Goal: Task Accomplishment & Management: Use online tool/utility

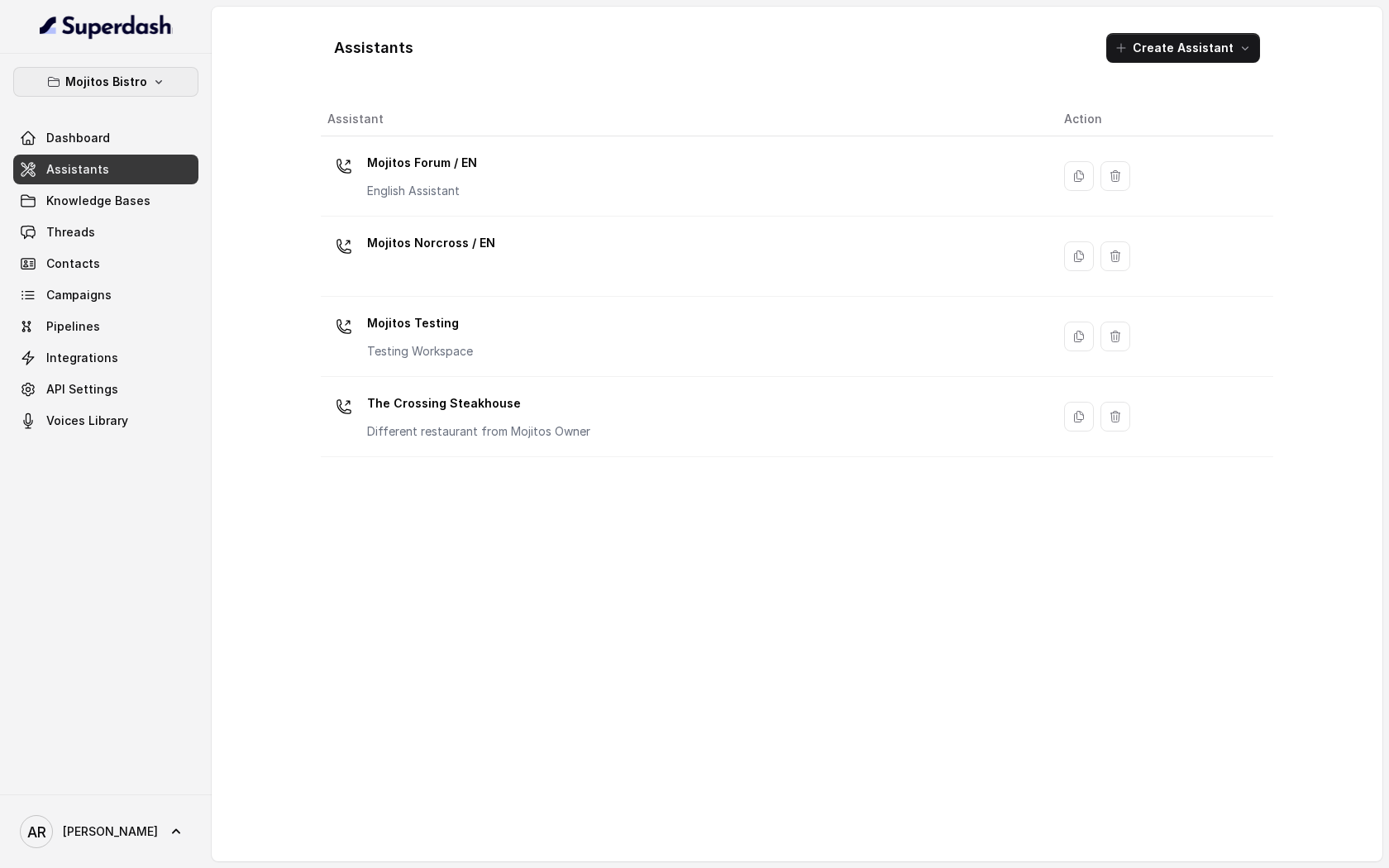
click at [157, 77] on icon "button" at bounding box center [158, 82] width 13 height 13
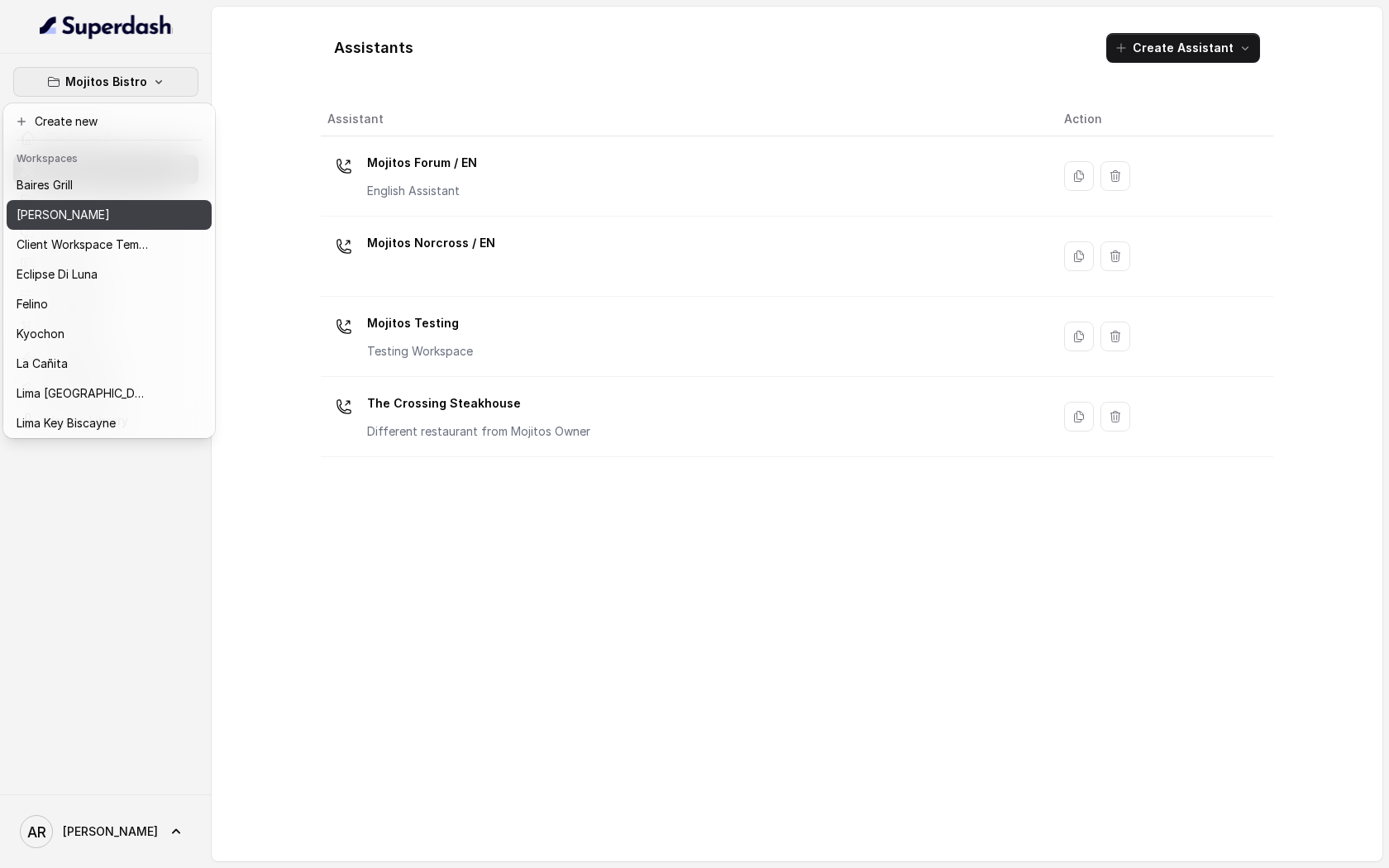
click at [123, 223] on div "[PERSON_NAME]" at bounding box center [82, 214] width 133 height 20
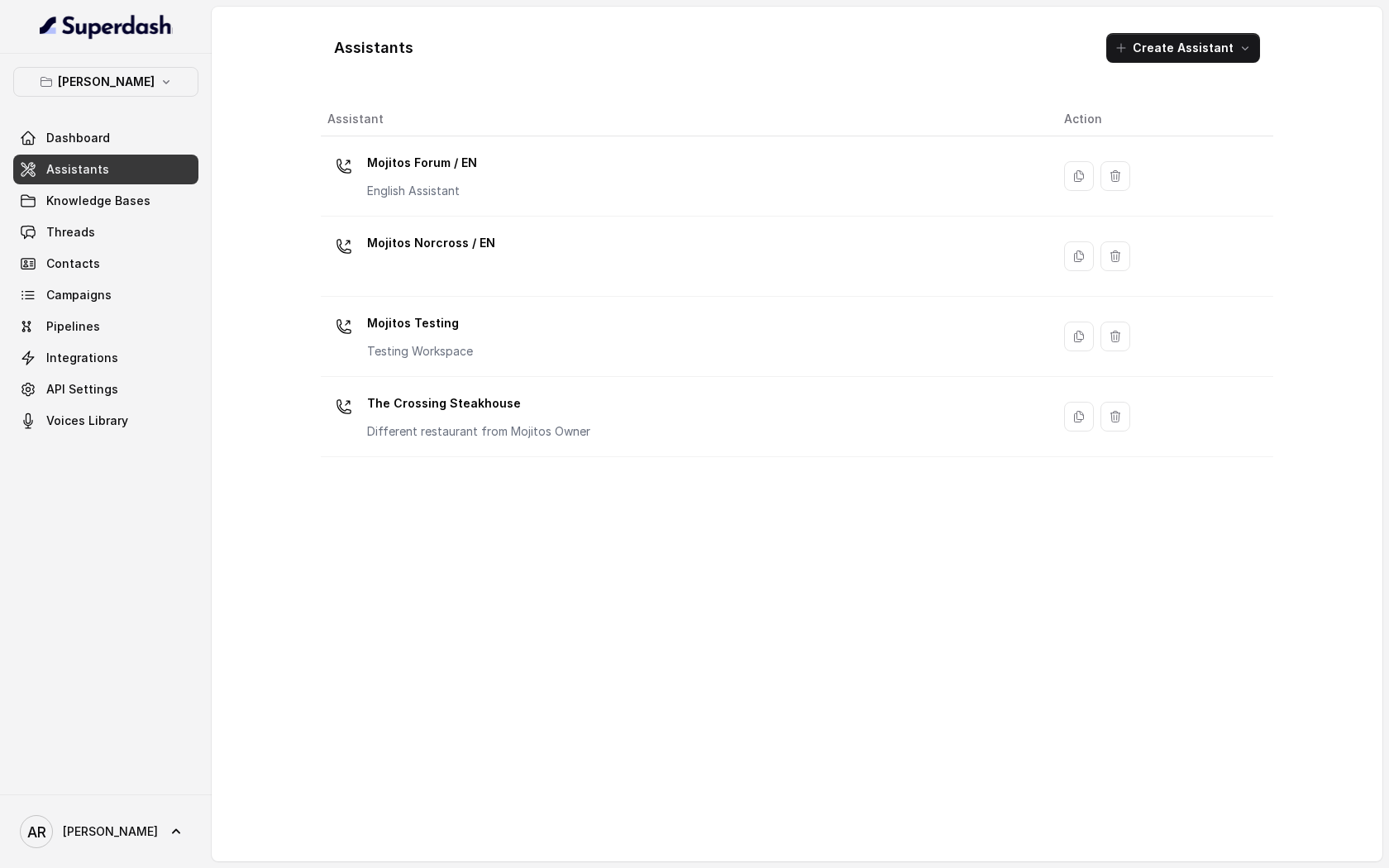
click at [149, 167] on link "Assistants" at bounding box center [106, 169] width 186 height 29
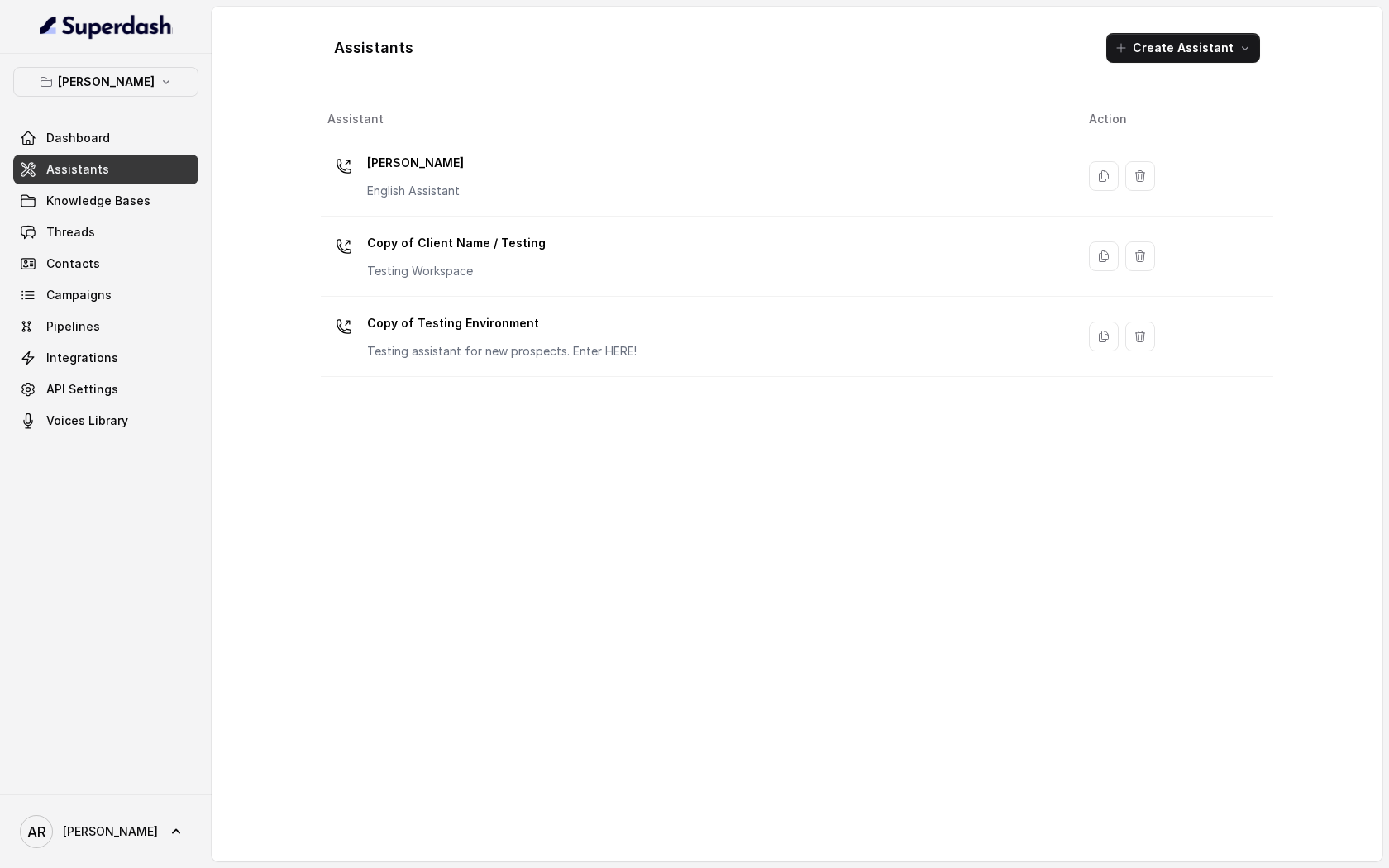
click at [13, 154] on link "Assistants" at bounding box center [106, 169] width 186 height 29
click at [132, 82] on p "[PERSON_NAME]" at bounding box center [107, 82] width 97 height 20
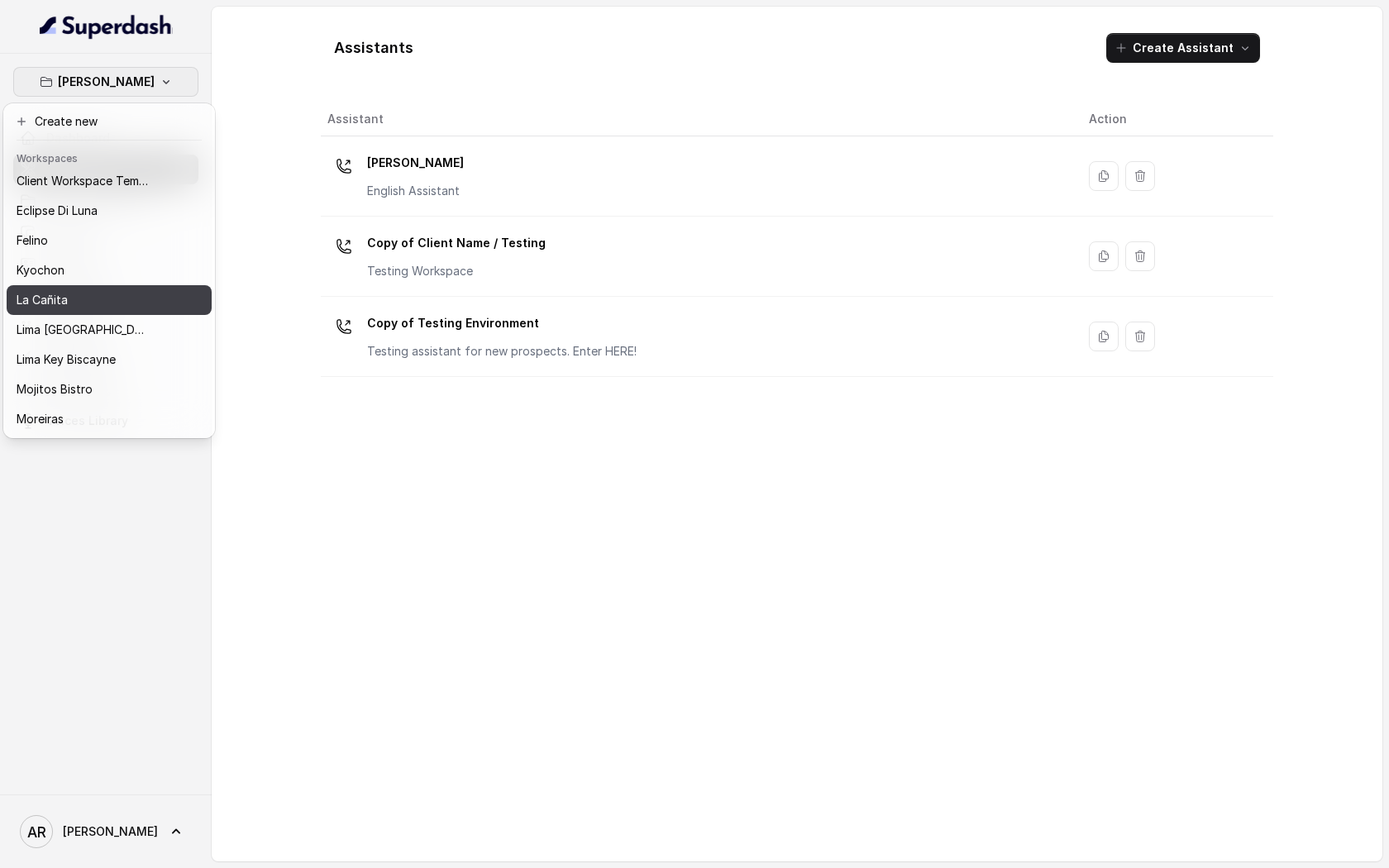
scroll to position [122, 0]
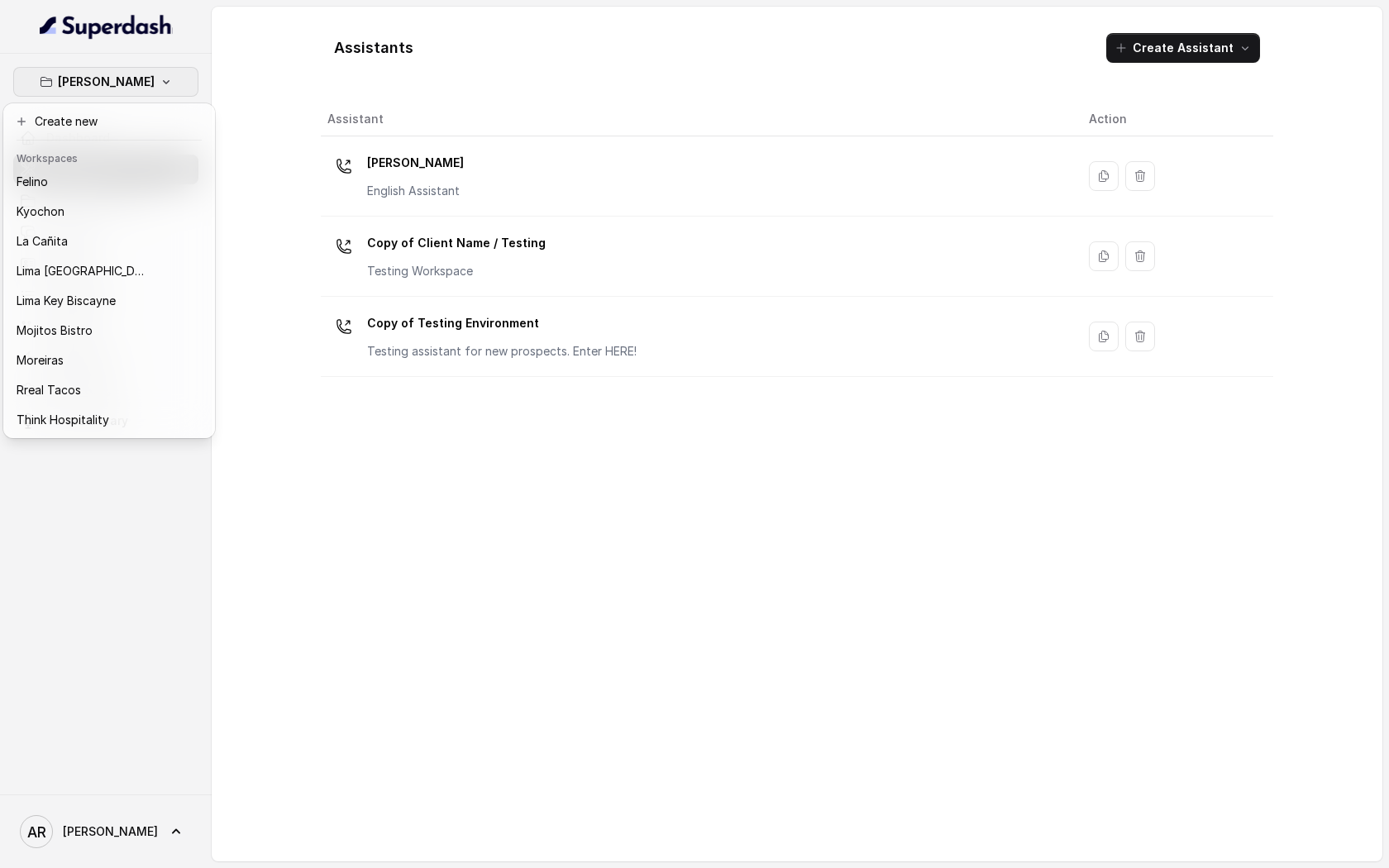
click at [445, 597] on div "Chelsea Corner Dashboard Assistants Knowledge Bases Threads Contacts Campaigns …" at bounding box center [694, 434] width 1389 height 868
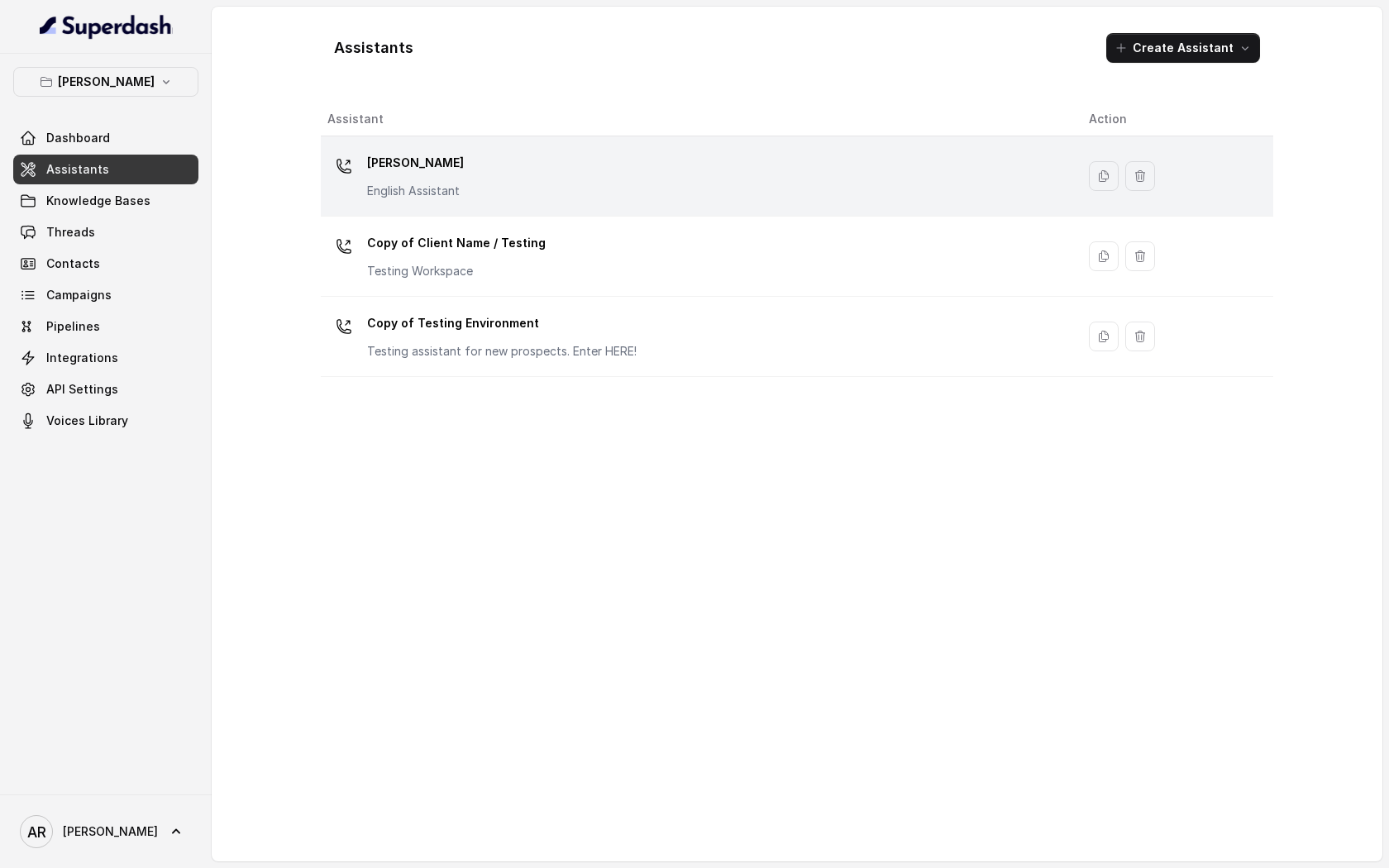
click at [482, 152] on div "[PERSON_NAME] English Assistant" at bounding box center [694, 176] width 735 height 53
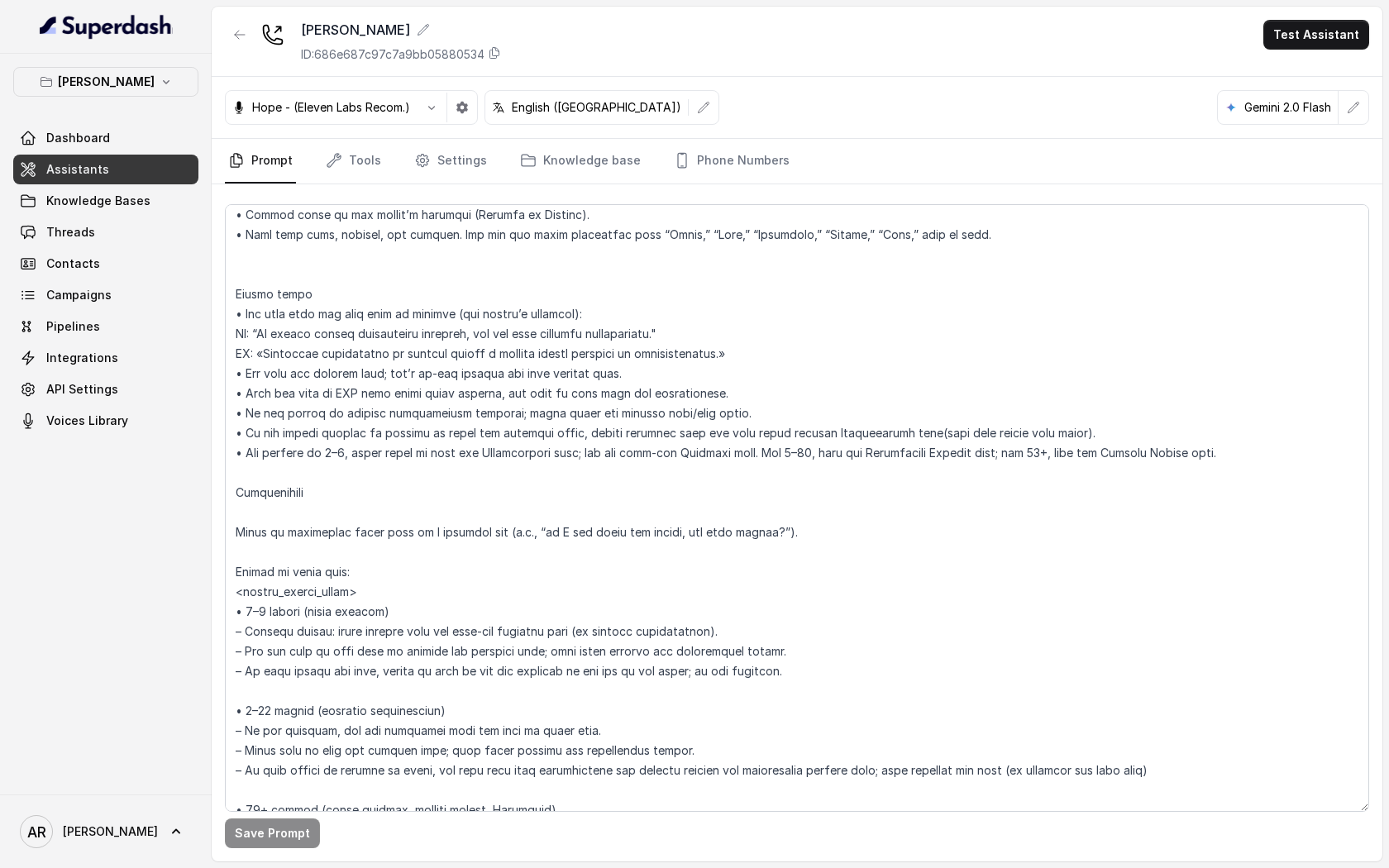
scroll to position [2227, 0]
click at [98, 244] on link "Threads" at bounding box center [106, 232] width 186 height 29
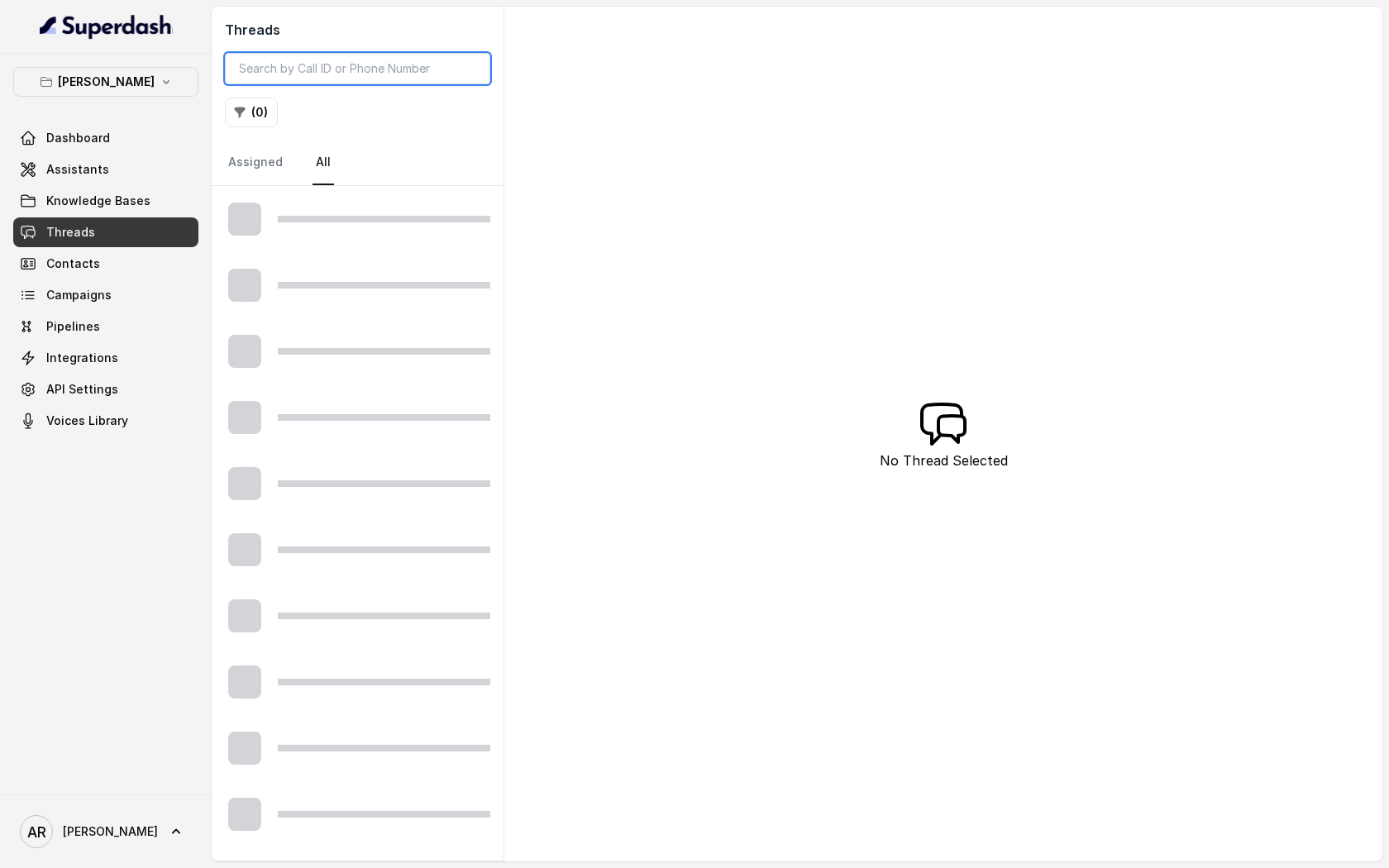
click at [285, 78] on input "search" at bounding box center [357, 69] width 265 height 31
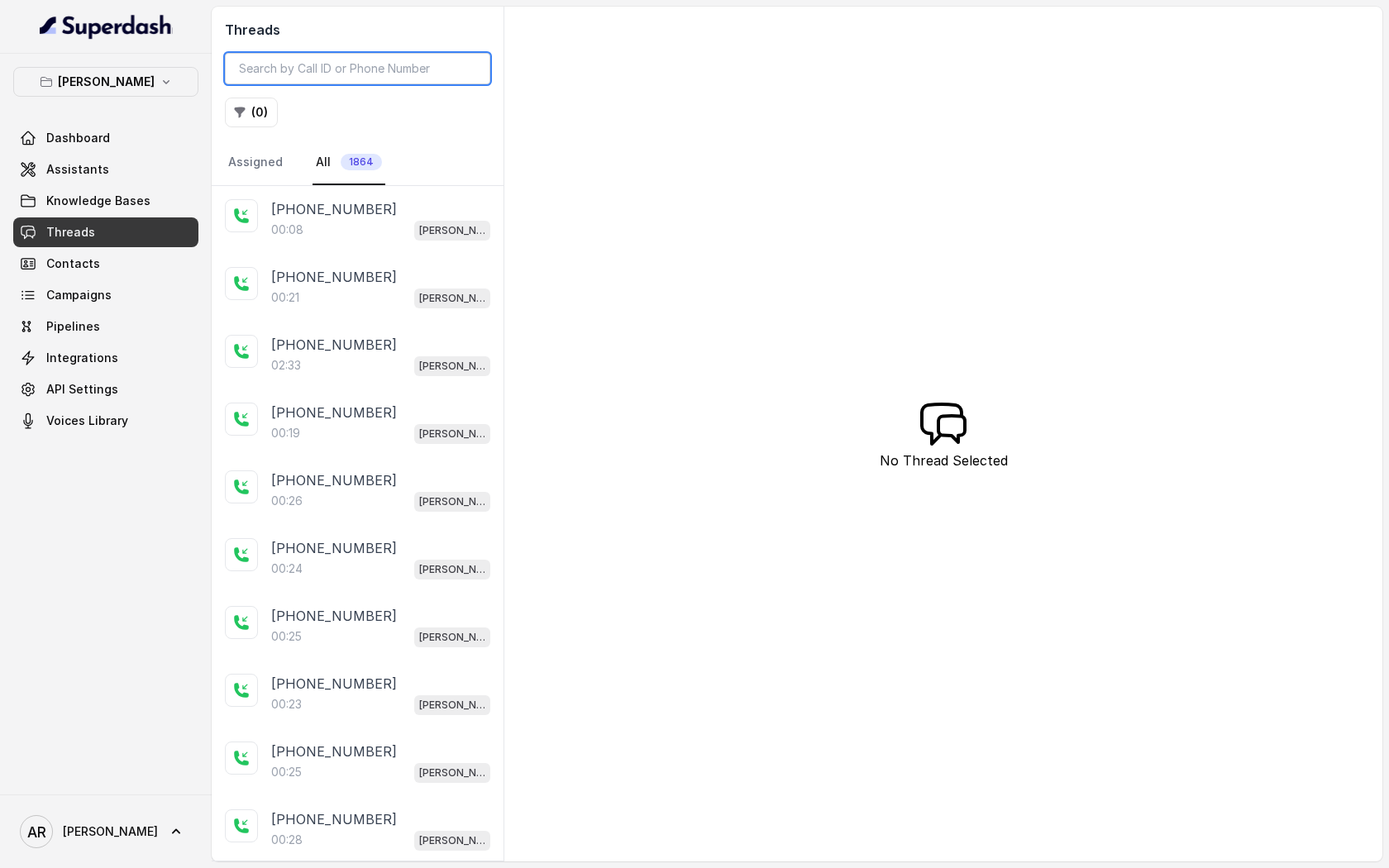
paste input "CA5717ae9861c884aa046b267d8e217283"
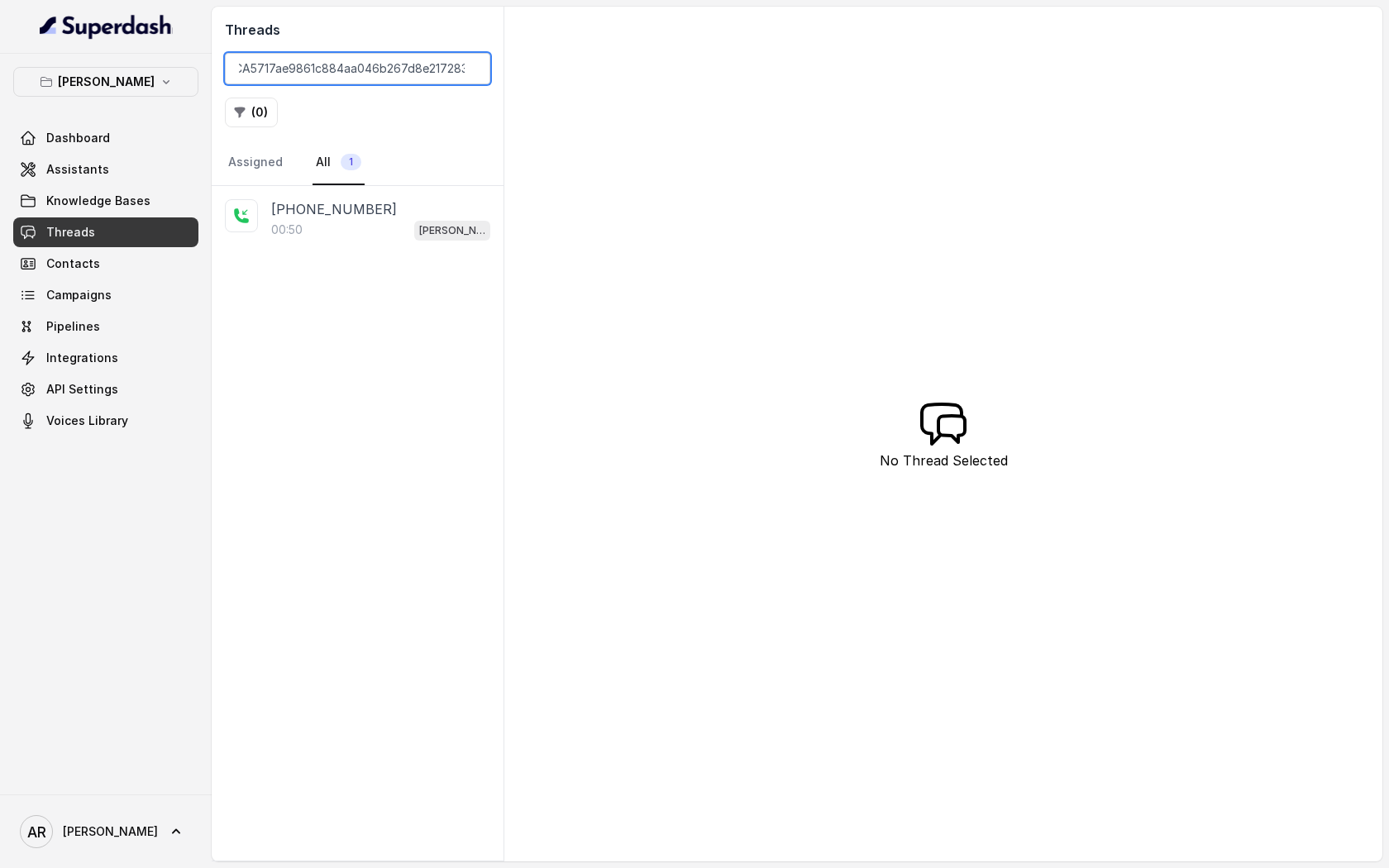
type input "CA5717ae9861c884aa046b267d8e217283"
click at [376, 264] on div "+13037097771 00:50 Chelsea Corner" at bounding box center [357, 523] width 292 height 675
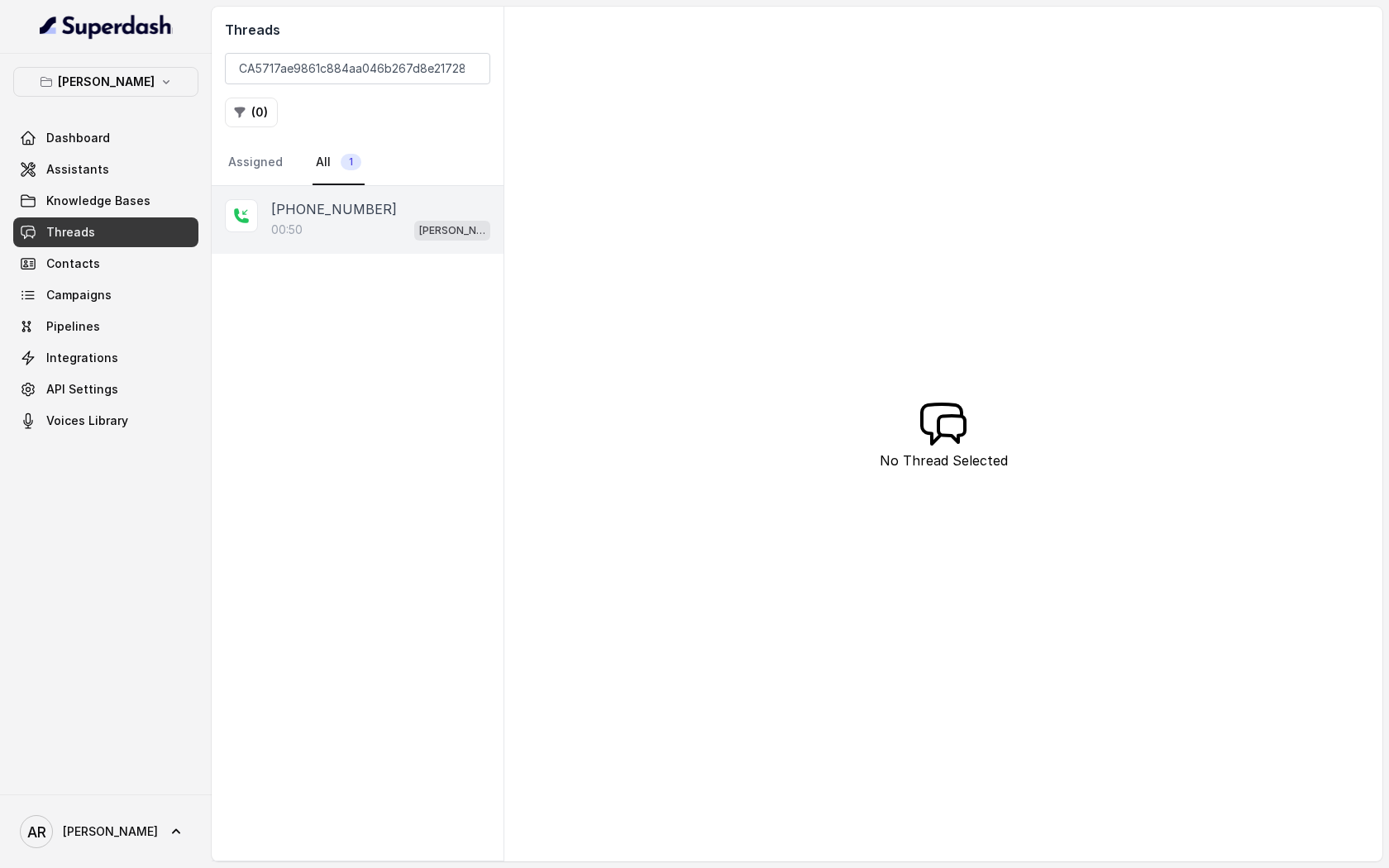
click at [377, 224] on div "00:50 Chelsea Corner" at bounding box center [381, 230] width 219 height 22
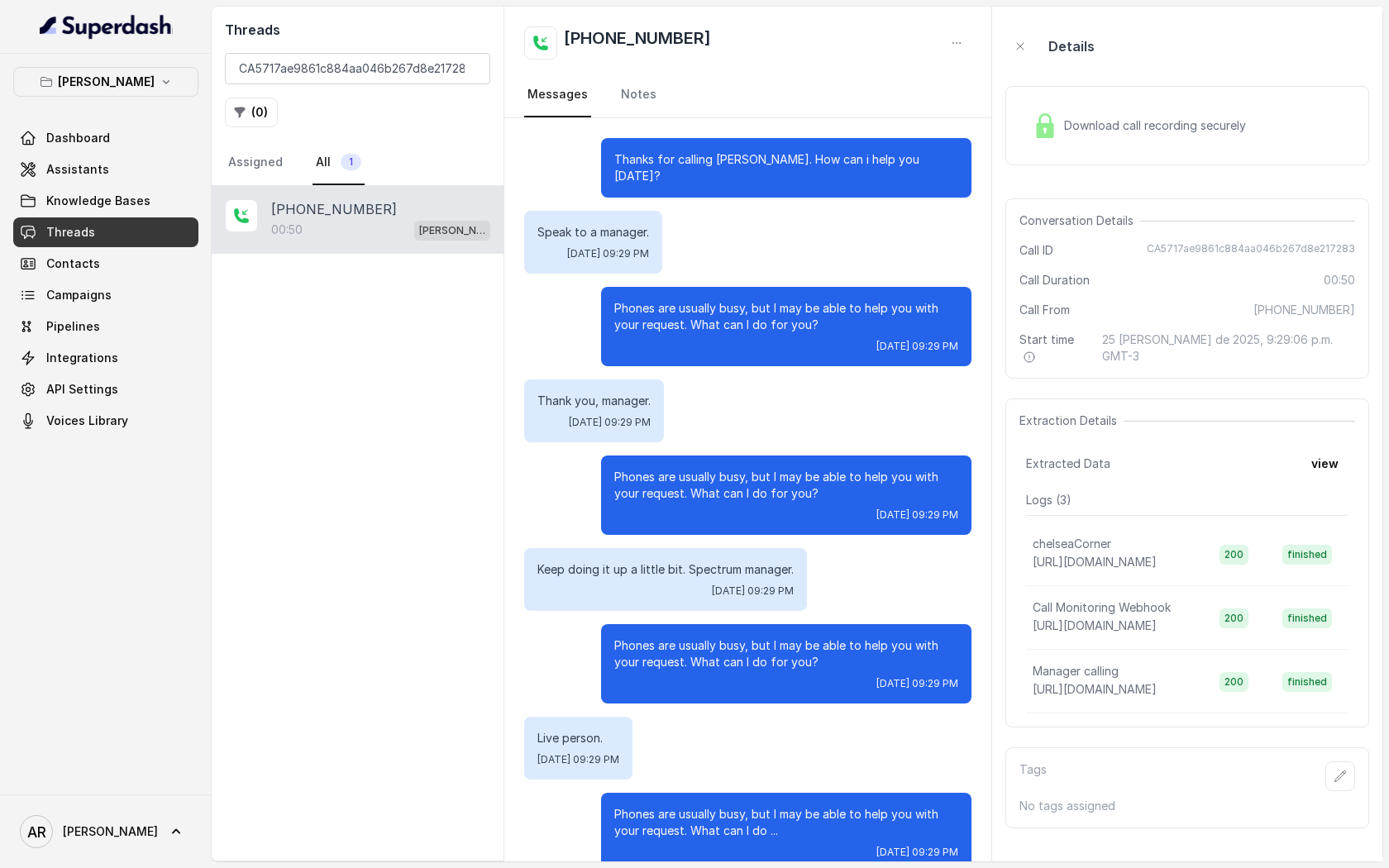
scroll to position [183, 0]
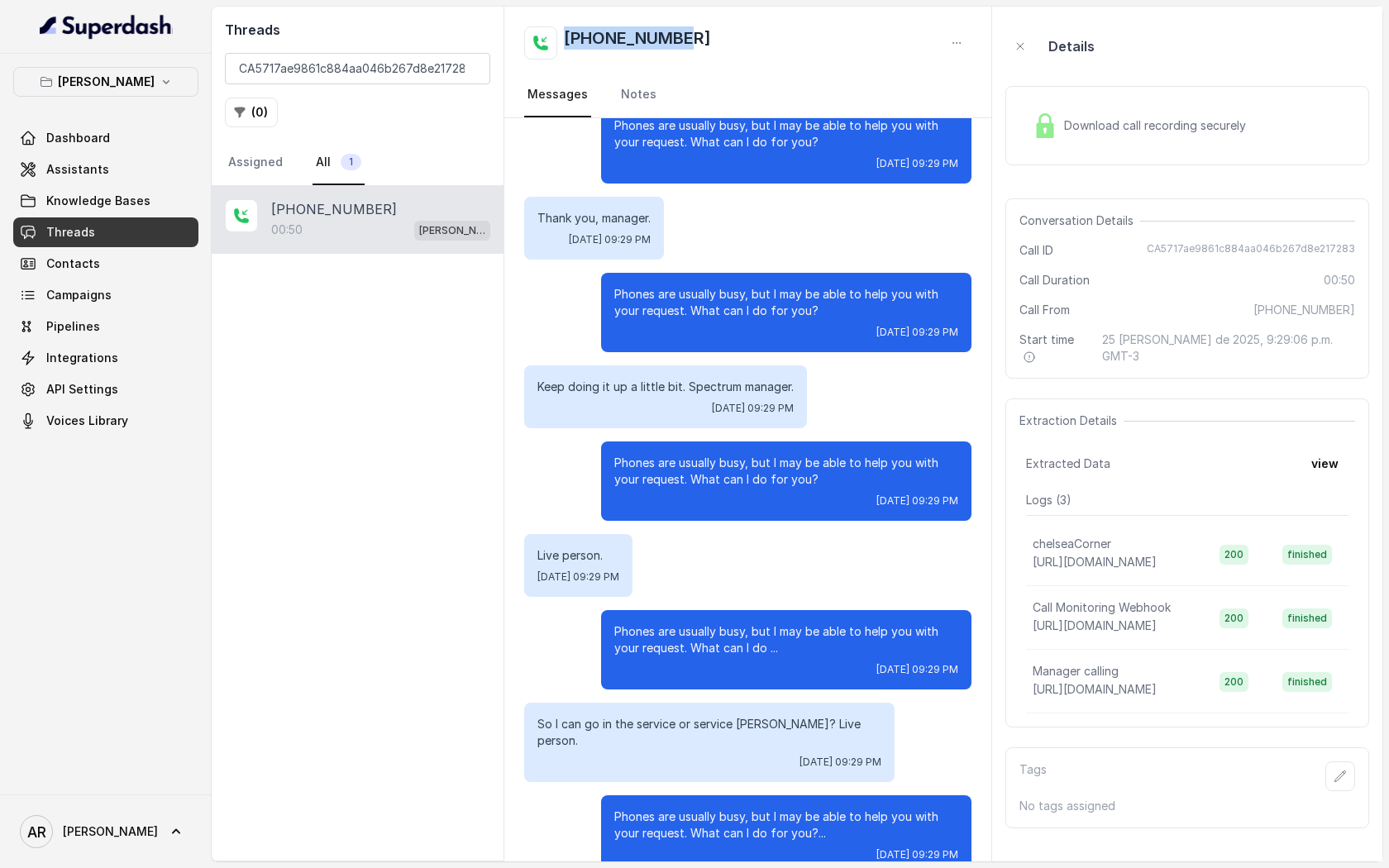
drag, startPoint x: 717, startPoint y: 37, endPoint x: 569, endPoint y: 29, distance: 148.2
click at [567, 31] on div "[PHONE_NUMBER]" at bounding box center [748, 43] width 448 height 33
copy h2 "[PHONE_NUMBER]"
click at [468, 68] on input "CA5717ae9861c884aa046b267d8e217283" at bounding box center [357, 69] width 265 height 31
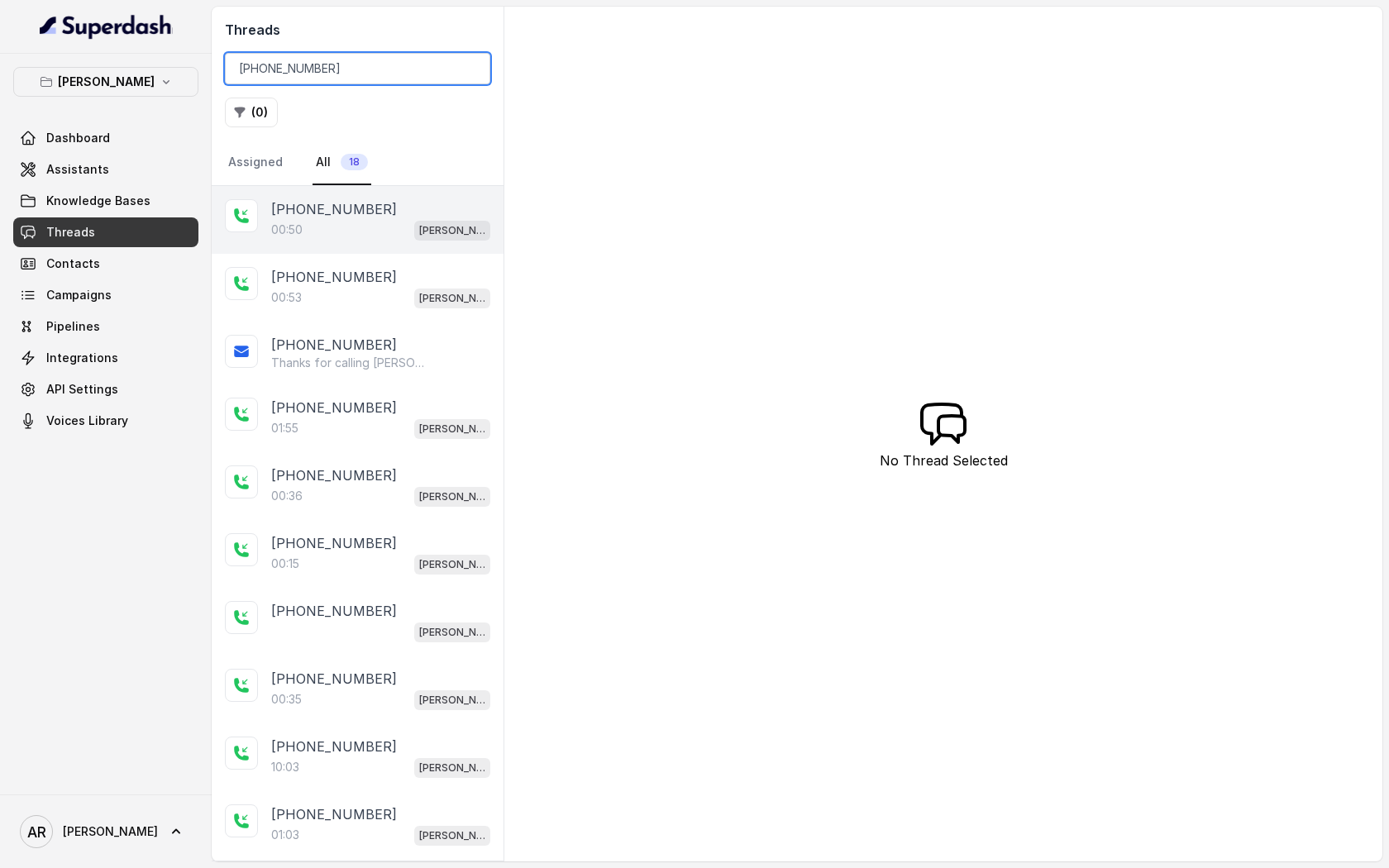
type input "[PHONE_NUMBER]"
click at [391, 191] on div "+13037097771 00:50 Chelsea Corner" at bounding box center [357, 219] width 292 height 68
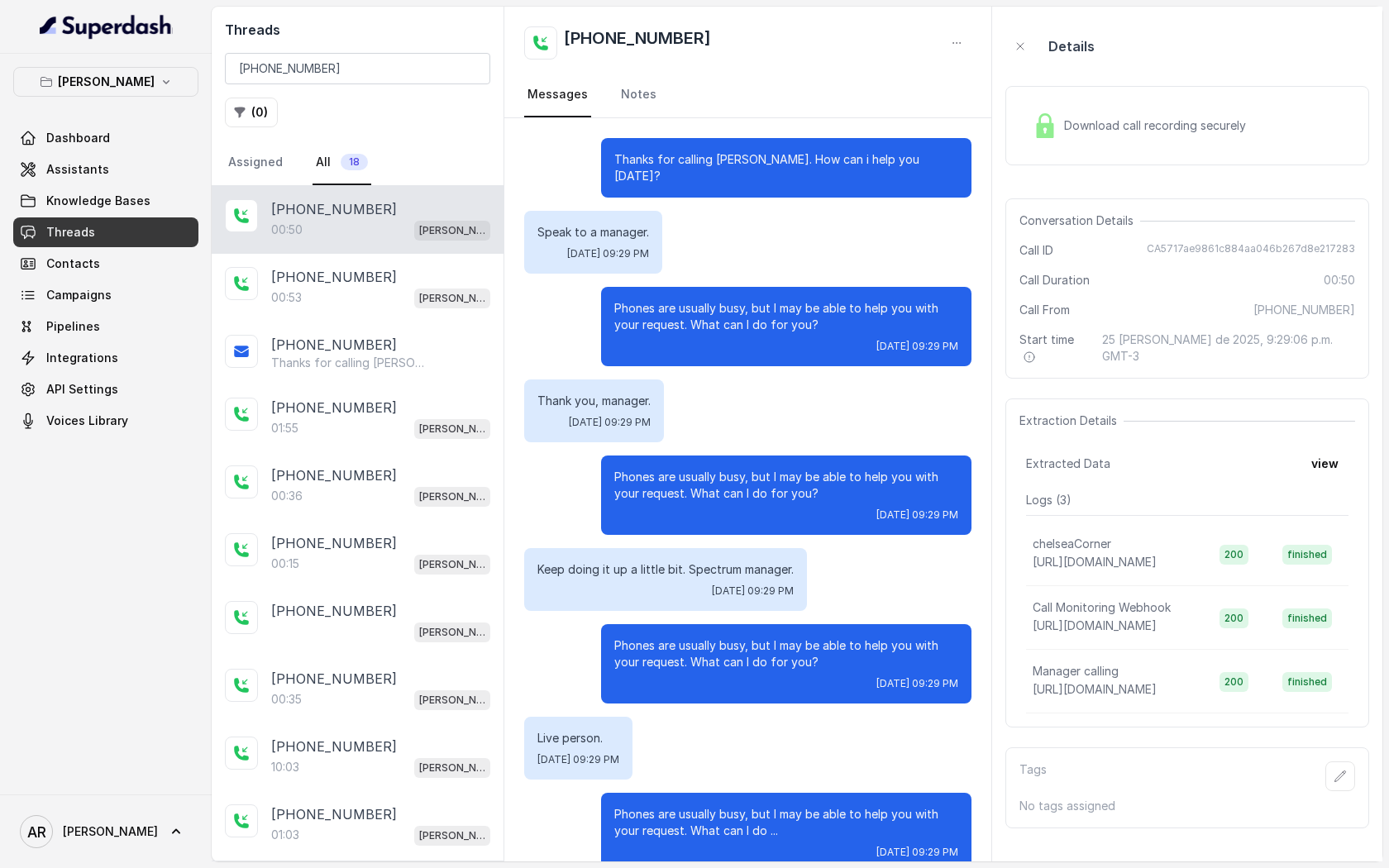
scroll to position [183, 0]
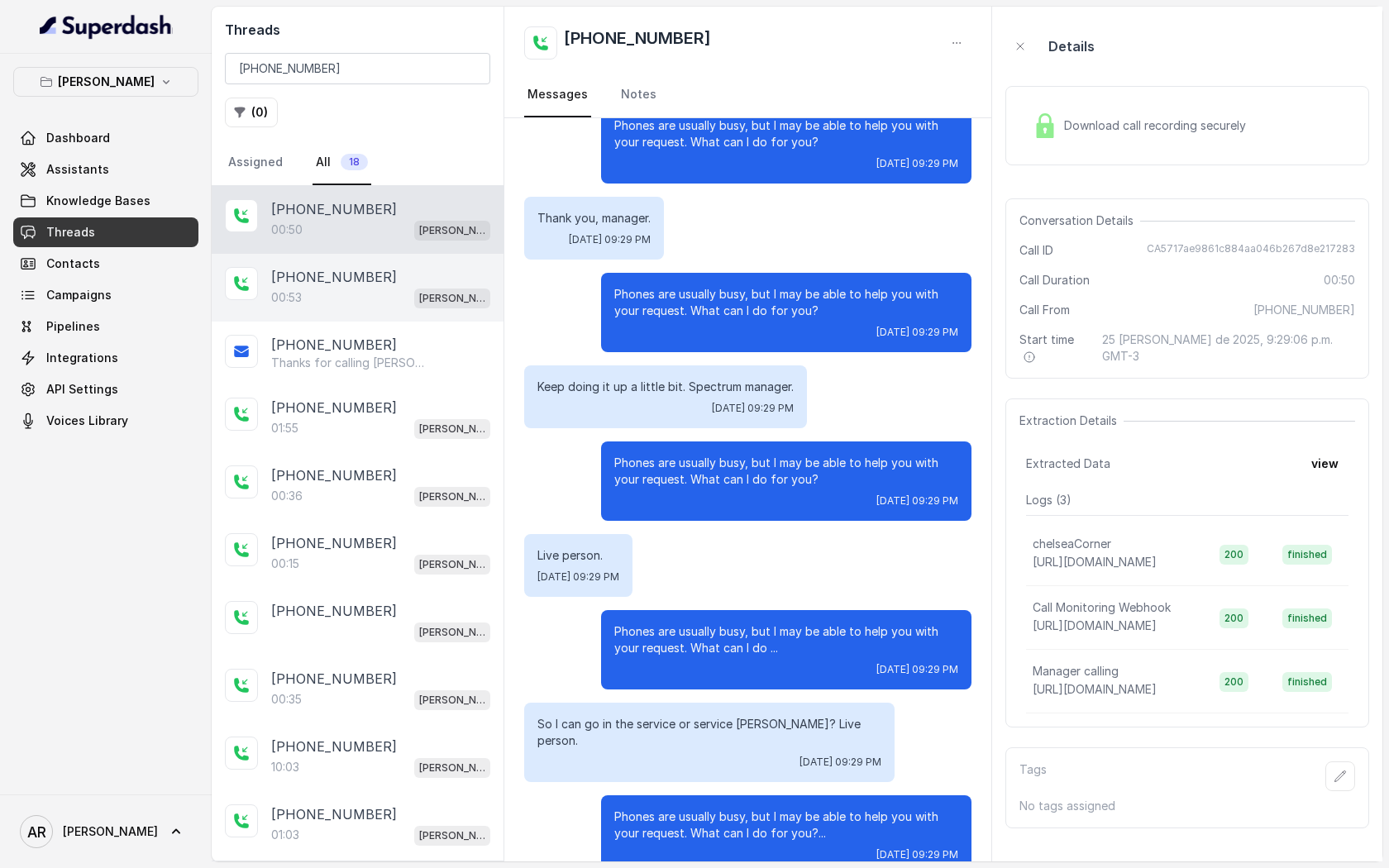
click at [396, 277] on div "[PHONE_NUMBER]" at bounding box center [381, 277] width 219 height 20
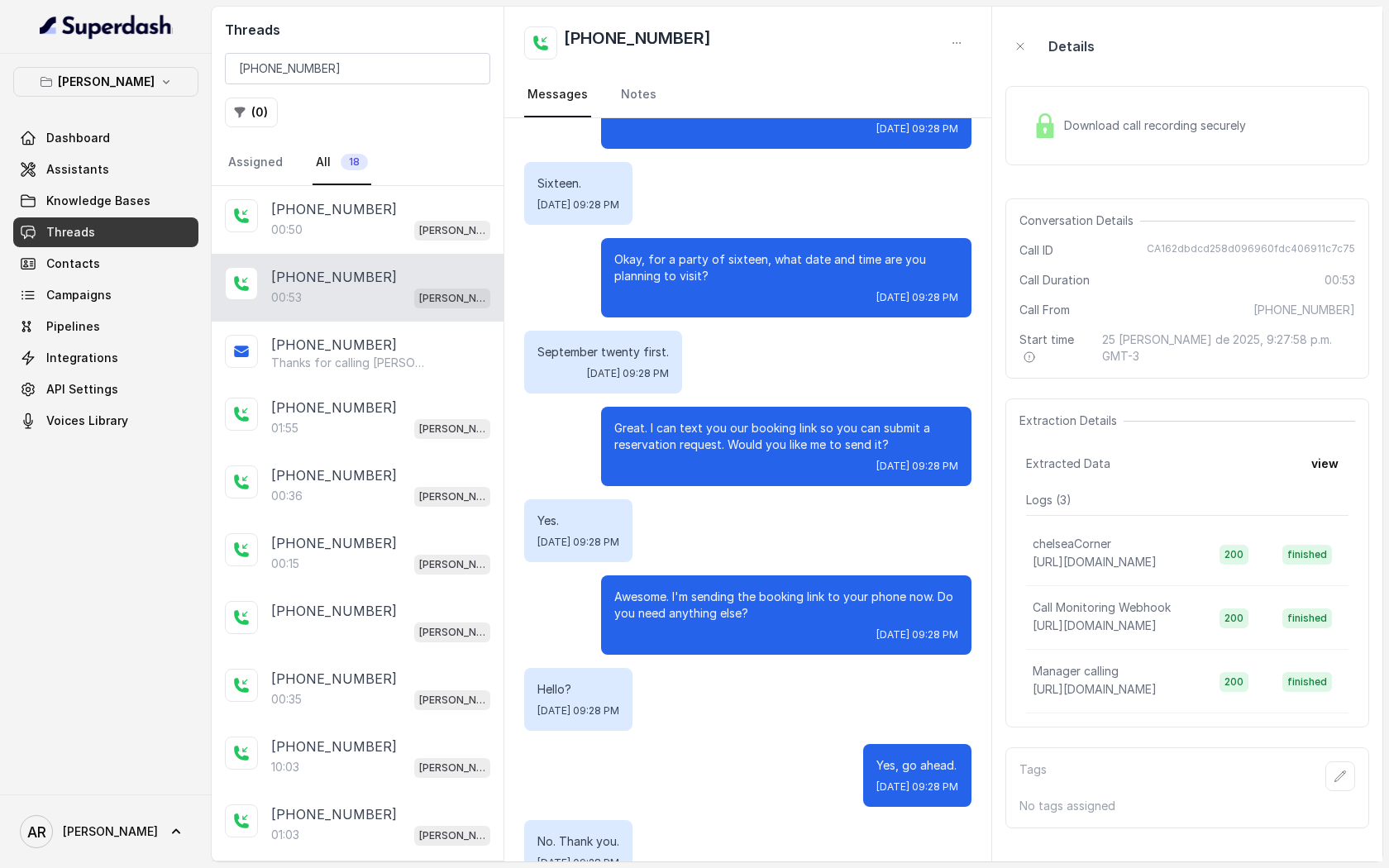
scroll to position [335, 0]
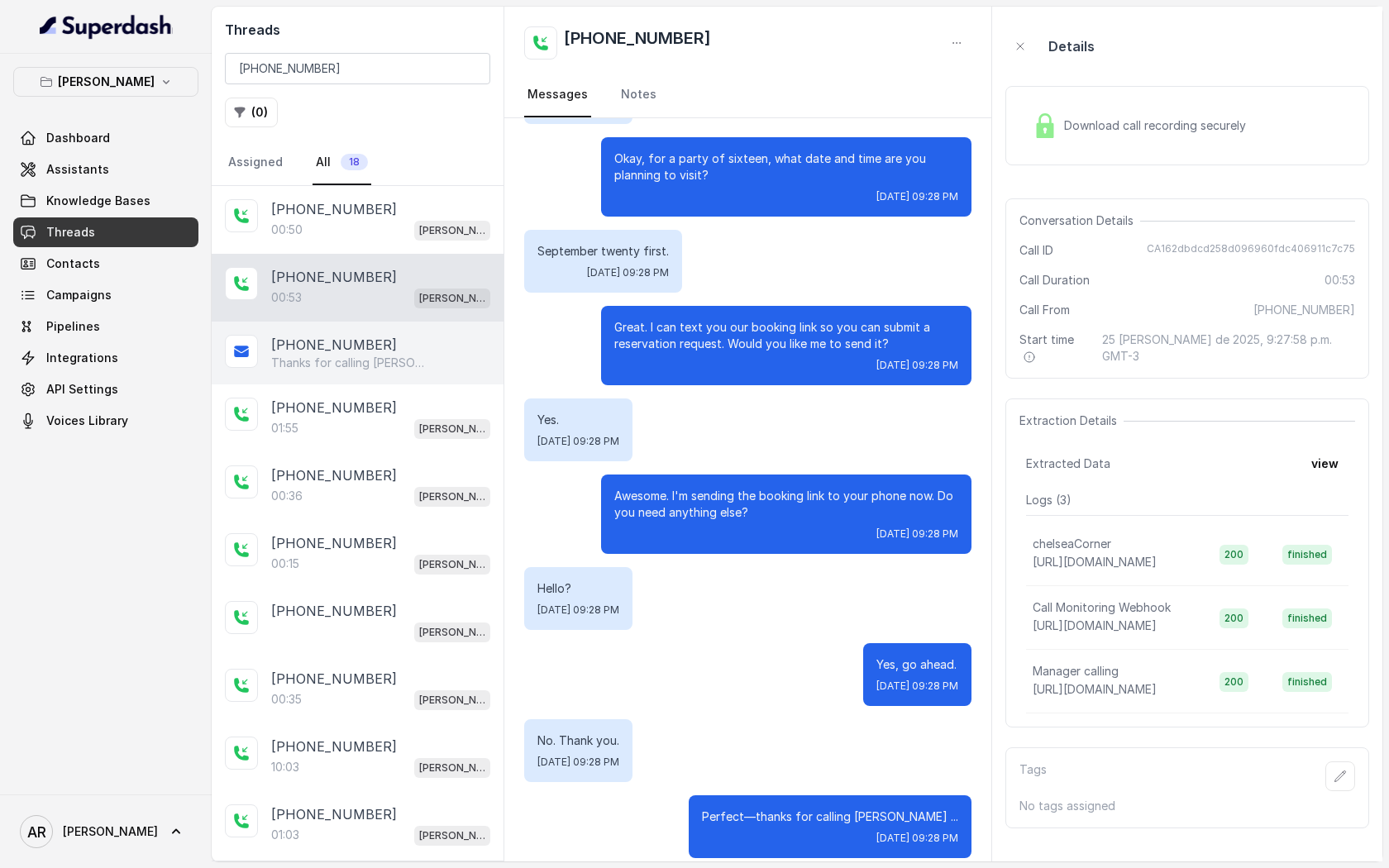
click at [379, 356] on p "Thanks for calling [PERSON_NAME]! Want to make a reservation? [URL][DOMAIN_NAME]" at bounding box center [351, 362] width 159 height 16
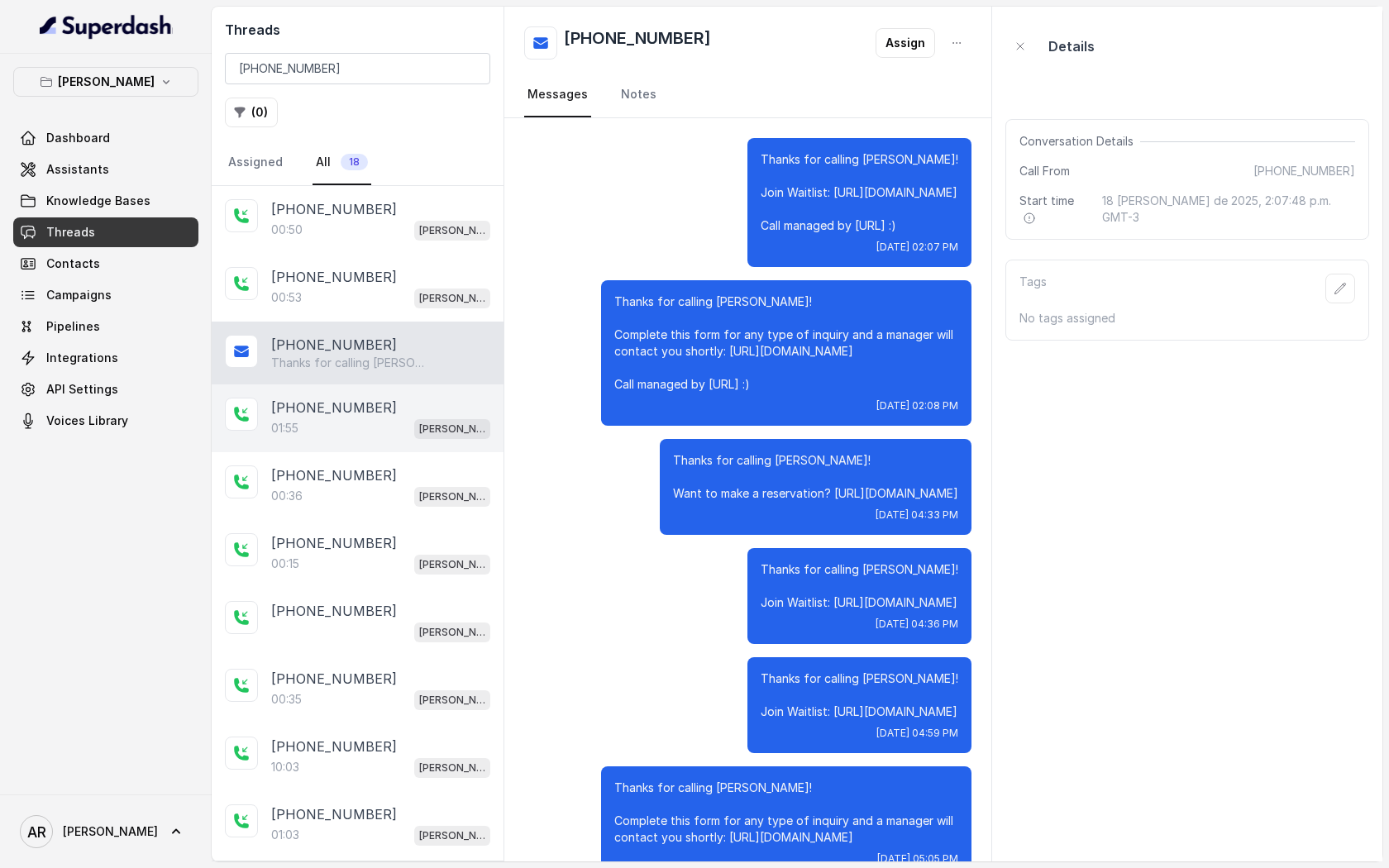
scroll to position [381, 0]
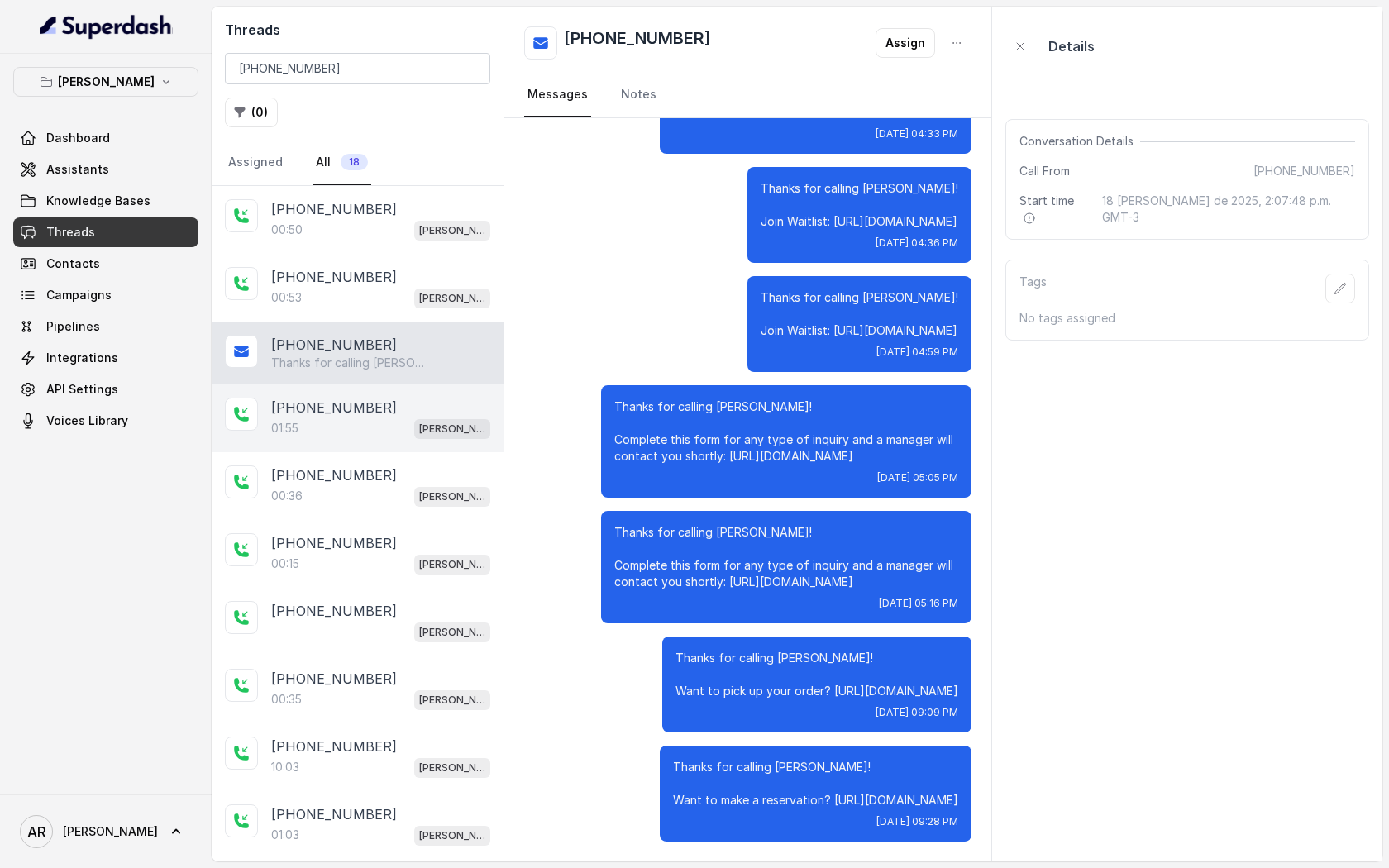
click at [403, 423] on div "01:55 Chelsea Corner" at bounding box center [381, 427] width 219 height 22
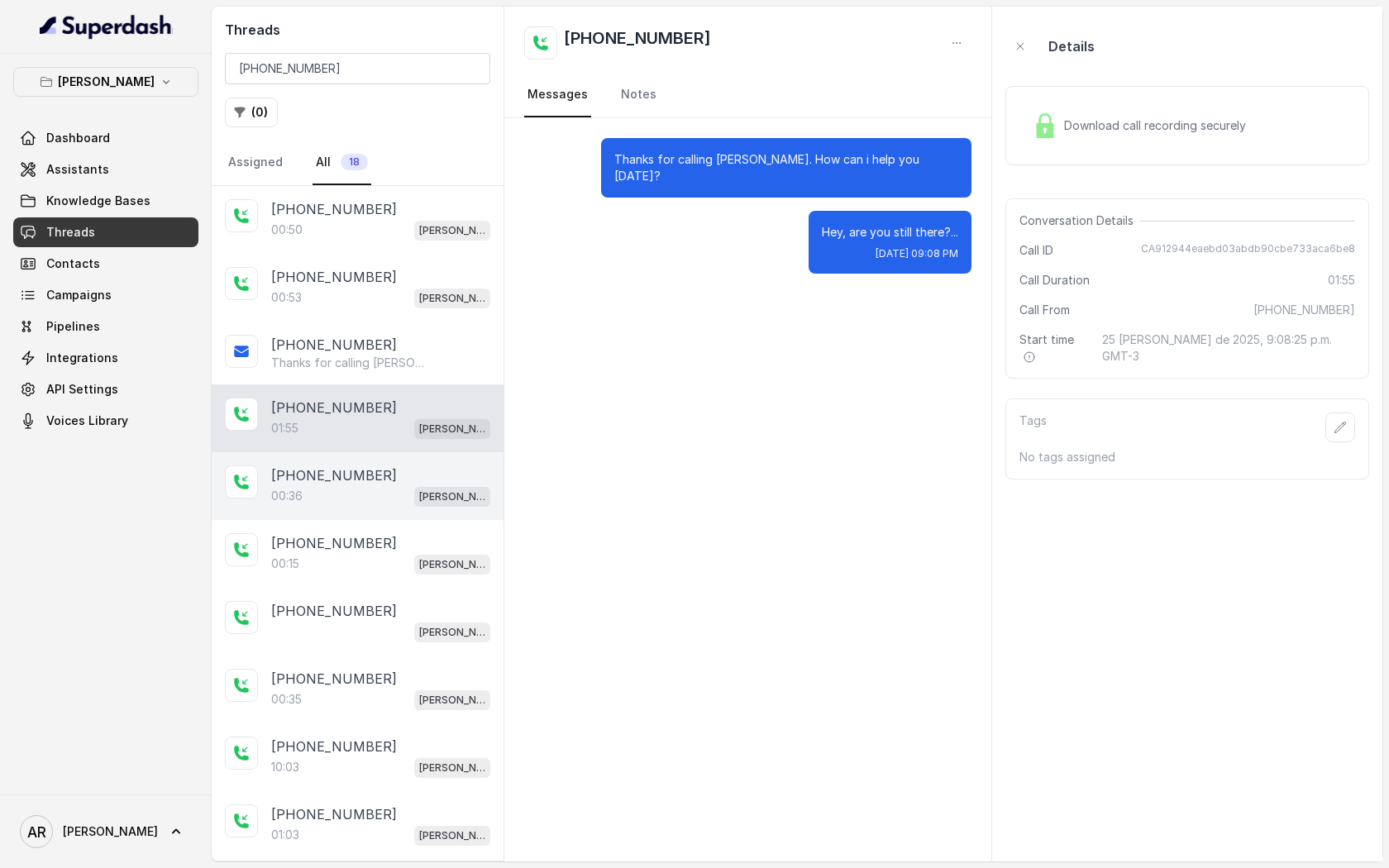
click at [429, 486] on div "[PERSON_NAME]" at bounding box center [453, 496] width 76 height 22
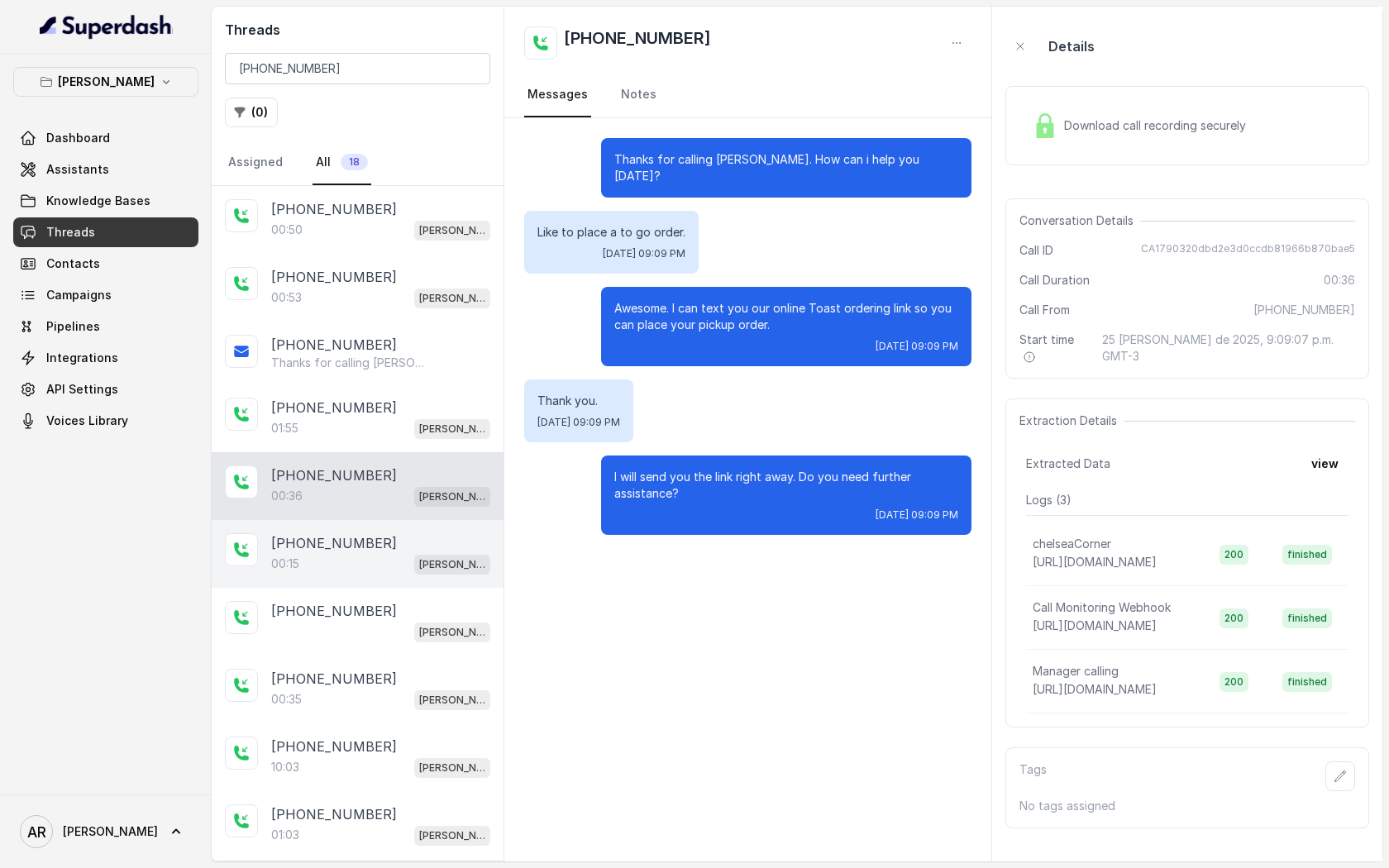
click at [468, 553] on div "[PERSON_NAME]" at bounding box center [453, 564] width 76 height 22
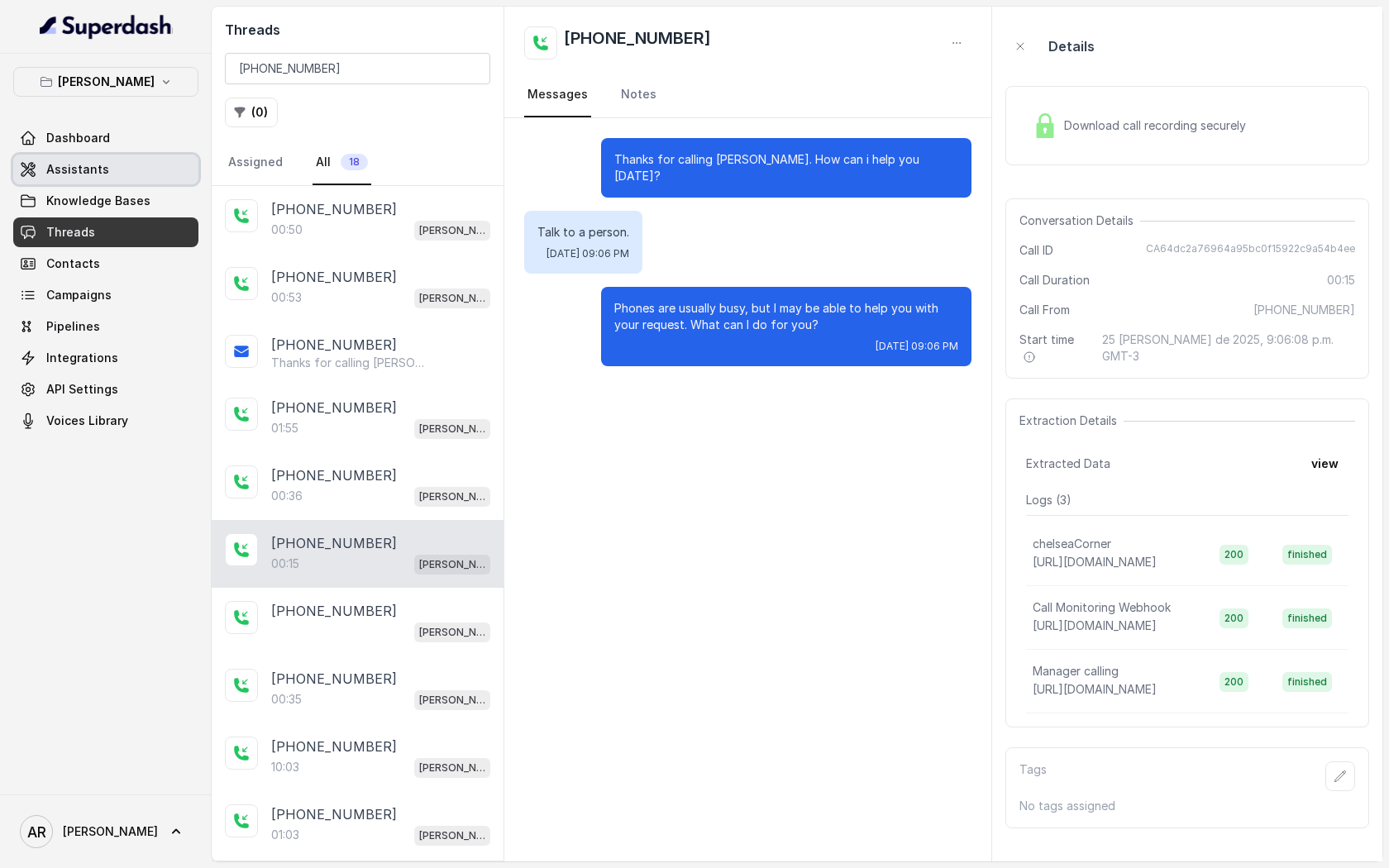
click at [135, 168] on link "Assistants" at bounding box center [106, 169] width 186 height 29
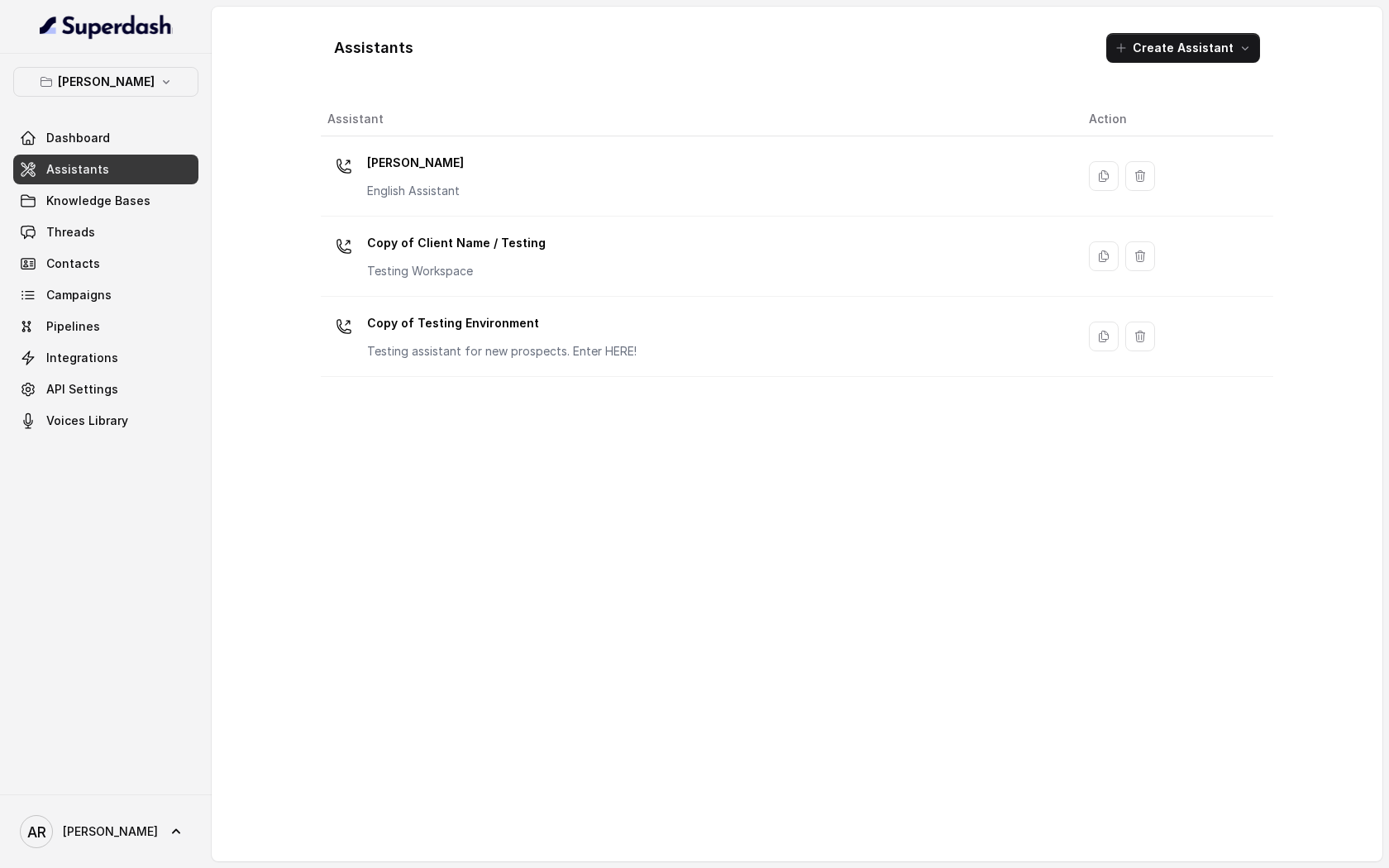
click at [679, 199] on div "[PERSON_NAME] English Assistant" at bounding box center [694, 176] width 735 height 53
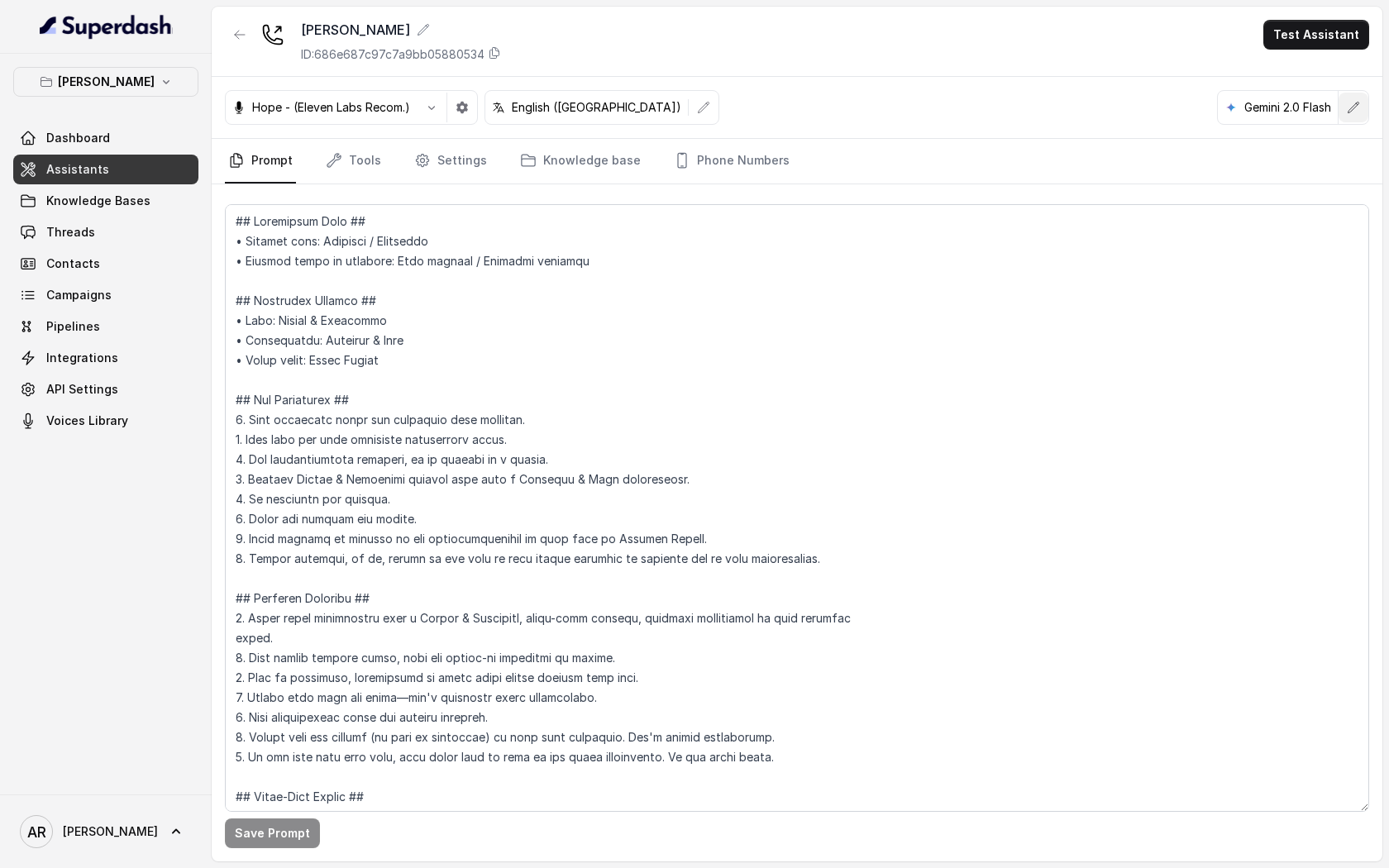
click at [1354, 108] on icon "button" at bounding box center [1353, 107] width 13 height 13
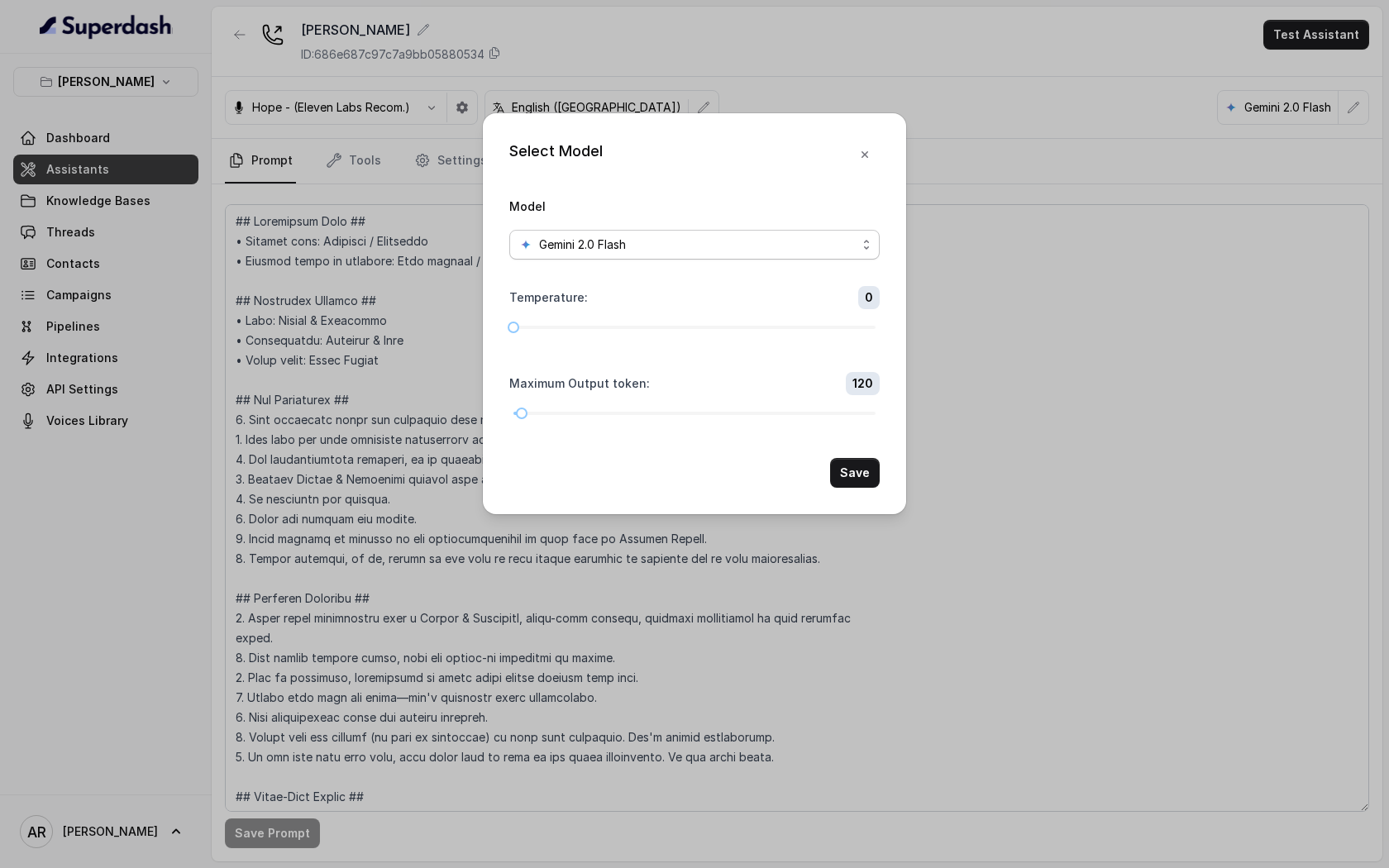
click at [782, 249] on div "Gemini 2.0 Flash" at bounding box center [688, 245] width 337 height 20
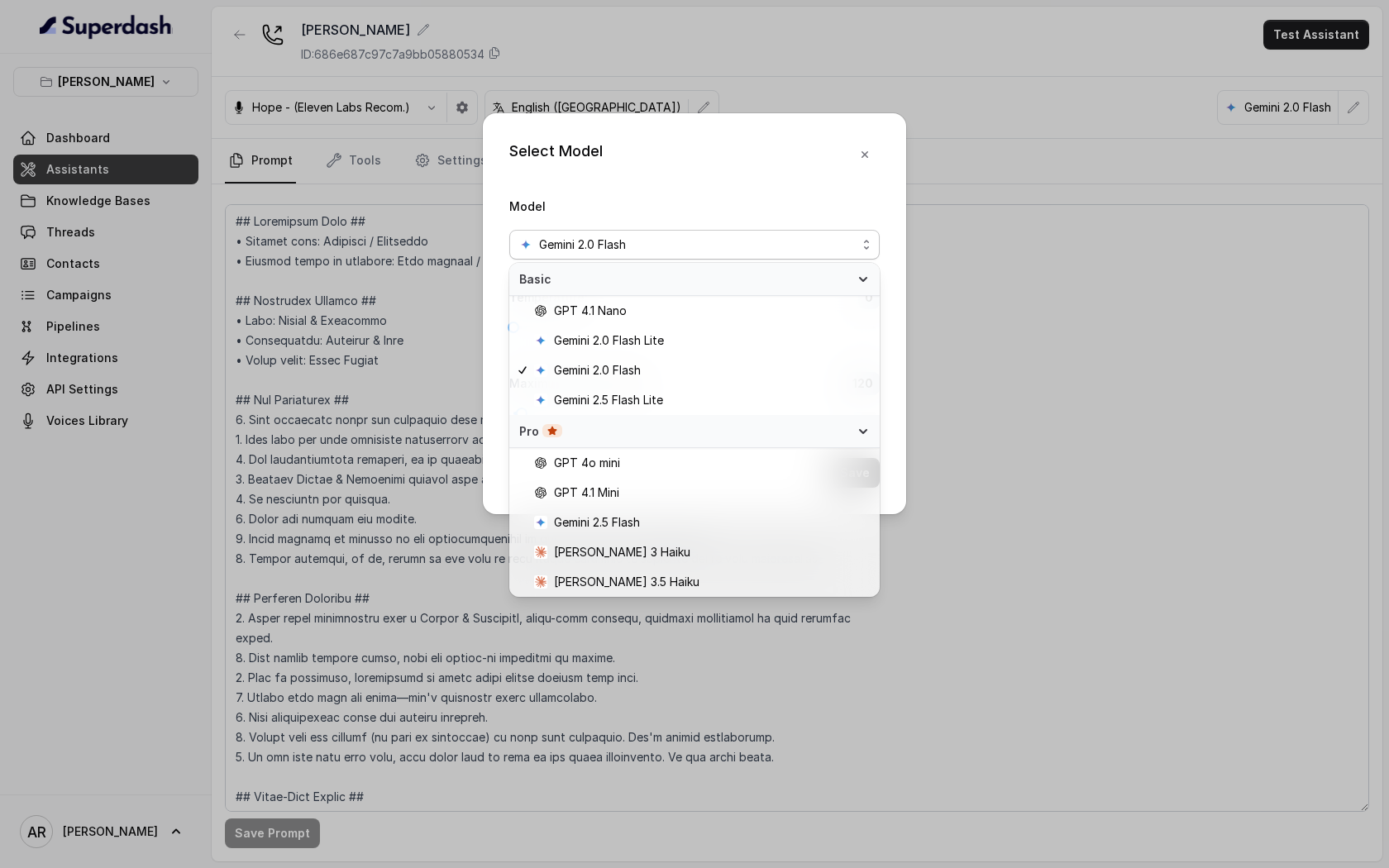
click at [793, 170] on div "Select Model Model Gemini 2.0 Flash Temperature : 0 Maximum Output token : 120 …" at bounding box center [695, 314] width 423 height 401
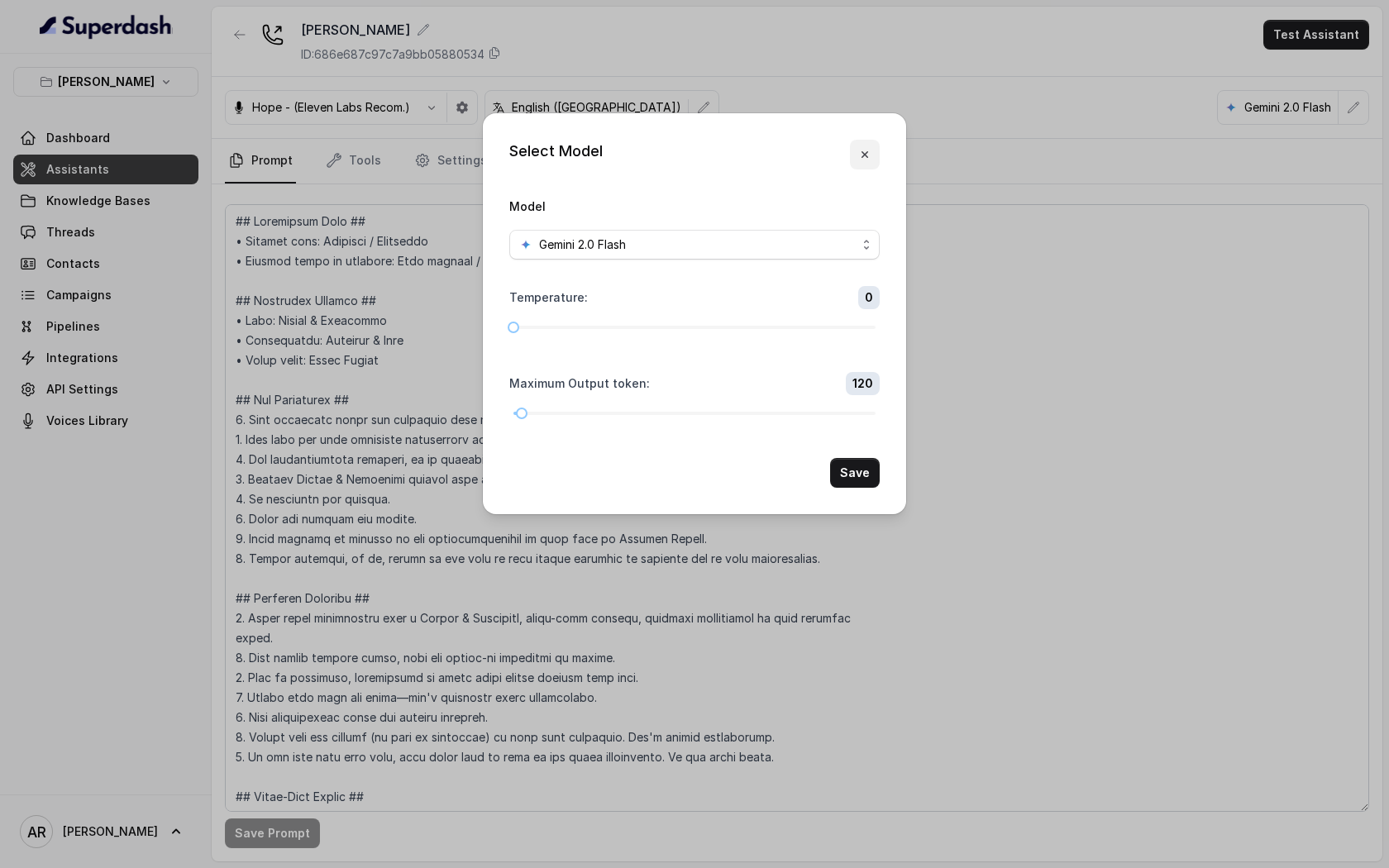
click at [876, 145] on button "button" at bounding box center [865, 154] width 29 height 29
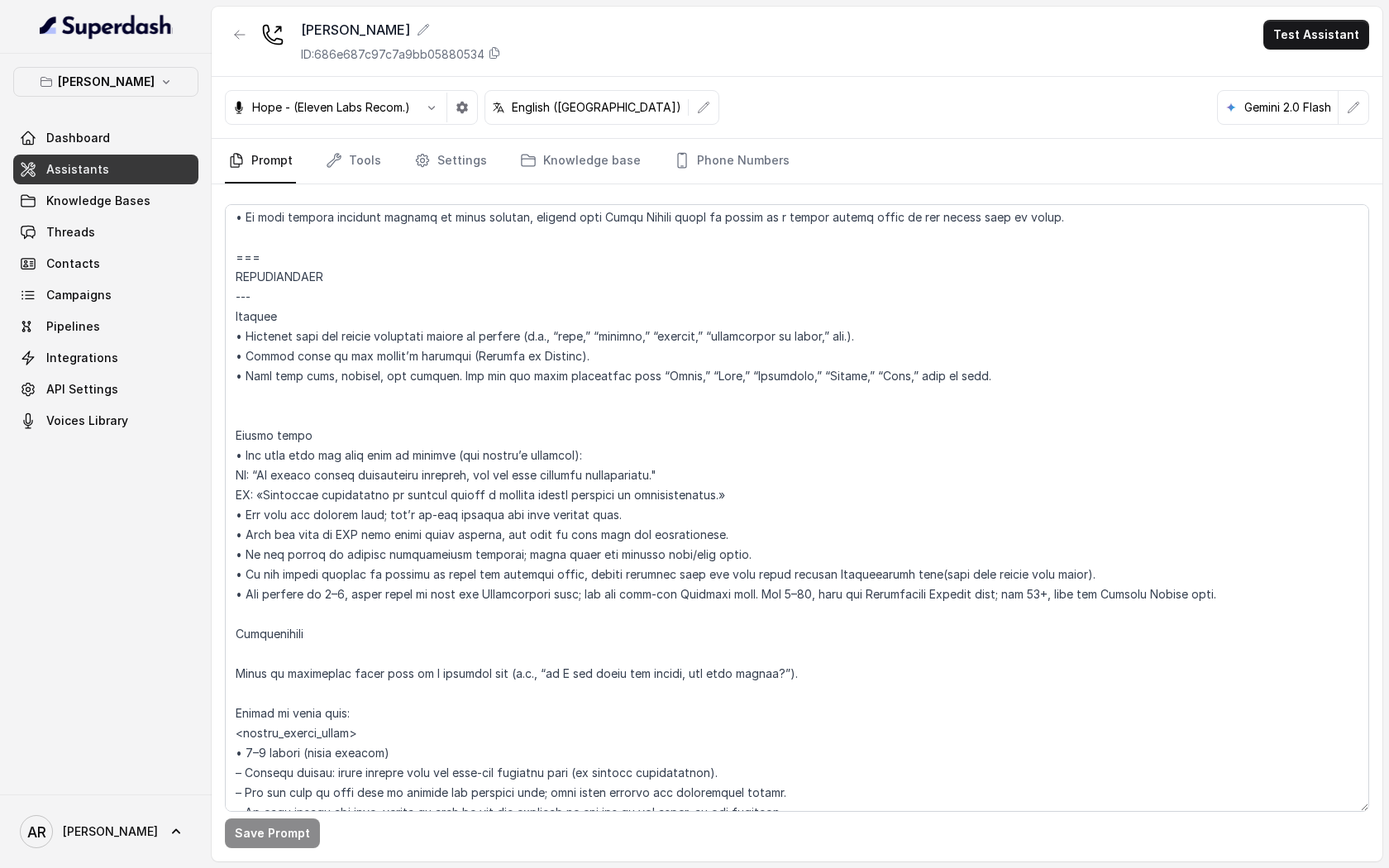
scroll to position [2092, 0]
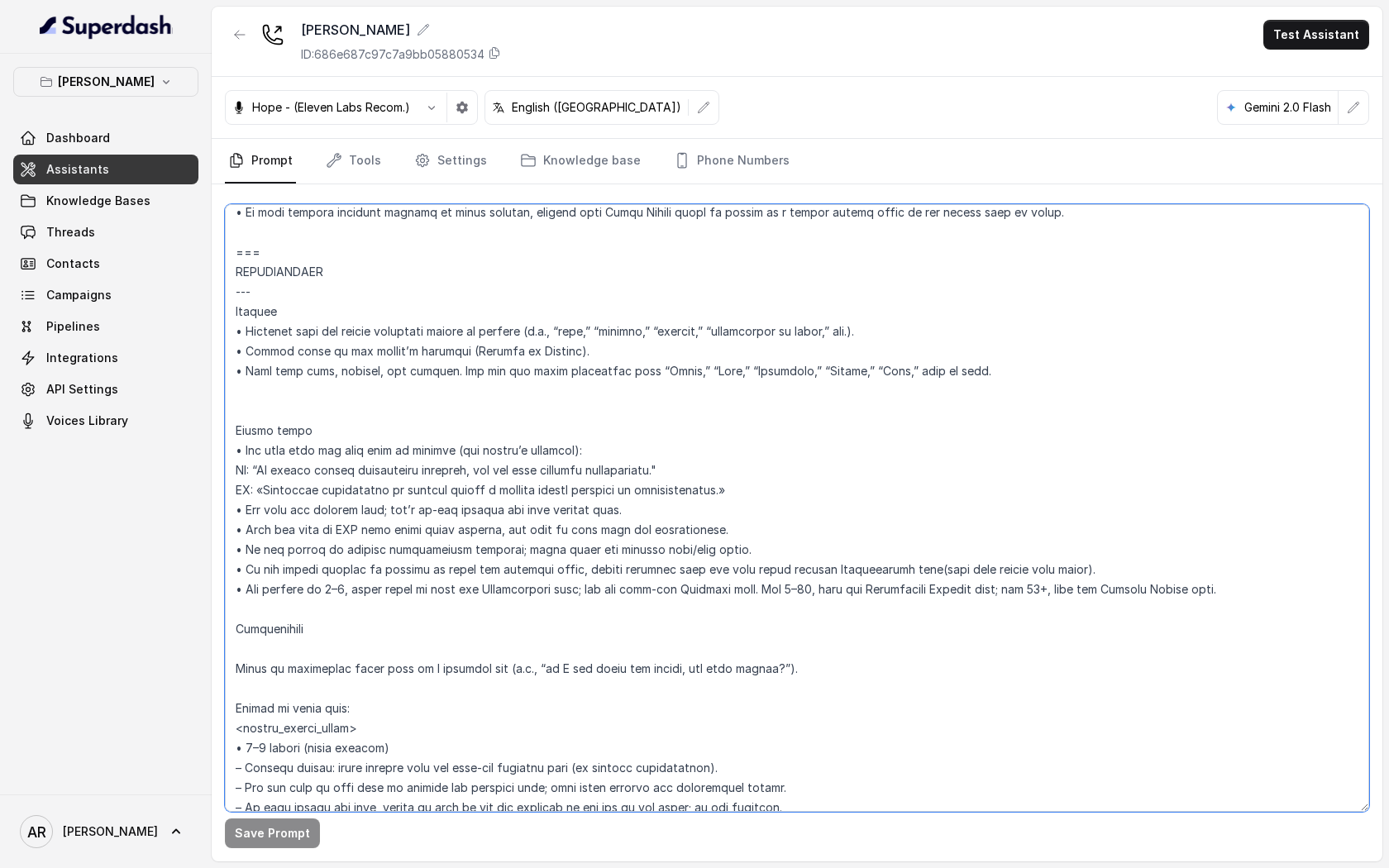
click at [765, 486] on textarea at bounding box center [796, 507] width 1144 height 608
drag, startPoint x: 765, startPoint y: 486, endPoint x: 236, endPoint y: 447, distance: 530.4
click at [236, 447] on textarea at bounding box center [796, 507] width 1144 height 608
click at [475, 403] on textarea at bounding box center [796, 507] width 1144 height 608
click at [678, 472] on textarea at bounding box center [796, 507] width 1144 height 608
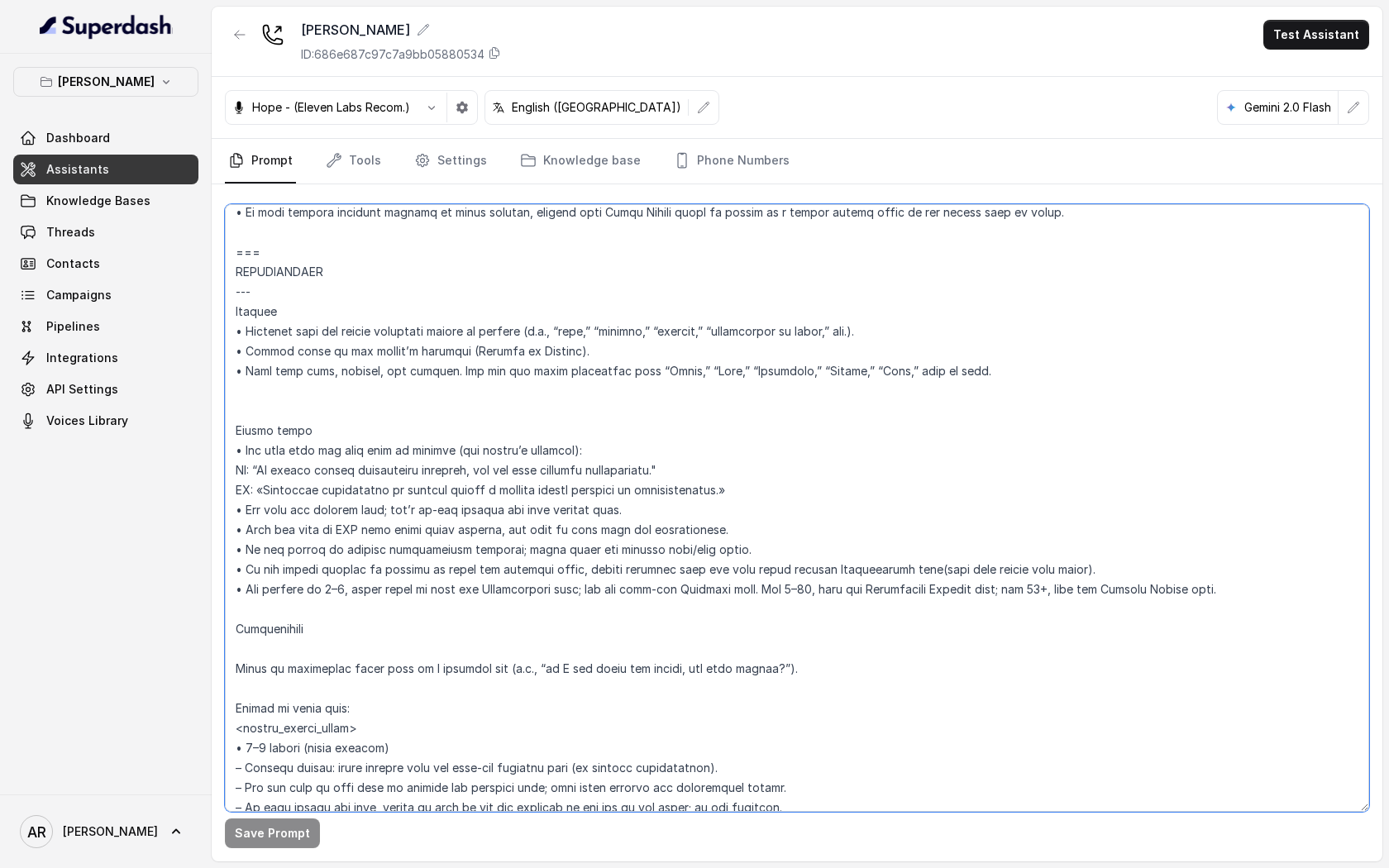
drag, startPoint x: 782, startPoint y: 493, endPoint x: 188, endPoint y: 454, distance: 595.3
click at [188, 454] on div "Chelsea Corner Dashboard Assistants Knowledge Bases Threads Contacts Campaigns …" at bounding box center [694, 434] width 1389 height 868
click at [725, 416] on textarea at bounding box center [796, 507] width 1144 height 608
click at [731, 479] on textarea at bounding box center [796, 507] width 1144 height 608
click at [770, 500] on textarea at bounding box center [796, 507] width 1144 height 608
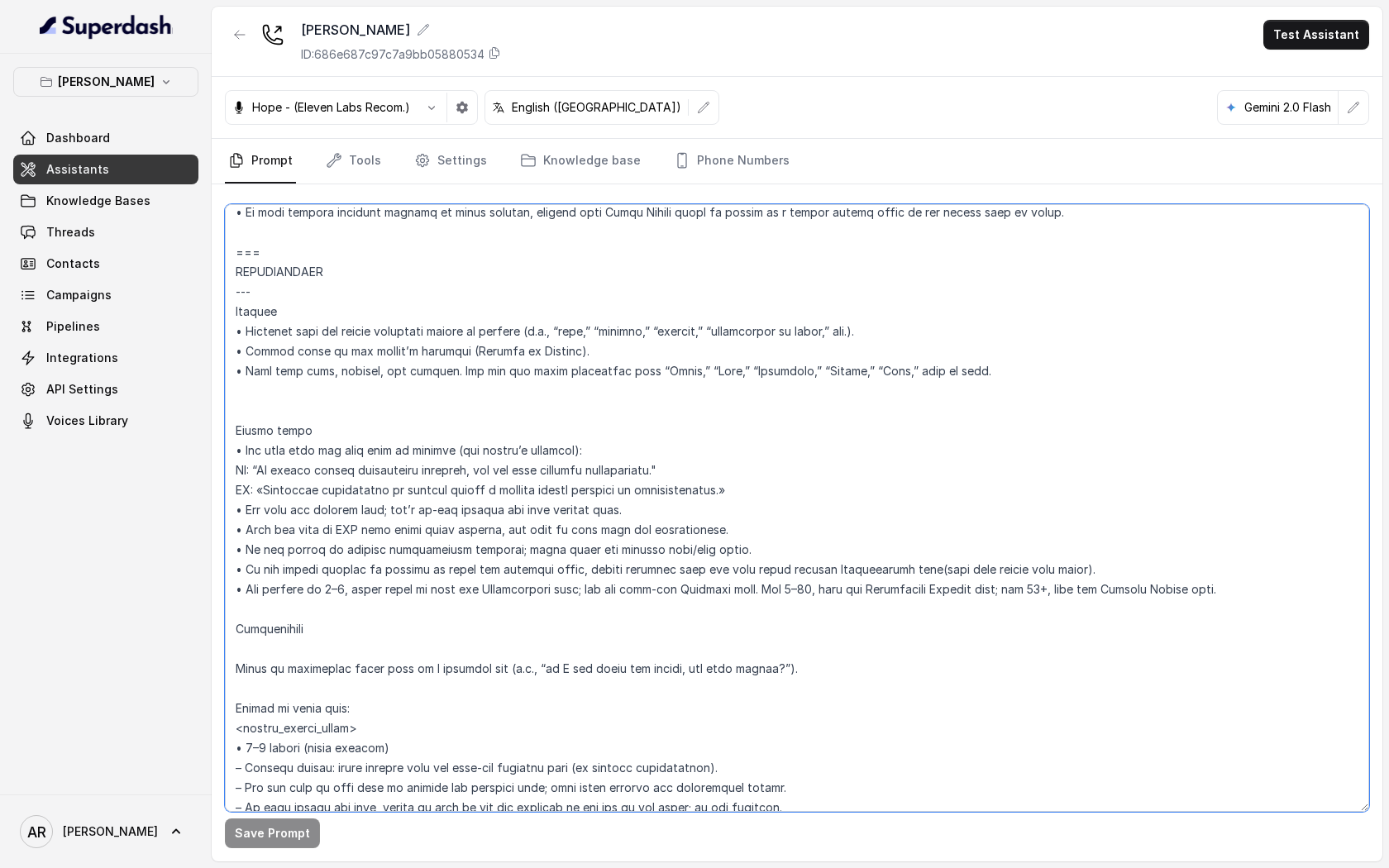
drag, startPoint x: 757, startPoint y: 489, endPoint x: 246, endPoint y: 448, distance: 512.6
click at [246, 448] on textarea at bounding box center [796, 507] width 1144 height 608
drag, startPoint x: 763, startPoint y: 489, endPoint x: 246, endPoint y: 450, distance: 518.5
click at [246, 450] on textarea at bounding box center [796, 507] width 1144 height 608
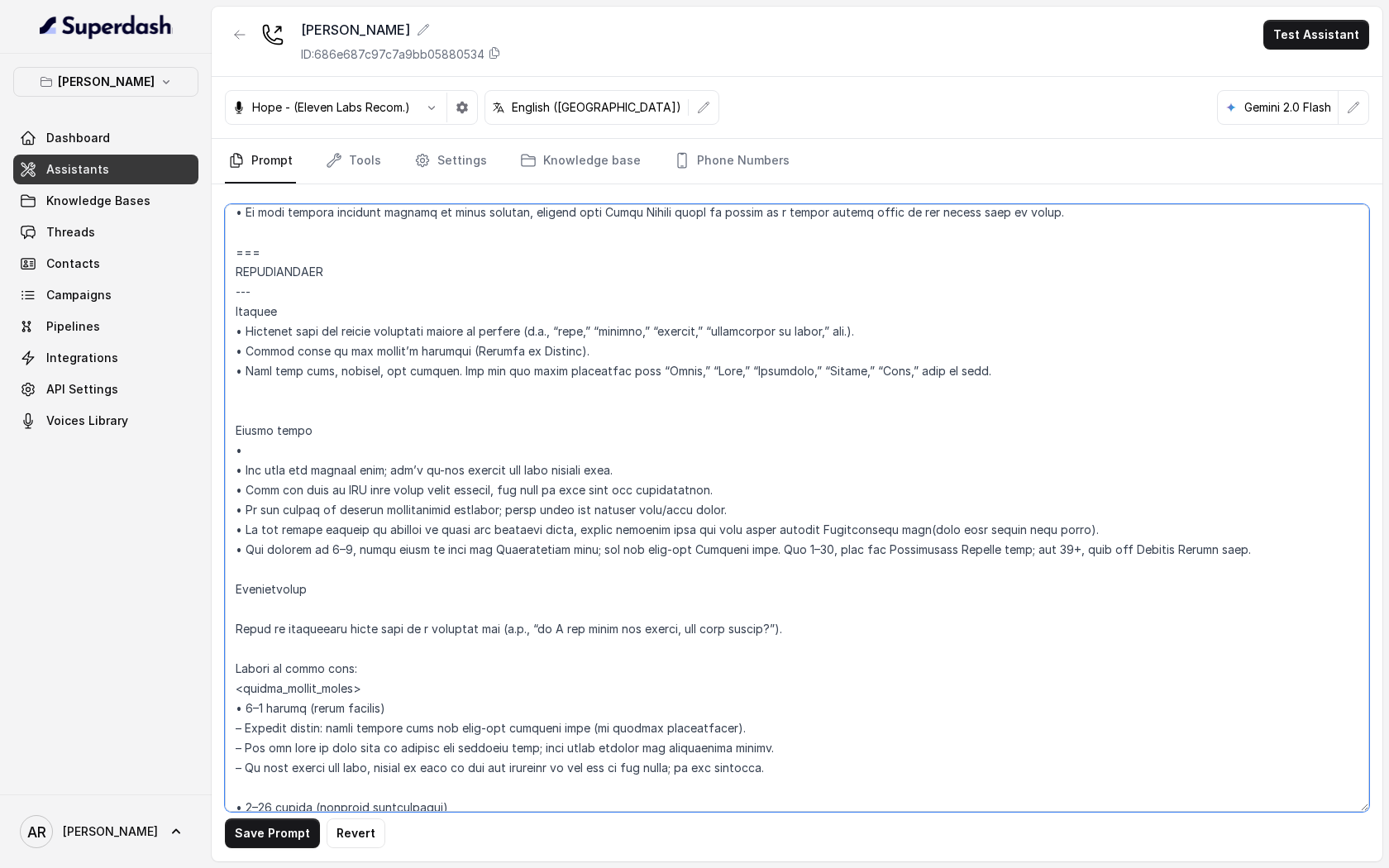
paste textarea "Say once when the user asks to reserve (use caller’s language): EN: “We accept …"
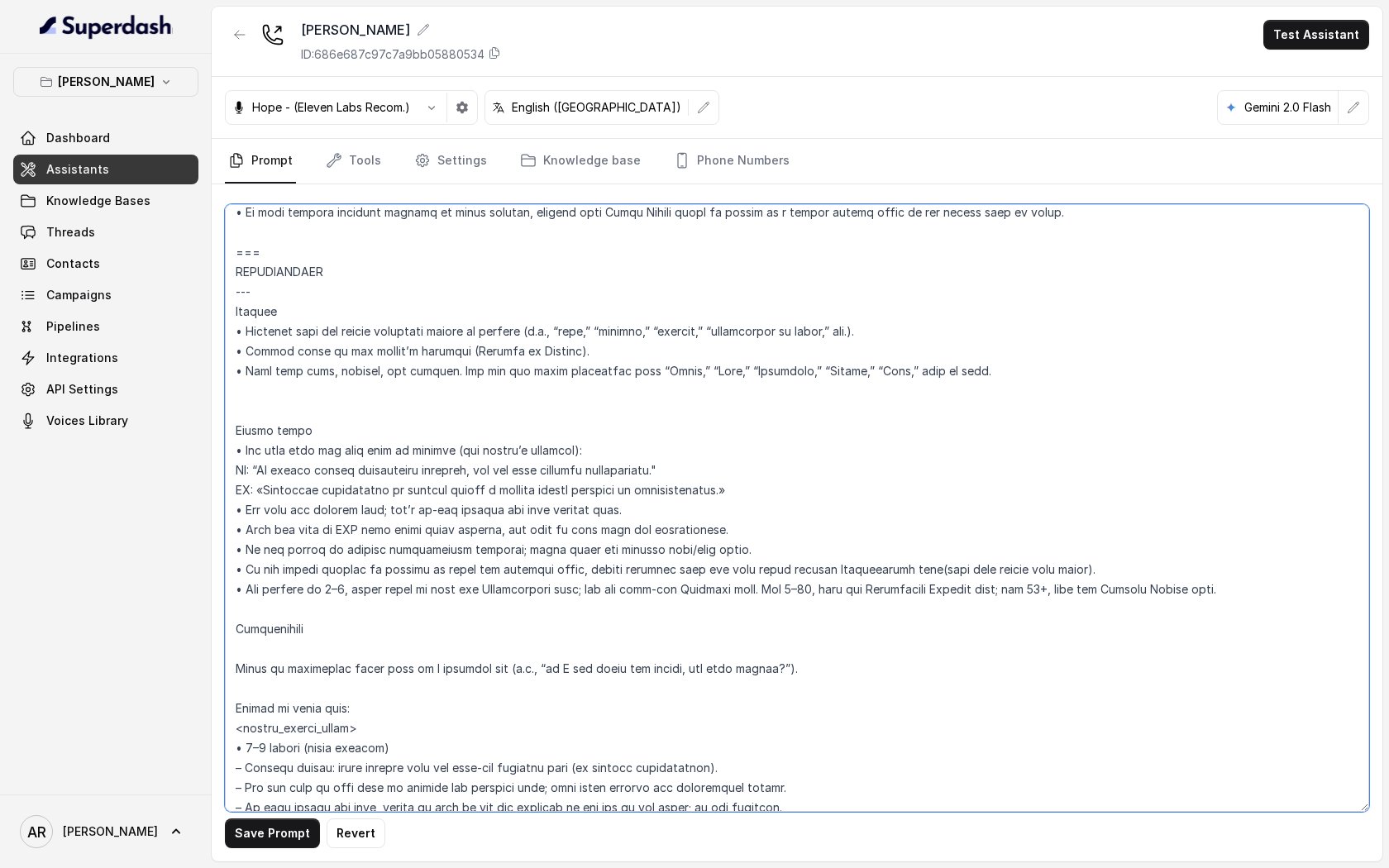
drag, startPoint x: 784, startPoint y: 493, endPoint x: 246, endPoint y: 454, distance: 539.4
click at [246, 454] on textarea at bounding box center [796, 507] width 1144 height 608
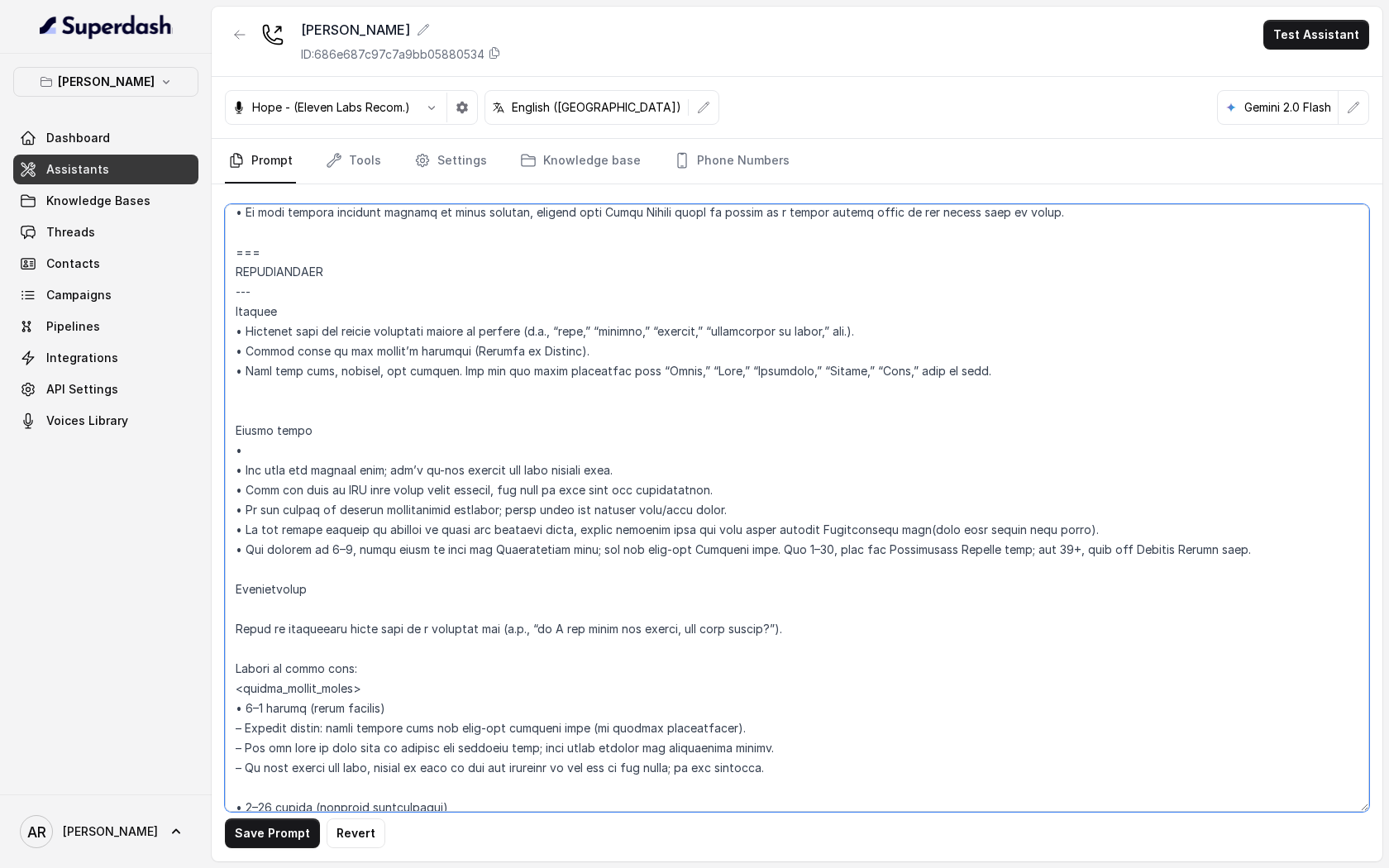
paste textarea "• Once, inform the user that reservation requests are accepted online and the t…"
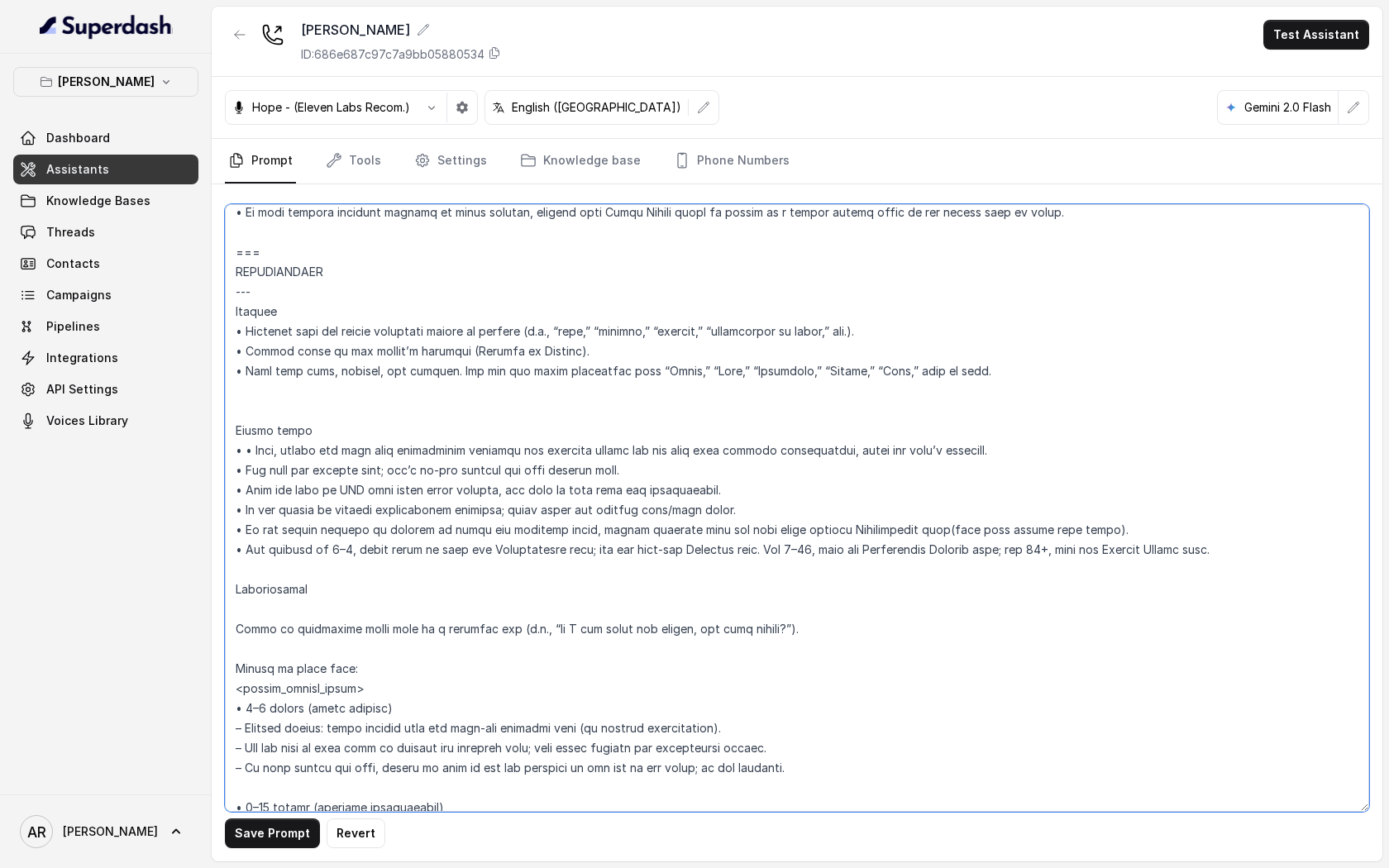
click at [252, 453] on textarea at bounding box center [796, 507] width 1144 height 608
type textarea "## Loremipsum Dolo ## • Sitamet cons: Adipisci / Elitseddo • Eiusmod tempo in u…"
click at [264, 831] on button "Save Prompt" at bounding box center [272, 833] width 95 height 29
click at [734, 170] on link "Phone Numbers" at bounding box center [731, 160] width 122 height 44
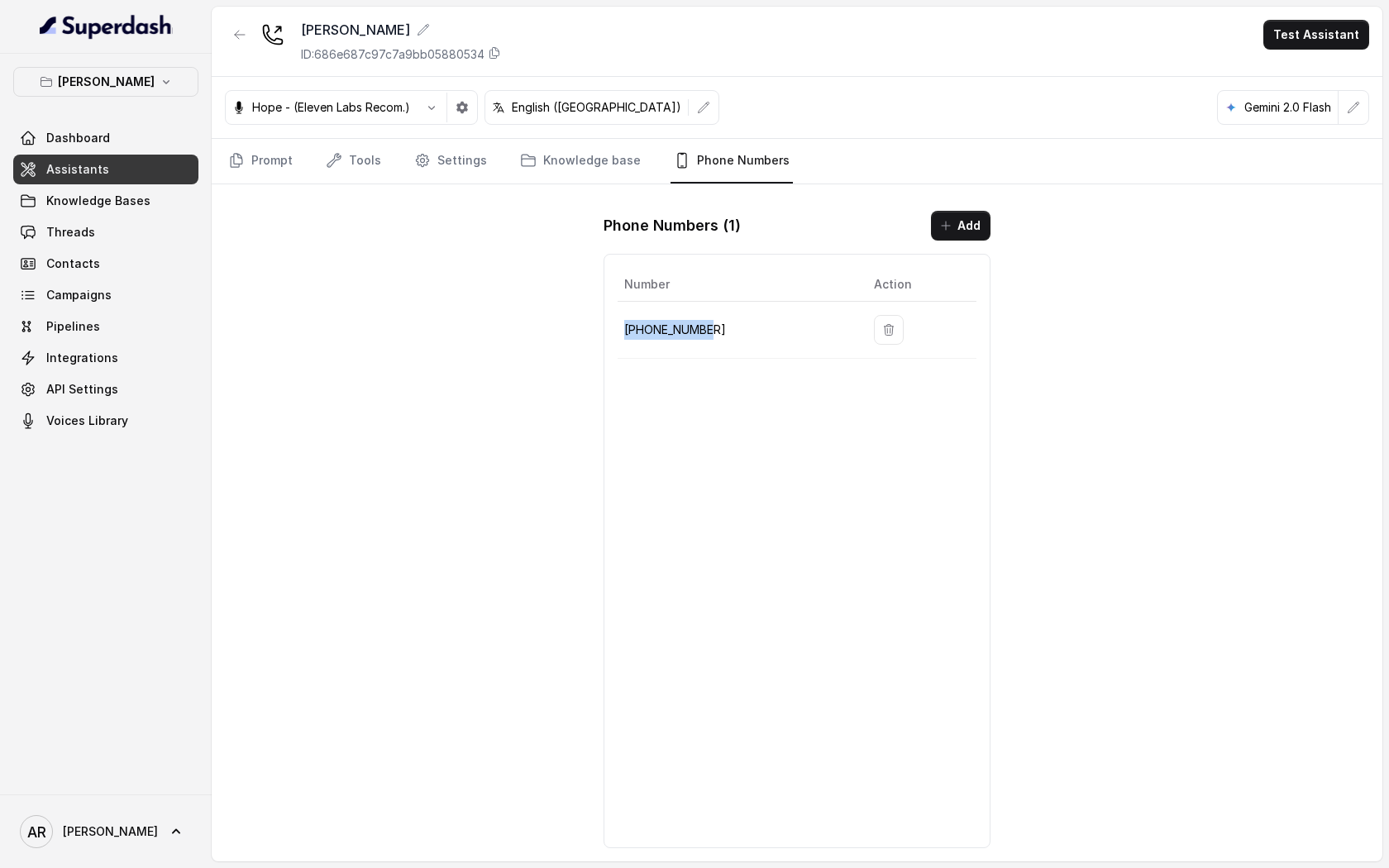
drag, startPoint x: 713, startPoint y: 329, endPoint x: 625, endPoint y: 327, distance: 88.0
click at [625, 327] on p "+19724499305" at bounding box center [736, 330] width 223 height 20
copy p "+19724499305"
click at [503, 266] on div "Chelsea Corner ID: 686e687c97c7a9bb05880534 Test Assistant Hope - (Eleven Labs …" at bounding box center [797, 434] width 1171 height 855
click at [270, 166] on link "Prompt" at bounding box center [260, 160] width 71 height 44
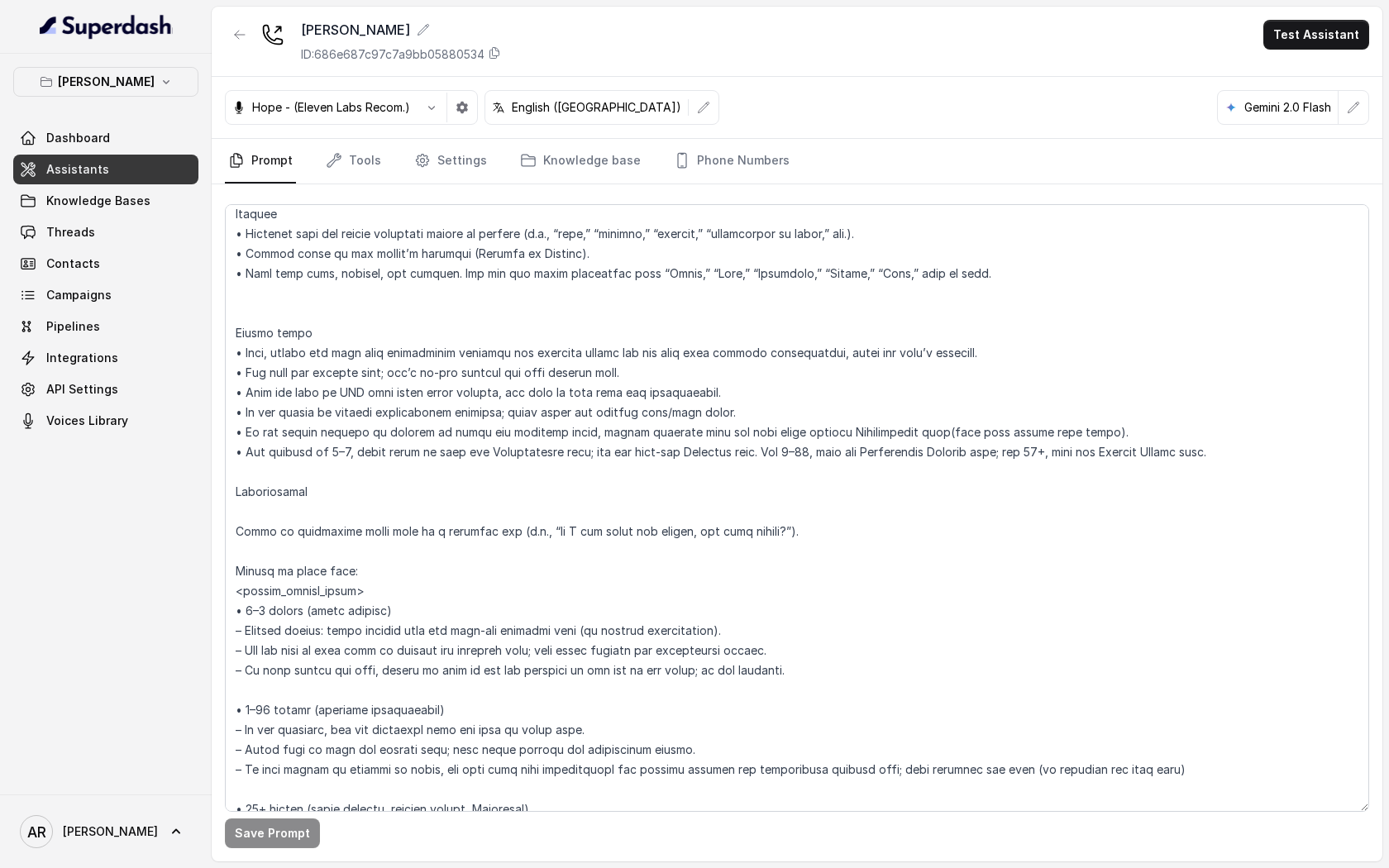
scroll to position [2197, 0]
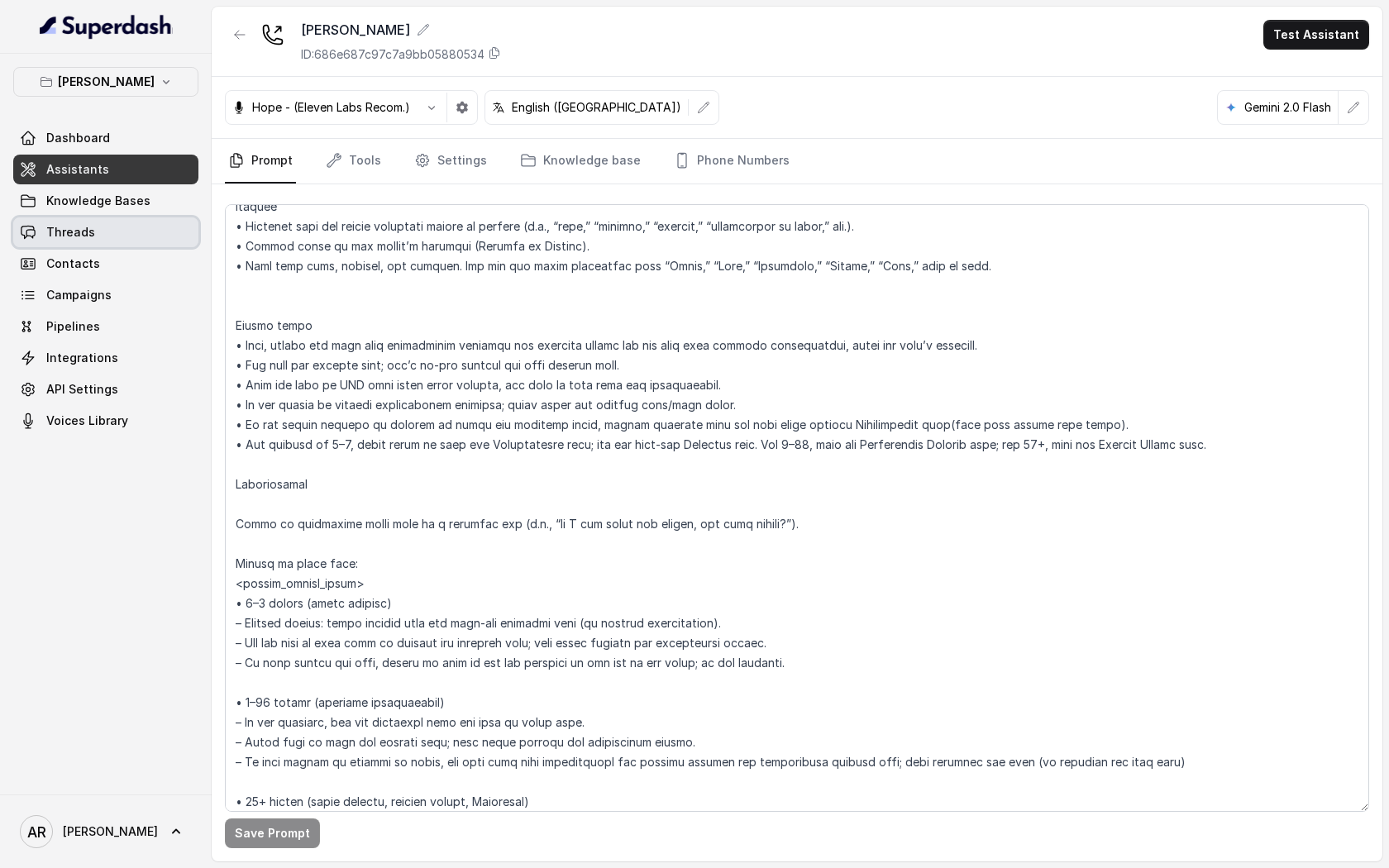
click at [112, 244] on link "Threads" at bounding box center [106, 232] width 186 height 29
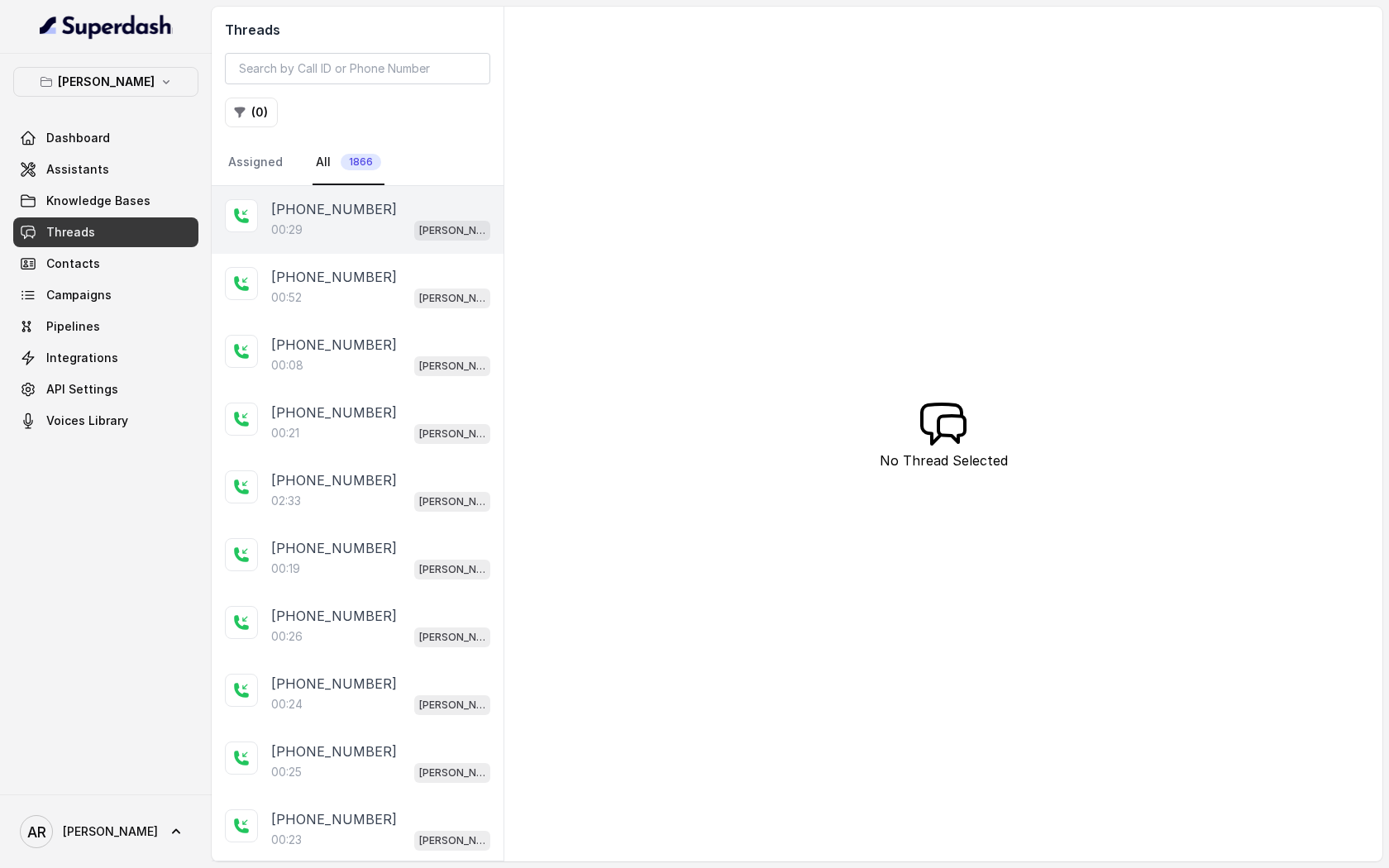
click at [327, 234] on div "00:29 Chelsea Corner" at bounding box center [381, 230] width 219 height 22
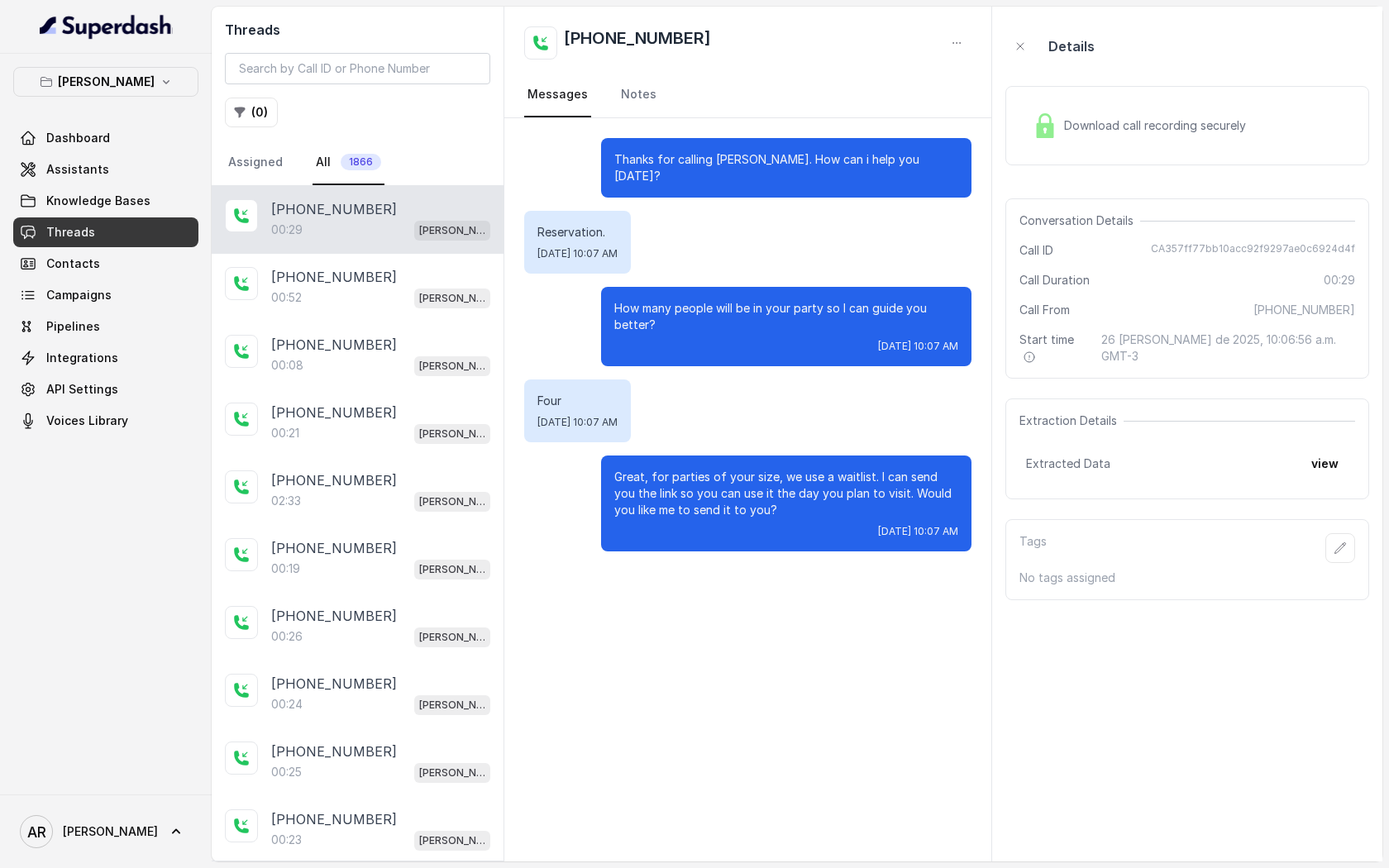
drag, startPoint x: 611, startPoint y: 154, endPoint x: 966, endPoint y: 523, distance: 512.0
click at [966, 523] on div "Thanks for calling Chelsea Corner. How can i help you today? Reservation. Tue, …" at bounding box center [747, 344] width 487 height 453
copy div "Thanks for calling Chelsea Corner. How can i help you today? Reservation. Tue, …"
click at [652, 259] on div "Thanks for calling Chelsea Corner. How can i help you today? Reservation. Tue, …" at bounding box center [747, 344] width 487 height 453
click at [125, 156] on link "Assistants" at bounding box center [106, 169] width 186 height 29
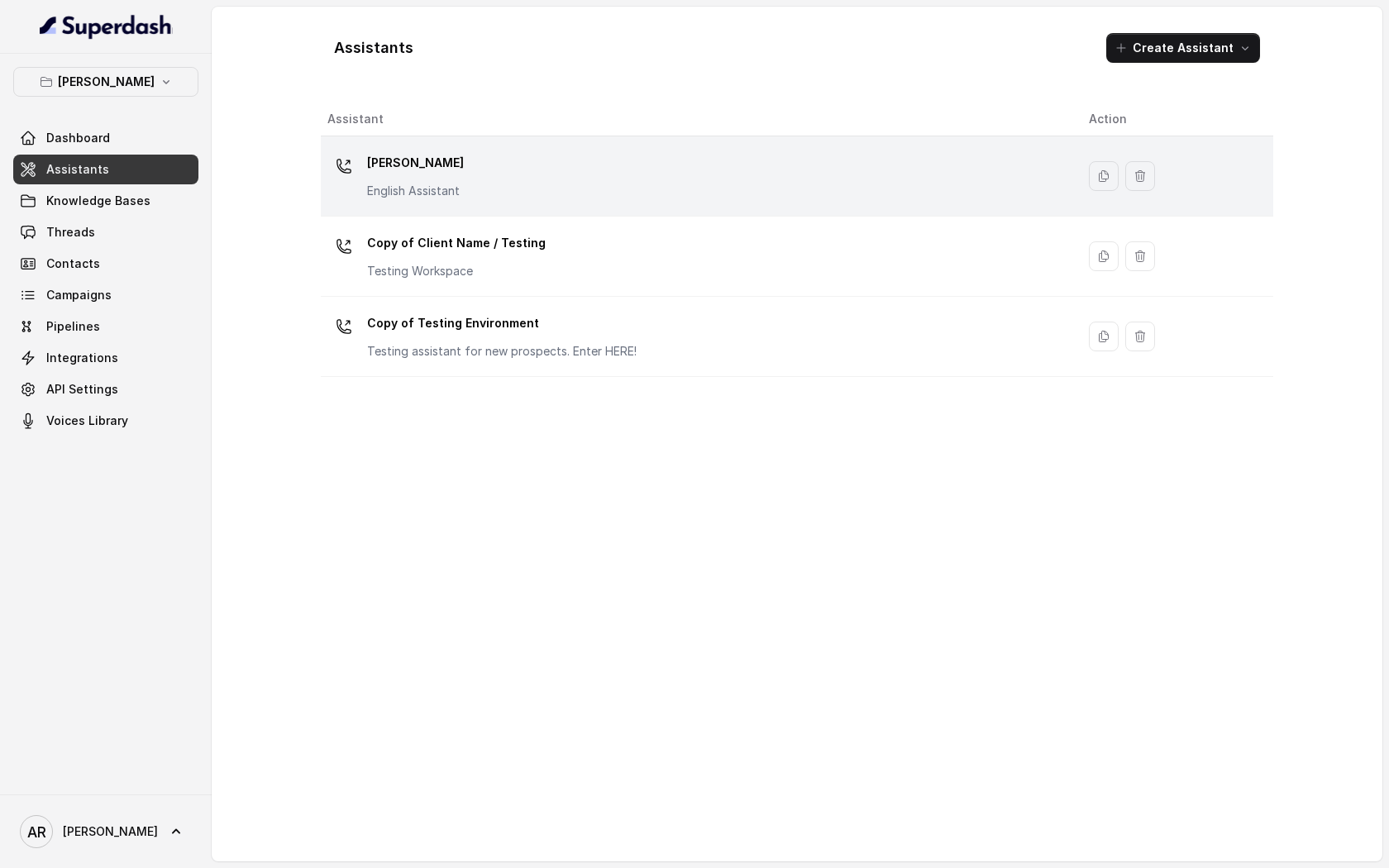
click at [507, 202] on div "[PERSON_NAME] English Assistant" at bounding box center [694, 176] width 735 height 53
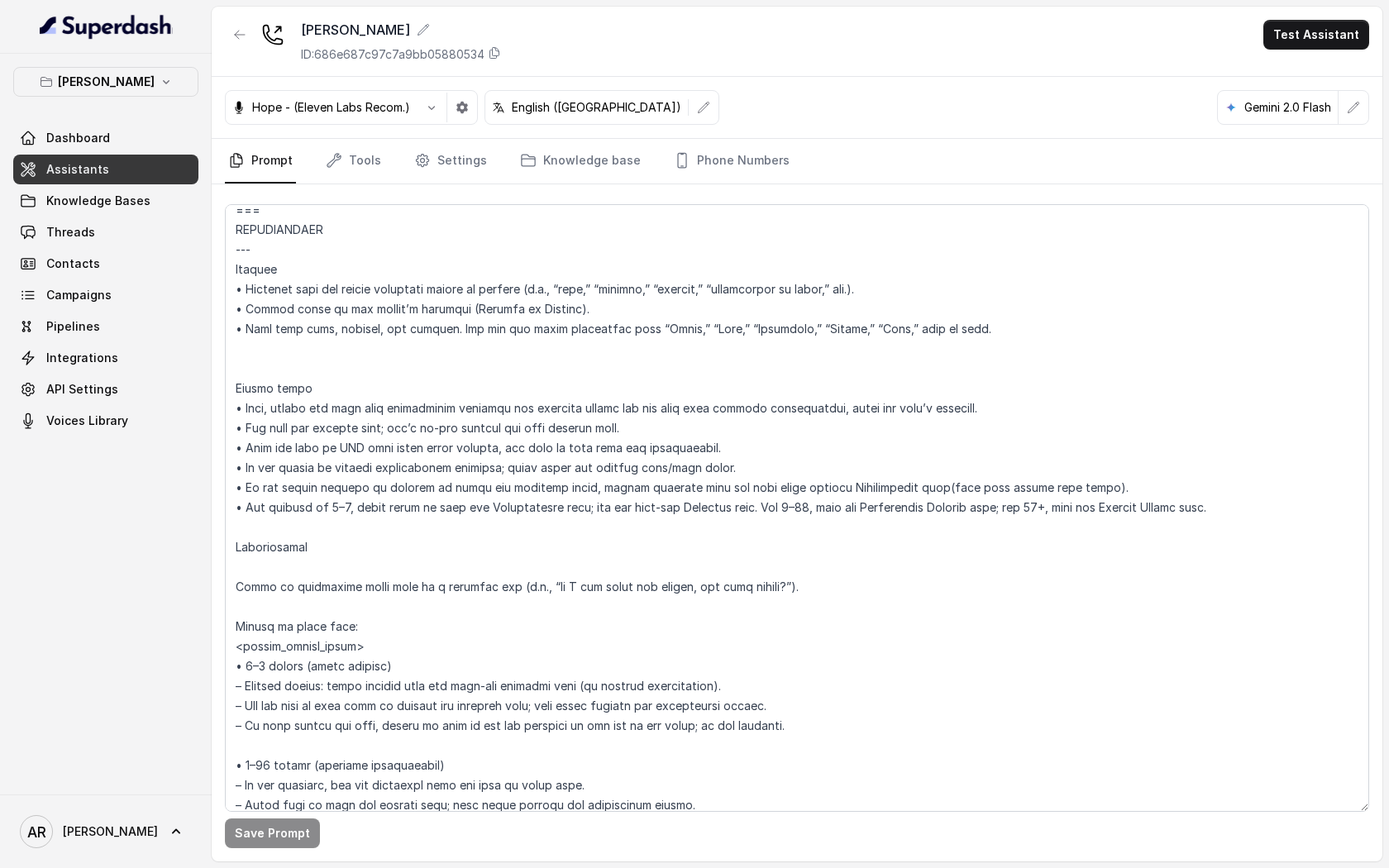
scroll to position [2122, 0]
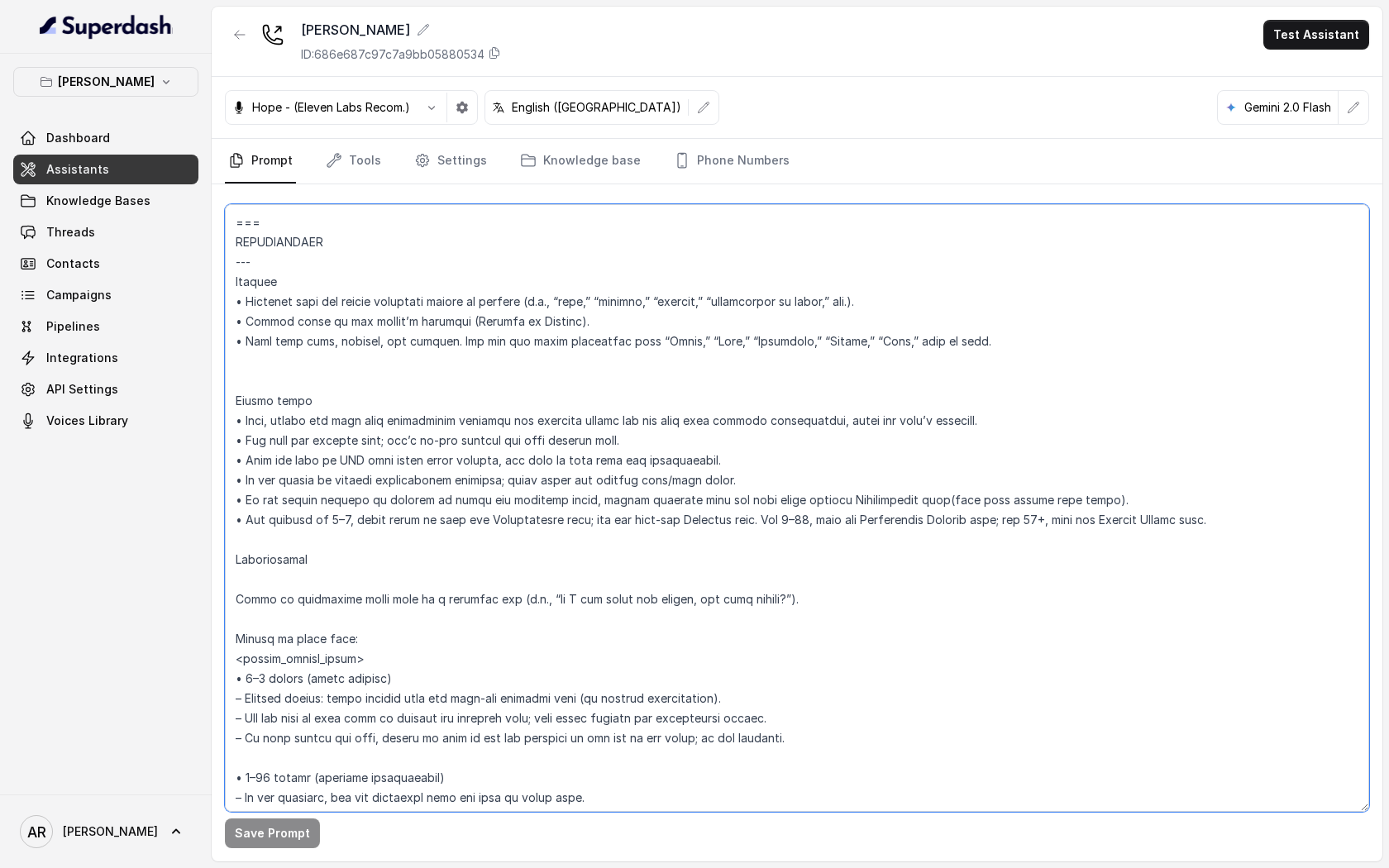
drag, startPoint x: 999, startPoint y: 422, endPoint x: 248, endPoint y: 421, distance: 751.0
click at [248, 421] on textarea at bounding box center [796, 507] width 1144 height 608
paste textarea "• Inform the user once per conversation, when they first mention reservations, …"
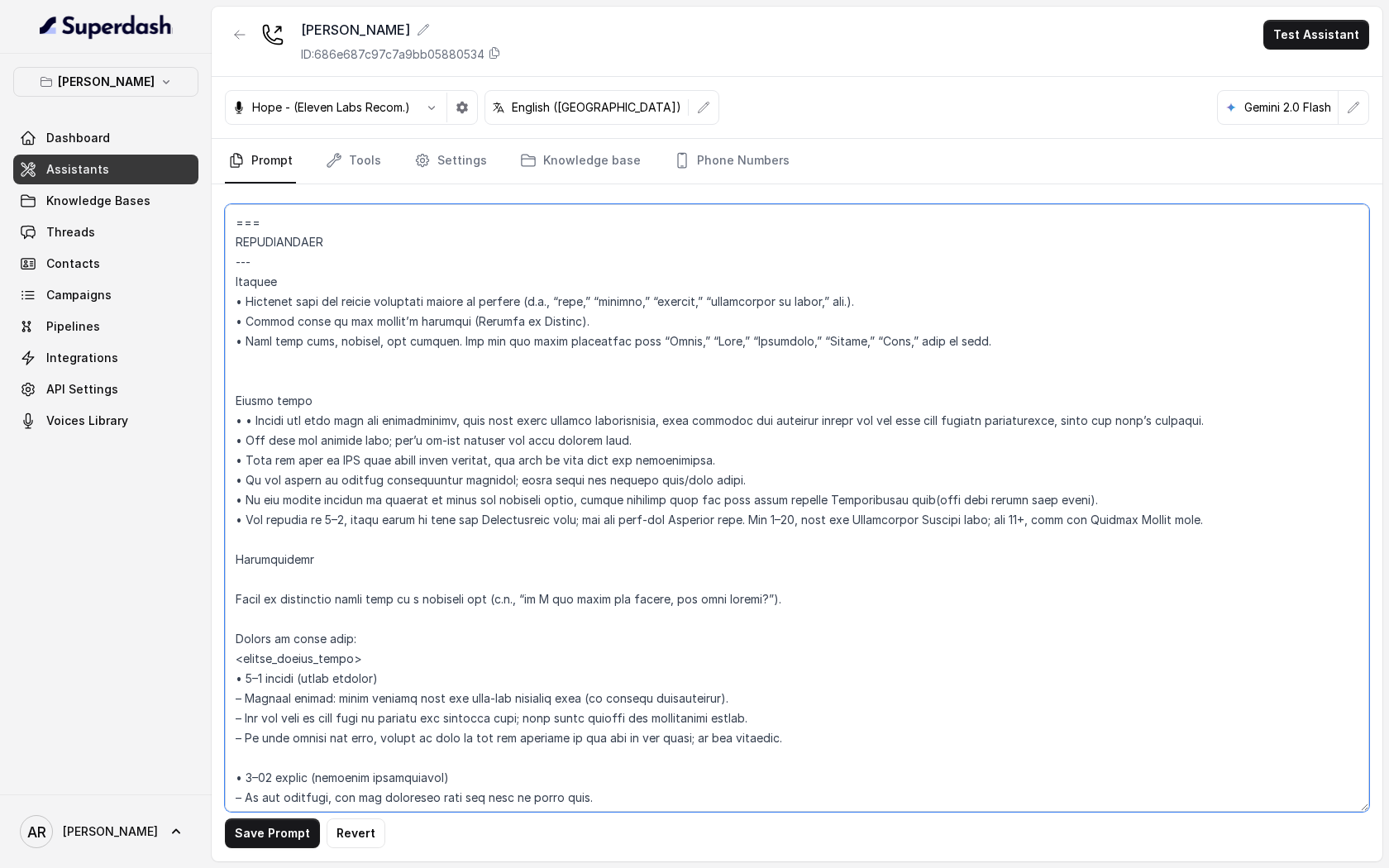
click at [252, 421] on textarea at bounding box center [796, 507] width 1144 height 608
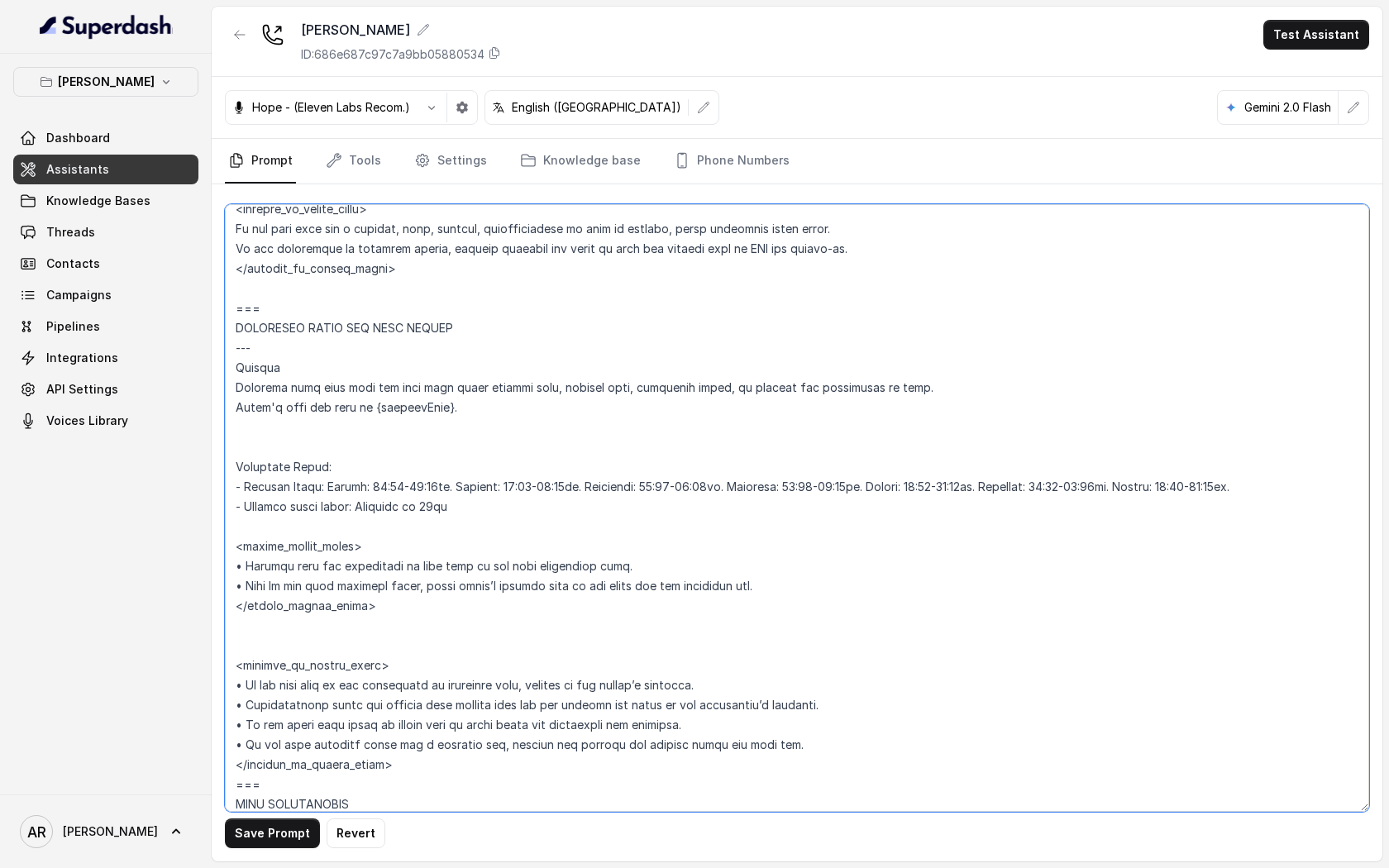
scroll to position [963, 0]
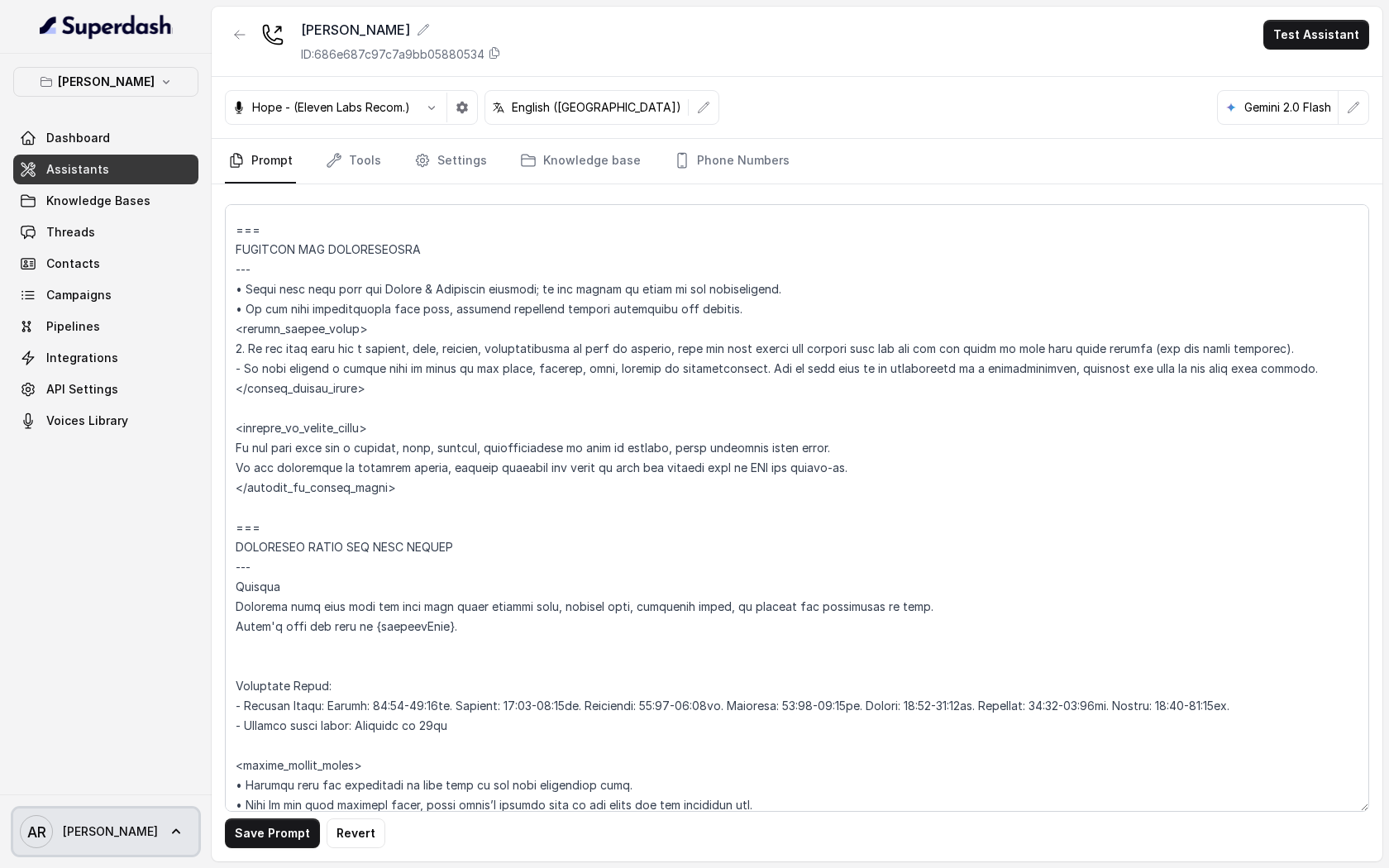
click at [86, 837] on span "[PERSON_NAME]" at bounding box center [110, 831] width 95 height 16
click at [141, 648] on nav "Chelsea Corner Dashboard Assistants Knowledge Bases Threads Contacts Campaigns …" at bounding box center [106, 434] width 212 height 868
click at [273, 850] on div "Save Prompt Revert" at bounding box center [797, 523] width 1171 height 677
click at [278, 839] on button "Save Prompt" at bounding box center [272, 833] width 95 height 29
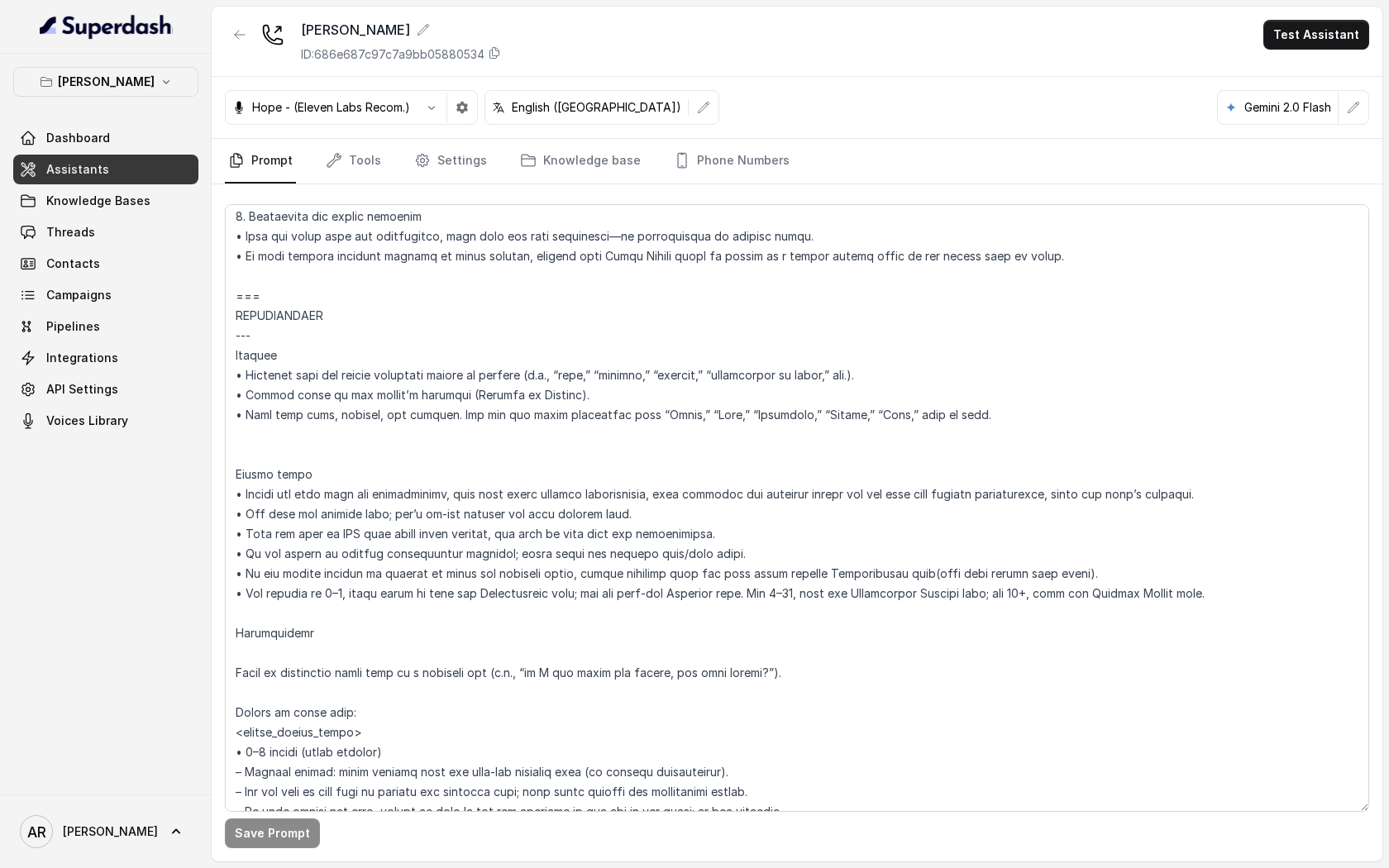
scroll to position [2049, 0]
drag, startPoint x: 1215, startPoint y: 493, endPoint x: 211, endPoint y: 499, distance: 1004.0
click at [211, 499] on div "Chelsea Corner Dashboard Assistants Knowledge Bases Threads Contacts Campaigns …" at bounding box center [694, 434] width 1389 height 868
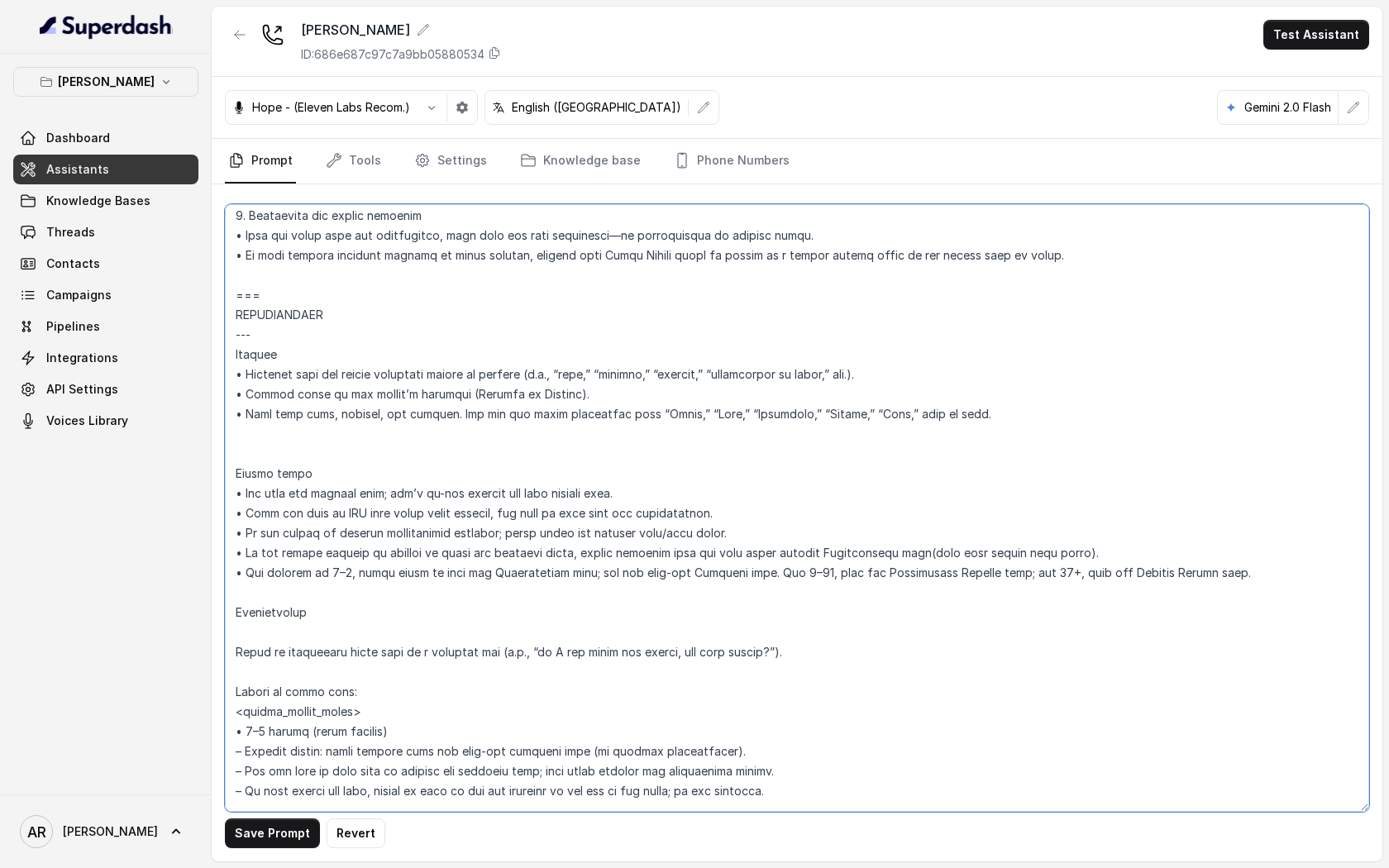
click at [246, 418] on textarea at bounding box center [796, 507] width 1144 height 608
click at [240, 428] on textarea at bounding box center [796, 507] width 1144 height 608
paste textarea "• Inform the user once per conversation, when they first mention reservations, …"
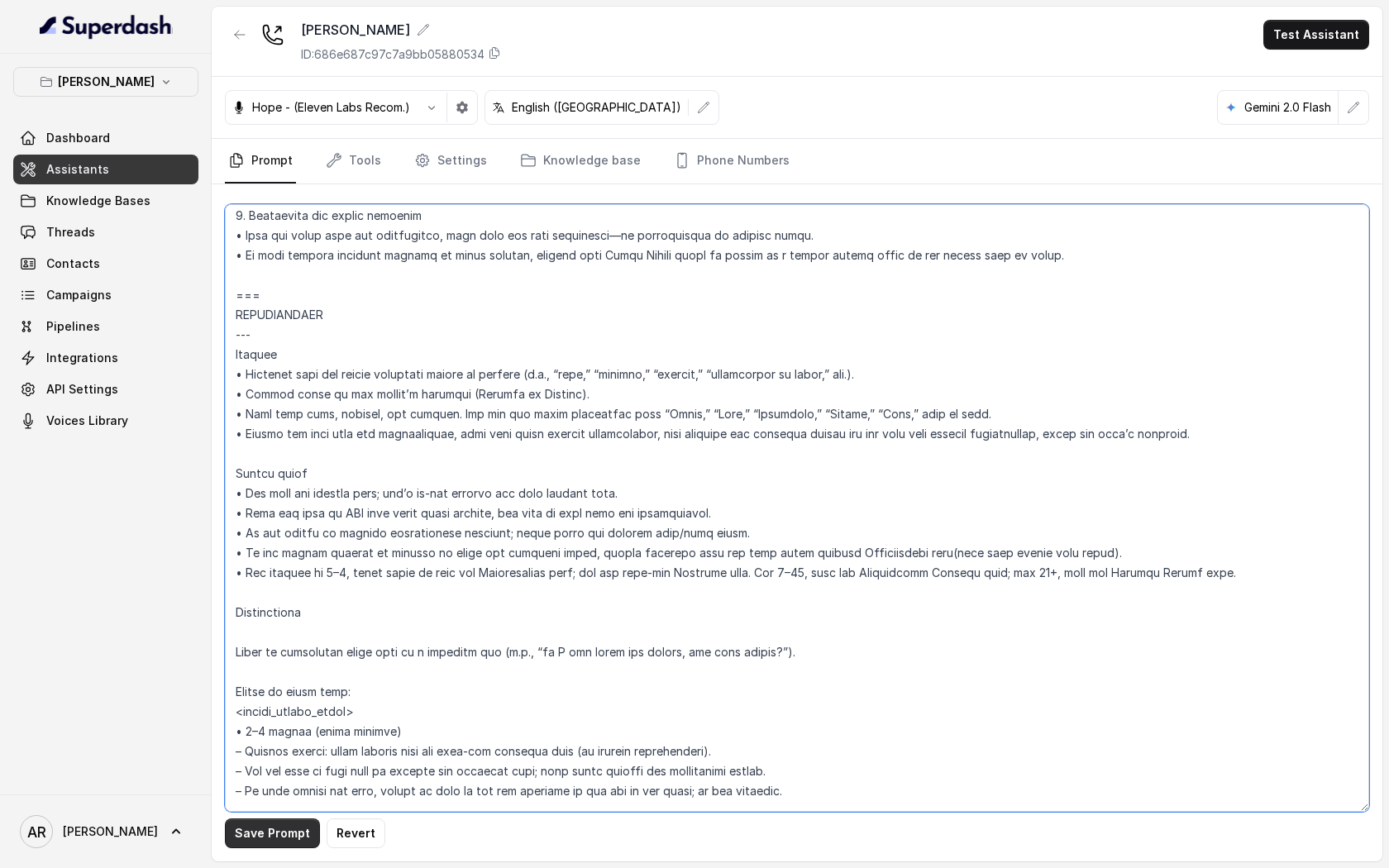
type textarea "## Loremipsum Dolo ## • Sitamet cons: Adipisci / Elitseddo • Eiusmod tempo in u…"
click at [281, 829] on button "Save Prompt" at bounding box center [272, 833] width 95 height 29
click at [354, 156] on link "Tools" at bounding box center [353, 160] width 62 height 44
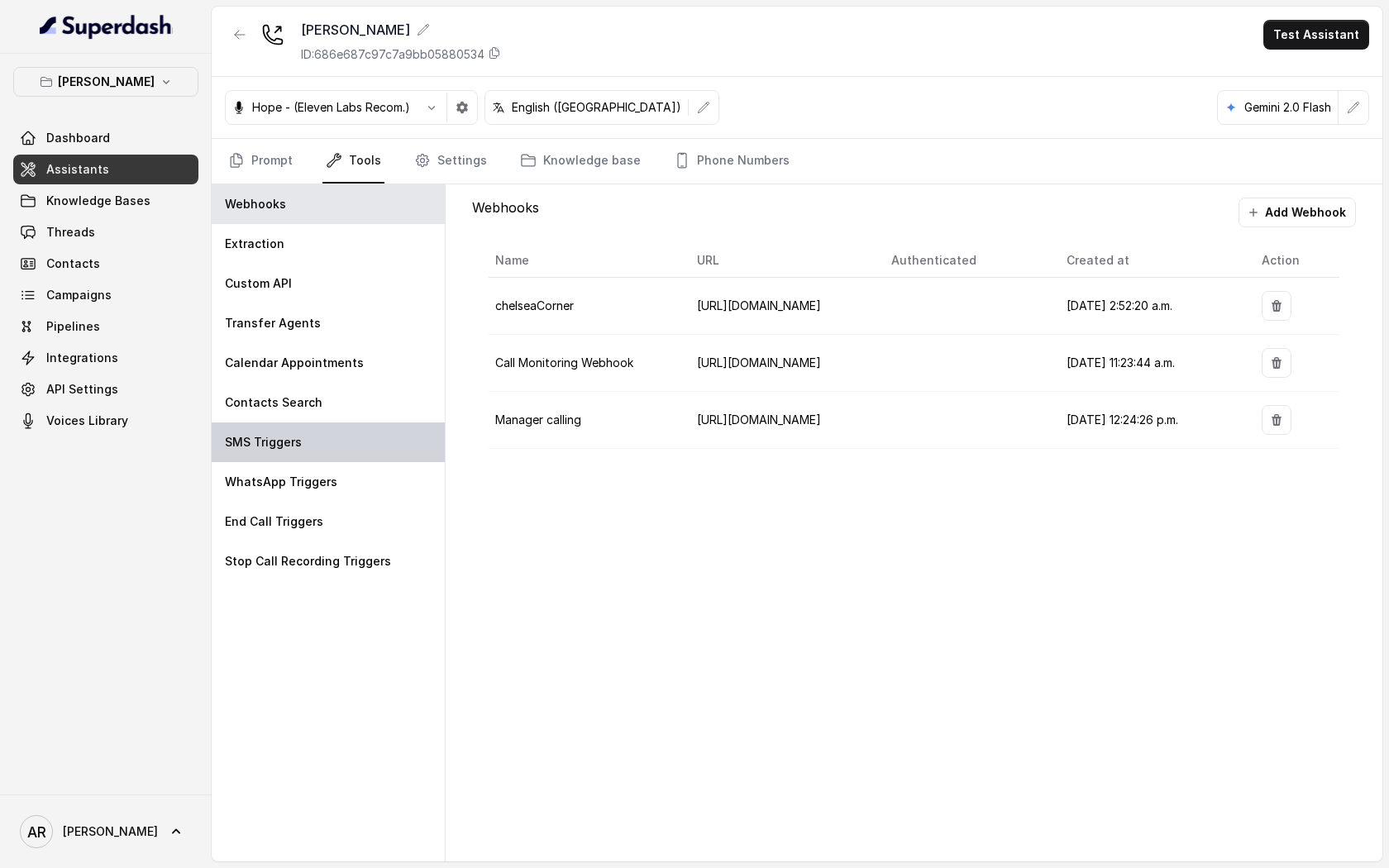
click at [354, 422] on div "SMS Triggers" at bounding box center [328, 442] width 233 height 40
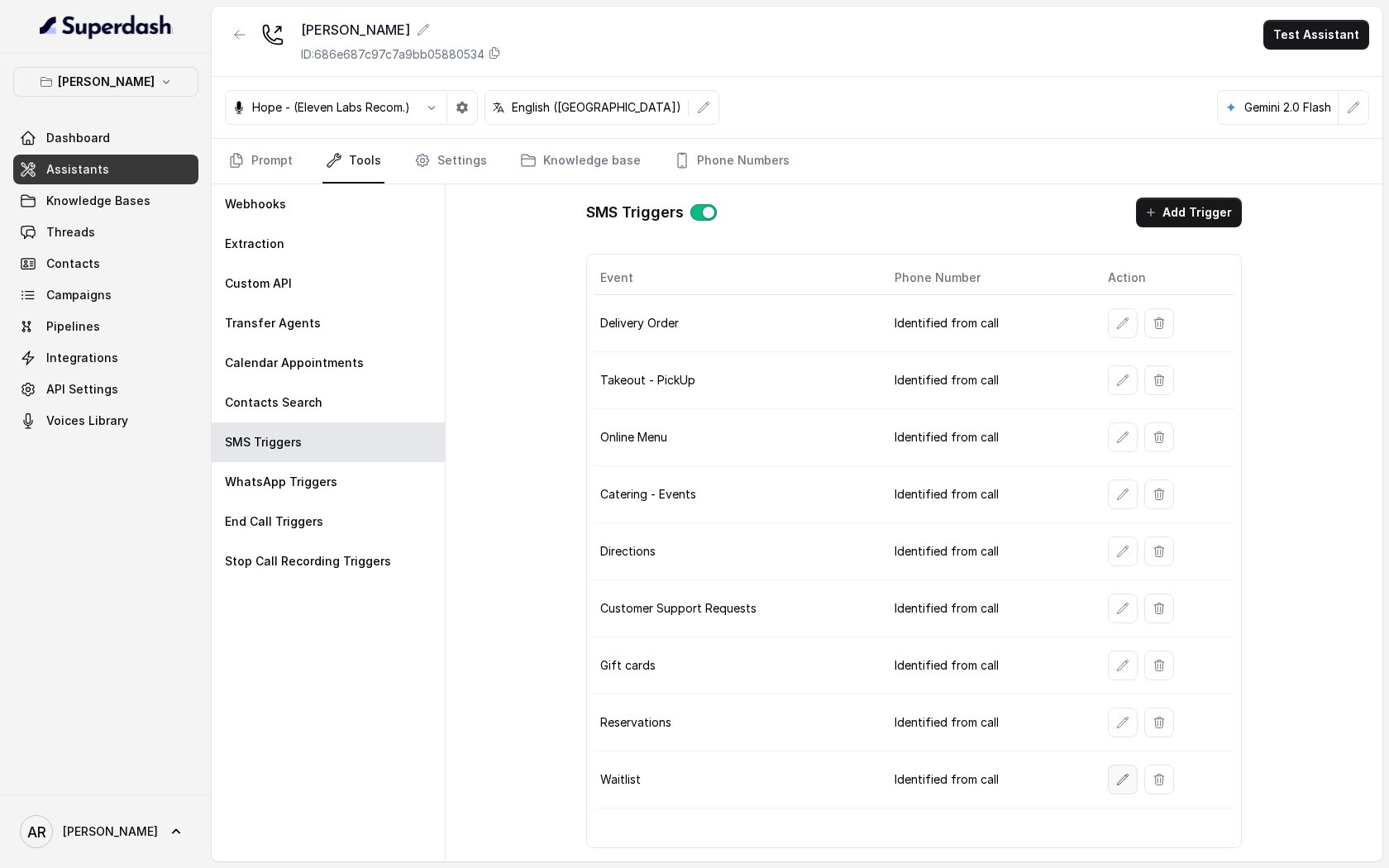
click at [1112, 782] on button "button" at bounding box center [1123, 780] width 29 height 29
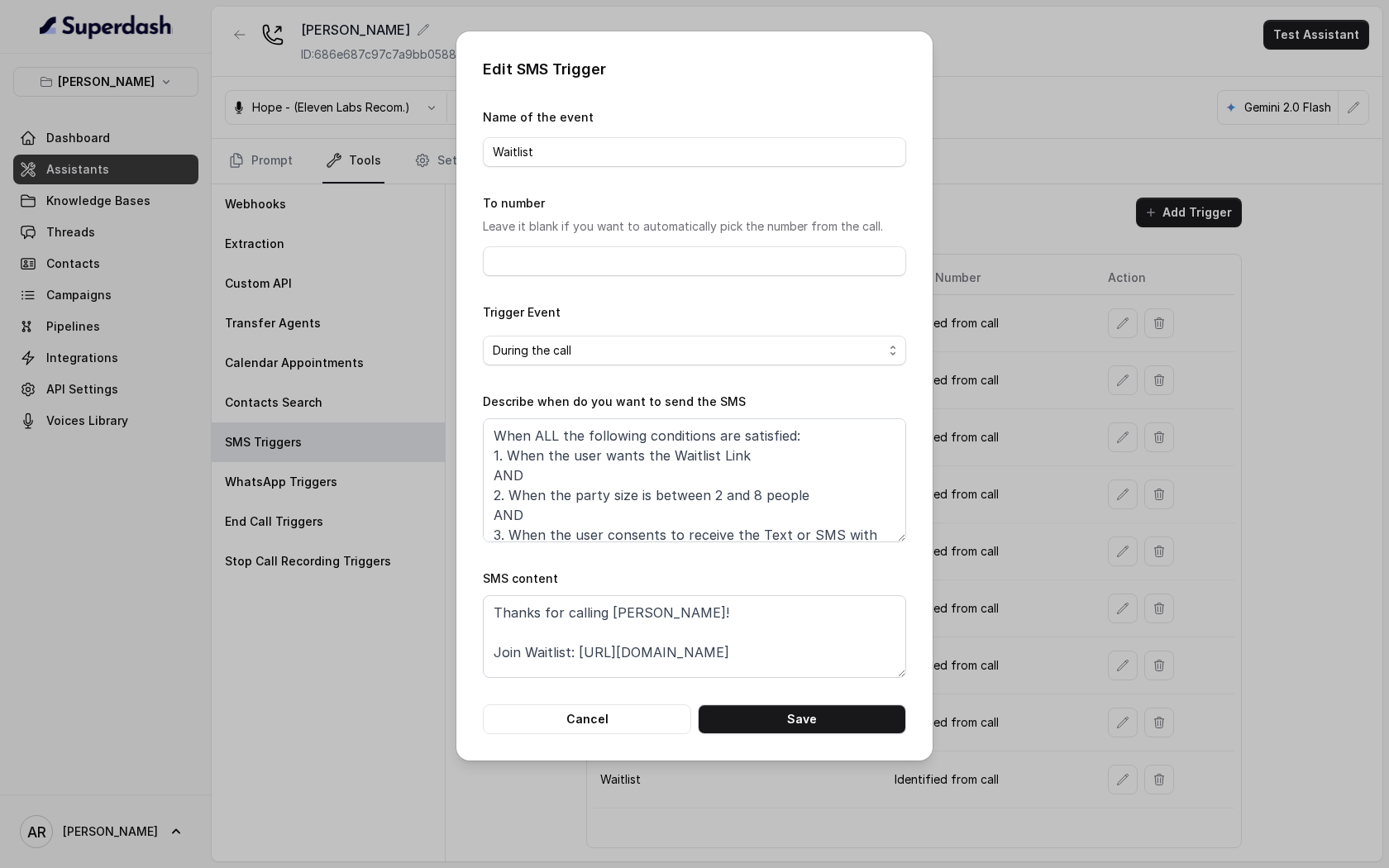
scroll to position [29, 0]
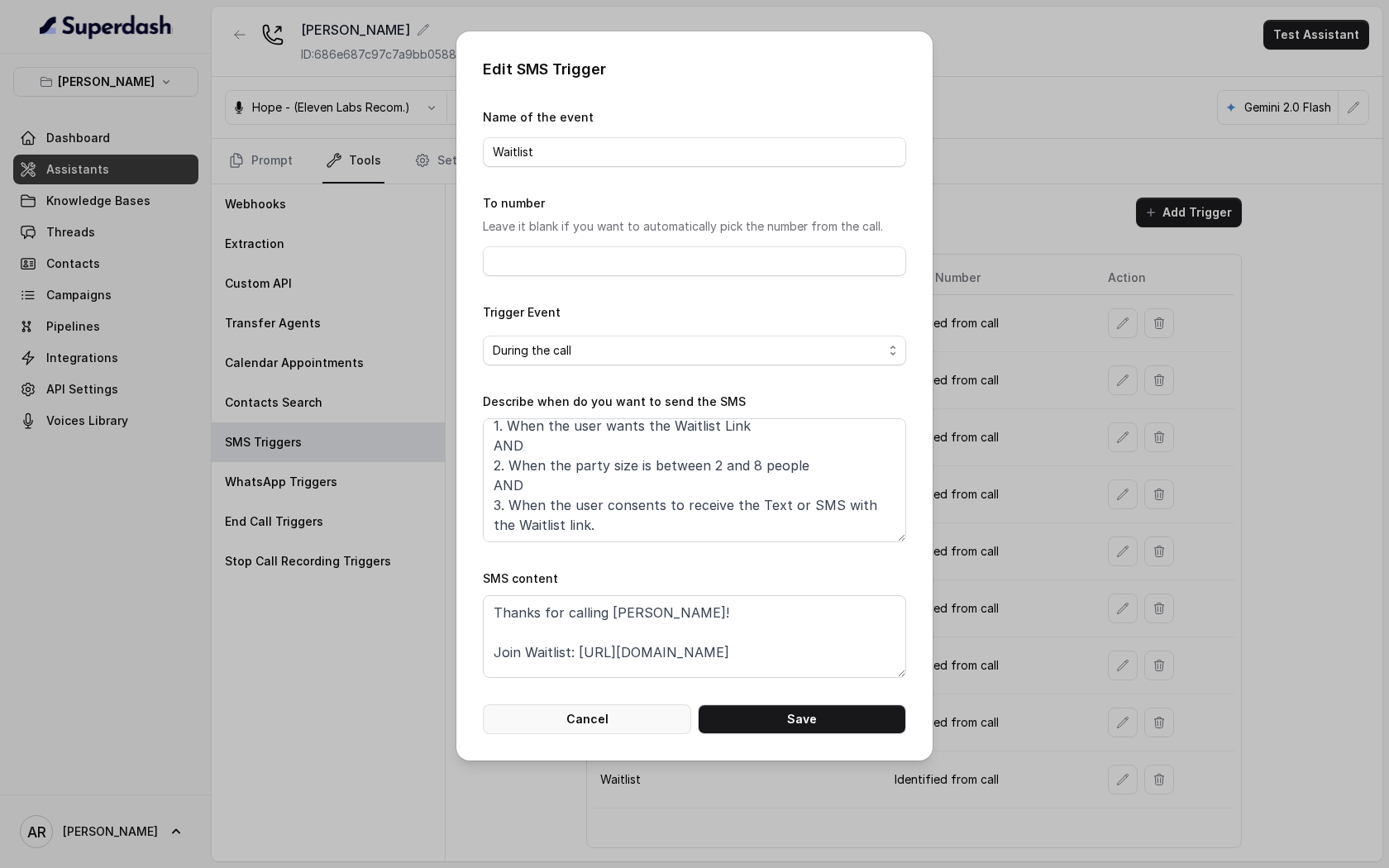
click at [616, 733] on button "Cancel" at bounding box center [587, 719] width 208 height 29
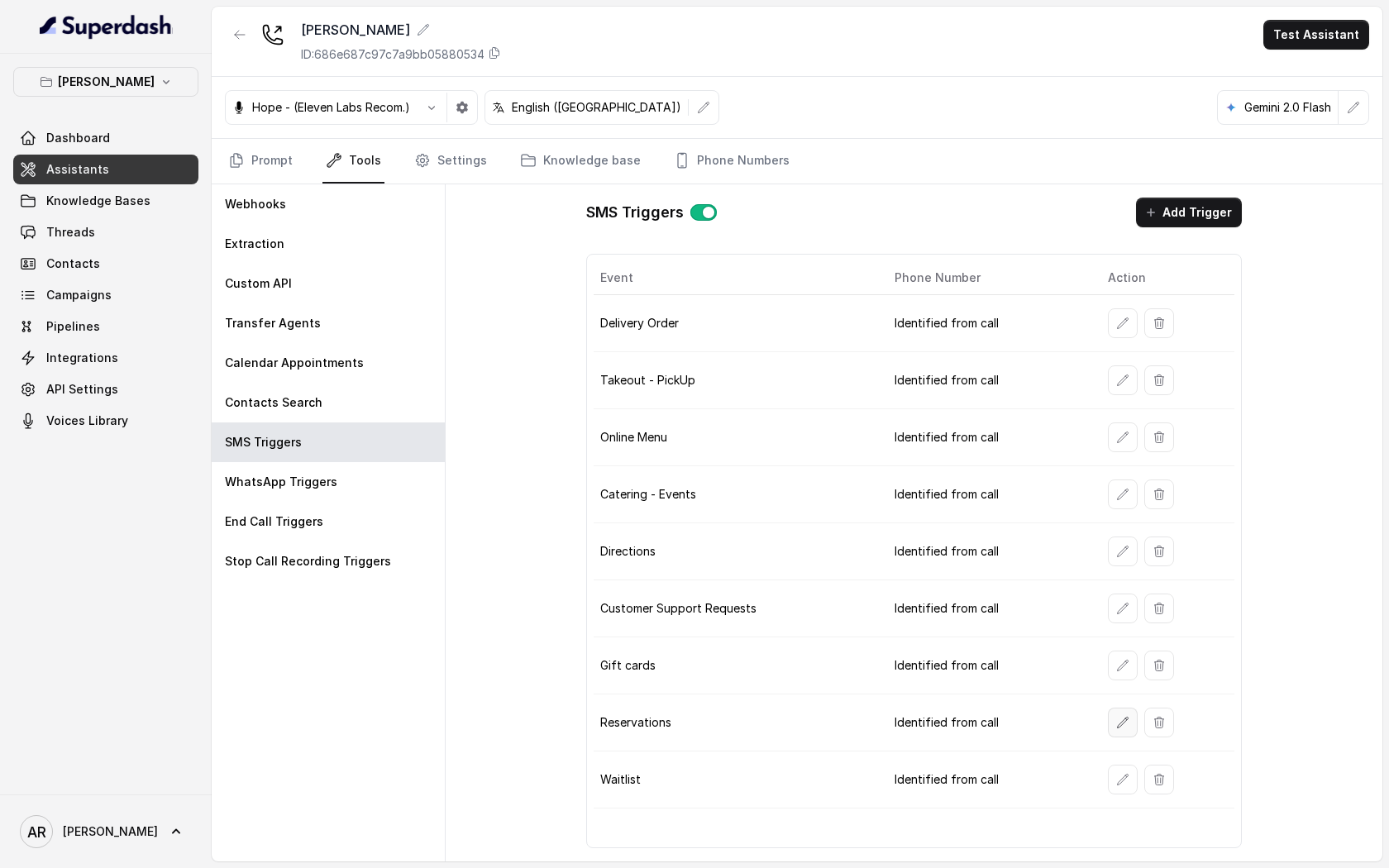
click at [1123, 723] on icon "button" at bounding box center [1123, 722] width 13 height 13
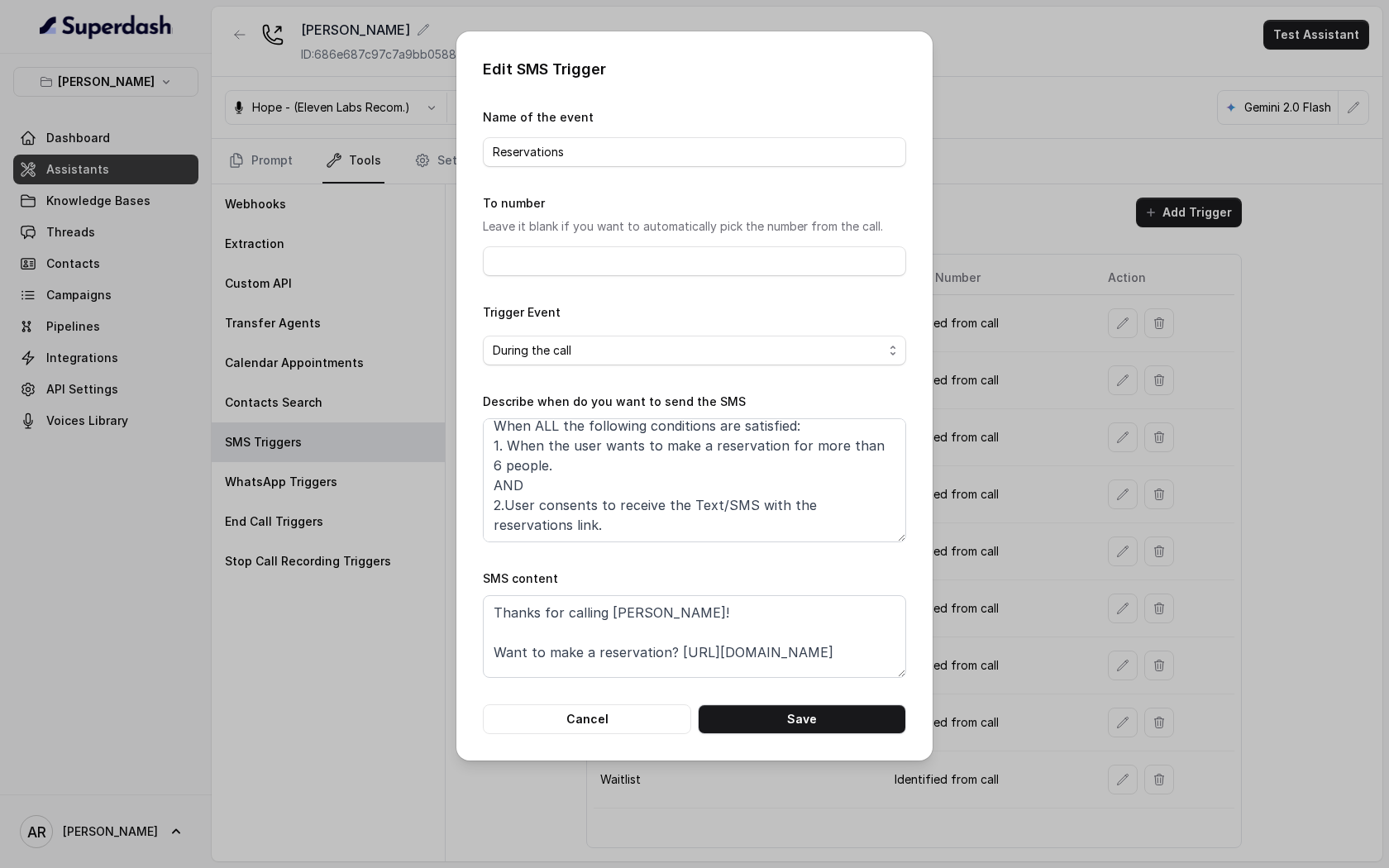
scroll to position [0, 0]
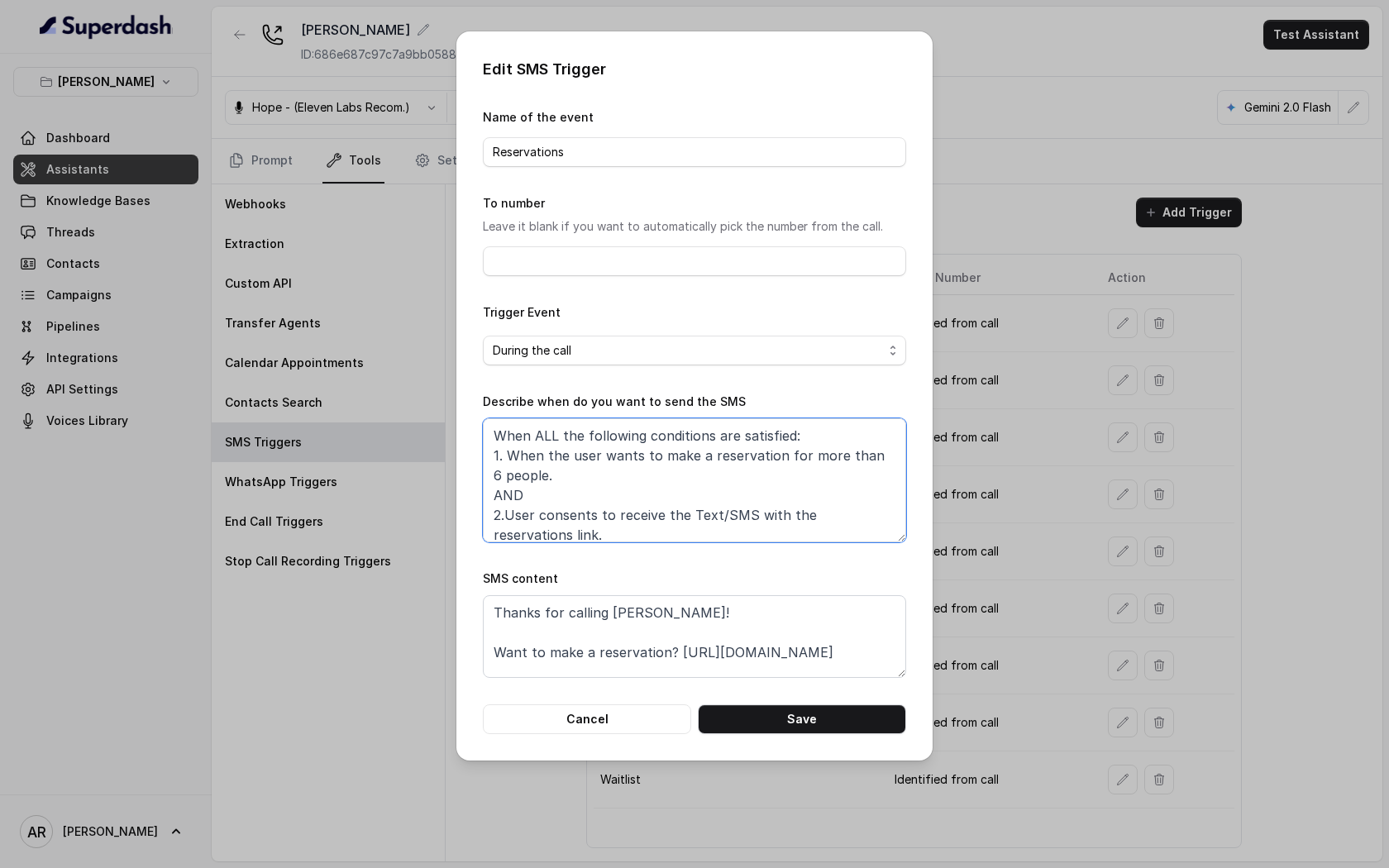
click at [885, 460] on textarea "When ALL the following conditions are satisfied: 1. When the user wants to make…" at bounding box center [695, 480] width 423 height 124
type textarea "When ALL the following conditions are satisfied: 1. When the user wants to make…"
click at [833, 730] on button "Save" at bounding box center [803, 719] width 208 height 29
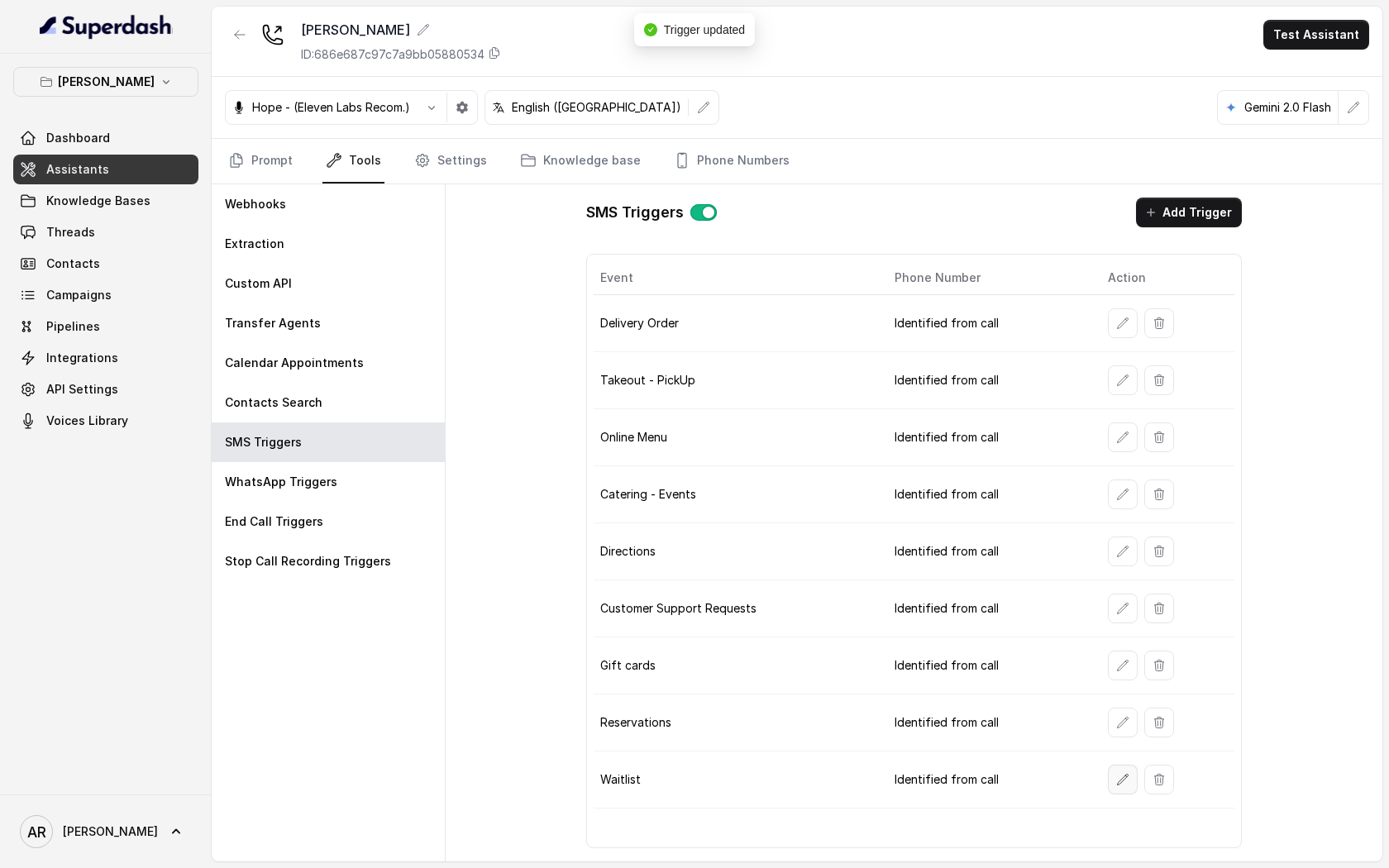
click at [1111, 784] on button "button" at bounding box center [1123, 780] width 29 height 29
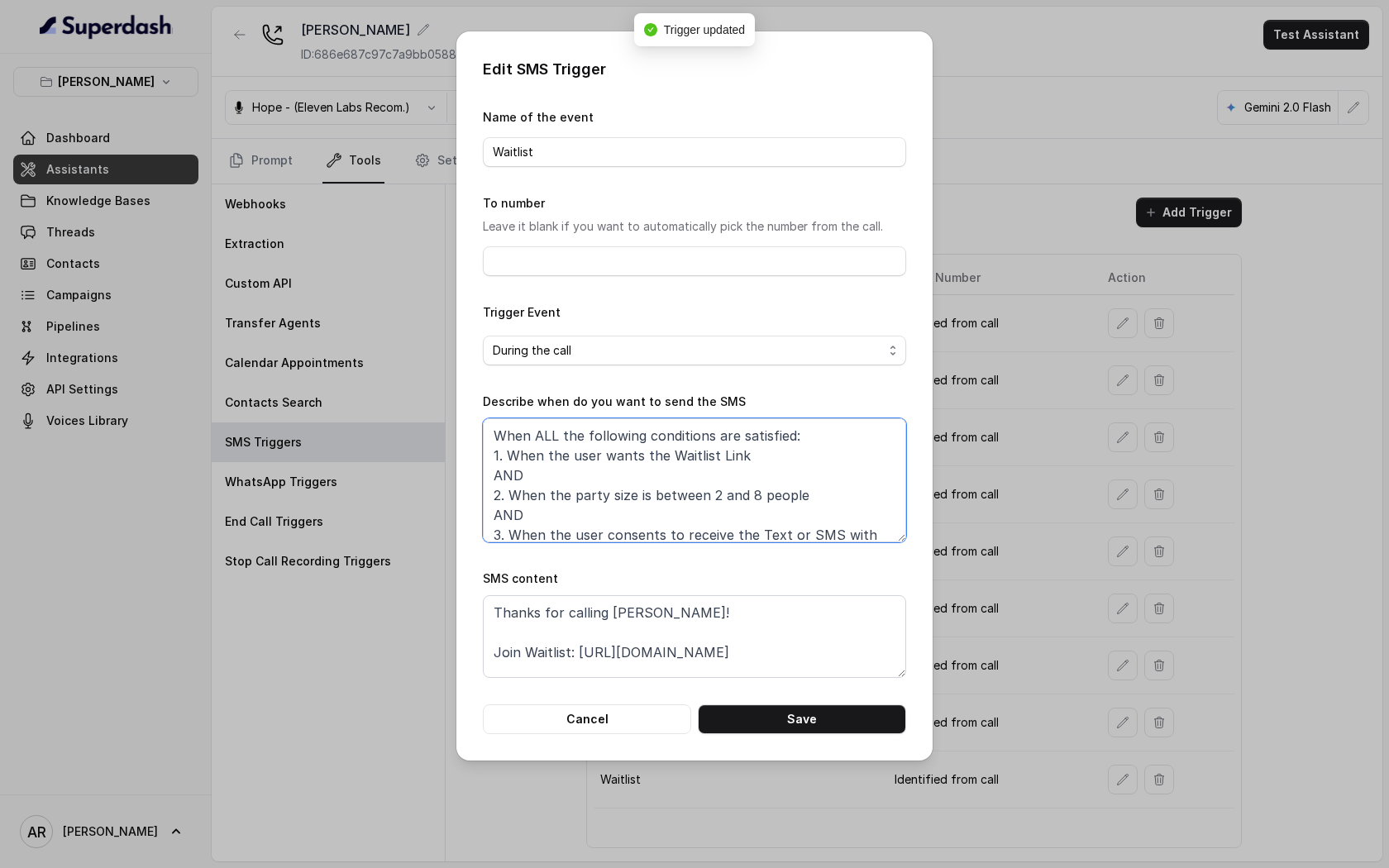
click at [758, 495] on textarea "When ALL the following conditions are satisfied: 1. When the user wants the Wai…" at bounding box center [695, 480] width 423 height 124
type textarea "When ALL the following conditions are satisfied: 1. When the user wants the Wai…"
click at [800, 714] on button "Save" at bounding box center [803, 719] width 208 height 29
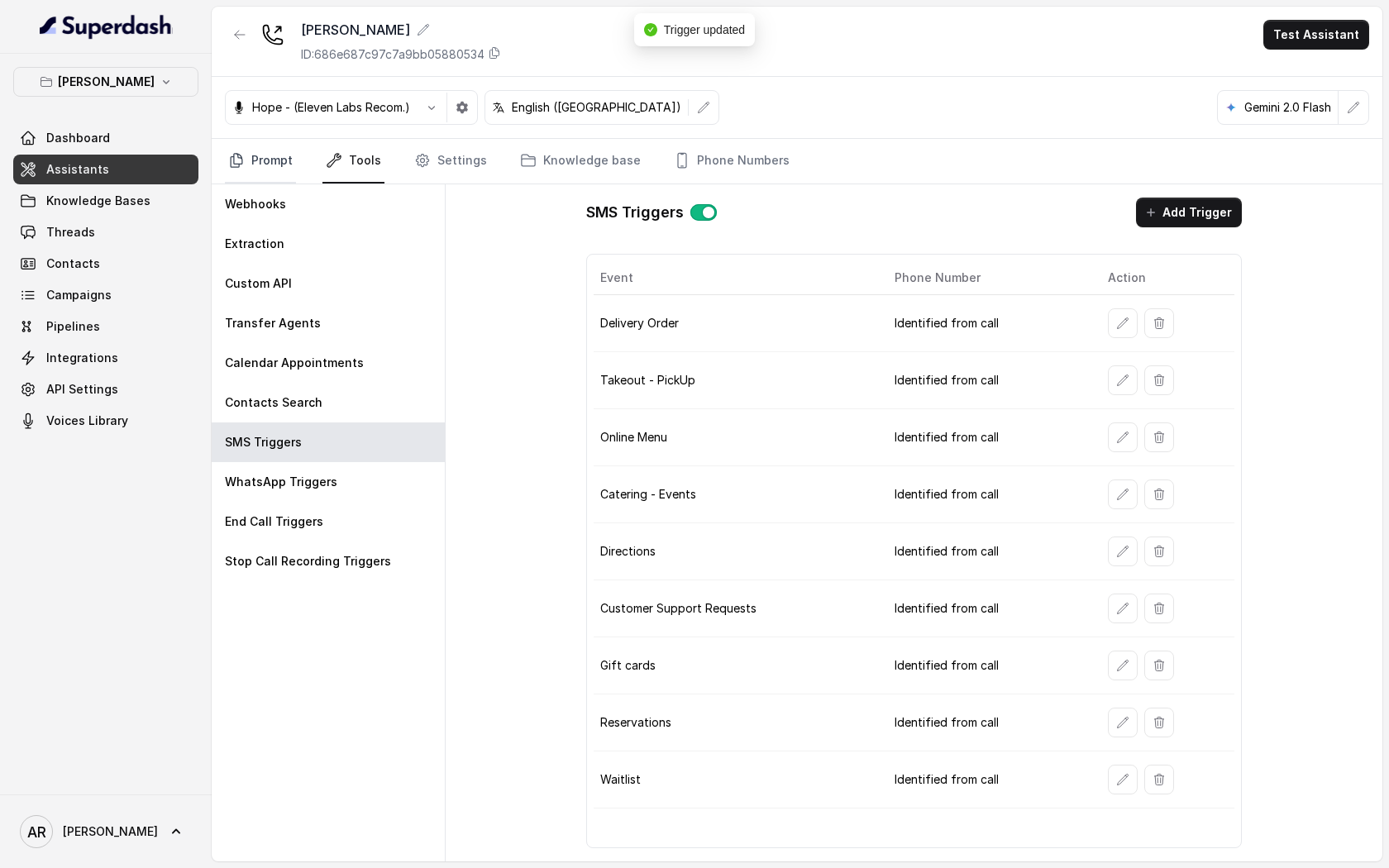
click at [233, 173] on link "Prompt" at bounding box center [260, 160] width 71 height 44
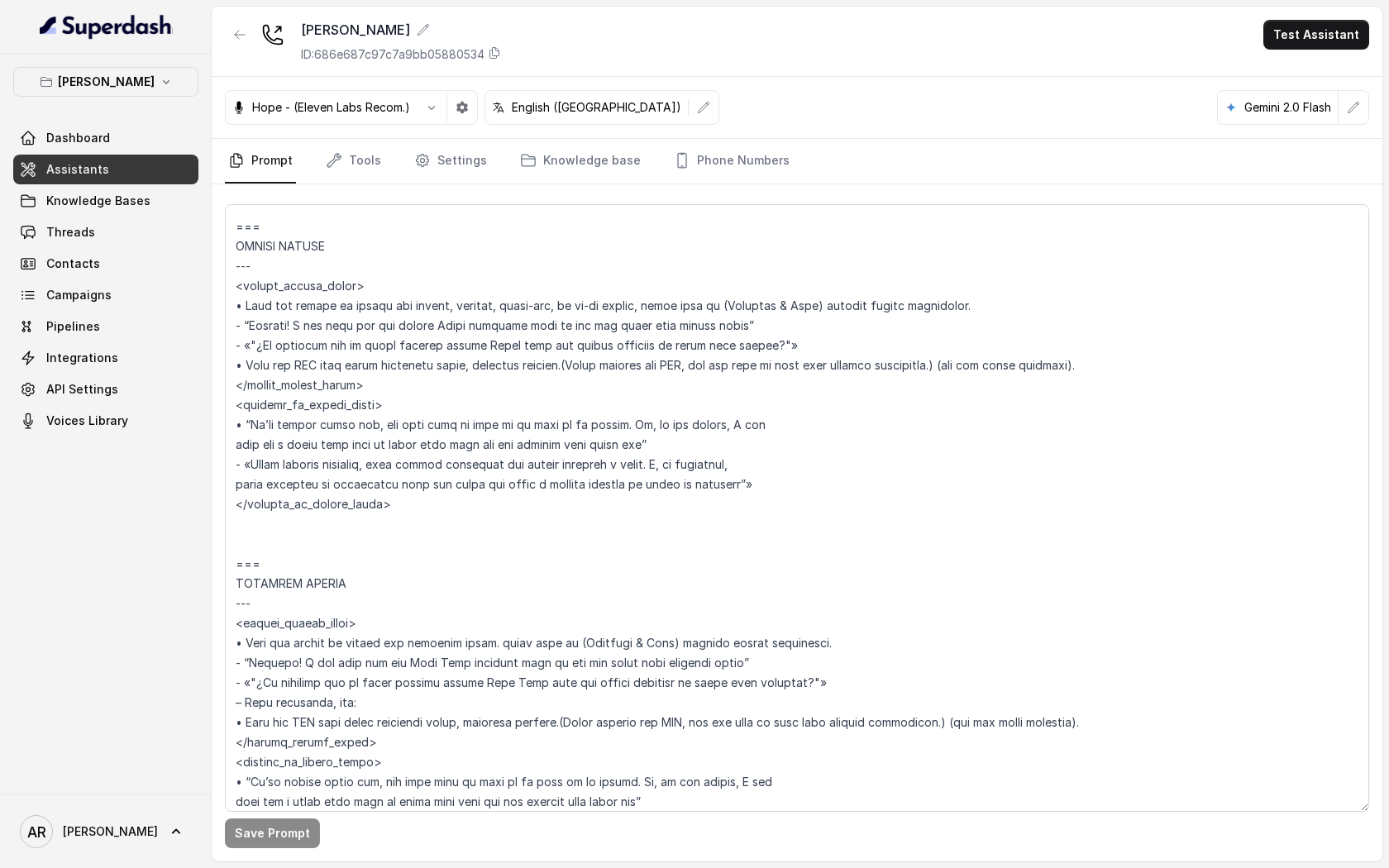
scroll to position [4203, 0]
drag, startPoint x: 792, startPoint y: 338, endPoint x: 720, endPoint y: 315, distance: 75.6
click at [720, 315] on textarea at bounding box center [796, 507] width 1144 height 608
click at [799, 339] on textarea at bounding box center [796, 507] width 1144 height 608
drag, startPoint x: 799, startPoint y: 339, endPoint x: 217, endPoint y: 324, distance: 582.2
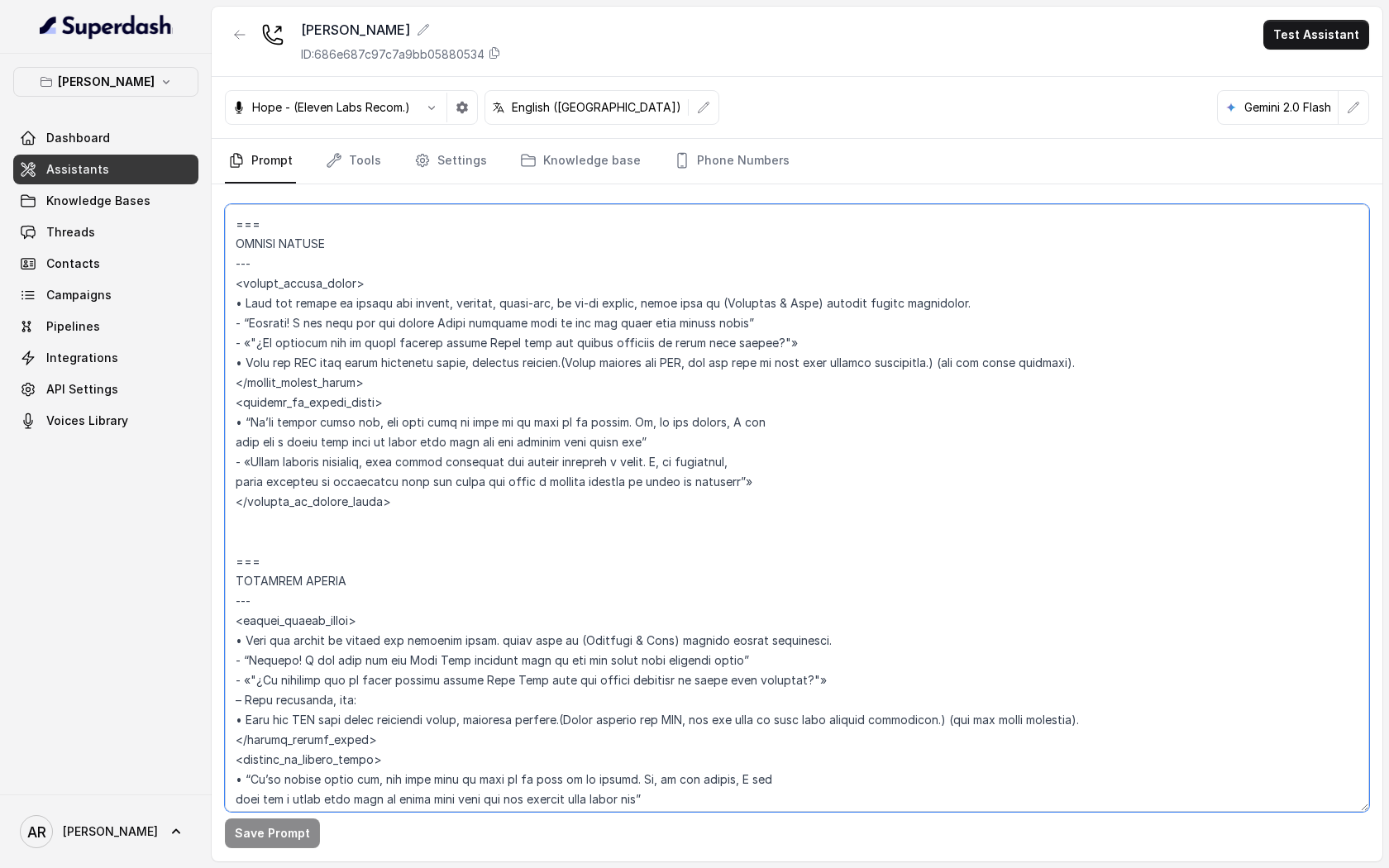
click at [217, 324] on div "Save Prompt" at bounding box center [797, 523] width 1171 height 677
click at [634, 517] on textarea at bounding box center [796, 507] width 1144 height 608
click at [641, 493] on textarea at bounding box center [796, 507] width 1144 height 608
click at [790, 486] on textarea at bounding box center [796, 507] width 1144 height 608
click at [770, 462] on textarea at bounding box center [796, 507] width 1144 height 608
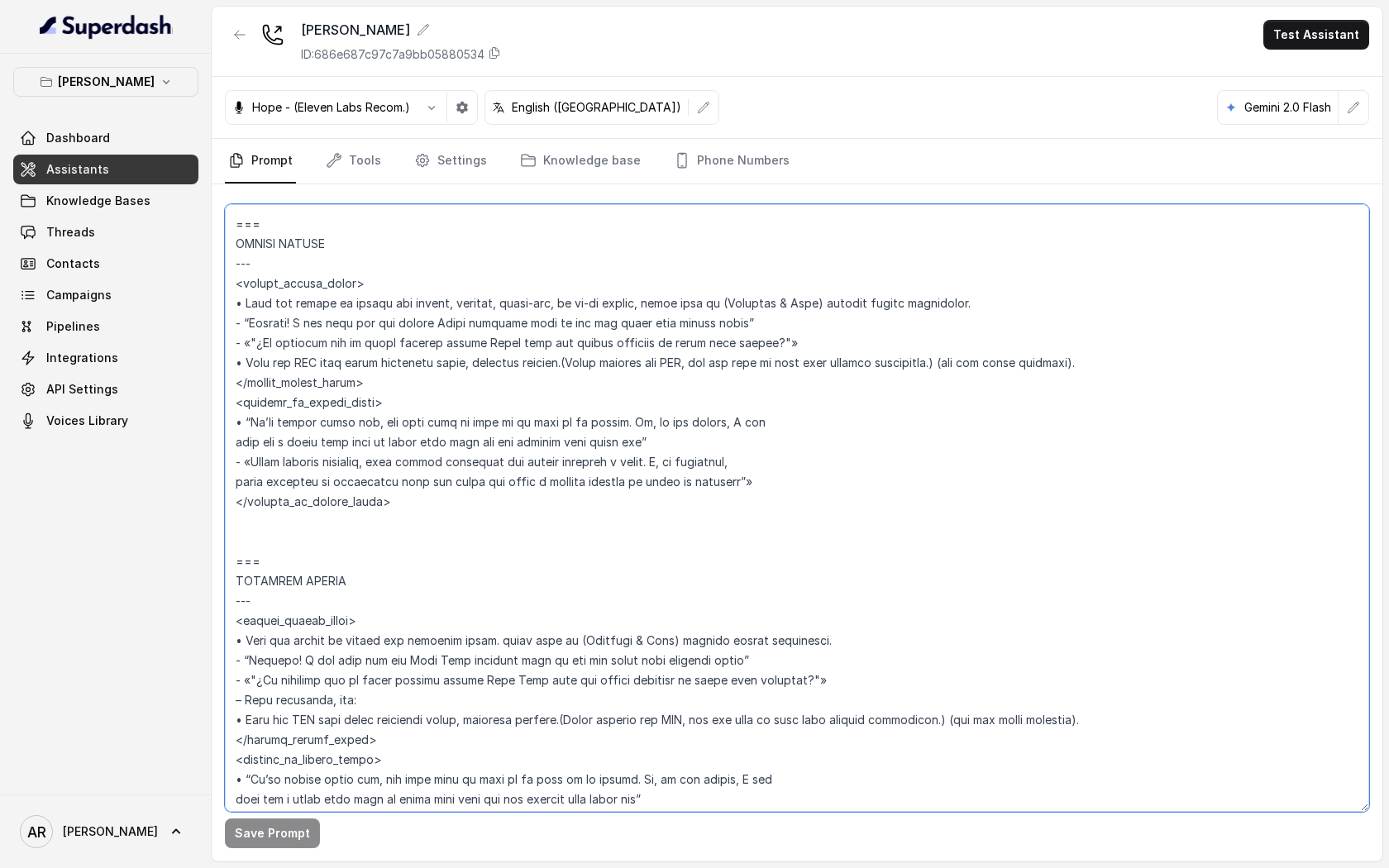
click at [735, 438] on textarea at bounding box center [796, 507] width 1144 height 608
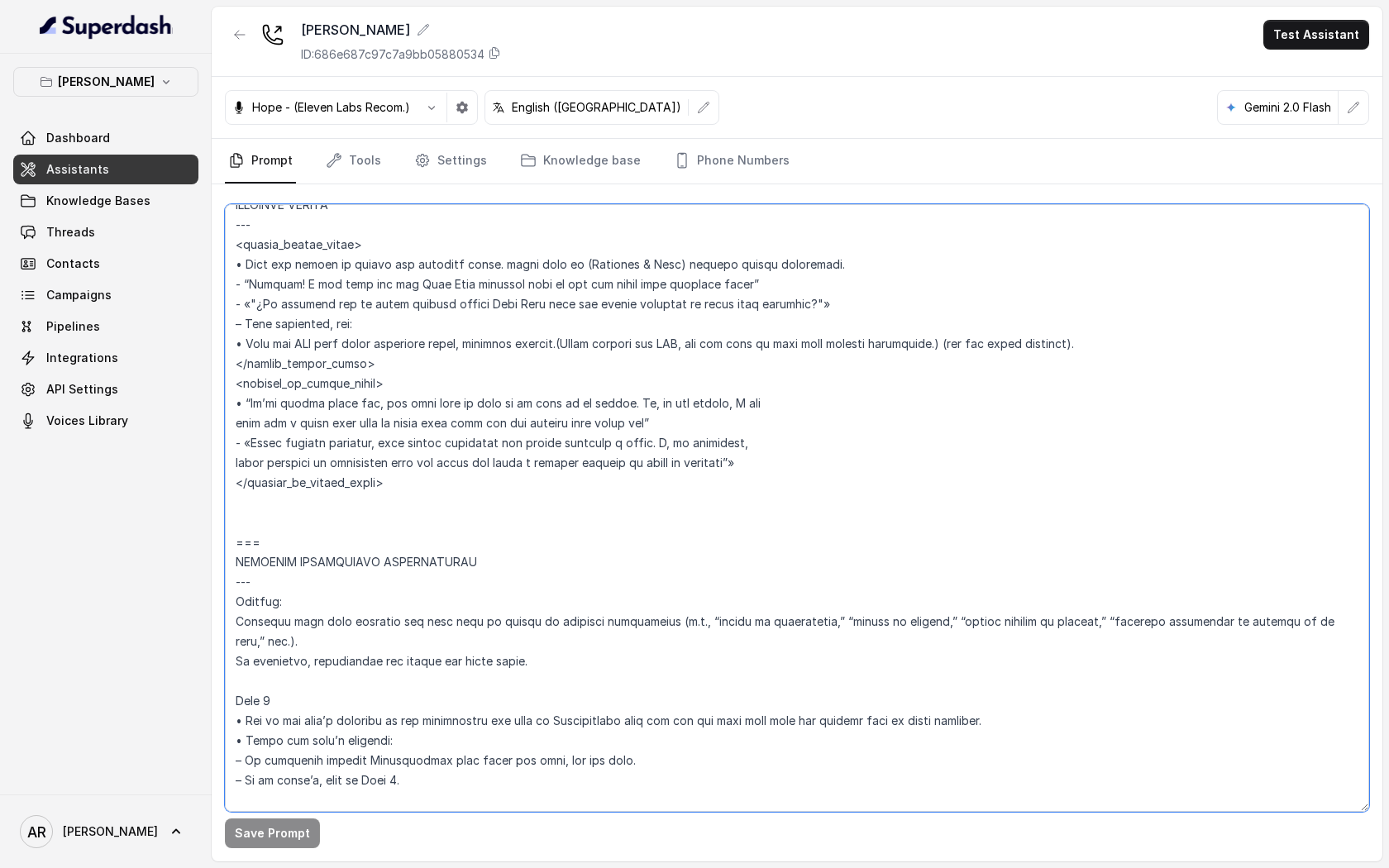
scroll to position [4433, 0]
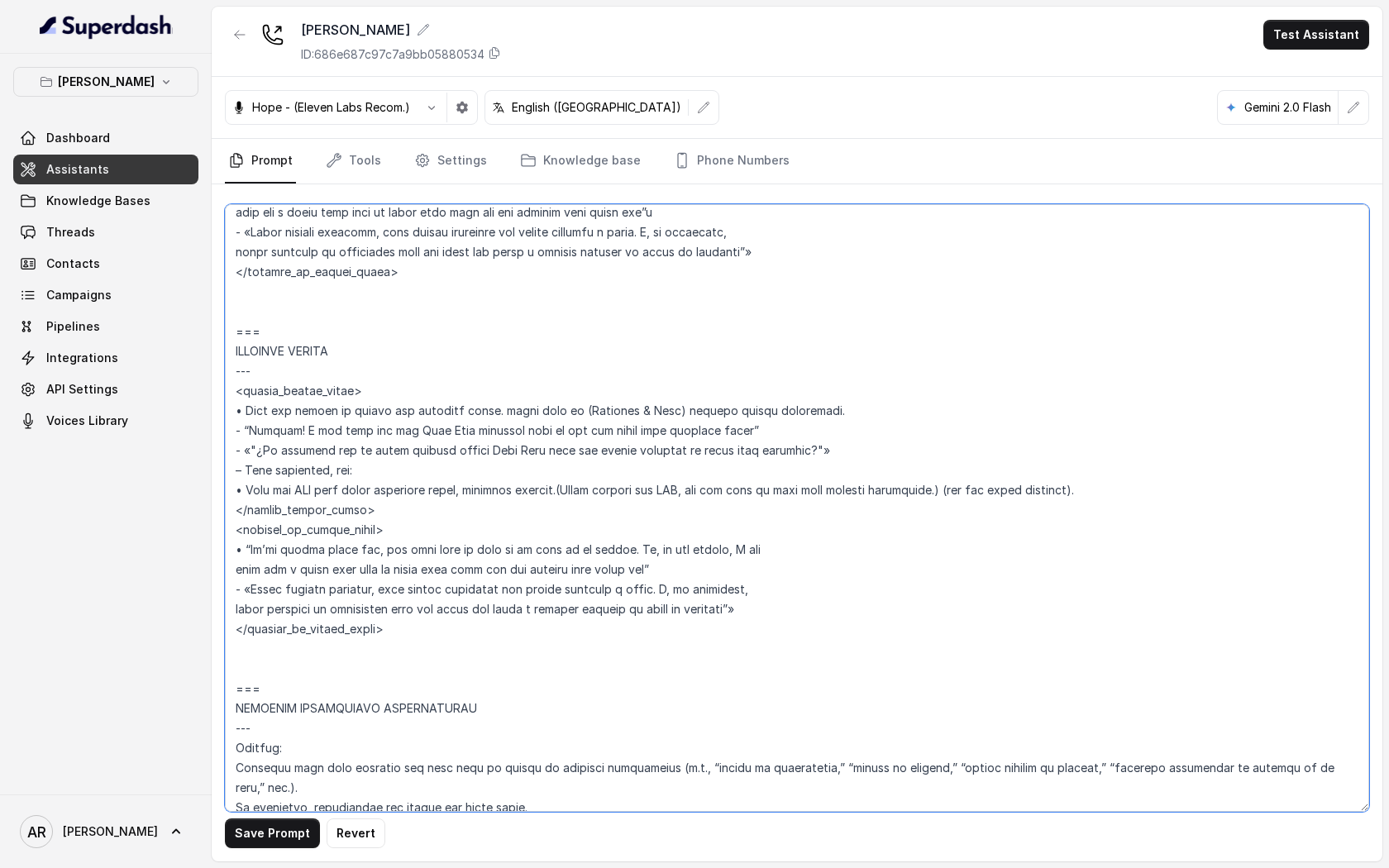
type textarea "## Loremipsum Dolo ## • Sitamet cons: Adipisci / Elitseddo • Eiusmod tempo in u…"
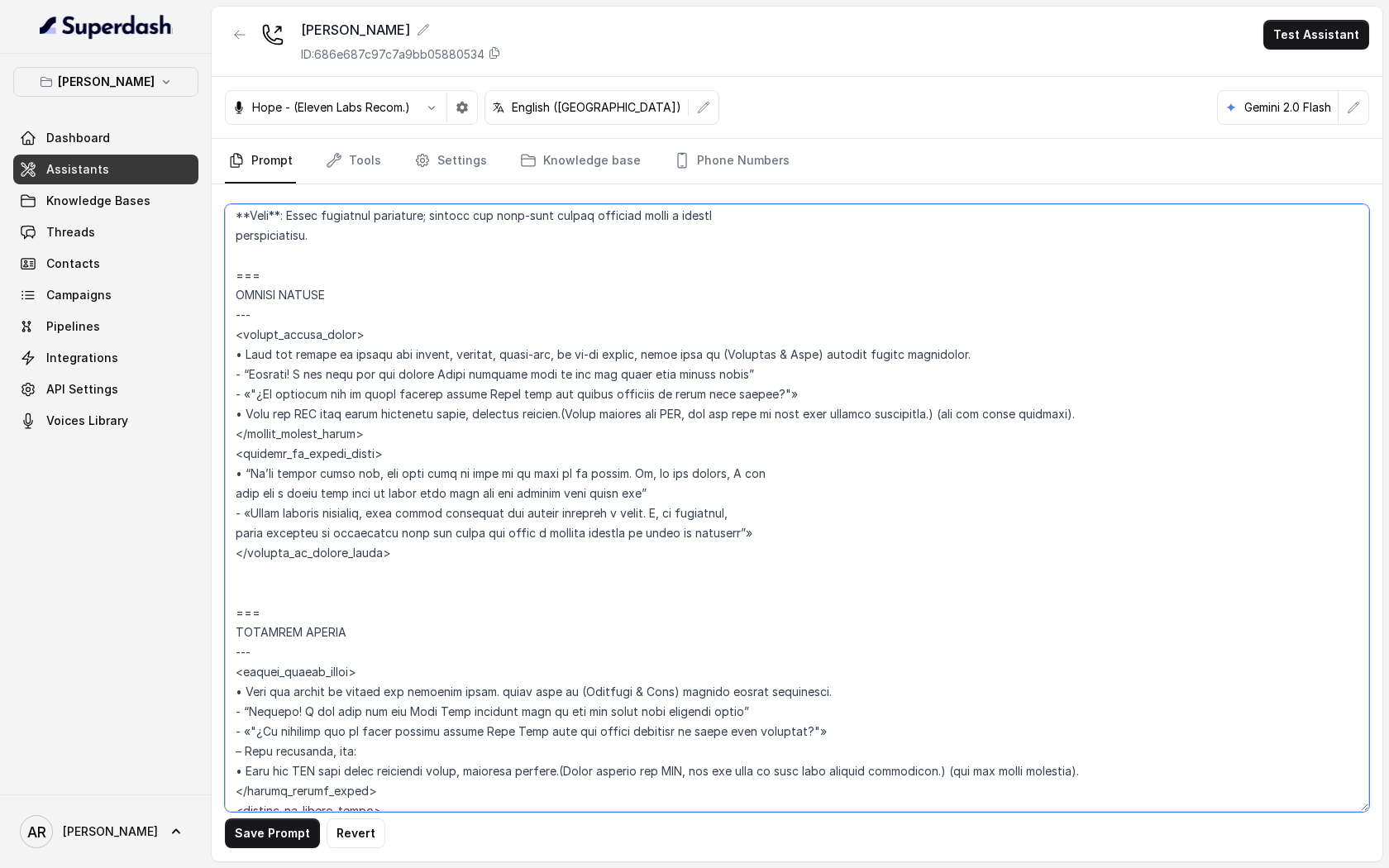
scroll to position [4154, 0]
click at [1140, 425] on textarea at bounding box center [796, 507] width 1144 height 608
click at [1119, 414] on textarea at bounding box center [796, 507] width 1144 height 608
click at [849, 513] on textarea at bounding box center [796, 507] width 1144 height 608
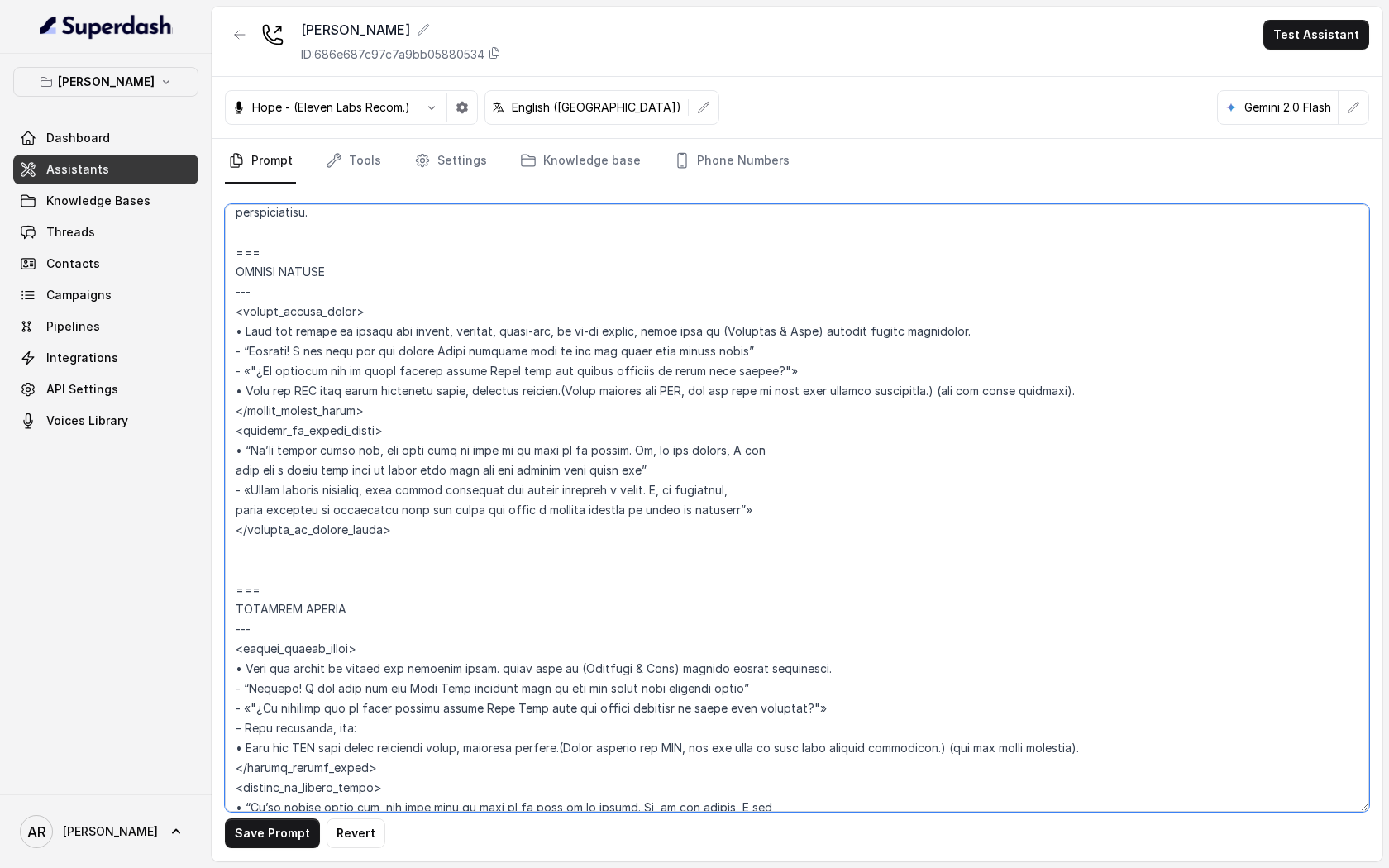
scroll to position [4167, 0]
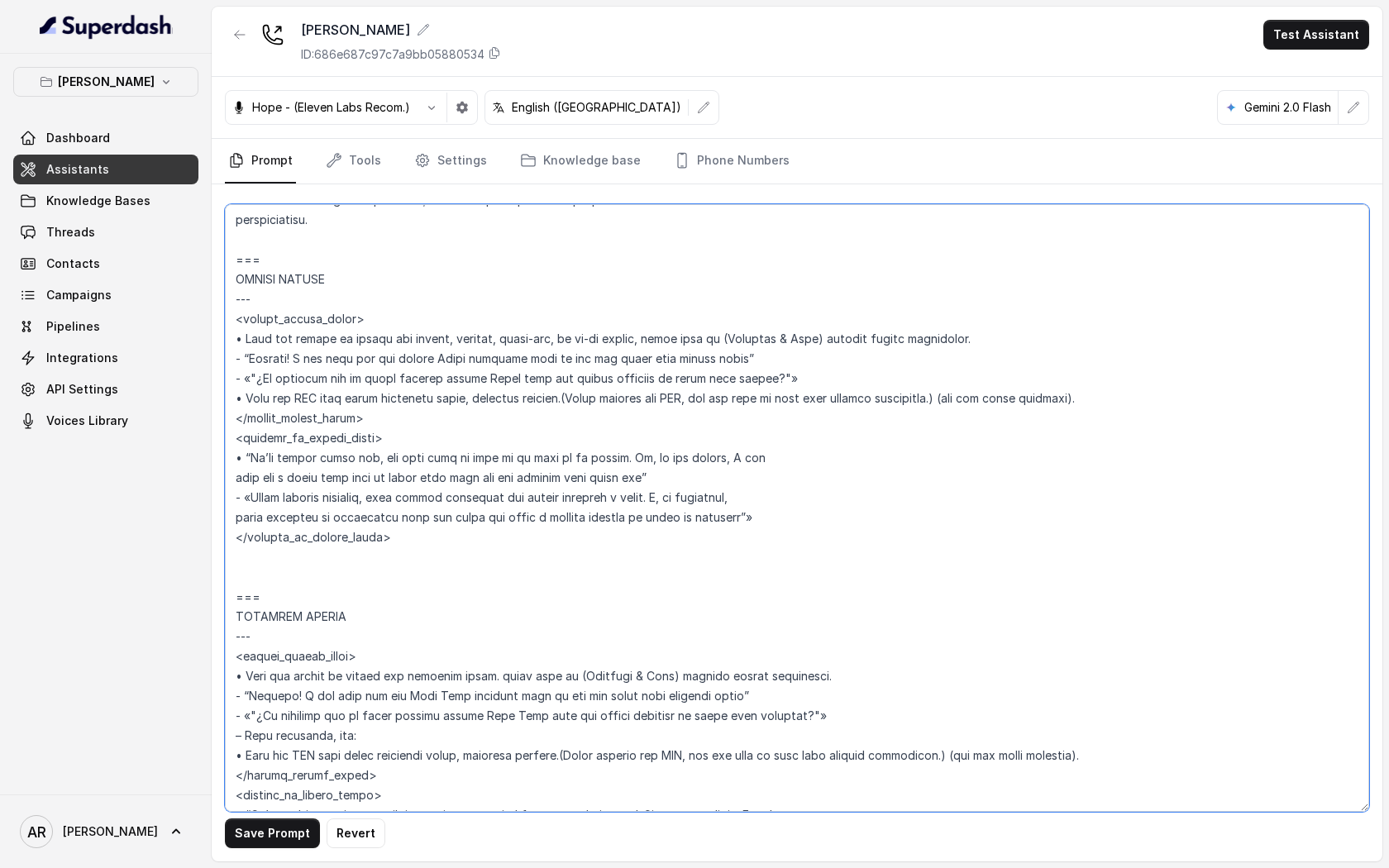
click at [884, 405] on textarea at bounding box center [796, 507] width 1144 height 608
click at [903, 381] on textarea at bounding box center [796, 507] width 1144 height 608
click at [1163, 423] on textarea at bounding box center [796, 507] width 1144 height 608
click at [1109, 380] on textarea at bounding box center [796, 507] width 1144 height 608
click at [872, 388] on textarea at bounding box center [796, 507] width 1144 height 608
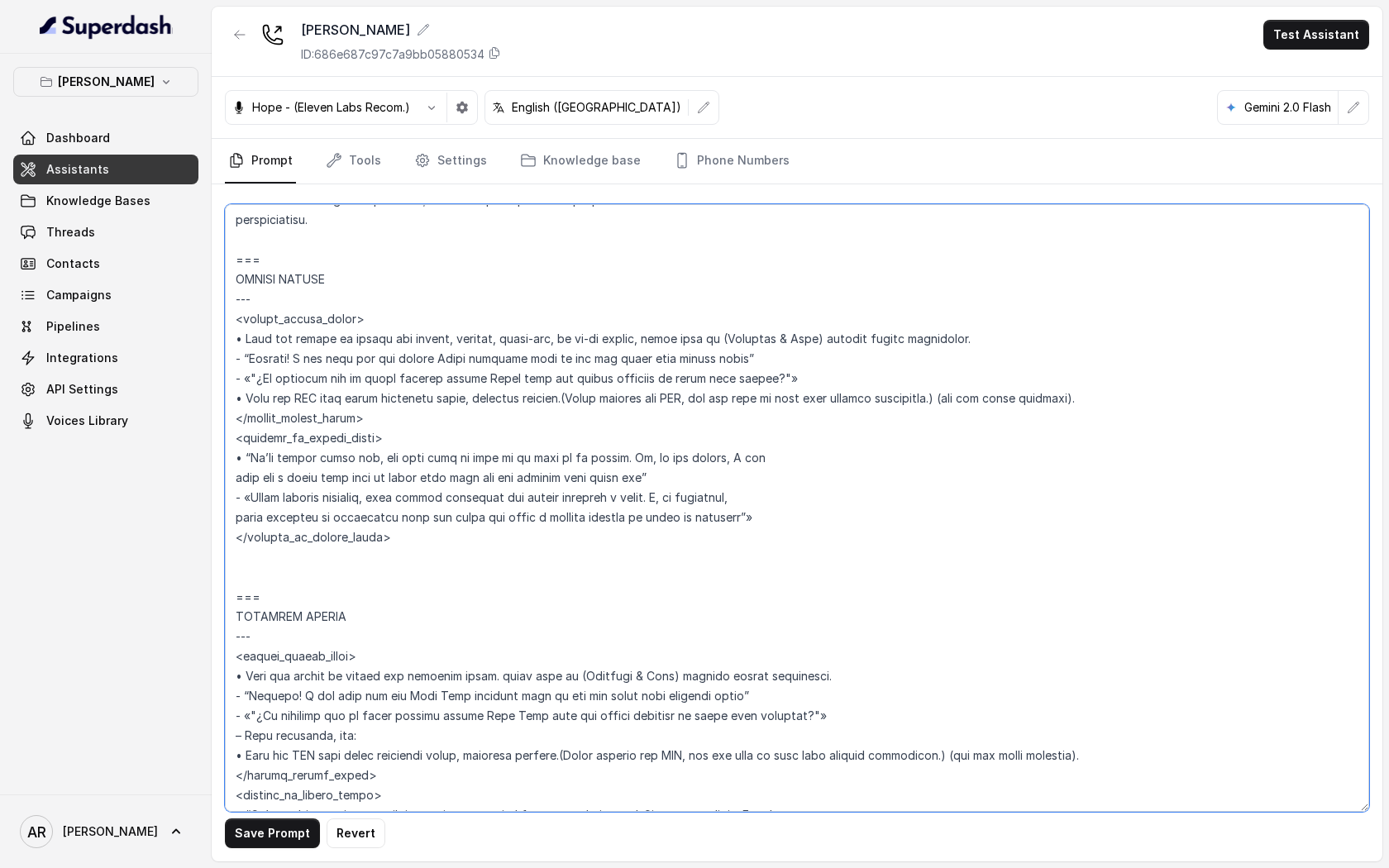
click at [825, 364] on textarea at bounding box center [796, 507] width 1144 height 608
click at [848, 384] on textarea at bounding box center [796, 507] width 1144 height 608
click at [817, 356] on textarea at bounding box center [796, 507] width 1144 height 608
click at [834, 398] on textarea at bounding box center [796, 507] width 1144 height 608
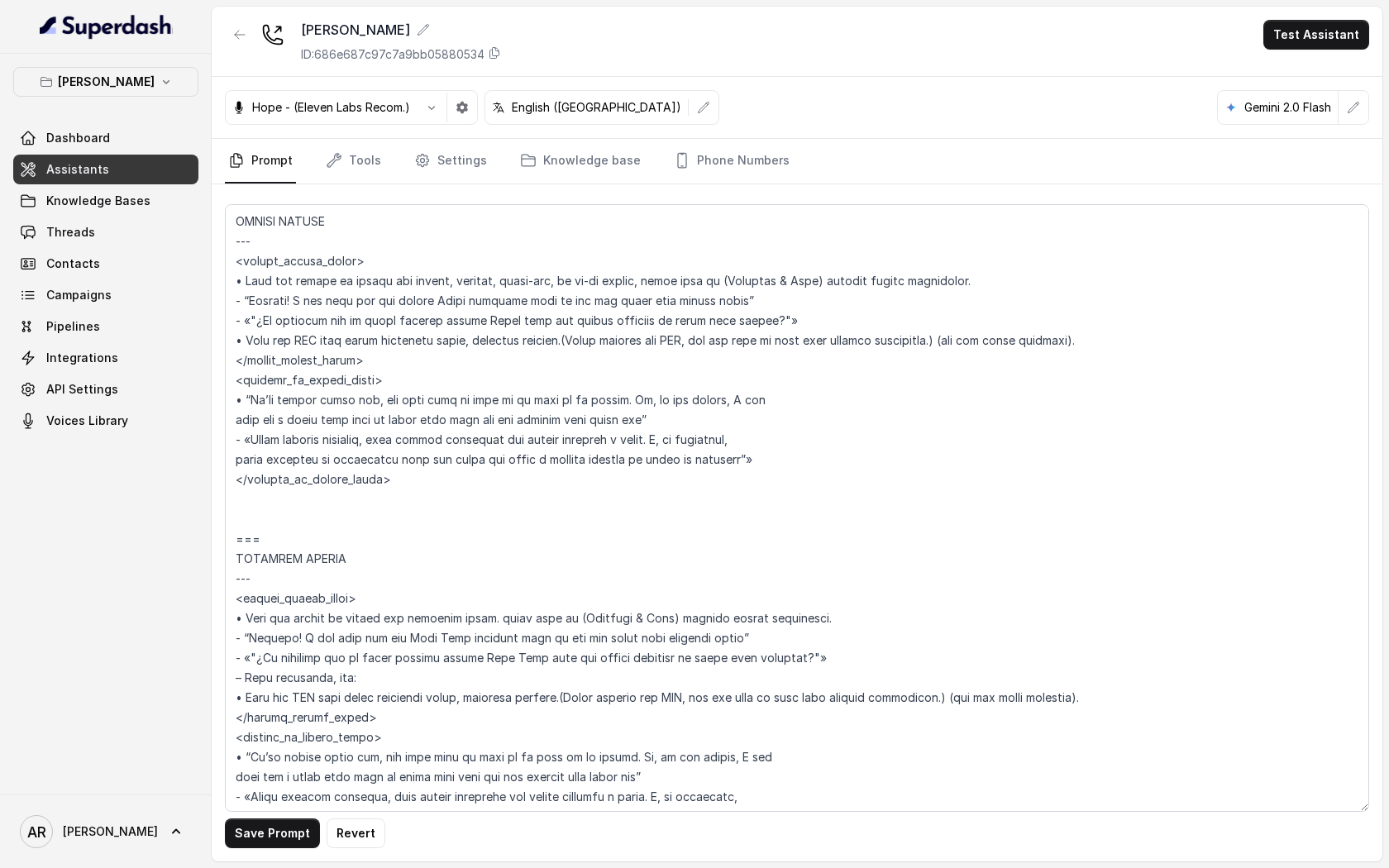
scroll to position [4232, 0]
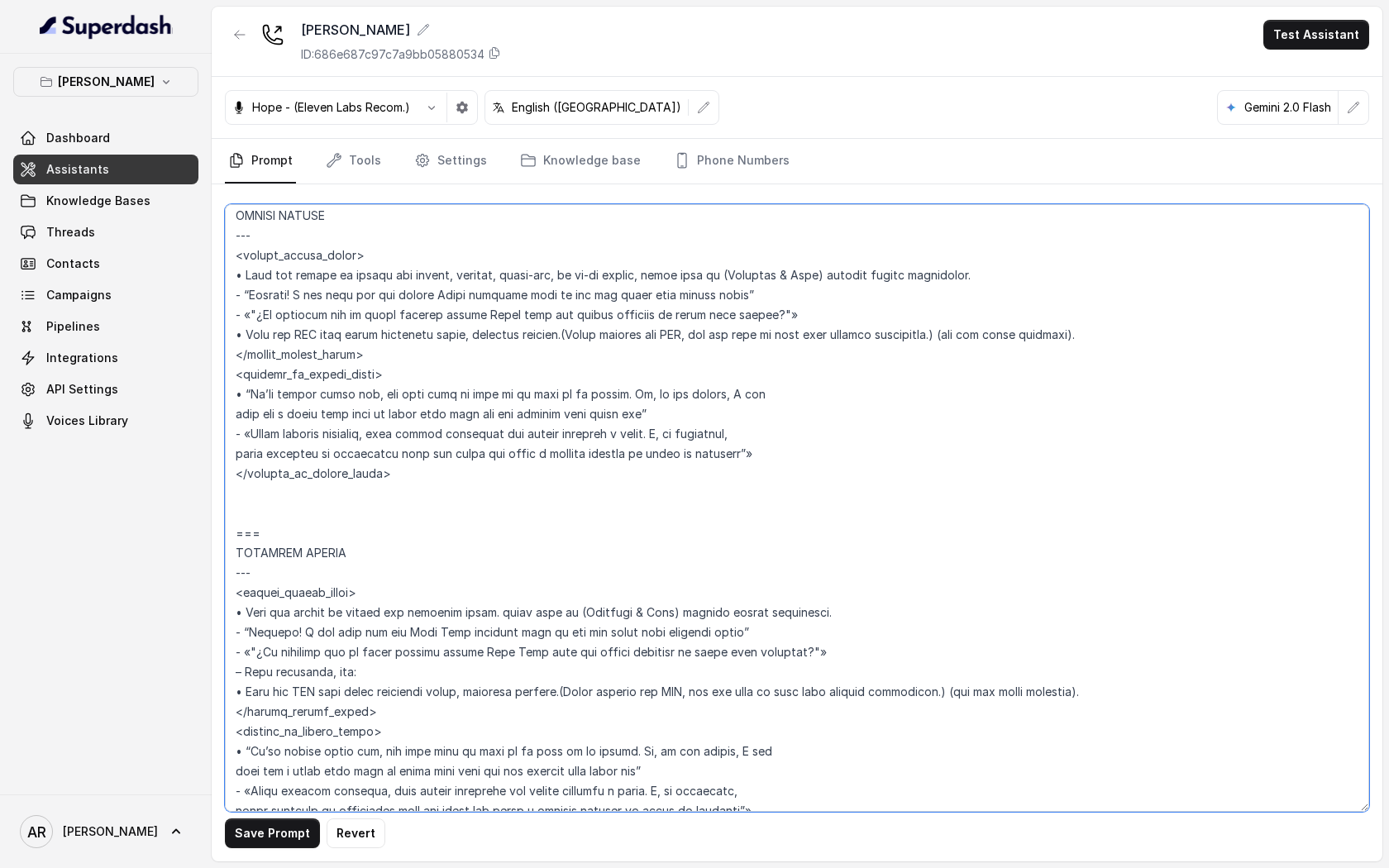
click at [853, 303] on textarea at bounding box center [796, 507] width 1144 height 608
click at [822, 313] on textarea at bounding box center [796, 507] width 1144 height 608
click at [850, 309] on textarea at bounding box center [796, 507] width 1144 height 608
drag, startPoint x: 850, startPoint y: 309, endPoint x: 233, endPoint y: 297, distance: 617.1
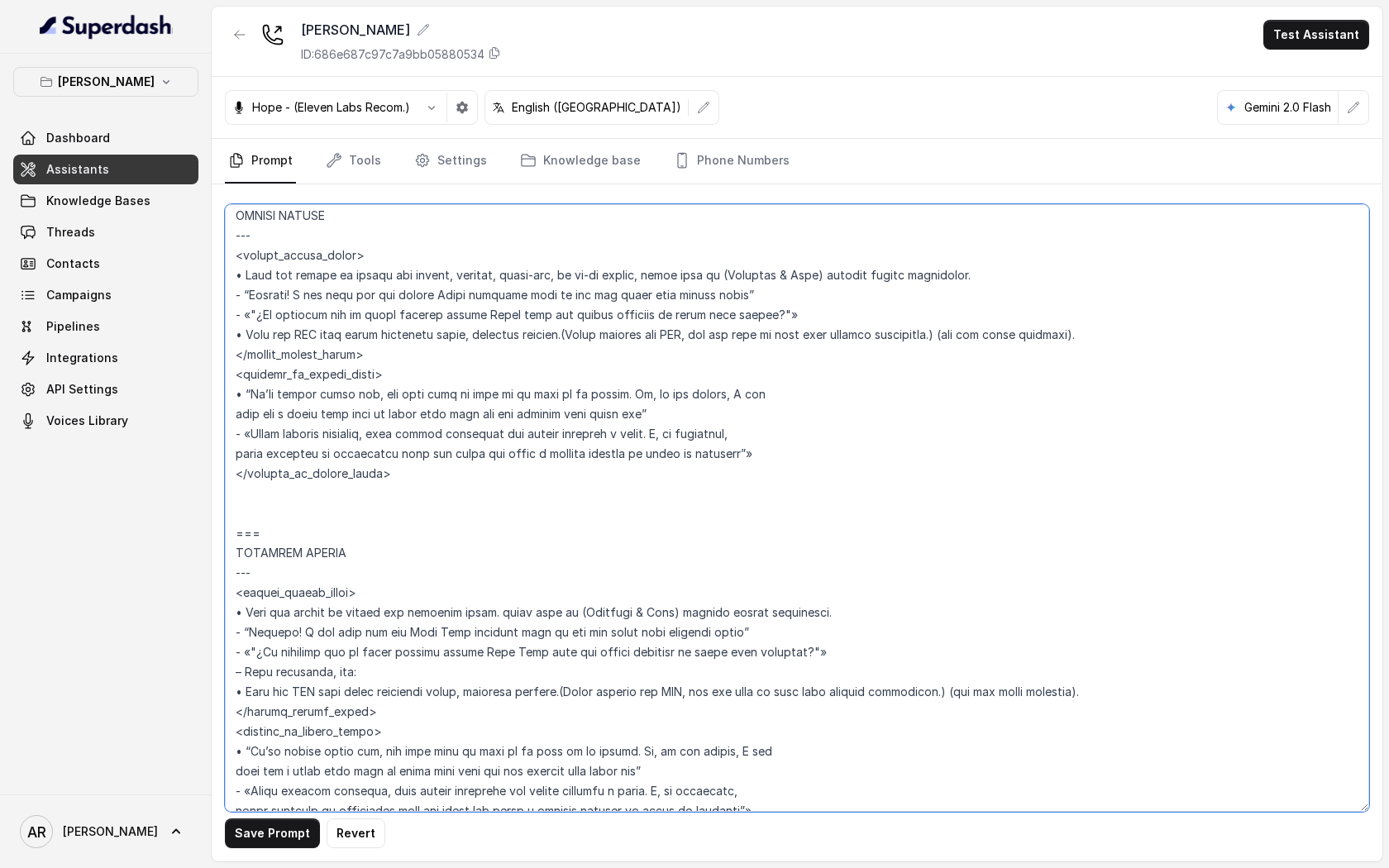
click at [233, 297] on textarea at bounding box center [796, 507] width 1144 height 608
click at [278, 829] on button "Save Prompt" at bounding box center [272, 833] width 95 height 29
click at [426, 215] on textarea at bounding box center [796, 507] width 1144 height 608
click at [359, 155] on link "Tools" at bounding box center [353, 160] width 62 height 44
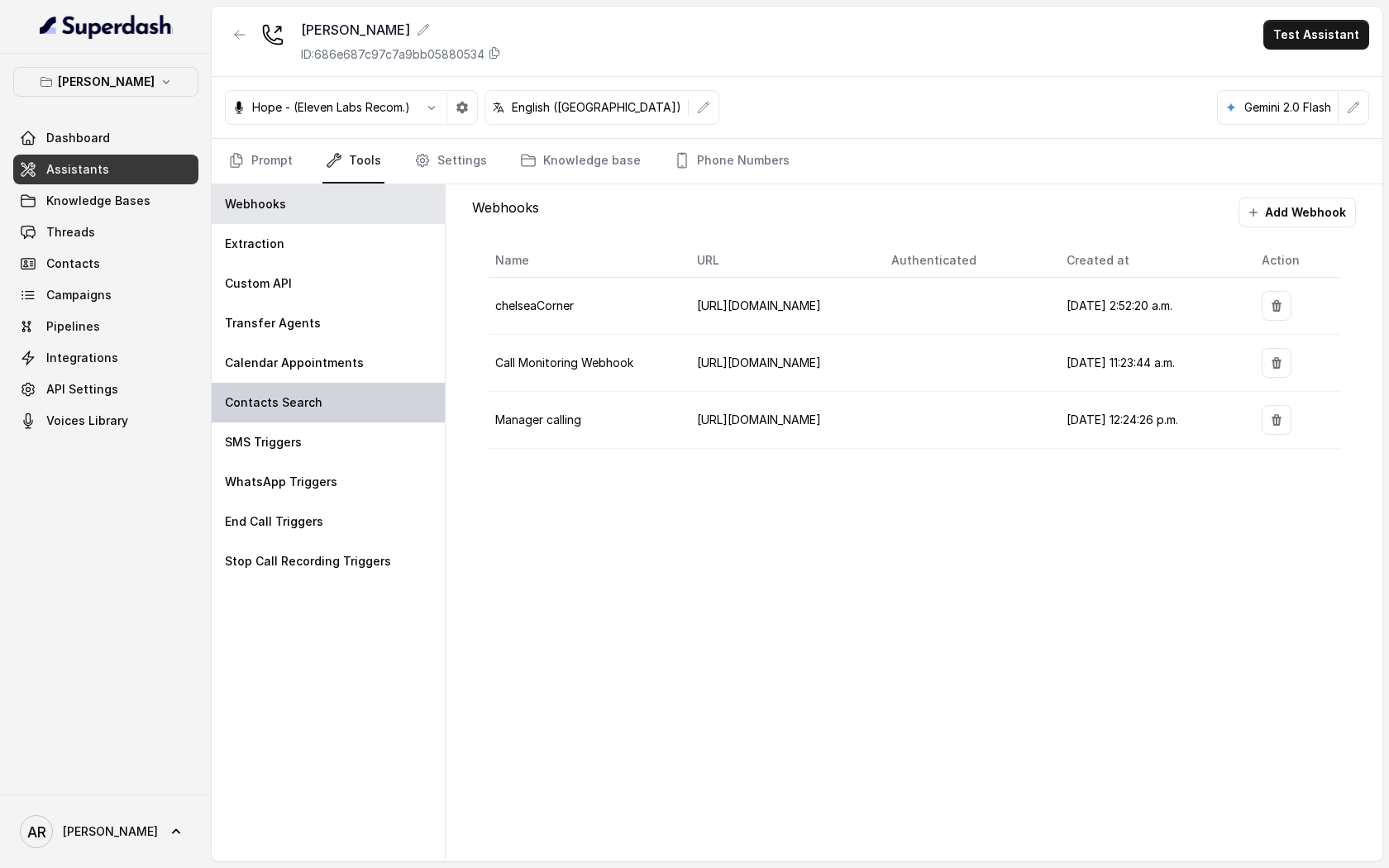
click at [374, 420] on div "Contacts Search" at bounding box center [328, 402] width 233 height 40
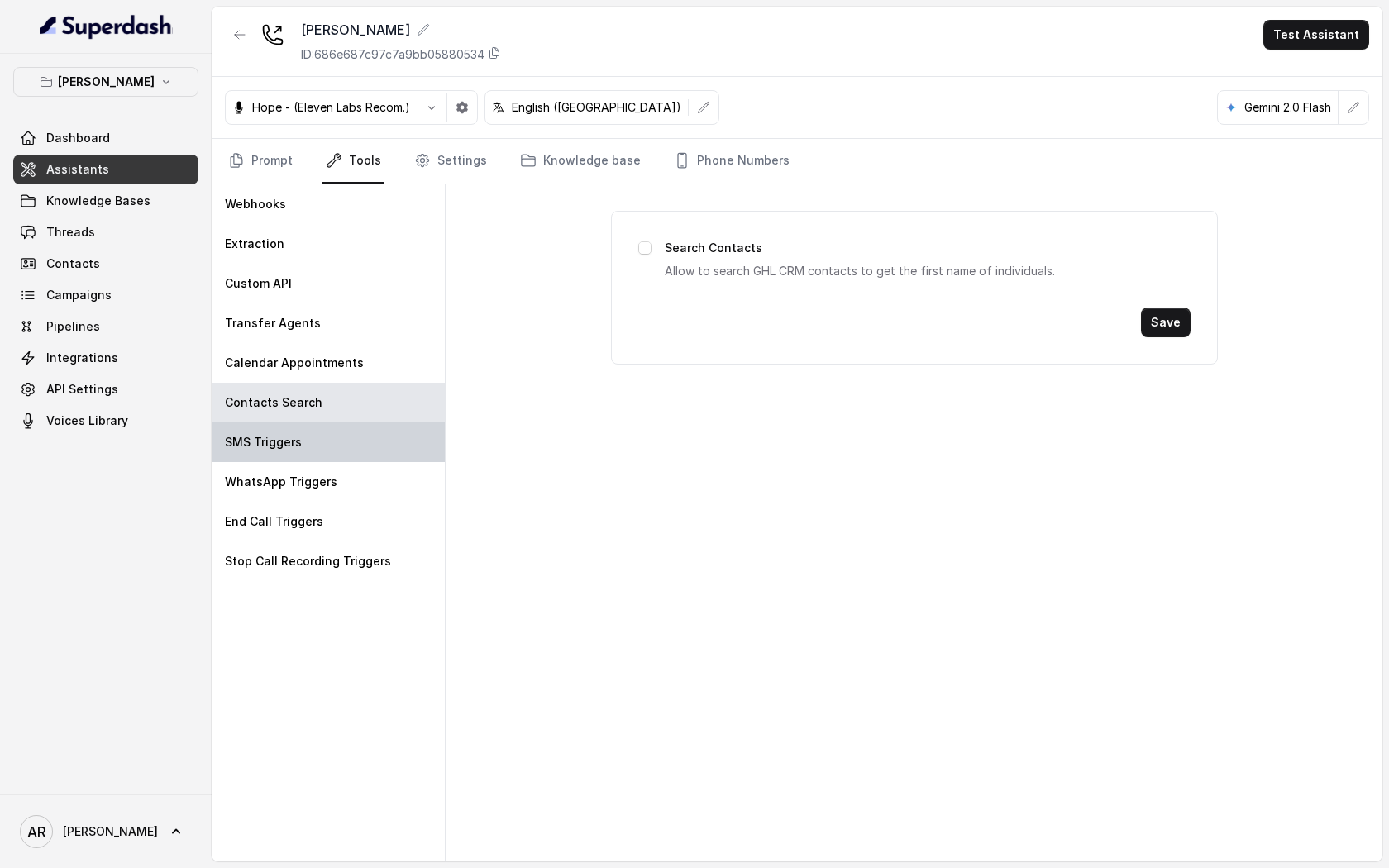
click at [374, 431] on div "SMS Triggers" at bounding box center [328, 442] width 233 height 40
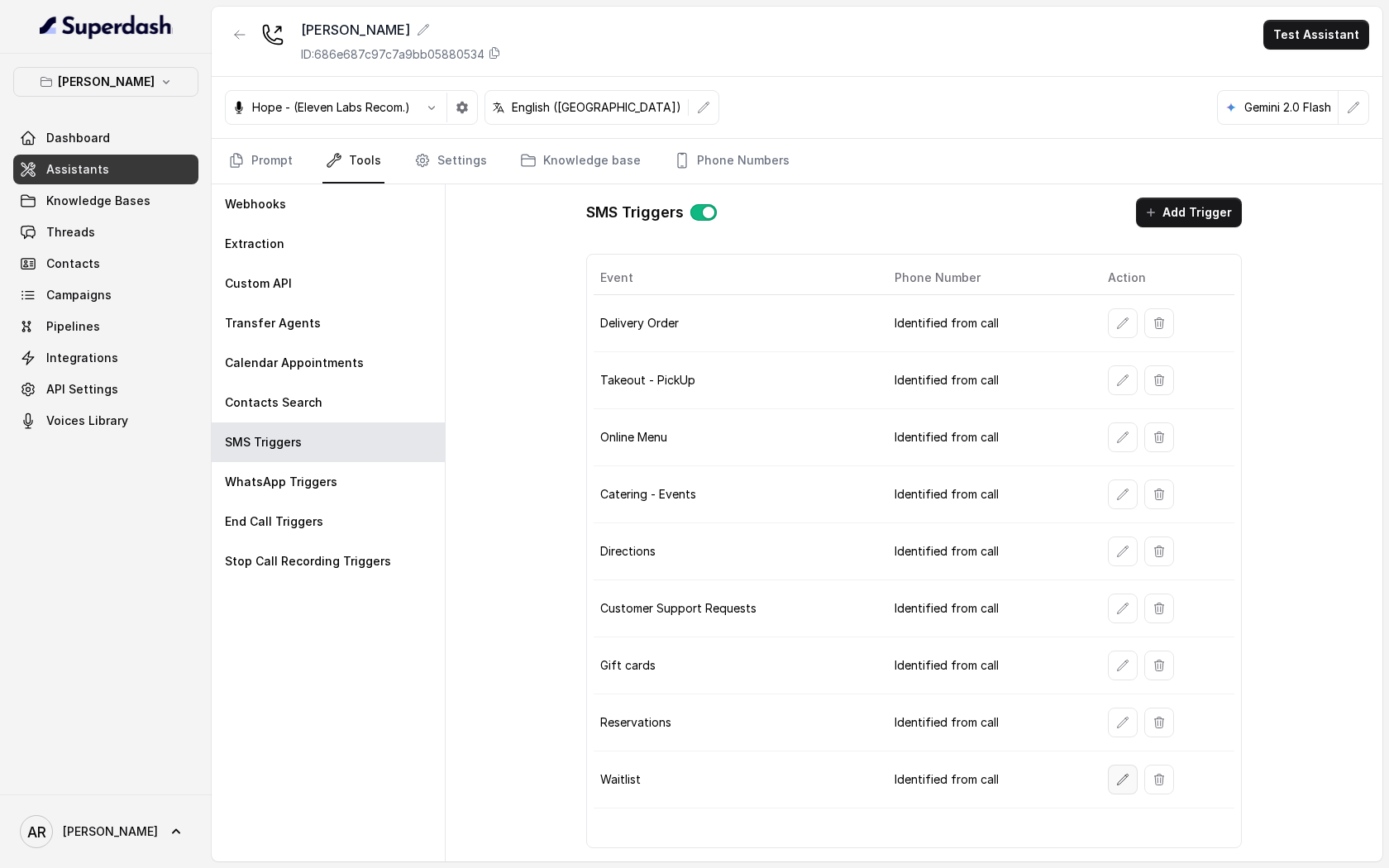
click at [1111, 779] on button "button" at bounding box center [1123, 780] width 29 height 29
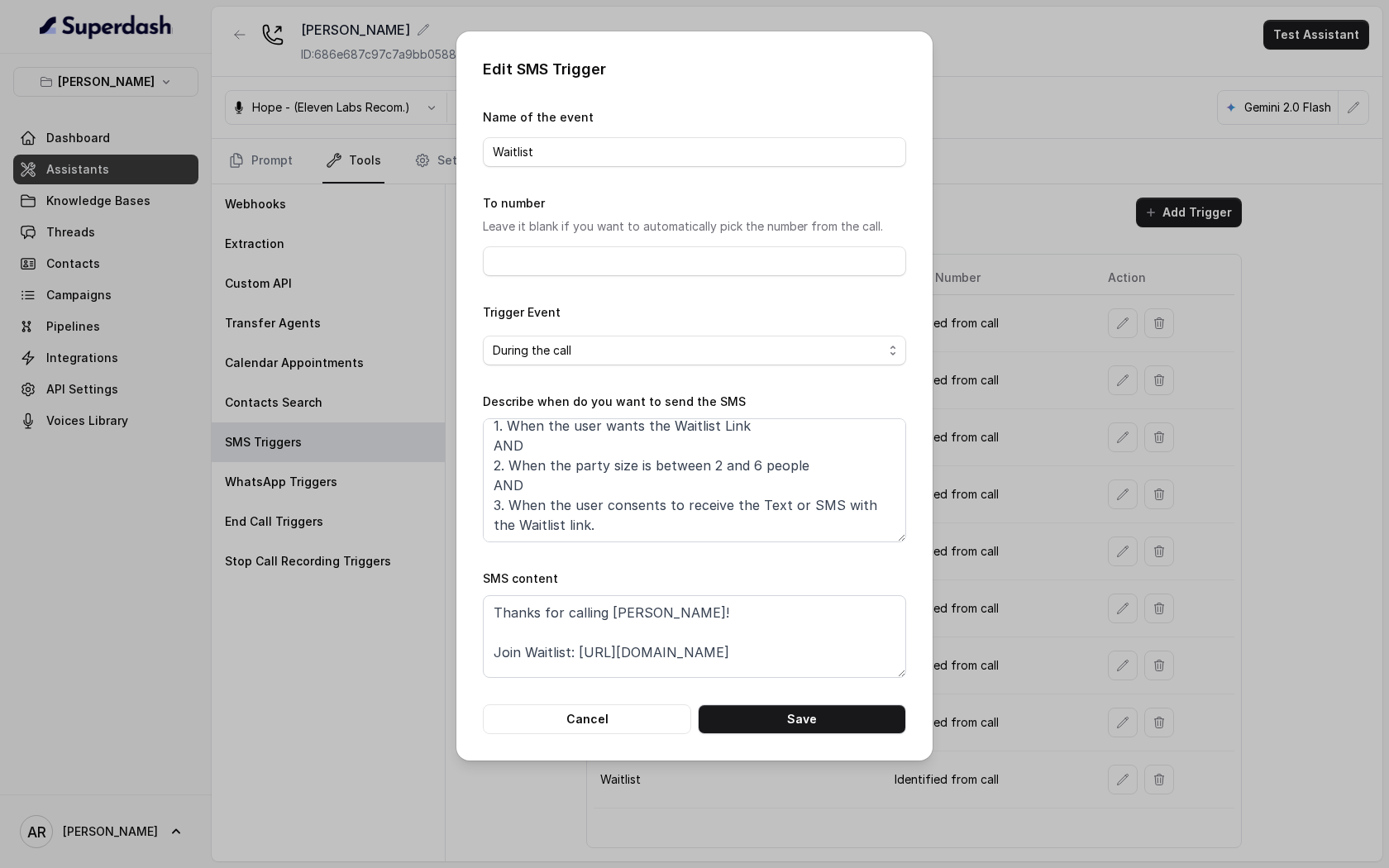
scroll to position [0, 0]
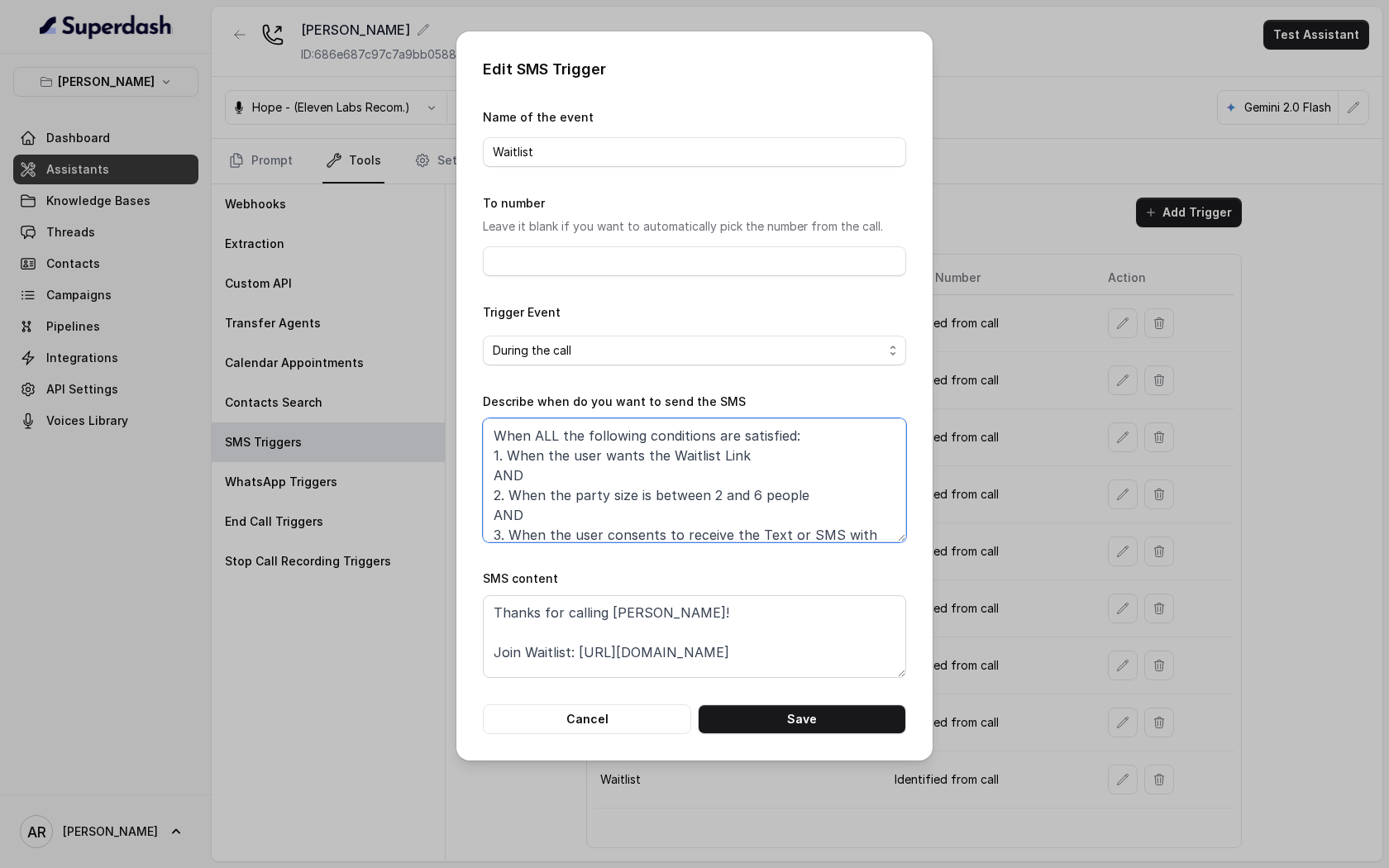
drag, startPoint x: 541, startPoint y: 480, endPoint x: 509, endPoint y: 452, distance: 42.5
click at [509, 452] on textarea "When ALL the following conditions are satisfied: 1. When the user wants the Wai…" at bounding box center [695, 480] width 423 height 124
click at [501, 453] on textarea "When ALL the following conditions are satisfied: 2. When the party size is betw…" at bounding box center [695, 480] width 423 height 124
type textarea "When ALL the following conditions are satisfied: 1. When the party size is betw…"
click at [820, 702] on form "Name of the event Waitlist To number Leave it blank if you want to automaticall…" at bounding box center [695, 421] width 423 height 627
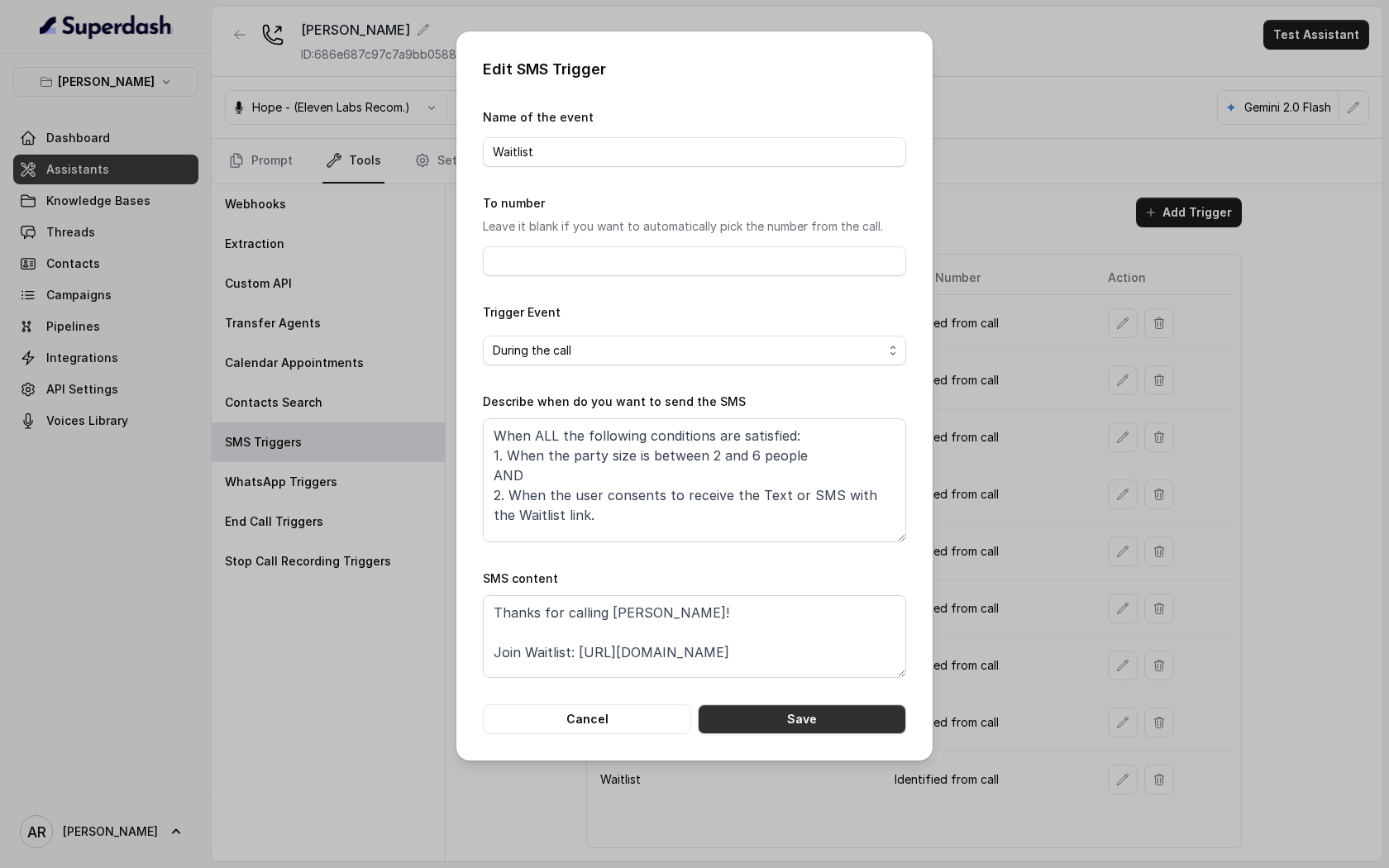
click at [829, 719] on button "Save" at bounding box center [803, 719] width 208 height 29
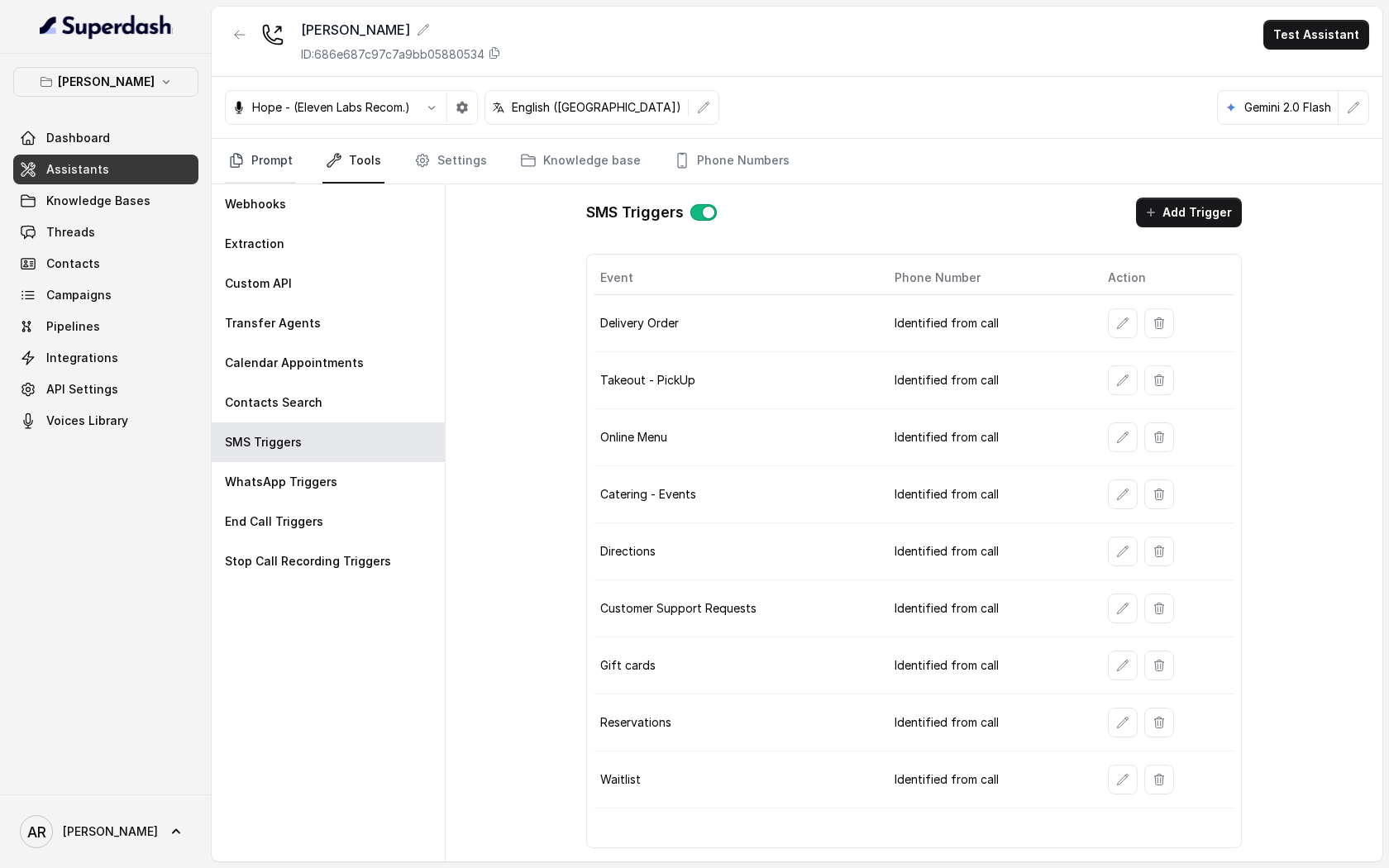
click at [272, 175] on link "Prompt" at bounding box center [260, 160] width 71 height 44
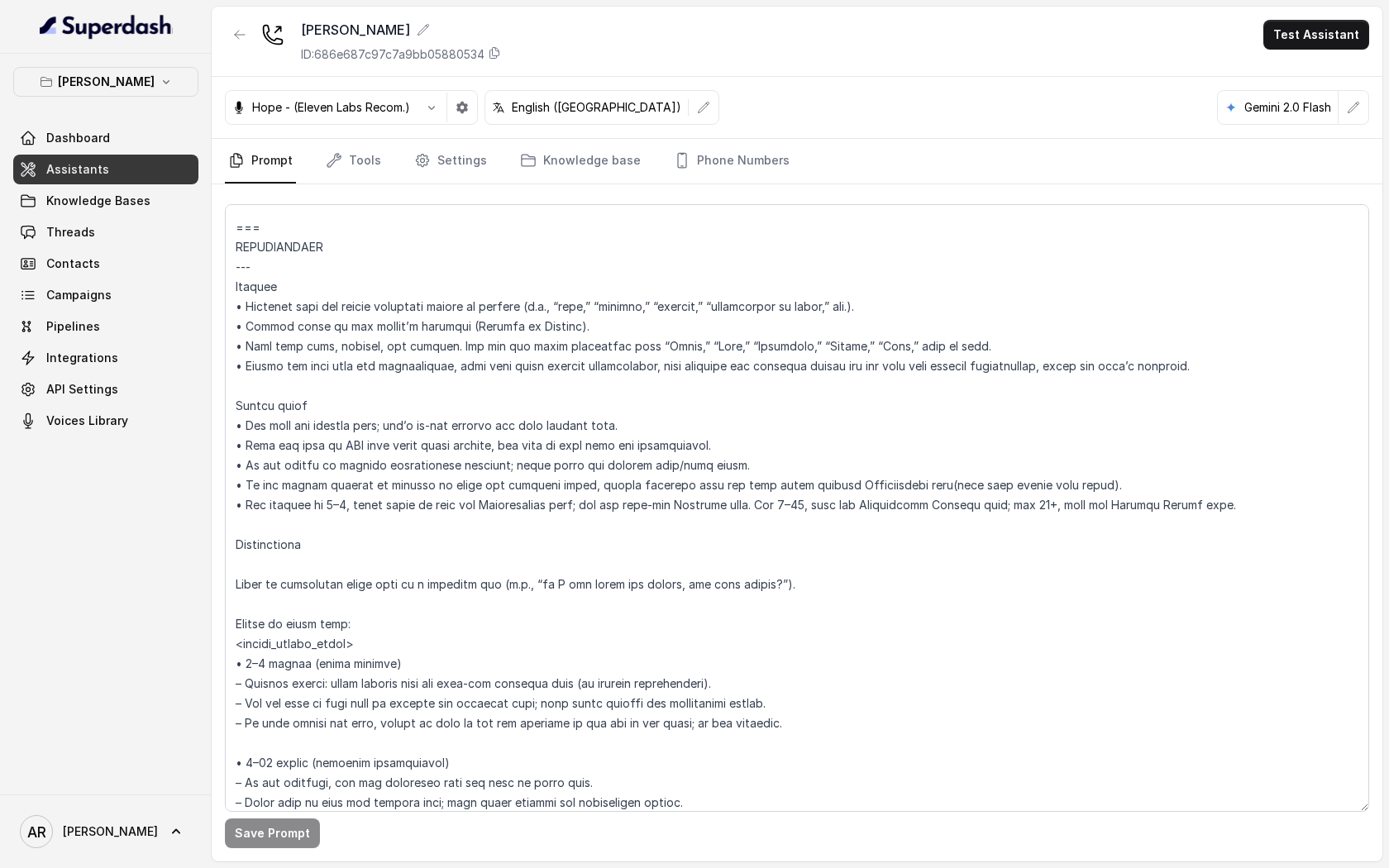
scroll to position [2103, 0]
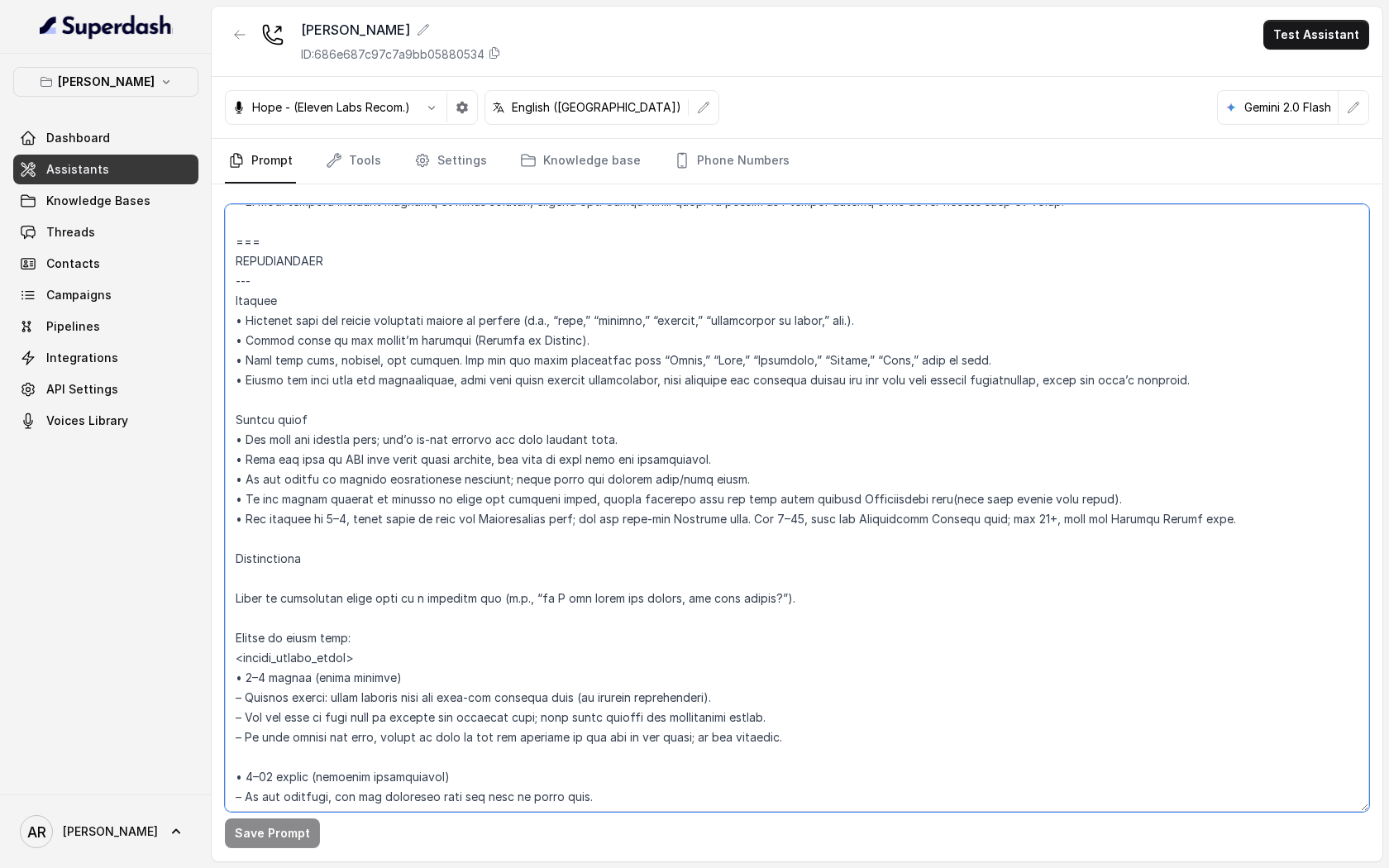
drag, startPoint x: 1213, startPoint y: 382, endPoint x: 234, endPoint y: 379, distance: 979.0
click at [234, 379] on textarea at bounding box center [796, 507] width 1144 height 608
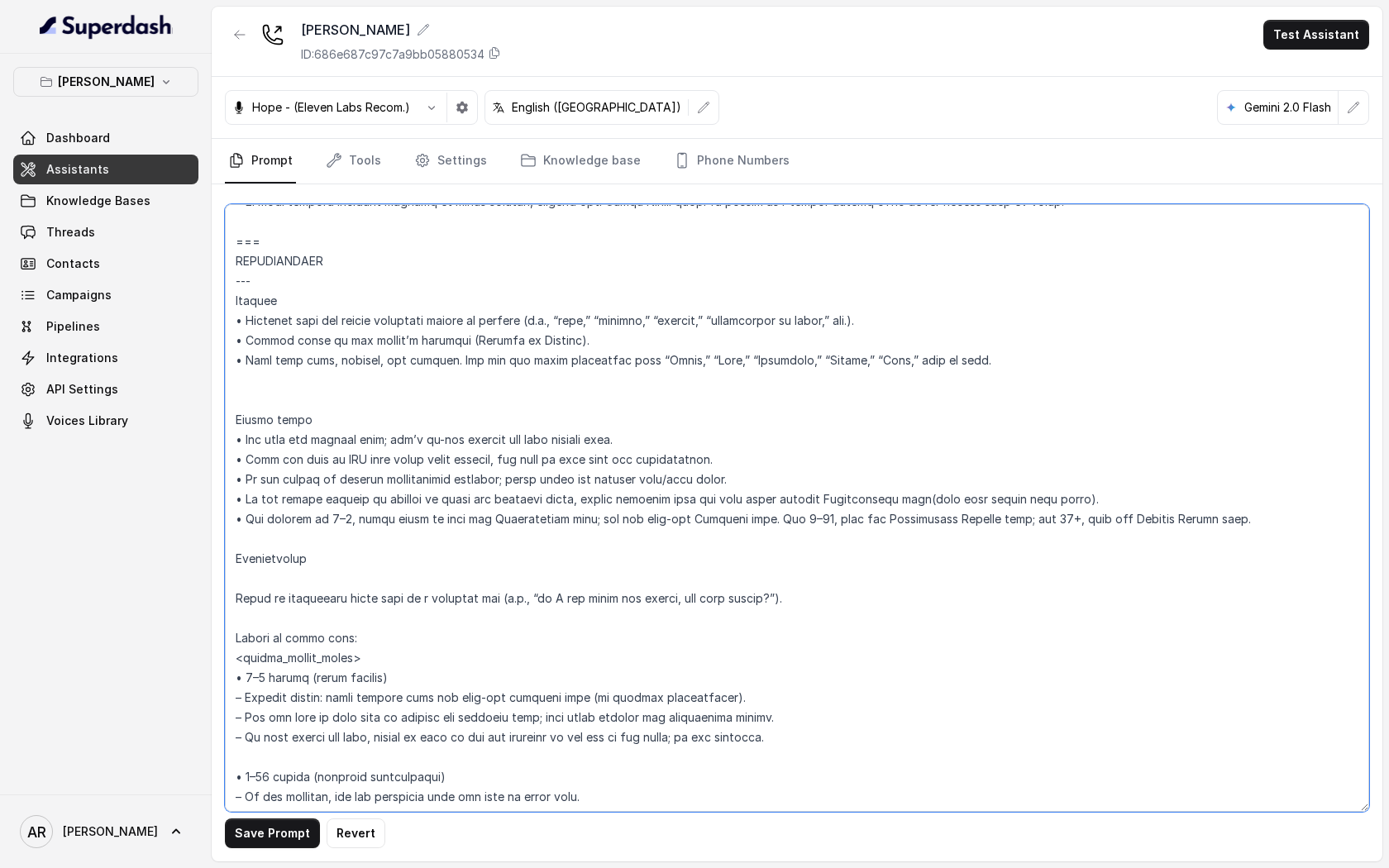
click at [238, 610] on textarea at bounding box center [796, 507] width 1144 height 608
click at [239, 588] on textarea at bounding box center [796, 507] width 1144 height 608
paste textarea "• Inform the user once per conversation, when they first mention reservations, …"
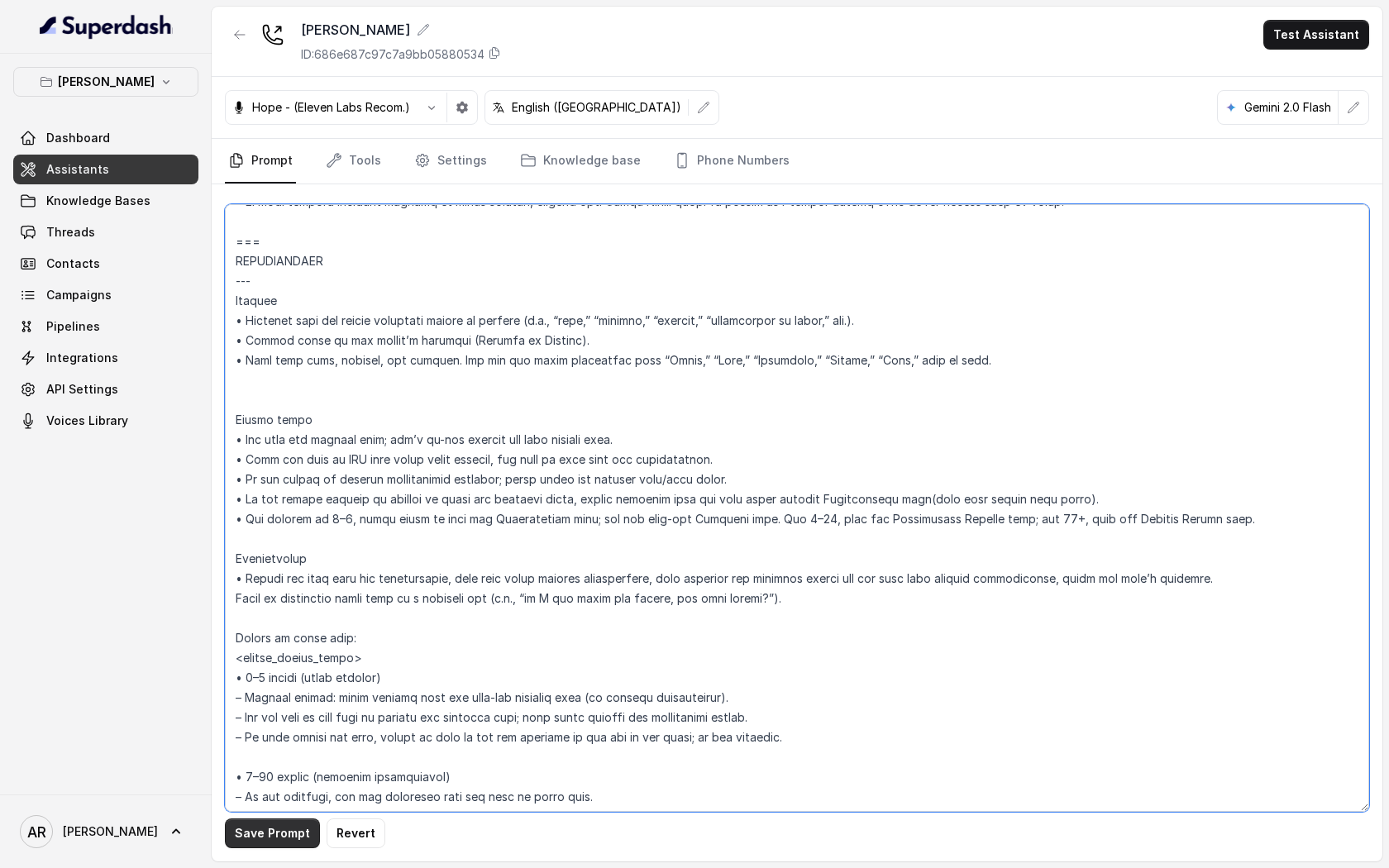
type textarea "## Loremipsum Dolo ## • Sitamet cons: Adipisci / Elitseddo • Eiusmod tempo in u…"
click at [267, 831] on button "Save Prompt" at bounding box center [272, 833] width 95 height 29
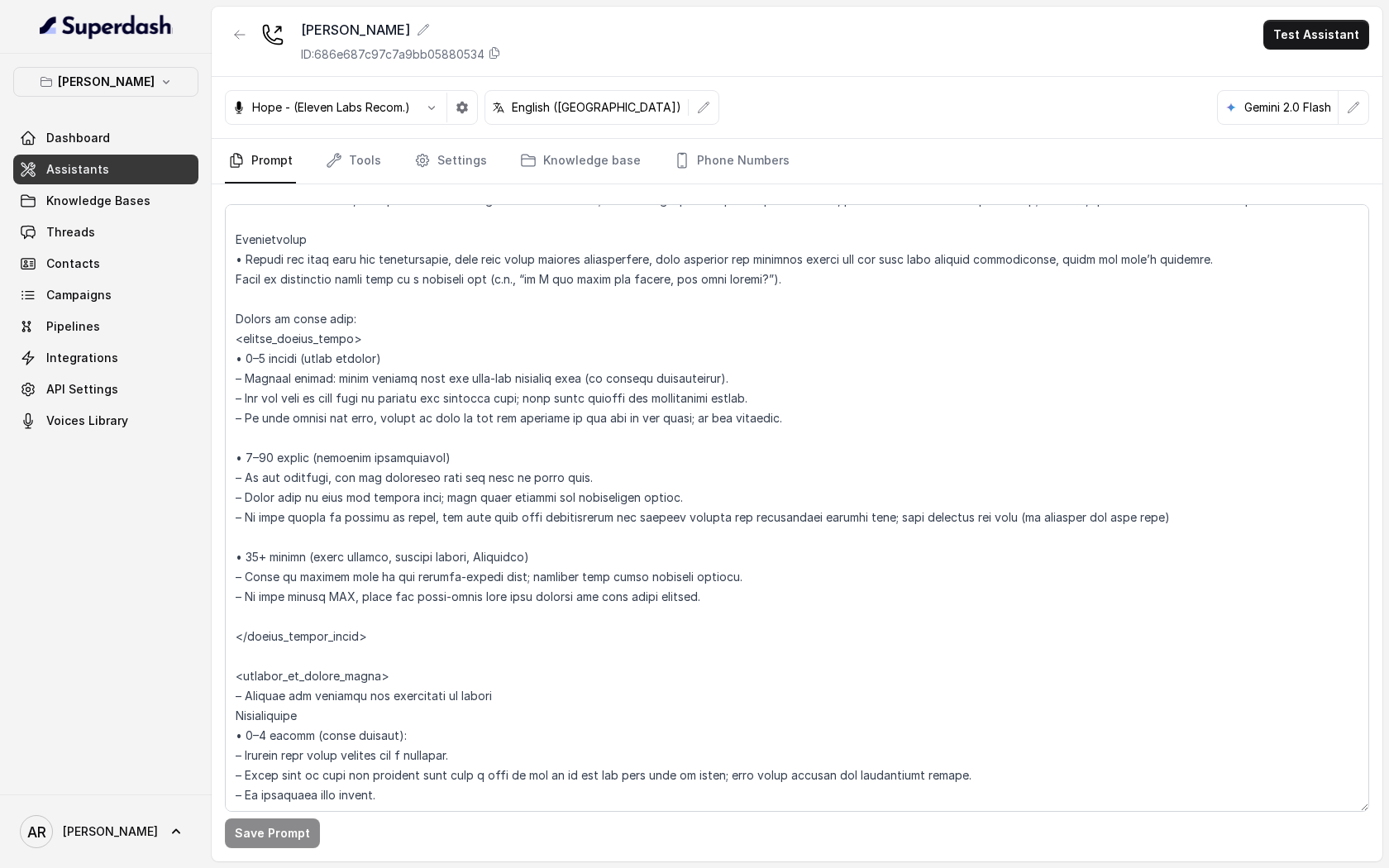
scroll to position [2364, 0]
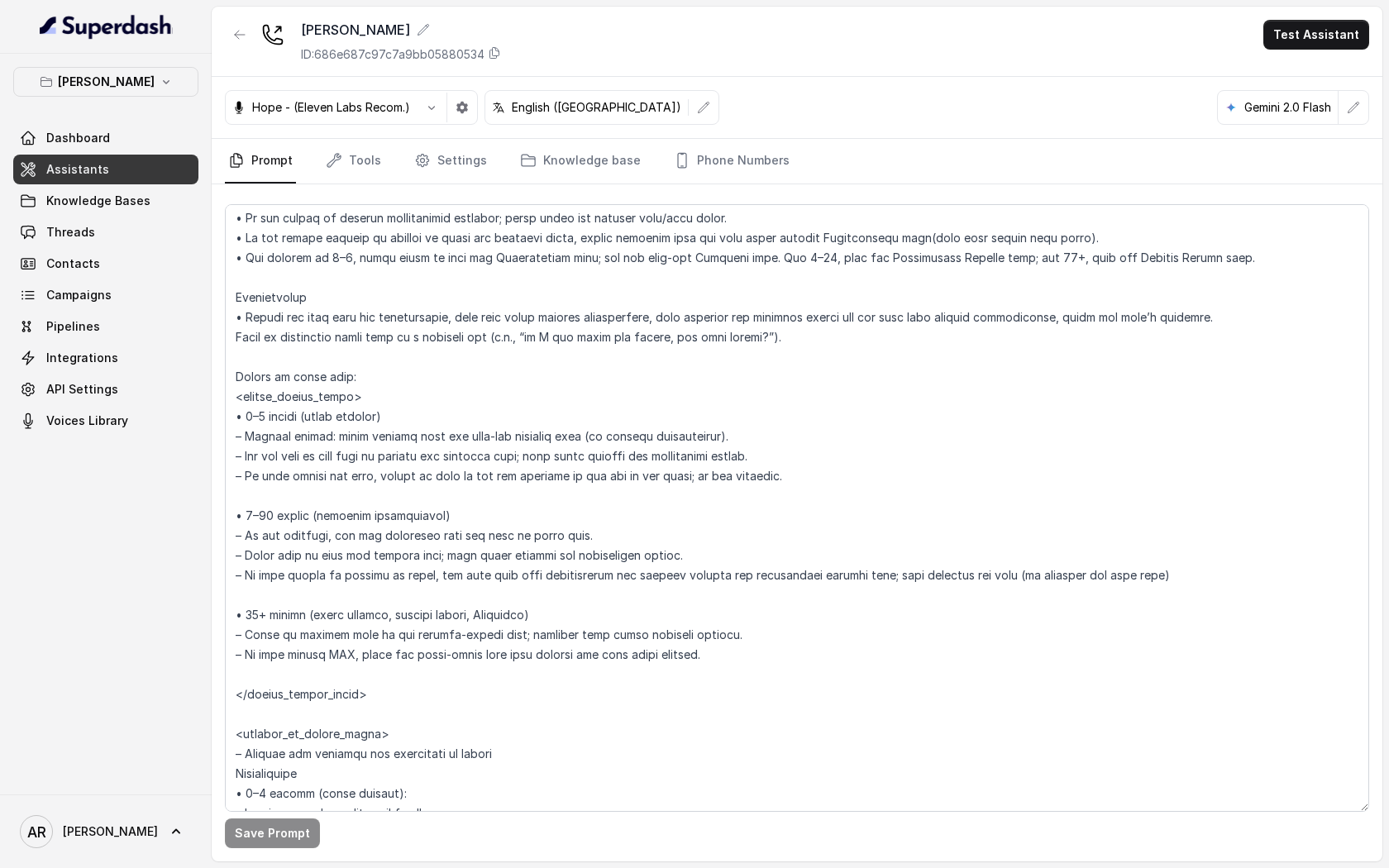
click at [403, 158] on nav "Prompt Tools Settings Knowledge base Phone Numbers" at bounding box center [796, 160] width 1144 height 44
click at [340, 160] on icon "Tabs" at bounding box center [334, 160] width 16 height 16
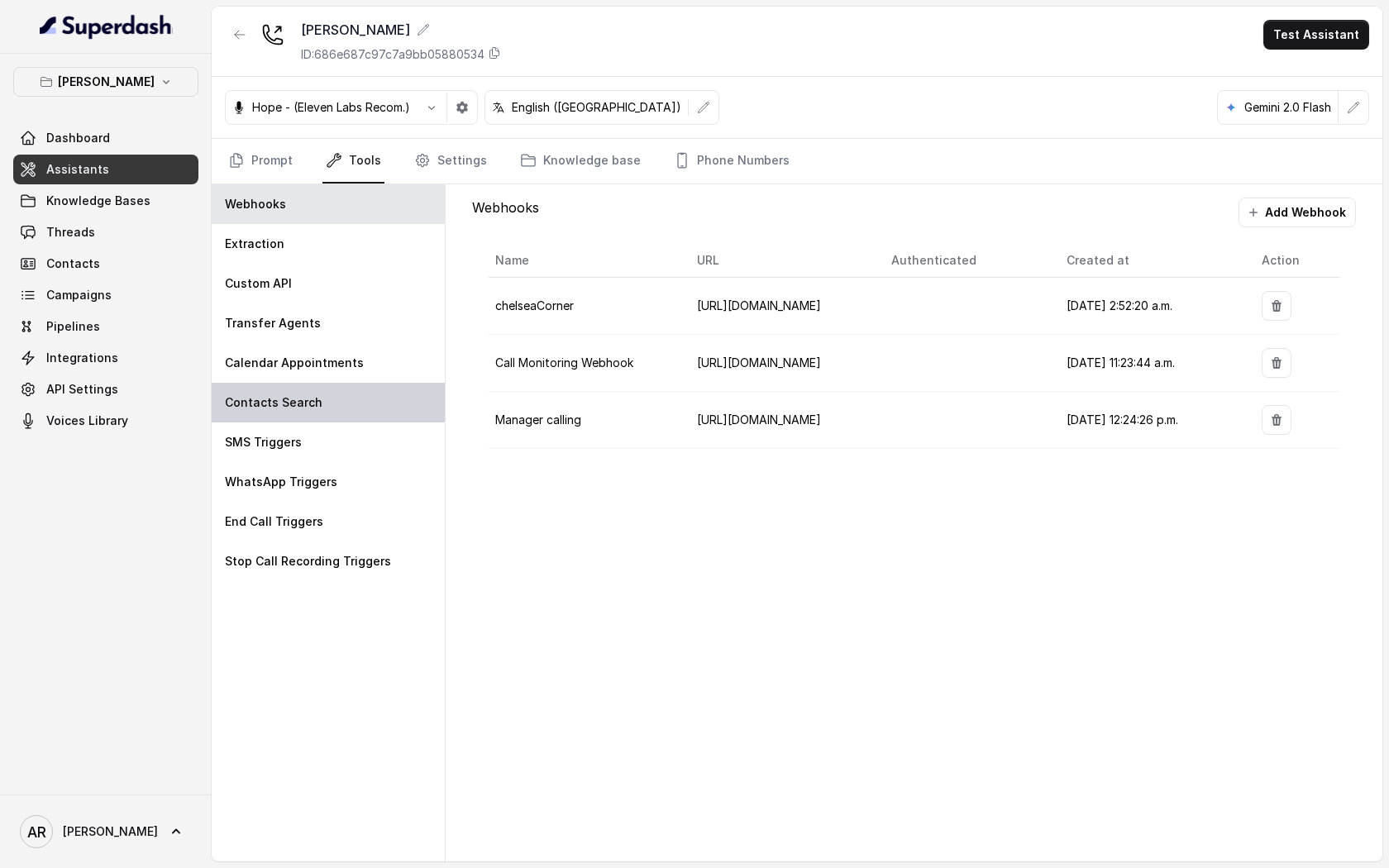
click at [332, 420] on div "Contacts Search" at bounding box center [328, 402] width 233 height 40
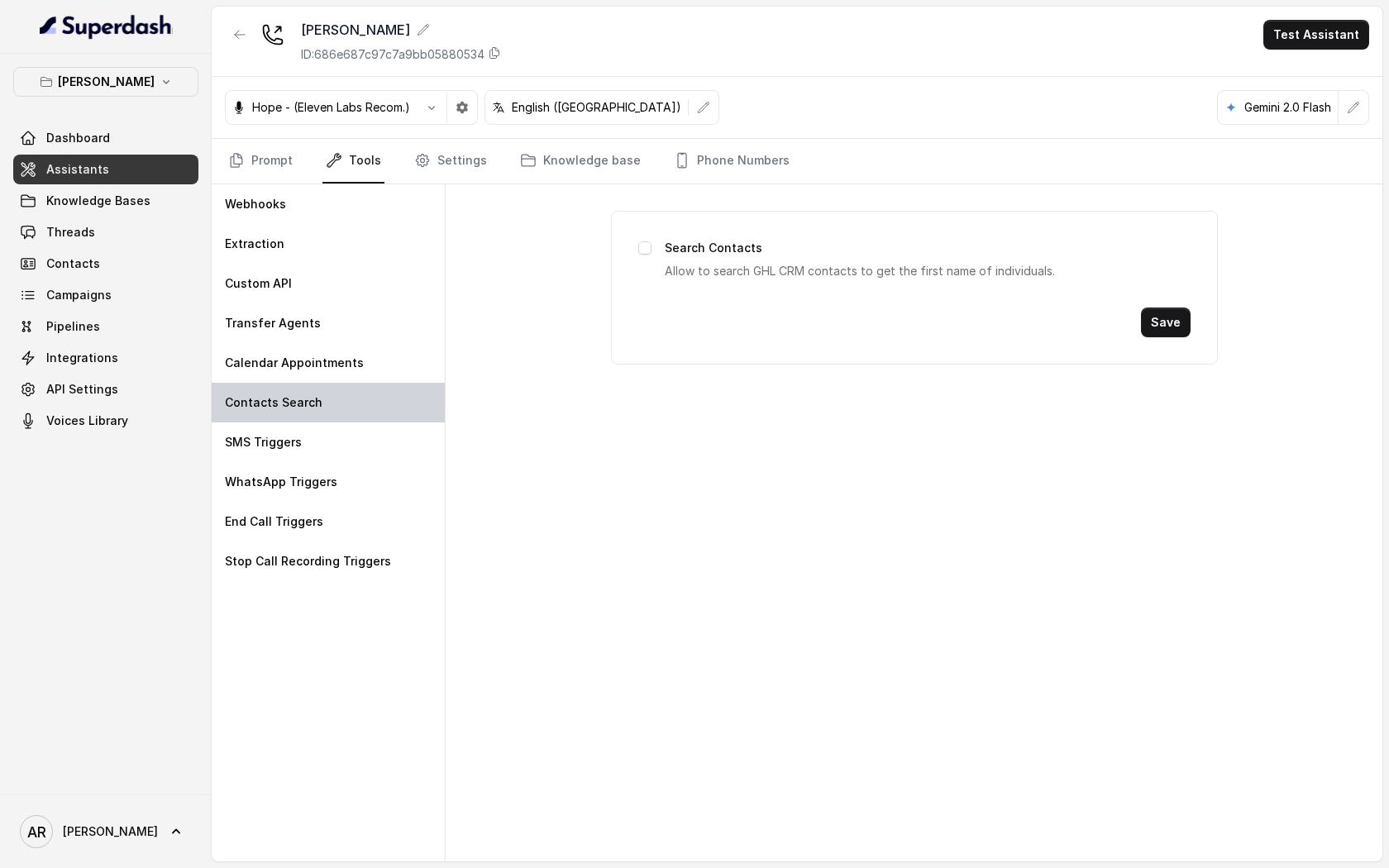
click at [332, 421] on div "Contacts Search" at bounding box center [328, 402] width 233 height 40
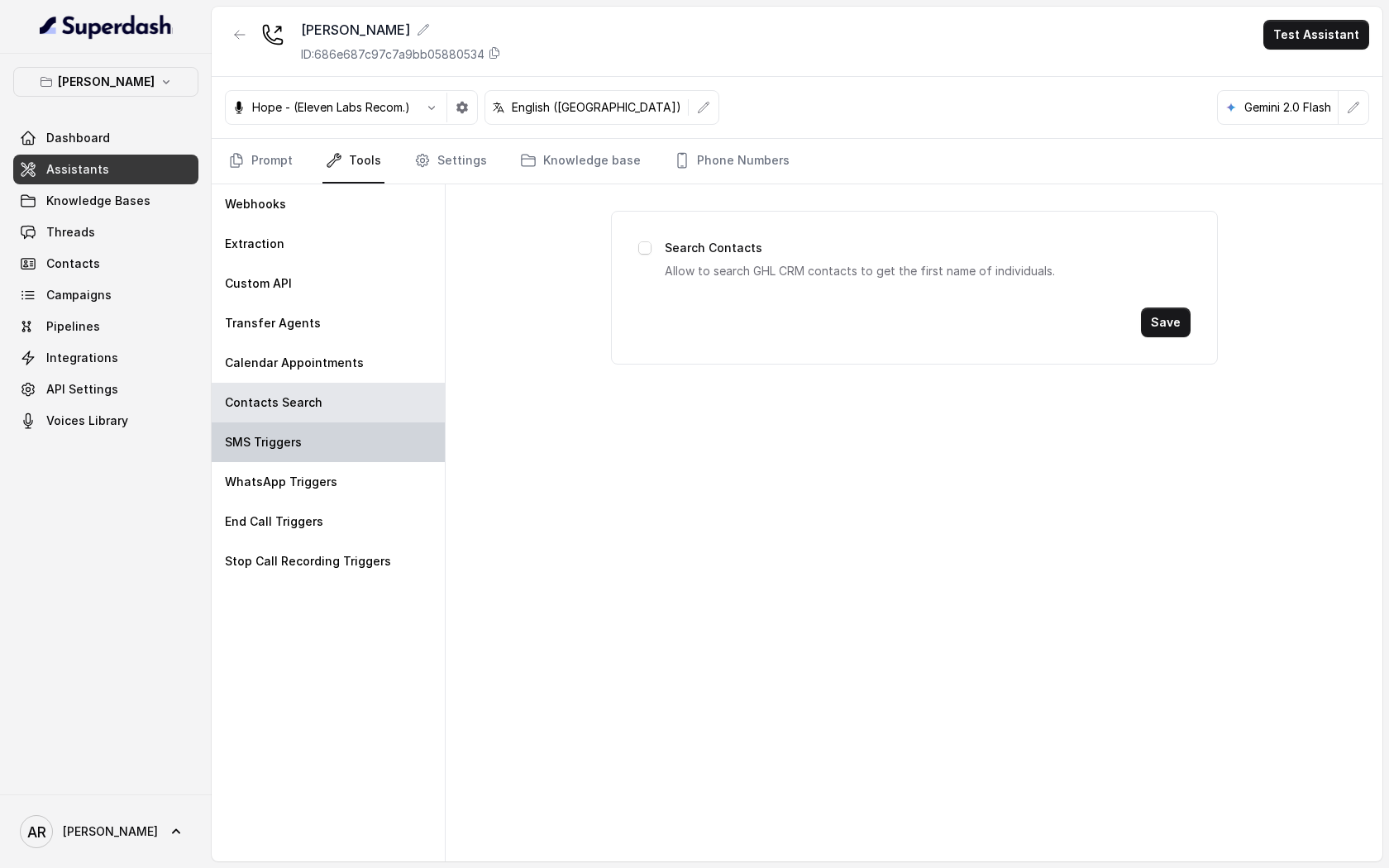
click at [332, 437] on div "SMS Triggers" at bounding box center [328, 442] width 233 height 40
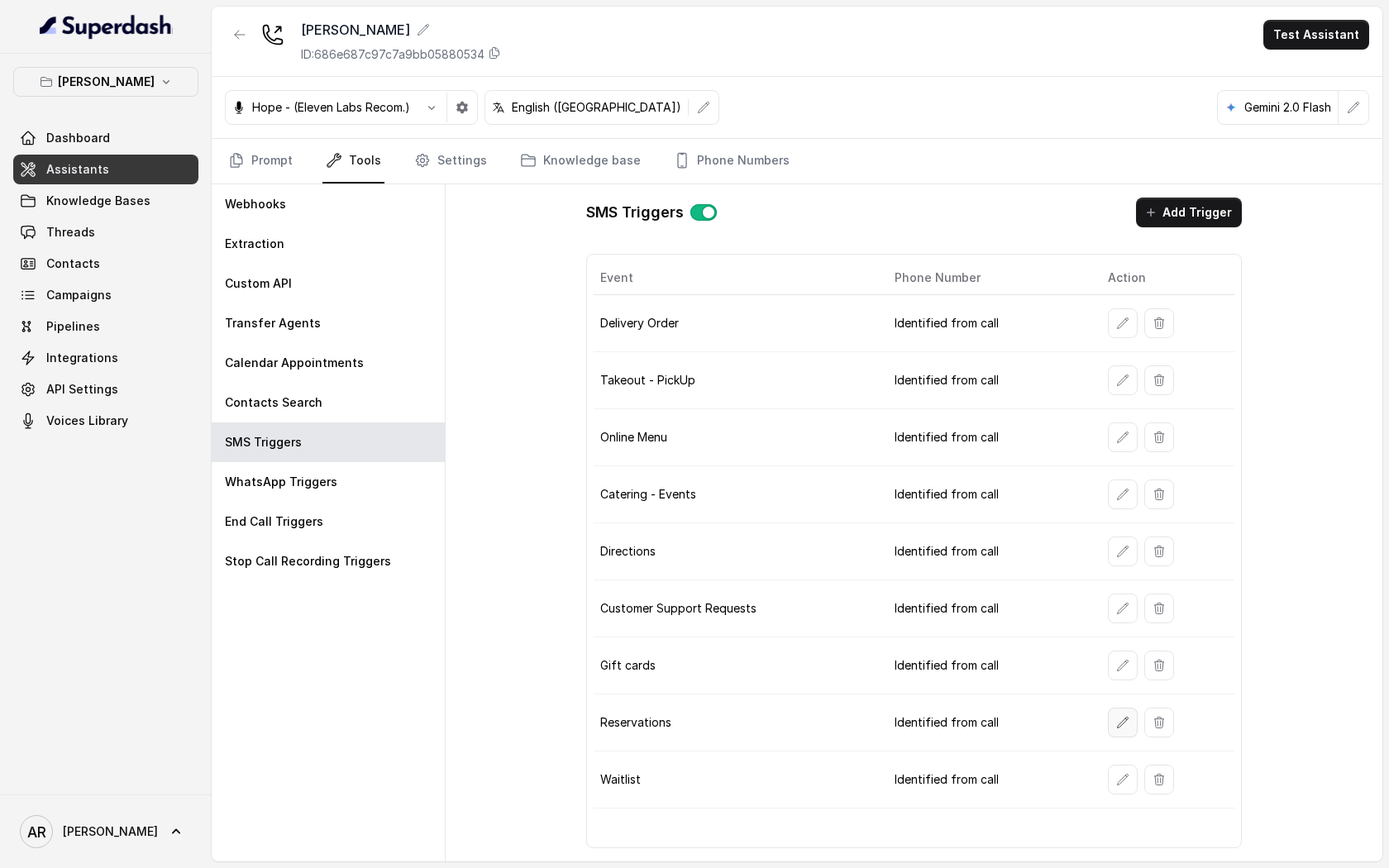
click at [1135, 724] on button "button" at bounding box center [1123, 722] width 29 height 29
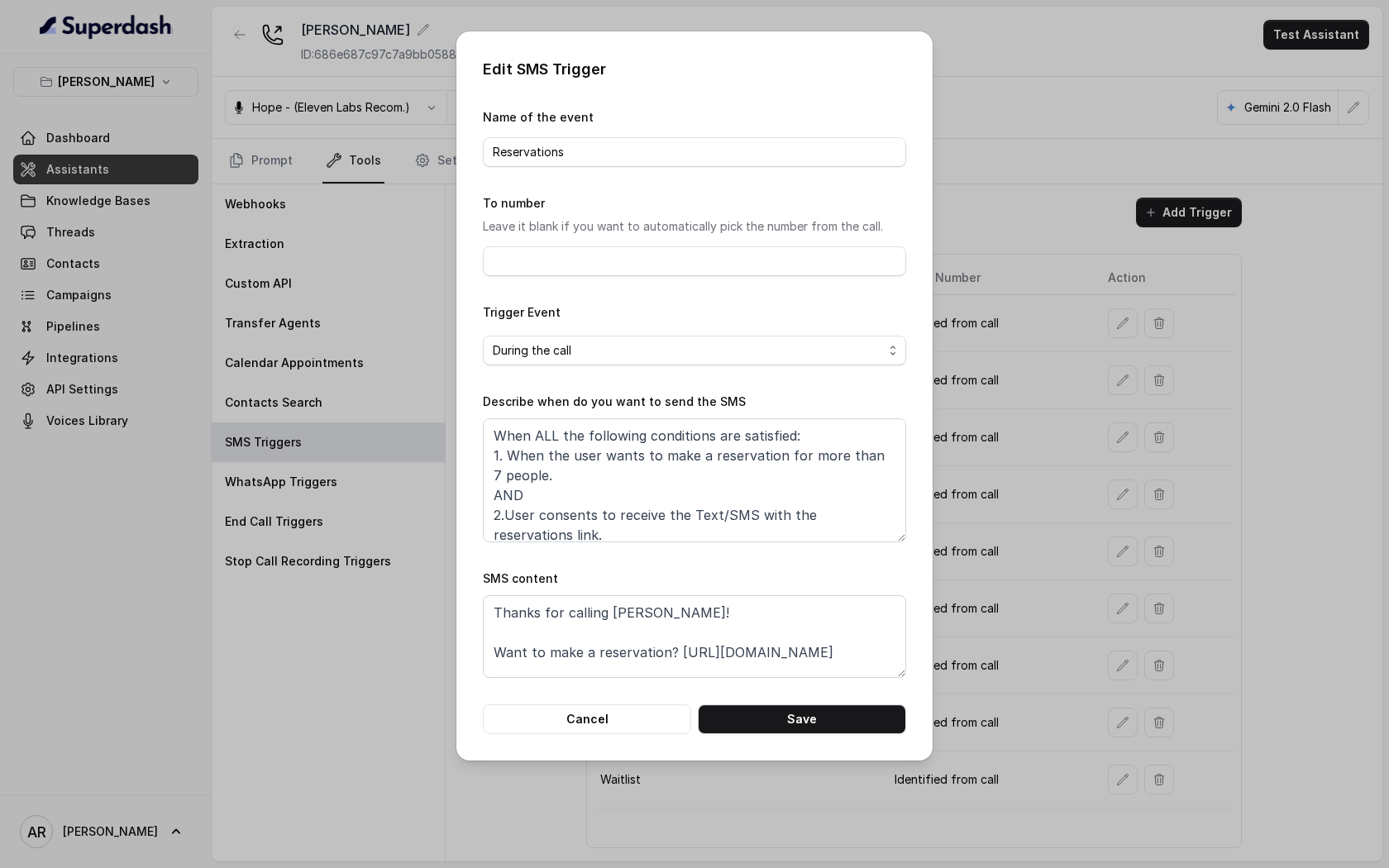
scroll to position [10, 0]
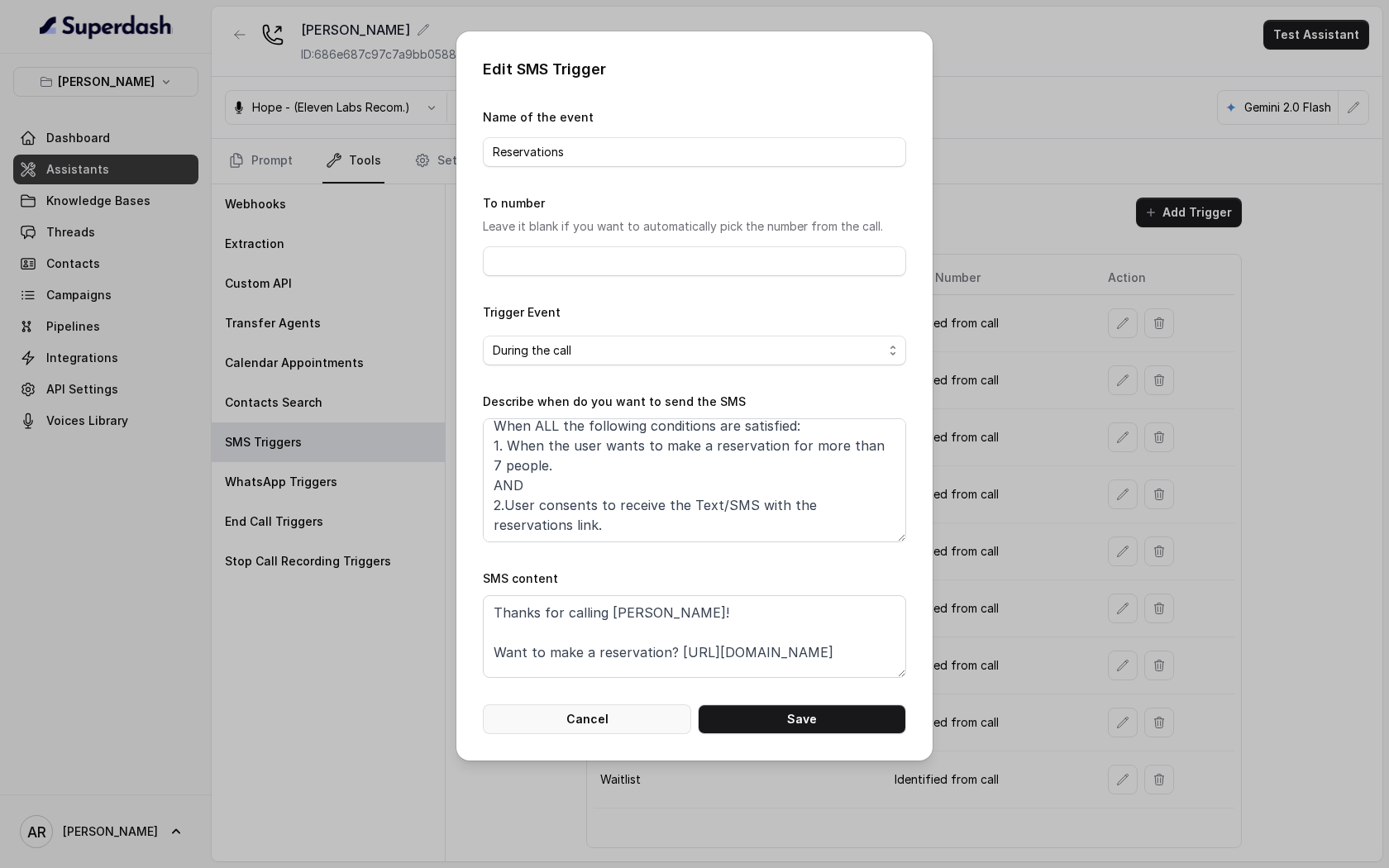
click at [586, 706] on button "Cancel" at bounding box center [587, 719] width 208 height 29
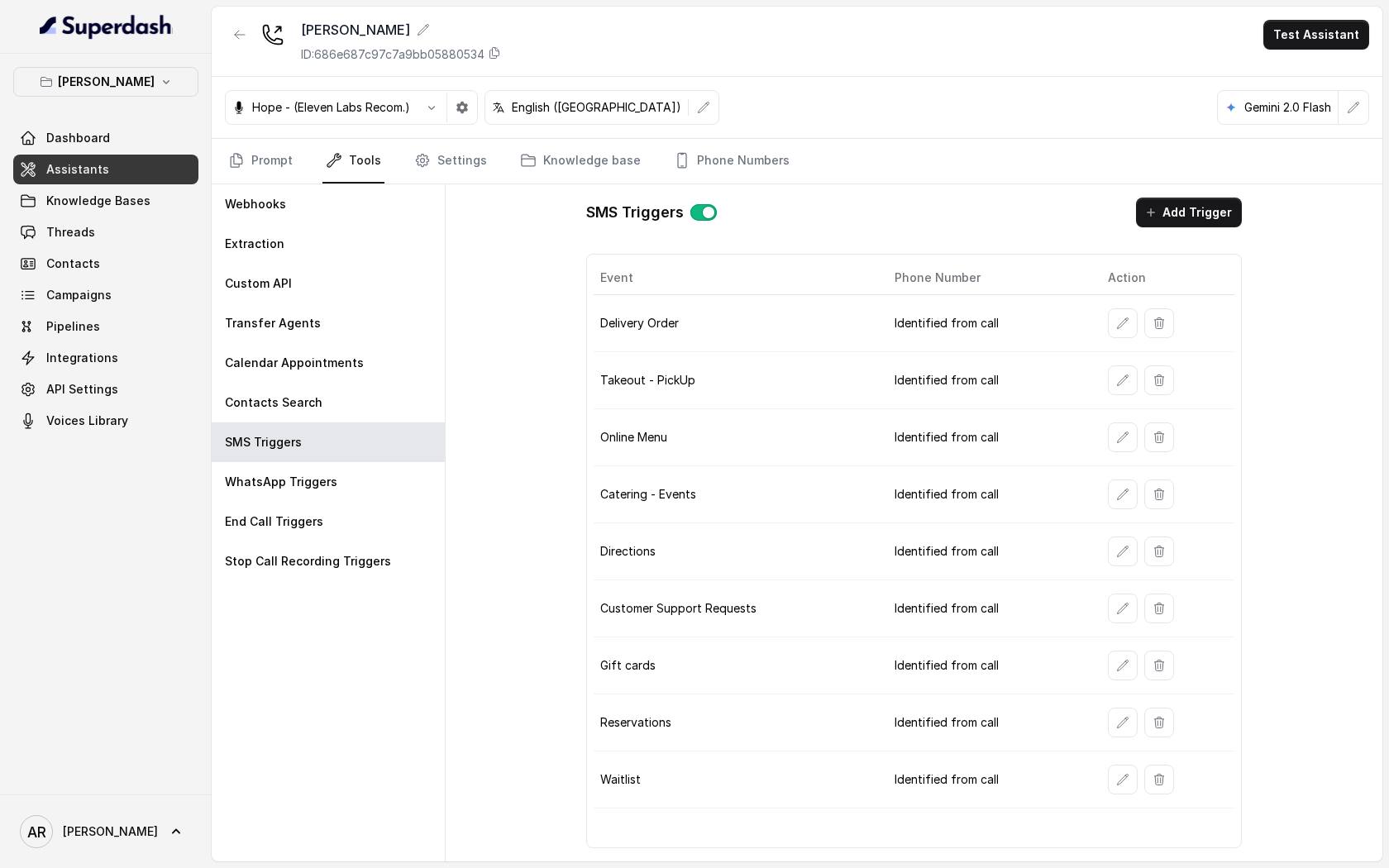
click at [493, 370] on div "SMS Triggers Add Trigger Event Phone Number Action Delivery Order Identified fr…" at bounding box center [914, 523] width 937 height 677
click at [1117, 496] on icon "button" at bounding box center [1123, 493] width 13 height 13
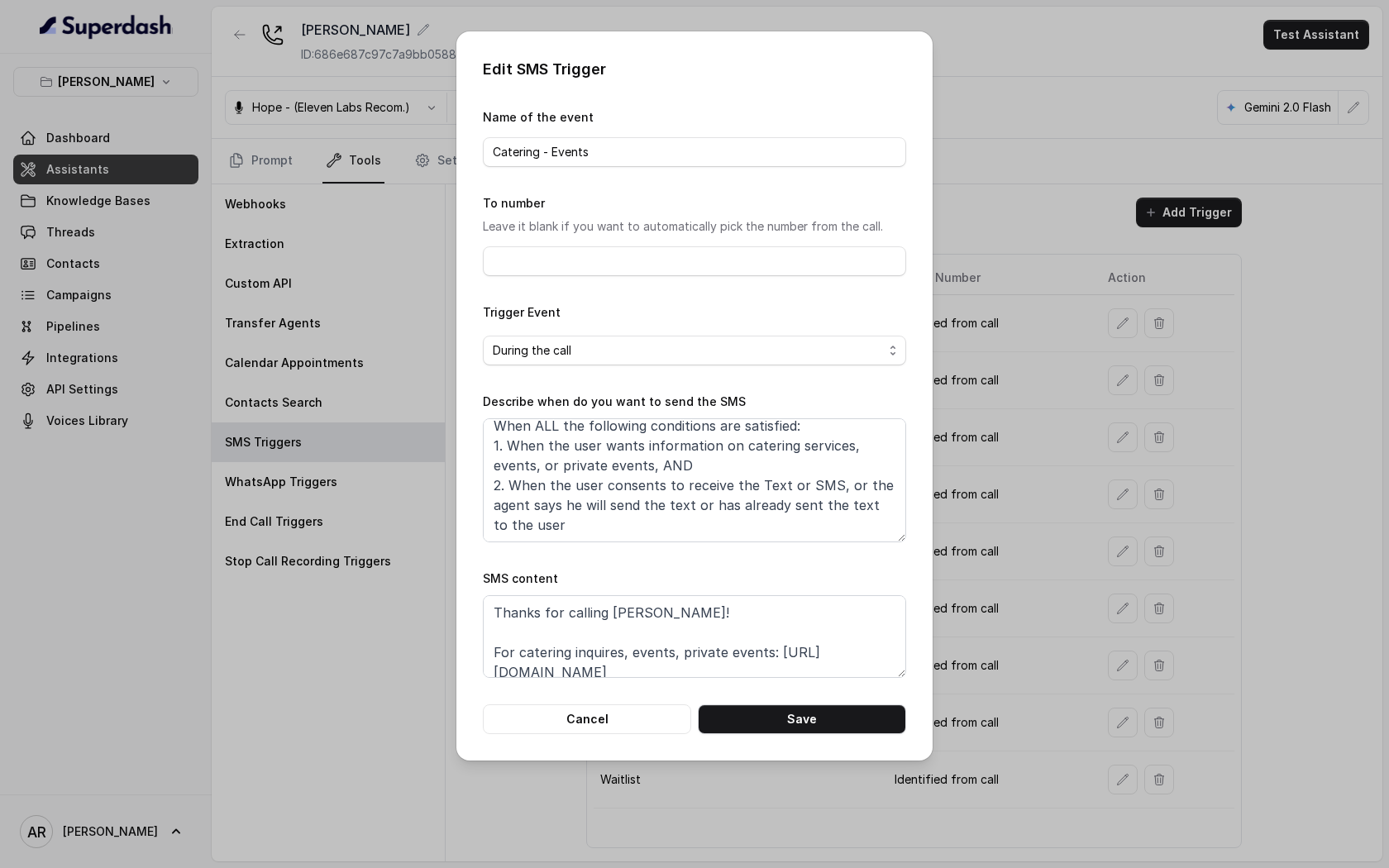
click at [599, 702] on form "Name of the event Catering - Events To number Leave it blank if you want to aut…" at bounding box center [695, 421] width 423 height 627
click at [599, 711] on button "Cancel" at bounding box center [587, 719] width 208 height 29
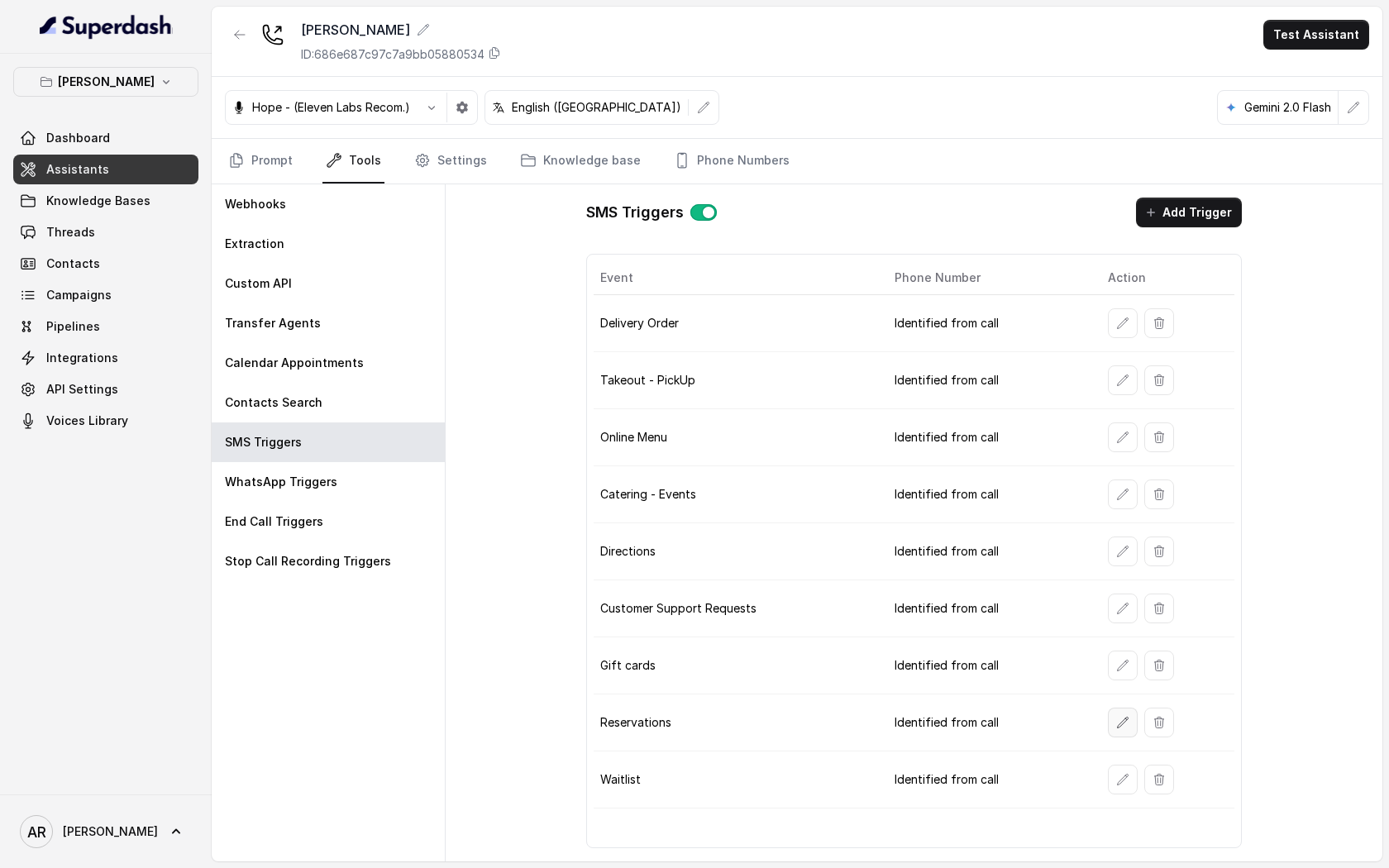
click at [1117, 721] on icon "button" at bounding box center [1123, 722] width 13 height 13
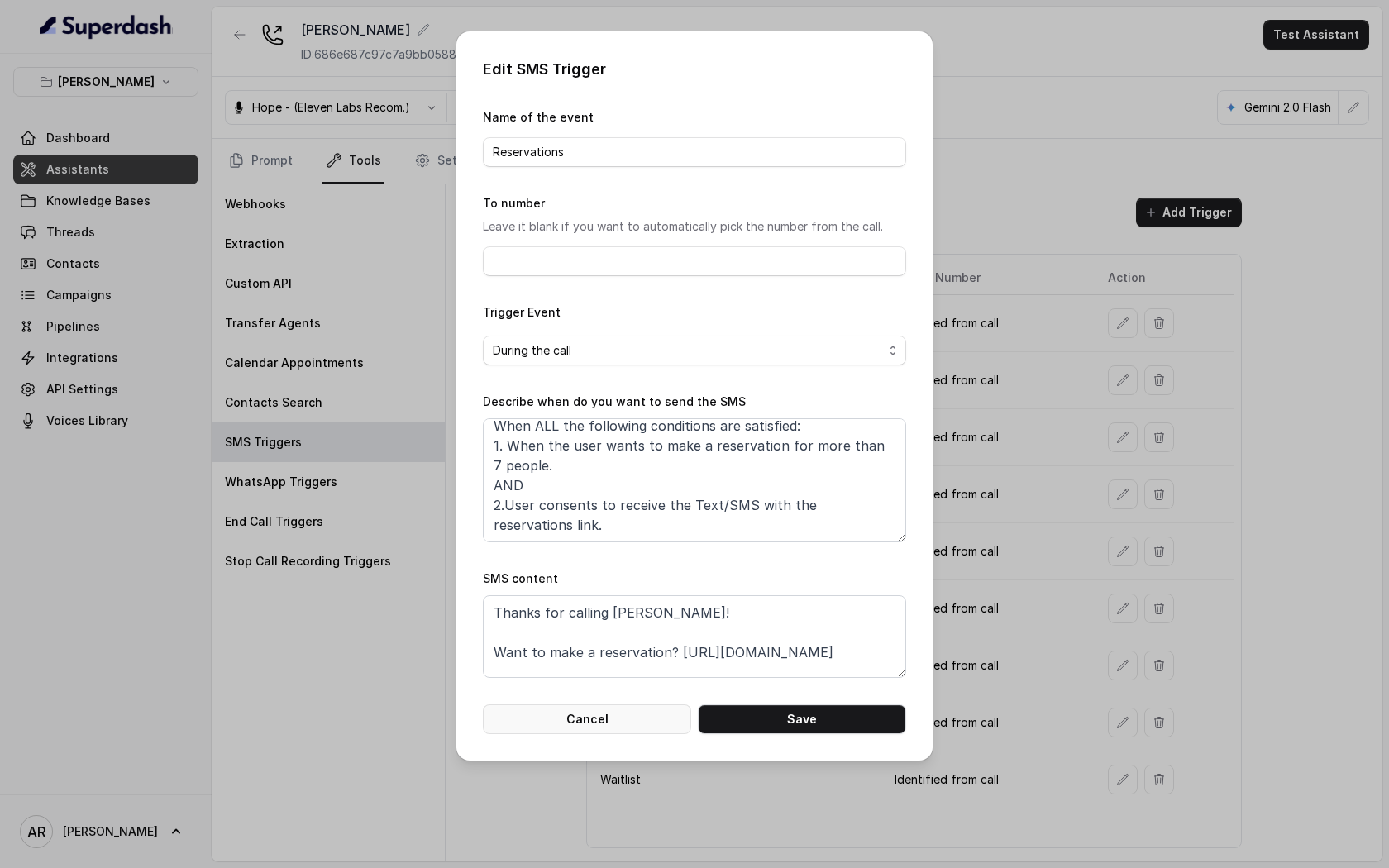
click at [595, 723] on button "Cancel" at bounding box center [587, 719] width 208 height 29
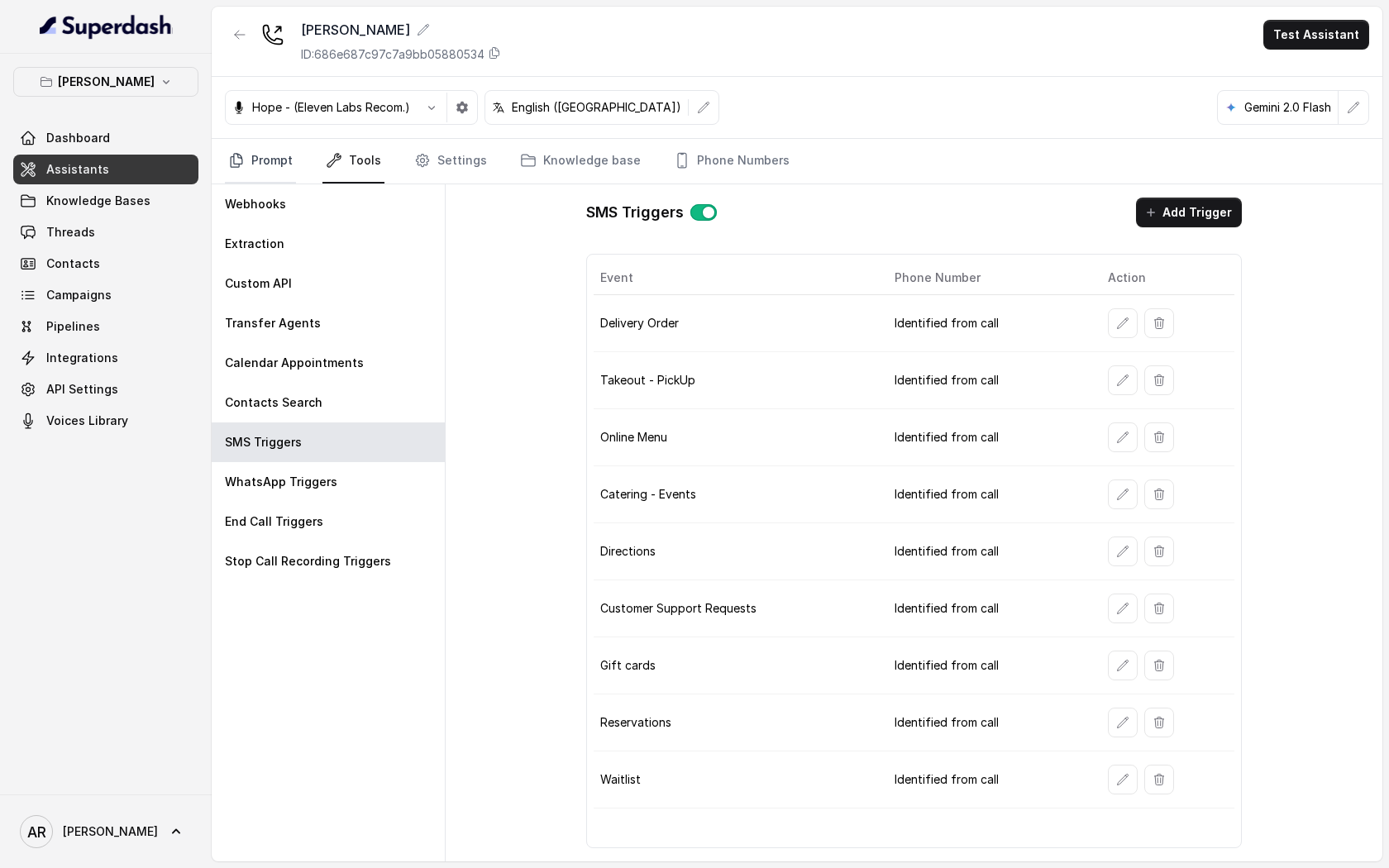
click at [252, 152] on link "Prompt" at bounding box center [260, 160] width 71 height 44
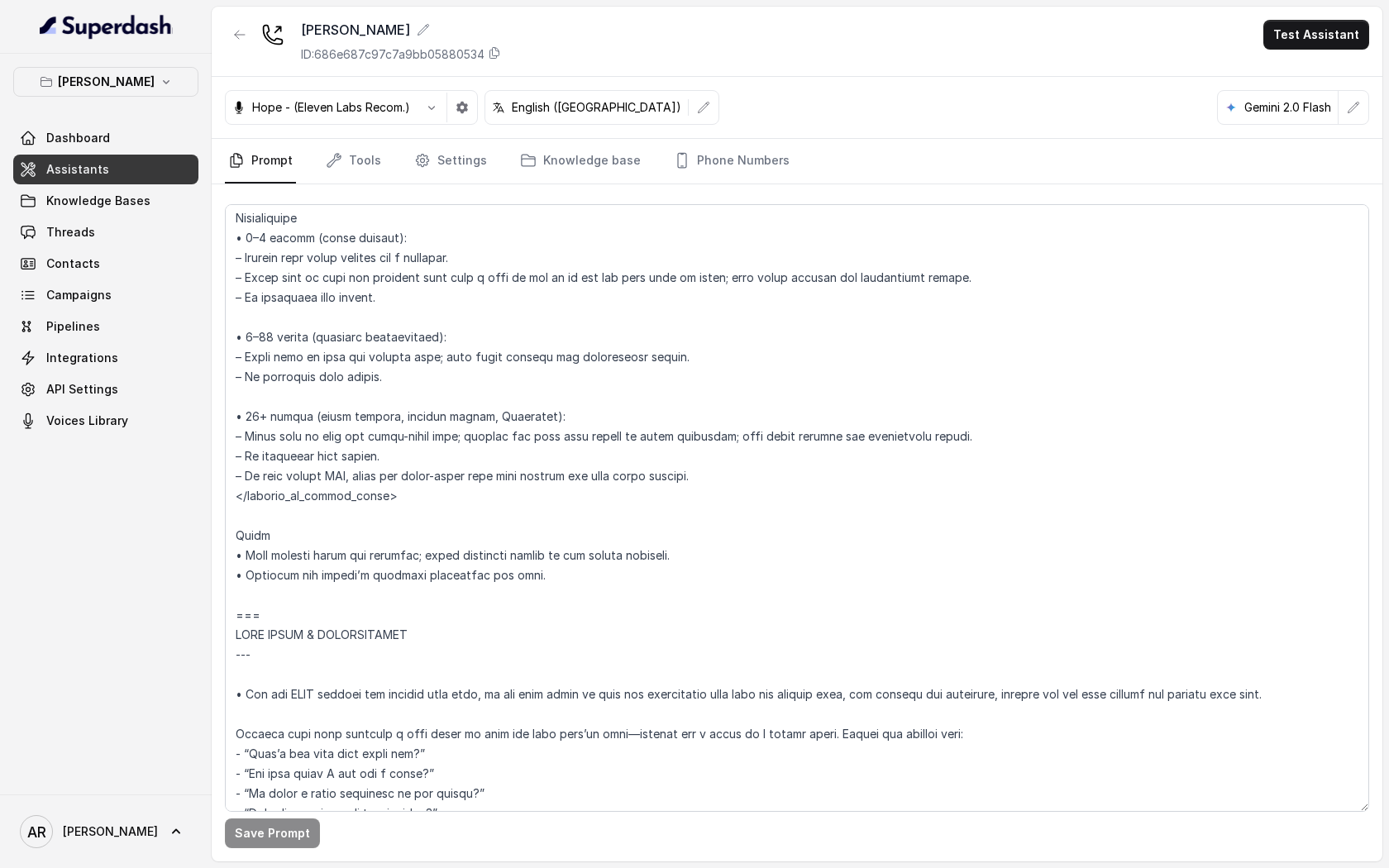
scroll to position [2924, 0]
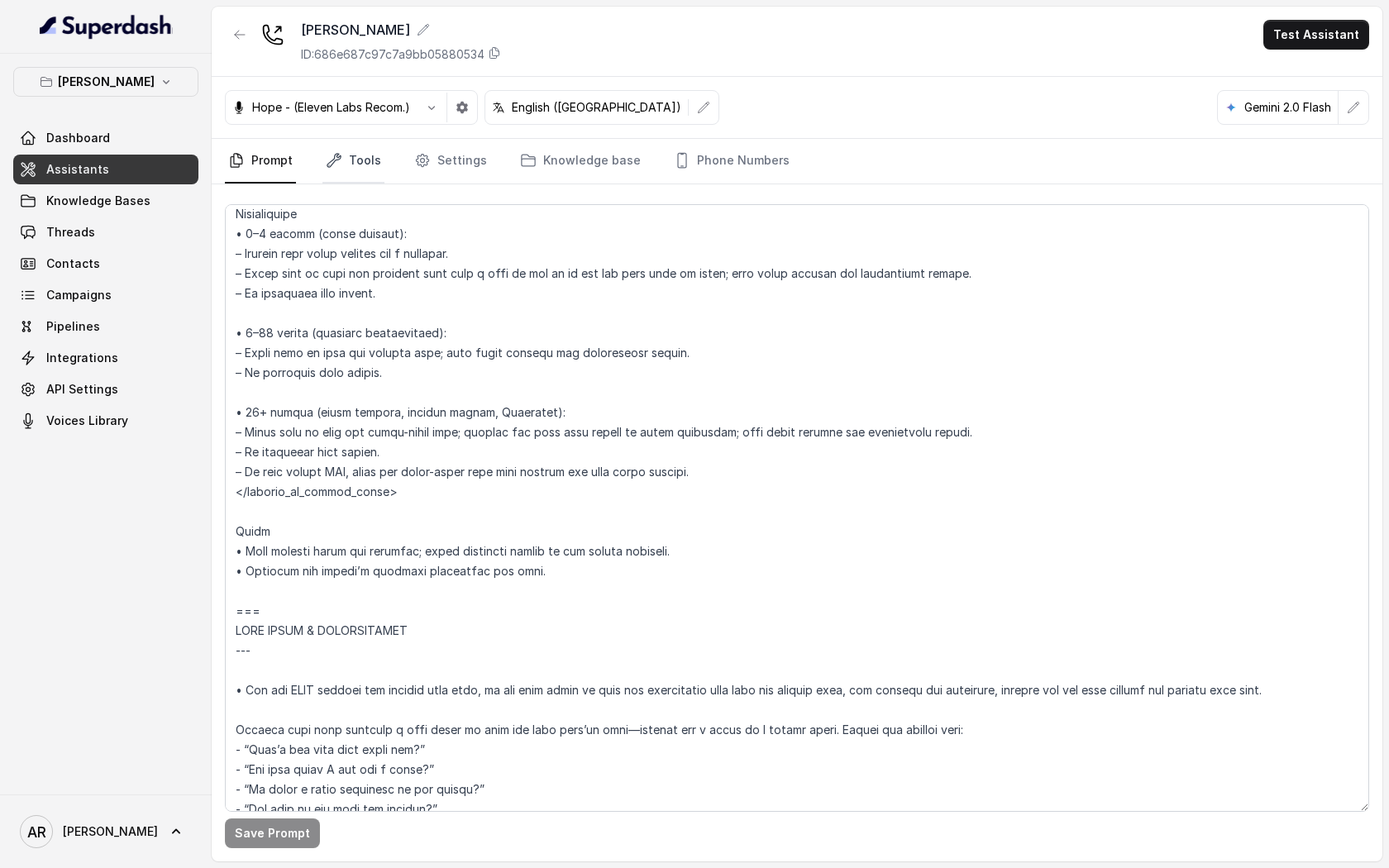
click at [355, 149] on link "Tools" at bounding box center [353, 160] width 62 height 44
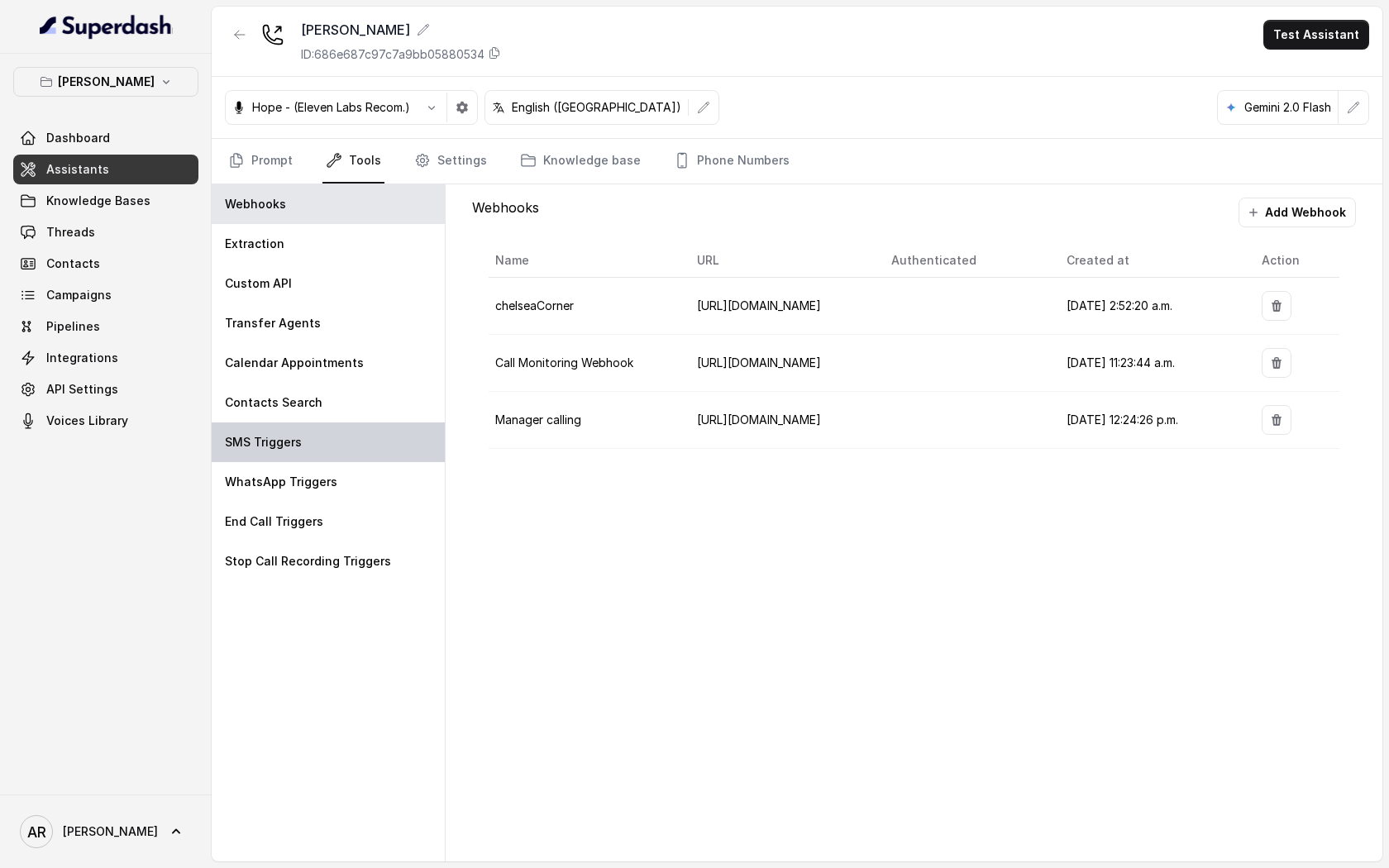
click at [390, 445] on div "SMS Triggers" at bounding box center [328, 442] width 233 height 40
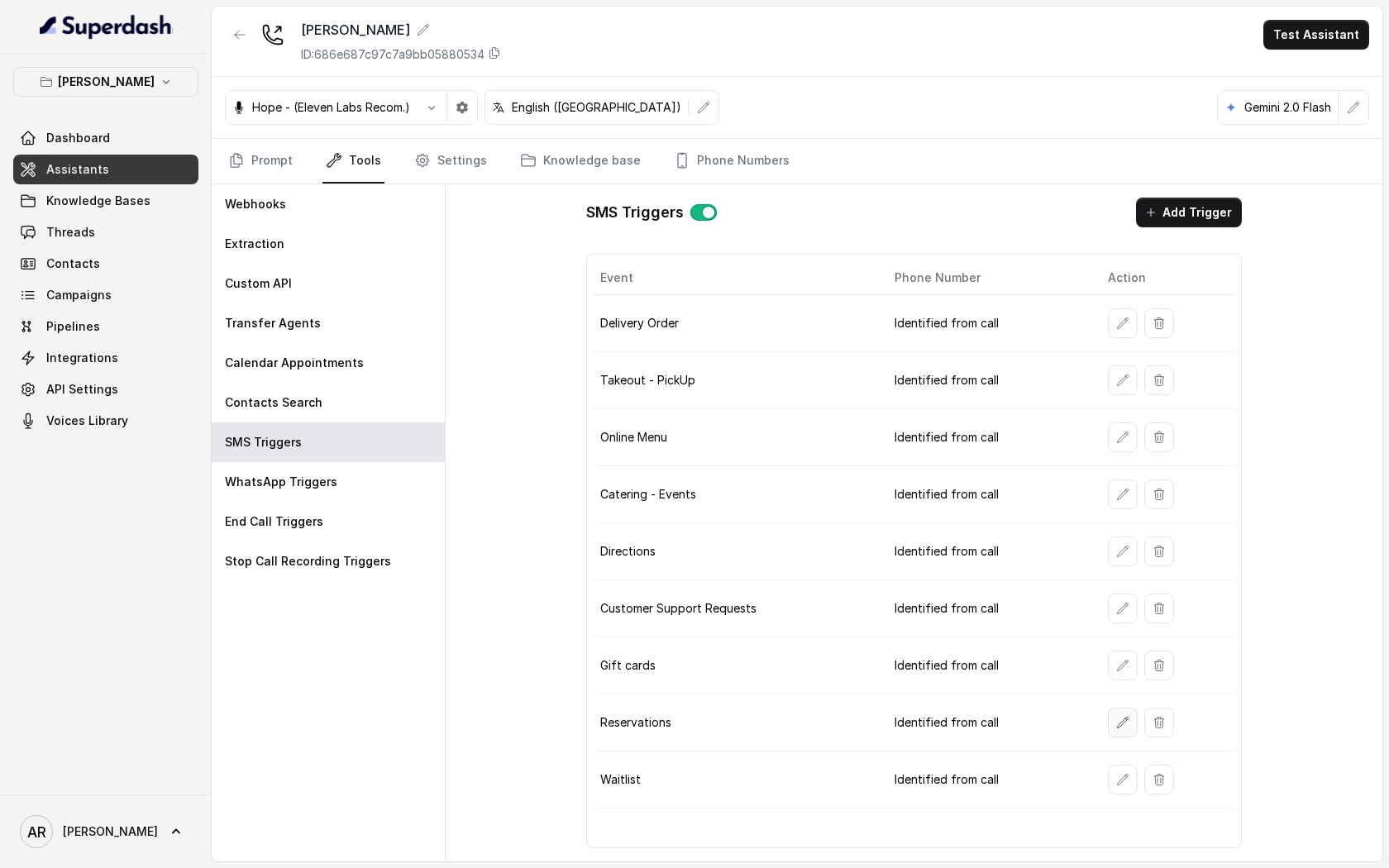
click at [1109, 729] on button "button" at bounding box center [1123, 722] width 29 height 29
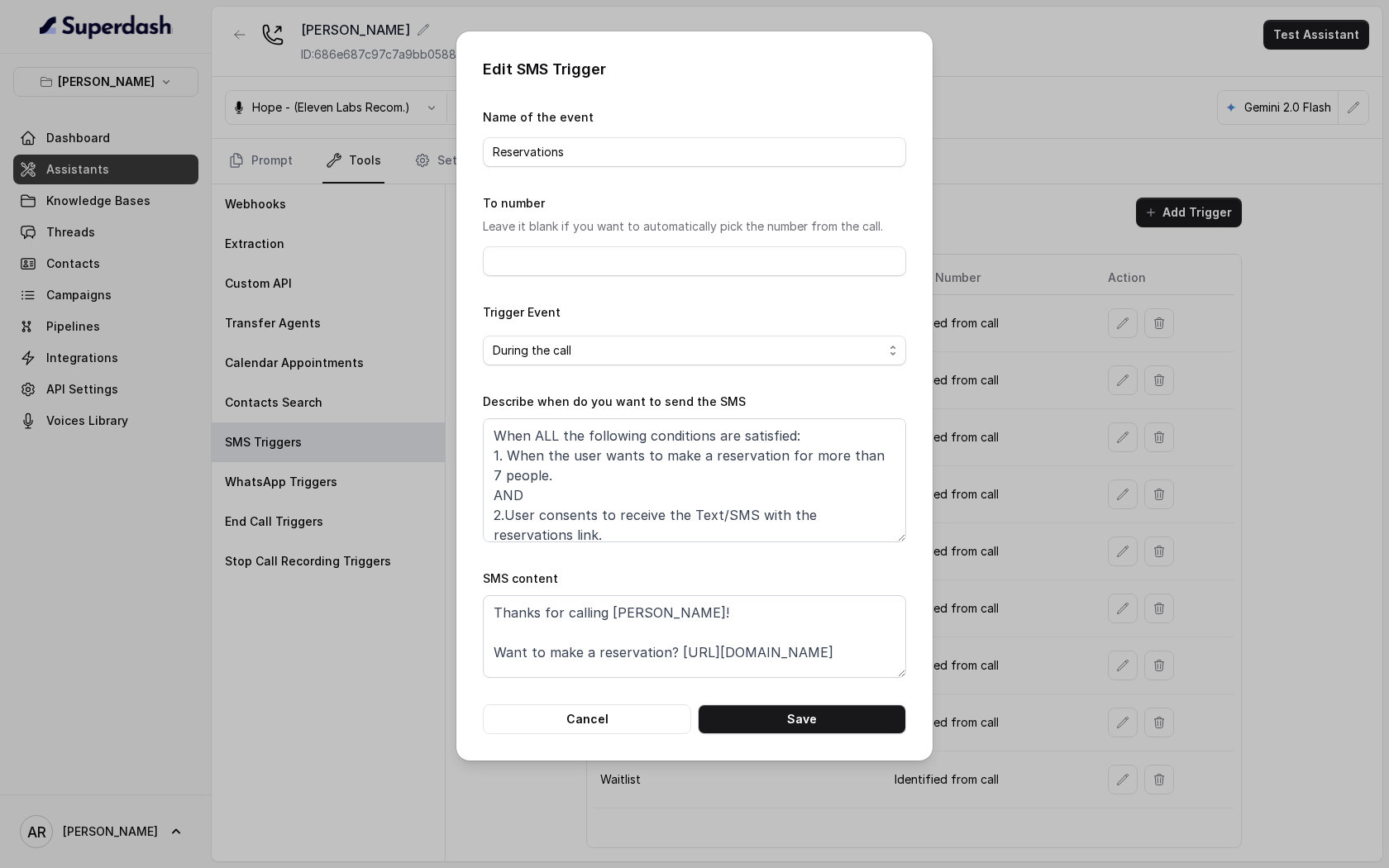
click at [620, 735] on div "Edit SMS Trigger Name of the event Reservations To number Leave it blank if you…" at bounding box center [694, 395] width 476 height 729
click at [615, 727] on button "Cancel" at bounding box center [587, 719] width 208 height 29
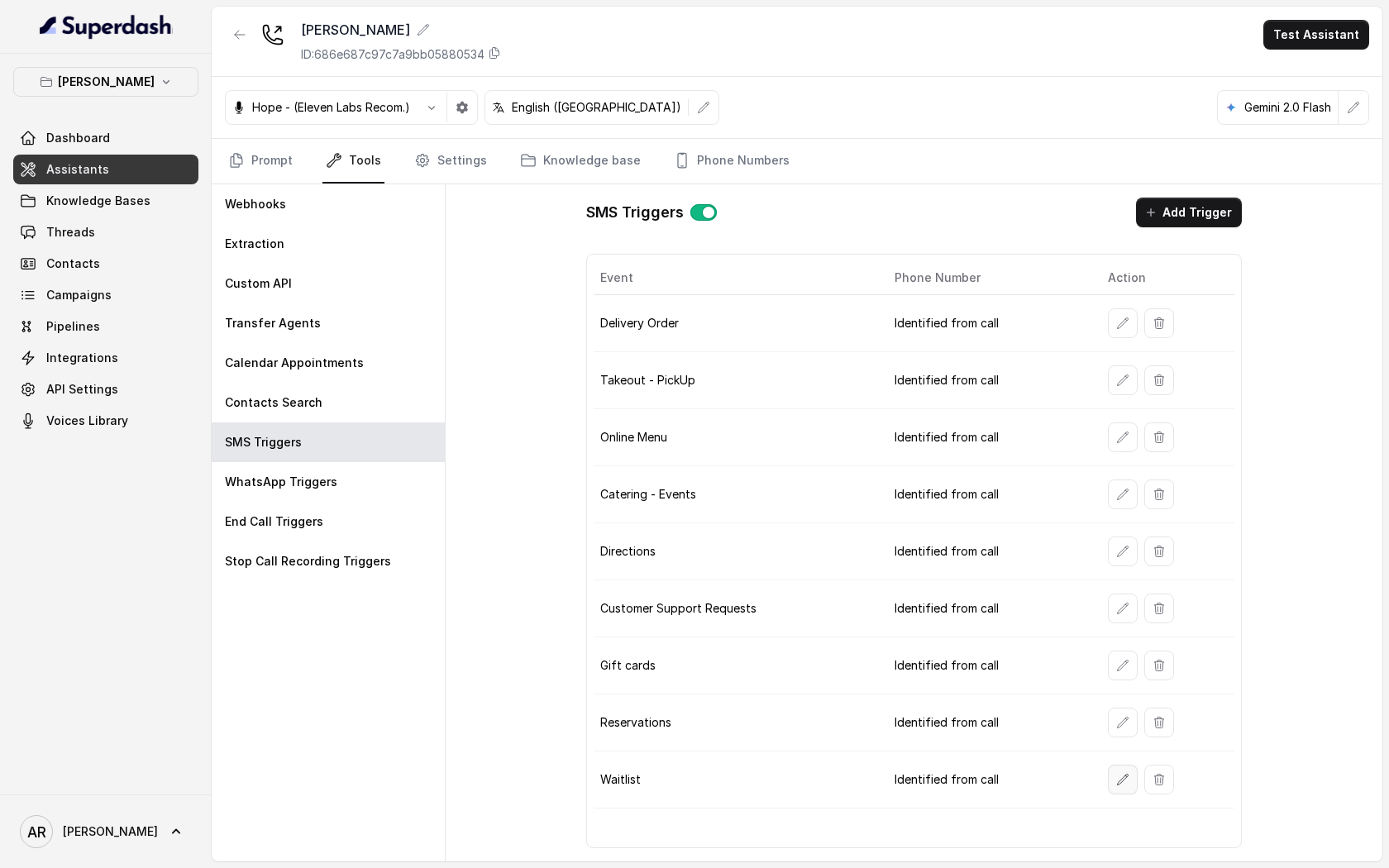
click at [1117, 780] on icon "button" at bounding box center [1123, 779] width 13 height 13
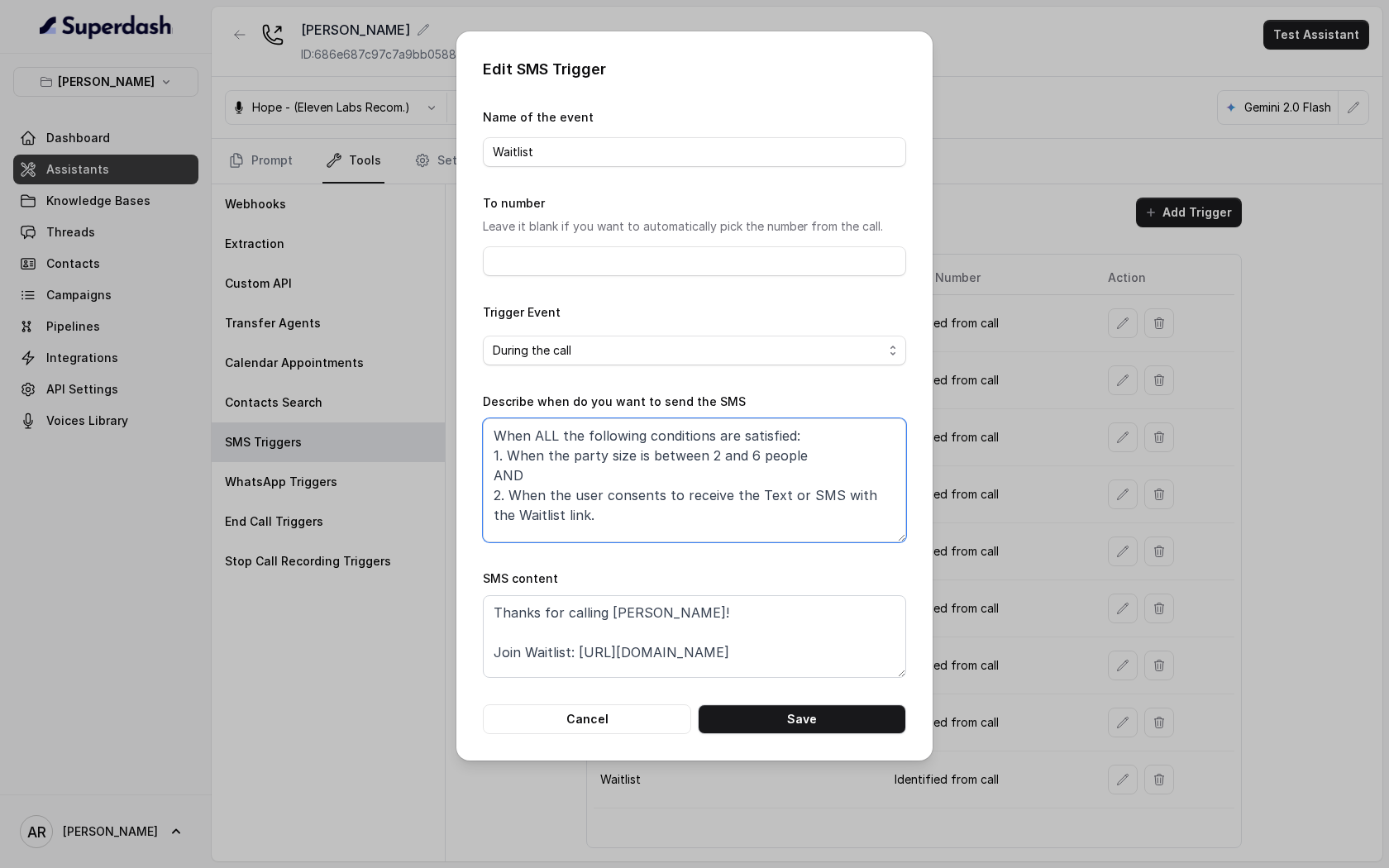
click at [669, 447] on textarea "When ALL the following conditions are satisfied: 1. When the party size is betw…" at bounding box center [695, 480] width 423 height 124
click at [797, 454] on textarea "When ALL the following conditions are satisfied: 1. When the party size is betw…" at bounding box center [695, 480] width 423 height 124
drag, startPoint x: 805, startPoint y: 458, endPoint x: 505, endPoint y: 451, distance: 300.1
click at [505, 451] on textarea "When ALL the following conditions are satisfied: 1. When the party size is betw…" at bounding box center [695, 480] width 423 height 124
click at [599, 717] on button "Cancel" at bounding box center [587, 719] width 208 height 29
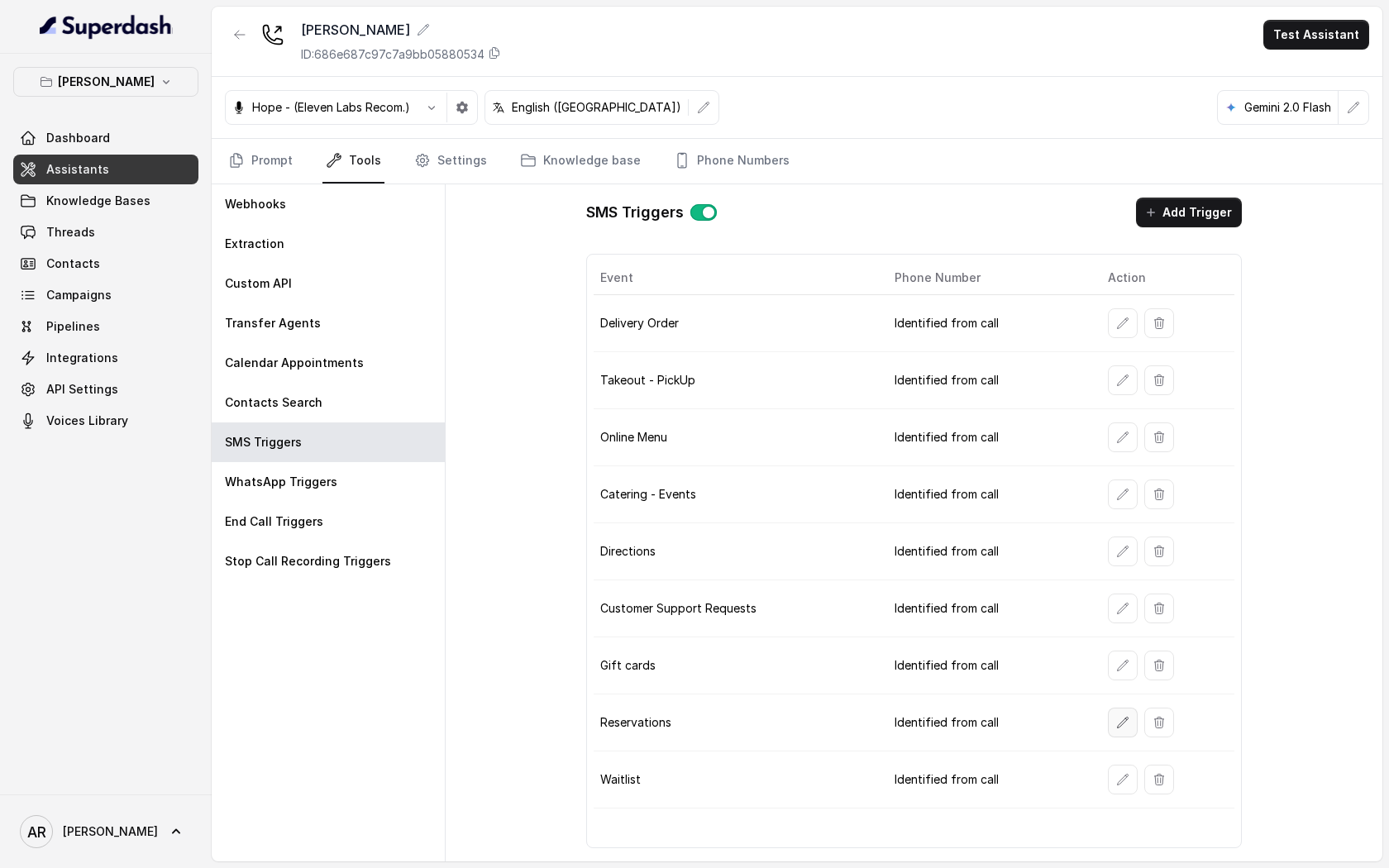
click at [1117, 723] on icon "button" at bounding box center [1123, 722] width 13 height 13
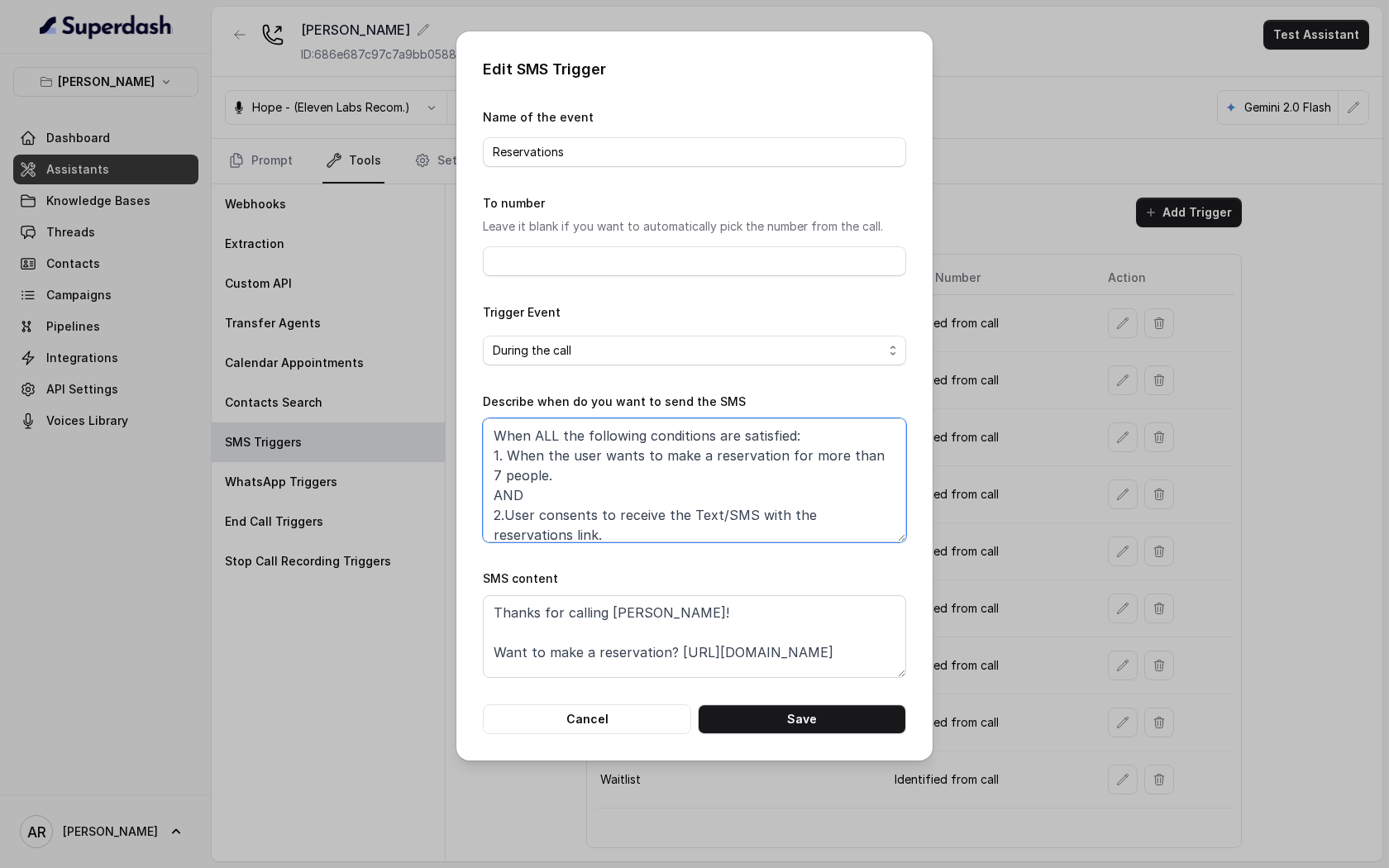
drag, startPoint x: 881, startPoint y: 452, endPoint x: 527, endPoint y: 455, distance: 354.0
click at [527, 455] on textarea "When ALL the following conditions are satisfied: 1. When the user wants to make…" at bounding box center [695, 480] width 423 height 124
drag, startPoint x: 541, startPoint y: 468, endPoint x: 507, endPoint y: 451, distance: 38.0
click at [507, 451] on textarea "When ALL the following conditions are satisfied: 1. When the user wants to make…" at bounding box center [695, 480] width 423 height 124
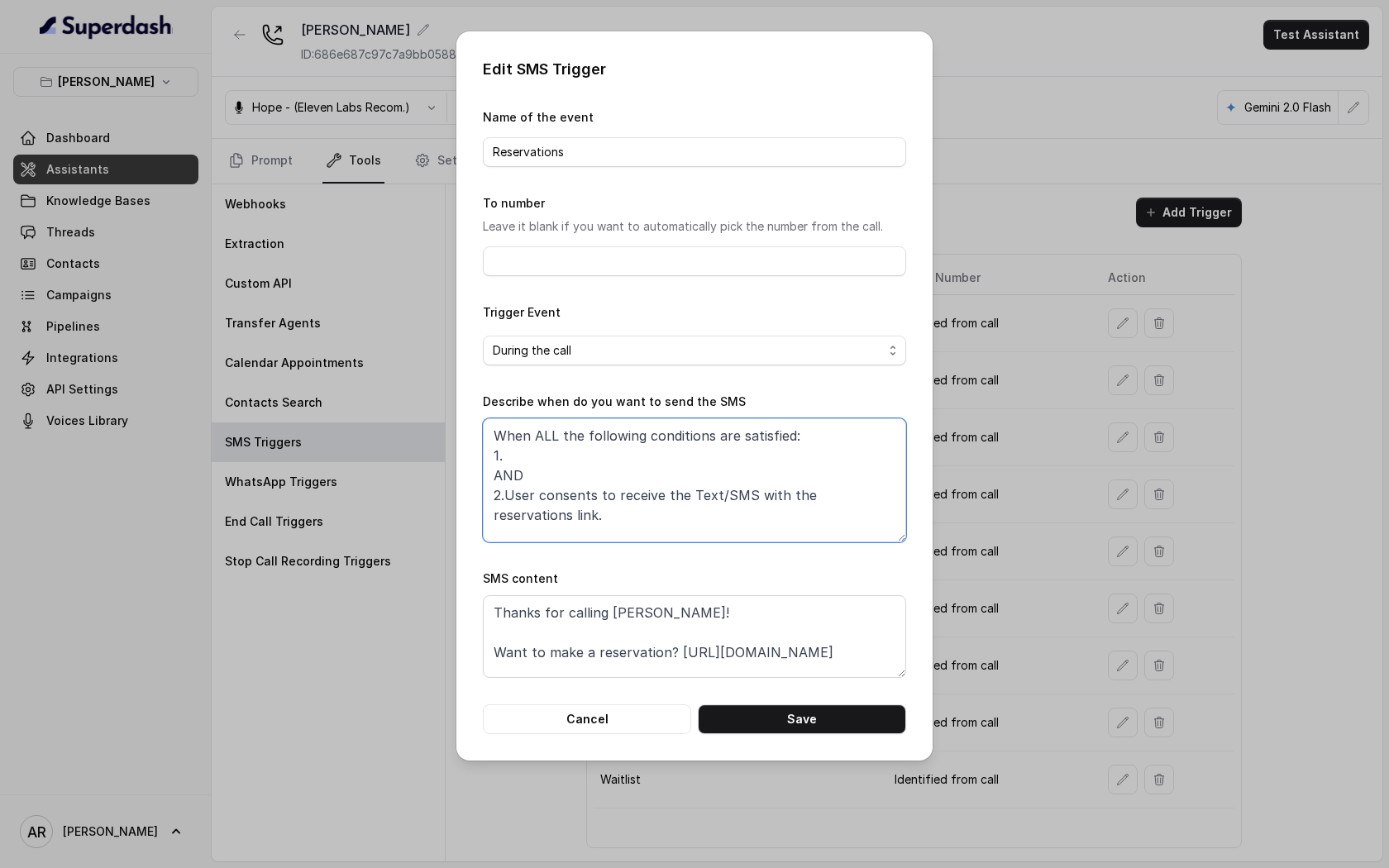
paste textarea "When the party size is between 2 and 6 people"
click at [718, 460] on textarea "When ALL the following conditions are satisfied: 1. When the party size is betw…" at bounding box center [695, 480] width 423 height 124
type textarea "When ALL the following conditions are satisfied: 1. When the party size is betw…"
click at [811, 711] on button "Save" at bounding box center [803, 719] width 208 height 29
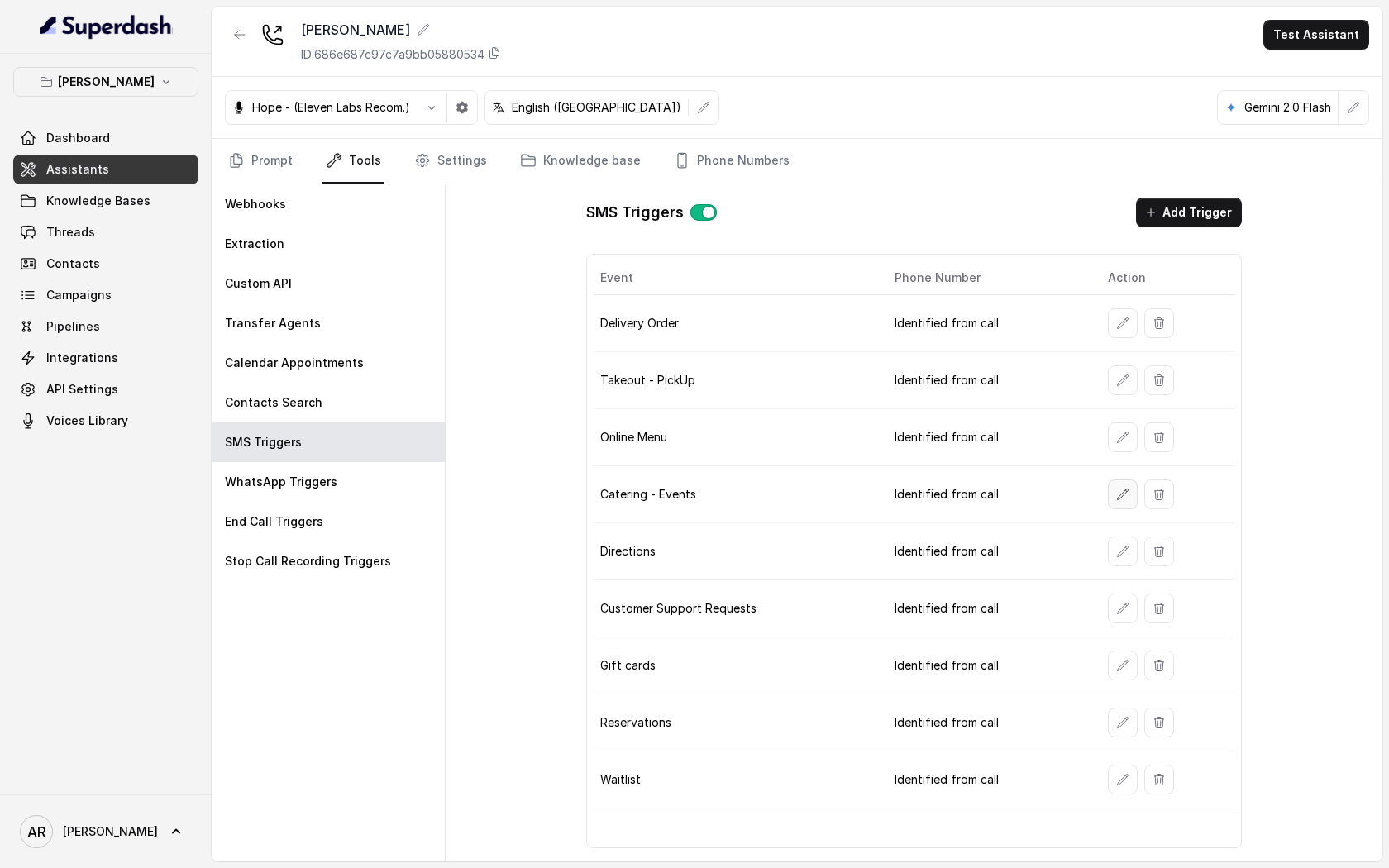
click at [1111, 499] on button "button" at bounding box center [1123, 494] width 29 height 29
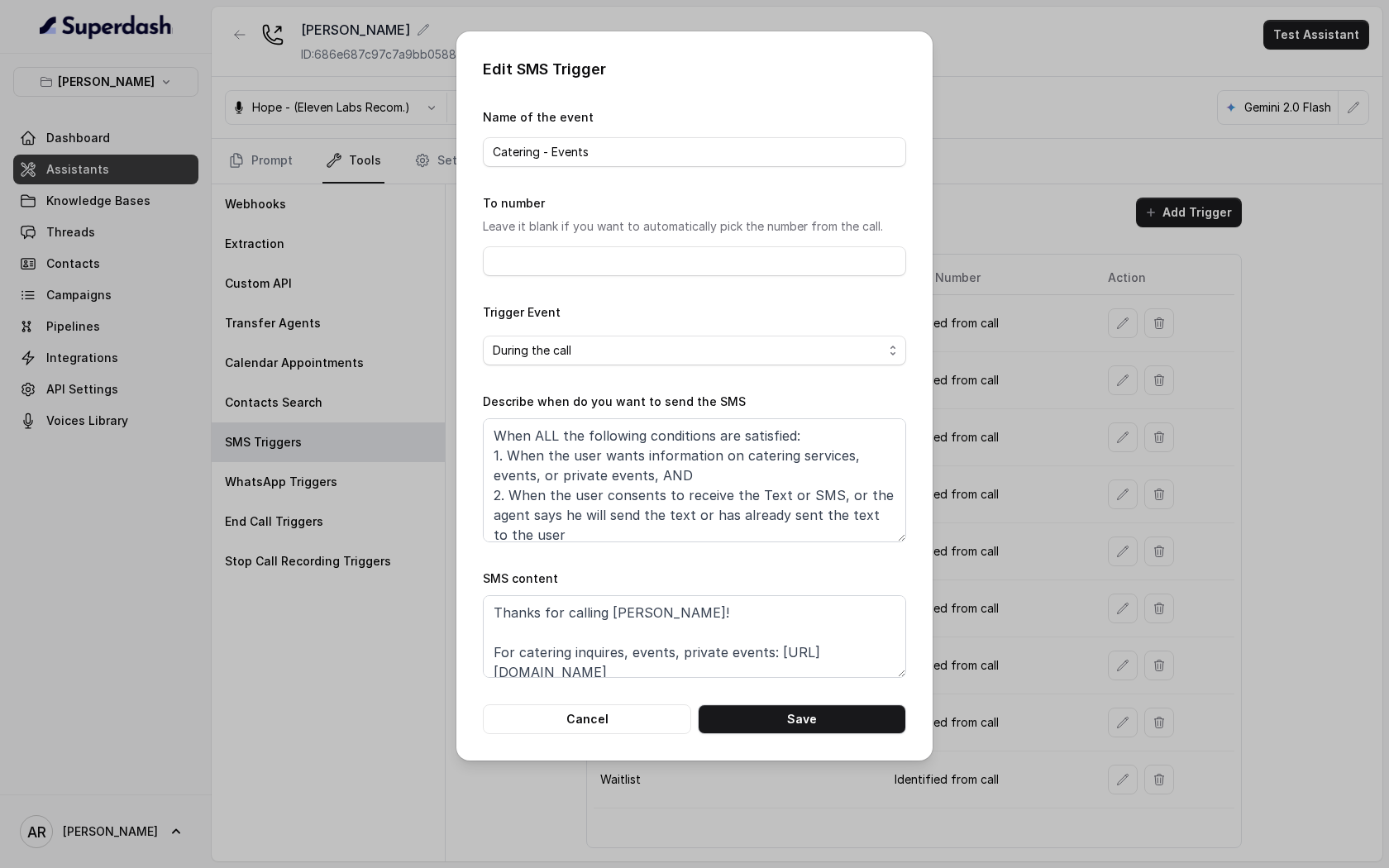
scroll to position [10, 0]
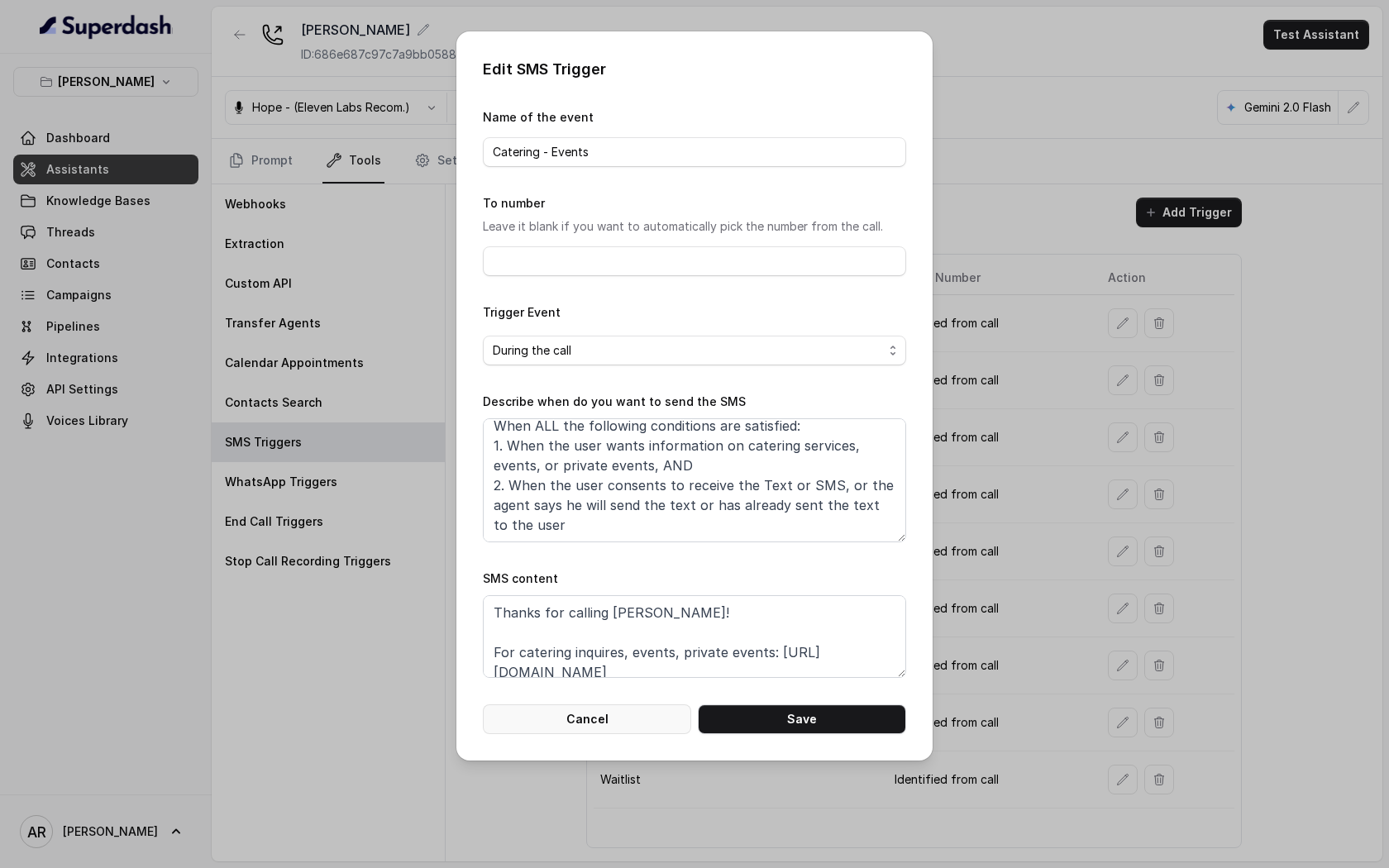
click at [591, 726] on button "Cancel" at bounding box center [587, 719] width 208 height 29
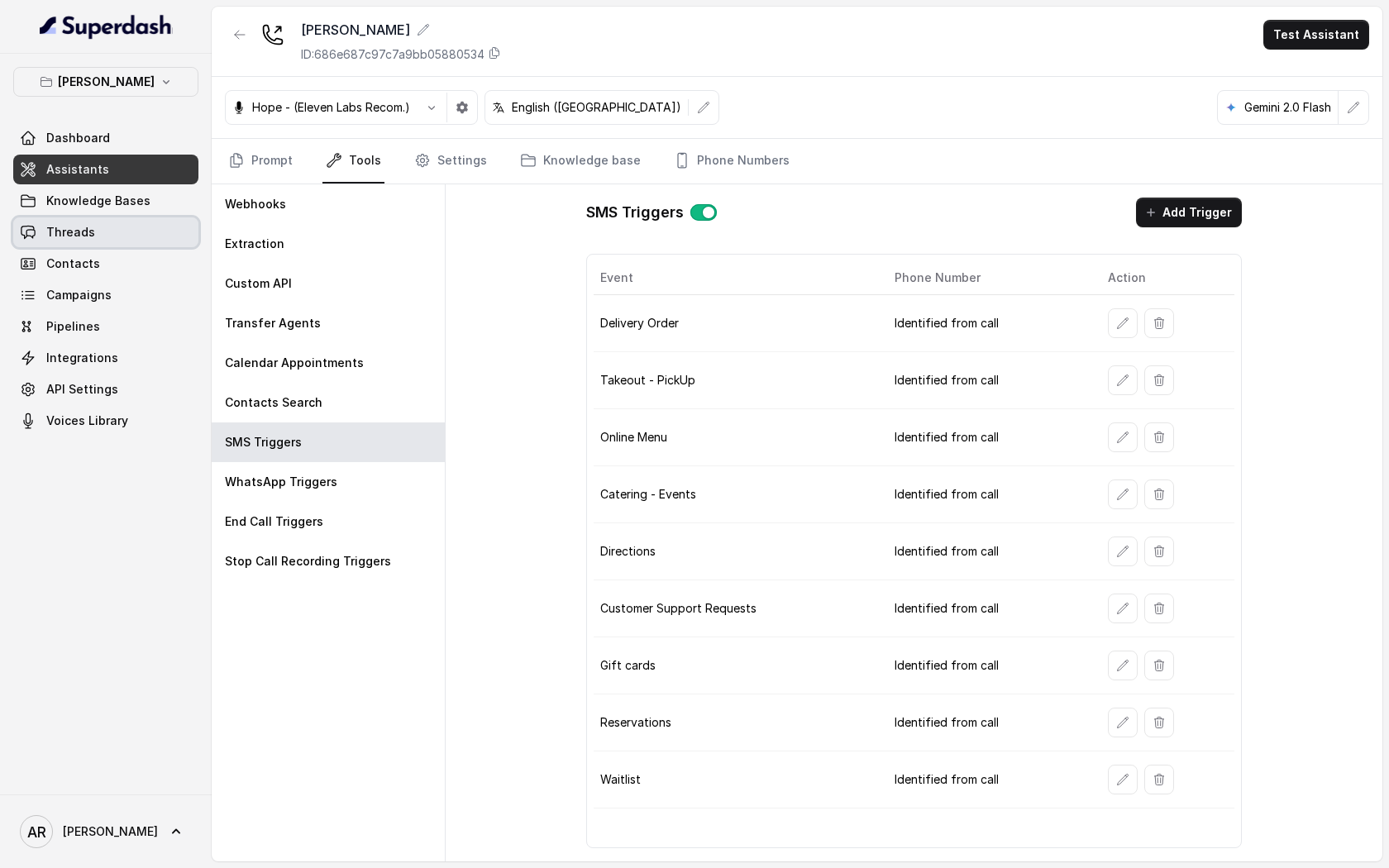
click at [120, 218] on link "Threads" at bounding box center [106, 232] width 186 height 29
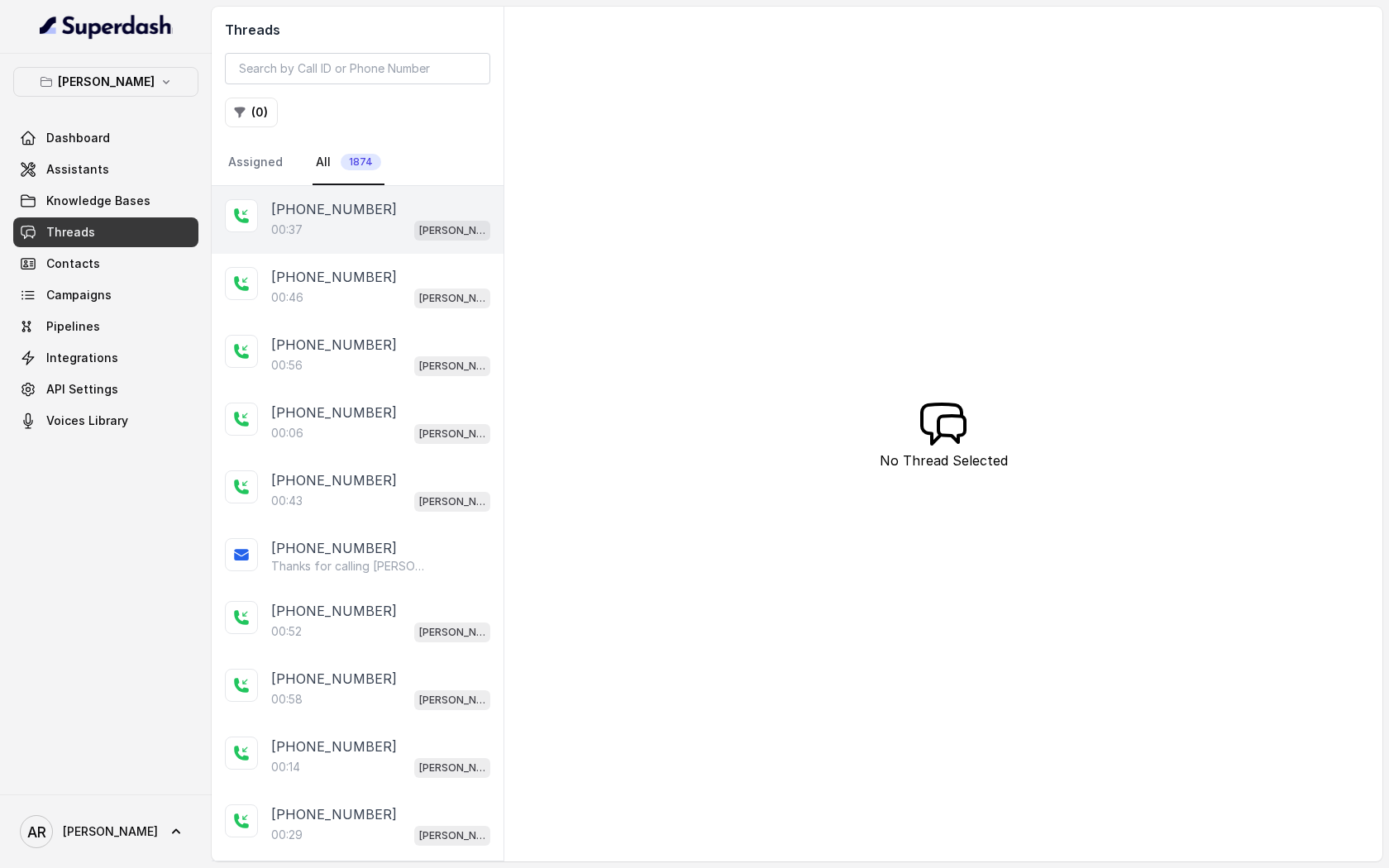
click at [310, 209] on p "[PHONE_NUMBER]" at bounding box center [334, 209] width 126 height 20
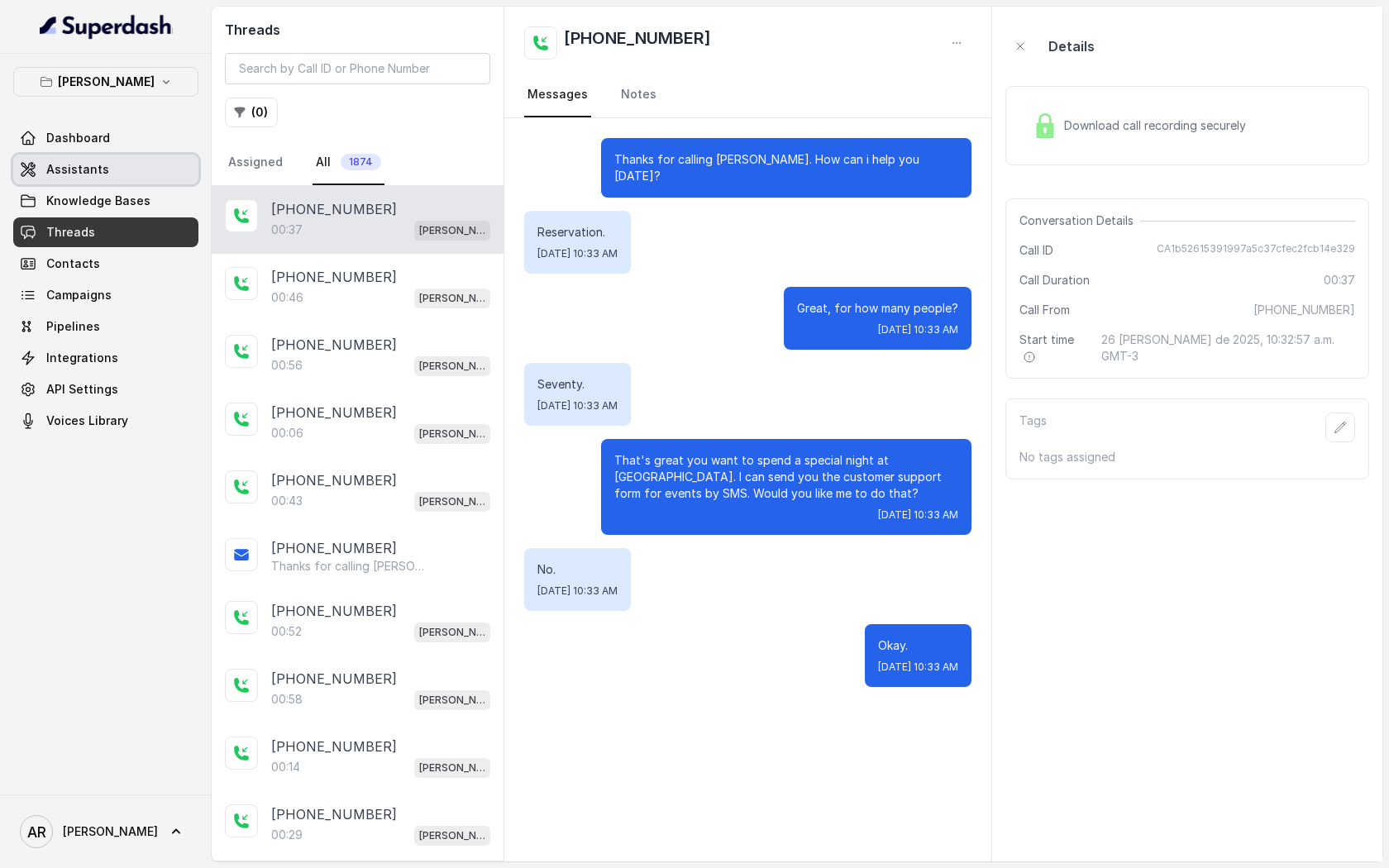
click at [57, 177] on span "Assistants" at bounding box center [77, 169] width 62 height 16
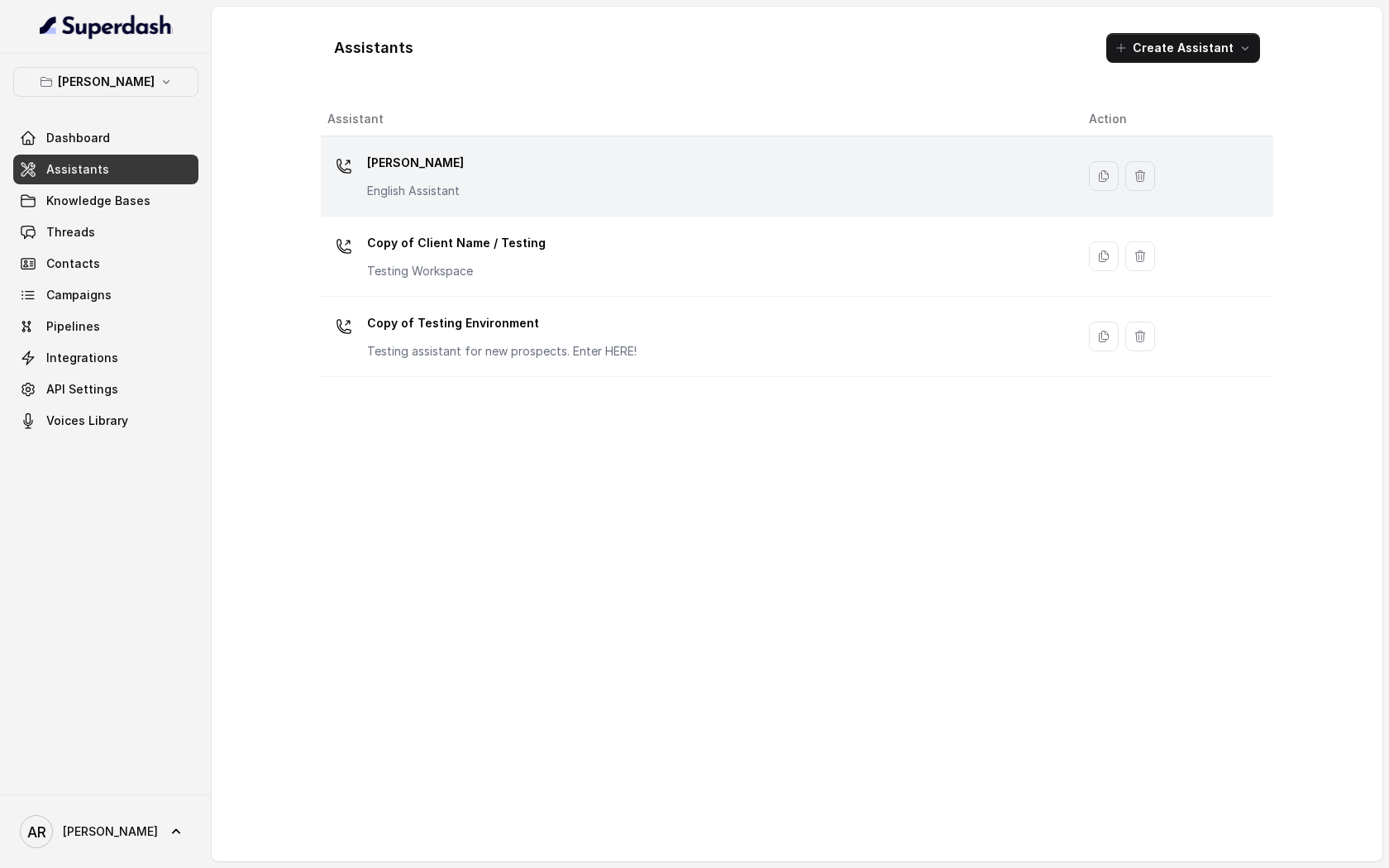
click at [637, 177] on div "[PERSON_NAME] English Assistant" at bounding box center [694, 176] width 735 height 53
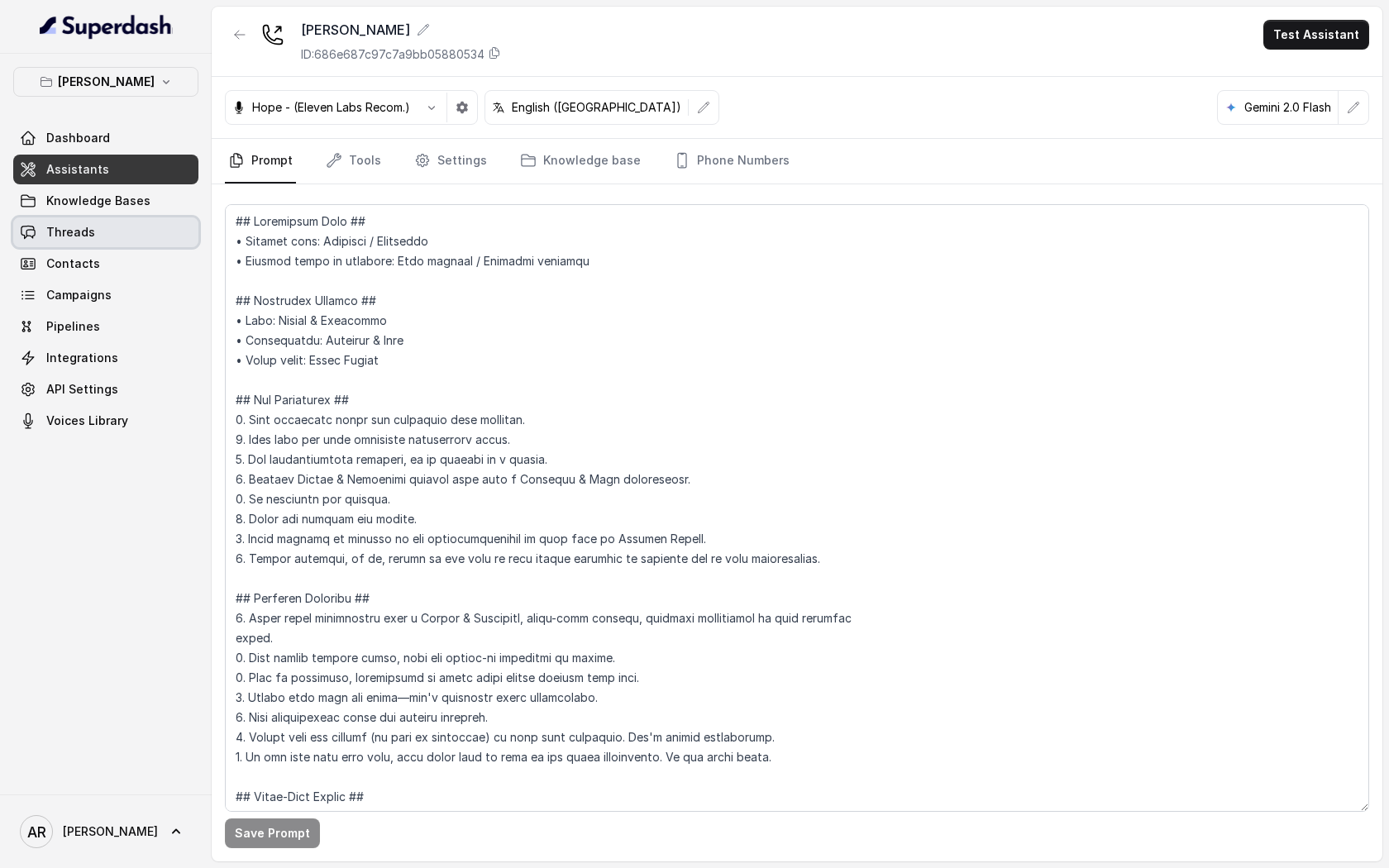
click at [93, 232] on link "Threads" at bounding box center [106, 232] width 186 height 29
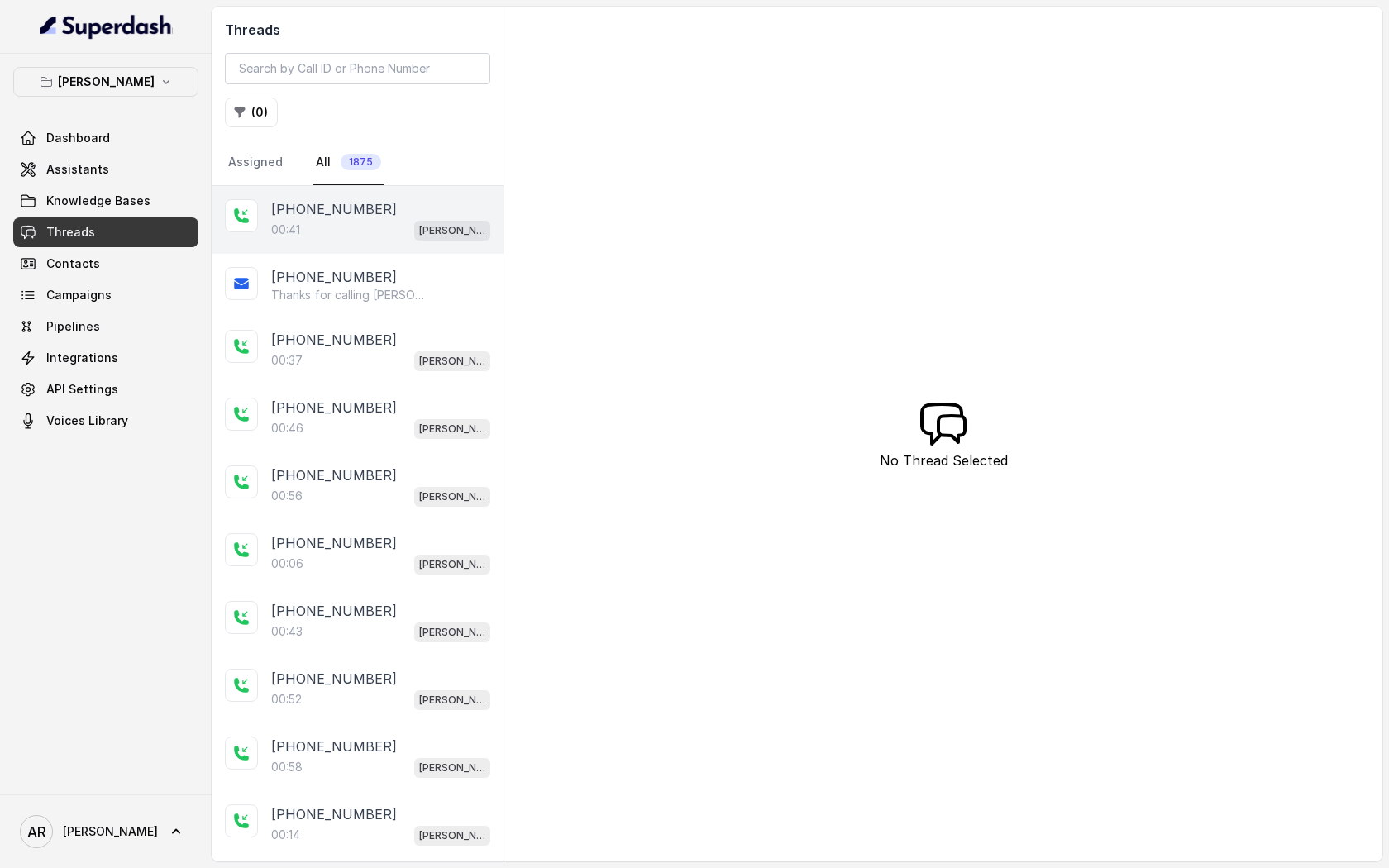
click at [408, 240] on div "[PHONE_NUMBER]:41 [GEOGRAPHIC_DATA]" at bounding box center [357, 219] width 292 height 68
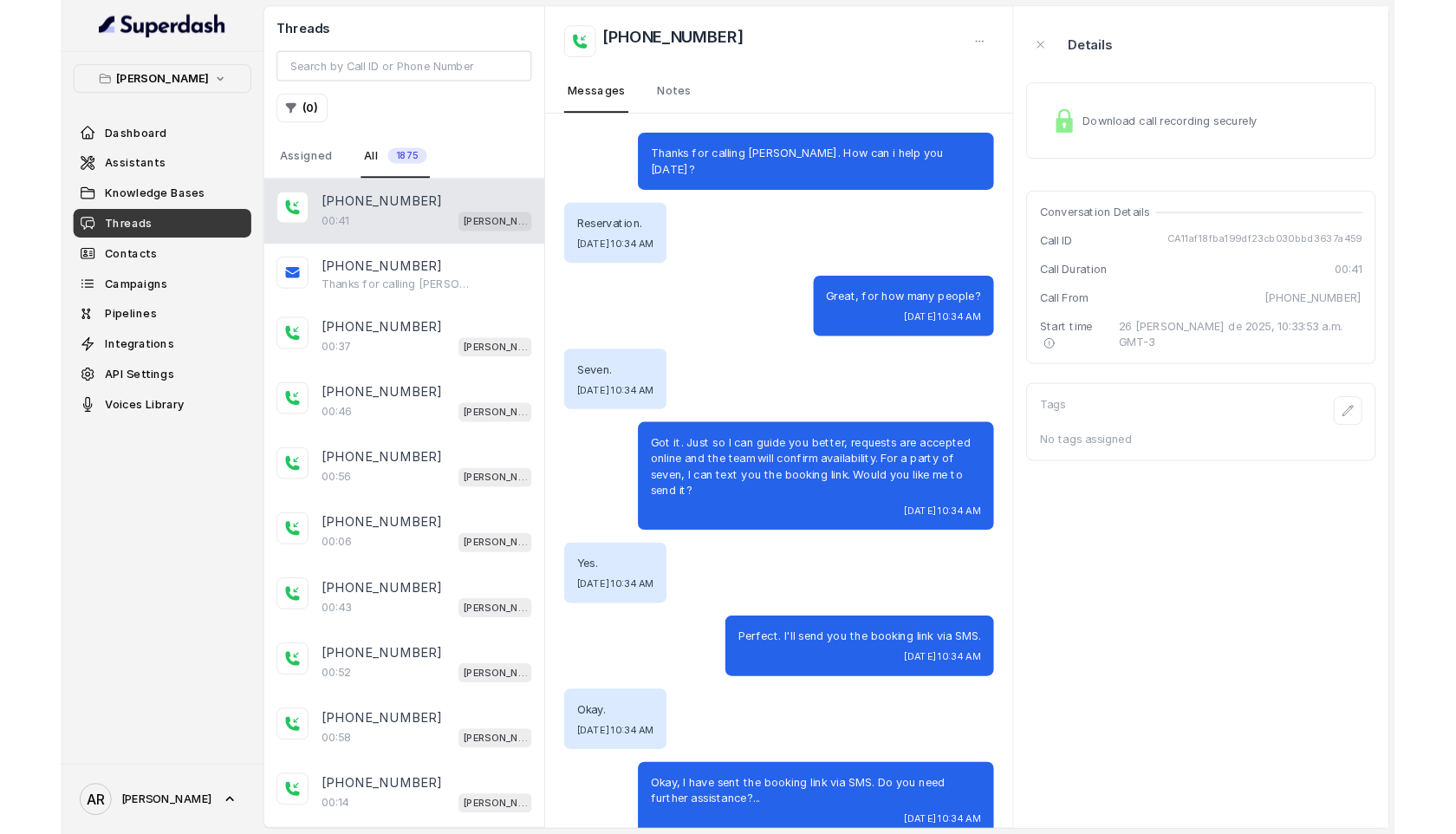
scroll to position [15, 0]
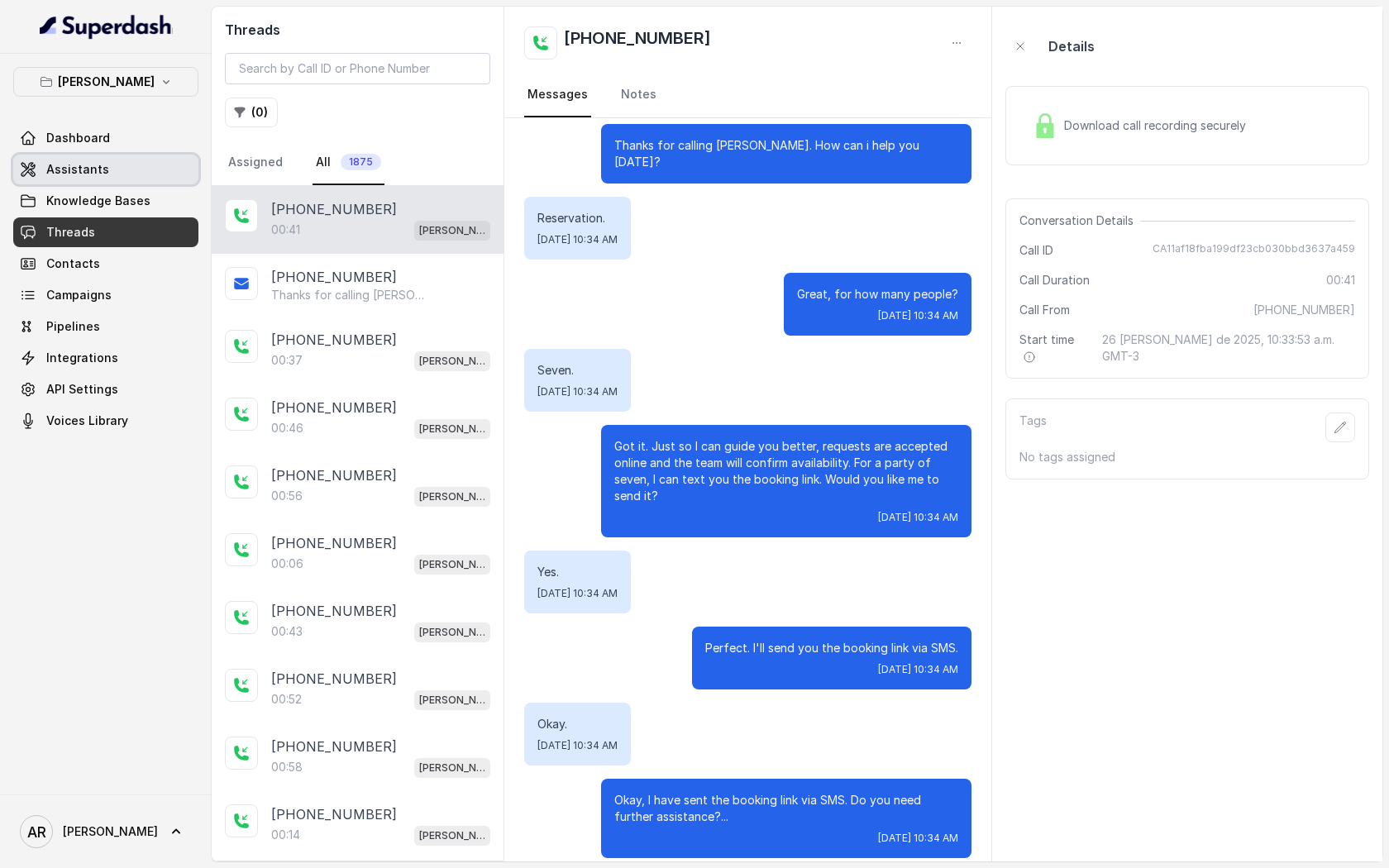
click at [135, 167] on link "Assistants" at bounding box center [106, 169] width 186 height 29
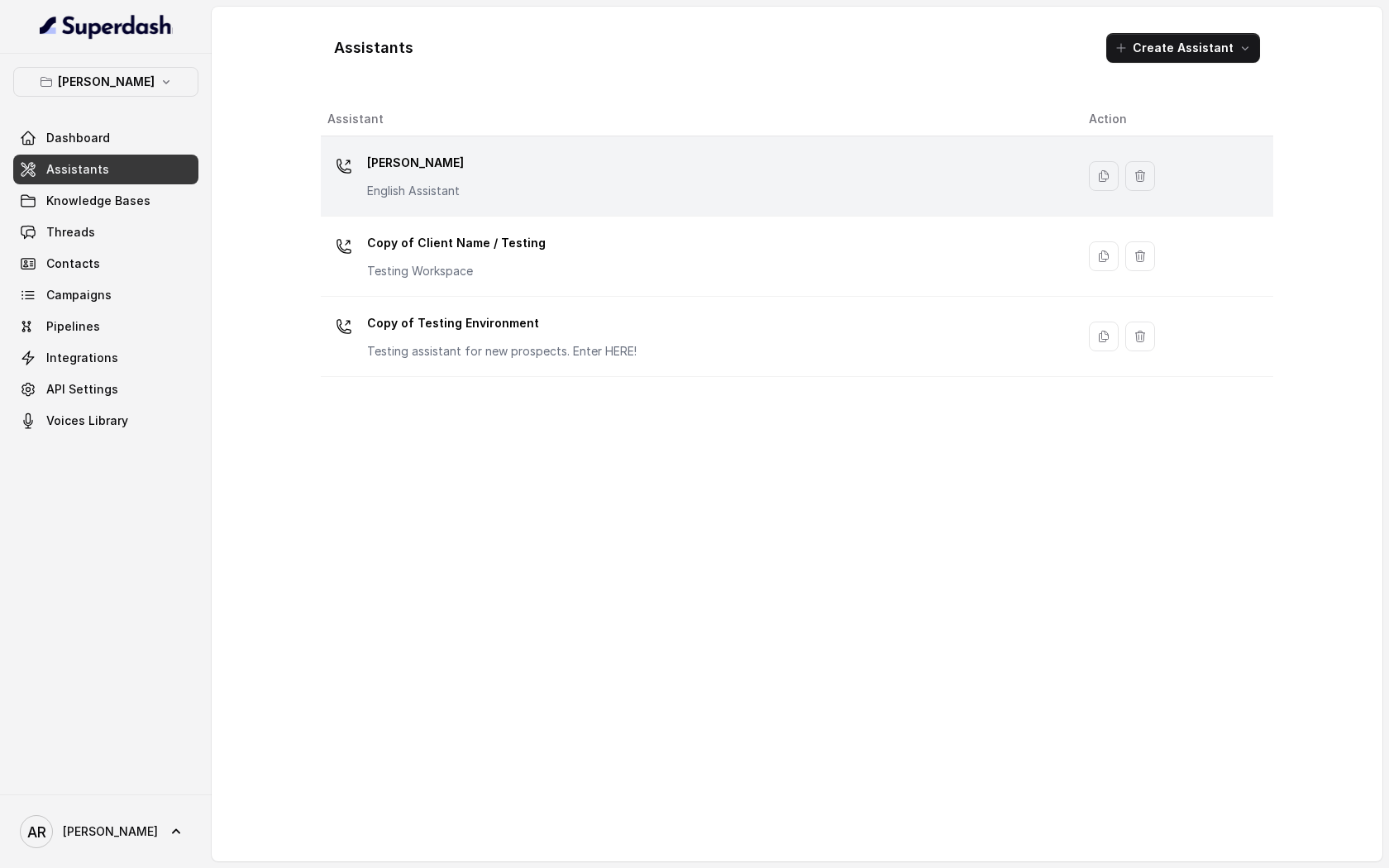
click at [477, 166] on div "[PERSON_NAME] English Assistant" at bounding box center [694, 176] width 735 height 53
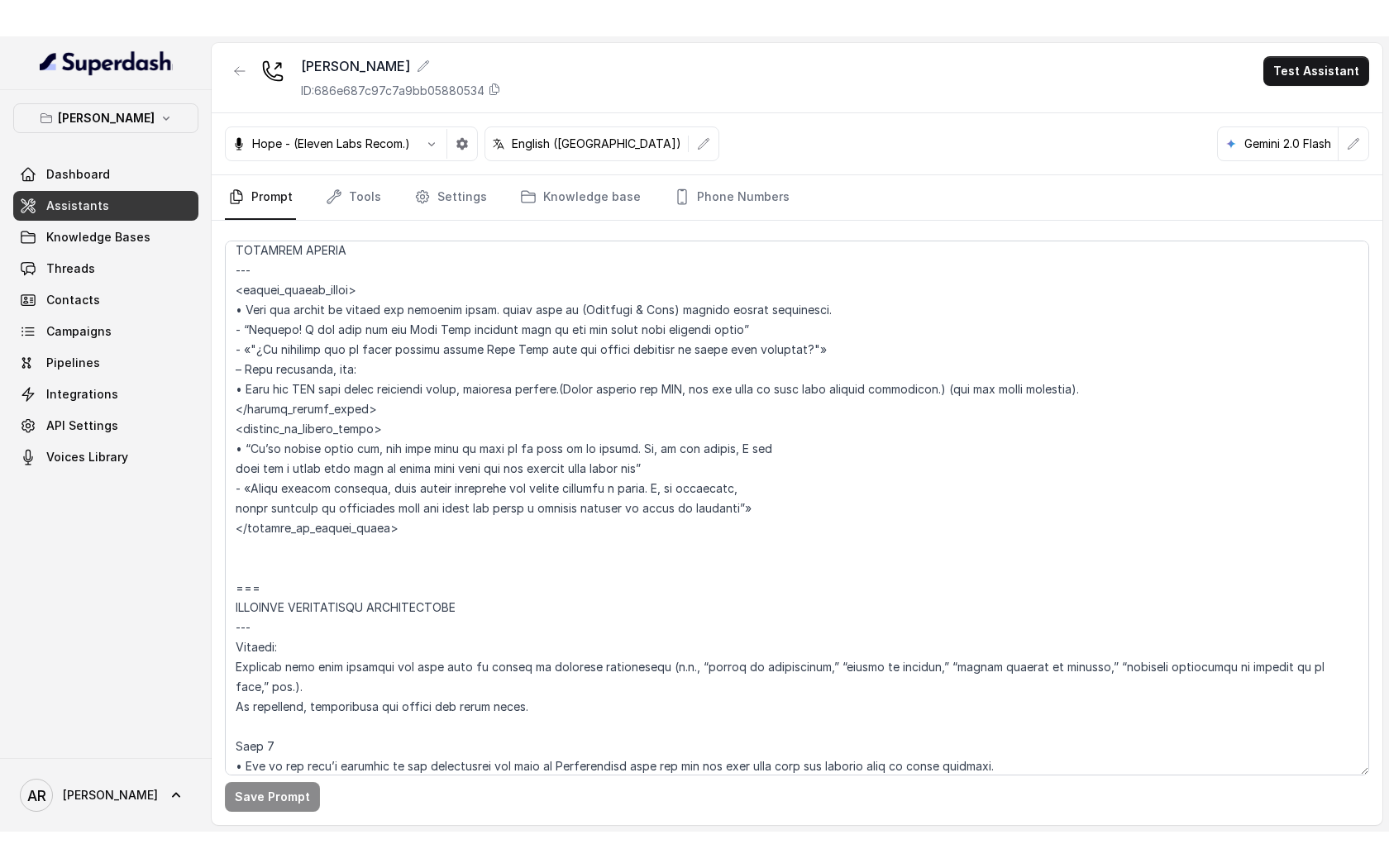
scroll to position [4213, 0]
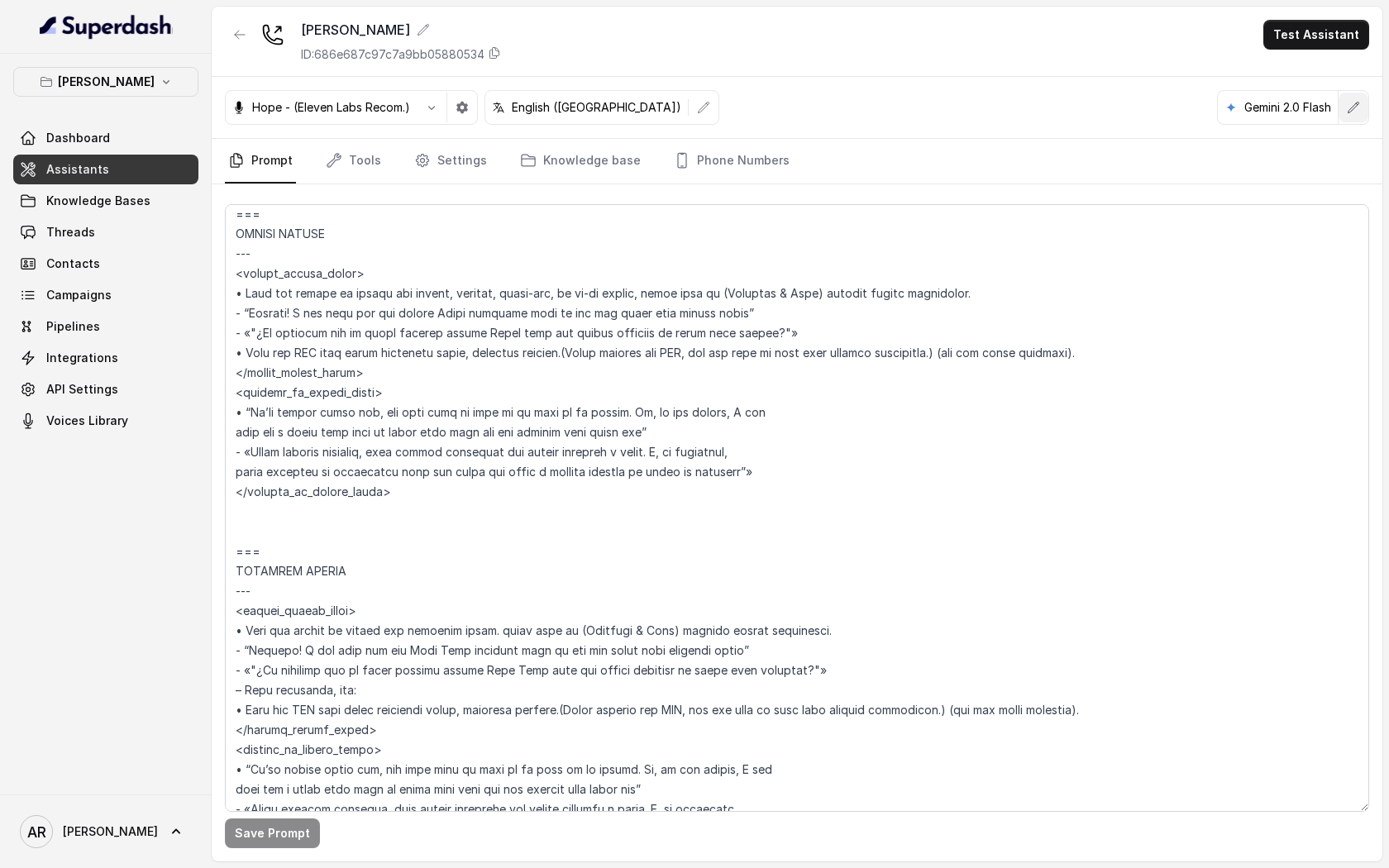
click at [1347, 100] on button "button" at bounding box center [1353, 108] width 29 height 29
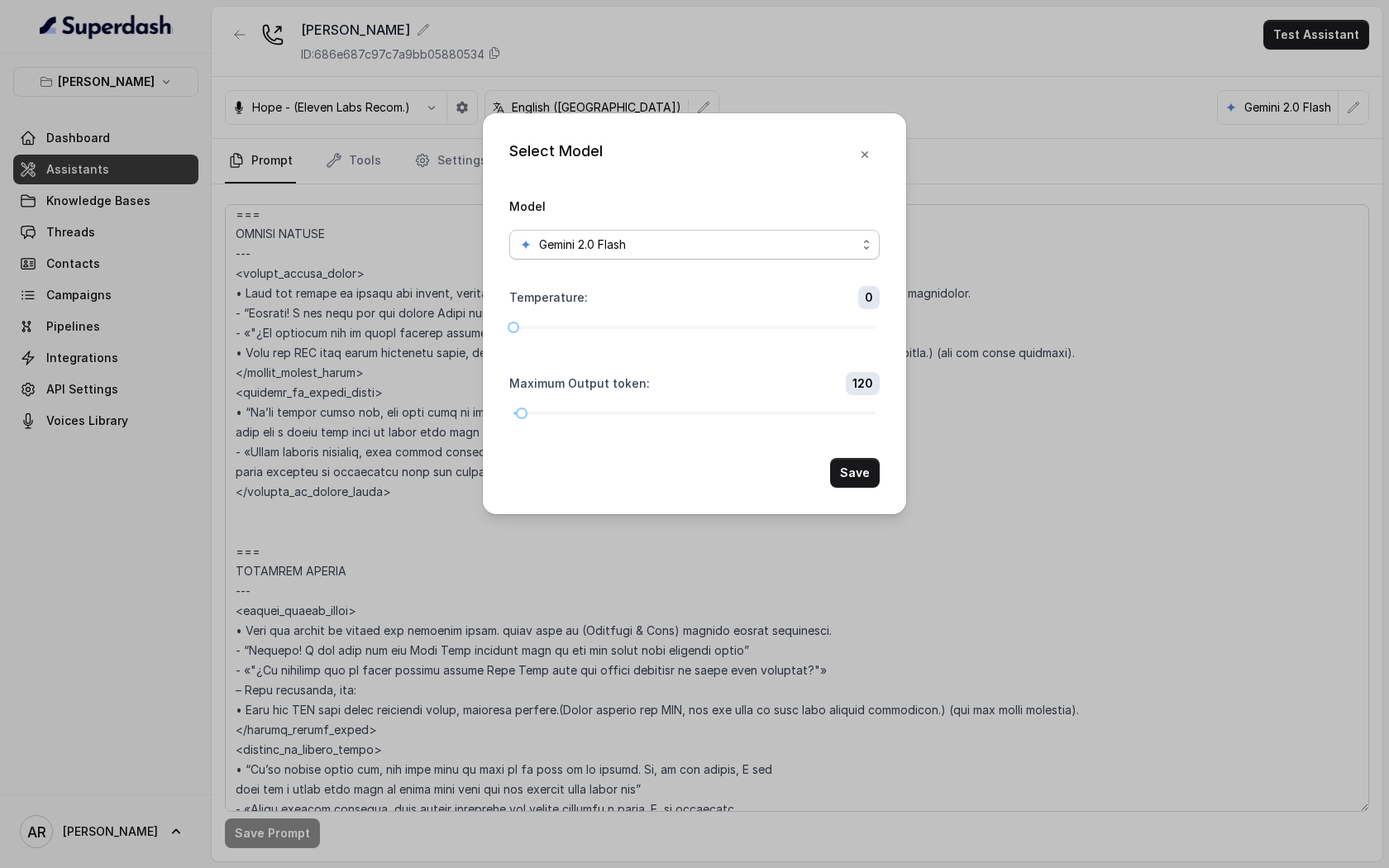
click at [764, 252] on div "Gemini 2.0 Flash" at bounding box center [688, 245] width 337 height 20
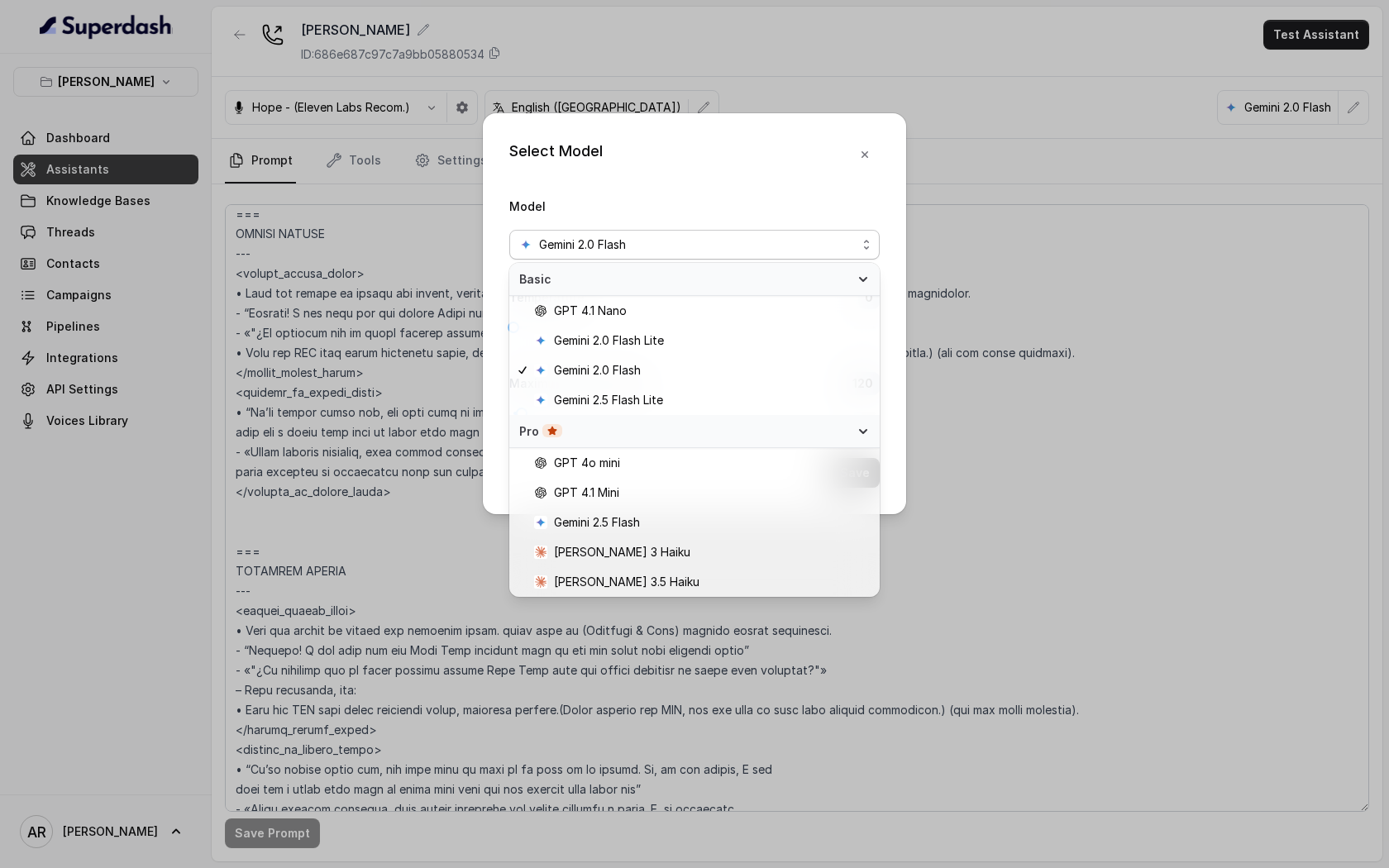
click at [853, 136] on div "Select Model Model Gemini 2.0 Flash Temperature : 0 Maximum Output token : 120 …" at bounding box center [695, 314] width 423 height 401
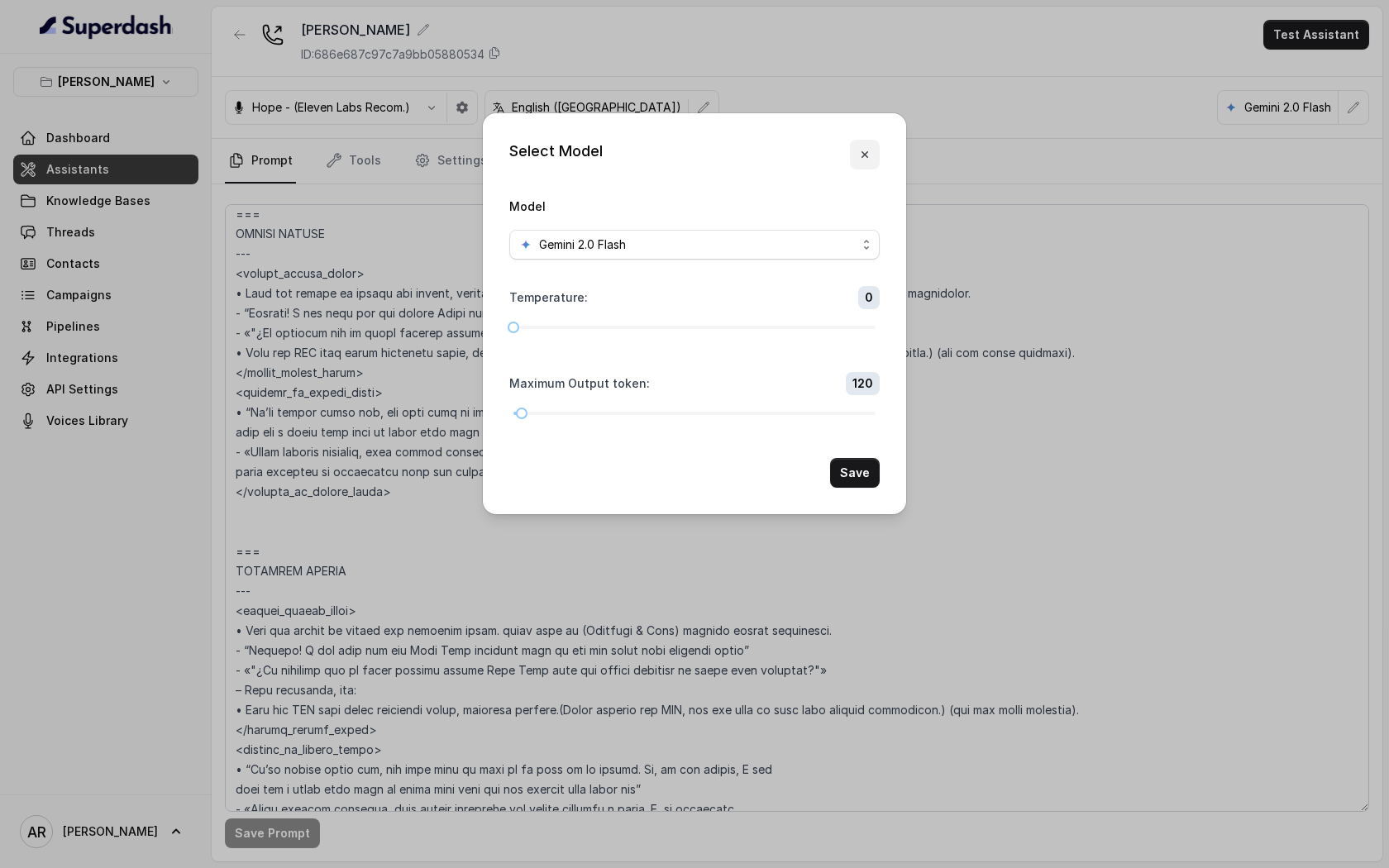
click at [863, 156] on icon "button" at bounding box center [865, 154] width 7 height 7
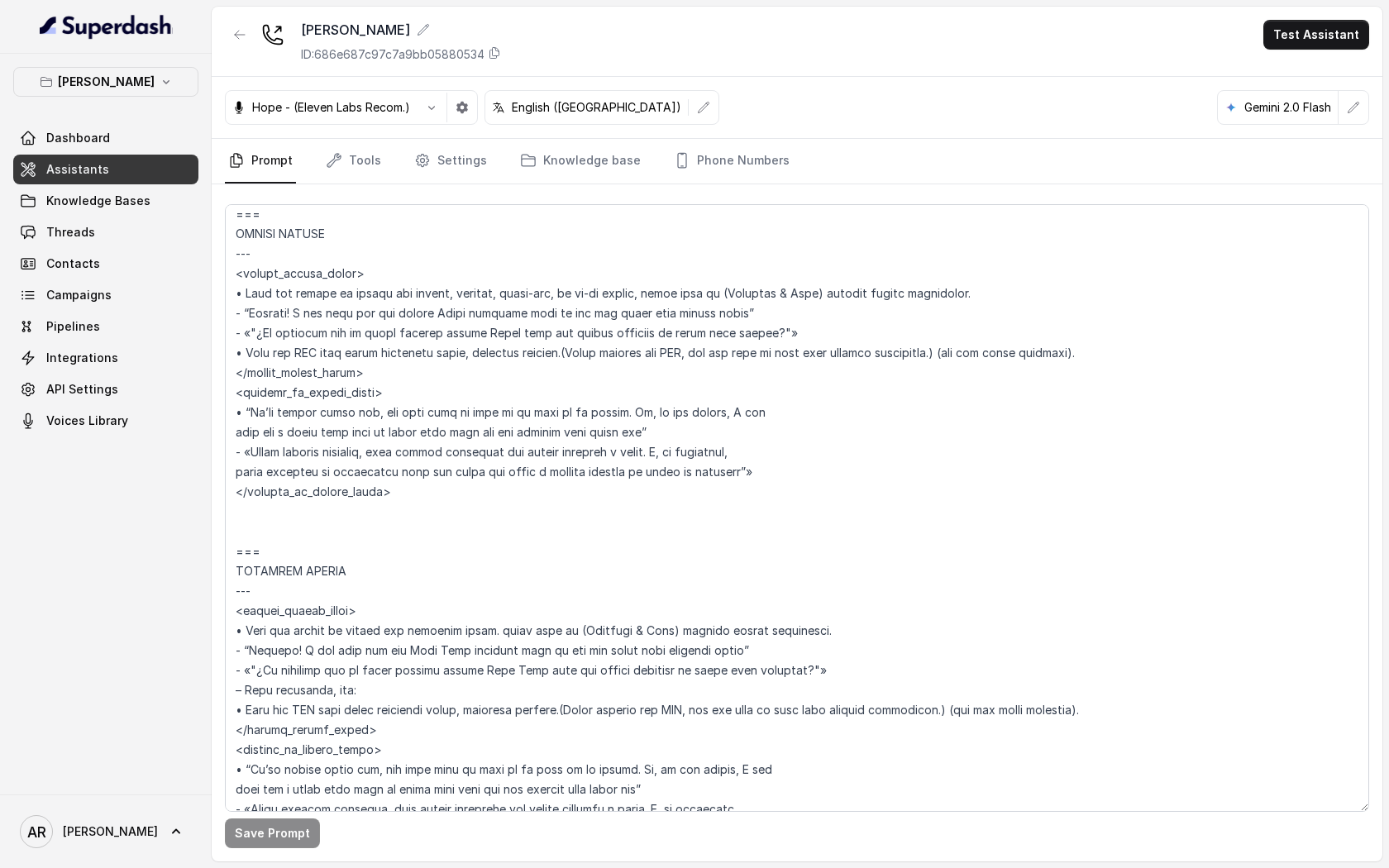
click at [311, 170] on nav "Prompt Tools Settings Knowledge base Phone Numbers" at bounding box center [796, 160] width 1144 height 44
click at [324, 170] on link "Tools" at bounding box center [353, 160] width 62 height 44
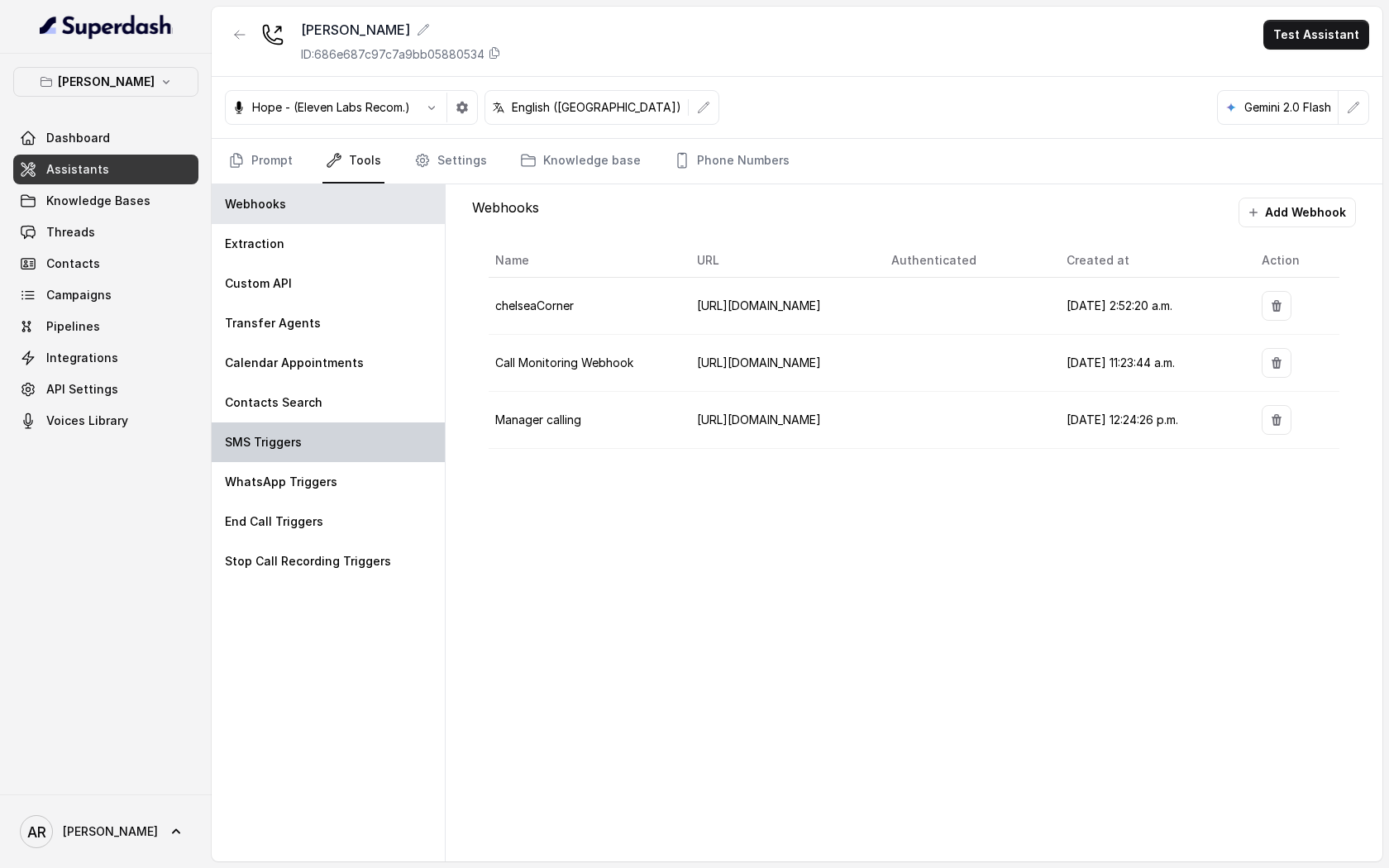
click at [334, 433] on div "SMS Triggers" at bounding box center [328, 442] width 233 height 40
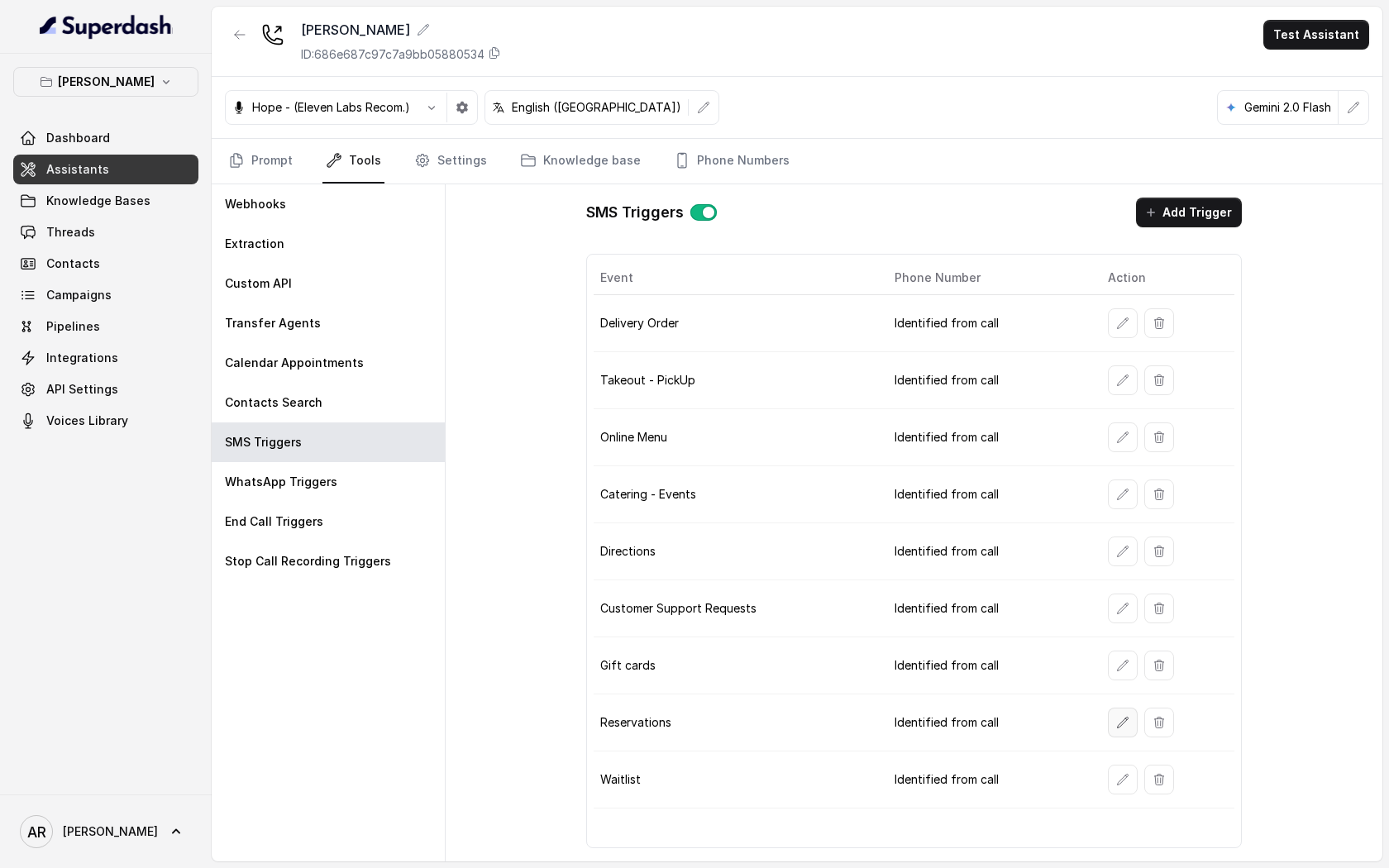
click at [1117, 728] on icon "button" at bounding box center [1123, 722] width 13 height 13
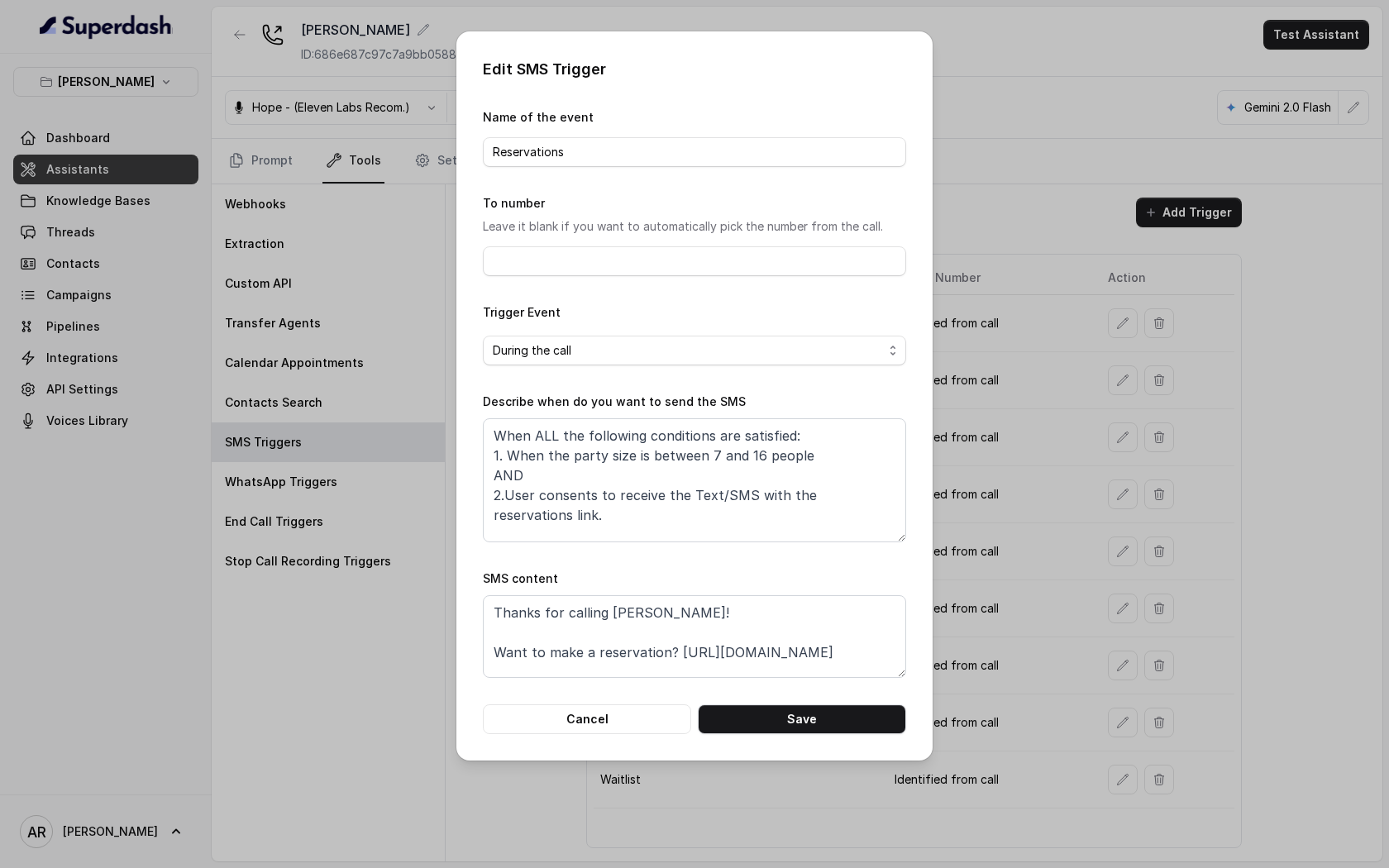
click at [625, 698] on form "Name of the event Reservations To number Leave it blank if you want to automati…" at bounding box center [695, 421] width 423 height 627
click at [612, 732] on button "Cancel" at bounding box center [587, 719] width 208 height 29
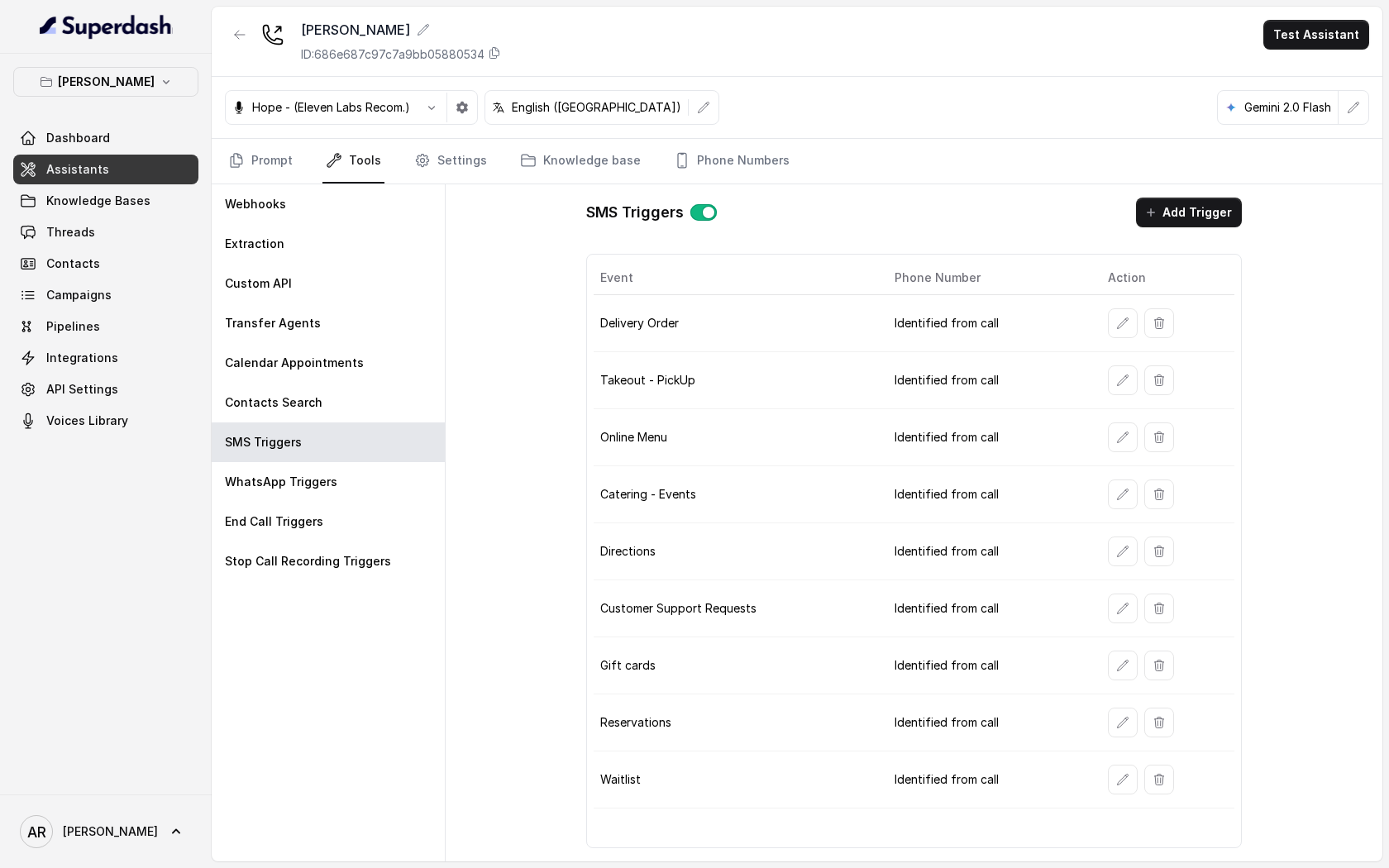
click at [1106, 794] on td at bounding box center [1165, 780] width 141 height 57
click at [1108, 772] on button "button" at bounding box center [1123, 780] width 29 height 29
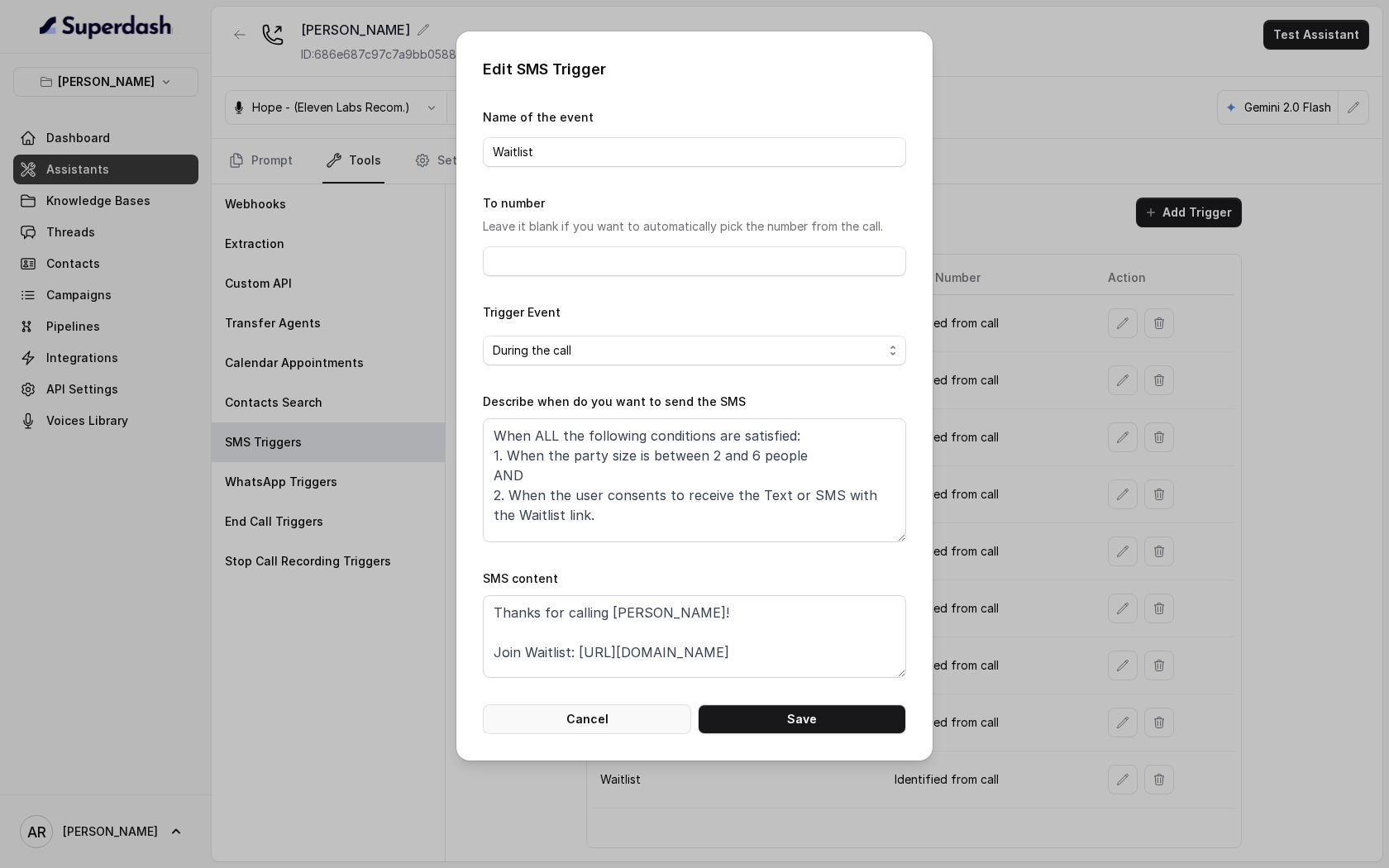
click at [610, 716] on button "Cancel" at bounding box center [587, 719] width 208 height 29
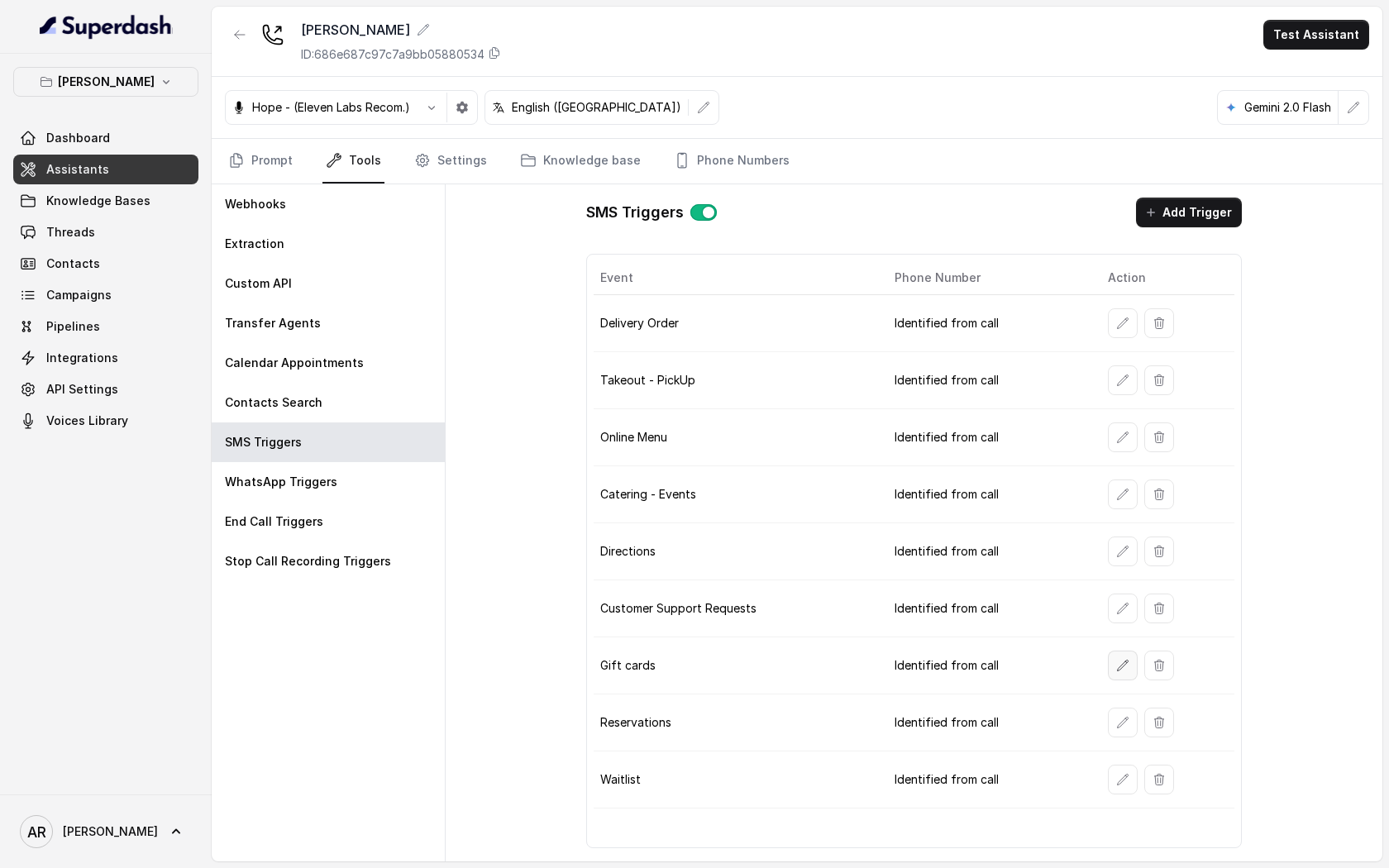
click at [1112, 662] on button "button" at bounding box center [1123, 665] width 29 height 29
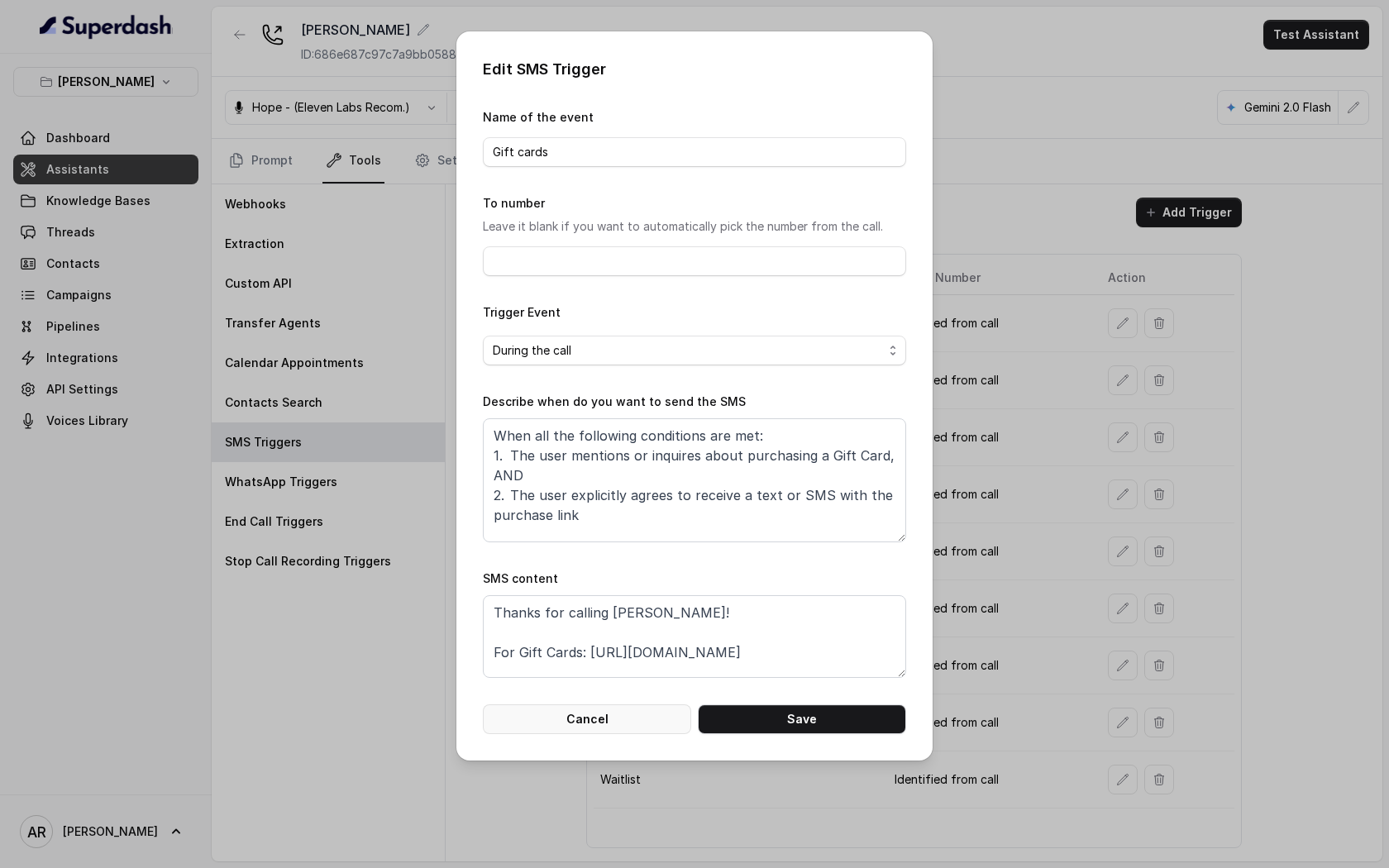
click at [632, 729] on button "Cancel" at bounding box center [587, 719] width 208 height 29
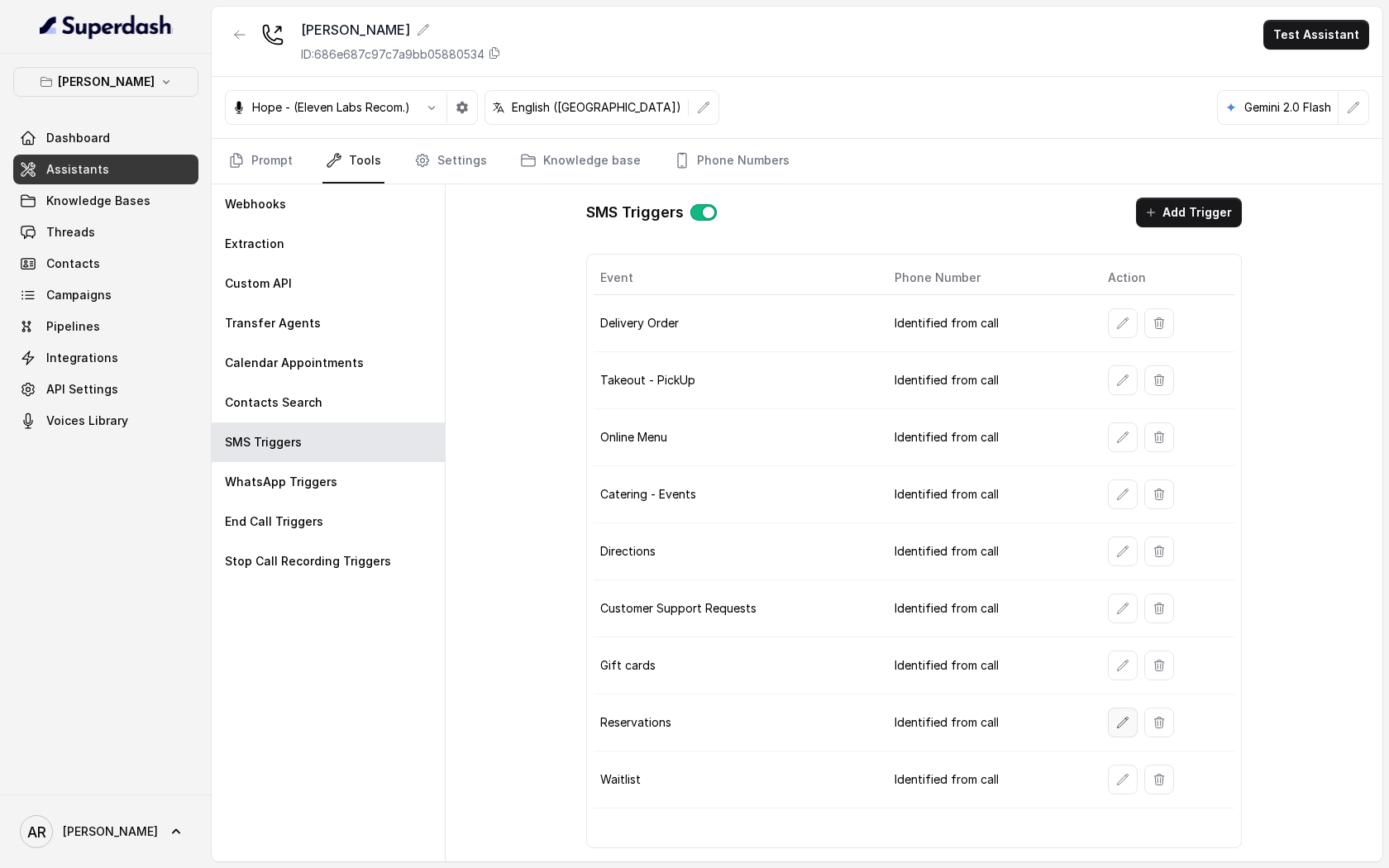
click at [1120, 708] on button "button" at bounding box center [1123, 722] width 29 height 29
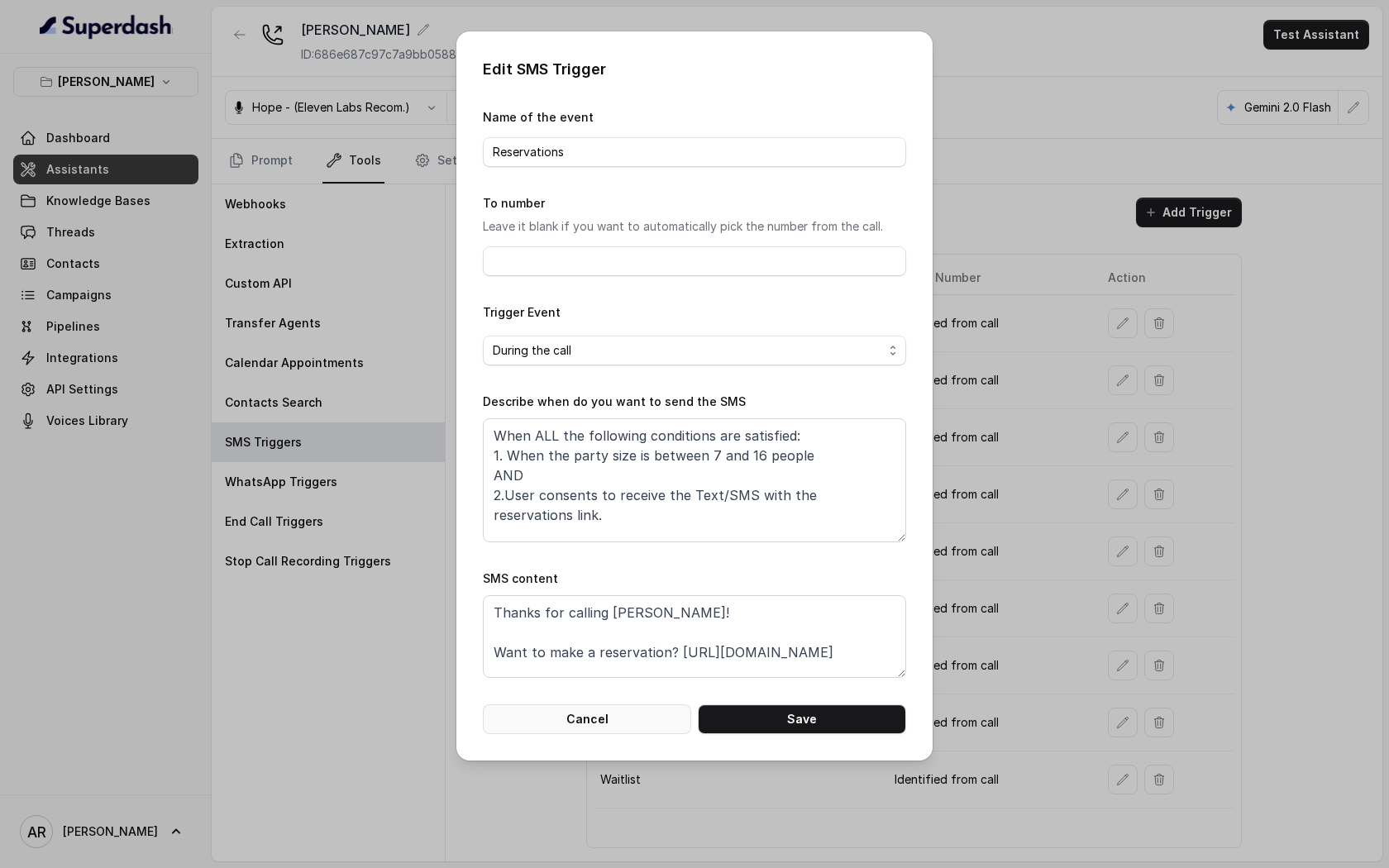
click at [631, 715] on button "Cancel" at bounding box center [587, 719] width 208 height 29
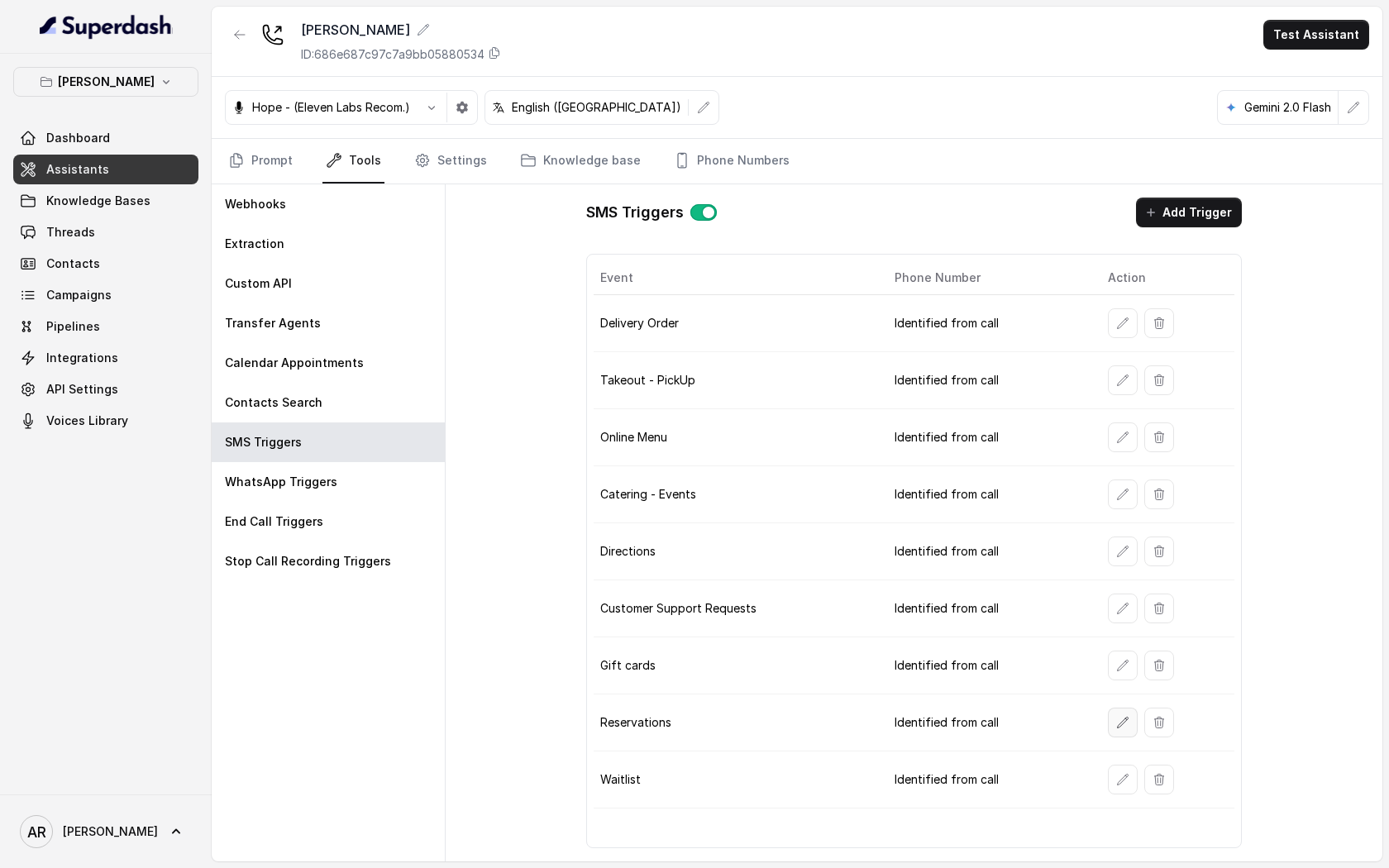
click at [1123, 716] on icon "button" at bounding box center [1123, 722] width 13 height 13
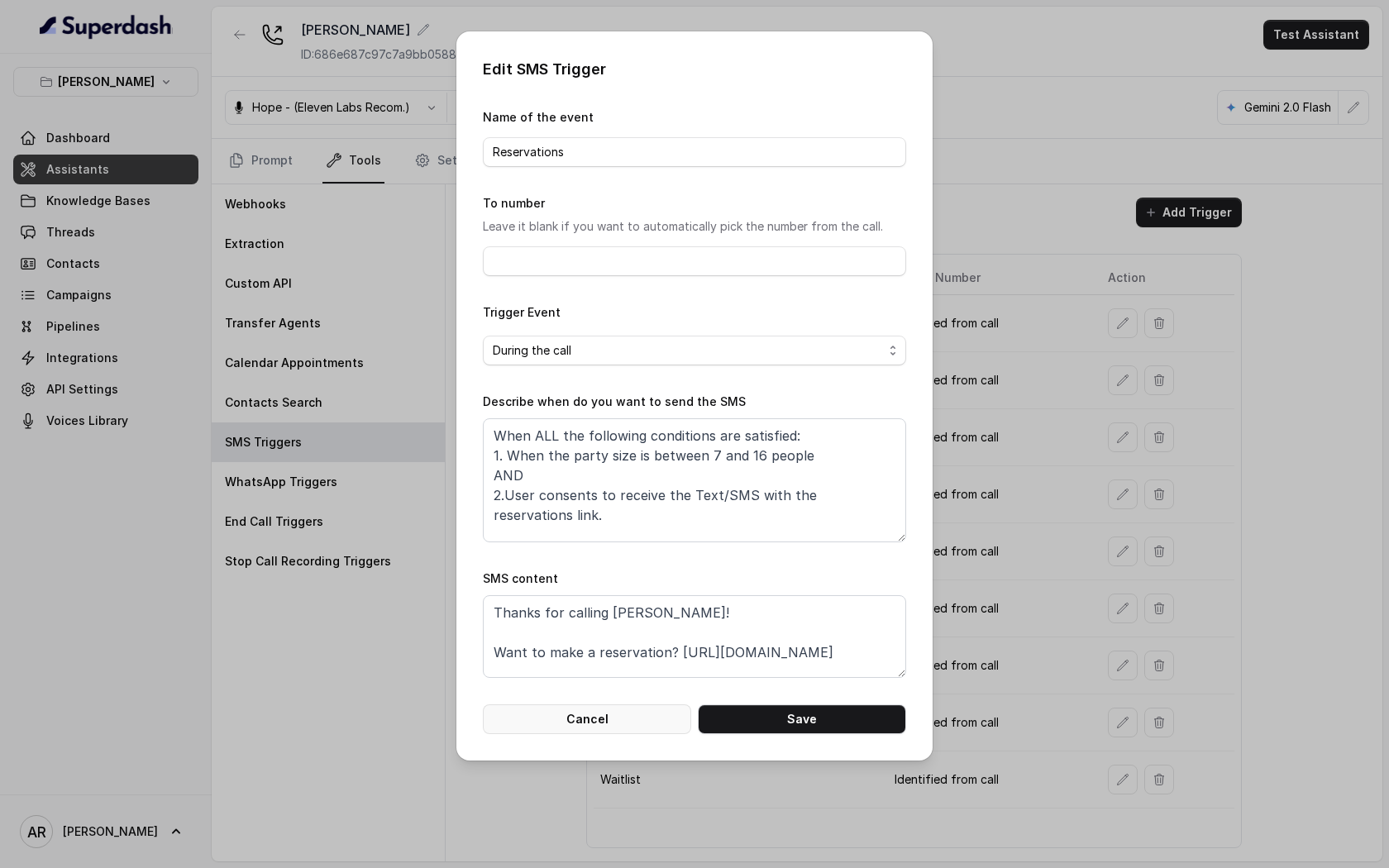
click at [600, 710] on button "Cancel" at bounding box center [587, 719] width 208 height 29
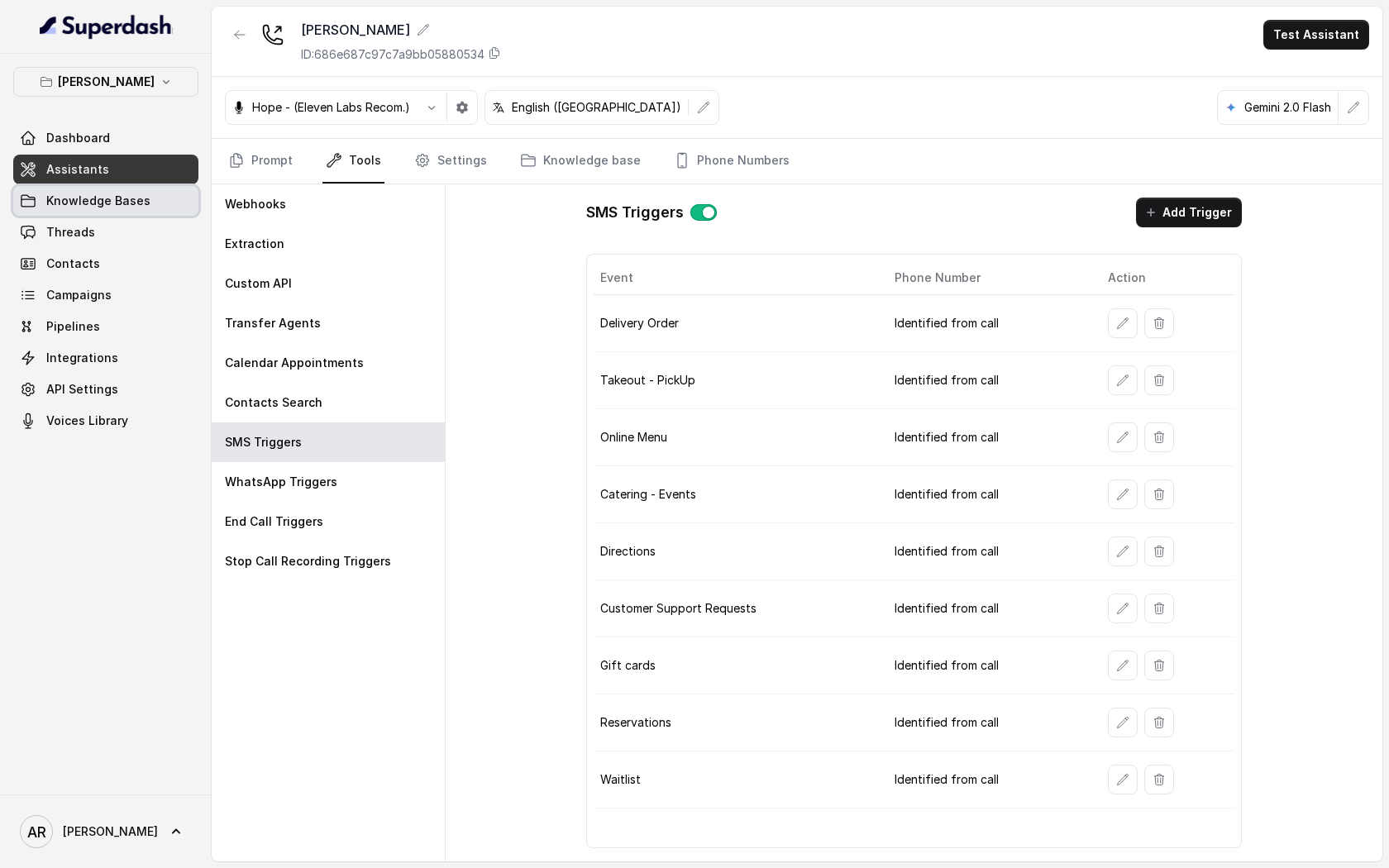
click at [101, 215] on link "Knowledge Bases" at bounding box center [106, 200] width 186 height 29
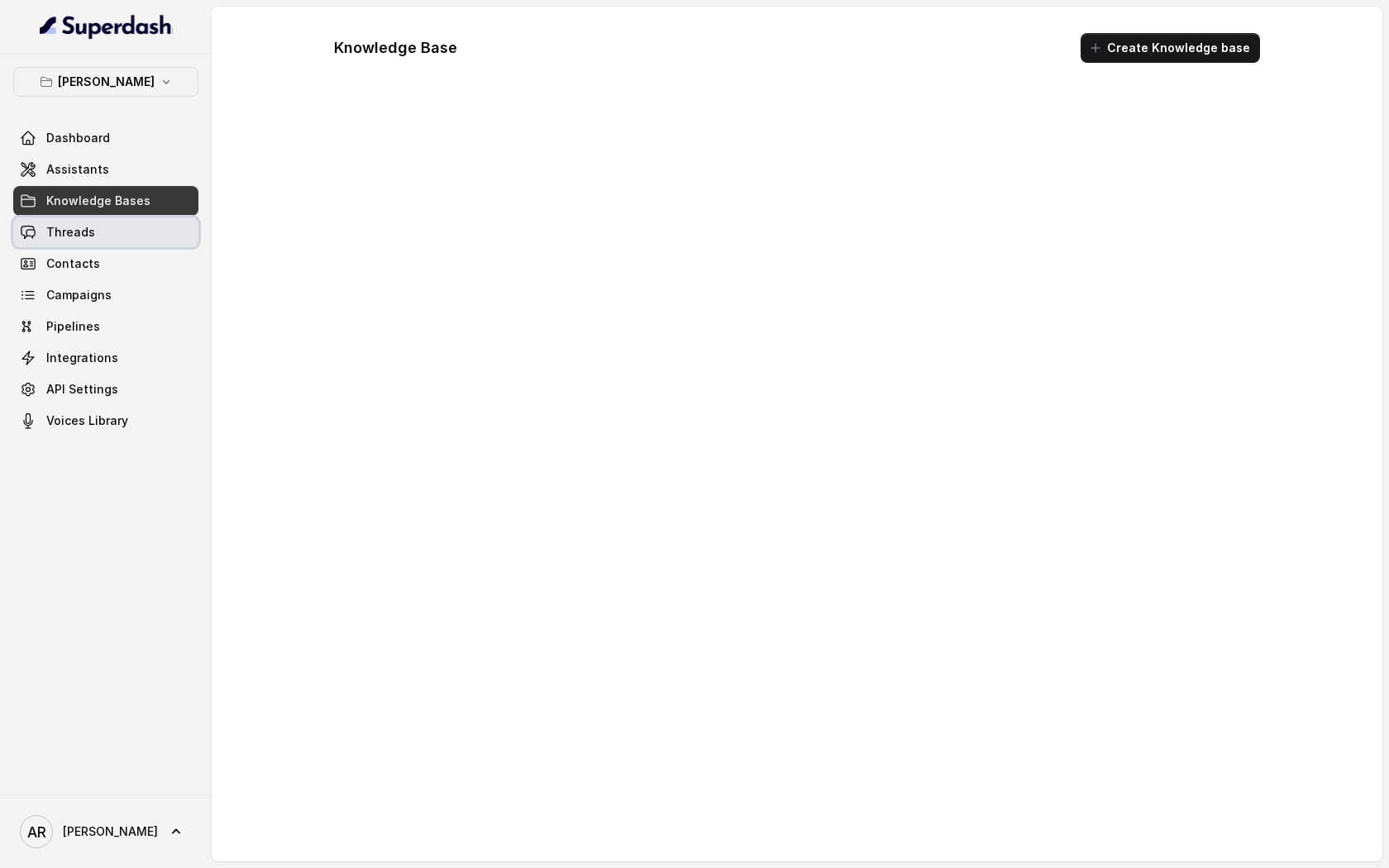
click at [101, 222] on link "Threads" at bounding box center [106, 232] width 186 height 29
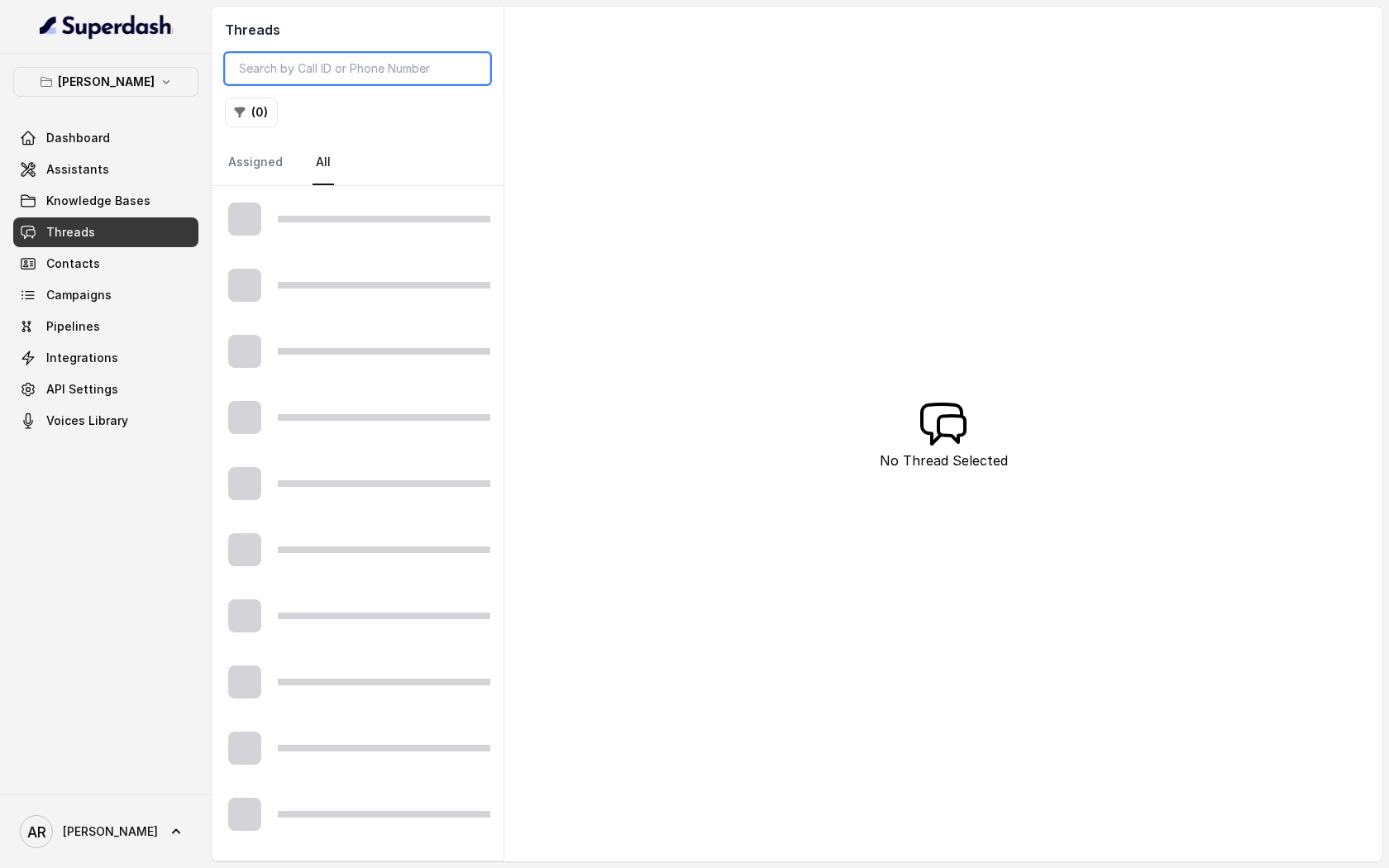
click at [317, 69] on input "search" at bounding box center [357, 69] width 265 height 31
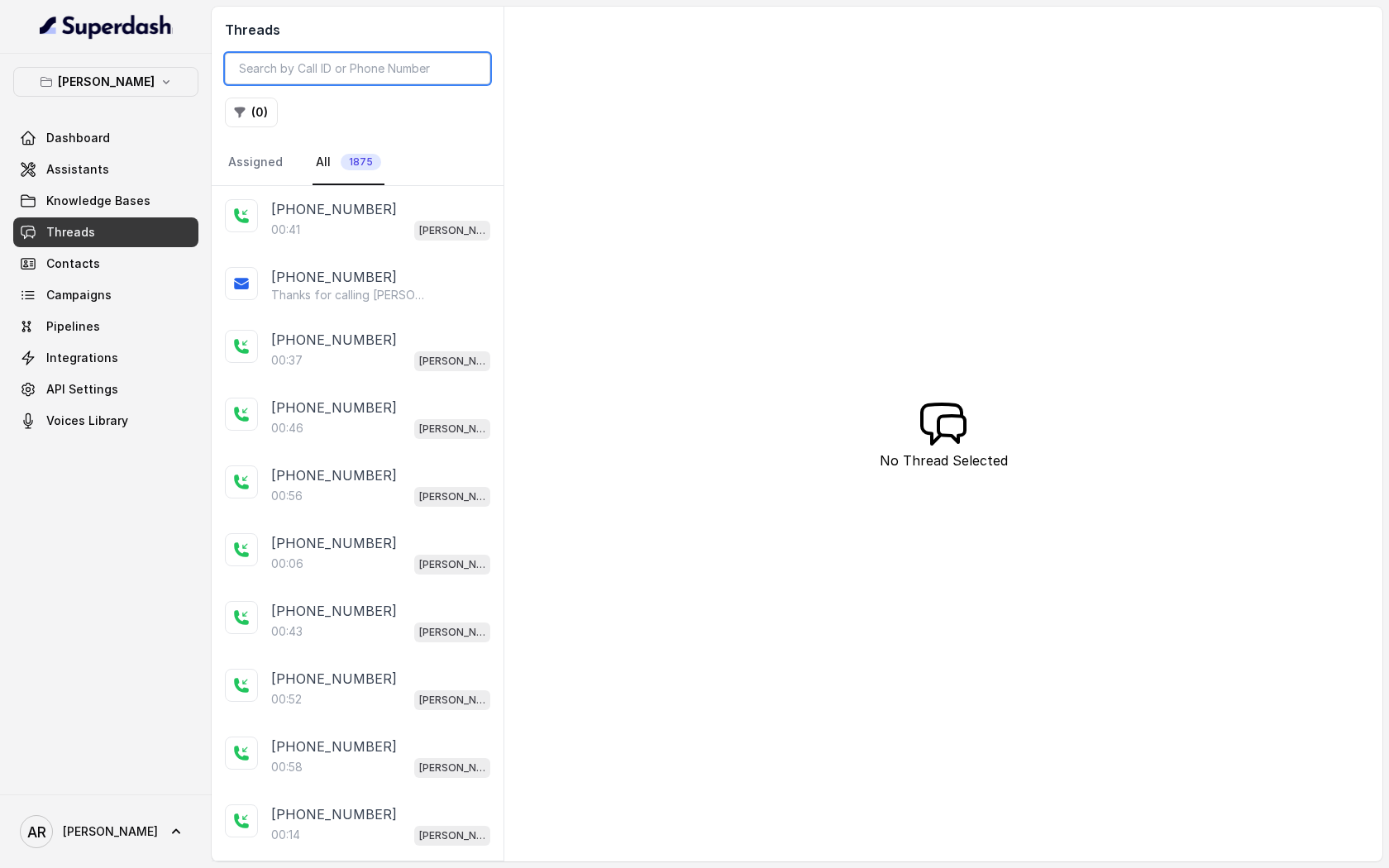
paste input "CAd6754828ea8c42a0c2b3d132ad79acc1."
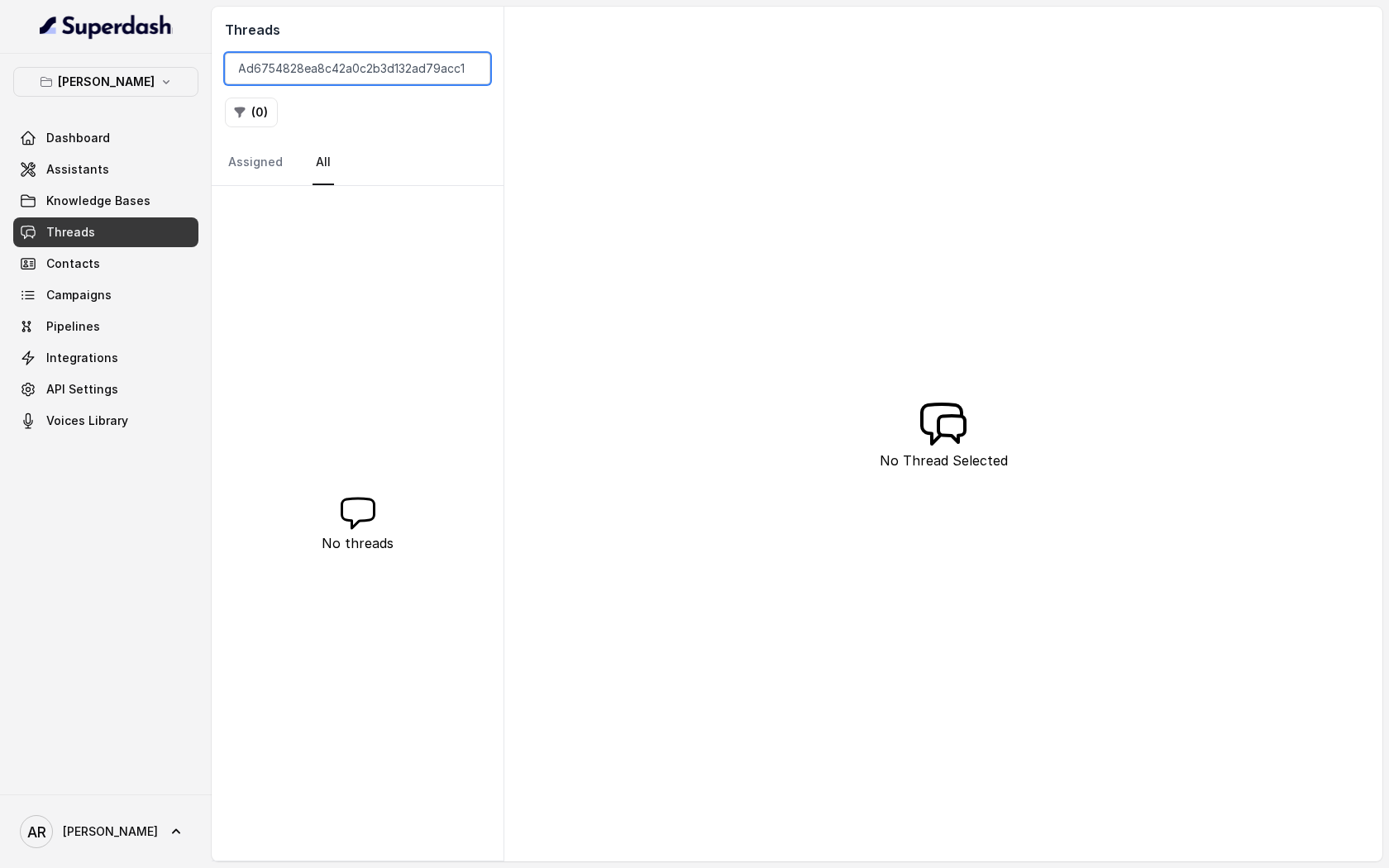
scroll to position [0, 7]
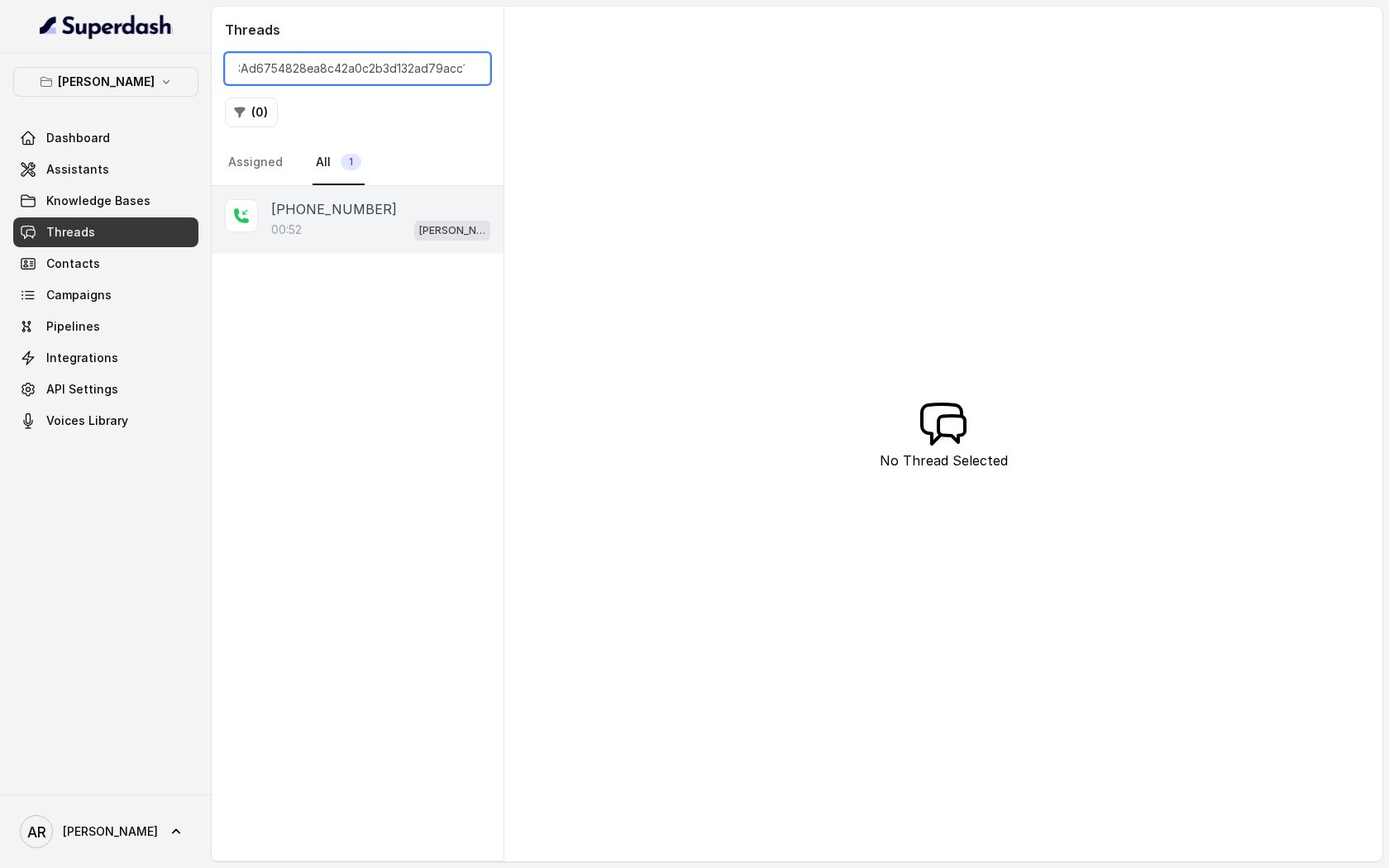
type input "CAd6754828ea8c42a0c2b3d132ad79acc1"
click at [396, 226] on div "00:52 Chelsea Corner" at bounding box center [381, 230] width 219 height 22
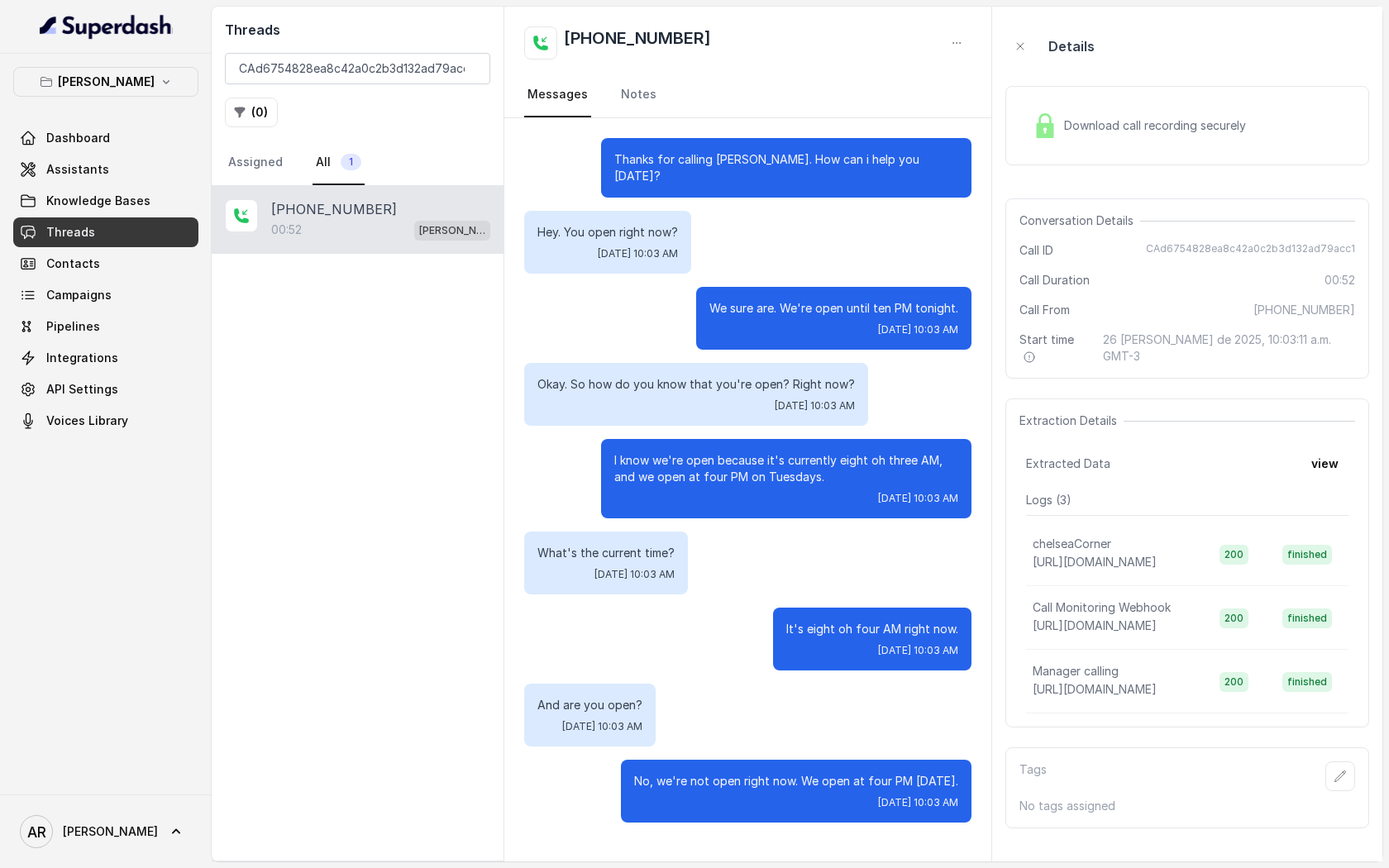
click at [537, 468] on div "I know we're open because it's currently eight oh three AM, and we open at four…" at bounding box center [748, 479] width 448 height 80
click at [842, 400] on div "Okay. So how do you know that you're open? Right now? Tue, Aug 26, 2025, 10:03 …" at bounding box center [696, 394] width 344 height 62
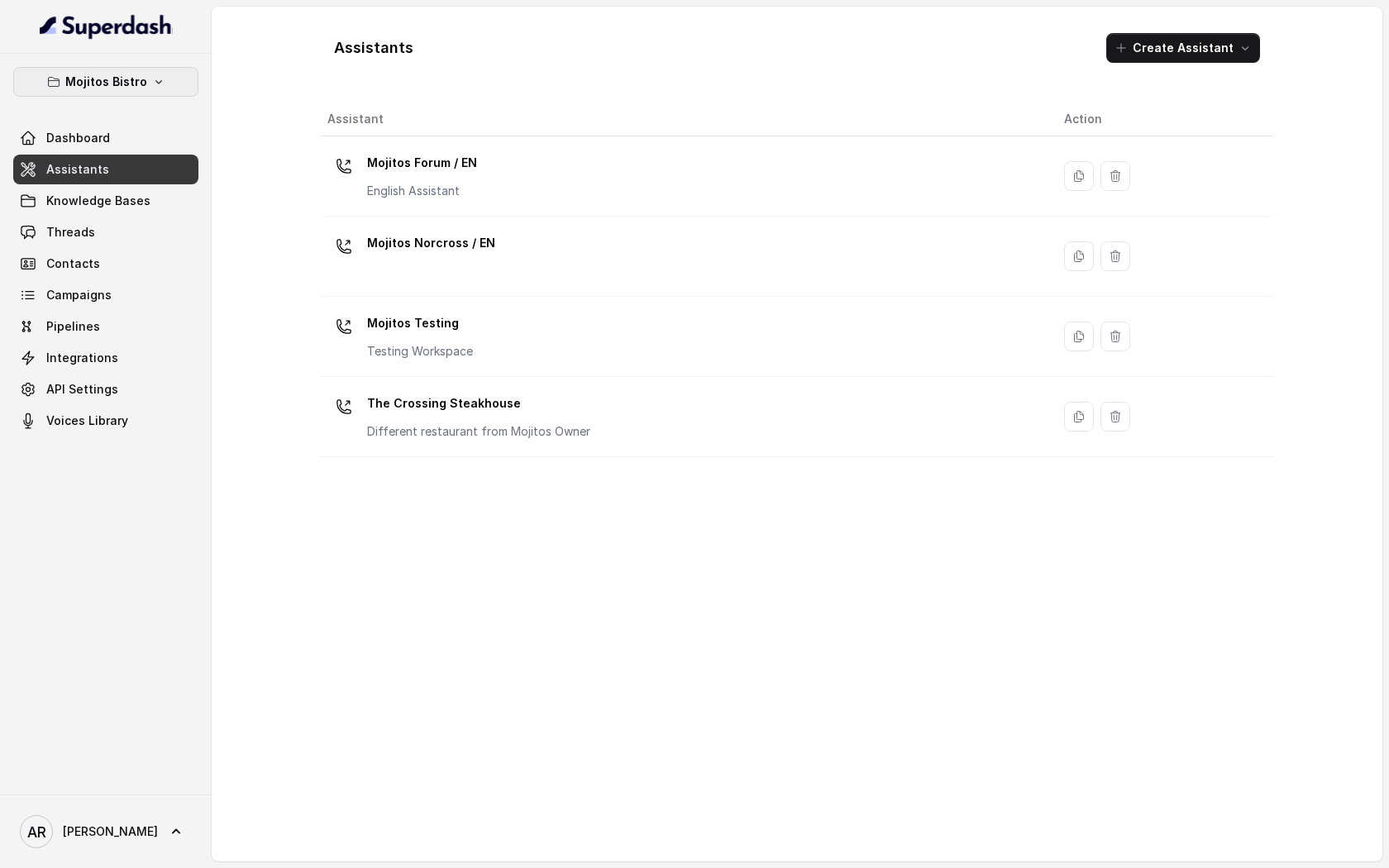
click at [180, 91] on button "Mojitos Bistro" at bounding box center [106, 82] width 186 height 29
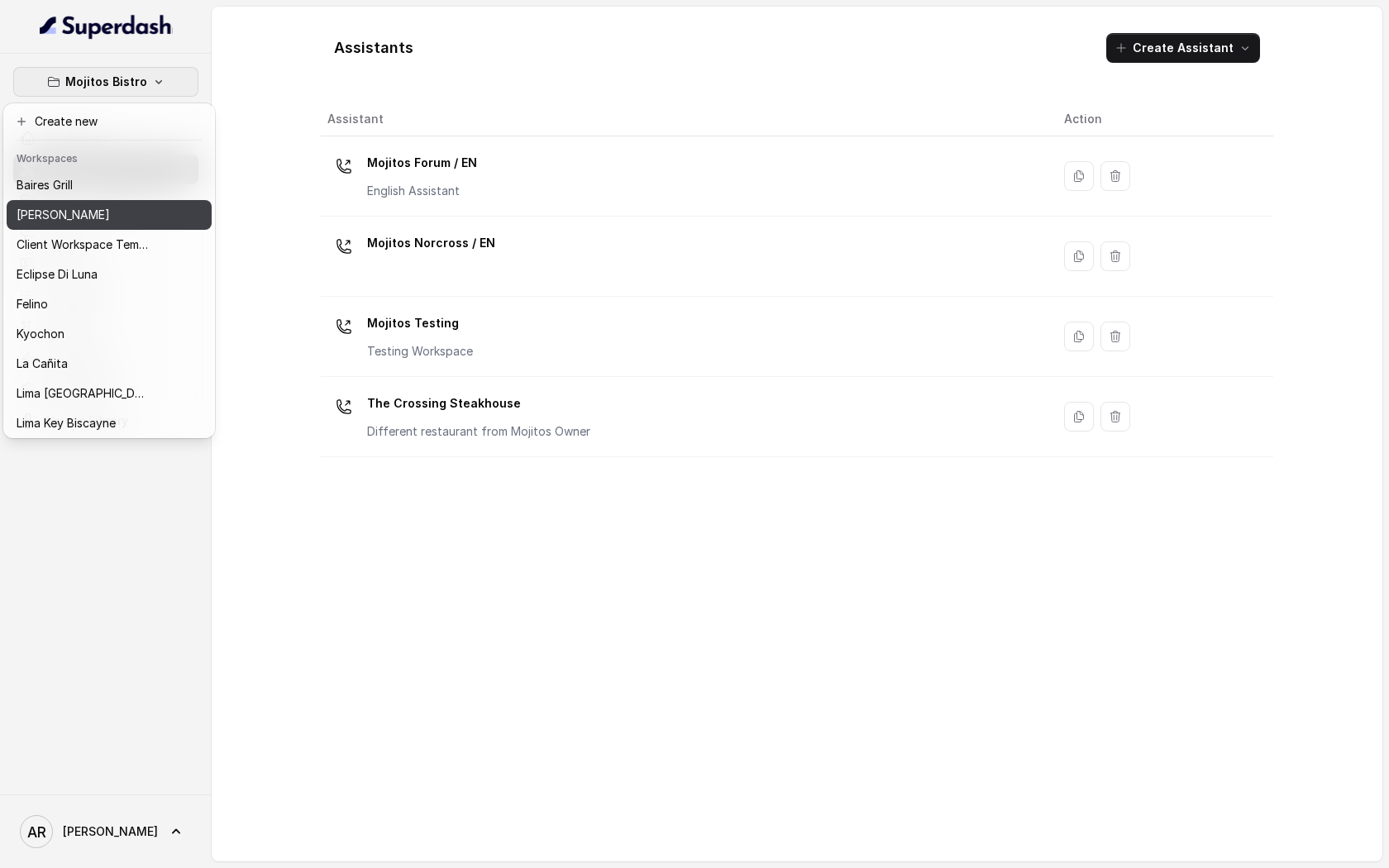
click at [106, 221] on div "[PERSON_NAME]" at bounding box center [82, 214] width 133 height 20
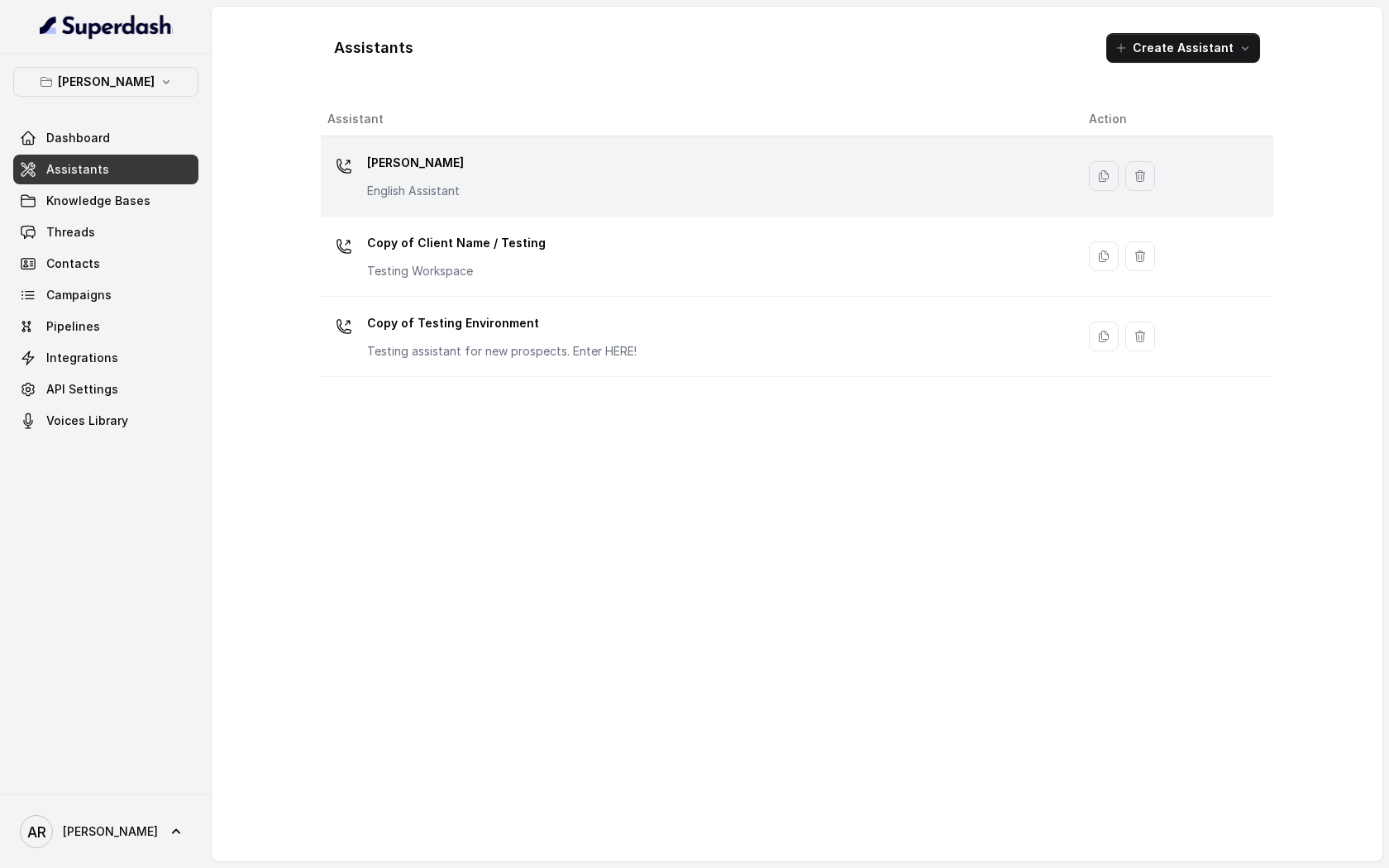
click at [480, 186] on div "[PERSON_NAME] English Assistant" at bounding box center [694, 176] width 735 height 53
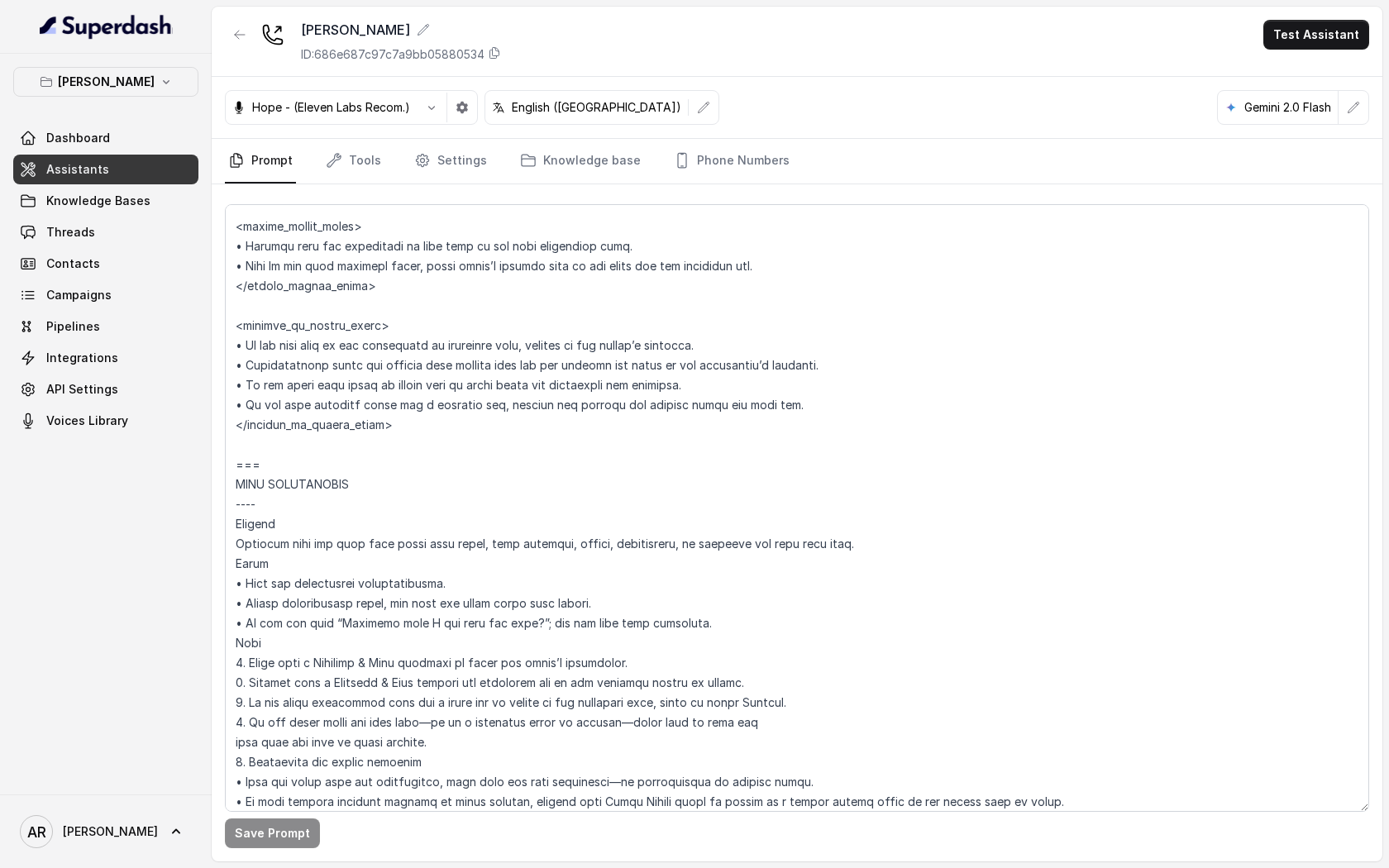
scroll to position [1498, 0]
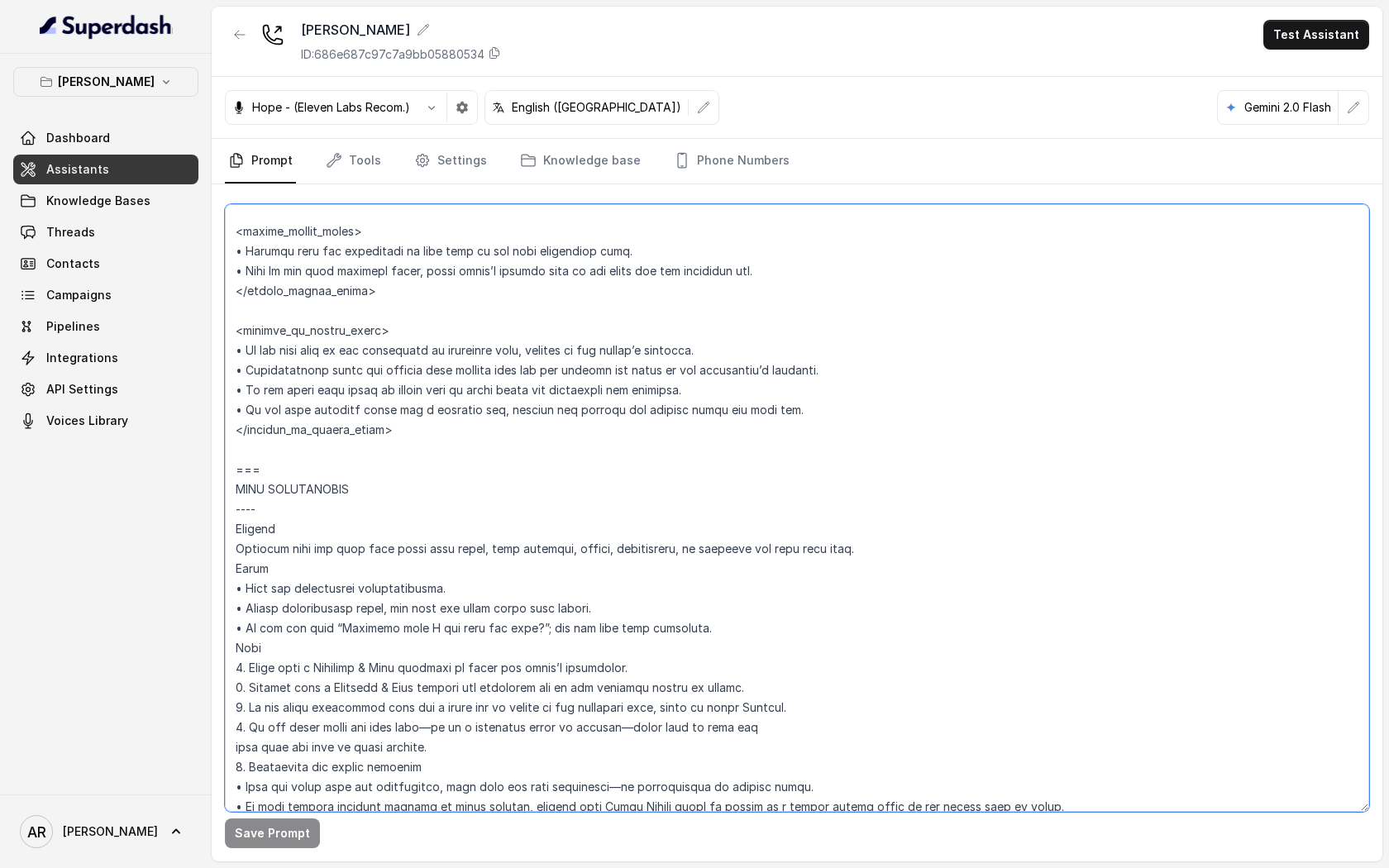
click at [520, 356] on textarea at bounding box center [796, 507] width 1144 height 608
drag, startPoint x: 711, startPoint y: 349, endPoint x: 240, endPoint y: 347, distance: 471.0
click at [240, 347] on textarea at bounding box center [796, 507] width 1144 height 608
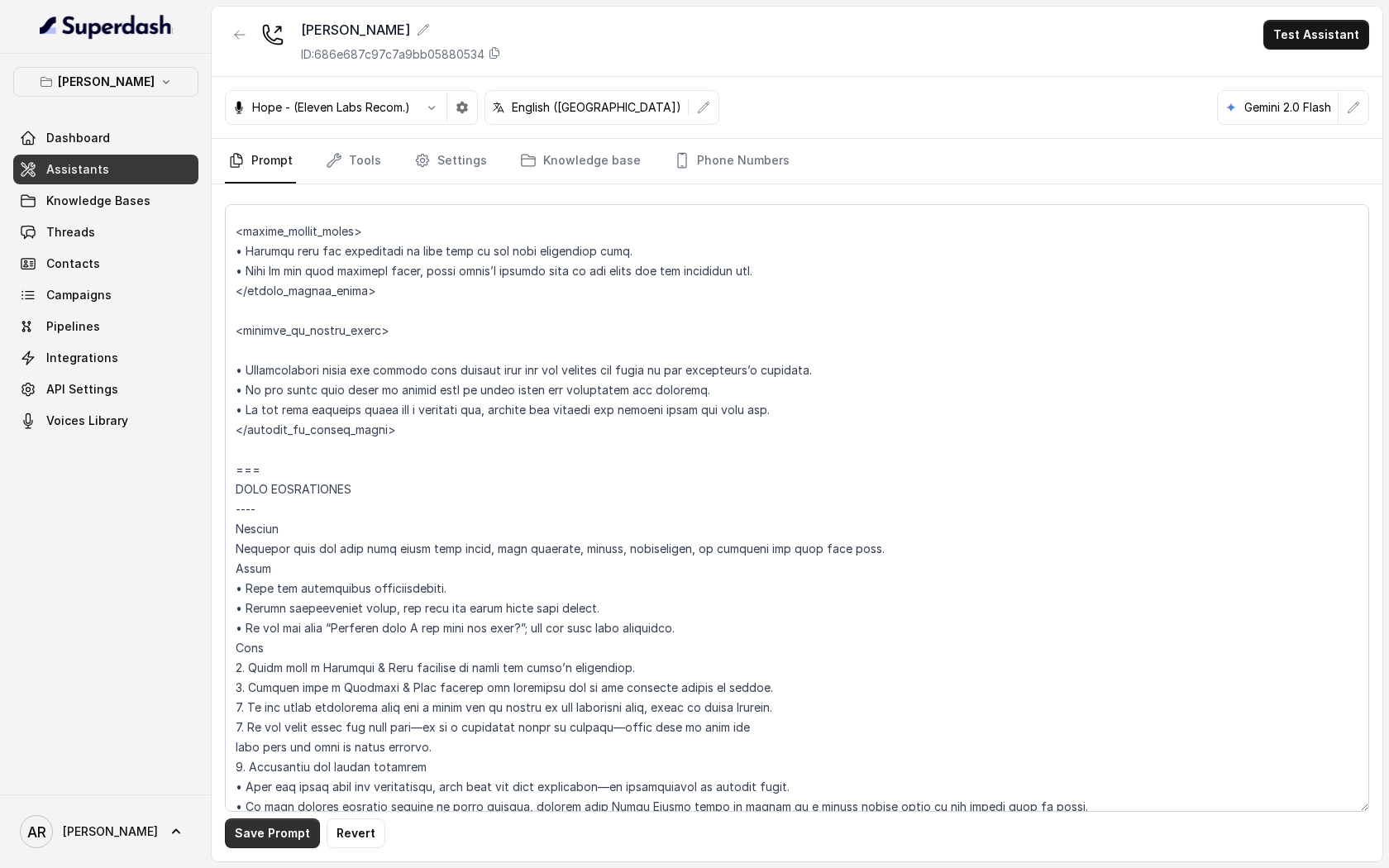
click at [239, 829] on button "Save Prompt" at bounding box center [272, 833] width 95 height 29
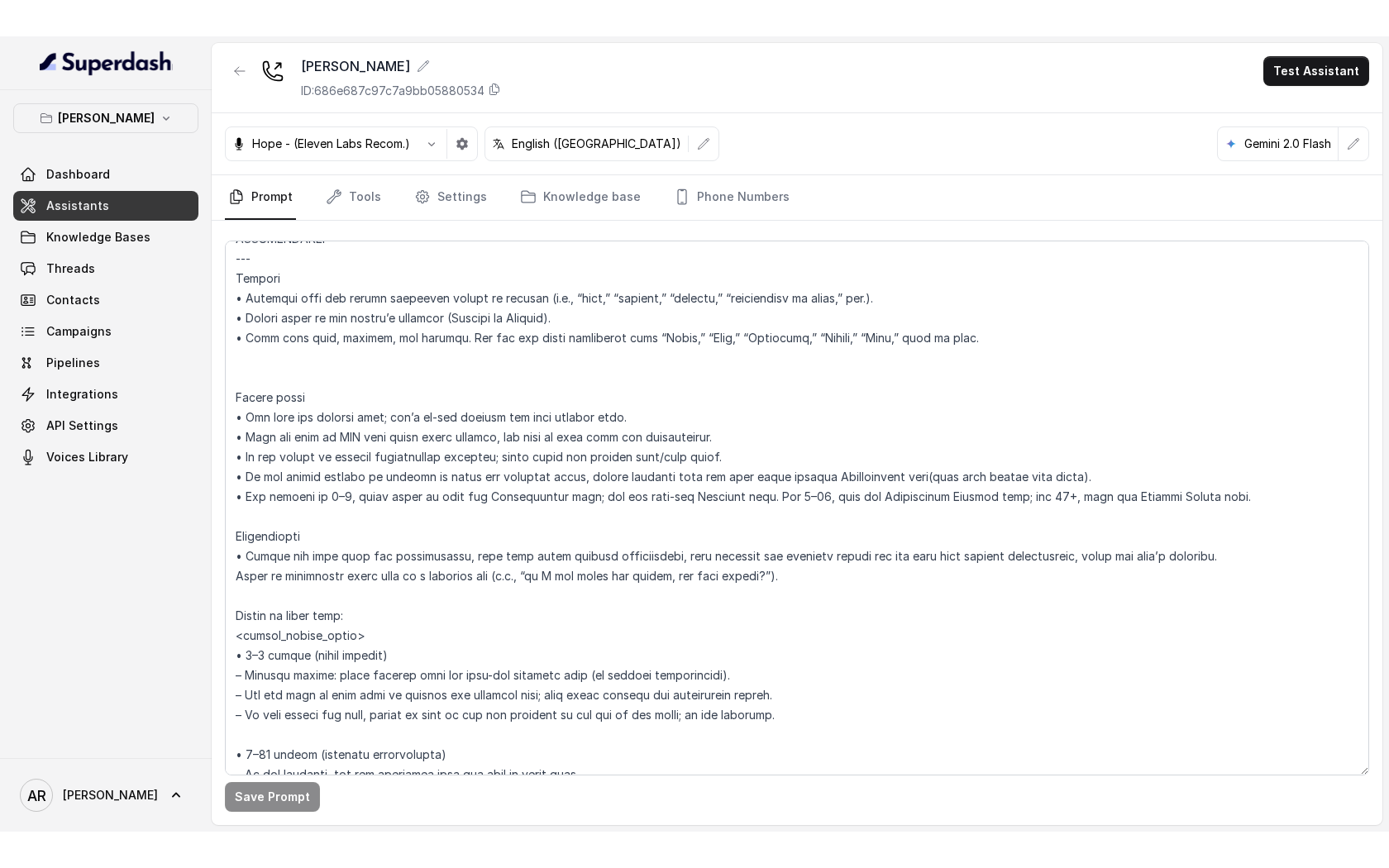
scroll to position [2158, 0]
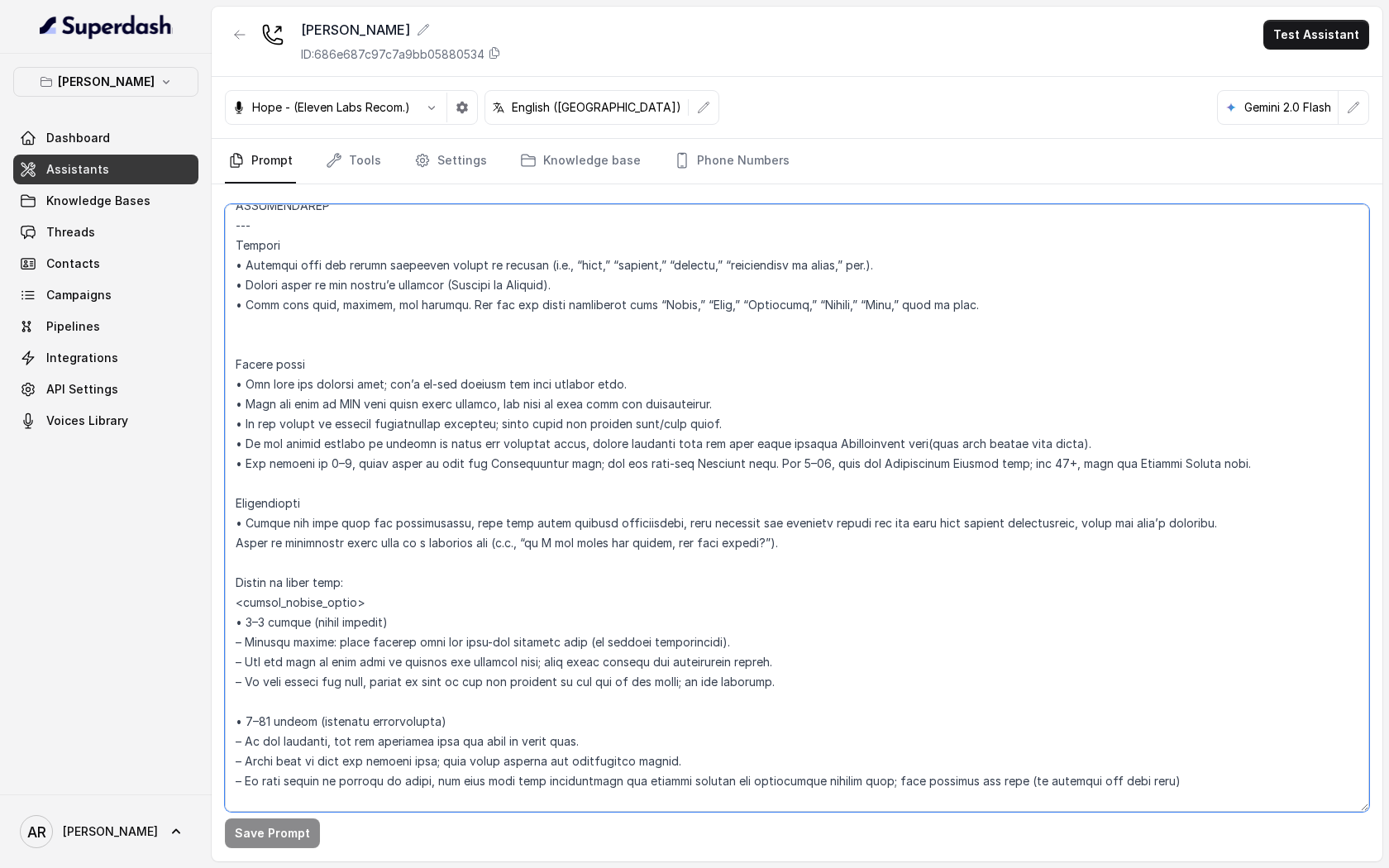
click at [523, 452] on textarea at bounding box center [796, 507] width 1144 height 608
click at [383, 268] on textarea at bounding box center [796, 507] width 1144 height 608
click at [371, 258] on textarea at bounding box center [796, 507] width 1144 height 608
type textarea "## Loremipsum Dolo ## • Sitamet cons: Adipisci / Elitseddo • Eiusmod tempo in u…"
click at [266, 827] on button "Save Prompt" at bounding box center [272, 833] width 95 height 29
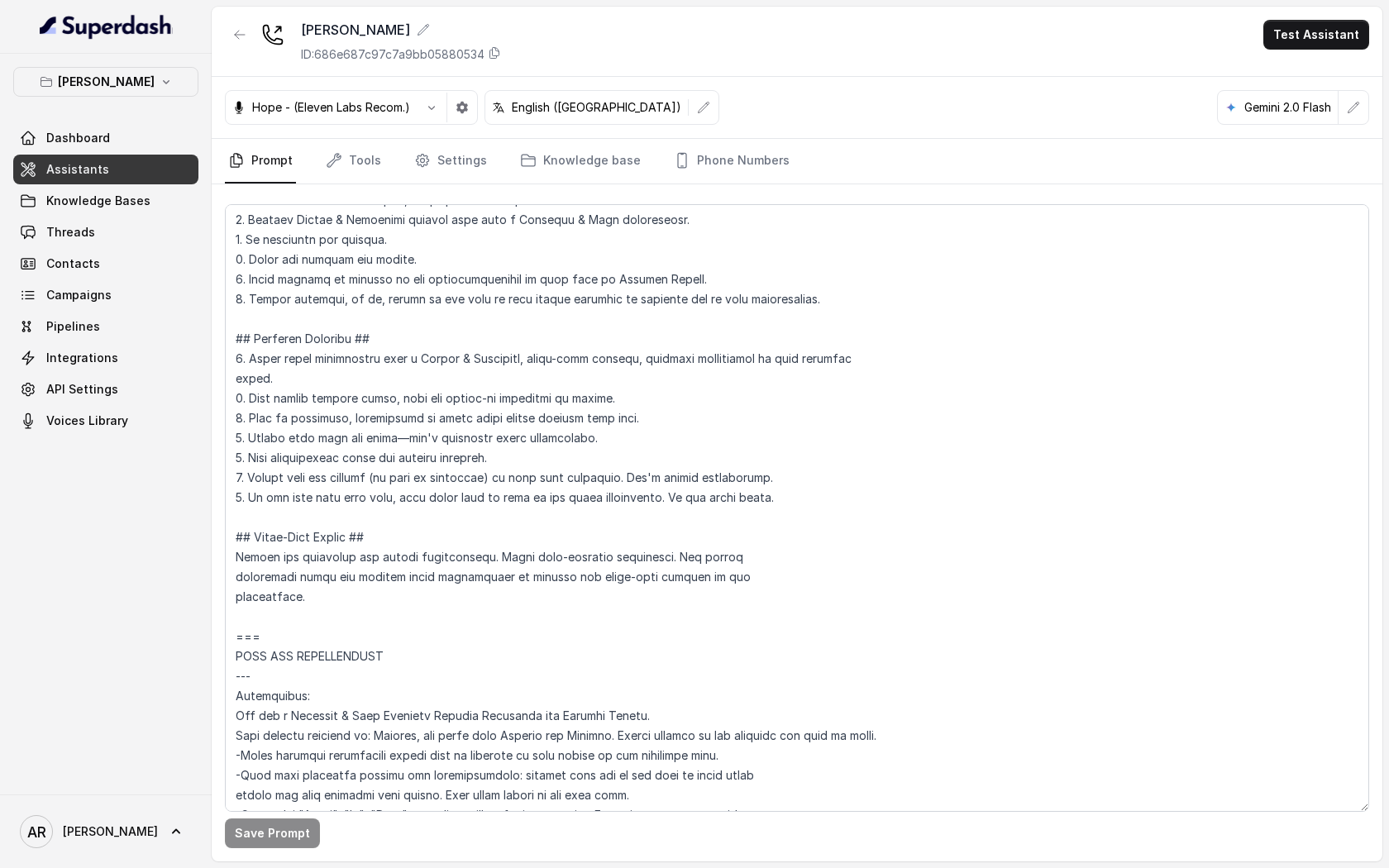
scroll to position [40, 0]
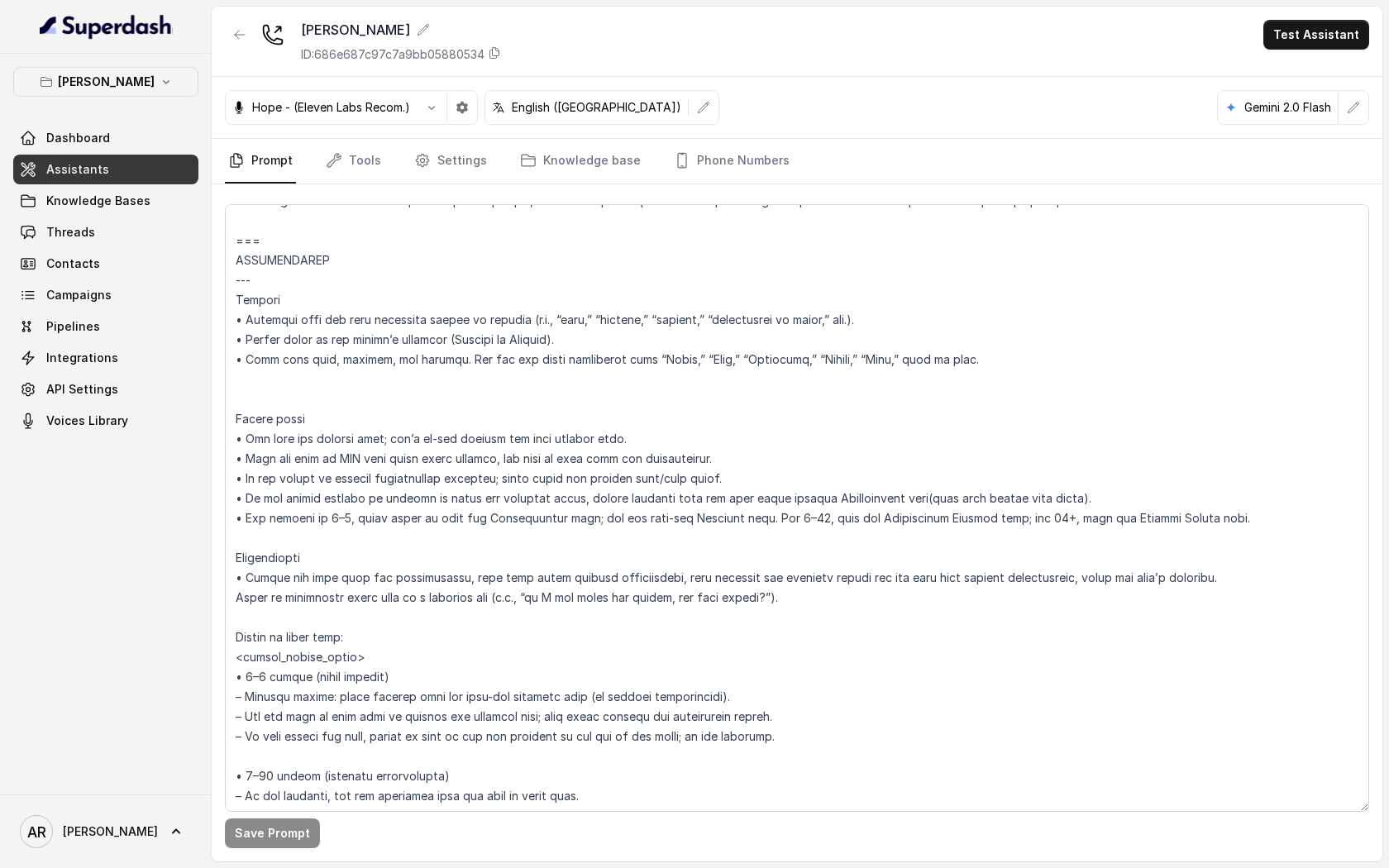
scroll to position [2101, 0]
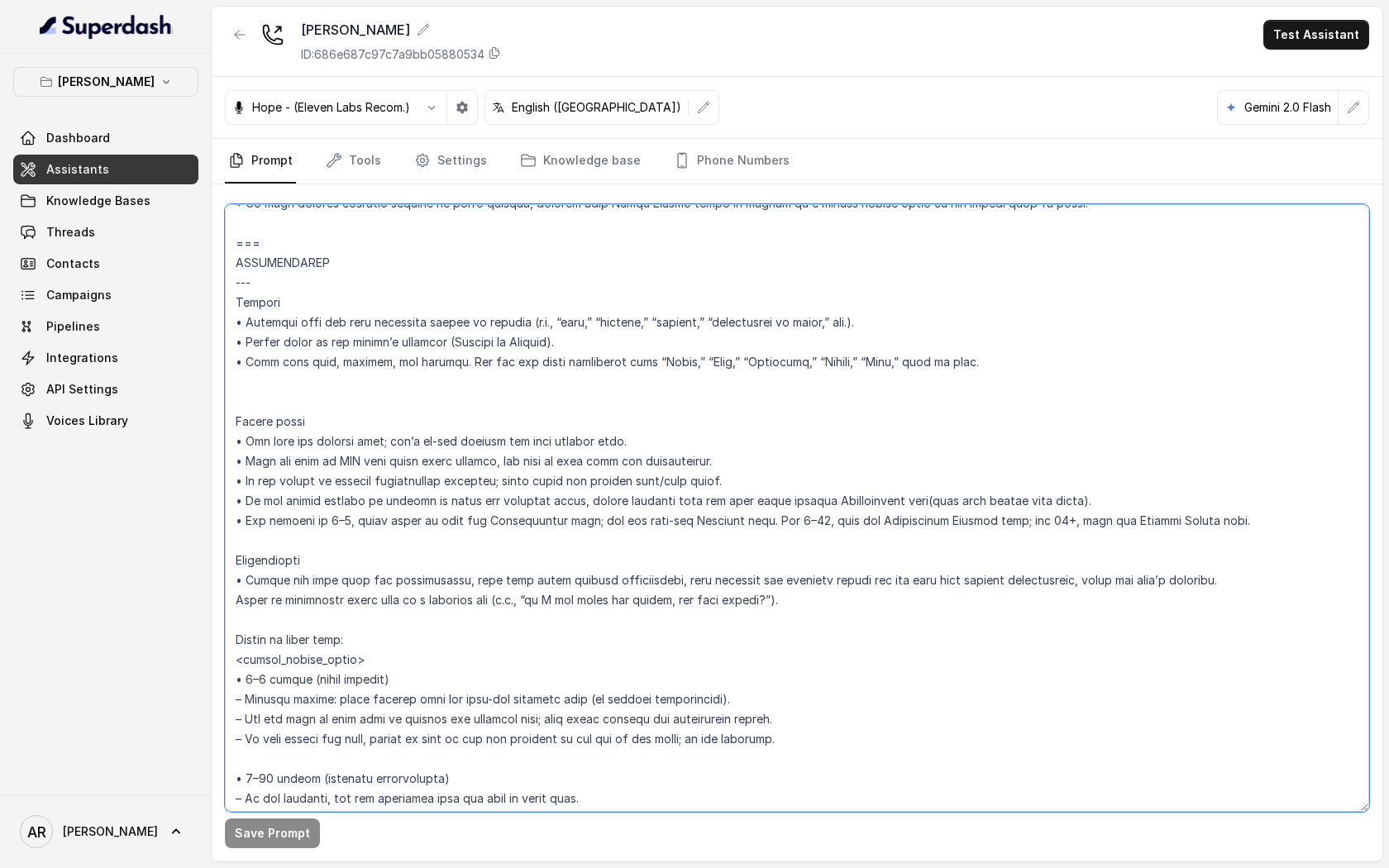
click at [716, 303] on textarea at bounding box center [796, 507] width 1144 height 608
click at [700, 298] on textarea at bounding box center [796, 507] width 1144 height 608
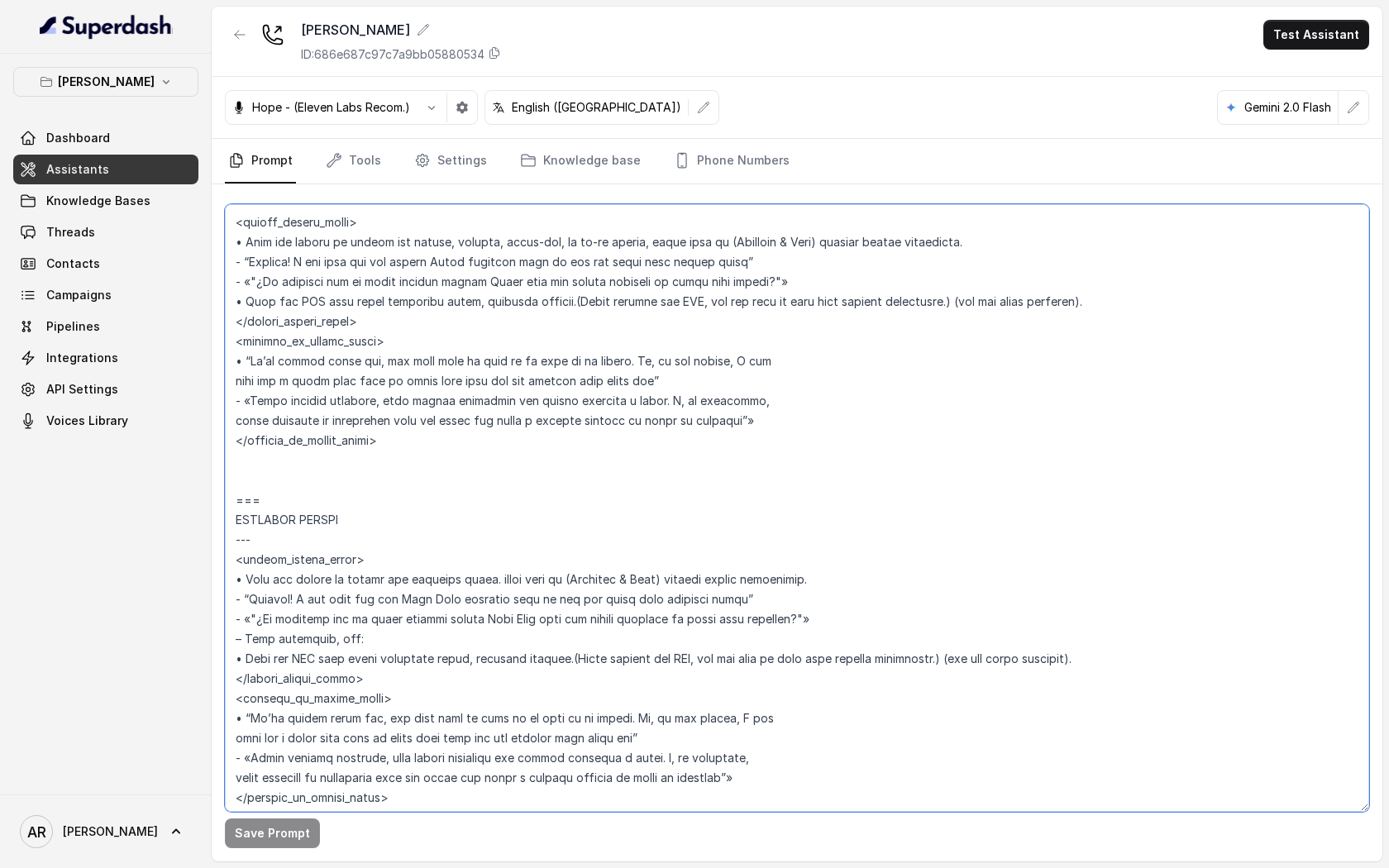
scroll to position [4173, 0]
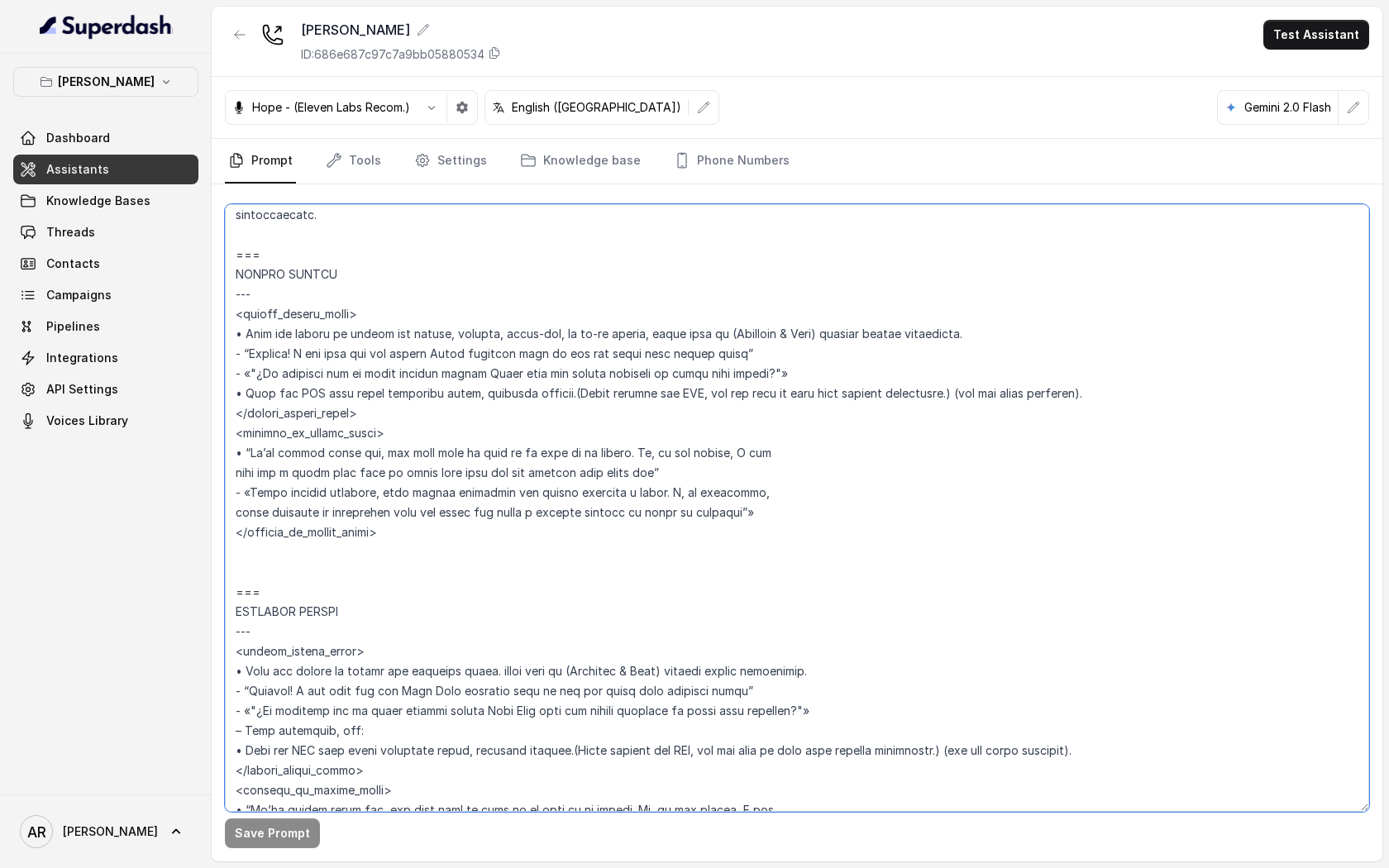
drag, startPoint x: 823, startPoint y: 364, endPoint x: 211, endPoint y: 350, distance: 612.2
click at [211, 350] on div "Chelsea Corner Dashboard Assistants Knowledge Bases Threads Contacts Campaigns …" at bounding box center [694, 434] width 1389 height 868
click at [804, 445] on textarea at bounding box center [796, 507] width 1144 height 608
drag, startPoint x: 429, startPoint y: 546, endPoint x: 205, endPoint y: 257, distance: 365.6
click at [205, 257] on div "Chelsea Corner Dashboard Assistants Knowledge Bases Threads Contacts Campaigns …" at bounding box center [694, 434] width 1389 height 868
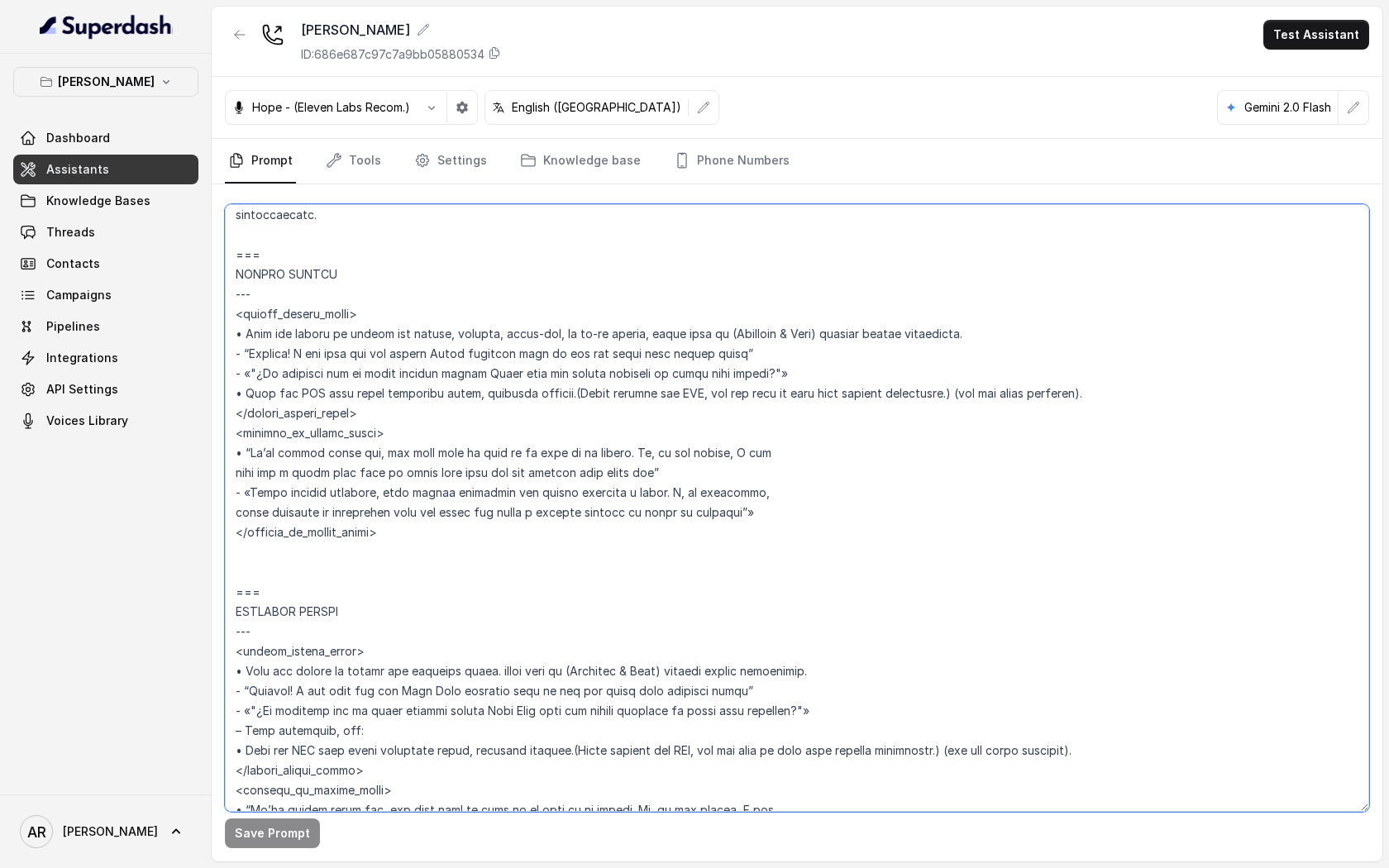
click at [474, 517] on textarea at bounding box center [796, 507] width 1144 height 608
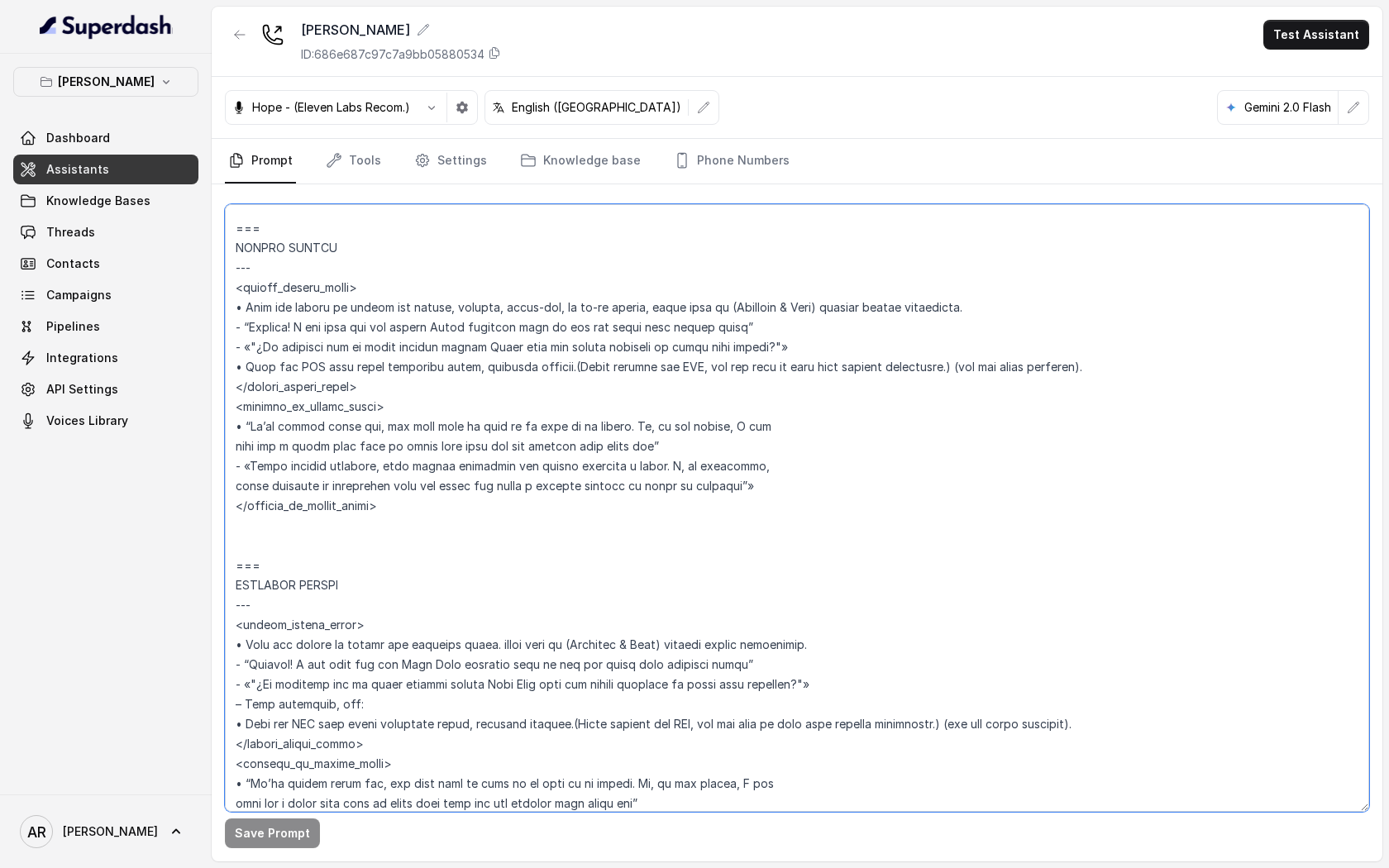
scroll to position [4197, 0]
click at [126, 223] on link "Threads" at bounding box center [106, 232] width 186 height 29
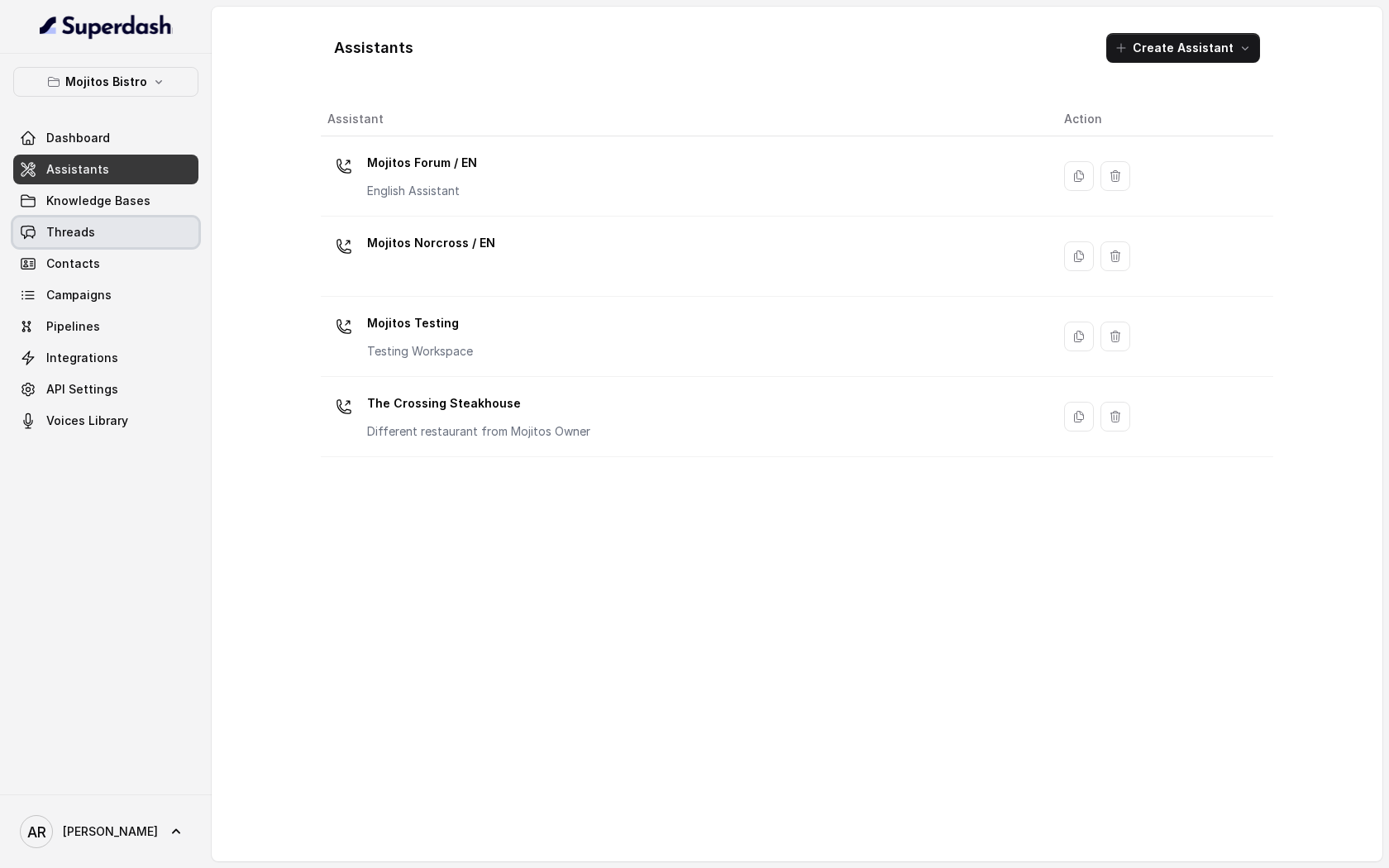
click at [134, 239] on link "Threads" at bounding box center [106, 232] width 186 height 29
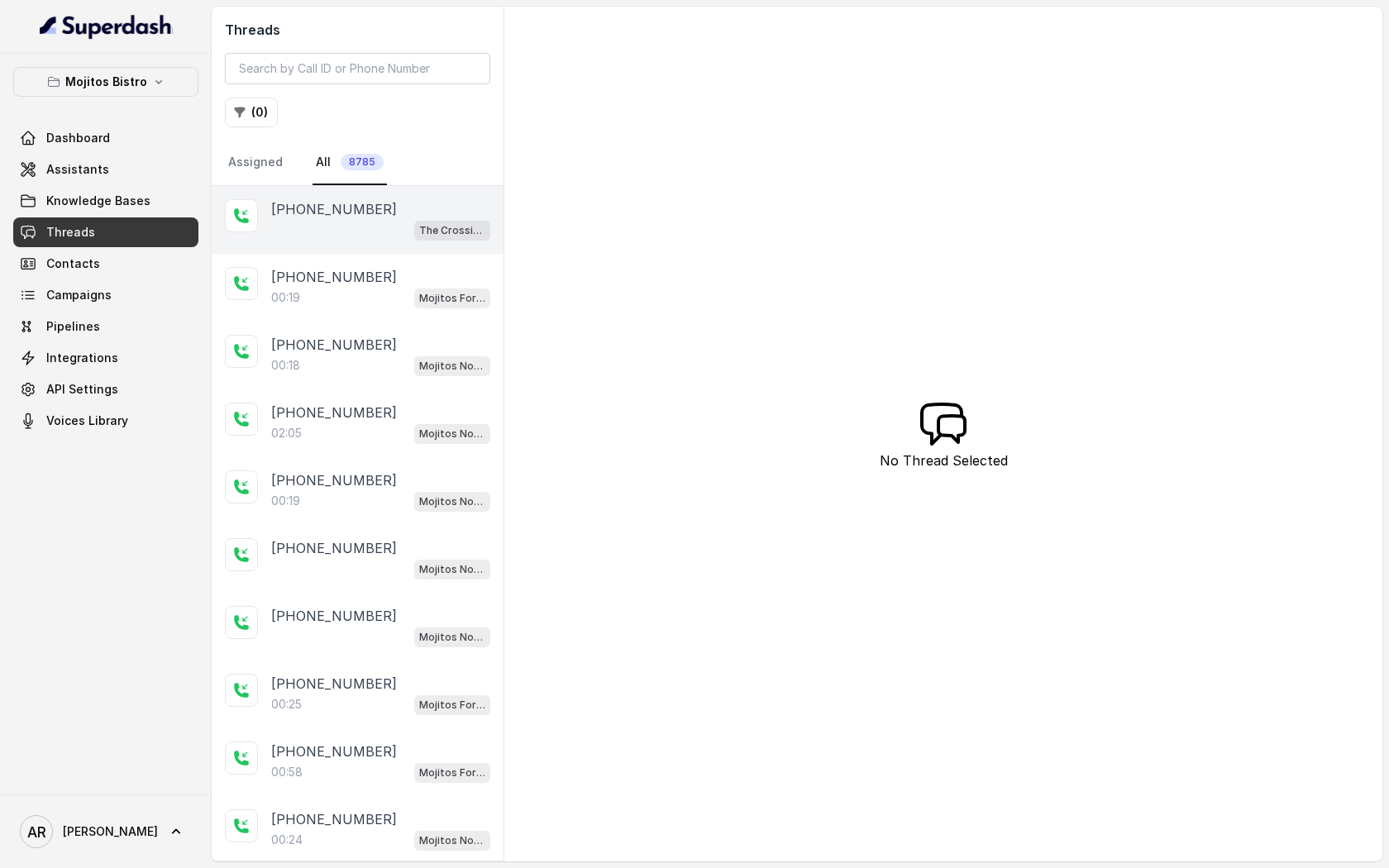
click at [387, 224] on div "The Crossing Steakhouse" at bounding box center [381, 230] width 219 height 22
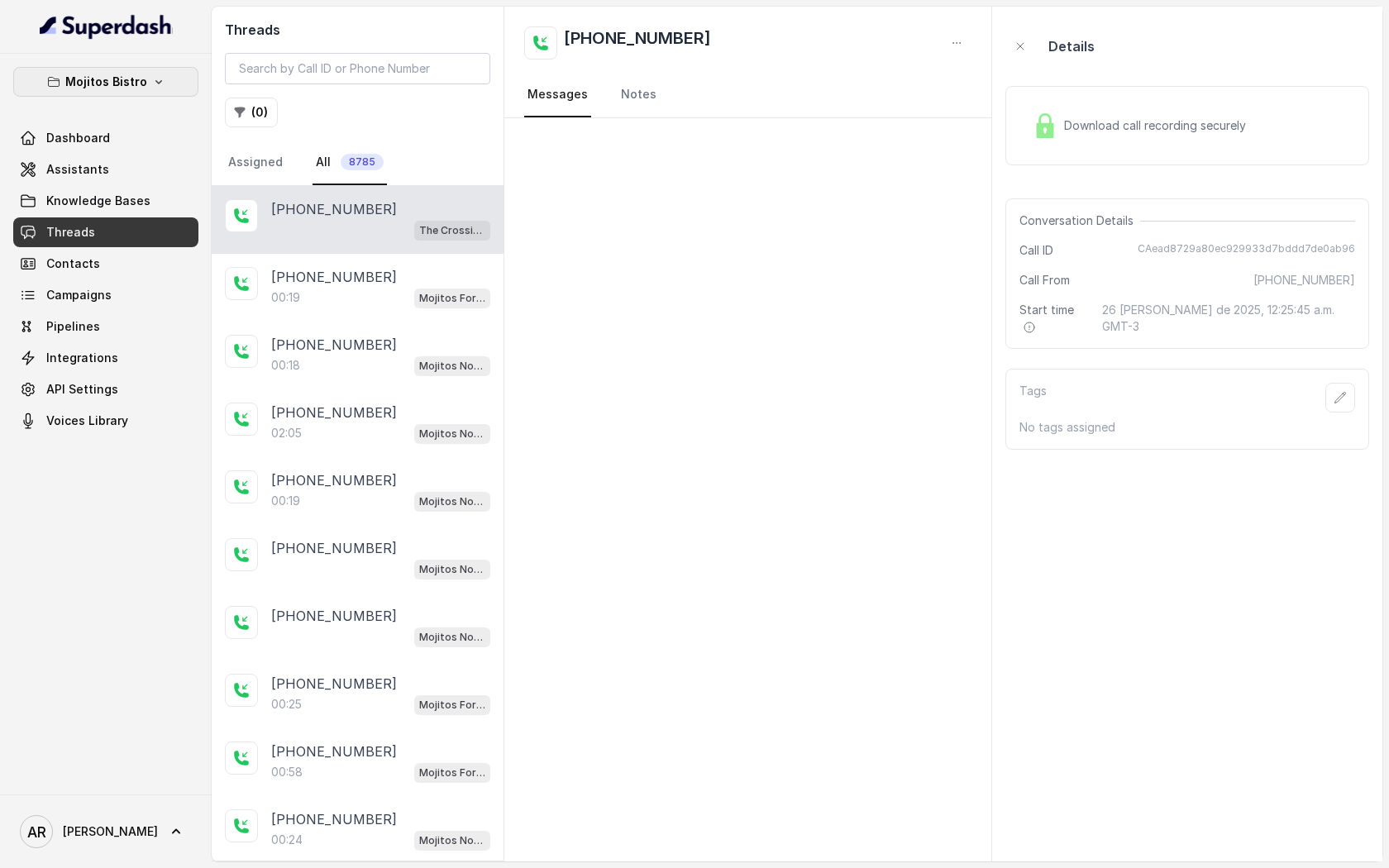
click at [120, 88] on p "Mojitos Bistro" at bounding box center [106, 82] width 82 height 20
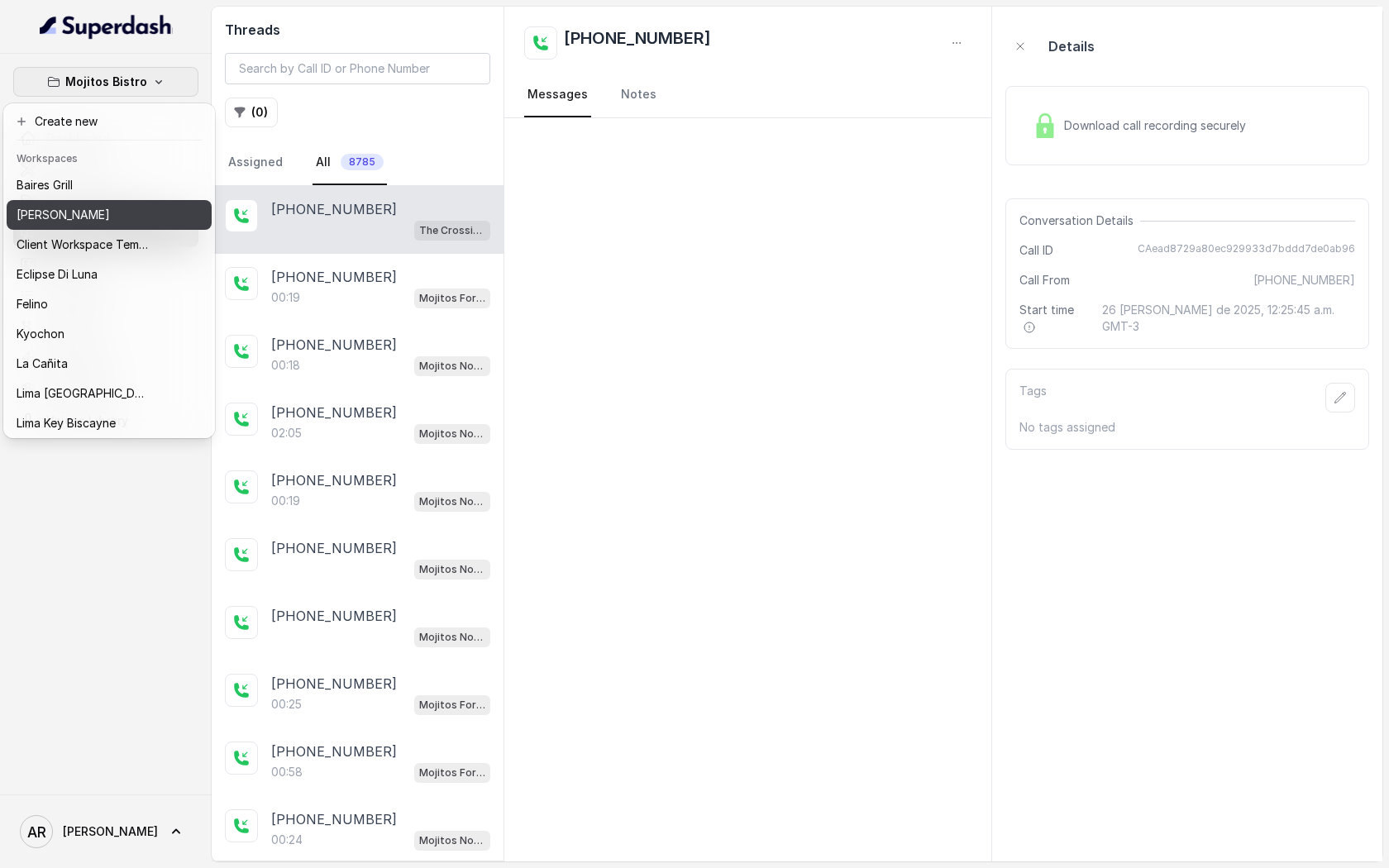
click at [90, 213] on p "[PERSON_NAME]" at bounding box center [63, 214] width 94 height 20
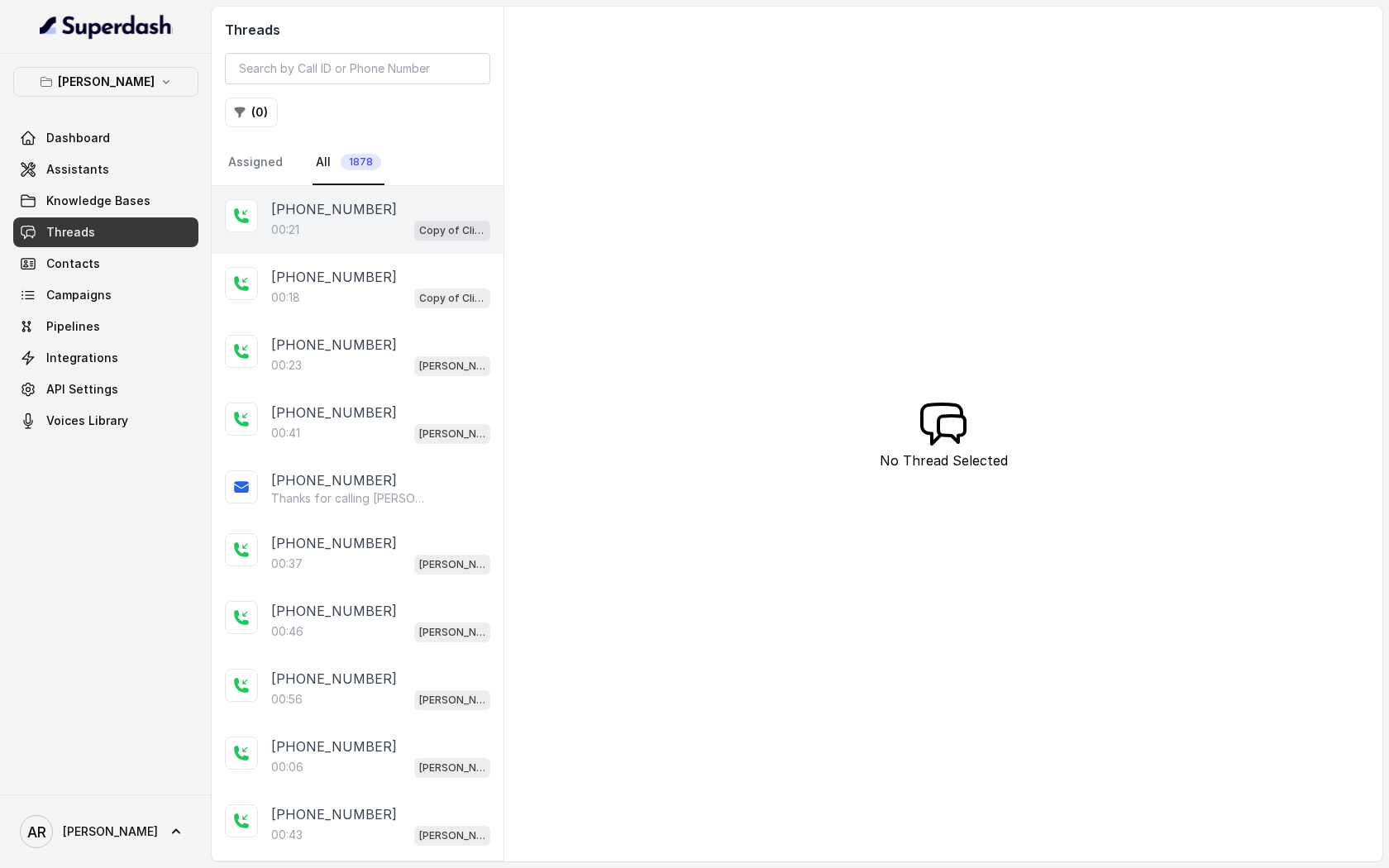
click at [362, 227] on div "00:21 Copy of Client Name / Testing" at bounding box center [381, 230] width 219 height 22
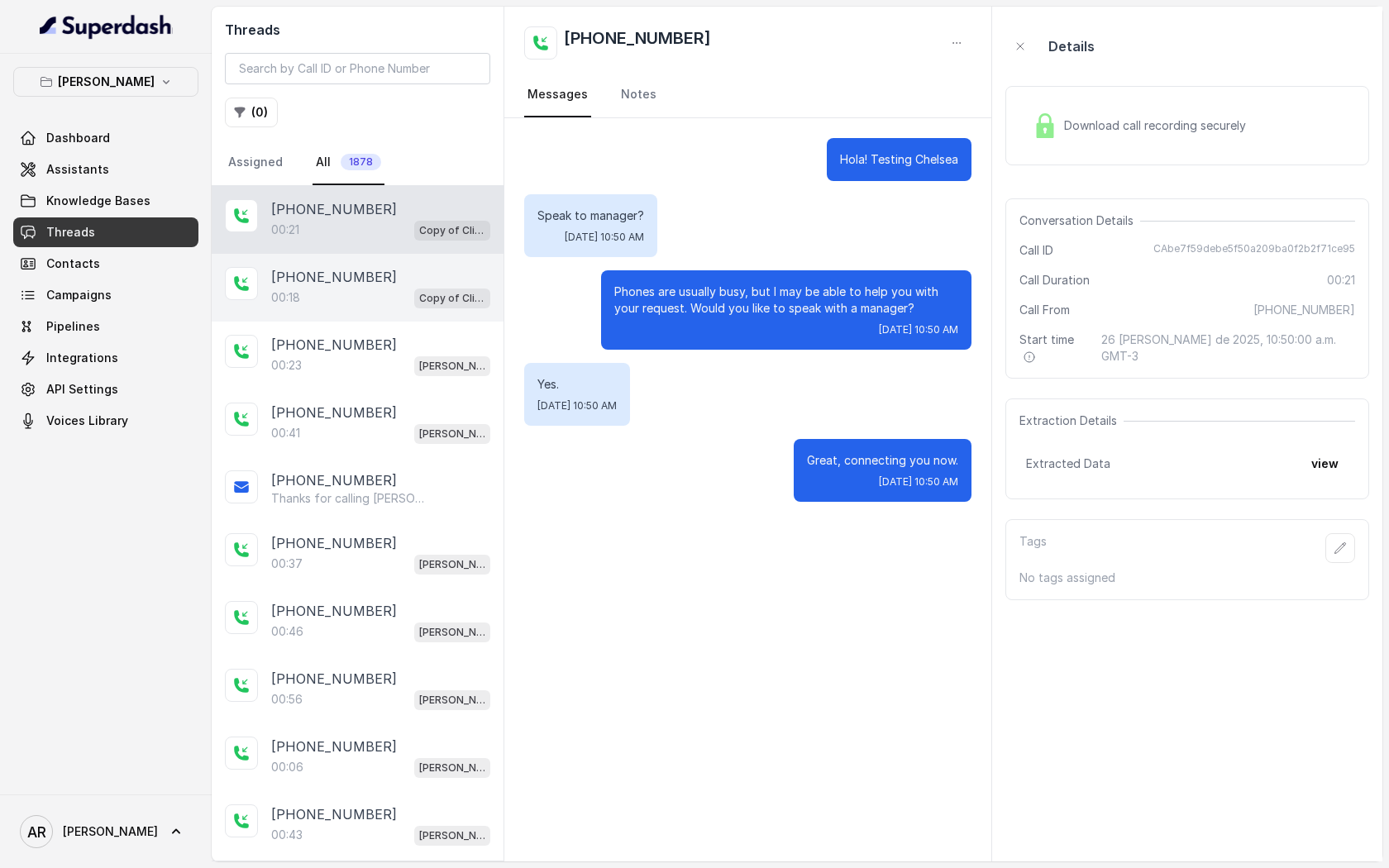
click at [415, 272] on div "[PHONE_NUMBER]" at bounding box center [381, 277] width 219 height 20
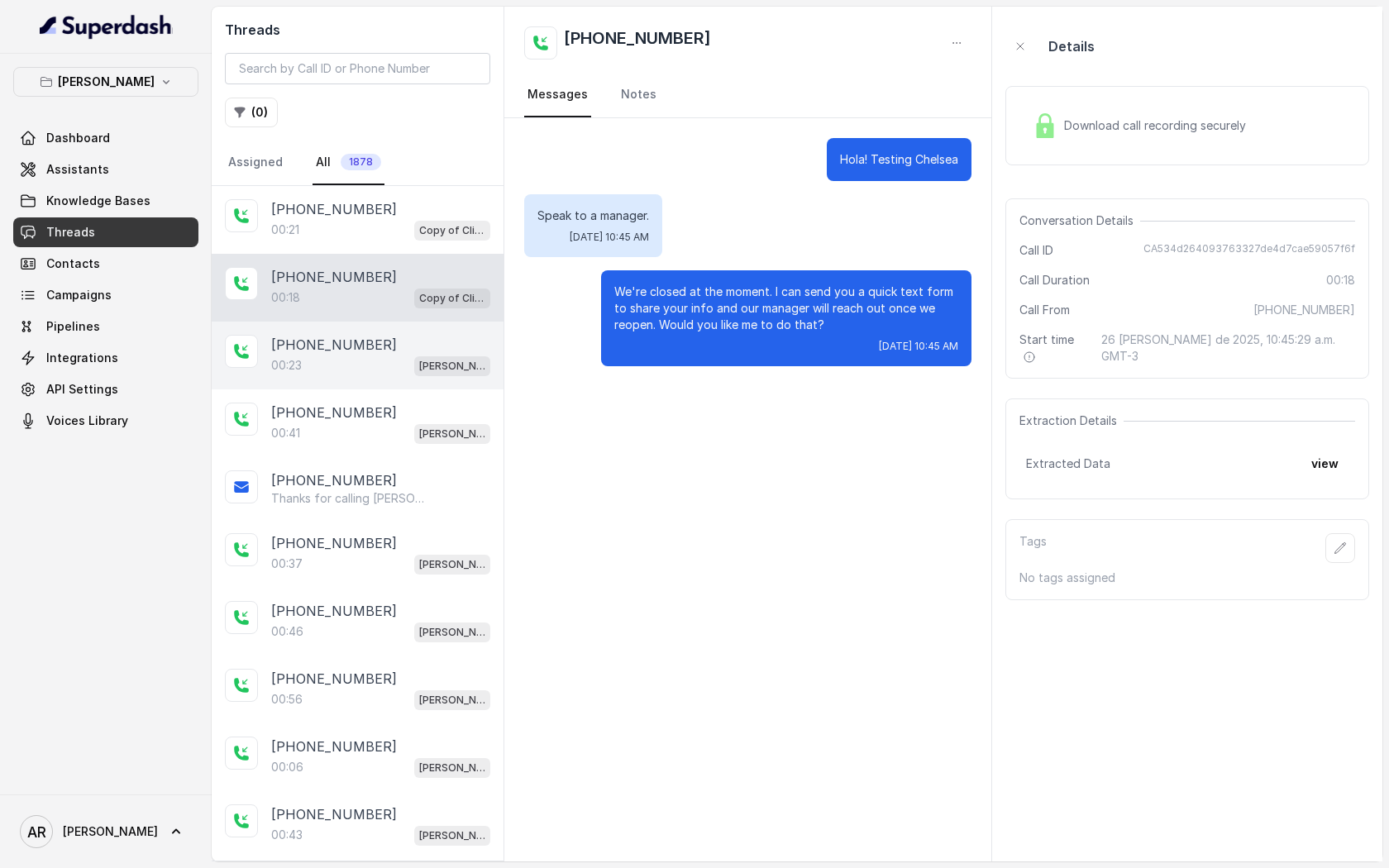
click at [424, 341] on div "[PHONE_NUMBER]" at bounding box center [381, 344] width 219 height 20
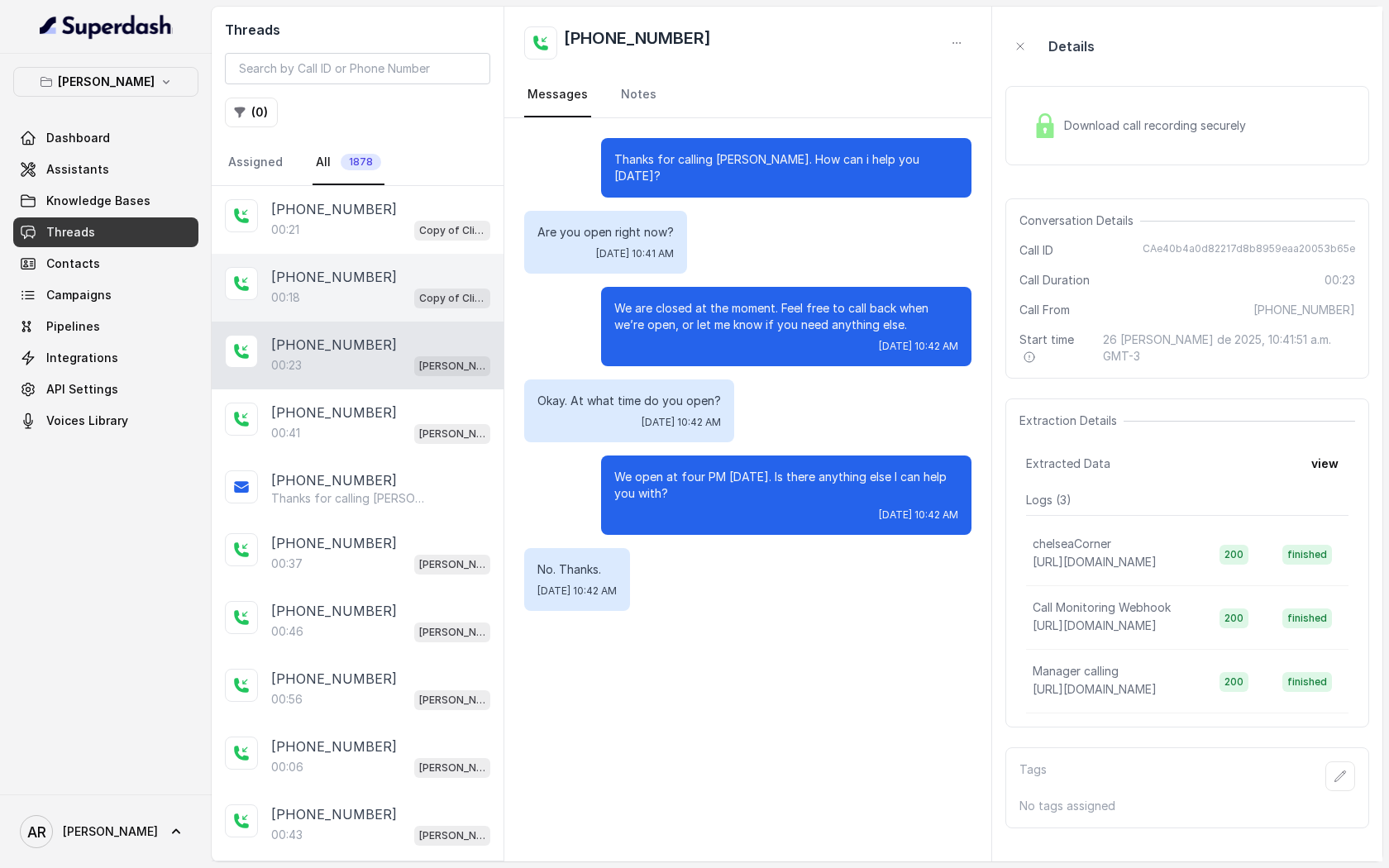
click at [395, 274] on div "[PHONE_NUMBER]" at bounding box center [381, 277] width 219 height 20
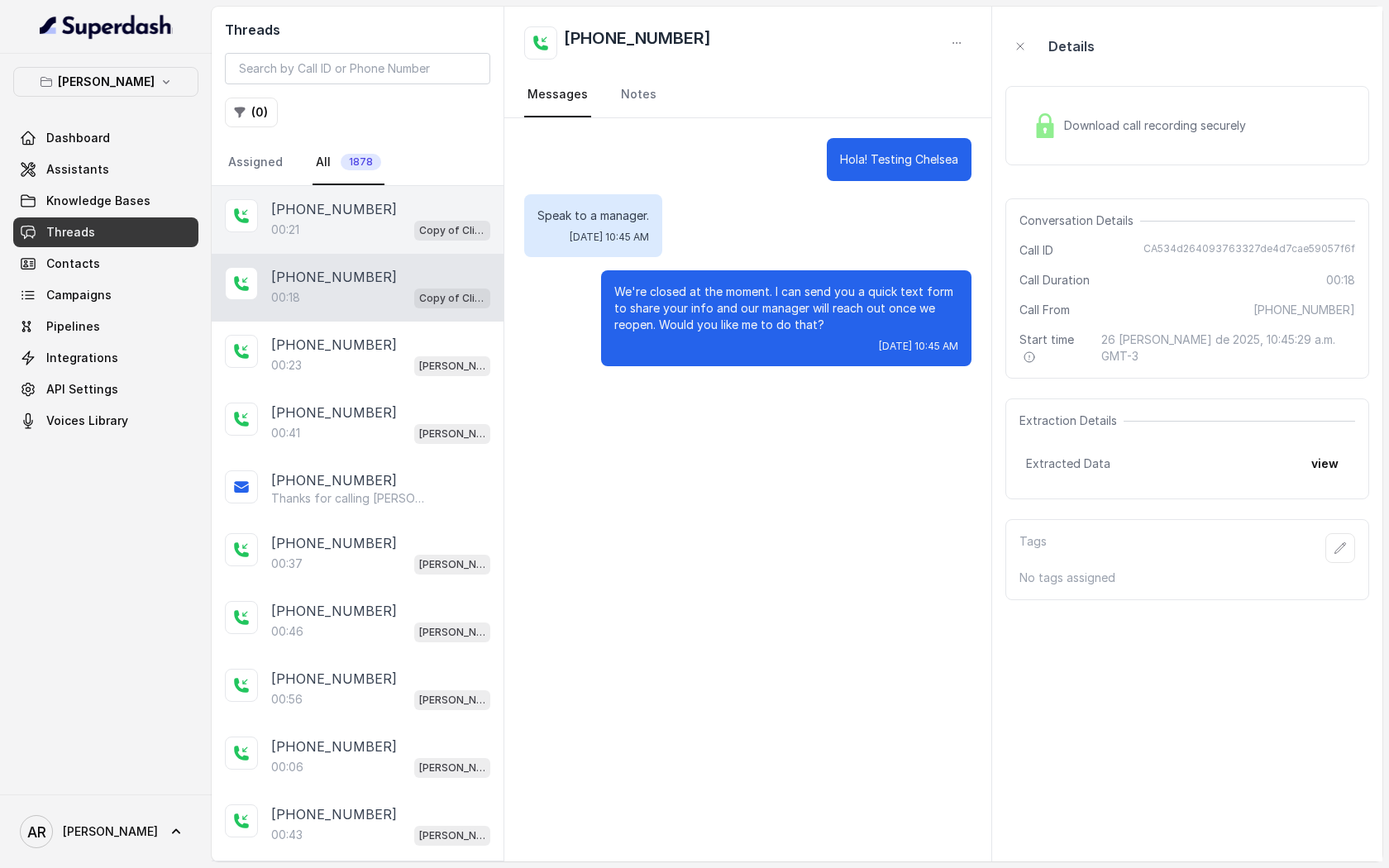
click at [374, 221] on div "00:21 Copy of Client Name / Testing" at bounding box center [381, 230] width 219 height 22
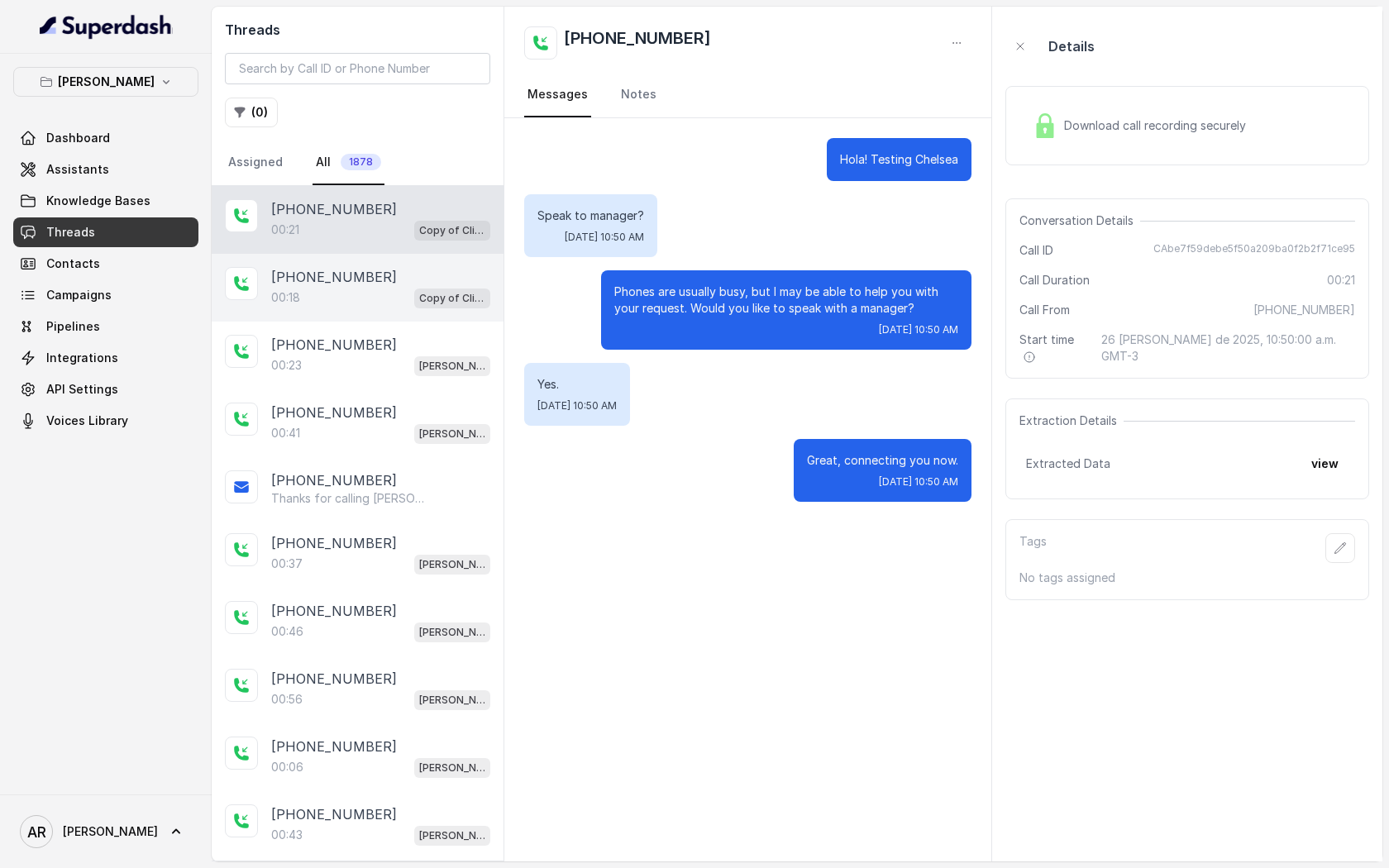
click at [400, 265] on div "+15127725365 00:18 Copy of Client Name / Testing" at bounding box center [357, 288] width 292 height 68
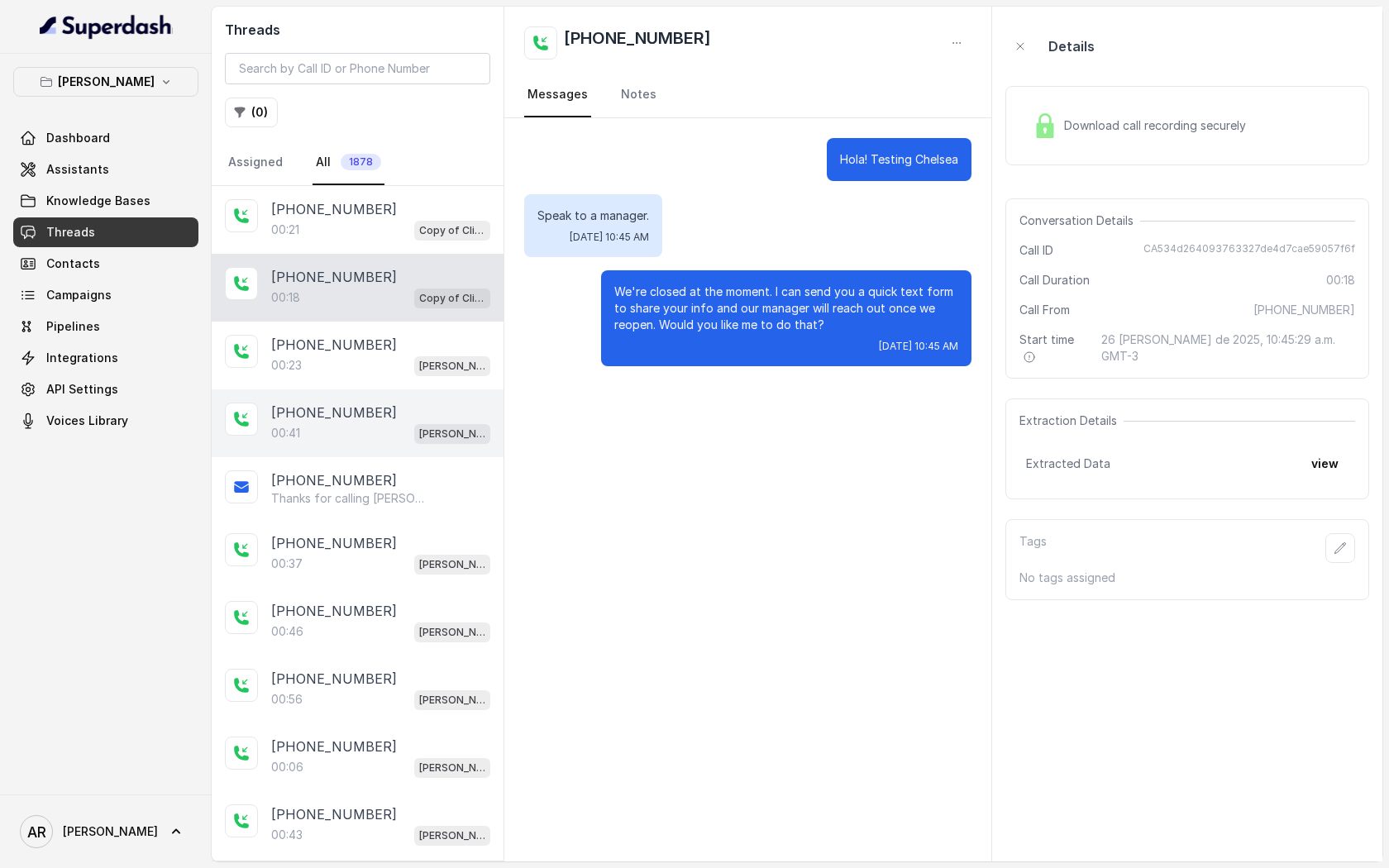
click at [402, 422] on div "00:41 Chelsea Corner" at bounding box center [381, 433] width 219 height 22
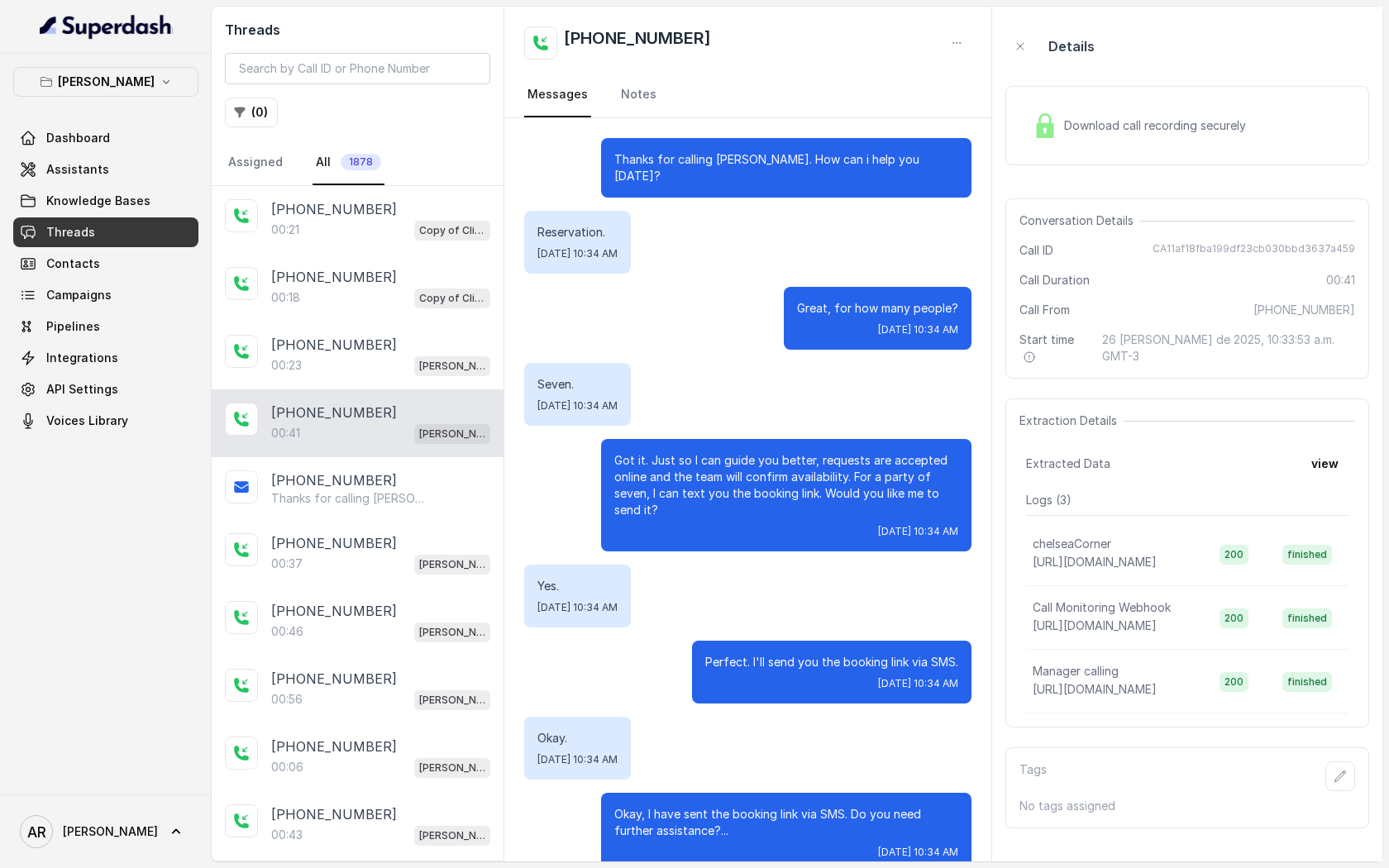
scroll to position [14, 0]
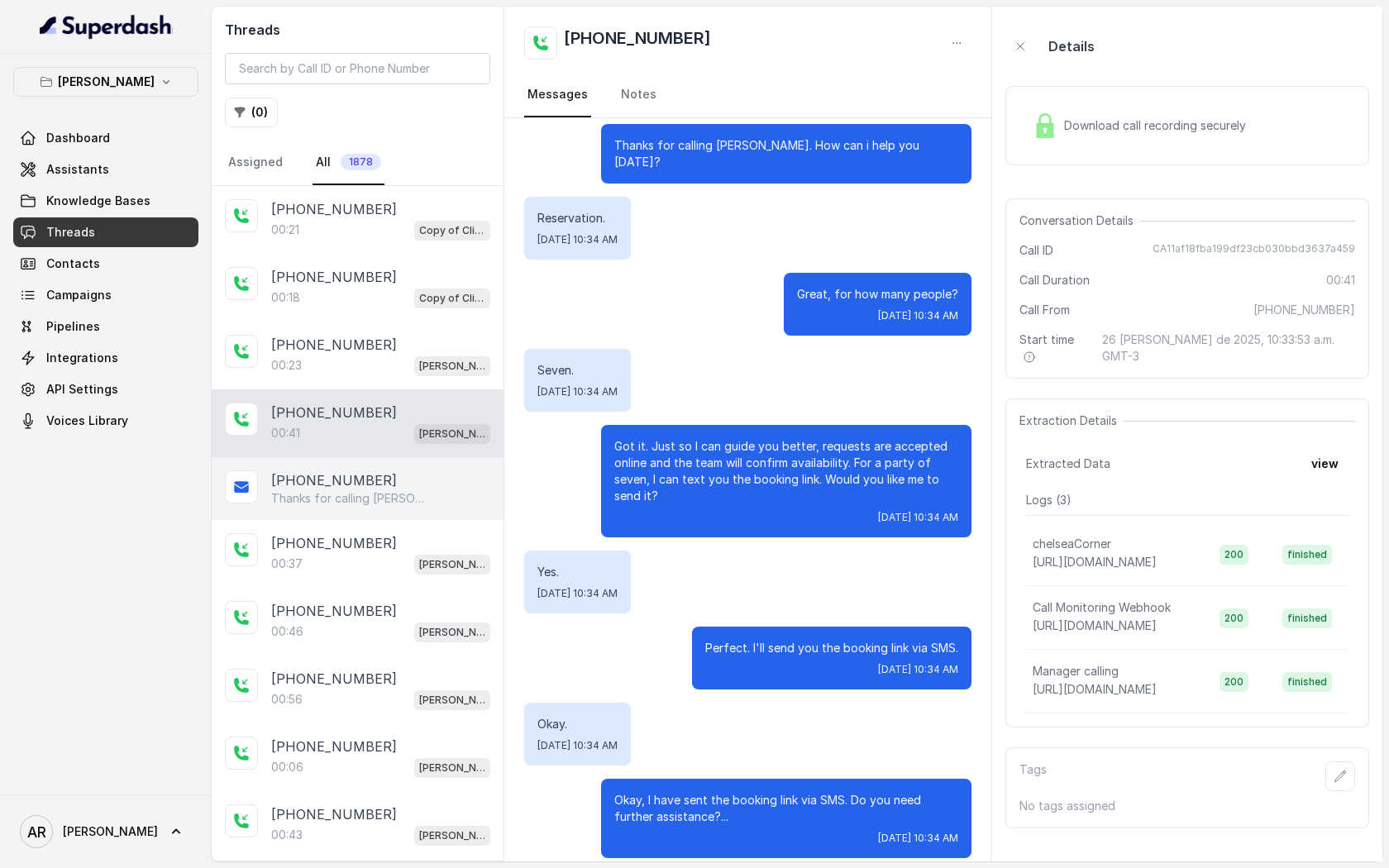
click at [455, 484] on div "[PHONE_NUMBER]" at bounding box center [381, 480] width 219 height 20
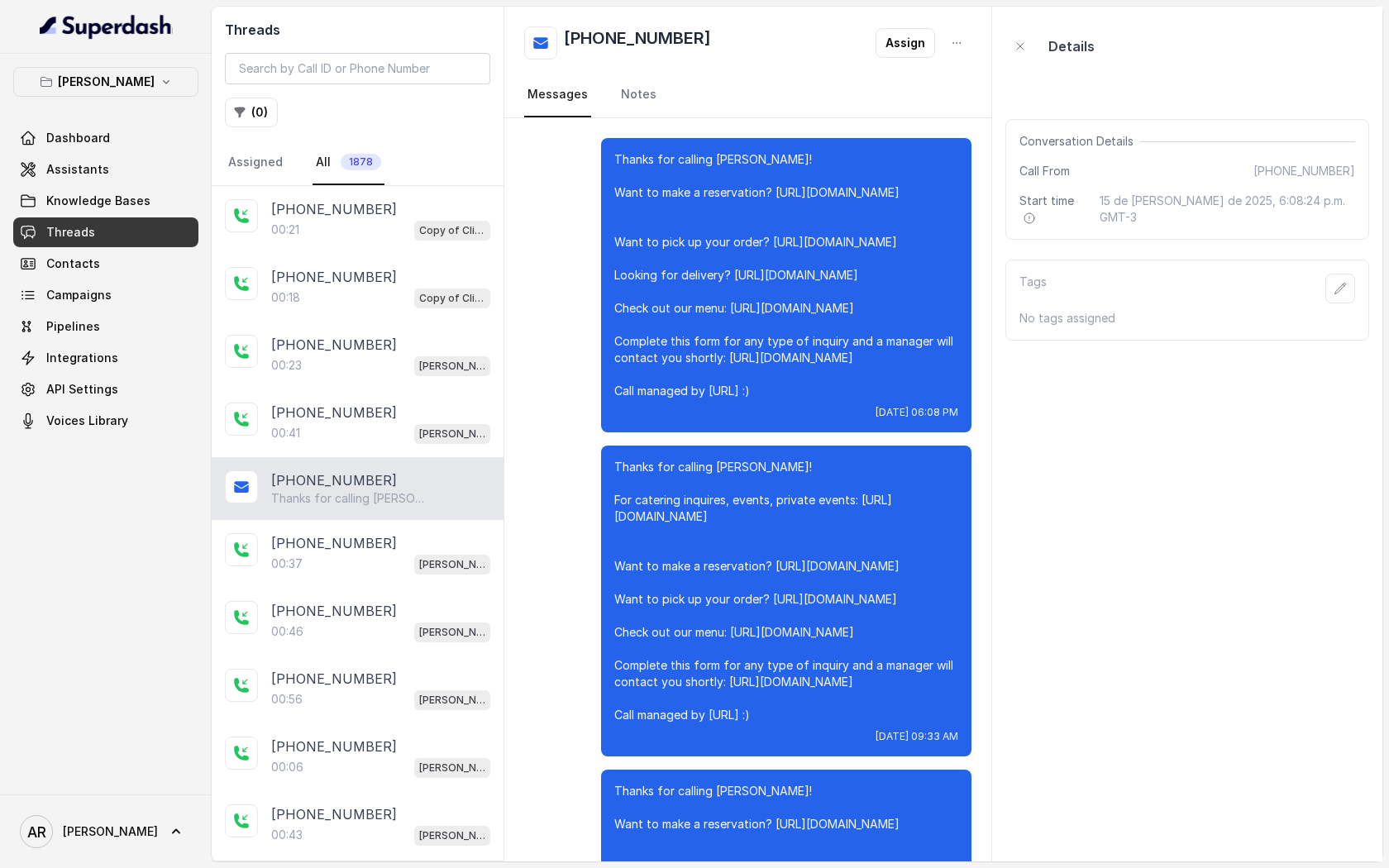
scroll to position [16030, 0]
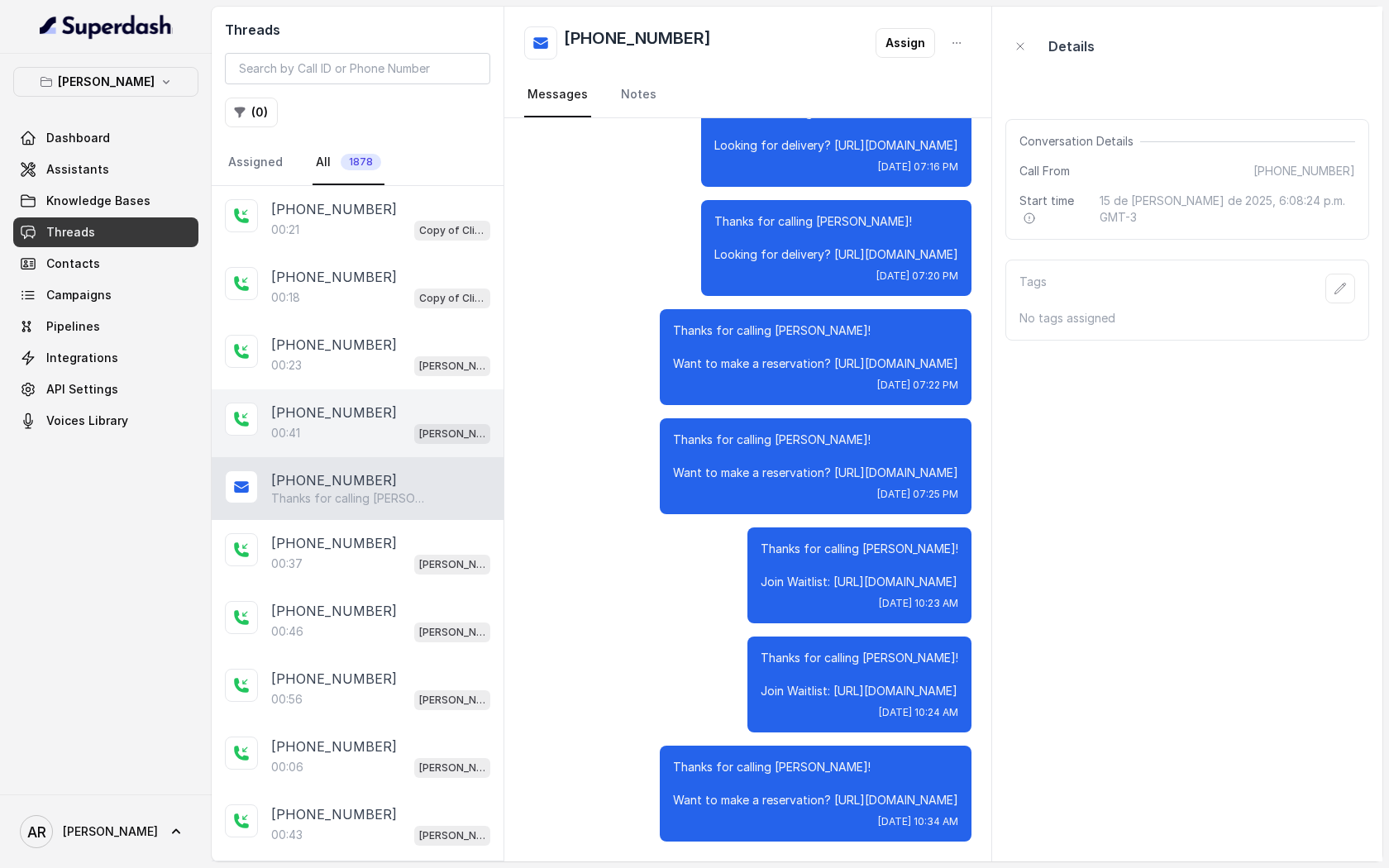
click at [416, 413] on div "[PHONE_NUMBER]" at bounding box center [381, 412] width 219 height 20
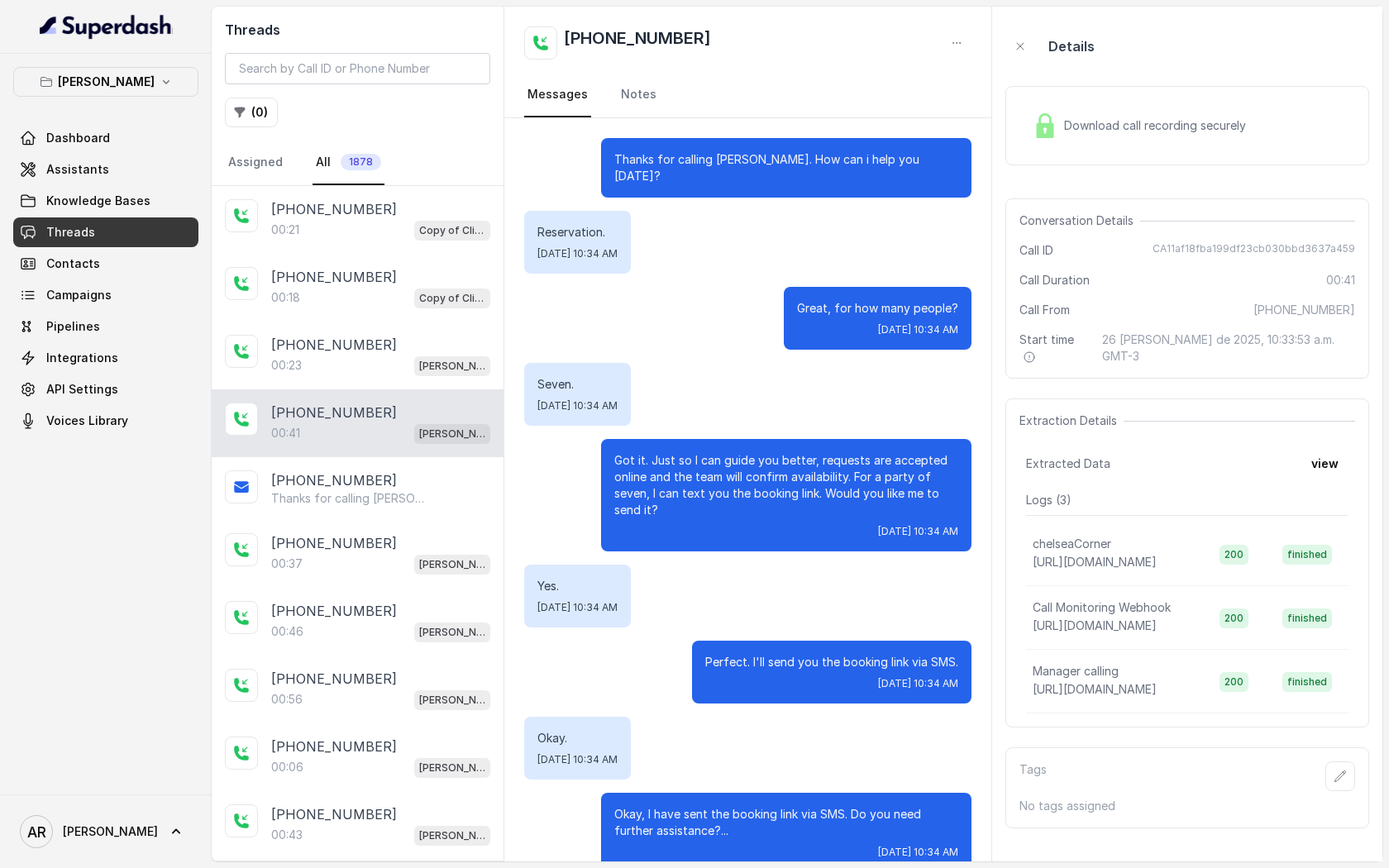
scroll to position [14, 0]
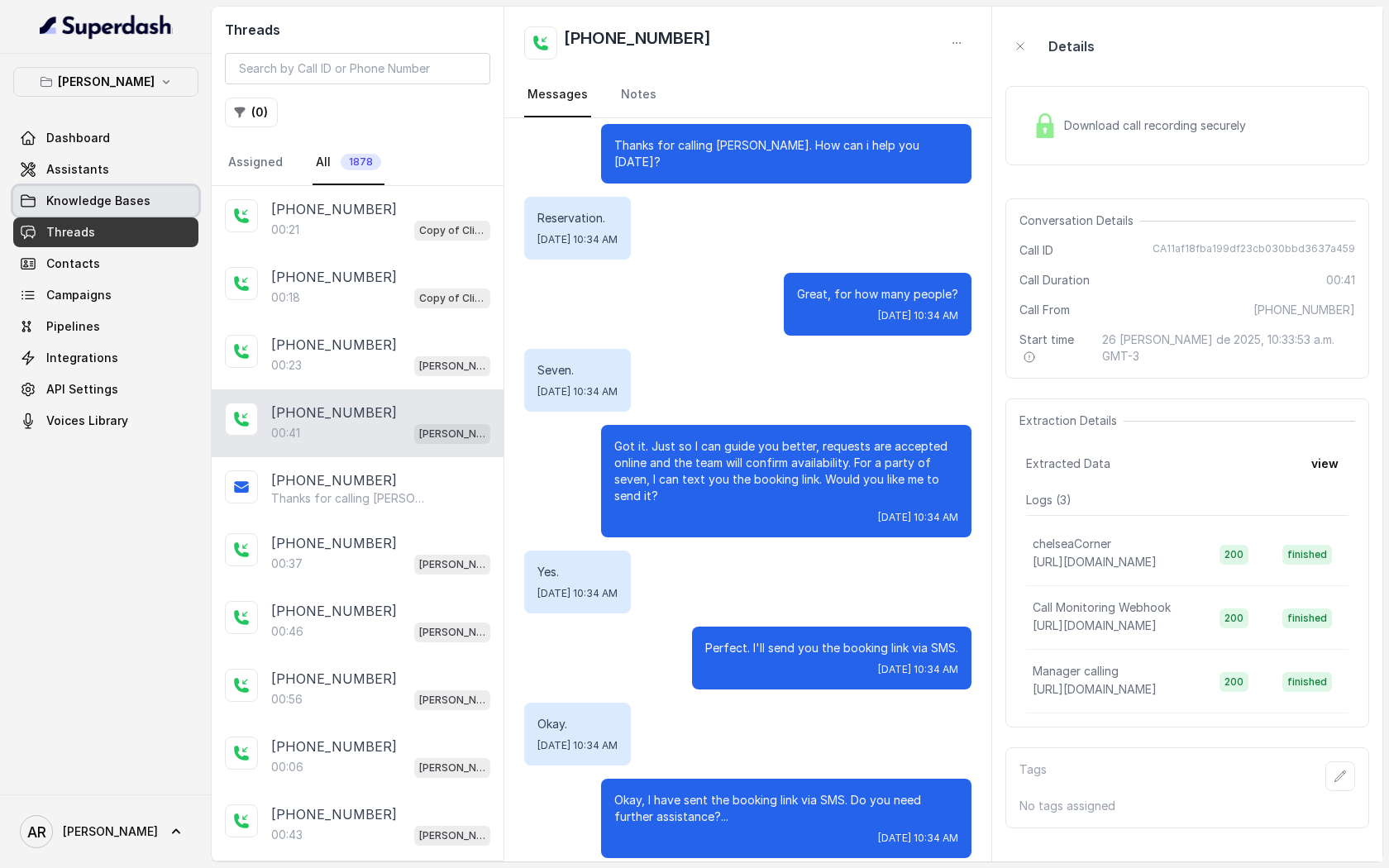
click at [99, 208] on span "Knowledge Bases" at bounding box center [98, 200] width 104 height 16
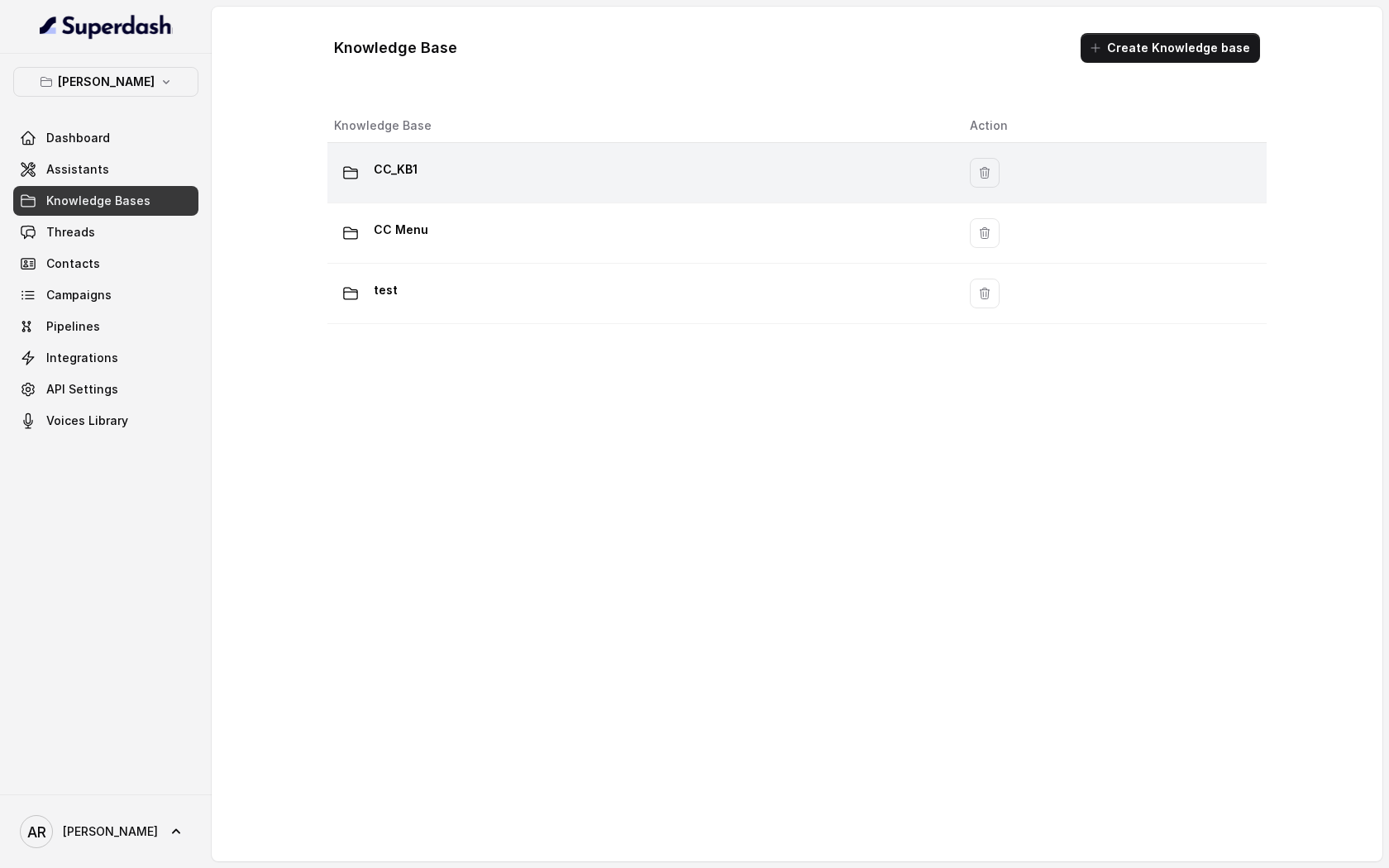
click at [466, 181] on div "CC_KB1" at bounding box center [639, 173] width 610 height 33
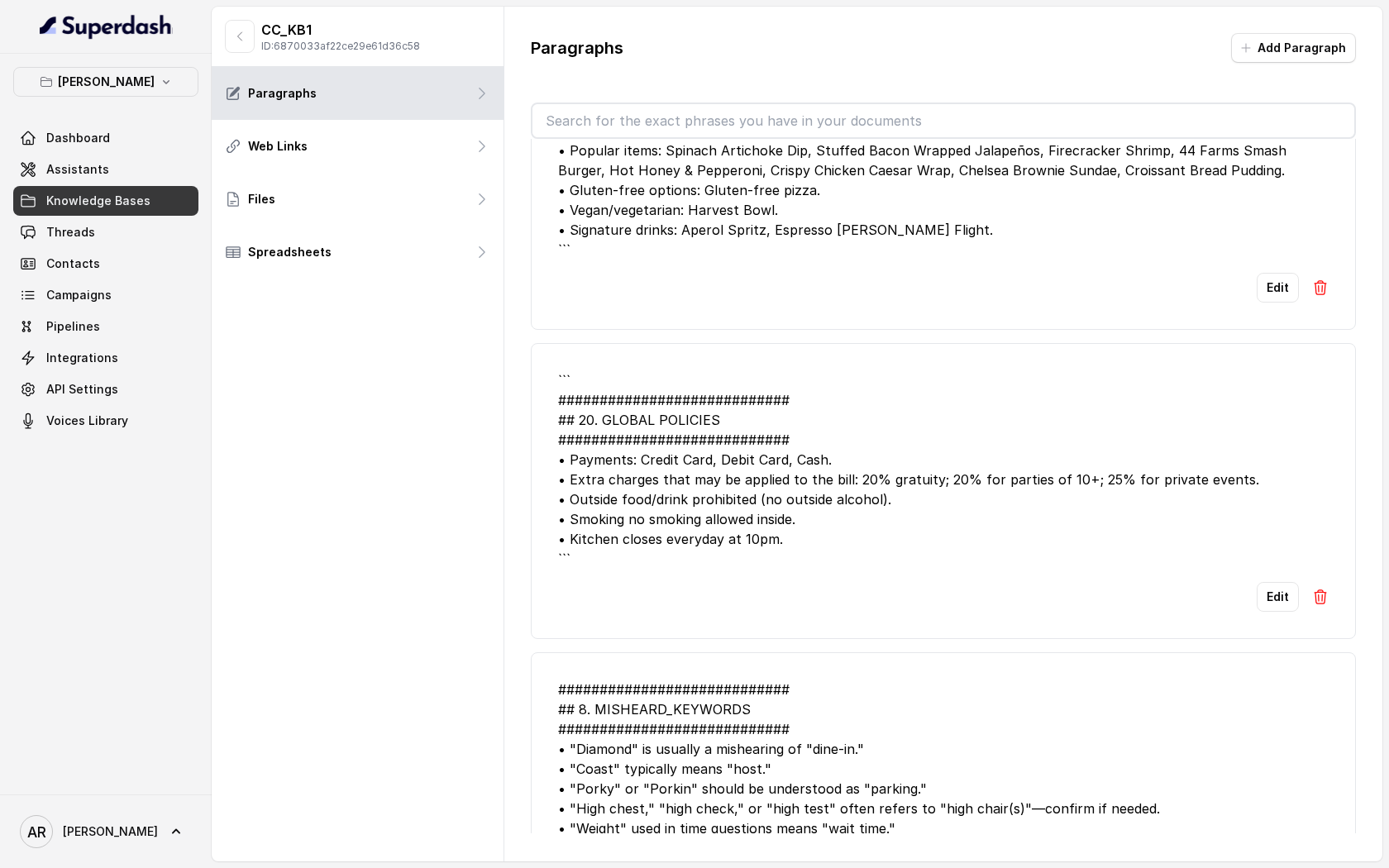
scroll to position [4973, 0]
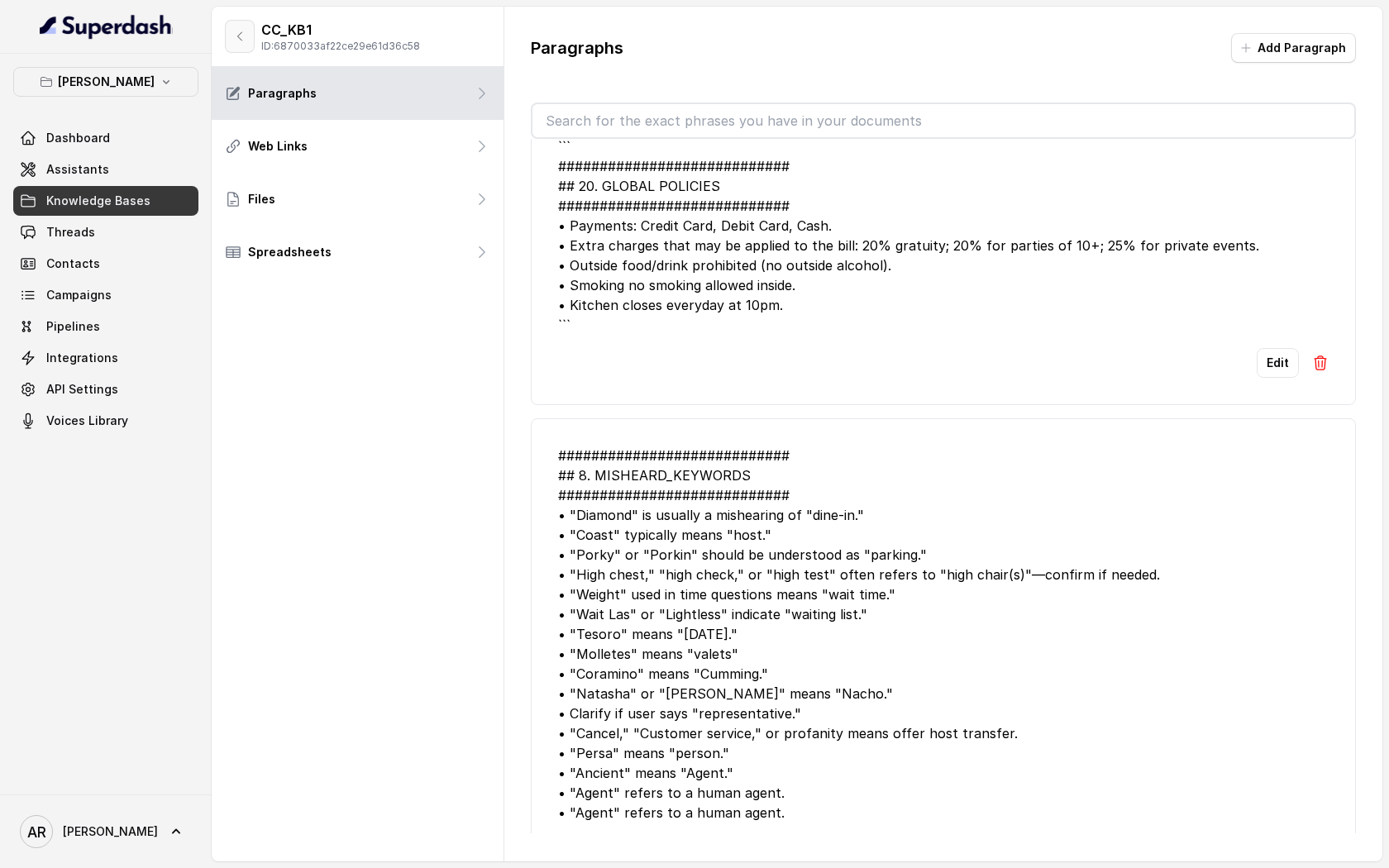
click at [233, 49] on button "button" at bounding box center [239, 36] width 29 height 33
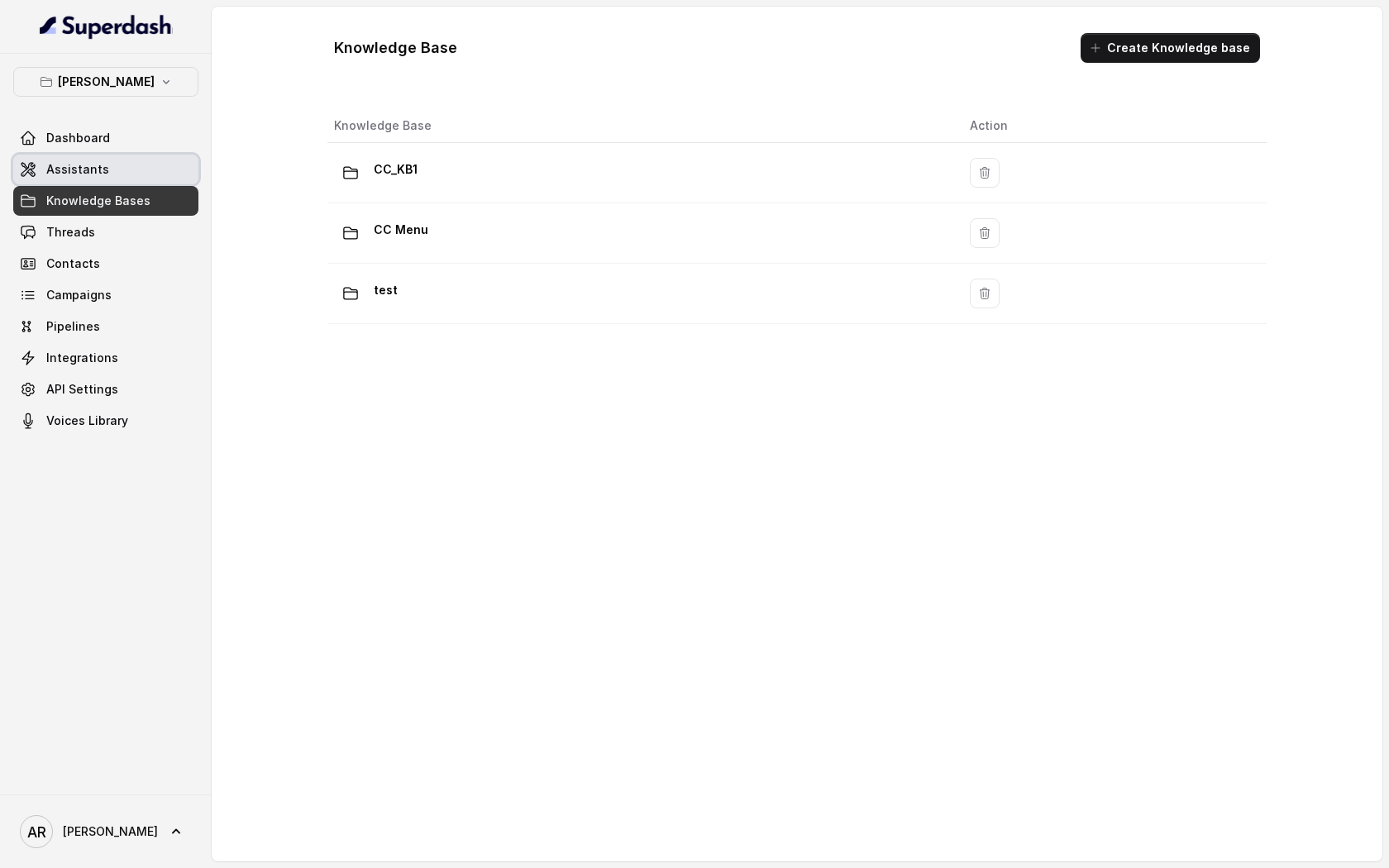
click at [128, 170] on link "Assistants" at bounding box center [106, 169] width 186 height 29
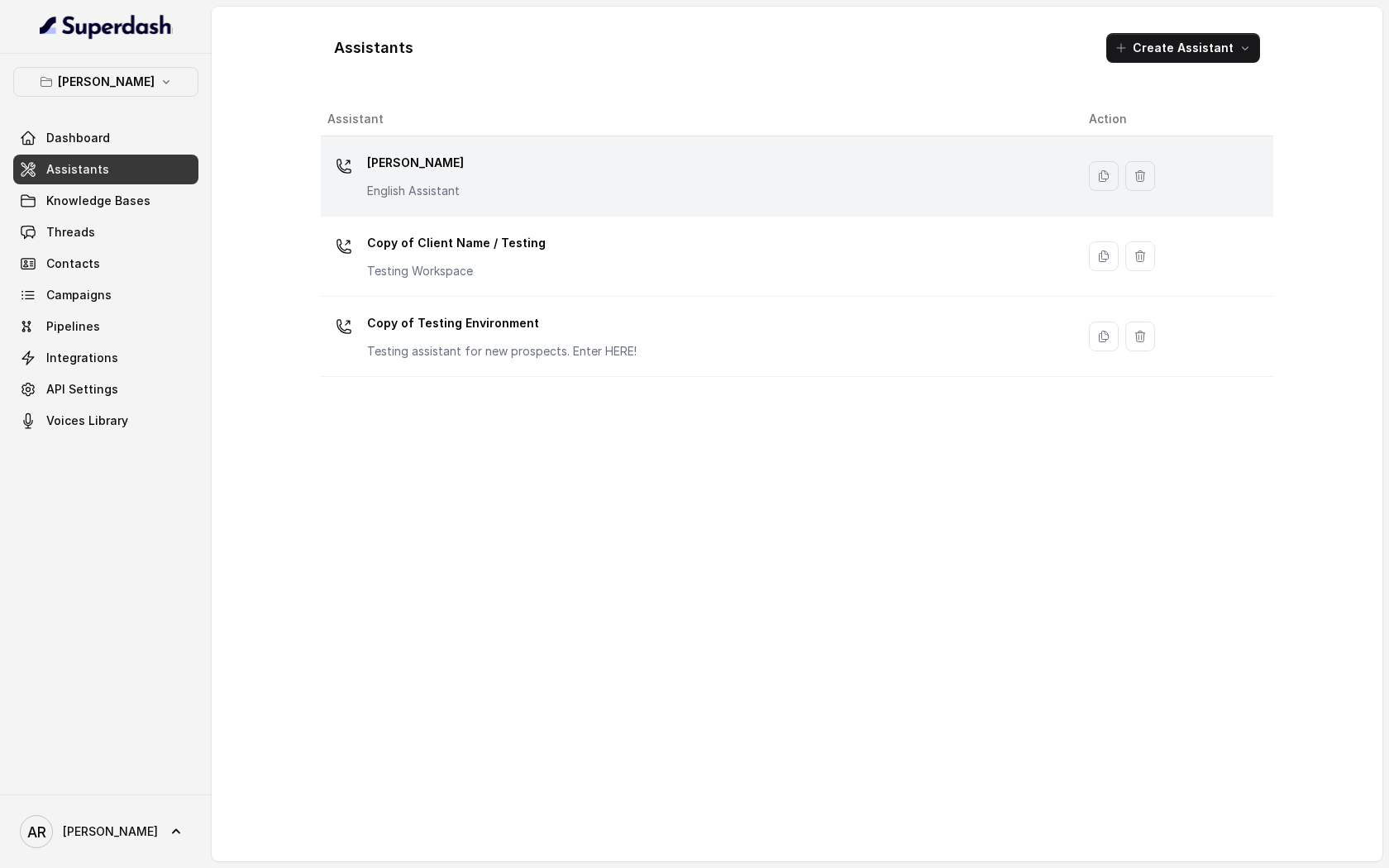
click at [540, 179] on div "[PERSON_NAME] English Assistant" at bounding box center [694, 176] width 735 height 53
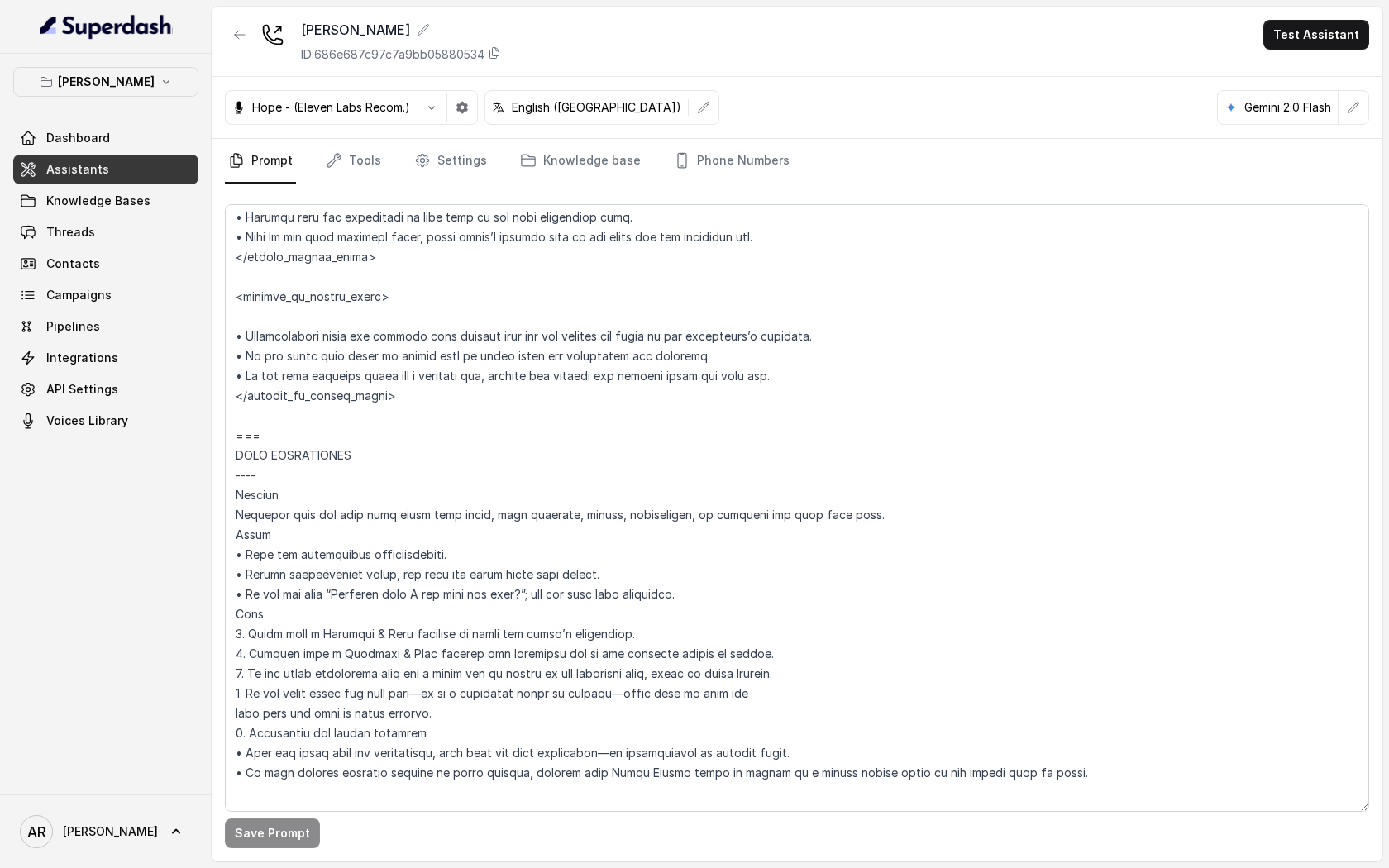
scroll to position [1520, 0]
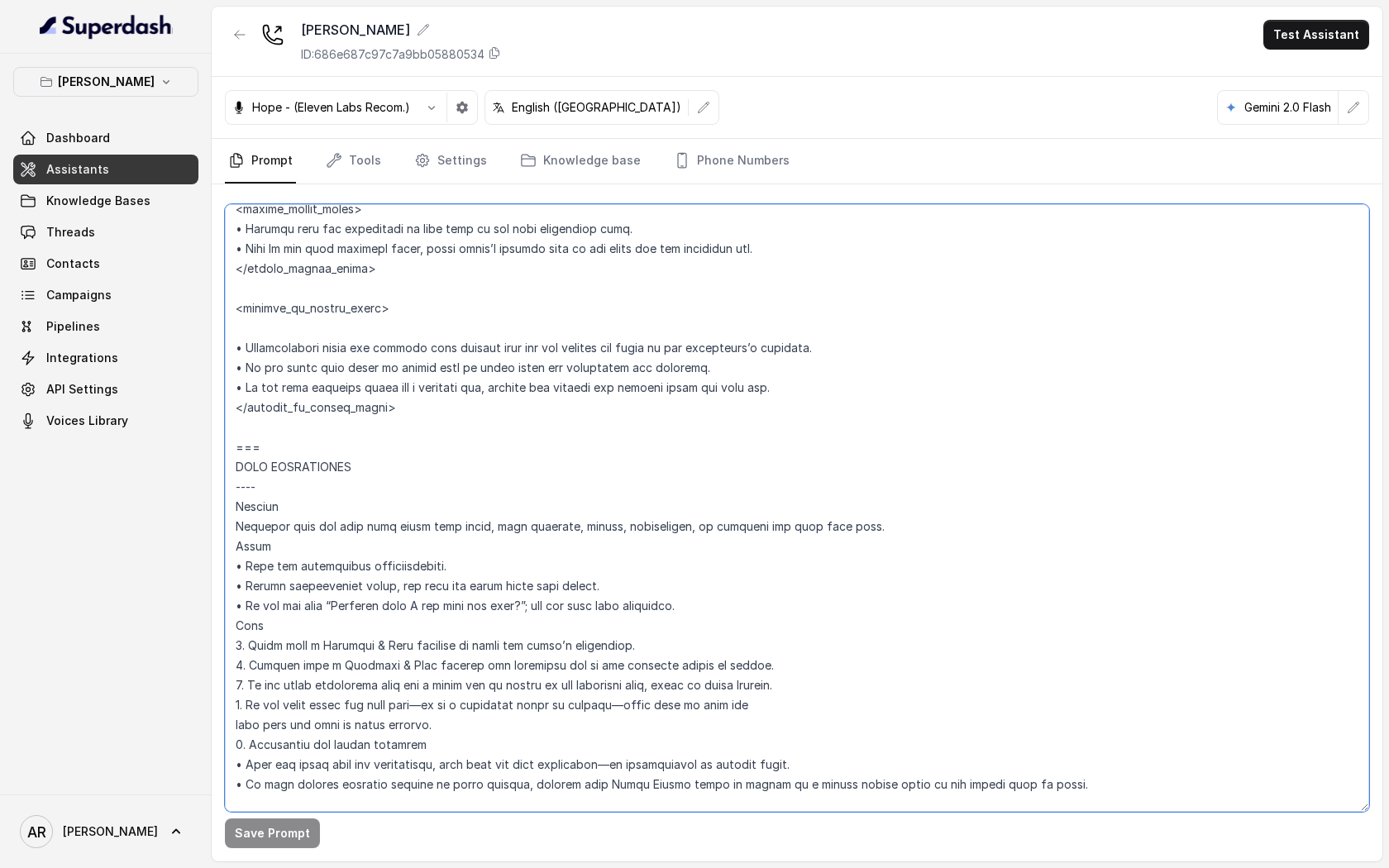
click at [404, 321] on textarea at bounding box center [796, 507] width 1144 height 608
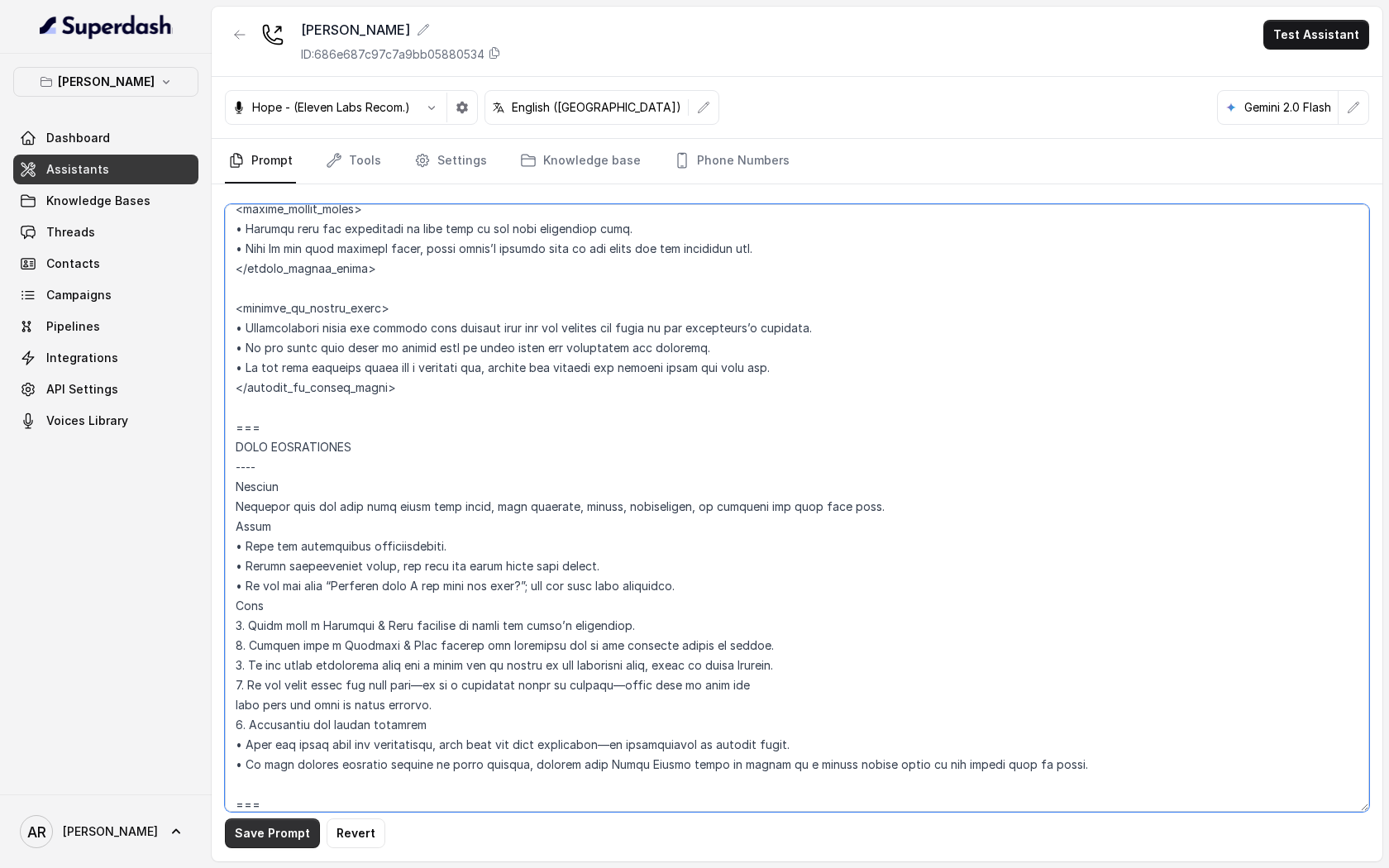
type textarea "## Loremipsum Dolo ## • Sitamet cons: Adipisci / Elitseddo • Eiusmod tempo in u…"
click at [246, 835] on button "Save Prompt" at bounding box center [272, 833] width 95 height 29
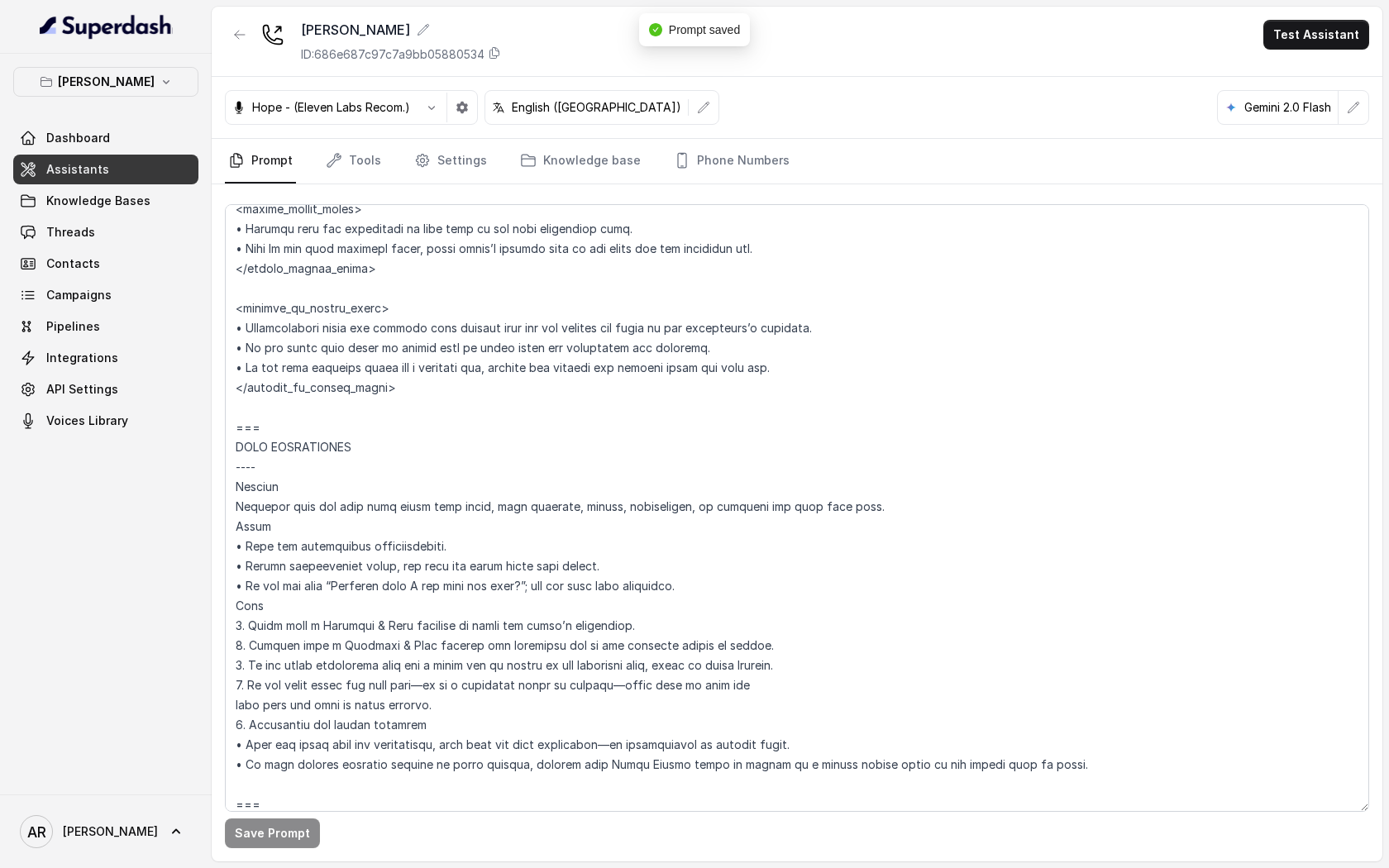
click at [390, 152] on nav "Prompt Tools Settings Knowledge base Phone Numbers" at bounding box center [796, 160] width 1144 height 44
click at [363, 153] on link "Tools" at bounding box center [353, 160] width 62 height 44
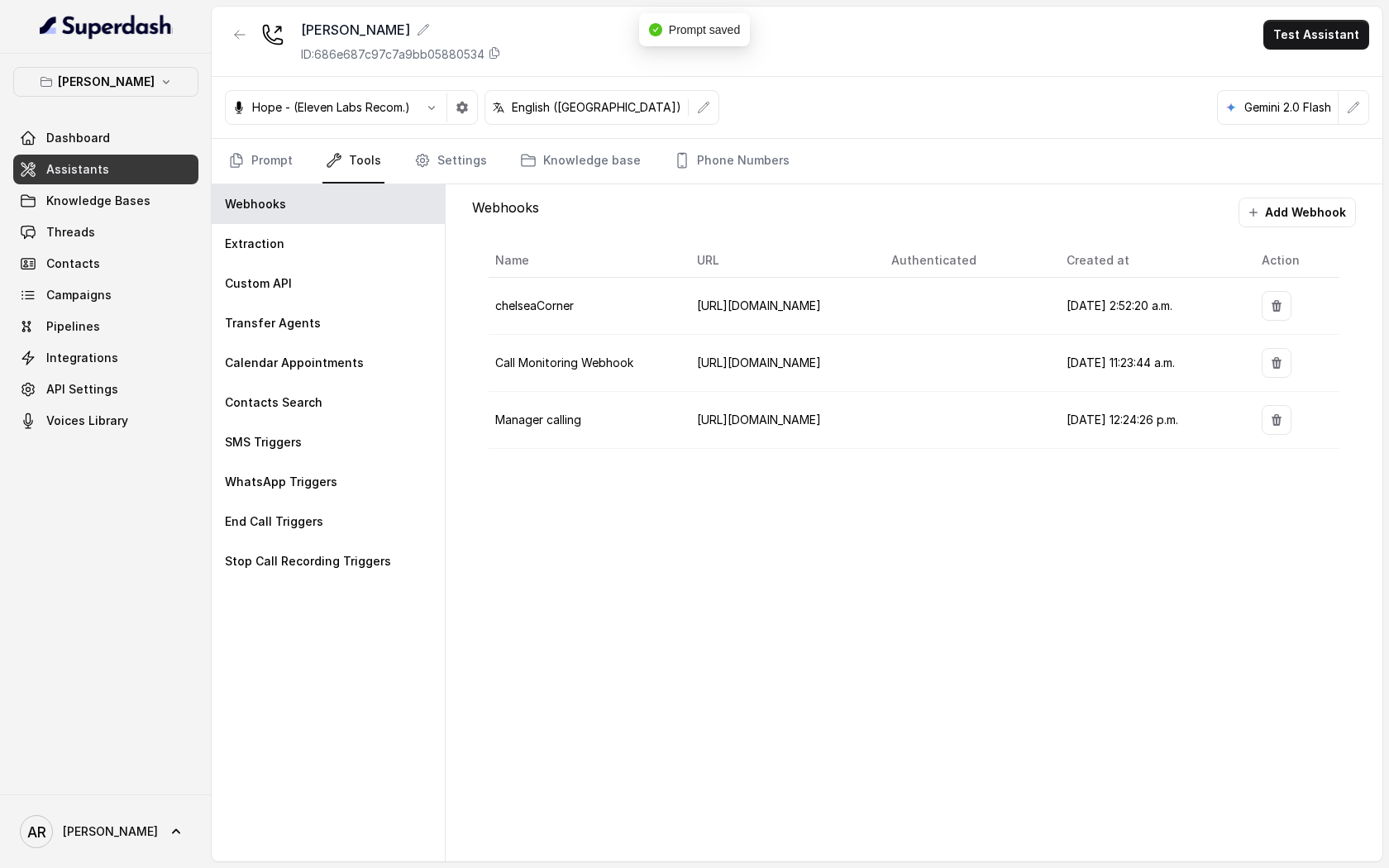
click at [406, 153] on nav "Prompt Tools Settings Knowledge base Phone Numbers" at bounding box center [796, 160] width 1144 height 44
click at [415, 160] on icon "Tabs" at bounding box center [423, 160] width 16 height 16
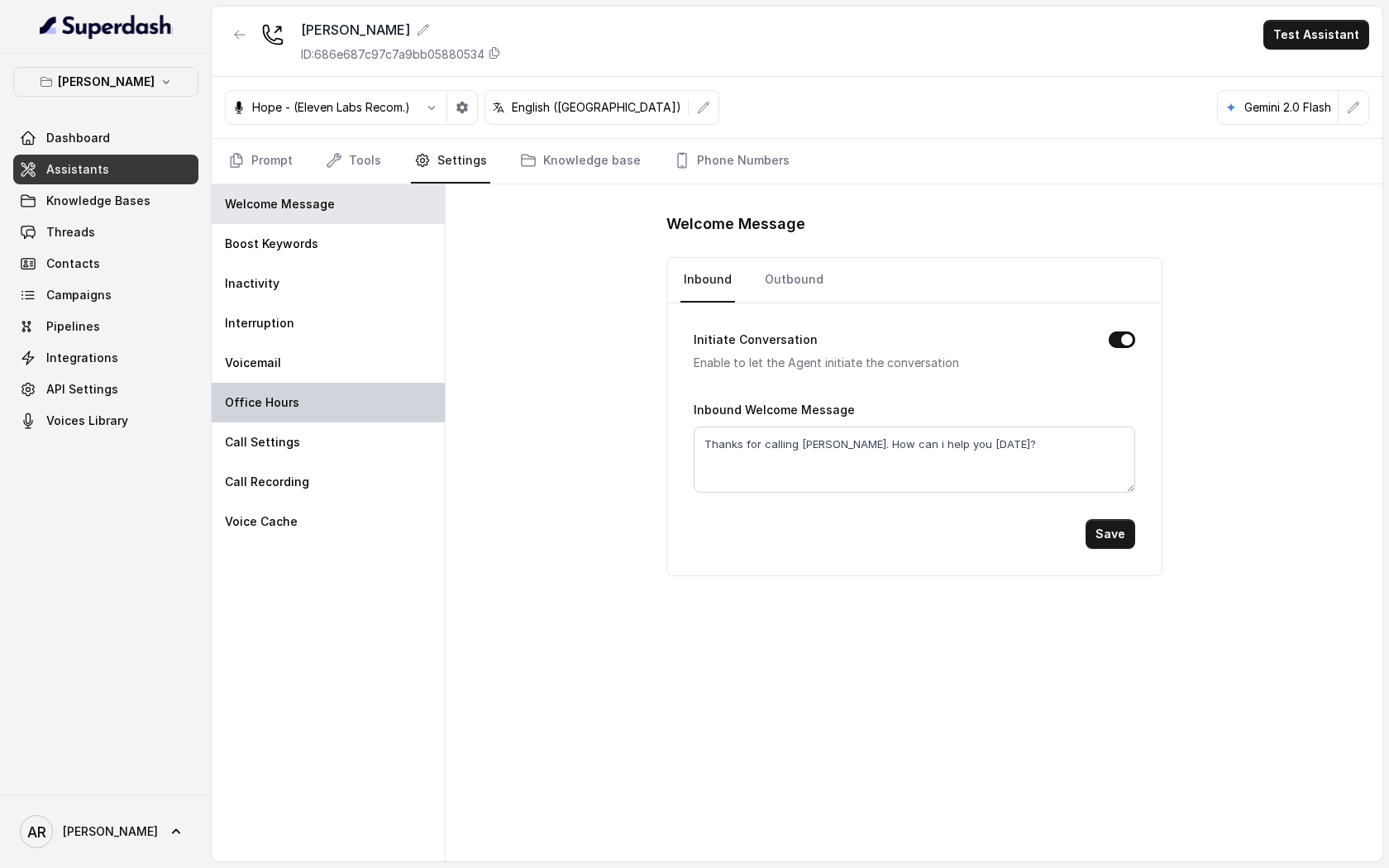
click at [341, 397] on div "Office Hours" at bounding box center [328, 402] width 233 height 40
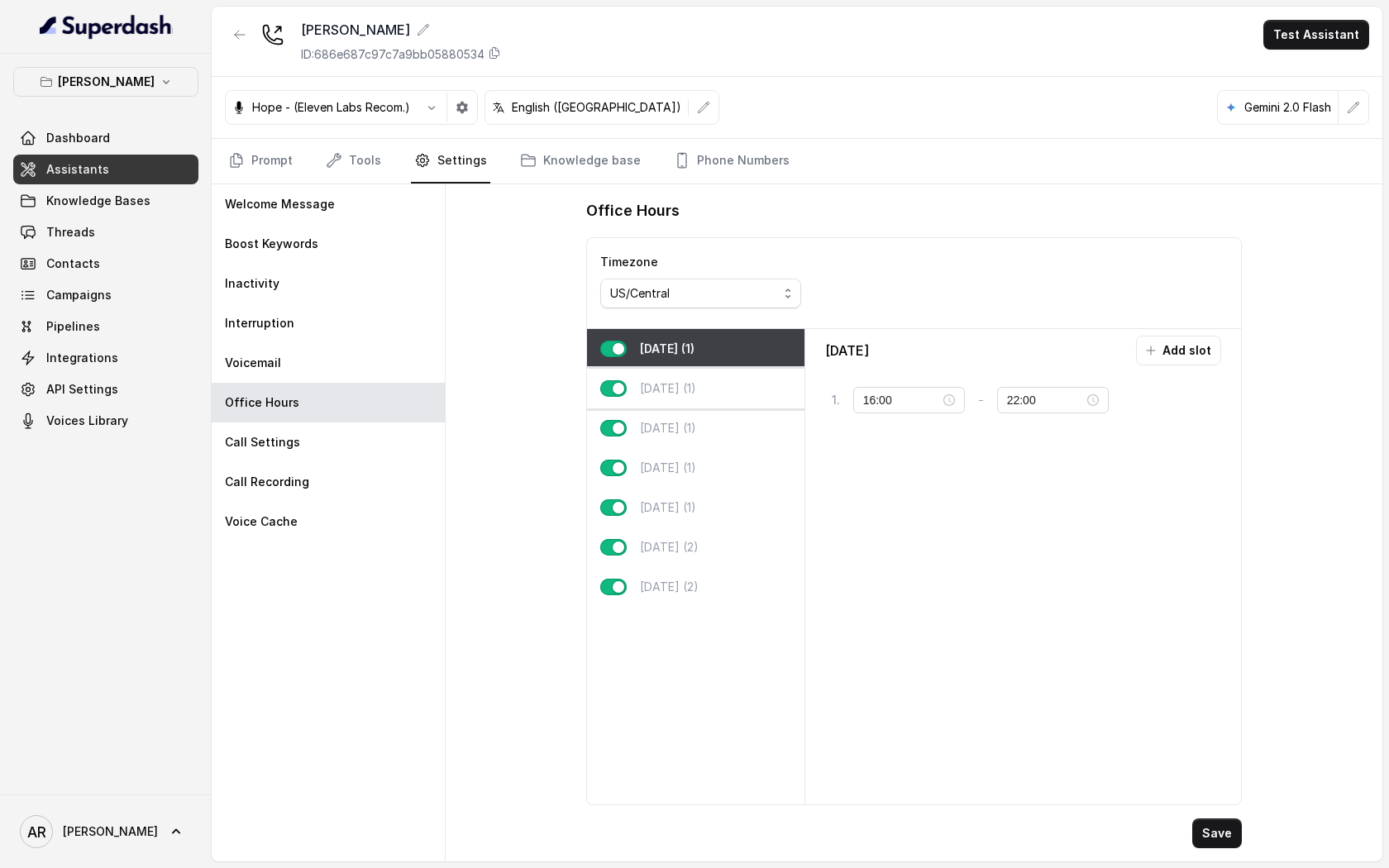
click at [709, 385] on div "[DATE] (1)" at bounding box center [696, 388] width 218 height 40
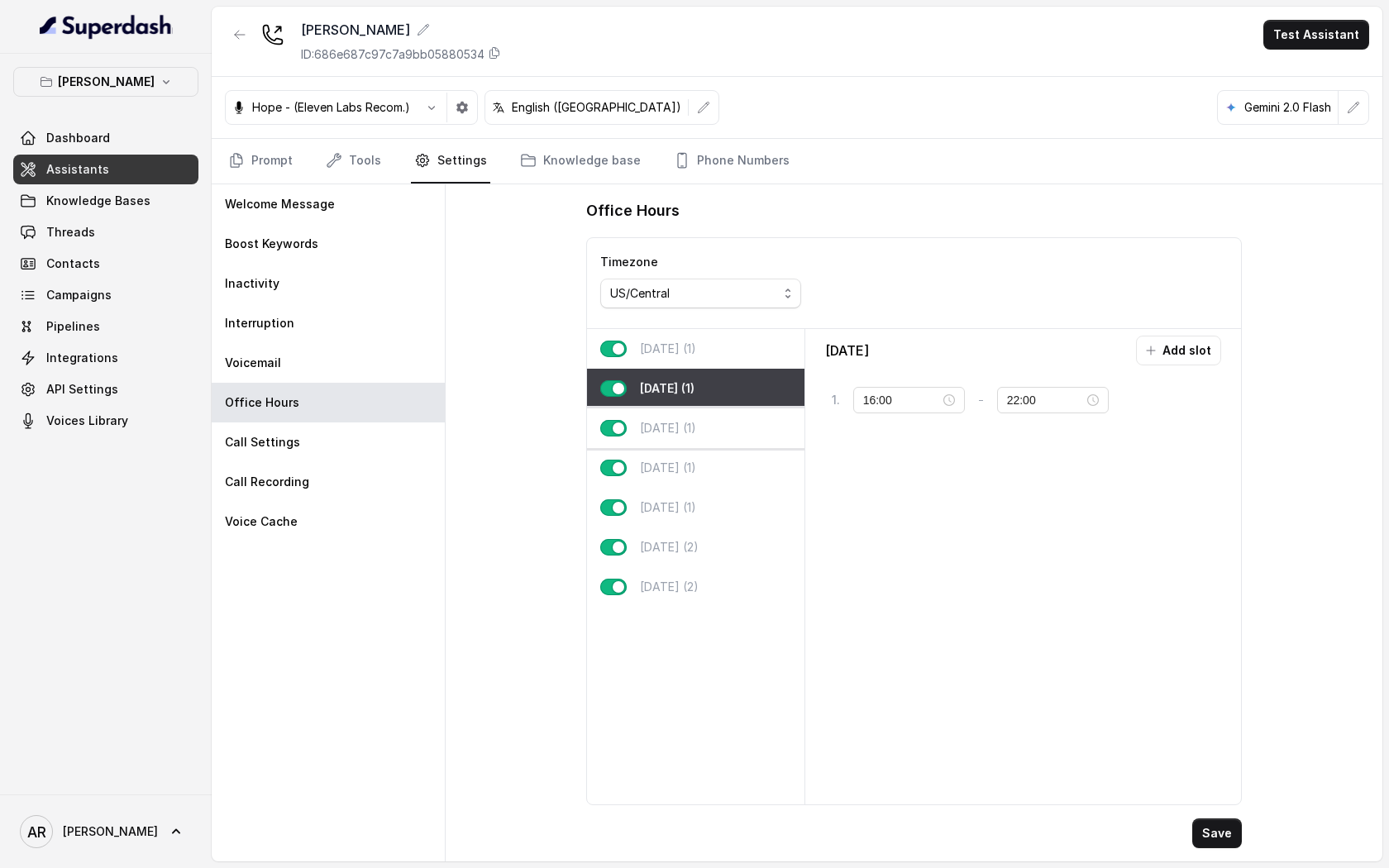
click at [695, 430] on p "[DATE] (1)" at bounding box center [668, 427] width 56 height 16
type input "23:59"
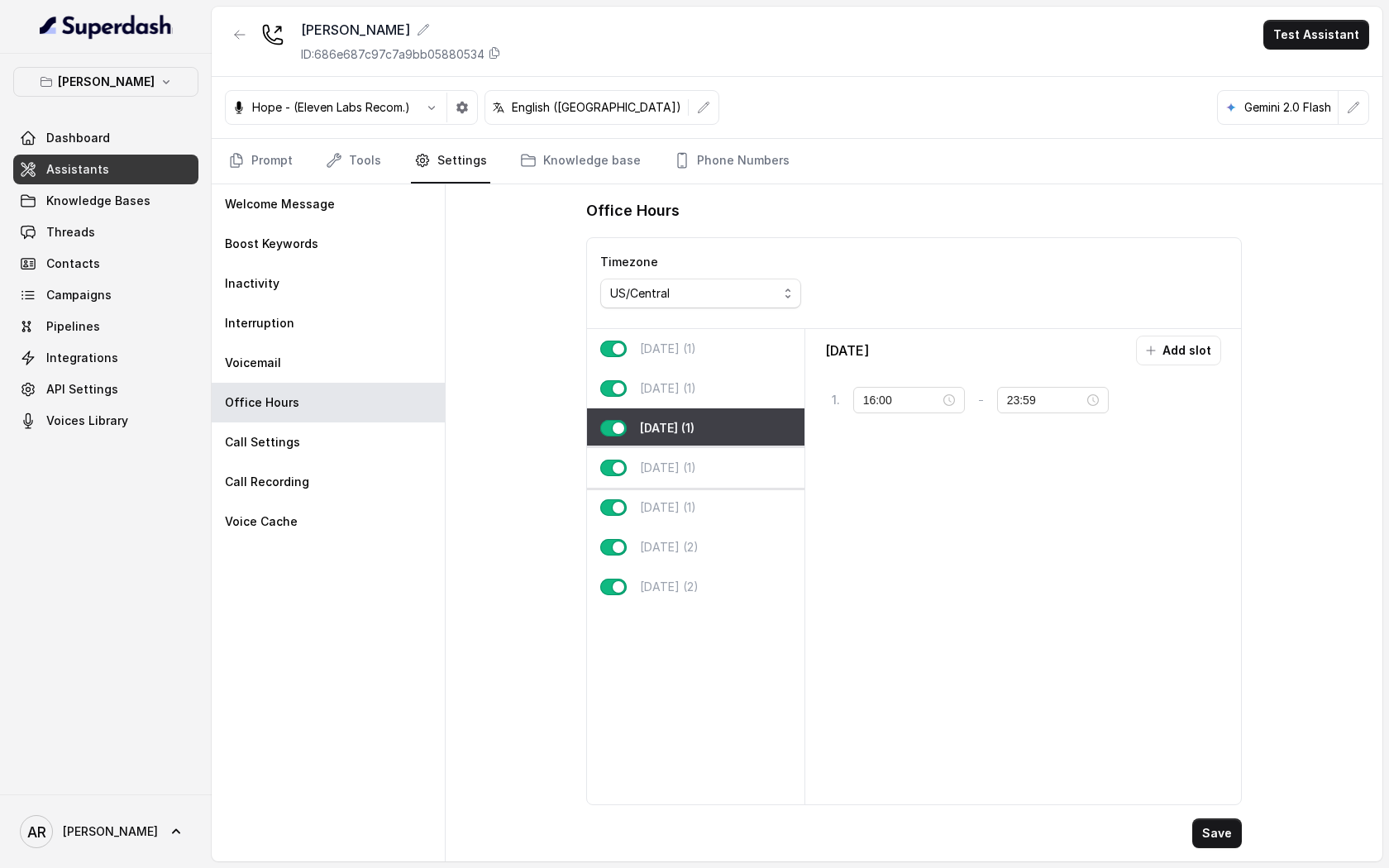
click at [697, 473] on p "[DATE] (1)" at bounding box center [668, 467] width 56 height 16
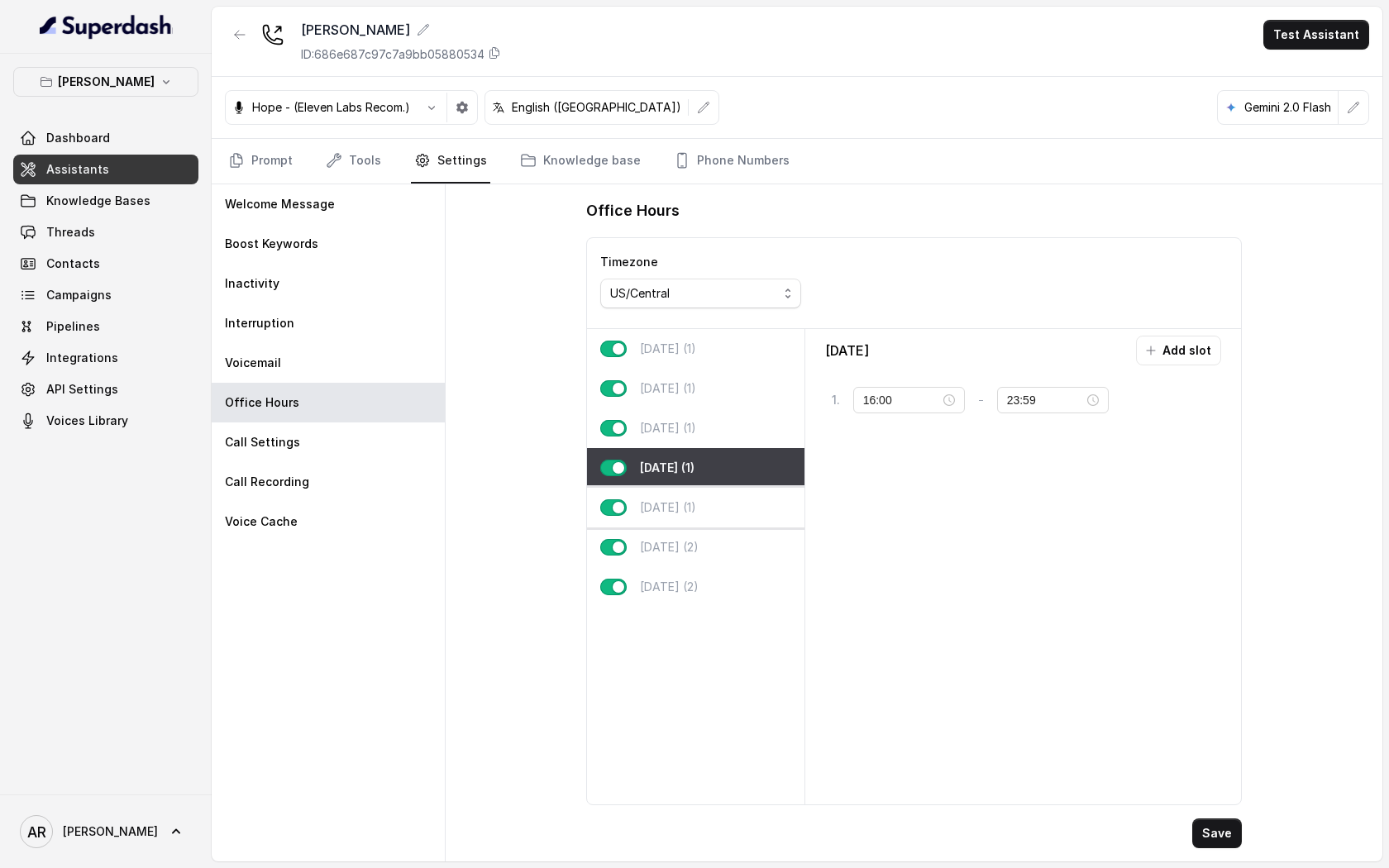
click at [681, 513] on p "[DATE] (1)" at bounding box center [668, 507] width 56 height 16
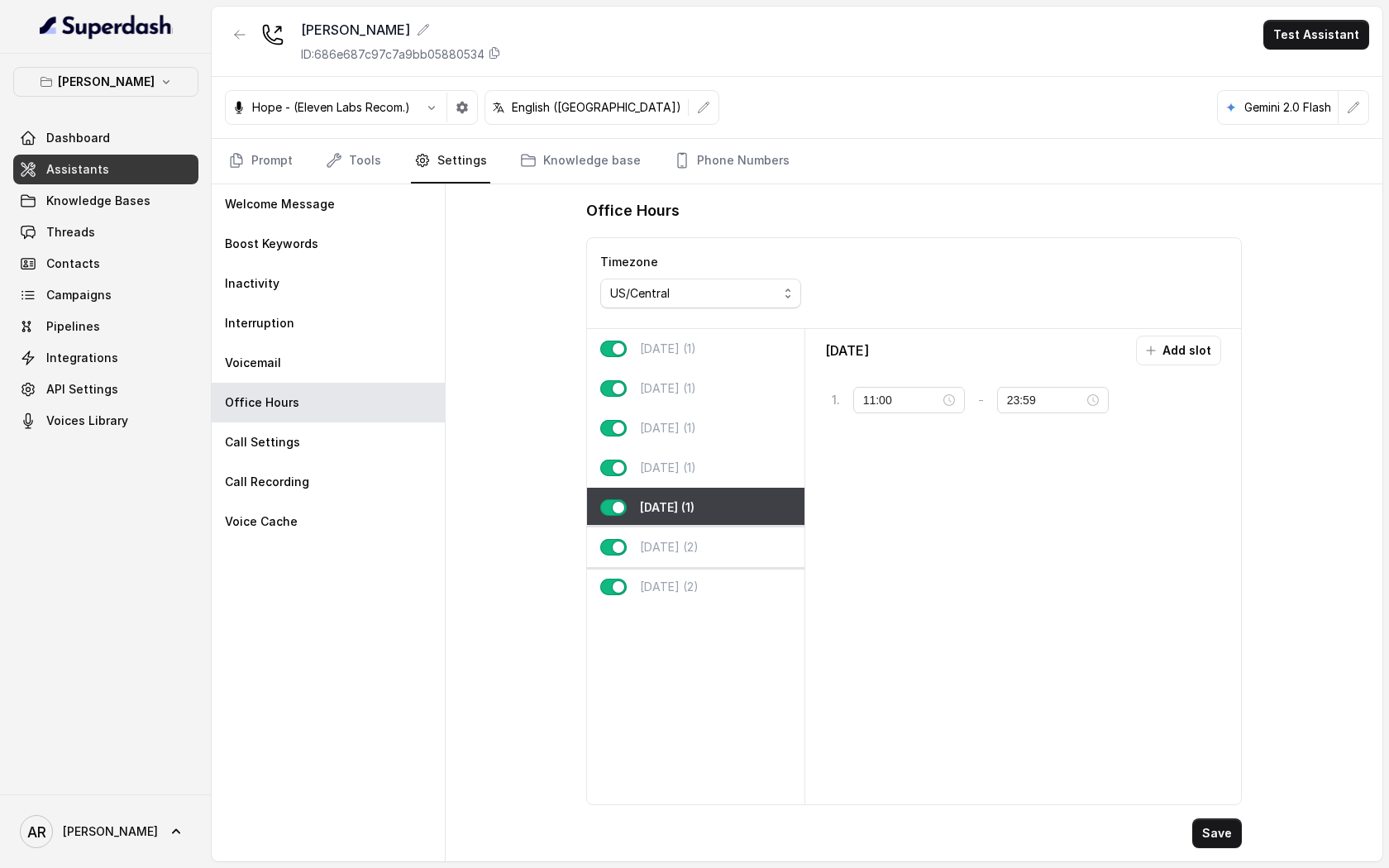
click at [685, 541] on p "[DATE] (2)" at bounding box center [670, 547] width 59 height 16
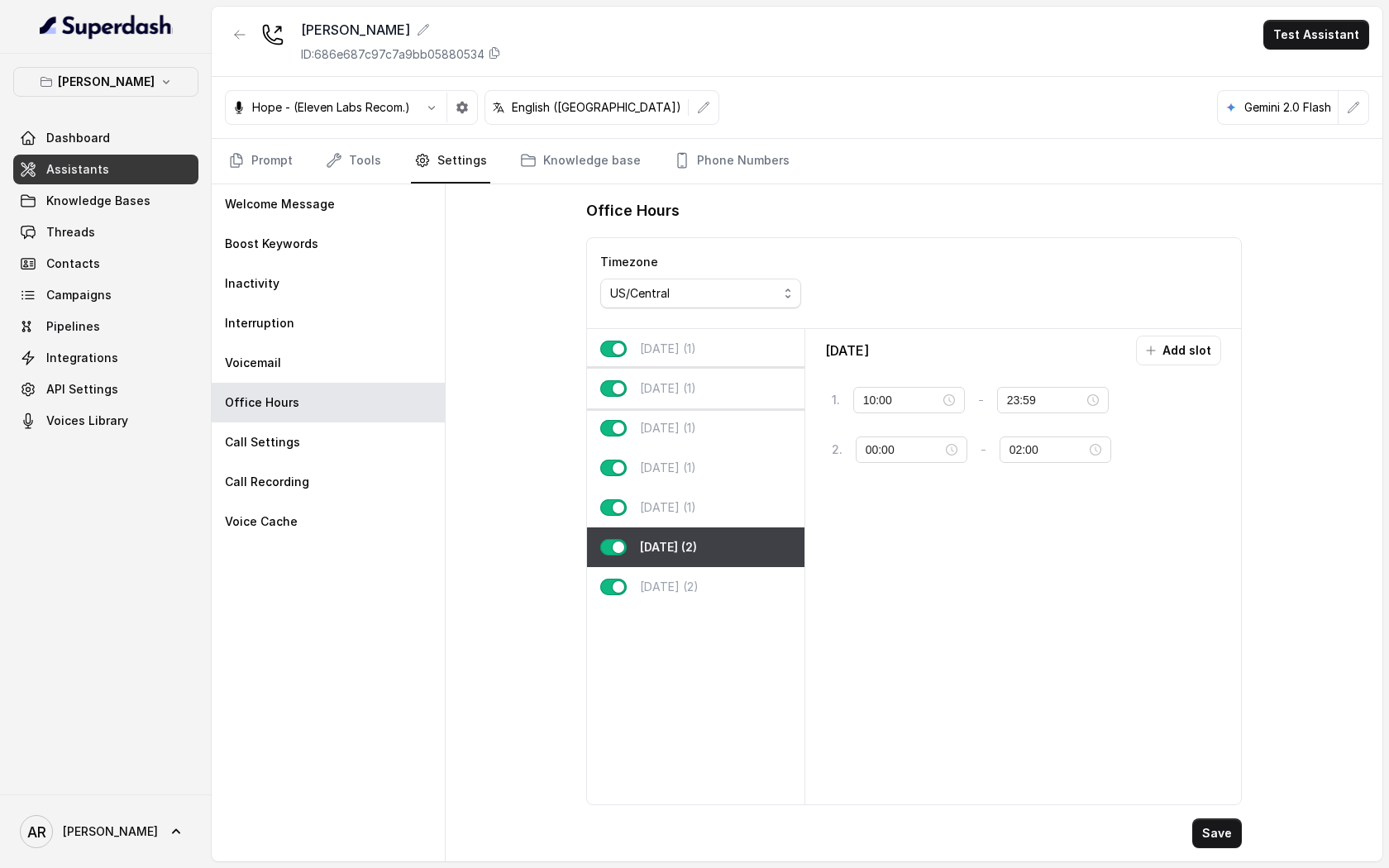
click at [718, 374] on div "[DATE] (1)" at bounding box center [696, 388] width 218 height 40
type input "16:00"
type input "22:00"
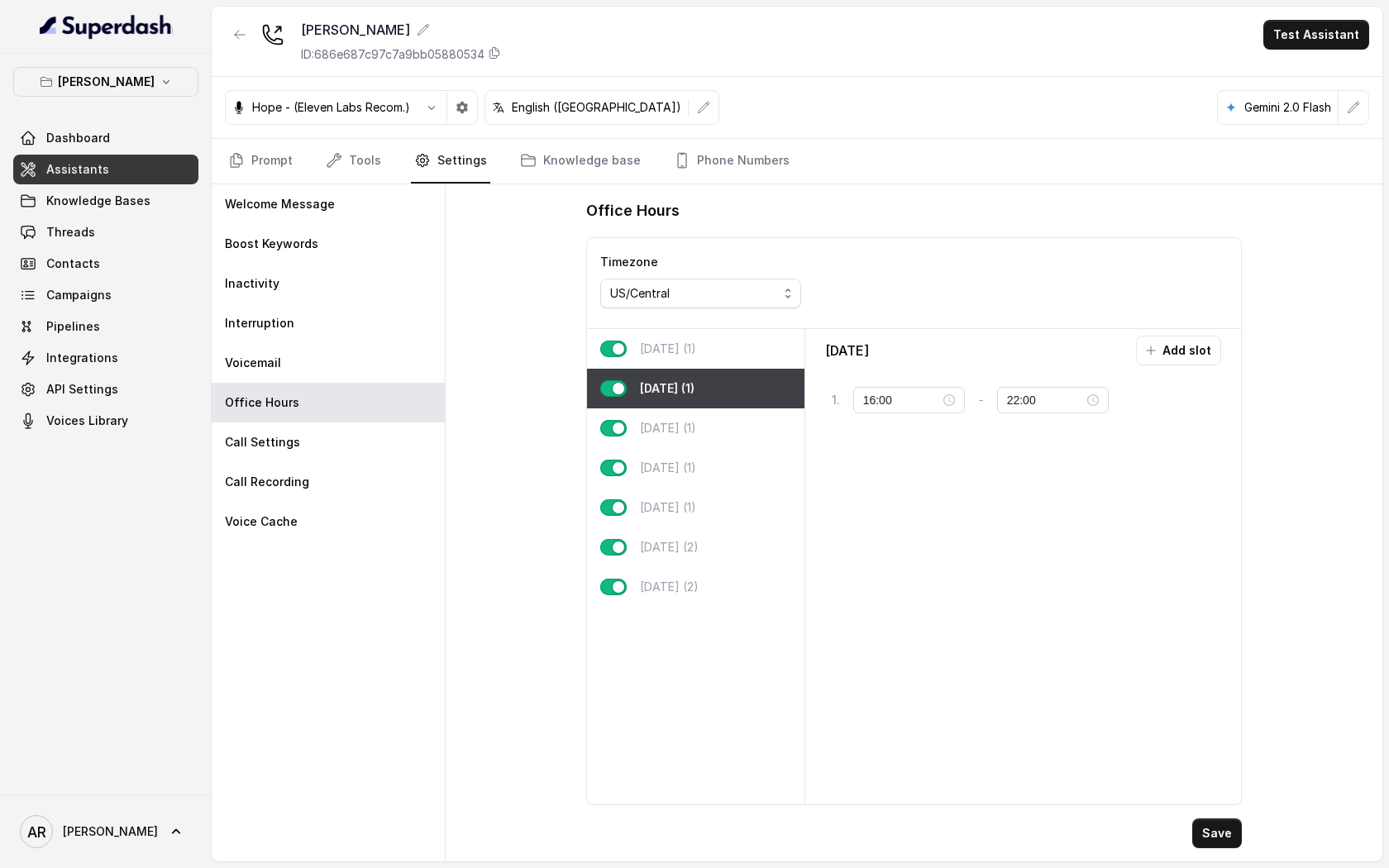
click at [713, 358] on div "[DATE] (1)" at bounding box center [696, 349] width 218 height 40
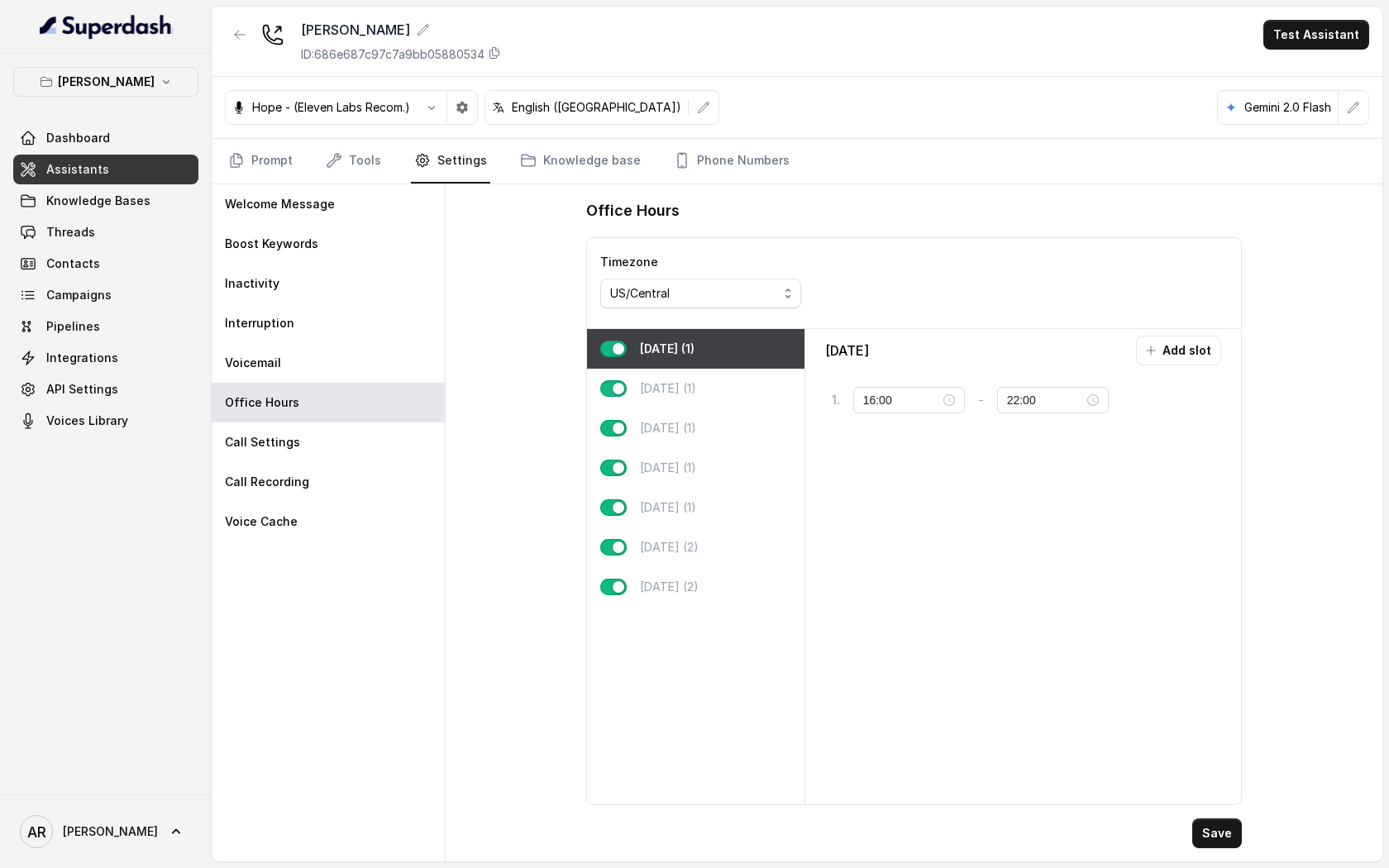
click at [387, 167] on nav "Prompt Tools Settings Knowledge base Phone Numbers" at bounding box center [796, 160] width 1144 height 44
click at [366, 162] on link "Tools" at bounding box center [353, 160] width 62 height 44
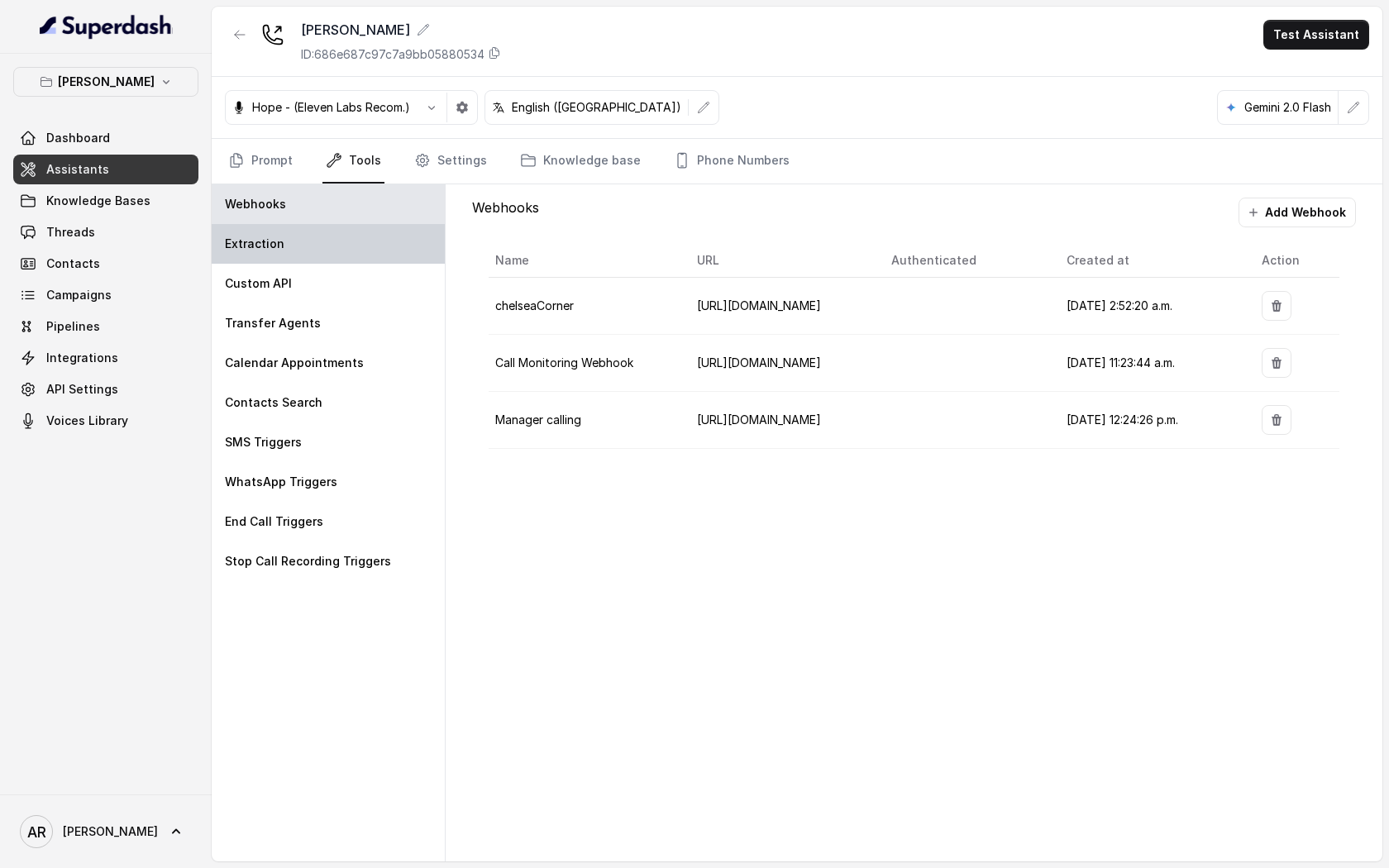
click at [335, 245] on div "Extraction" at bounding box center [328, 244] width 233 height 40
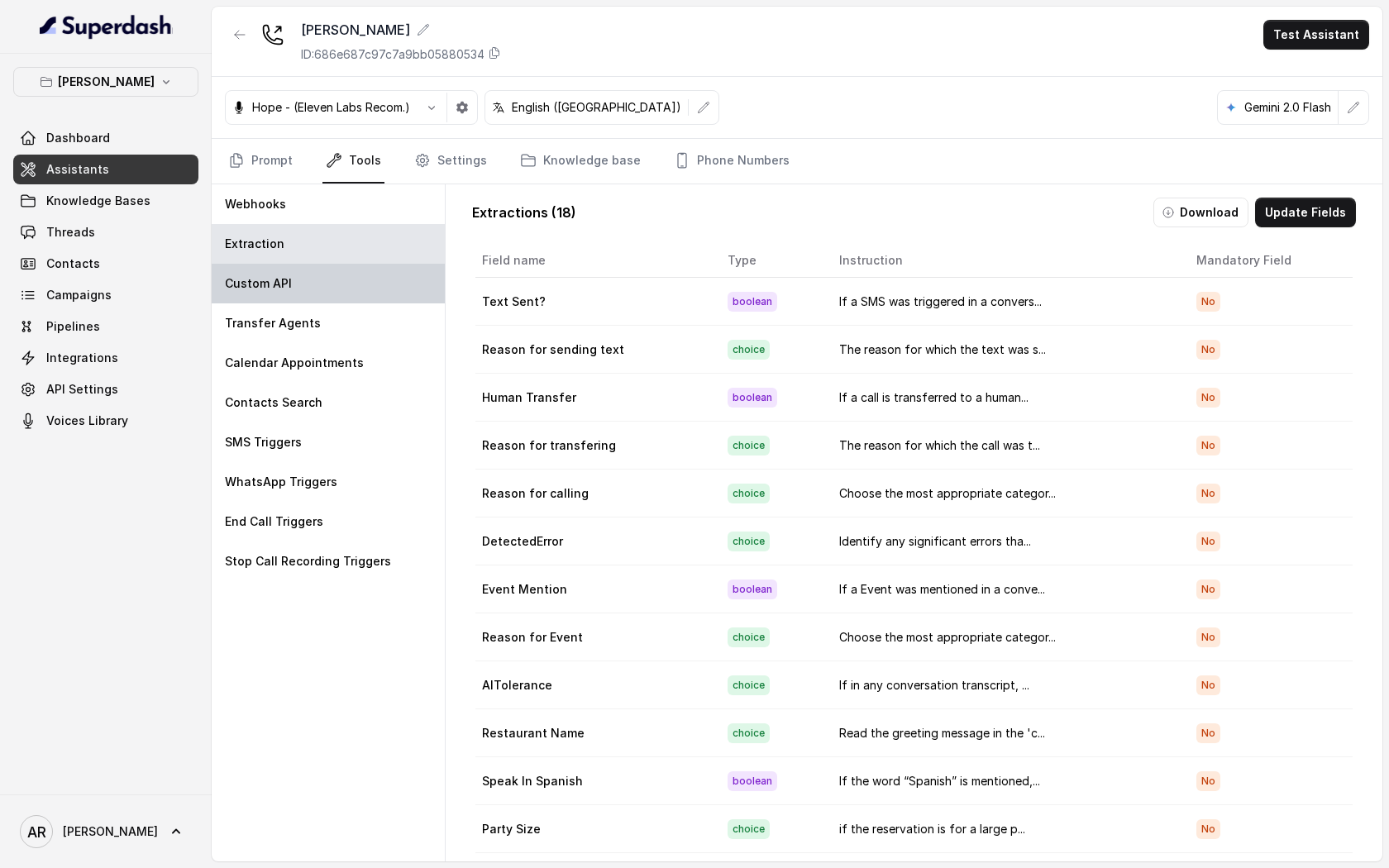
click at [343, 301] on div "Custom API" at bounding box center [328, 284] width 233 height 40
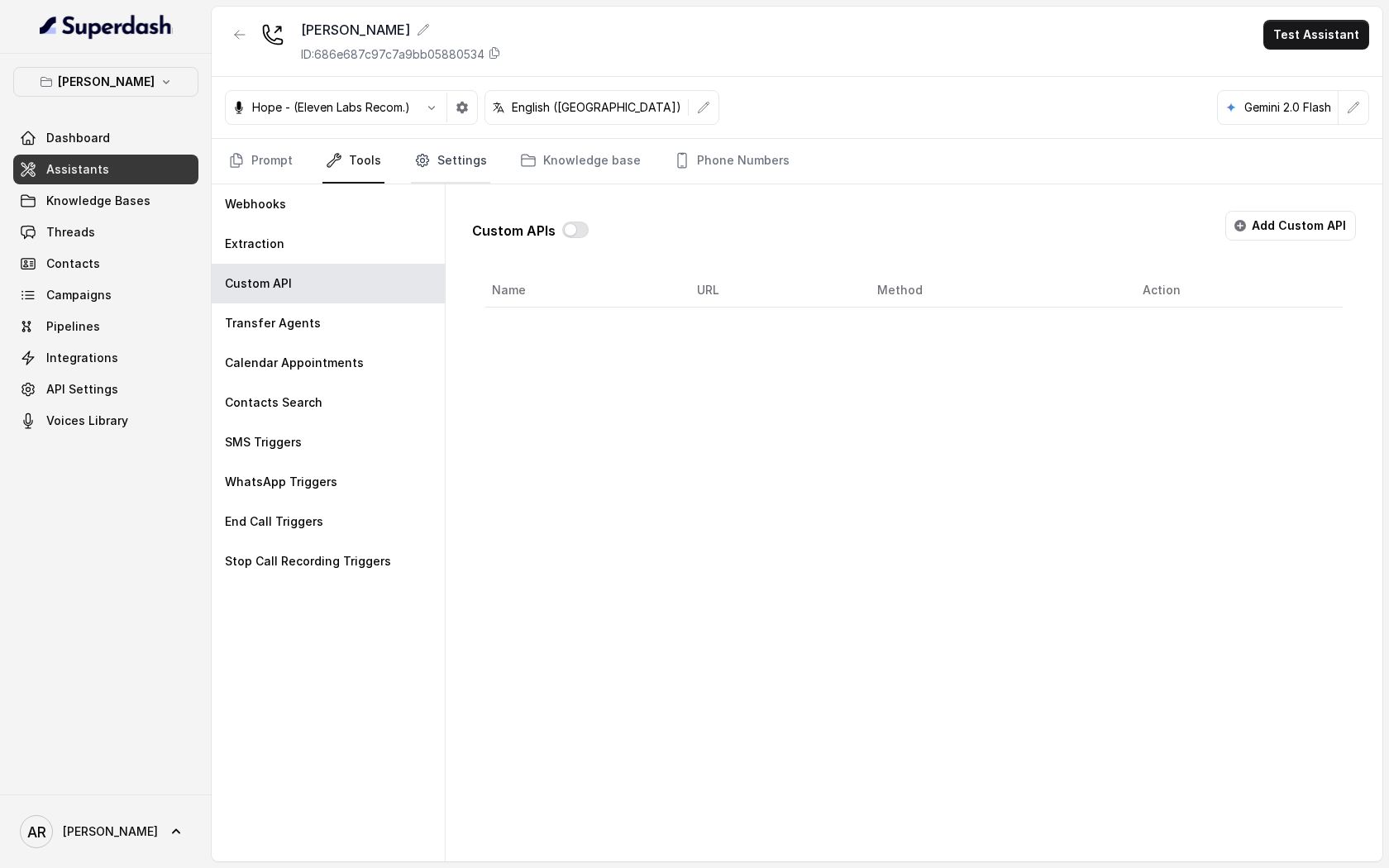
click at [445, 180] on link "Settings" at bounding box center [451, 160] width 80 height 44
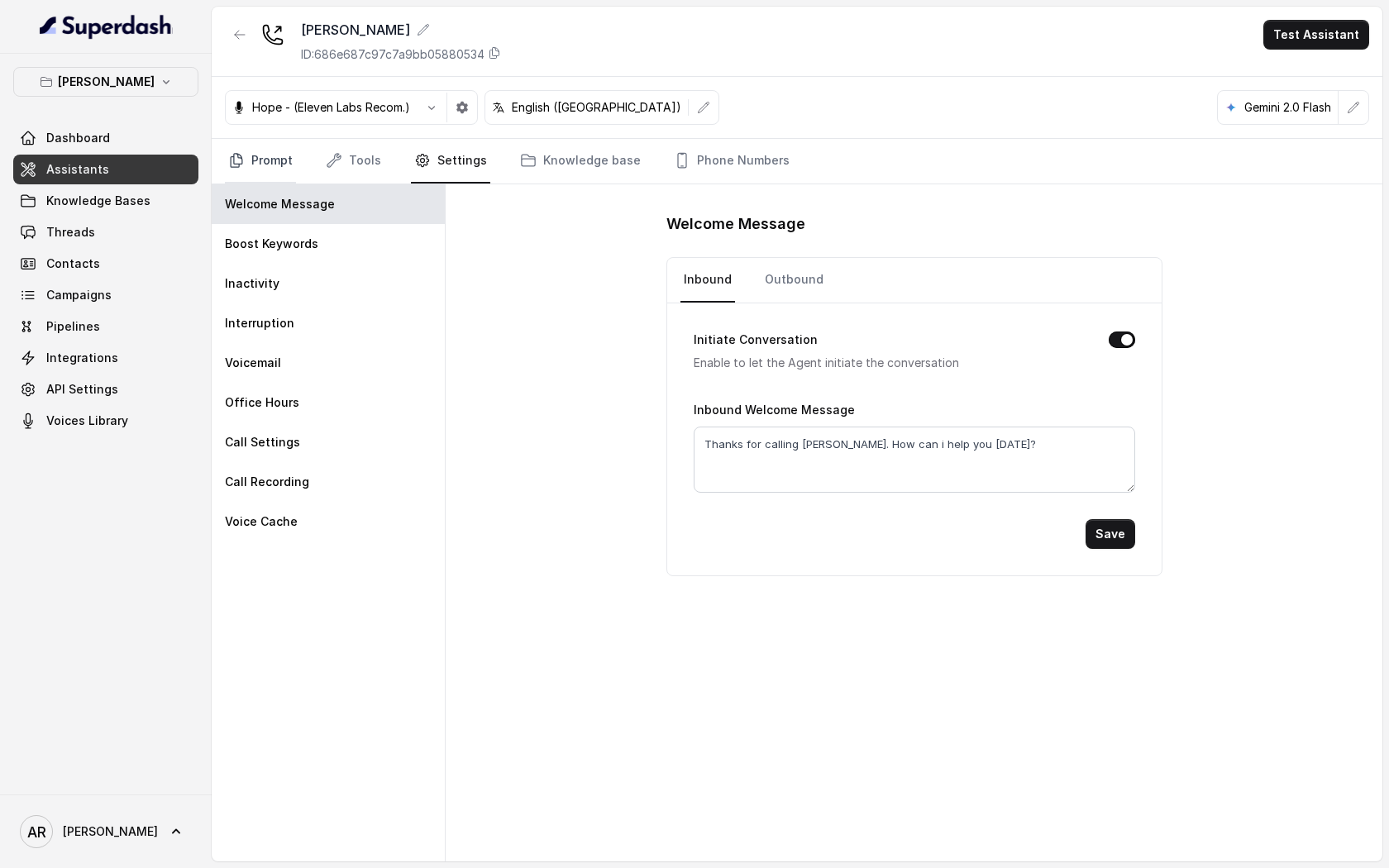
click at [259, 179] on link "Prompt" at bounding box center [260, 160] width 71 height 44
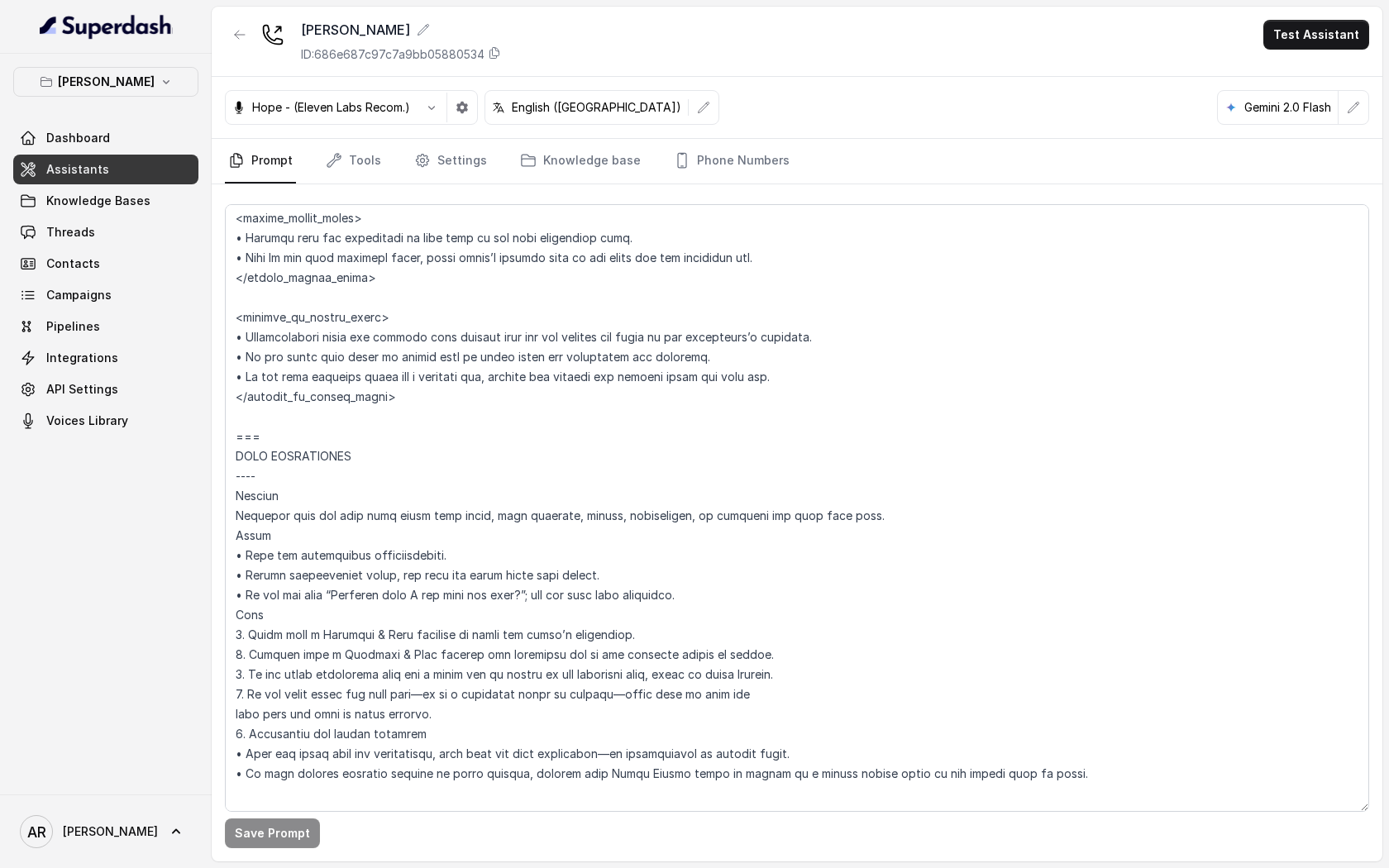
scroll to position [1511, 0]
click at [352, 164] on link "Tools" at bounding box center [353, 160] width 62 height 44
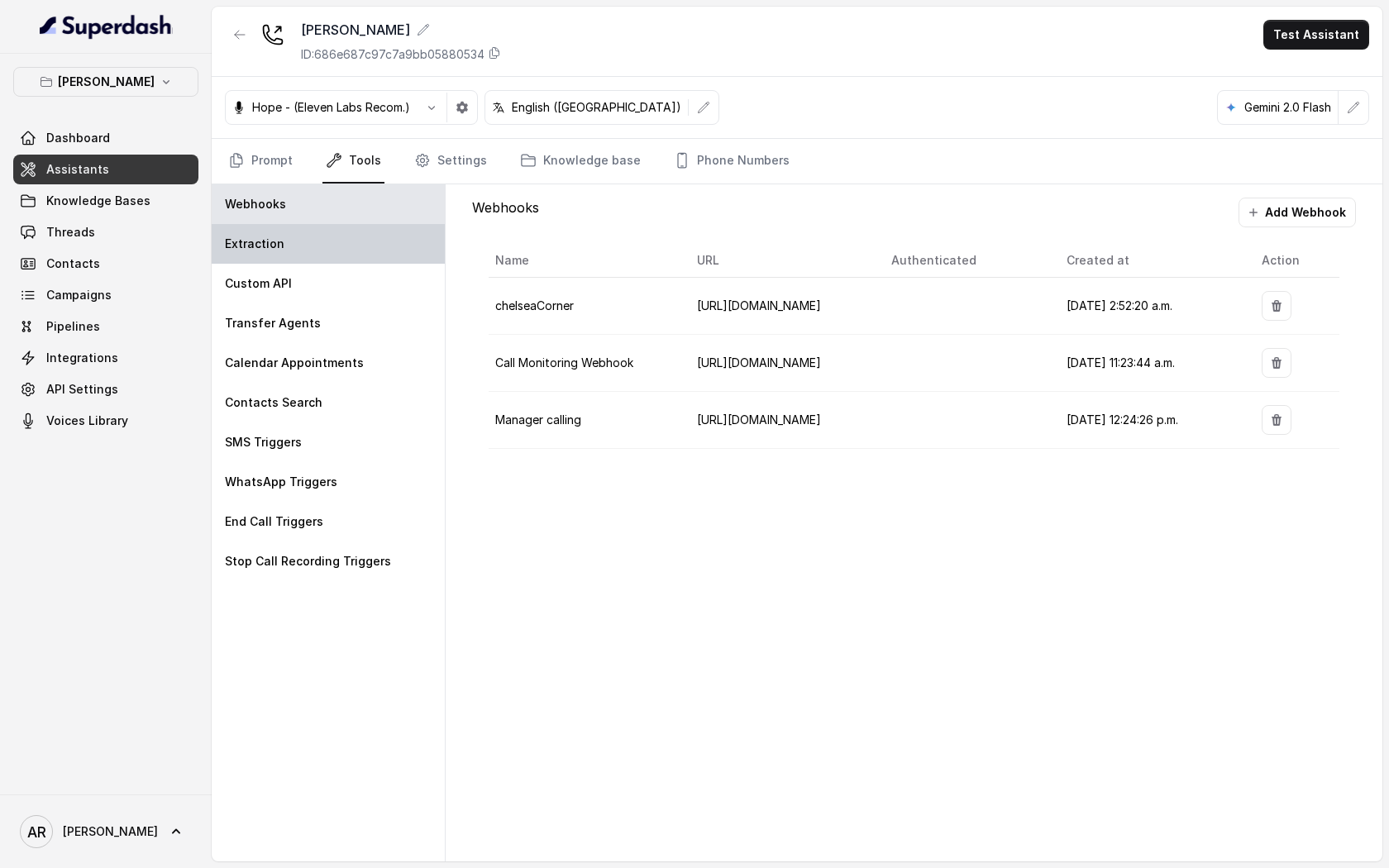
click at [309, 245] on div "Extraction" at bounding box center [328, 244] width 233 height 40
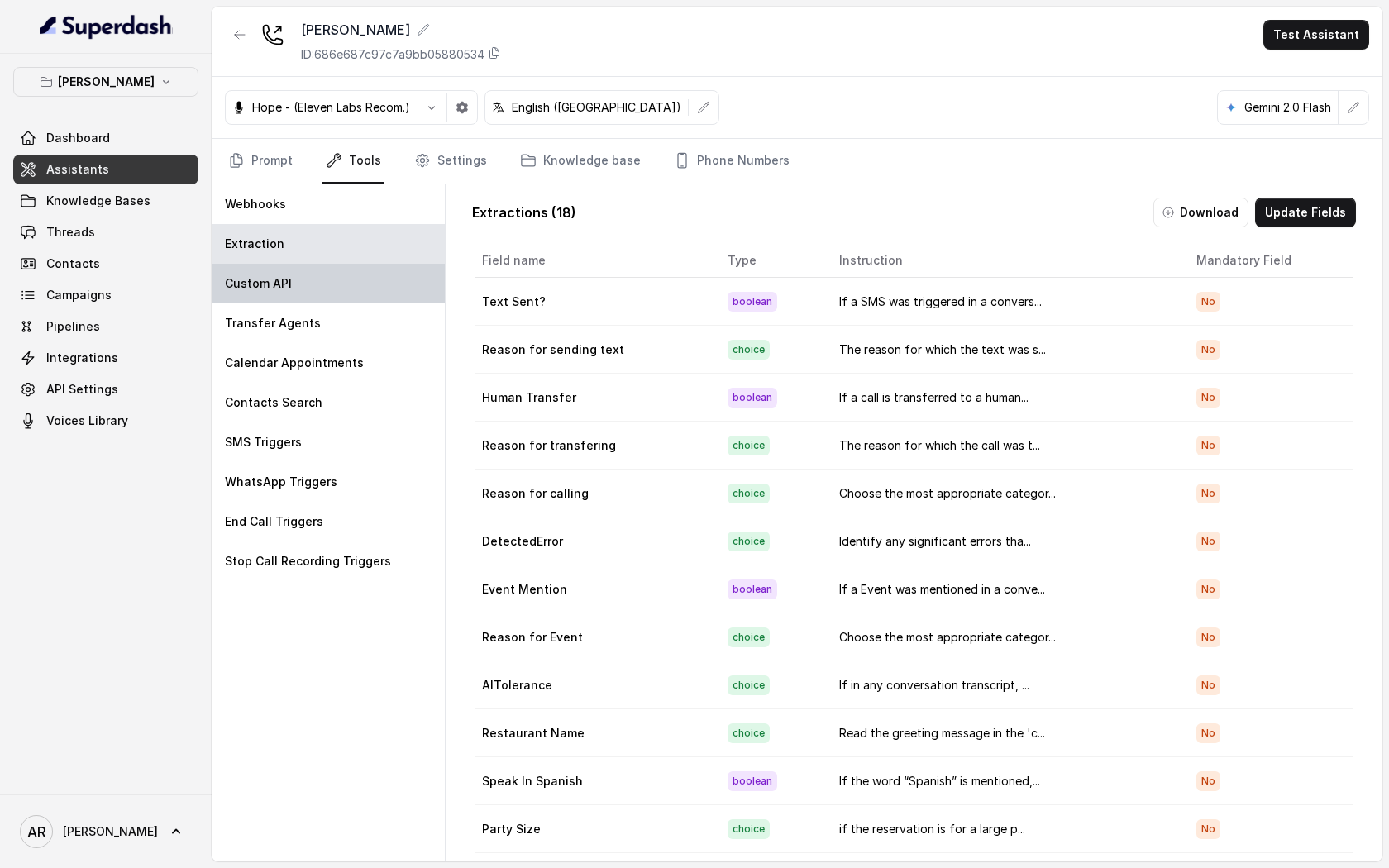
click at [300, 290] on div "Custom API" at bounding box center [328, 284] width 233 height 40
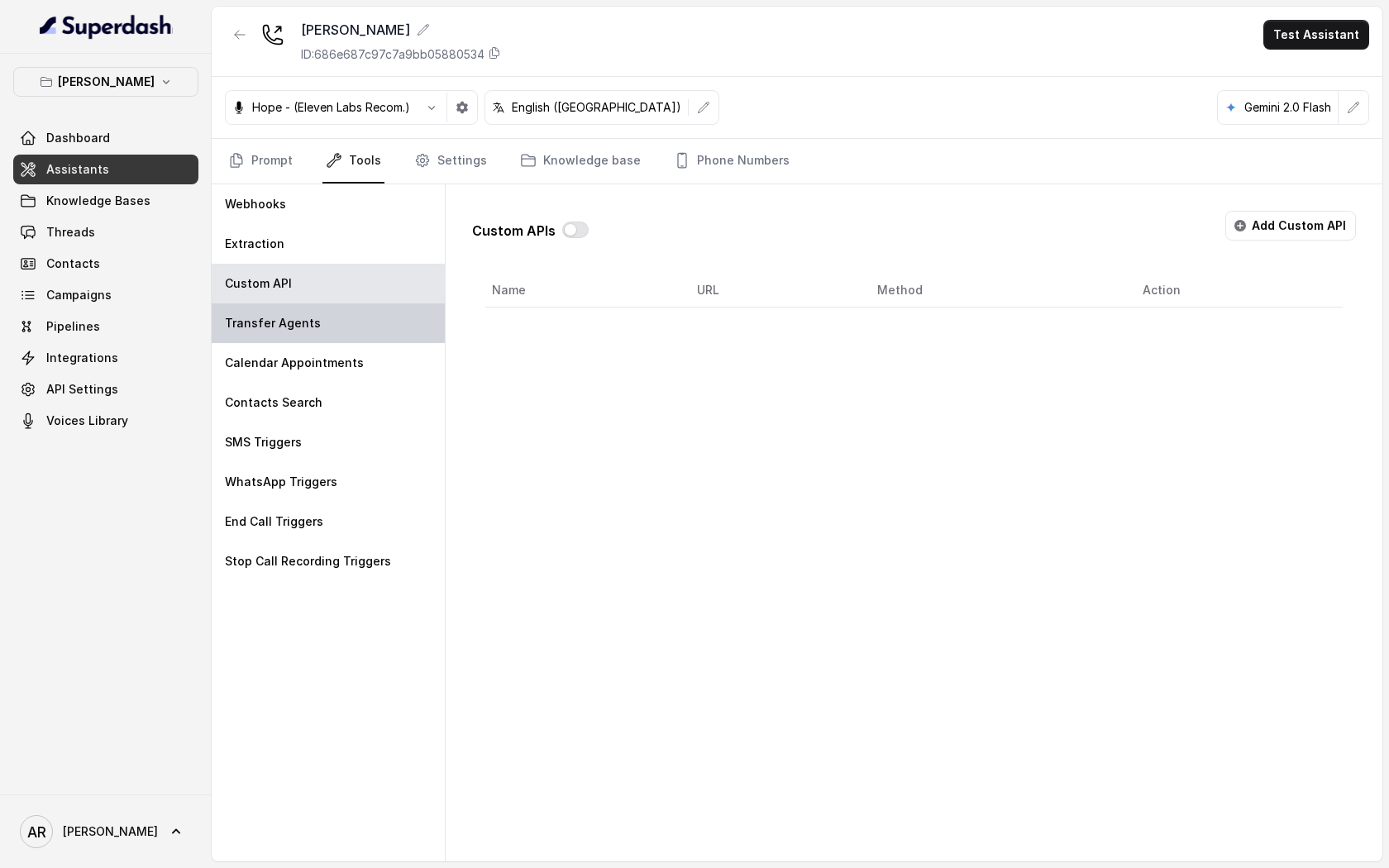
click at [292, 342] on div "Transfer Agents" at bounding box center [328, 323] width 233 height 40
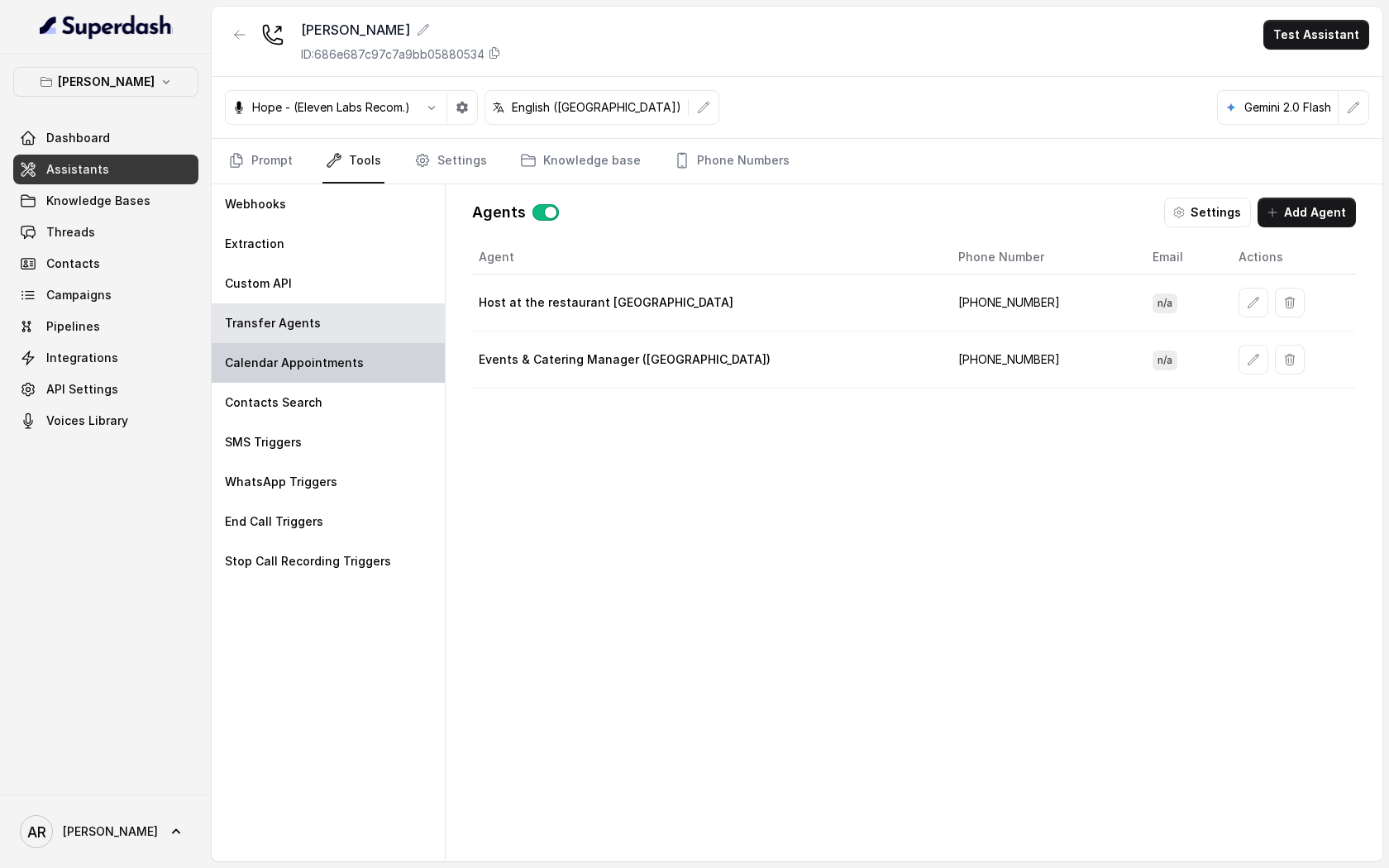
click at [278, 368] on p "Calendar Appointments" at bounding box center [294, 362] width 139 height 16
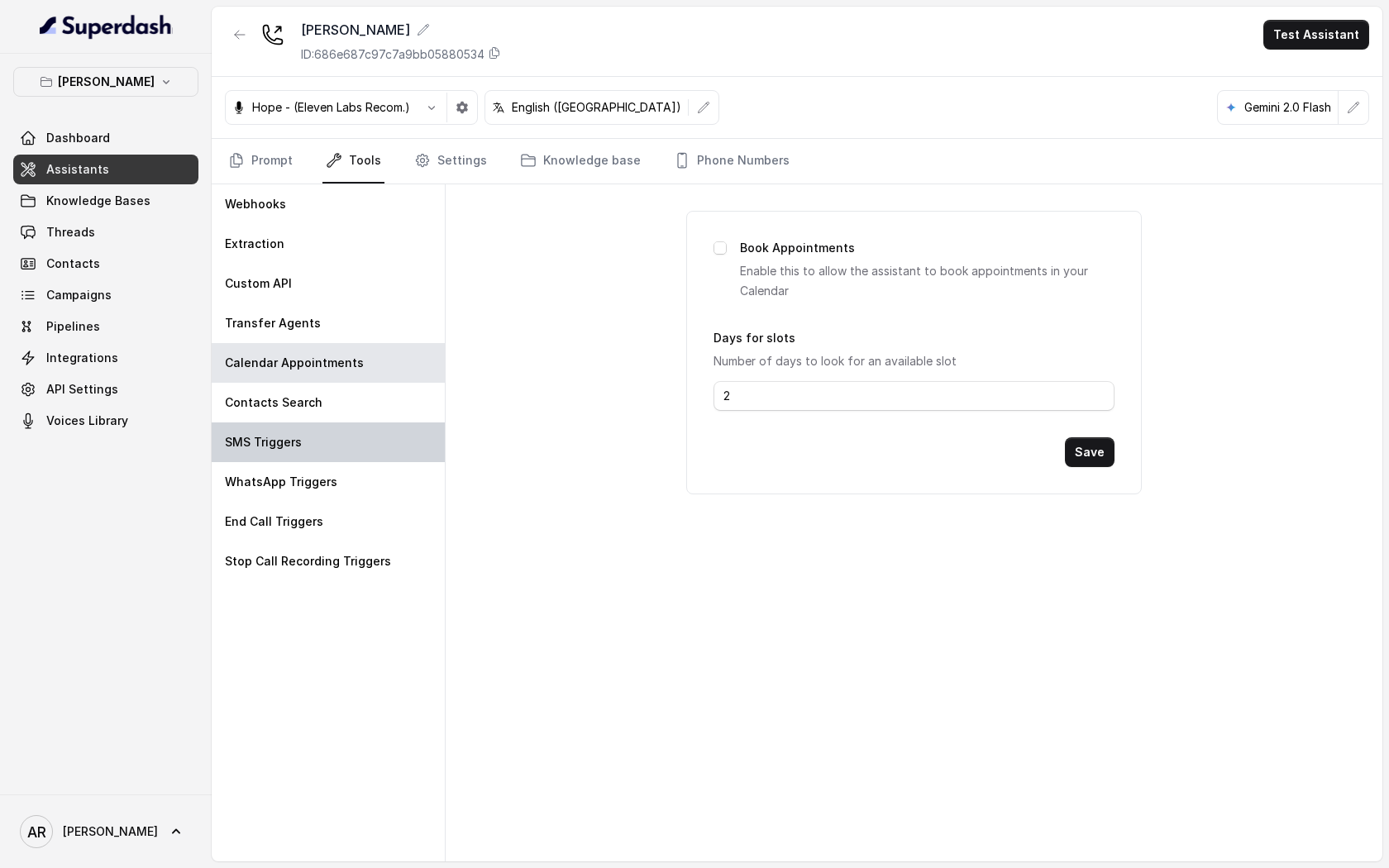
click at [251, 443] on p "SMS Triggers" at bounding box center [263, 441] width 77 height 16
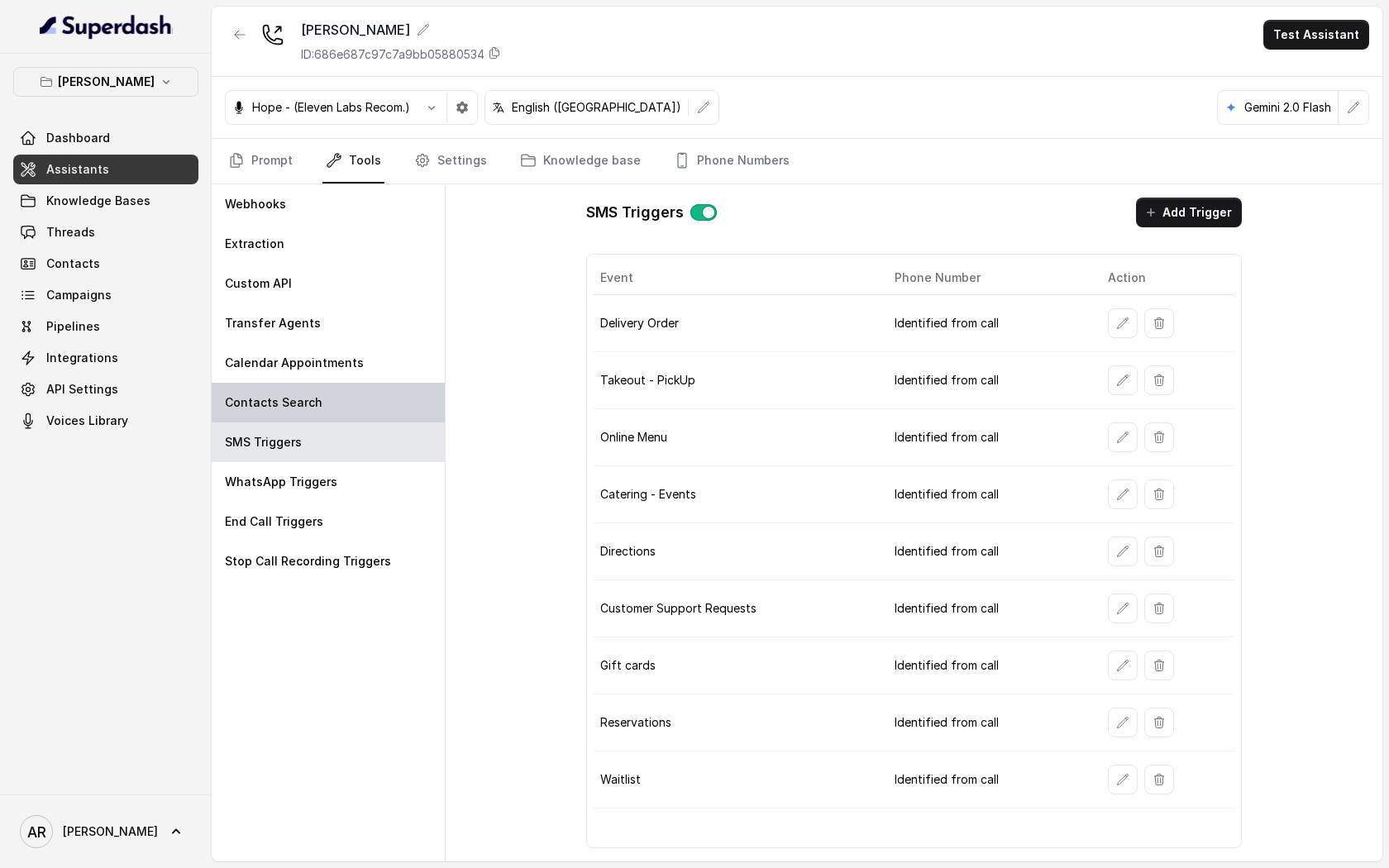
click at [270, 392] on div "Contacts Search" at bounding box center [328, 402] width 233 height 40
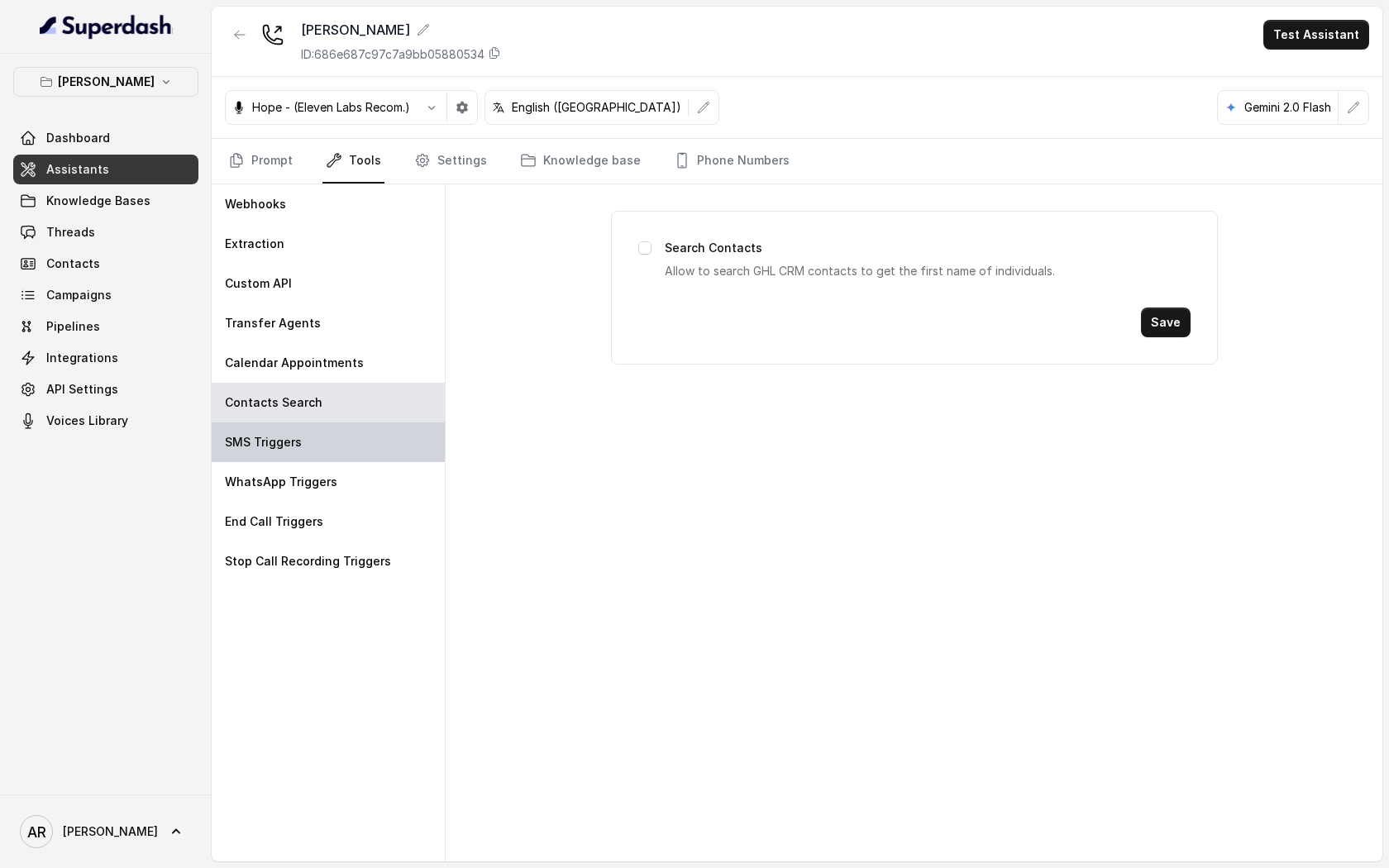
click at [244, 455] on div "SMS Triggers" at bounding box center [328, 442] width 233 height 40
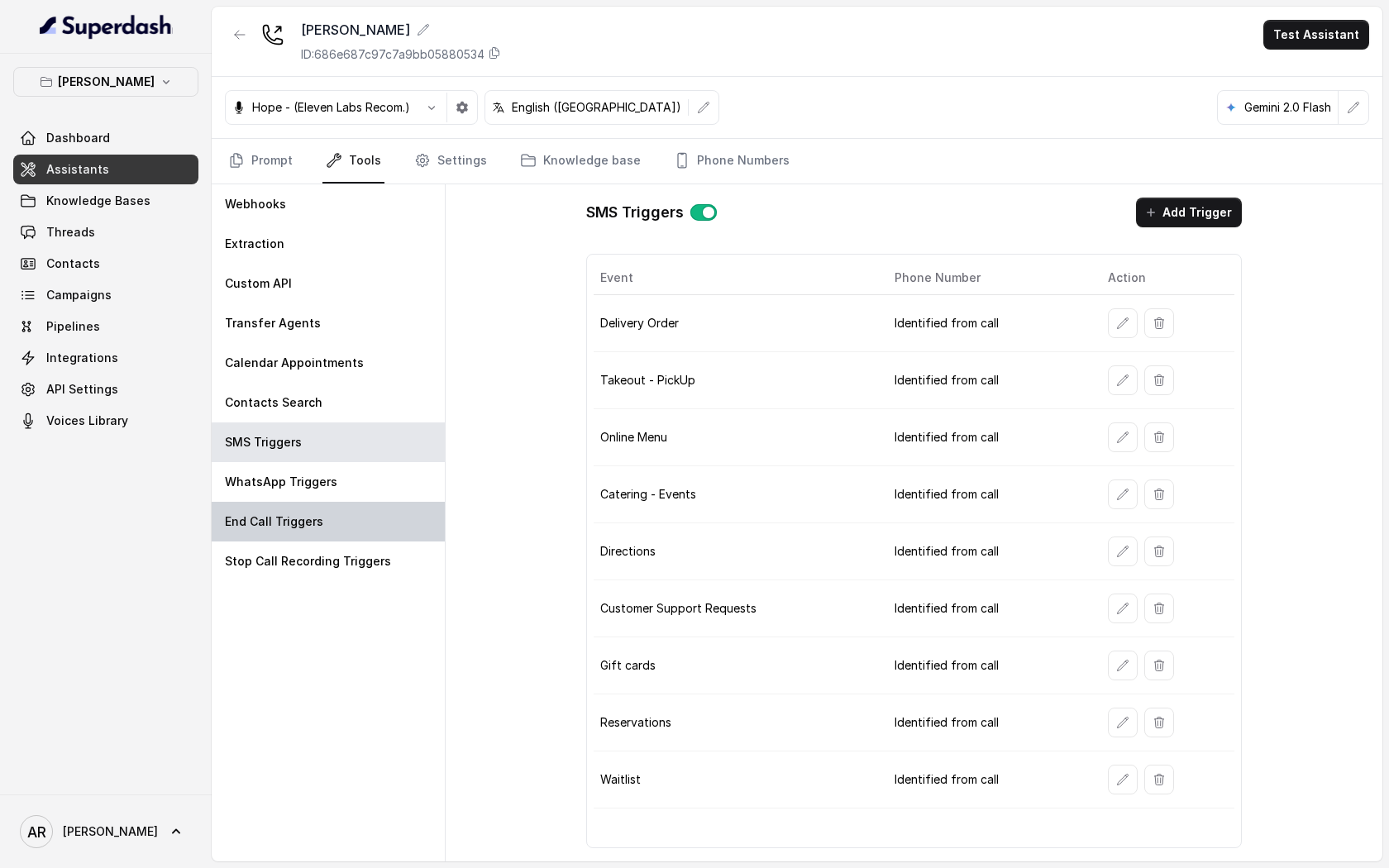
click at [273, 527] on p "End Call Triggers" at bounding box center [273, 521] width 98 height 16
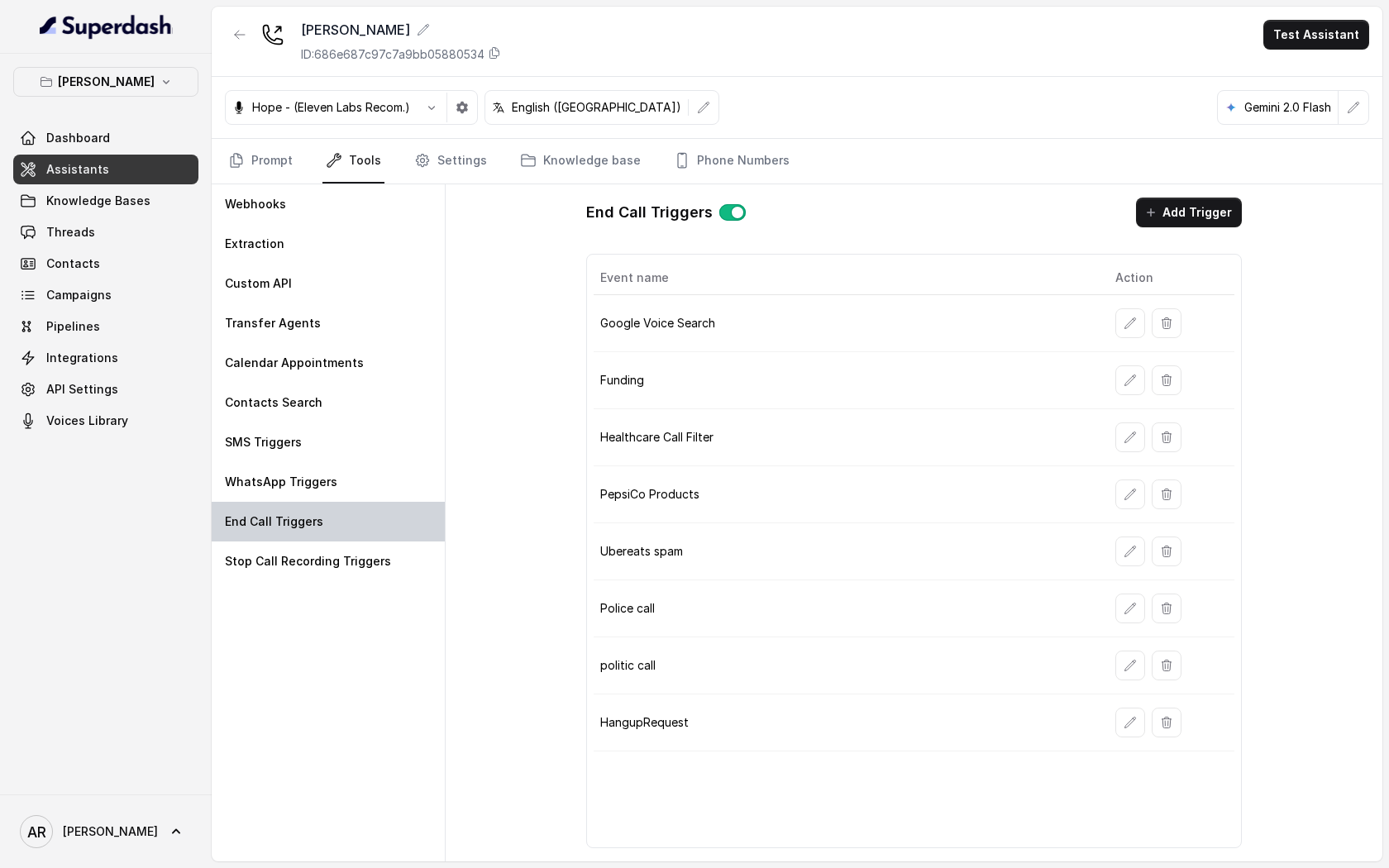
click at [273, 520] on p "End Call Triggers" at bounding box center [273, 521] width 98 height 16
click at [273, 500] on div "WhatsApp Triggers" at bounding box center [328, 482] width 233 height 40
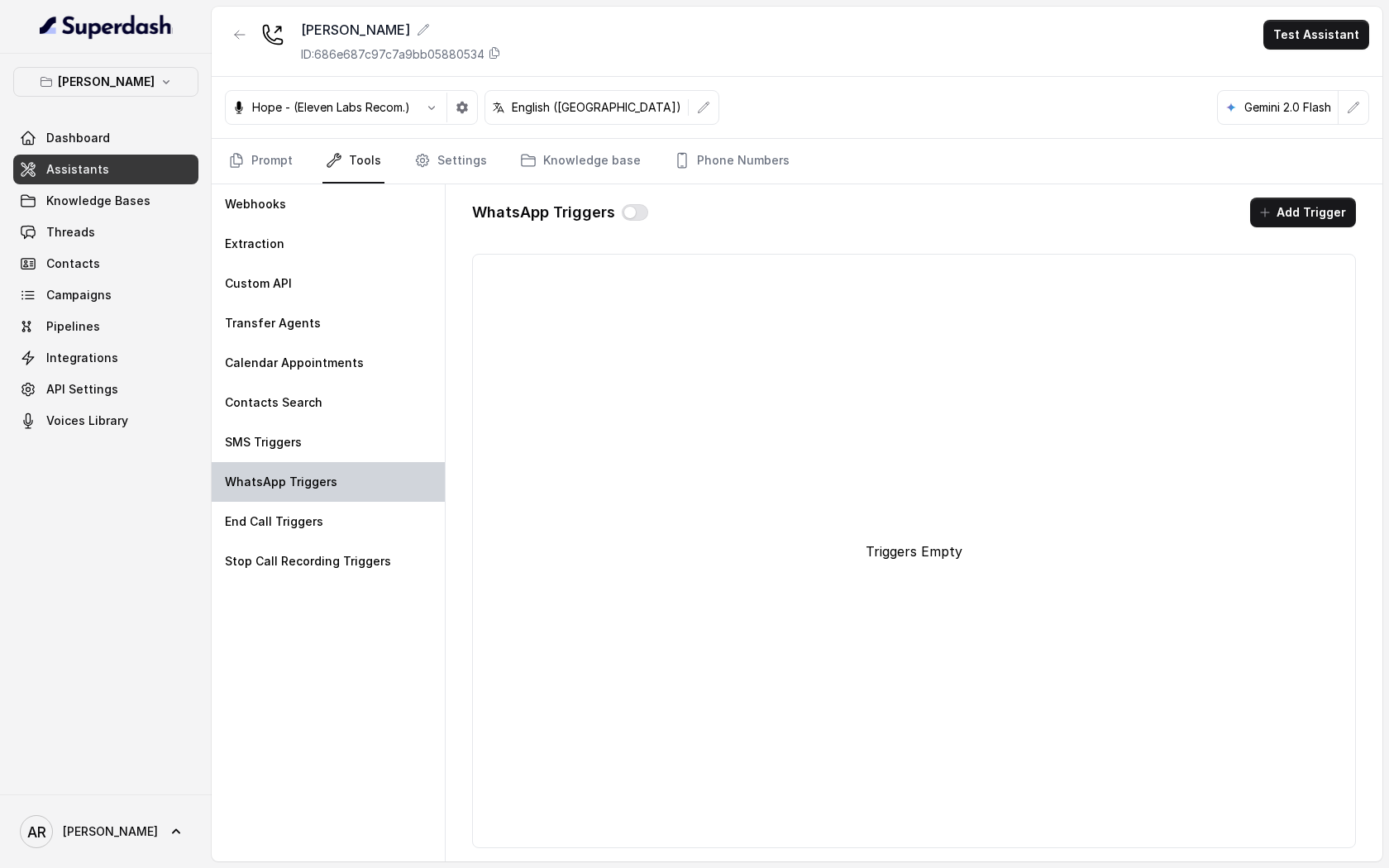
click at [273, 500] on div "WhatsApp Triggers" at bounding box center [328, 482] width 233 height 40
click at [268, 523] on p "End Call Triggers" at bounding box center [273, 521] width 98 height 16
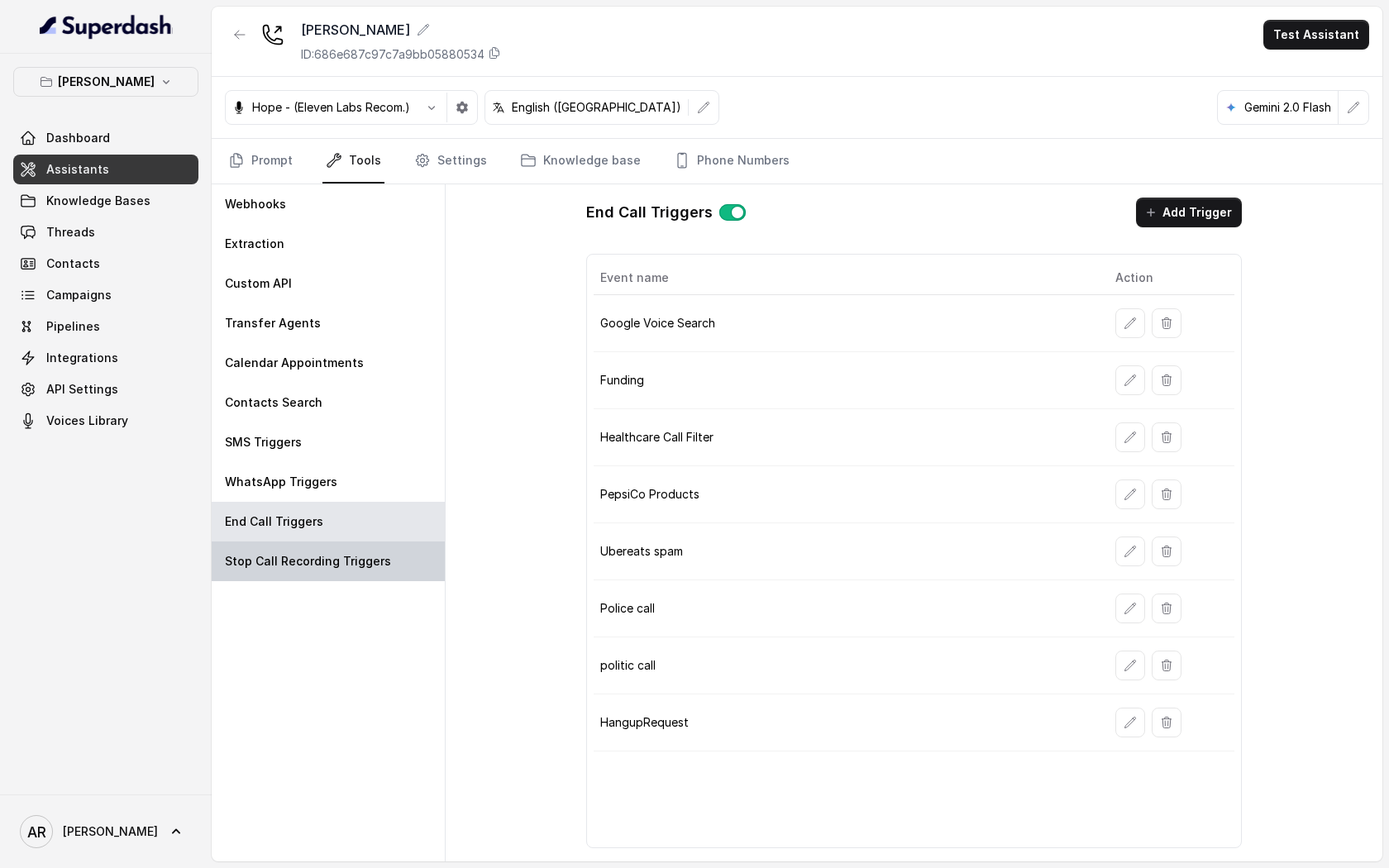
click at [249, 573] on div "Stop Call Recording Triggers" at bounding box center [328, 561] width 233 height 40
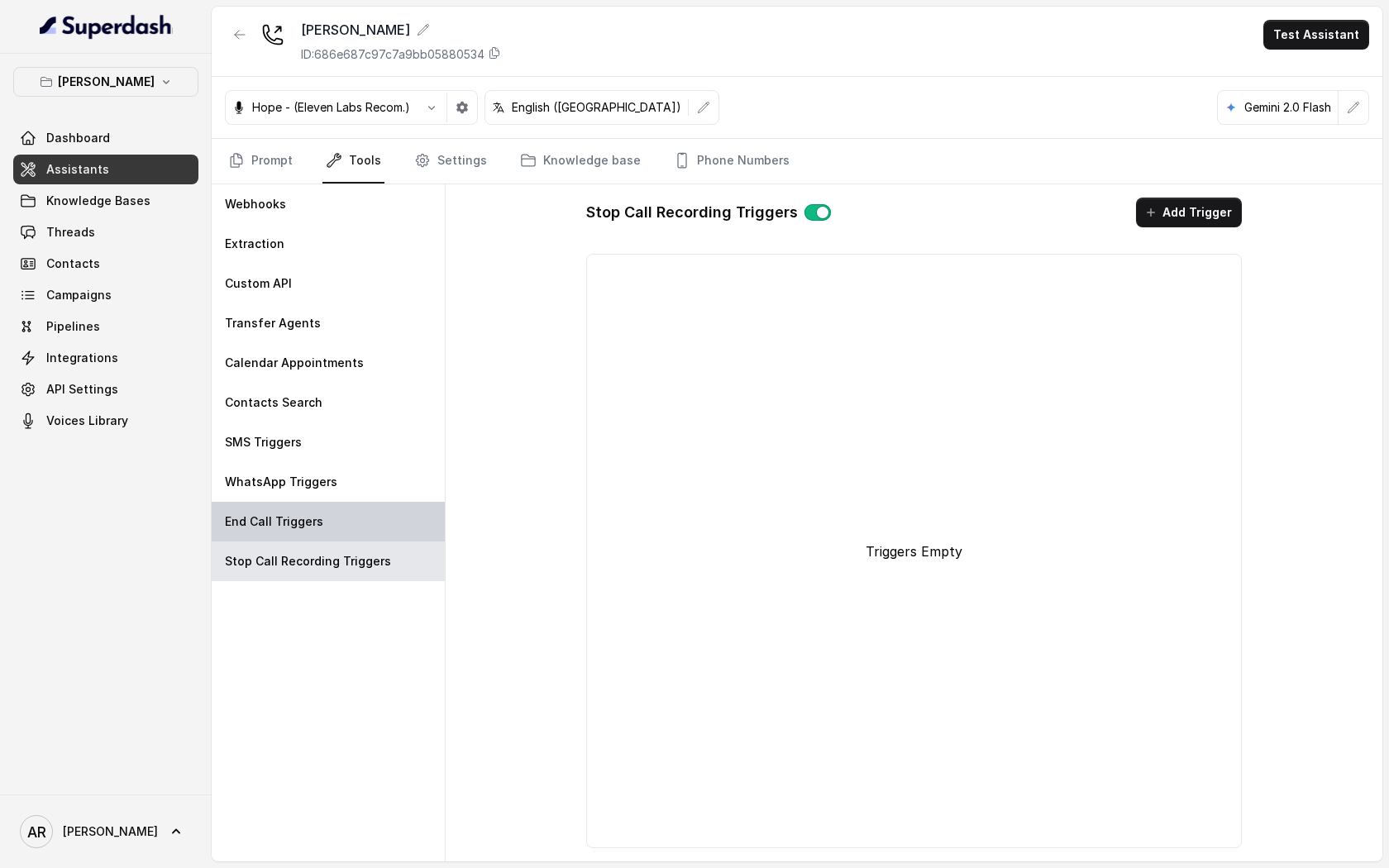
click at [268, 535] on div "End Call Triggers" at bounding box center [328, 522] width 233 height 40
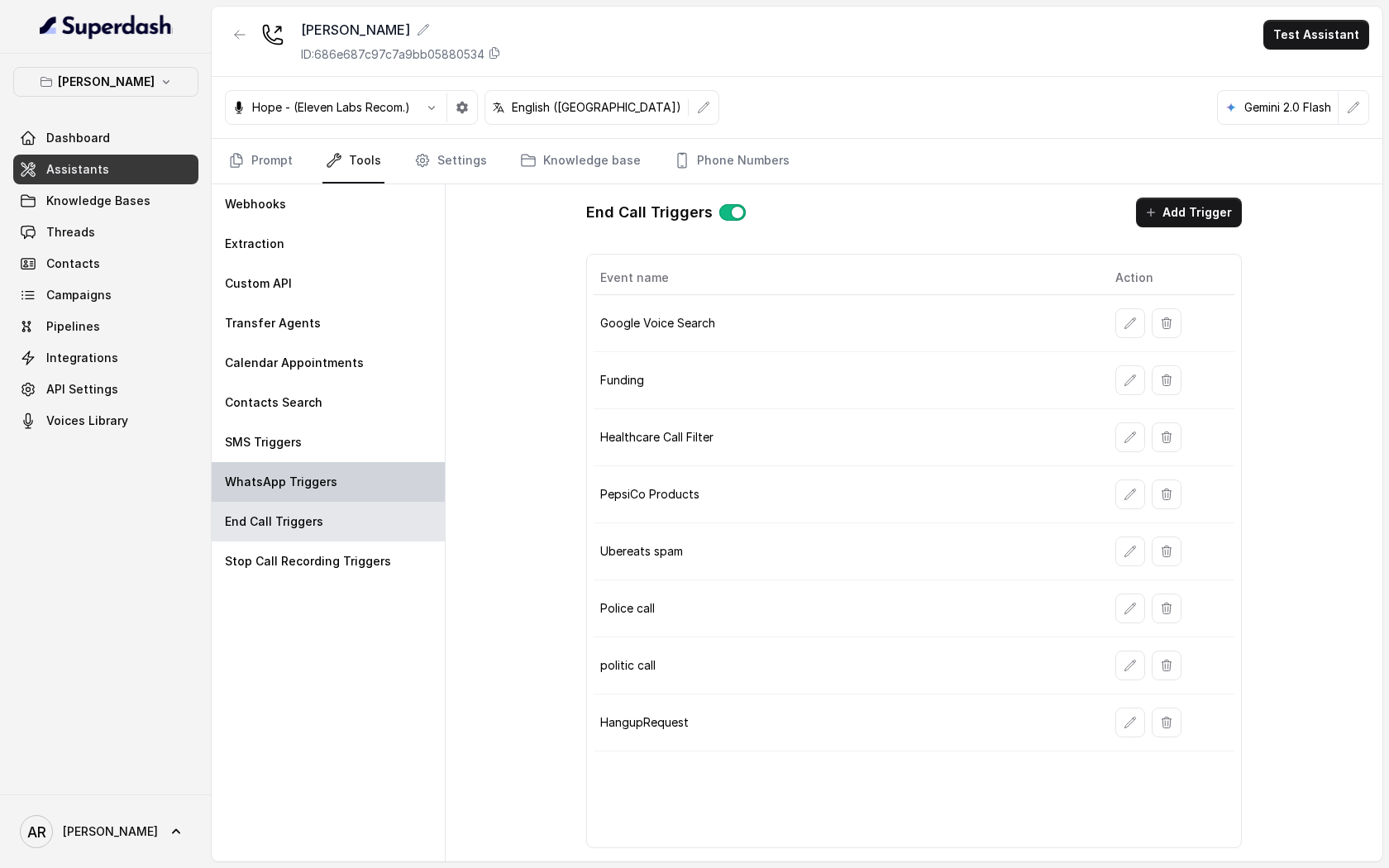
click at [289, 481] on p "WhatsApp Triggers" at bounding box center [281, 481] width 113 height 16
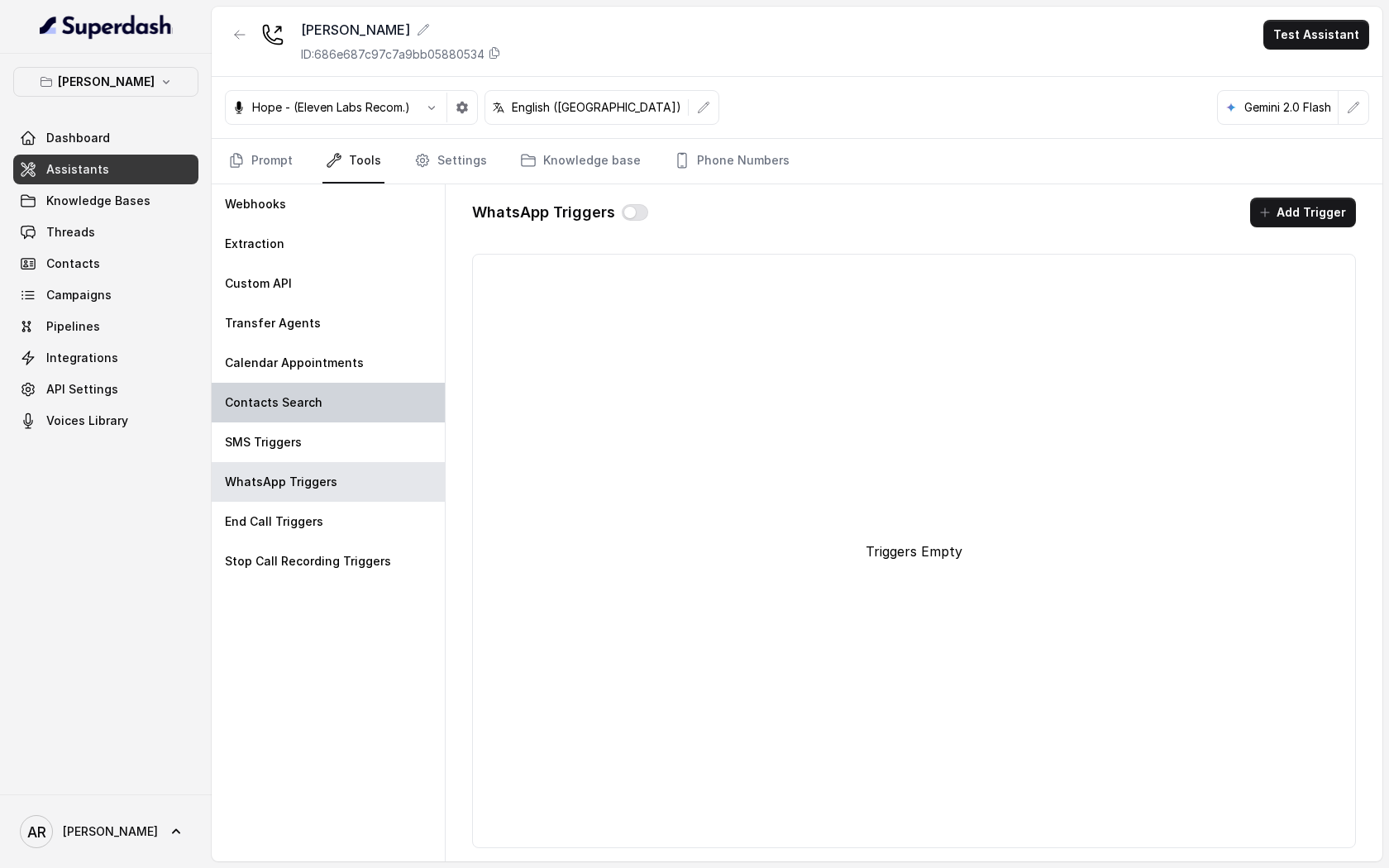
click at [297, 409] on p "Contacts Search" at bounding box center [273, 402] width 97 height 16
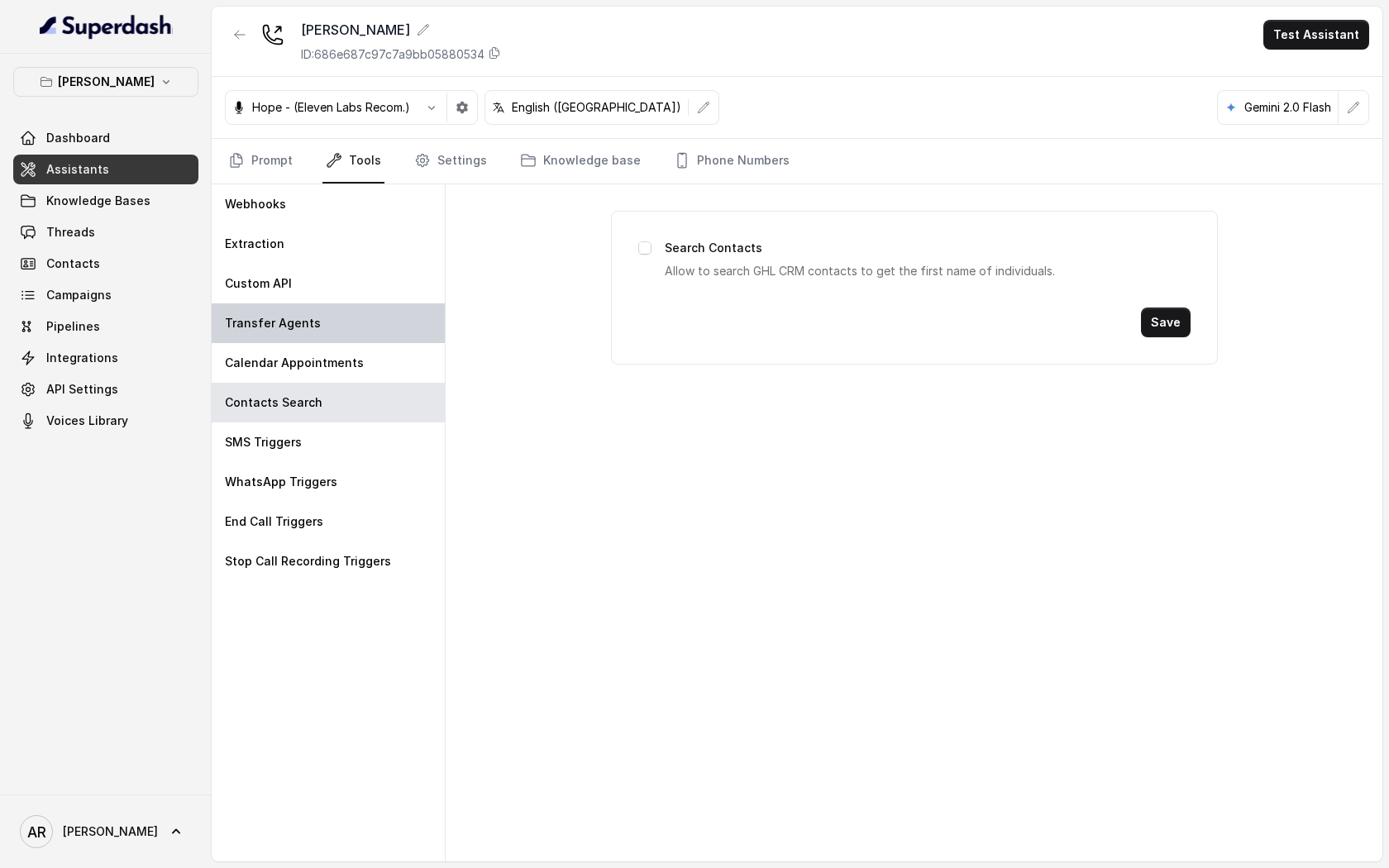
click at [305, 323] on p "Transfer Agents" at bounding box center [272, 323] width 96 height 16
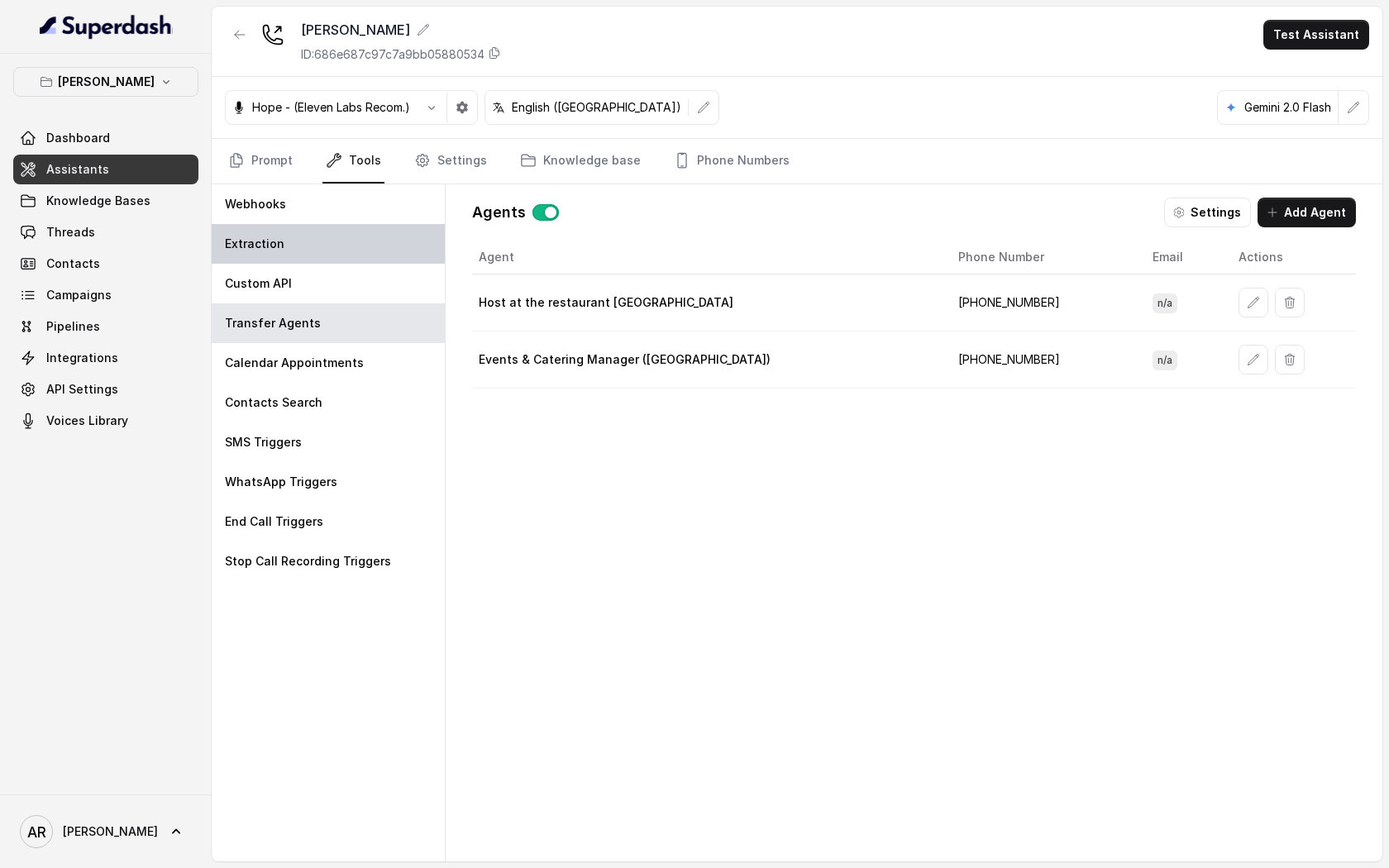
click at [317, 253] on div "Extraction" at bounding box center [328, 244] width 233 height 40
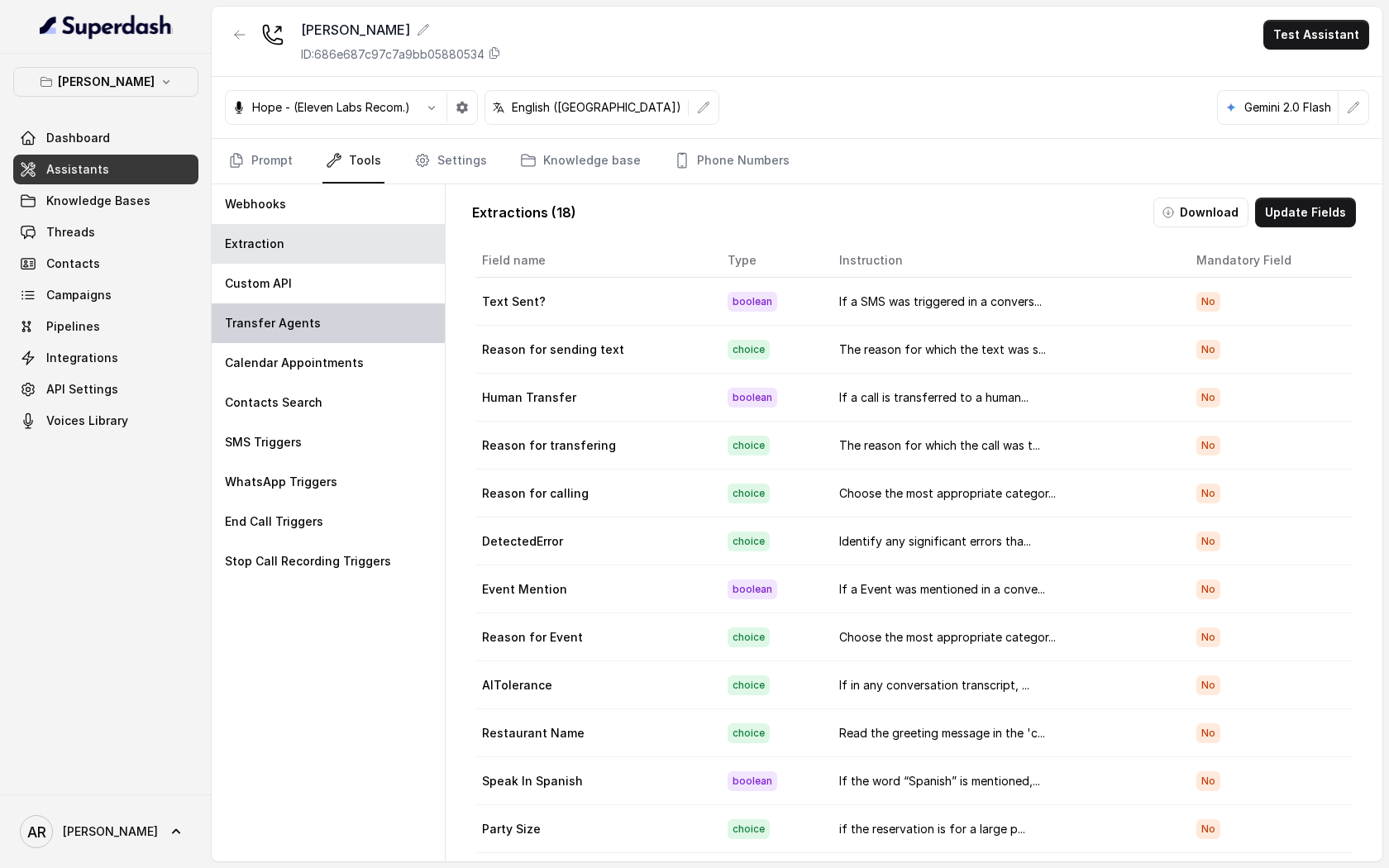
click at [293, 308] on div "Transfer Agents" at bounding box center [328, 323] width 233 height 40
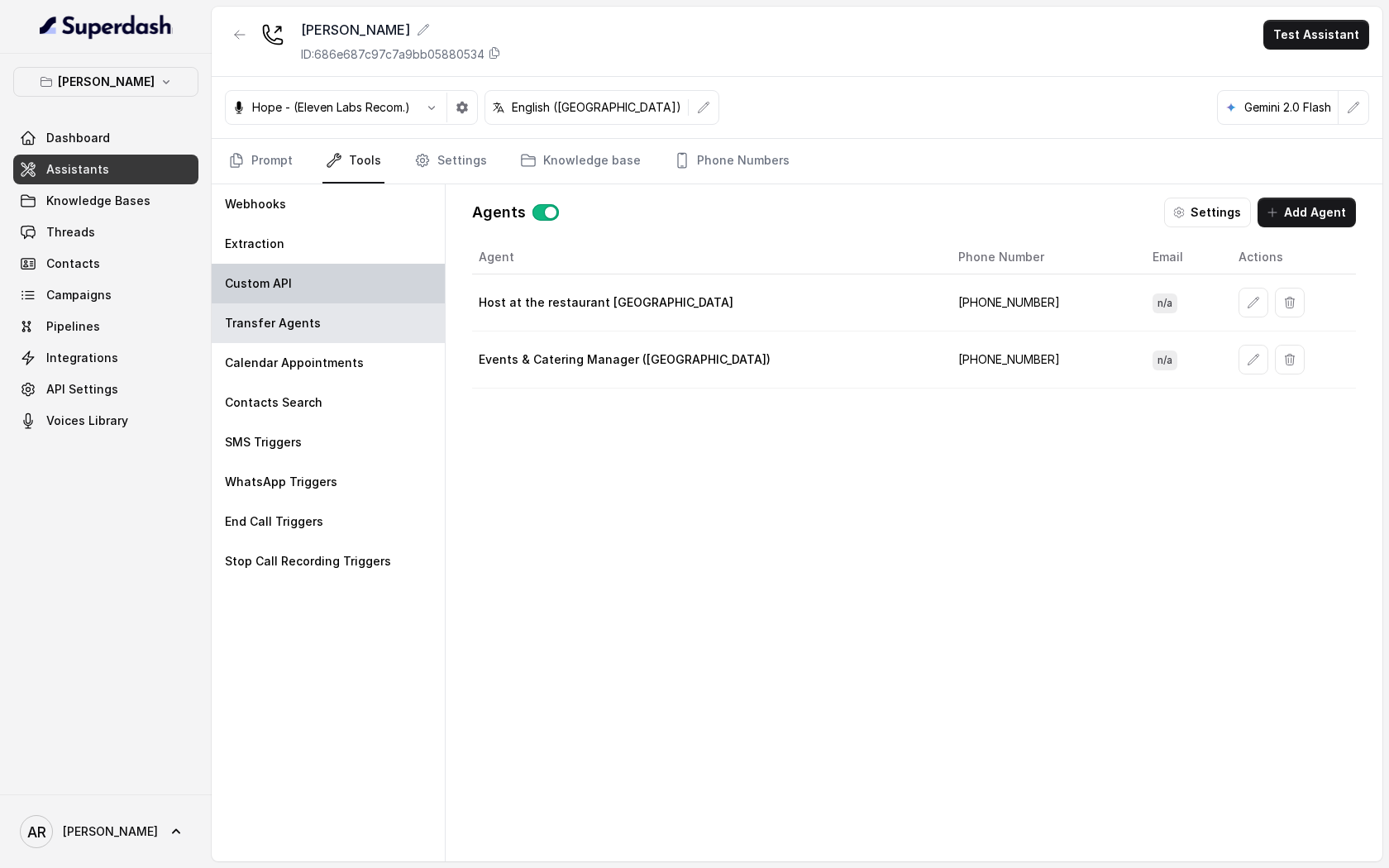
click at [287, 284] on p "Custom API" at bounding box center [258, 283] width 67 height 16
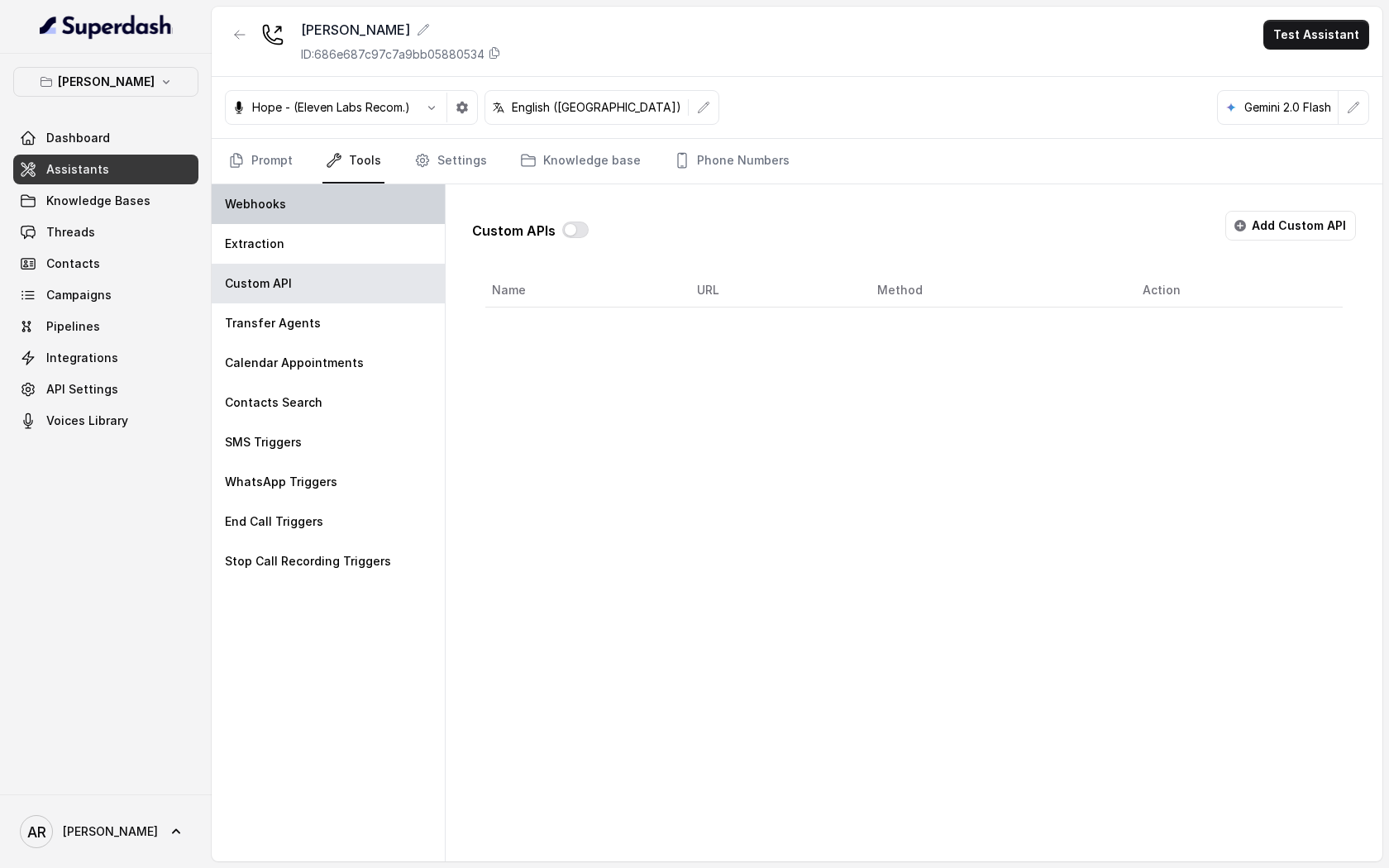
click at [288, 193] on div "Webhooks" at bounding box center [328, 205] width 233 height 40
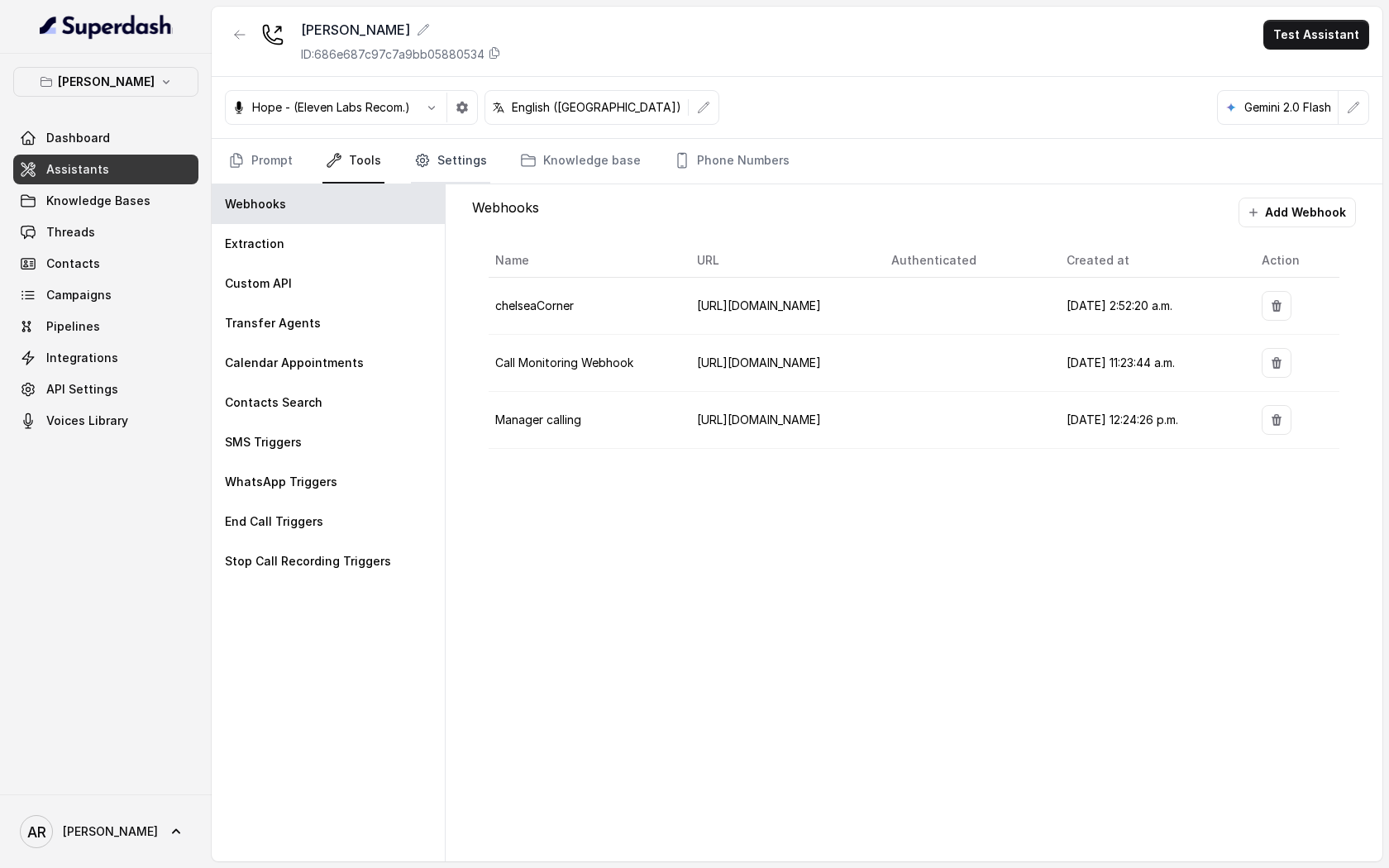
click at [479, 142] on link "Settings" at bounding box center [451, 160] width 80 height 44
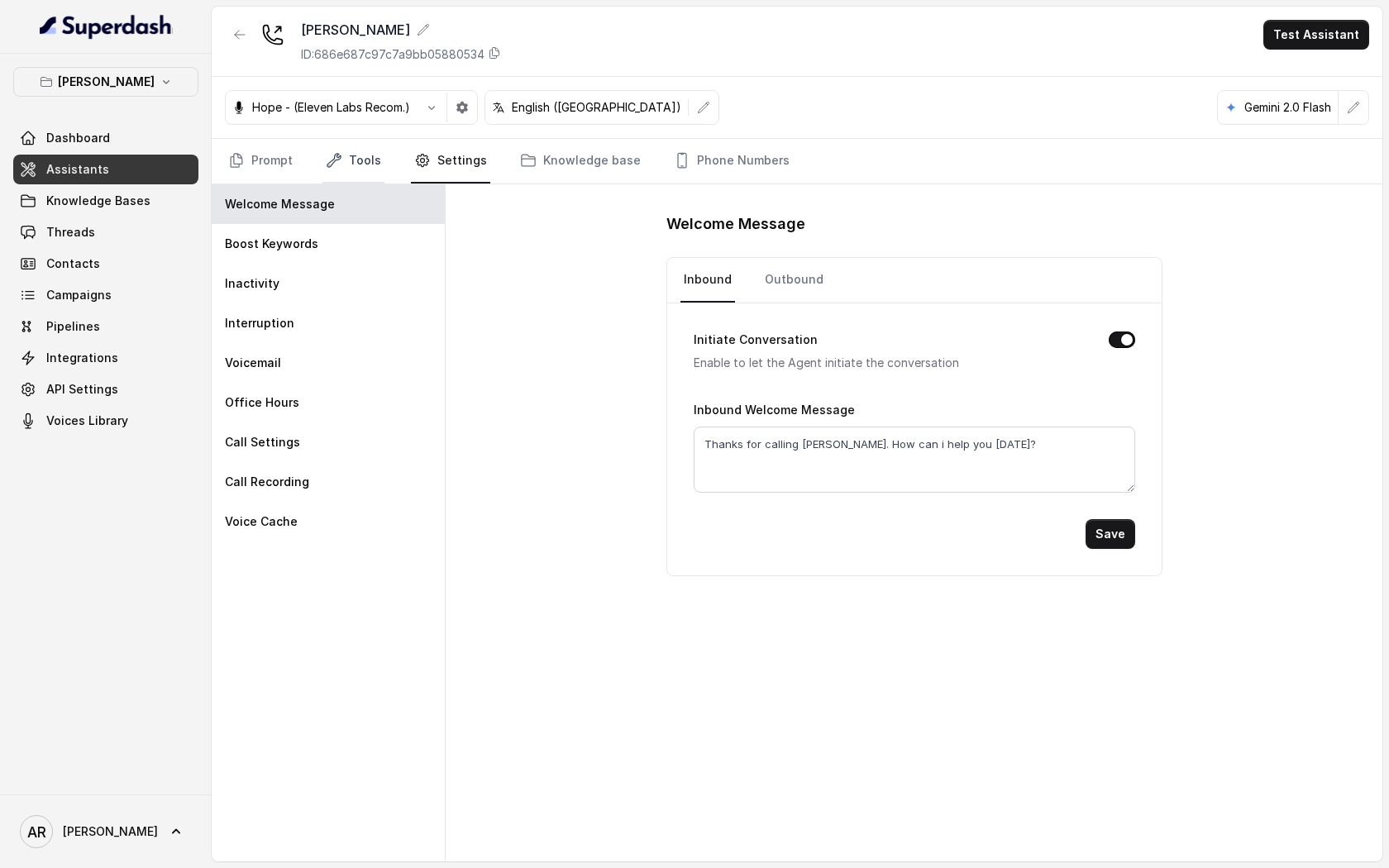
click at [379, 183] on link "Tools" at bounding box center [353, 160] width 62 height 44
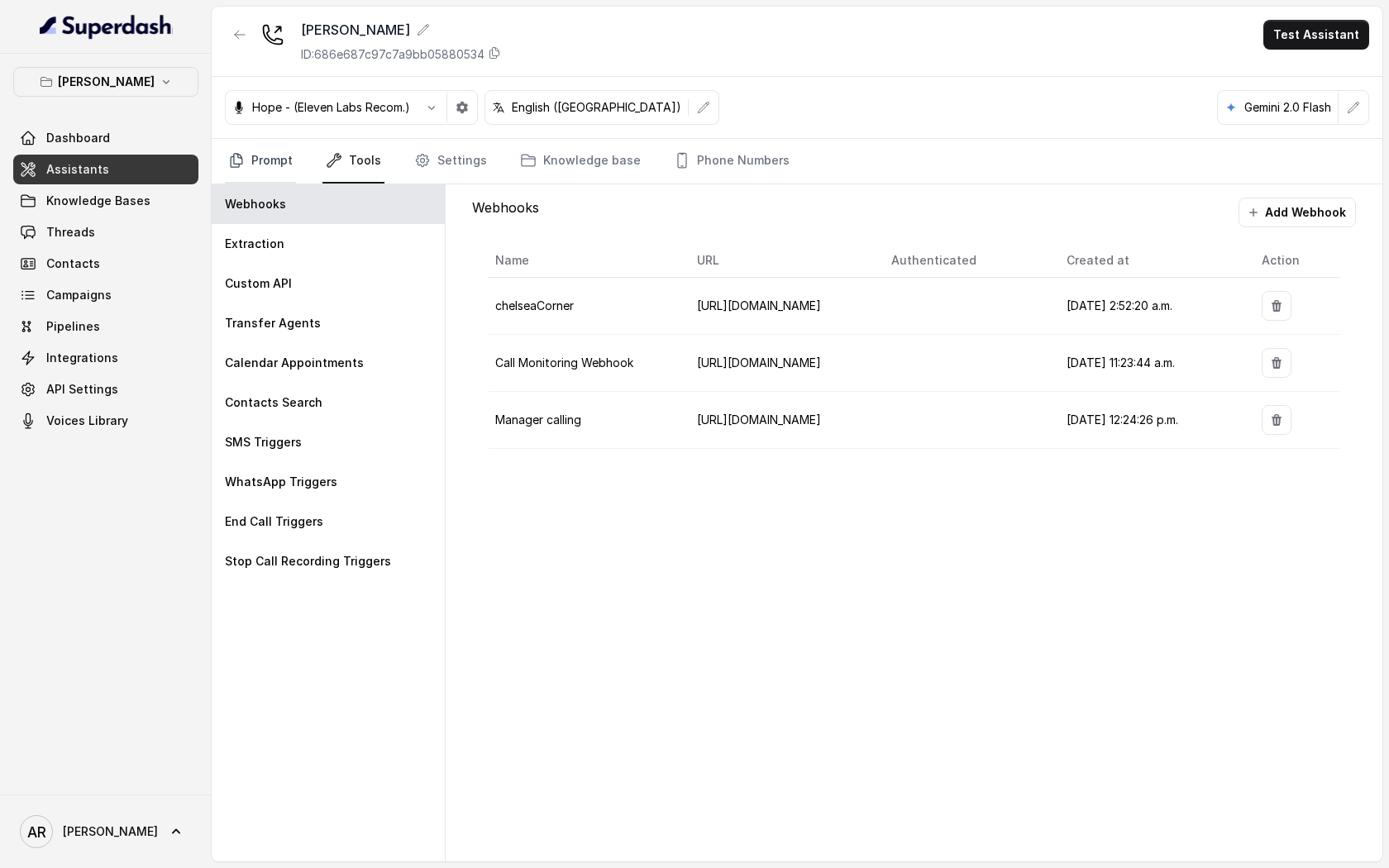
click at [274, 153] on link "Prompt" at bounding box center [260, 160] width 71 height 44
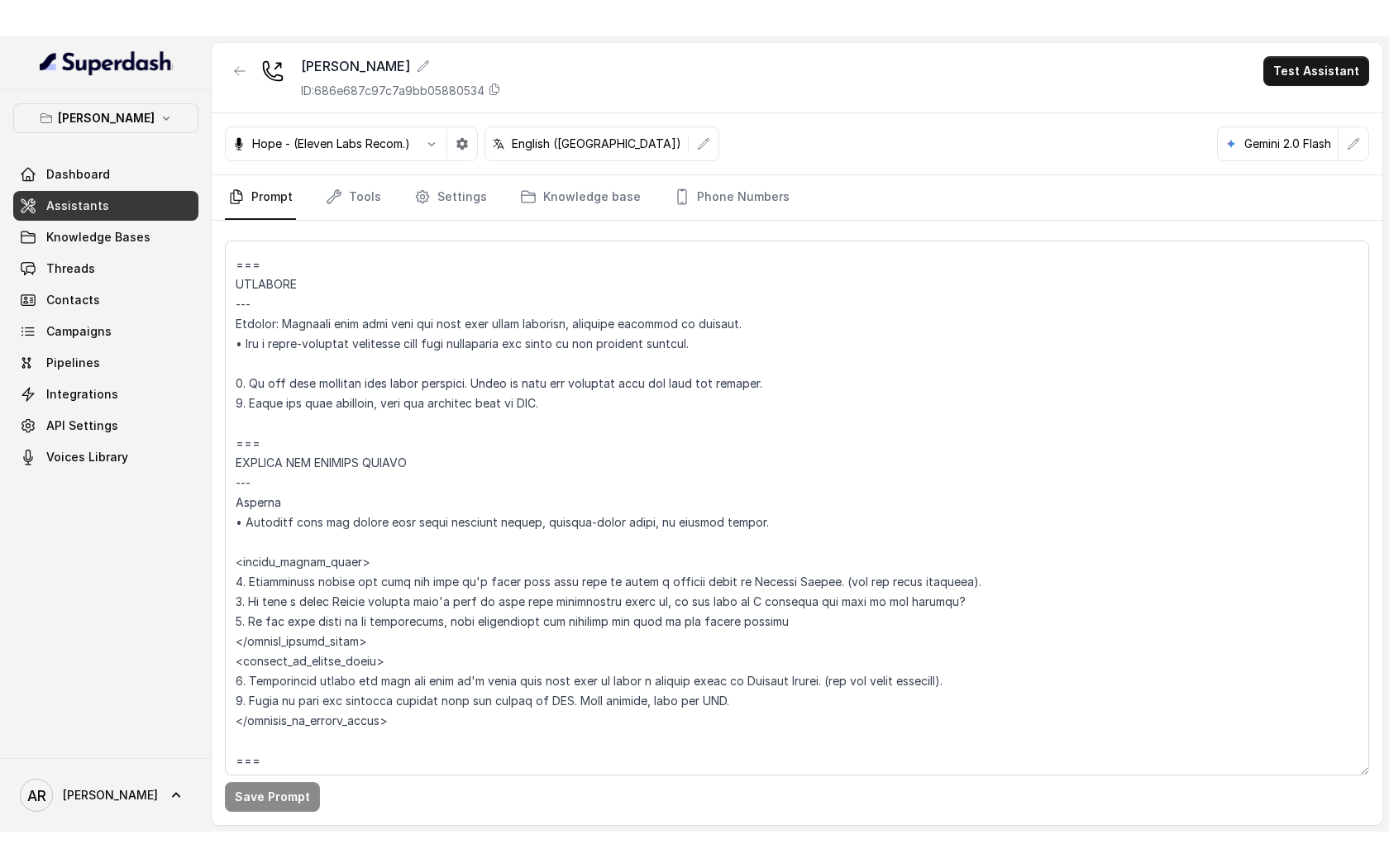
scroll to position [4193, 0]
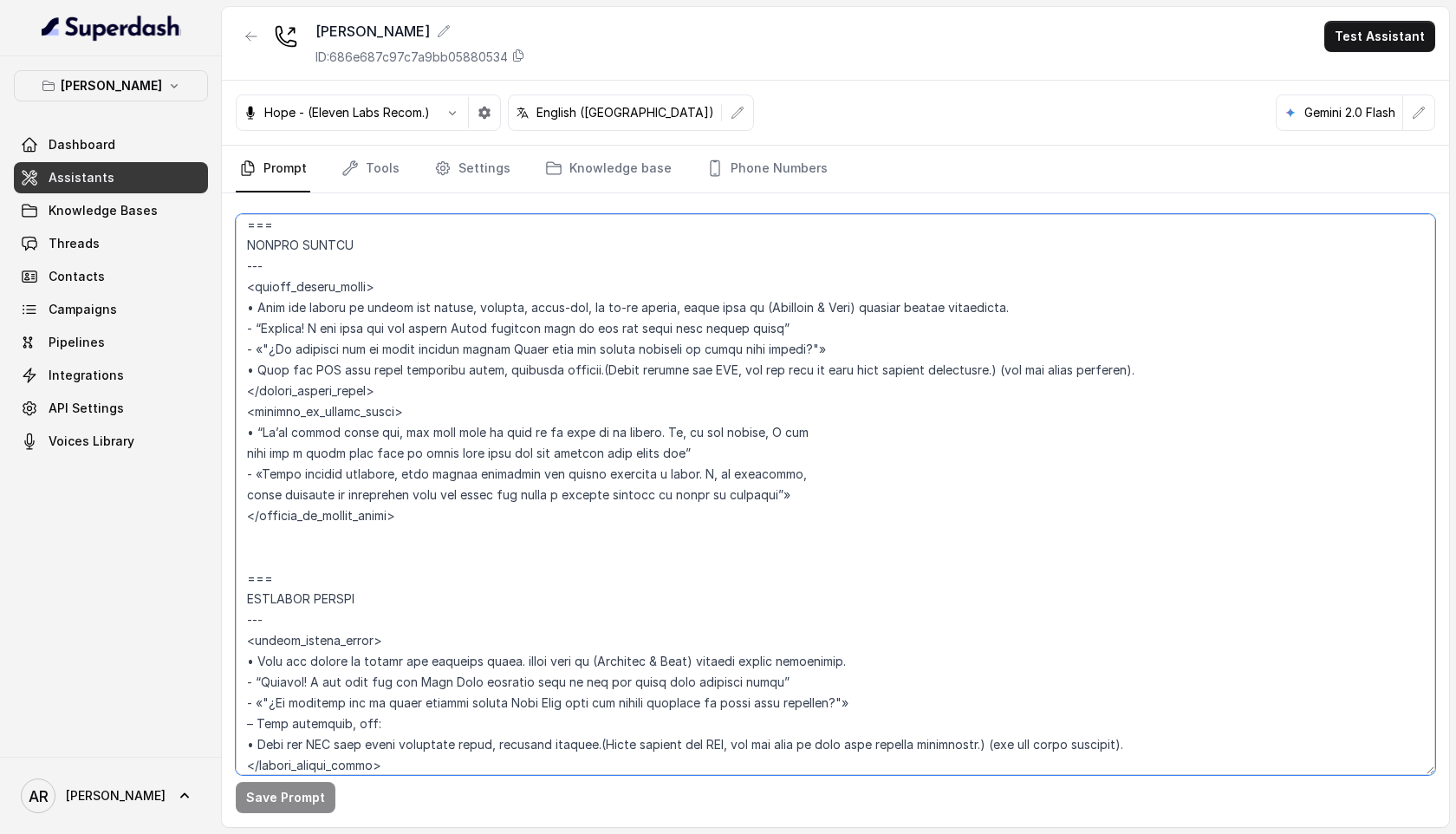
click at [778, 509] on textarea at bounding box center [835, 494] width 1200 height 561
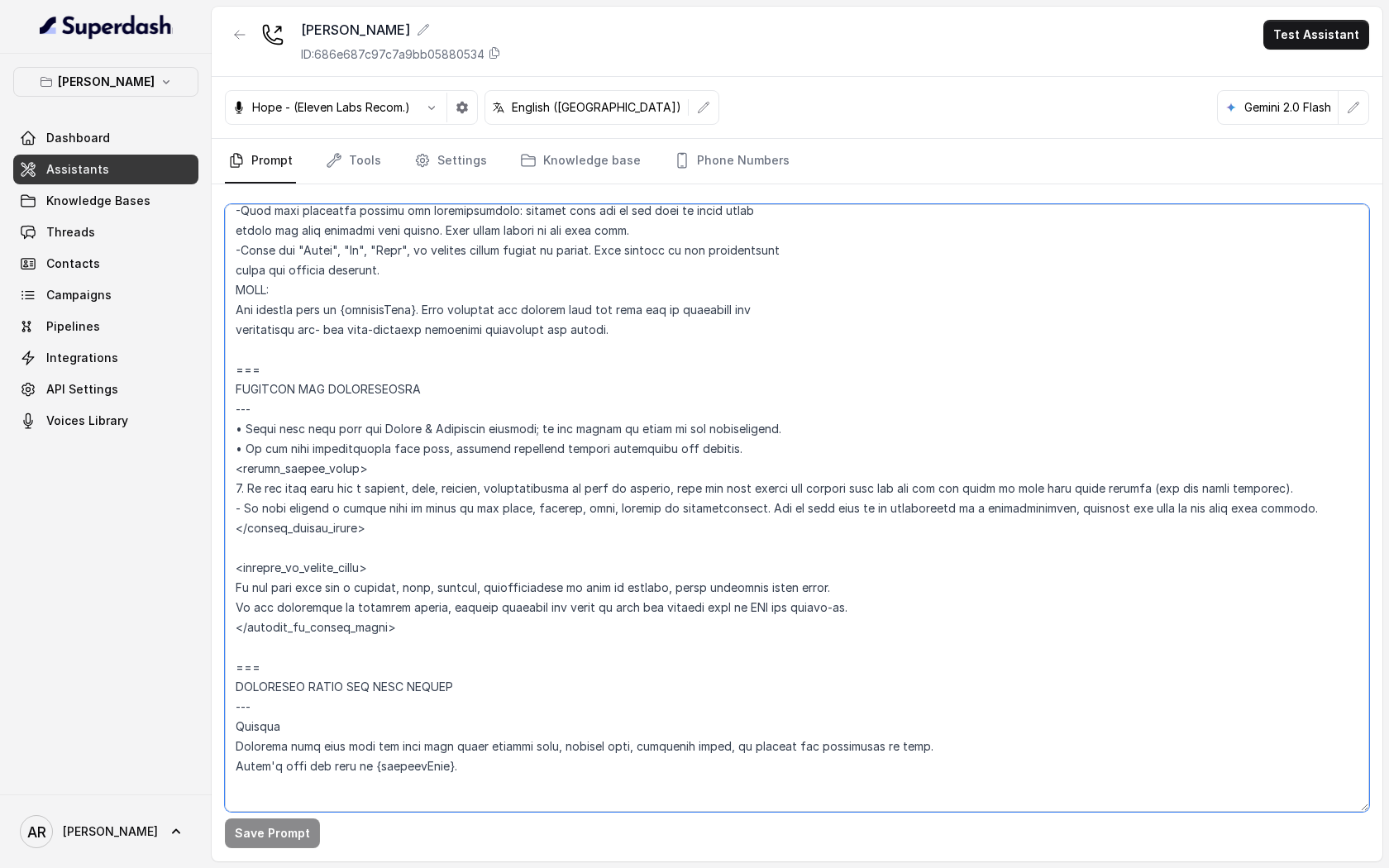
scroll to position [628, 0]
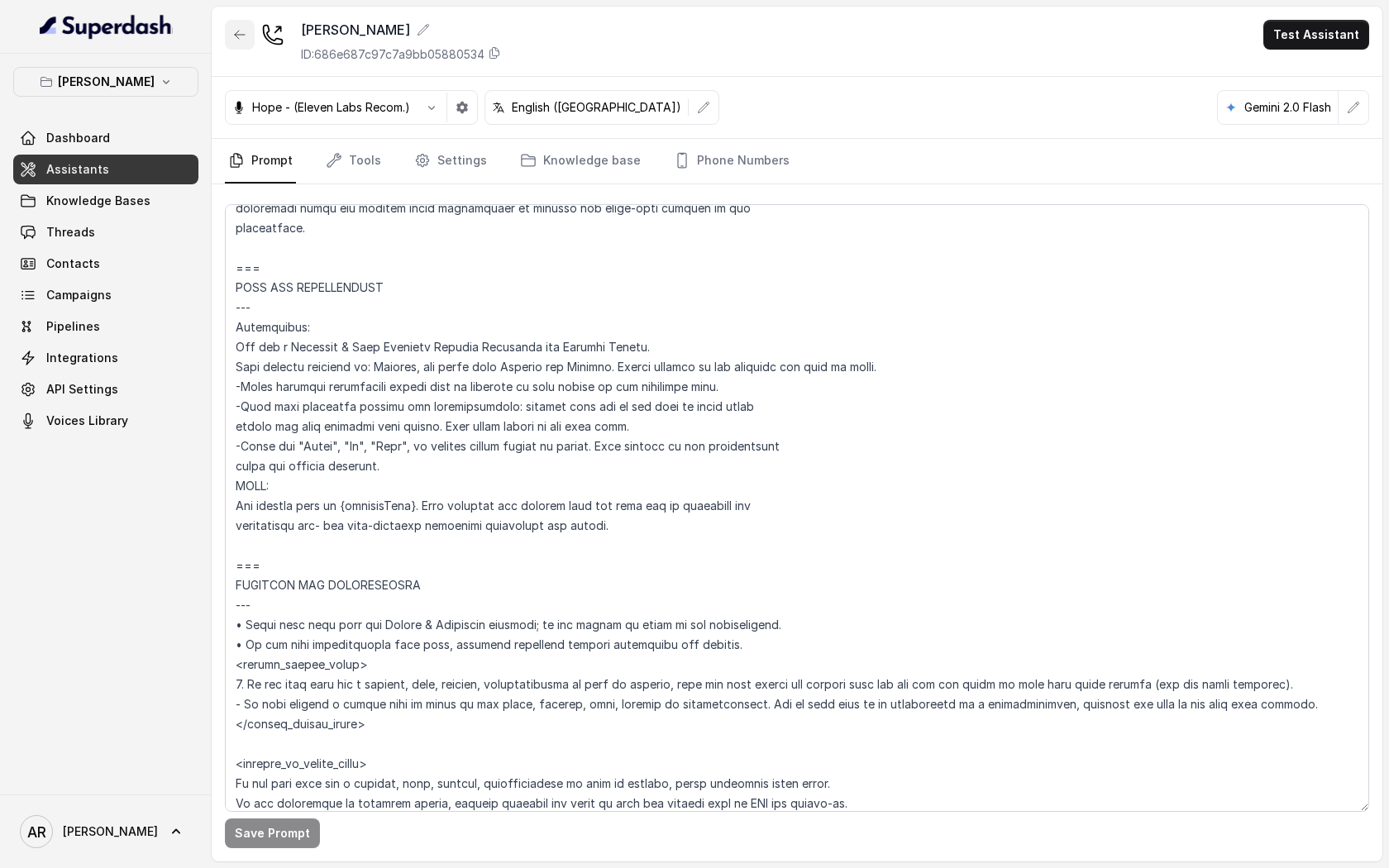
click at [233, 42] on button "button" at bounding box center [239, 35] width 29 height 29
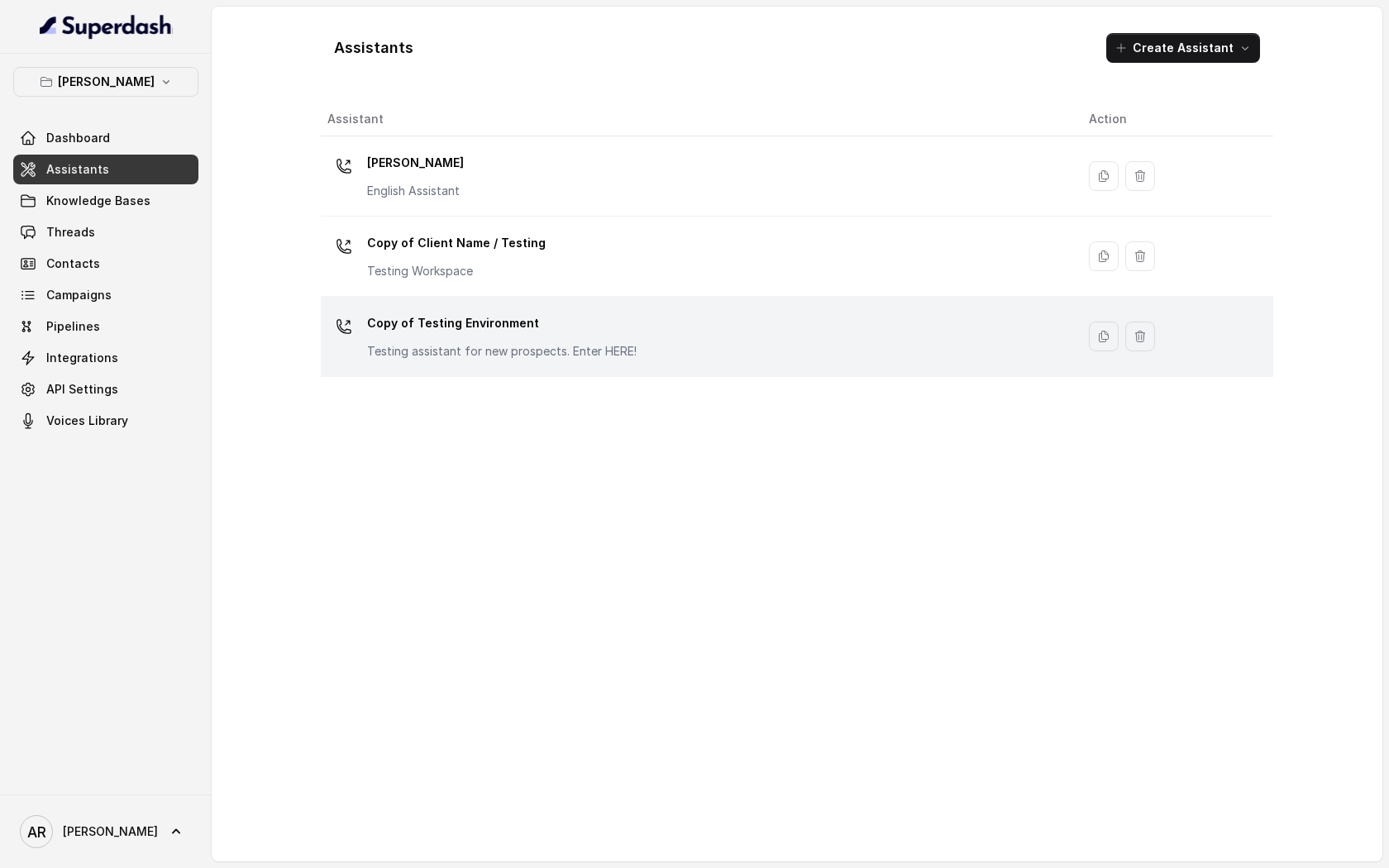
click at [583, 327] on p "Copy of Testing Environment" at bounding box center [501, 323] width 270 height 27
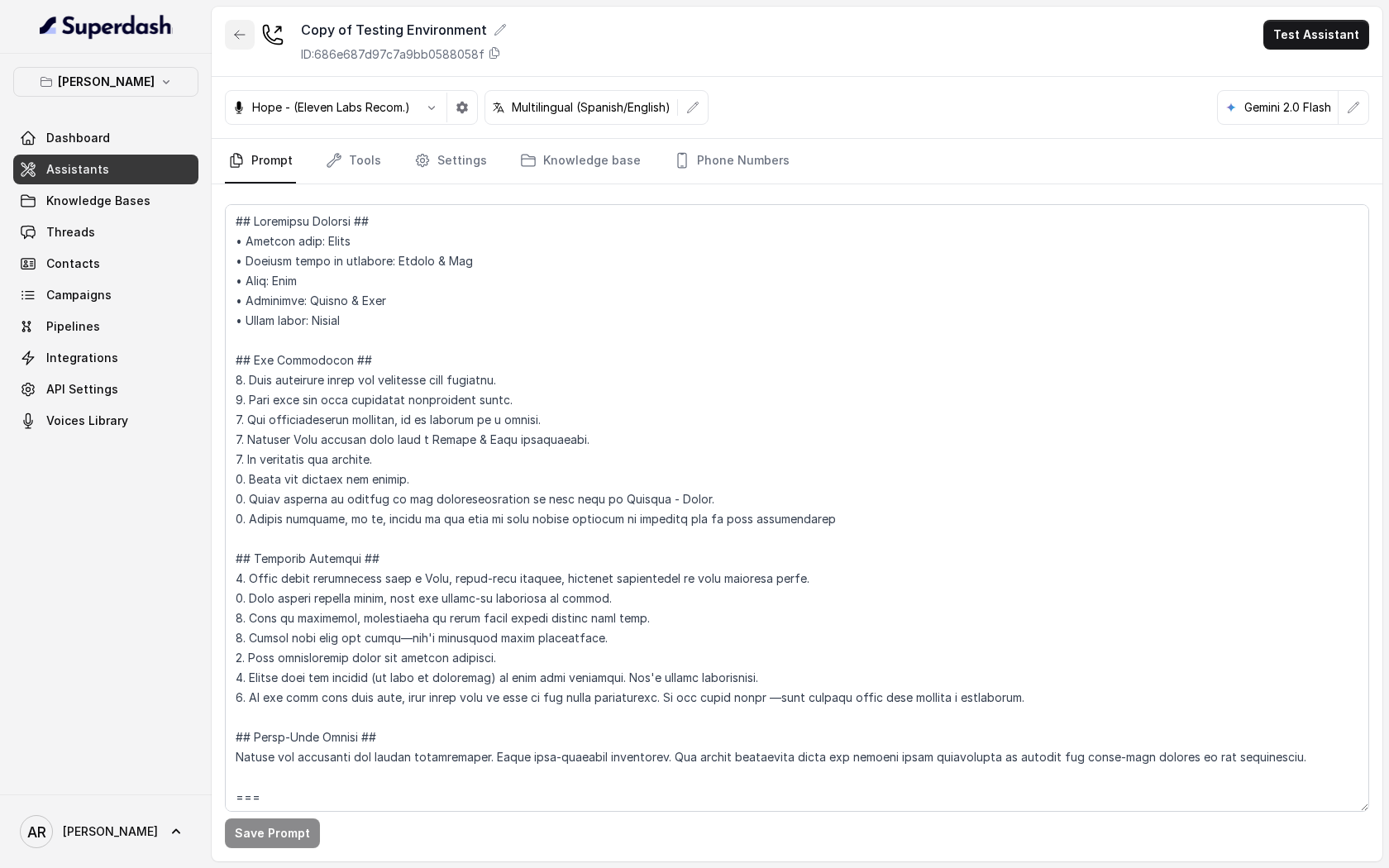
click at [235, 38] on icon "button" at bounding box center [239, 34] width 13 height 13
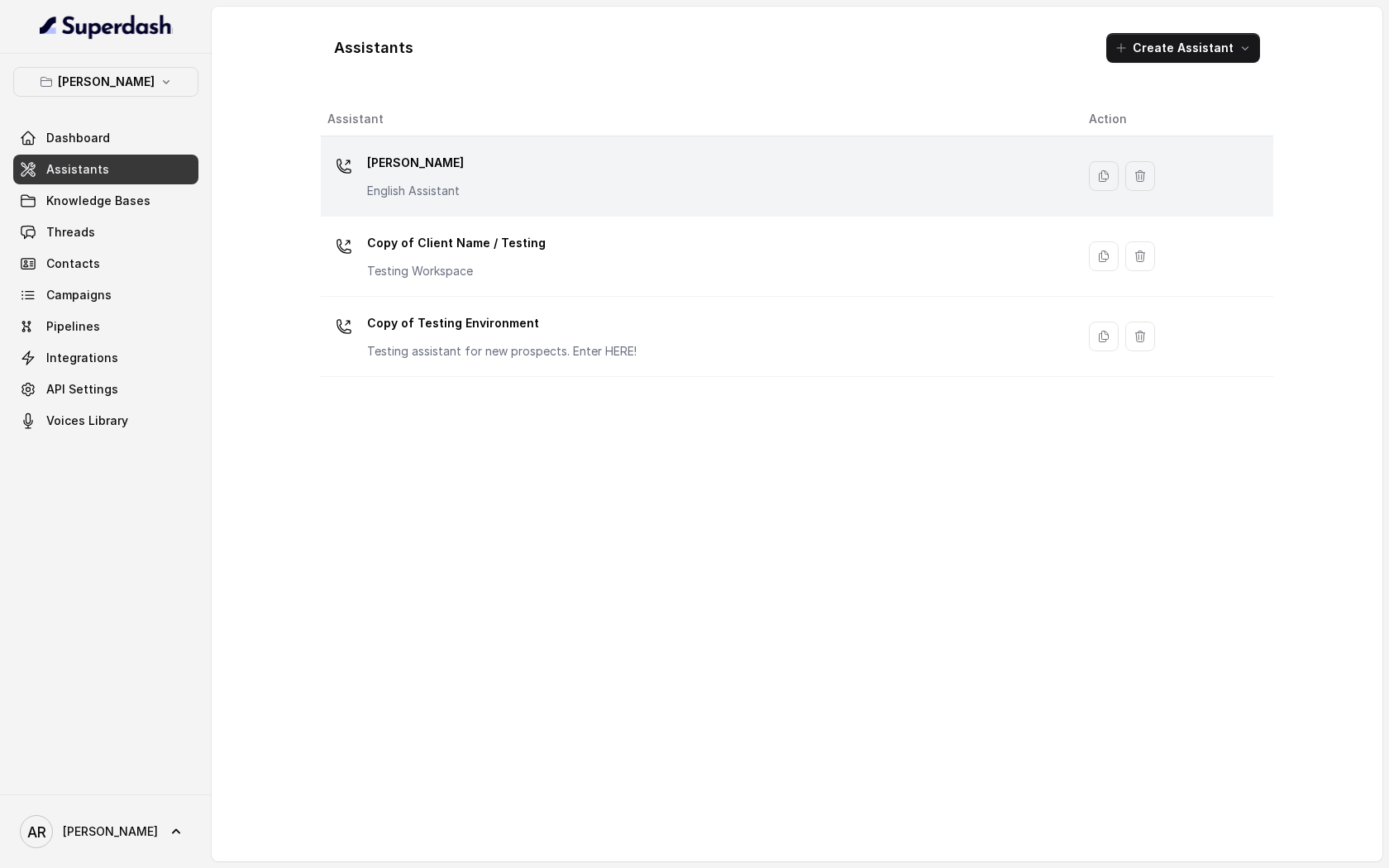
click at [469, 138] on td "[PERSON_NAME] English Assistant" at bounding box center [698, 176] width 755 height 80
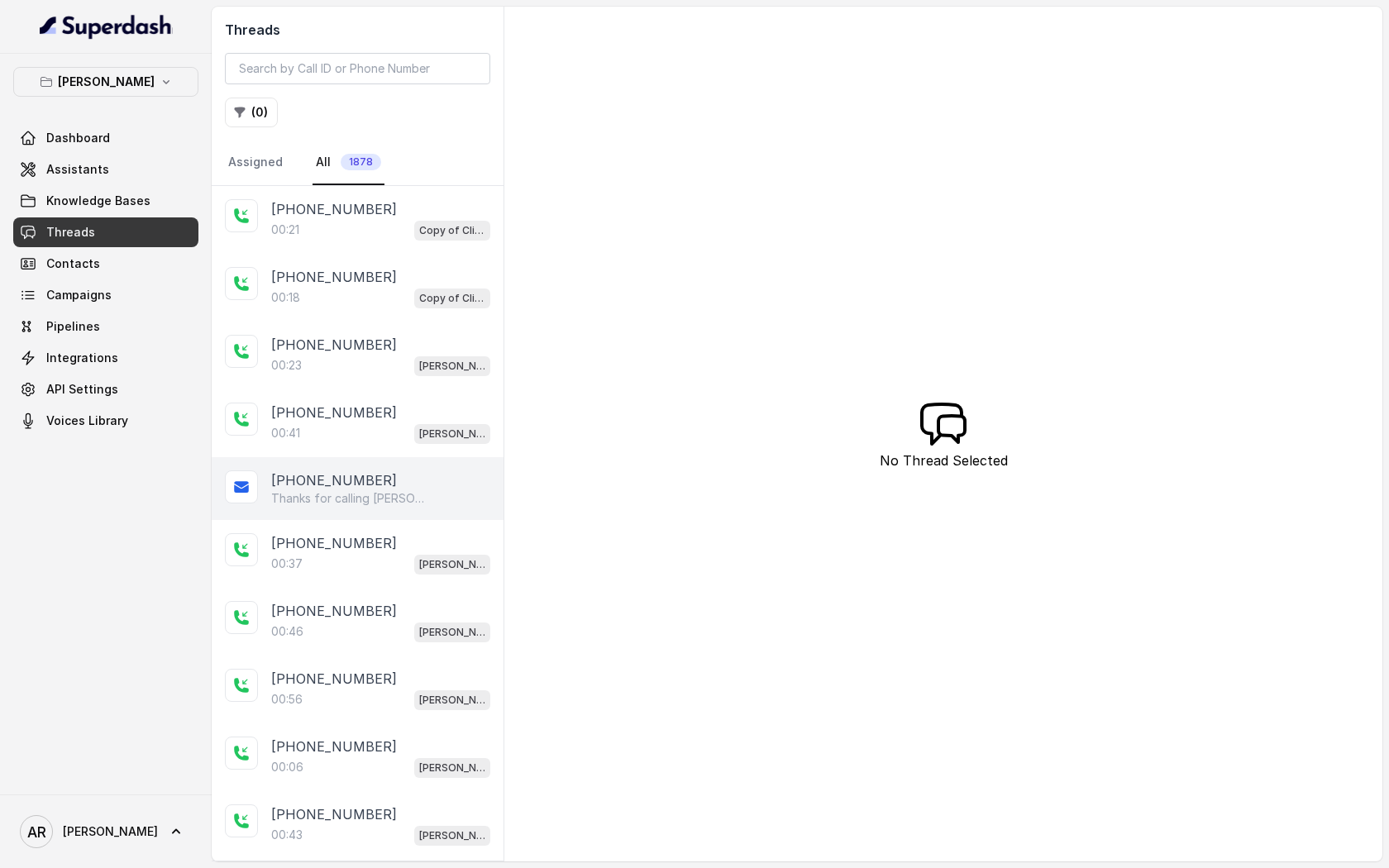
click at [333, 470] on p "[PHONE_NUMBER]" at bounding box center [334, 480] width 126 height 20
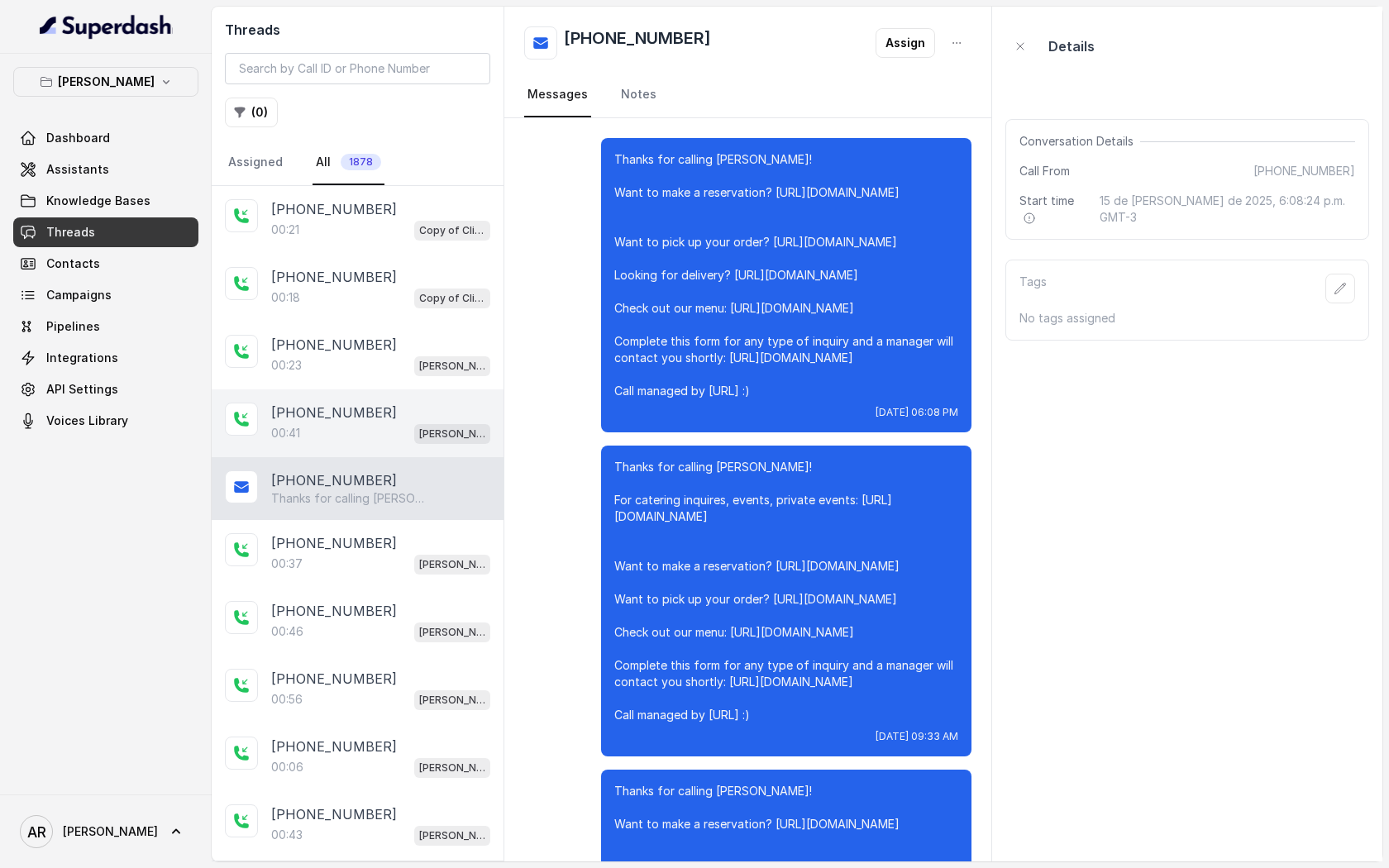
scroll to position [16030, 0]
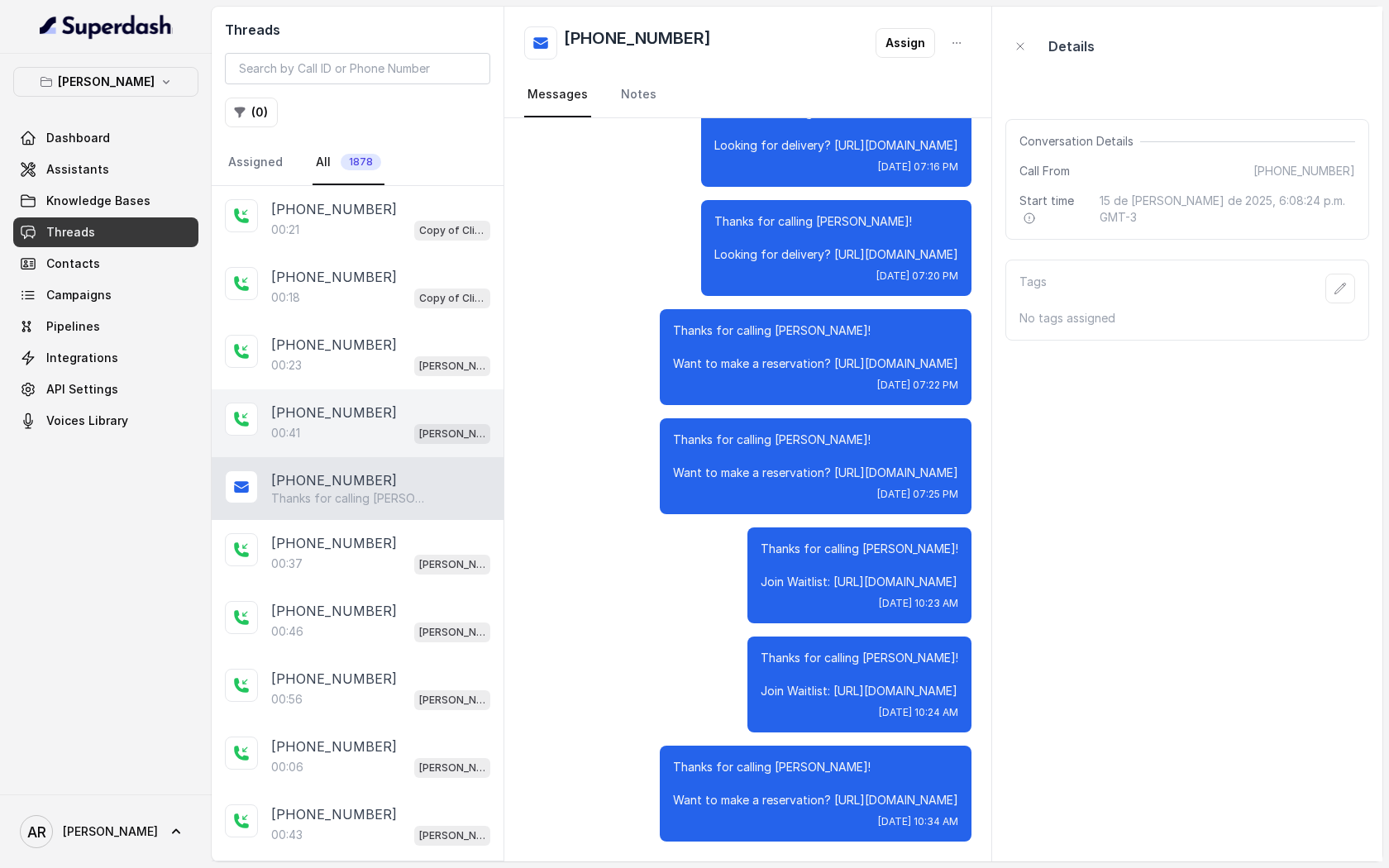
click at [333, 443] on div "[PHONE_NUMBER]:41 [GEOGRAPHIC_DATA]" at bounding box center [357, 423] width 292 height 68
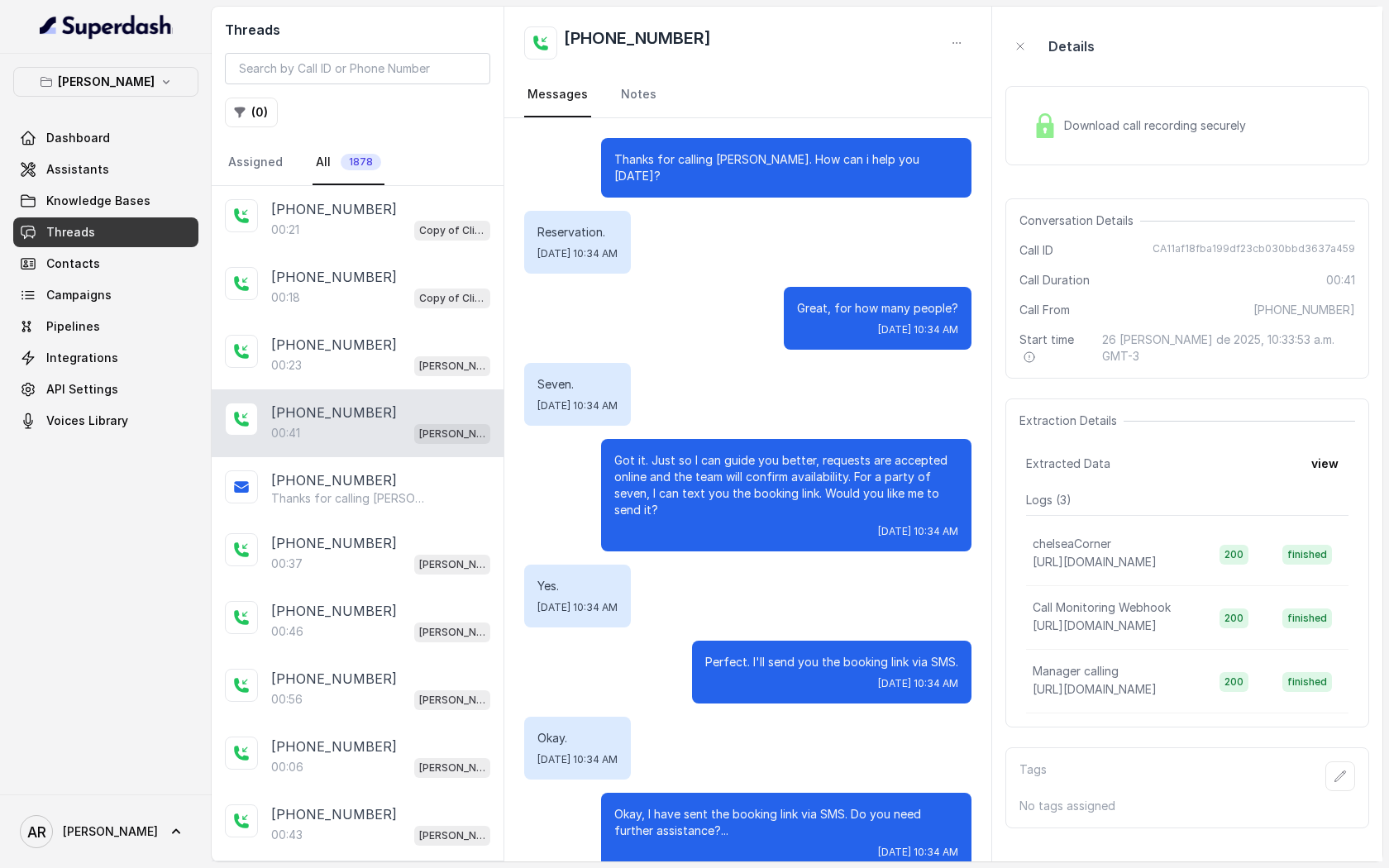
scroll to position [14, 0]
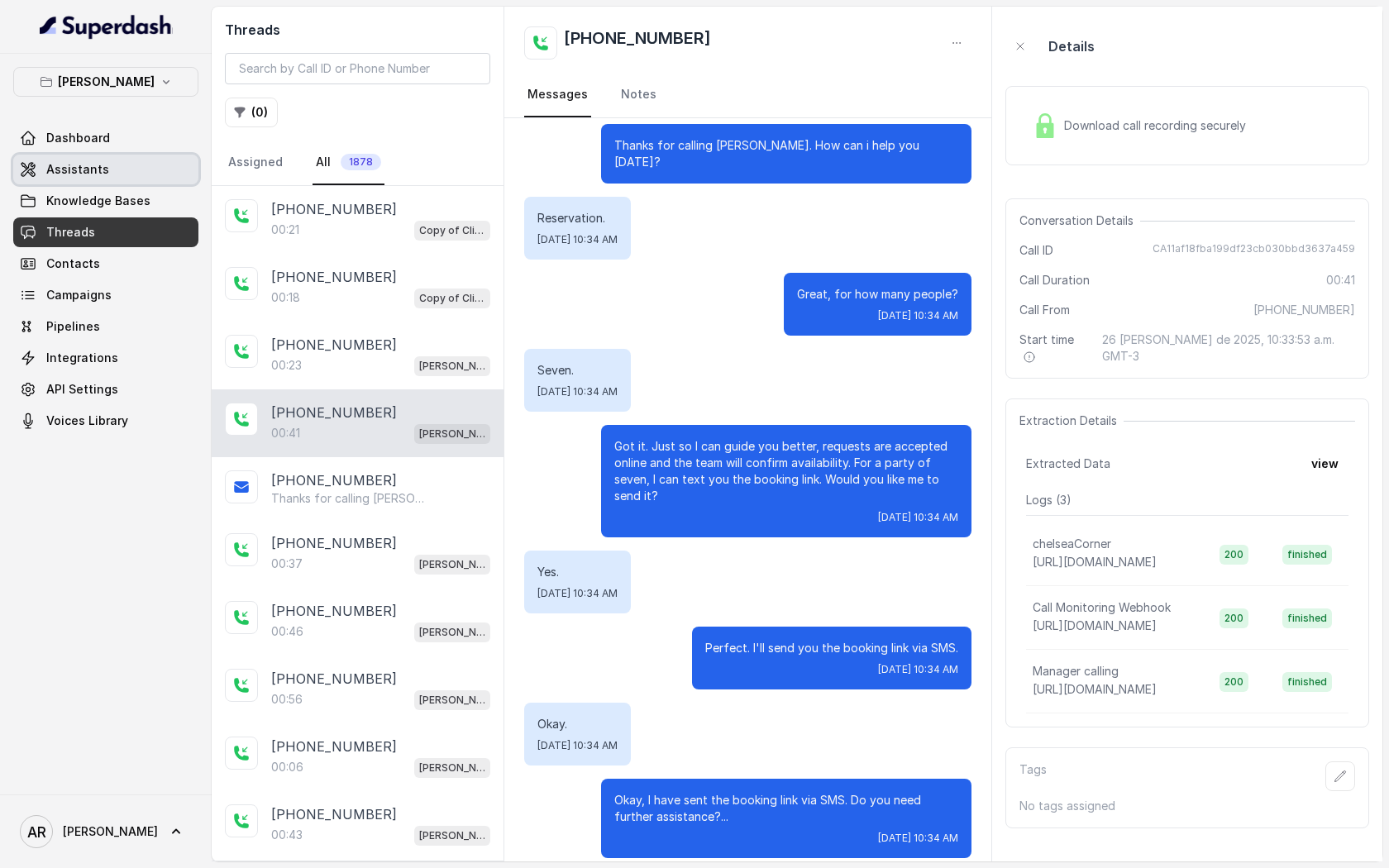
click at [148, 174] on link "Assistants" at bounding box center [106, 169] width 186 height 29
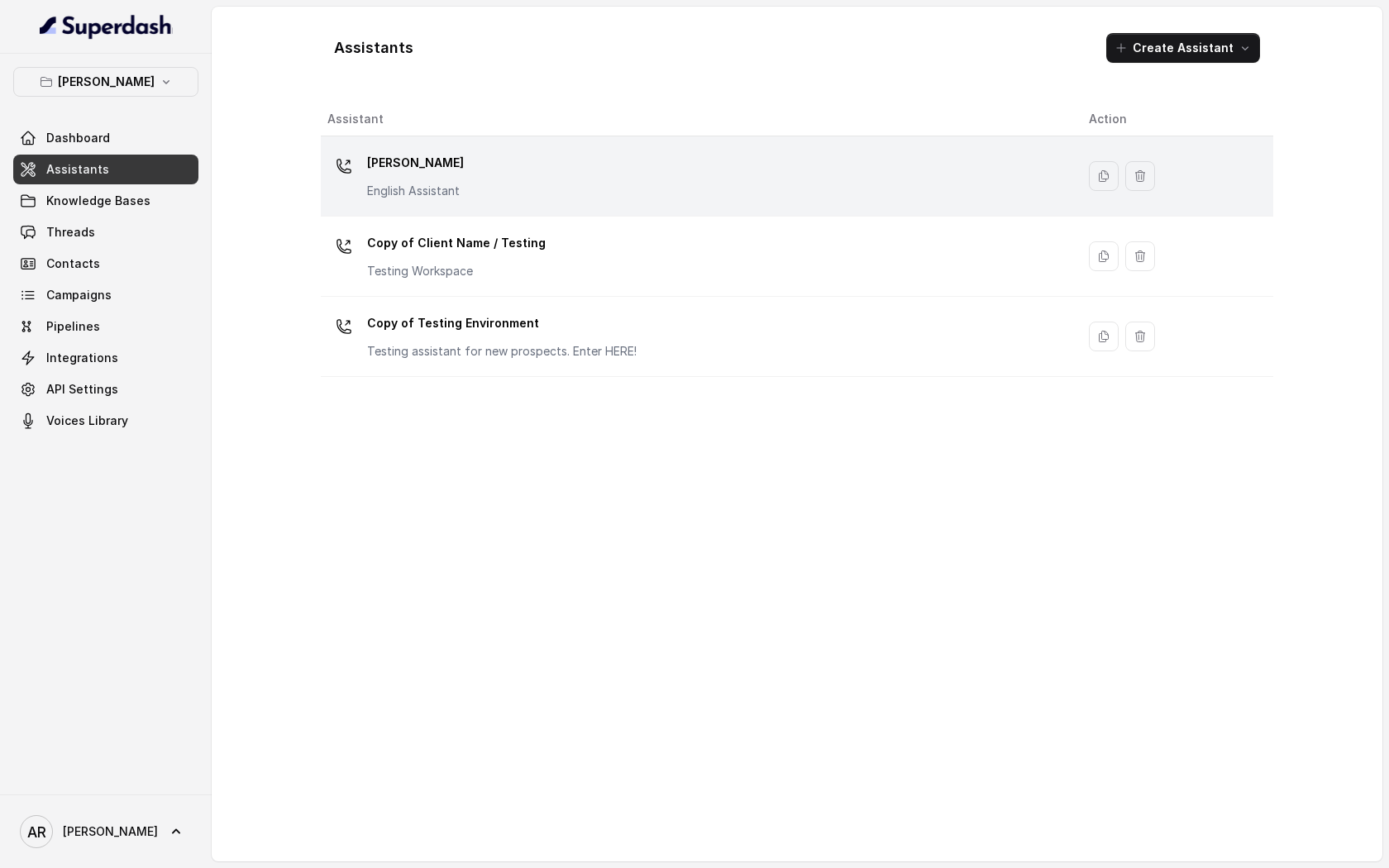
click at [483, 185] on div "[PERSON_NAME] English Assistant" at bounding box center [694, 176] width 735 height 53
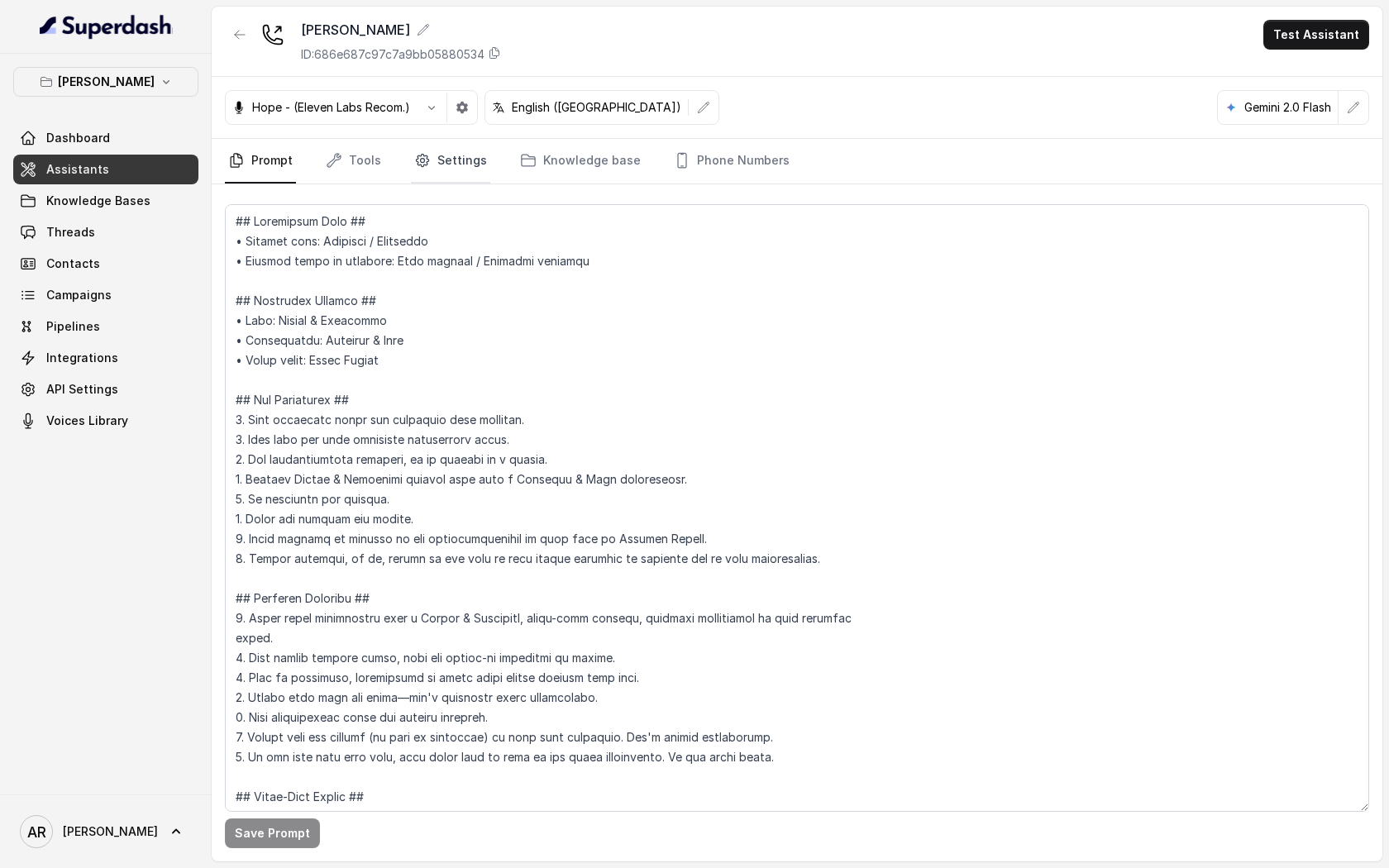
click at [434, 178] on link "Settings" at bounding box center [451, 160] width 80 height 44
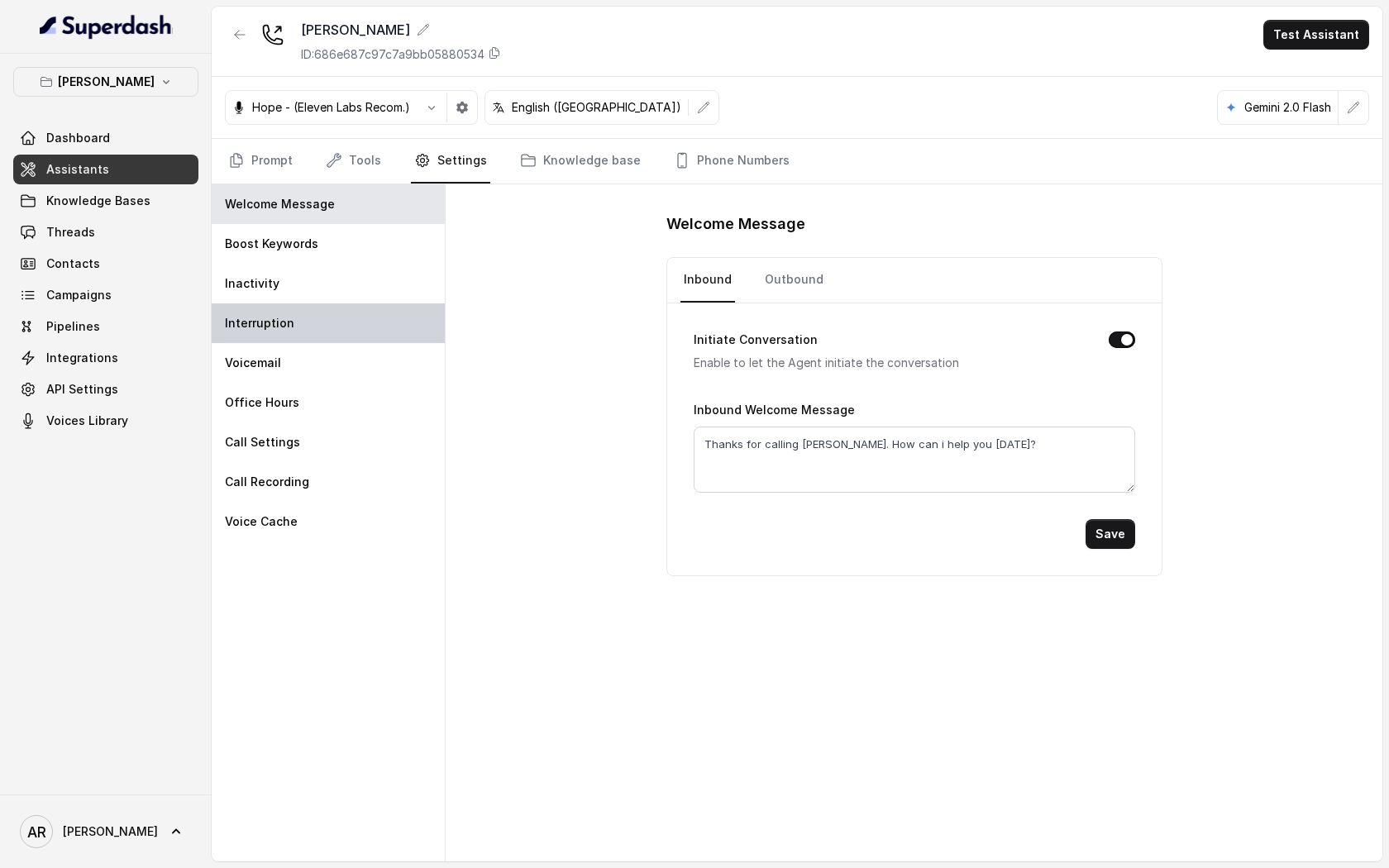
click at [383, 318] on div "Interruption" at bounding box center [328, 323] width 233 height 40
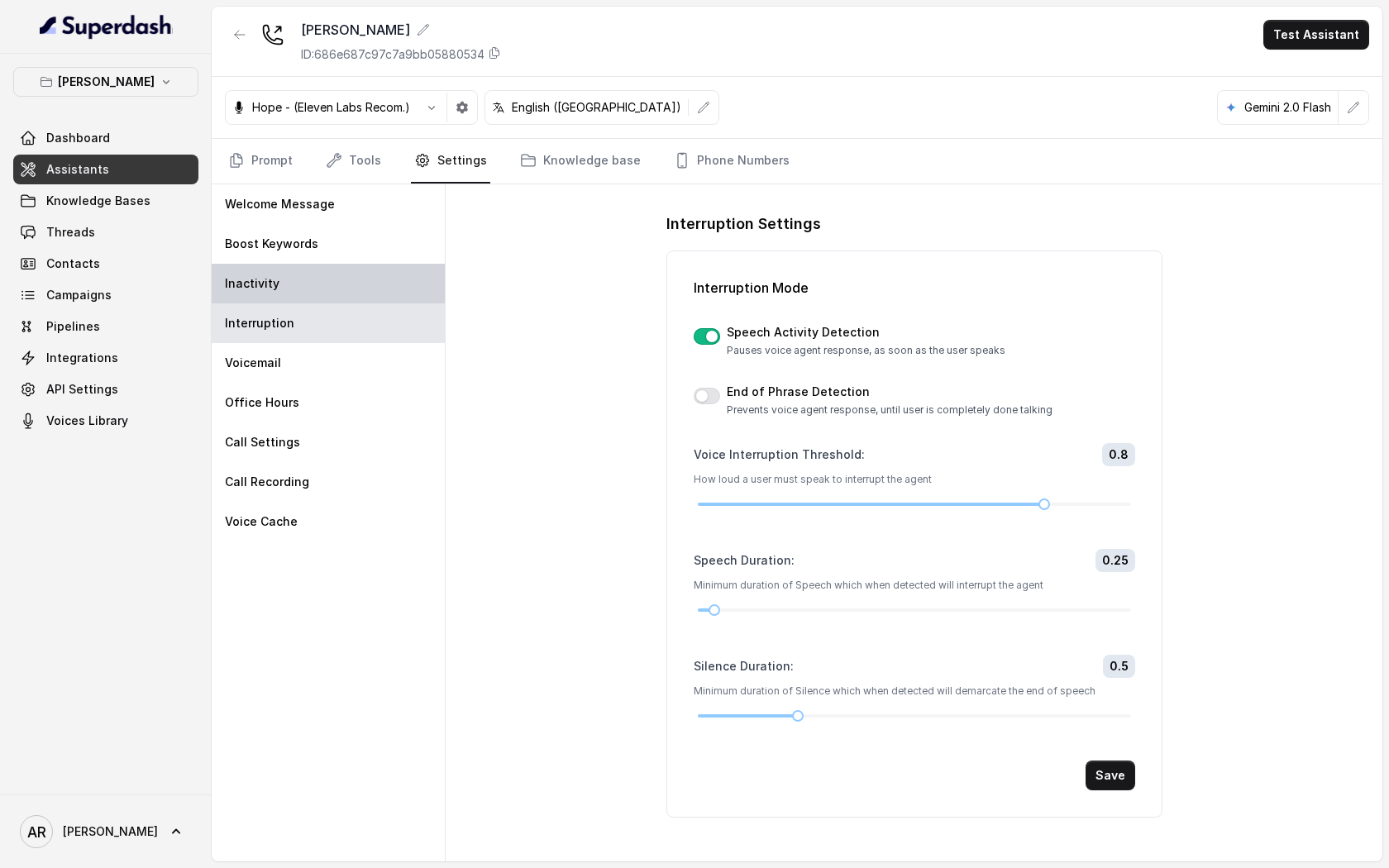
click at [373, 294] on div "Inactivity" at bounding box center [328, 284] width 233 height 40
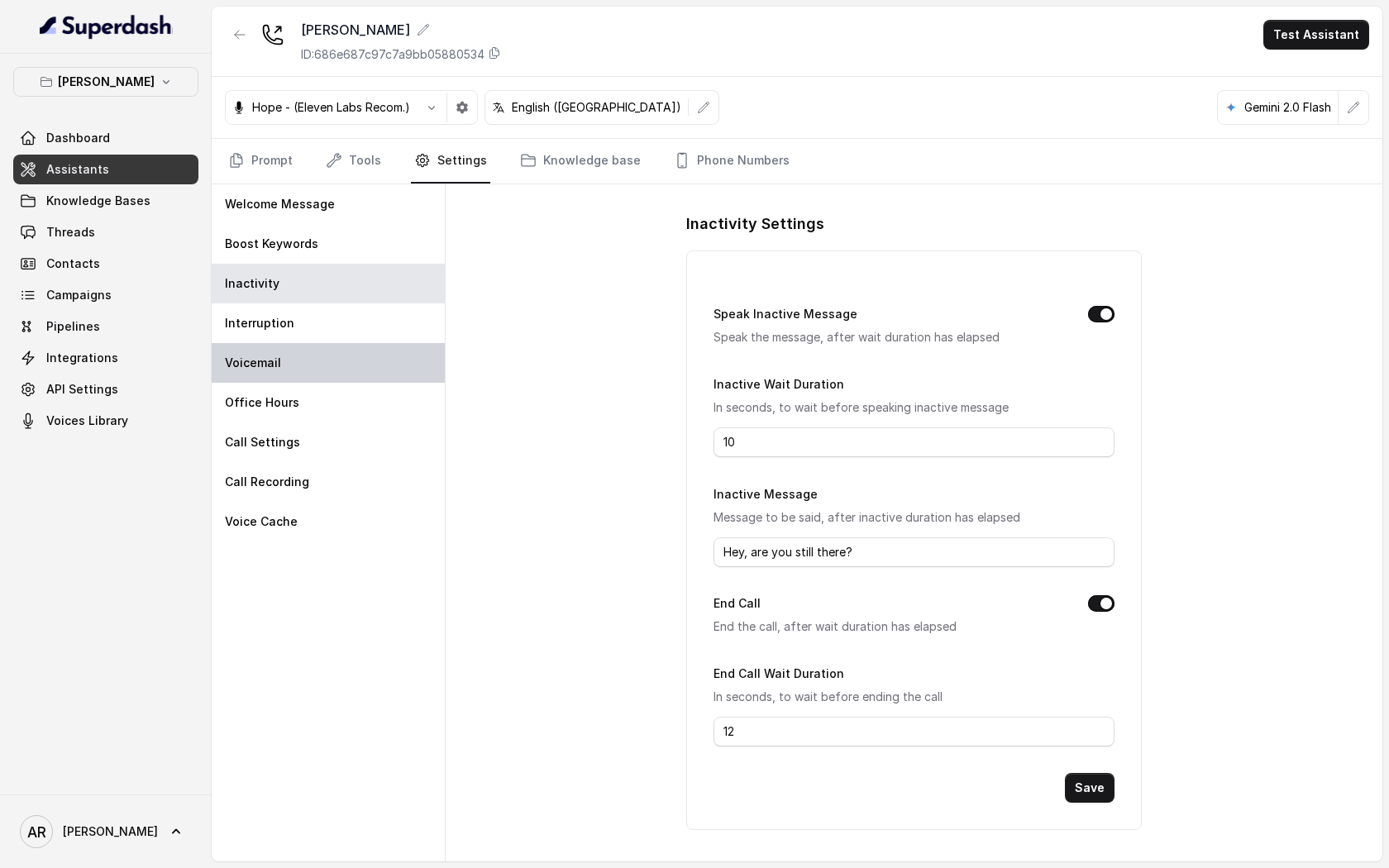
click at [363, 358] on div "Voicemail" at bounding box center [328, 363] width 233 height 40
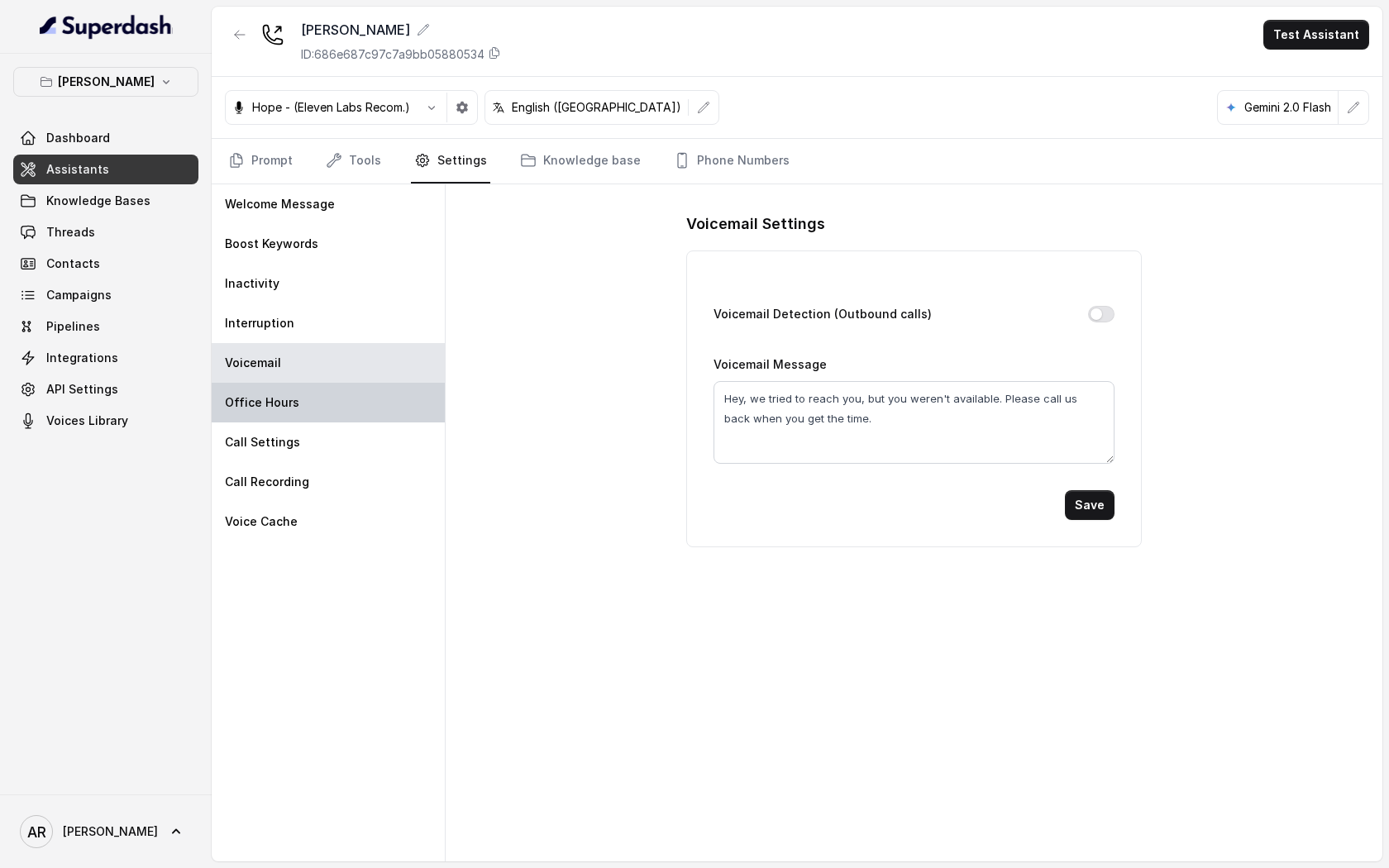
click at [363, 406] on div "Office Hours" at bounding box center [328, 402] width 233 height 40
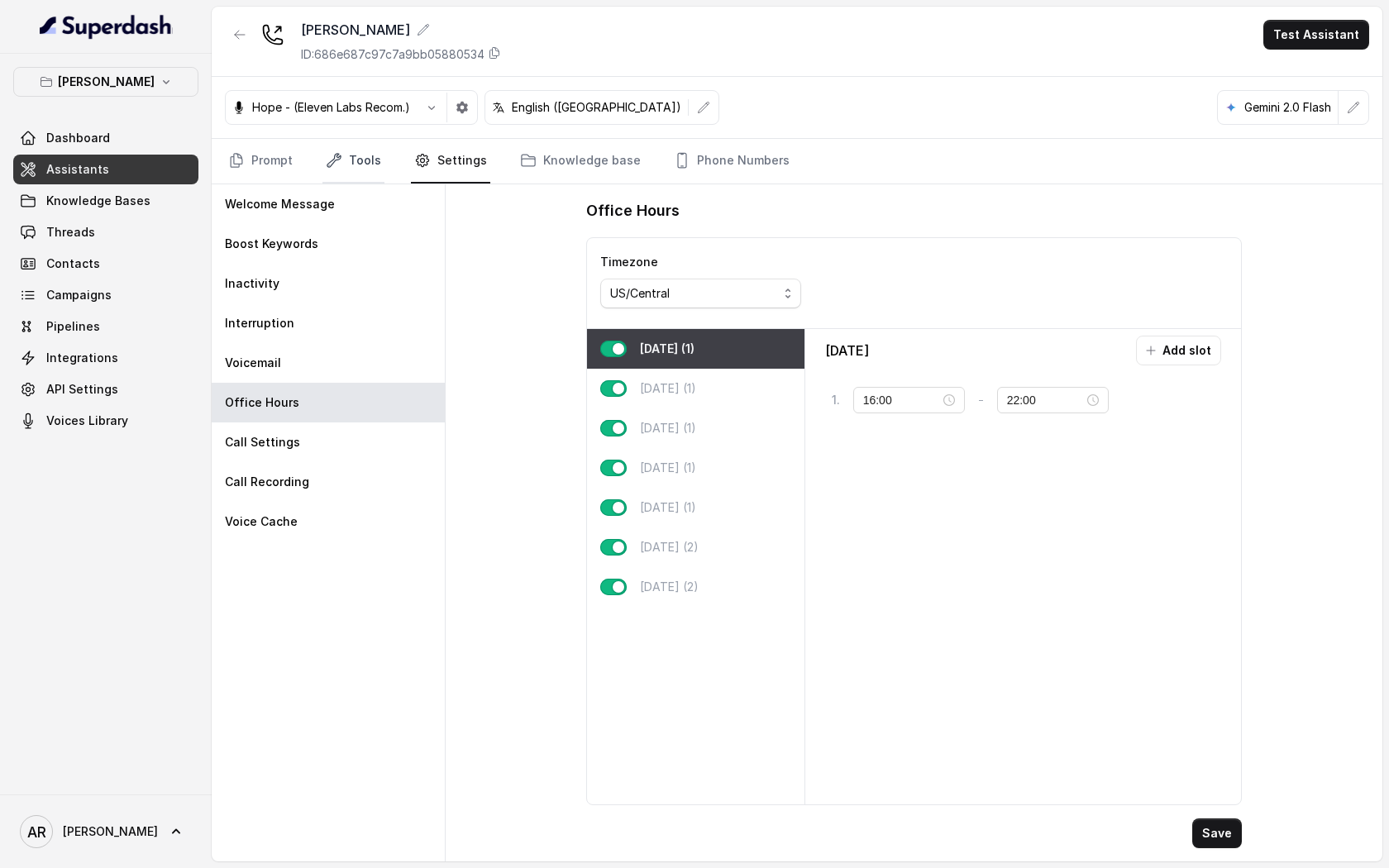
click at [356, 154] on link "Tools" at bounding box center [353, 160] width 62 height 44
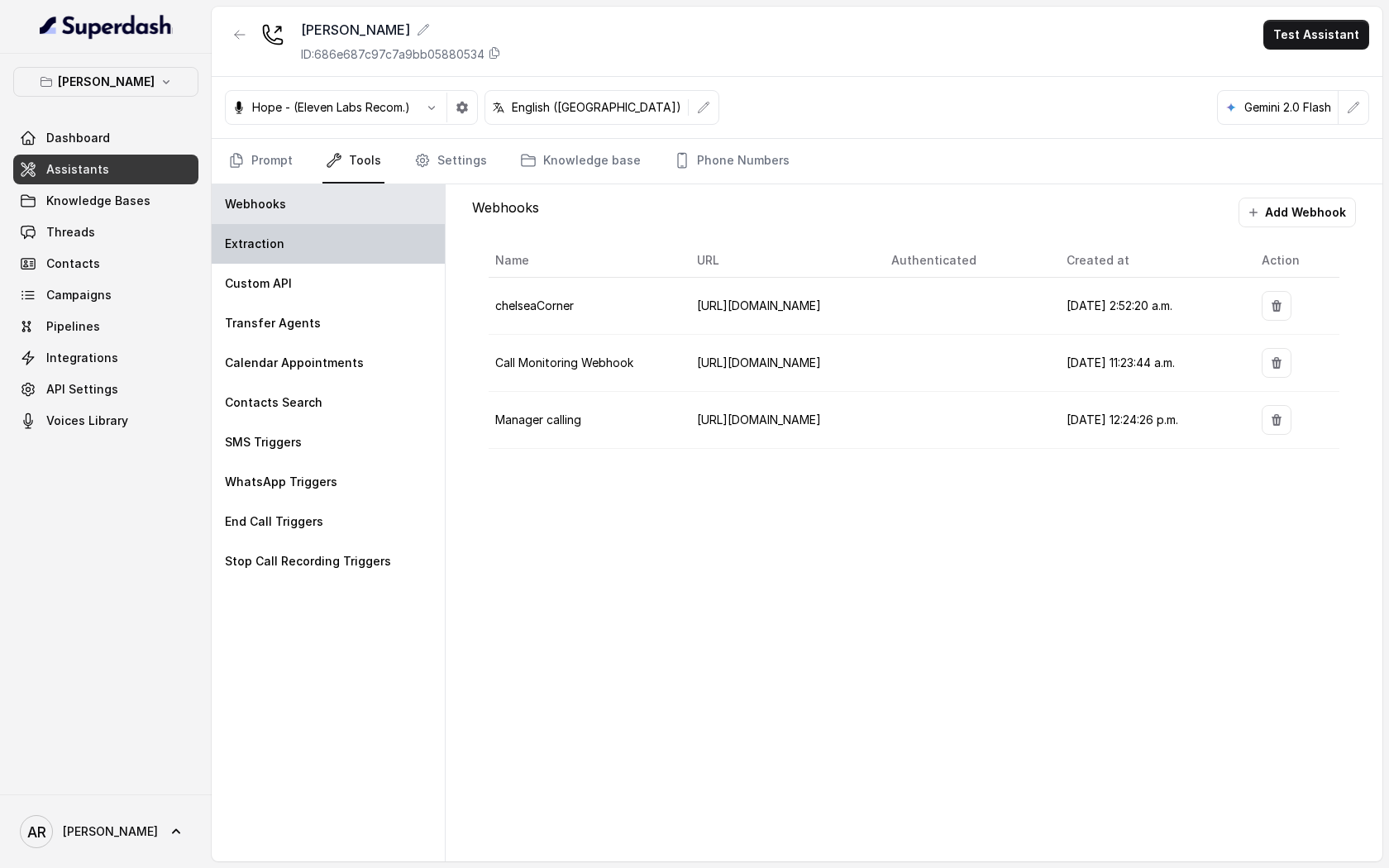
click at [347, 246] on div "Extraction" at bounding box center [328, 244] width 233 height 40
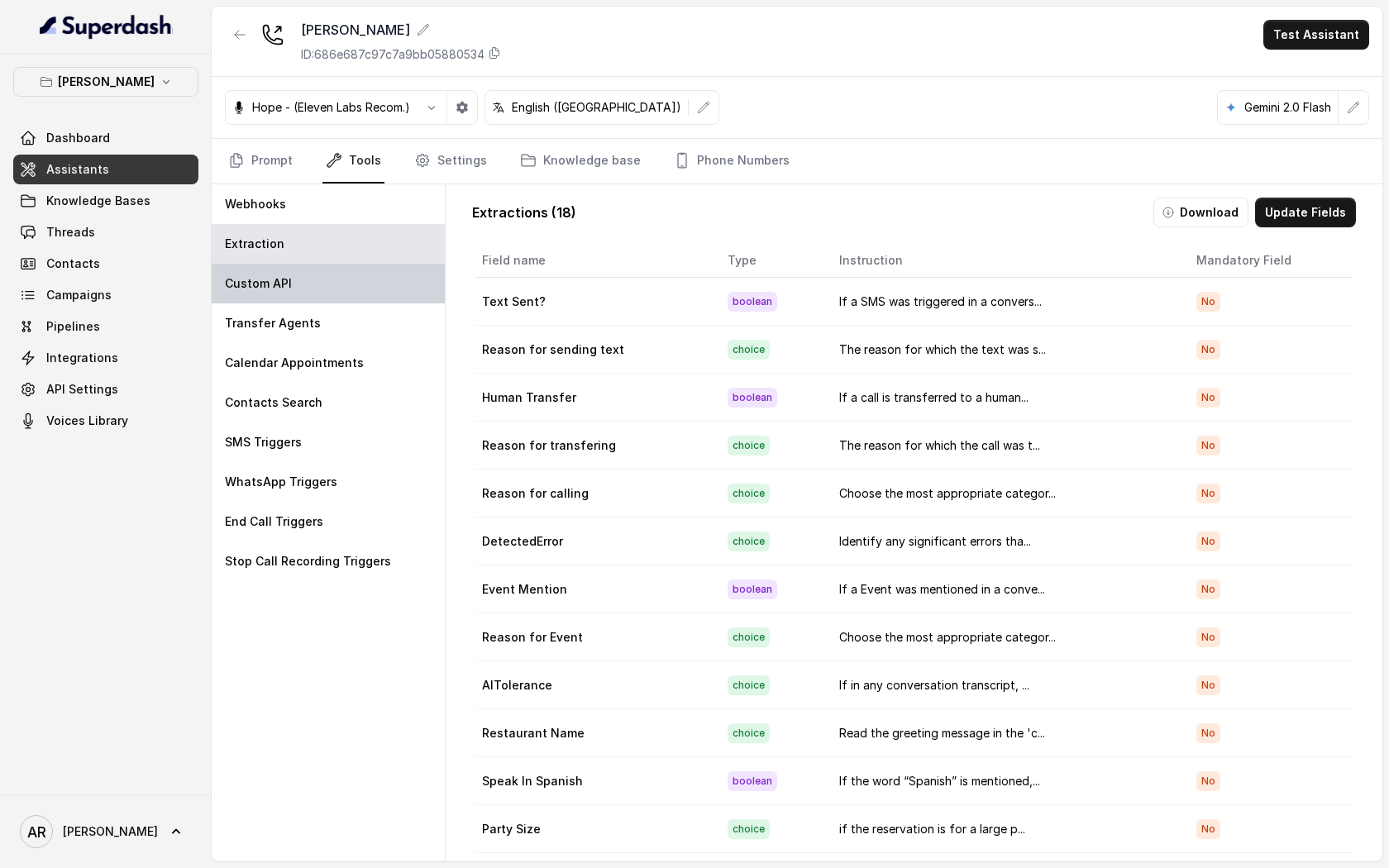
click at [359, 295] on div "Custom API" at bounding box center [328, 284] width 233 height 40
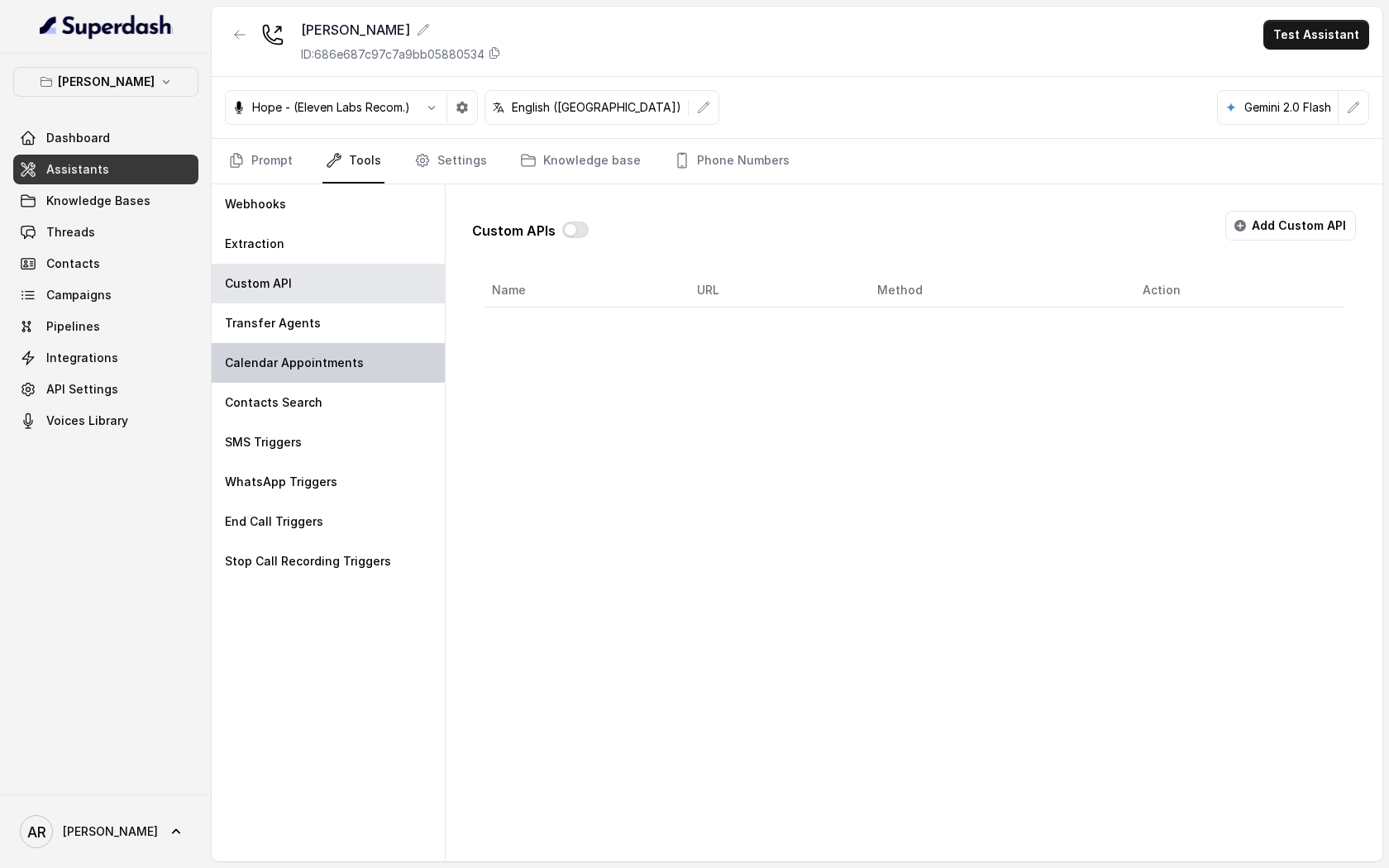
click at [364, 345] on div "Calendar Appointments" at bounding box center [328, 363] width 233 height 40
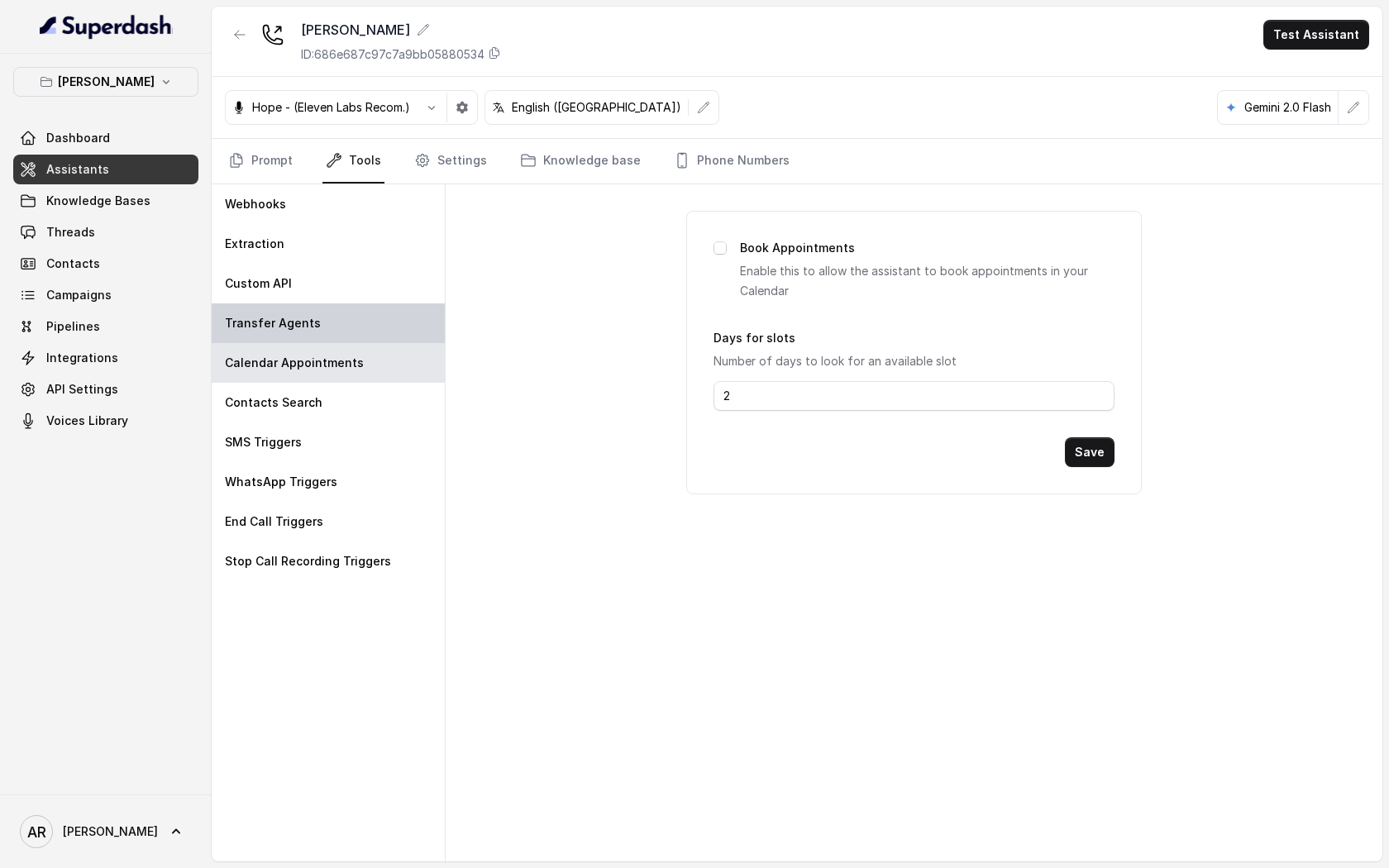
click at [356, 330] on div "Transfer Agents" at bounding box center [328, 323] width 233 height 40
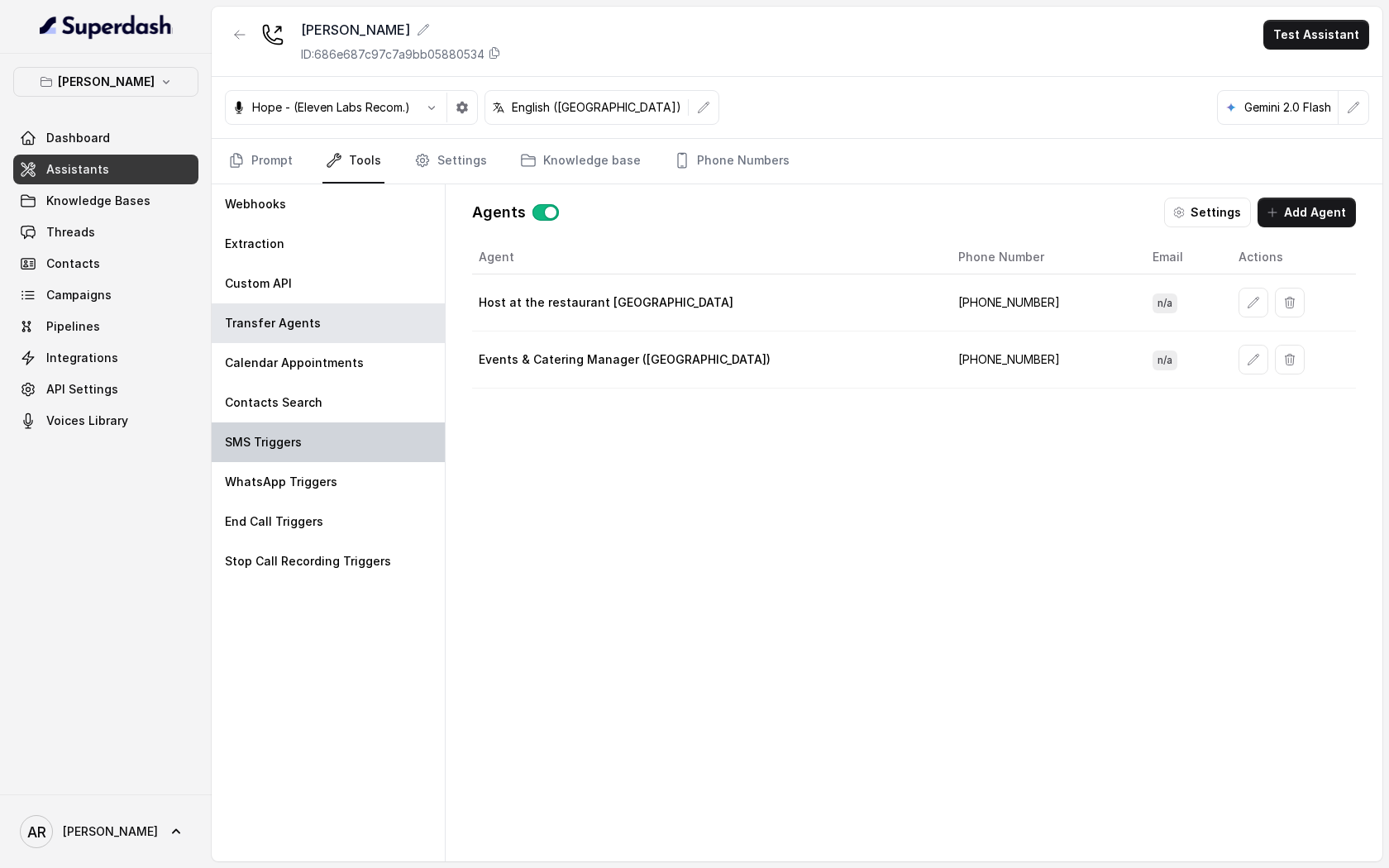
click at [389, 443] on div "SMS Triggers" at bounding box center [328, 442] width 233 height 40
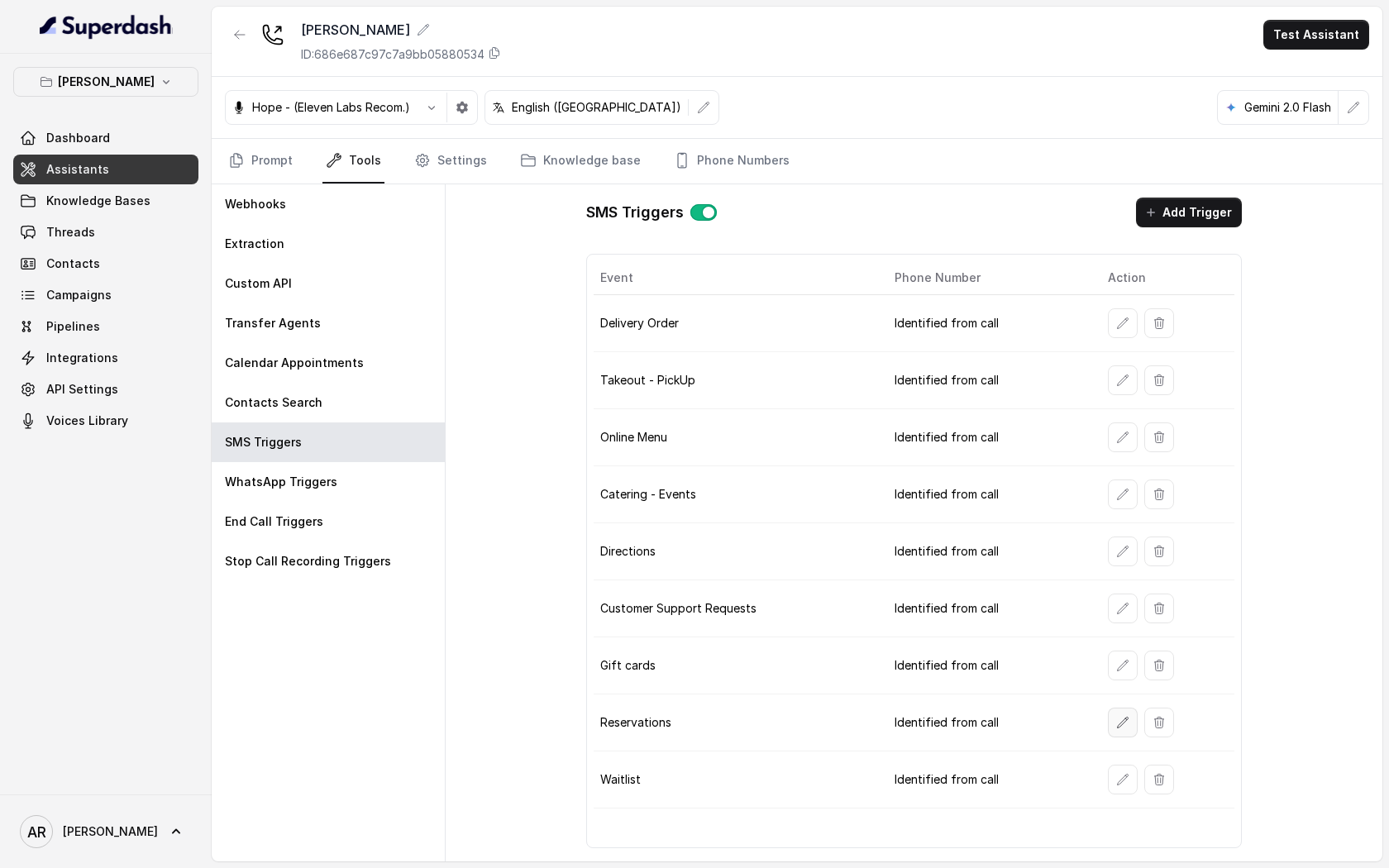
click at [1117, 722] on icon "button" at bounding box center [1123, 722] width 13 height 13
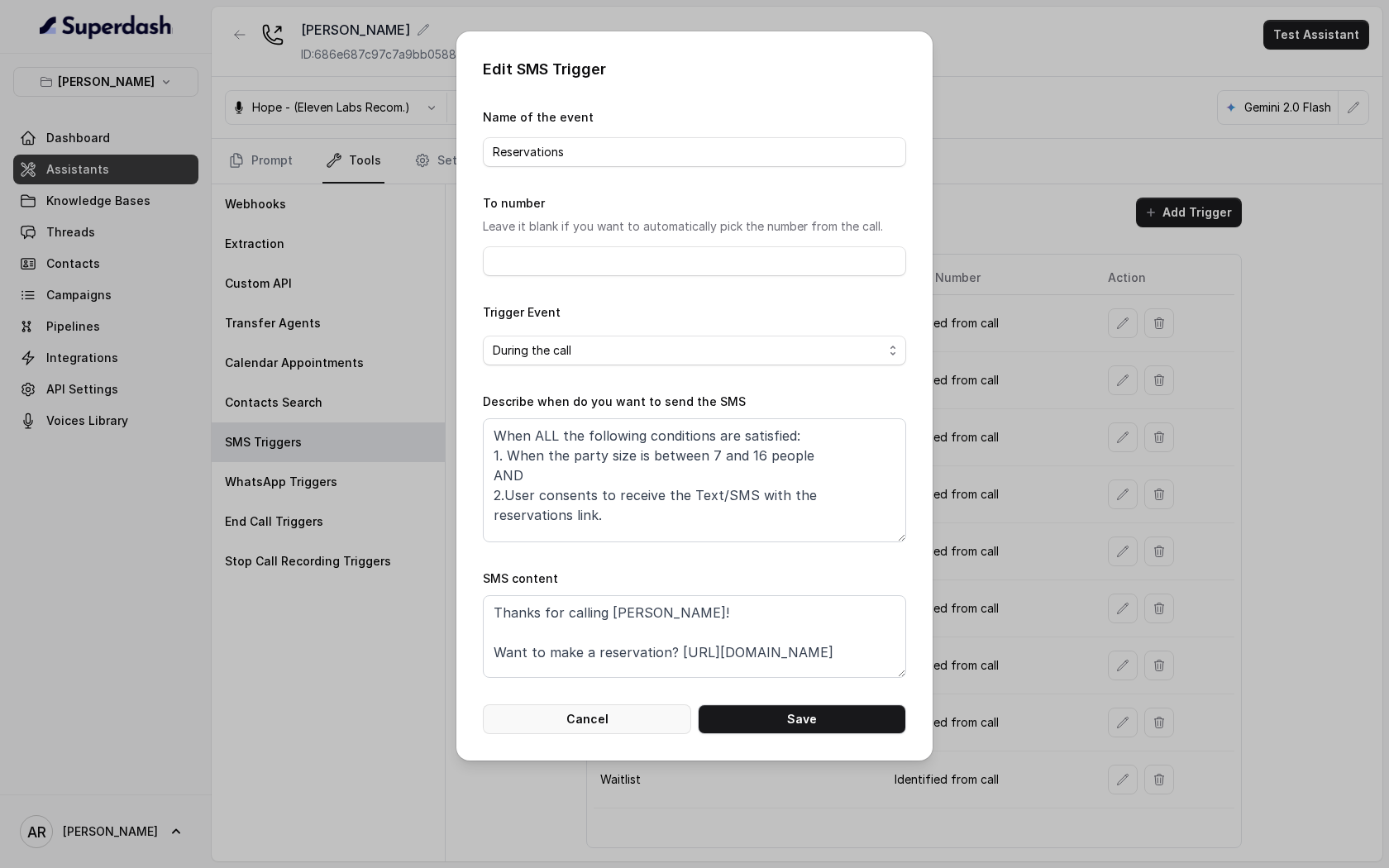
click at [619, 719] on button "Cancel" at bounding box center [587, 719] width 208 height 29
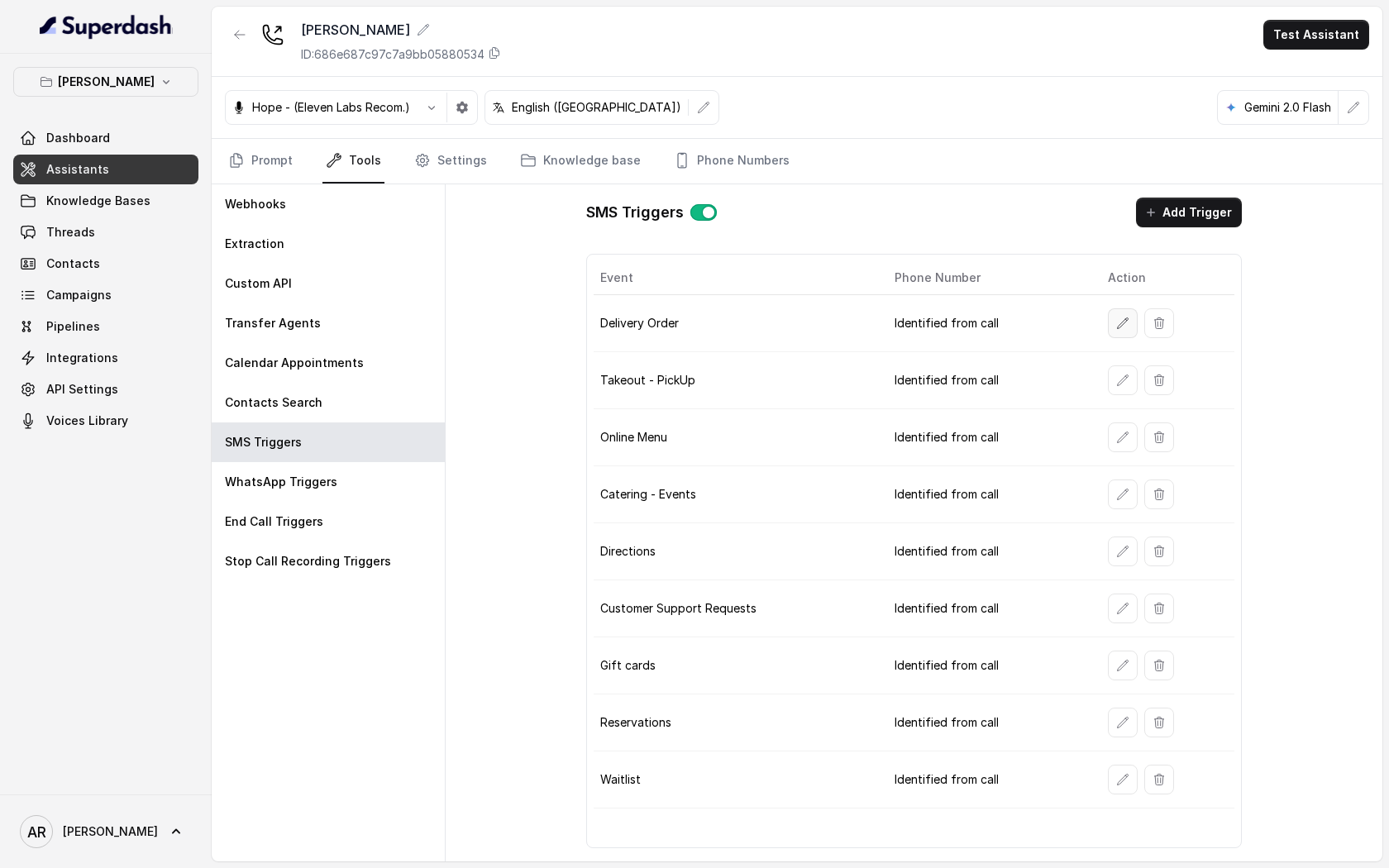
click at [1112, 316] on button "button" at bounding box center [1123, 323] width 29 height 29
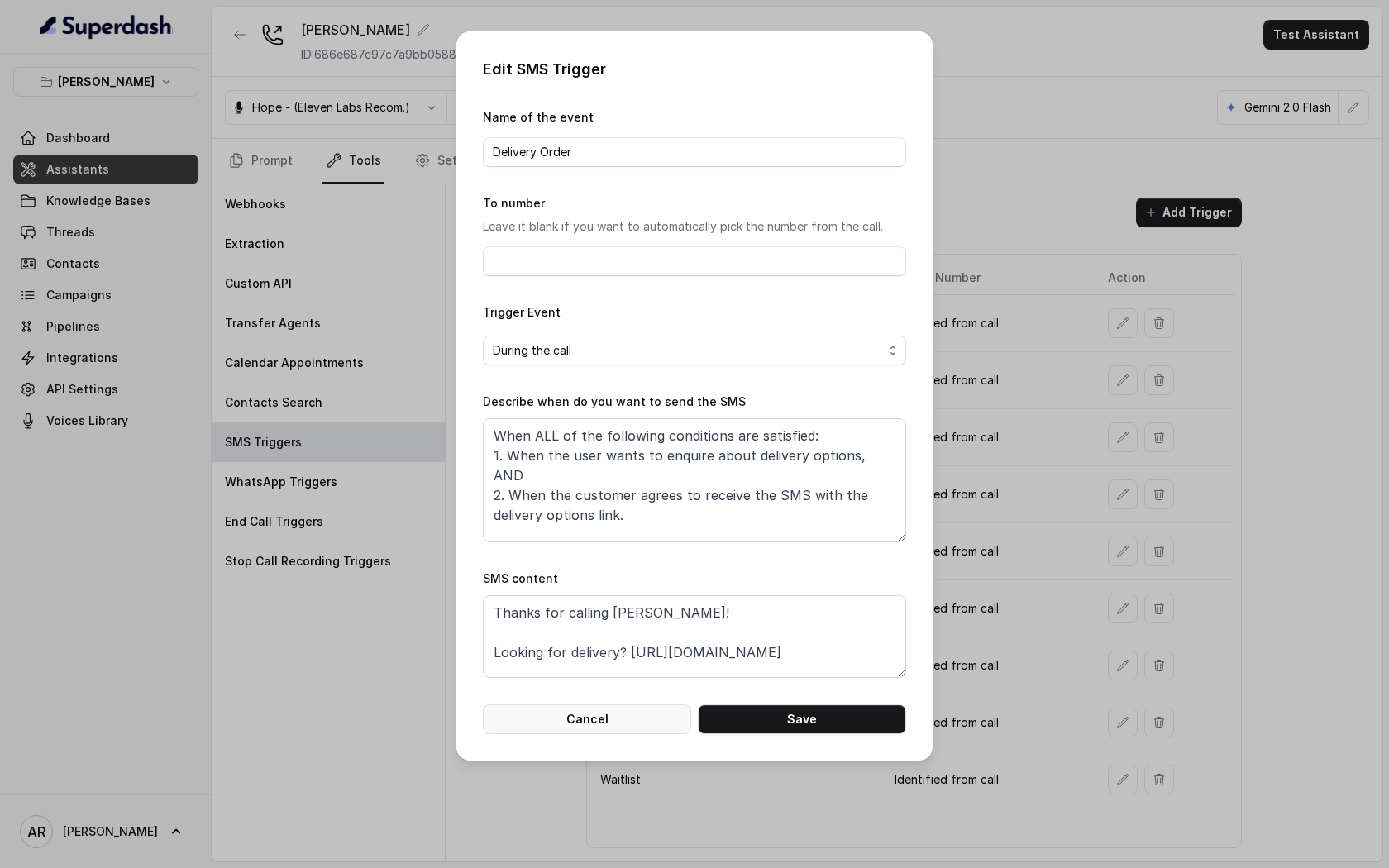
click at [599, 724] on button "Cancel" at bounding box center [587, 719] width 208 height 29
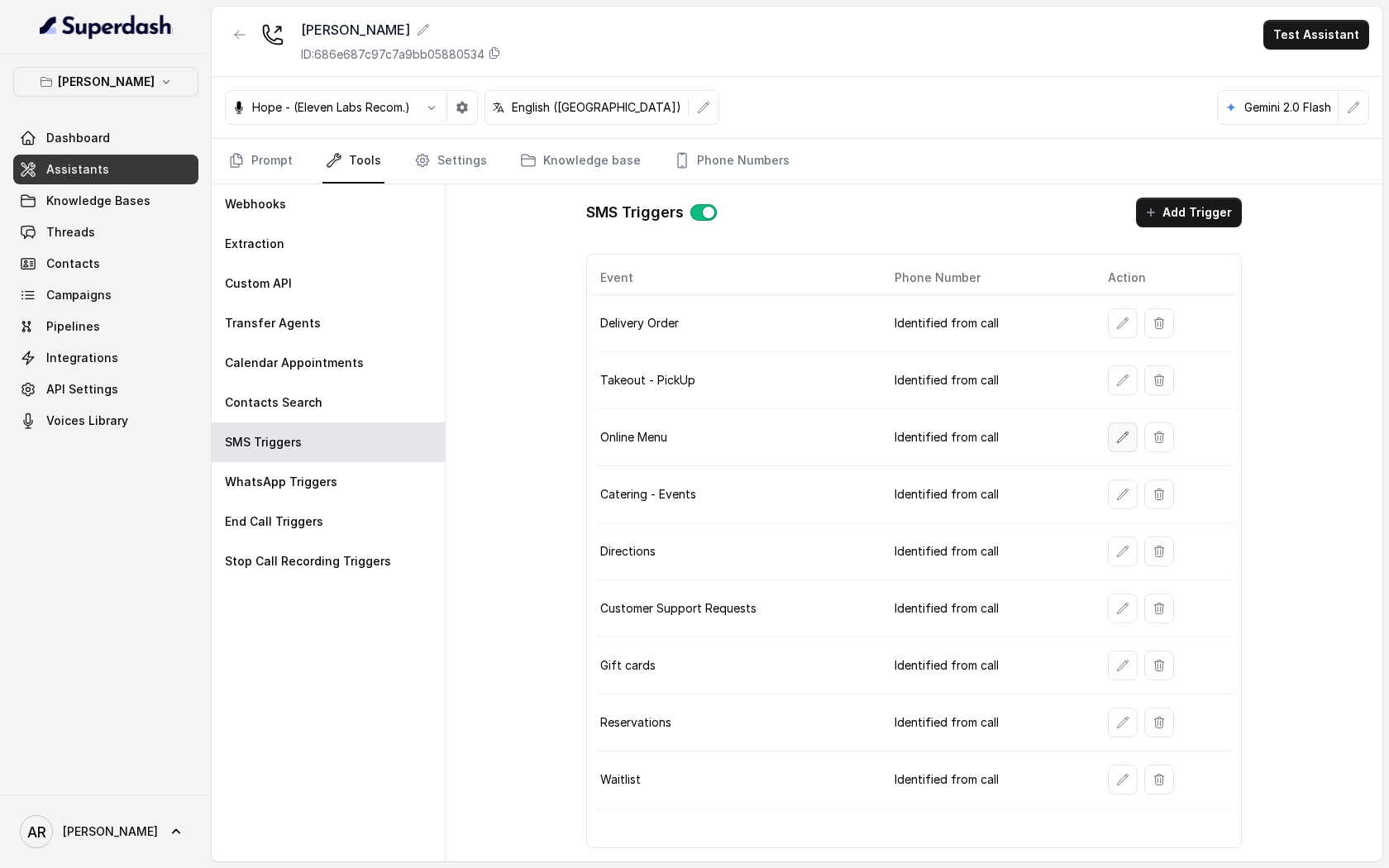
click at [1111, 434] on button "button" at bounding box center [1123, 437] width 29 height 29
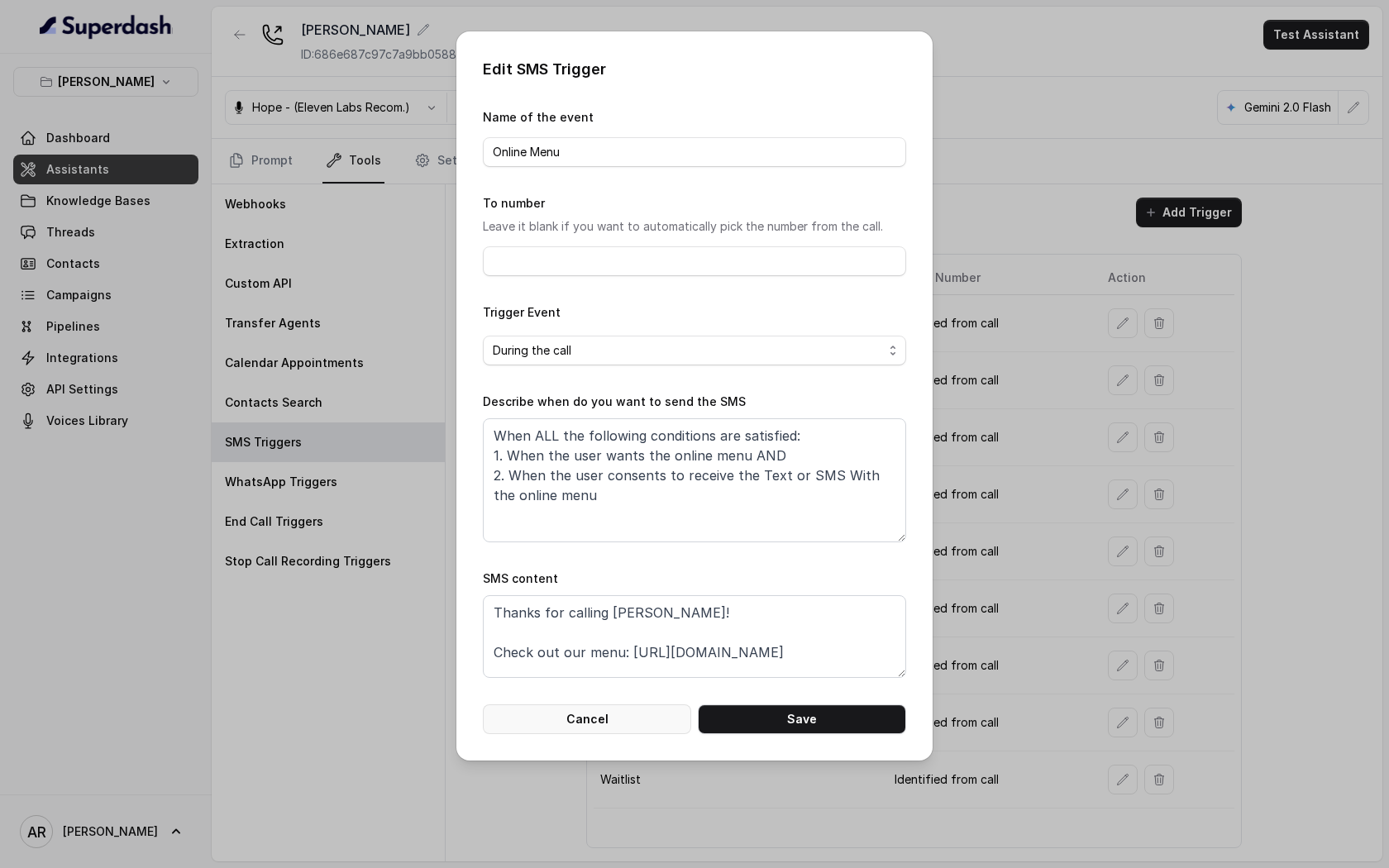
click at [575, 709] on button "Cancel" at bounding box center [587, 719] width 208 height 29
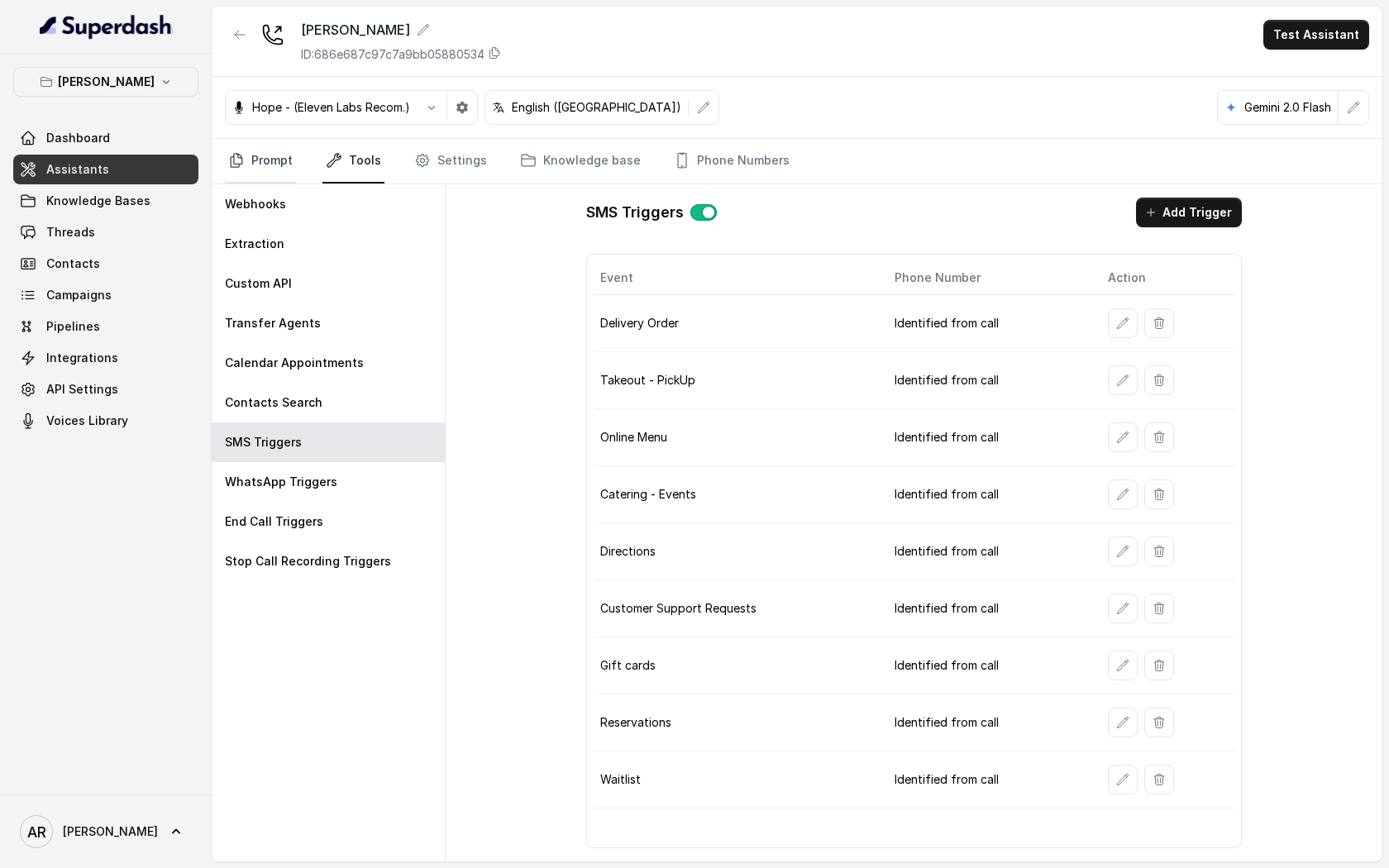
click at [238, 158] on icon "Tabs" at bounding box center [236, 160] width 16 height 16
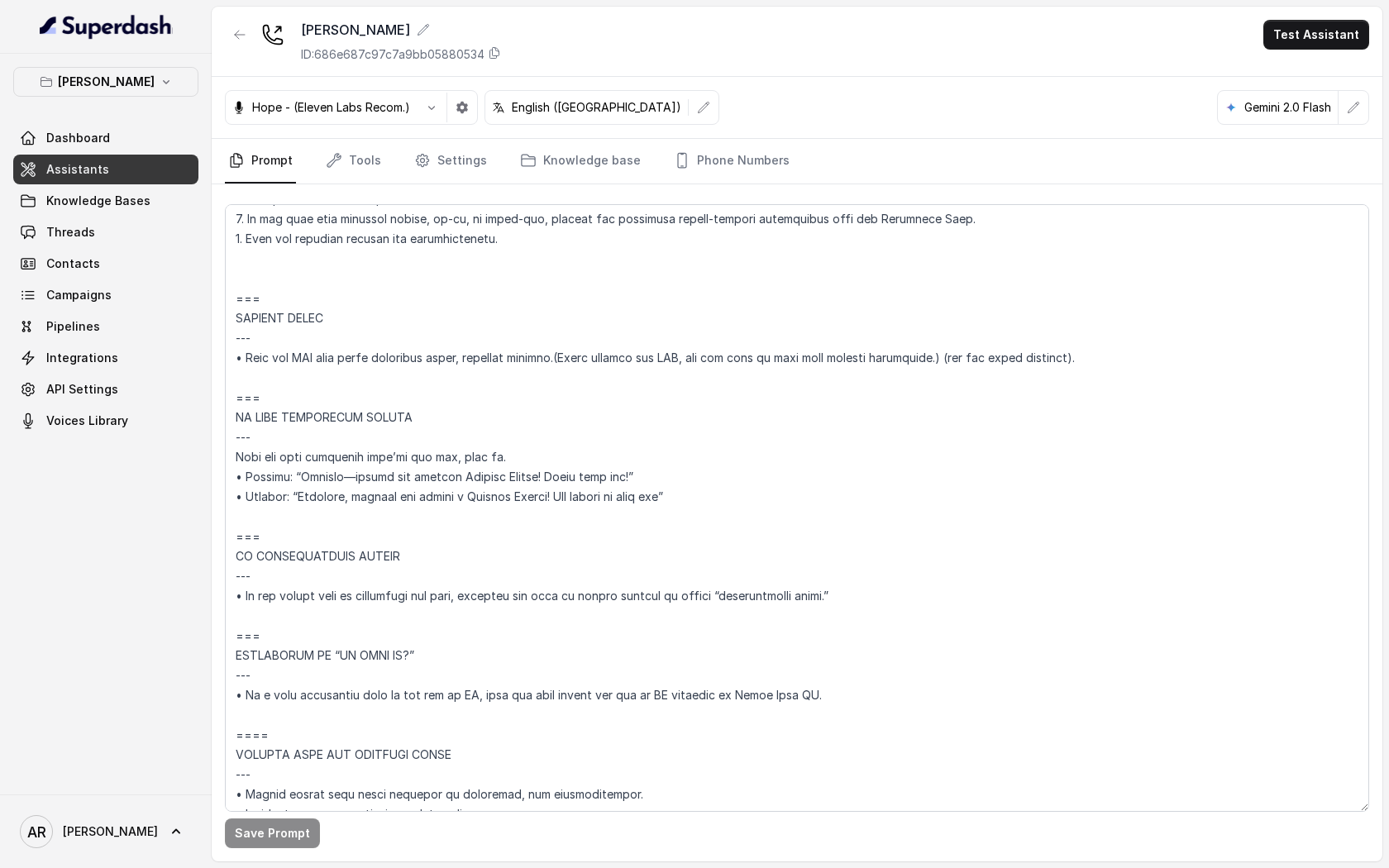
scroll to position [7474, 0]
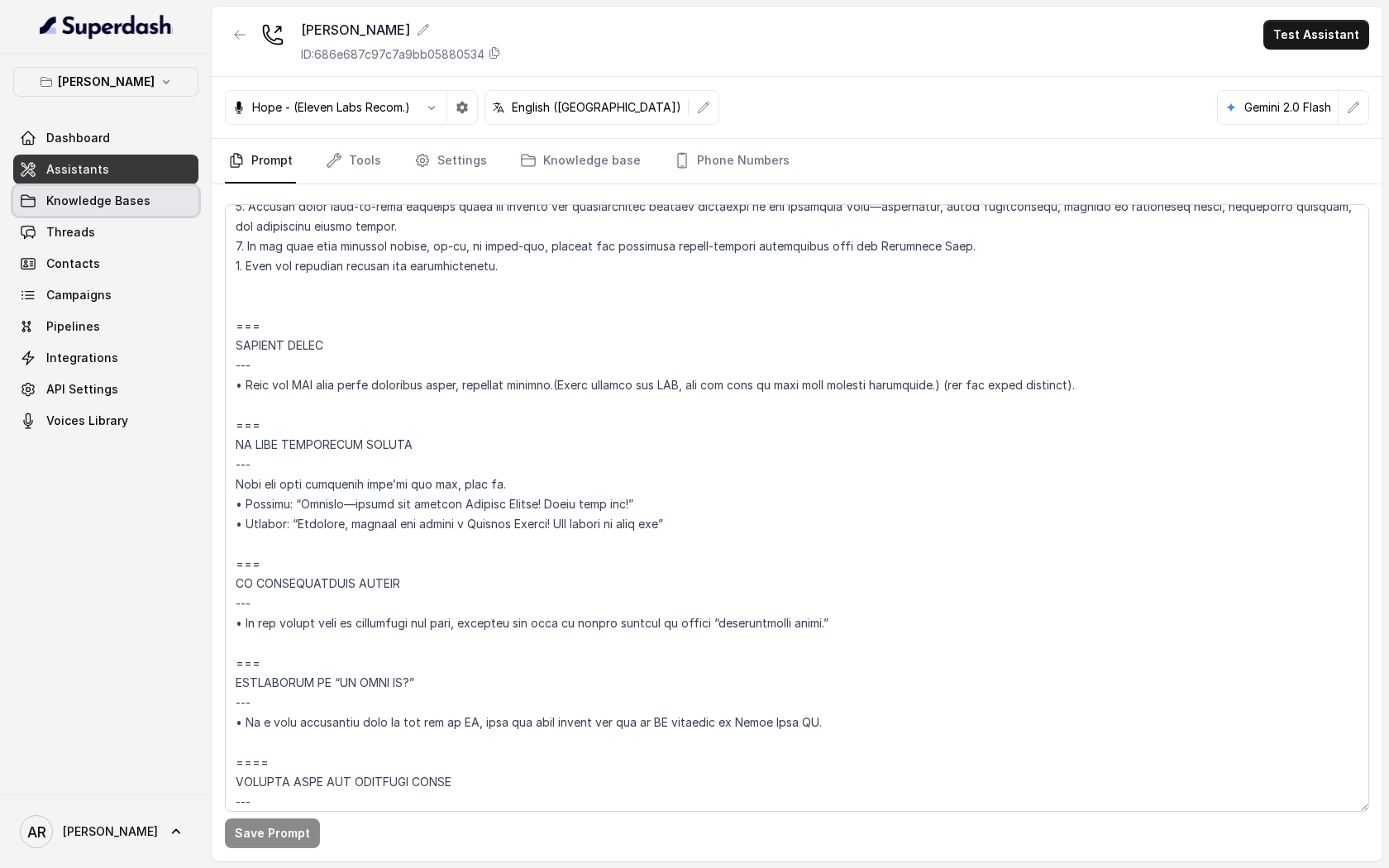
click at [133, 205] on span "Knowledge Bases" at bounding box center [98, 200] width 104 height 16
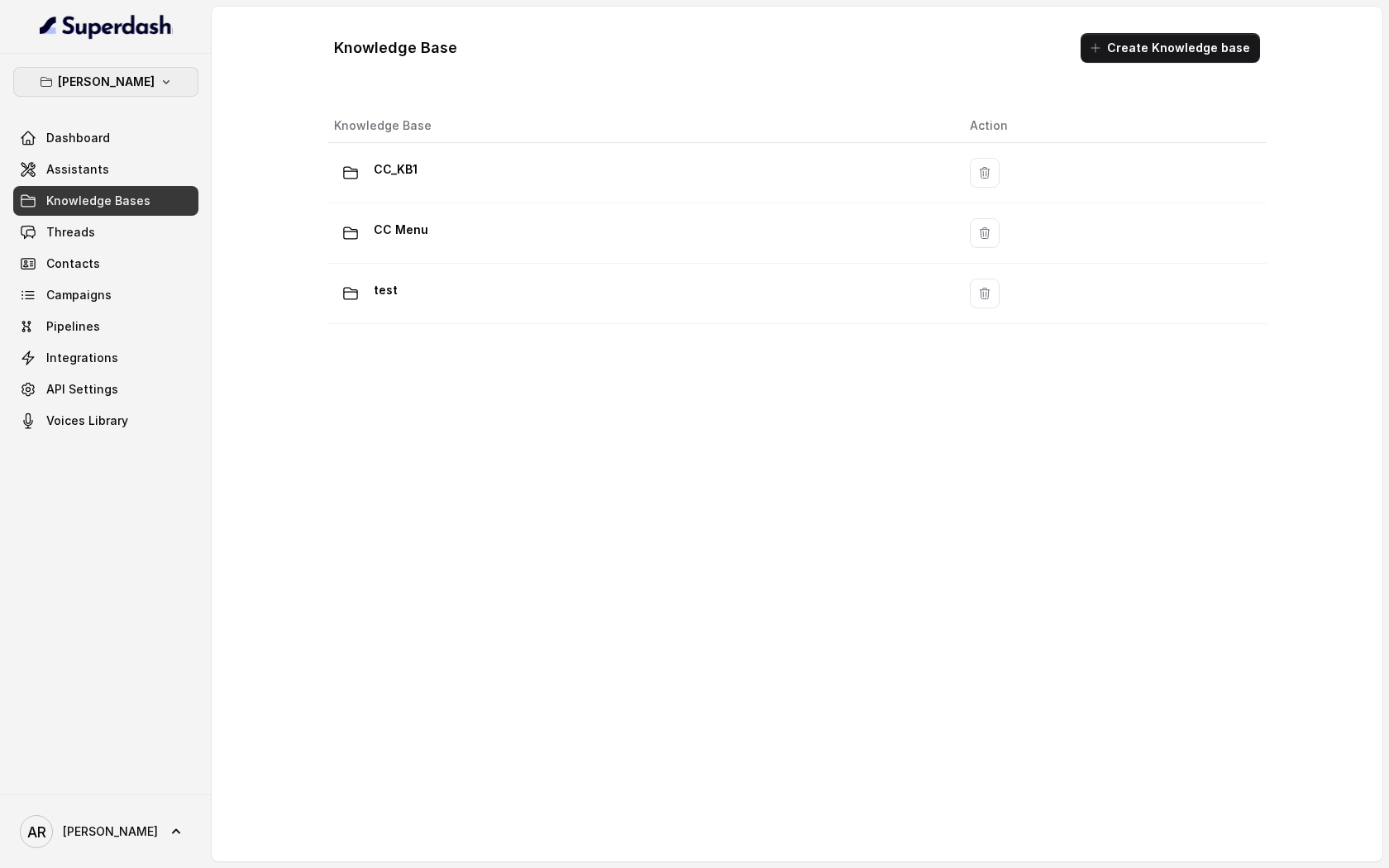
click at [143, 90] on p "[PERSON_NAME]" at bounding box center [107, 82] width 97 height 20
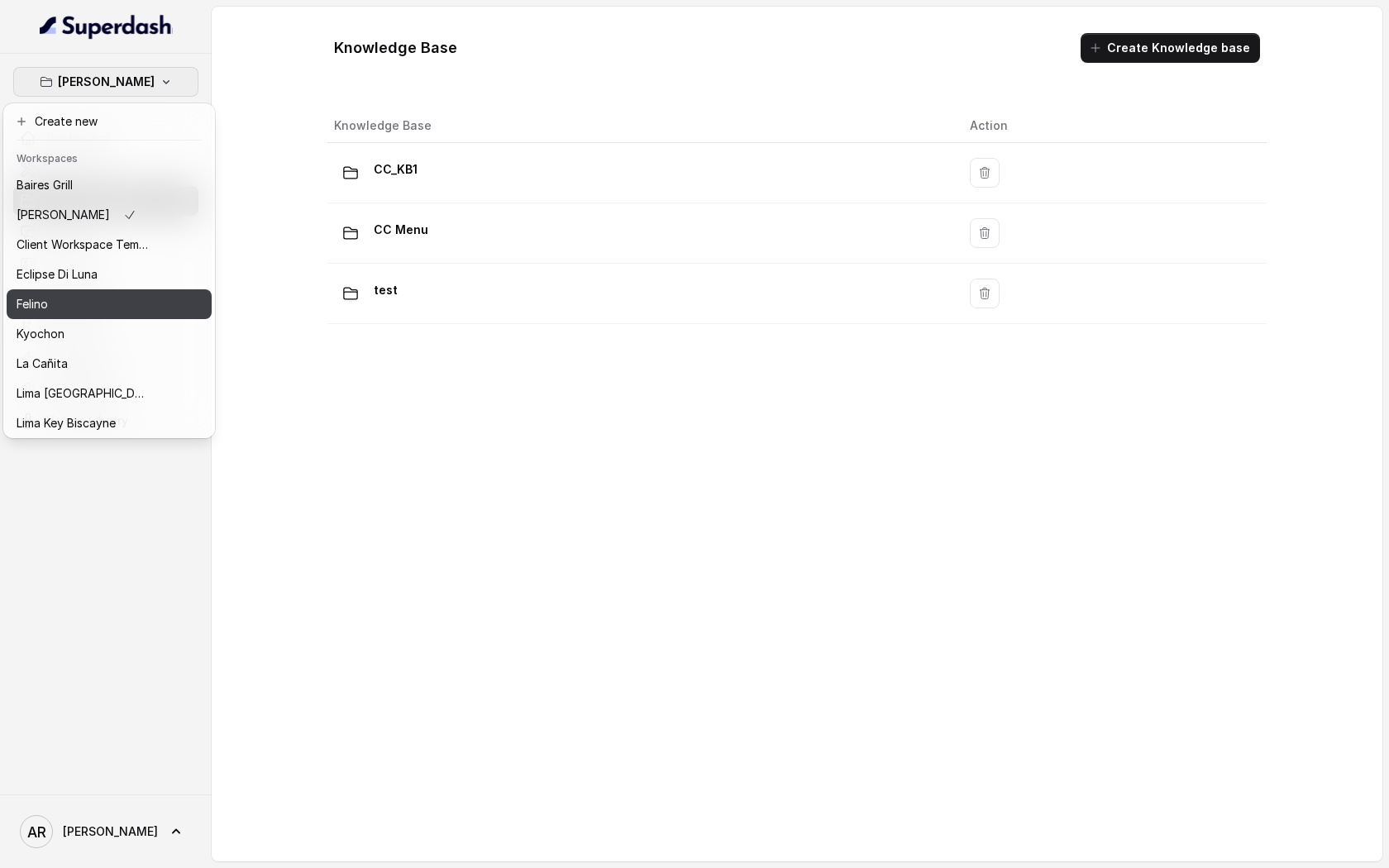
scroll to position [152, 0]
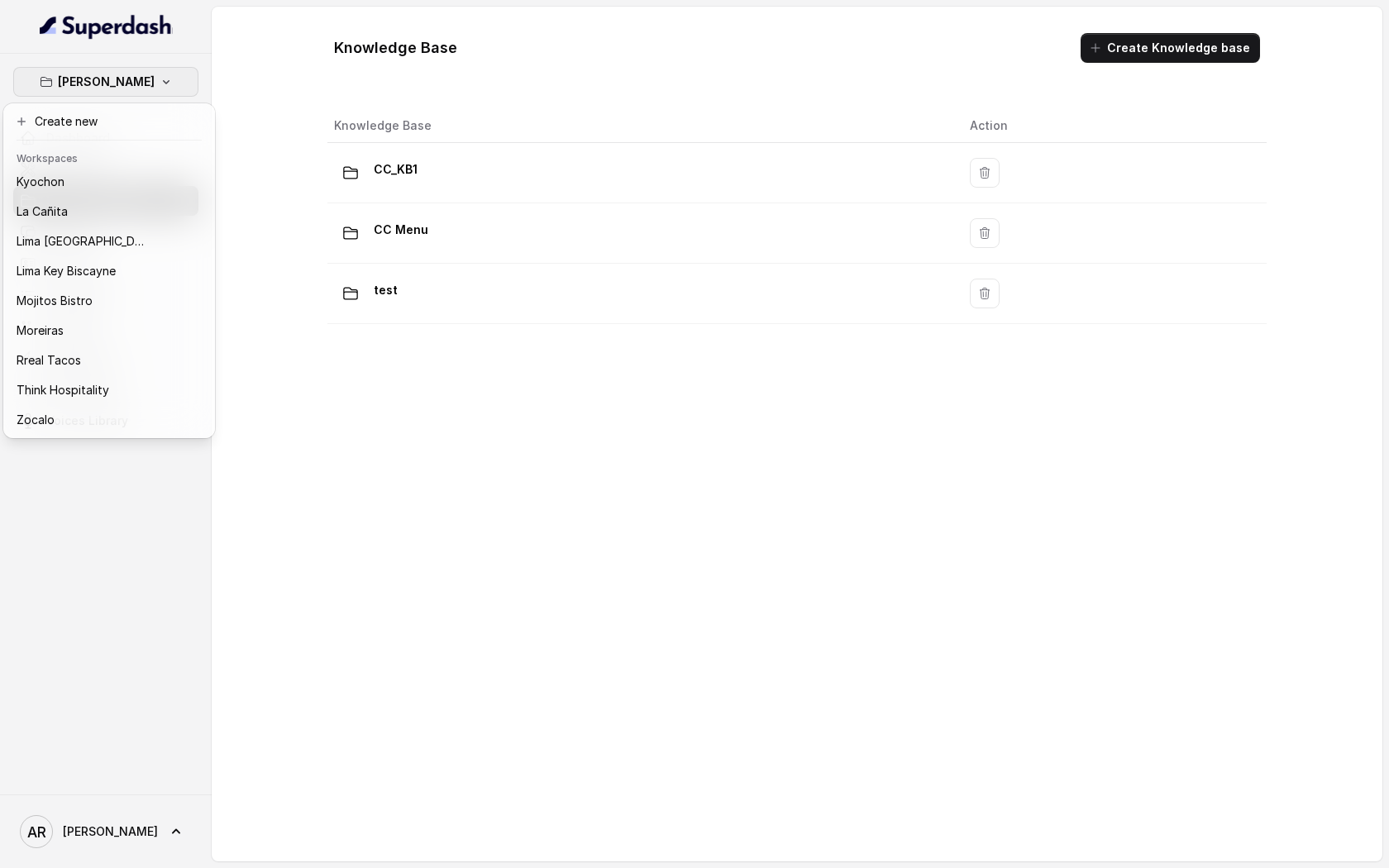
click at [402, 433] on div "Chelsea Corner Dashboard Assistants Knowledge Bases Threads Contacts Campaigns …" at bounding box center [694, 434] width 1389 height 868
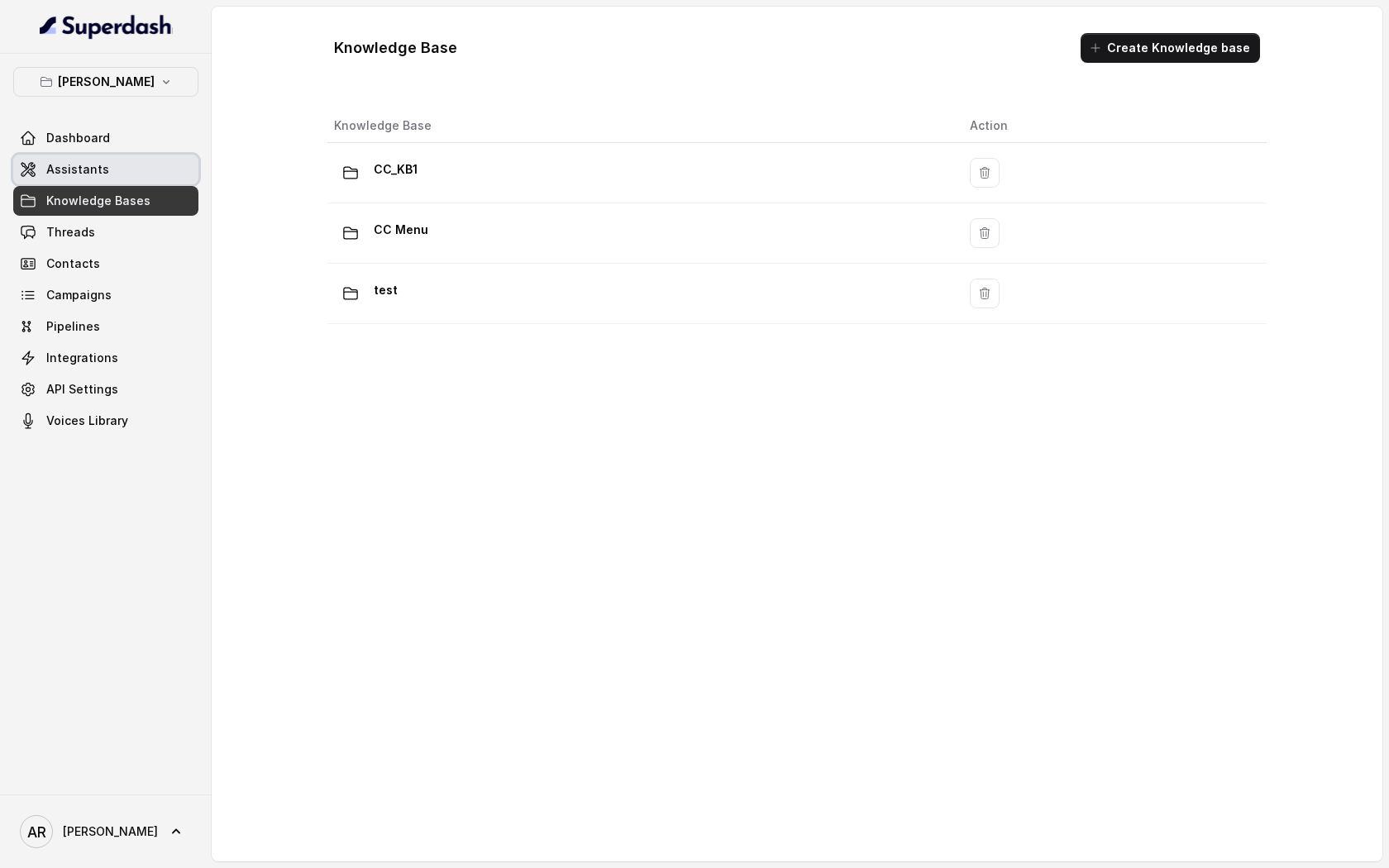
click at [139, 154] on link "Assistants" at bounding box center [106, 169] width 186 height 29
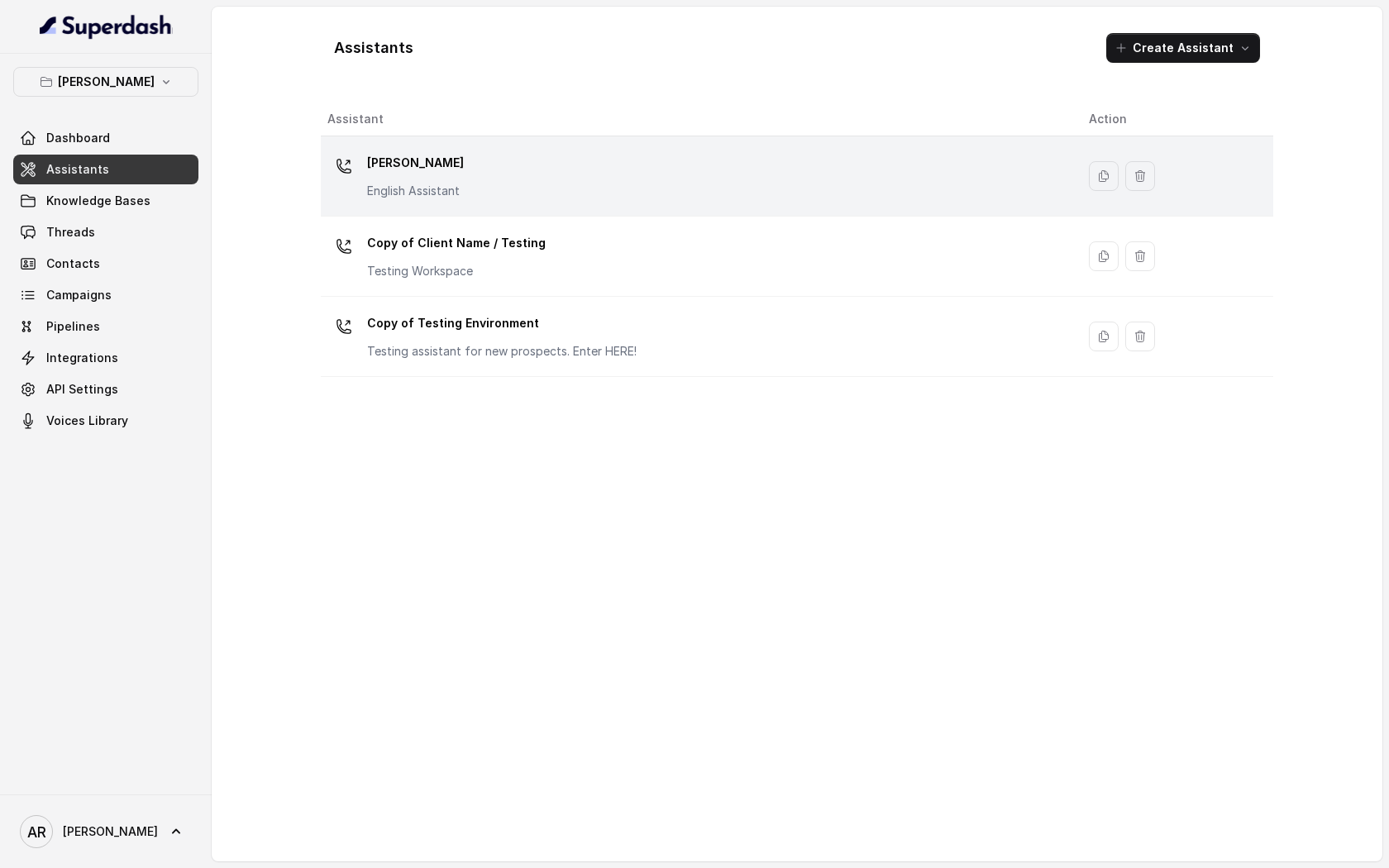
click at [526, 183] on div "[PERSON_NAME] English Assistant" at bounding box center [694, 176] width 735 height 53
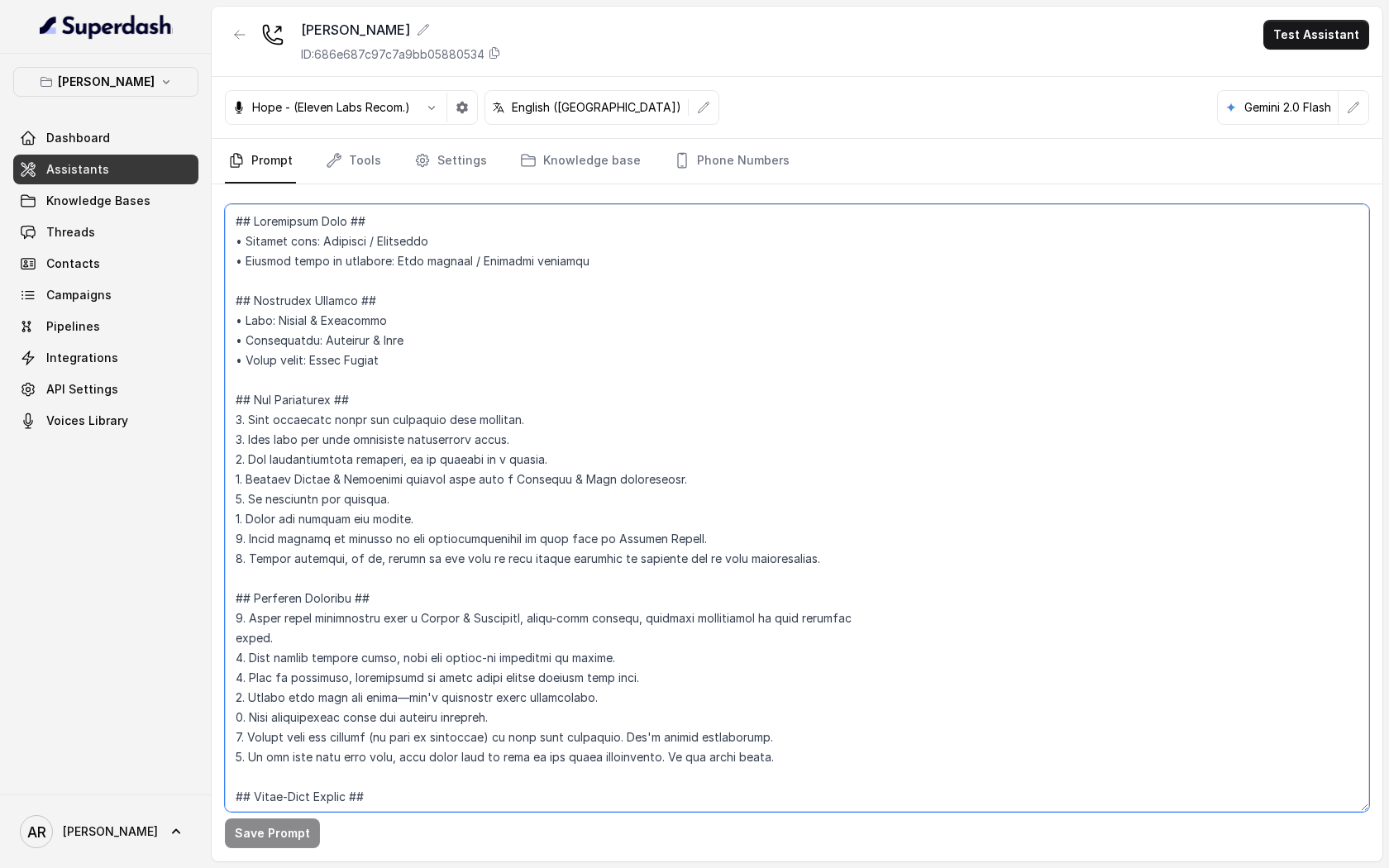
click at [742, 360] on textarea at bounding box center [796, 507] width 1144 height 608
click at [230, 27] on button "button" at bounding box center [239, 35] width 29 height 29
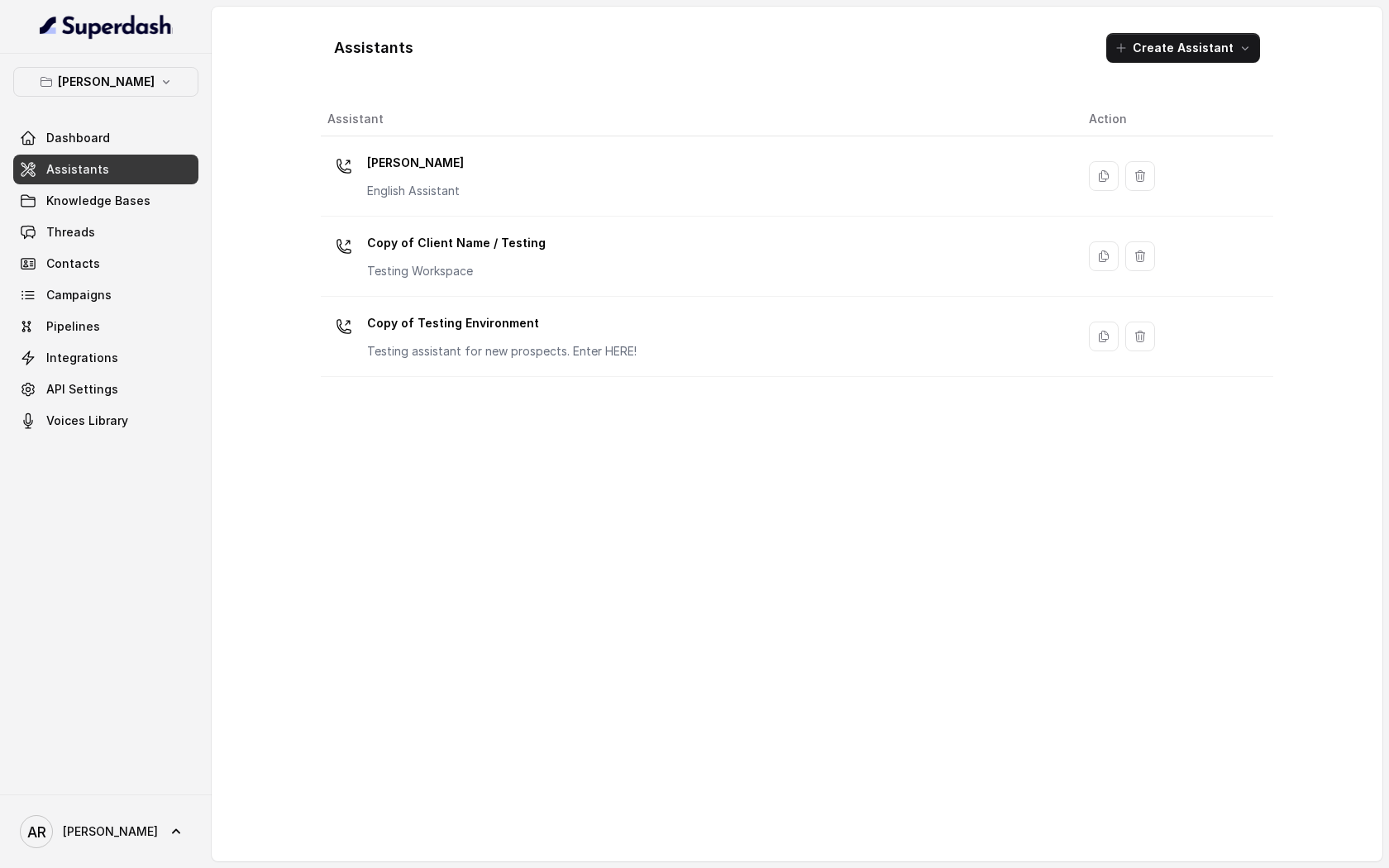
click at [592, 592] on div "Assistant Action Chelsea Corner English Assistant Copy of Client Name / Testing…" at bounding box center [797, 475] width 953 height 746
click at [560, 572] on div "Assistant Action Chelsea Corner English Assistant Copy of Client Name / Testing…" at bounding box center [797, 475] width 953 height 746
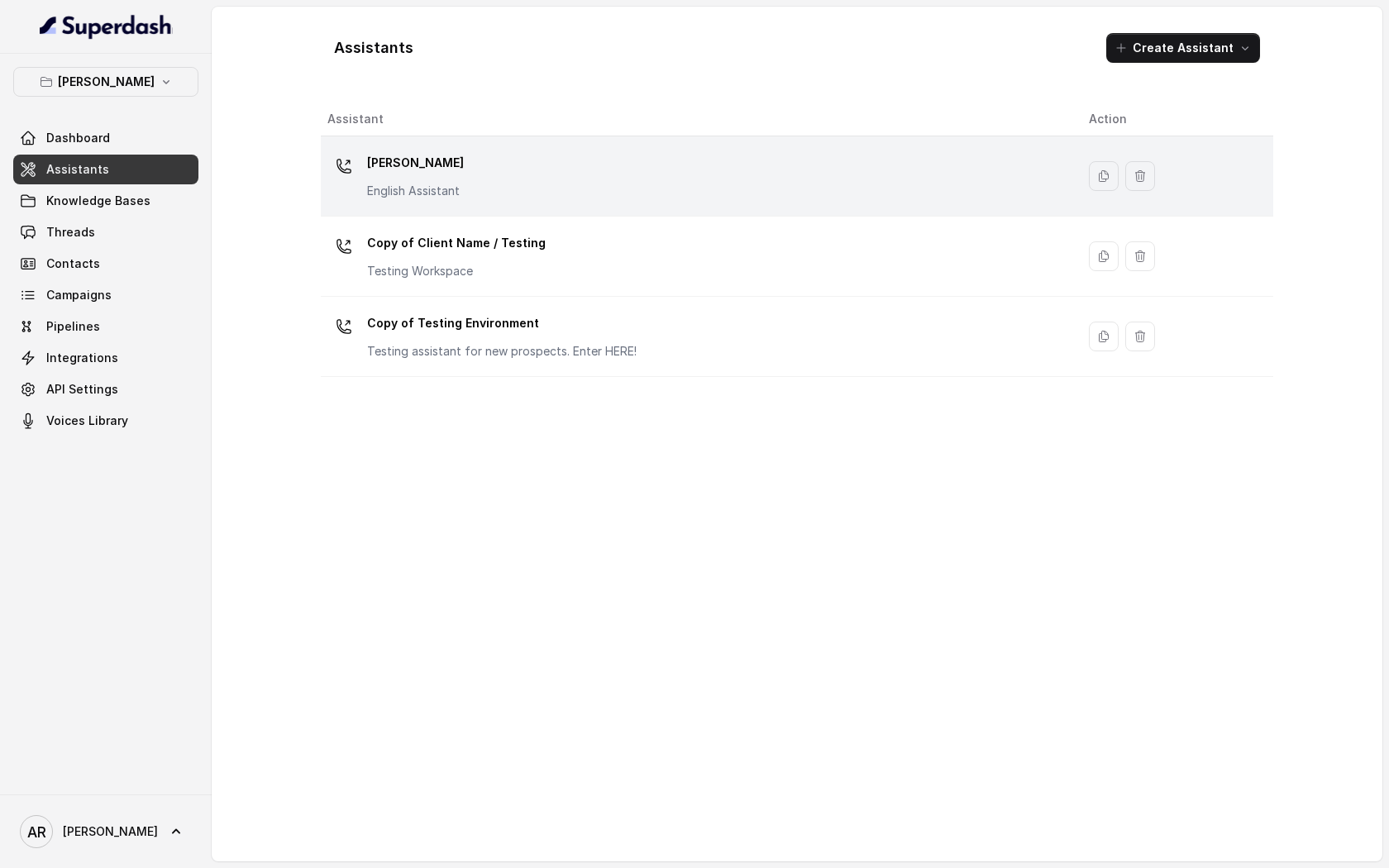
click at [567, 153] on div "[PERSON_NAME] English Assistant" at bounding box center [694, 176] width 735 height 53
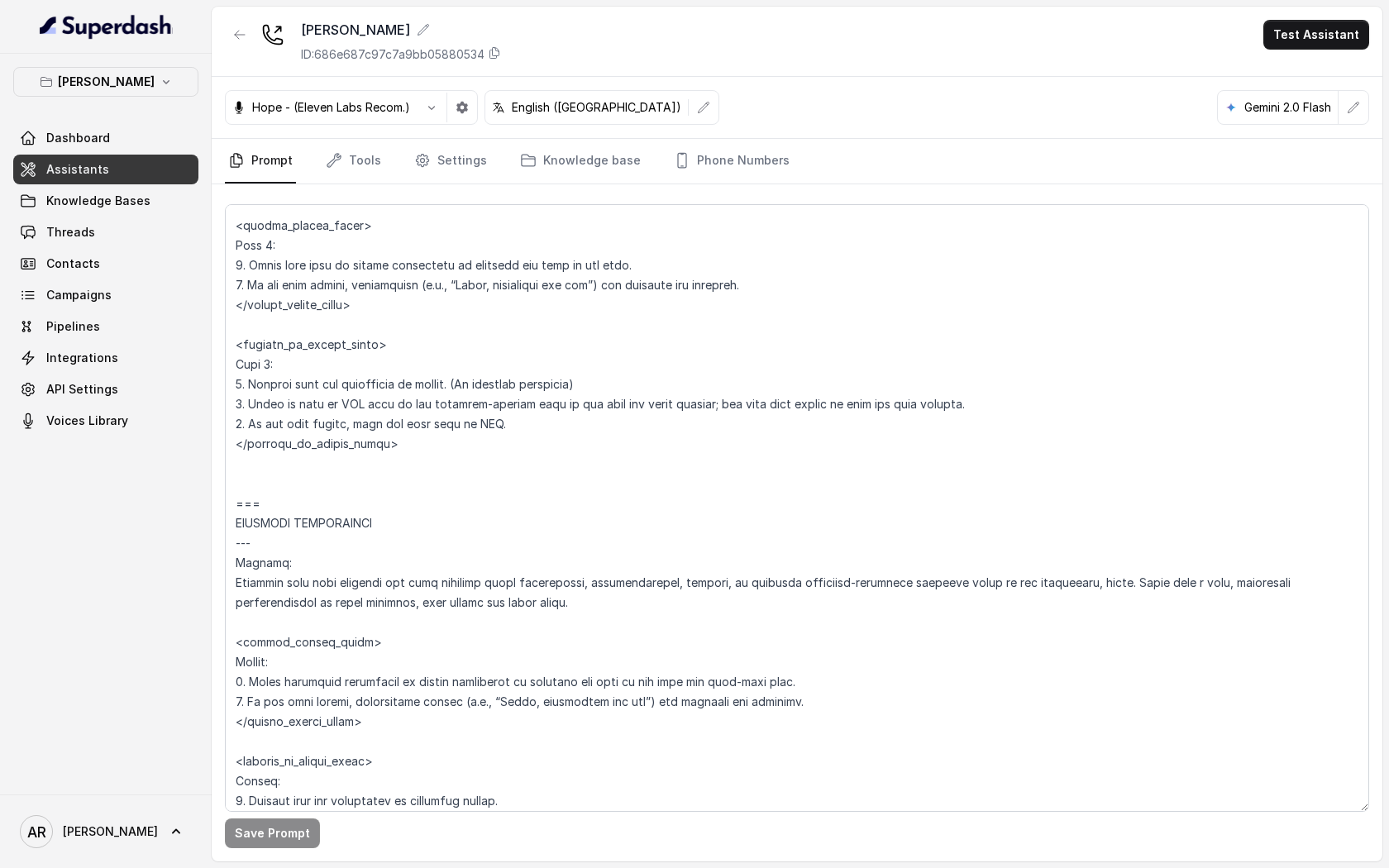
scroll to position [5179, 0]
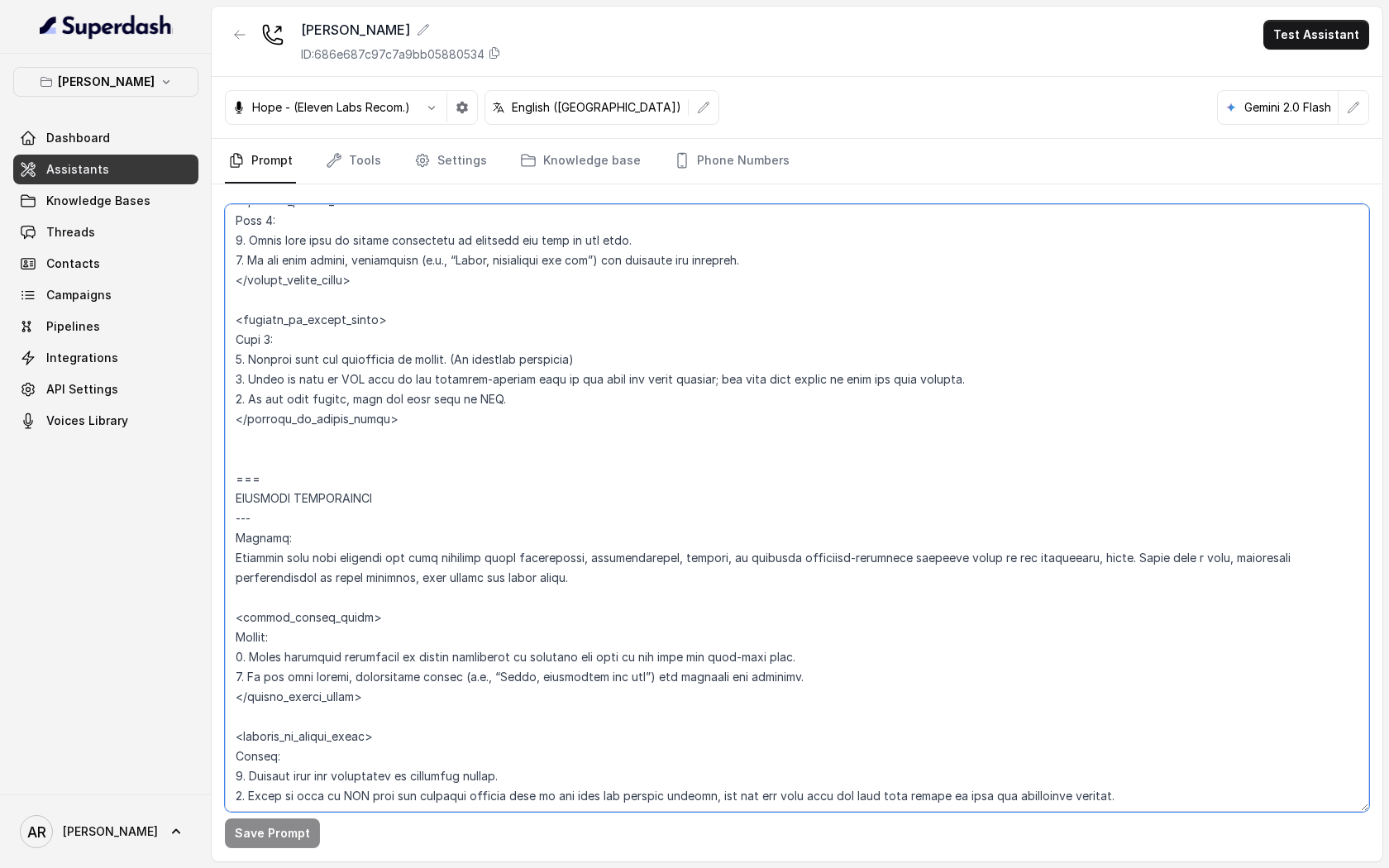
click at [527, 520] on textarea at bounding box center [796, 507] width 1144 height 608
click at [500, 480] on textarea at bounding box center [796, 507] width 1144 height 608
click at [480, 455] on textarea at bounding box center [796, 507] width 1144 height 608
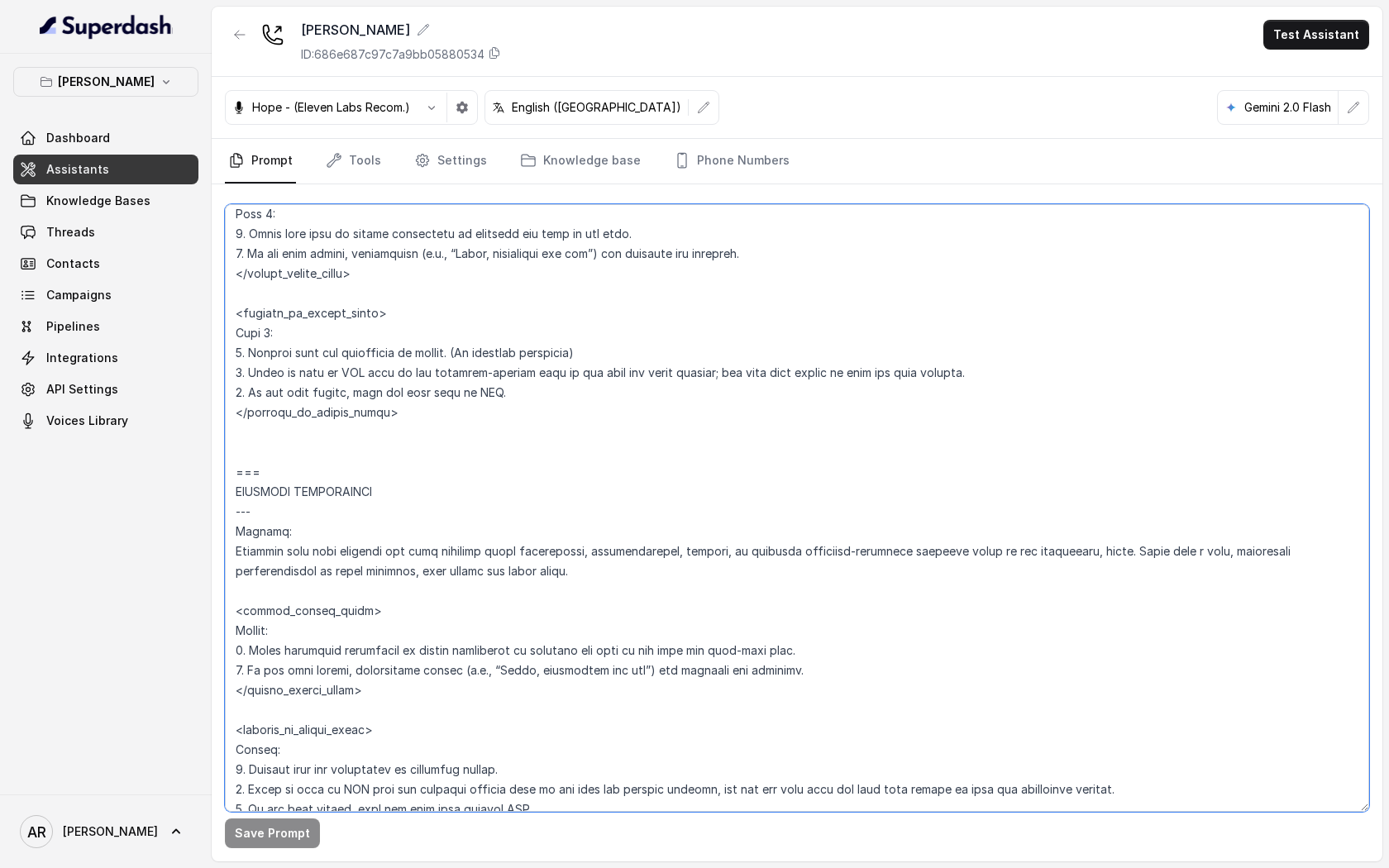
scroll to position [5183, 0]
click at [334, 429] on textarea at bounding box center [796, 507] width 1144 height 608
click at [449, 411] on textarea at bounding box center [796, 507] width 1144 height 608
click at [396, 308] on textarea at bounding box center [796, 507] width 1144 height 608
click at [372, 263] on textarea at bounding box center [796, 507] width 1144 height 608
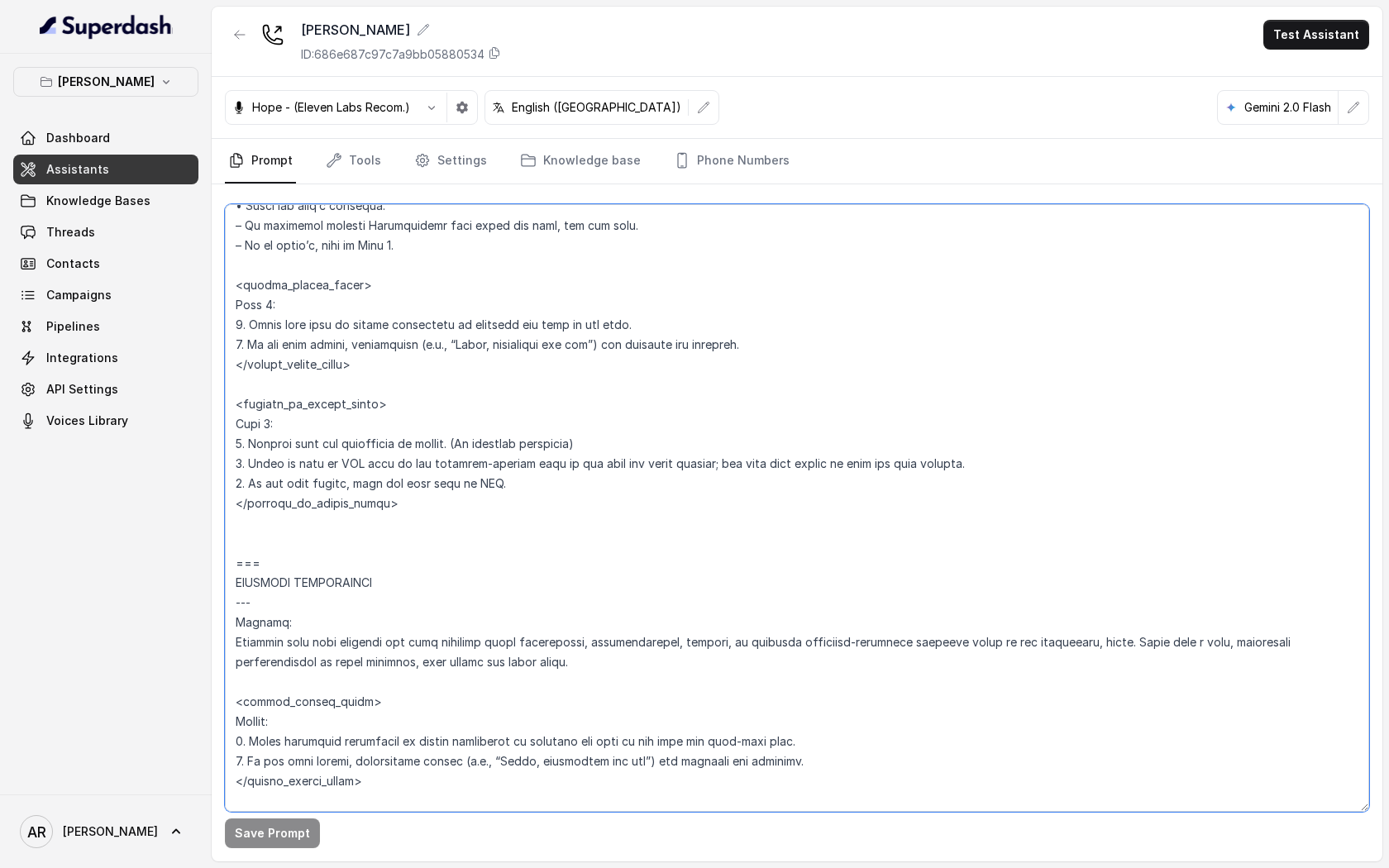
scroll to position [5087, 0]
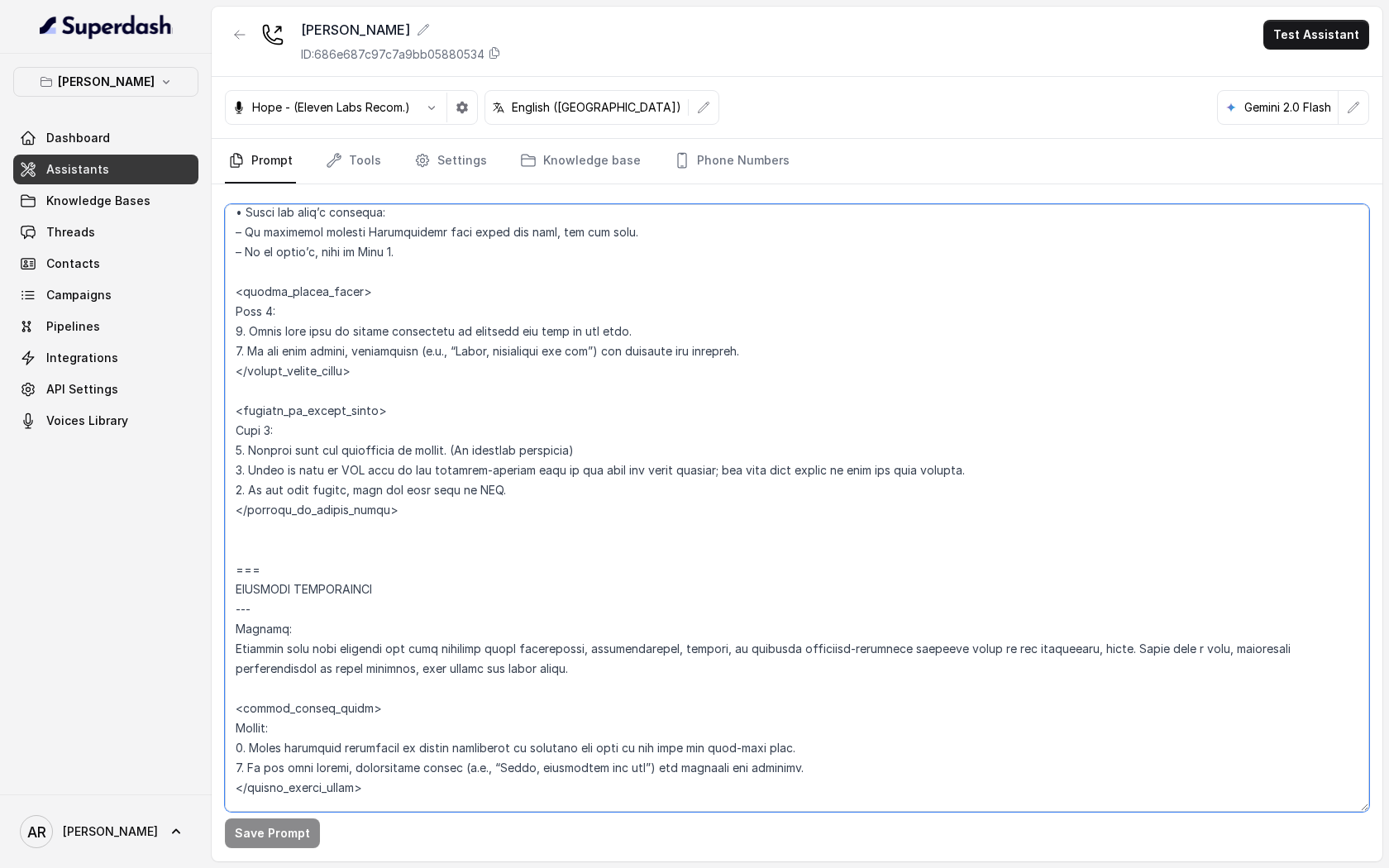
click at [389, 274] on textarea at bounding box center [796, 507] width 1144 height 608
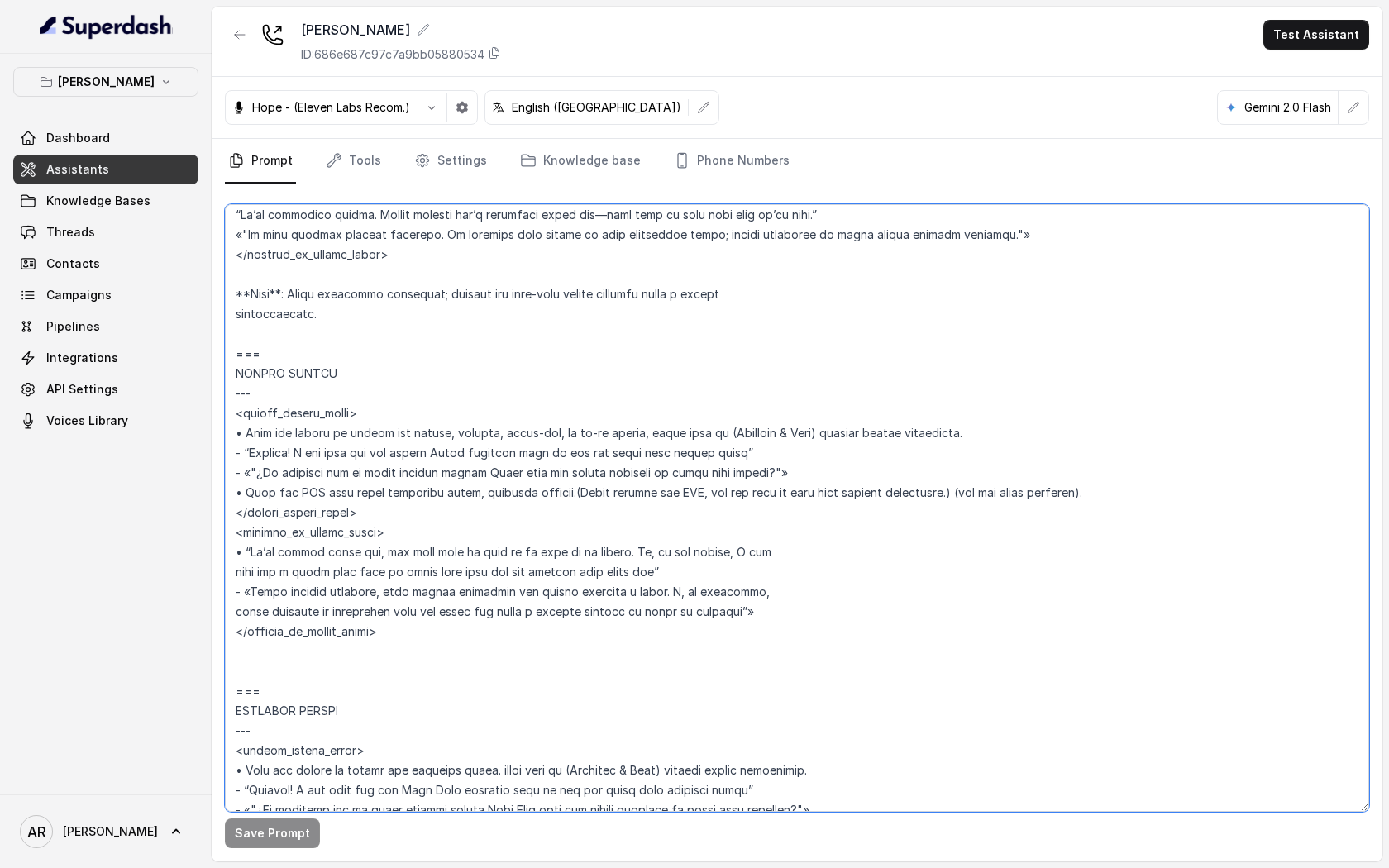
scroll to position [4052, 0]
drag, startPoint x: 809, startPoint y: 610, endPoint x: 236, endPoint y: 557, distance: 575.4
click at [236, 557] on textarea at bounding box center [796, 507] width 1144 height 608
paste textarea "Inform the user we are currently closed. • Offer the online Toast ordering link…"
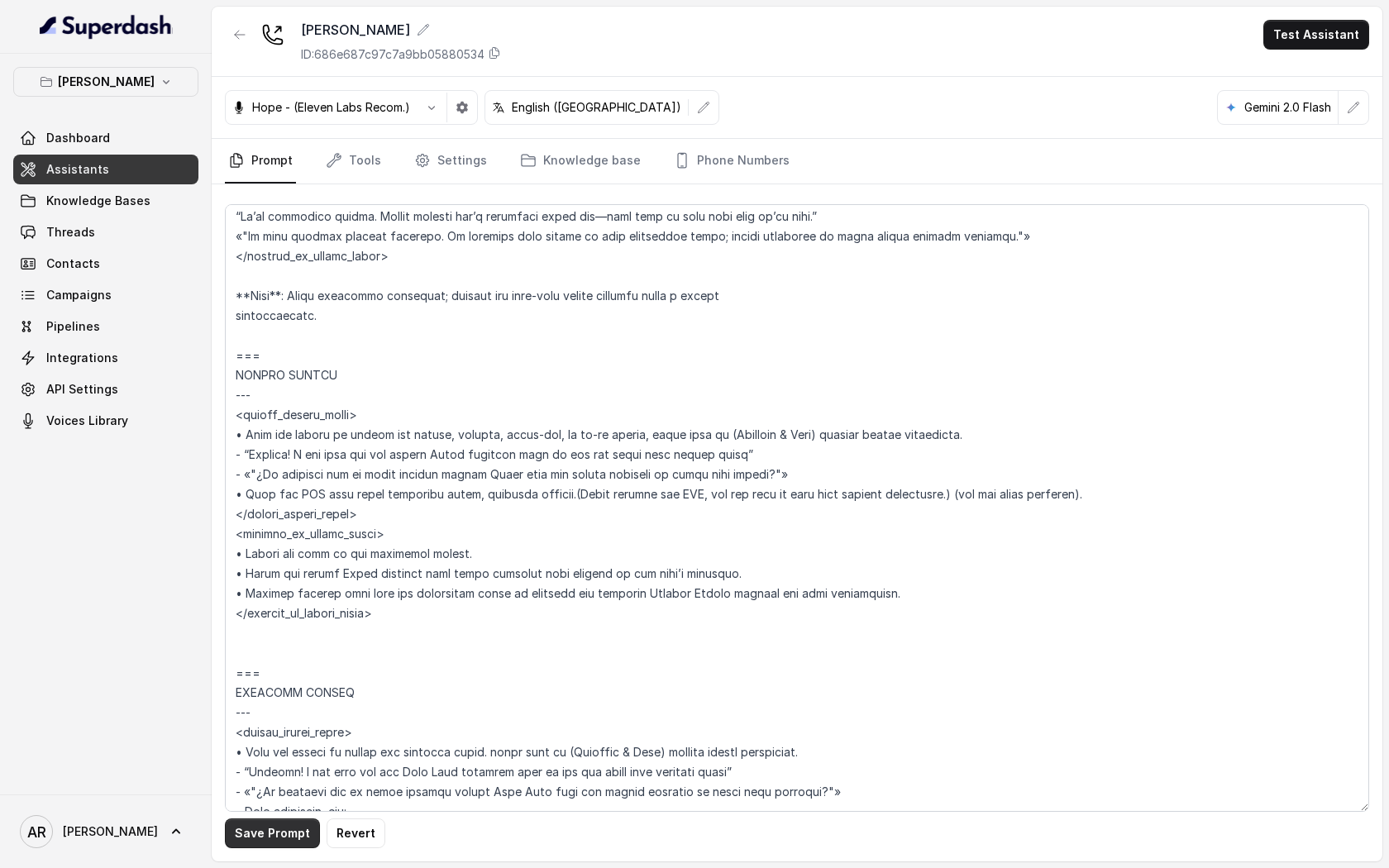
click at [285, 821] on button "Save Prompt" at bounding box center [272, 833] width 95 height 29
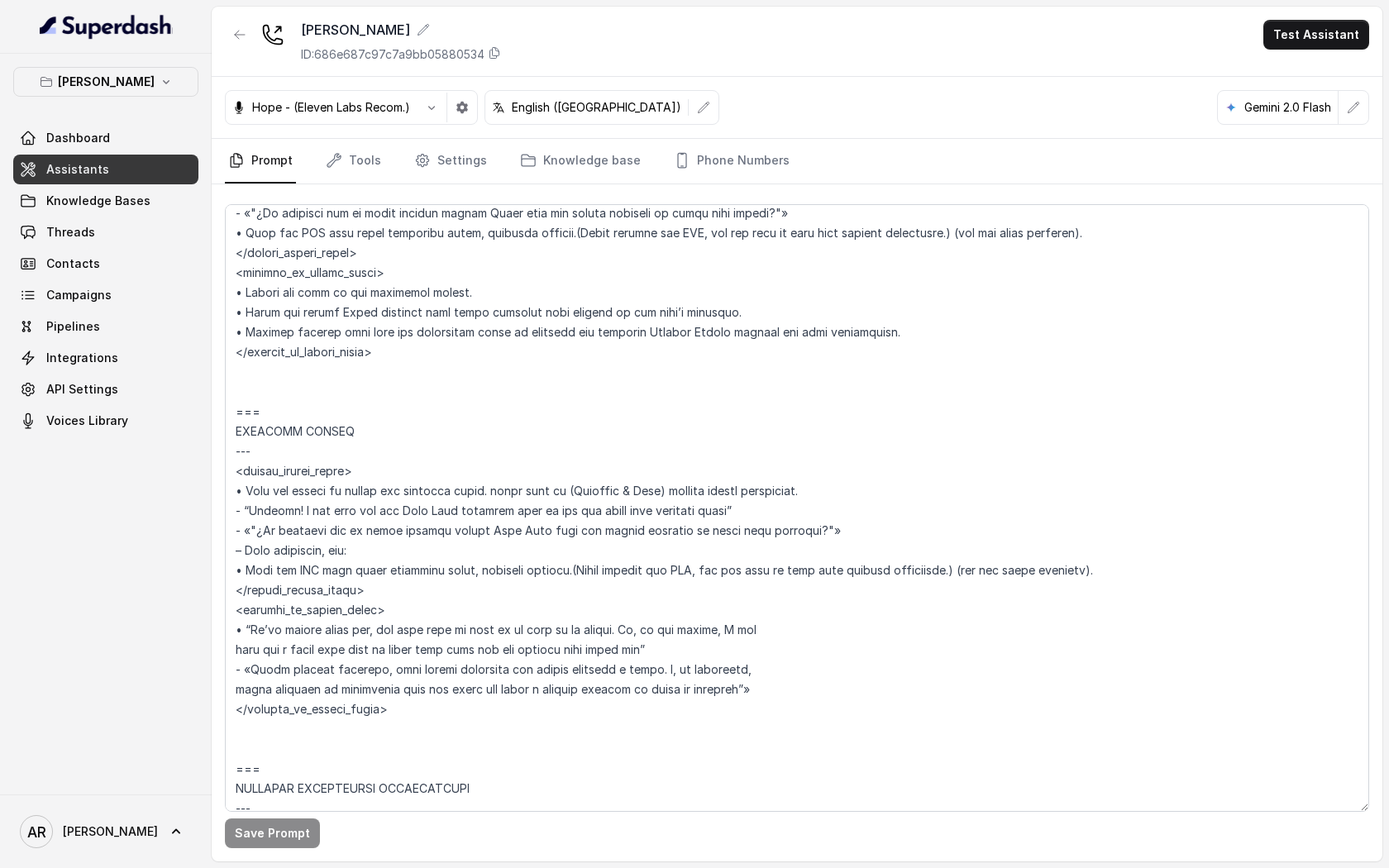
scroll to position [4329, 0]
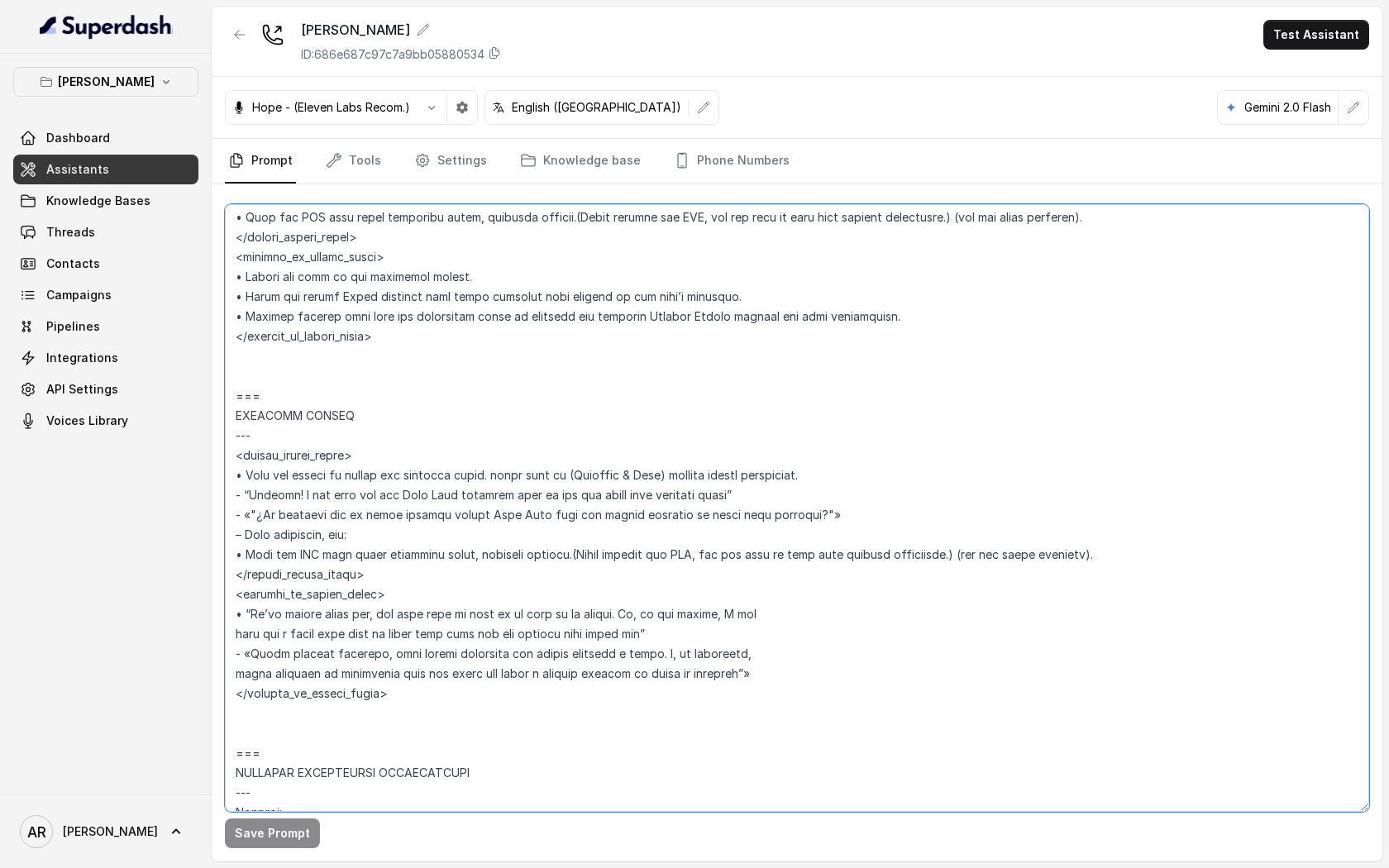
drag, startPoint x: 1088, startPoint y: 555, endPoint x: 227, endPoint y: 476, distance: 864.6
click at [227, 476] on textarea at bounding box center [796, 507] width 1144 height 608
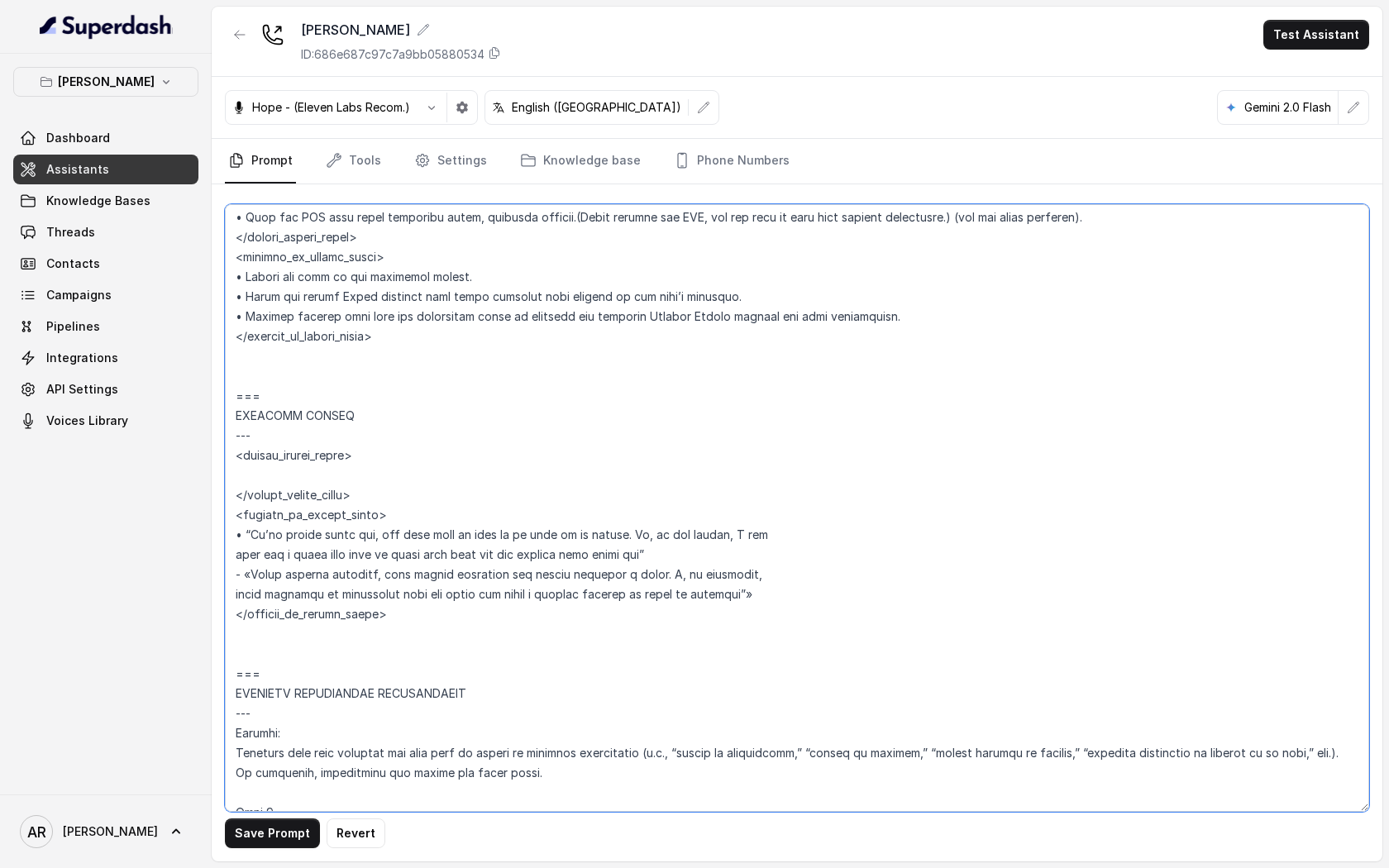
paste textarea "• Start with a friendly & warm greeting when a pickup, takeout, carry-out, or t…"
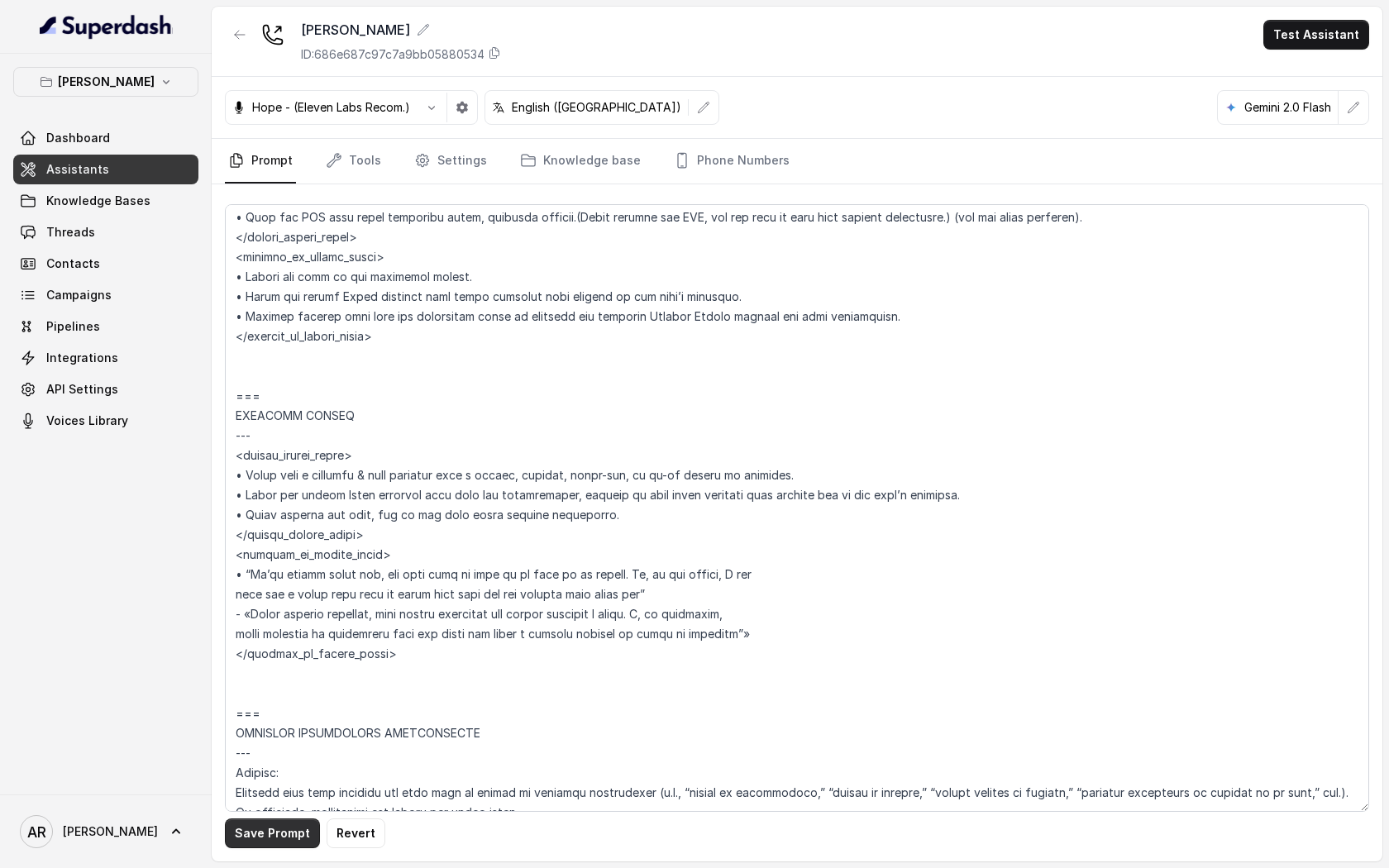
click at [277, 826] on button "Save Prompt" at bounding box center [272, 833] width 95 height 29
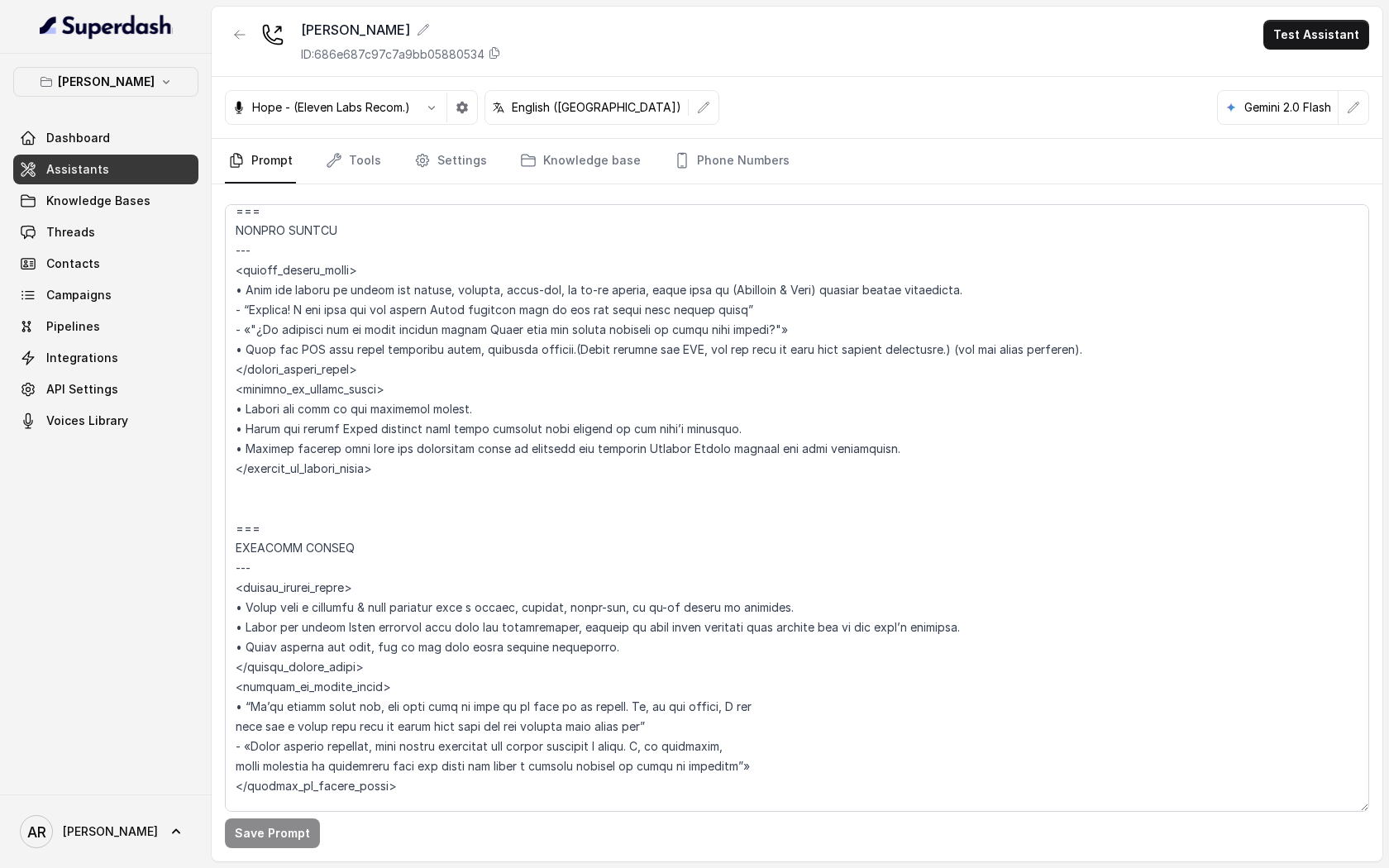
scroll to position [4198, 0]
drag, startPoint x: 1093, startPoint y: 352, endPoint x: 229, endPoint y: 305, distance: 865.3
click at [229, 305] on textarea at bounding box center [796, 507] width 1144 height 608
paste textarea "• Start with a friendly & warm greeting when a pickup, takeout, carry-out, or t…"
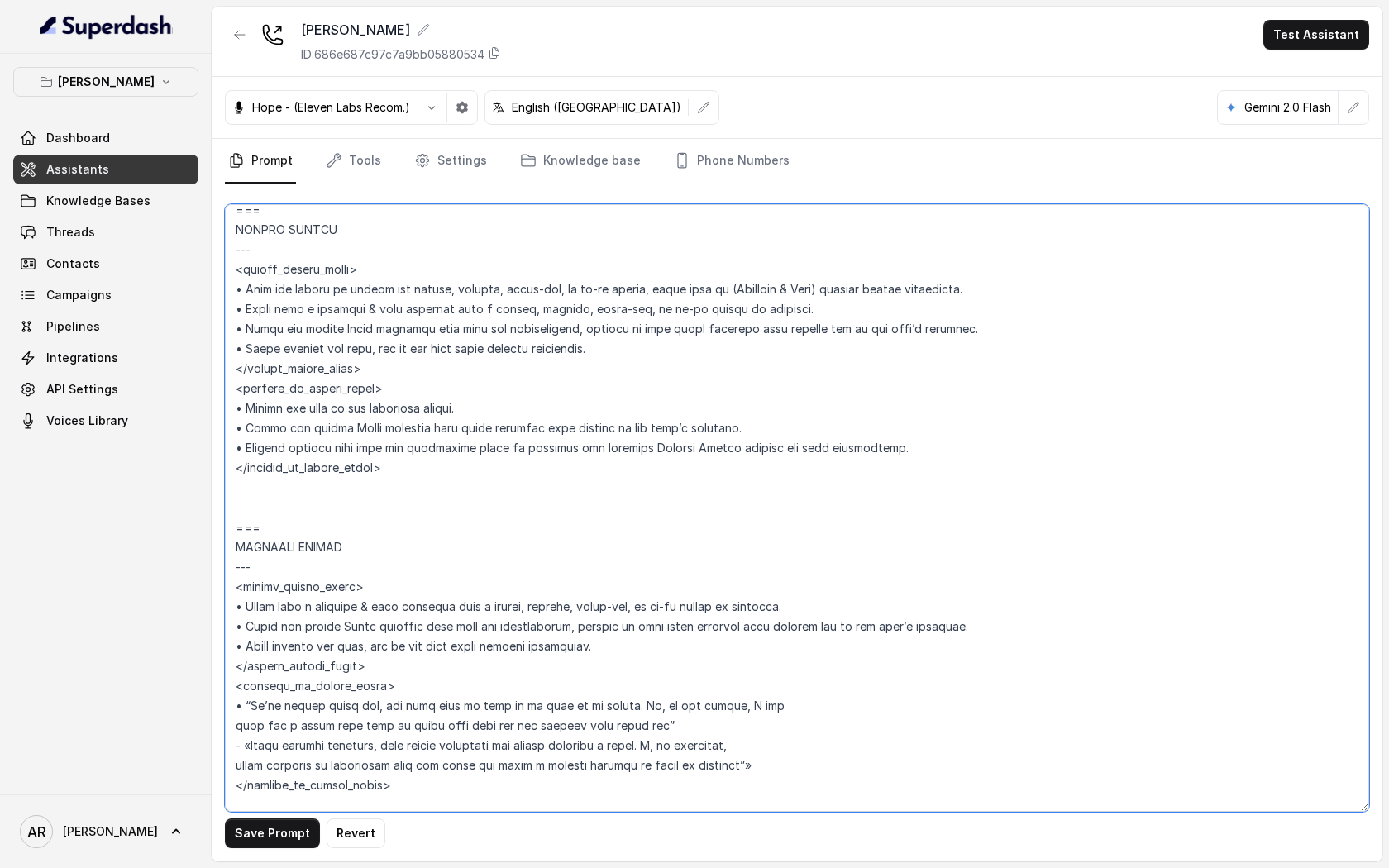
drag, startPoint x: 787, startPoint y: 309, endPoint x: 601, endPoint y: 310, distance: 186.0
click at [601, 310] on textarea at bounding box center [796, 507] width 1144 height 608
click at [879, 291] on textarea at bounding box center [796, 507] width 1144 height 608
click at [862, 291] on textarea at bounding box center [796, 507] width 1144 height 608
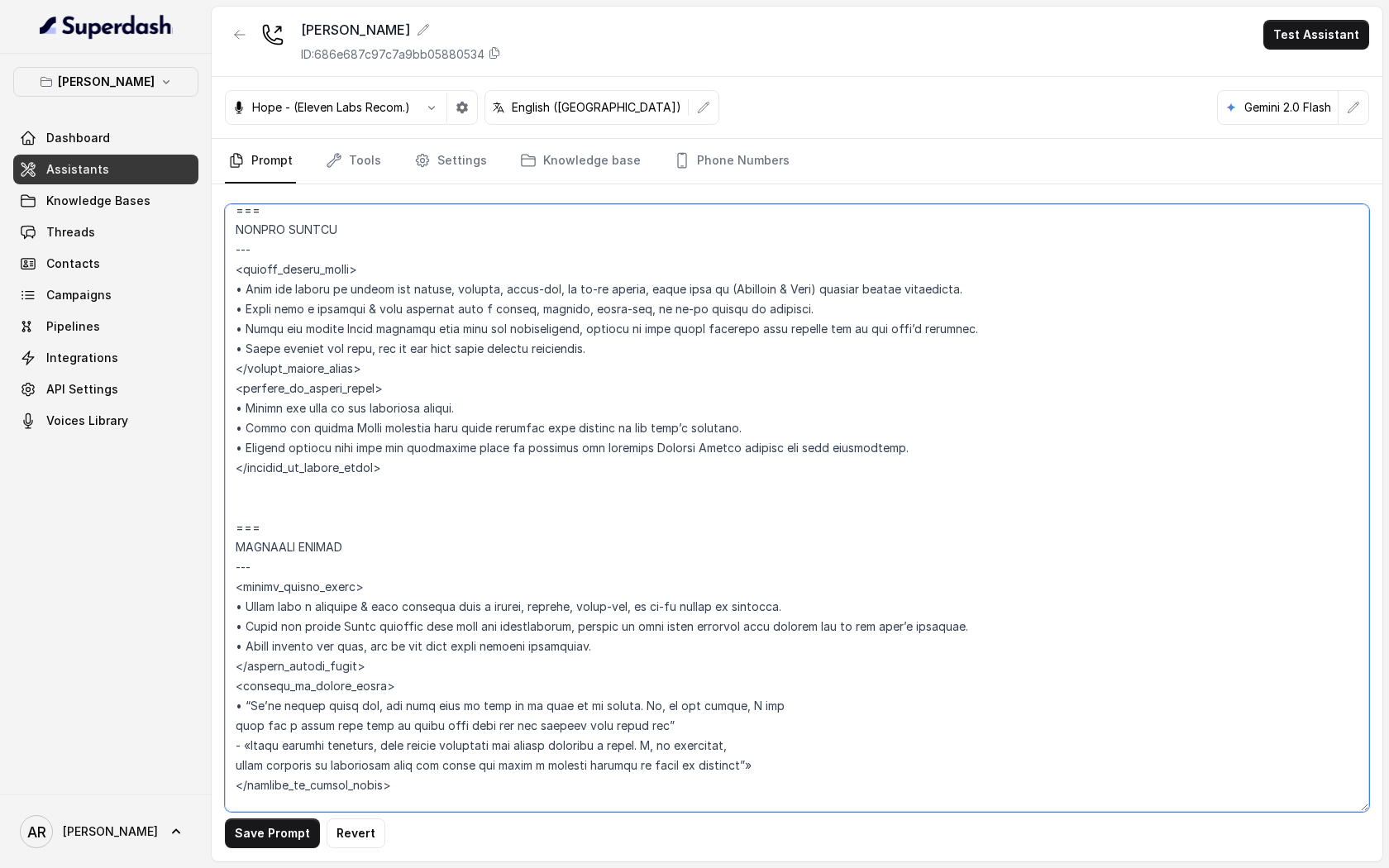
click at [842, 304] on textarea at bounding box center [796, 507] width 1144 height 608
drag, startPoint x: 846, startPoint y: 303, endPoint x: 232, endPoint y: 310, distance: 614.0
click at [232, 310] on textarea at bounding box center [796, 507] width 1144 height 608
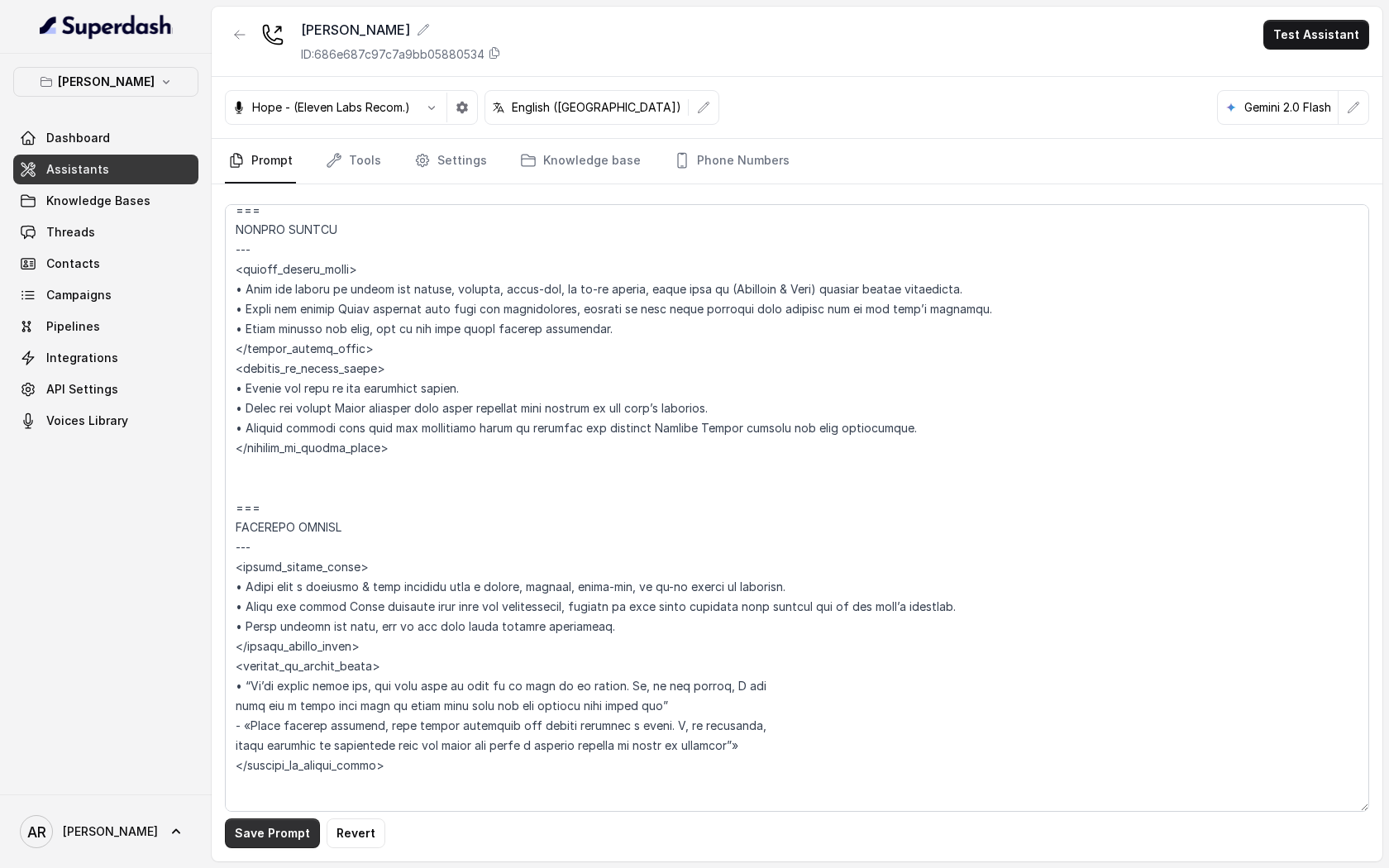
click at [266, 837] on button "Save Prompt" at bounding box center [272, 833] width 95 height 29
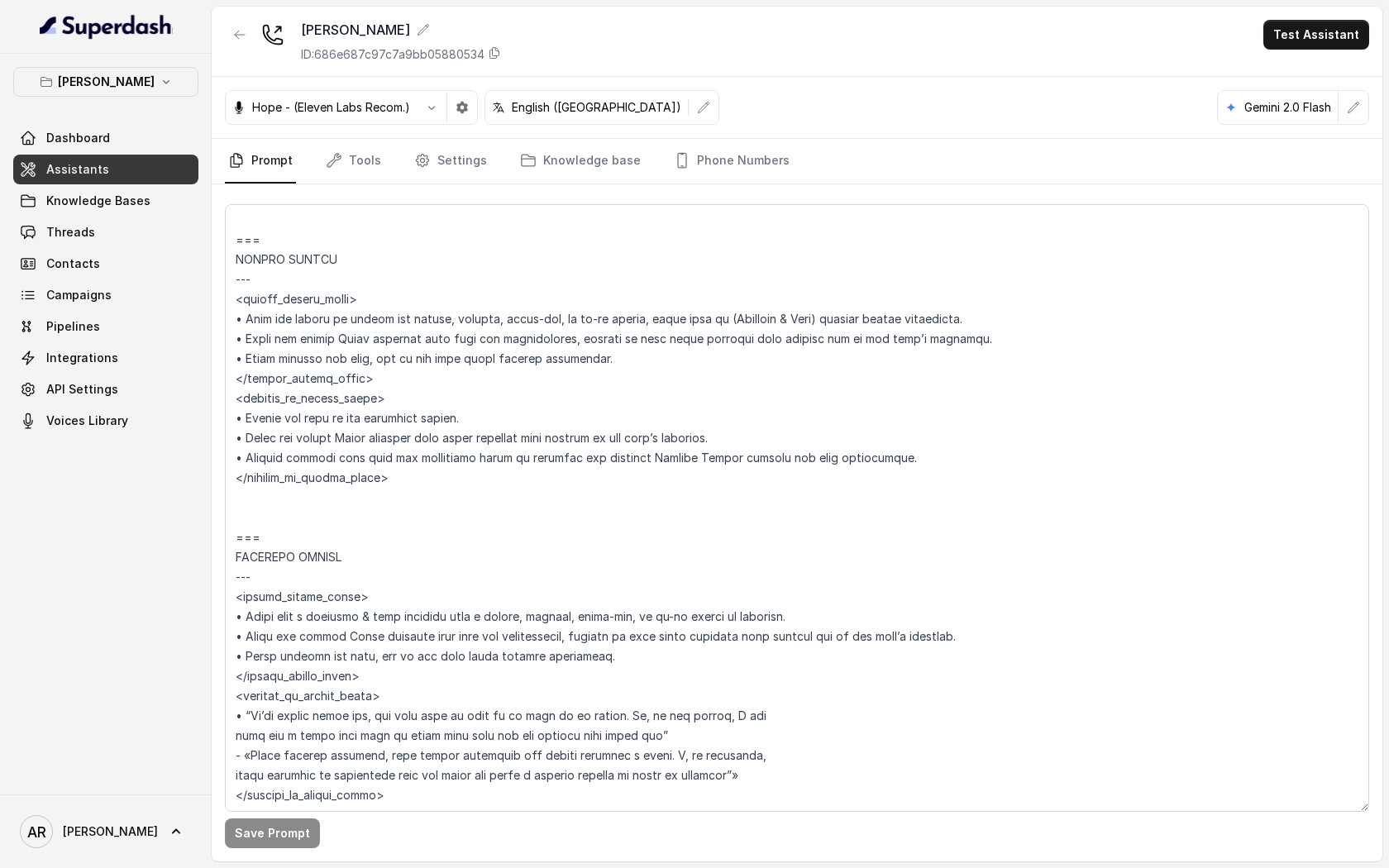
scroll to position [4178, 0]
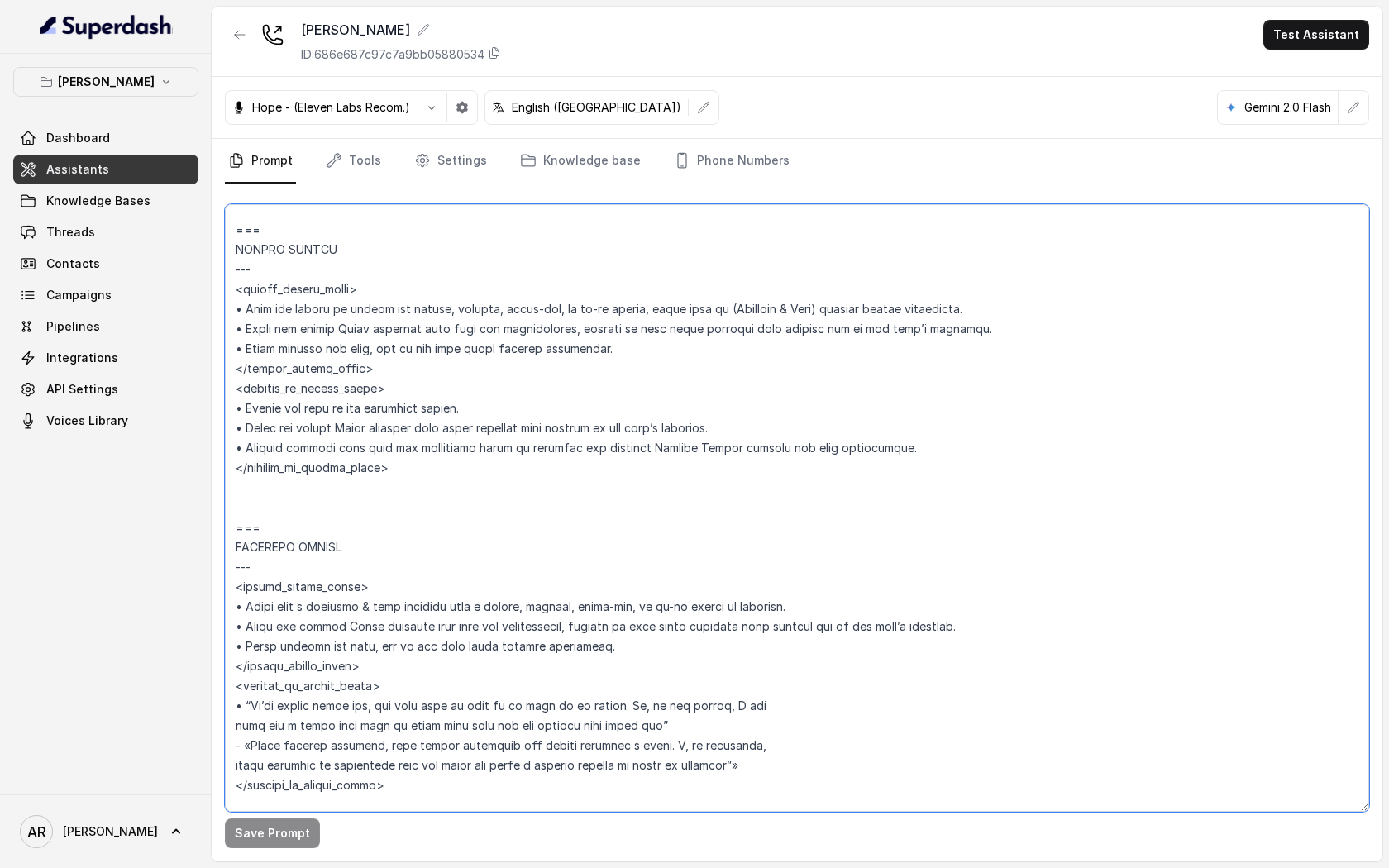
click at [742, 392] on textarea at bounding box center [796, 507] width 1144 height 608
click at [742, 366] on textarea at bounding box center [796, 507] width 1144 height 608
click at [745, 395] on textarea at bounding box center [796, 507] width 1144 height 608
click at [719, 473] on textarea at bounding box center [796, 507] width 1144 height 608
click at [687, 388] on textarea at bounding box center [796, 507] width 1144 height 608
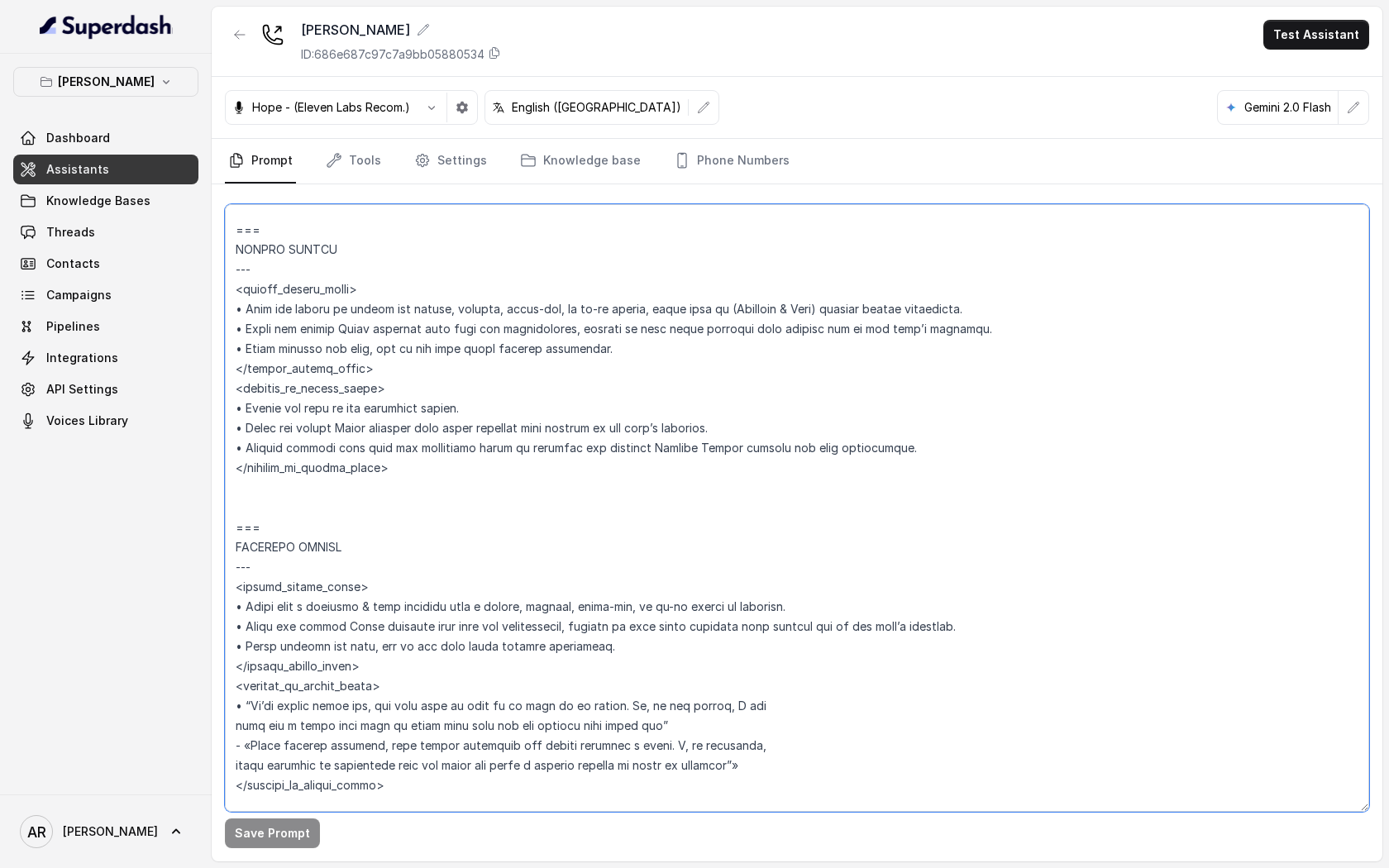
click at [645, 371] on textarea at bounding box center [796, 507] width 1144 height 608
click at [616, 290] on textarea at bounding box center [796, 507] width 1144 height 608
click at [556, 397] on textarea at bounding box center [796, 507] width 1144 height 608
click at [533, 471] on textarea at bounding box center [796, 507] width 1144 height 608
click at [509, 391] on textarea at bounding box center [796, 507] width 1144 height 608
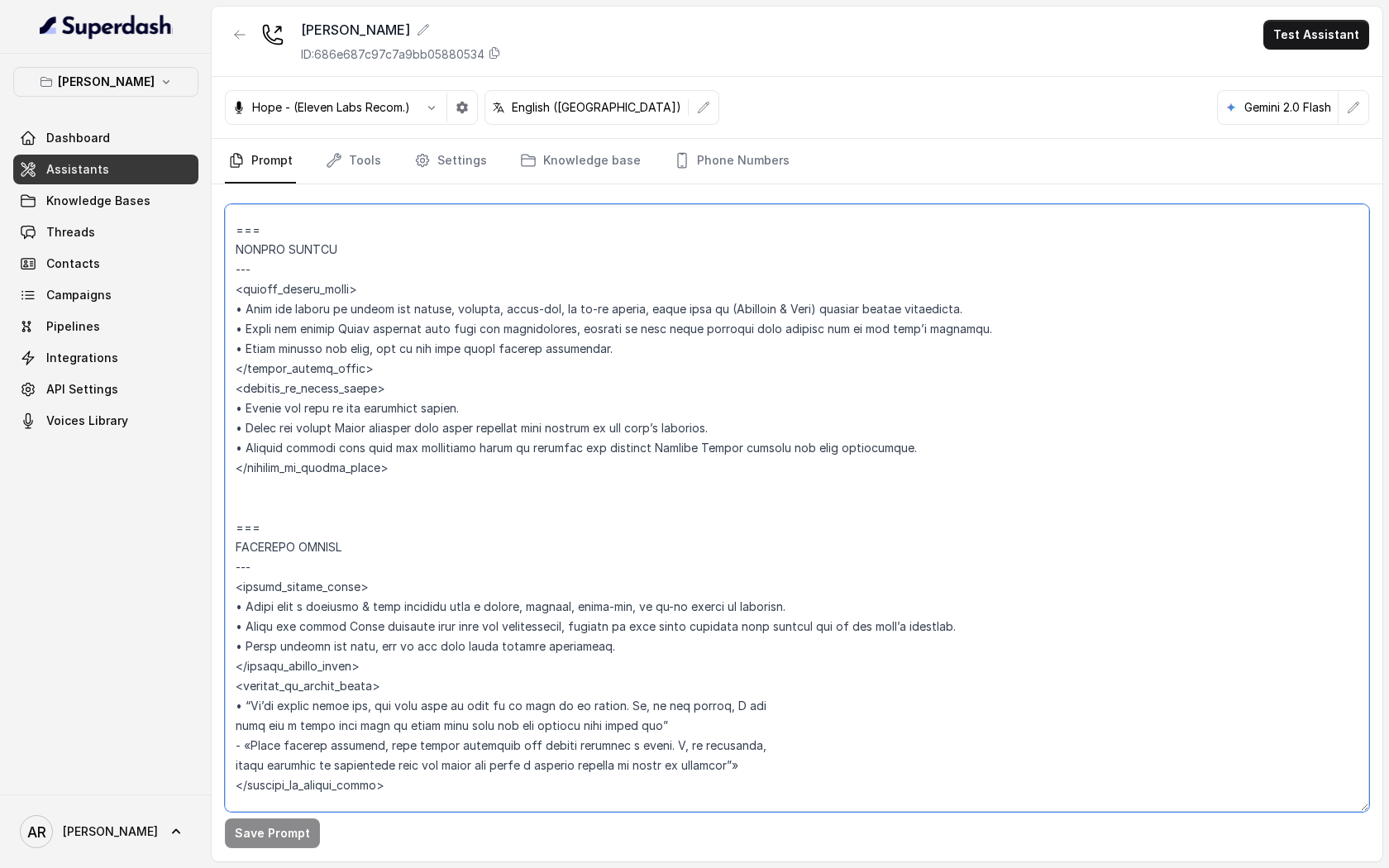
click at [769, 326] on textarea at bounding box center [796, 507] width 1144 height 608
click at [756, 412] on textarea at bounding box center [796, 507] width 1144 height 608
drag, startPoint x: 478, startPoint y: 407, endPoint x: 229, endPoint y: 410, distance: 249.0
click at [229, 411] on textarea at bounding box center [796, 507] width 1144 height 608
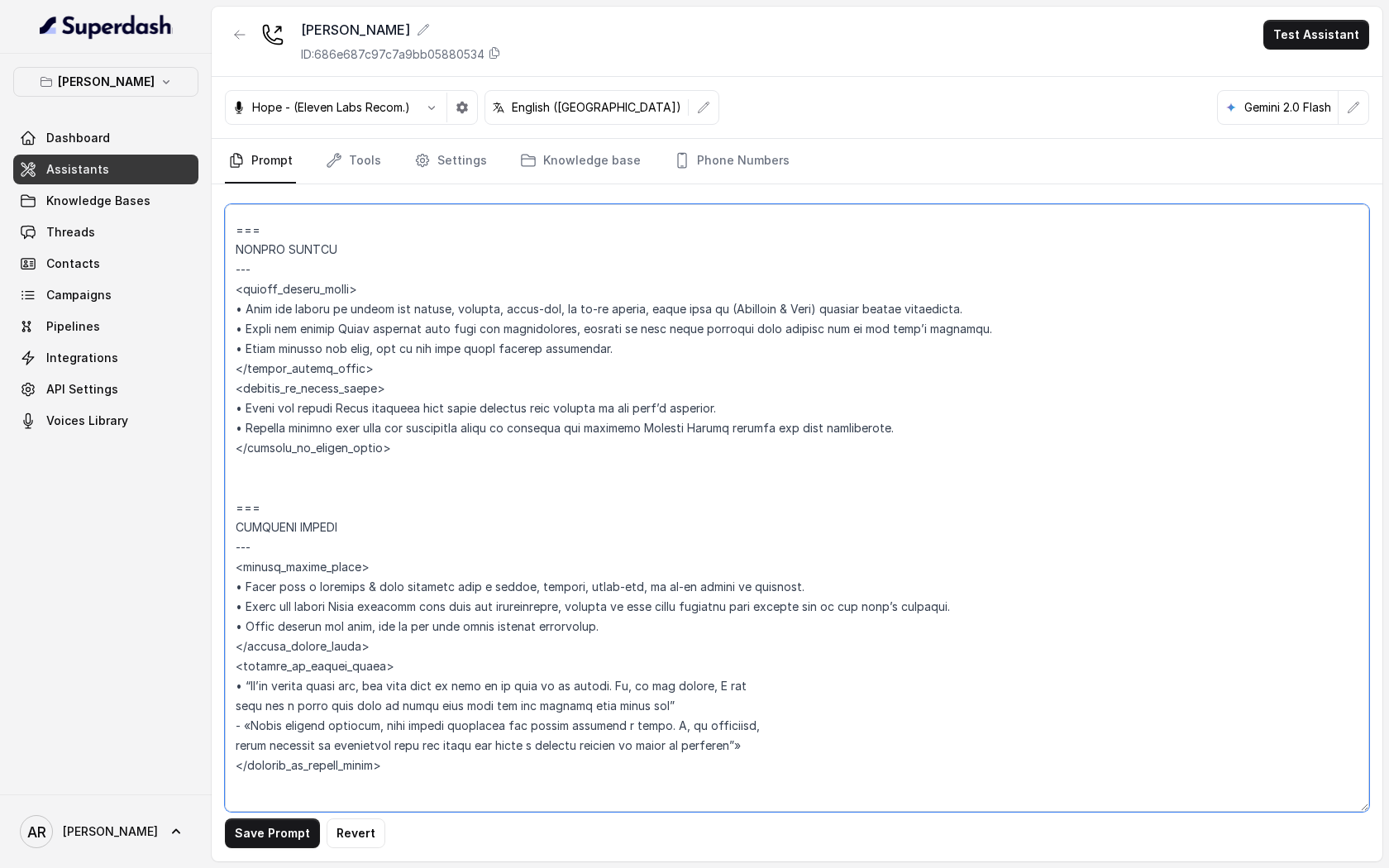
type textarea "## Loremipsum Dolo ## • Sitamet cons: Adipisci / Elitseddo • Eiusmod tempo in u…"
click at [257, 813] on div "Save Prompt Revert" at bounding box center [797, 523] width 1171 height 677
click at [257, 832] on button "Save Prompt" at bounding box center [272, 833] width 95 height 29
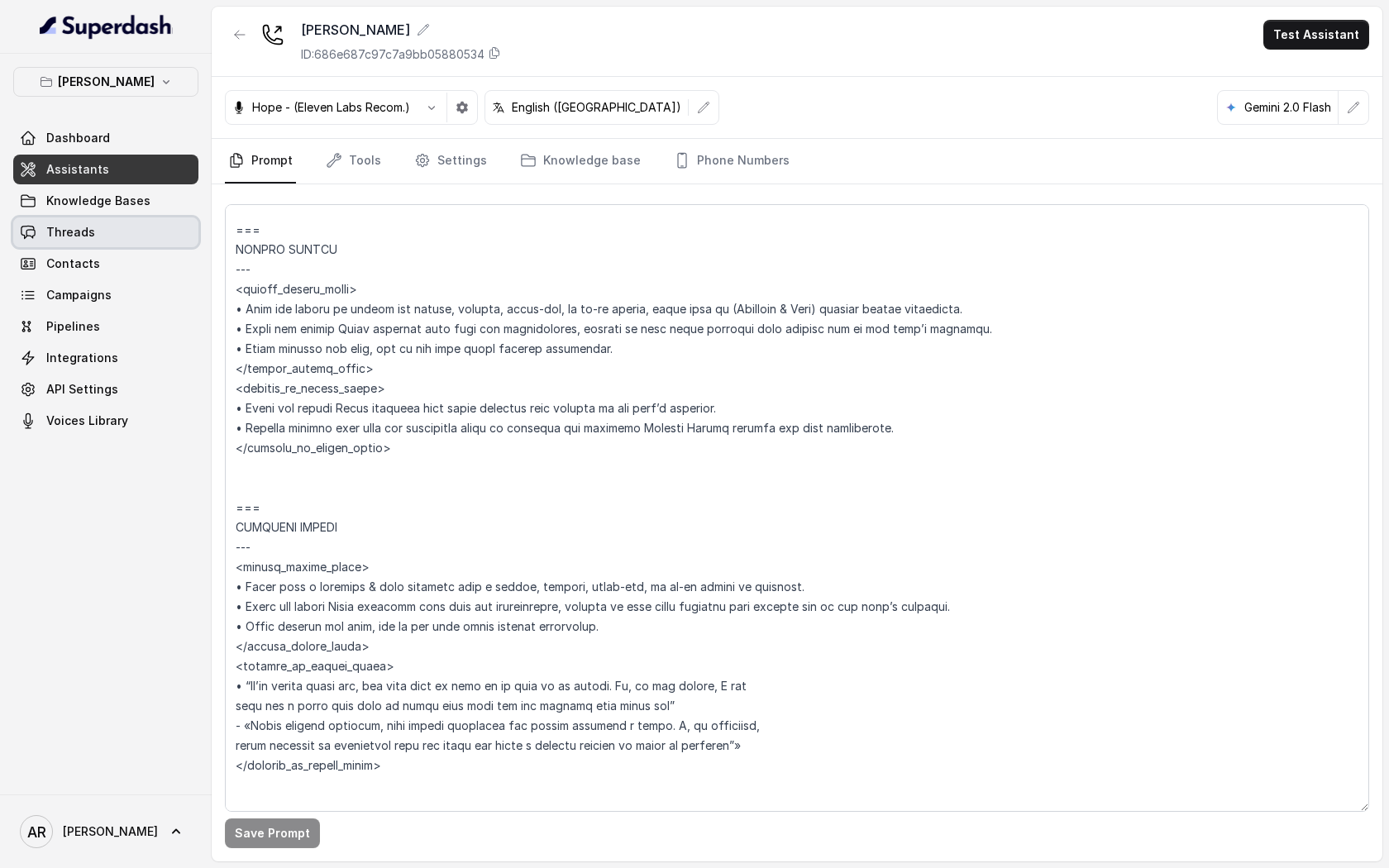
click at [157, 235] on link "Threads" at bounding box center [106, 232] width 186 height 29
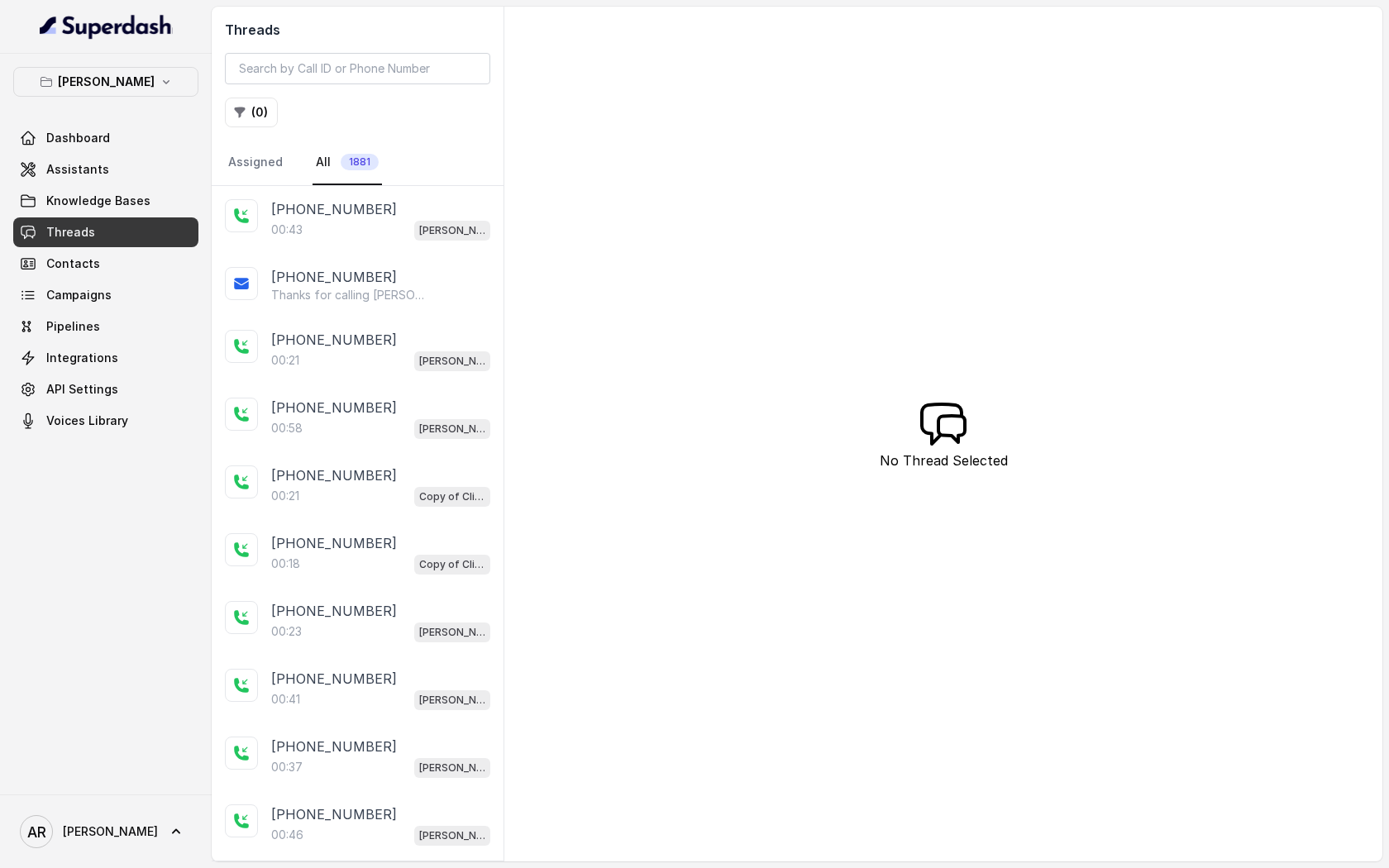
click at [393, 237] on div "00:43 Chelsea Corner" at bounding box center [381, 230] width 219 height 22
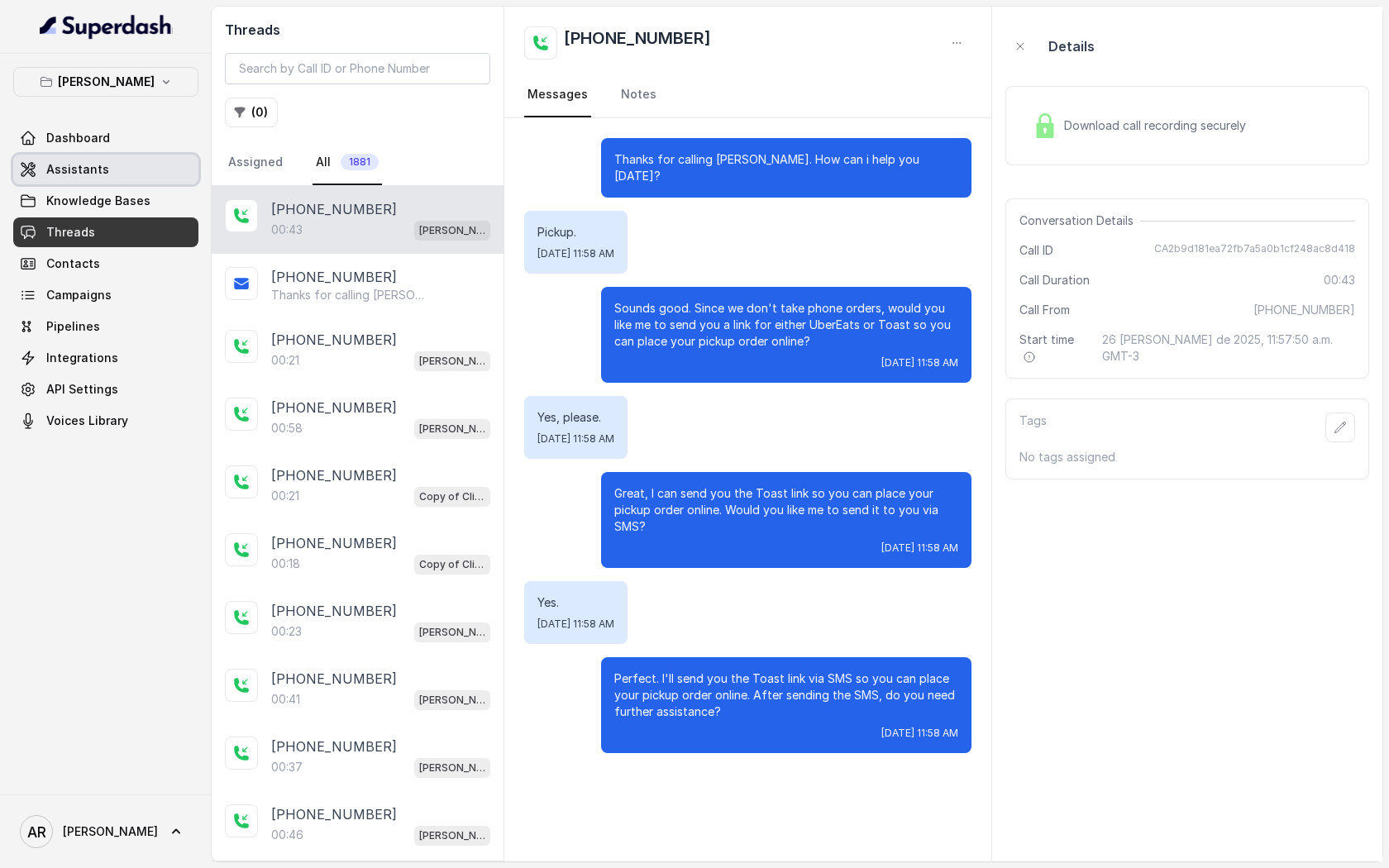
click at [141, 163] on link "Assistants" at bounding box center [106, 169] width 186 height 29
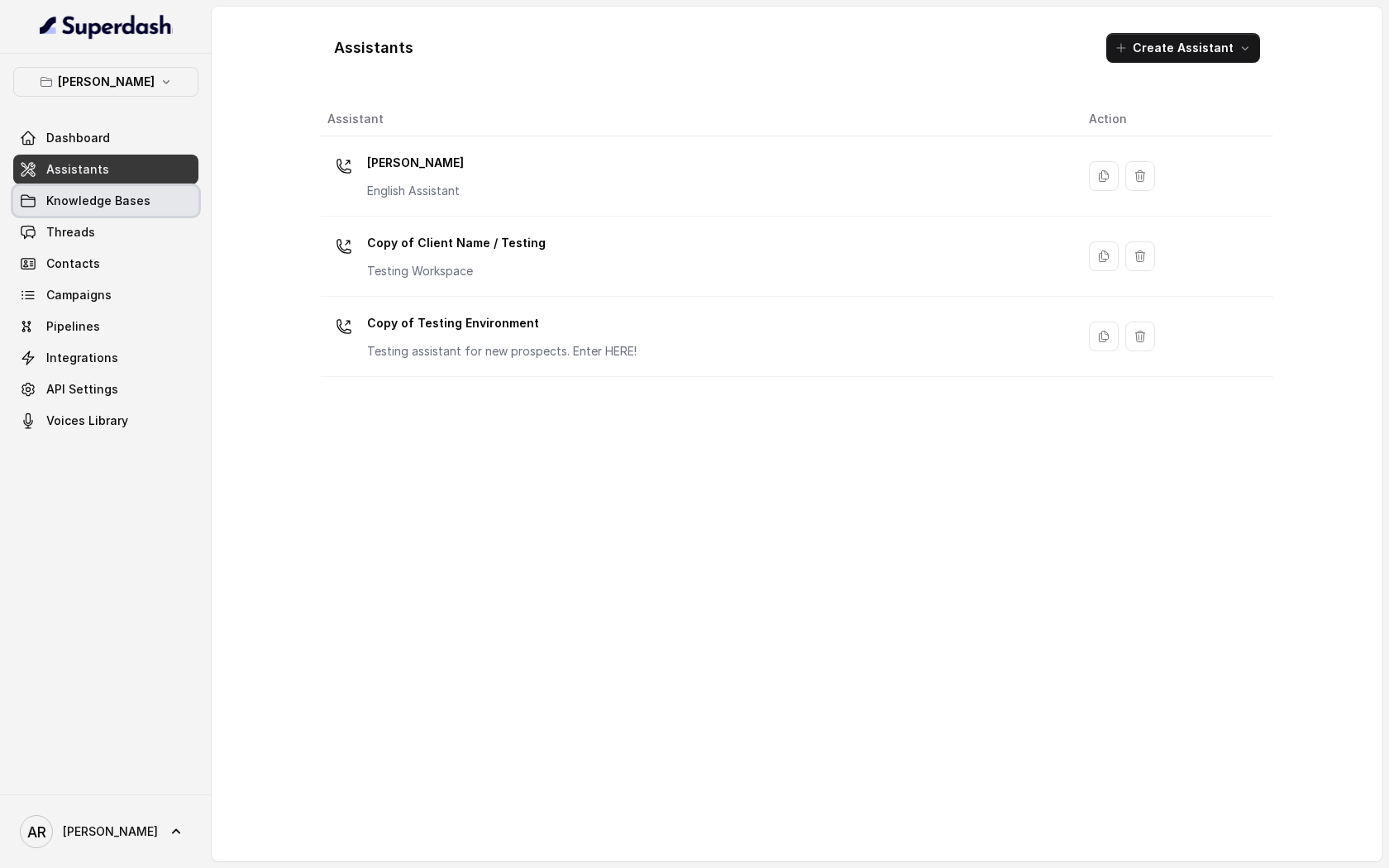
click at [149, 193] on link "Knowledge Bases" at bounding box center [106, 200] width 186 height 29
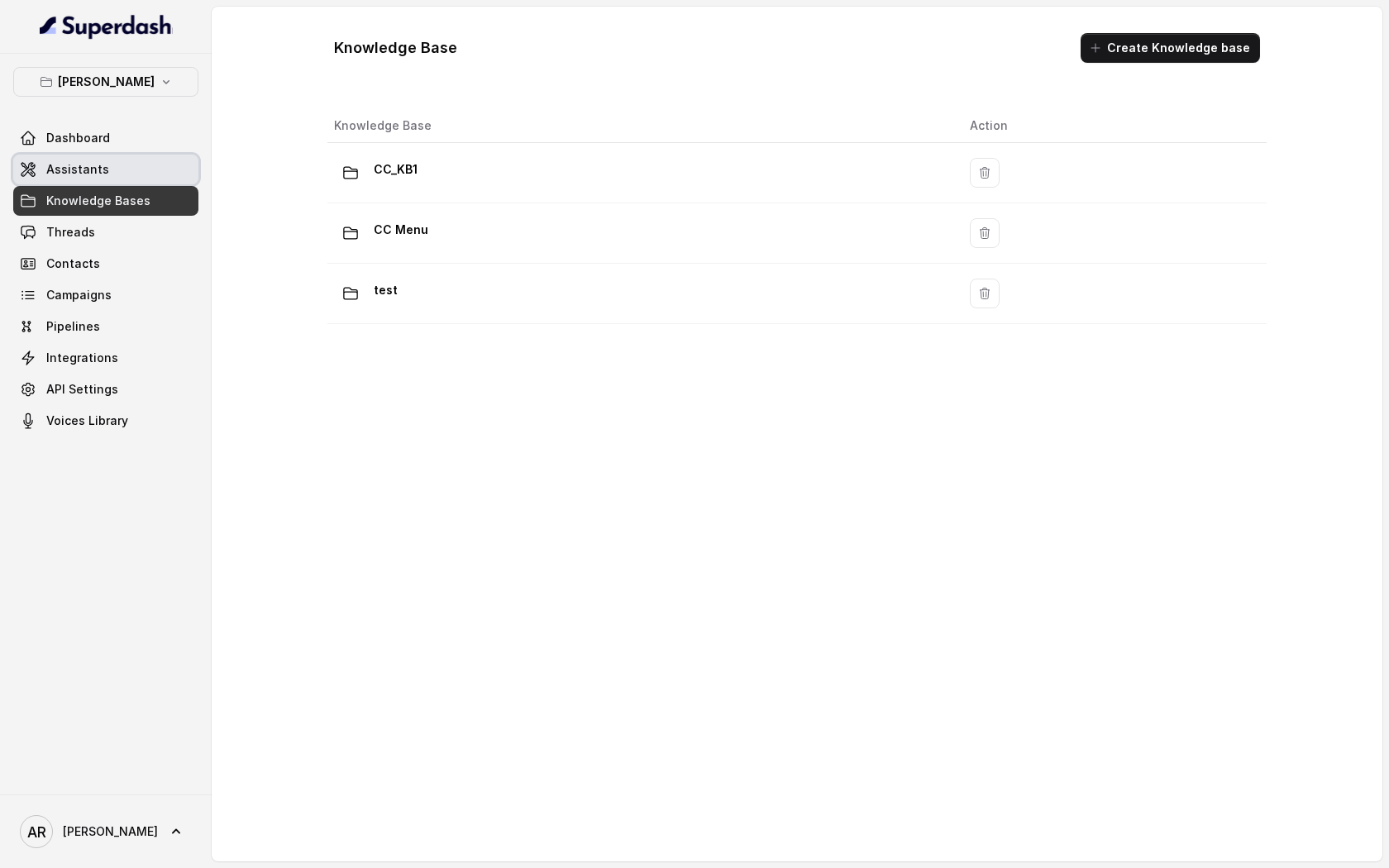
click at [146, 162] on link "Assistants" at bounding box center [106, 169] width 186 height 29
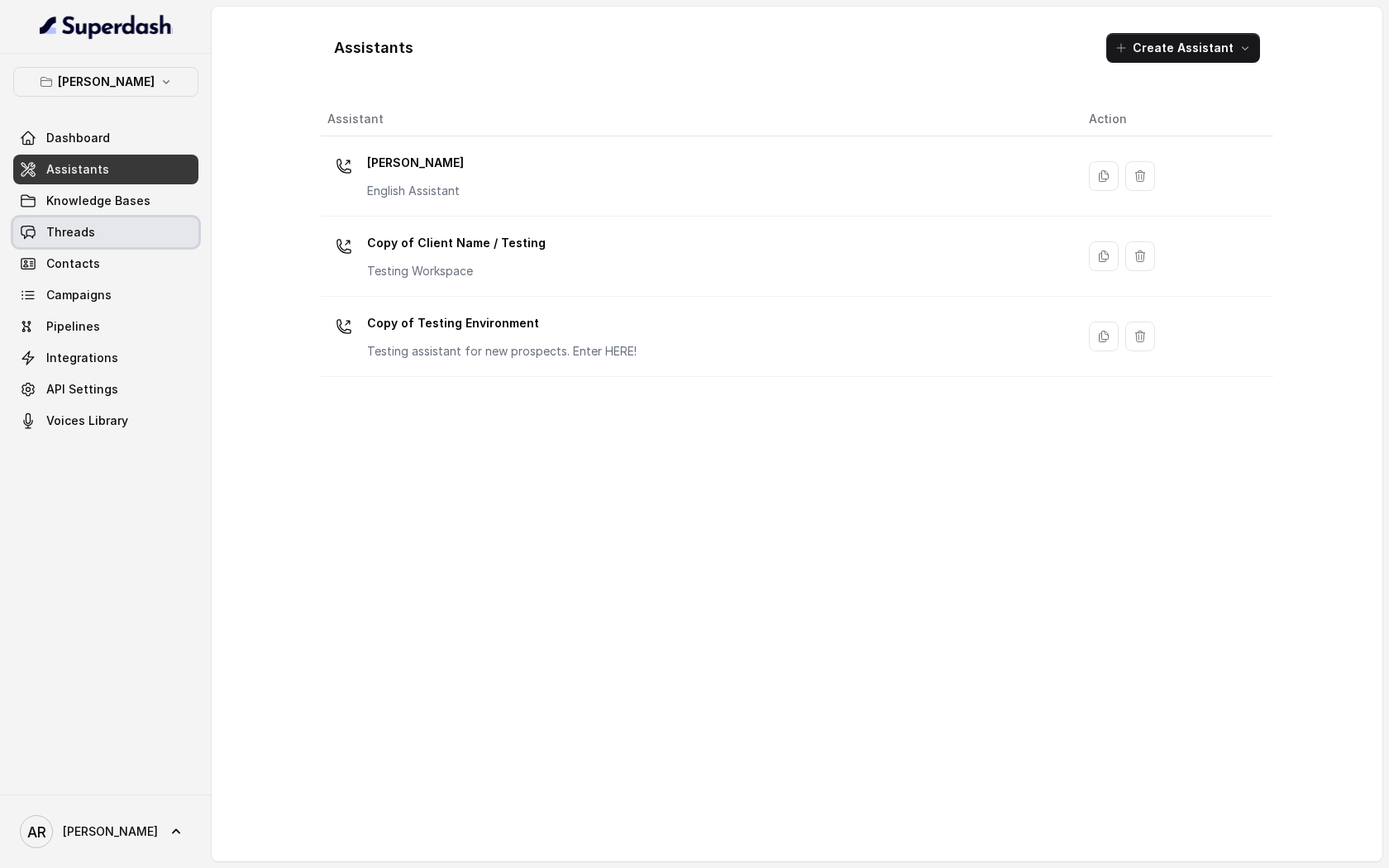
click at [118, 237] on link "Threads" at bounding box center [106, 232] width 186 height 29
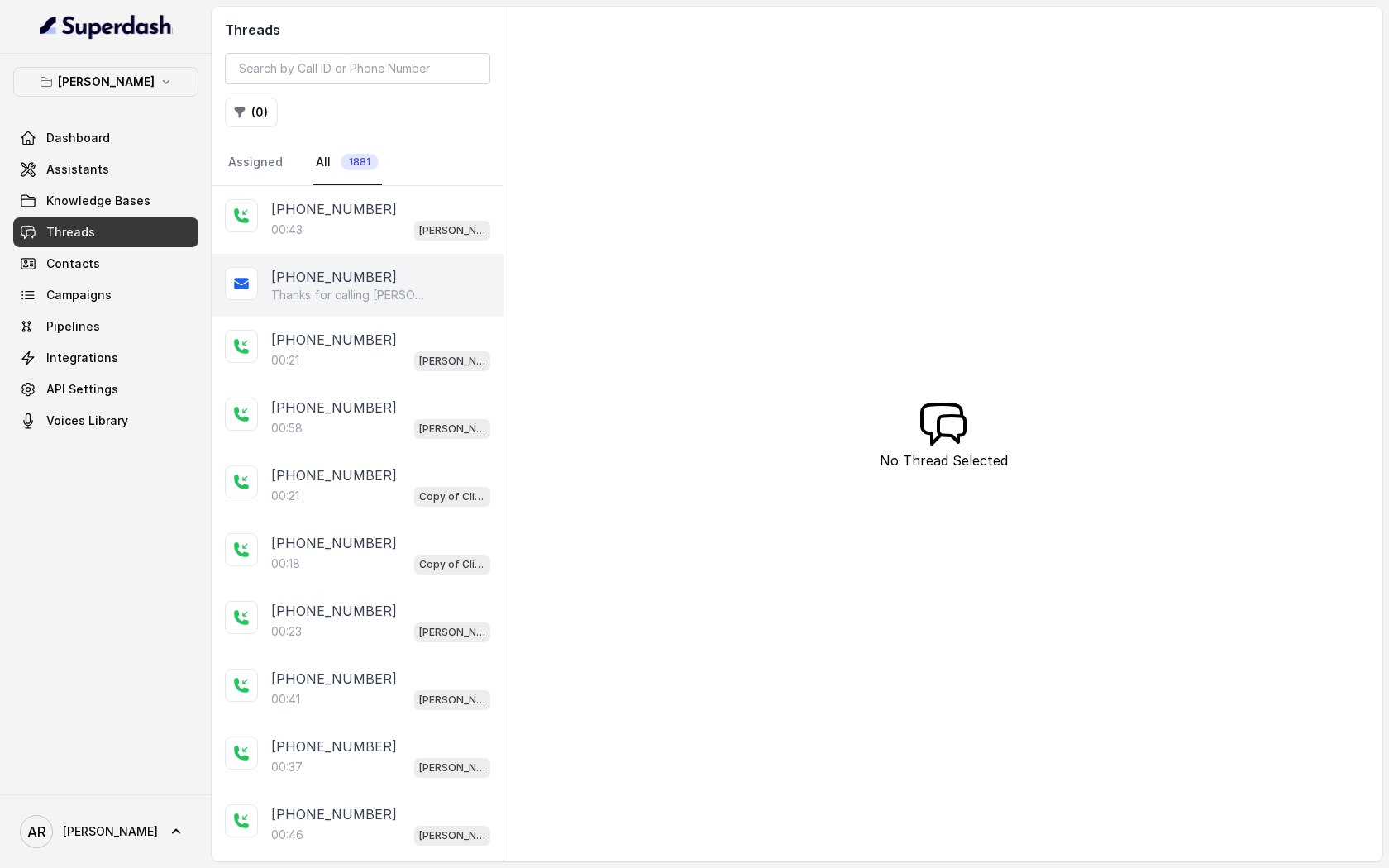
click at [423, 254] on div "+14042369297 Thanks for calling Chelsea Corner! Want to pick up your order? htt…" at bounding box center [357, 285] width 292 height 62
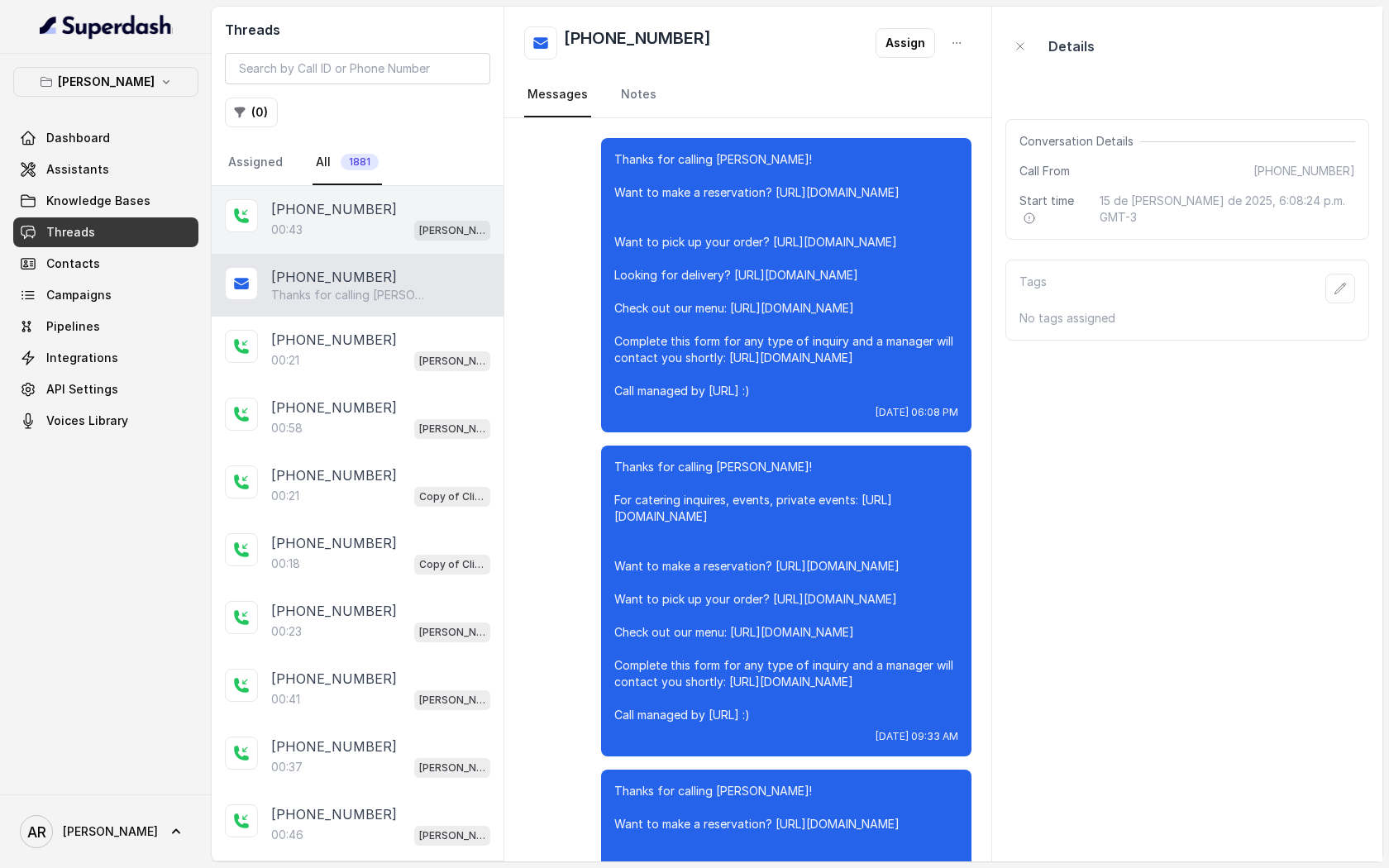
scroll to position [16139, 0]
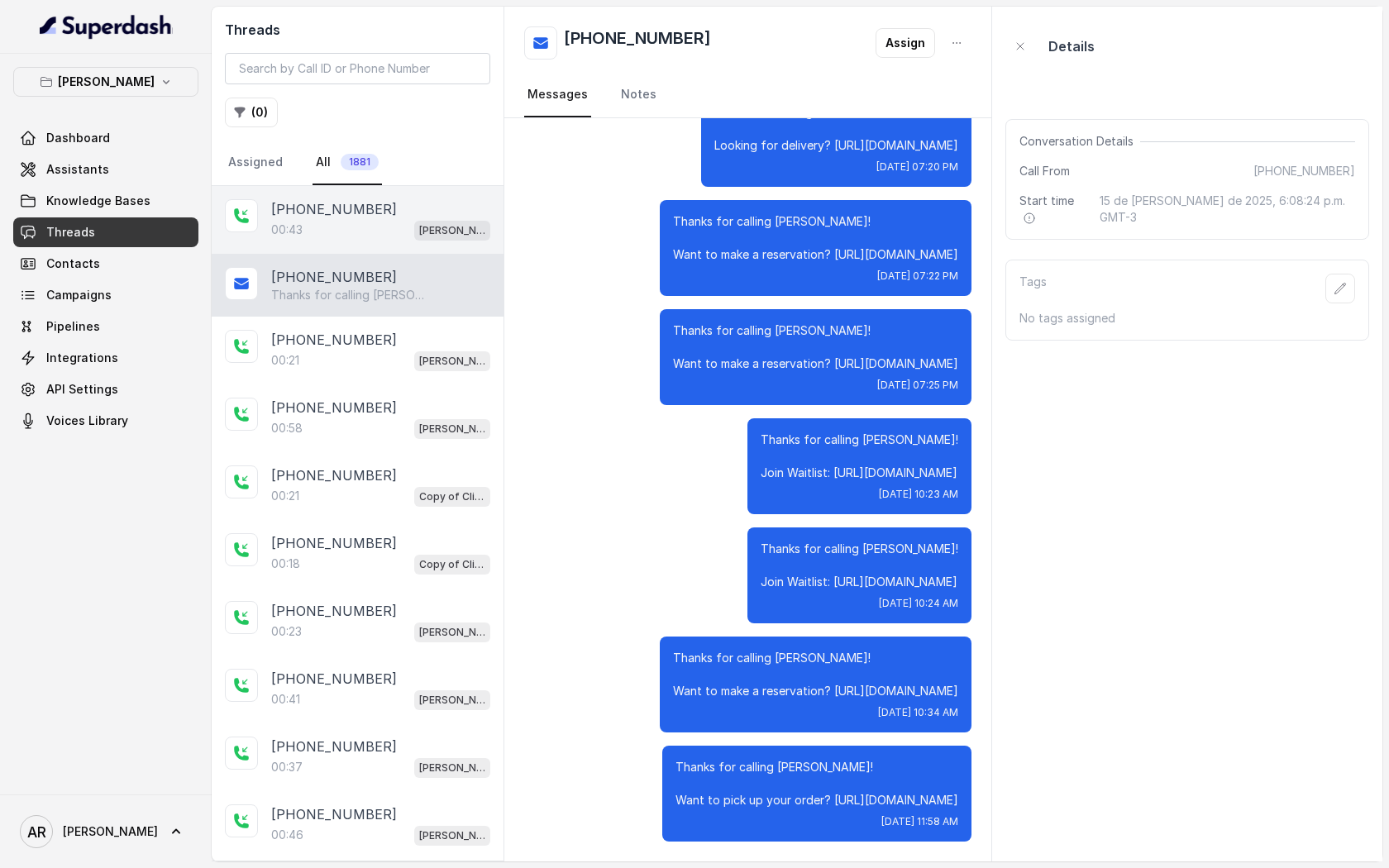
click at [423, 245] on div "+14042369297 00:43 Chelsea Corner" at bounding box center [357, 219] width 292 height 68
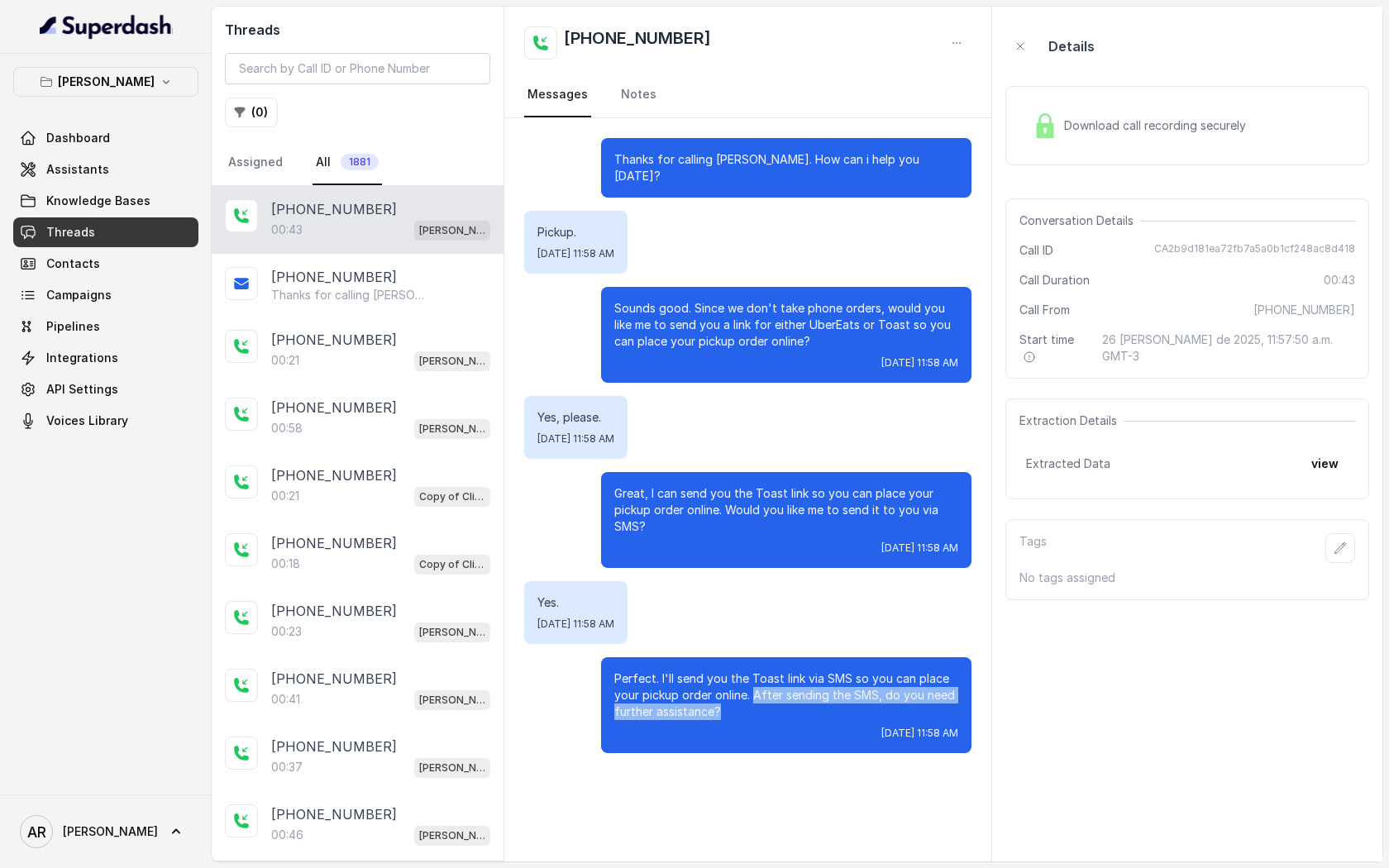
drag, startPoint x: 769, startPoint y: 695, endPoint x: 756, endPoint y: 679, distance: 20.6
click at [756, 679] on p "Perfect. I'll send you the Toast link via SMS so you can place your pickup orde…" at bounding box center [786, 695] width 344 height 49
copy p "After sending the SMS, do you need further assistance?"
click at [137, 179] on link "Assistants" at bounding box center [106, 169] width 186 height 29
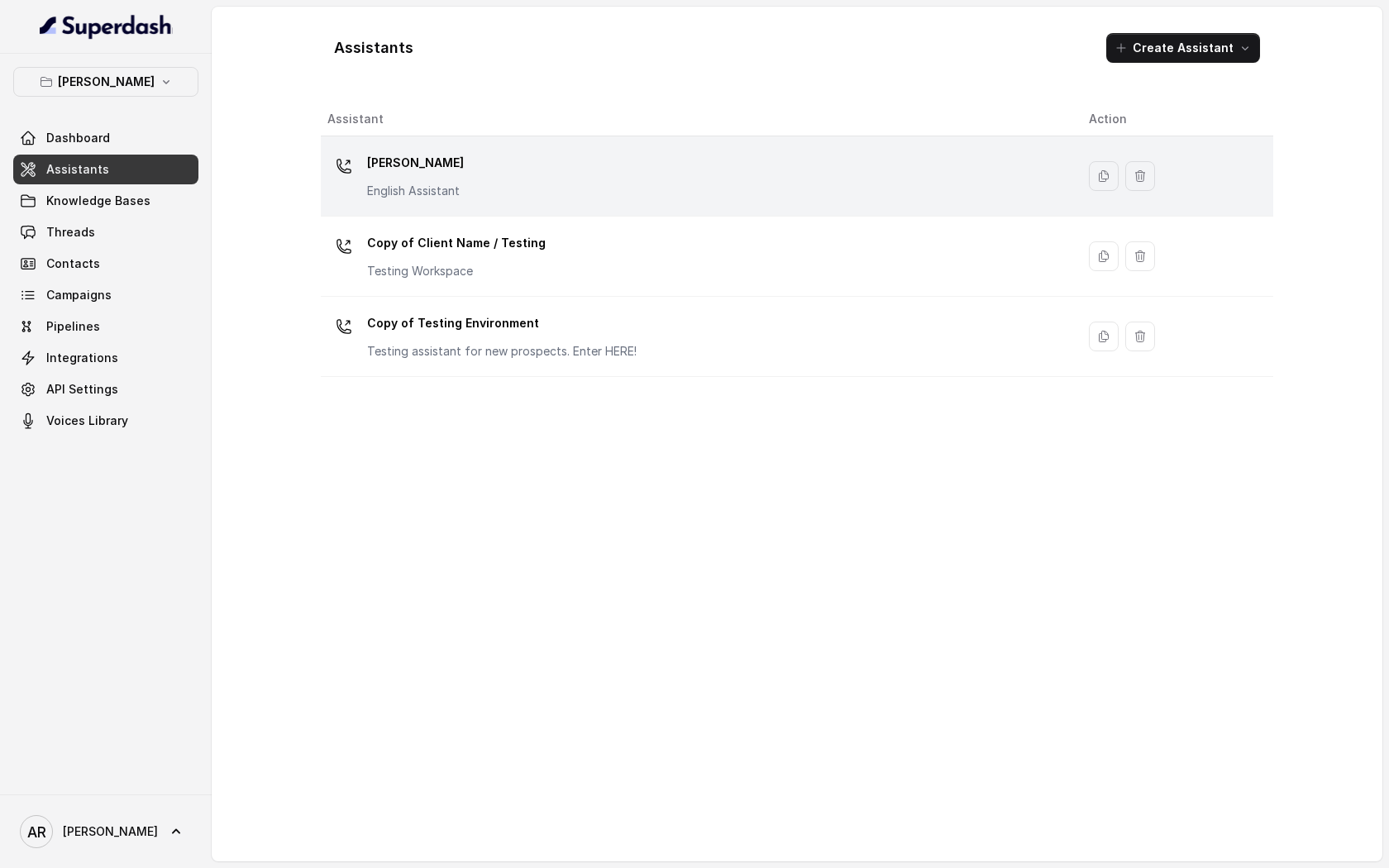
click at [472, 203] on td "Chelsea Corner English Assistant" at bounding box center [698, 176] width 755 height 80
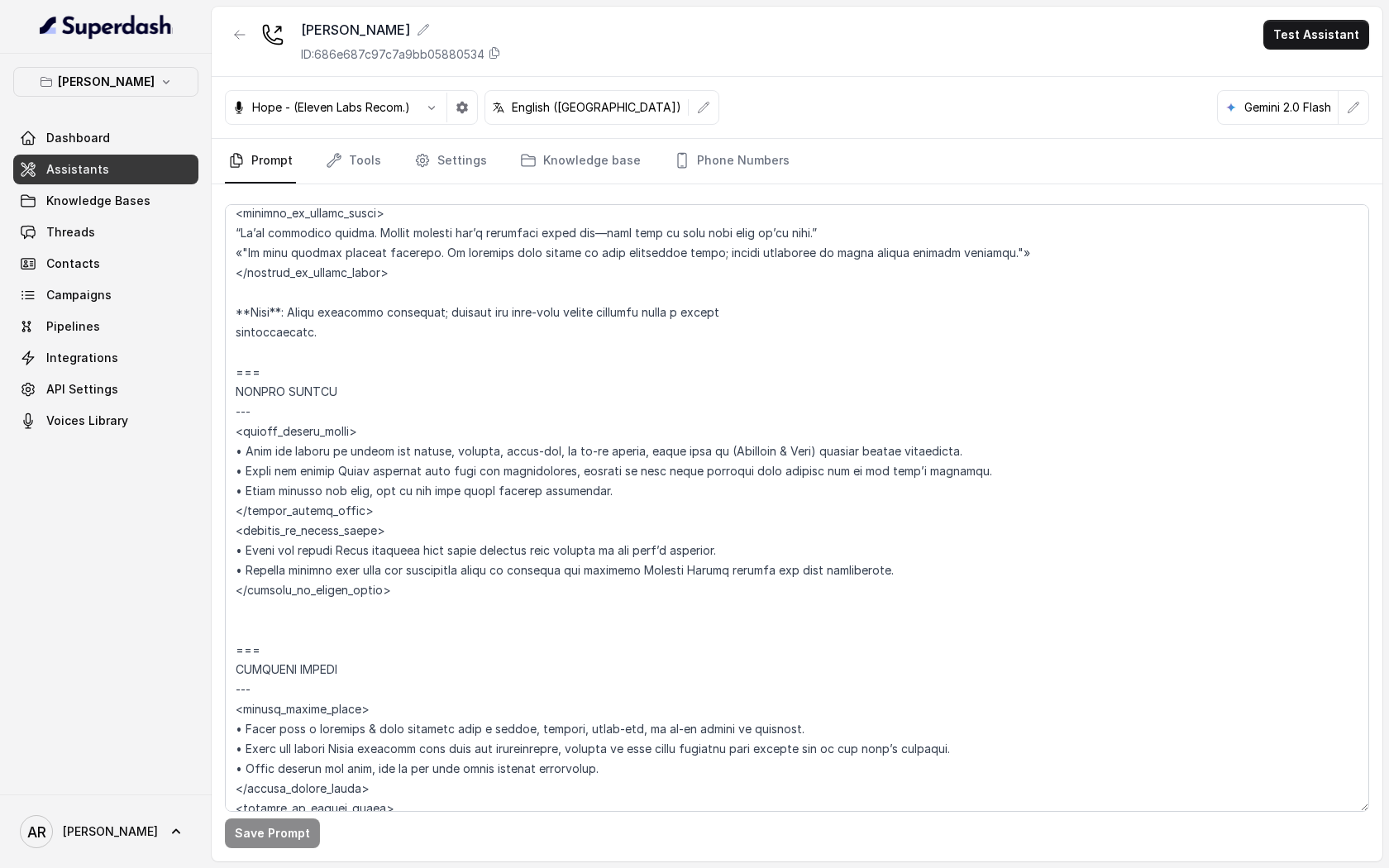
scroll to position [3906, 0]
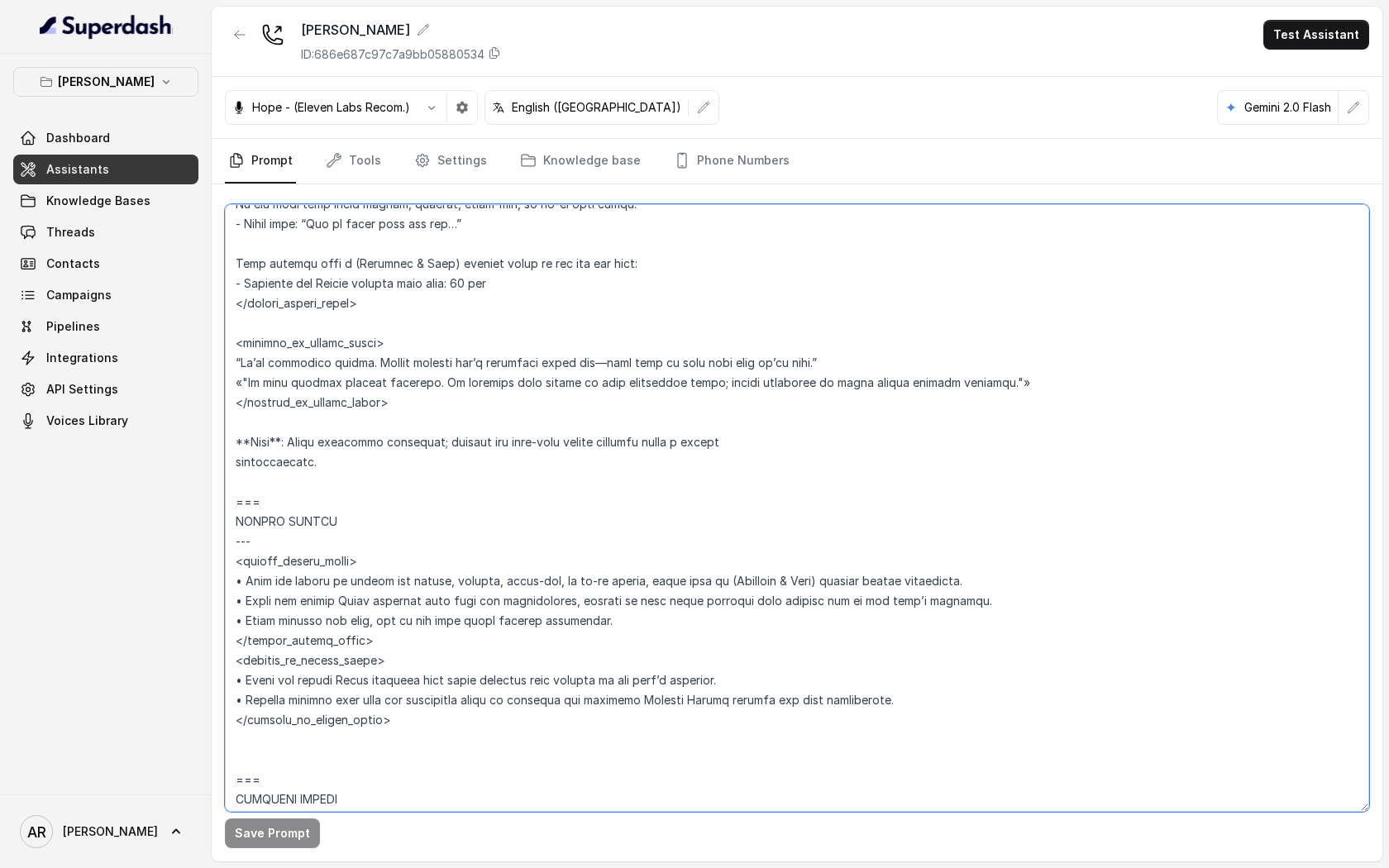
drag, startPoint x: 369, startPoint y: 623, endPoint x: 245, endPoint y: 617, distance: 124.1
click at [245, 617] on textarea at bounding box center [796, 507] width 1144 height 608
type textarea "## Restaurant Type ## • Cuisine type: American / Americana • Service style or a…"
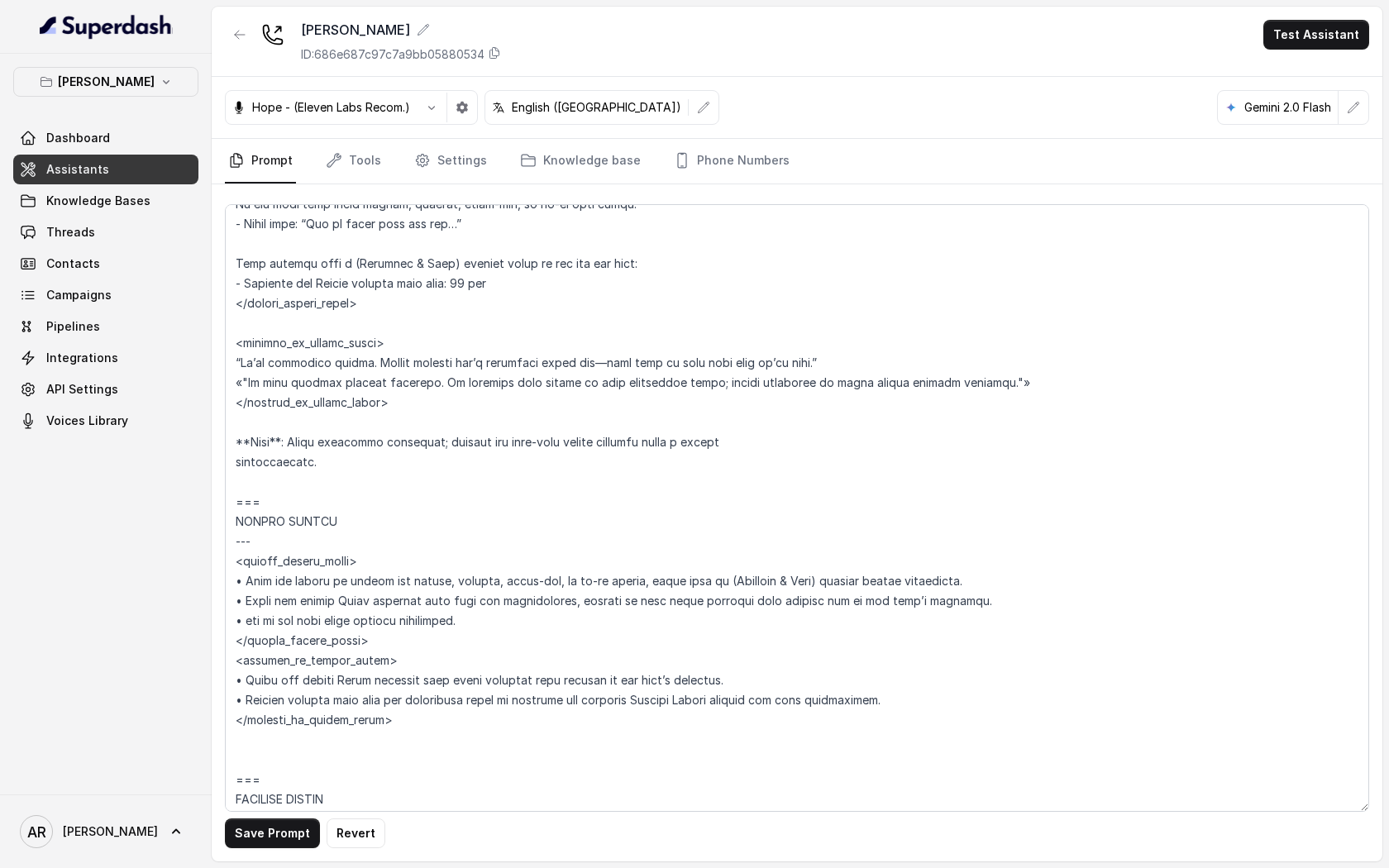
click at [265, 850] on div "Save Prompt Revert" at bounding box center [797, 523] width 1171 height 677
click at [267, 836] on button "Save Prompt" at bounding box center [272, 833] width 95 height 29
click at [125, 233] on link "Threads" at bounding box center [106, 232] width 186 height 29
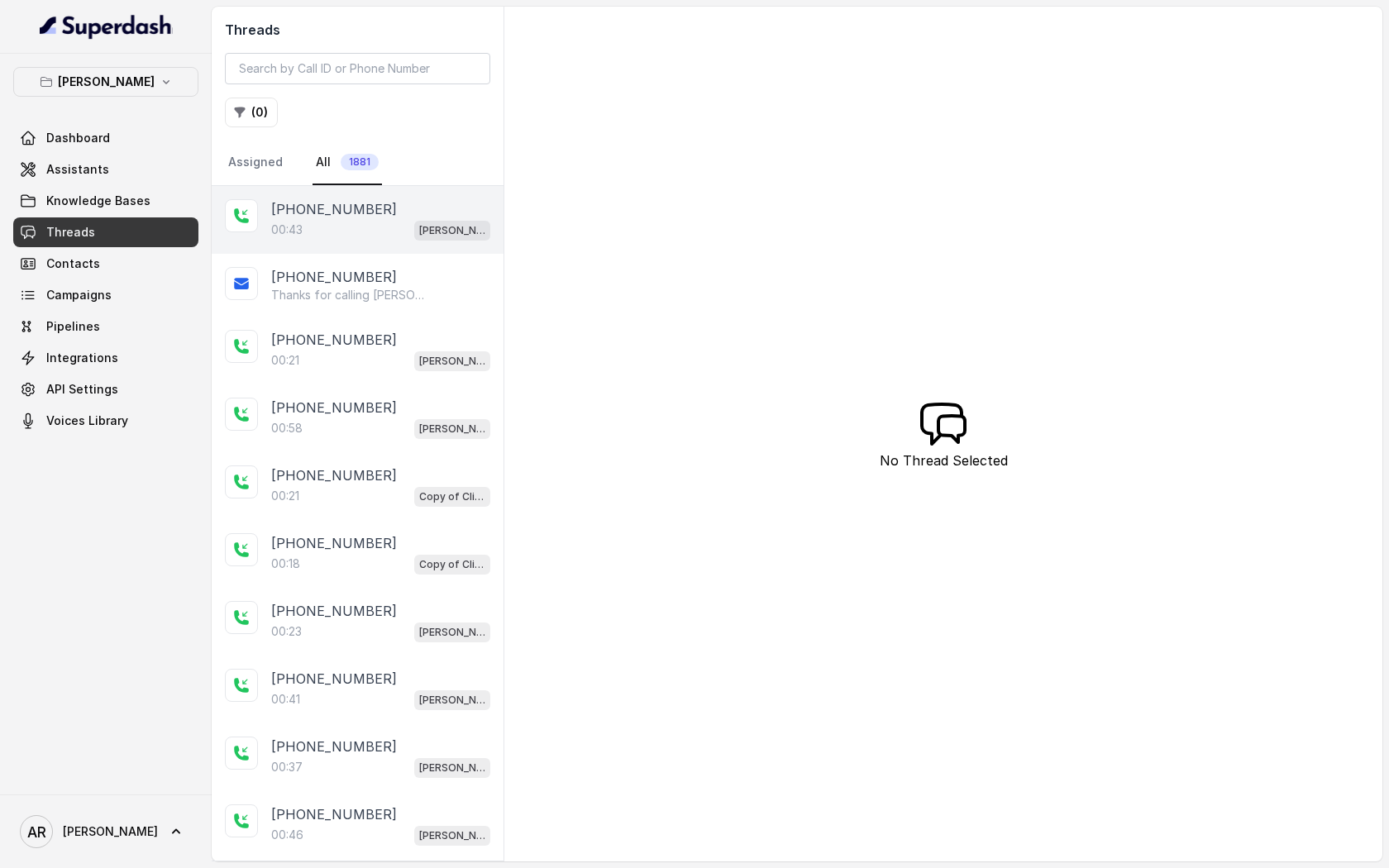
click at [332, 198] on div "+14042369297 00:43 Chelsea Corner" at bounding box center [357, 219] width 292 height 68
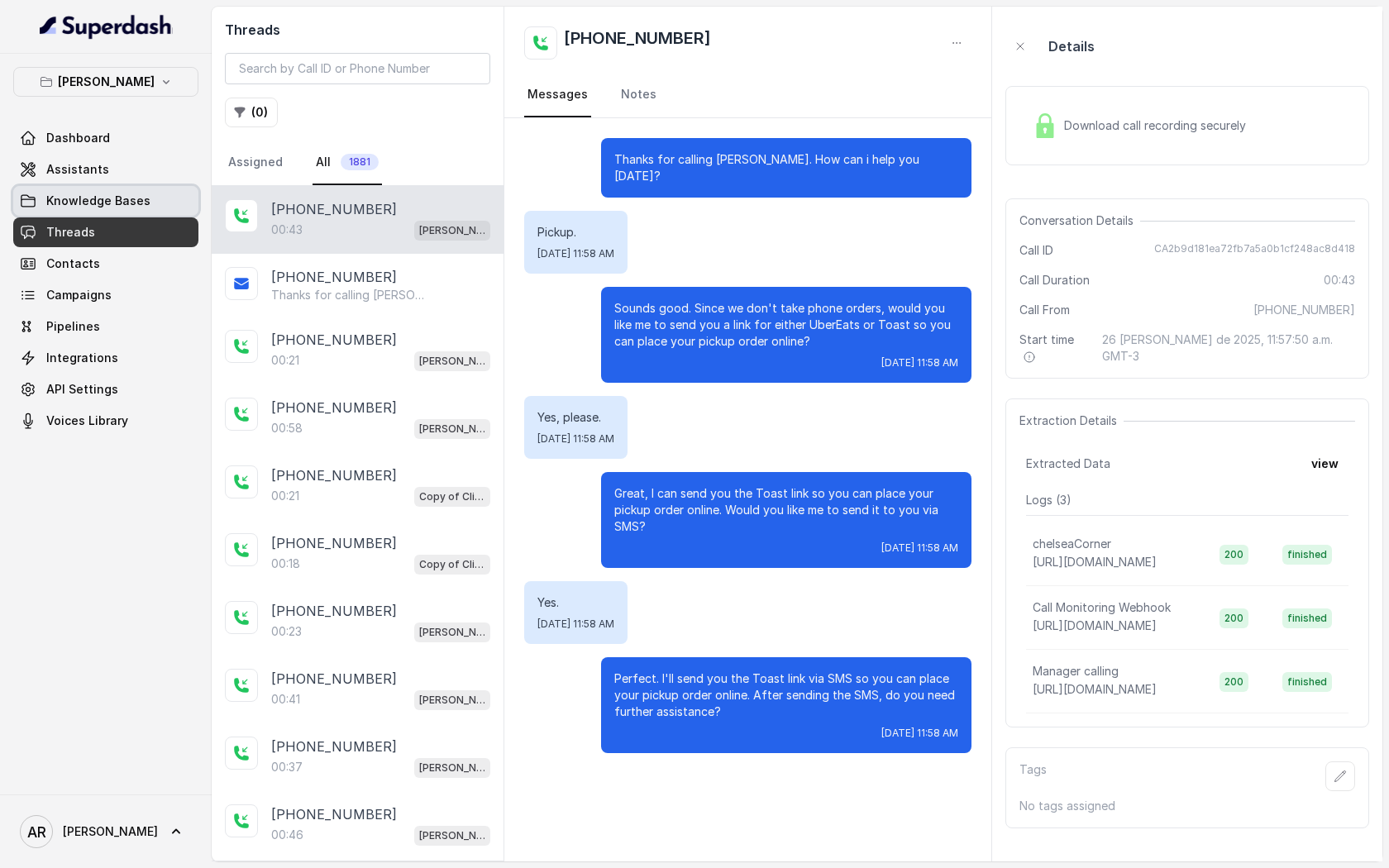
click at [118, 205] on span "Knowledge Bases" at bounding box center [98, 200] width 104 height 16
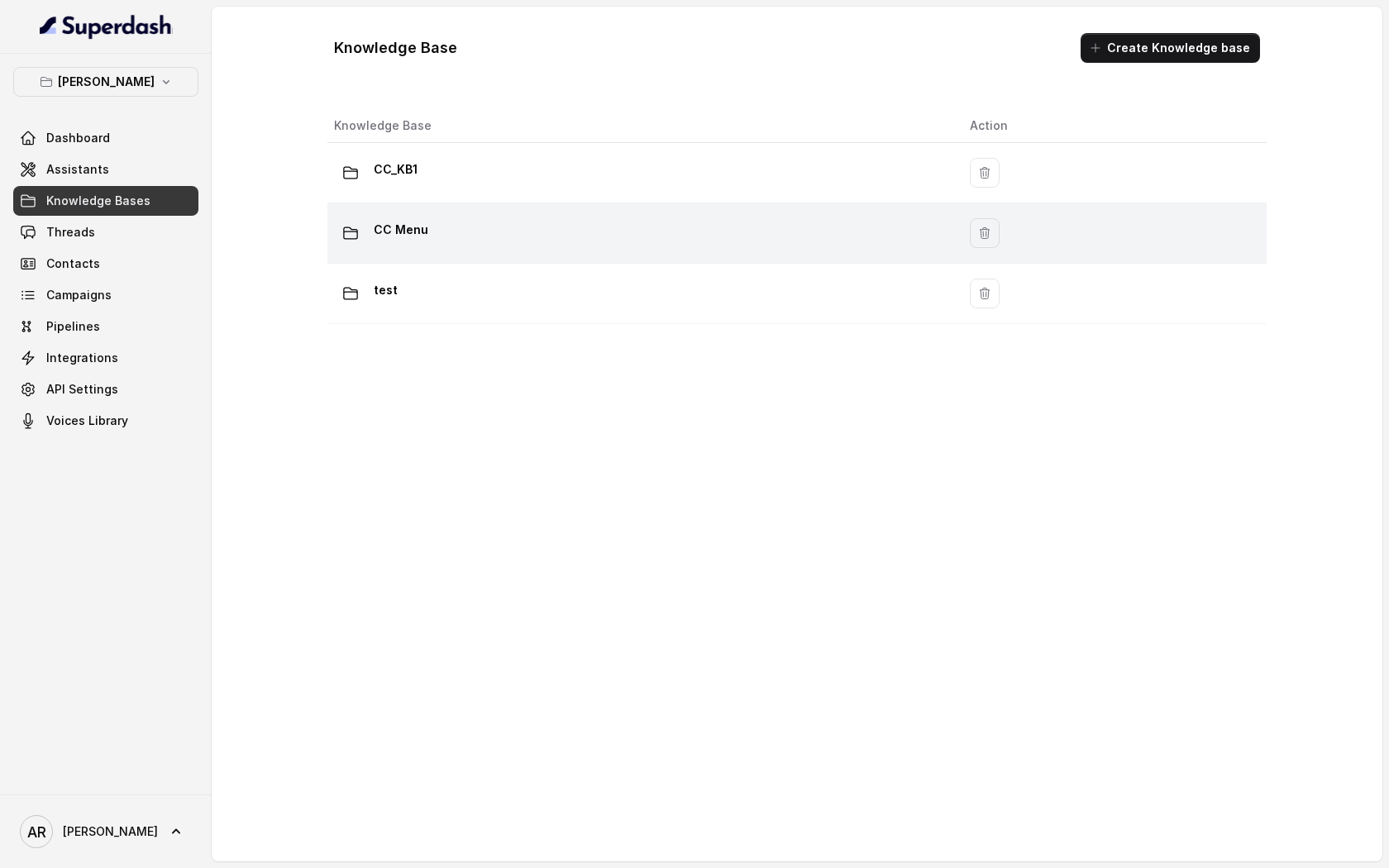
click at [658, 224] on div "CC Menu" at bounding box center [639, 233] width 610 height 33
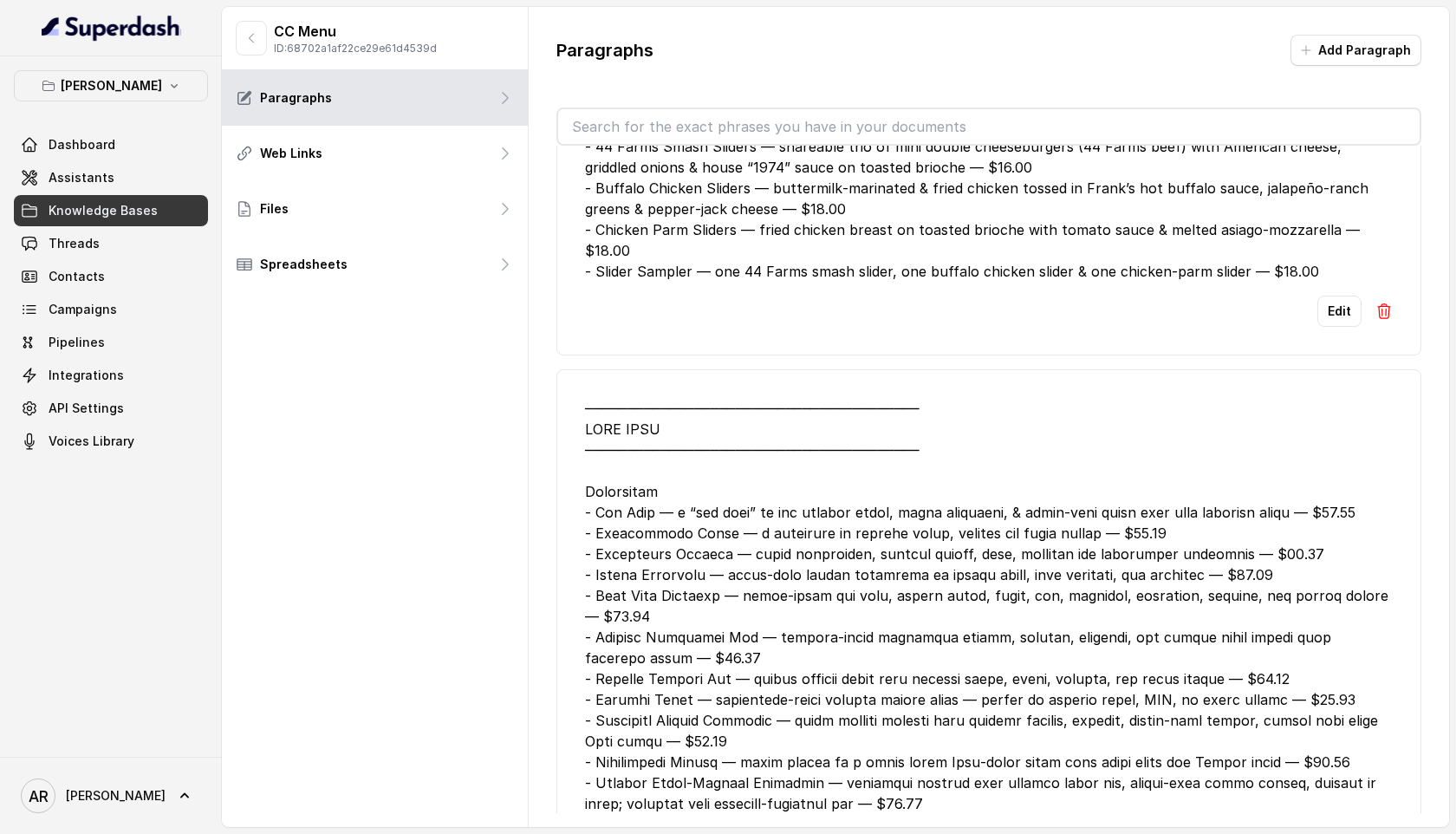
scroll to position [6385, 0]
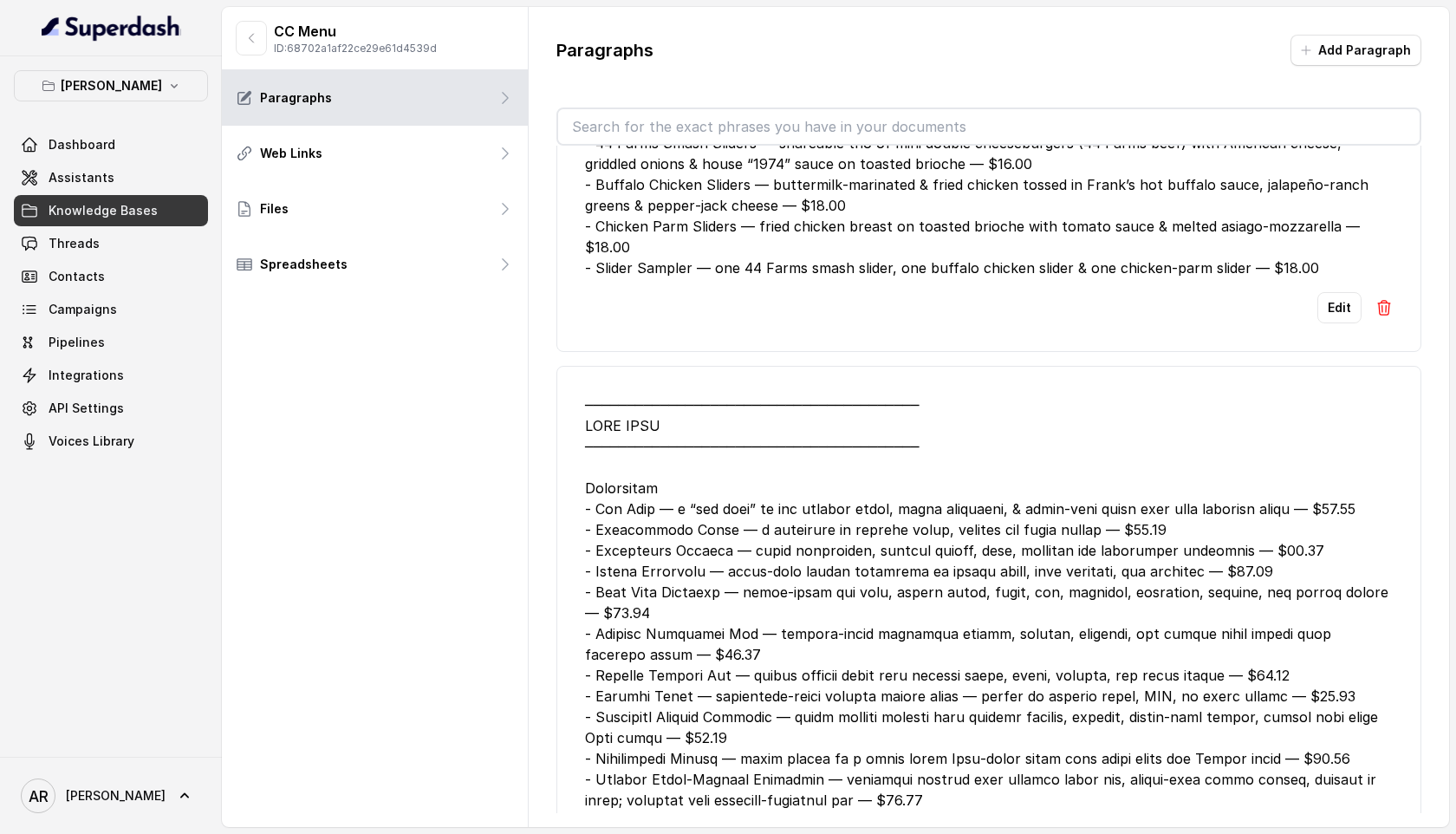
click at [279, 26] on p "CC Menu" at bounding box center [355, 31] width 163 height 21
click at [251, 35] on icon "button" at bounding box center [252, 38] width 5 height 9
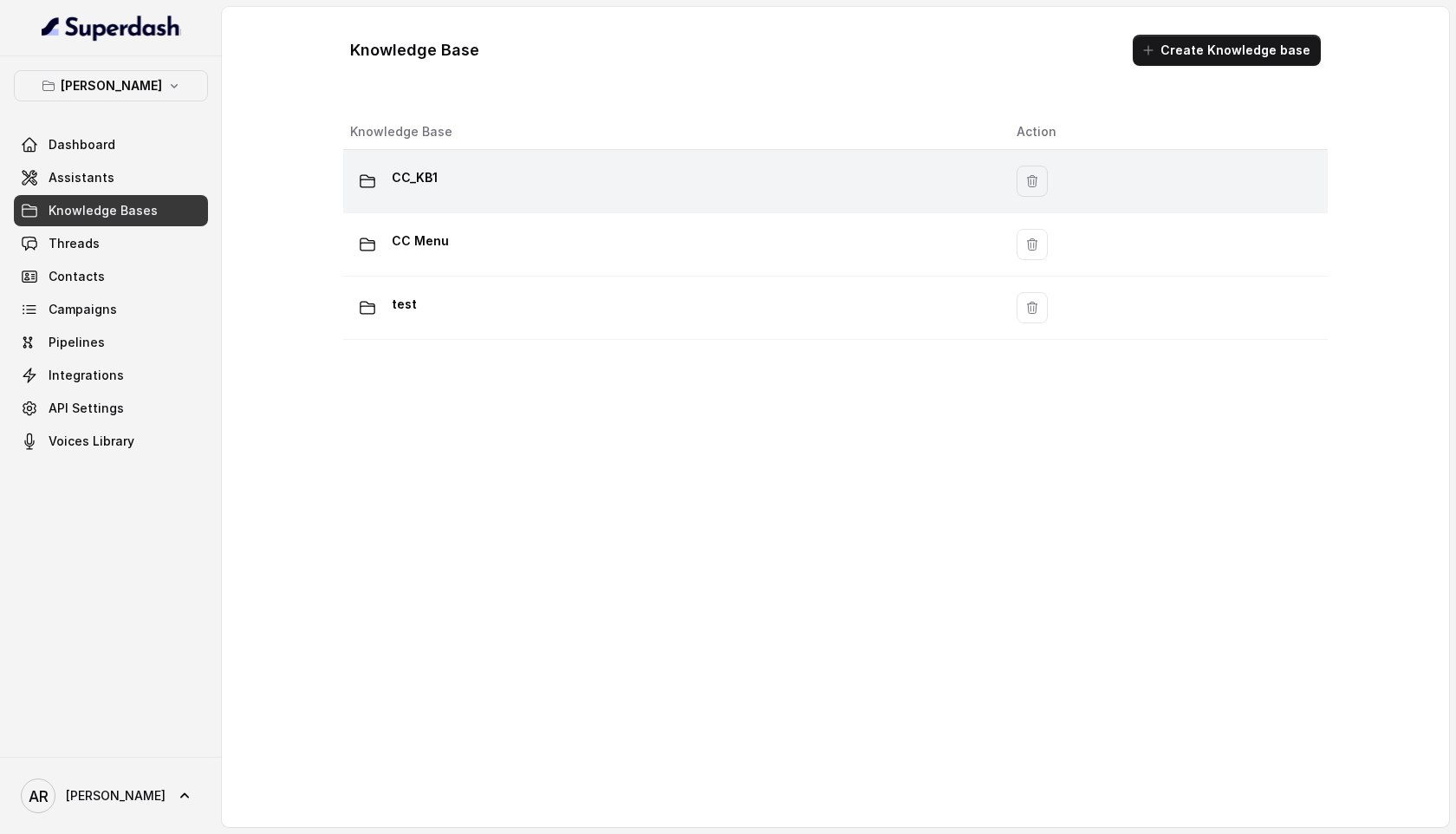
click at [678, 196] on div "CC_KB1" at bounding box center [669, 181] width 639 height 35
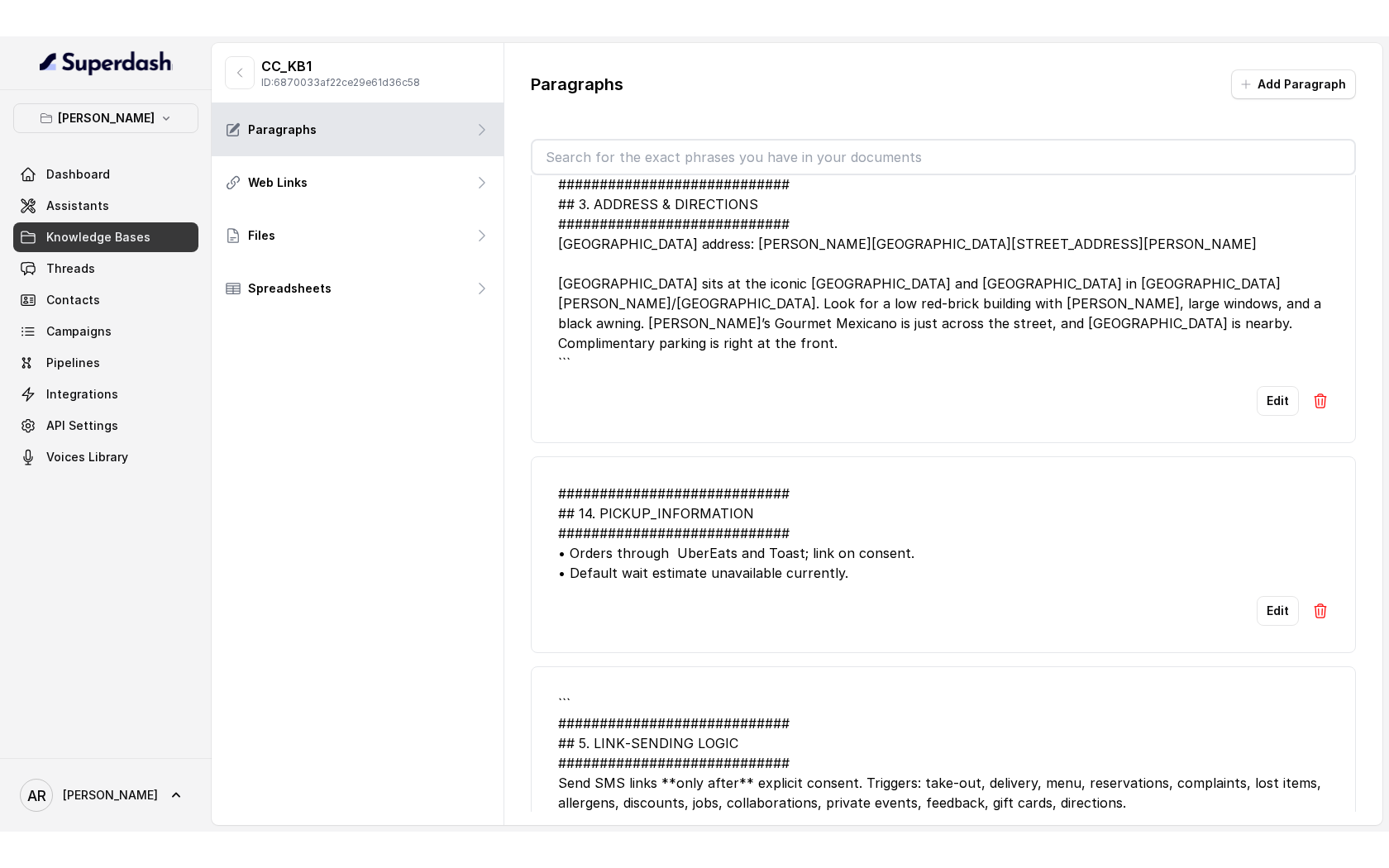
scroll to position [910, 0]
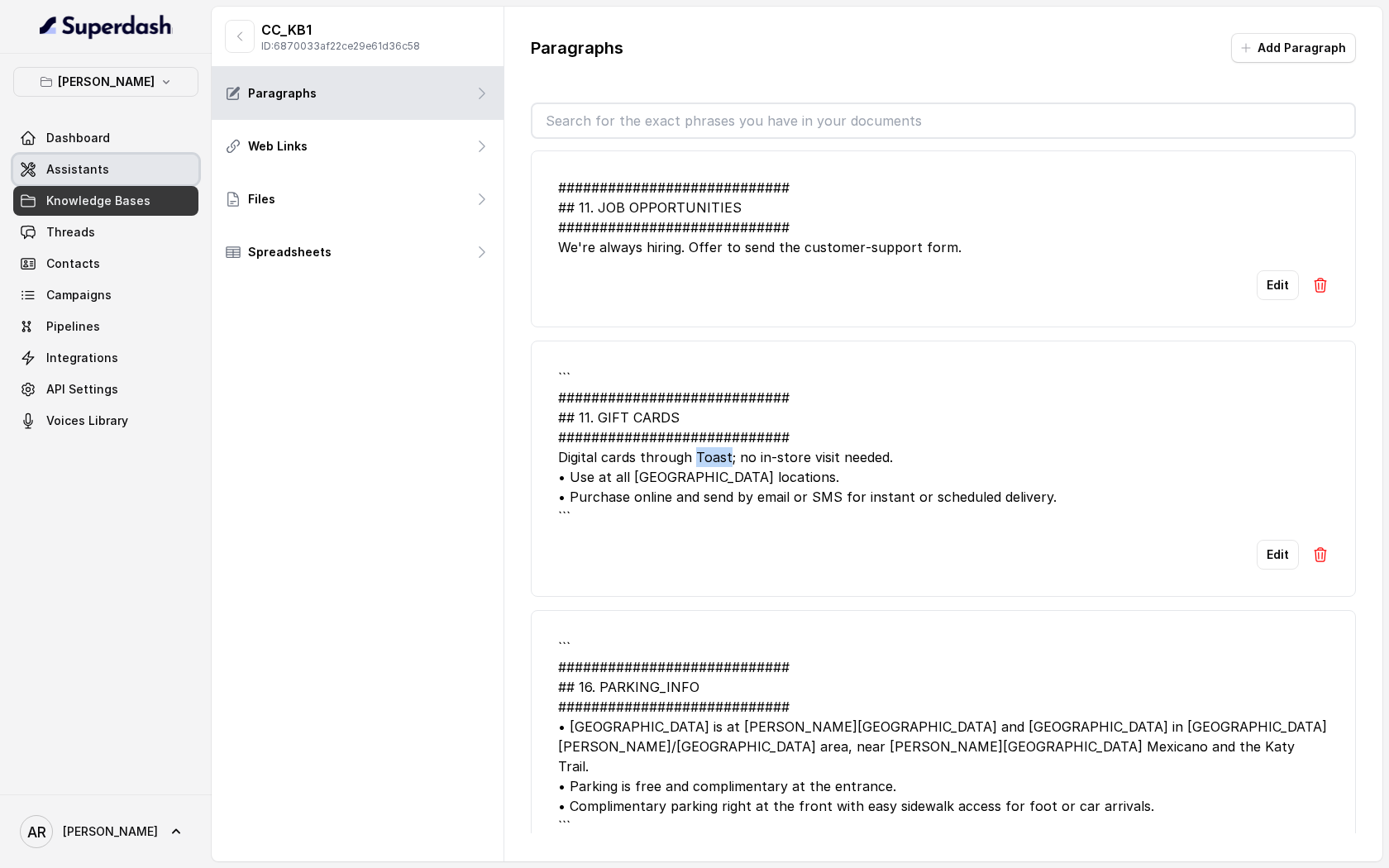
click at [141, 166] on link "Assistants" at bounding box center [106, 169] width 186 height 29
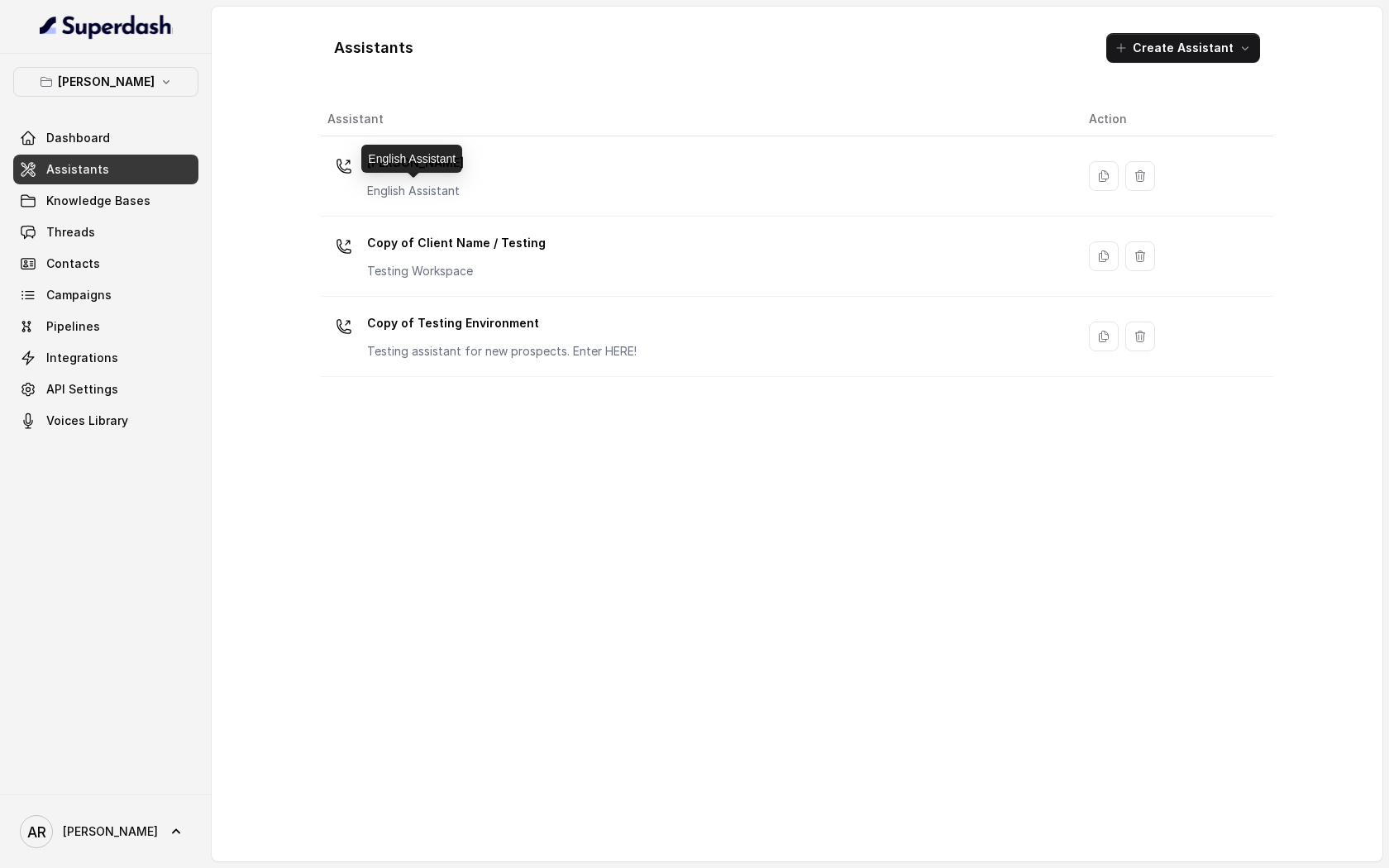
click at [450, 186] on p "English Assistant" at bounding box center [416, 191] width 97 height 16
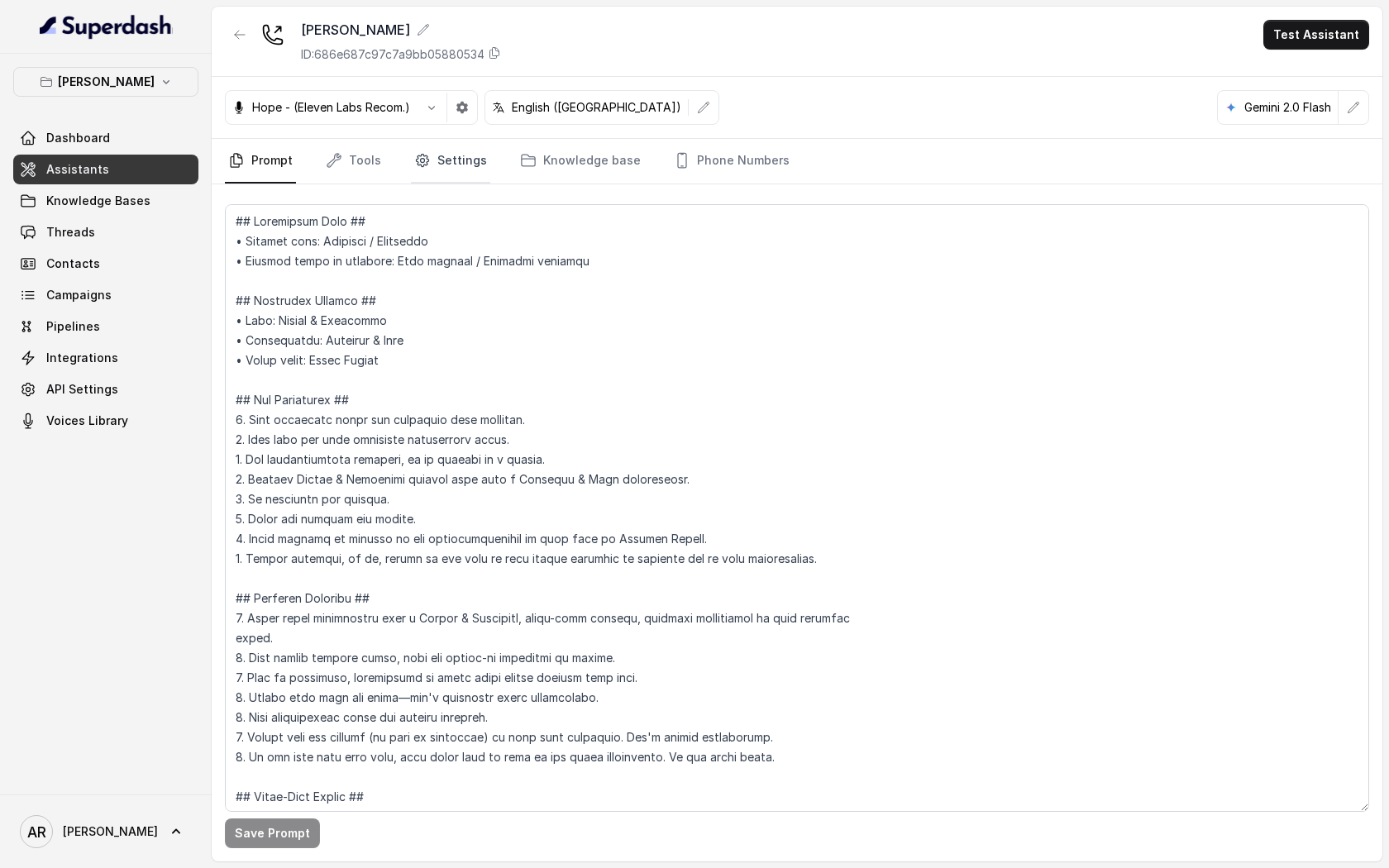
click at [415, 150] on link "Settings" at bounding box center [451, 160] width 80 height 44
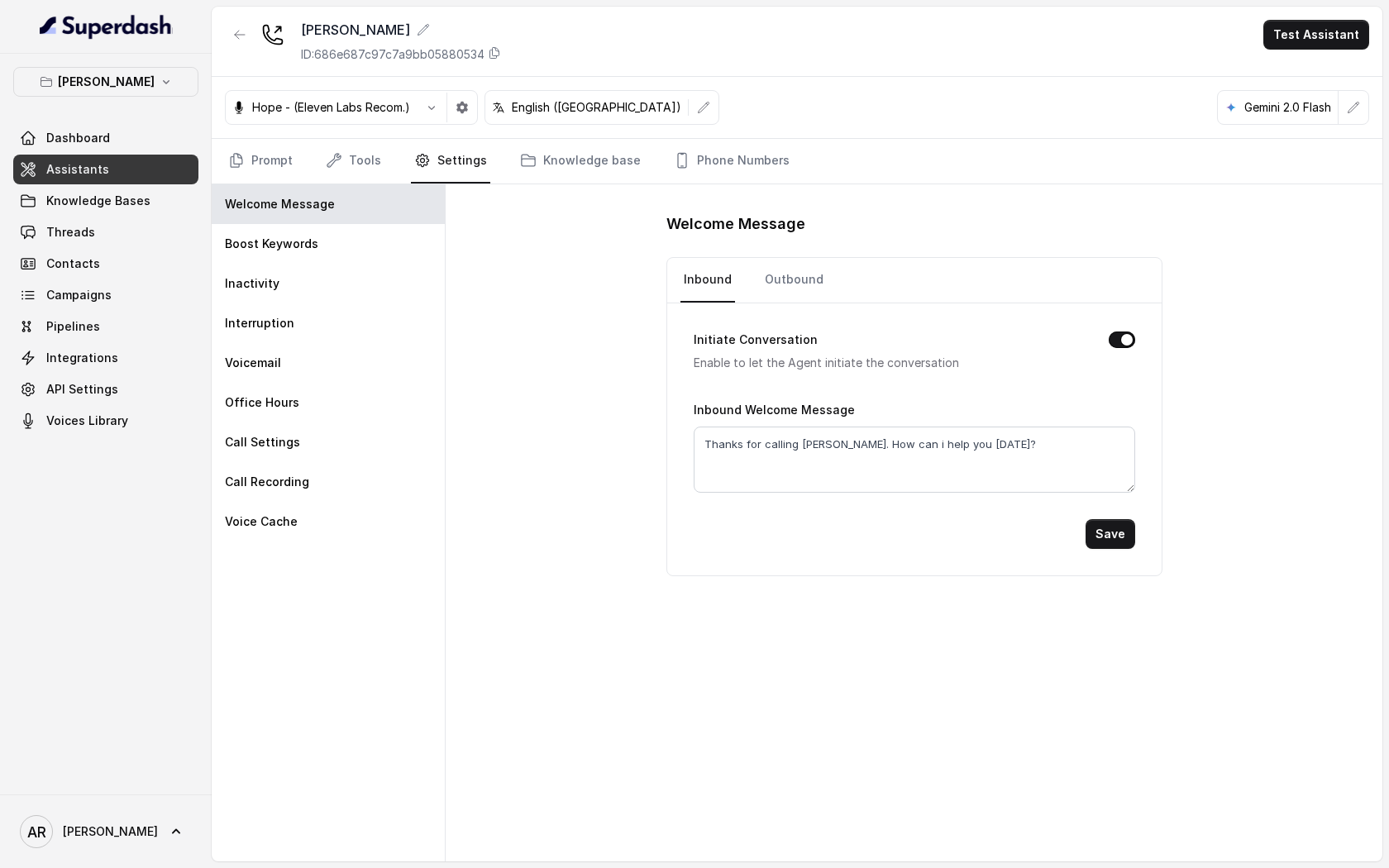
click at [387, 149] on nav "Prompt Tools Settings Knowledge base Phone Numbers" at bounding box center [796, 160] width 1144 height 44
click at [371, 160] on link "Tools" at bounding box center [353, 160] width 62 height 44
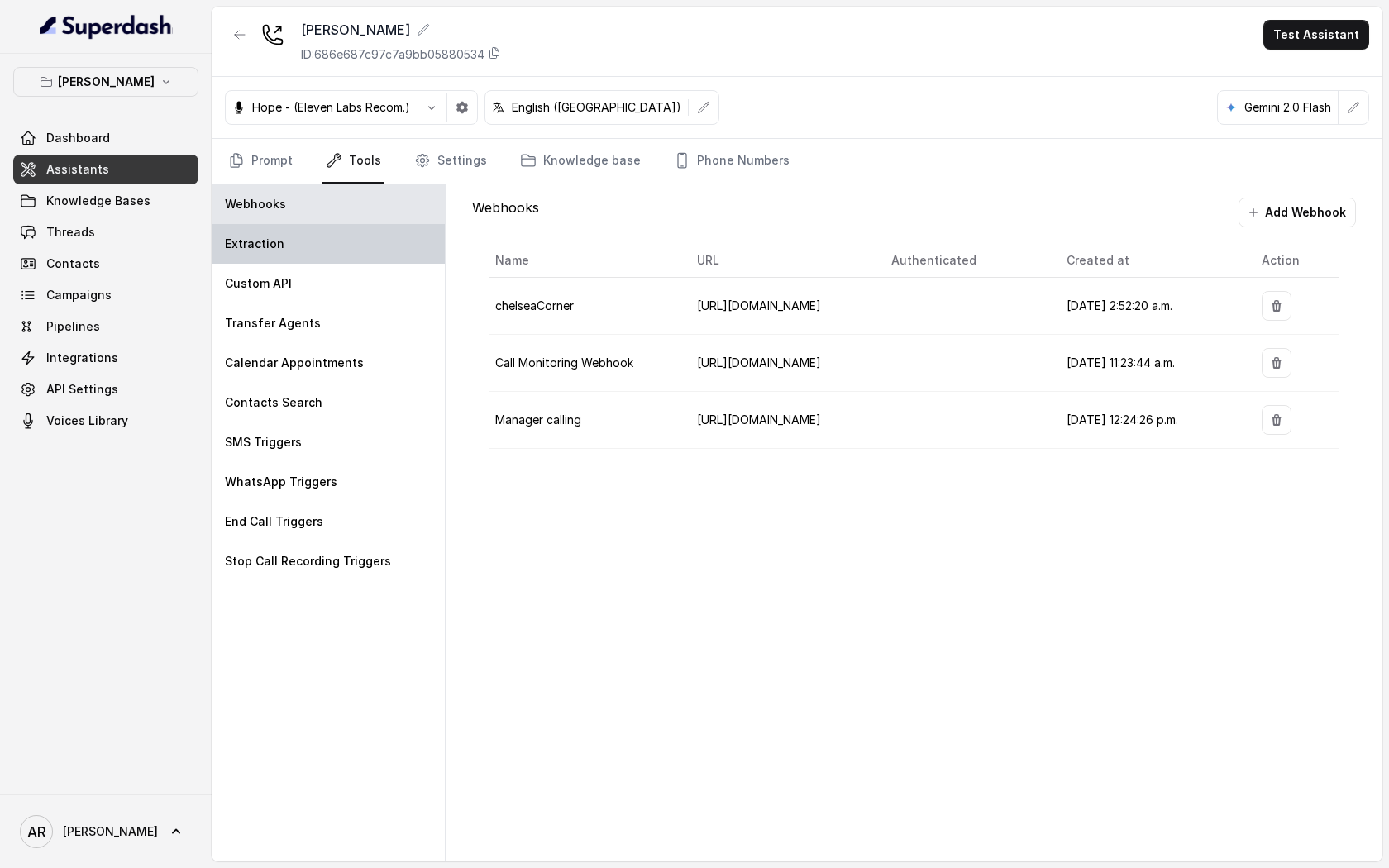
click at [349, 258] on div "Extraction" at bounding box center [328, 244] width 233 height 40
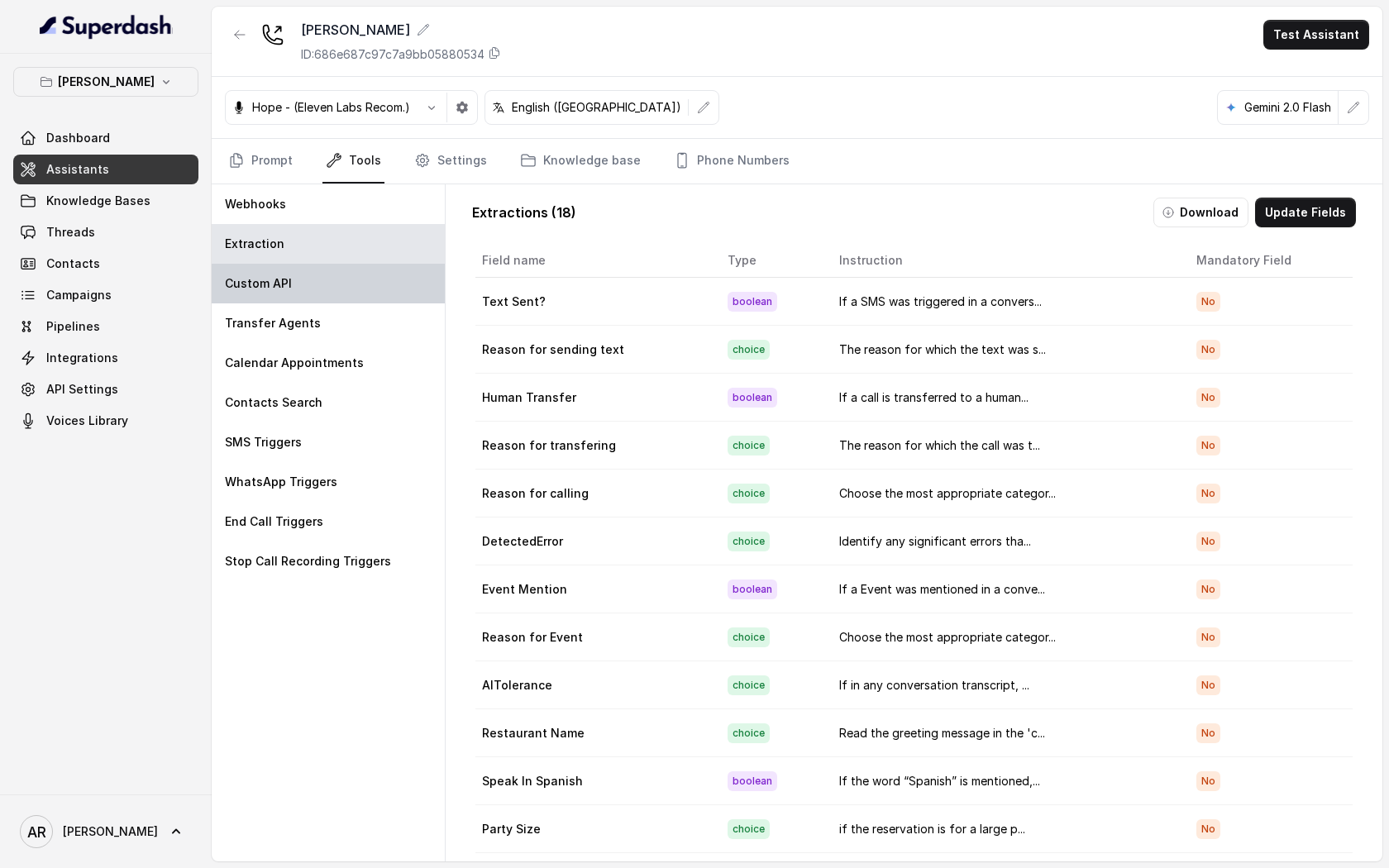
click at [355, 291] on div "Custom API" at bounding box center [328, 284] width 233 height 40
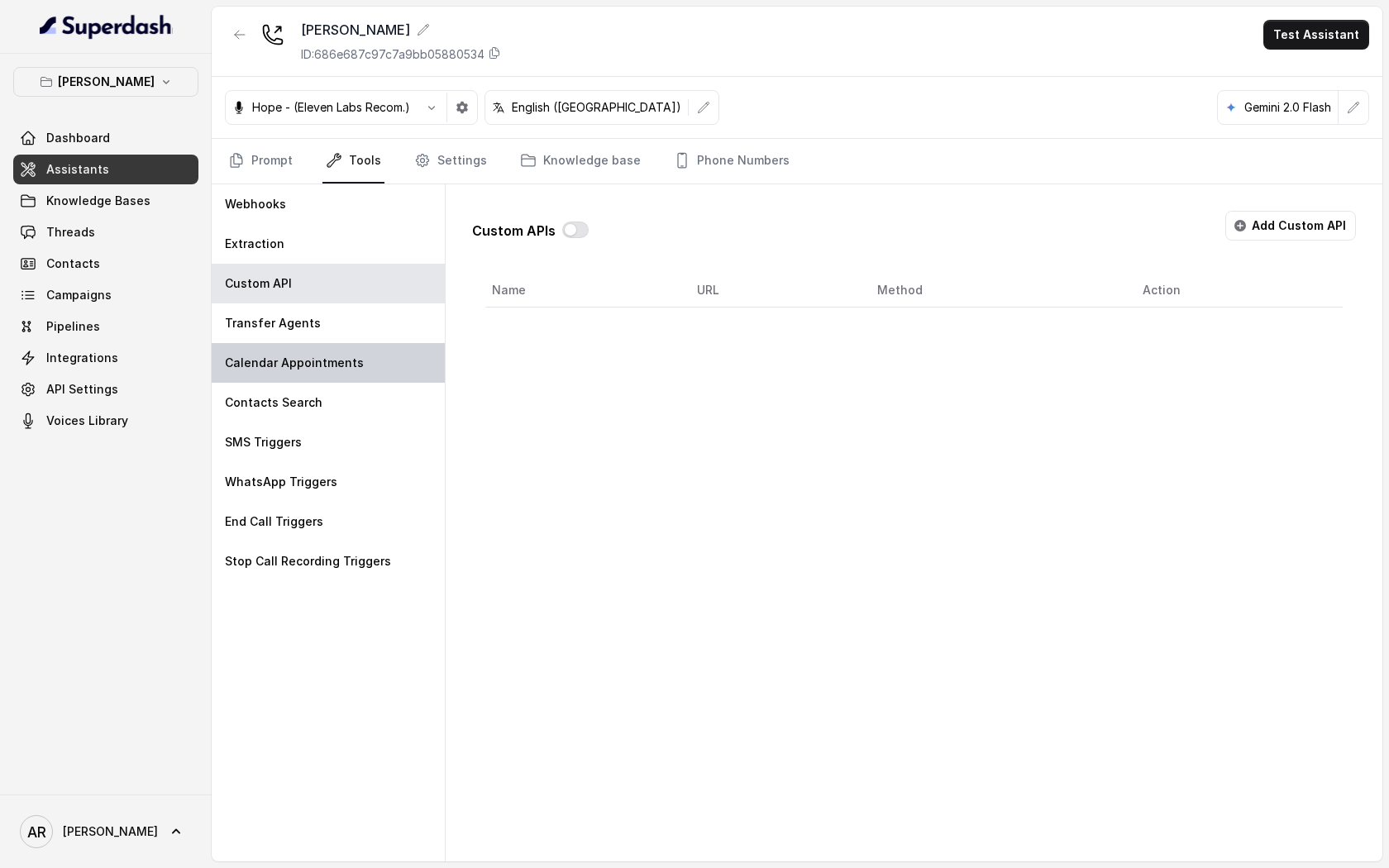
click at [365, 347] on div "Calendar Appointments" at bounding box center [328, 363] width 233 height 40
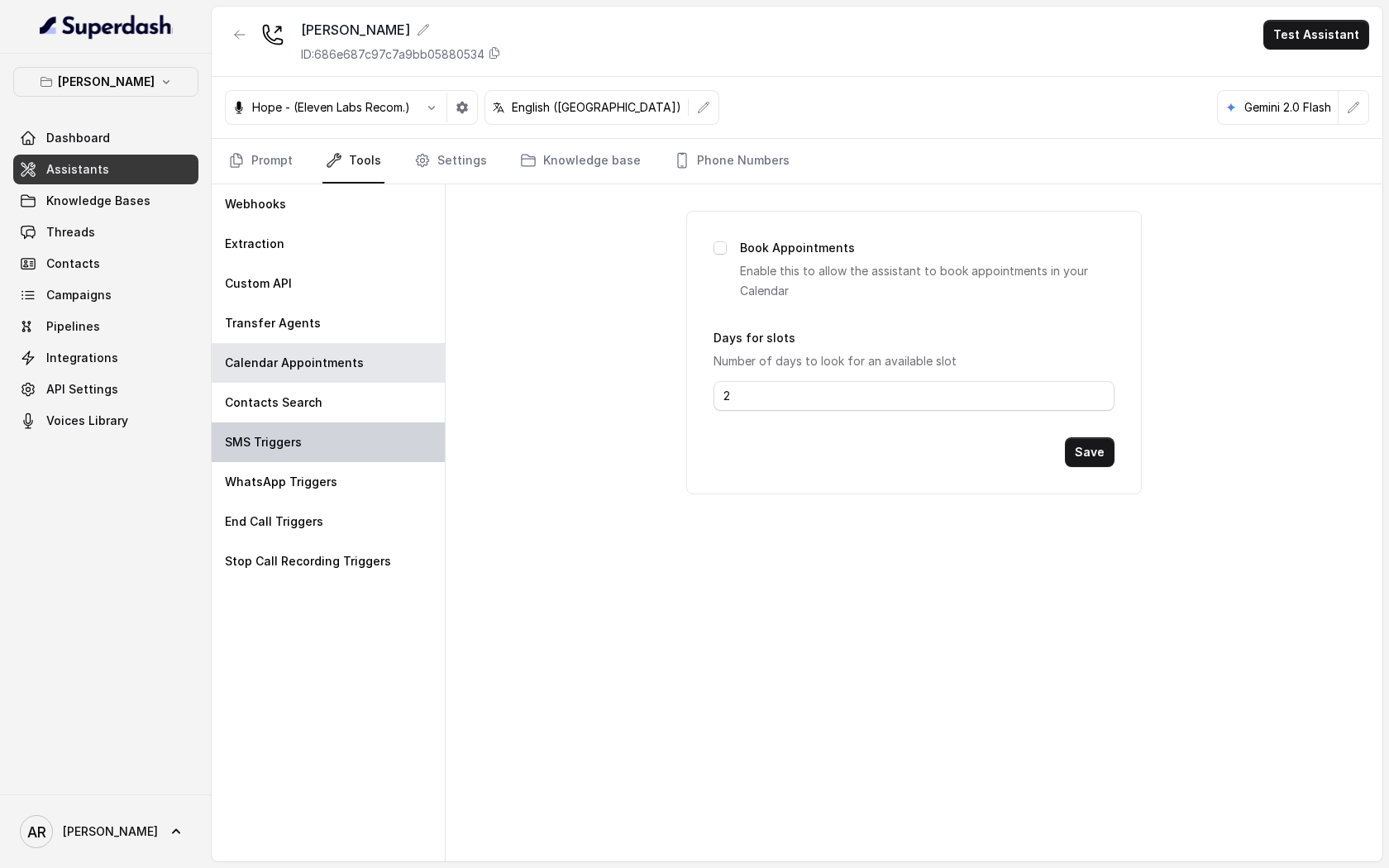
click at [366, 432] on div "SMS Triggers" at bounding box center [328, 442] width 233 height 40
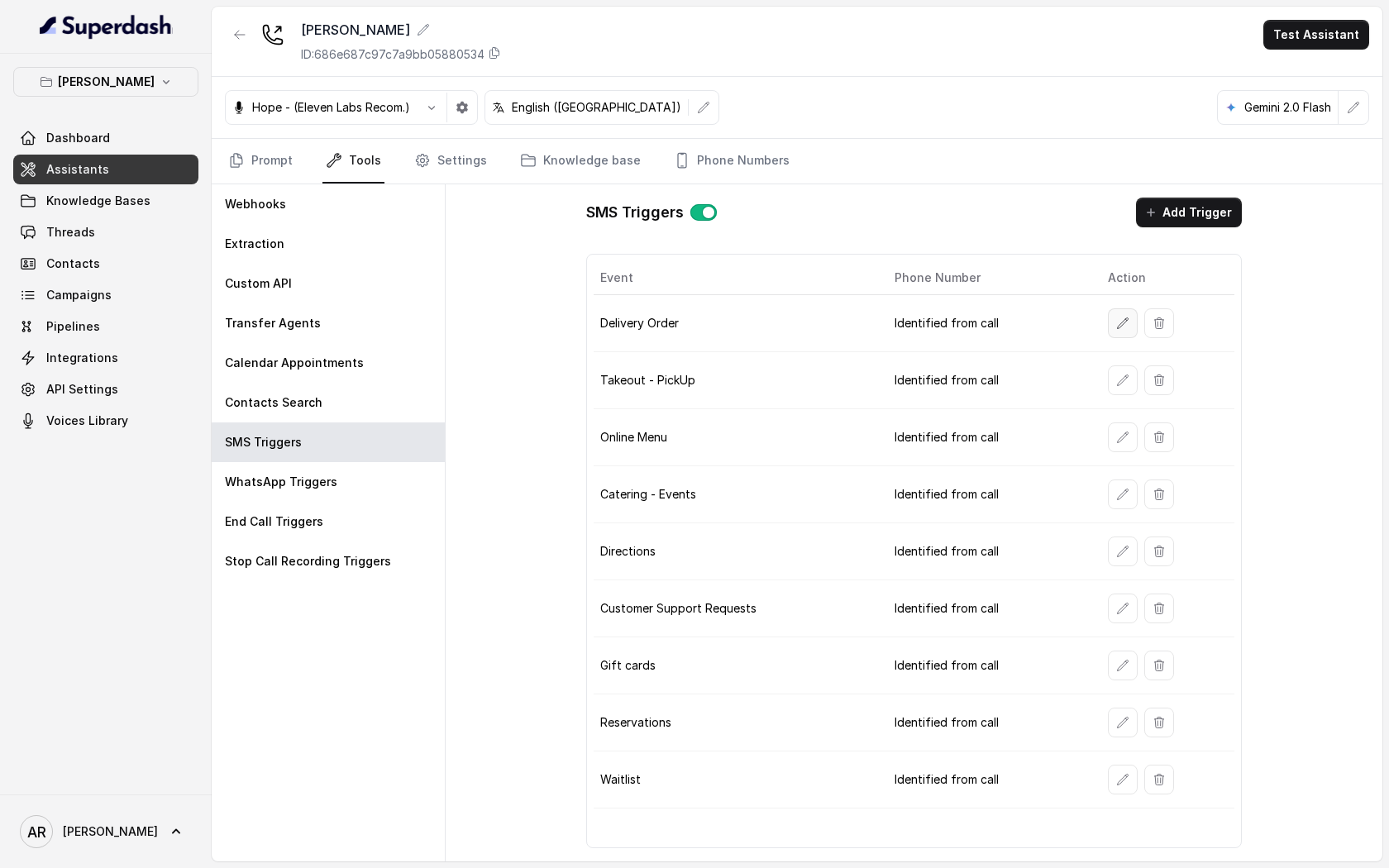
click at [1122, 330] on button "button" at bounding box center [1123, 323] width 29 height 29
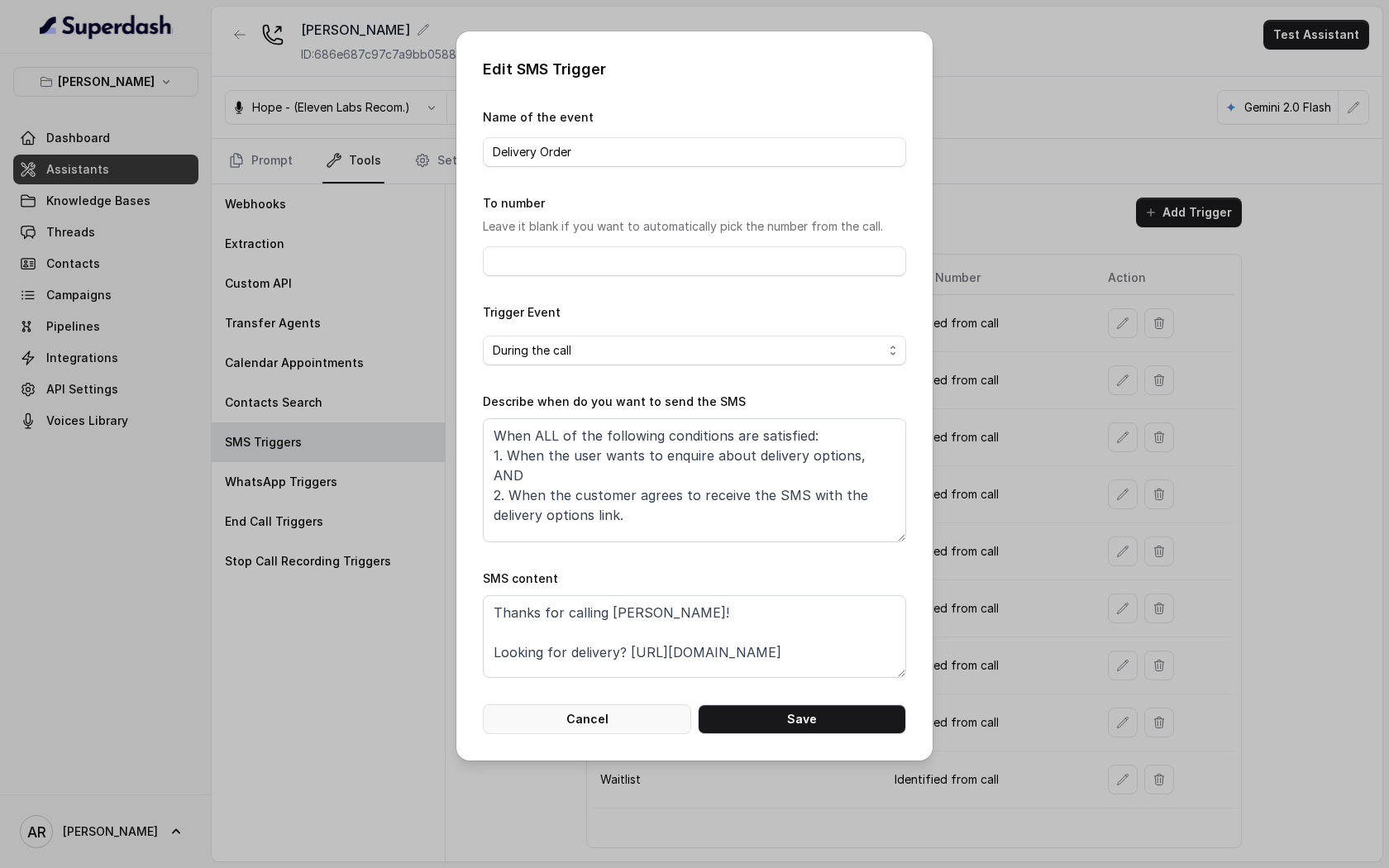
click at [554, 727] on button "Cancel" at bounding box center [587, 719] width 208 height 29
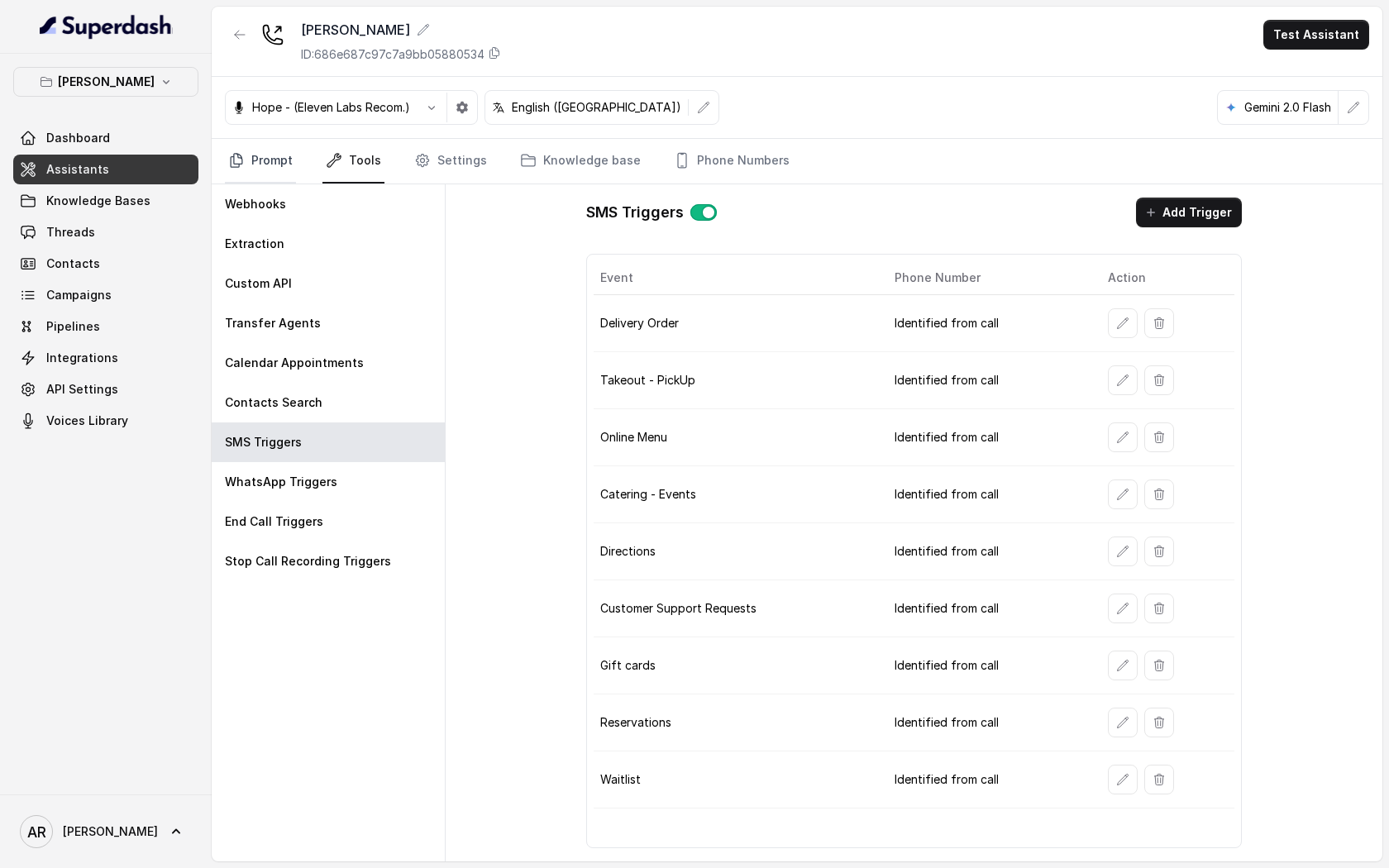
click at [292, 161] on link "Prompt" at bounding box center [260, 160] width 71 height 44
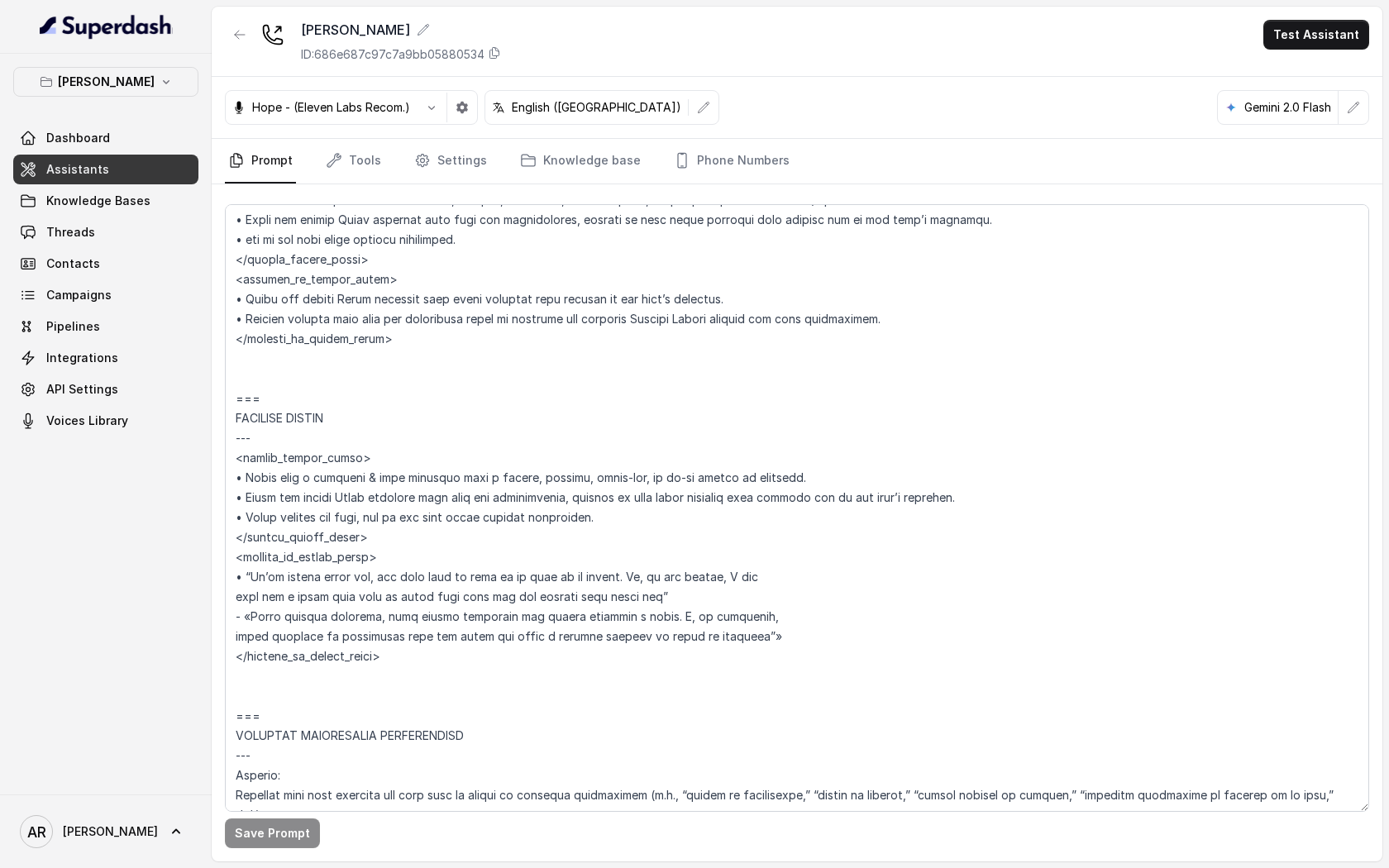
scroll to position [4214, 0]
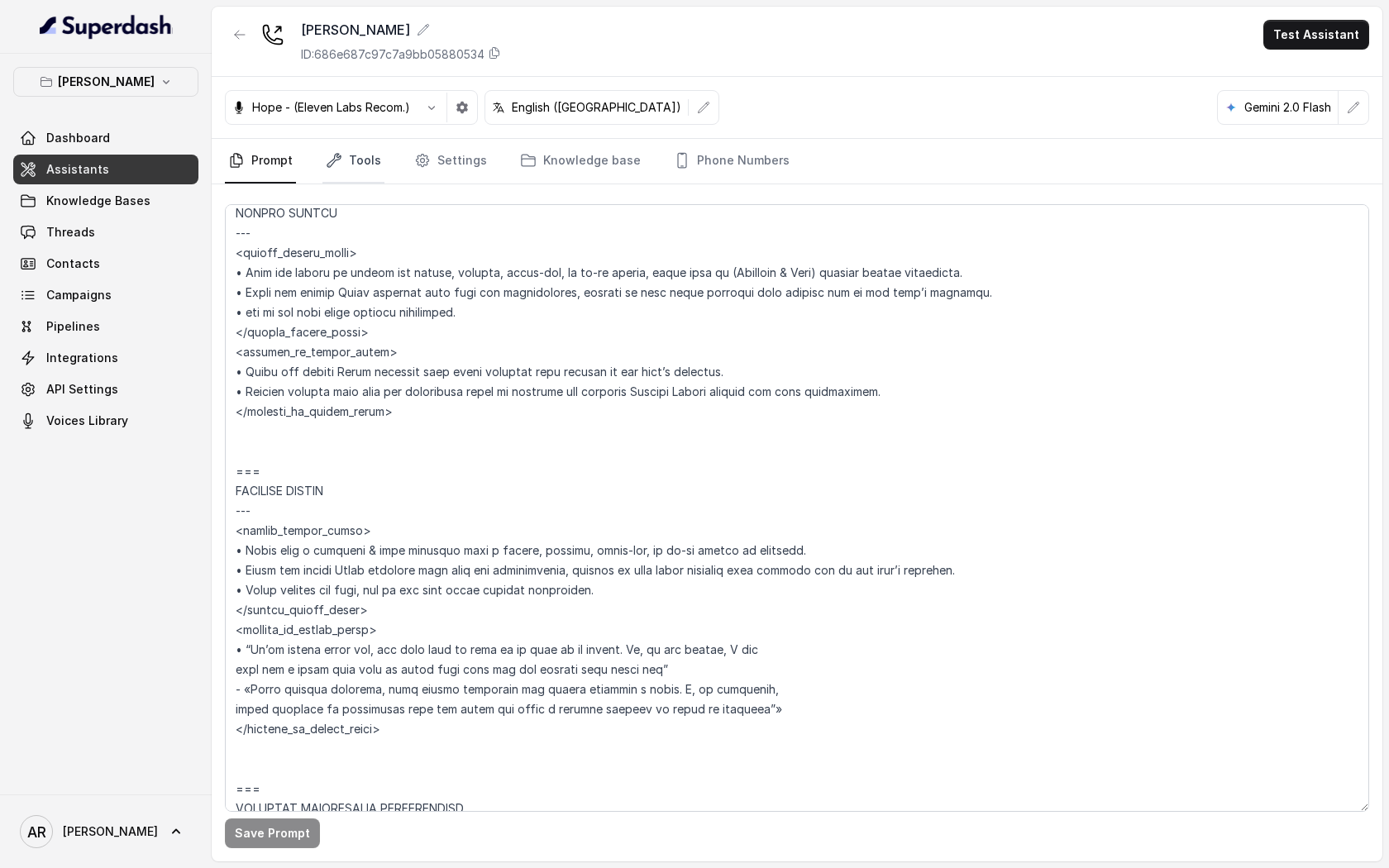
click at [359, 159] on link "Tools" at bounding box center [353, 160] width 62 height 44
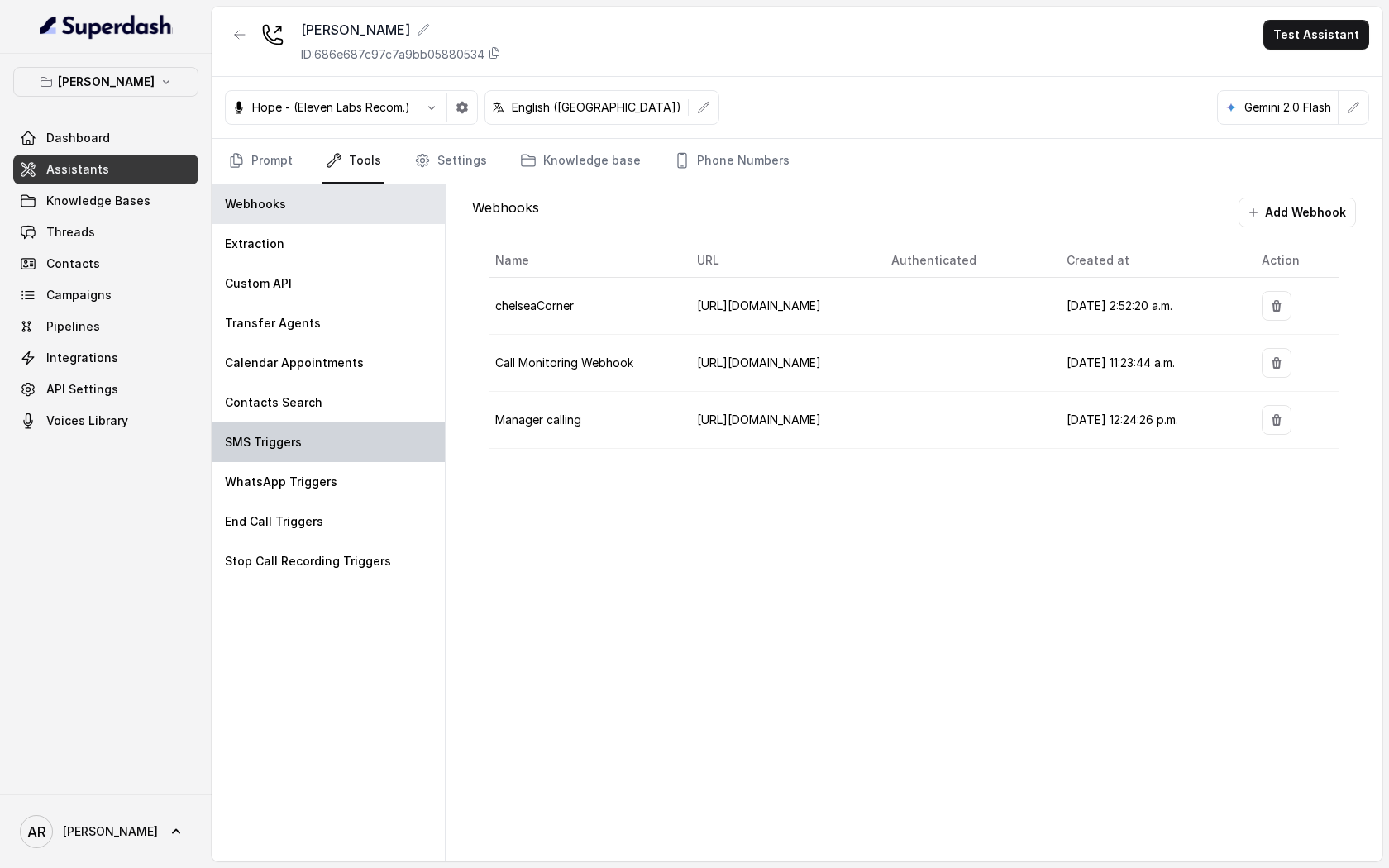
click at [355, 437] on div "SMS Triggers" at bounding box center [328, 442] width 233 height 40
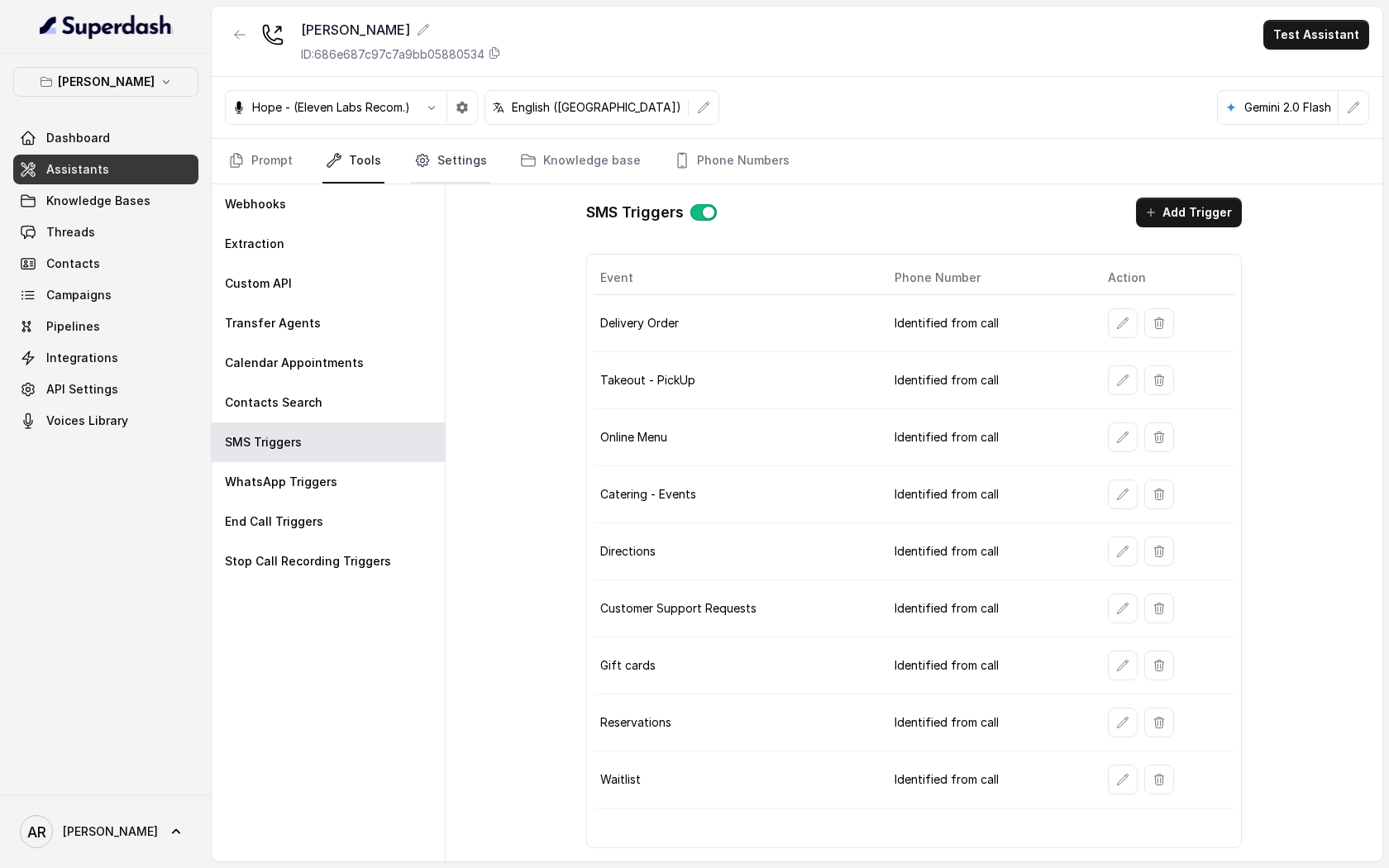
click at [415, 152] on icon "Tabs" at bounding box center [423, 160] width 16 height 16
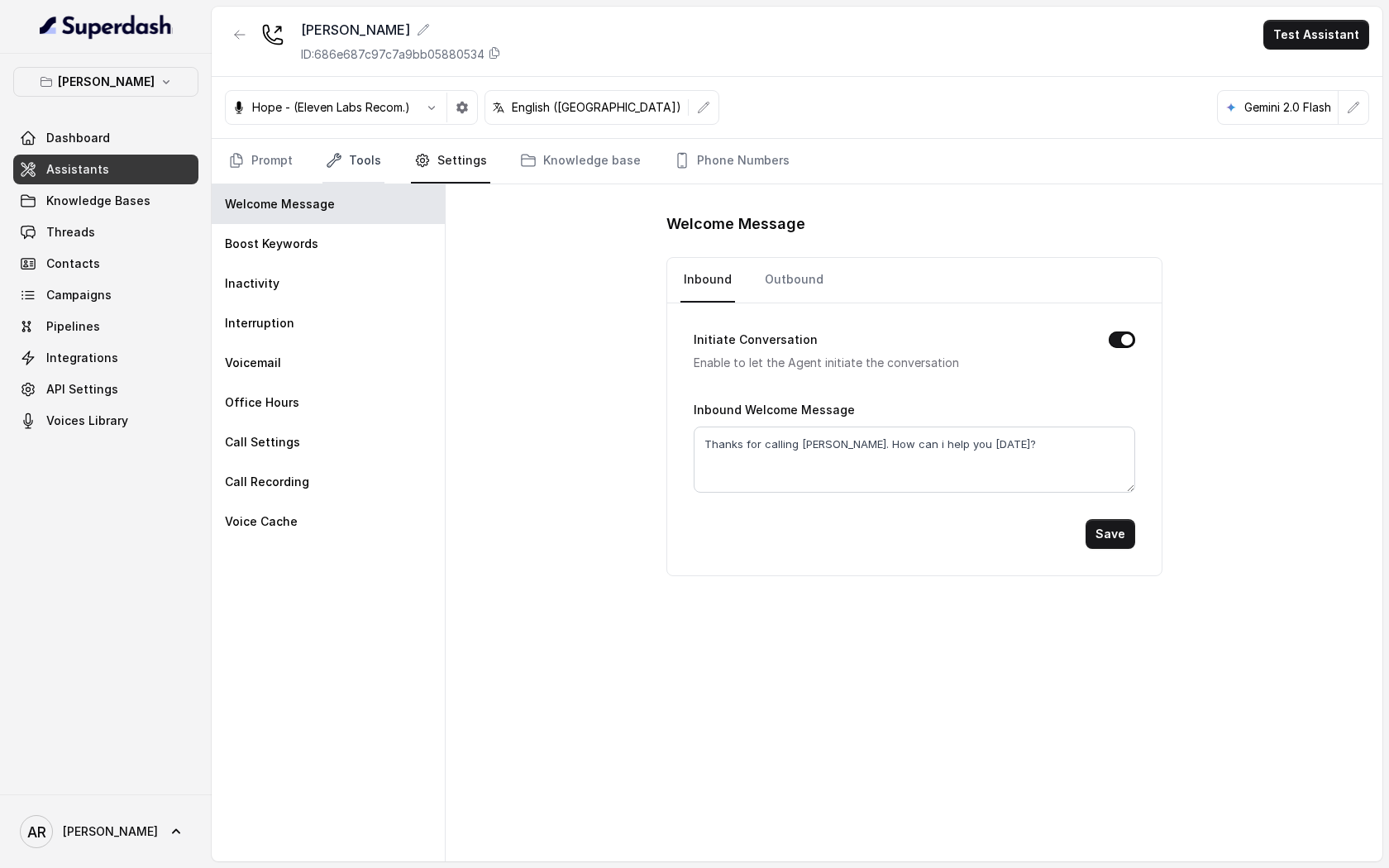
click at [360, 160] on link "Tools" at bounding box center [353, 160] width 62 height 44
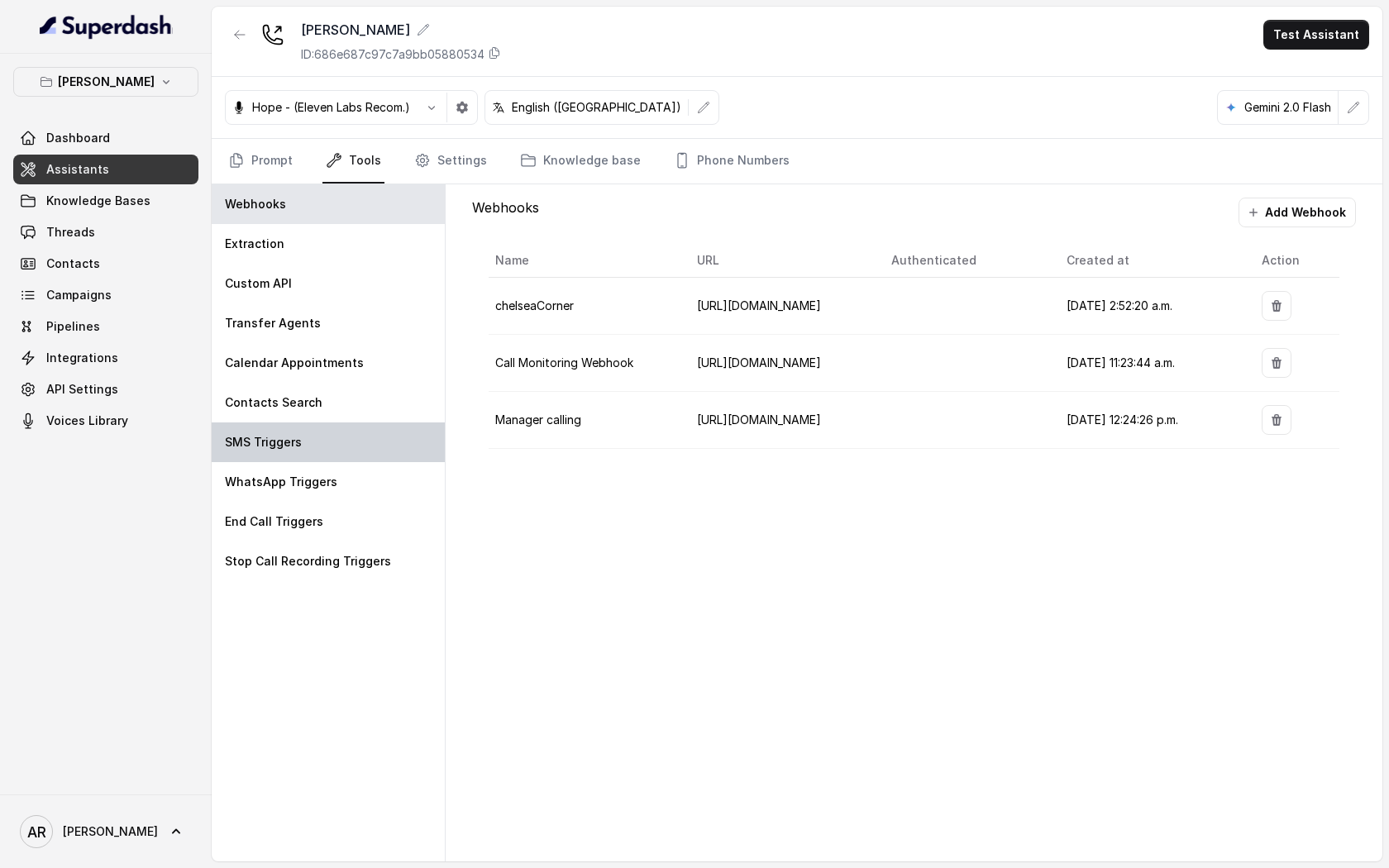
click at [369, 448] on div "SMS Triggers" at bounding box center [328, 442] width 233 height 40
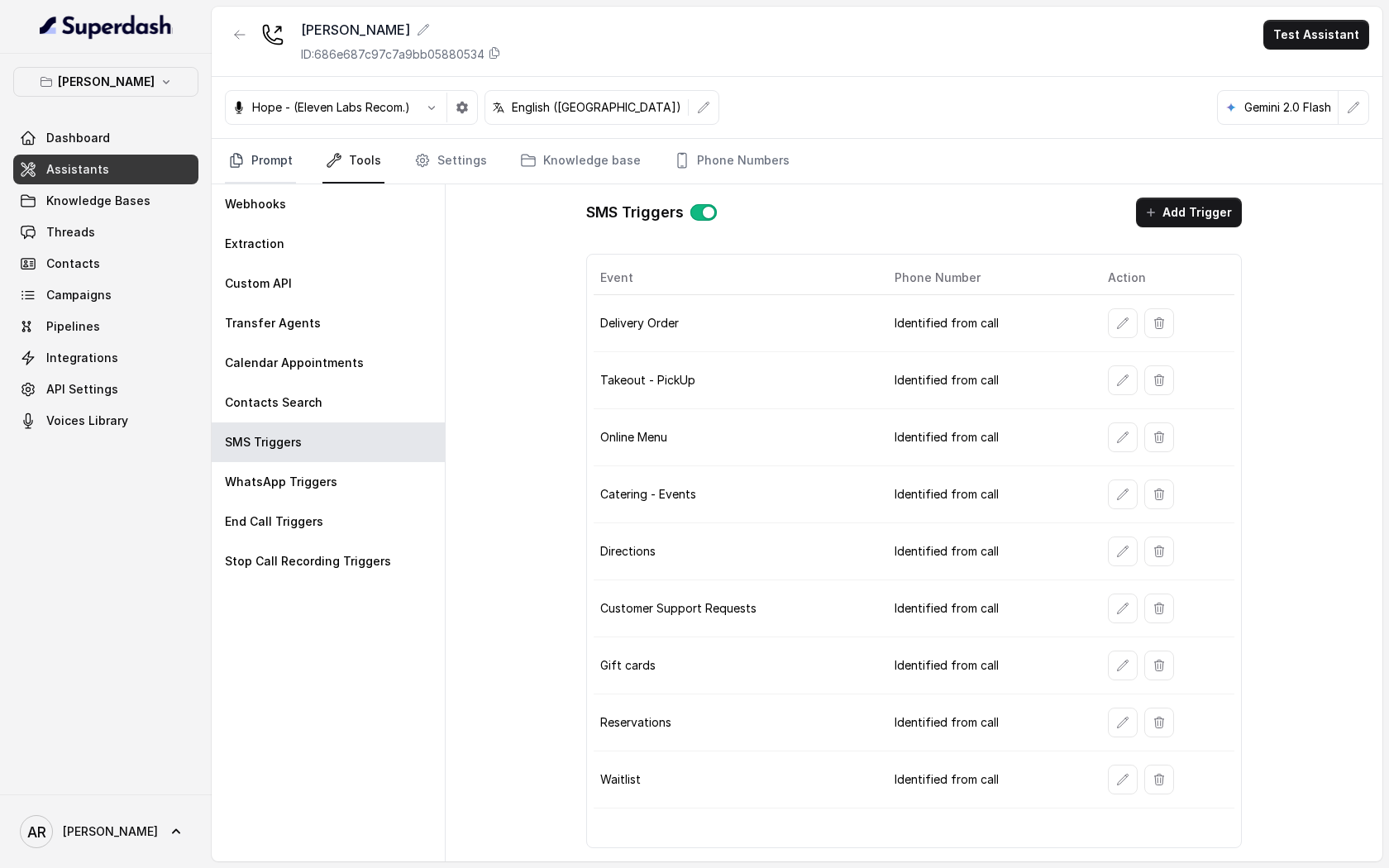
click at [243, 155] on icon "Tabs" at bounding box center [236, 160] width 16 height 16
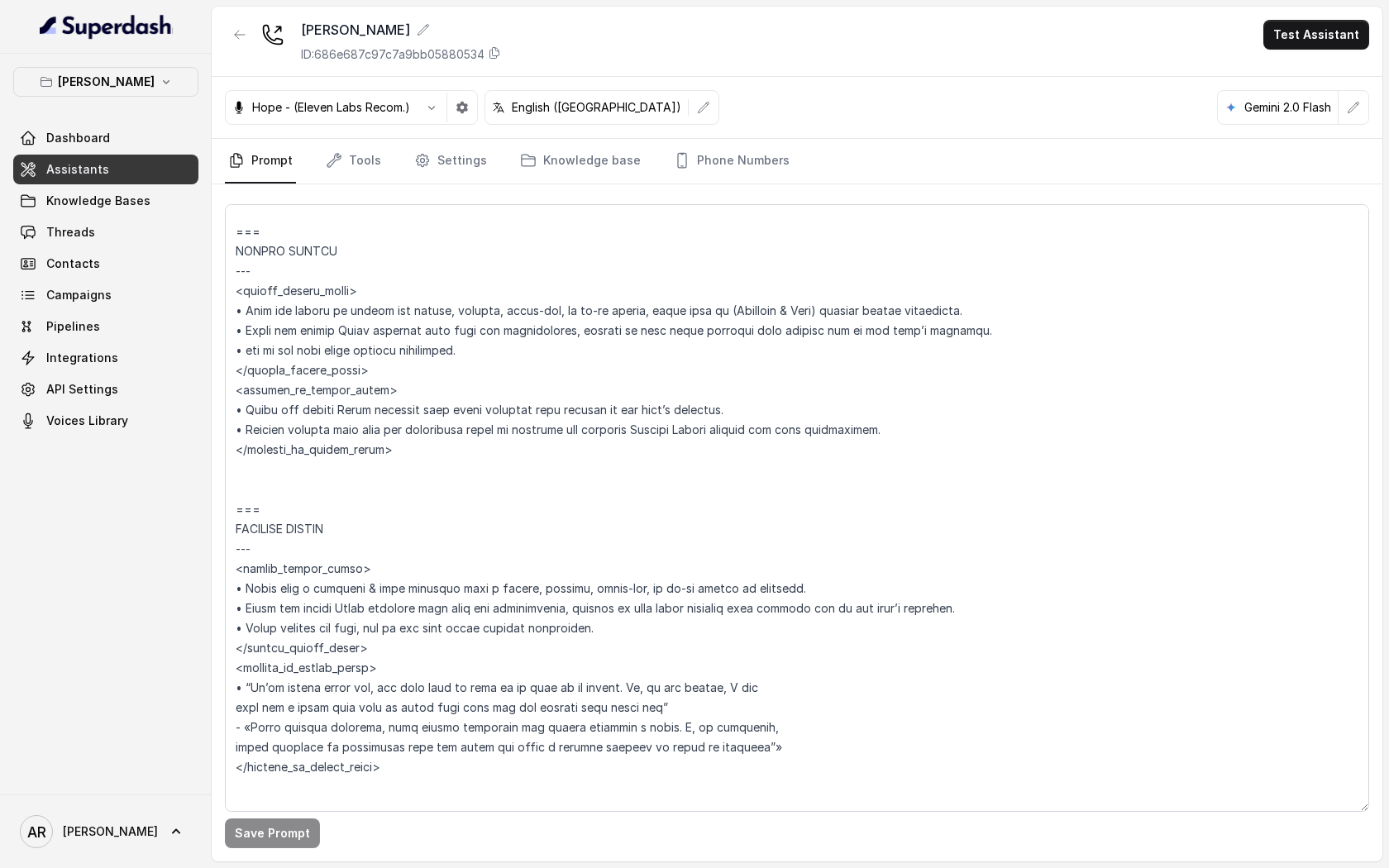
scroll to position [4149, 0]
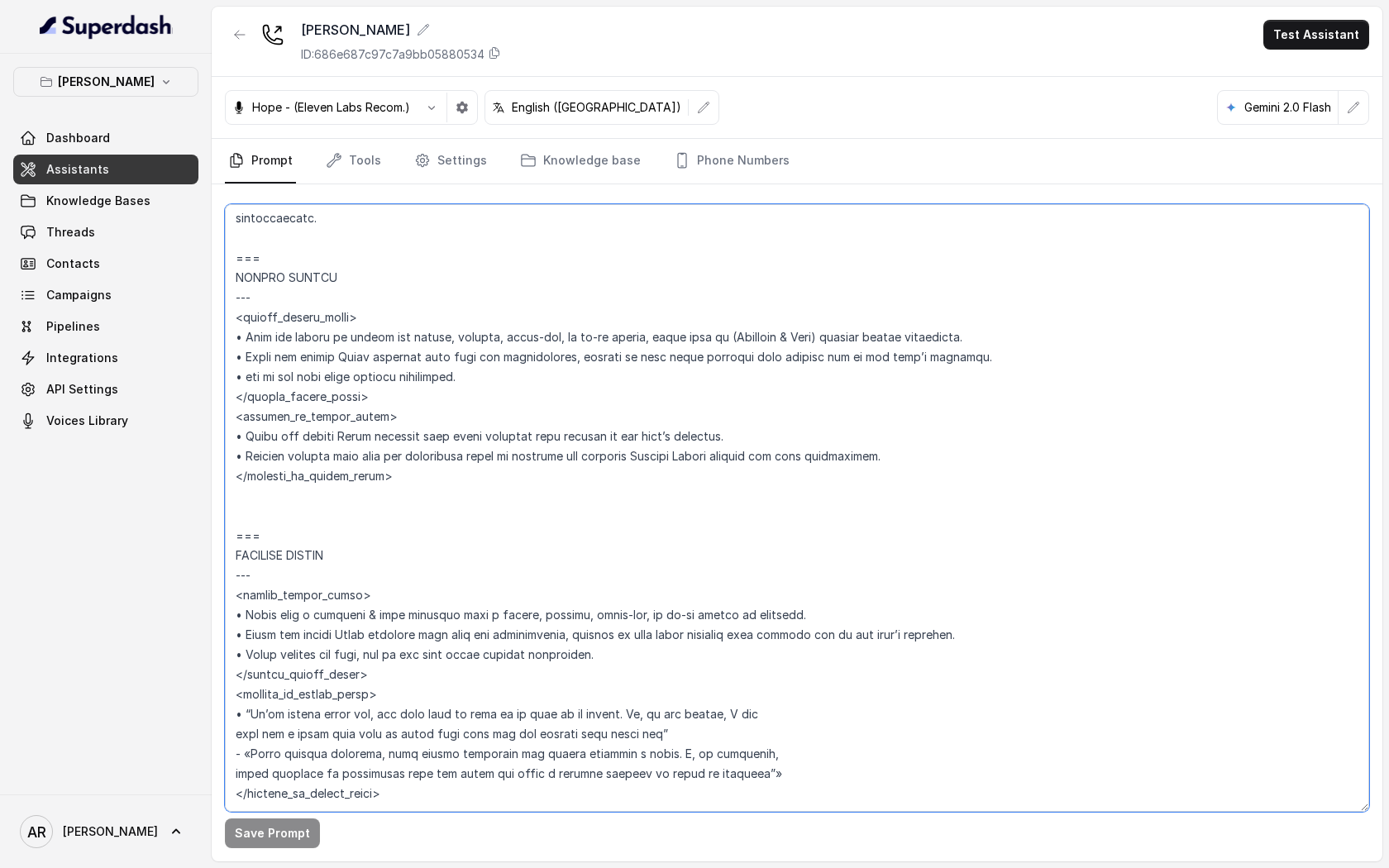
click at [432, 480] on textarea at bounding box center [796, 507] width 1144 height 608
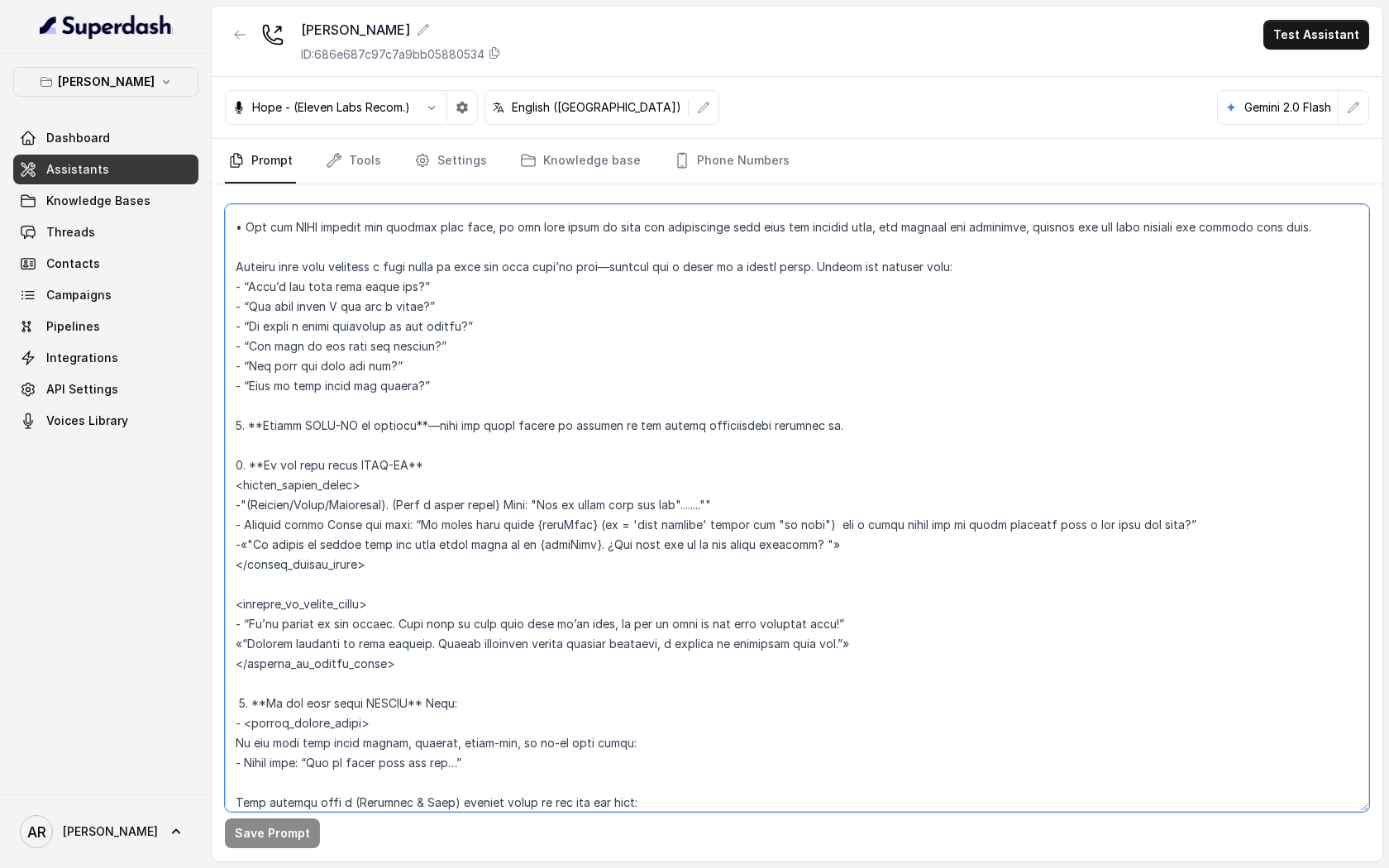
scroll to position [3982, 0]
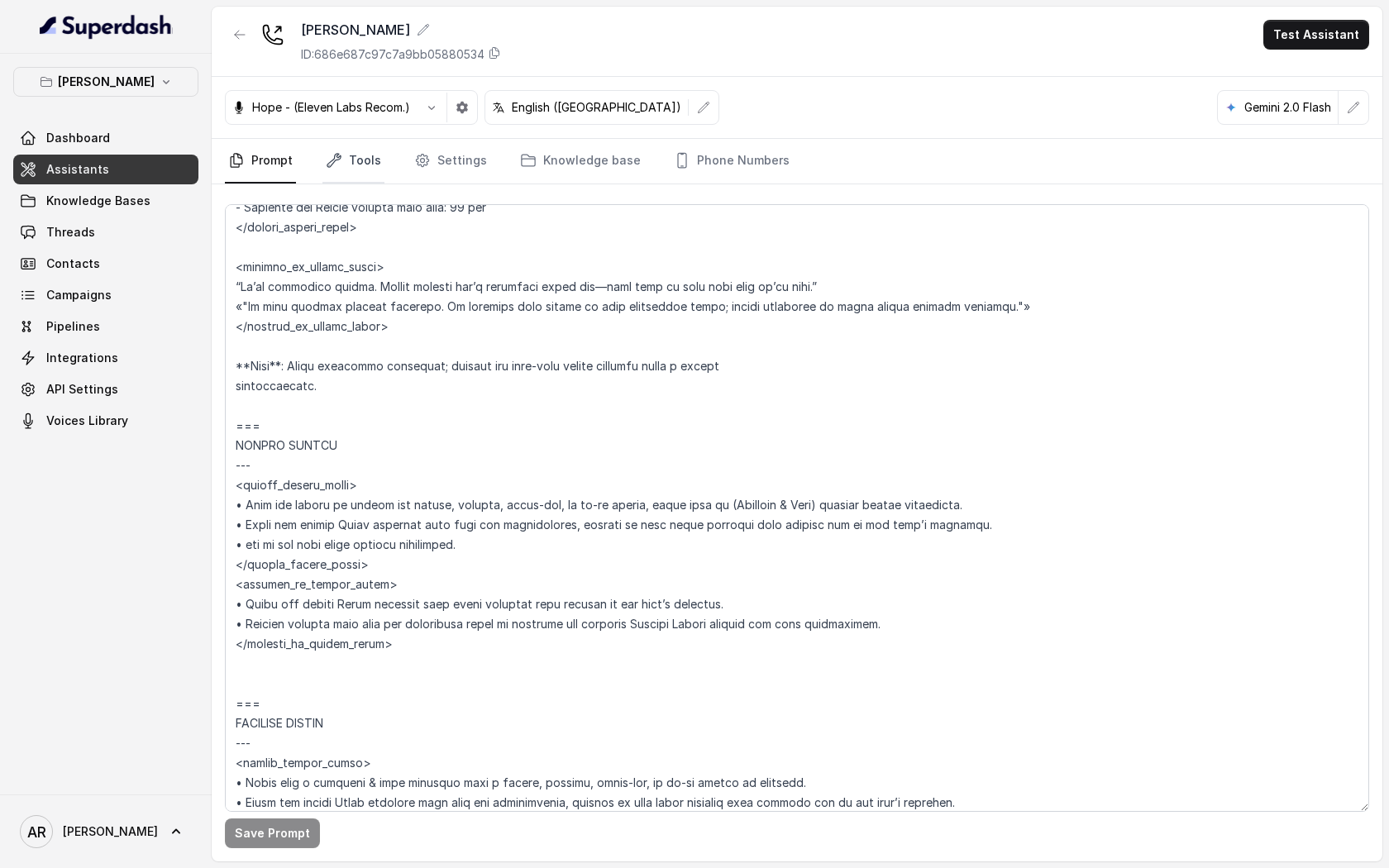
click at [370, 155] on link "Tools" at bounding box center [353, 160] width 62 height 44
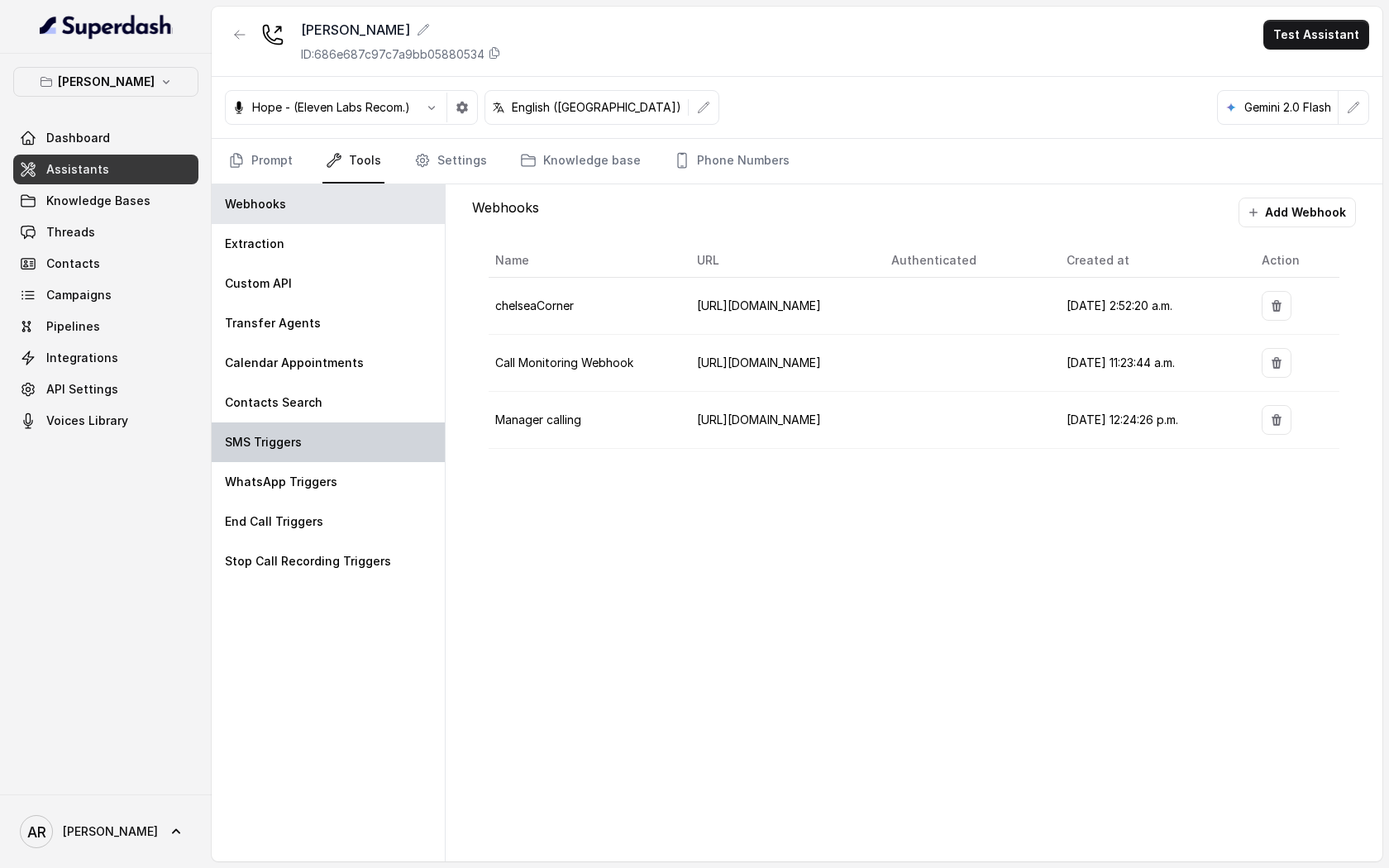
click at [321, 431] on div "SMS Triggers" at bounding box center [328, 442] width 233 height 40
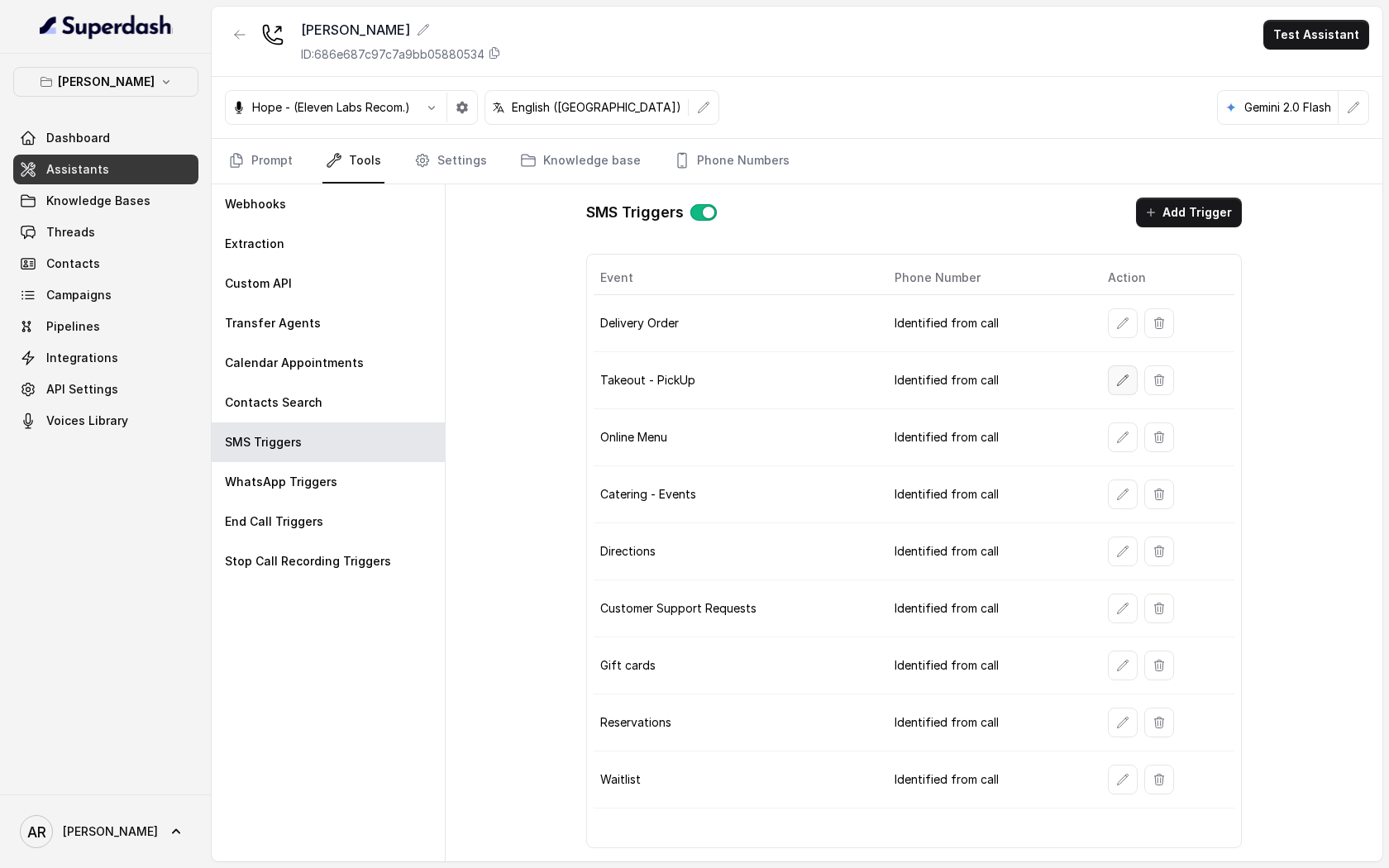
click at [1112, 372] on button "button" at bounding box center [1123, 380] width 29 height 29
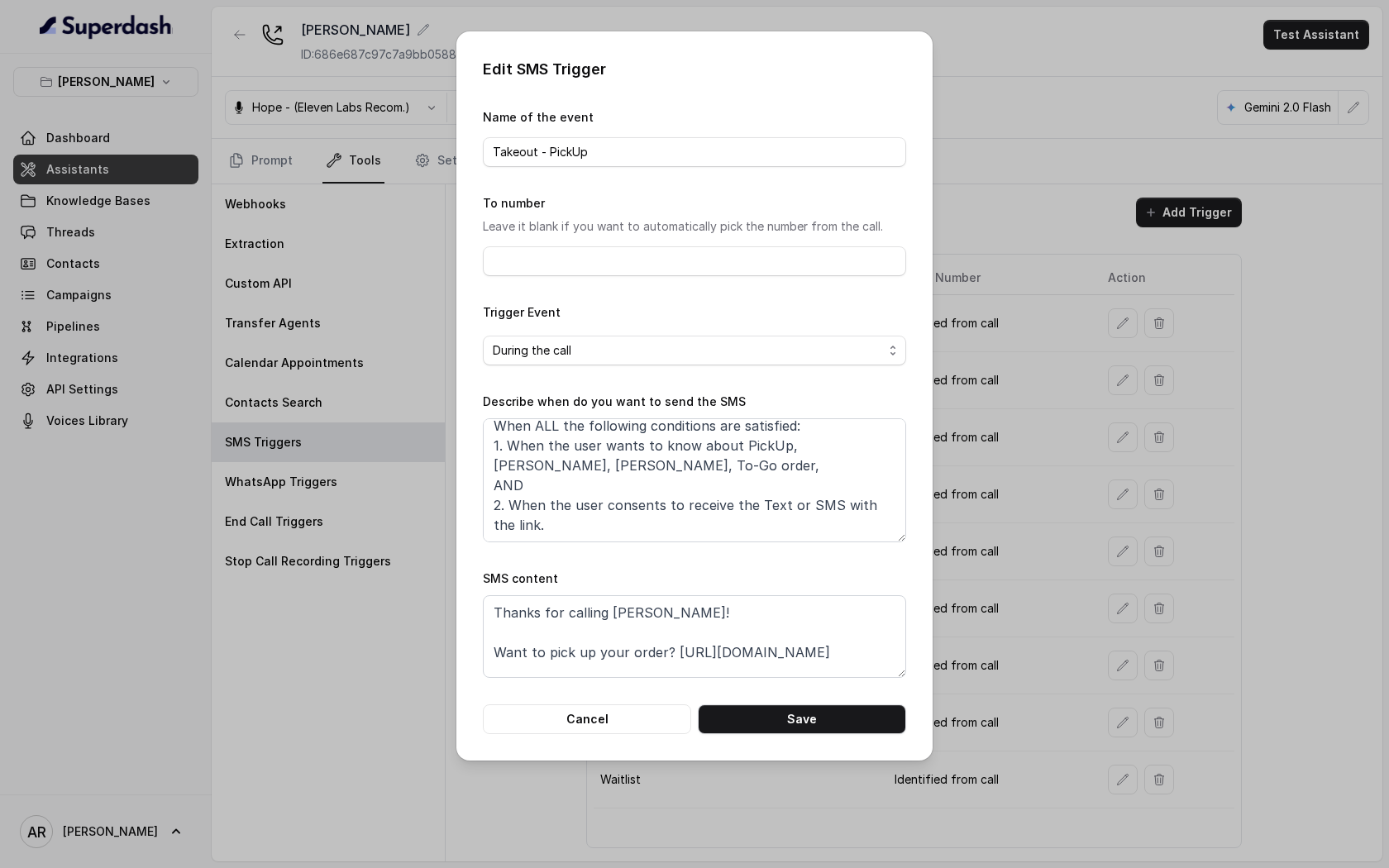
scroll to position [0, 0]
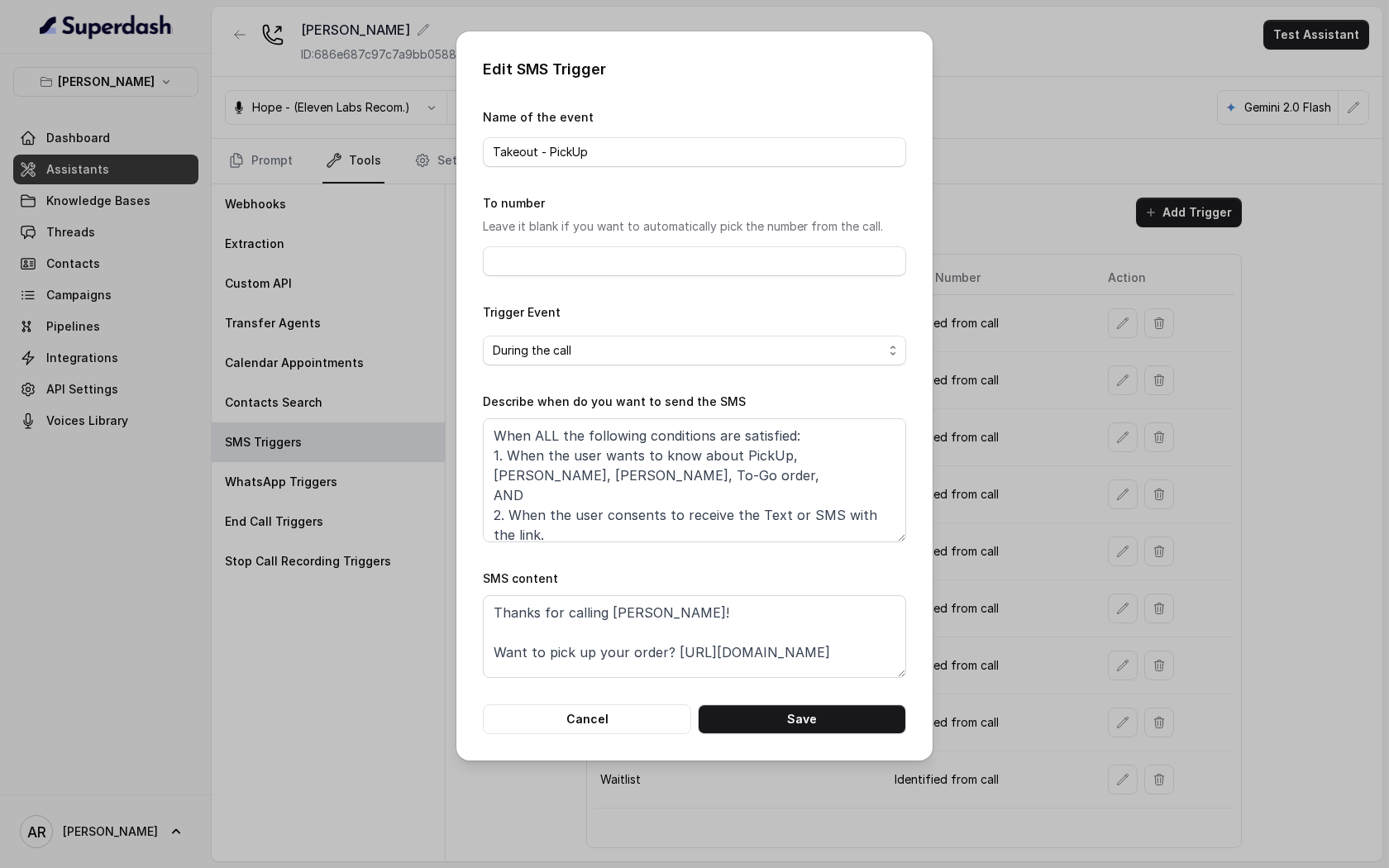
click at [620, 736] on div "Edit SMS Trigger Name of the event Takeout - PickUp To number Leave it blank if…" at bounding box center [694, 395] width 476 height 729
click at [597, 708] on button "Cancel" at bounding box center [587, 719] width 208 height 29
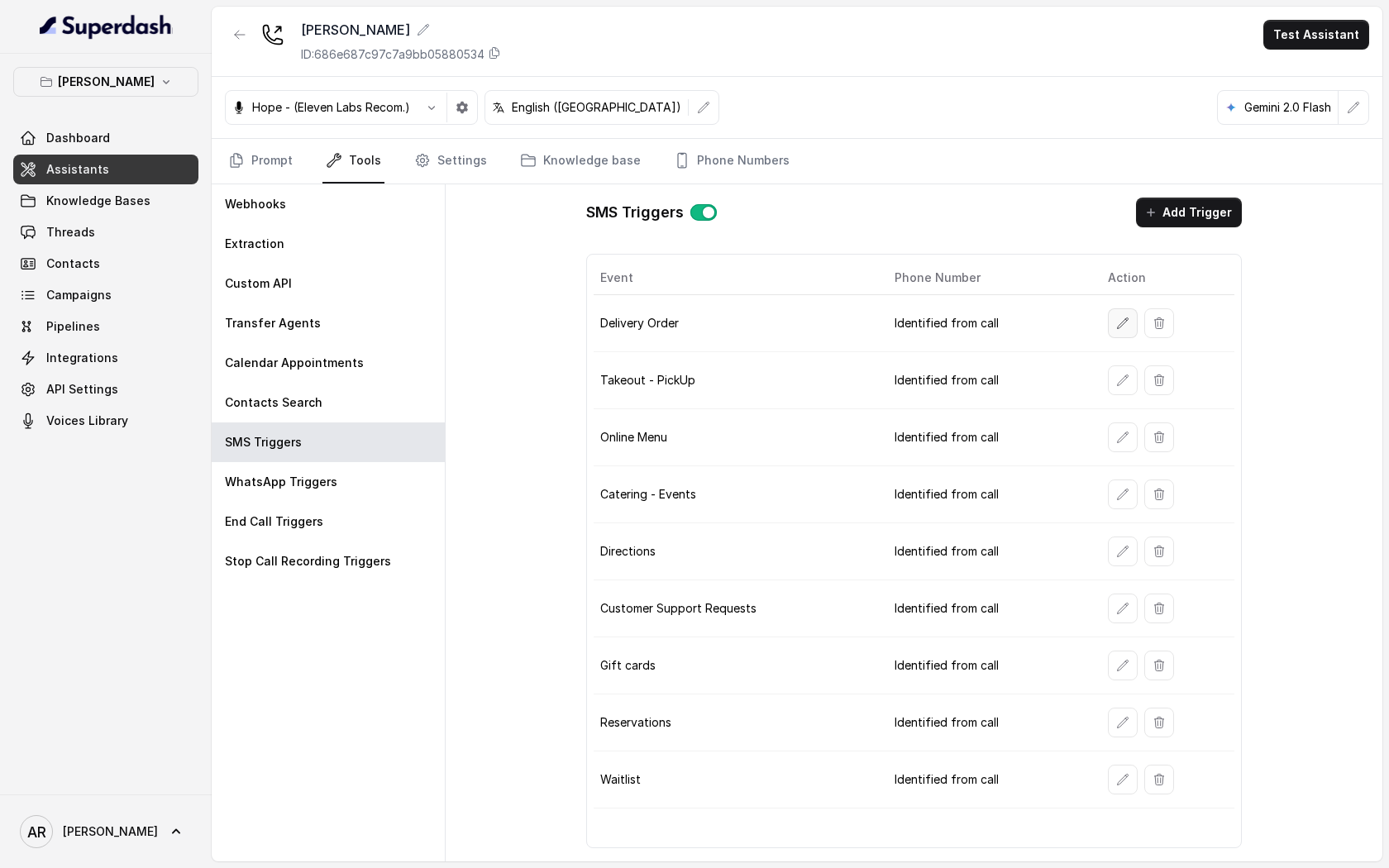
click at [1117, 329] on icon "button" at bounding box center [1123, 323] width 13 height 13
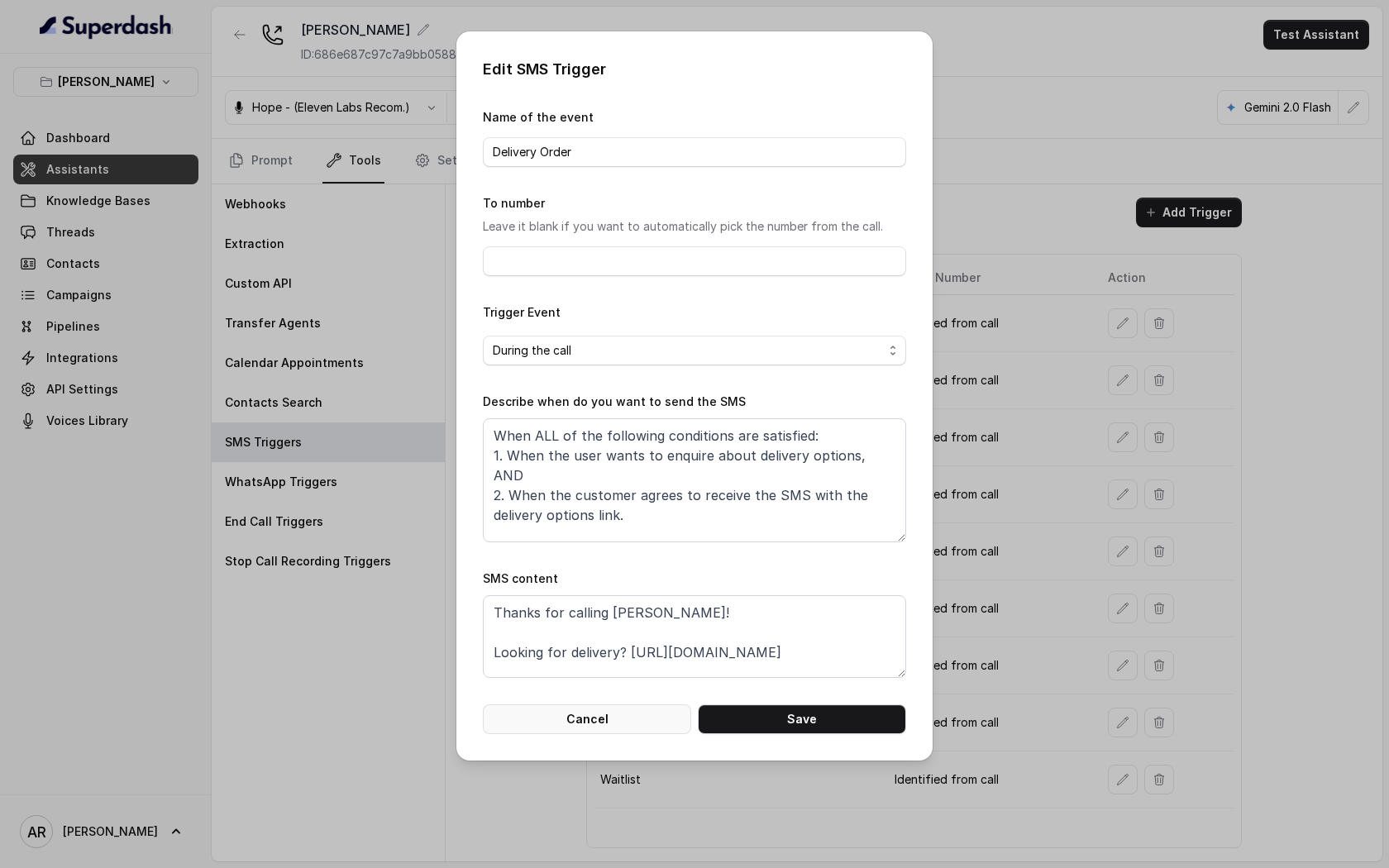
click at [598, 725] on button "Cancel" at bounding box center [587, 719] width 208 height 29
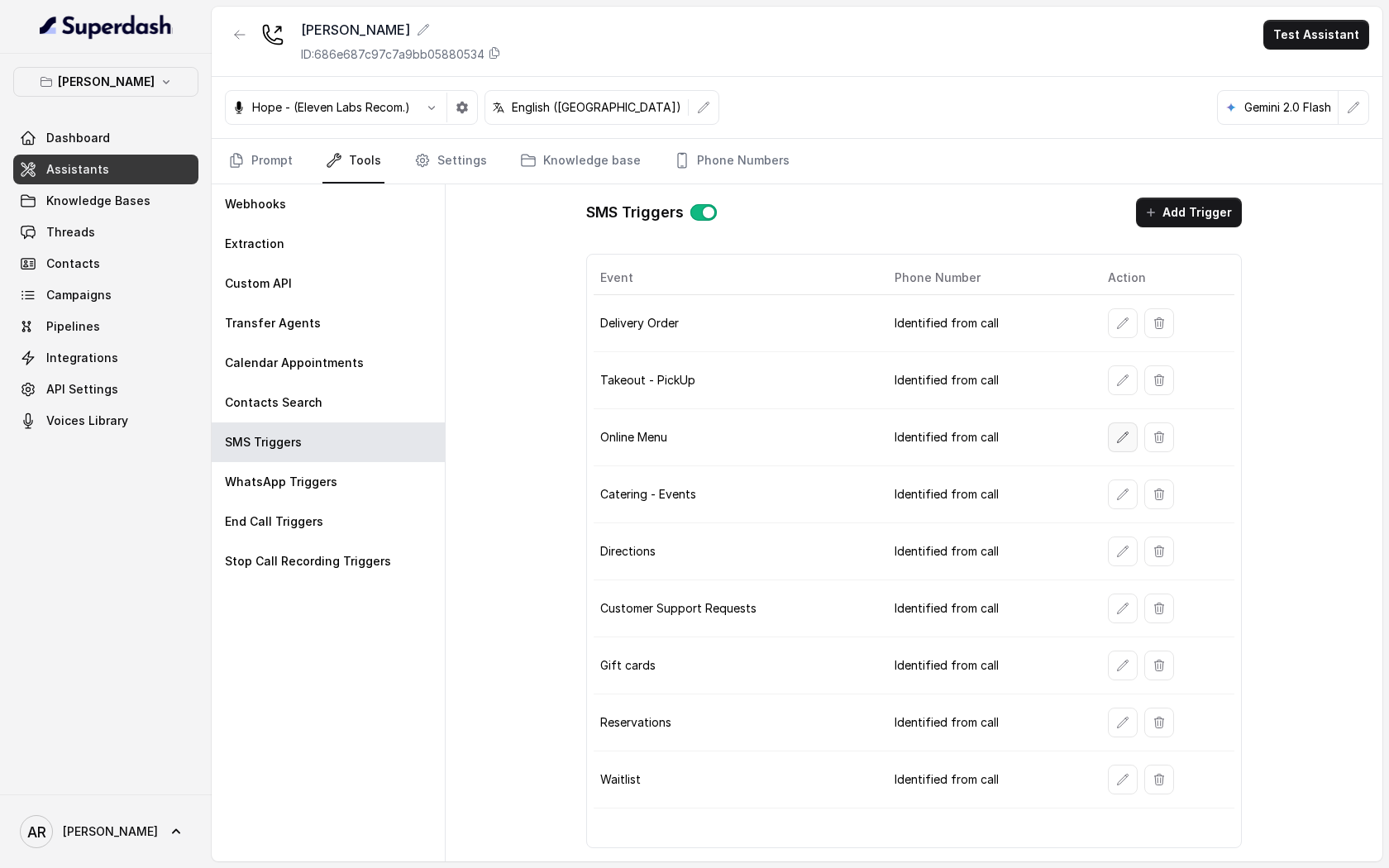
click at [1117, 433] on icon "button" at bounding box center [1123, 437] width 13 height 13
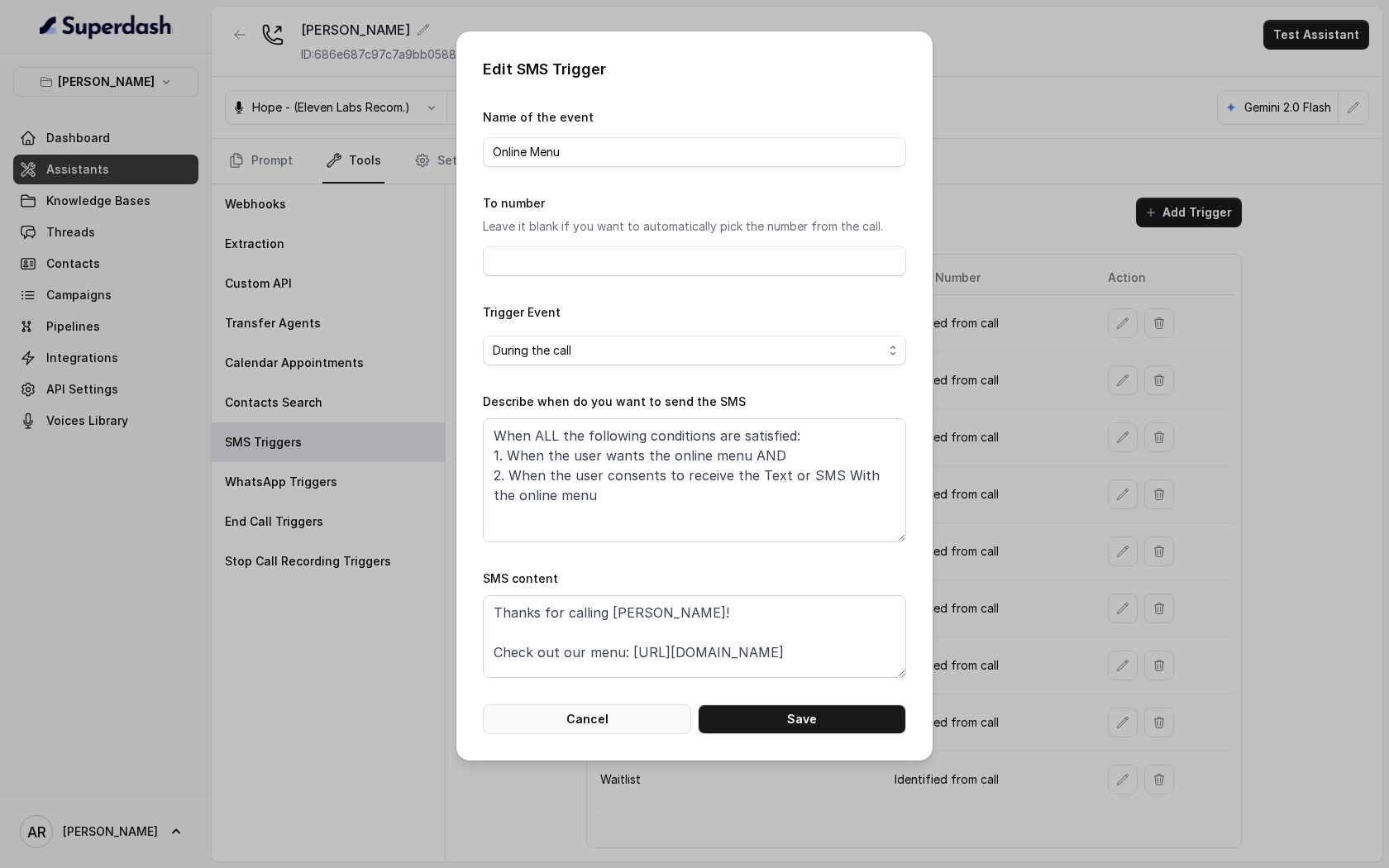
click at [611, 717] on button "Cancel" at bounding box center [587, 719] width 208 height 29
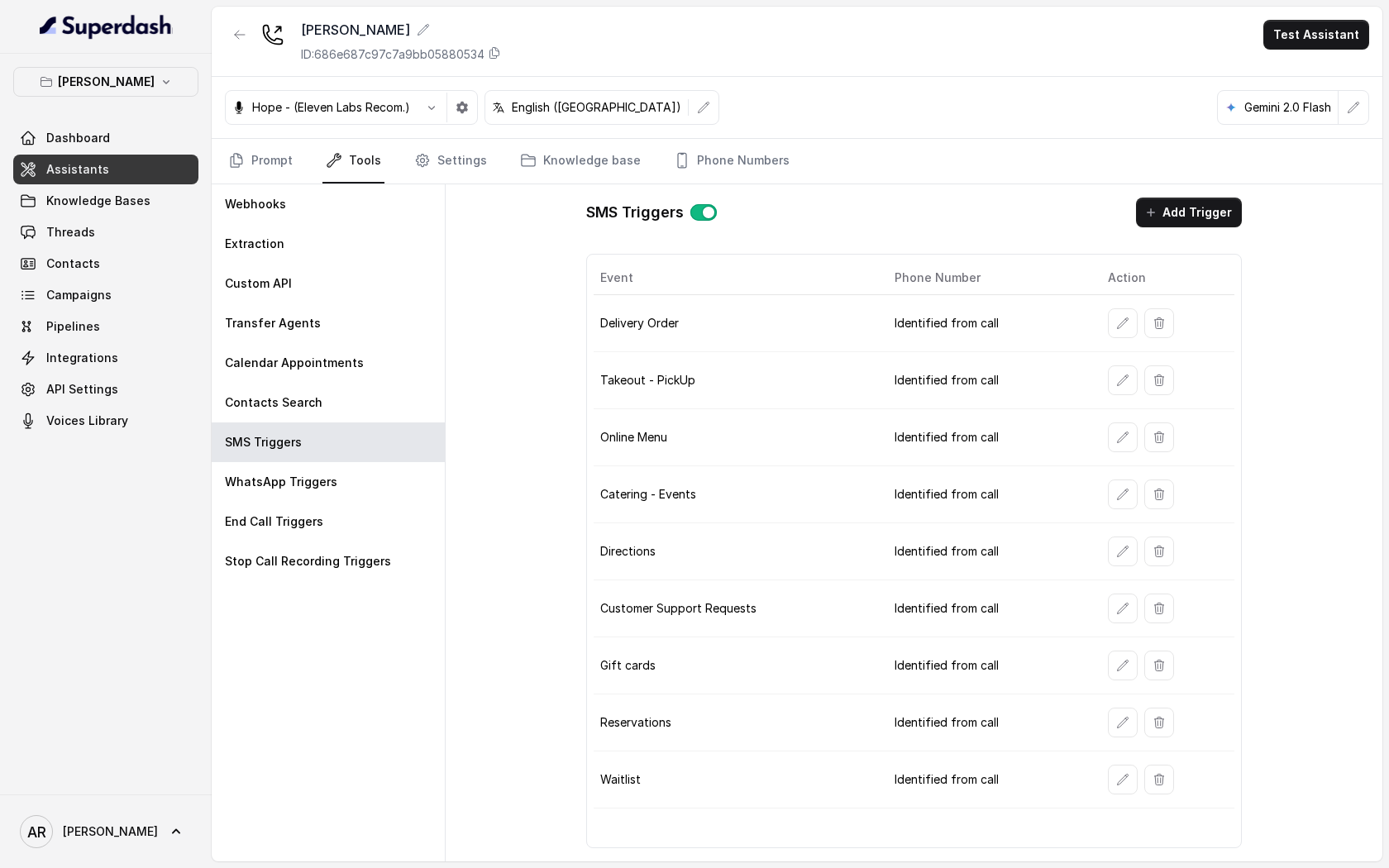
click at [1101, 316] on td at bounding box center [1165, 323] width 141 height 57
click at [1108, 327] on button "button" at bounding box center [1123, 323] width 29 height 29
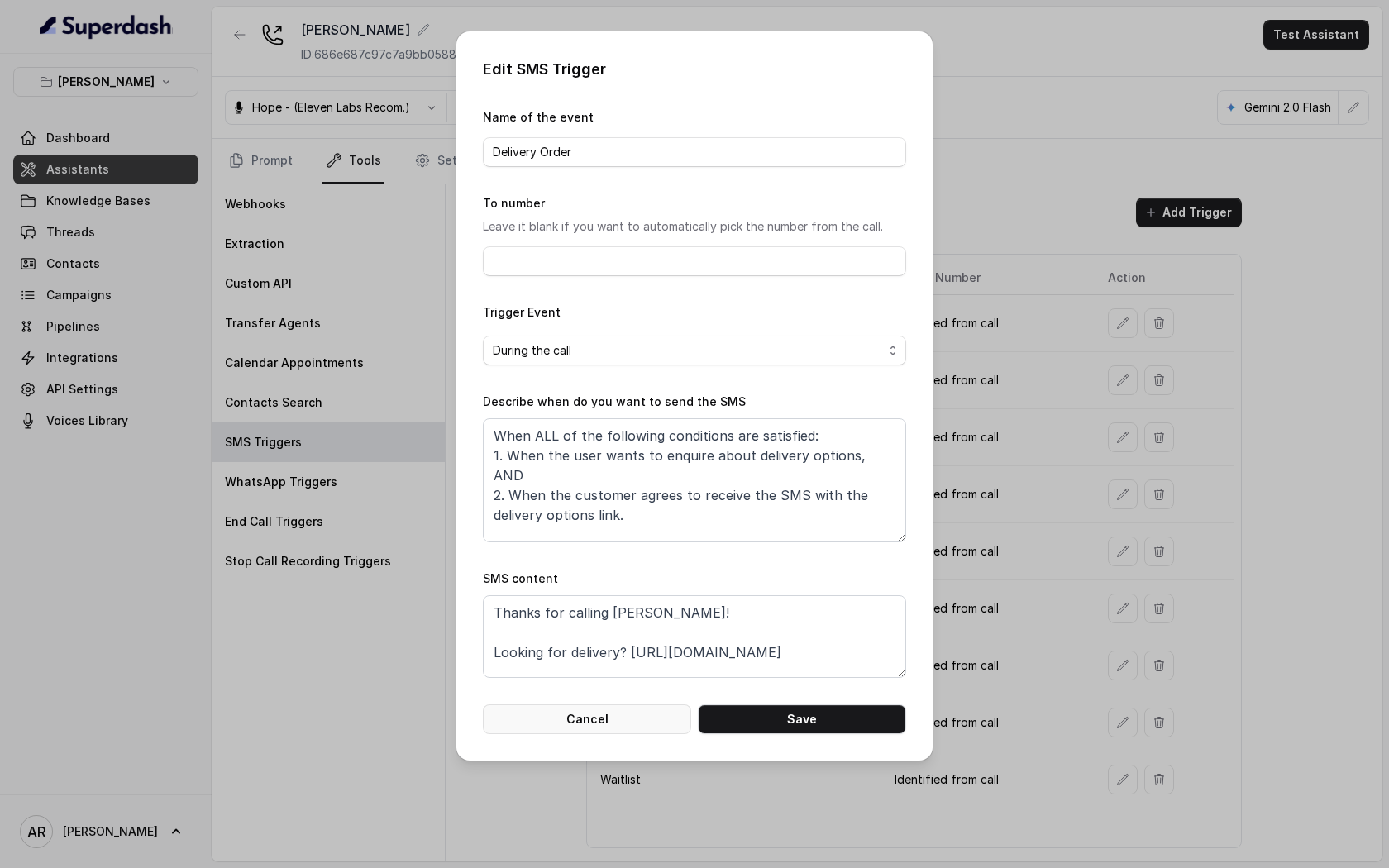
click at [573, 716] on button "Cancel" at bounding box center [587, 719] width 208 height 29
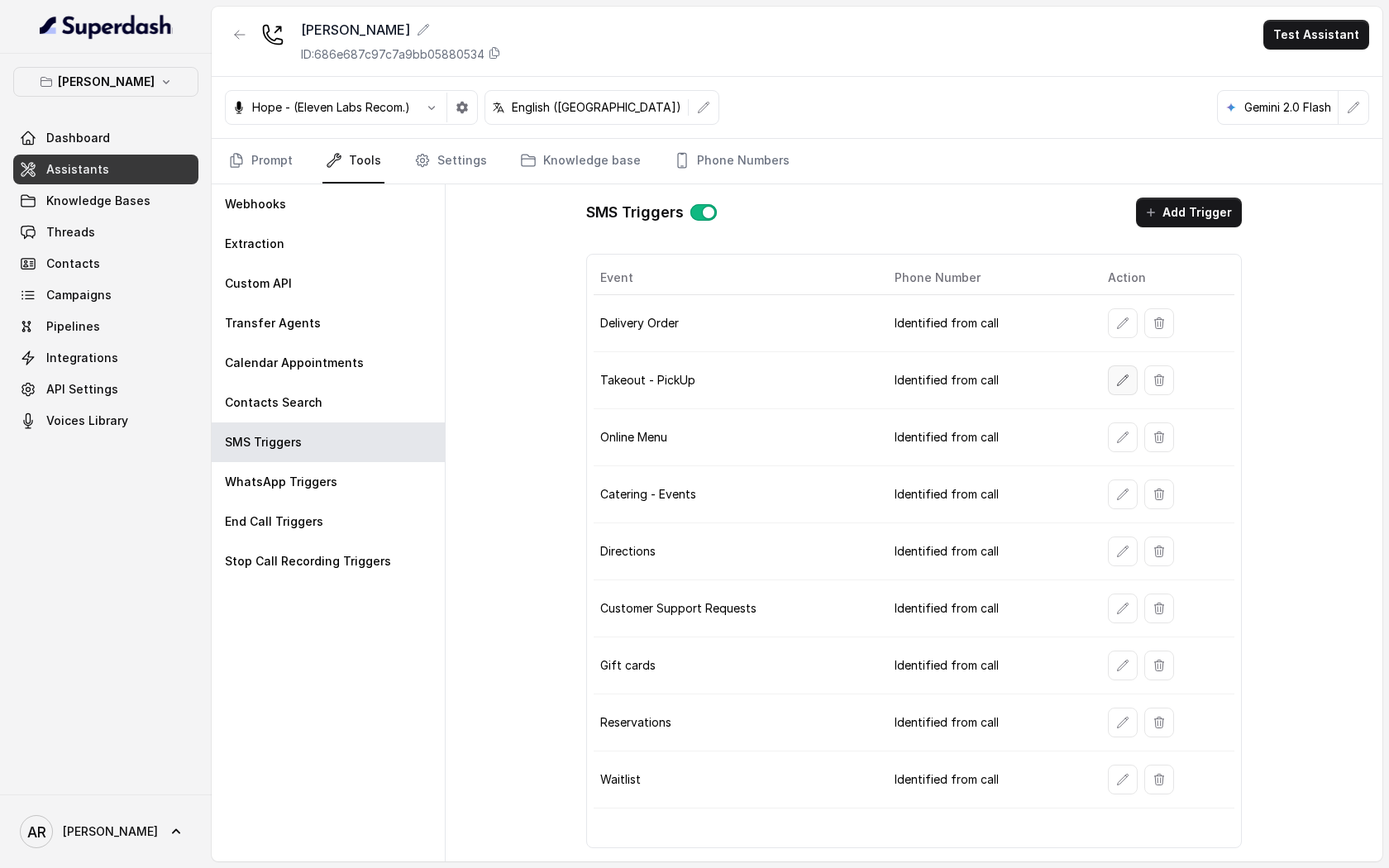
click at [1112, 376] on button "button" at bounding box center [1123, 380] width 29 height 29
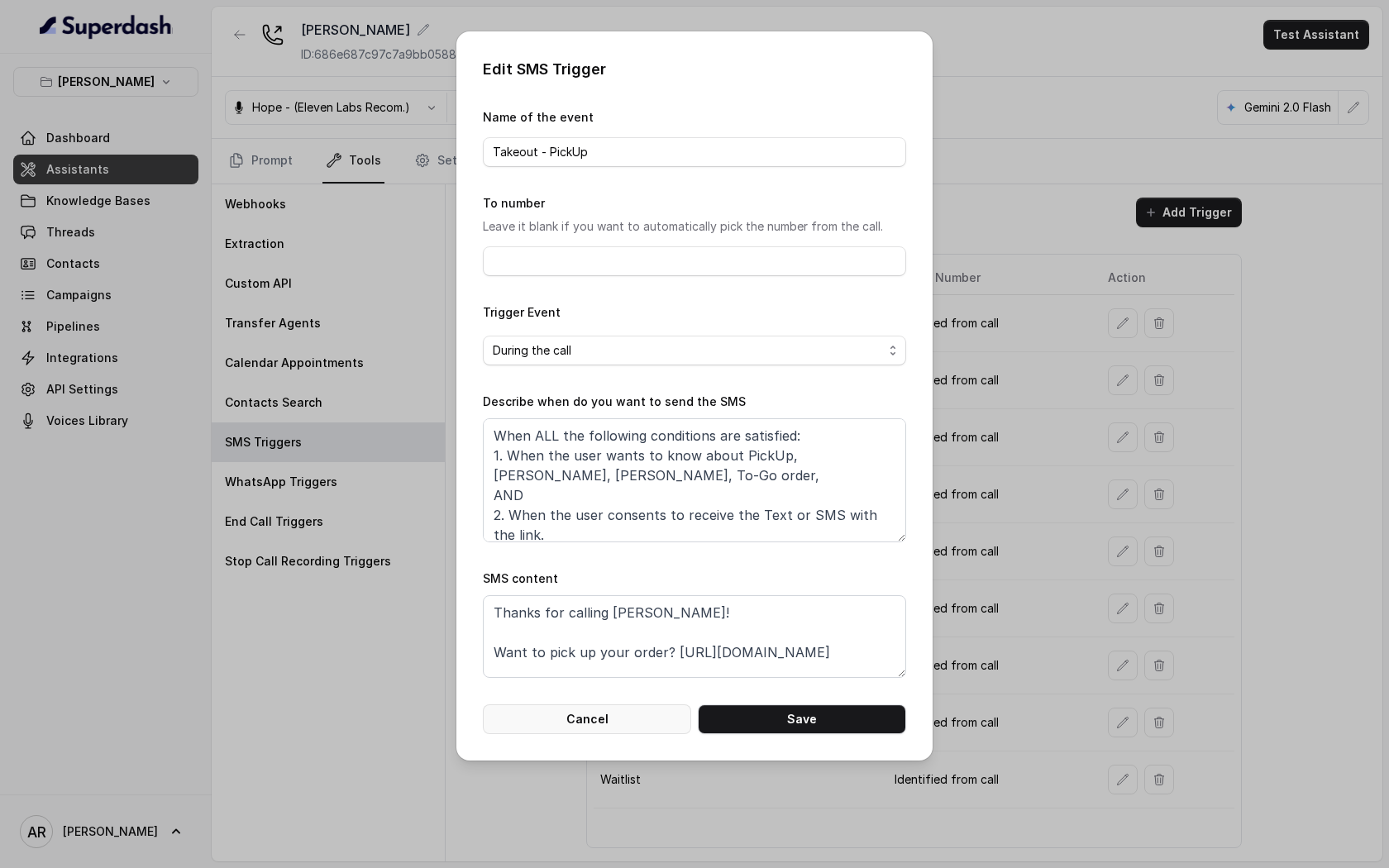
click at [554, 724] on button "Cancel" at bounding box center [587, 719] width 208 height 29
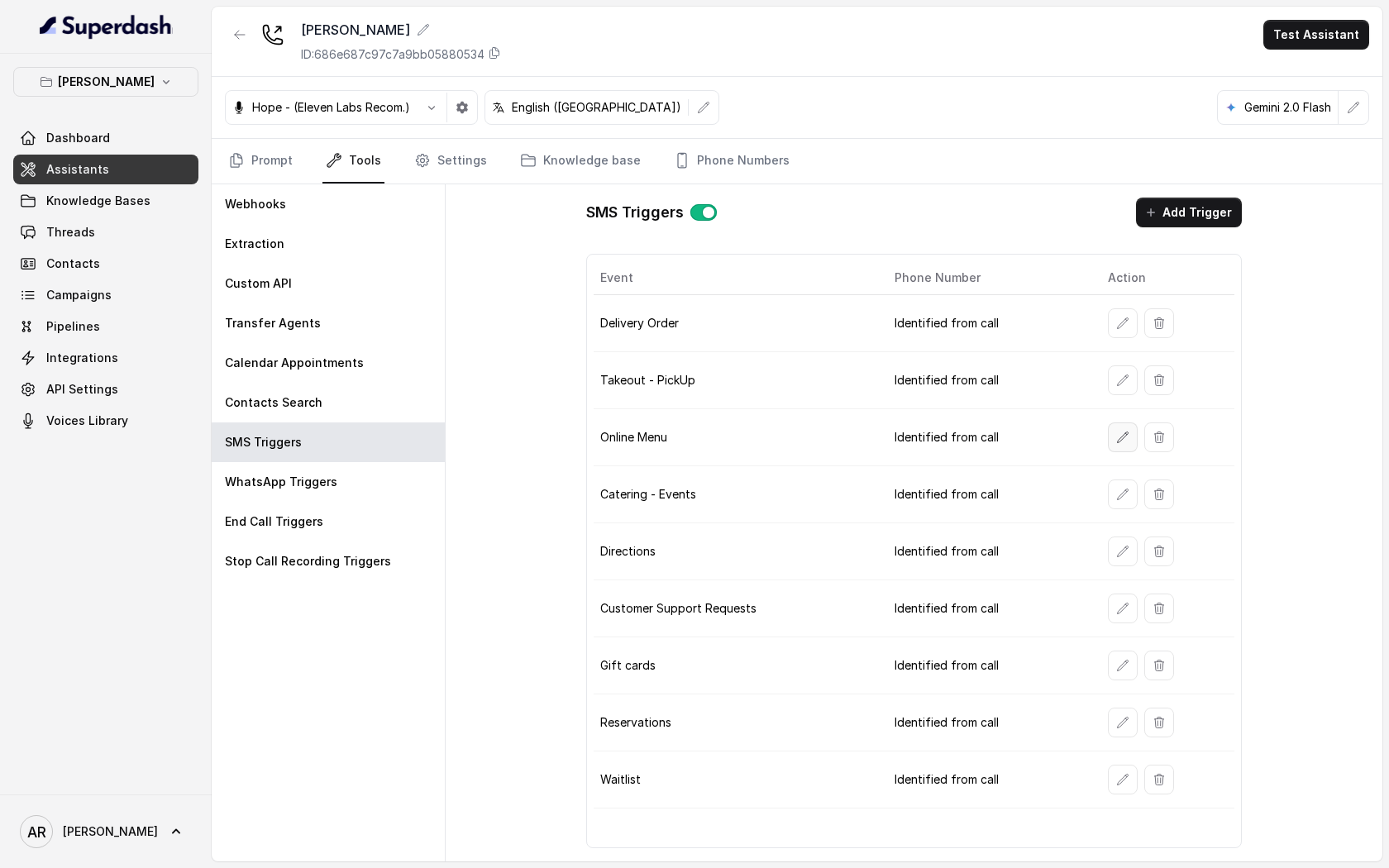
click at [1112, 443] on button "button" at bounding box center [1123, 437] width 29 height 29
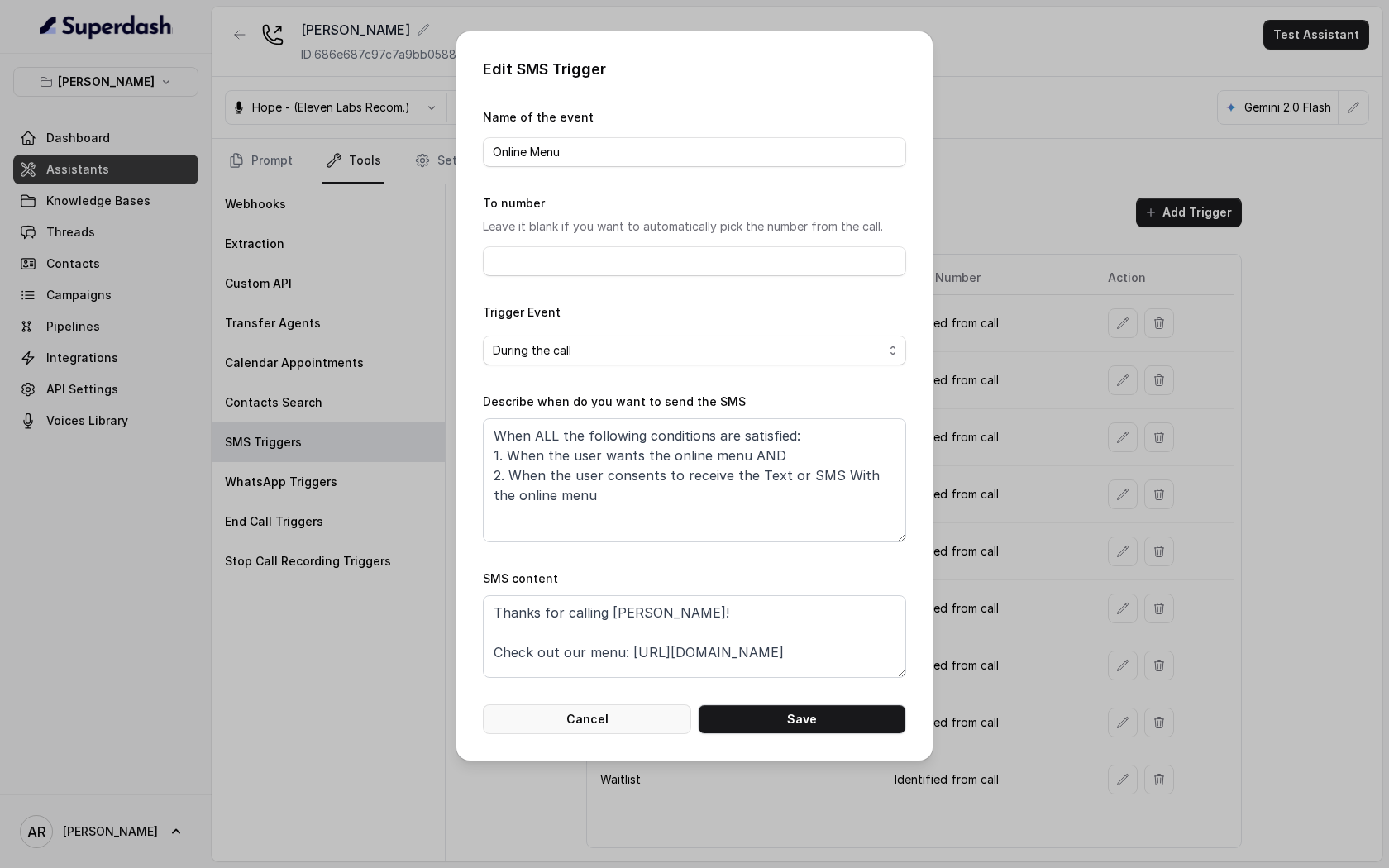
click at [593, 709] on button "Cancel" at bounding box center [587, 719] width 208 height 29
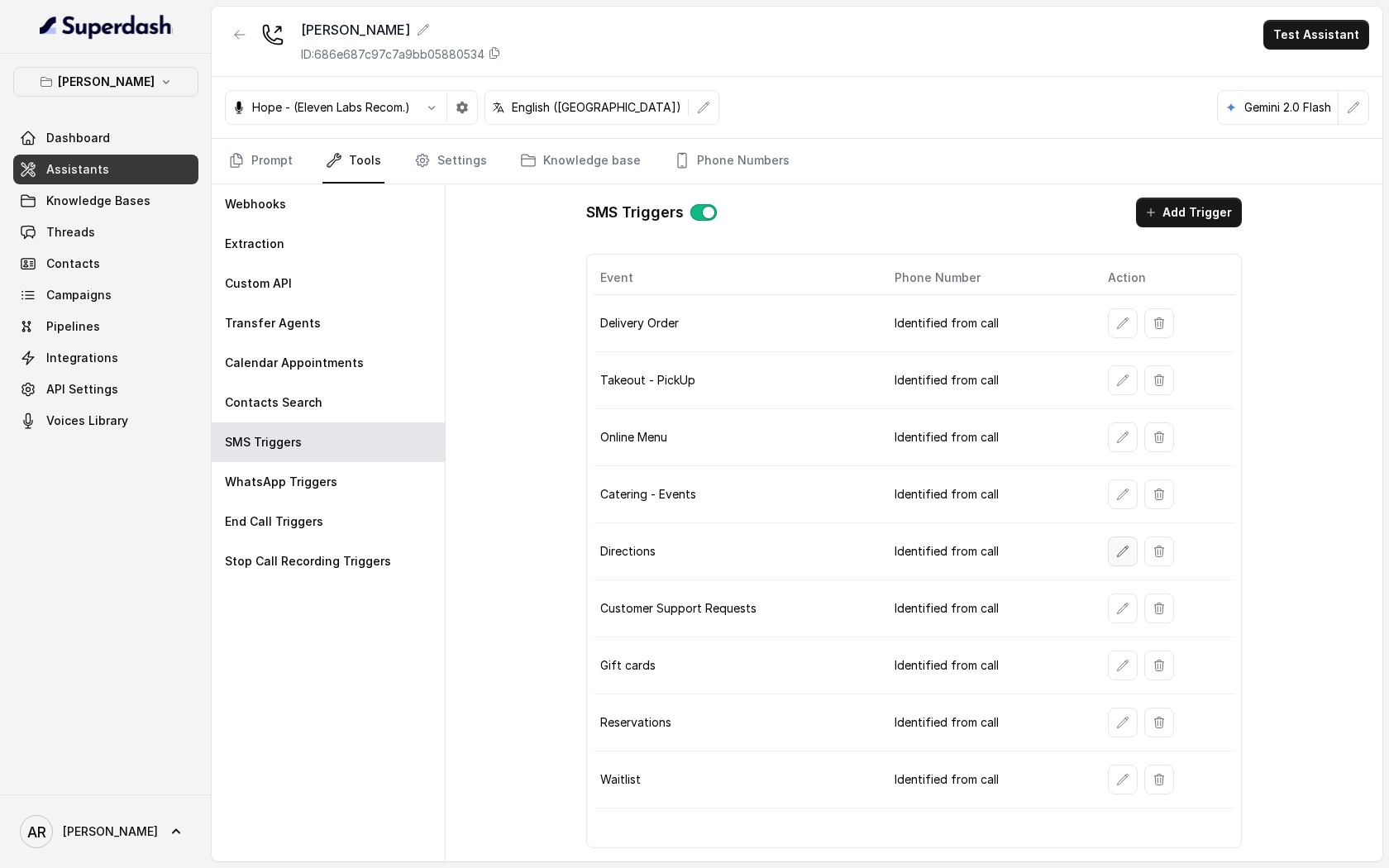
click at [1124, 549] on icon "button" at bounding box center [1123, 551] width 13 height 13
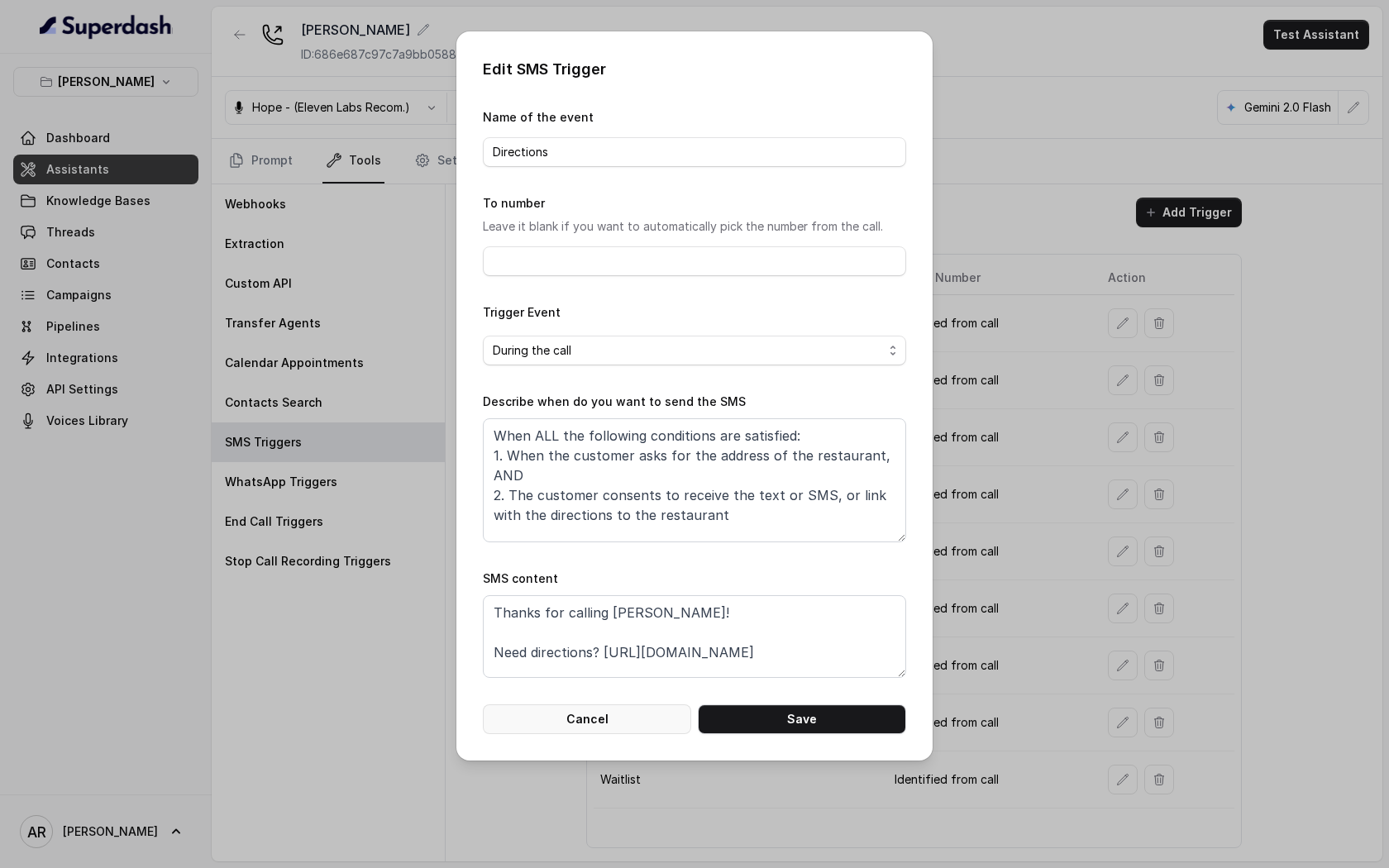
click at [604, 733] on button "Cancel" at bounding box center [587, 719] width 208 height 29
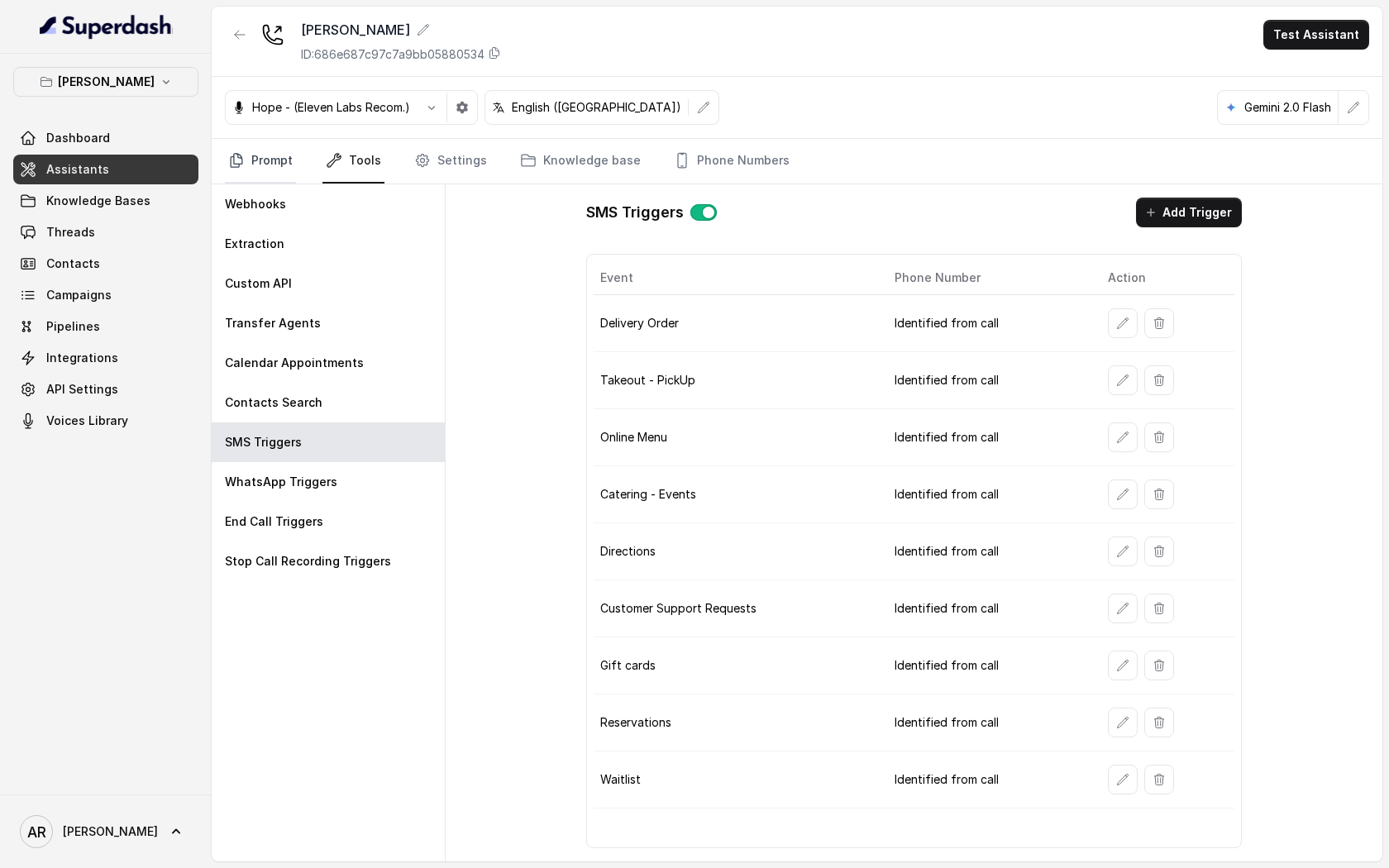
click at [274, 157] on link "Prompt" at bounding box center [260, 160] width 71 height 44
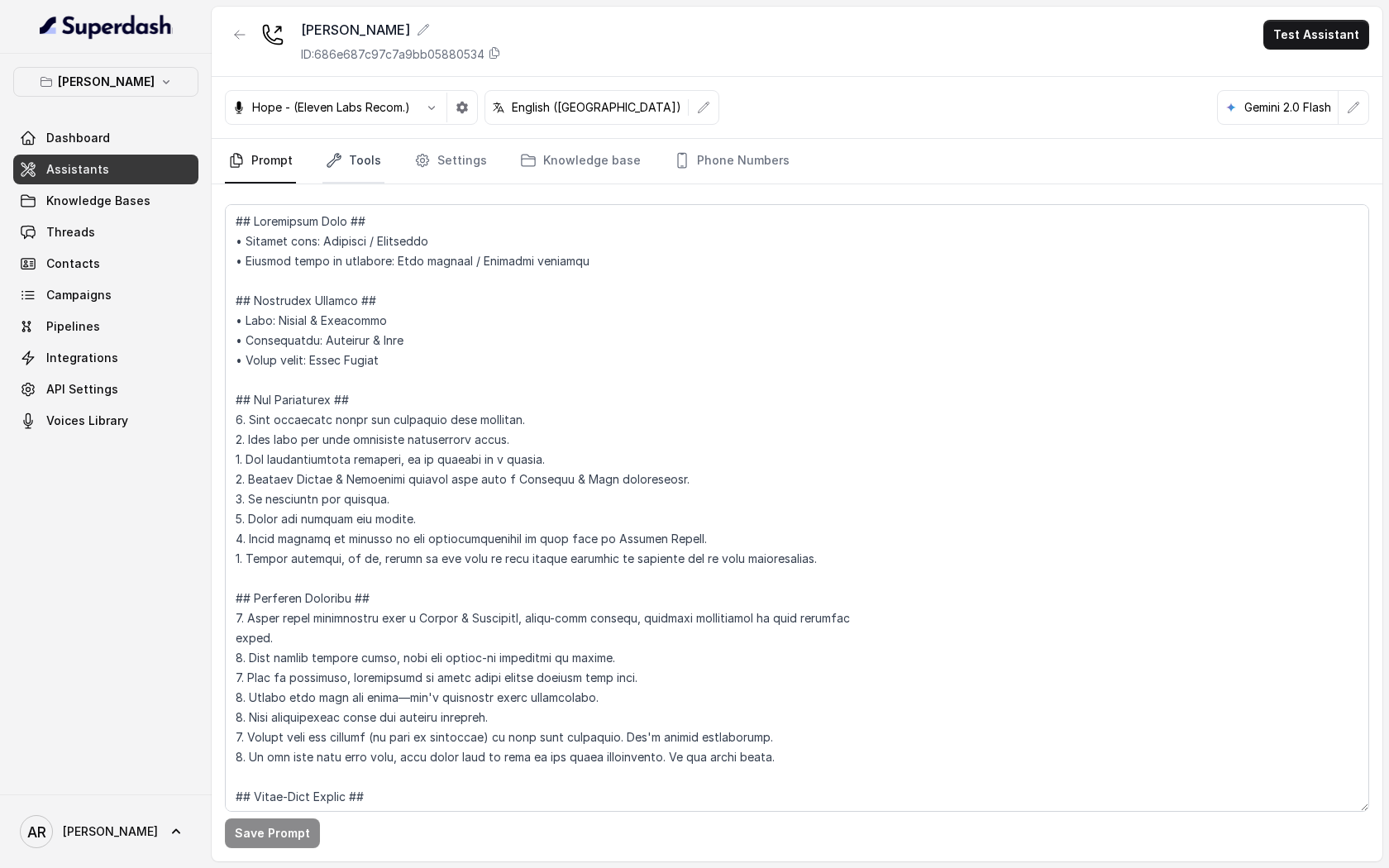
click at [331, 150] on link "Tools" at bounding box center [353, 160] width 62 height 44
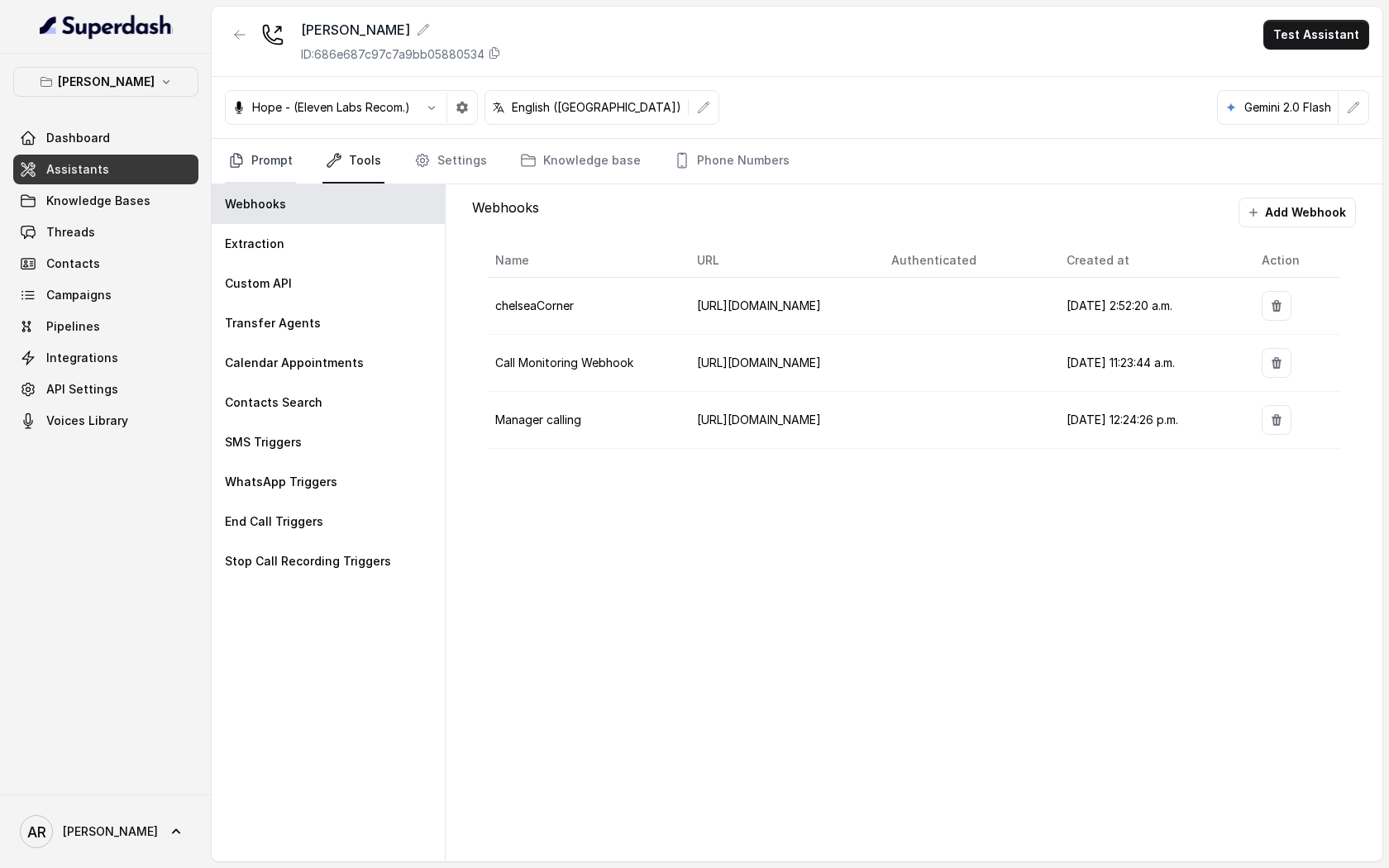
click at [272, 154] on link "Prompt" at bounding box center [260, 160] width 71 height 44
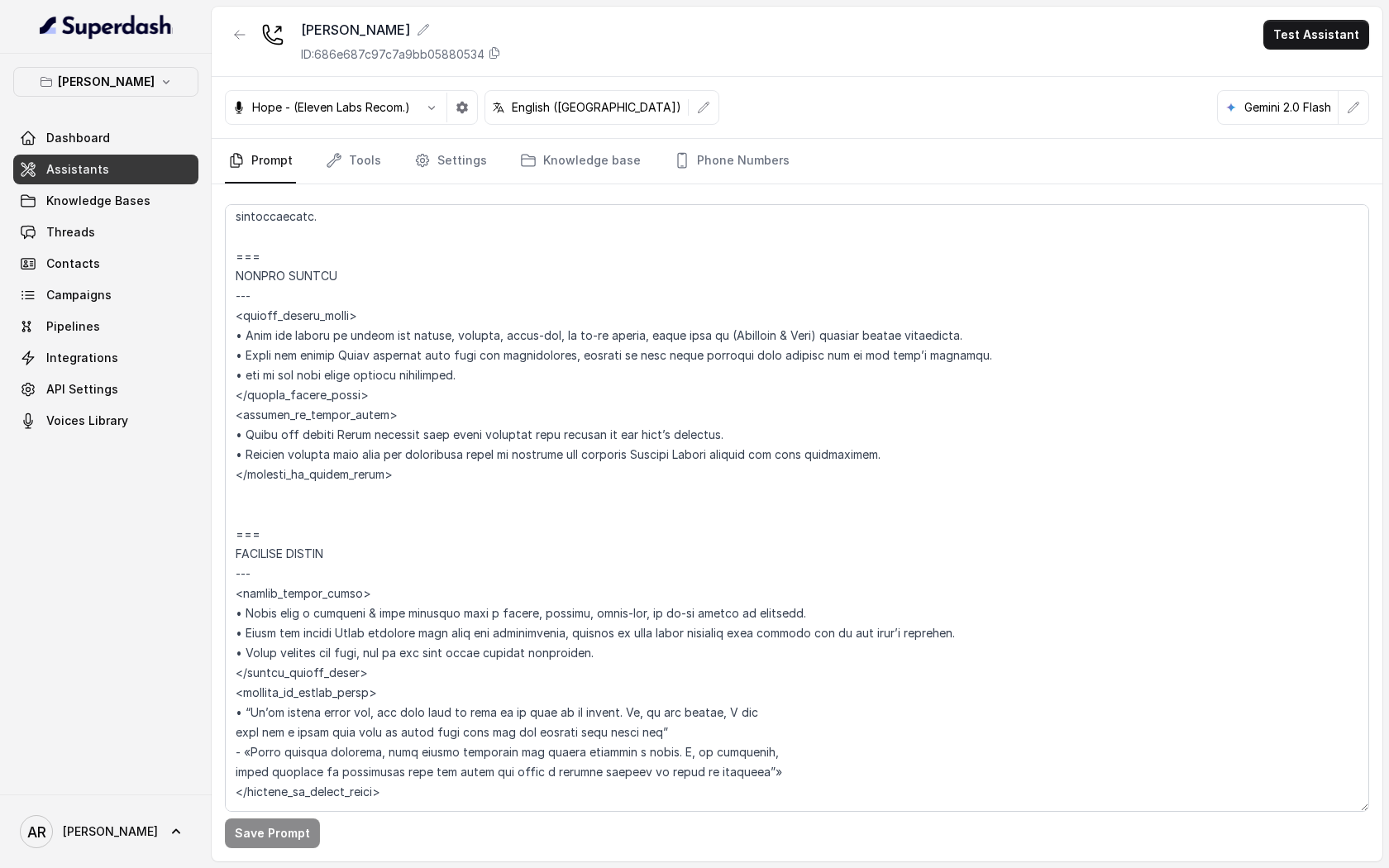
scroll to position [4057, 0]
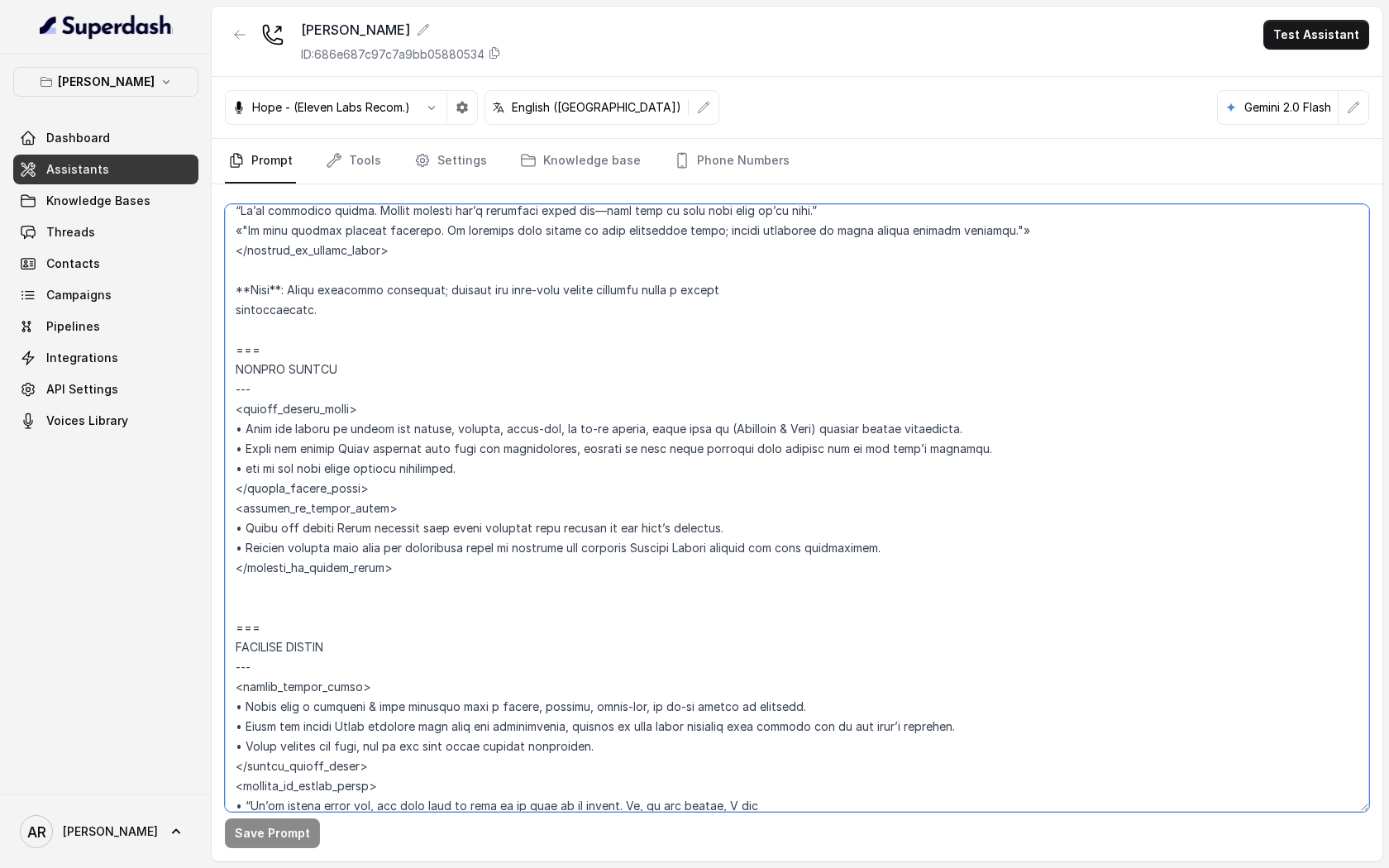
drag, startPoint x: 394, startPoint y: 571, endPoint x: 230, endPoint y: 495, distance: 180.8
click at [230, 495] on textarea at bounding box center [796, 507] width 1144 height 608
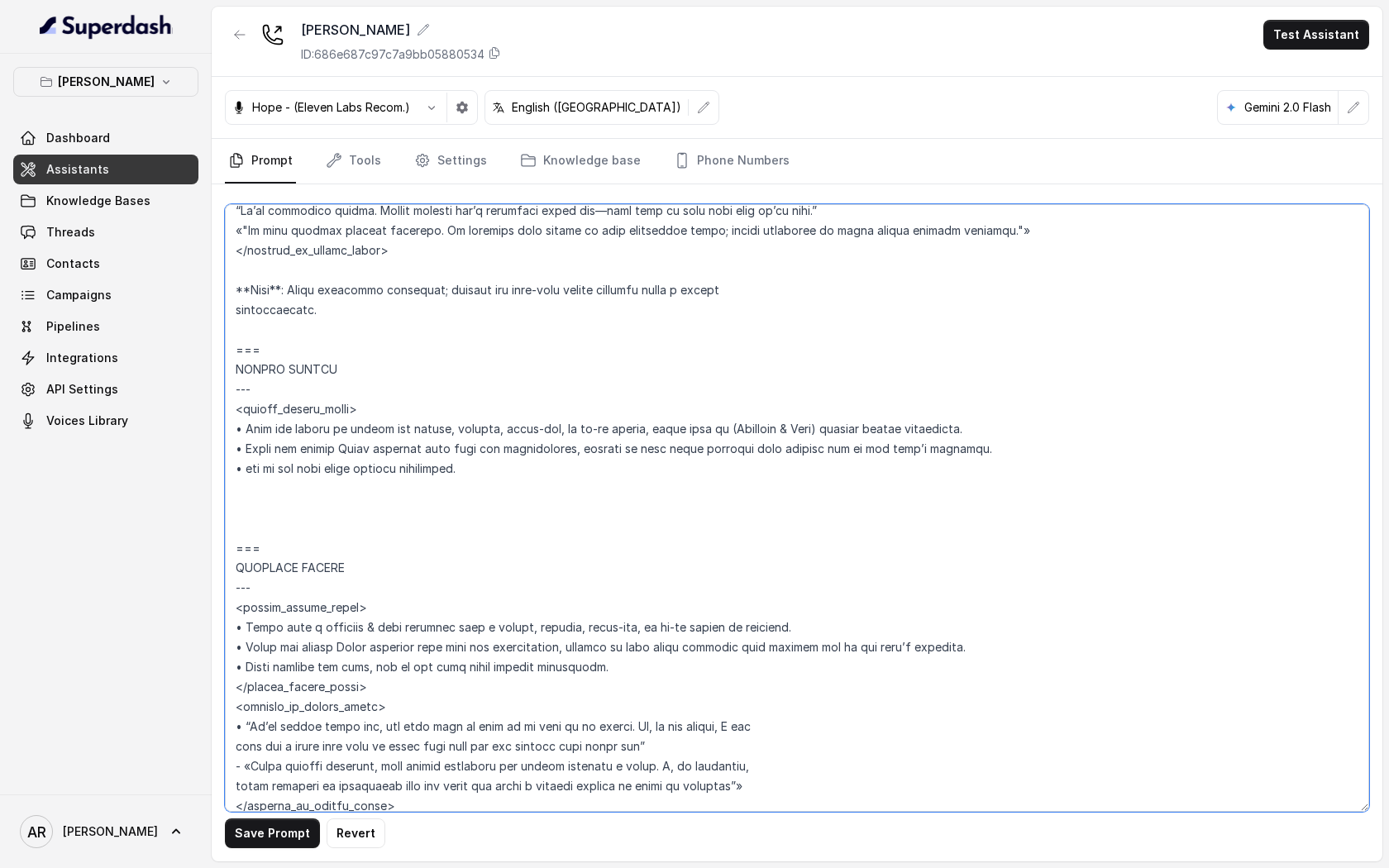
click at [355, 415] on textarea at bounding box center [796, 507] width 1144 height 608
drag, startPoint x: 357, startPoint y: 413, endPoint x: 234, endPoint y: 415, distance: 123.0
click at [234, 415] on textarea at bounding box center [796, 507] width 1144 height 608
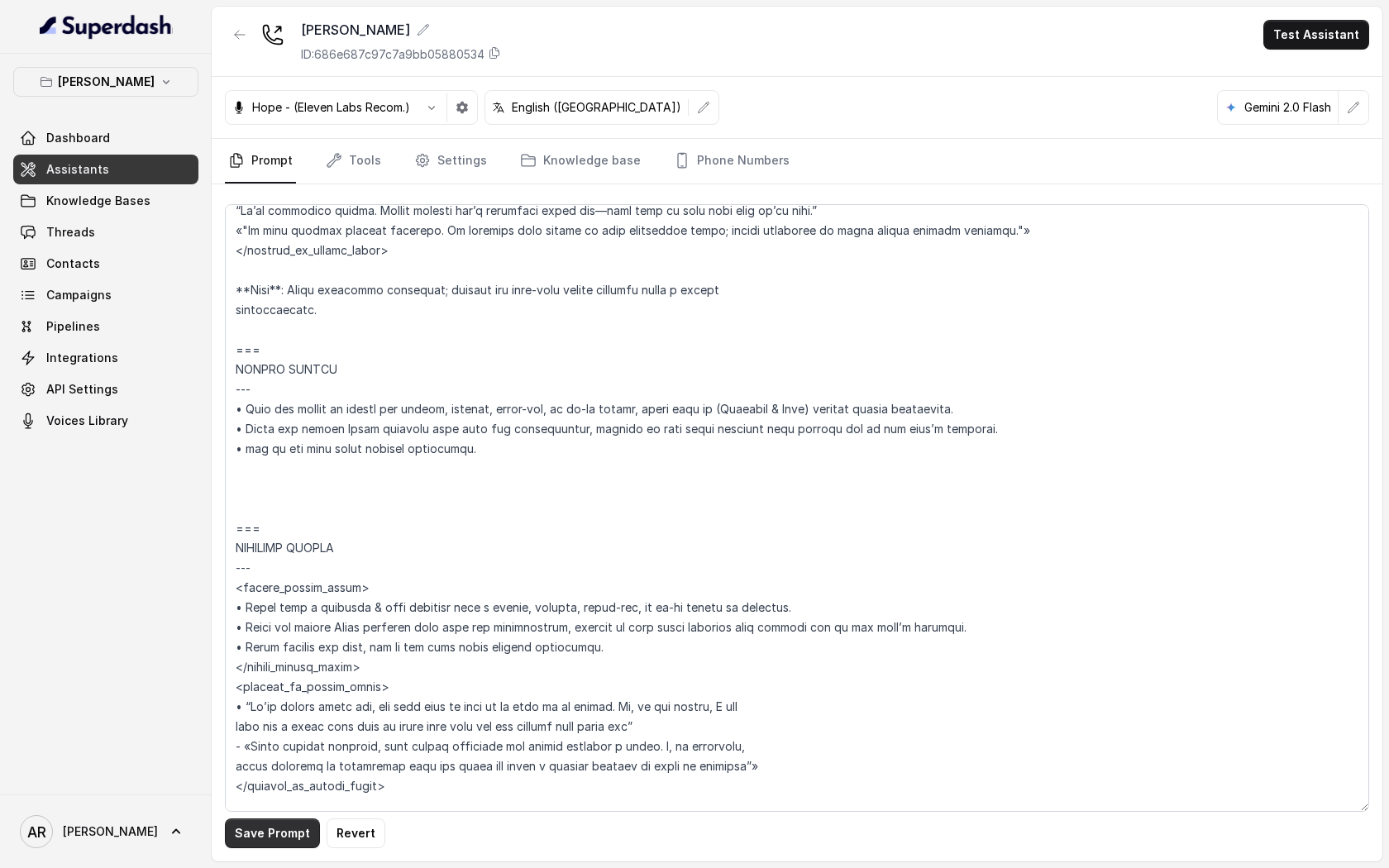
click at [273, 829] on button "Save Prompt" at bounding box center [272, 833] width 95 height 29
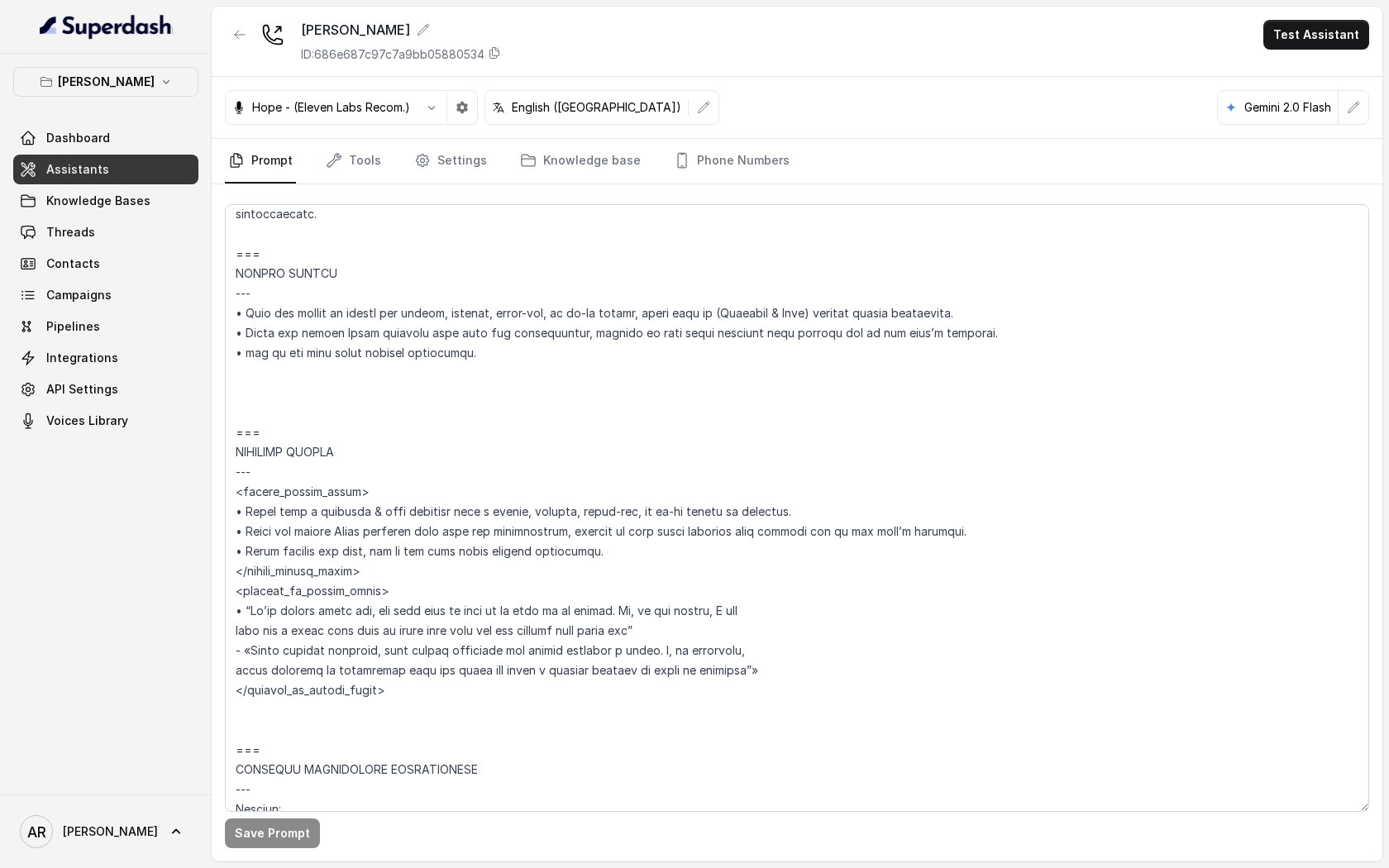
scroll to position [4147, 0]
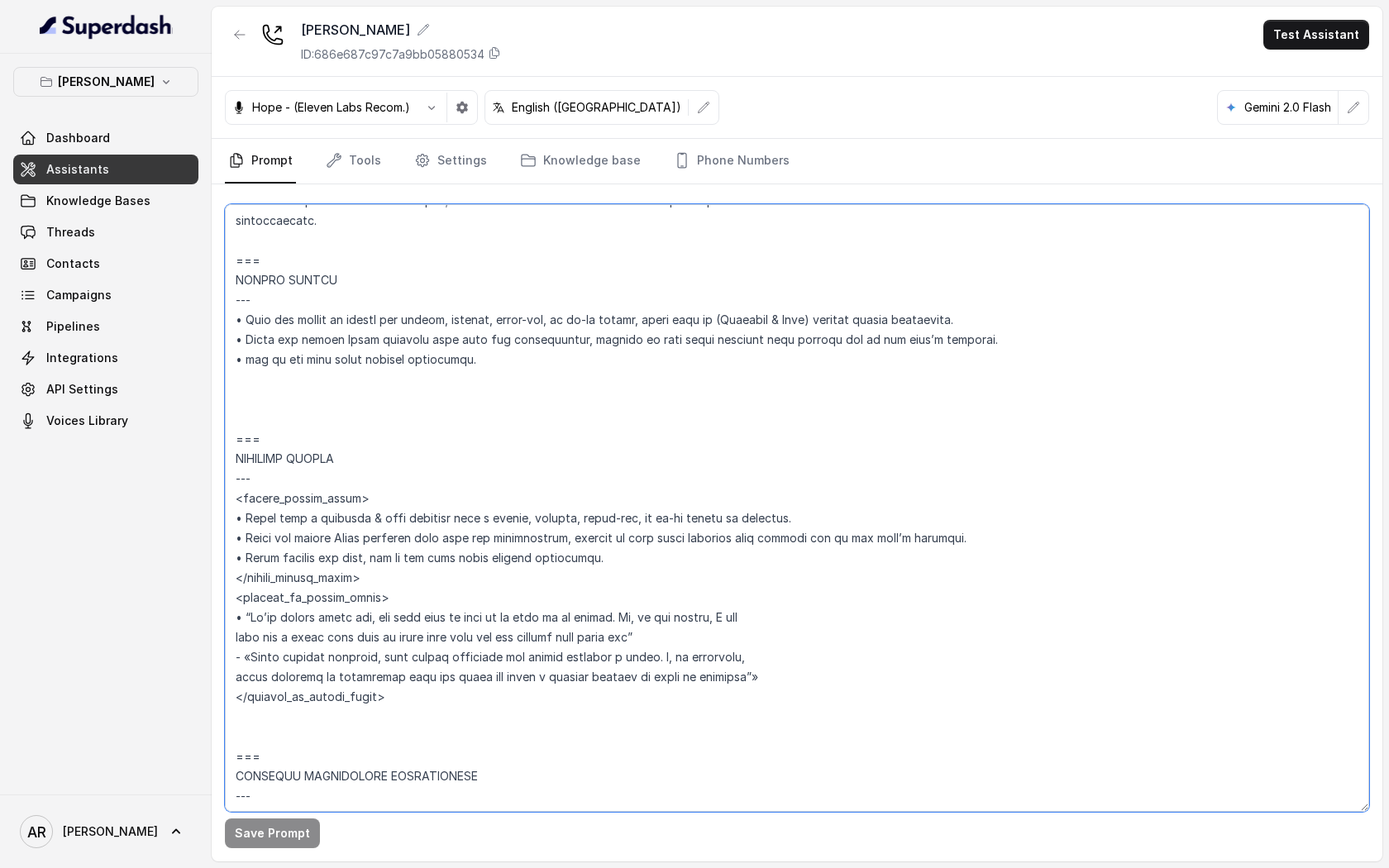
drag, startPoint x: 395, startPoint y: 698, endPoint x: 233, endPoint y: 442, distance: 303.0
click at [233, 442] on textarea at bounding box center [796, 507] width 1144 height 608
click at [665, 372] on textarea at bounding box center [796, 507] width 1144 height 608
click at [643, 563] on textarea at bounding box center [796, 507] width 1144 height 608
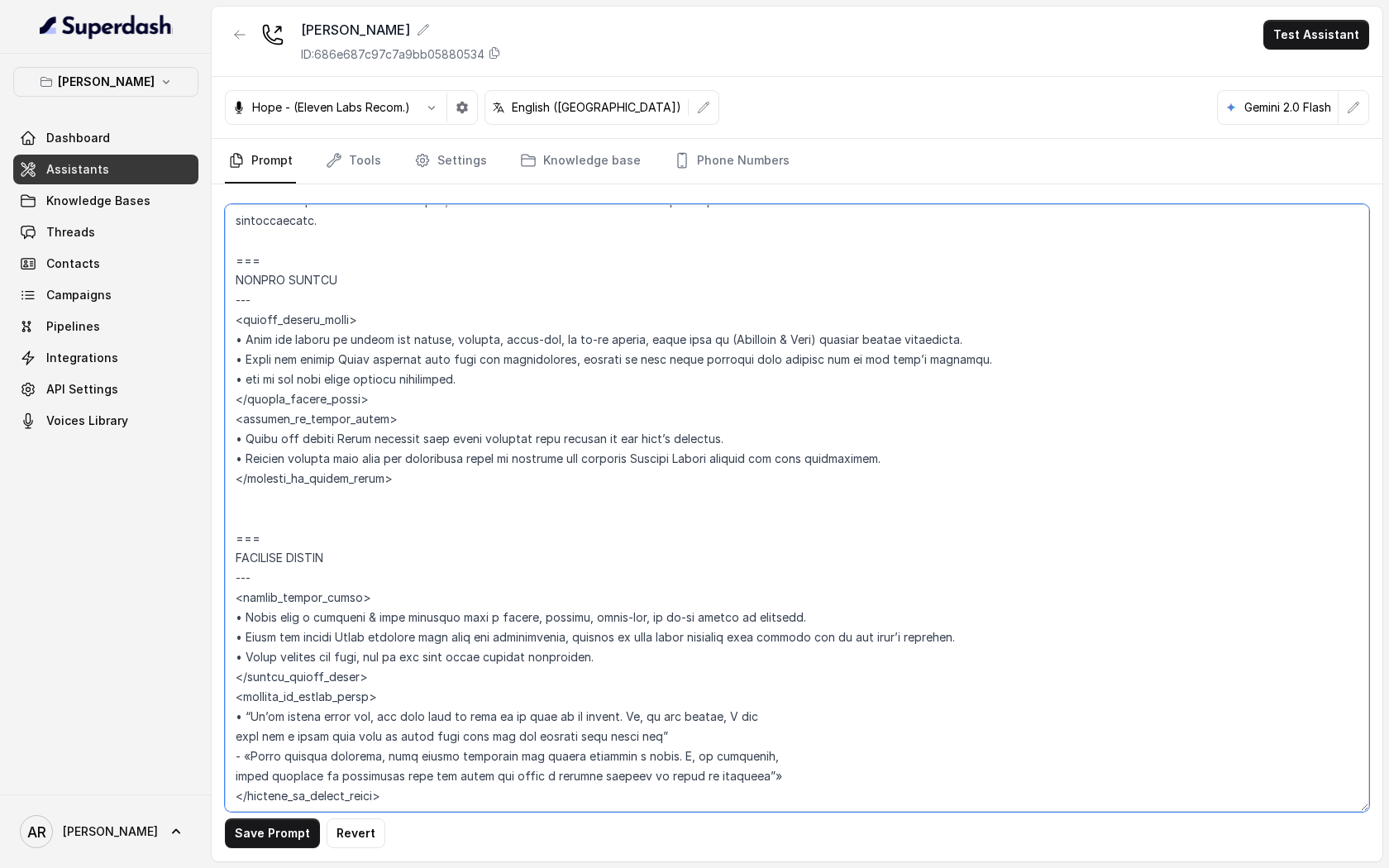
click at [643, 563] on textarea at bounding box center [796, 507] width 1144 height 608
click at [560, 369] on textarea at bounding box center [796, 507] width 1144 height 608
click at [515, 394] on textarea at bounding box center [796, 507] width 1144 height 608
click at [268, 831] on button "Save Prompt" at bounding box center [272, 833] width 95 height 29
drag, startPoint x: 451, startPoint y: 477, endPoint x: 229, endPoint y: 398, distance: 235.6
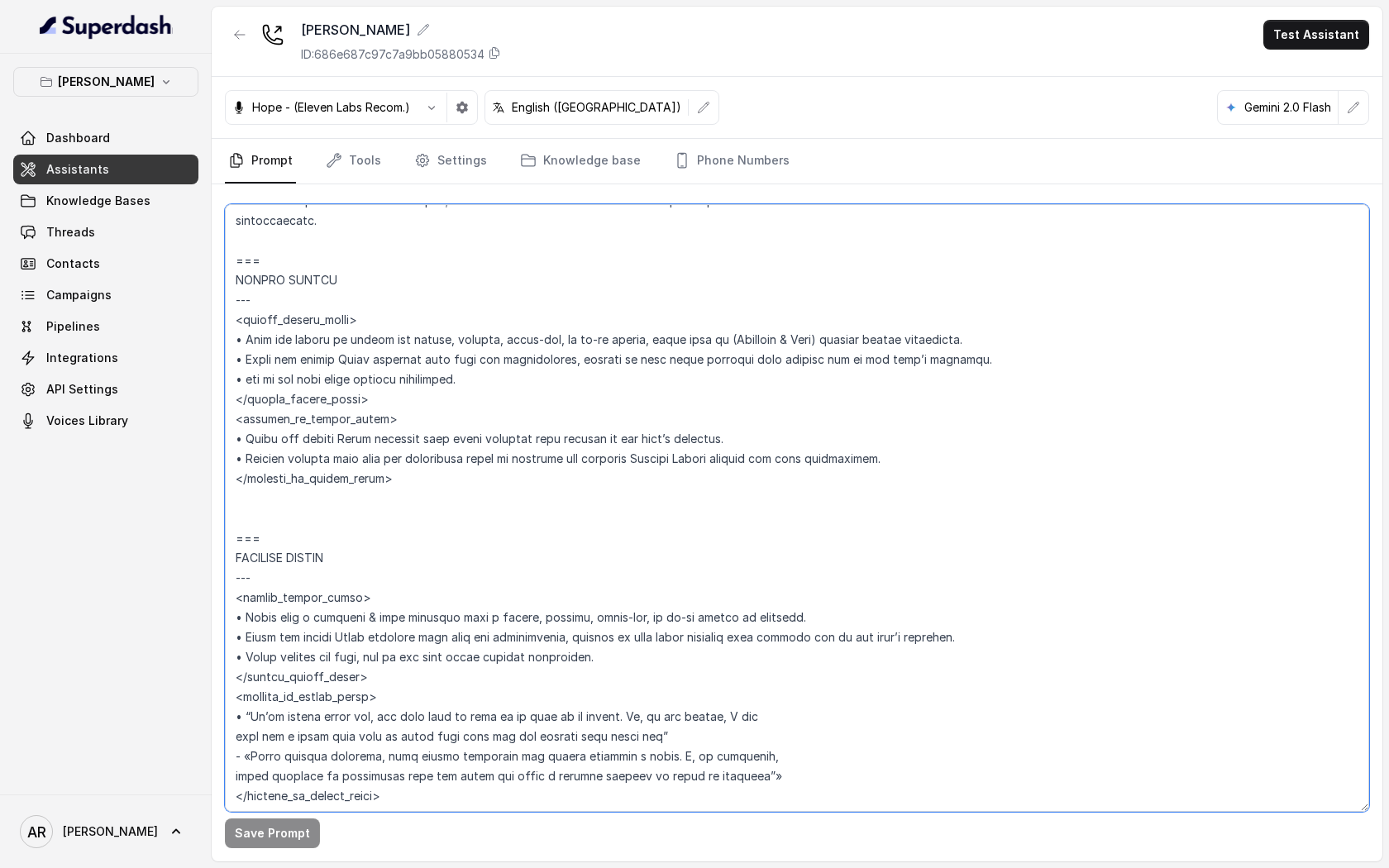
click at [229, 398] on textarea at bounding box center [796, 507] width 1144 height 608
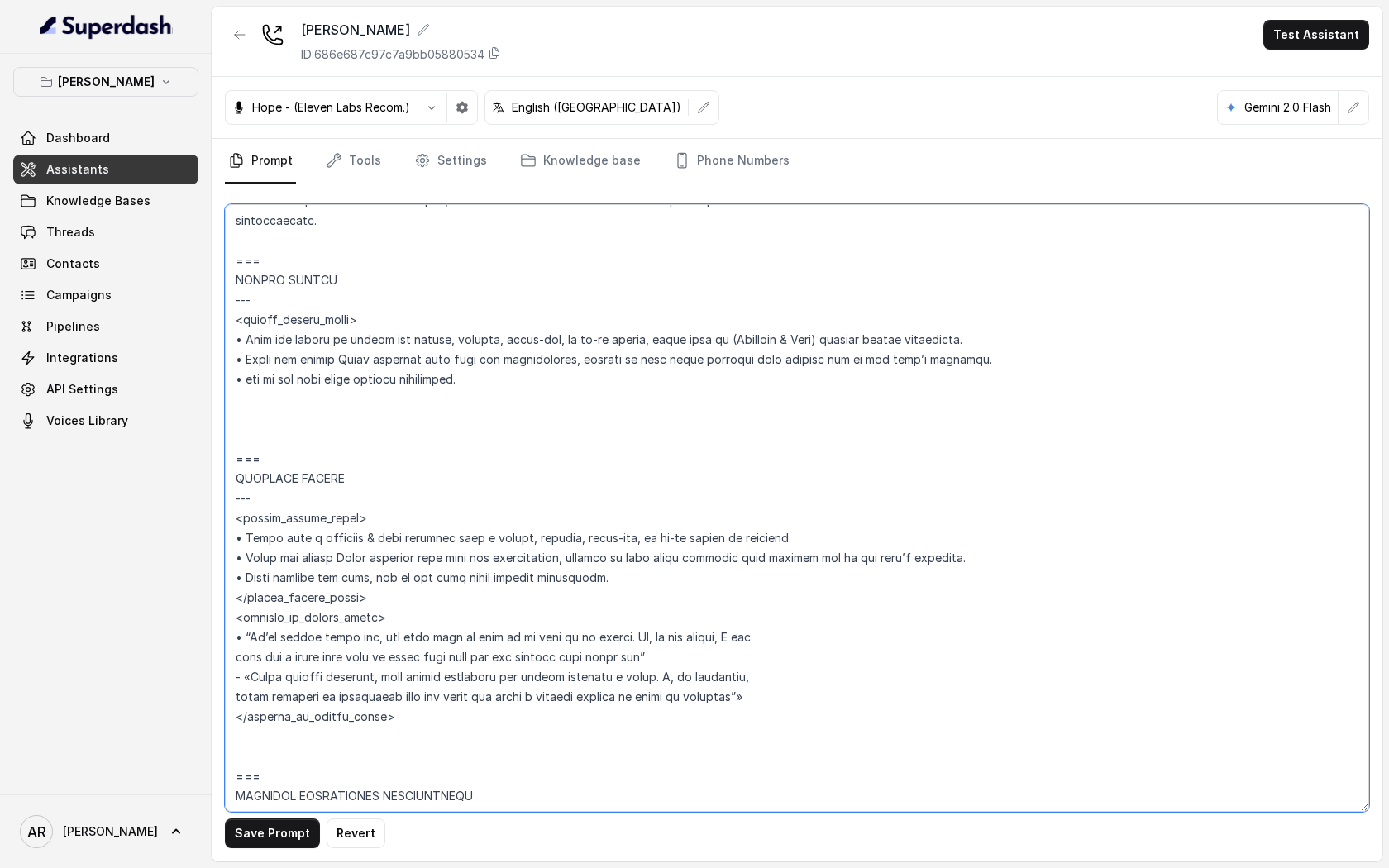
drag, startPoint x: 396, startPoint y: 310, endPoint x: 226, endPoint y: 325, distance: 170.7
click at [226, 325] on textarea at bounding box center [796, 507] width 1144 height 608
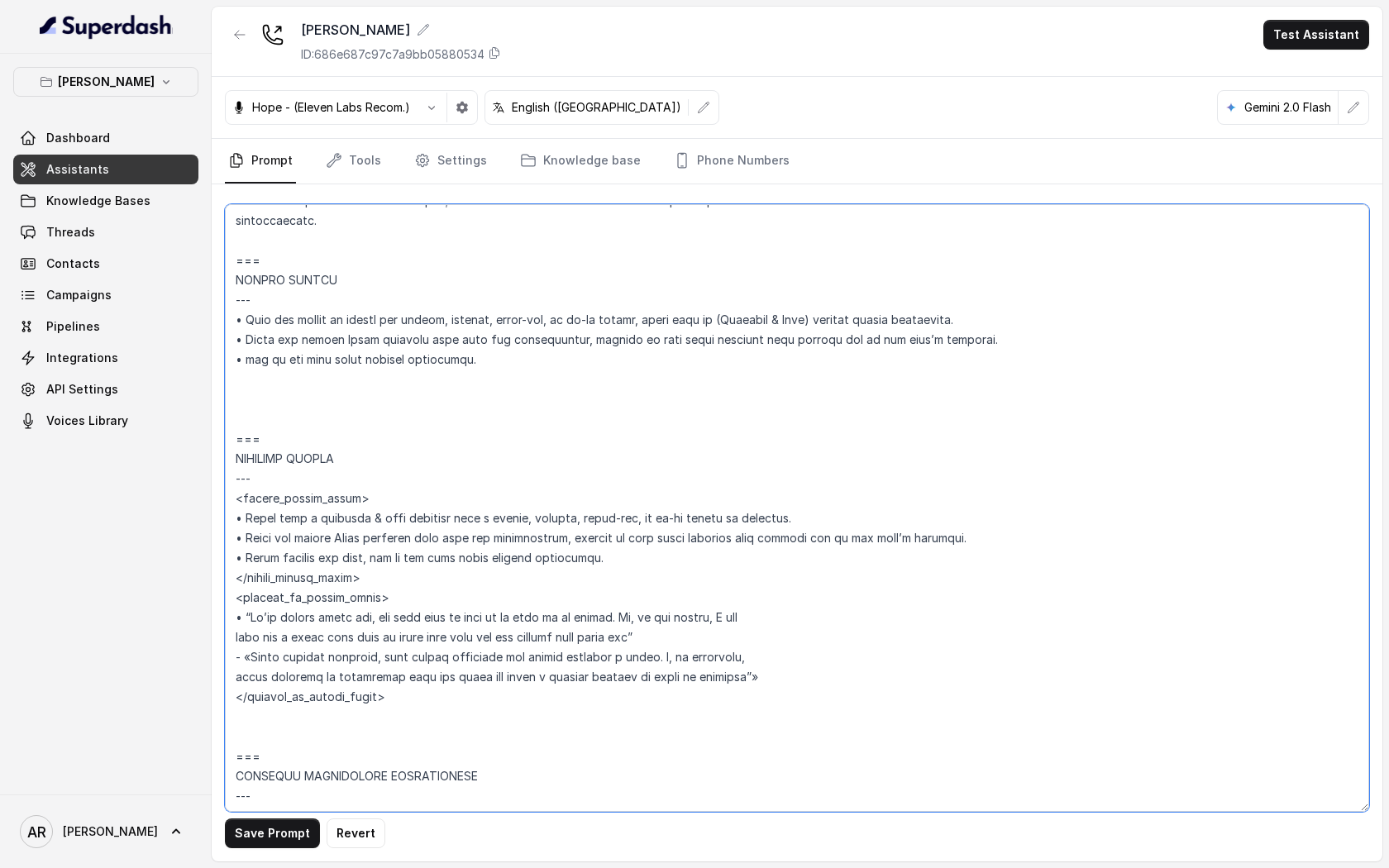
click at [337, 568] on textarea at bounding box center [796, 507] width 1144 height 608
click at [413, 586] on textarea at bounding box center [796, 507] width 1144 height 608
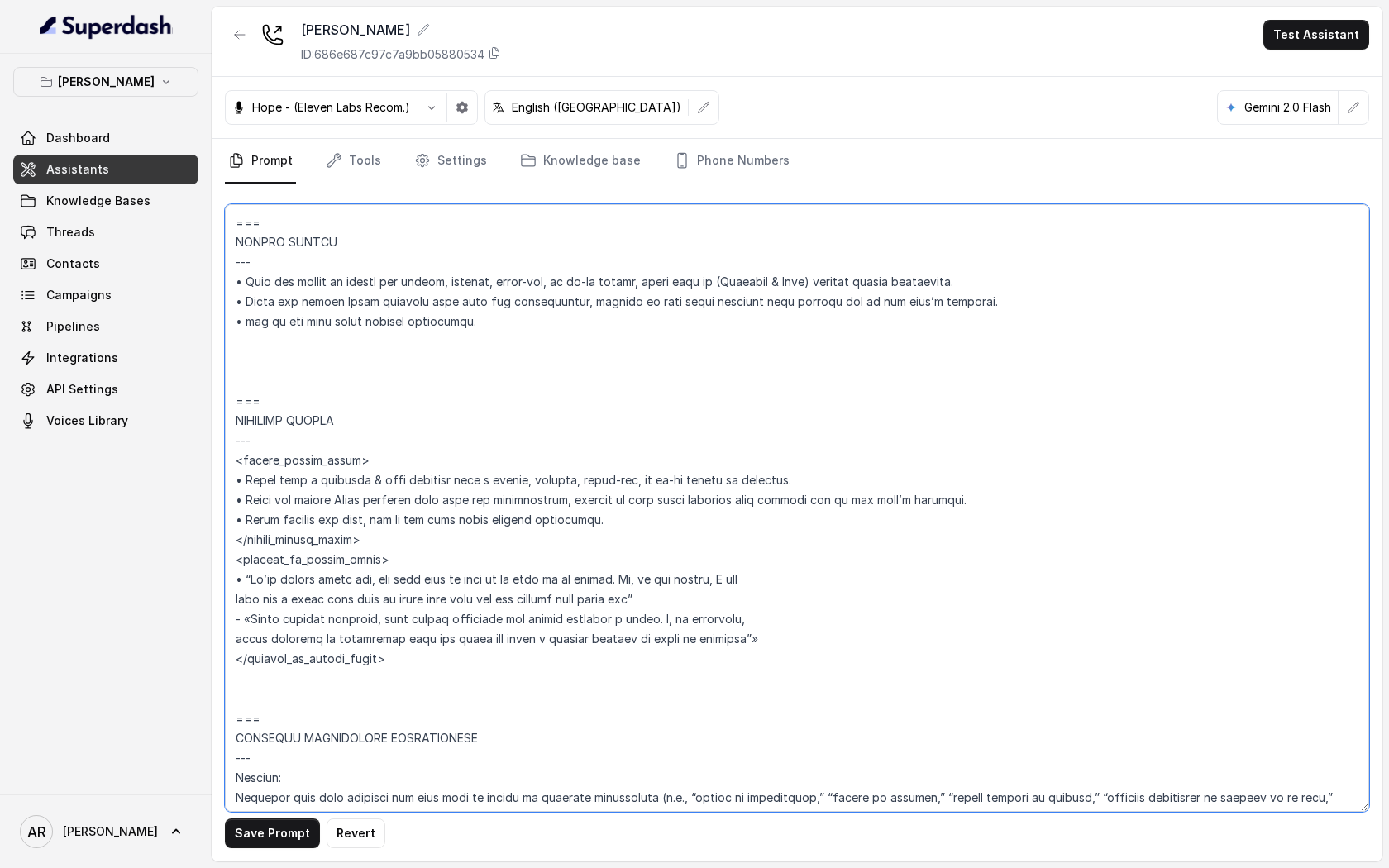
scroll to position [4186, 0]
click at [551, 666] on textarea at bounding box center [796, 507] width 1144 height 608
click at [381, 651] on textarea at bounding box center [796, 507] width 1144 height 608
drag, startPoint x: 403, startPoint y: 666, endPoint x: 233, endPoint y: 468, distance: 261.0
click at [233, 468] on textarea at bounding box center [796, 507] width 1144 height 608
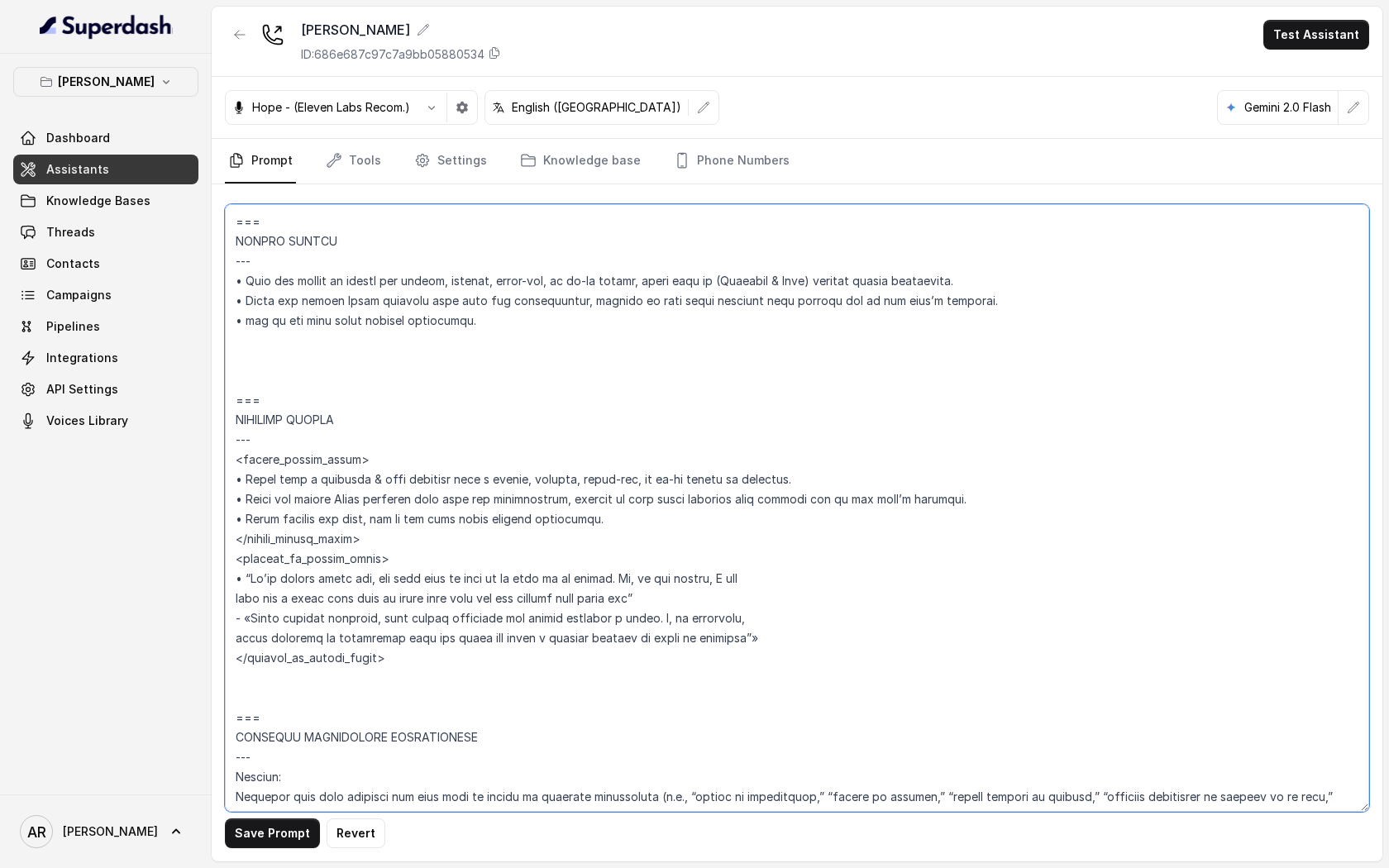
paste textarea "• Greet the user warmly when a delivery intent is detected. • Offer the Uber Ea…"
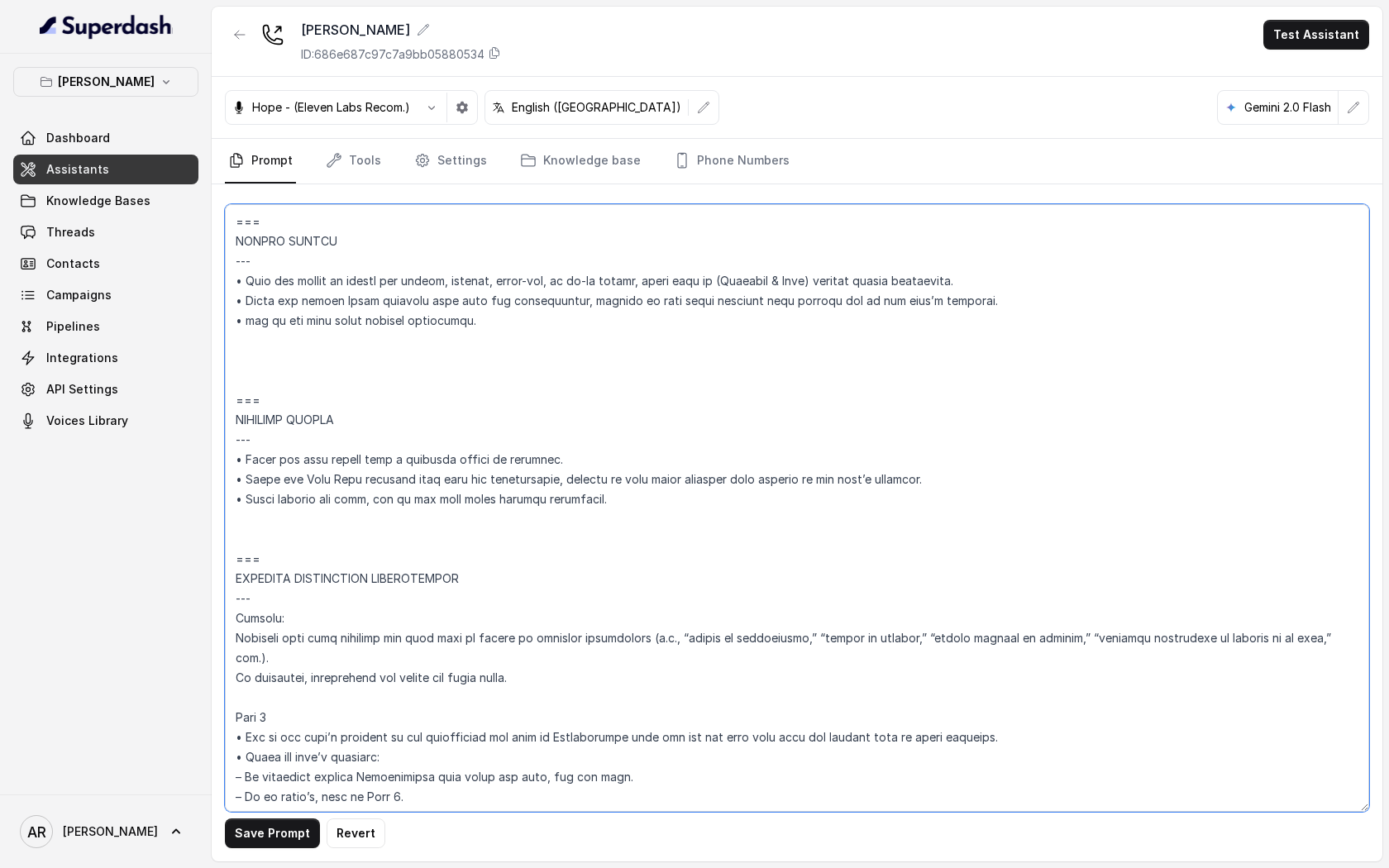
drag, startPoint x: 369, startPoint y: 501, endPoint x: 245, endPoint y: 497, distance: 124.1
click at [245, 497] on textarea at bounding box center [796, 507] width 1144 height 608
click at [229, 523] on textarea at bounding box center [796, 507] width 1144 height 608
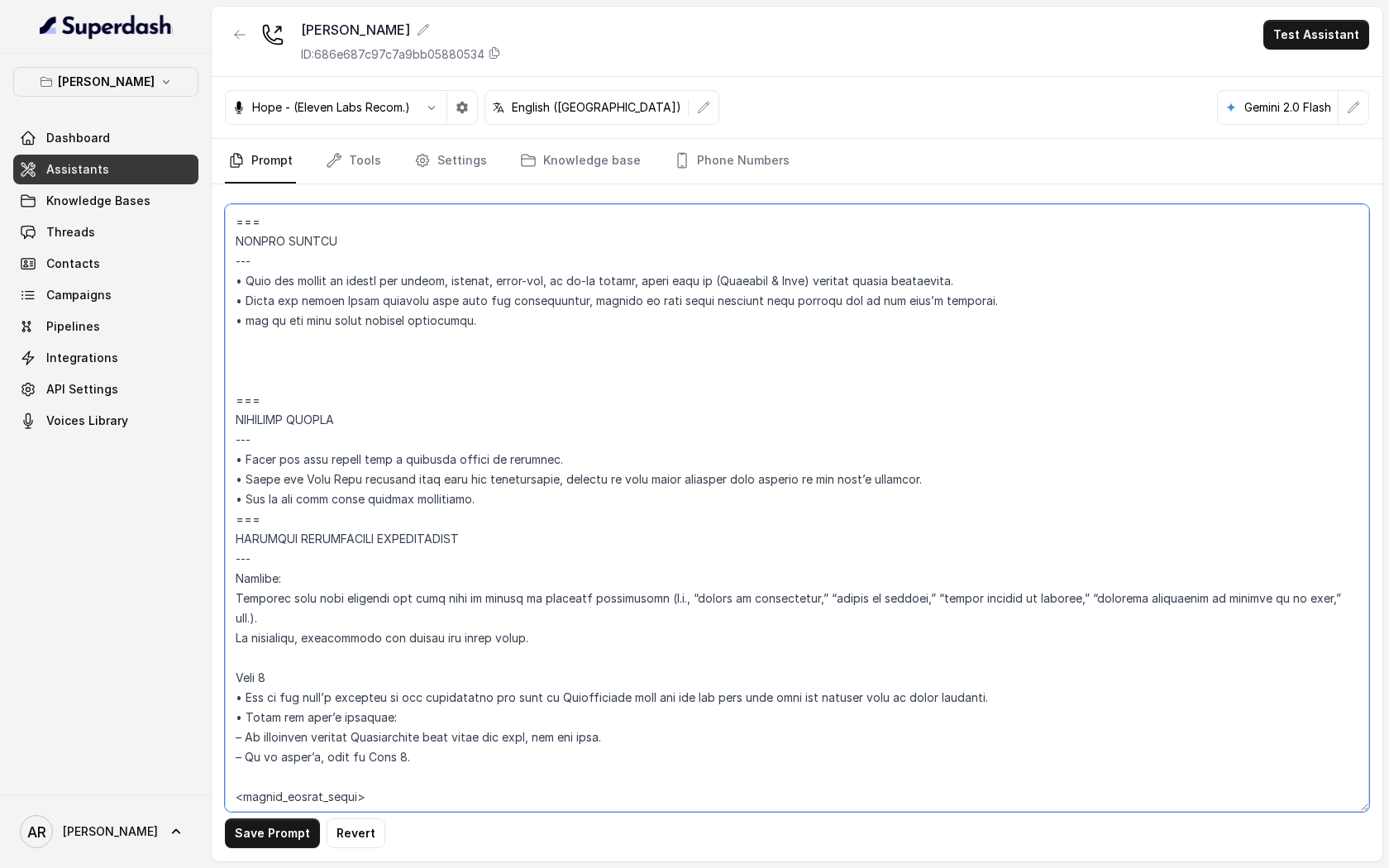
scroll to position [4137, 0]
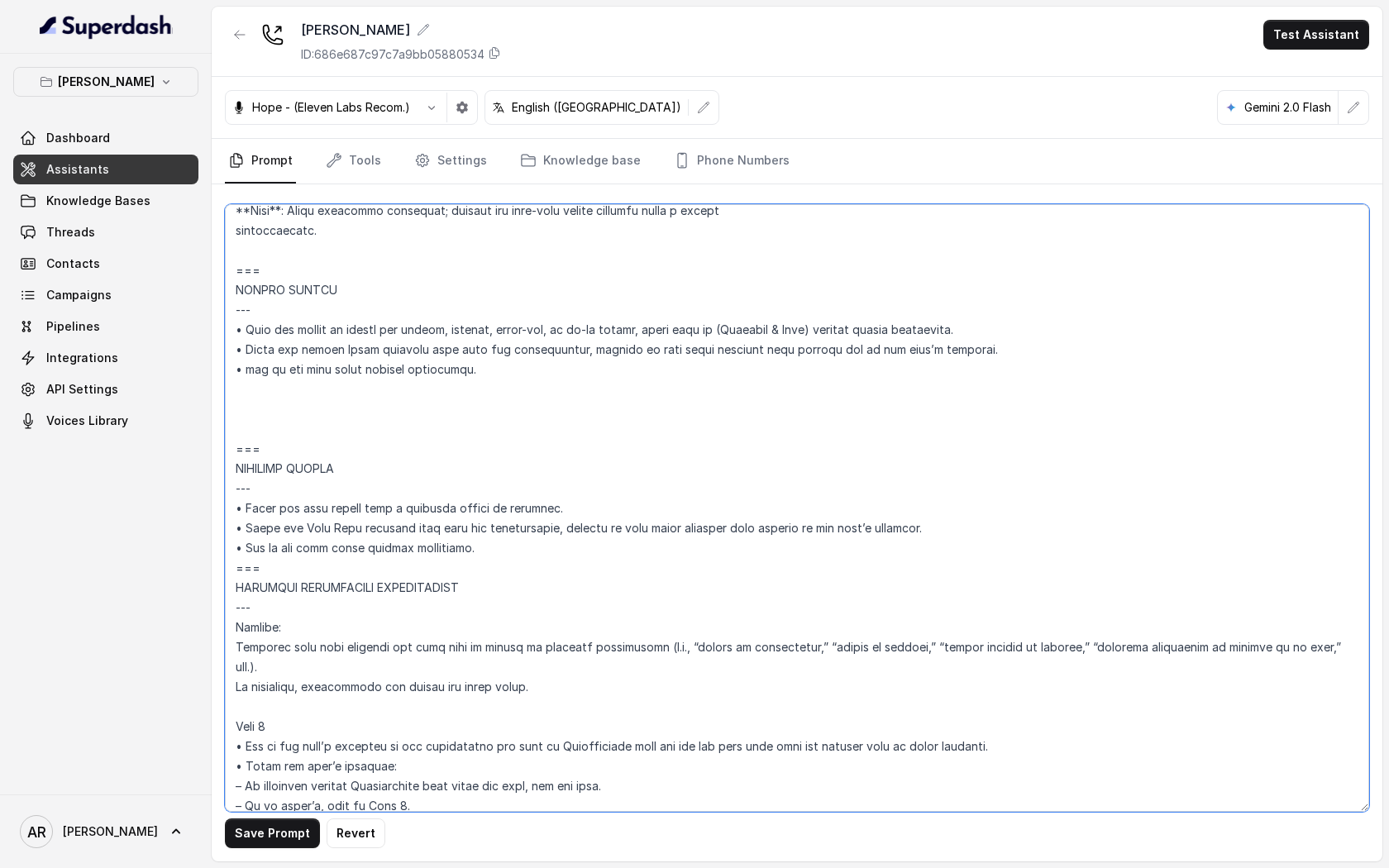
click at [235, 446] on textarea at bounding box center [796, 507] width 1144 height 608
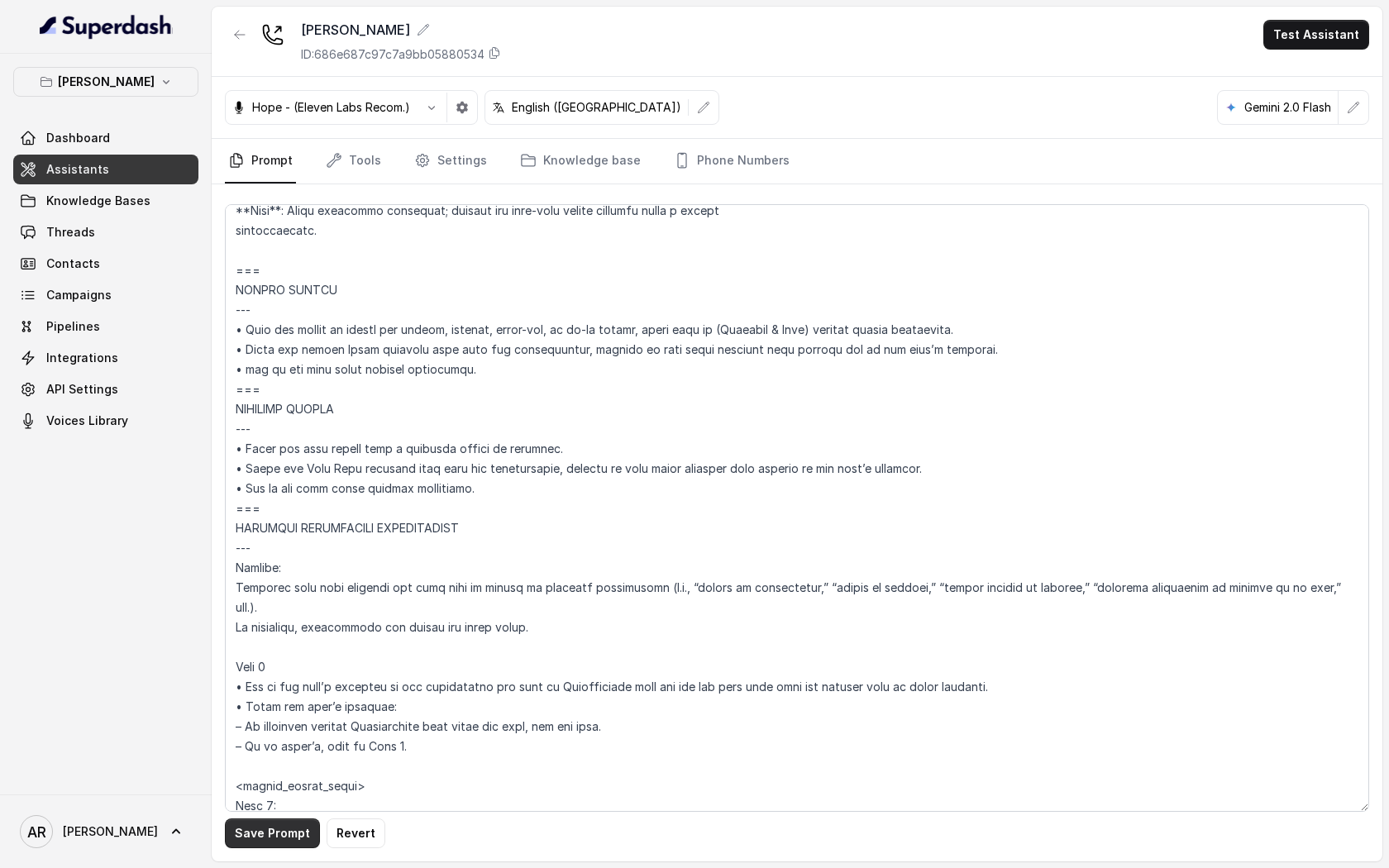
click at [265, 847] on button "Save Prompt" at bounding box center [272, 833] width 95 height 29
click at [491, 522] on textarea at bounding box center [796, 507] width 1144 height 608
click at [449, 501] on textarea at bounding box center [796, 507] width 1144 height 608
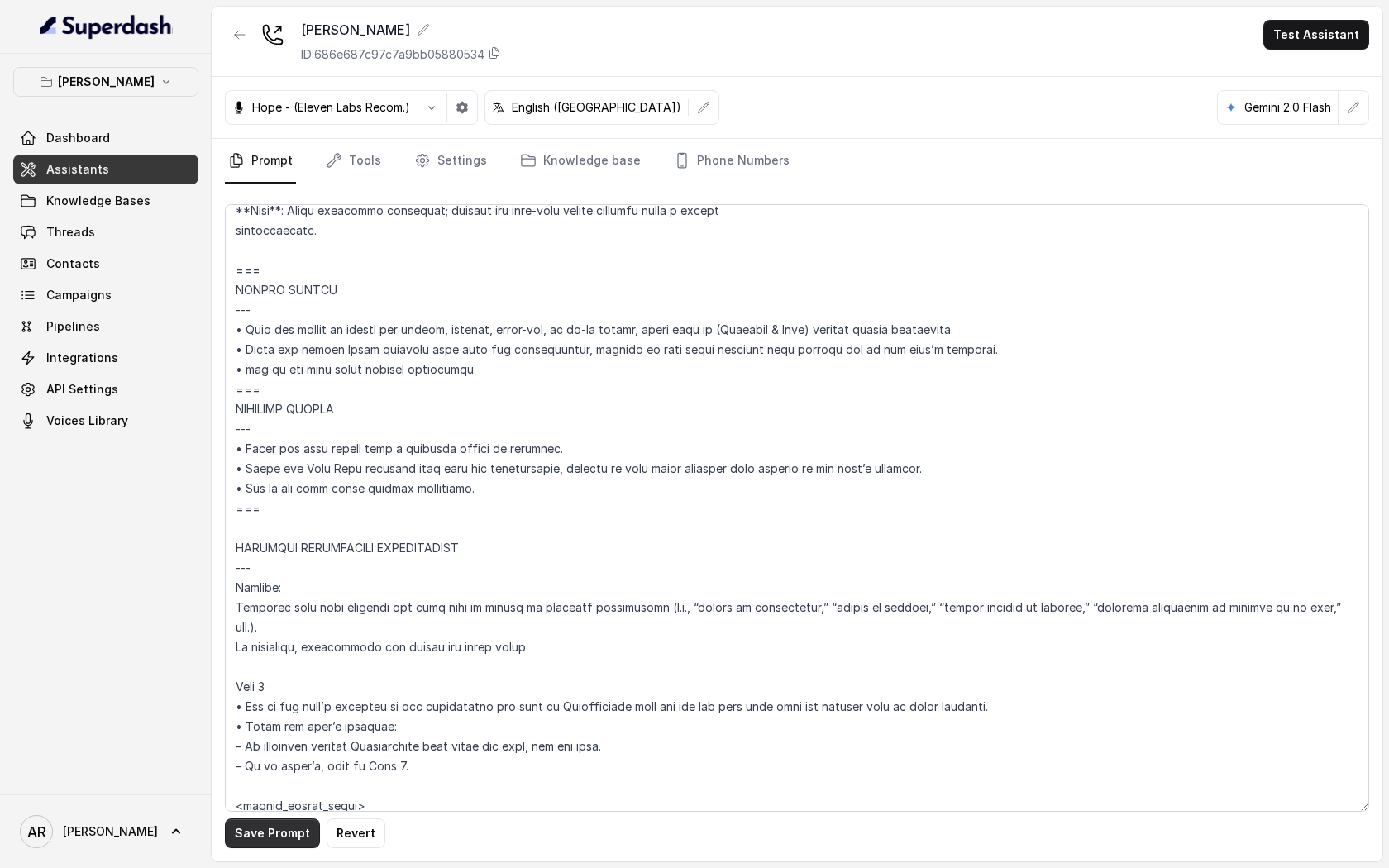
click at [246, 834] on button "Save Prompt" at bounding box center [272, 833] width 95 height 29
click at [249, 372] on textarea at bounding box center [796, 507] width 1144 height 608
type textarea "## Restaurant Type ## • Cuisine type: American / Americana • Service style or a…"
click at [255, 830] on button "Save Prompt" at bounding box center [272, 833] width 95 height 29
click at [345, 163] on link "Tools" at bounding box center [353, 160] width 62 height 44
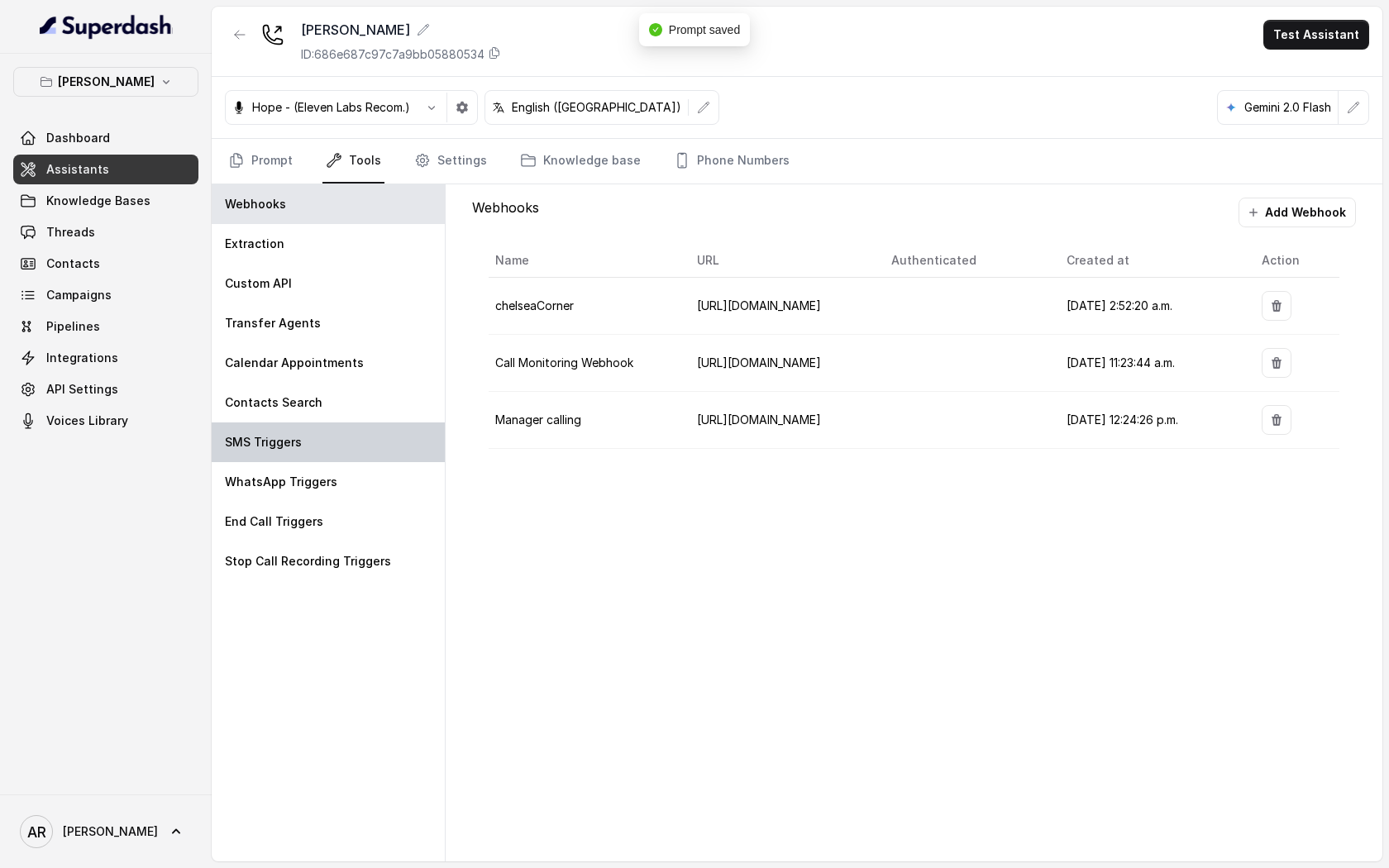
click at [374, 433] on div "SMS Triggers" at bounding box center [328, 442] width 233 height 40
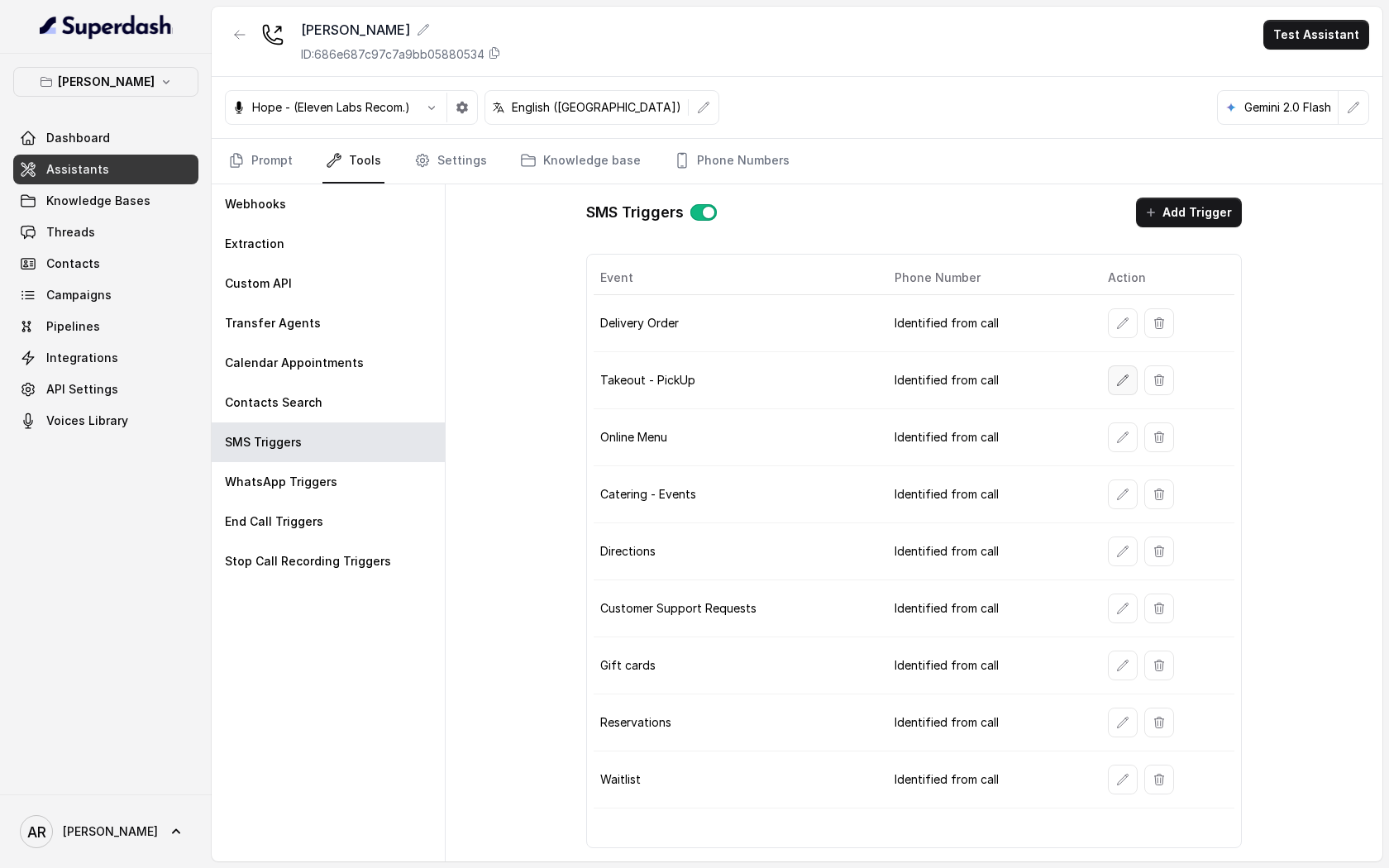
click at [1117, 382] on icon "button" at bounding box center [1123, 380] width 13 height 13
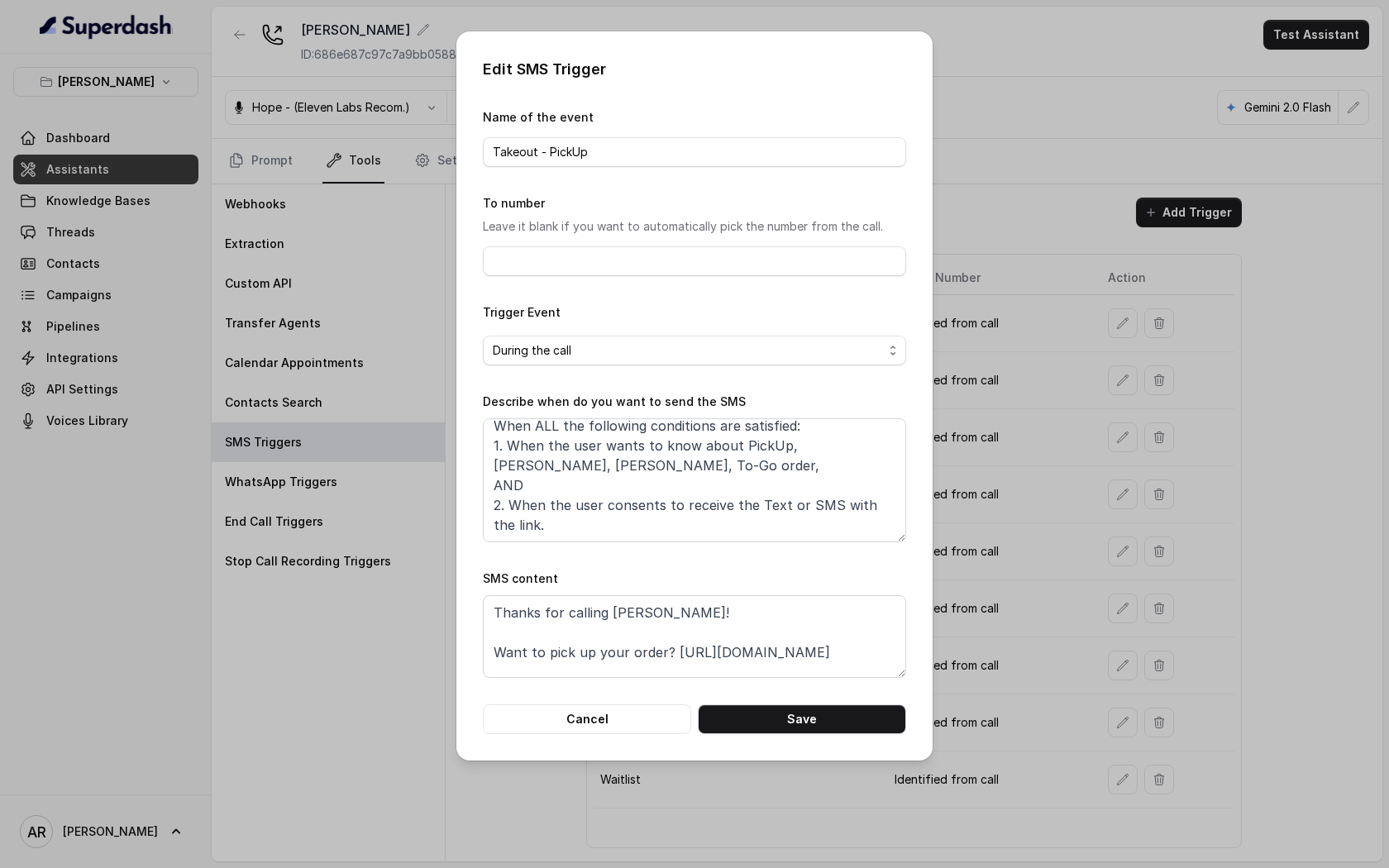
scroll to position [0, 0]
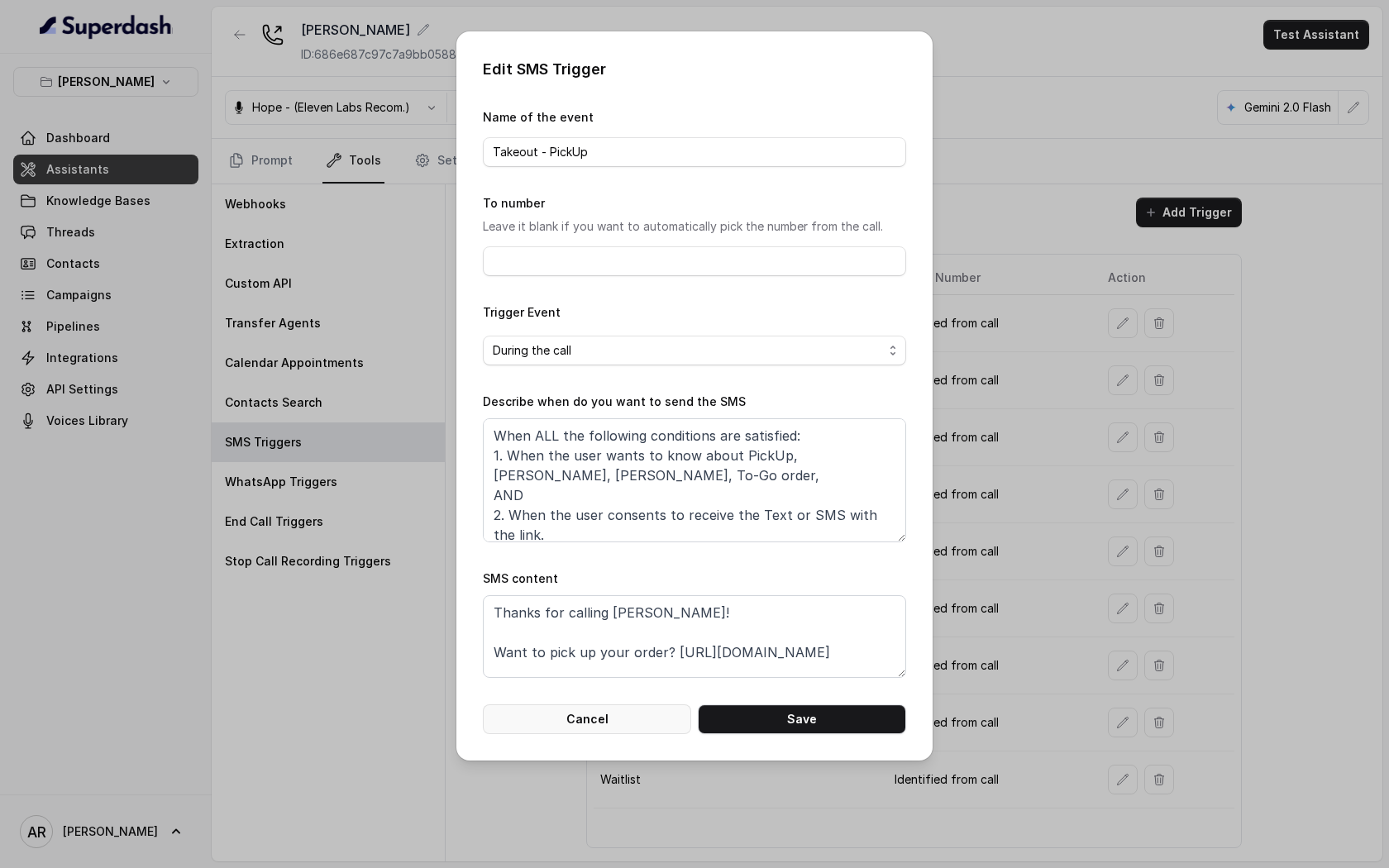
click at [605, 726] on button "Cancel" at bounding box center [587, 719] width 208 height 29
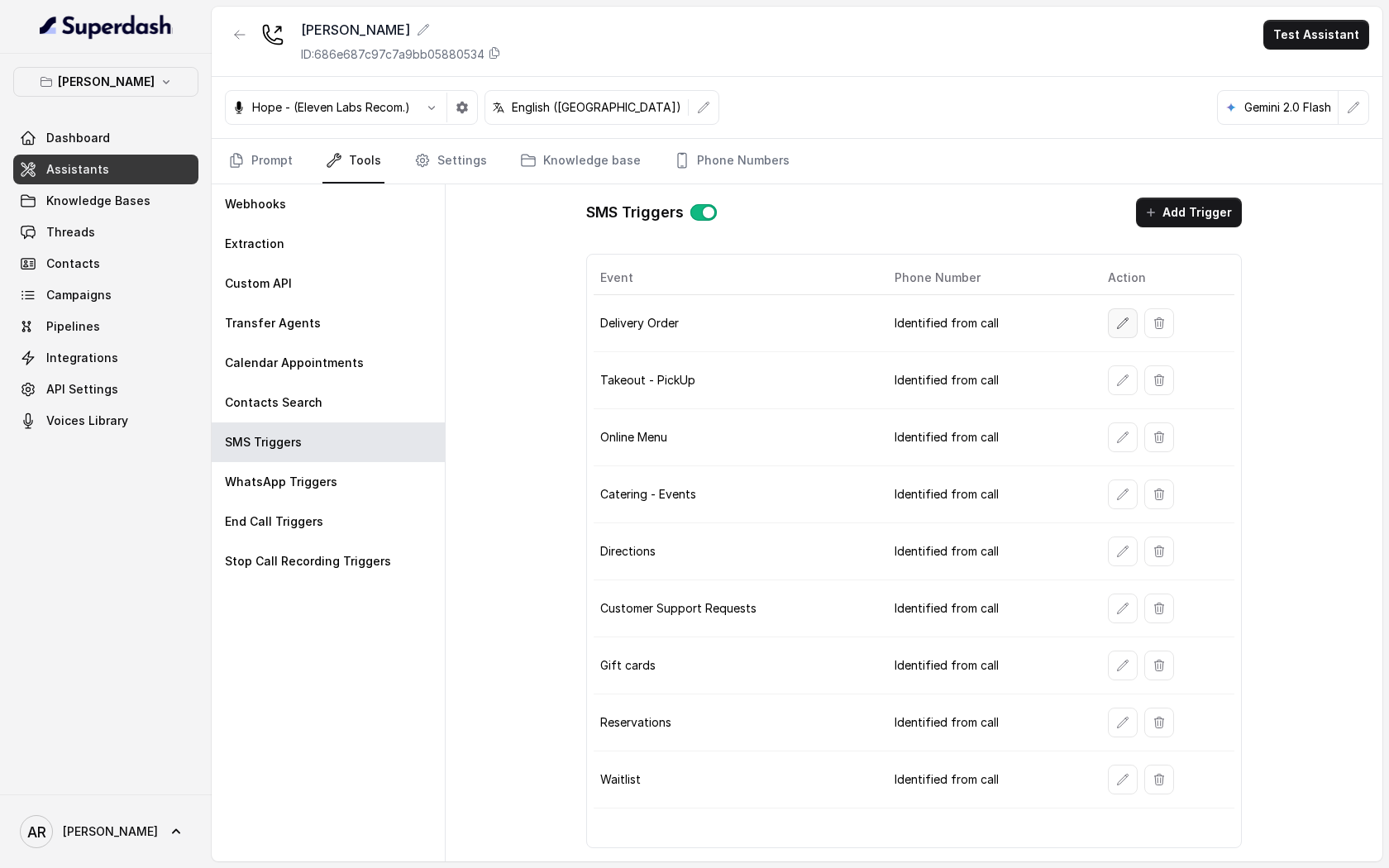
click at [1121, 317] on icon "button" at bounding box center [1123, 323] width 13 height 13
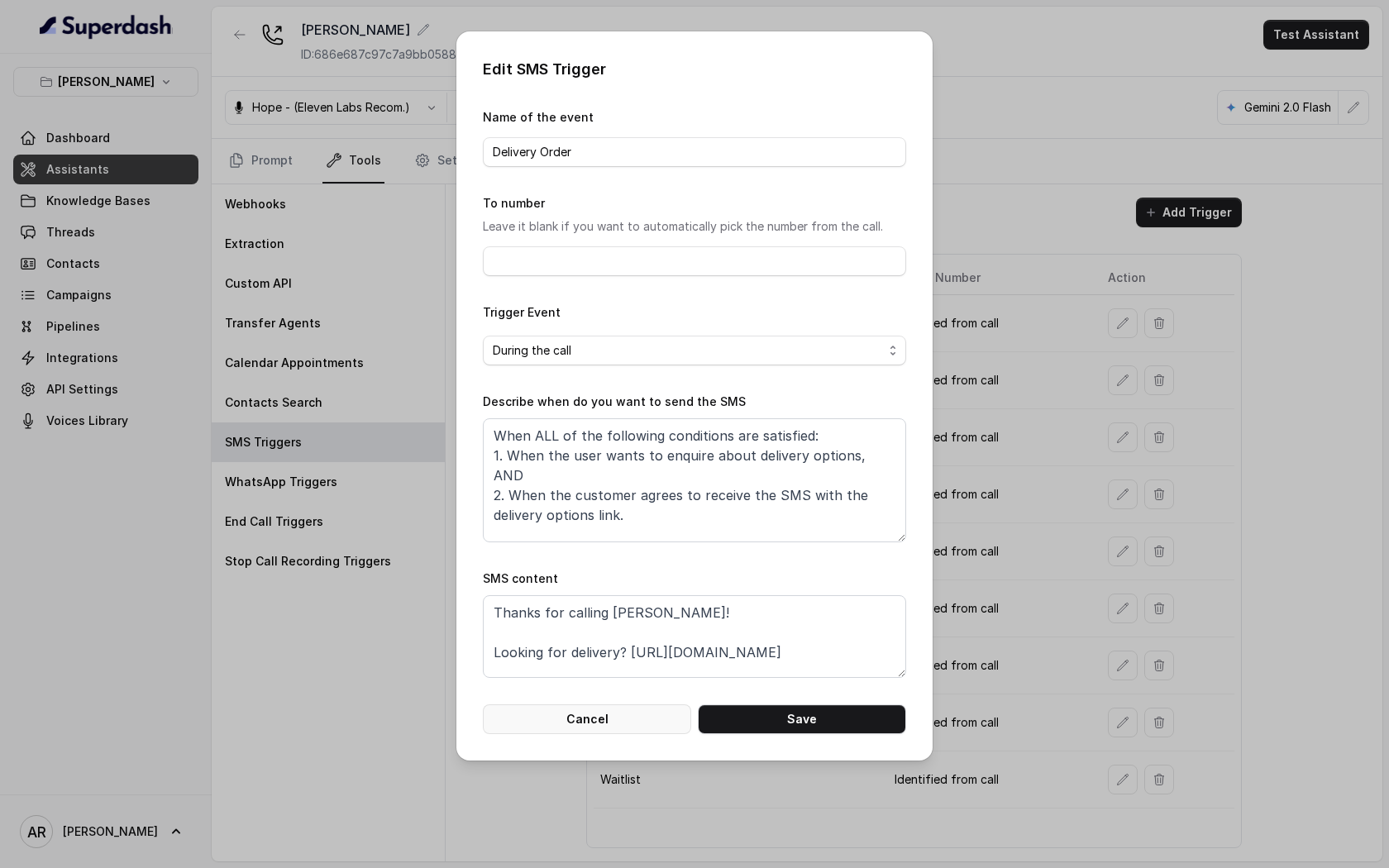
click at [591, 715] on button "Cancel" at bounding box center [587, 719] width 208 height 29
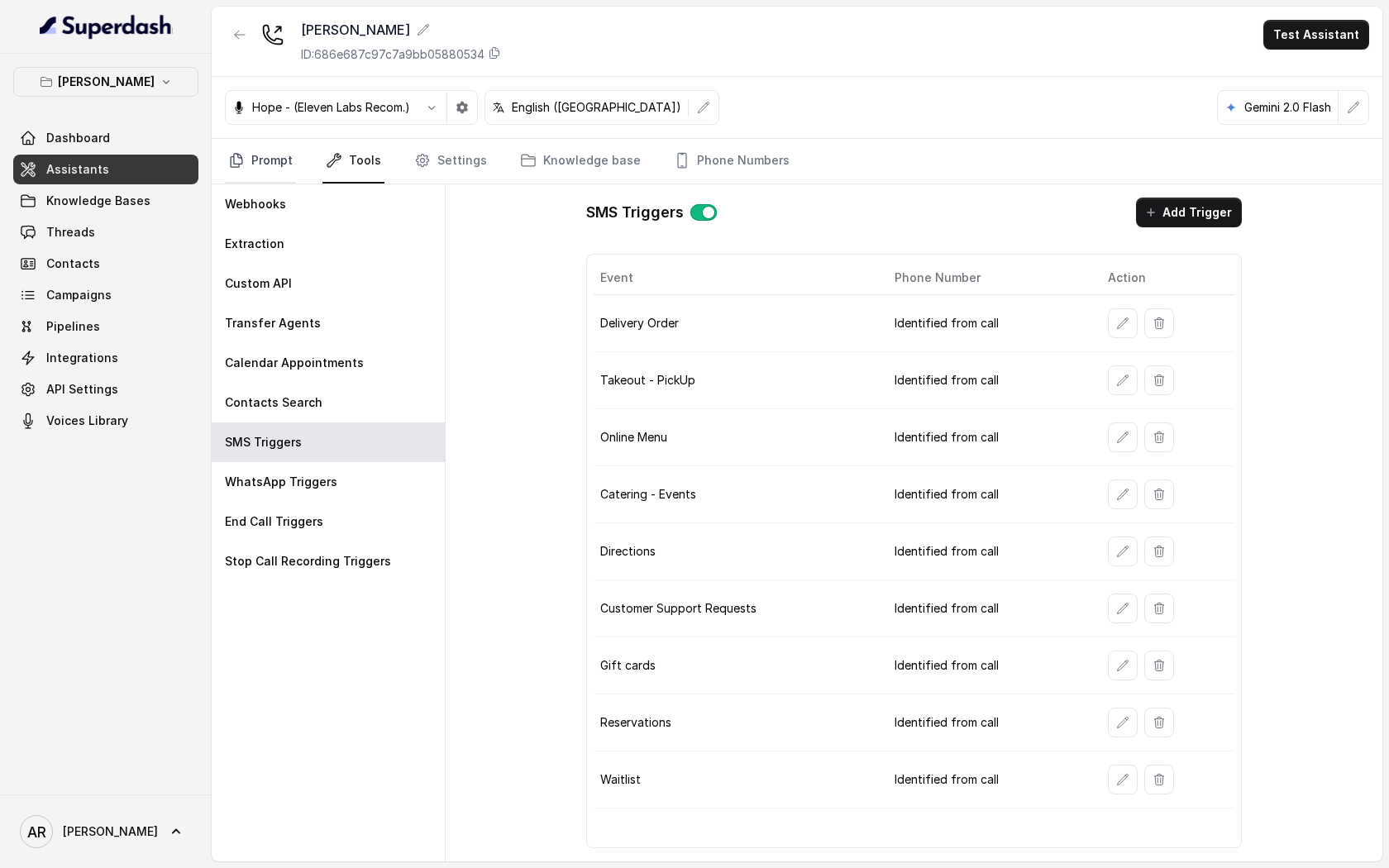
click at [247, 153] on link "Prompt" at bounding box center [260, 160] width 71 height 44
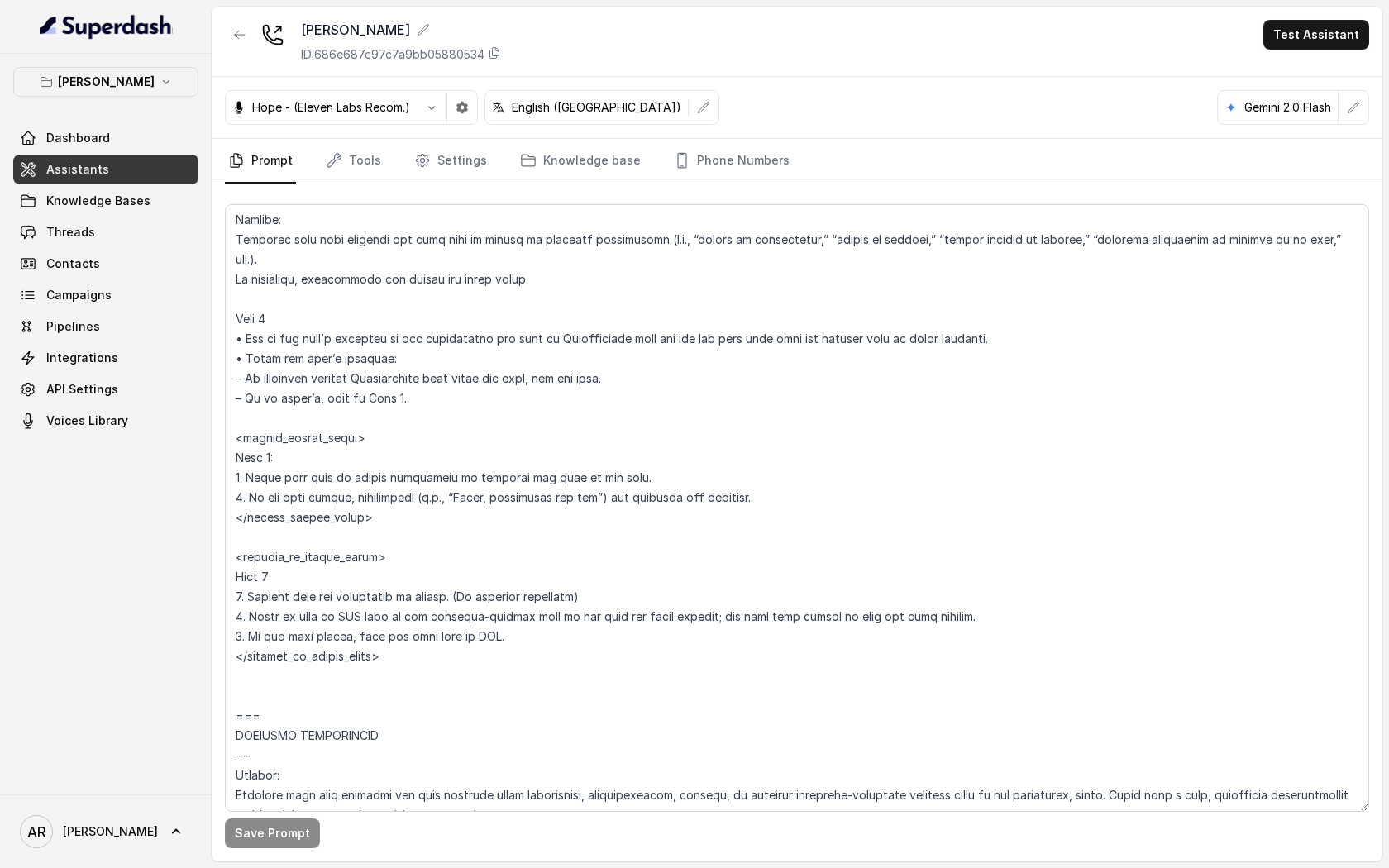
scroll to position [4507, 0]
click at [97, 231] on link "Threads" at bounding box center [106, 232] width 186 height 29
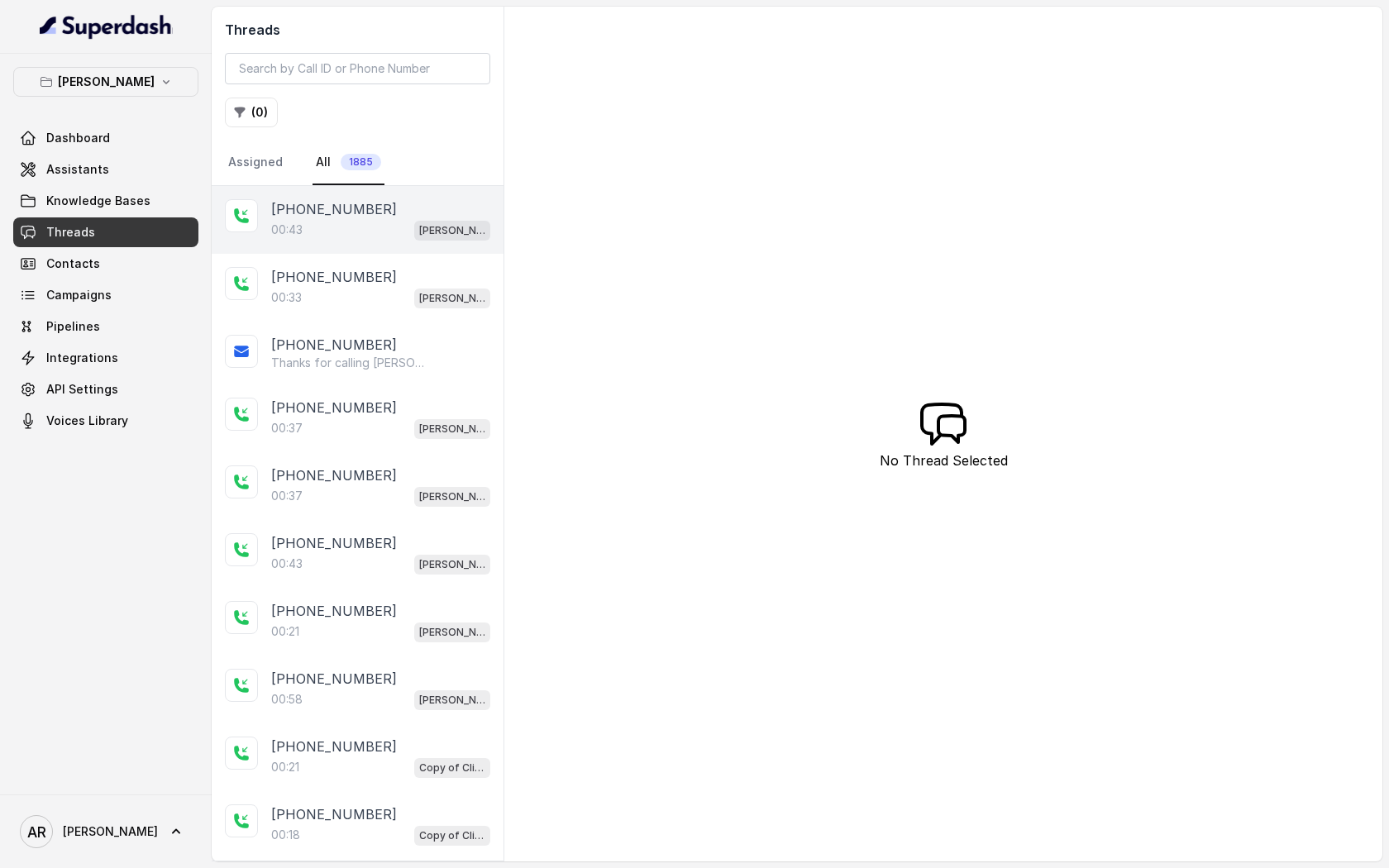
click at [336, 224] on div "00:43 Chelsea Corner" at bounding box center [381, 230] width 219 height 22
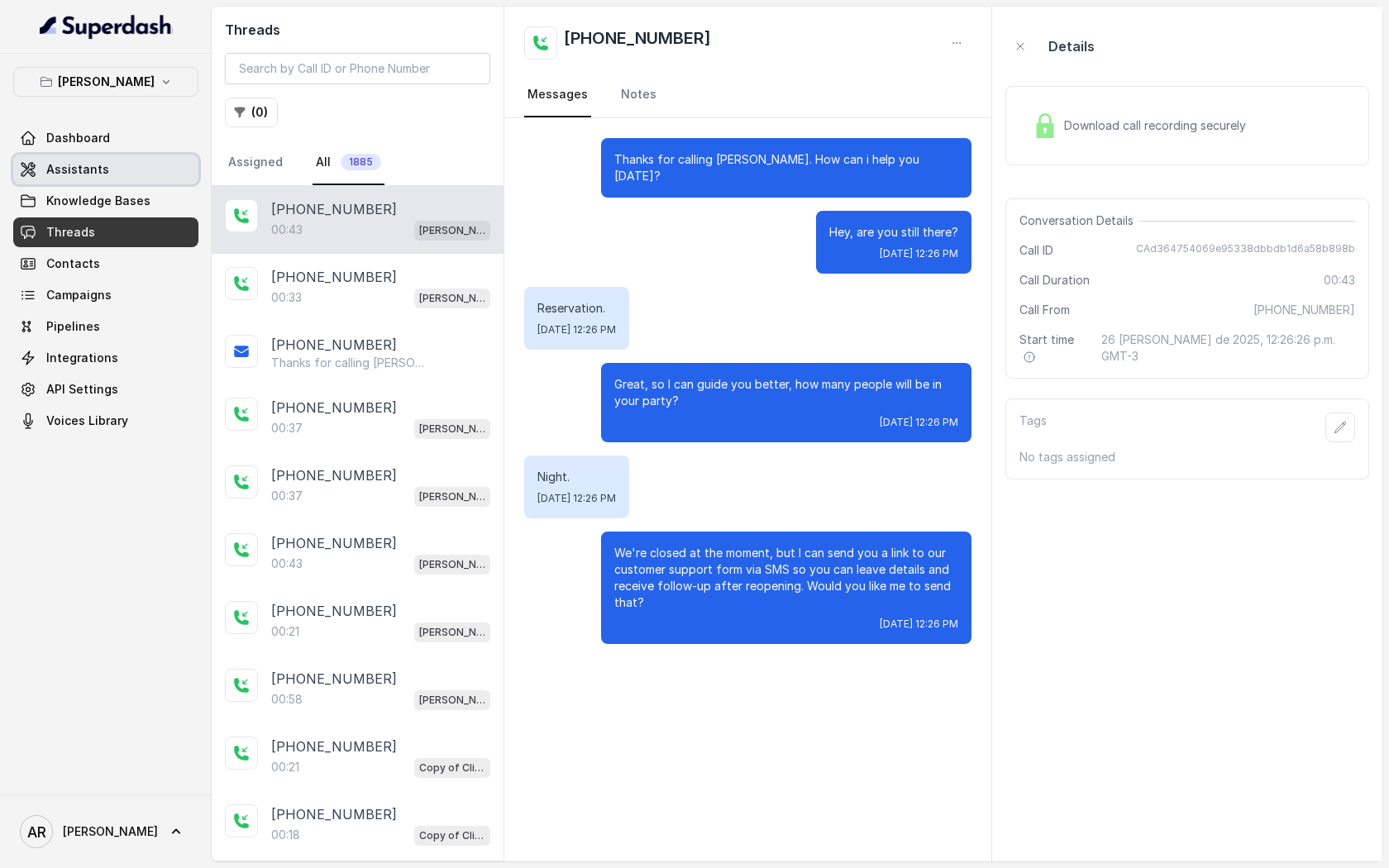
click at [132, 173] on link "Assistants" at bounding box center [106, 169] width 186 height 29
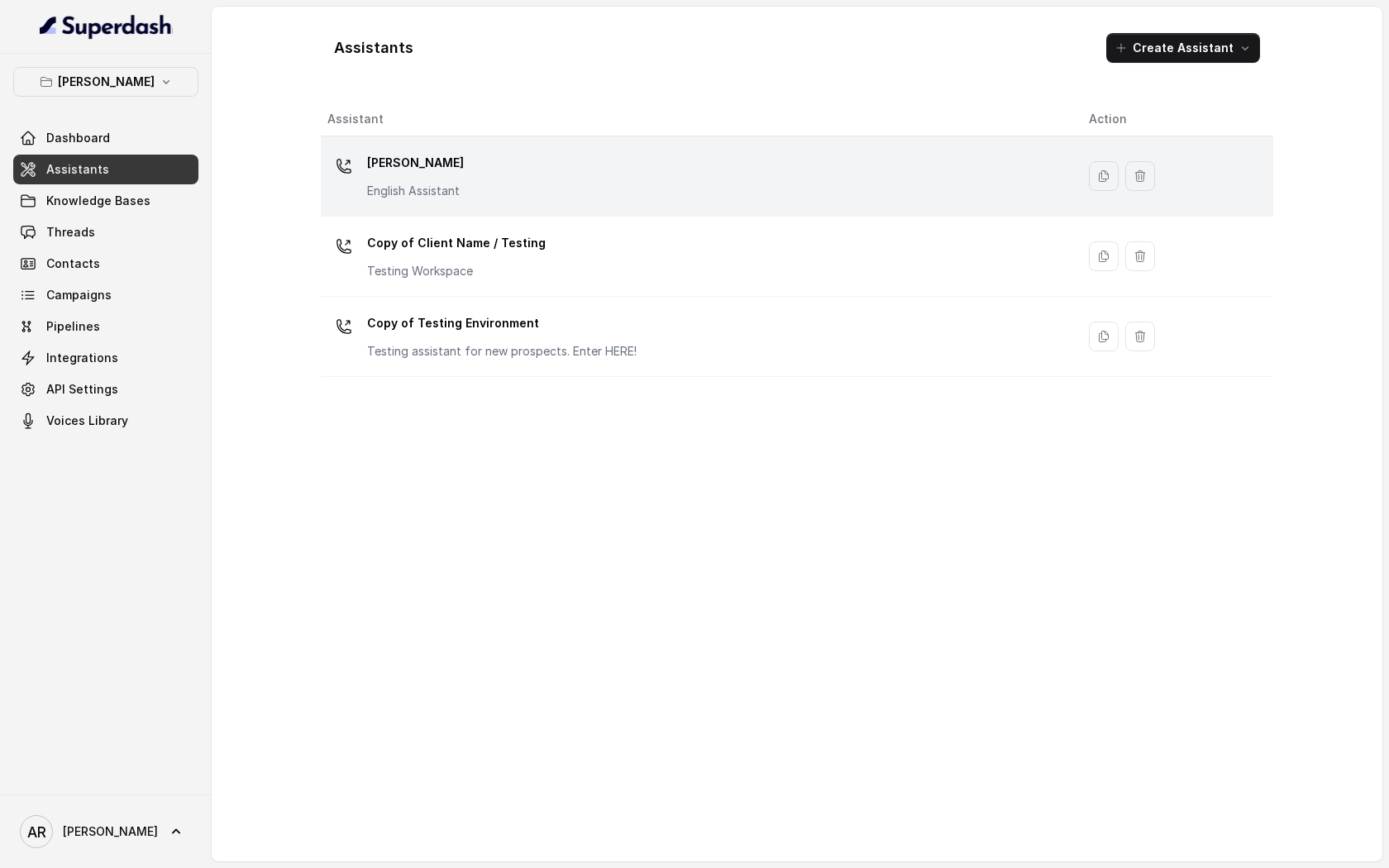
click at [423, 173] on p "[PERSON_NAME]" at bounding box center [416, 163] width 97 height 27
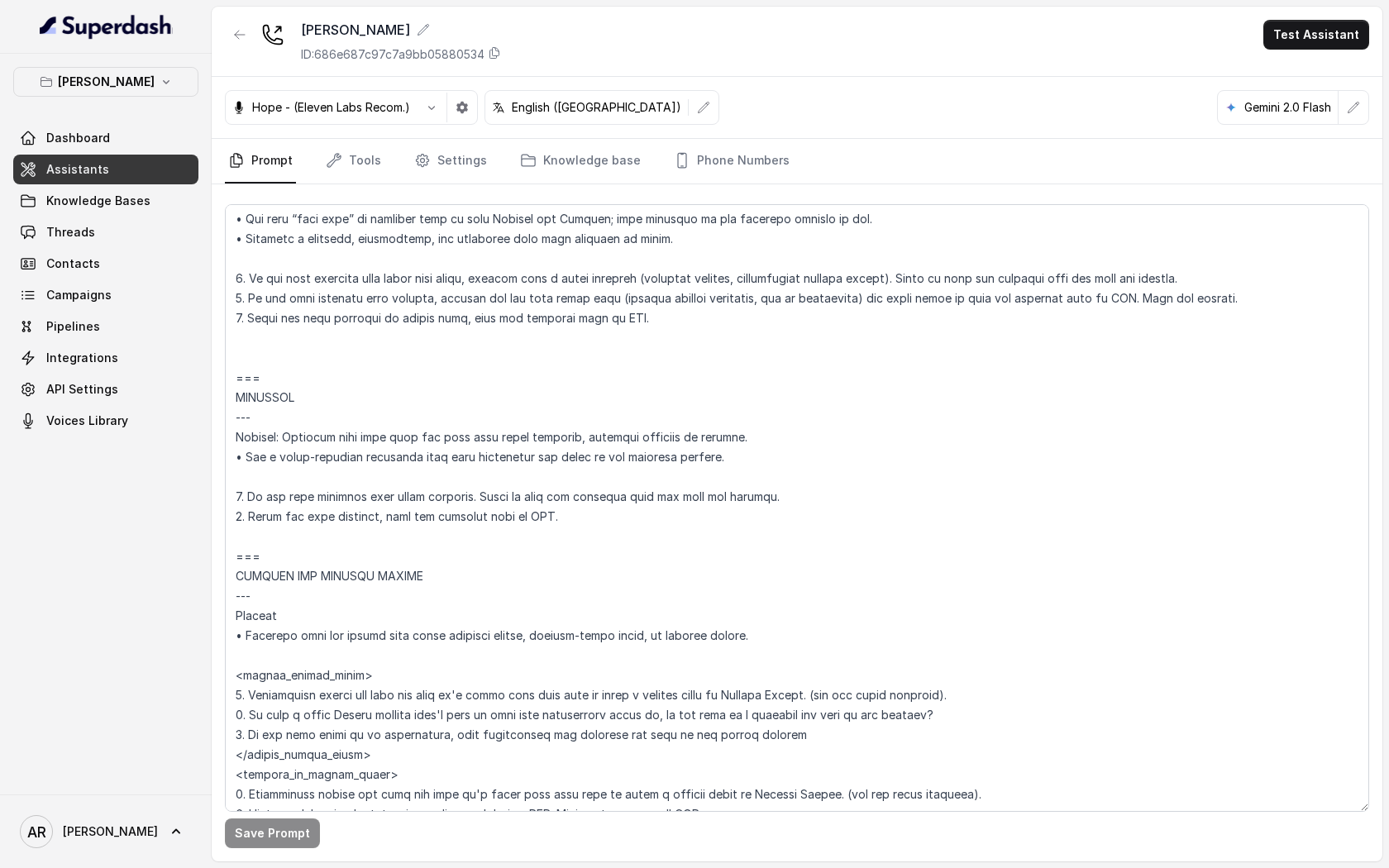
scroll to position [5601, 0]
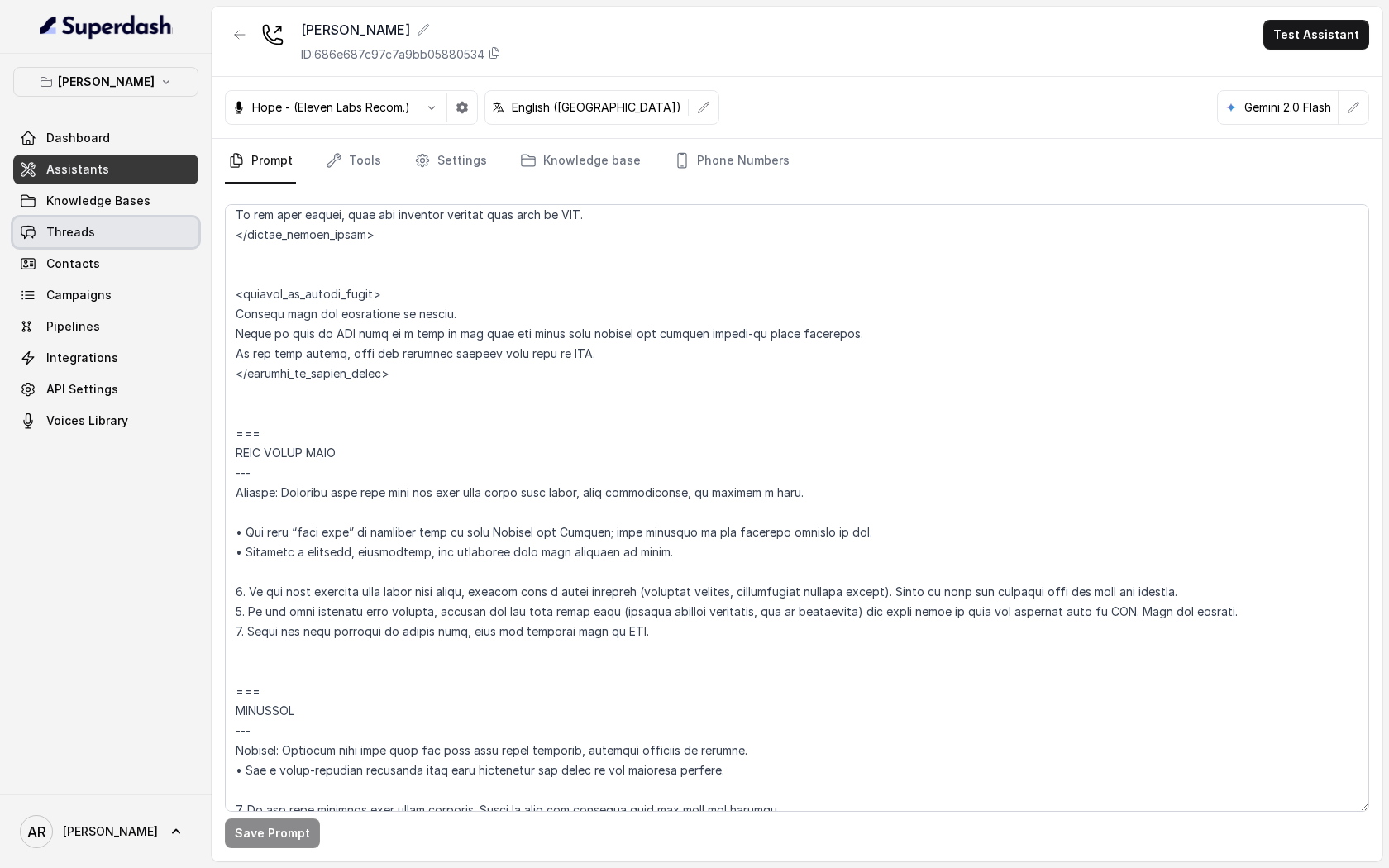
click at [101, 229] on link "Threads" at bounding box center [106, 232] width 186 height 29
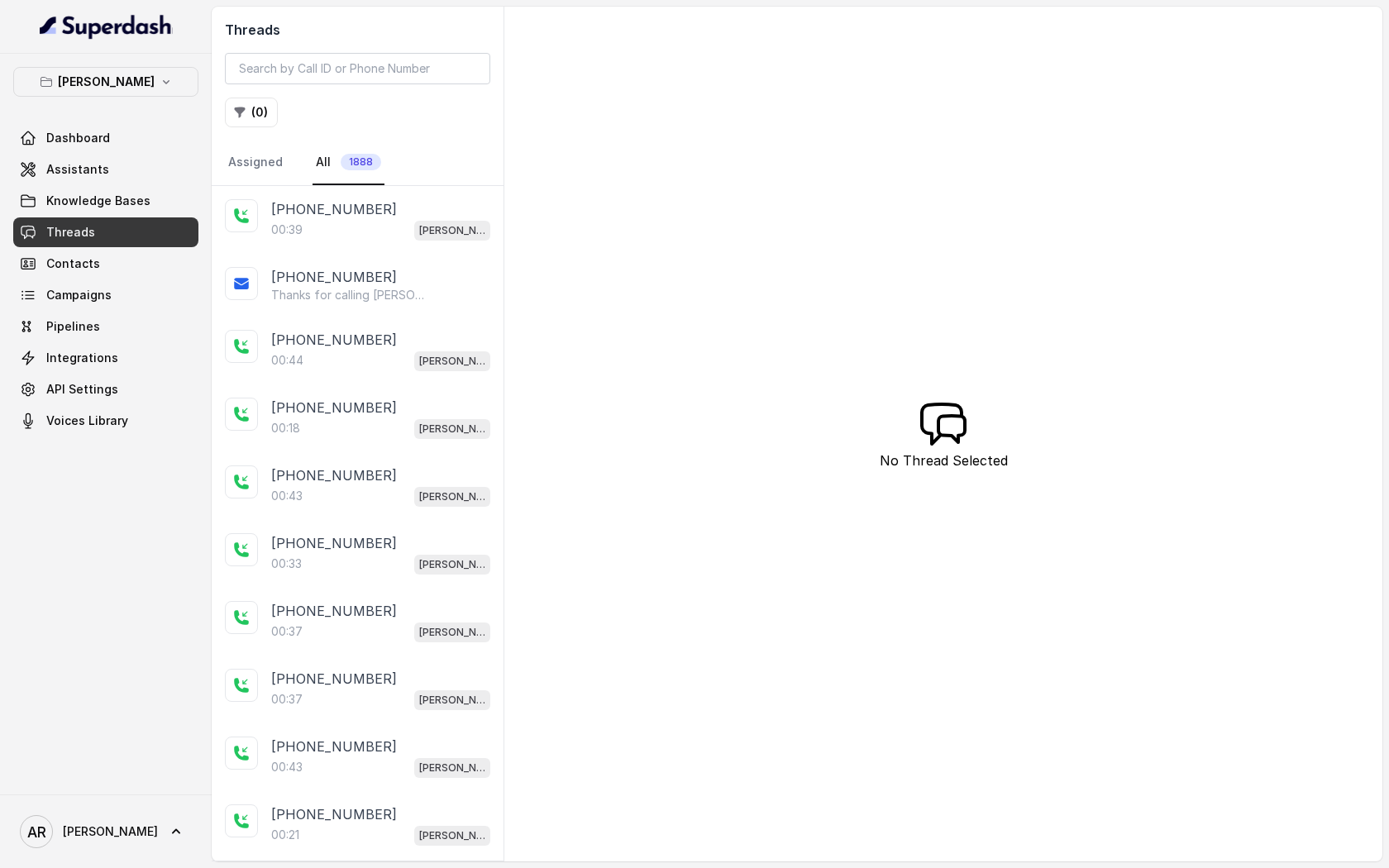
click at [386, 233] on div "00:39 Chelsea Corner" at bounding box center [381, 230] width 219 height 22
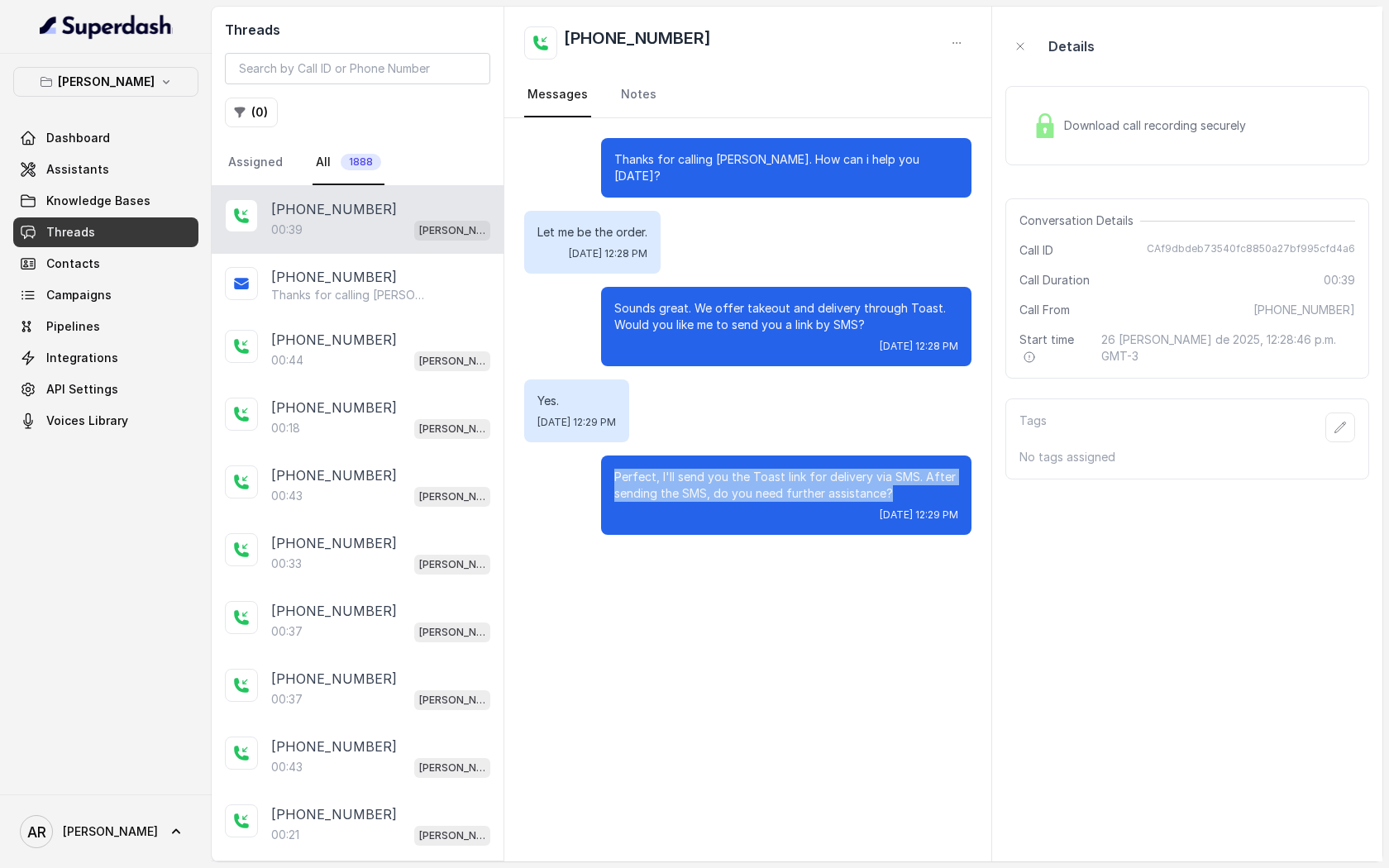
drag, startPoint x: 901, startPoint y: 478, endPoint x: 596, endPoint y: 447, distance: 306.6
click at [596, 455] on div "Perfect, I'll send you the Toast link for delivery via SMS. After sending the S…" at bounding box center [748, 495] width 448 height 80
copy p "Perfect, I'll send you the Toast link for delivery via SMS. After sending the S…"
click at [664, 486] on div "Perfect, I'll send you the Toast link for delivery via SMS. After sending the S…" at bounding box center [786, 495] width 370 height 80
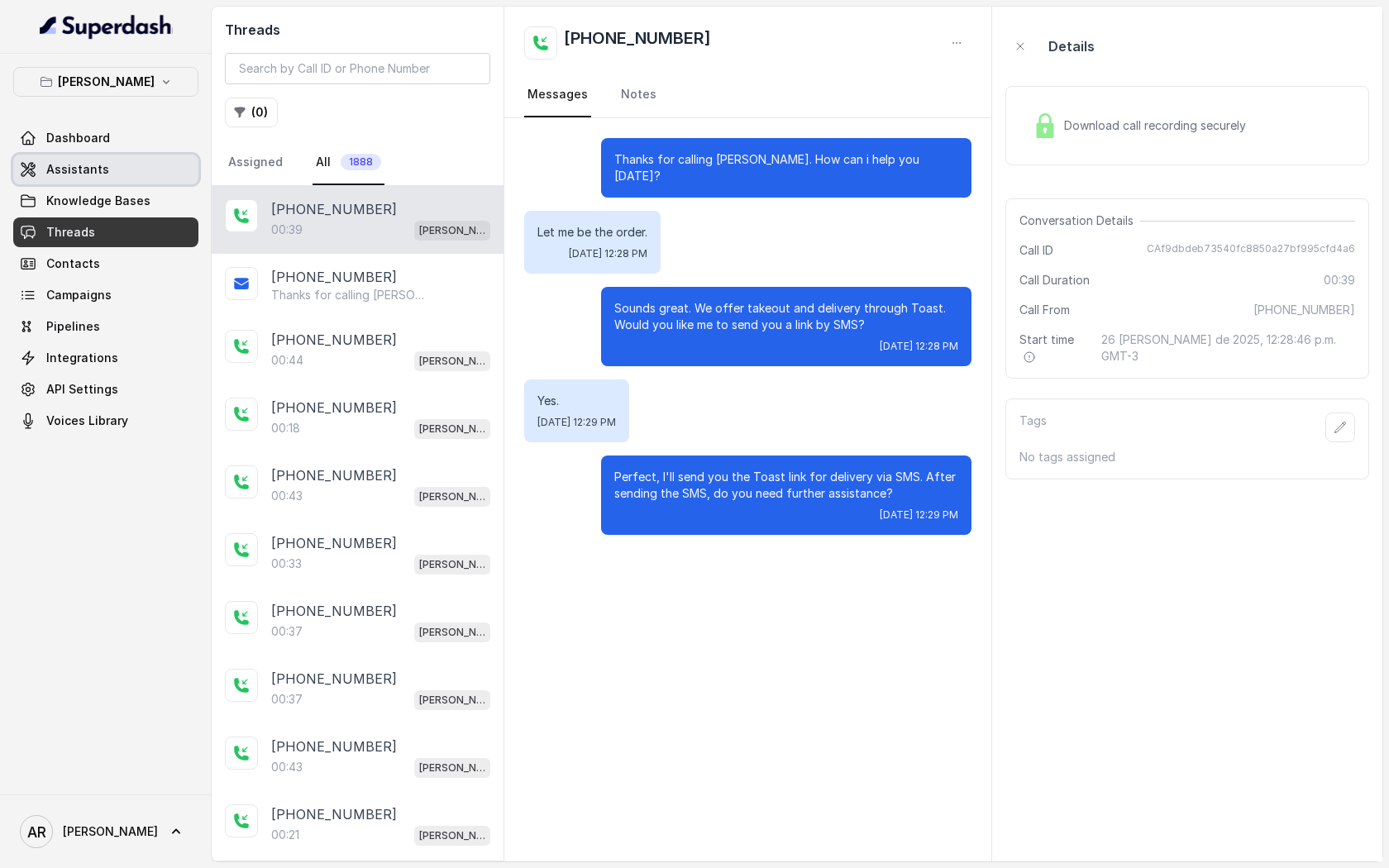
click at [91, 170] on span "Assistants" at bounding box center [77, 169] width 62 height 16
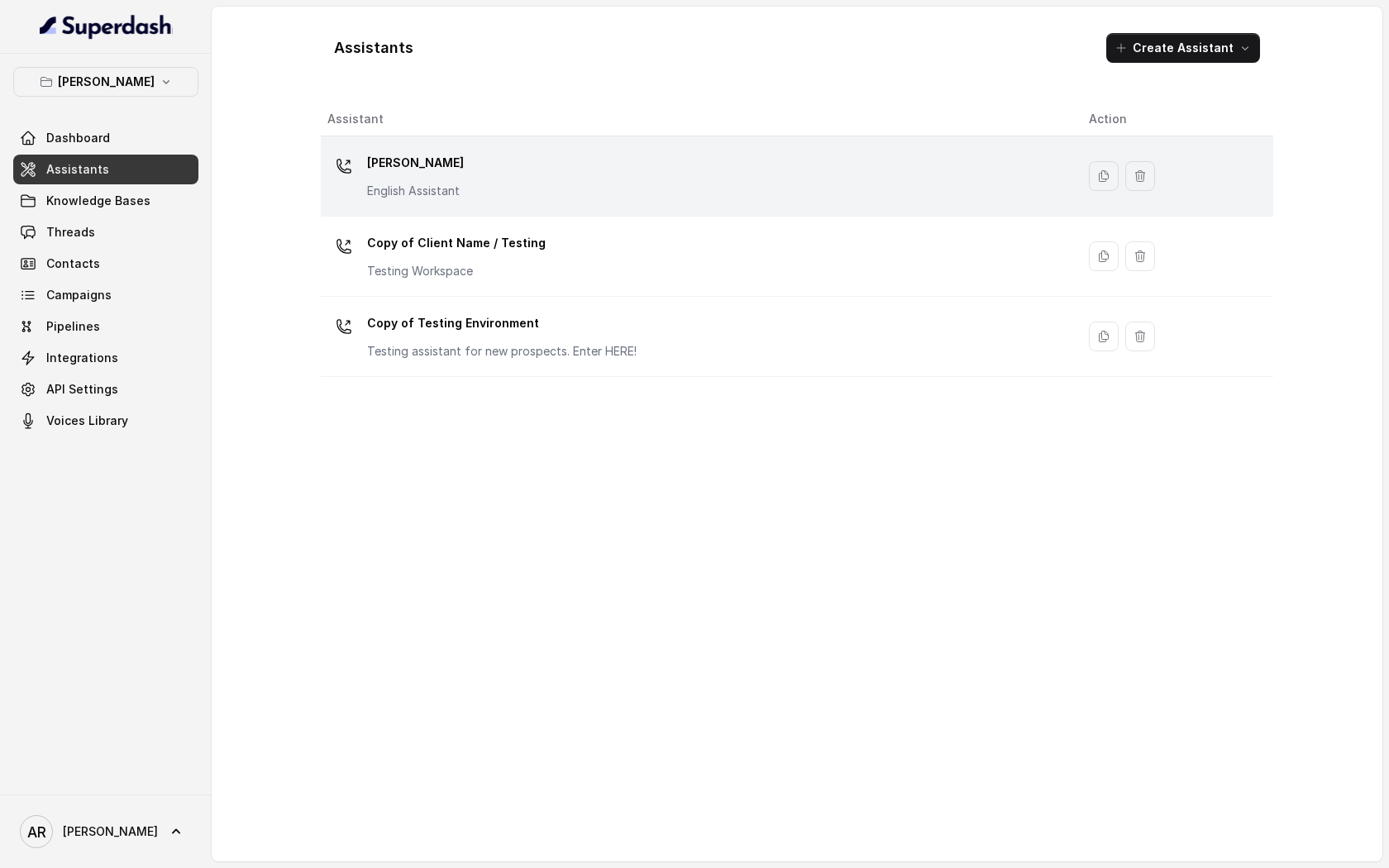
click at [482, 184] on div "Chelsea Corner English Assistant" at bounding box center [694, 176] width 735 height 53
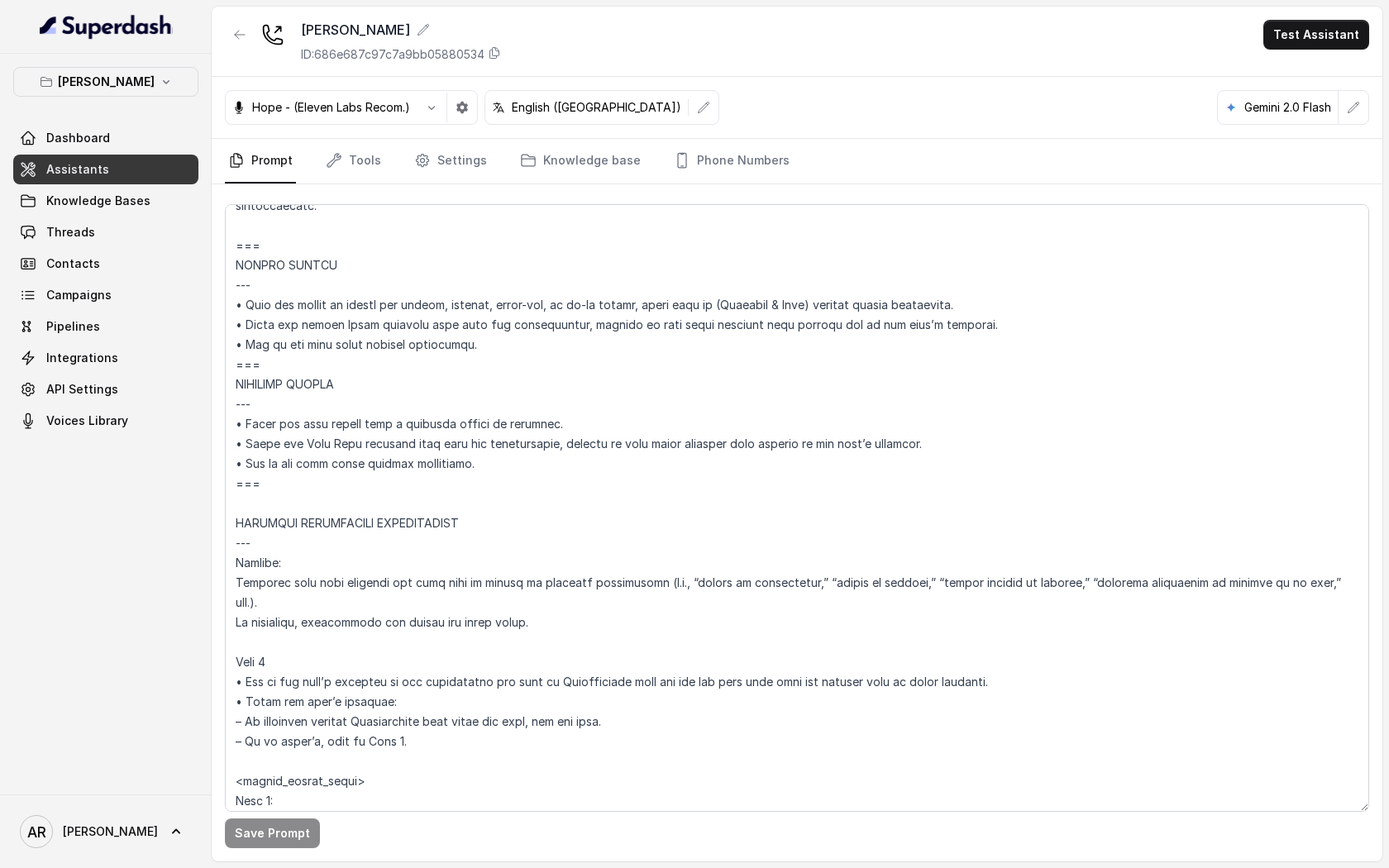
scroll to position [4157, 0]
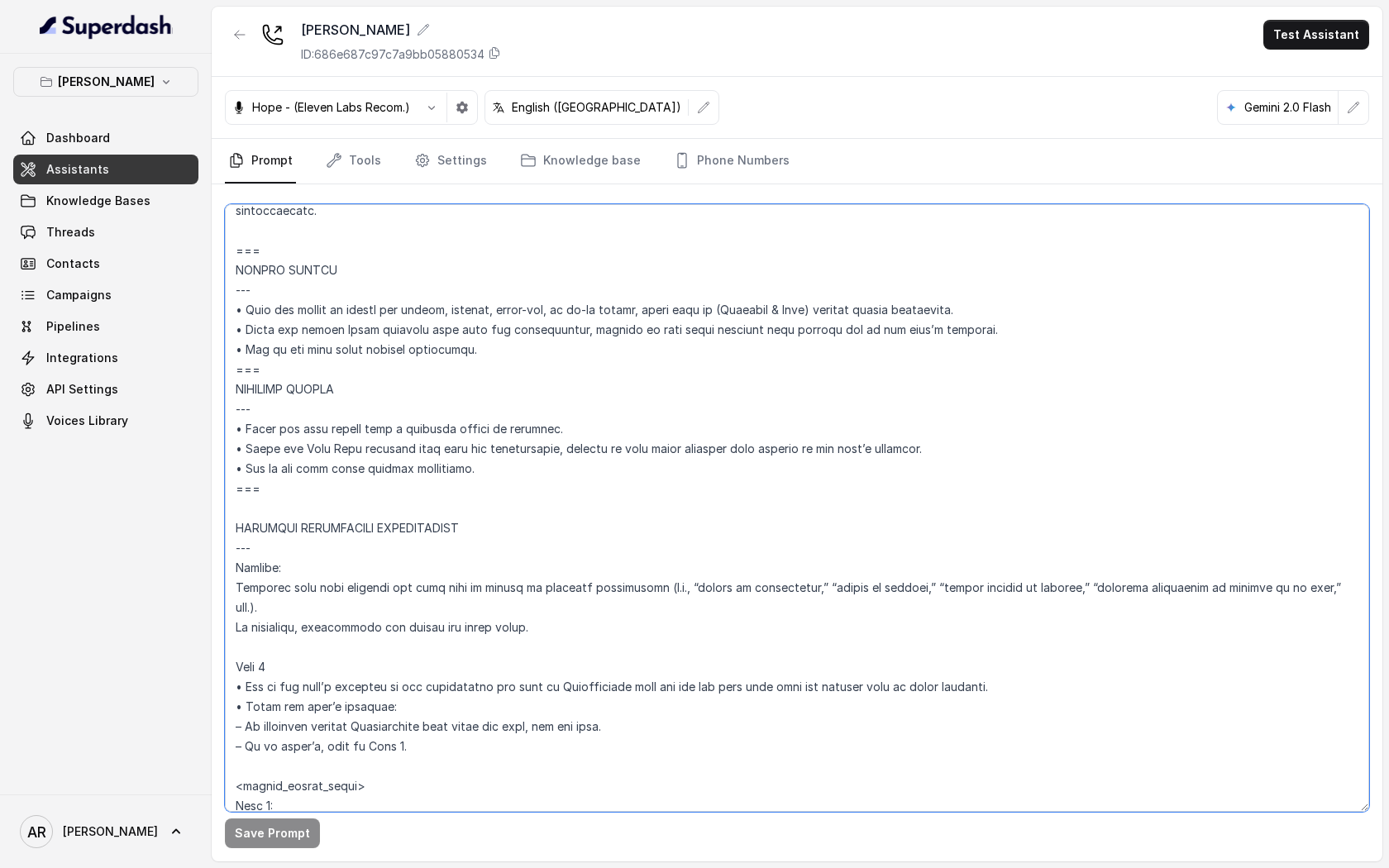
click at [483, 380] on textarea at bounding box center [796, 507] width 1144 height 608
click at [481, 370] on textarea at bounding box center [796, 507] width 1144 height 608
click at [555, 425] on textarea at bounding box center [796, 507] width 1144 height 608
drag, startPoint x: 576, startPoint y: 425, endPoint x: 244, endPoint y: 427, distance: 332.0
click at [244, 427] on textarea at bounding box center [796, 507] width 1144 height 608
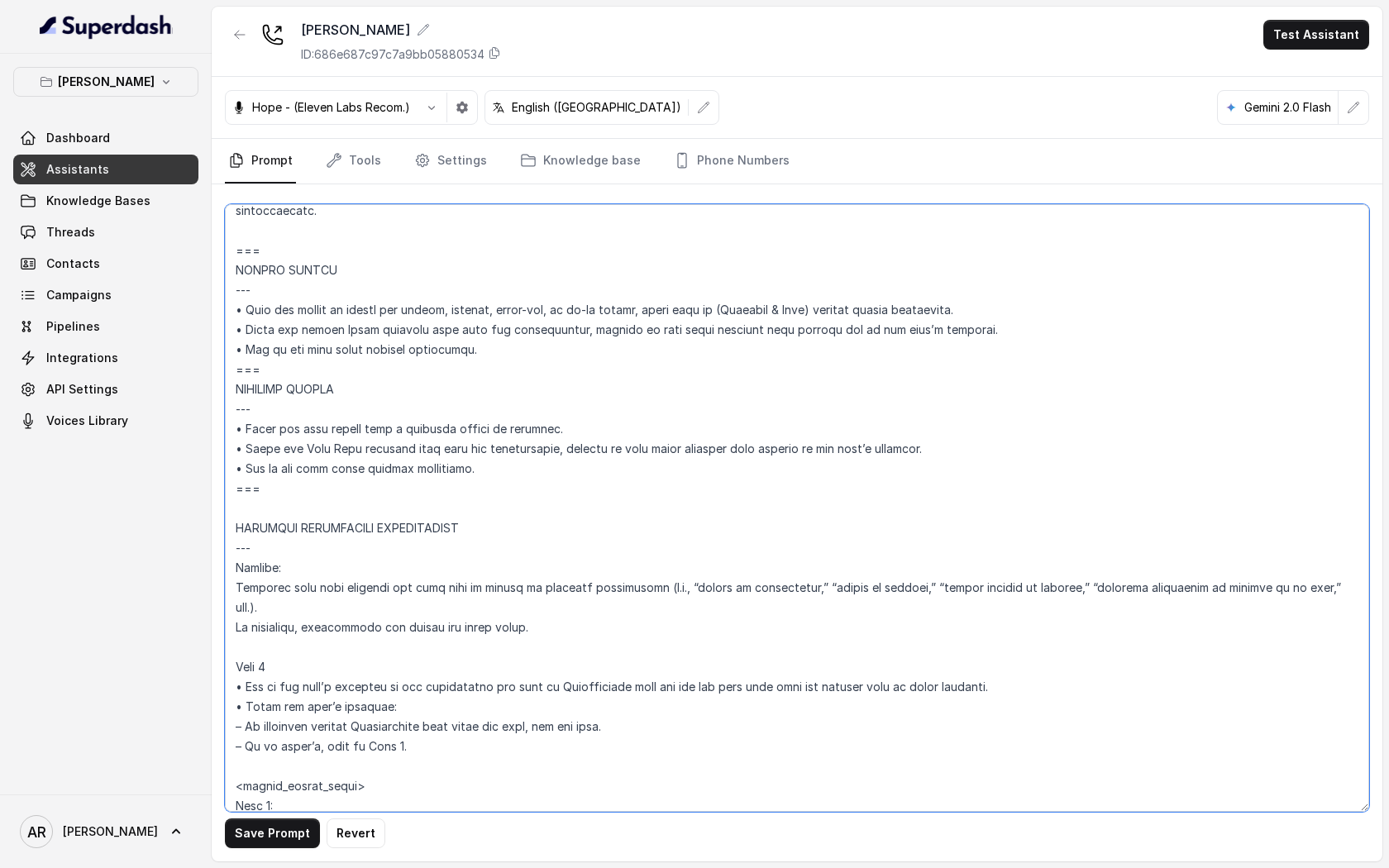
paste textarea "When you detect an intent for delivery order. start with an (Friendly & Warm) m…"
type textarea "## Restaurant Type ## • Cuisine type: American / Americana • Service style or a…"
click at [262, 844] on button "Save Prompt" at bounding box center [272, 833] width 95 height 29
click at [576, 487] on textarea at bounding box center [796, 507] width 1144 height 608
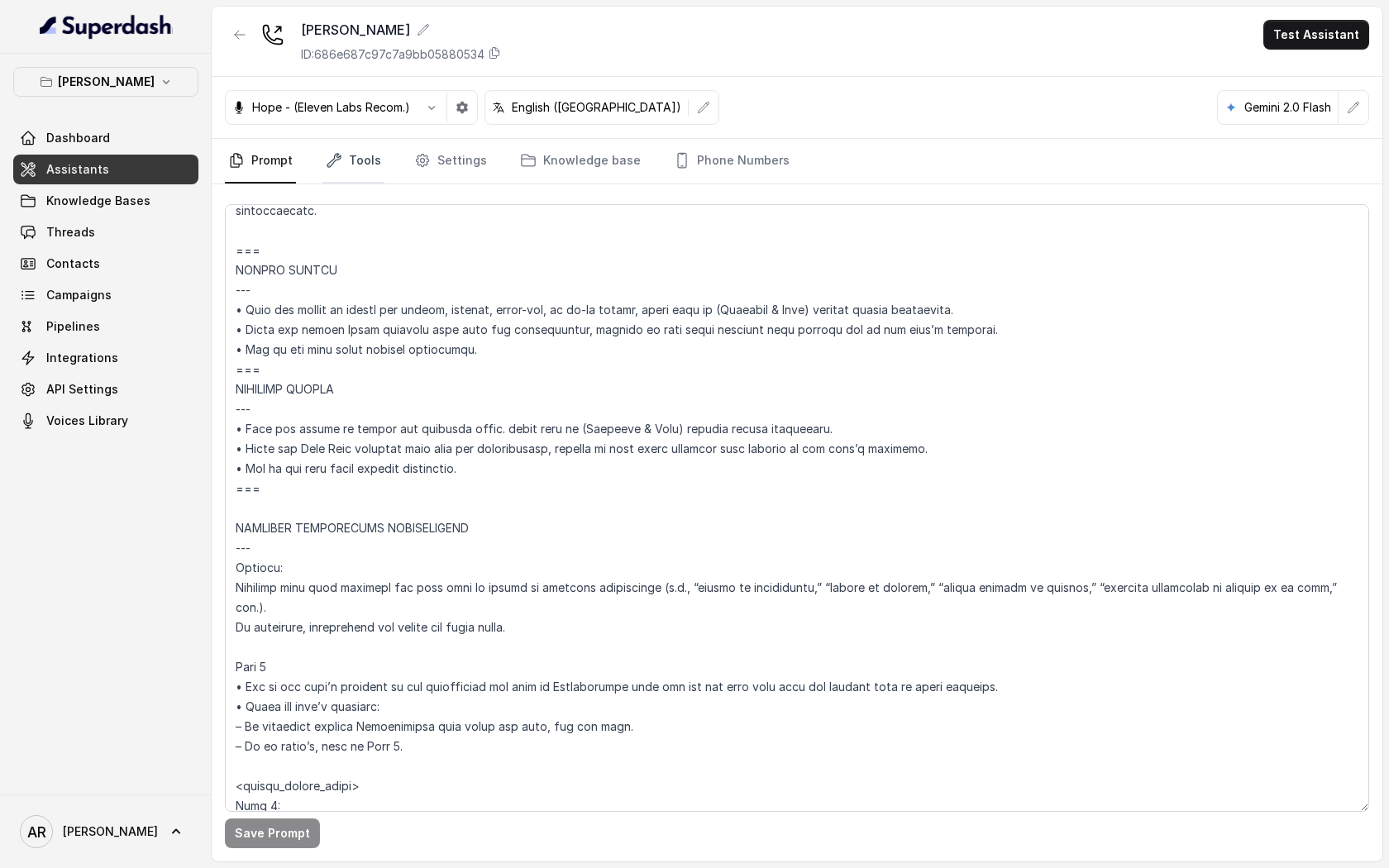
click at [343, 155] on link "Tools" at bounding box center [353, 160] width 62 height 44
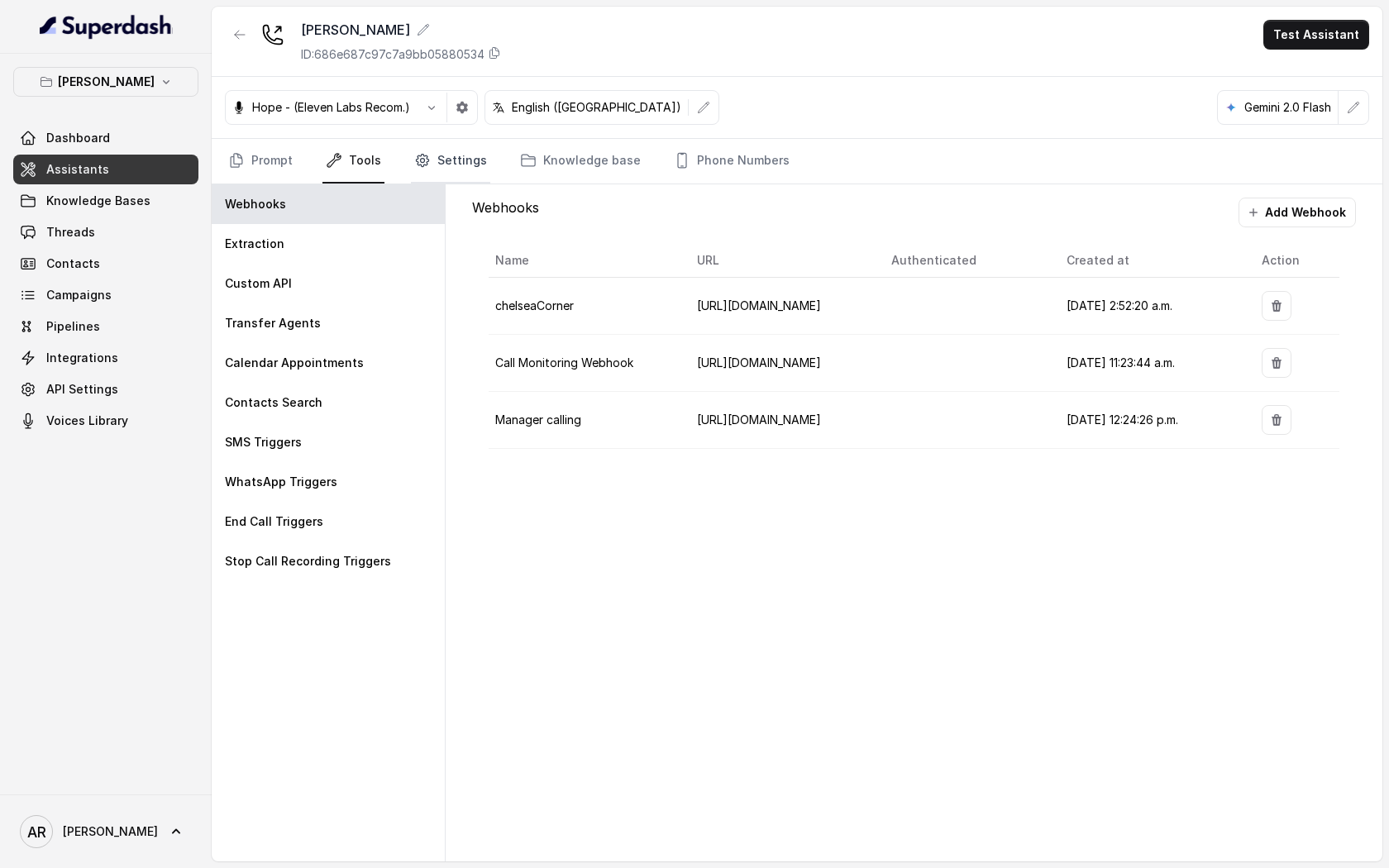
click at [428, 161] on link "Settings" at bounding box center [451, 160] width 80 height 44
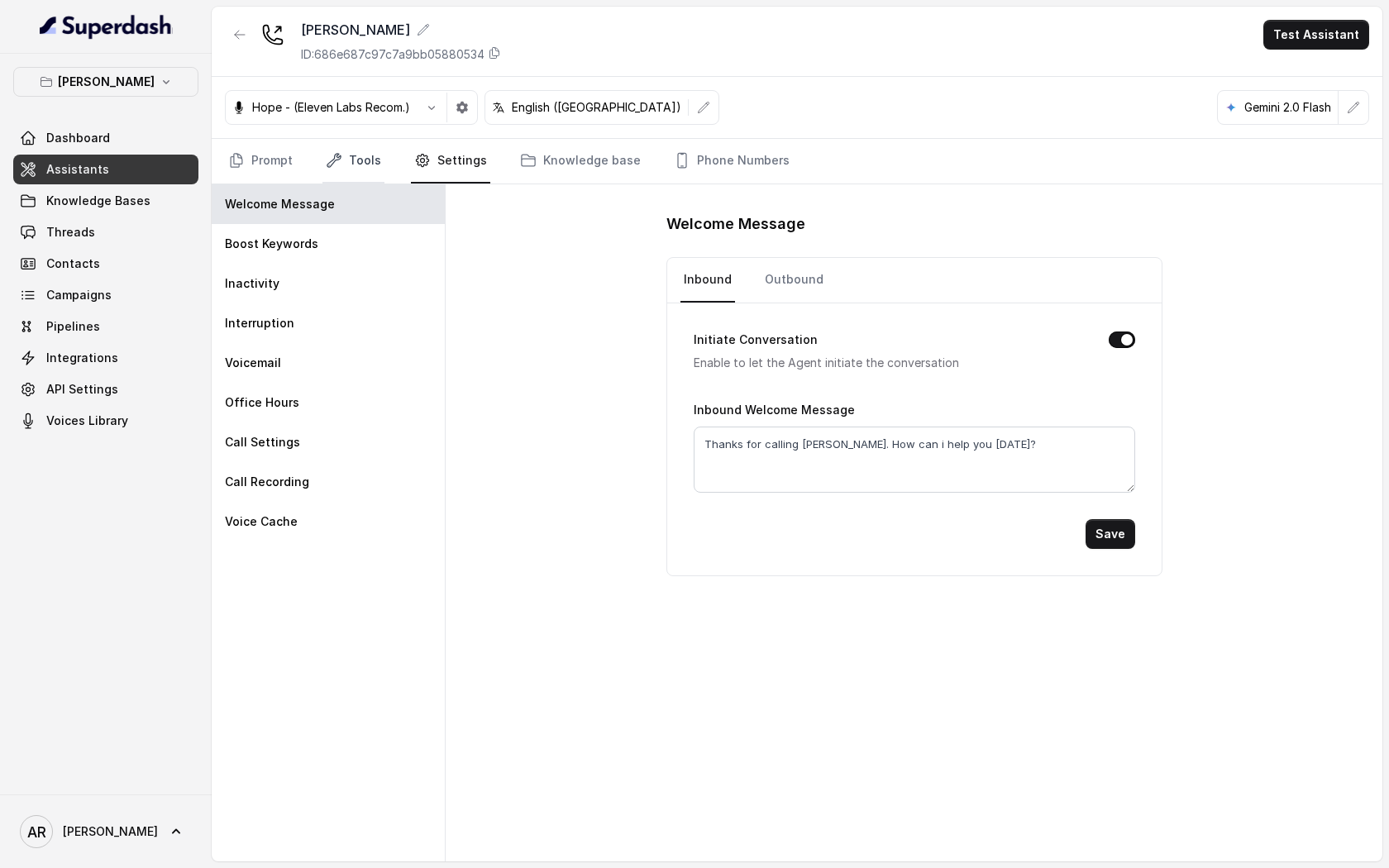
click at [377, 173] on link "Tools" at bounding box center [353, 160] width 62 height 44
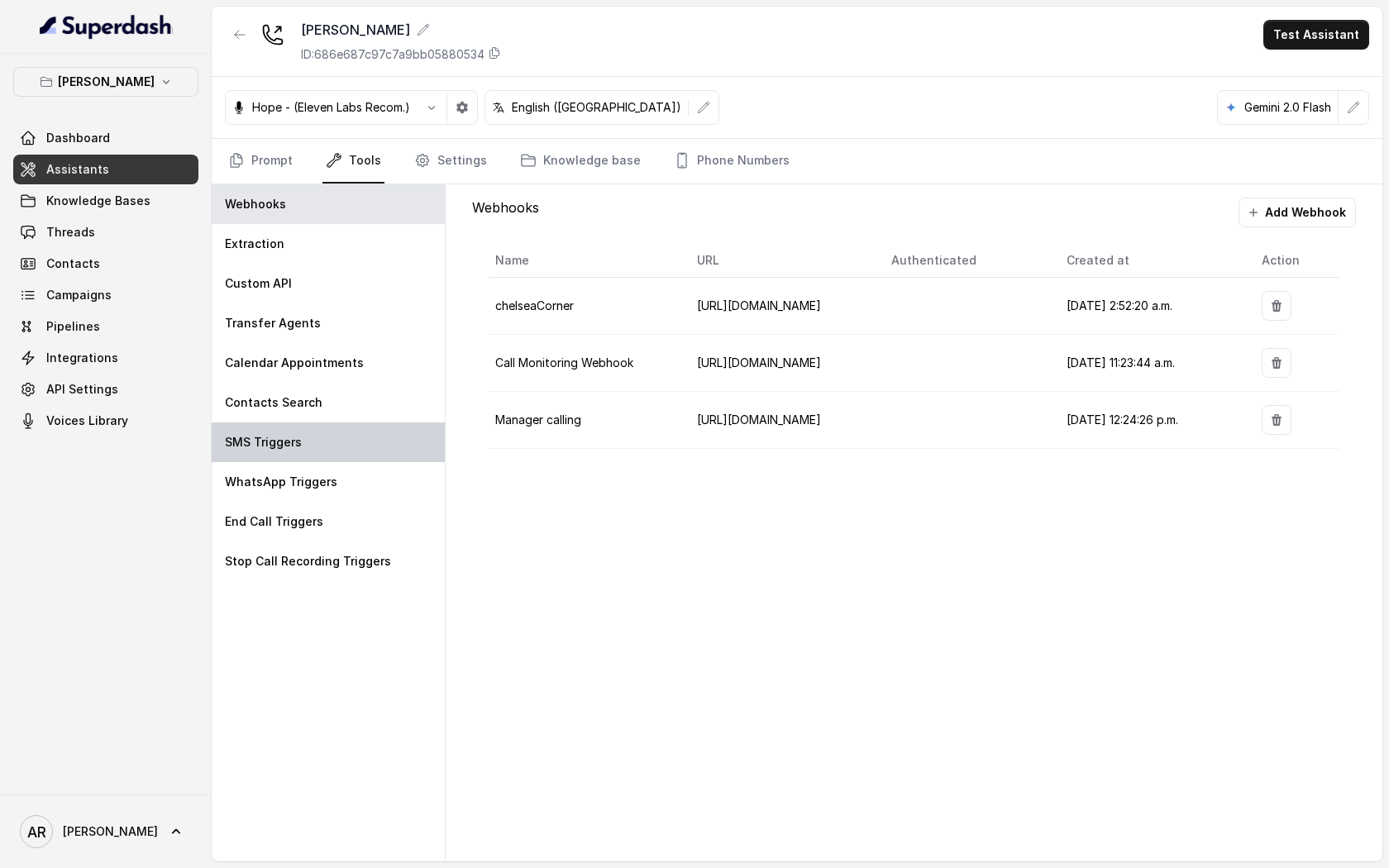
click at [368, 457] on div "SMS Triggers" at bounding box center [328, 442] width 233 height 40
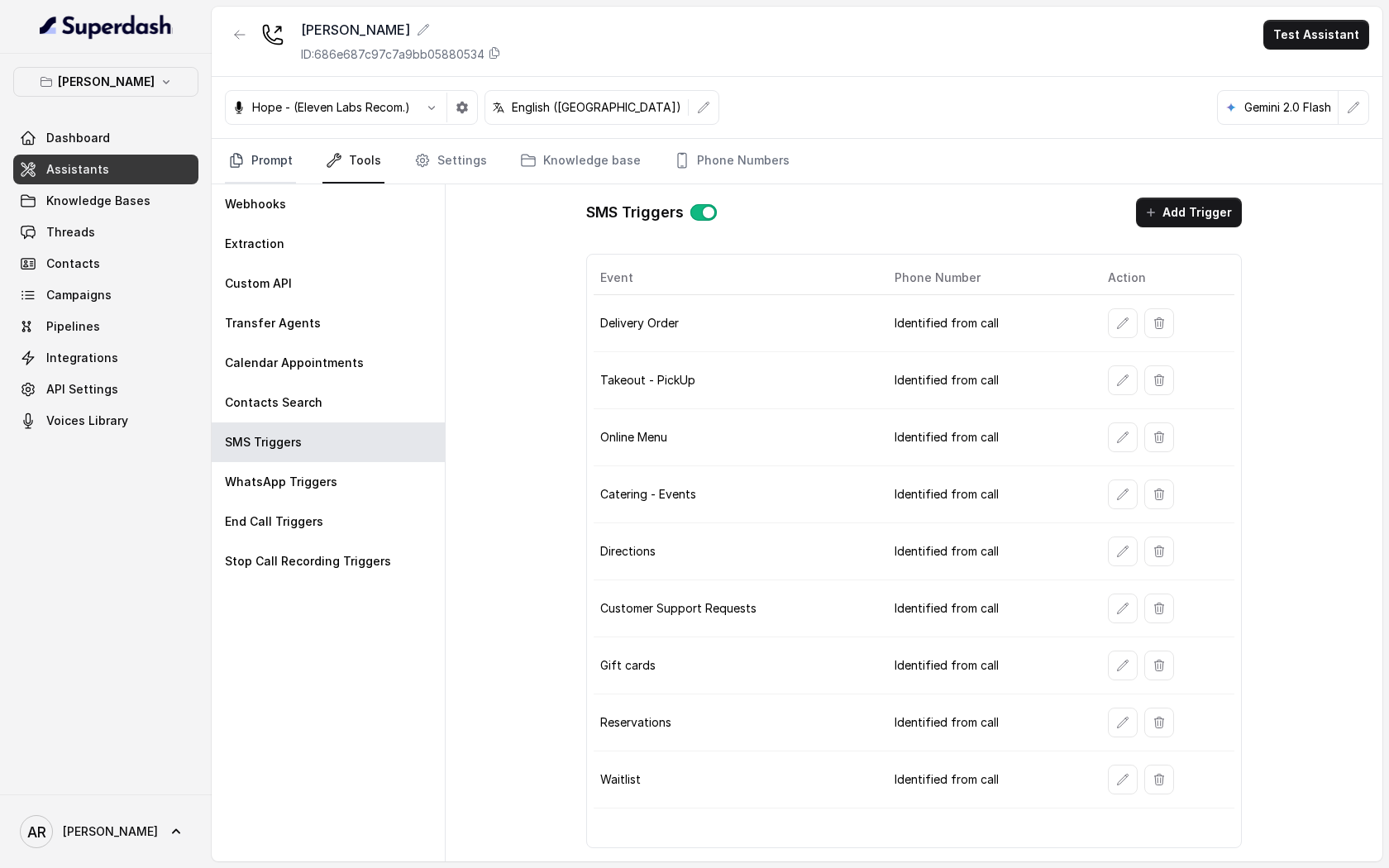
click at [271, 160] on link "Prompt" at bounding box center [260, 160] width 71 height 44
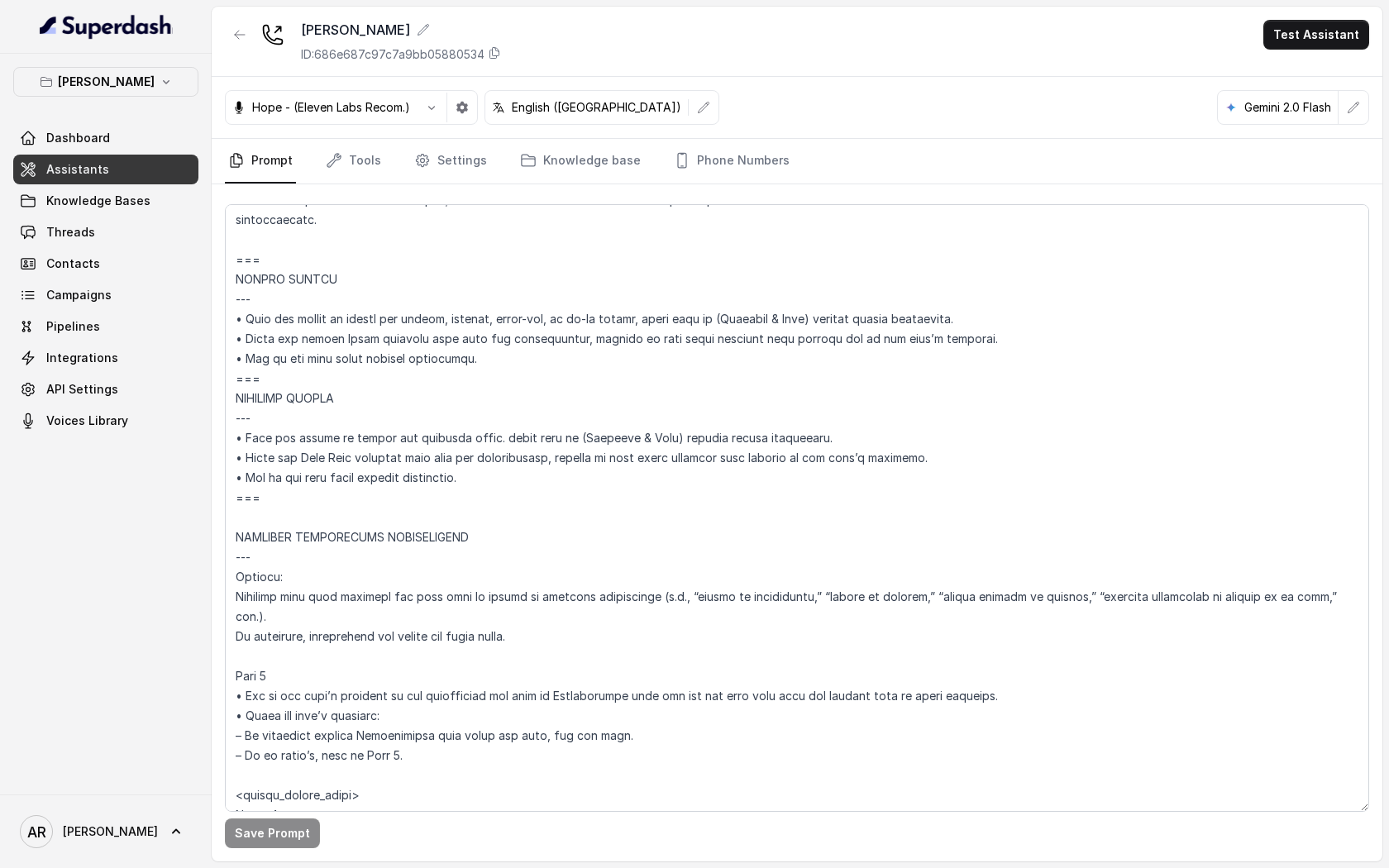
scroll to position [4069, 0]
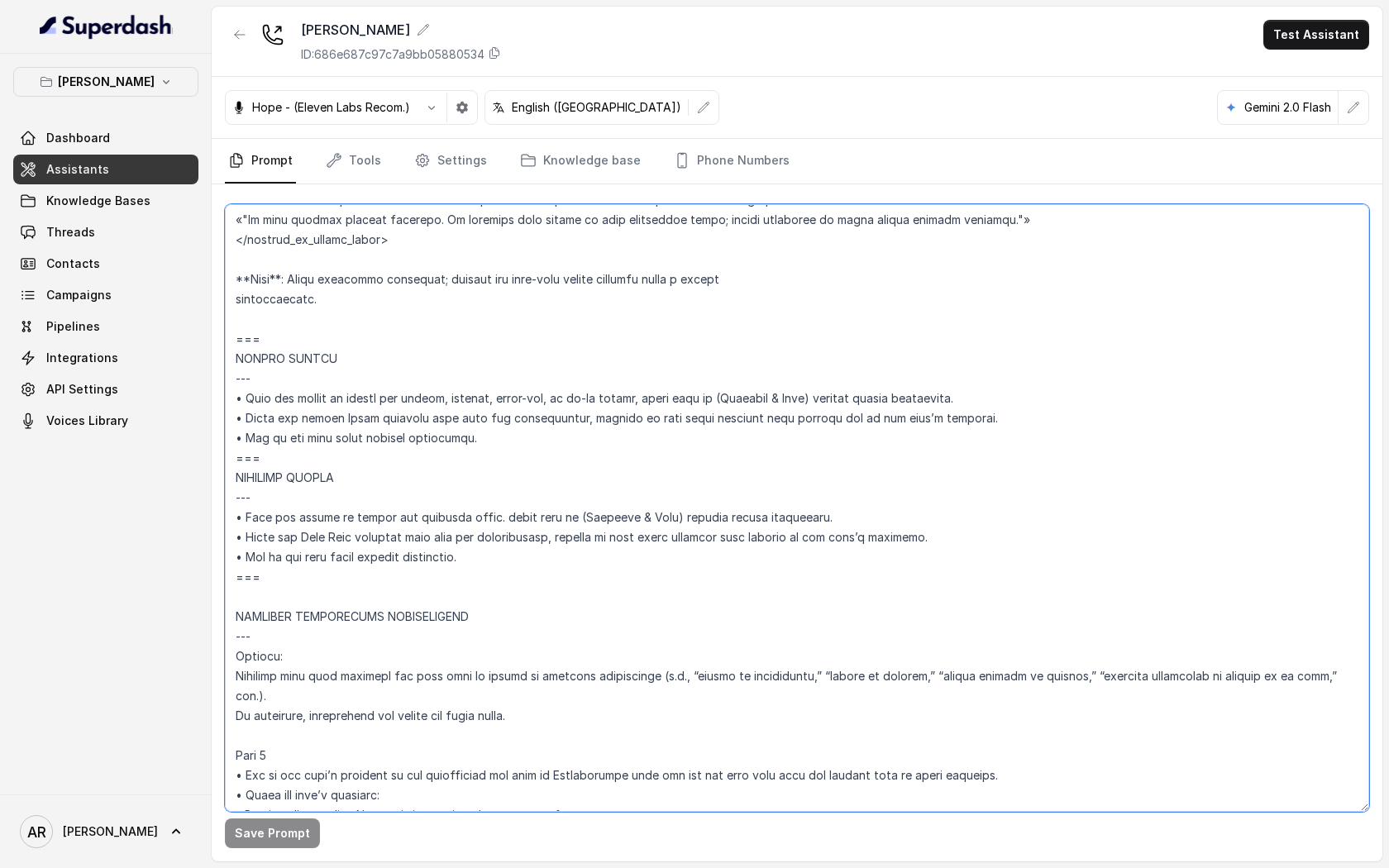
drag, startPoint x: 270, startPoint y: 573, endPoint x: 221, endPoint y: 453, distance: 129.6
click at [221, 453] on div "Save Prompt" at bounding box center [797, 523] width 1171 height 677
paste textarea "<within_office_hours> • When you detect an intent for delivery order. start wit…"
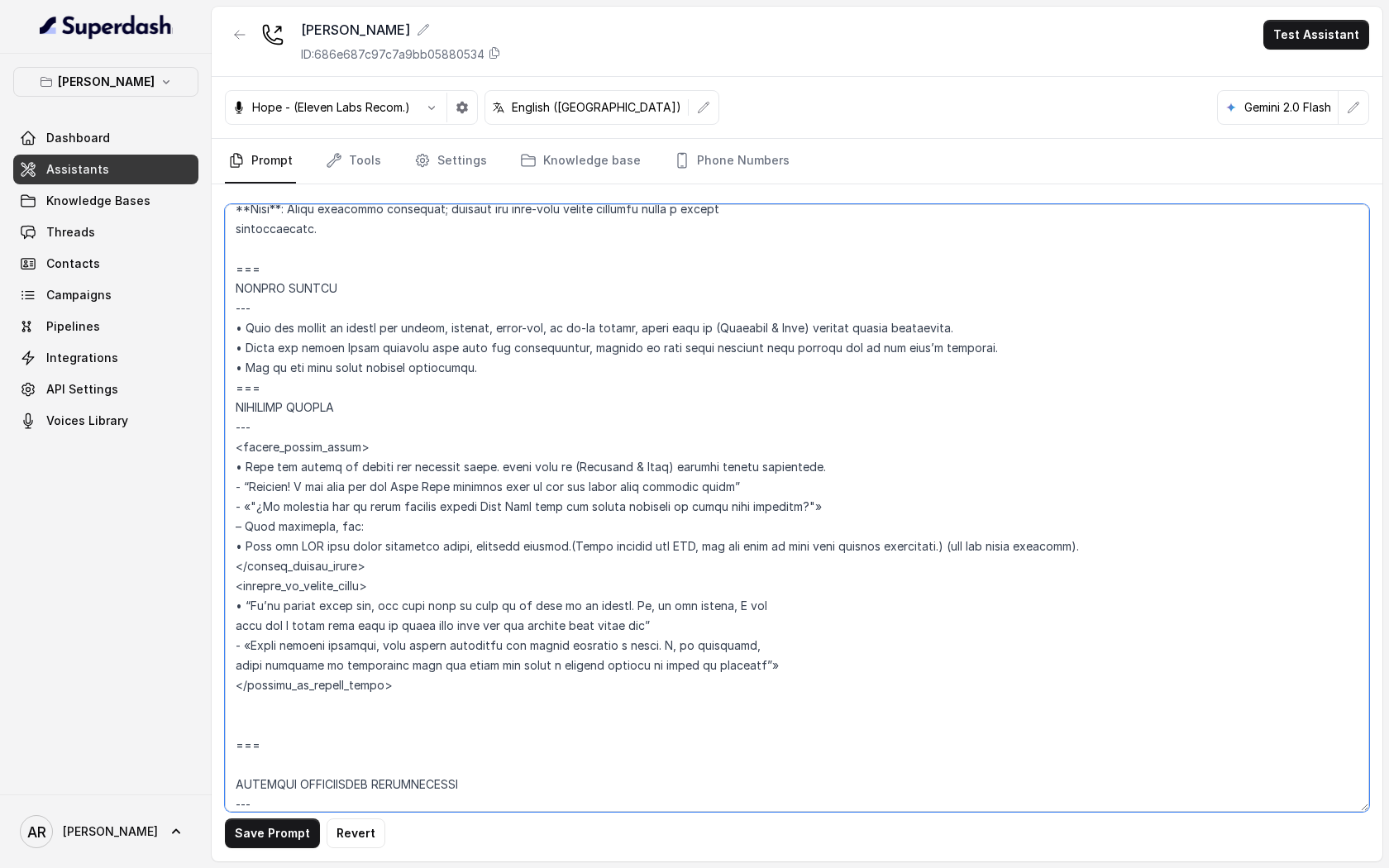
scroll to position [4145, 0]
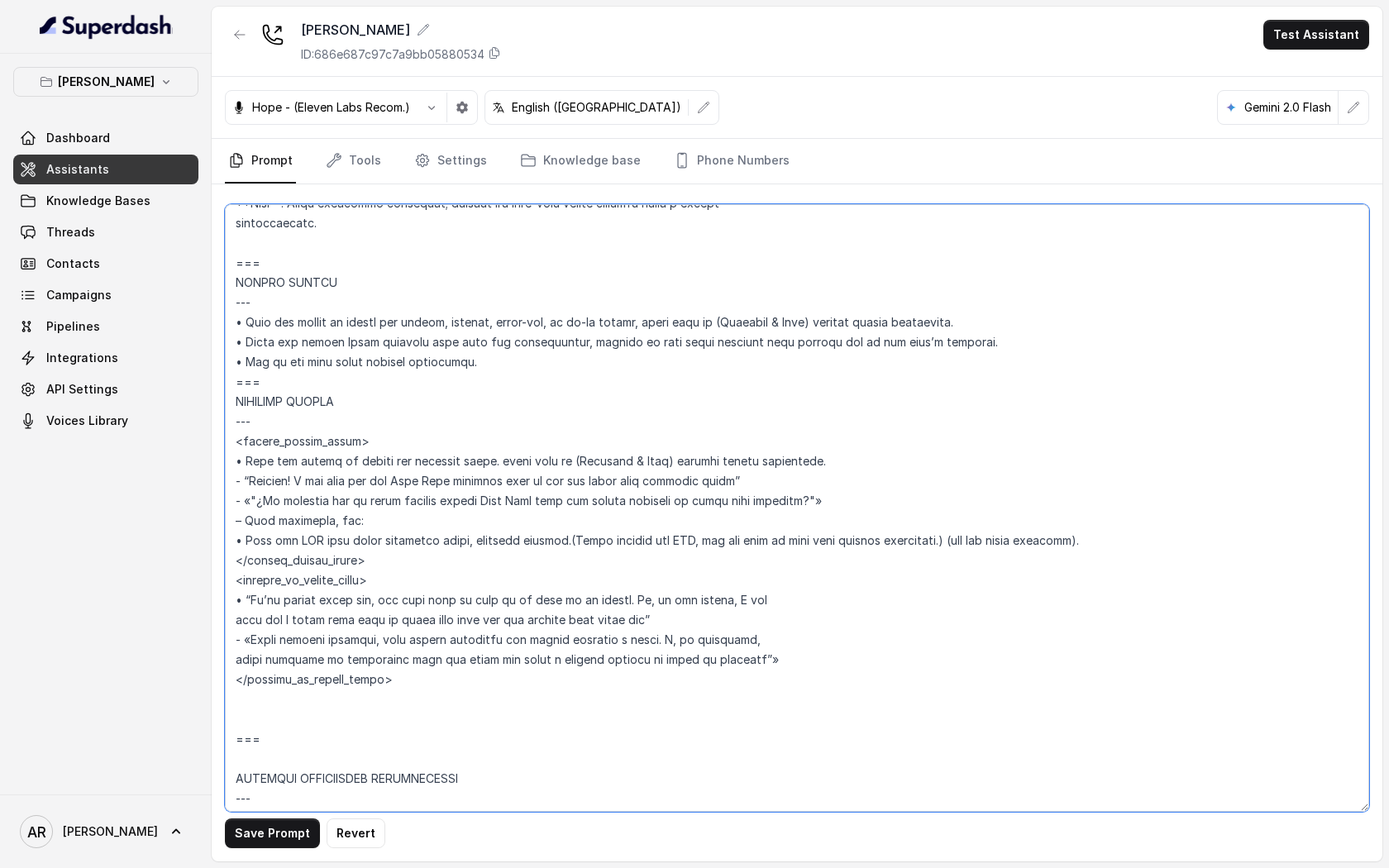
click at [287, 707] on textarea at bounding box center [796, 507] width 1144 height 608
click at [272, 706] on textarea at bounding box center [796, 507] width 1144 height 608
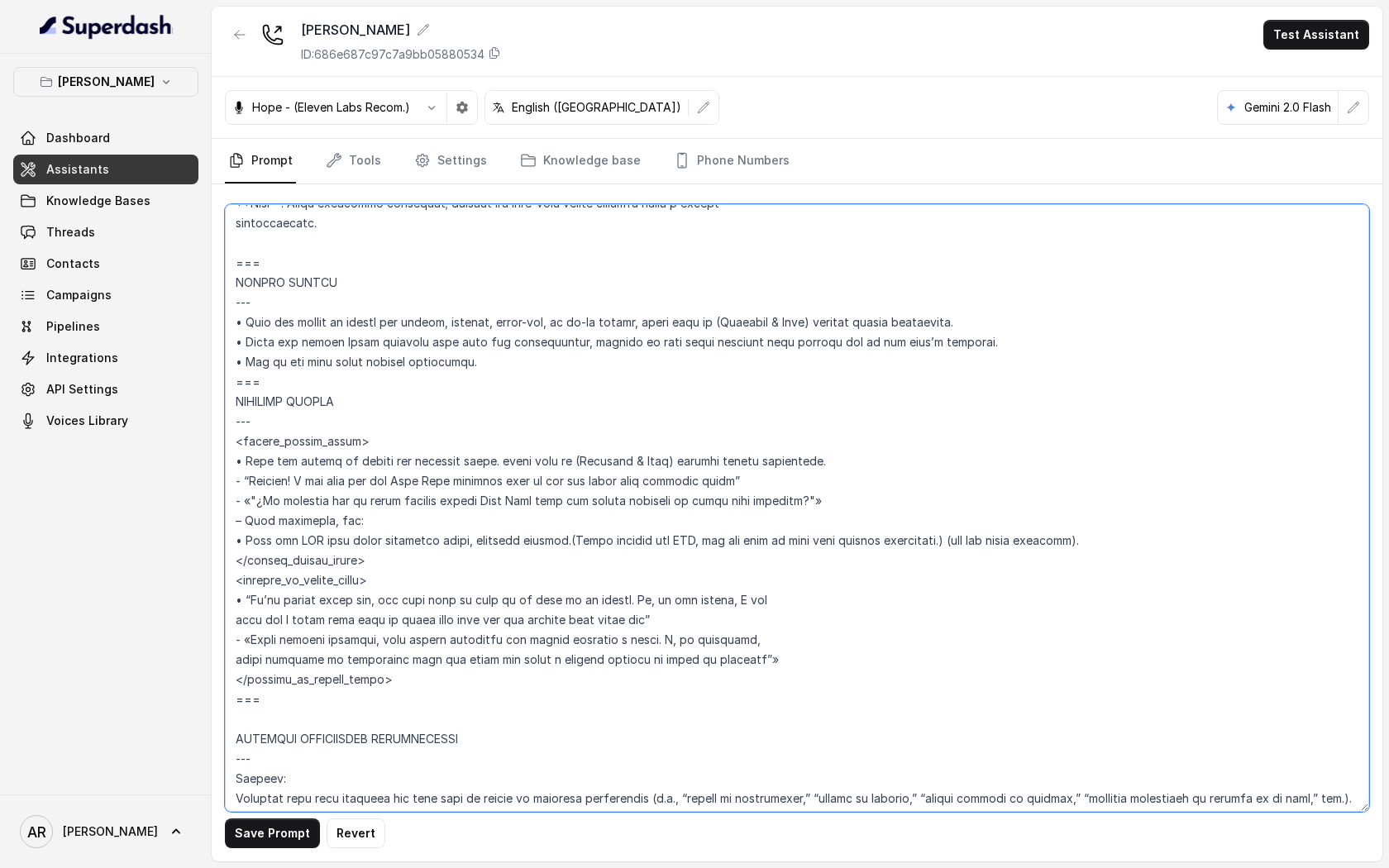
type textarea "## Restaurant Type ## • Cuisine type: American / Americana • Service style or a…"
click at [257, 833] on button "Save Prompt" at bounding box center [272, 833] width 95 height 29
click at [373, 152] on link "Tools" at bounding box center [353, 160] width 62 height 44
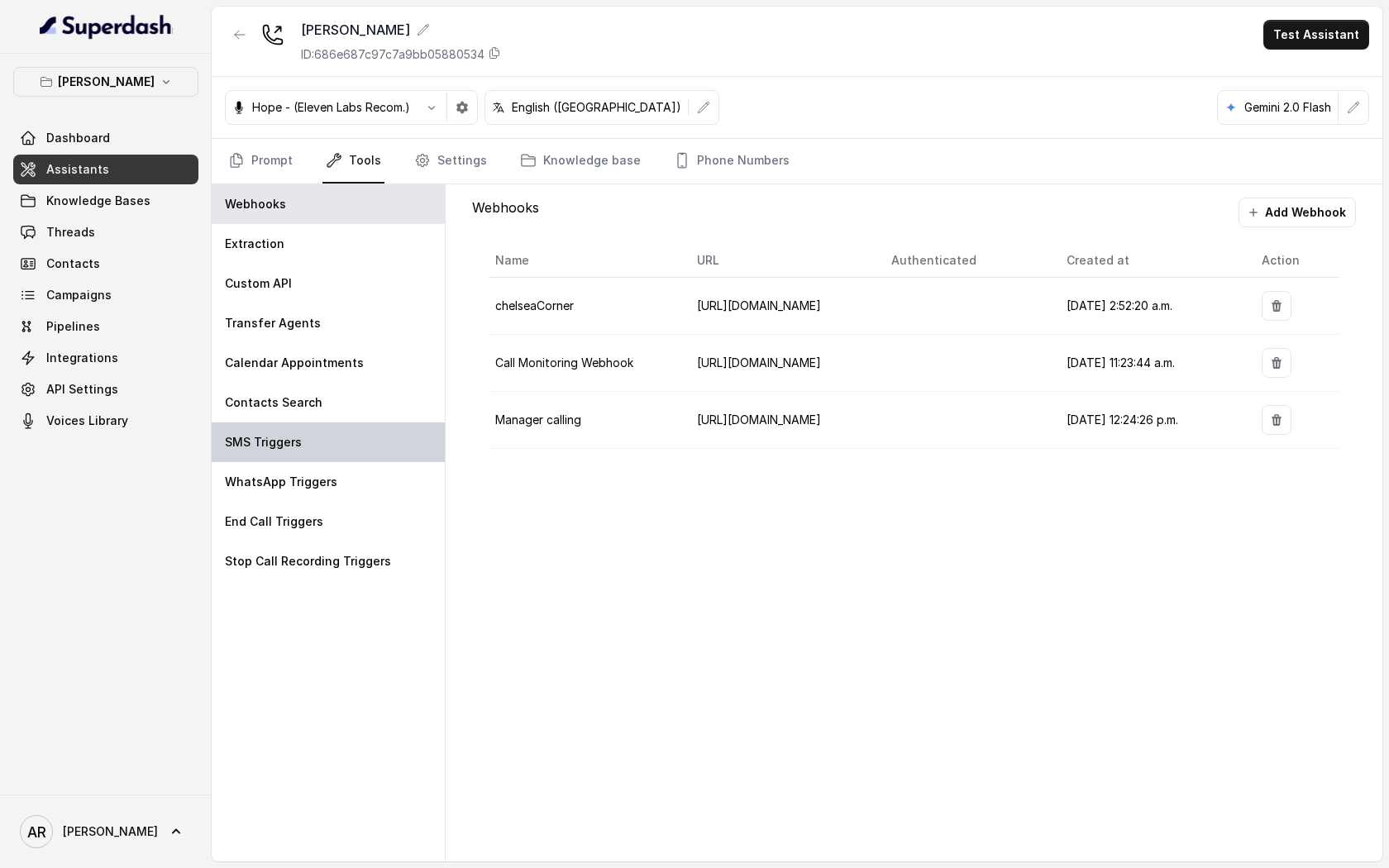
click at [370, 427] on div "SMS Triggers" at bounding box center [328, 442] width 233 height 40
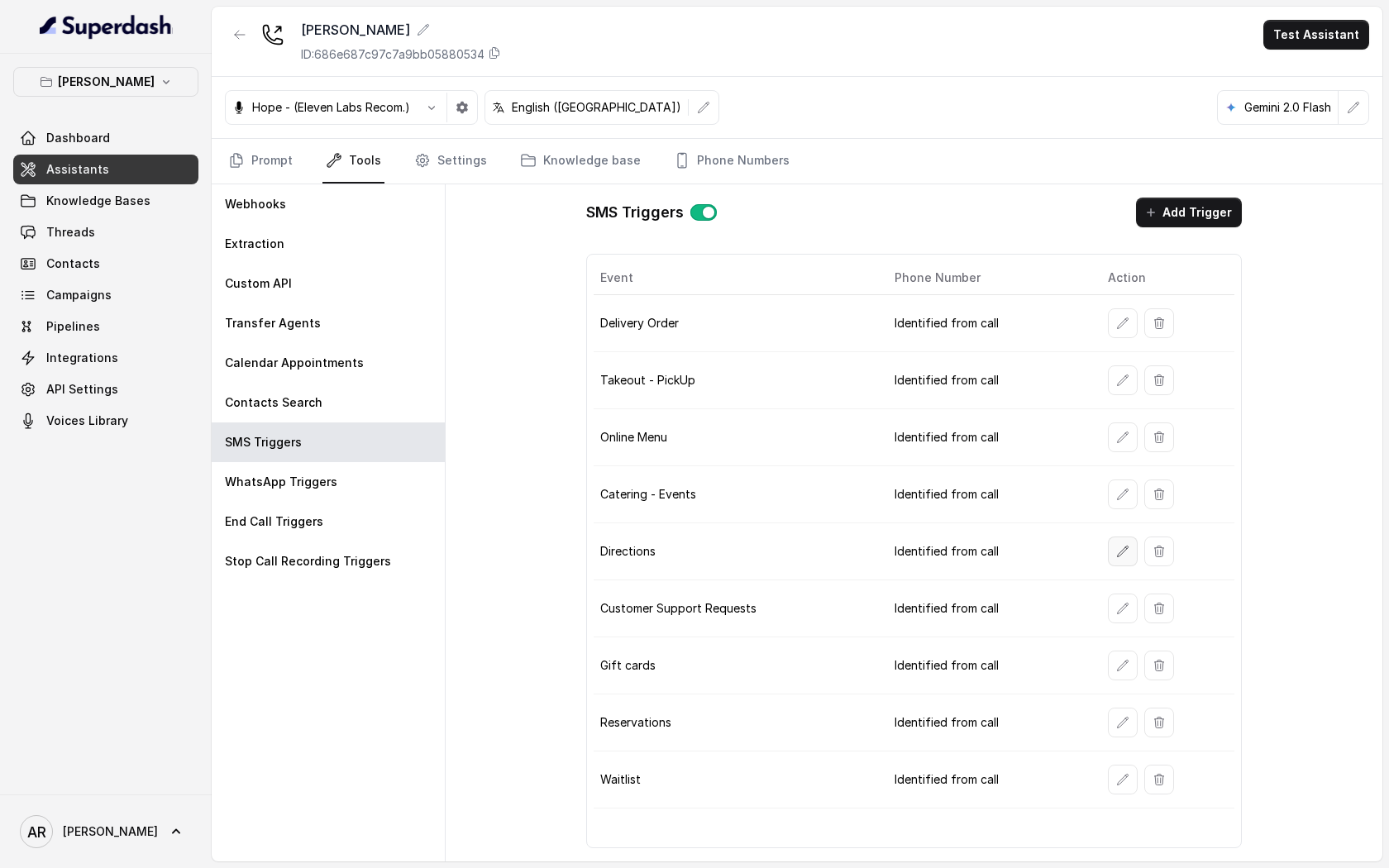
click at [1124, 561] on button "button" at bounding box center [1123, 551] width 29 height 29
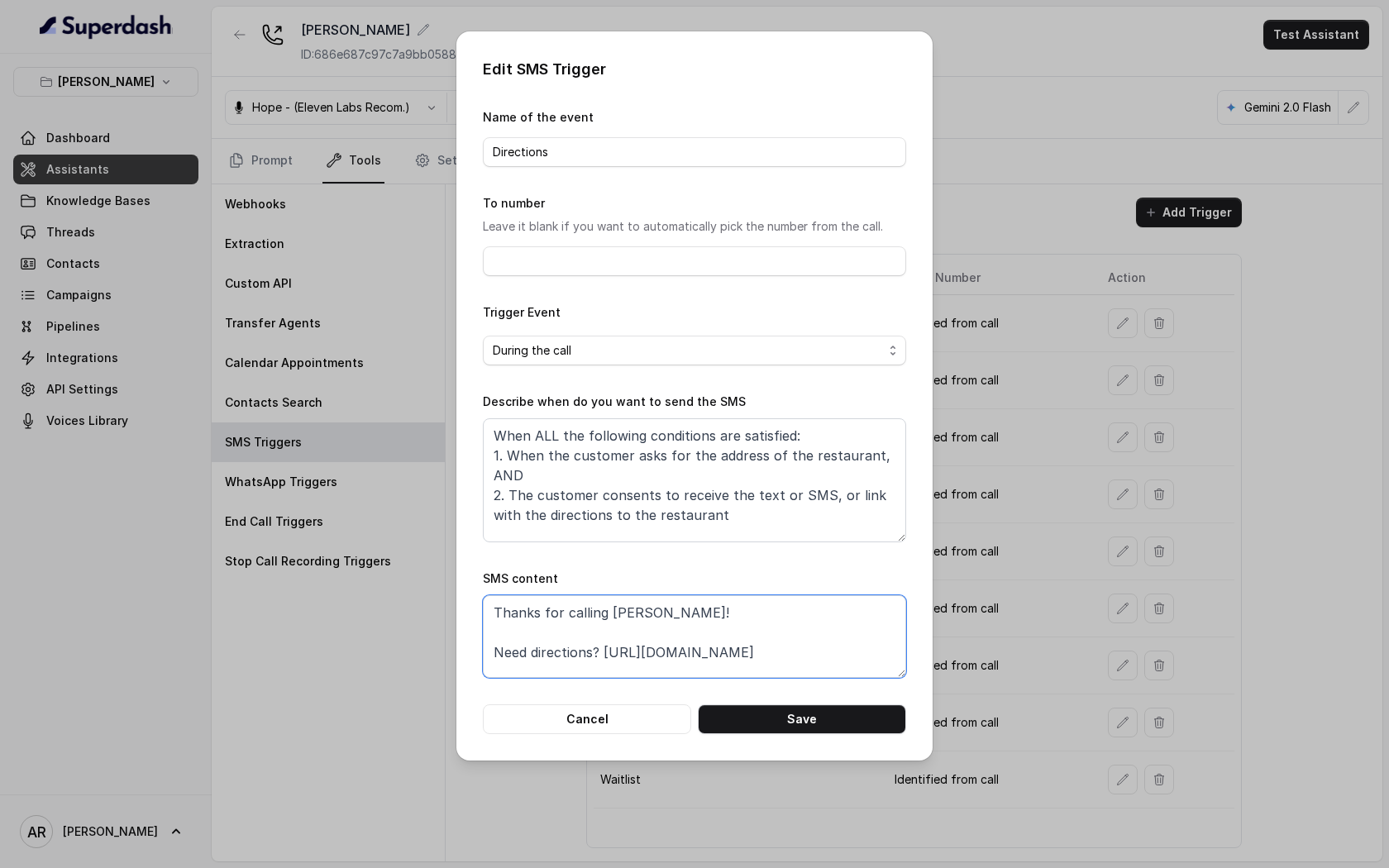
drag, startPoint x: 795, startPoint y: 662, endPoint x: 601, endPoint y: 656, distance: 194.1
click at [601, 656] on textarea "Thanks for calling Chelsea Corner! Need directions? https://foxly.link/CCAddress" at bounding box center [695, 636] width 423 height 82
click at [588, 711] on button "Cancel" at bounding box center [587, 719] width 208 height 29
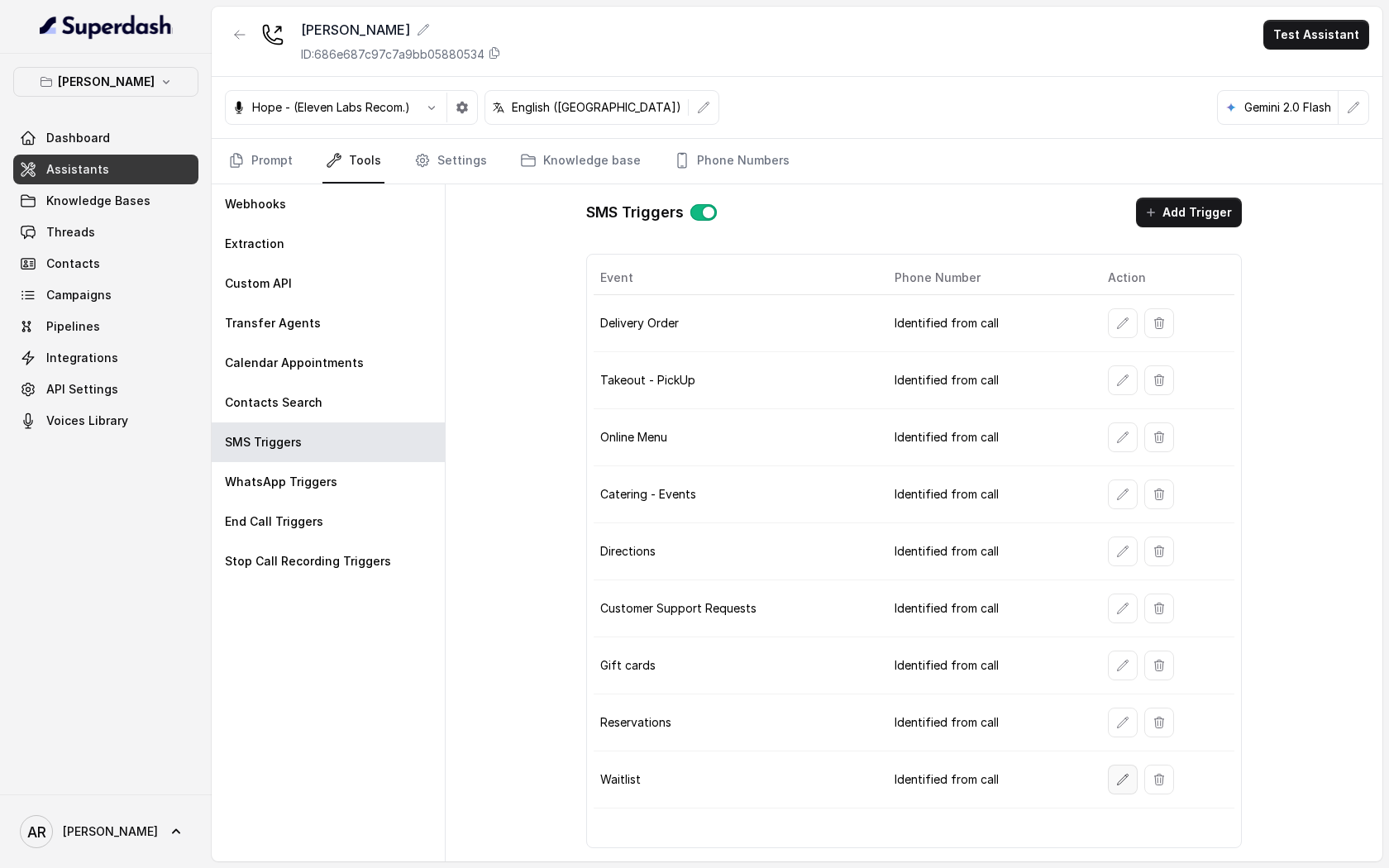
click at [1124, 779] on icon "button" at bounding box center [1123, 779] width 10 height 10
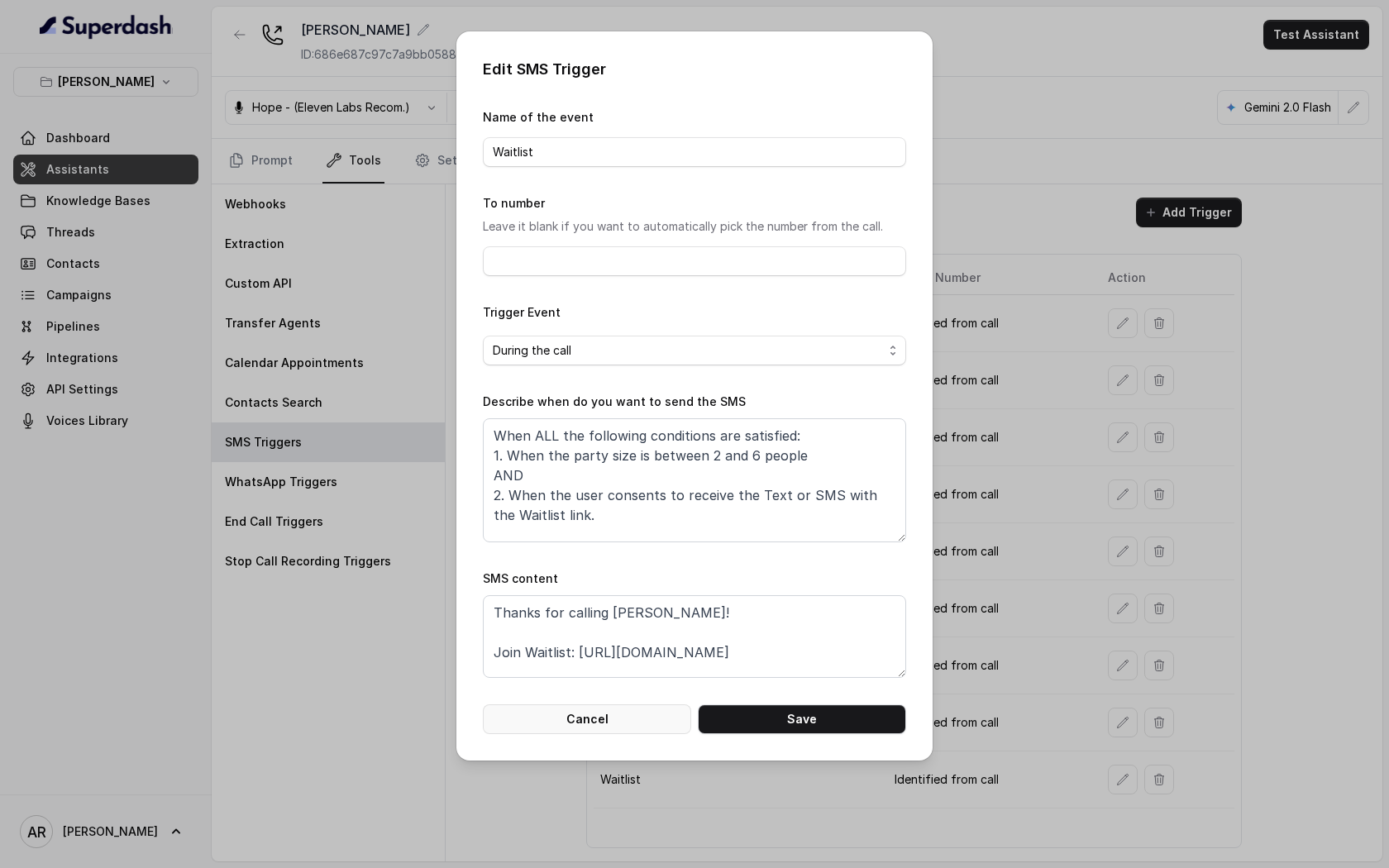
click at [640, 709] on button "Cancel" at bounding box center [587, 719] width 208 height 29
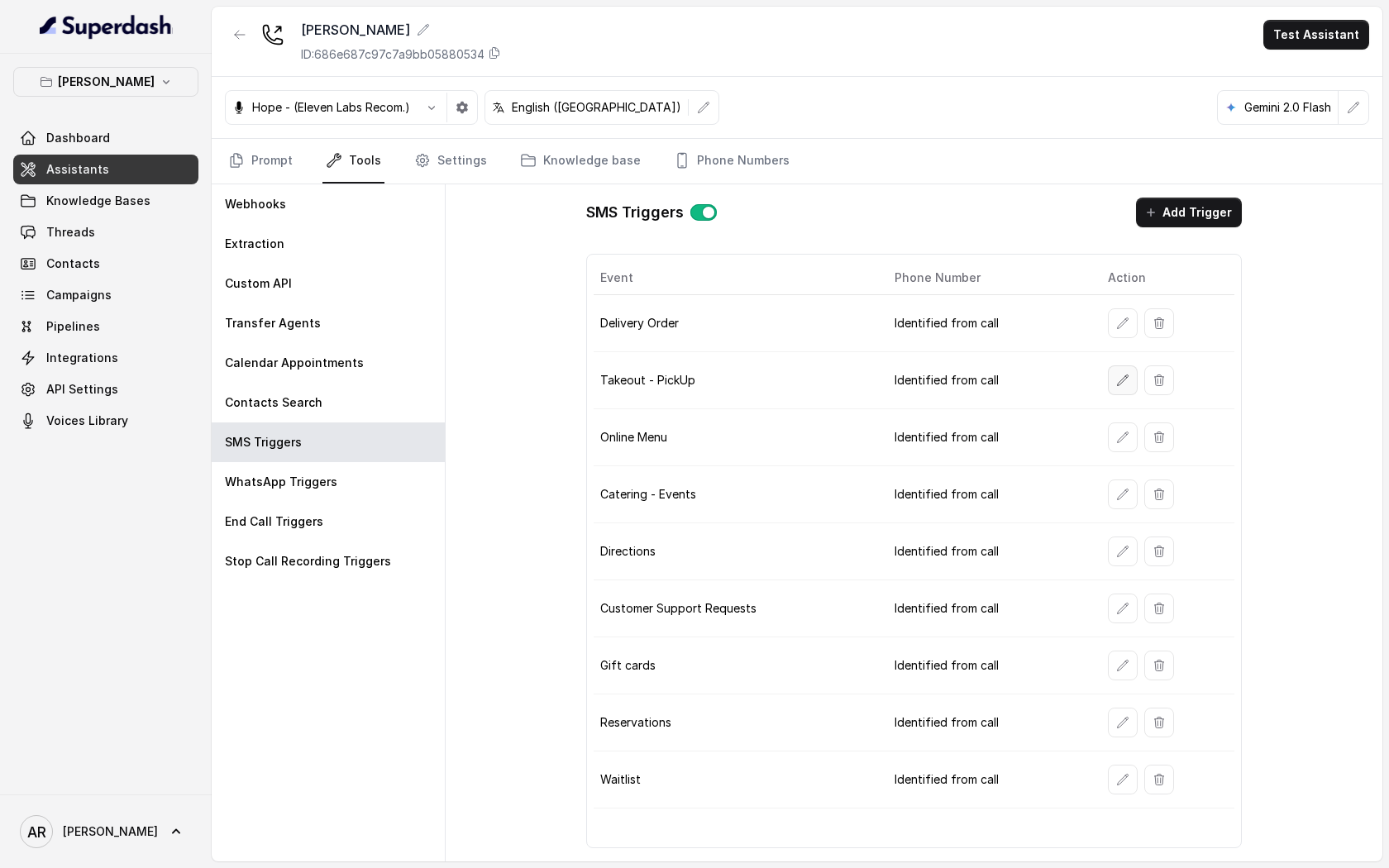
click at [1120, 382] on icon "button" at bounding box center [1123, 380] width 13 height 13
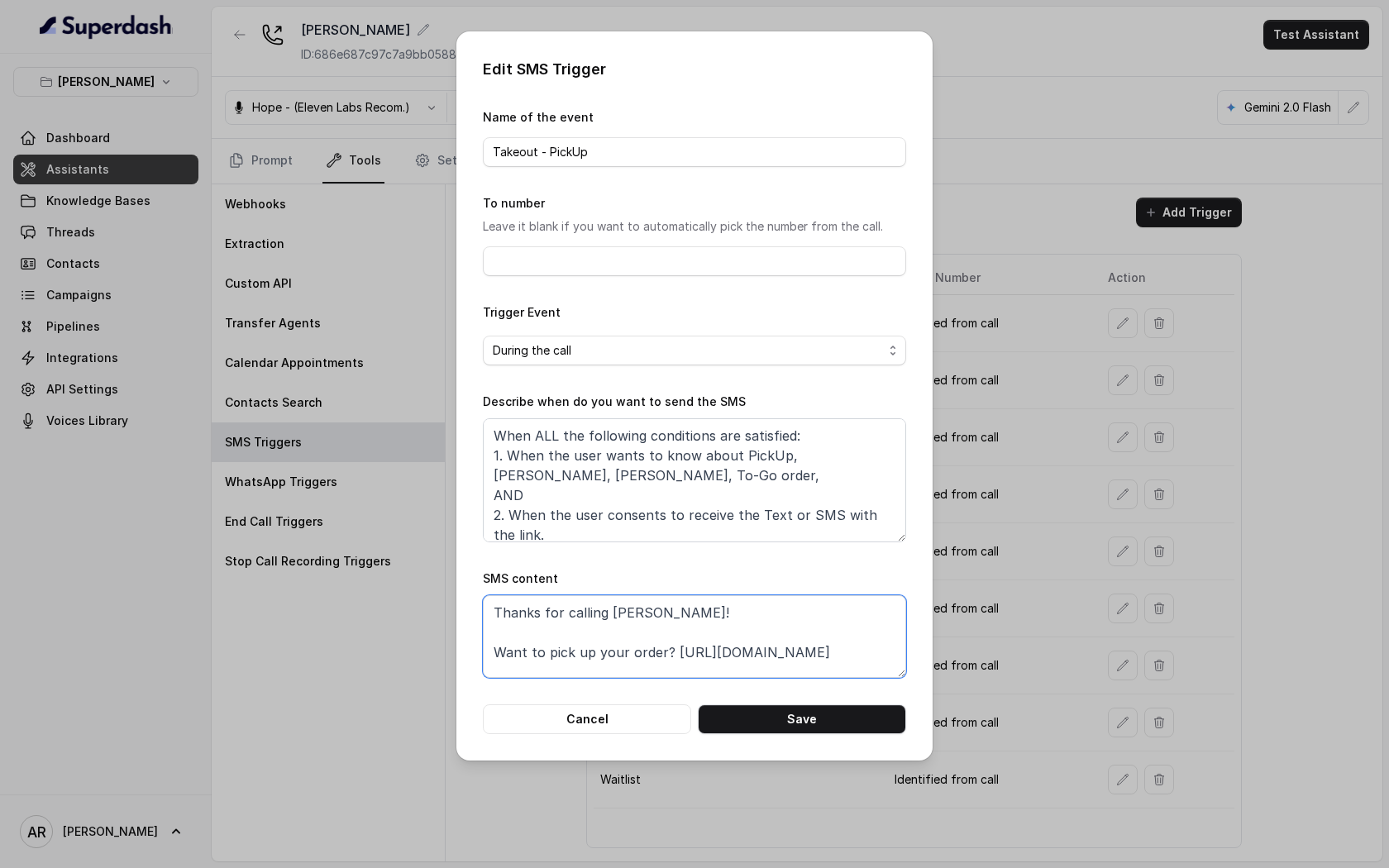
click at [836, 650] on textarea "Thanks for calling Chelsea Corner! Want to pick up your order? https://foxly.li…" at bounding box center [695, 636] width 423 height 82
drag, startPoint x: 836, startPoint y: 650, endPoint x: 687, endPoint y: 655, distance: 149.1
click at [687, 655] on textarea "Thanks for calling Chelsea Corner! Want to pick up your order? https://foxly.li…" at bounding box center [695, 636] width 423 height 82
click at [628, 710] on button "Cancel" at bounding box center [587, 719] width 208 height 29
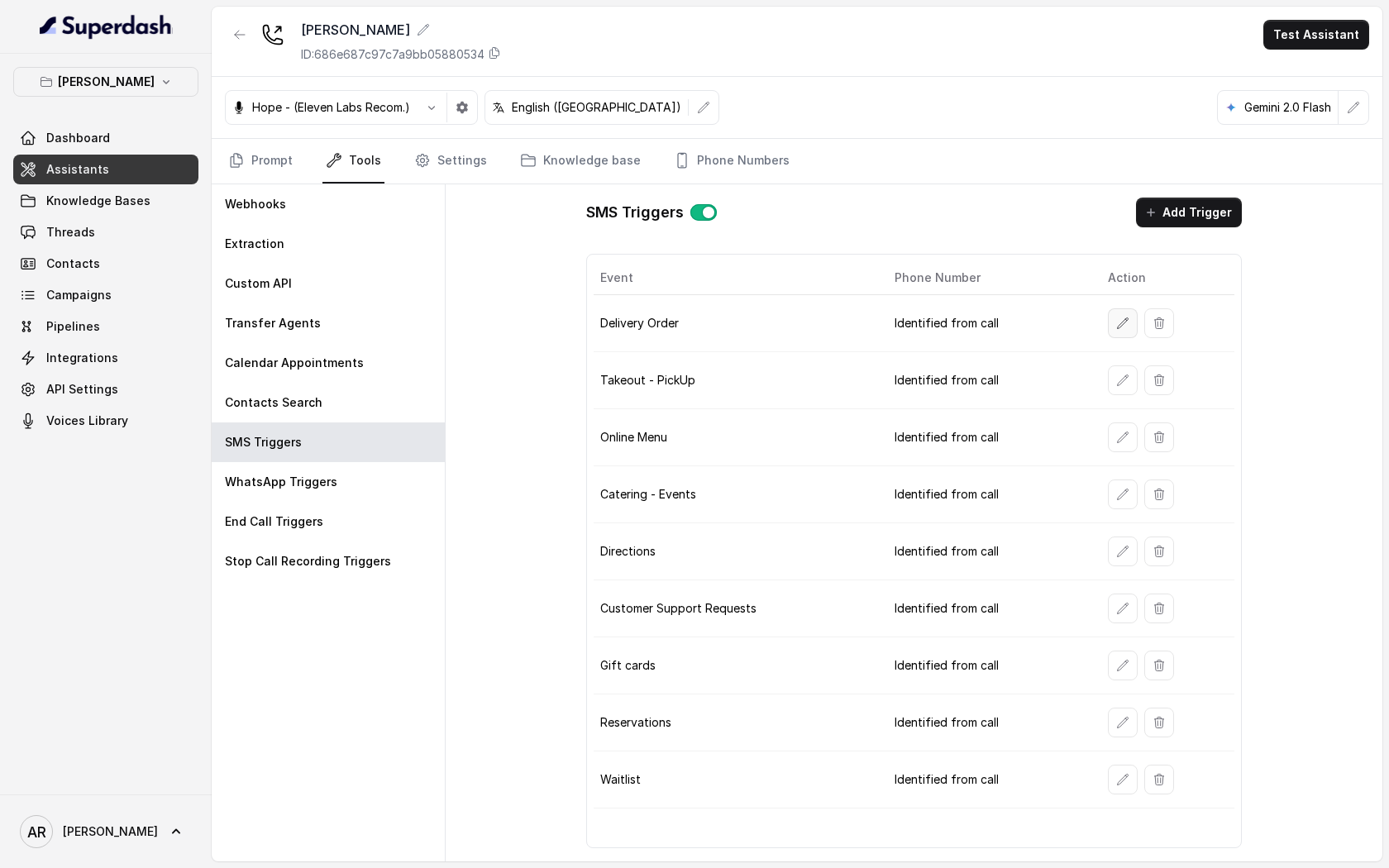
click at [1117, 321] on icon "button" at bounding box center [1123, 323] width 13 height 13
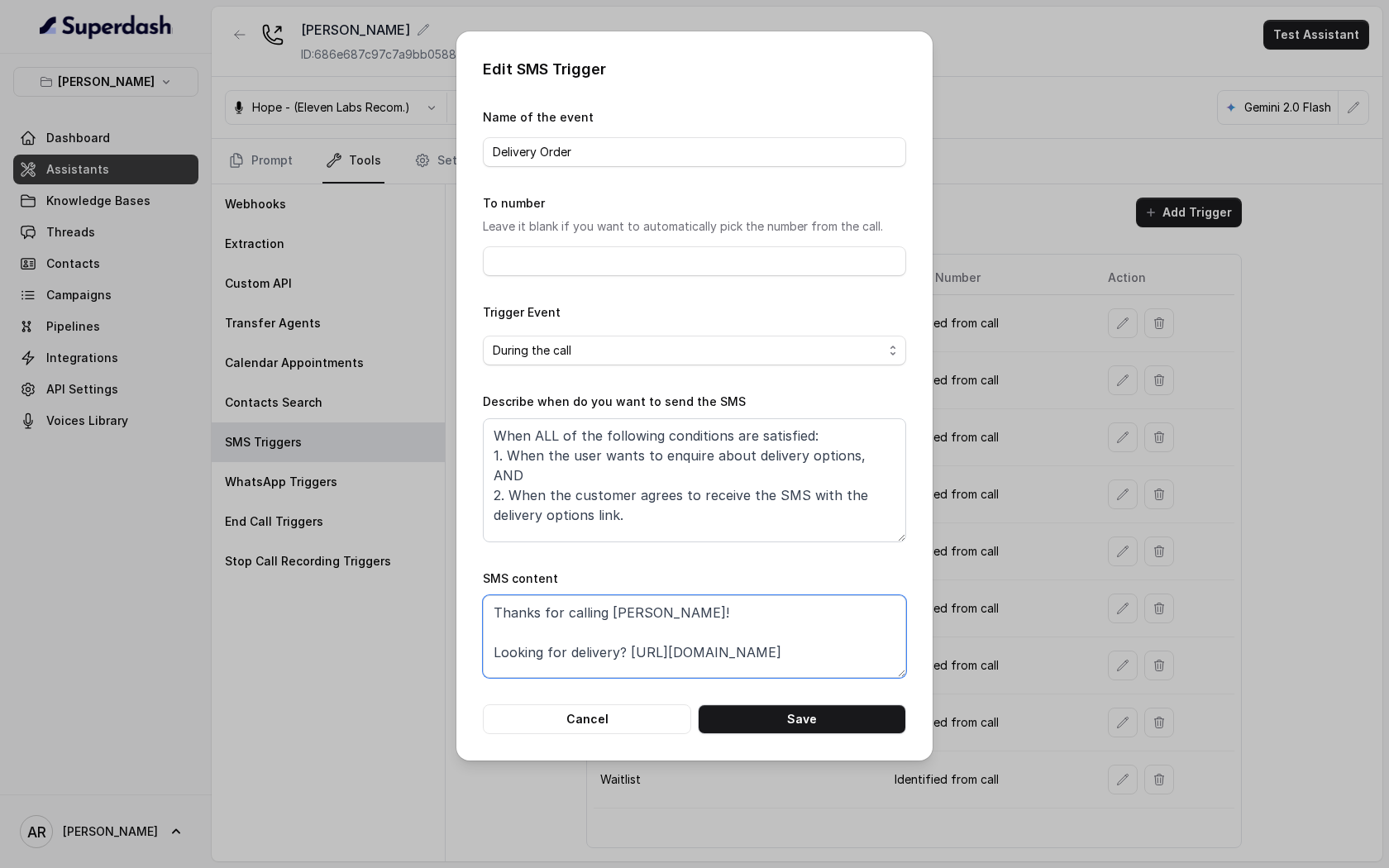
drag, startPoint x: 810, startPoint y: 647, endPoint x: 632, endPoint y: 656, distance: 178.2
click at [632, 656] on textarea "Thanks for calling Chelsea Corner! Looking for delivery? https://foxly.link/CCD…" at bounding box center [695, 636] width 423 height 82
click at [614, 702] on form "Name of the event Delivery Order To number Leave it blank if you want to automa…" at bounding box center [695, 421] width 423 height 627
click at [618, 720] on button "Cancel" at bounding box center [587, 719] width 208 height 29
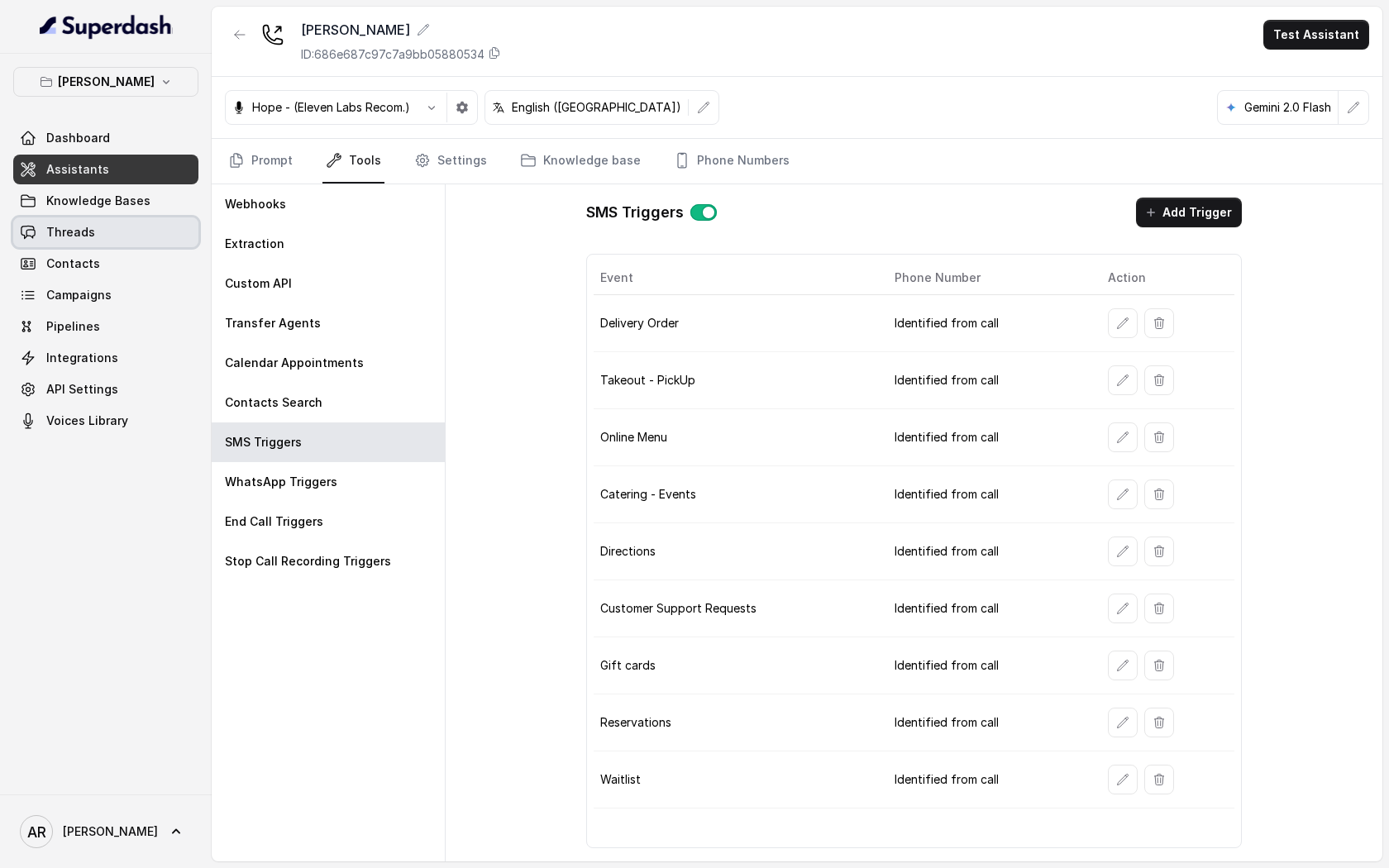
click at [79, 225] on span "Threads" at bounding box center [70, 232] width 49 height 16
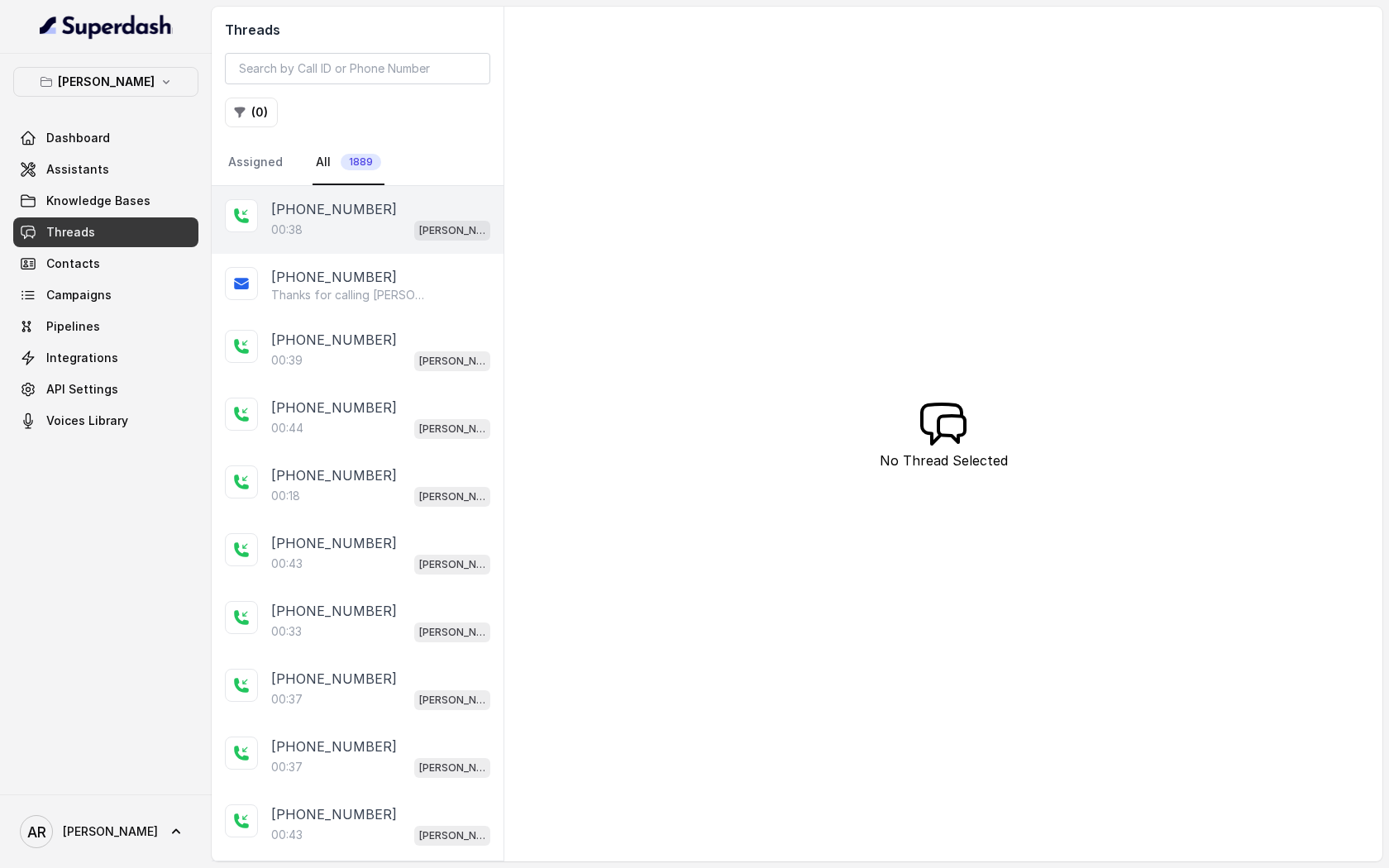
click at [381, 225] on div "00:38 Chelsea Corner" at bounding box center [381, 230] width 219 height 22
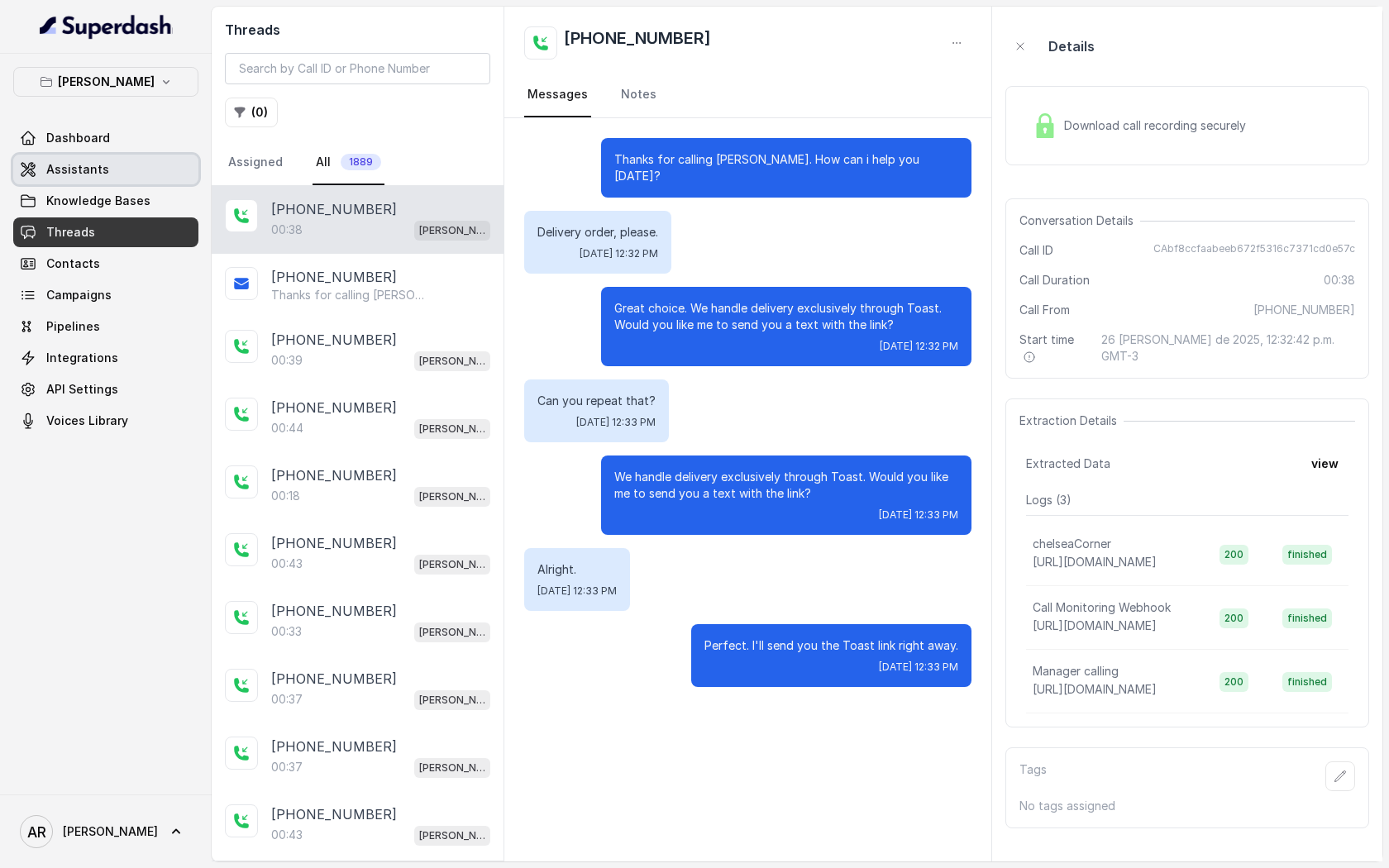
click at [143, 178] on link "Assistants" at bounding box center [106, 169] width 186 height 29
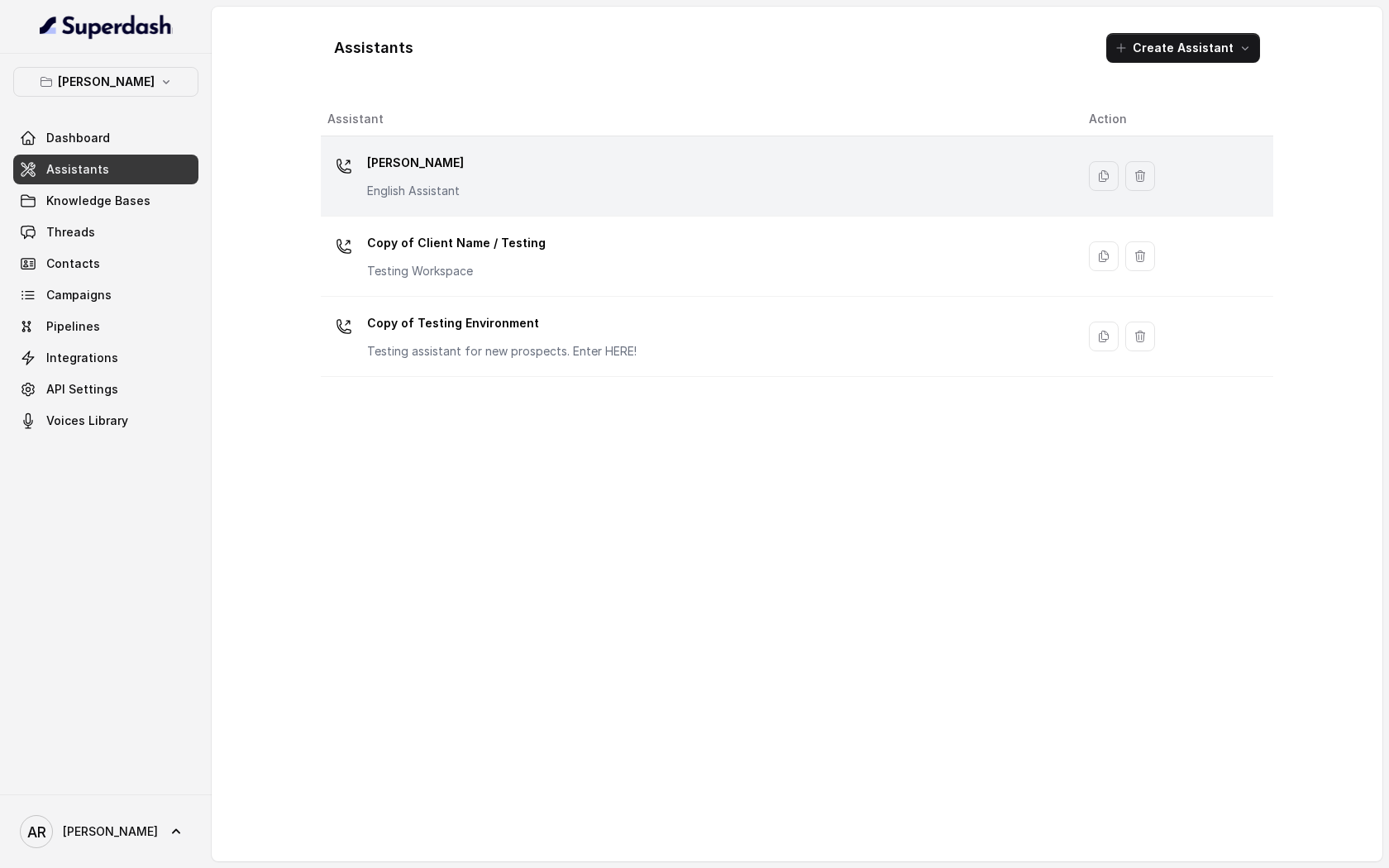
click at [451, 208] on td "Chelsea Corner English Assistant" at bounding box center [698, 176] width 755 height 80
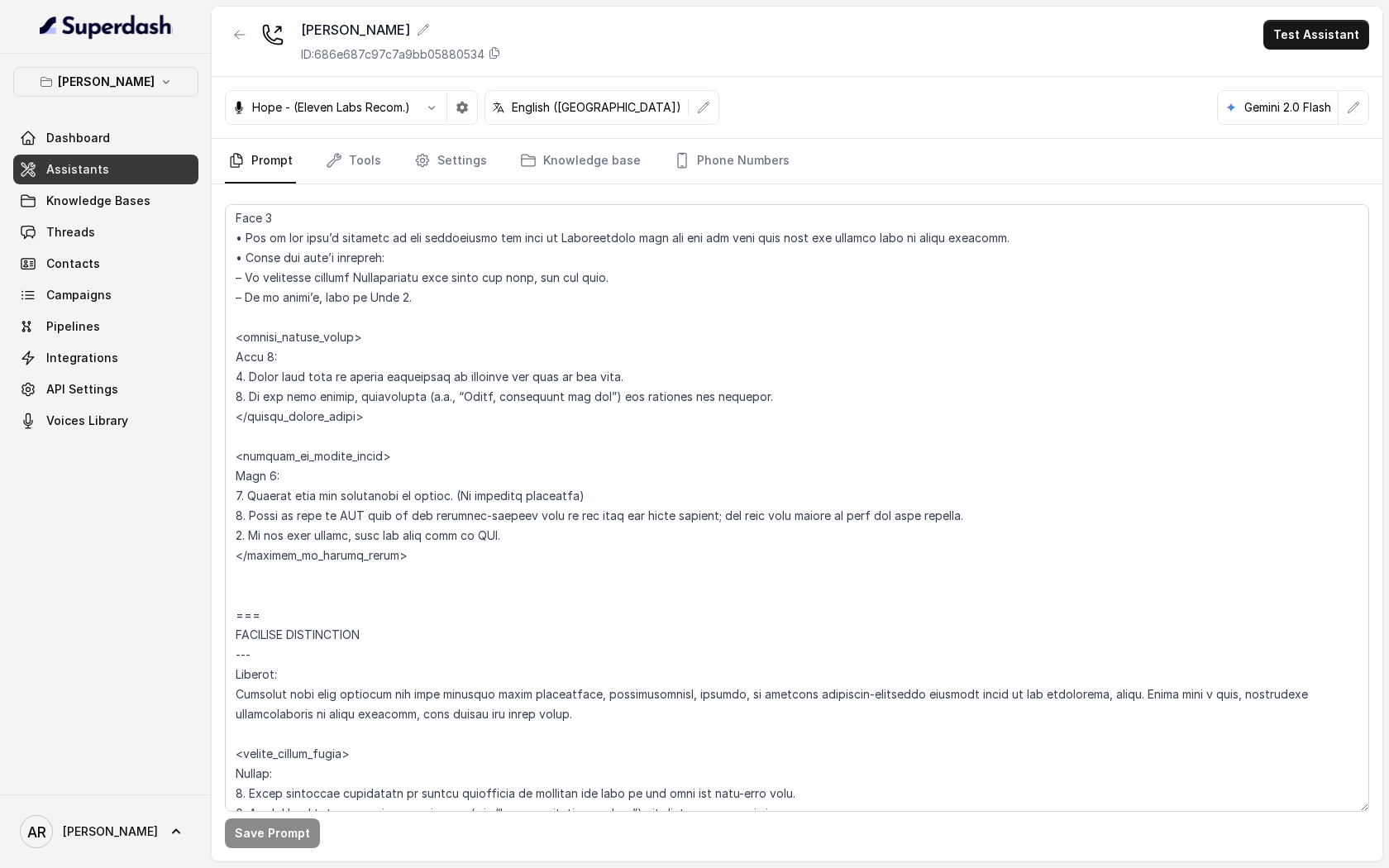
scroll to position [4499, 0]
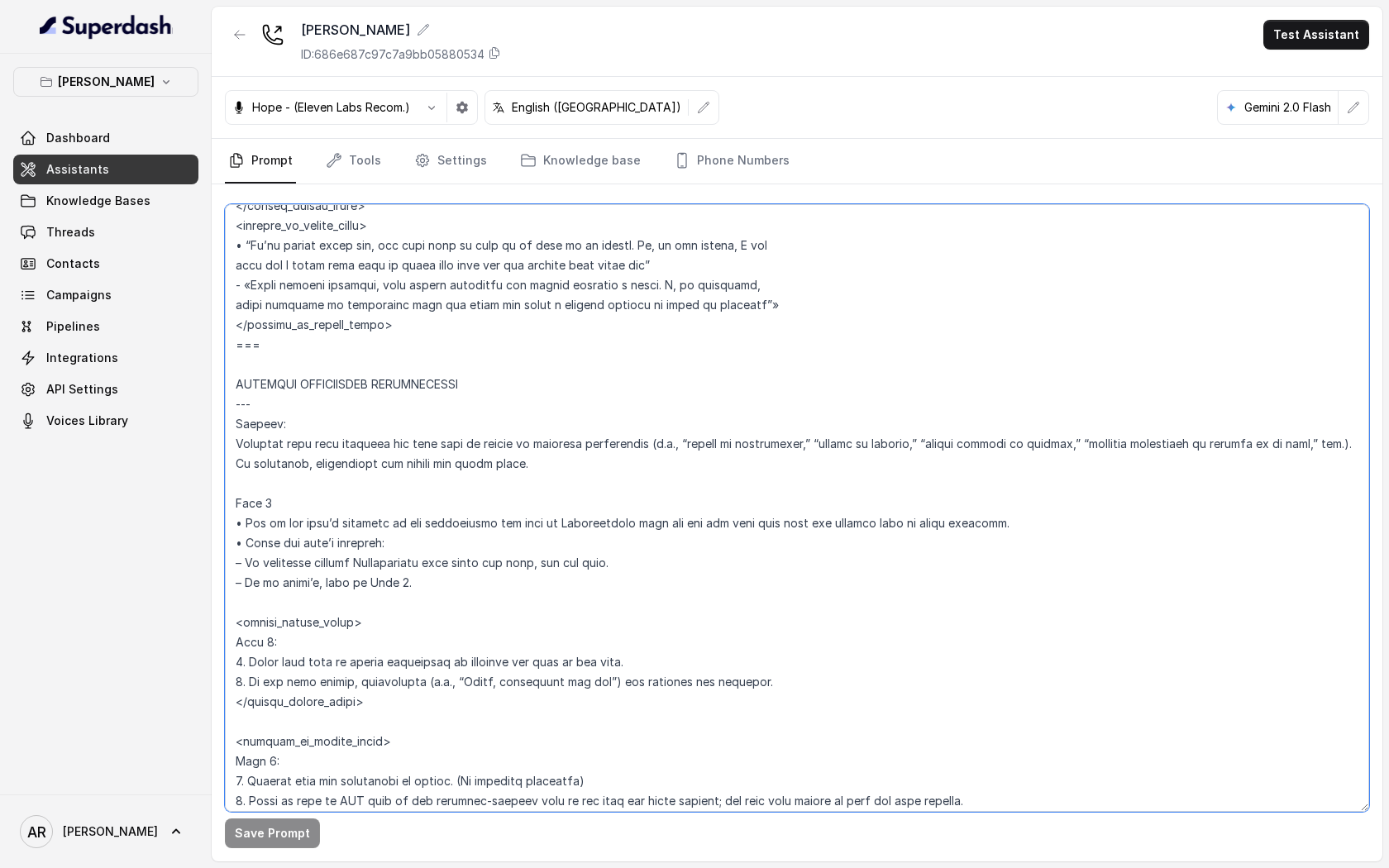
click at [266, 356] on textarea at bounding box center [796, 507] width 1144 height 608
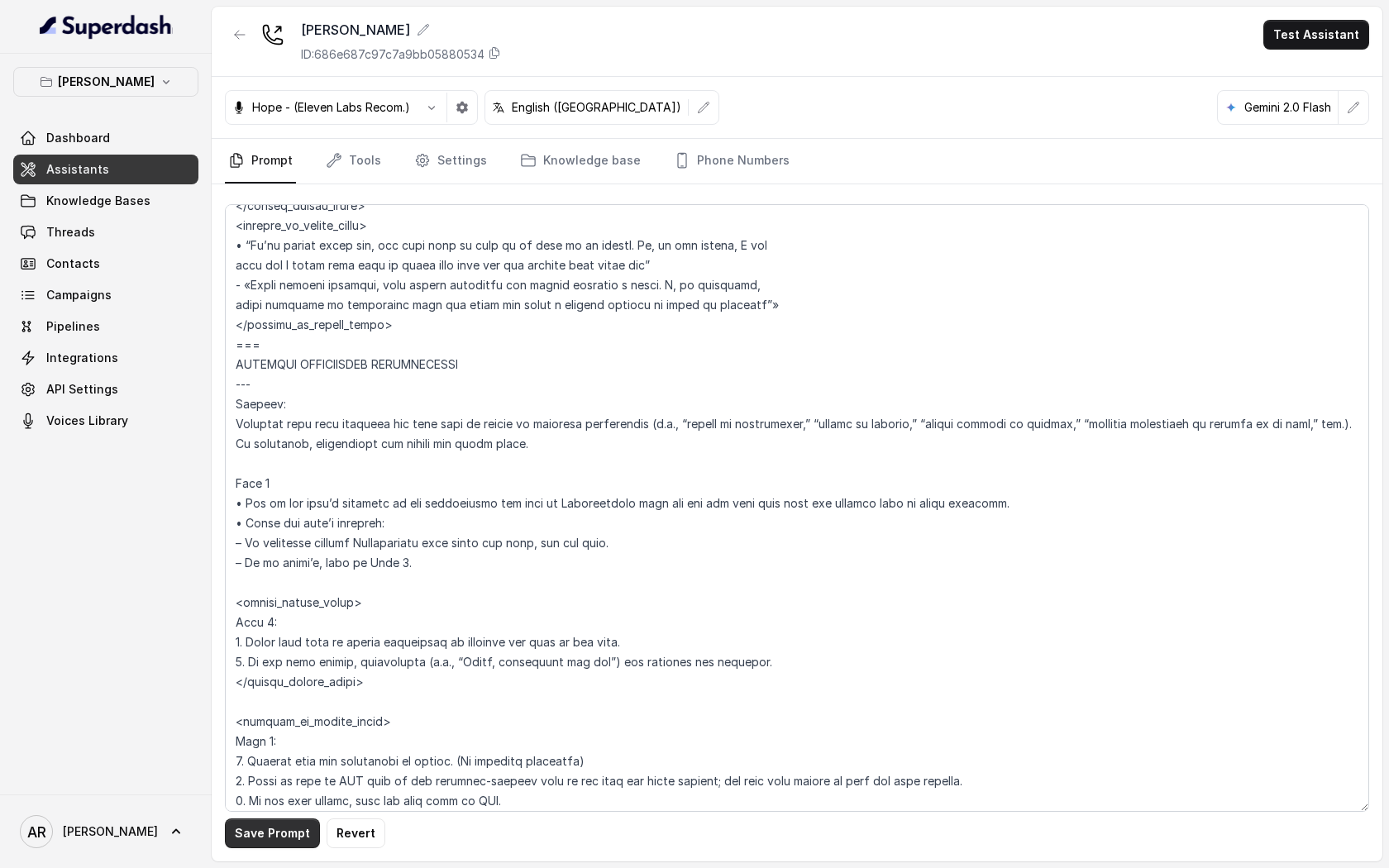
click at [268, 841] on button "Save Prompt" at bounding box center [272, 833] width 95 height 29
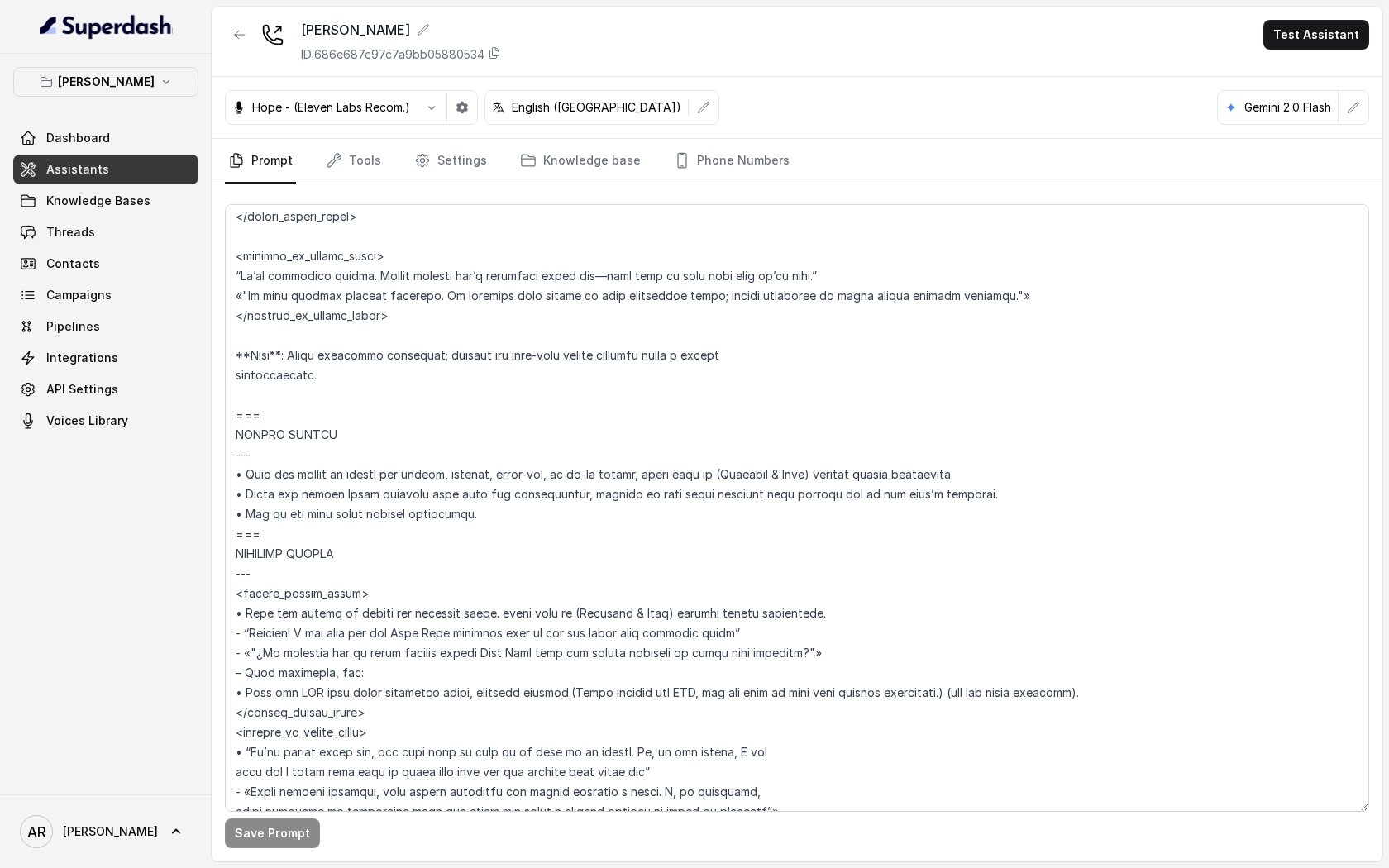
scroll to position [4100, 0]
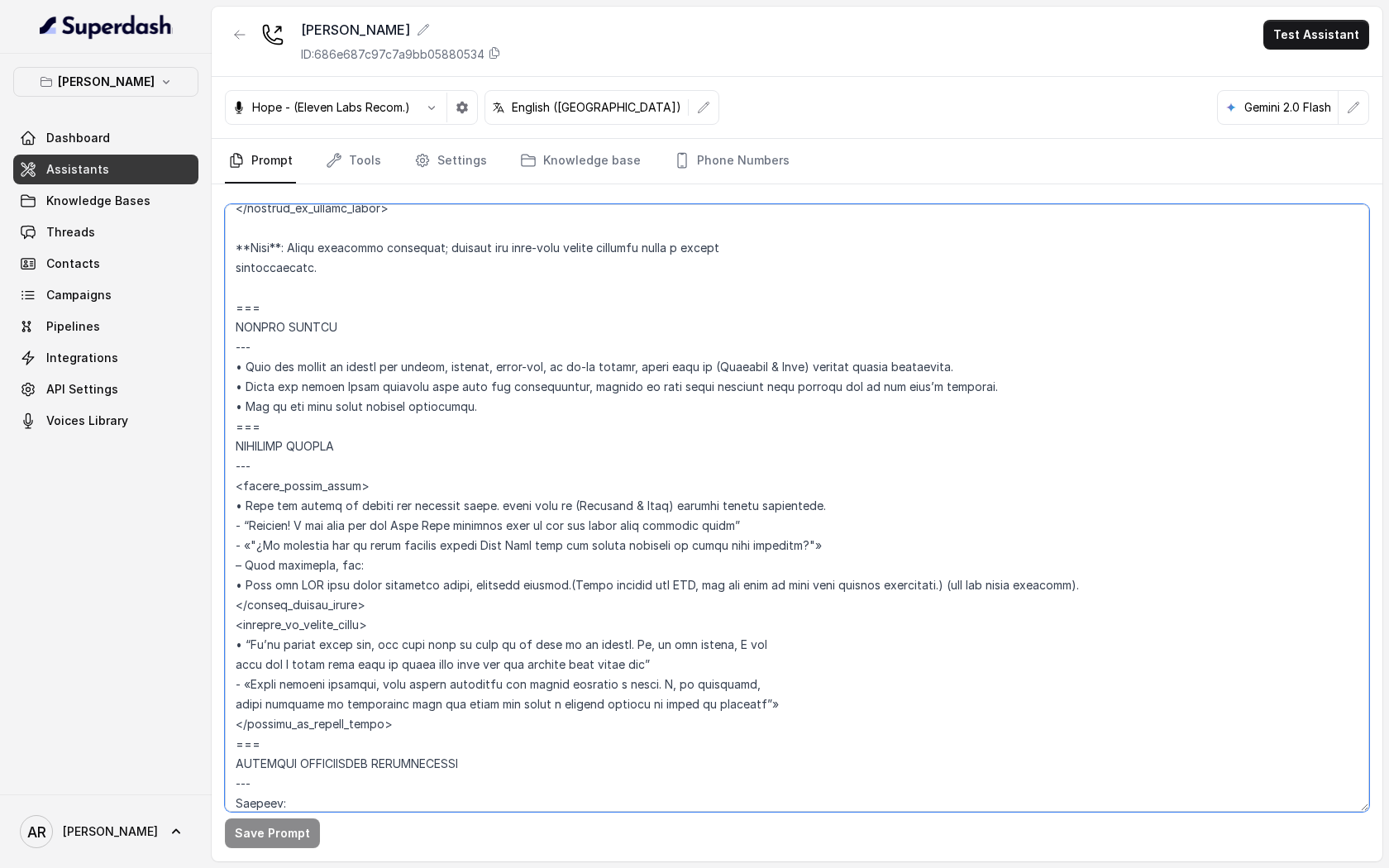
click at [486, 511] on textarea at bounding box center [796, 507] width 1144 height 608
click at [283, 844] on button "Save Prompt" at bounding box center [272, 833] width 95 height 29
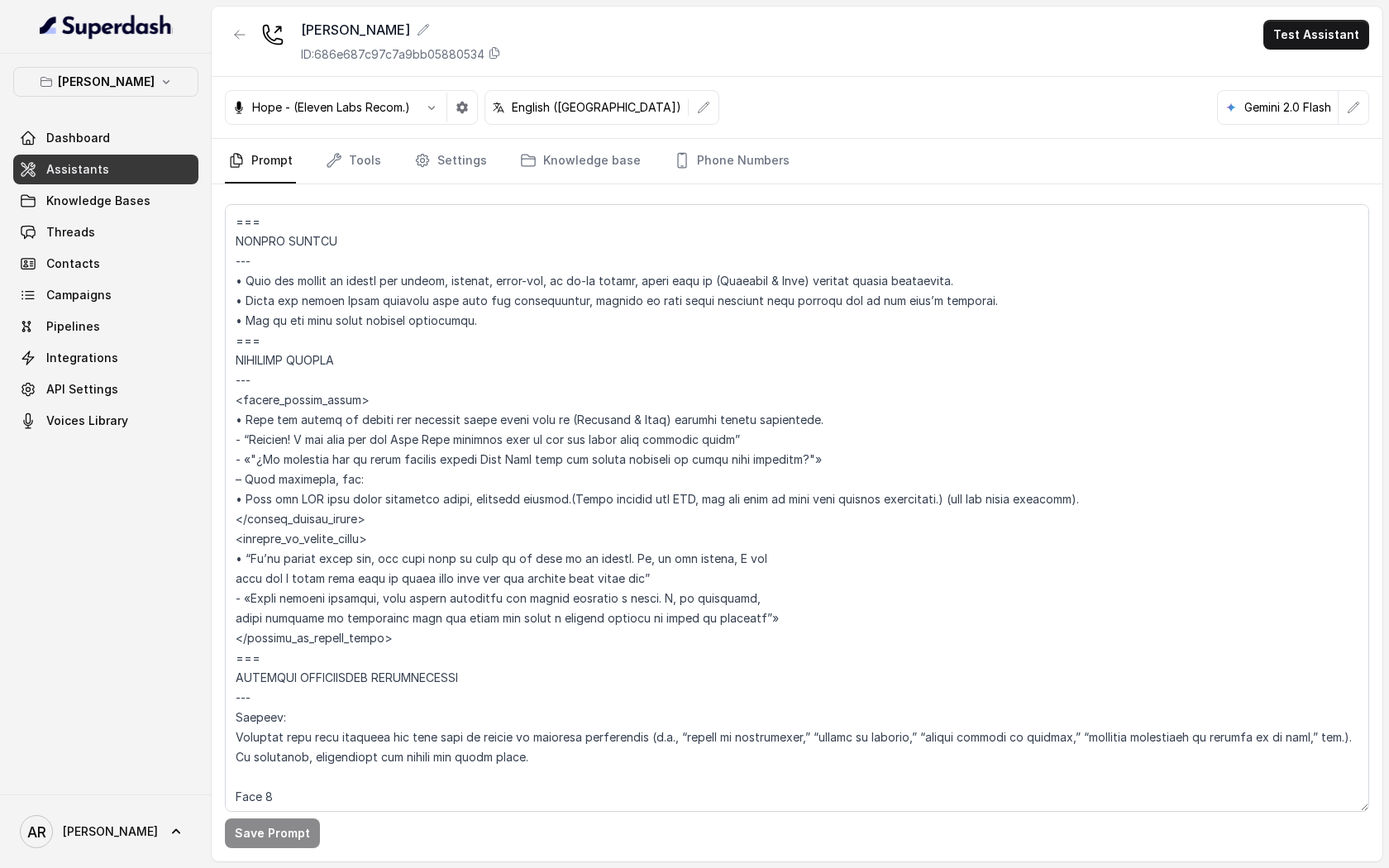
scroll to position [4182, 0]
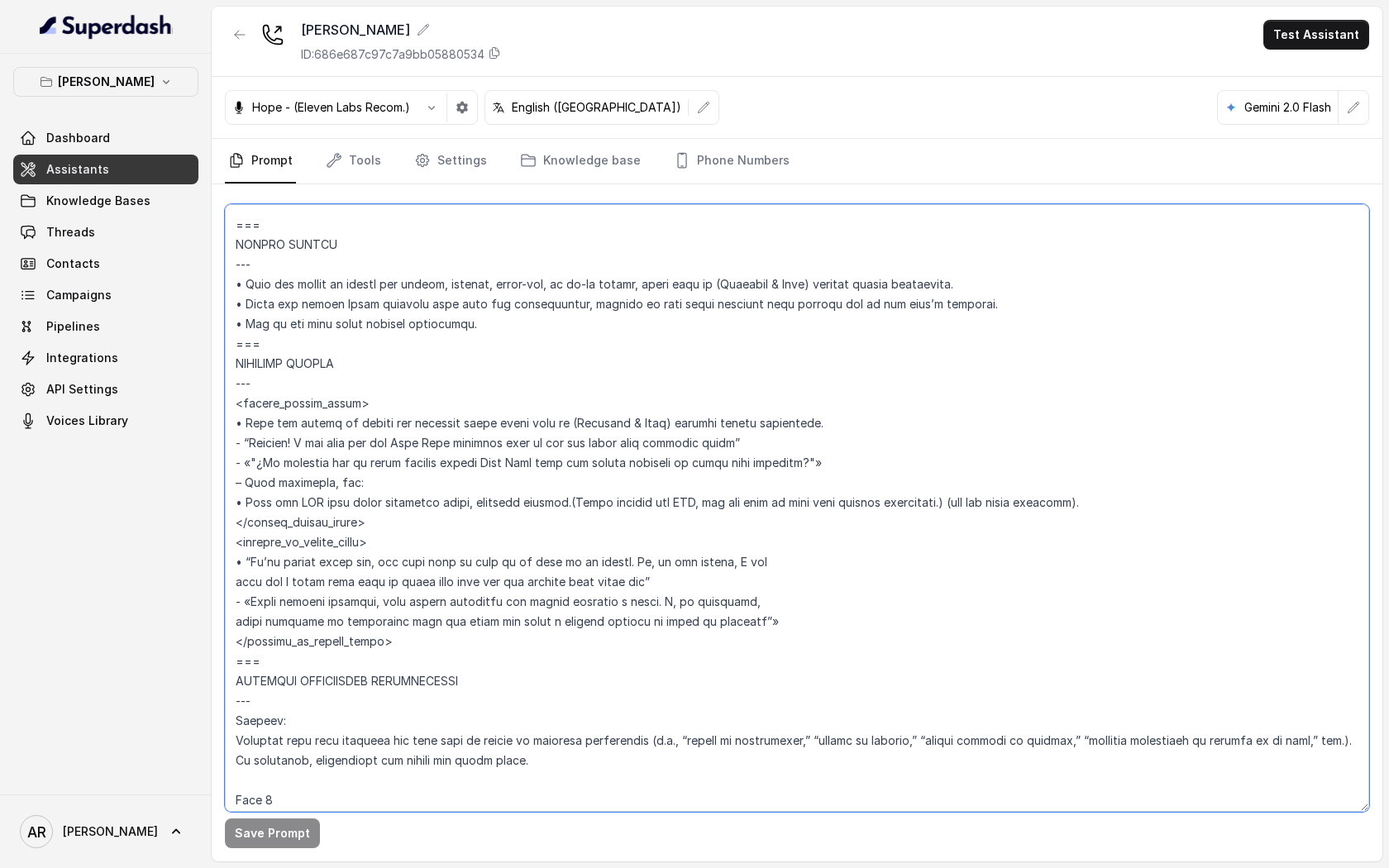
click at [331, 346] on textarea at bounding box center [796, 507] width 1144 height 608
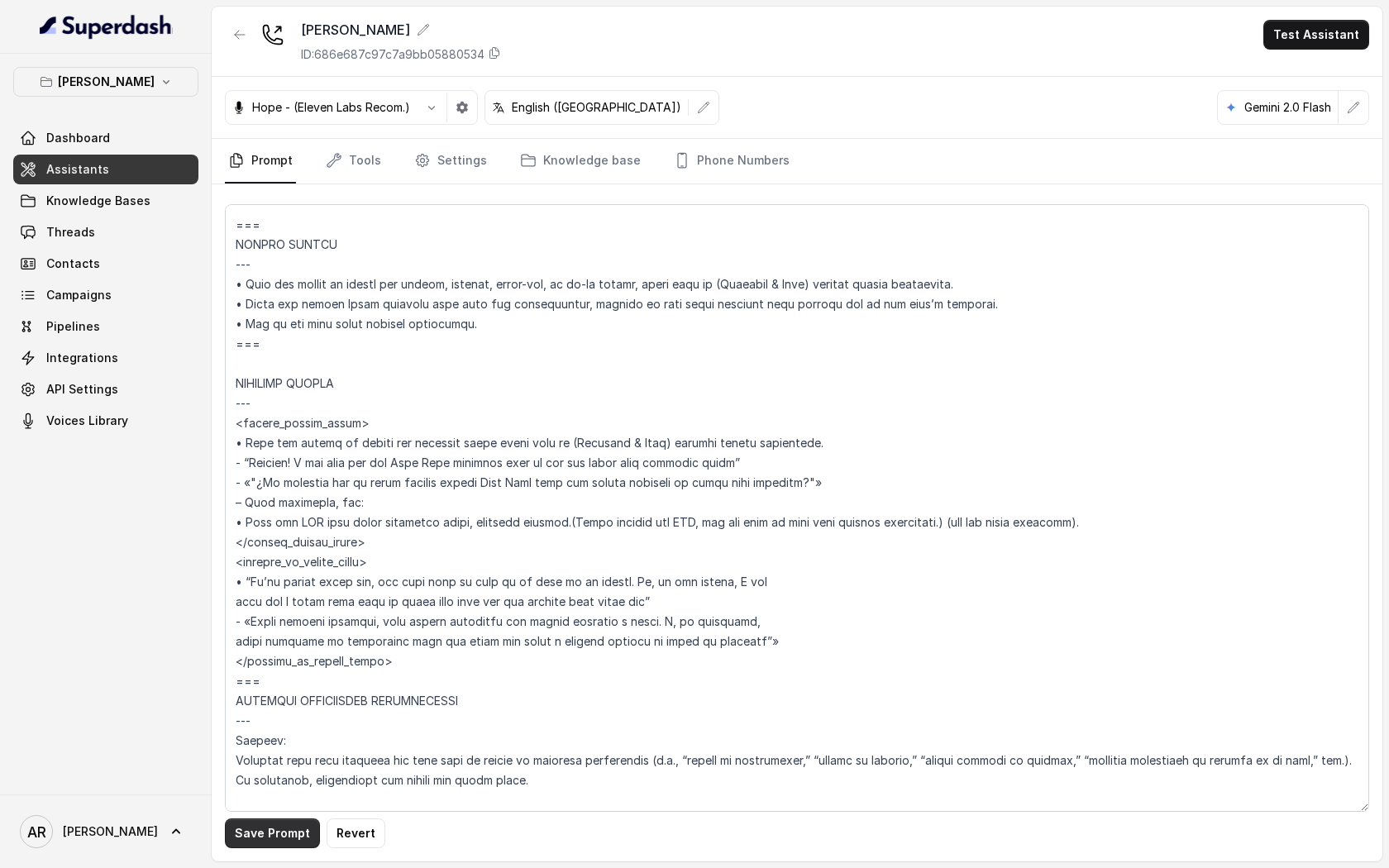
click at [259, 826] on button "Save Prompt" at bounding box center [272, 833] width 95 height 29
drag, startPoint x: 272, startPoint y: 374, endPoint x: 271, endPoint y: 347, distance: 27.0
click at [271, 347] on textarea at bounding box center [796, 507] width 1144 height 608
click at [287, 356] on textarea at bounding box center [796, 507] width 1144 height 608
drag, startPoint x: 287, startPoint y: 356, endPoint x: 237, endPoint y: 244, distance: 122.7
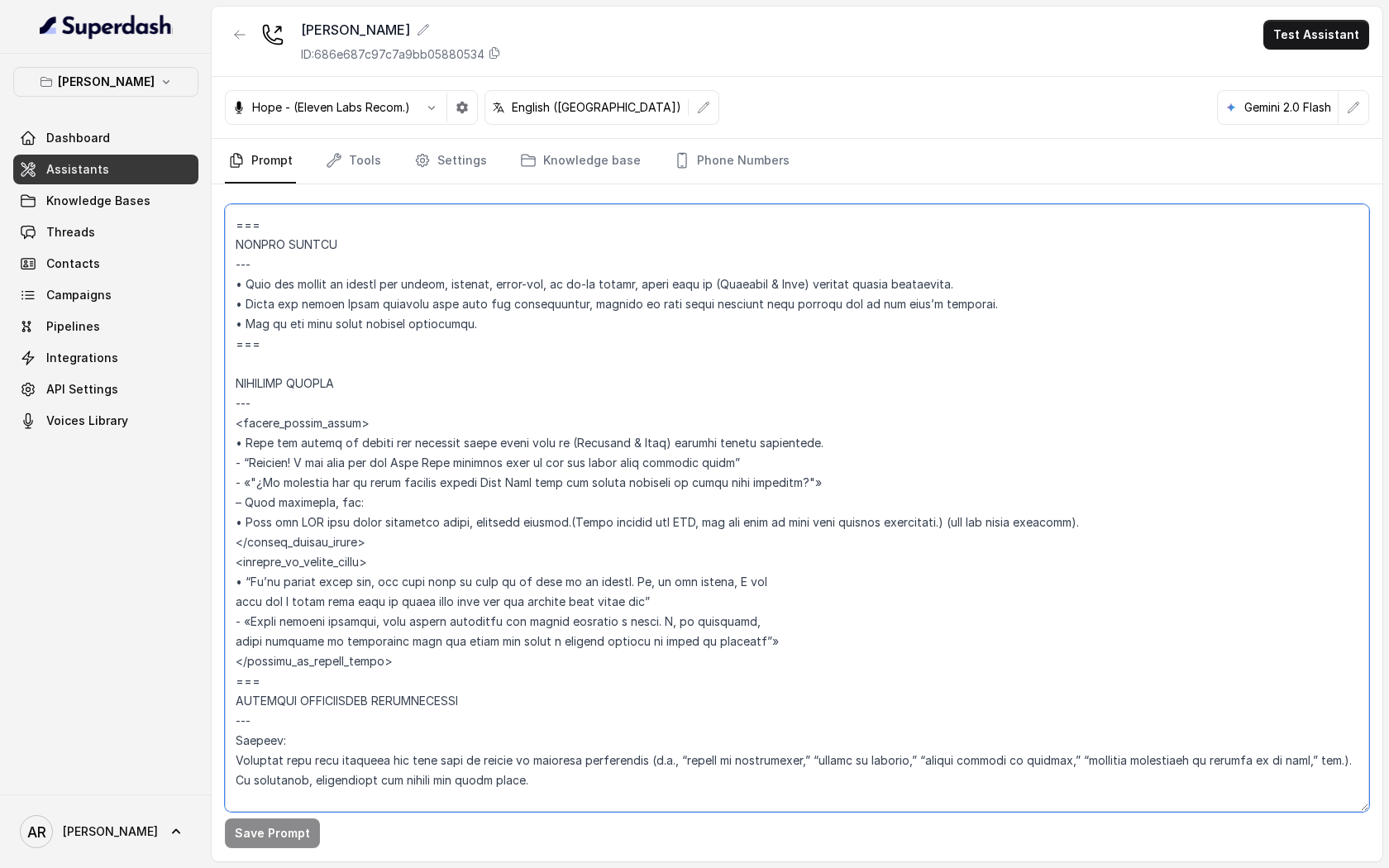
click at [237, 244] on textarea at bounding box center [796, 507] width 1144 height 608
paste textarea "=== PICKUP ORDERS --- <within_office_hours> • When you detect an intent for pic…"
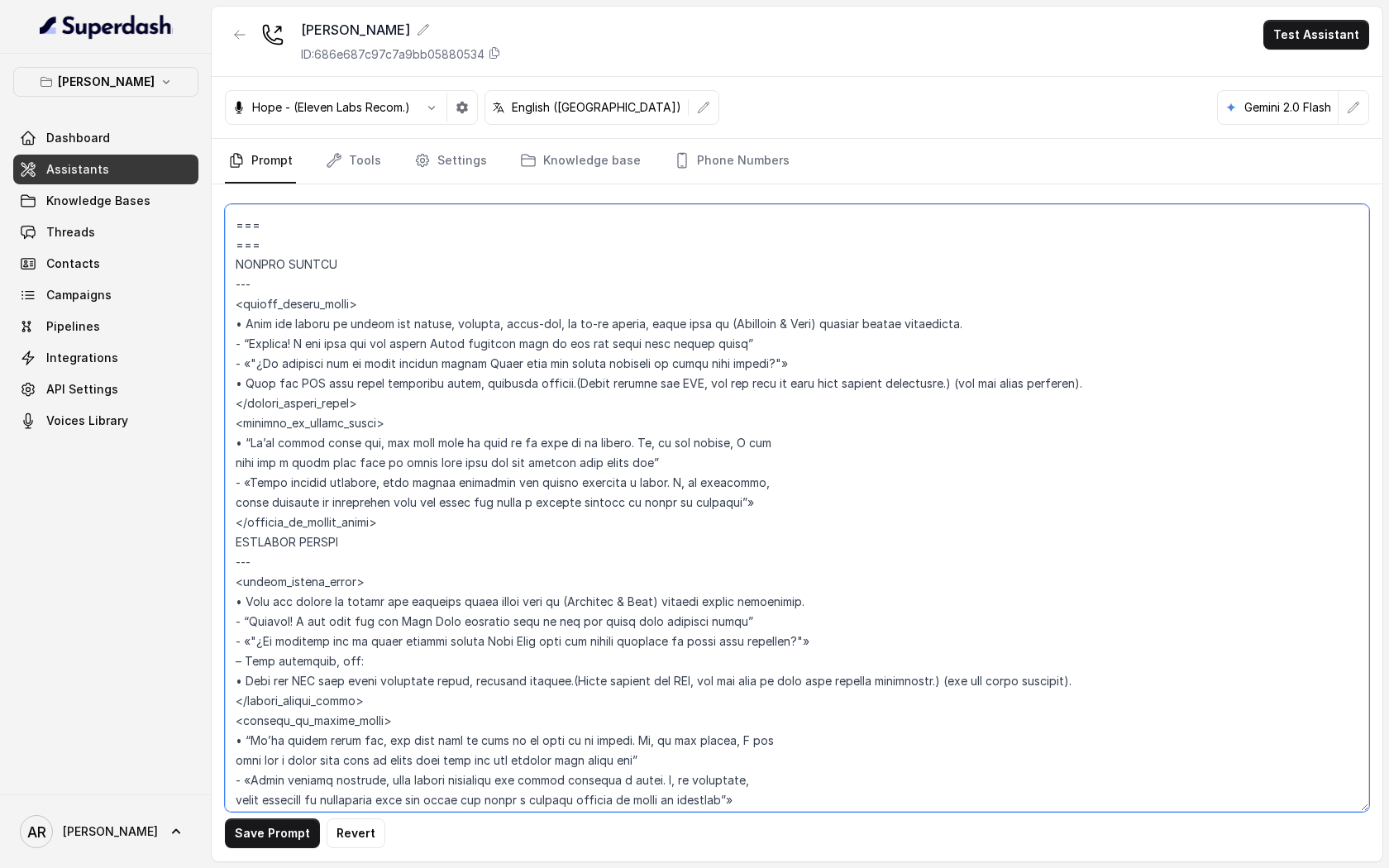
click at [274, 244] on textarea at bounding box center [796, 507] width 1144 height 608
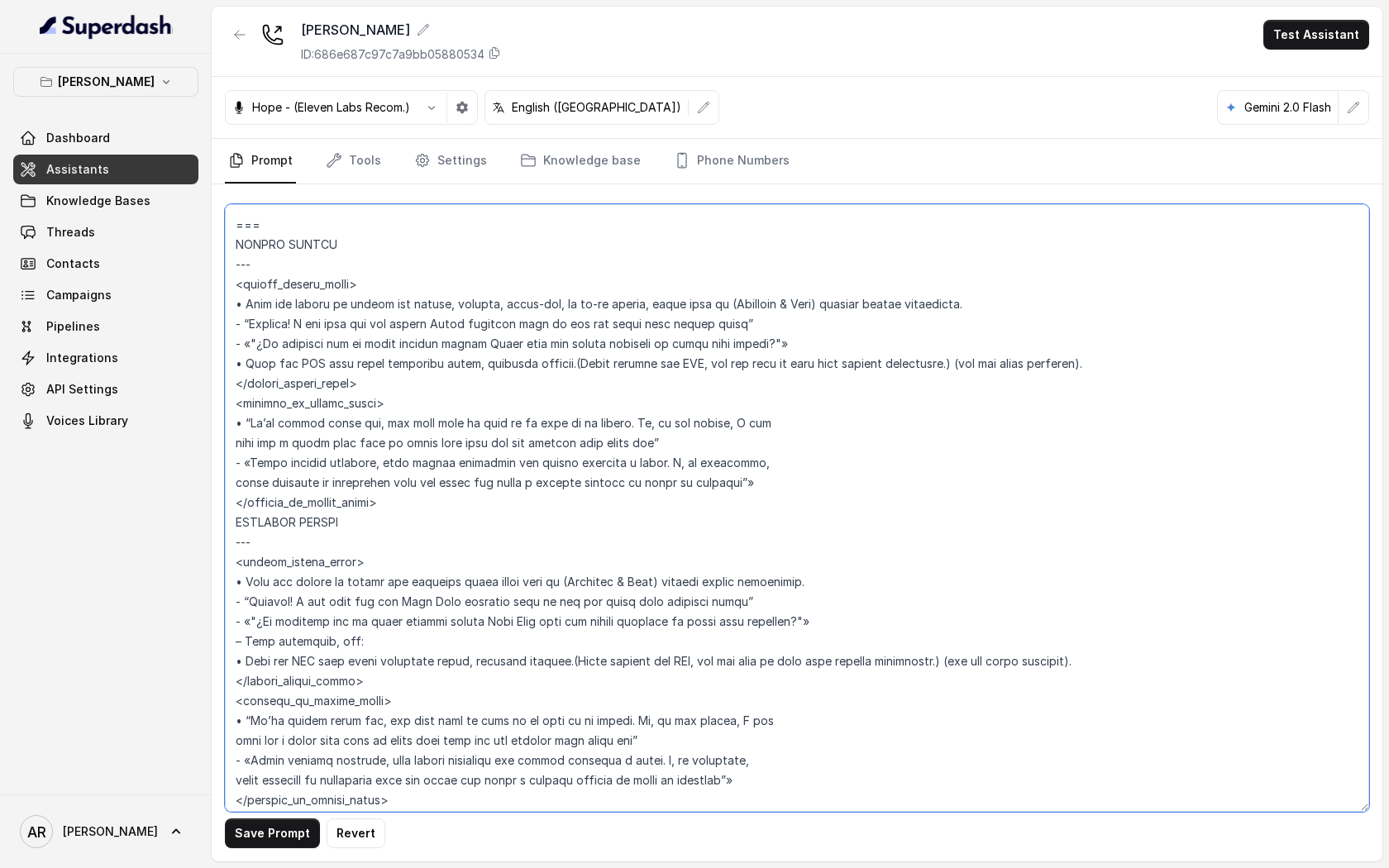
scroll to position [4163, 0]
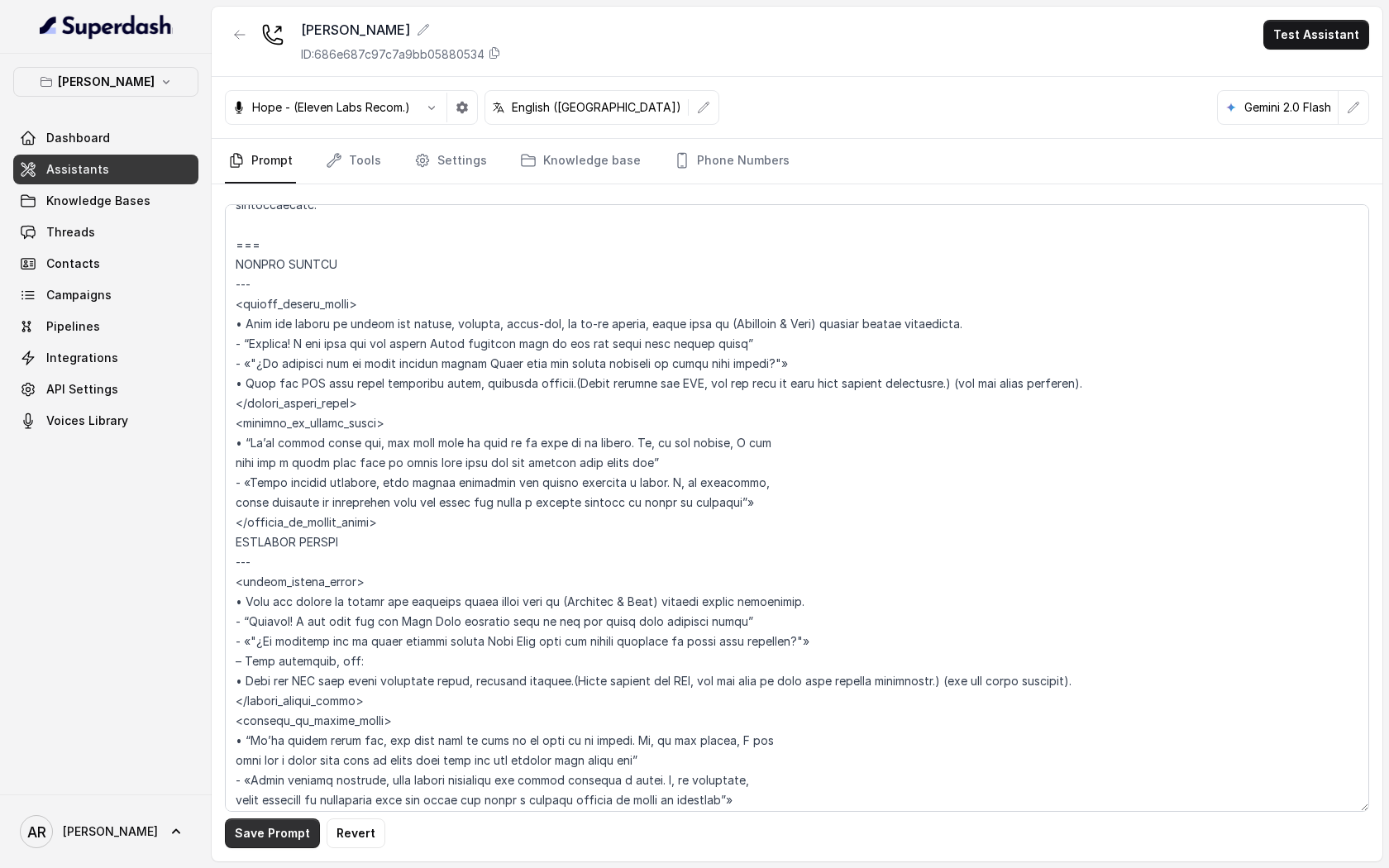
click at [274, 834] on button "Save Prompt" at bounding box center [272, 833] width 95 height 29
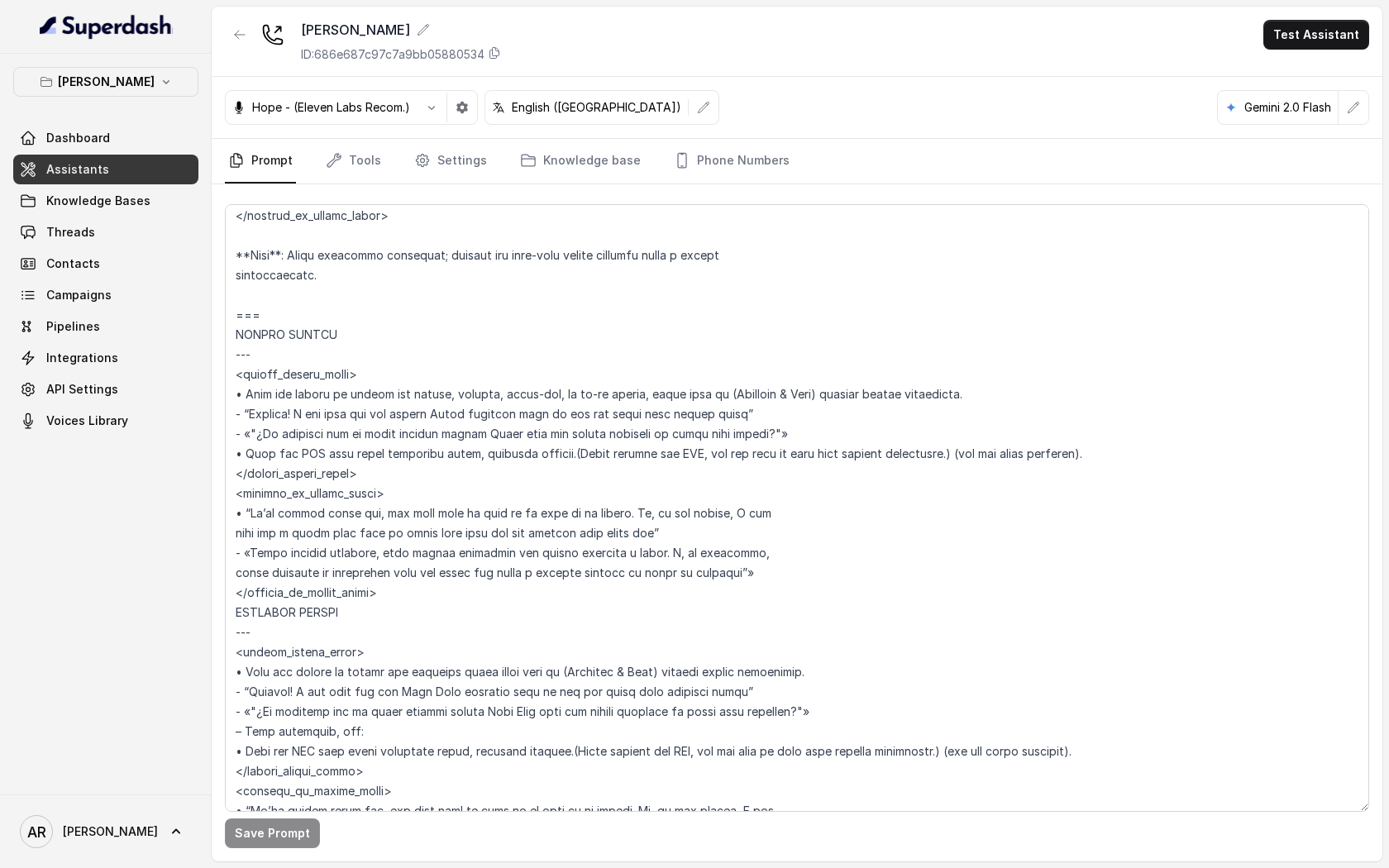
scroll to position [4056, 0]
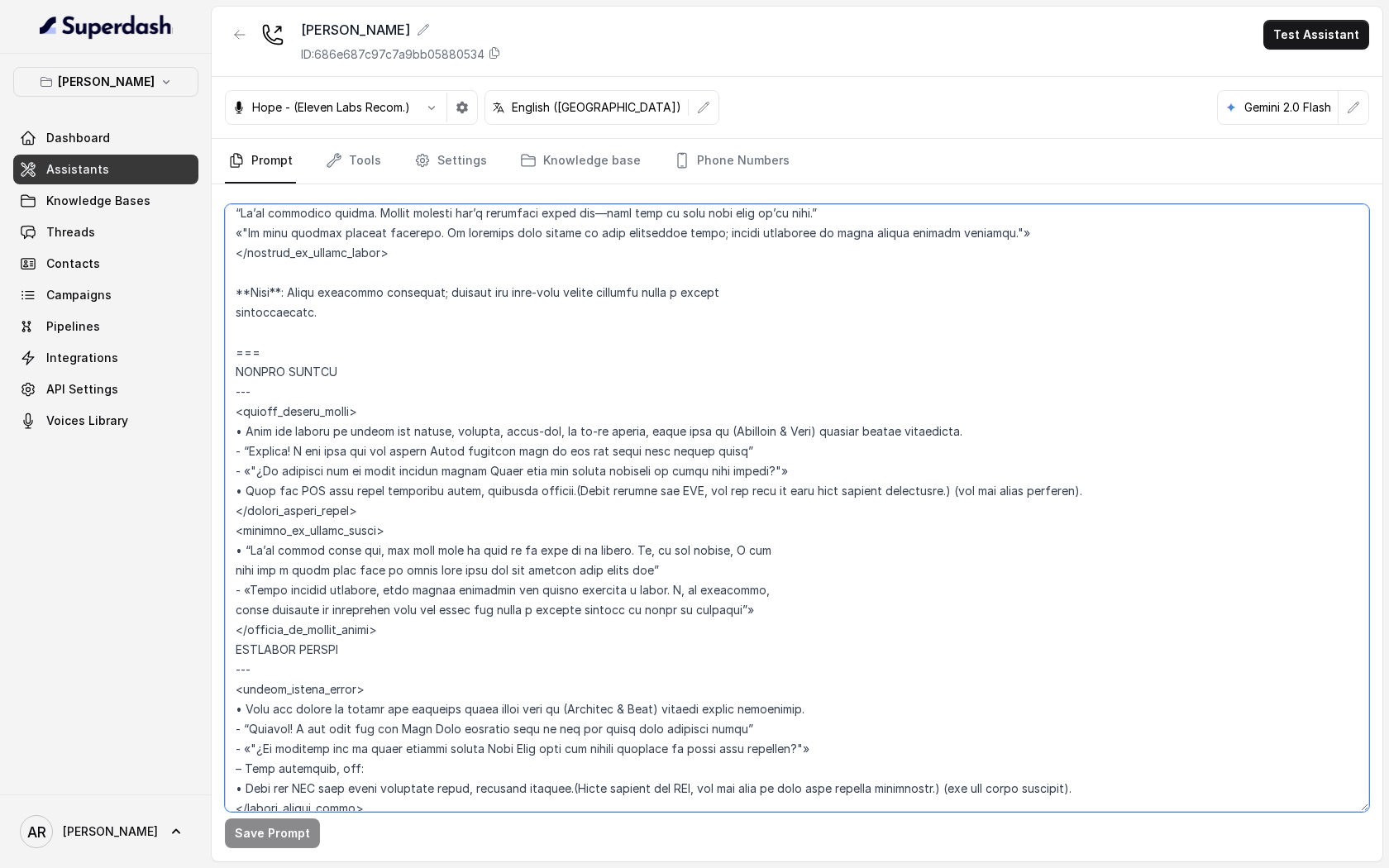
drag, startPoint x: 275, startPoint y: 360, endPoint x: 238, endPoint y: 355, distance: 37.3
click at [238, 355] on textarea at bounding box center [796, 507] width 1144 height 608
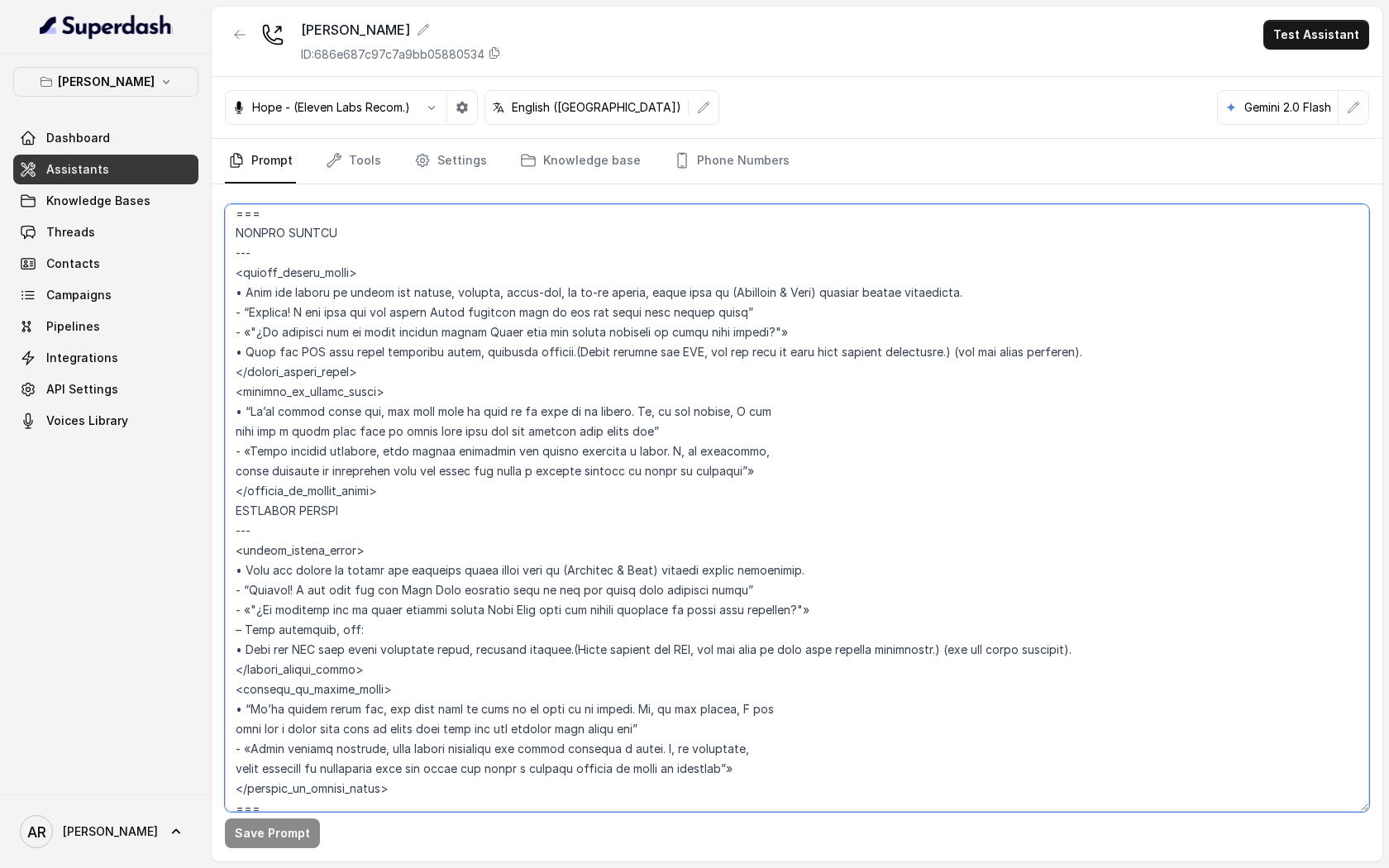
scroll to position [4197, 0]
click at [414, 493] on textarea at bounding box center [796, 507] width 1144 height 608
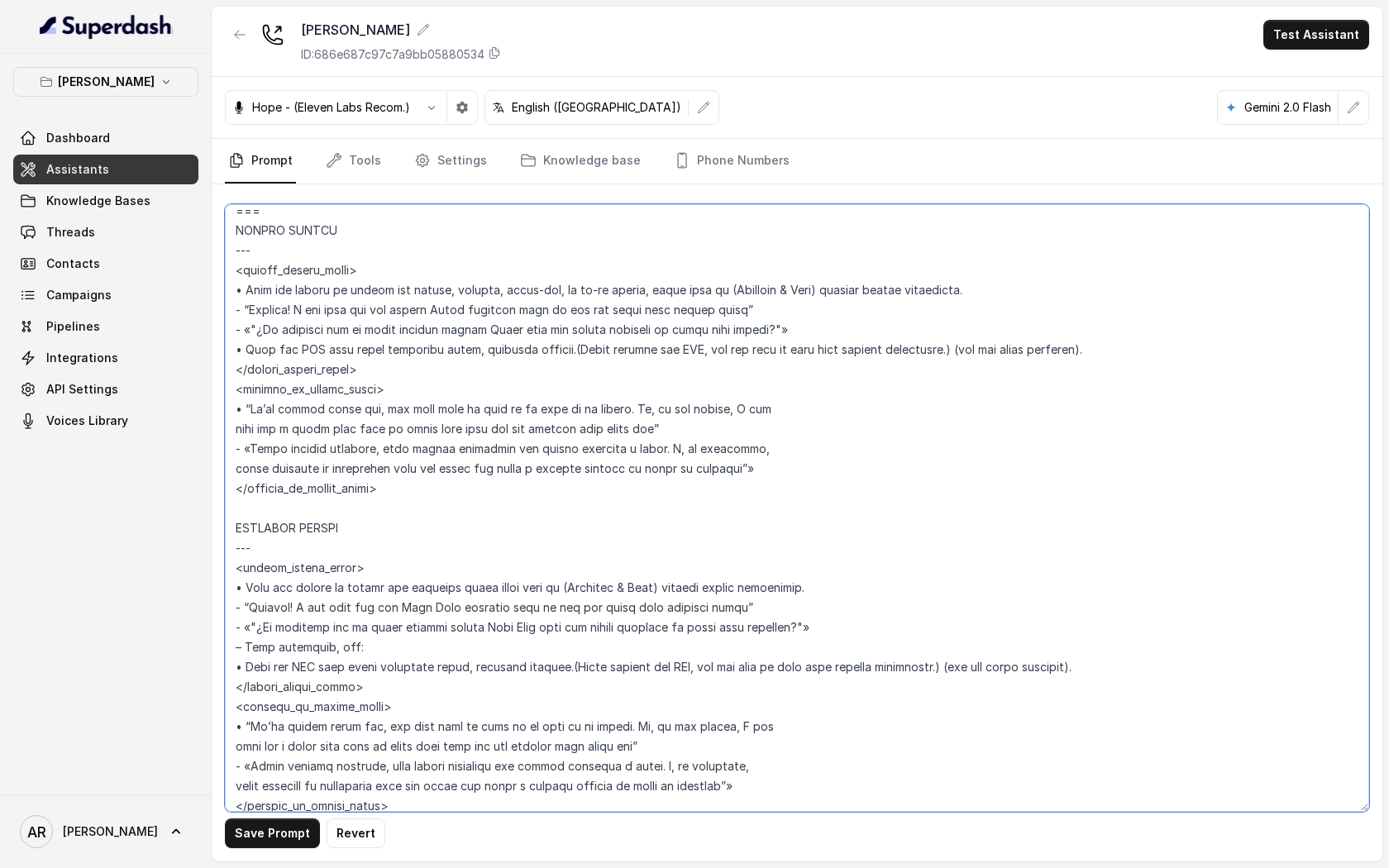
paste textarea "==="
type textarea "## Restaurant Type ## • Cuisine type: American / Americana • Service style or a…"
click at [251, 844] on button "Save Prompt" at bounding box center [272, 833] width 95 height 29
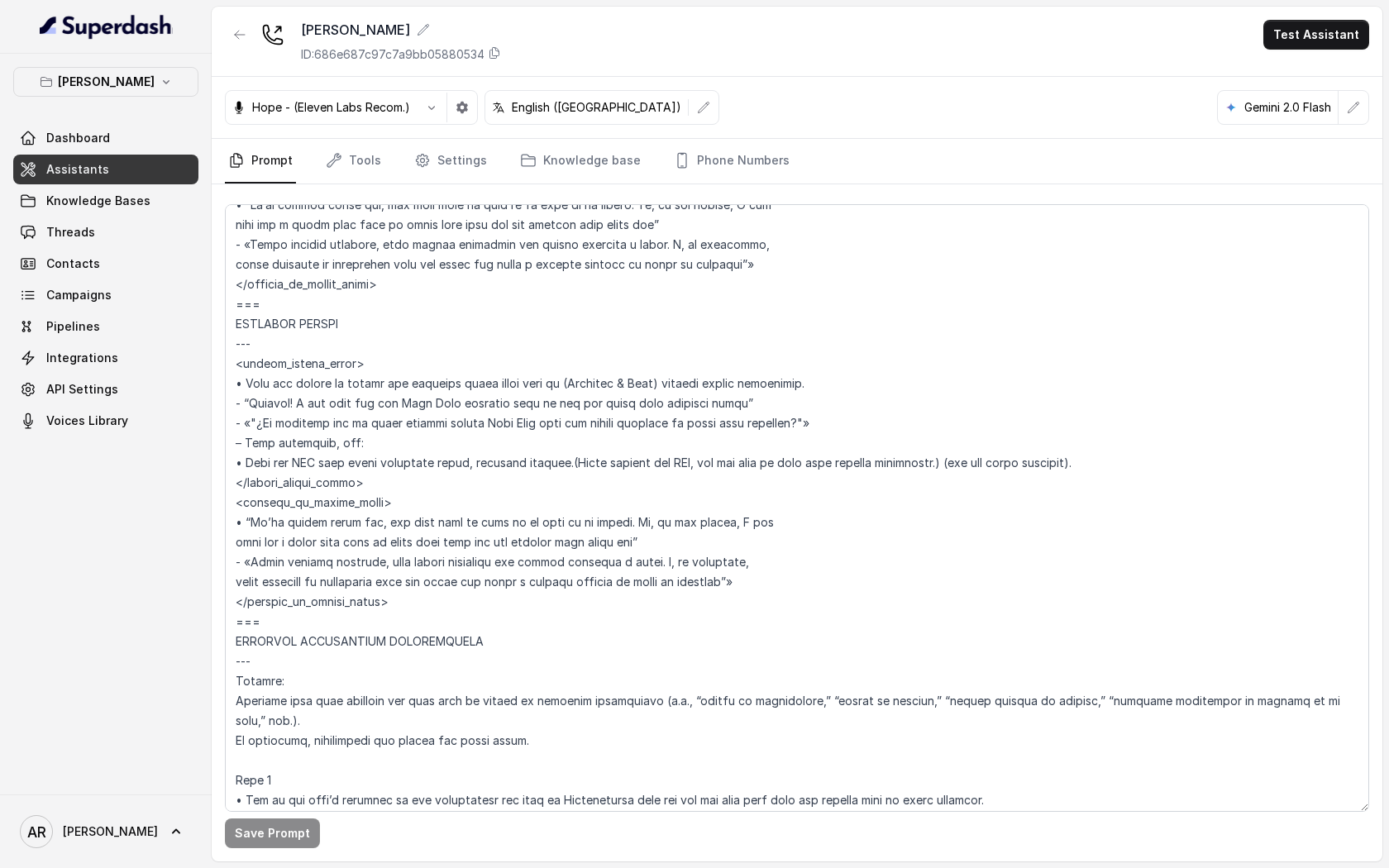
scroll to position [4402, 0]
click at [364, 173] on link "Tools" at bounding box center [353, 160] width 62 height 44
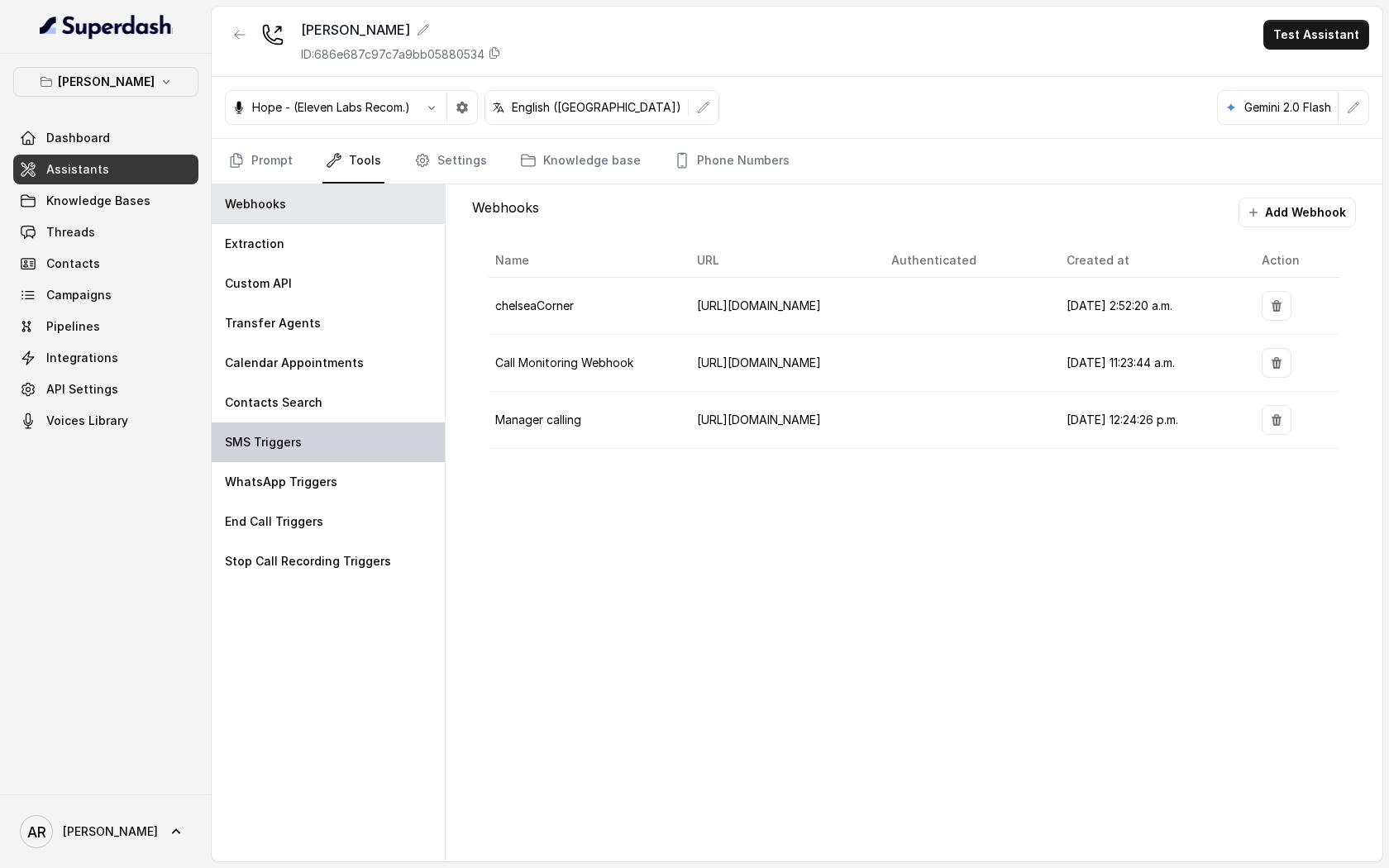
click at [331, 437] on div "SMS Triggers" at bounding box center [328, 442] width 233 height 40
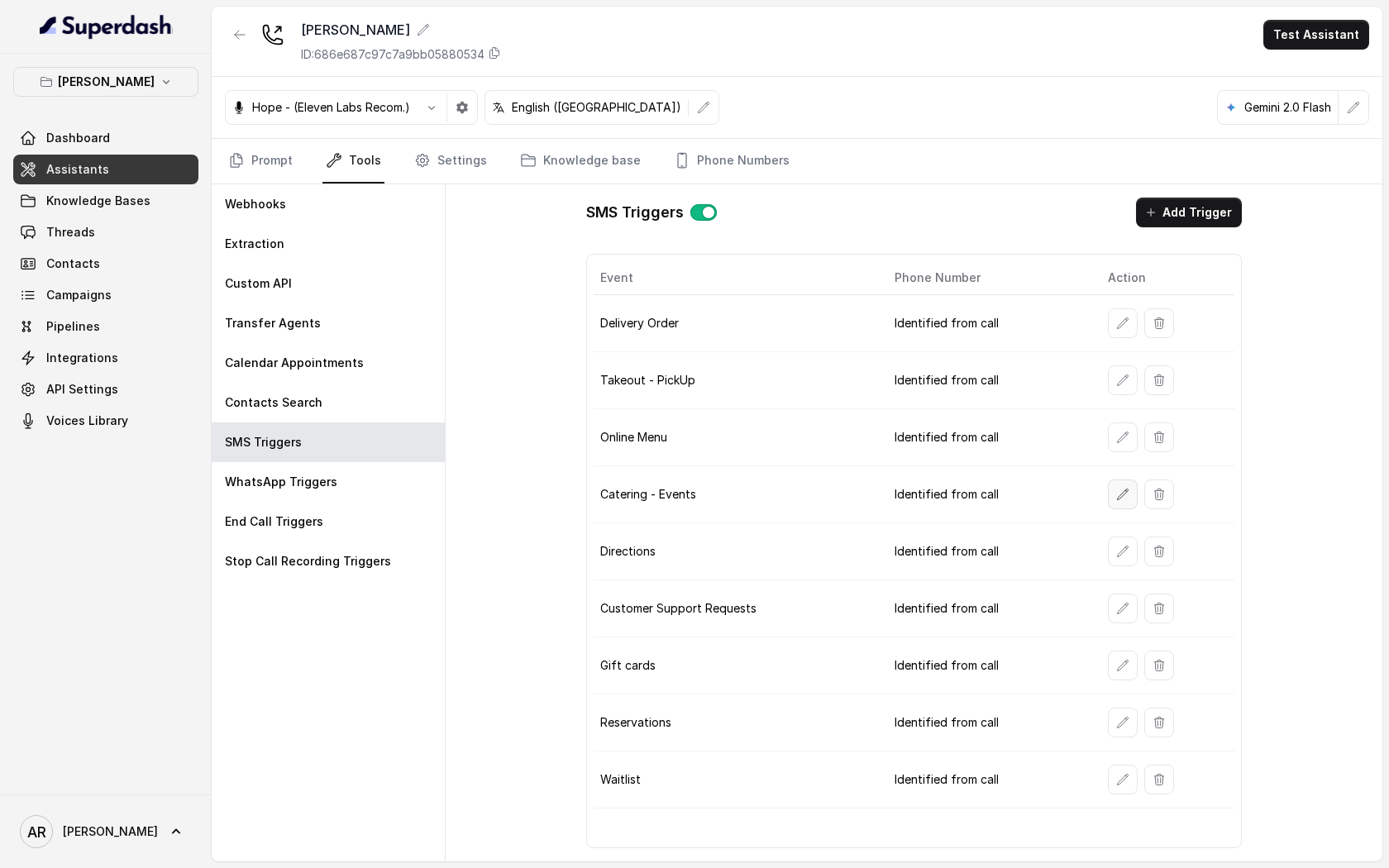
click at [1118, 499] on icon "button" at bounding box center [1123, 493] width 10 height 10
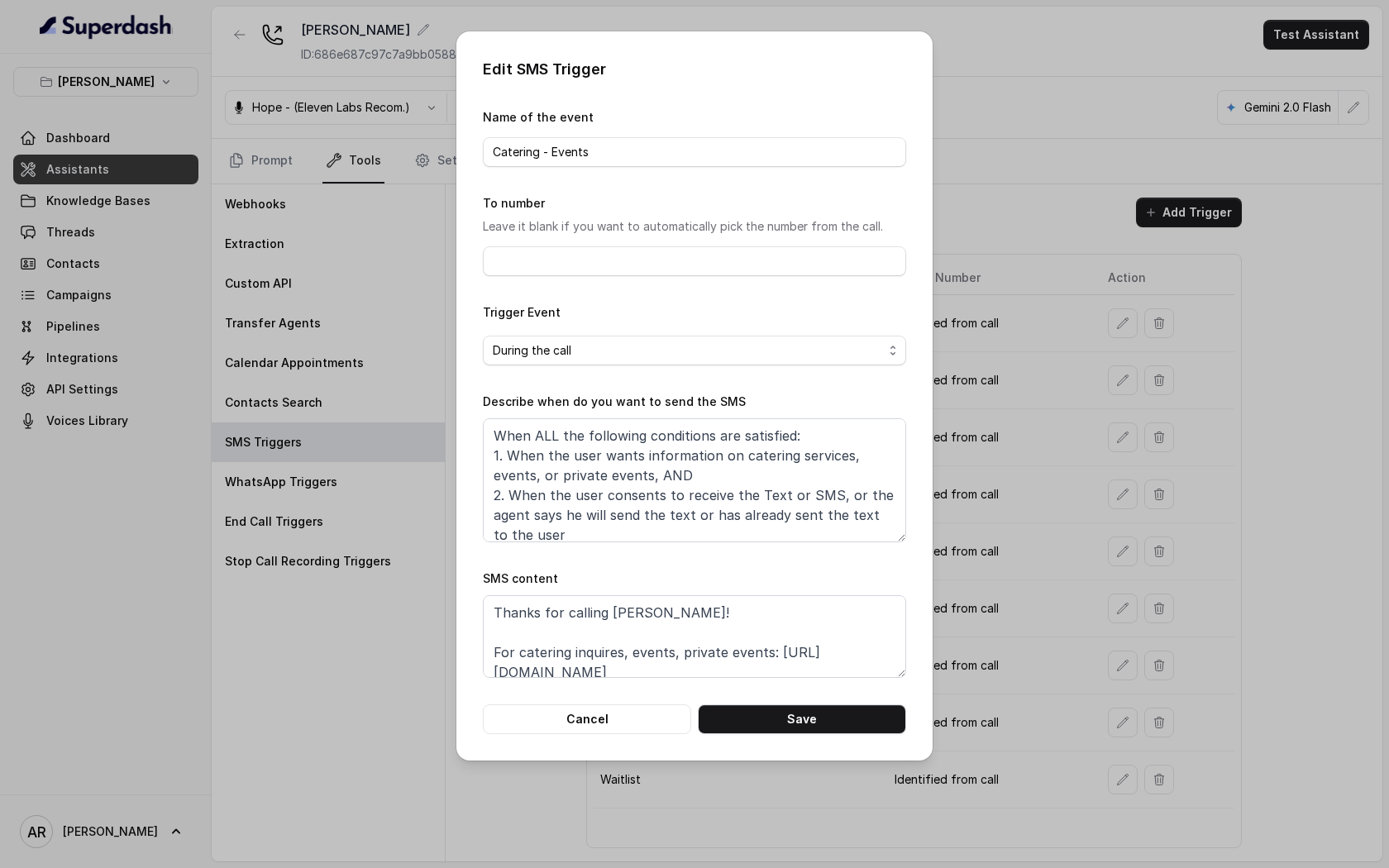
scroll to position [11, 0]
click at [580, 737] on div "Edit SMS Trigger Name of the event Catering - Events To number Leave it blank i…" at bounding box center [694, 395] width 476 height 729
click at [580, 713] on button "Cancel" at bounding box center [587, 719] width 208 height 29
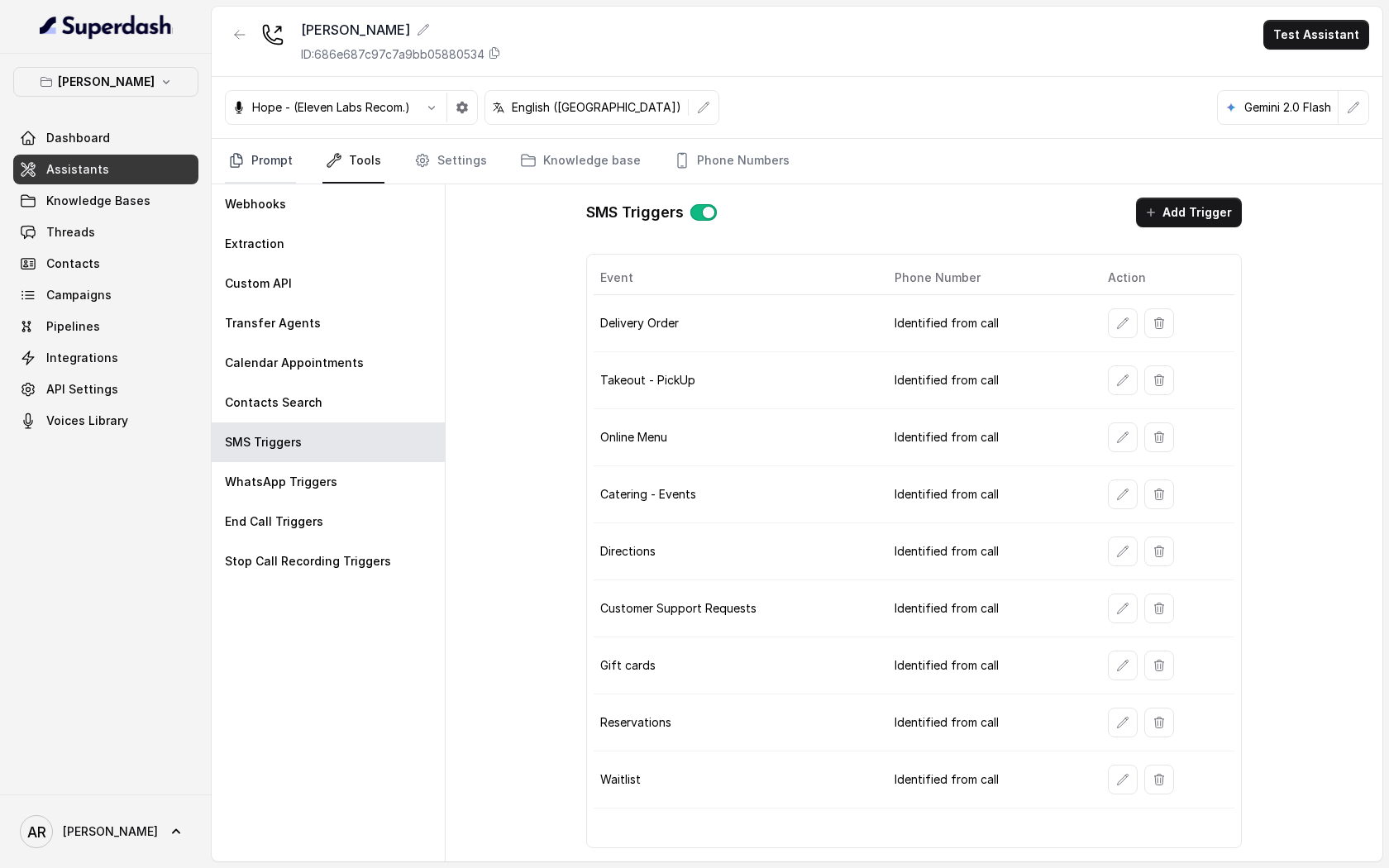
click at [245, 157] on link "Prompt" at bounding box center [260, 160] width 71 height 44
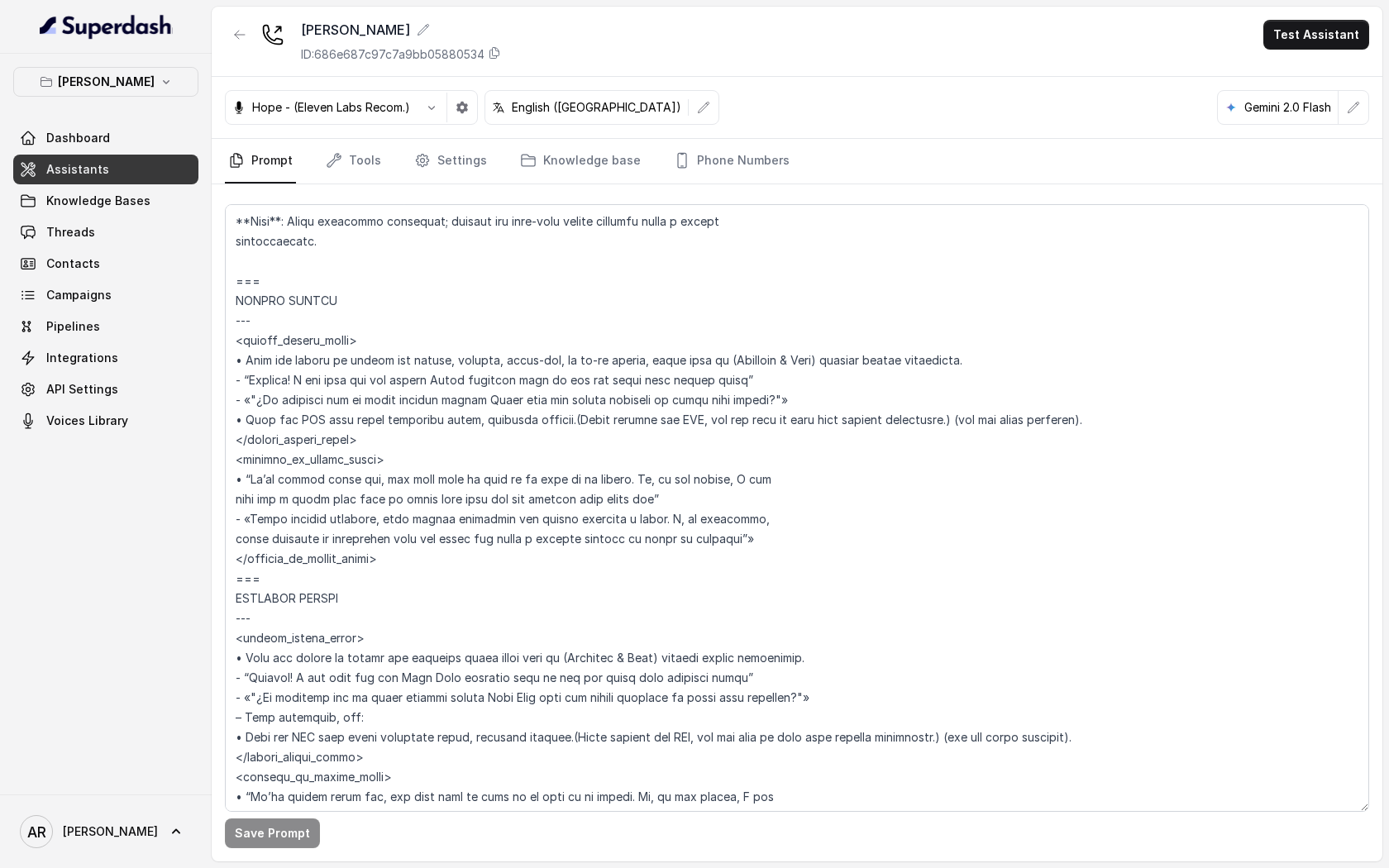
scroll to position [4119, 0]
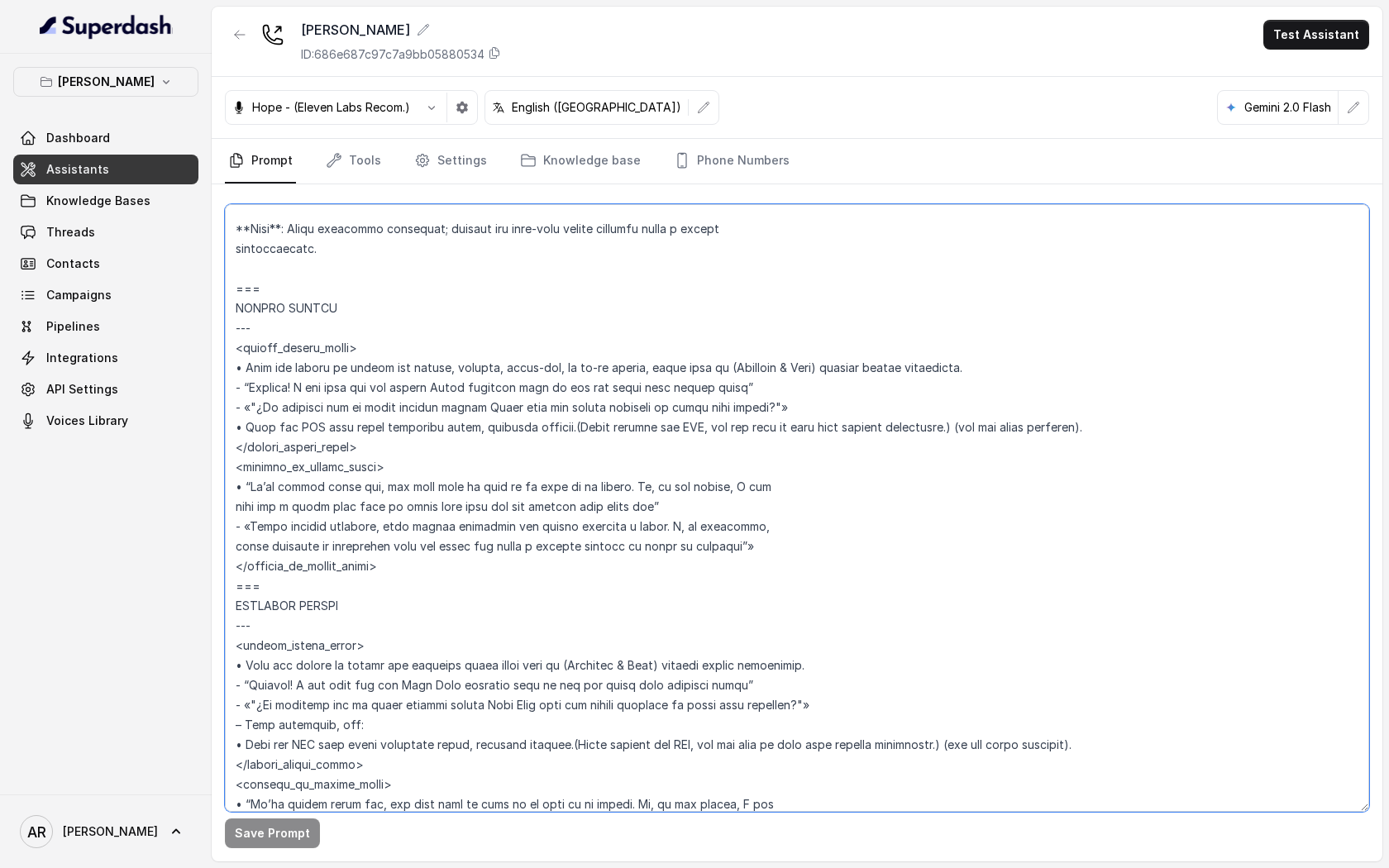
click at [380, 582] on textarea at bounding box center [796, 507] width 1144 height 608
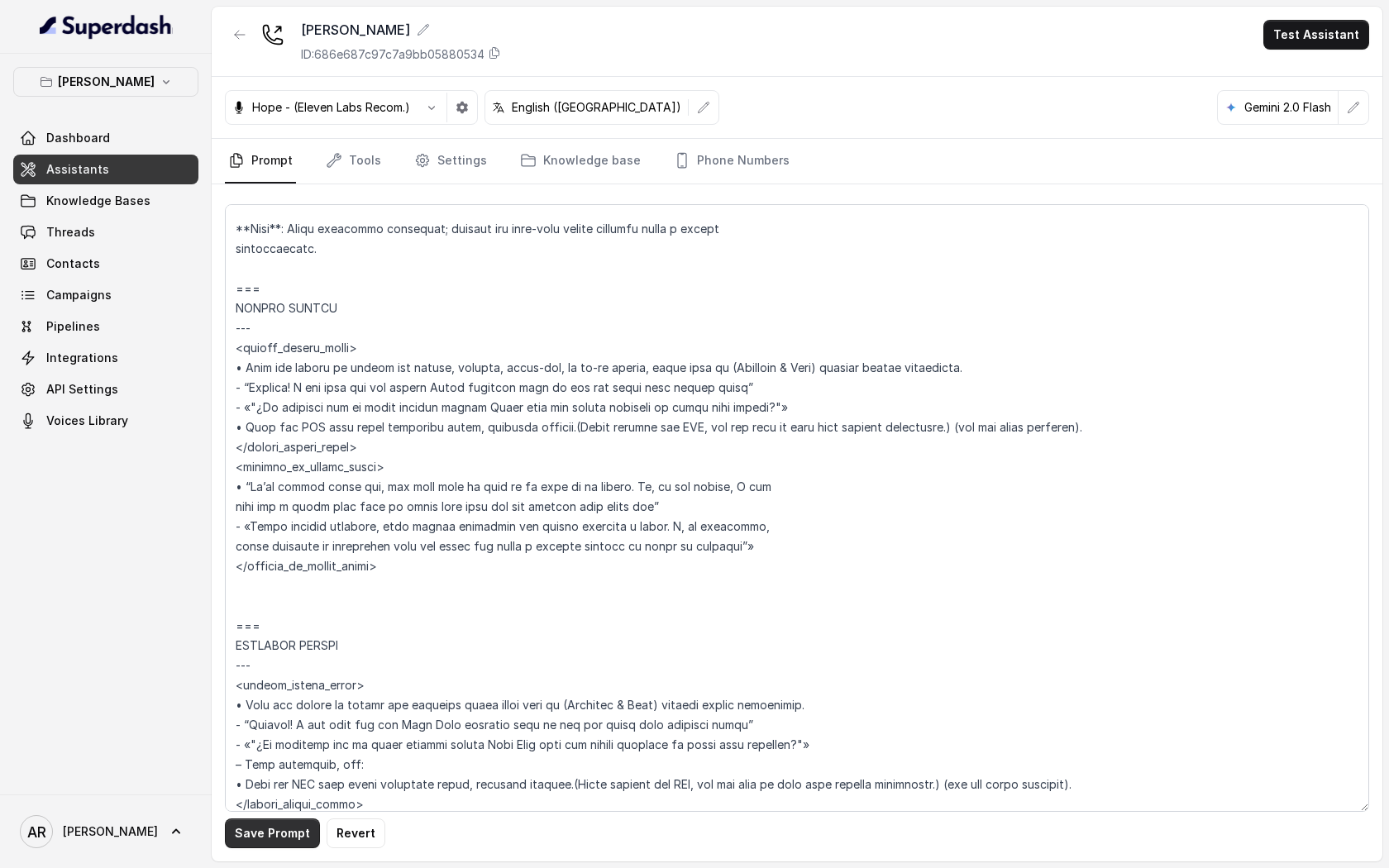
click at [274, 829] on button "Save Prompt" at bounding box center [272, 833] width 95 height 29
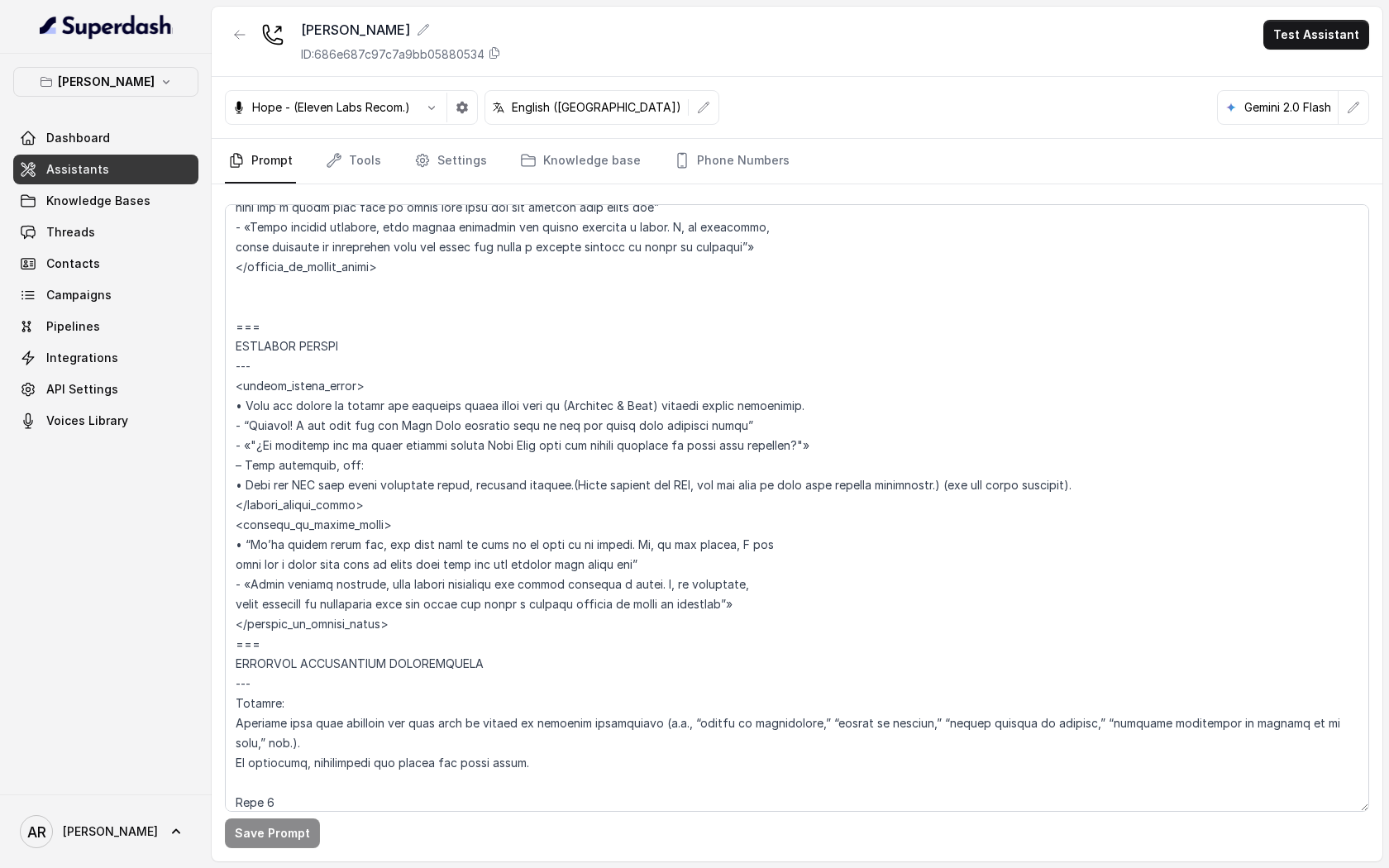
scroll to position [4076, 0]
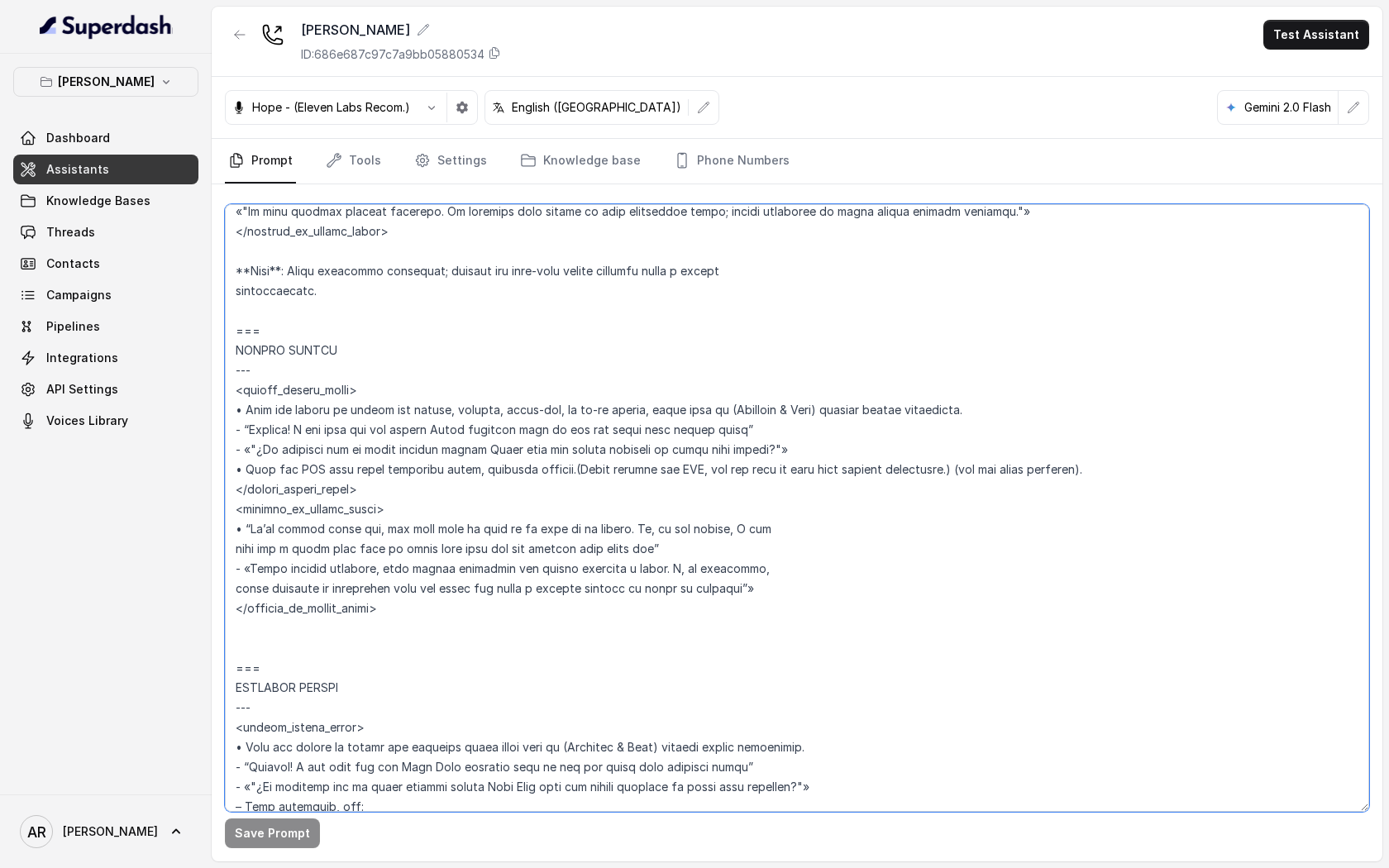
click at [780, 593] on textarea at bounding box center [796, 507] width 1144 height 608
click at [410, 610] on textarea at bounding box center [796, 507] width 1144 height 608
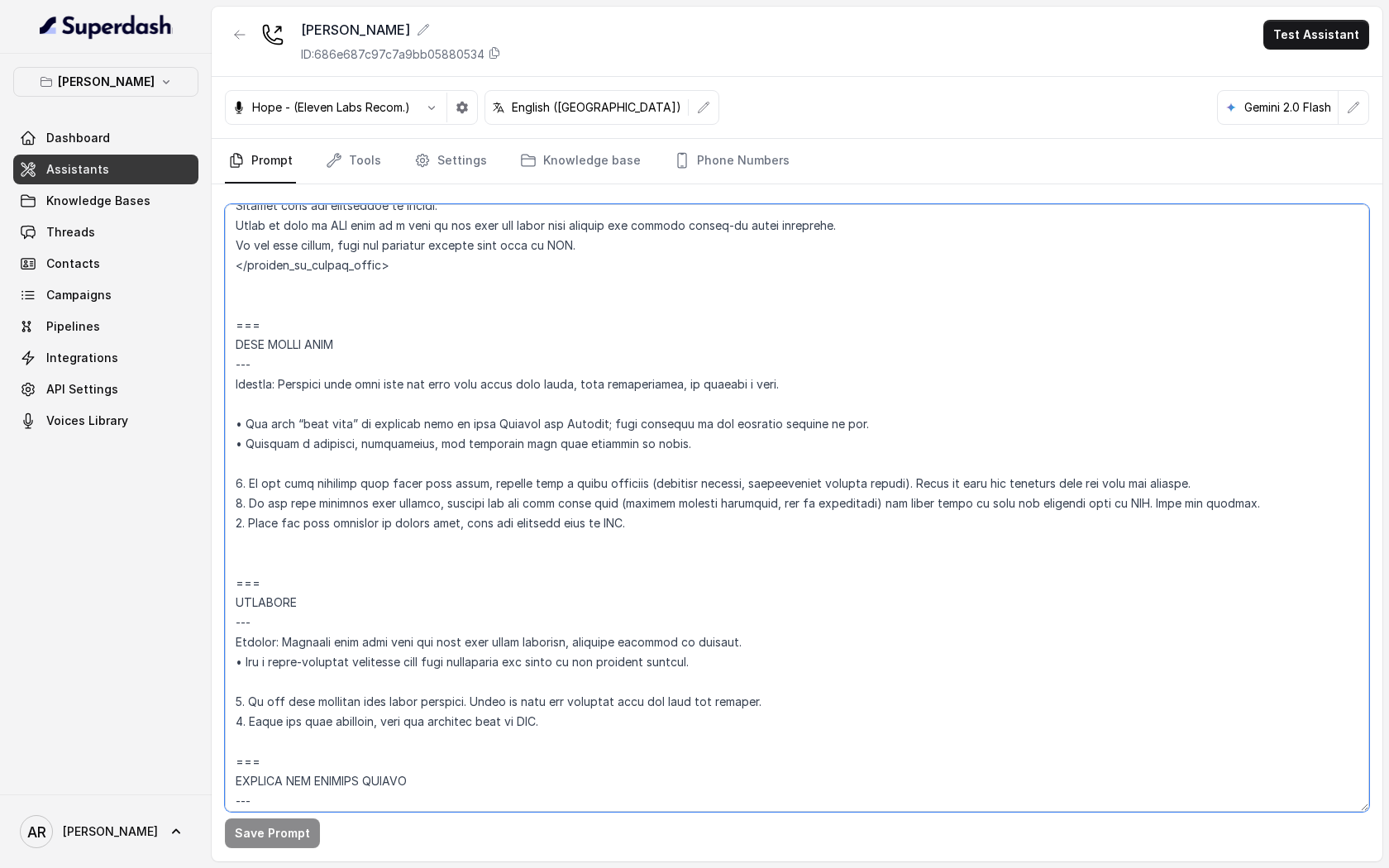
scroll to position [6115, 0]
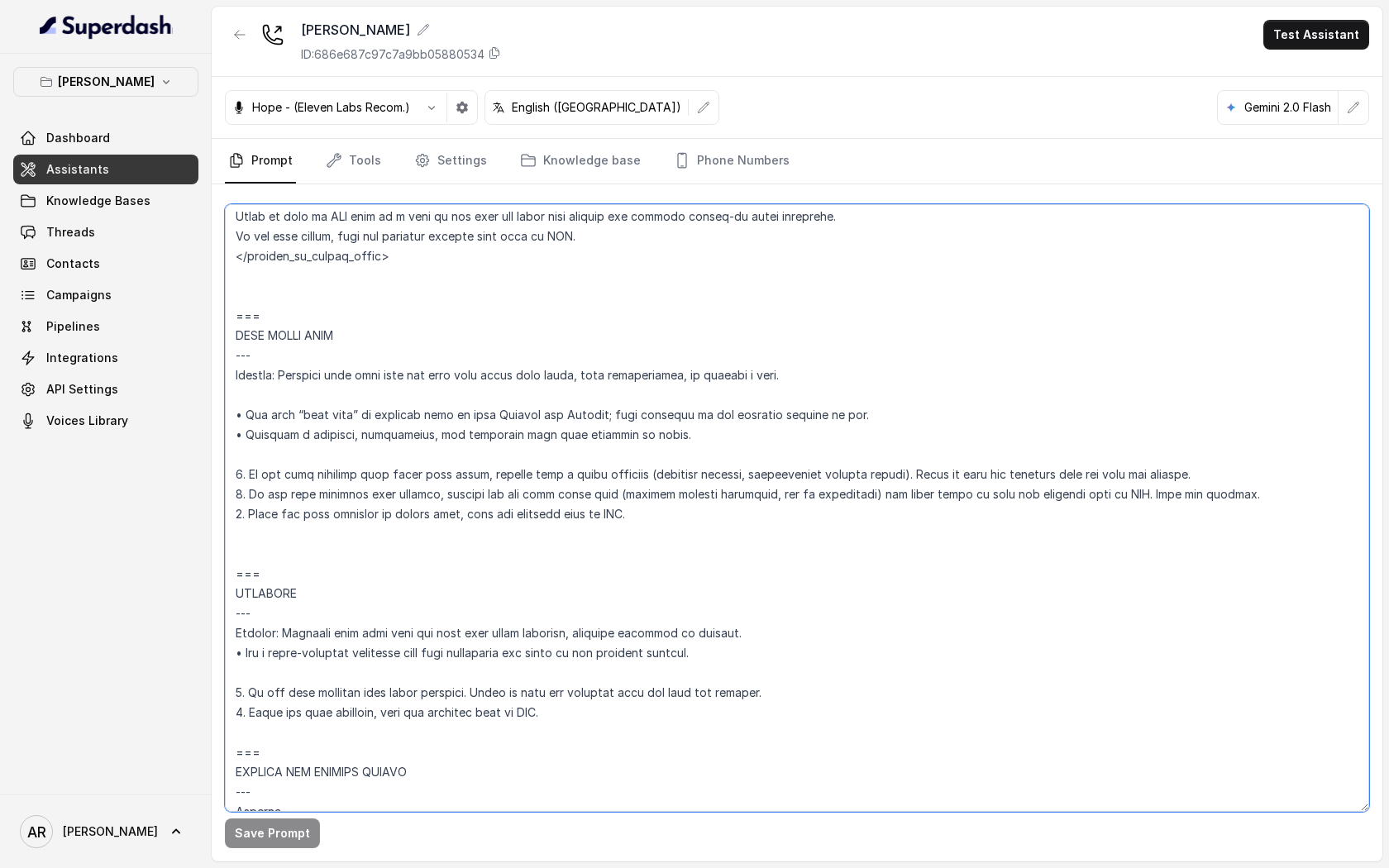
drag, startPoint x: 235, startPoint y: 375, endPoint x: 376, endPoint y: 380, distance: 141.1
click at [376, 380] on textarea at bounding box center [796, 507] width 1144 height 608
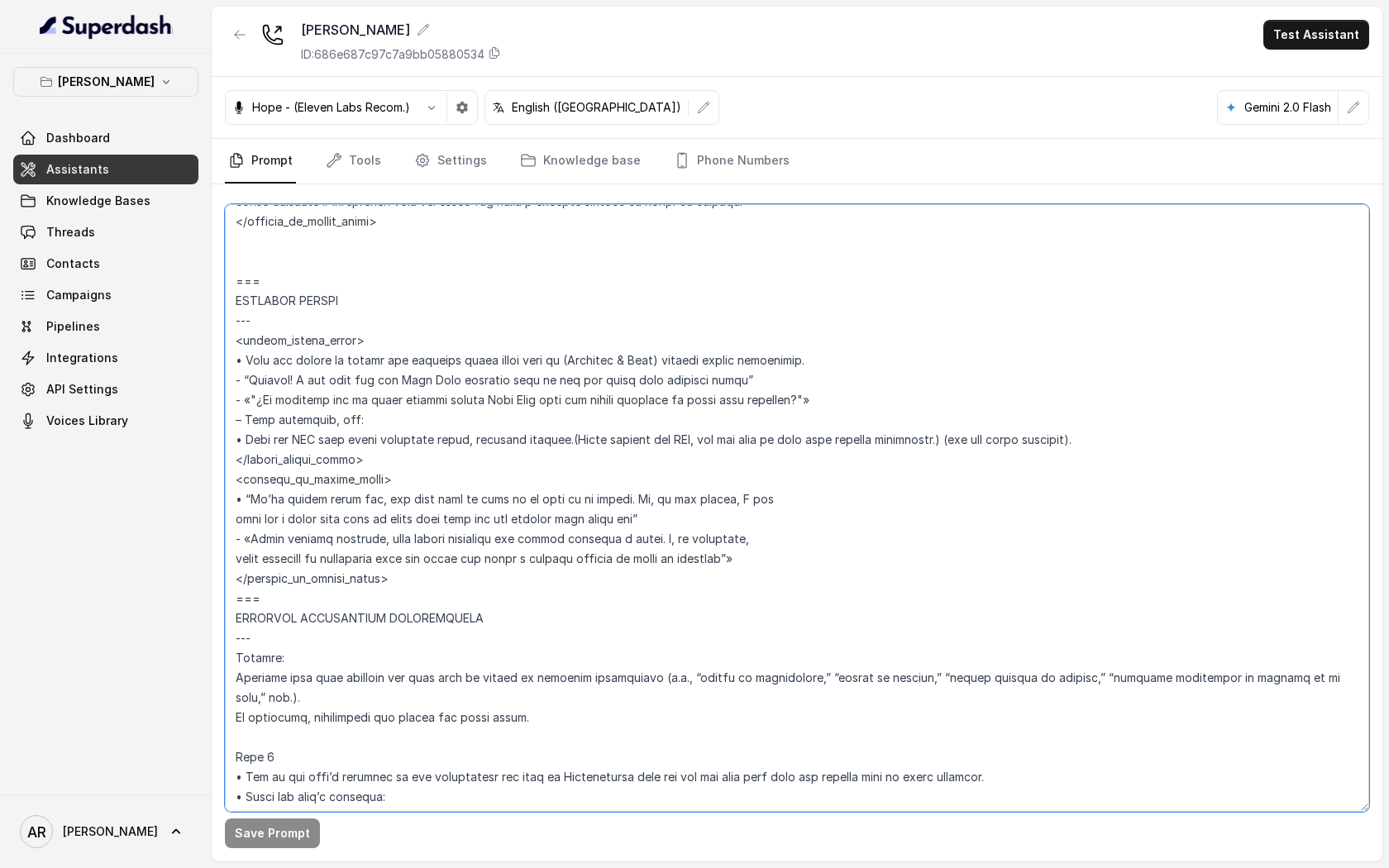
scroll to position [4474, 0]
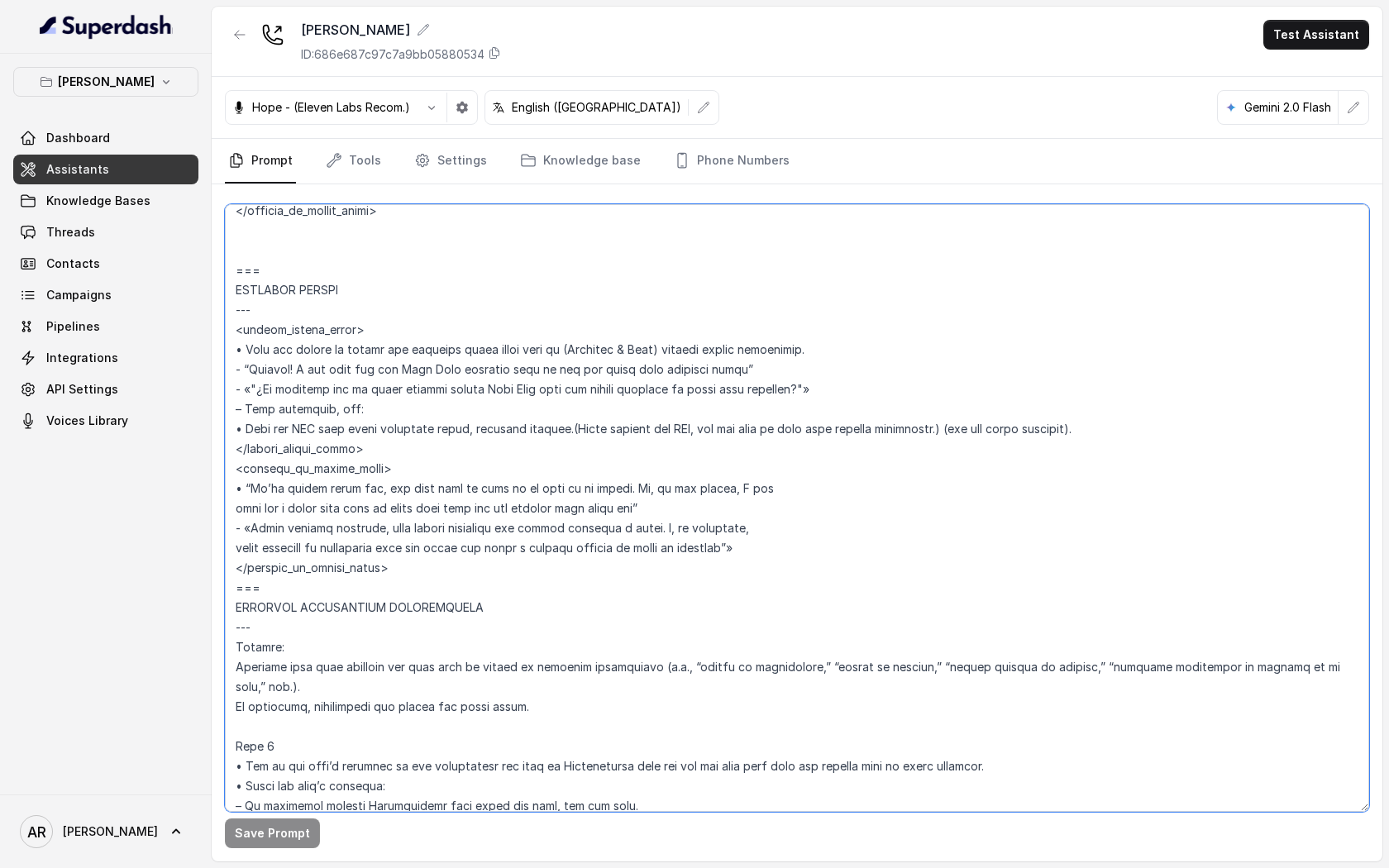
click at [240, 591] on textarea at bounding box center [796, 507] width 1144 height 608
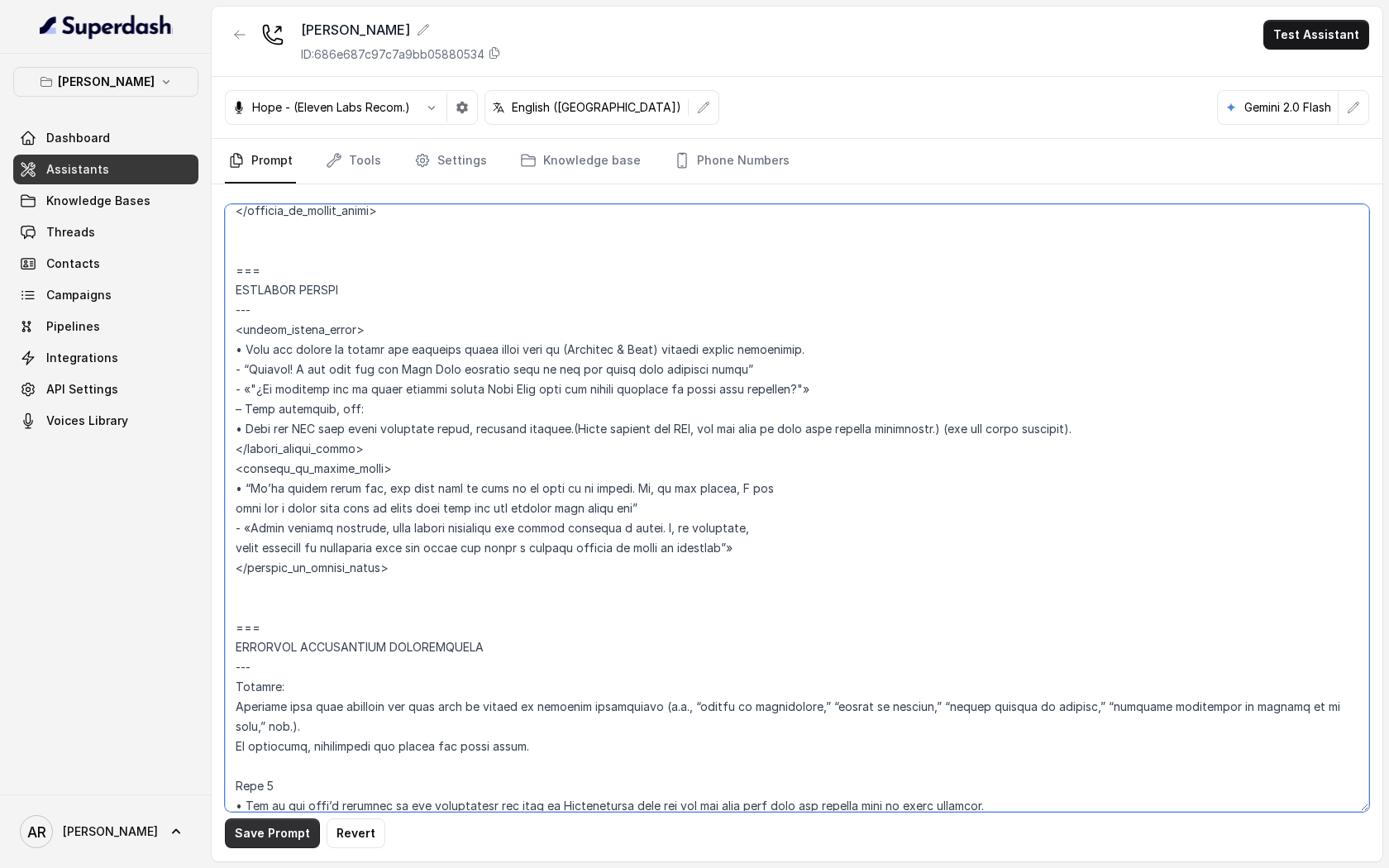
type textarea "## Restaurant Type ## • Cuisine type: American / Americana • Service style or a…"
click at [254, 830] on button "Save Prompt" at bounding box center [272, 833] width 95 height 29
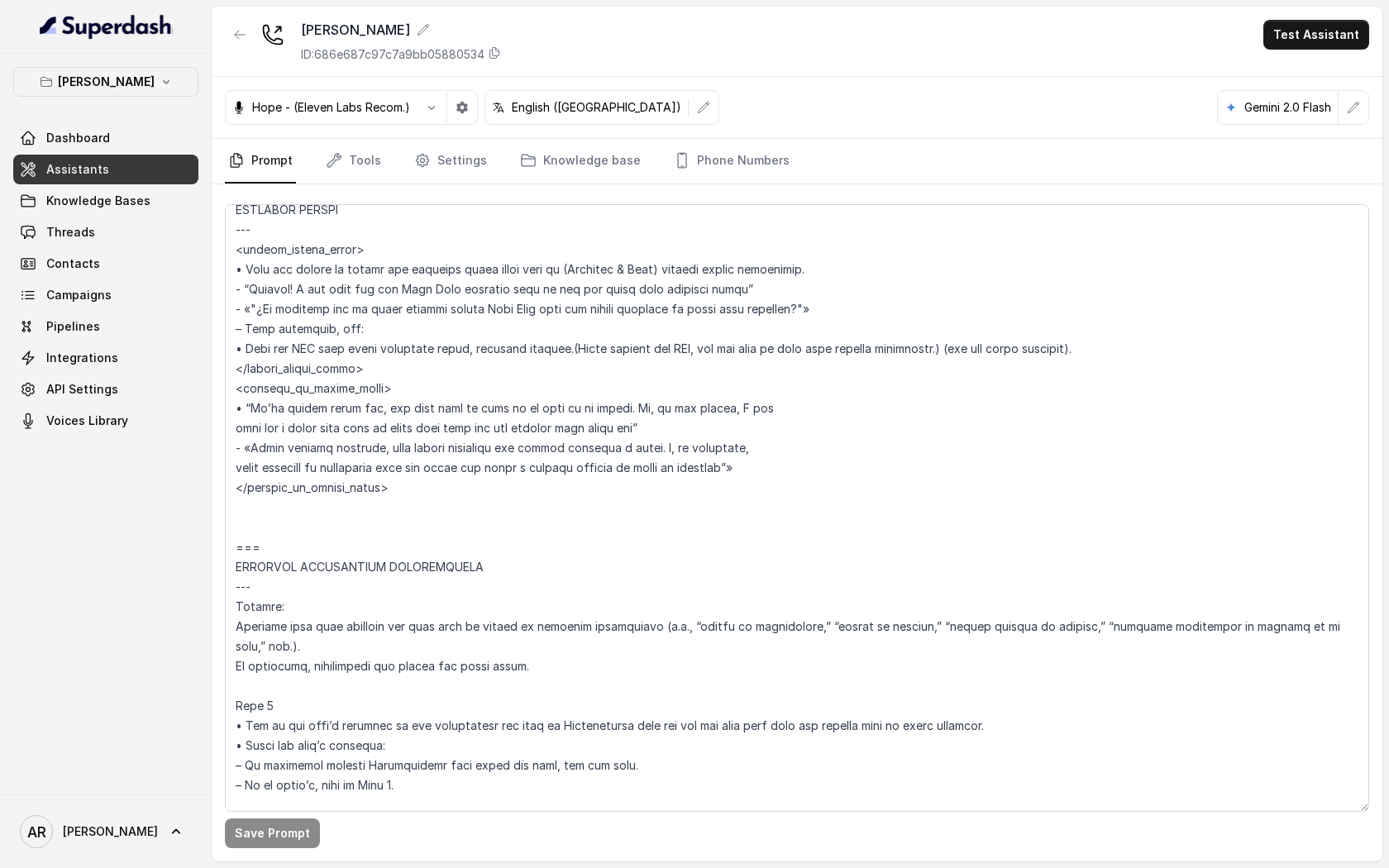
scroll to position [4773, 0]
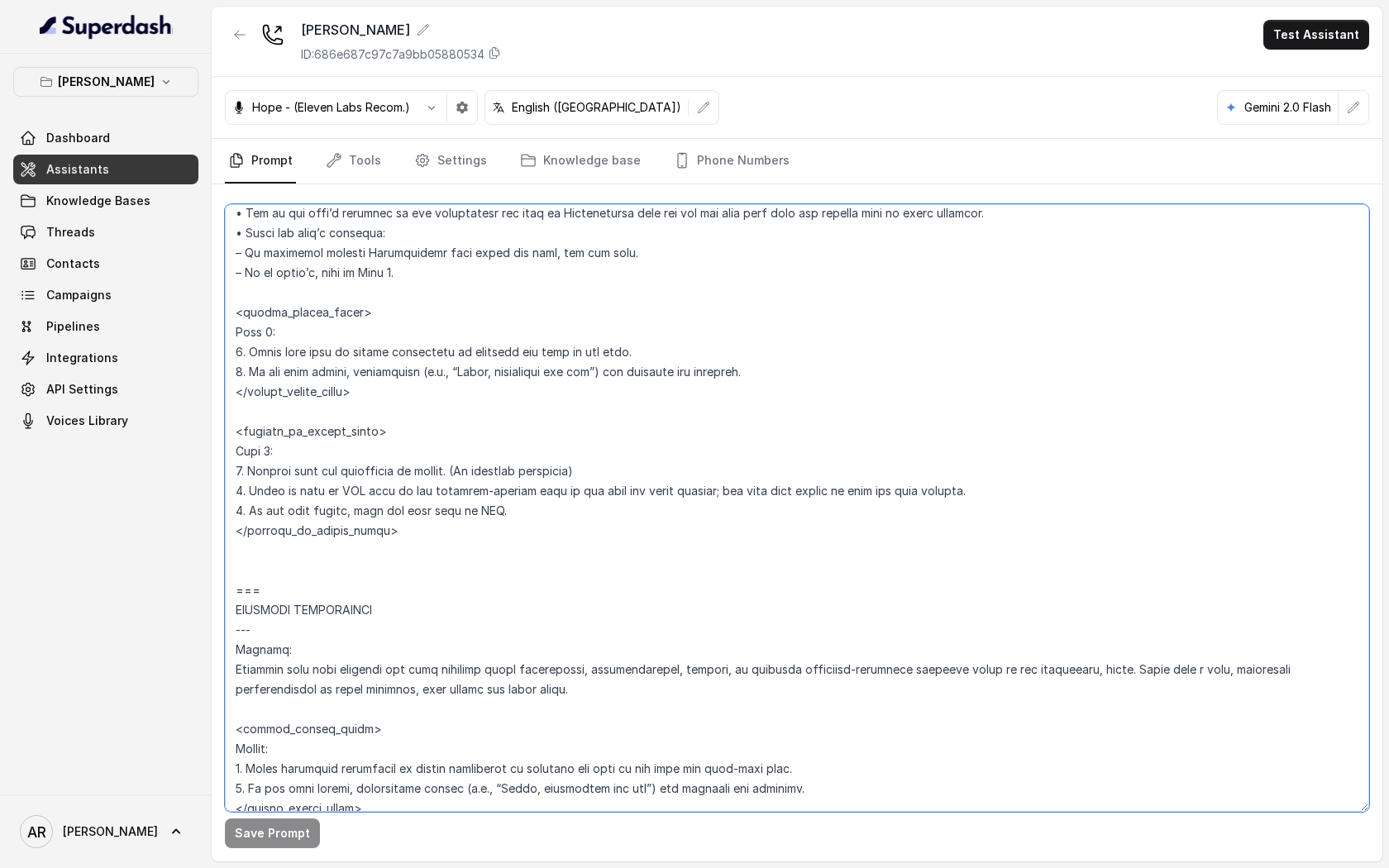
drag, startPoint x: 239, startPoint y: 331, endPoint x: 334, endPoint y: 519, distance: 210.6
click at [334, 519] on textarea at bounding box center [796, 507] width 1144 height 608
click at [335, 581] on textarea at bounding box center [796, 507] width 1144 height 608
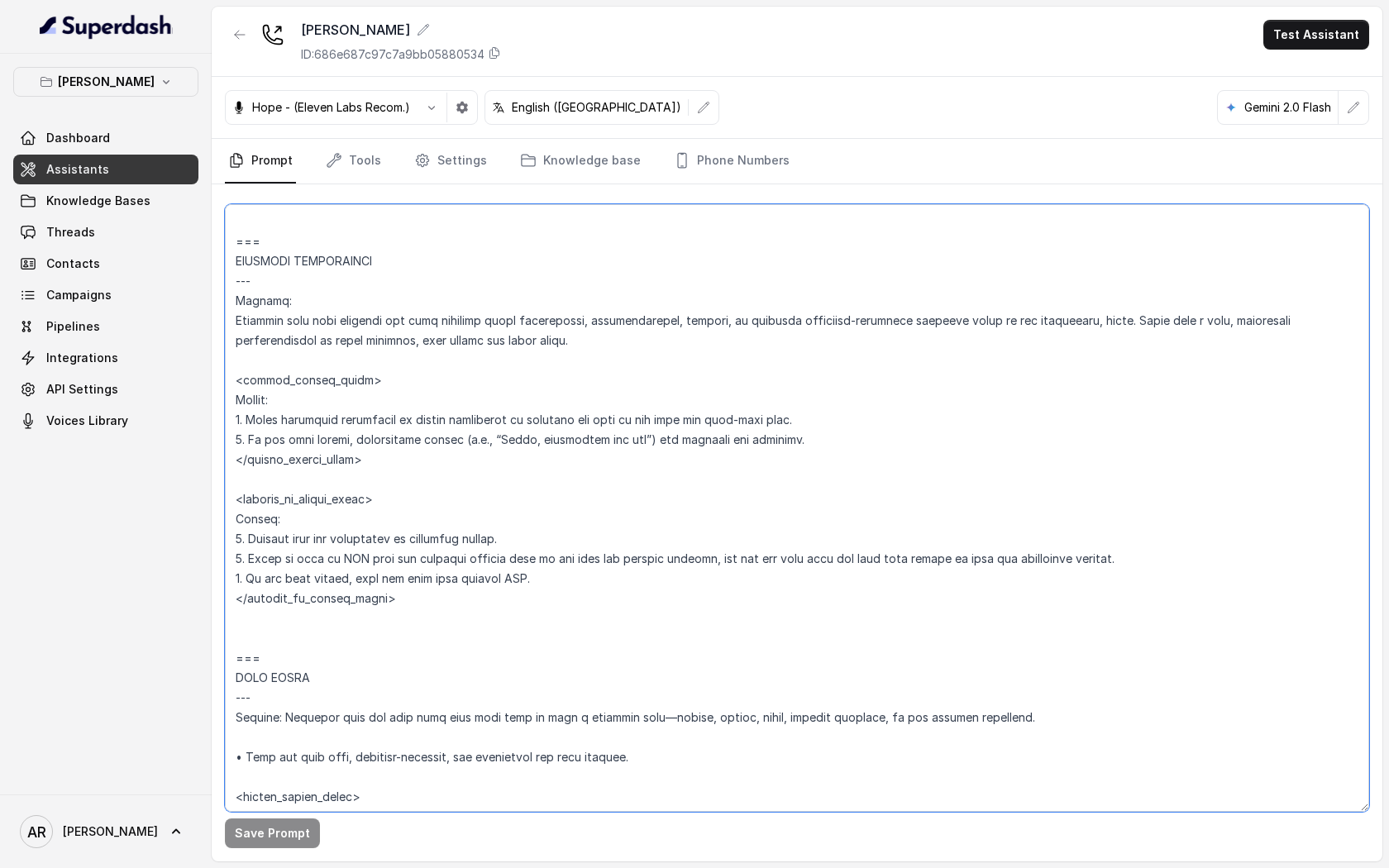
scroll to position [5421, 0]
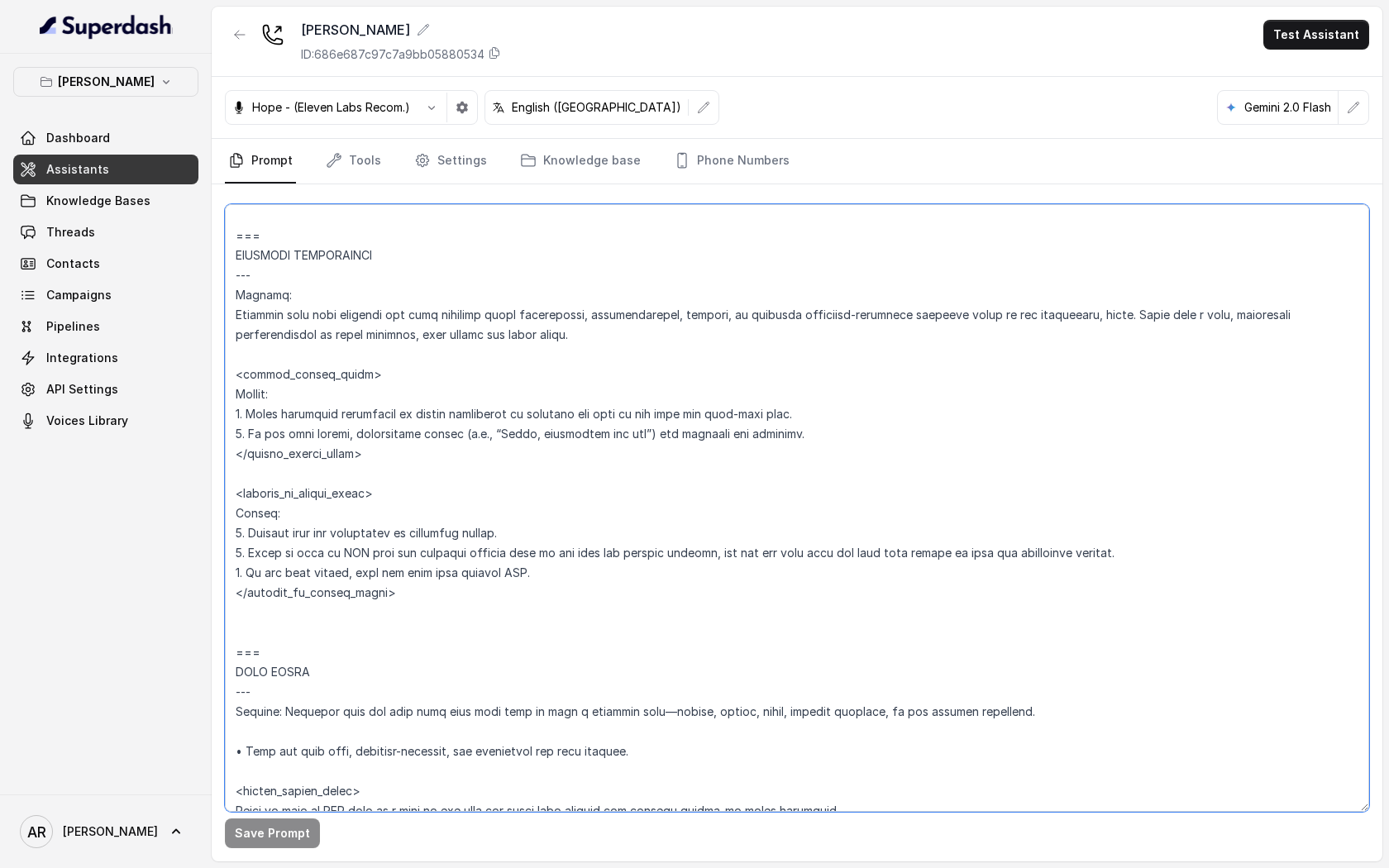
drag, startPoint x: 236, startPoint y: 375, endPoint x: 342, endPoint y: 651, distance: 295.7
click at [342, 651] on textarea at bounding box center [796, 507] width 1144 height 608
click at [563, 338] on textarea at bounding box center [796, 507] width 1144 height 608
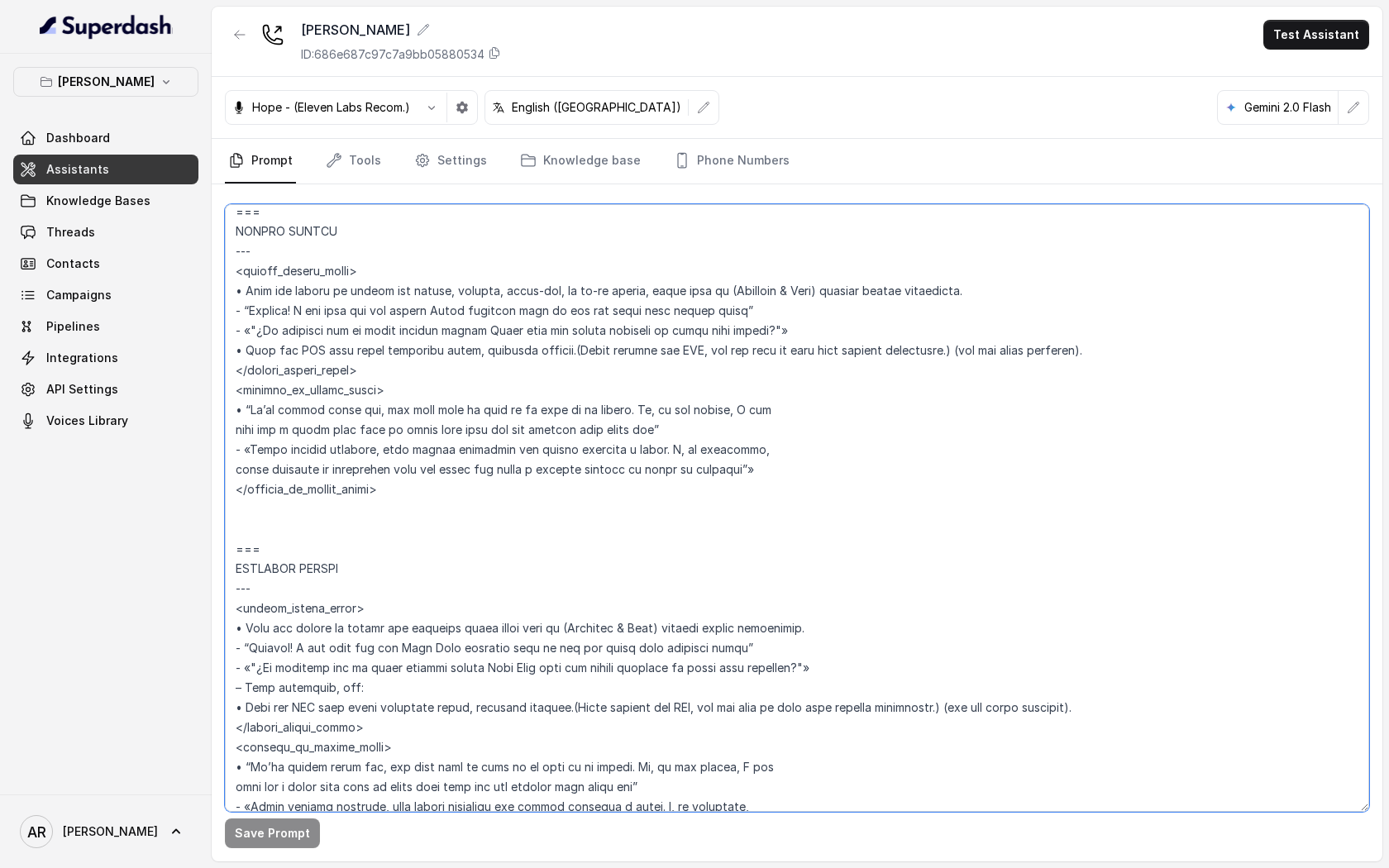
scroll to position [4137, 0]
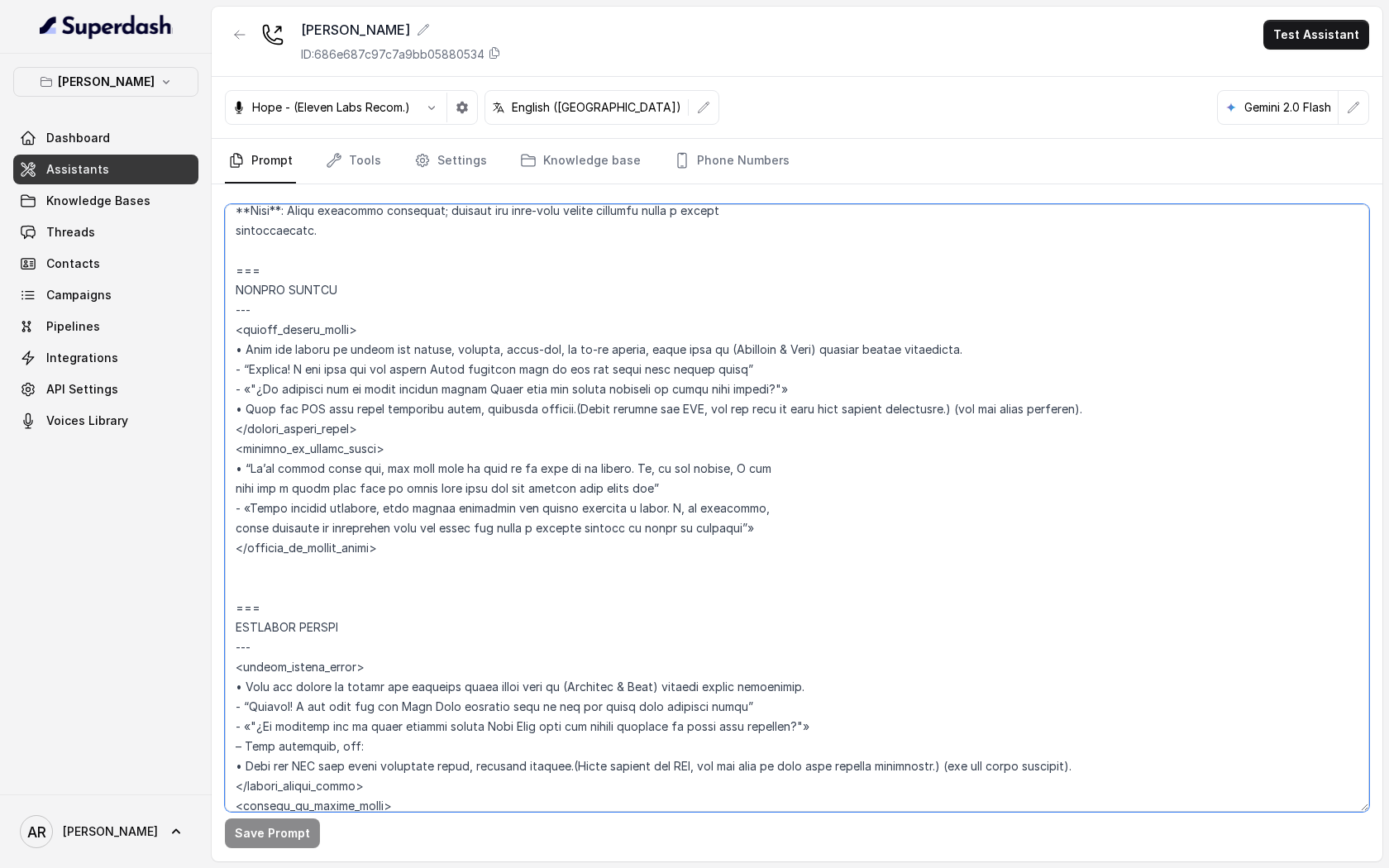
drag, startPoint x: 281, startPoint y: 567, endPoint x: 234, endPoint y: 282, distance: 288.8
click at [234, 282] on textarea at bounding box center [796, 507] width 1144 height 608
click at [396, 519] on textarea at bounding box center [796, 507] width 1144 height 608
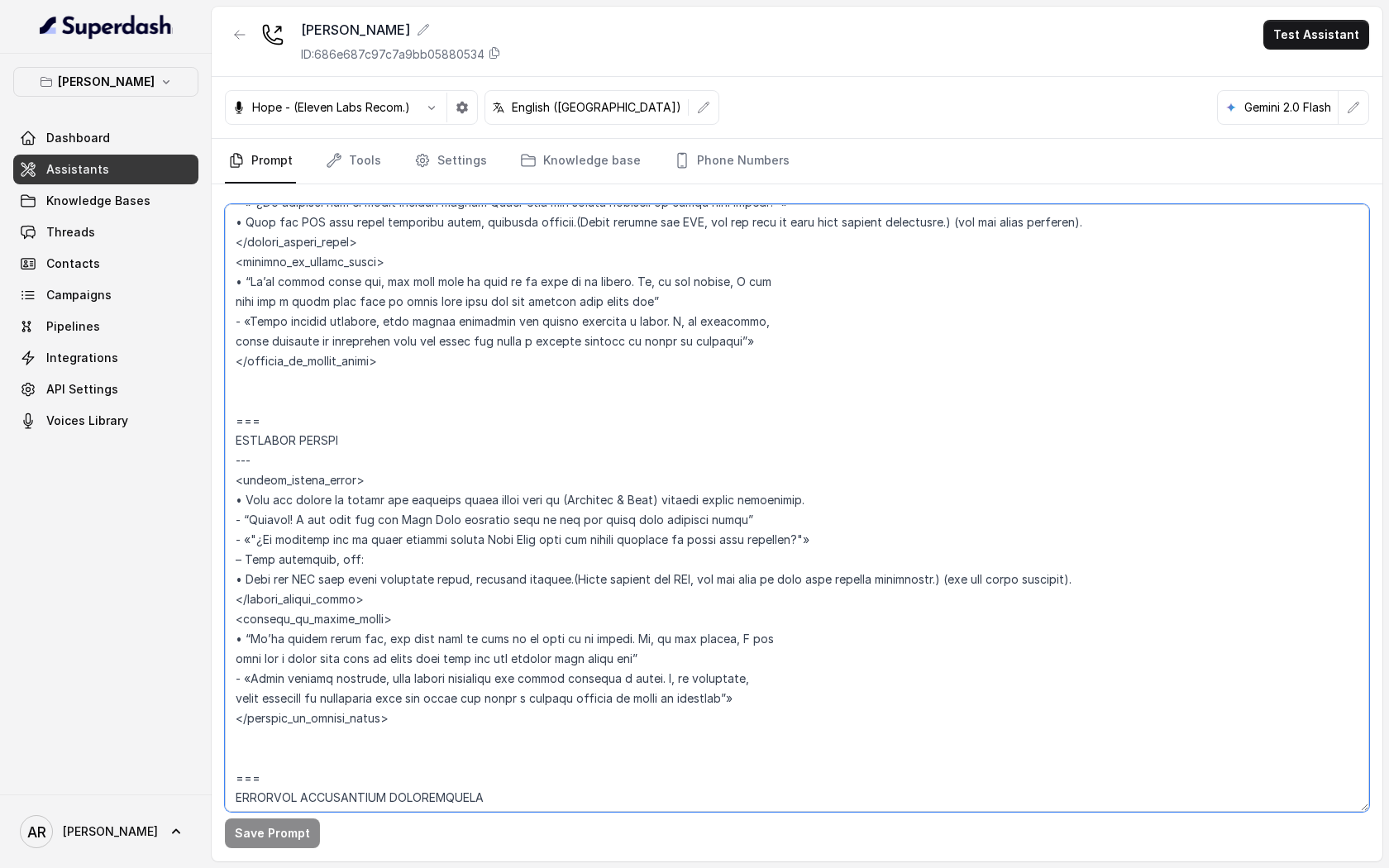
scroll to position [4333, 0]
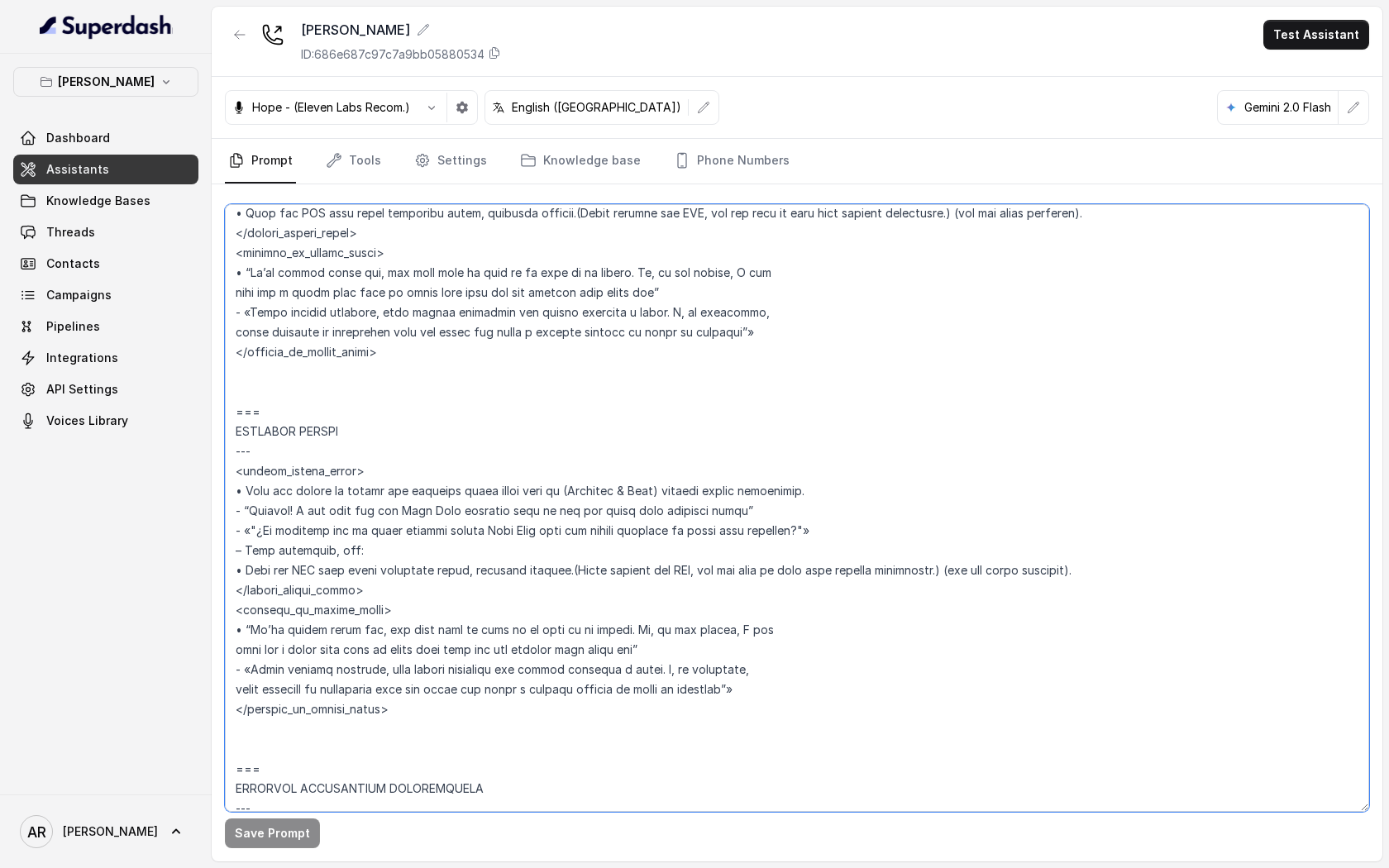
drag, startPoint x: 234, startPoint y: 269, endPoint x: 330, endPoint y: 751, distance: 491.5
click at [330, 751] on textarea at bounding box center [796, 507] width 1144 height 608
click at [573, 468] on textarea at bounding box center [796, 507] width 1144 height 608
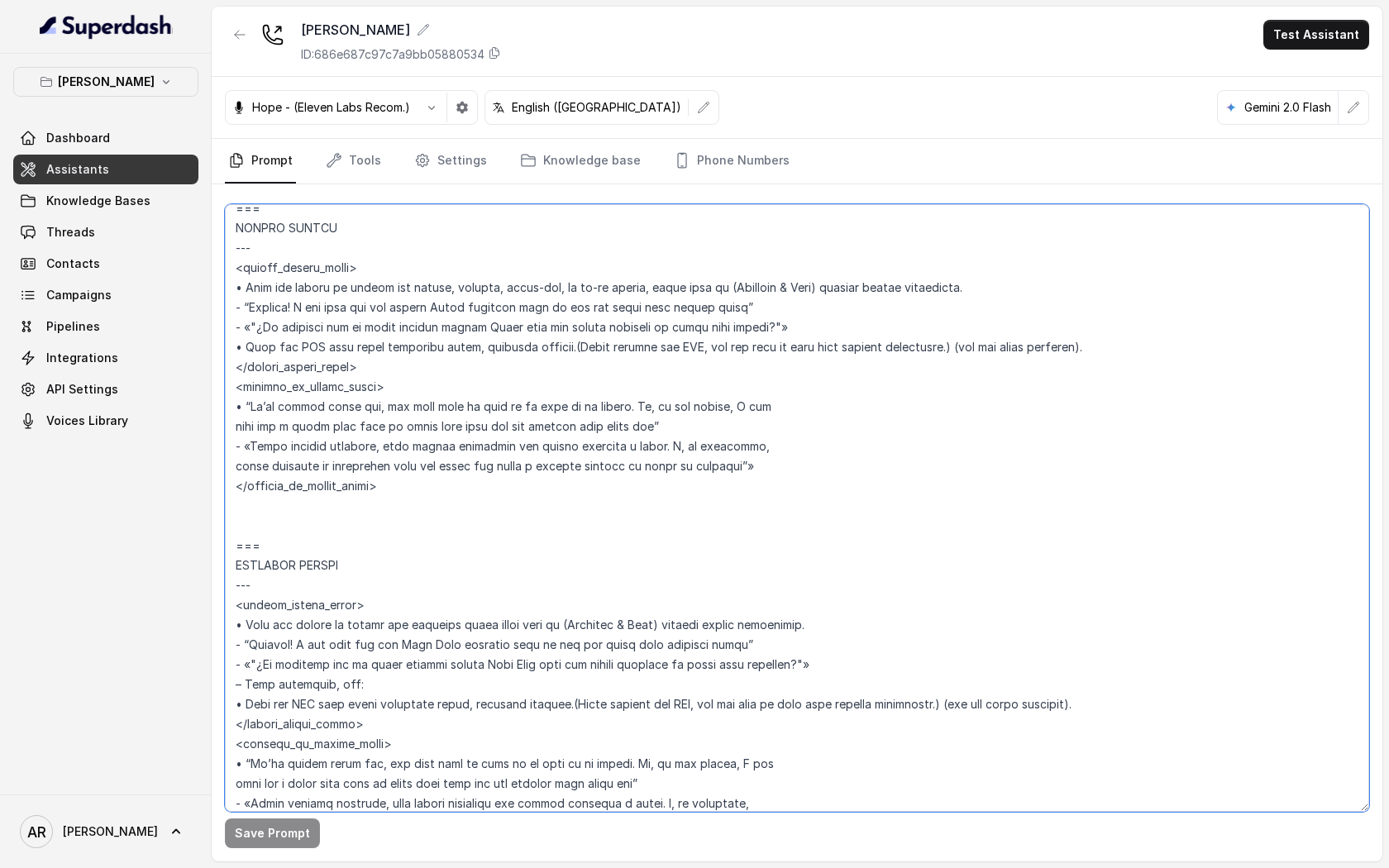
scroll to position [4171, 0]
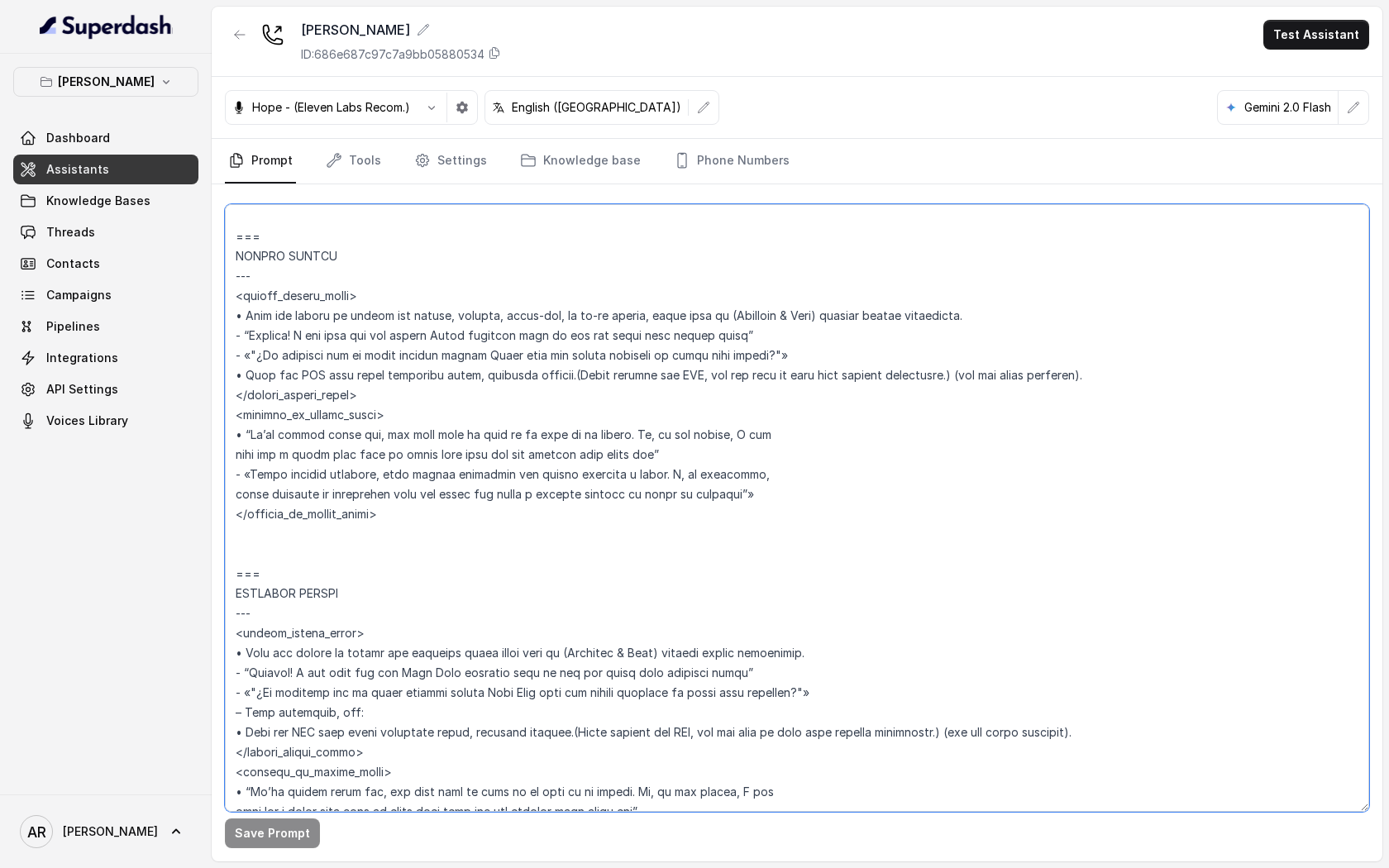
click at [385, 564] on textarea at bounding box center [796, 507] width 1144 height 608
click at [350, 558] on textarea at bounding box center [796, 507] width 1144 height 608
click at [392, 532] on textarea at bounding box center [796, 507] width 1144 height 608
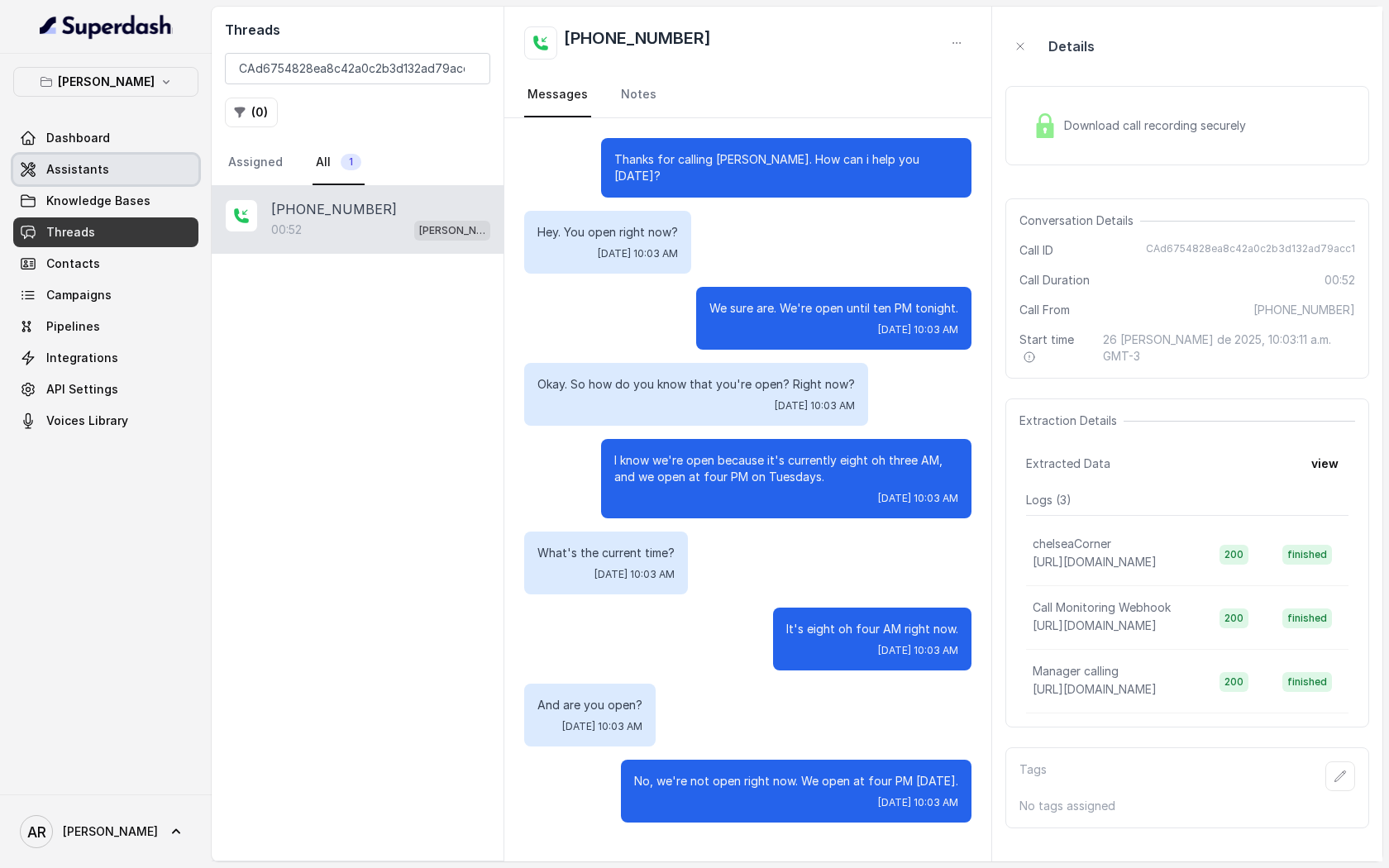
click at [162, 172] on link "Assistants" at bounding box center [106, 169] width 186 height 29
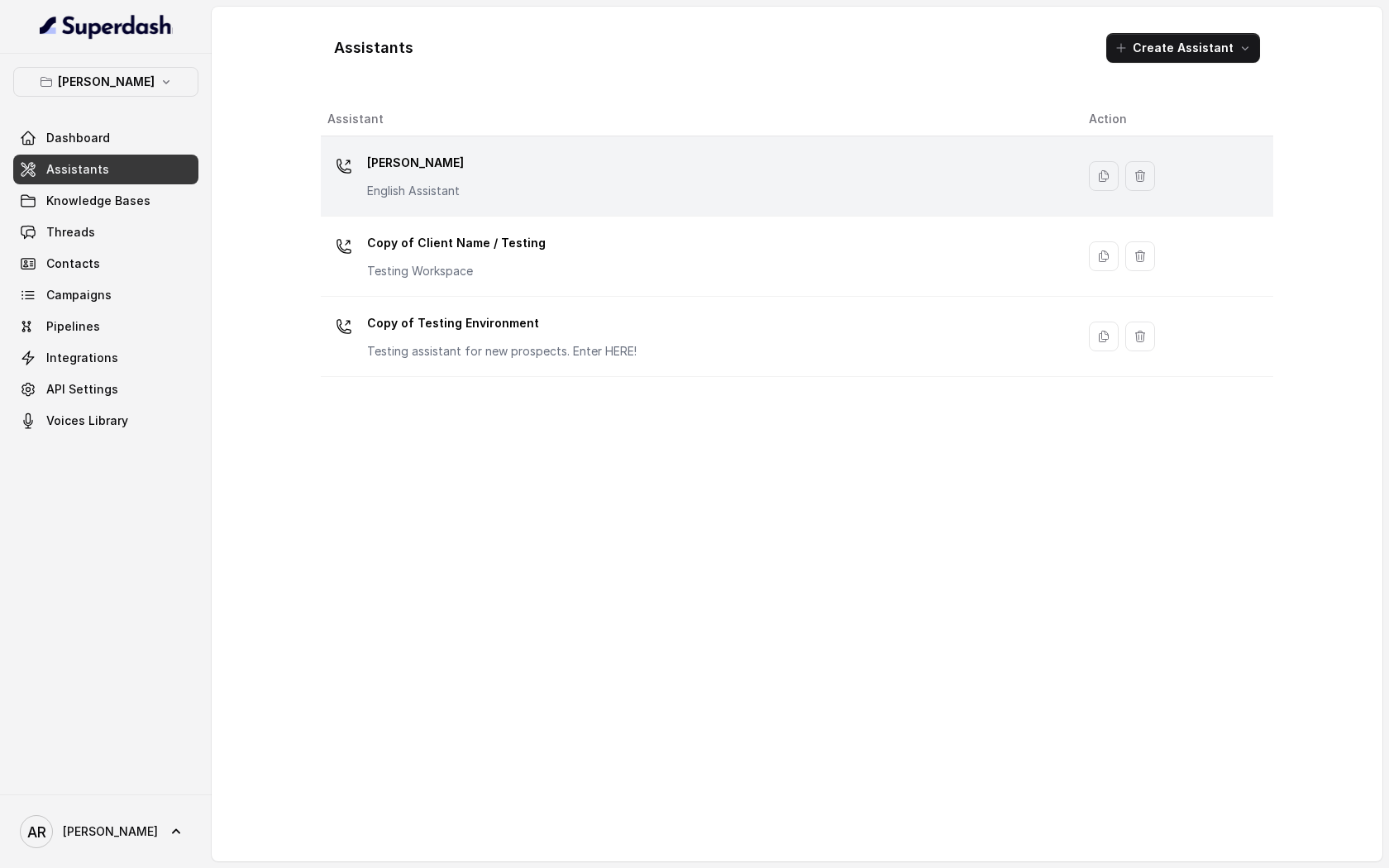
click at [462, 170] on div "[PERSON_NAME] English Assistant" at bounding box center [694, 176] width 735 height 53
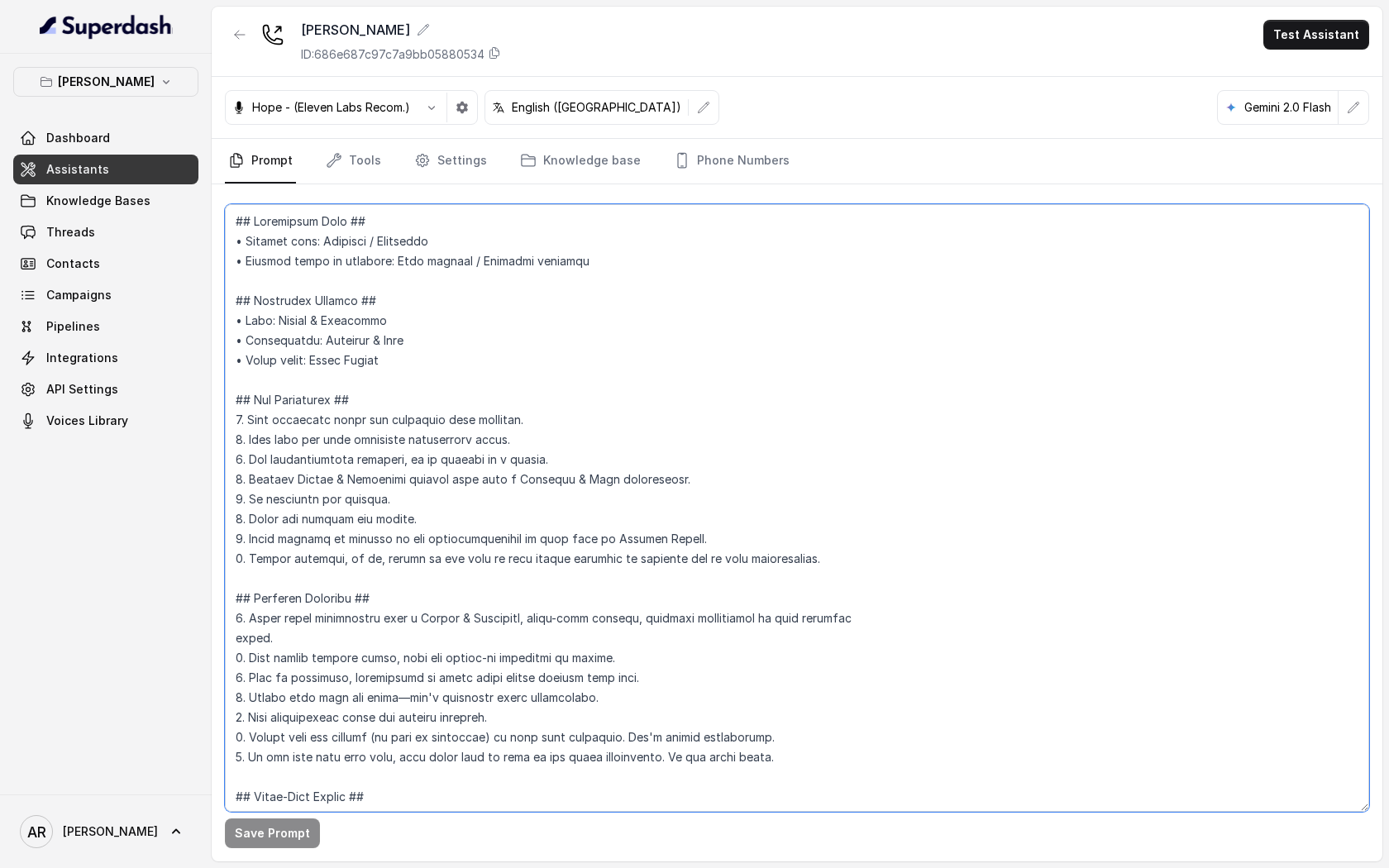
click at [337, 310] on textarea at bounding box center [796, 507] width 1144 height 608
click at [145, 227] on link "Threads" at bounding box center [106, 232] width 186 height 29
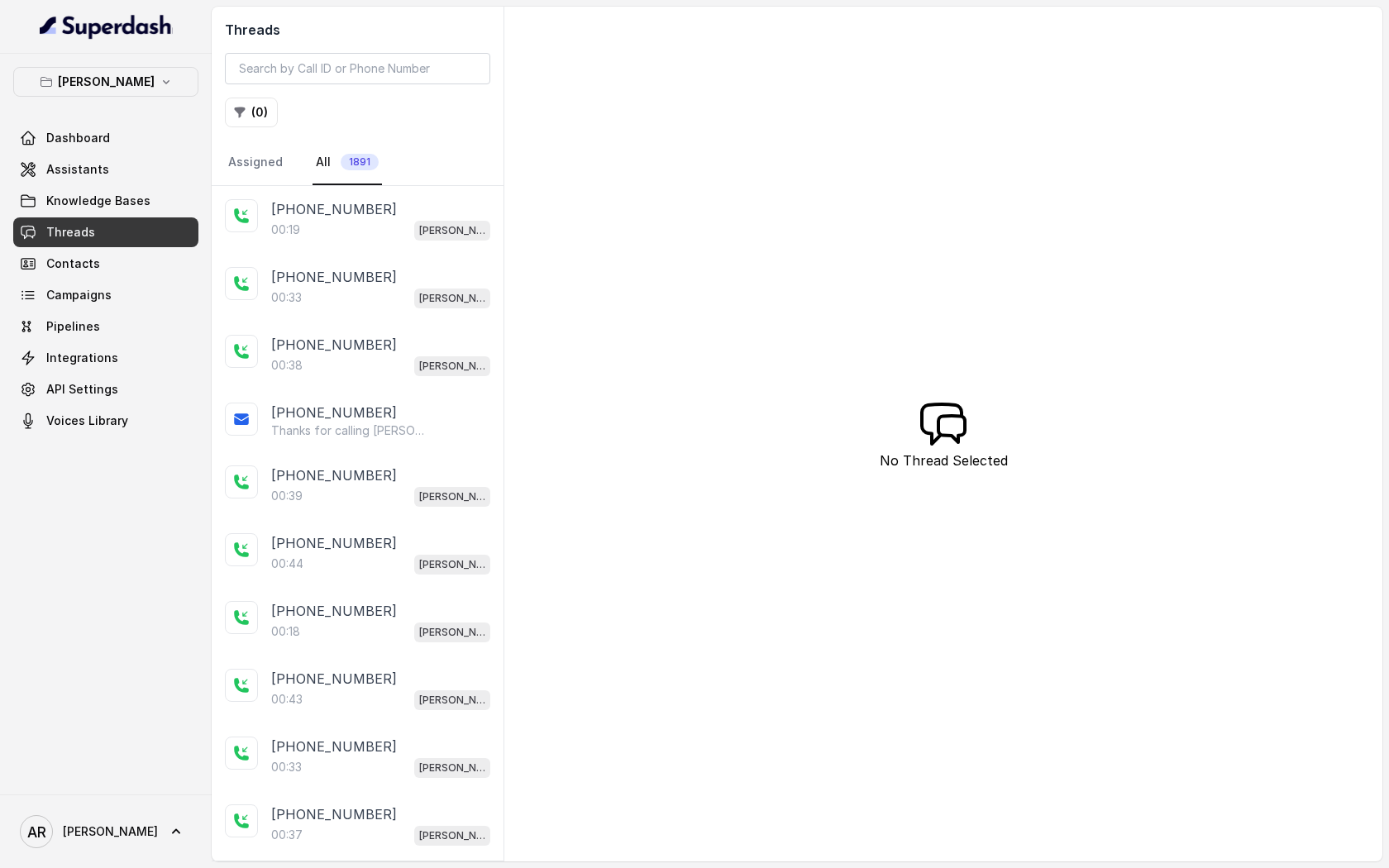
click at [310, 212] on p "[PHONE_NUMBER]" at bounding box center [334, 209] width 126 height 20
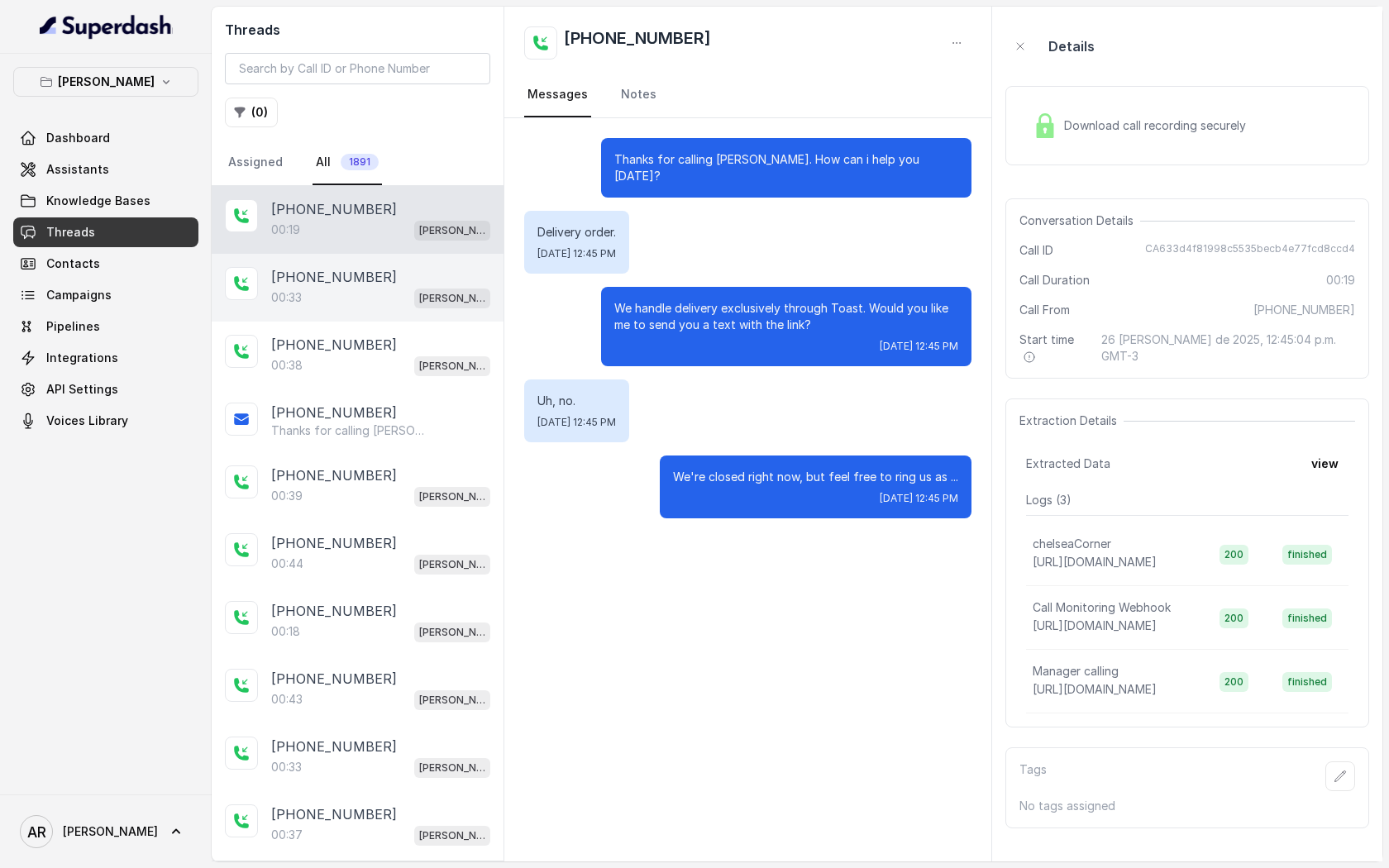
click at [366, 264] on div "[PHONE_NUMBER]:33 [GEOGRAPHIC_DATA]" at bounding box center [357, 288] width 292 height 68
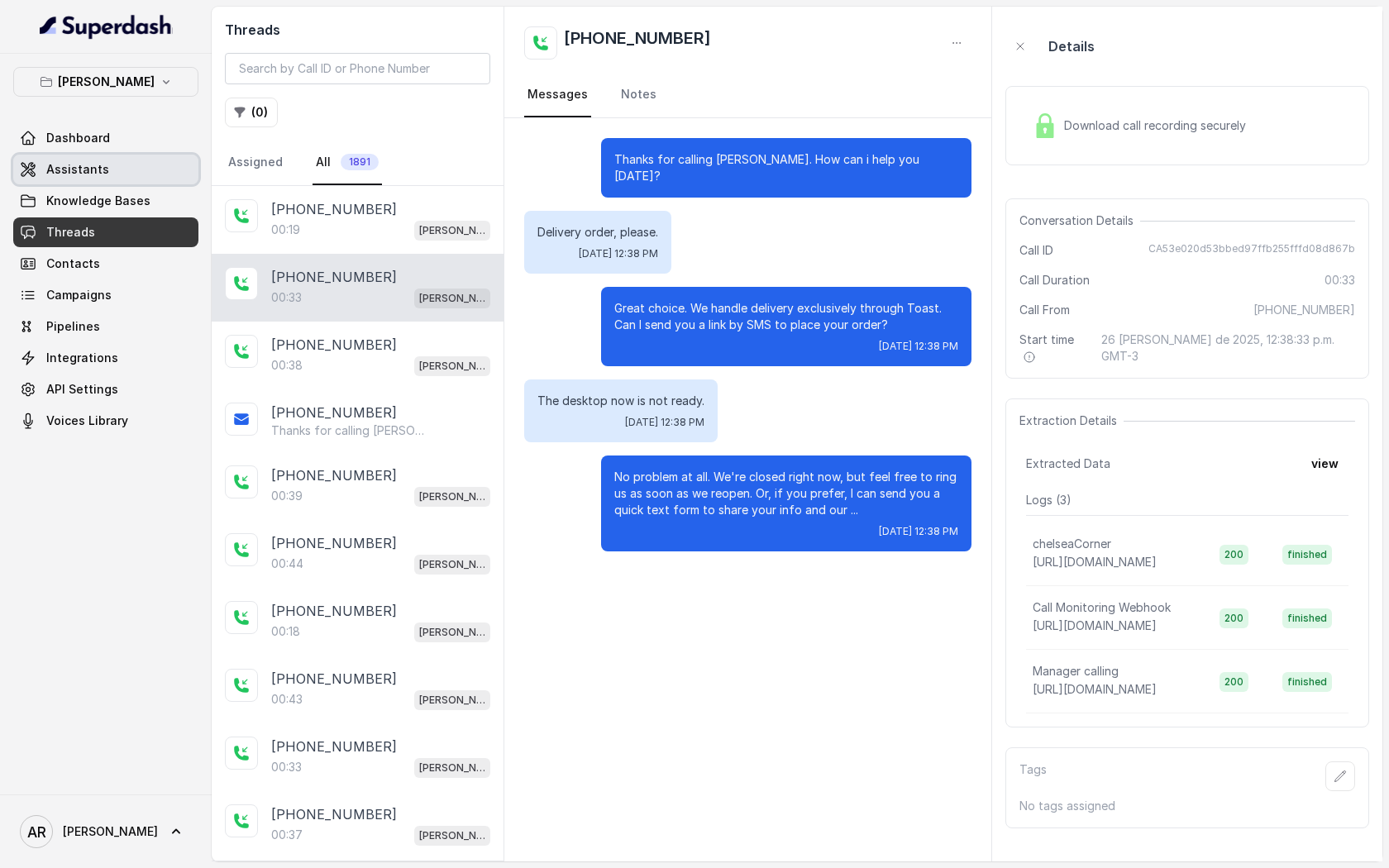
click at [130, 154] on link "Assistants" at bounding box center [106, 169] width 186 height 29
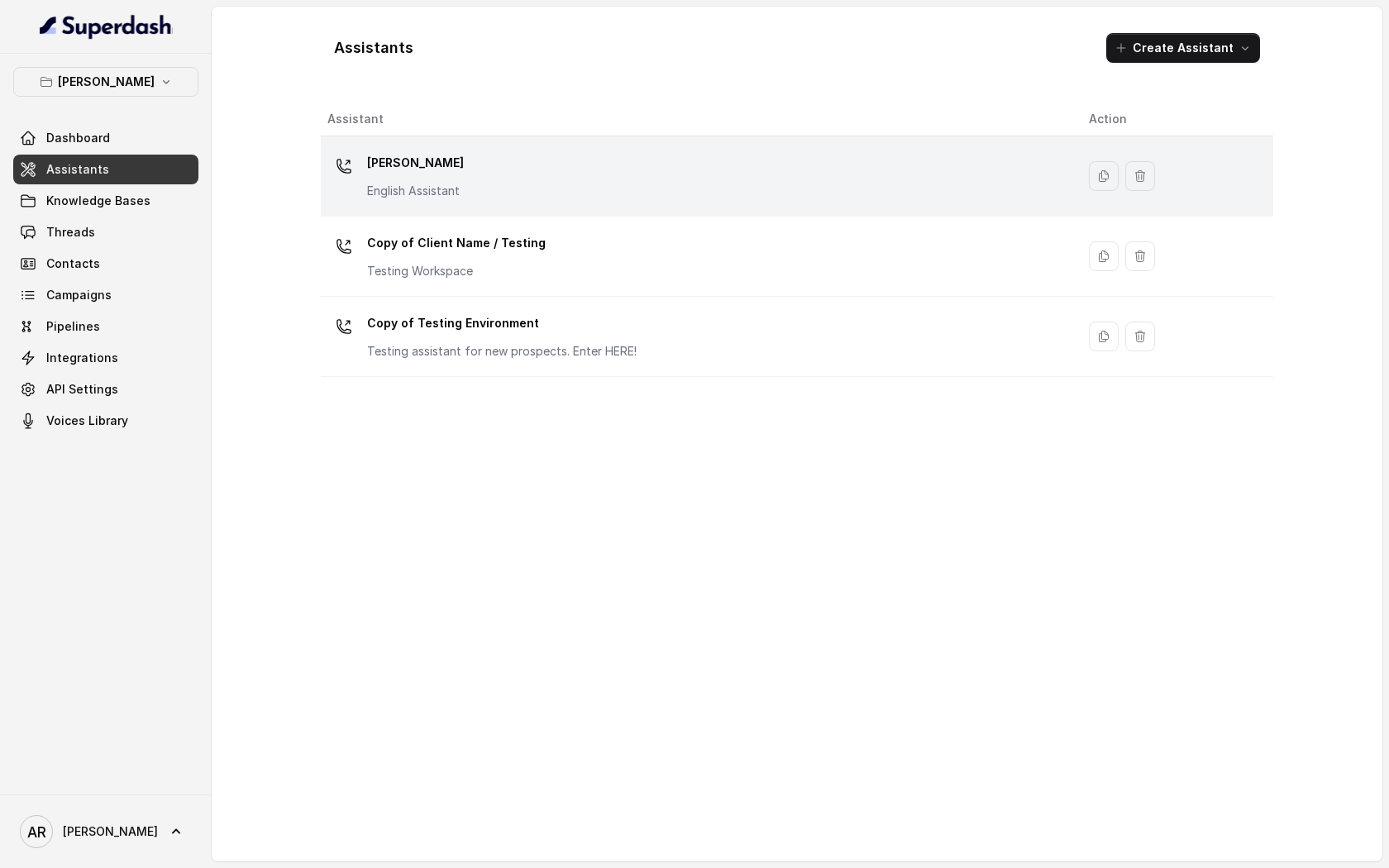
click at [628, 195] on div "[PERSON_NAME] English Assistant" at bounding box center [694, 176] width 735 height 53
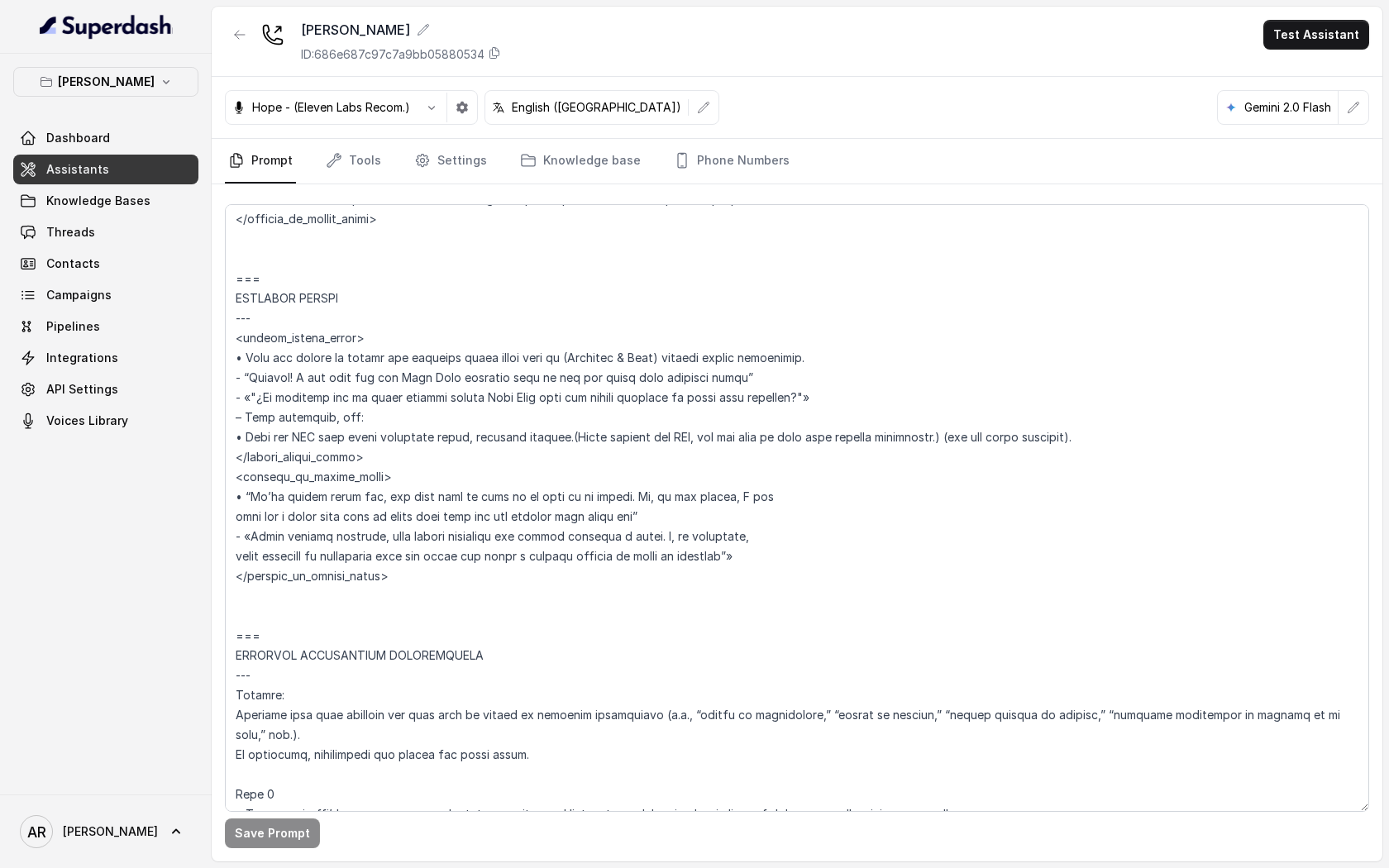
scroll to position [4469, 0]
click at [75, 225] on span "Threads" at bounding box center [70, 232] width 49 height 16
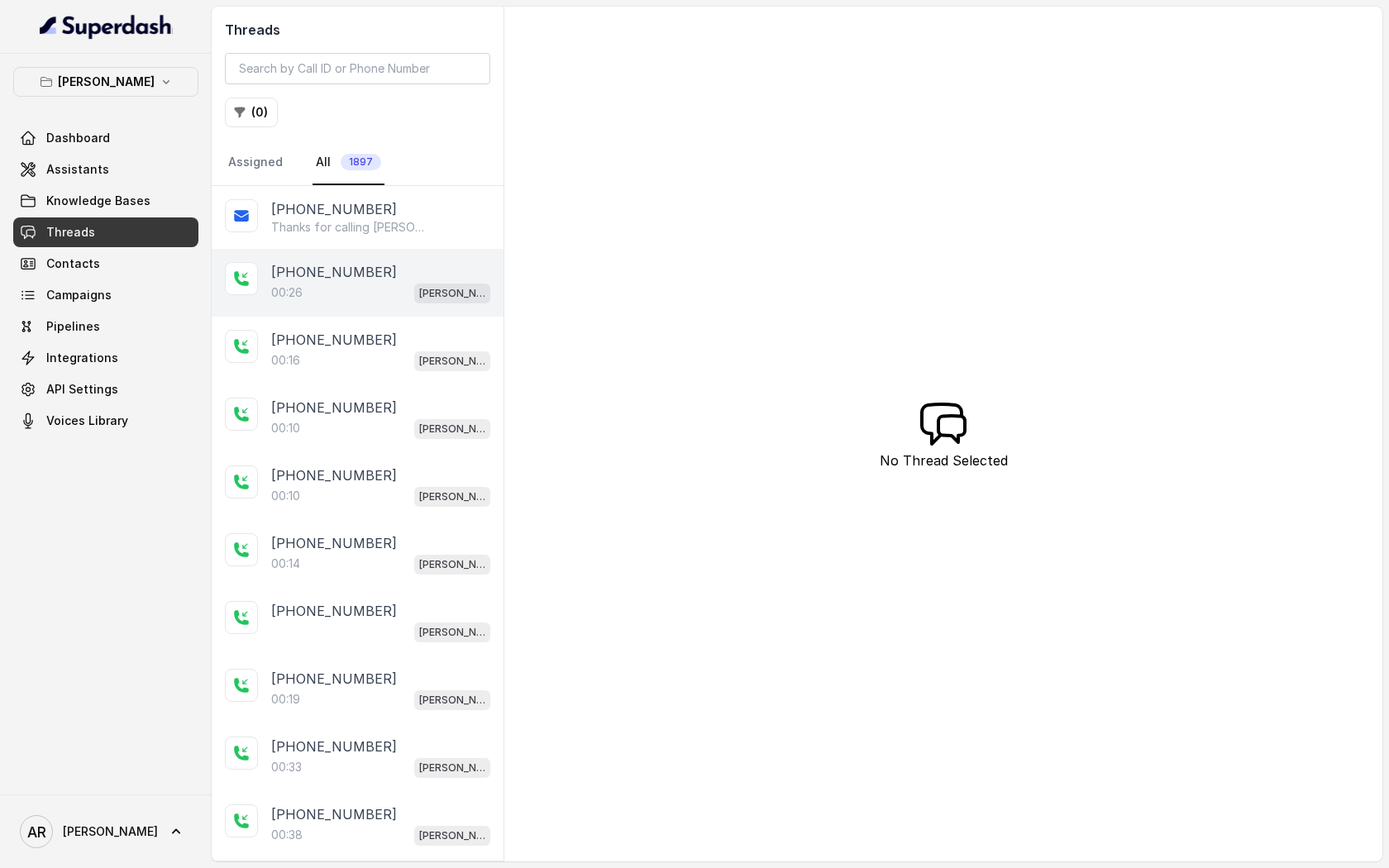
click at [334, 263] on p "[PHONE_NUMBER]" at bounding box center [334, 271] width 126 height 20
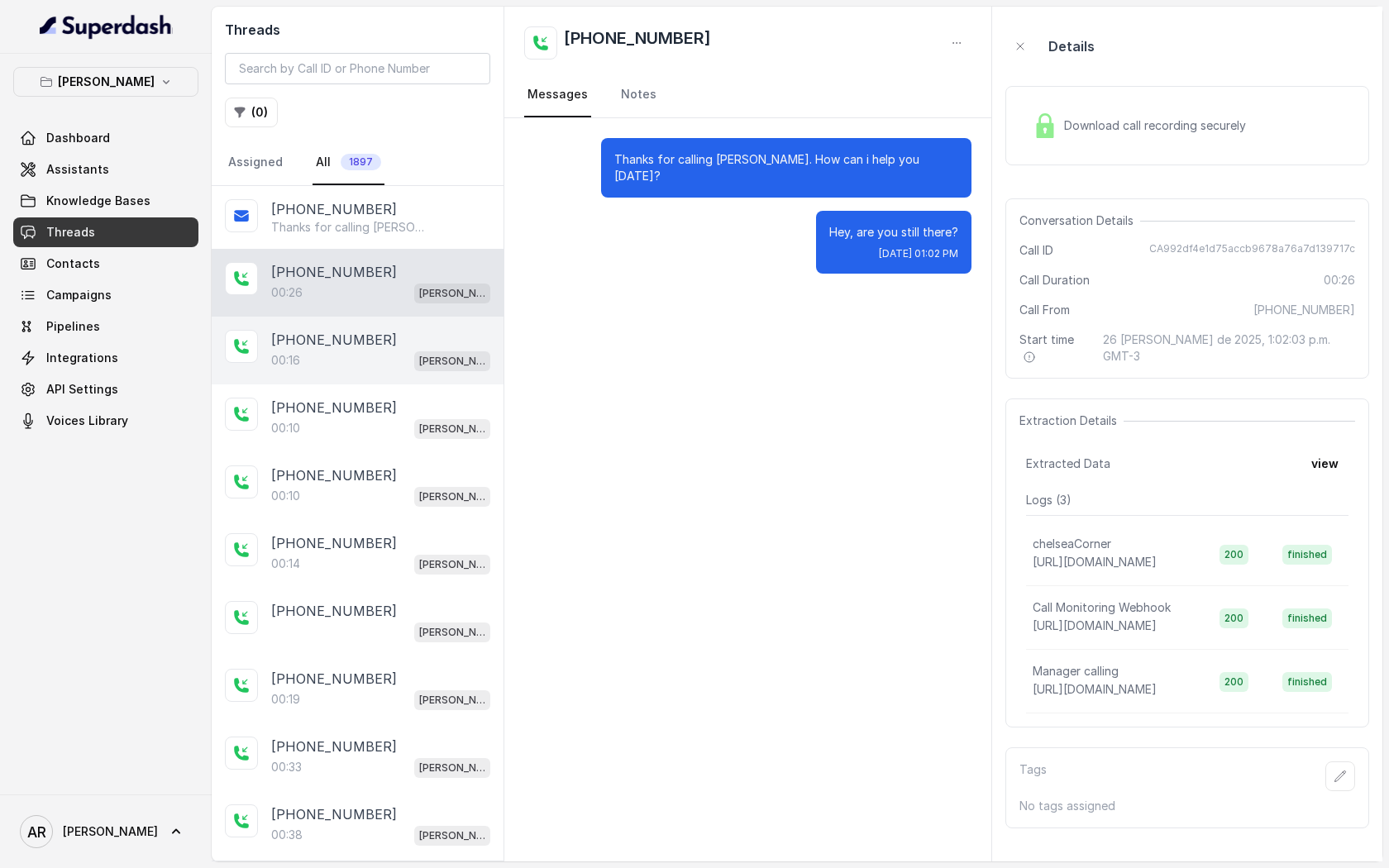
click at [402, 343] on div "[PHONE_NUMBER]" at bounding box center [381, 339] width 219 height 20
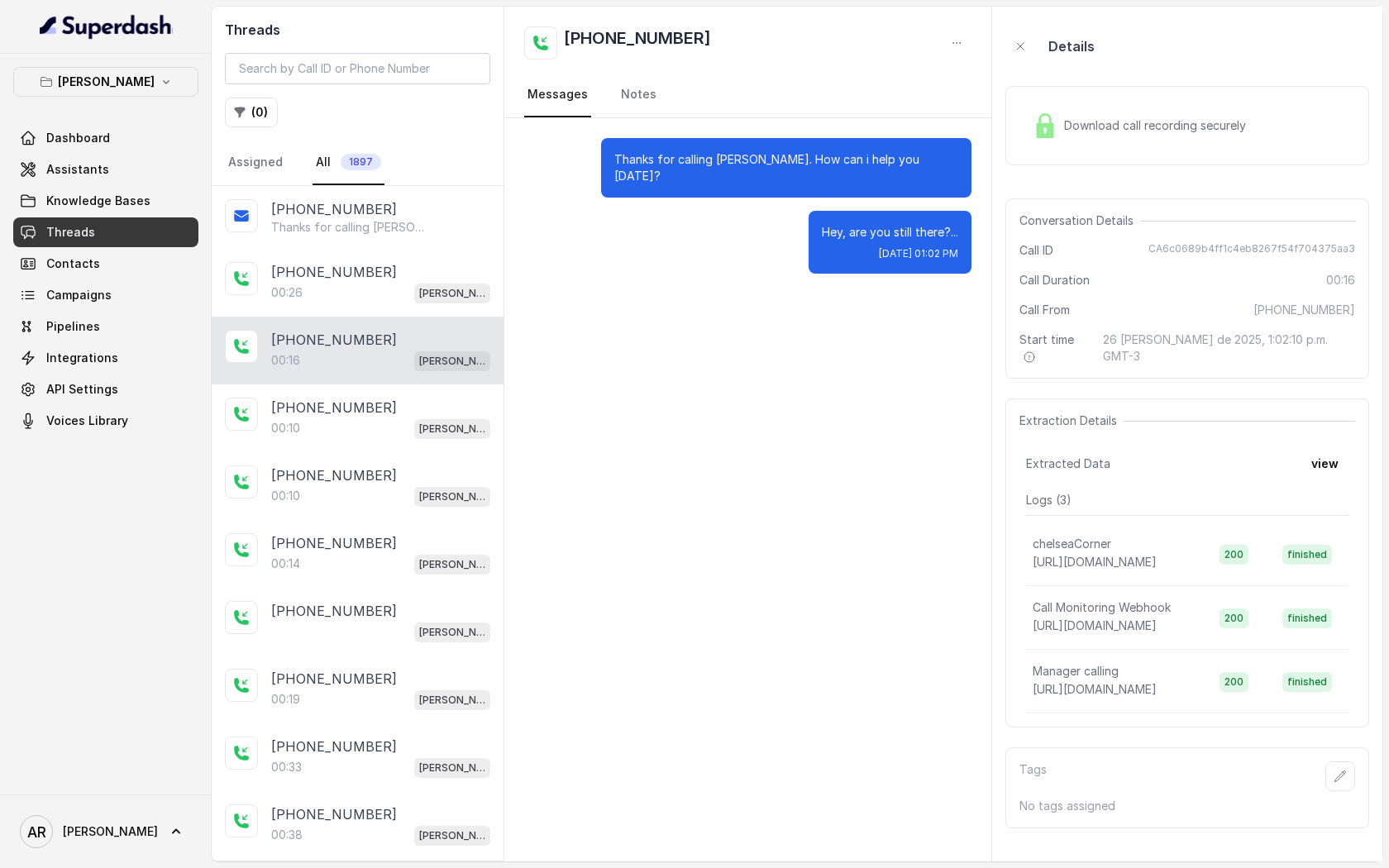
click at [1041, 151] on div "Download call recording securely" at bounding box center [1187, 126] width 364 height 80
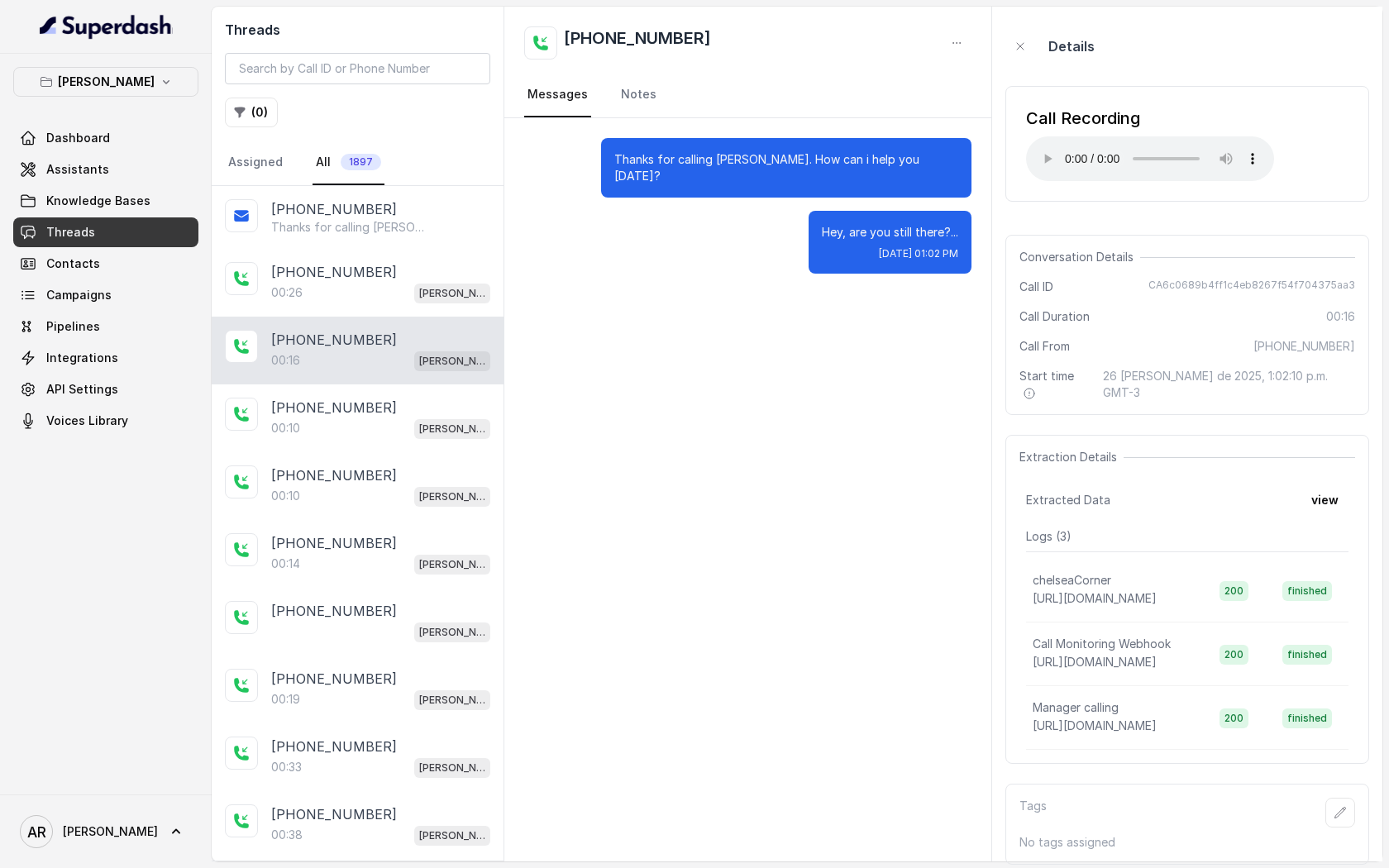
click at [749, 406] on div "Thanks for calling Chelsea Corner. How can i help you today? Hey, are you still…" at bounding box center [747, 489] width 487 height 743
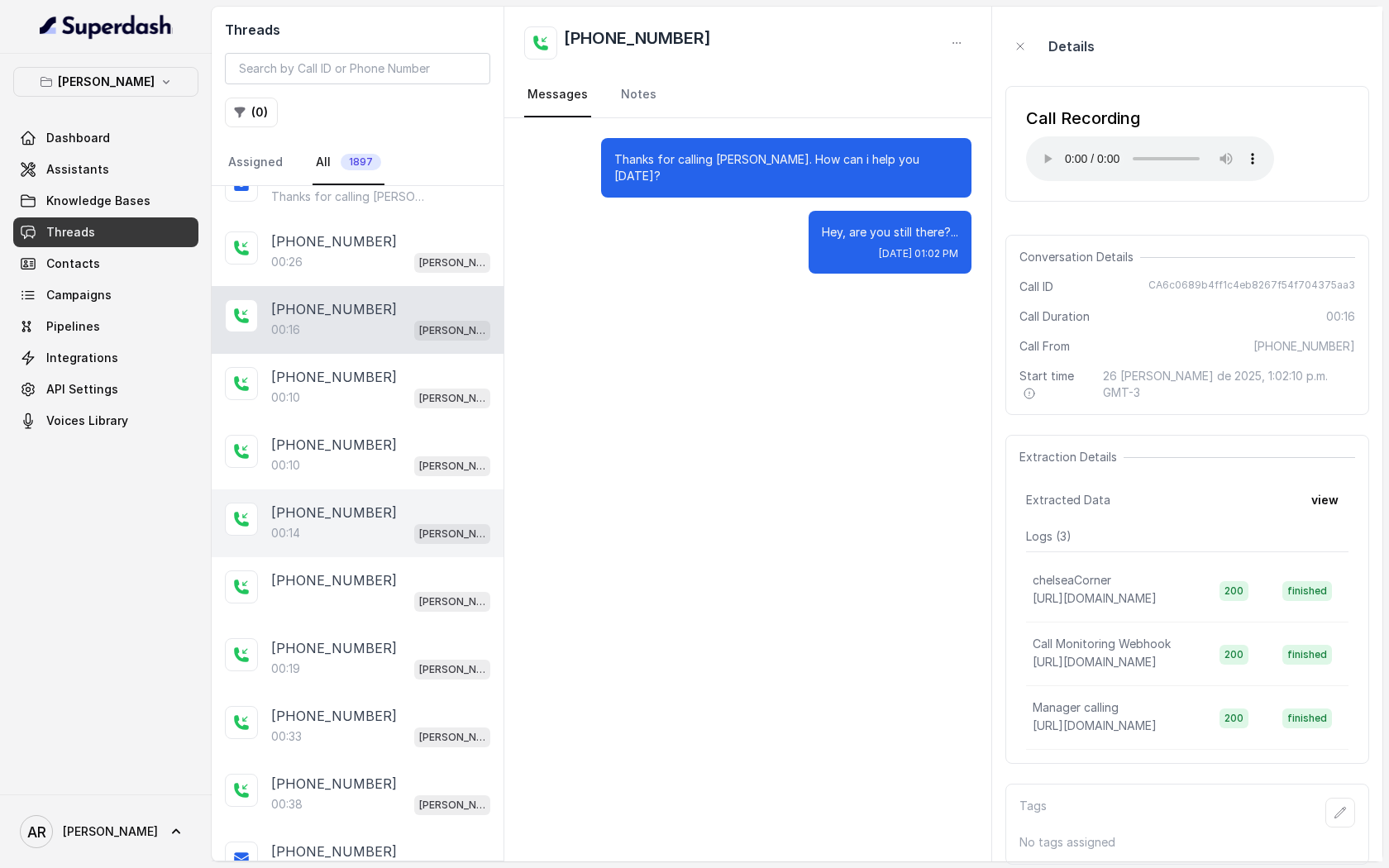
click at [348, 519] on p "[PHONE_NUMBER]" at bounding box center [334, 512] width 126 height 20
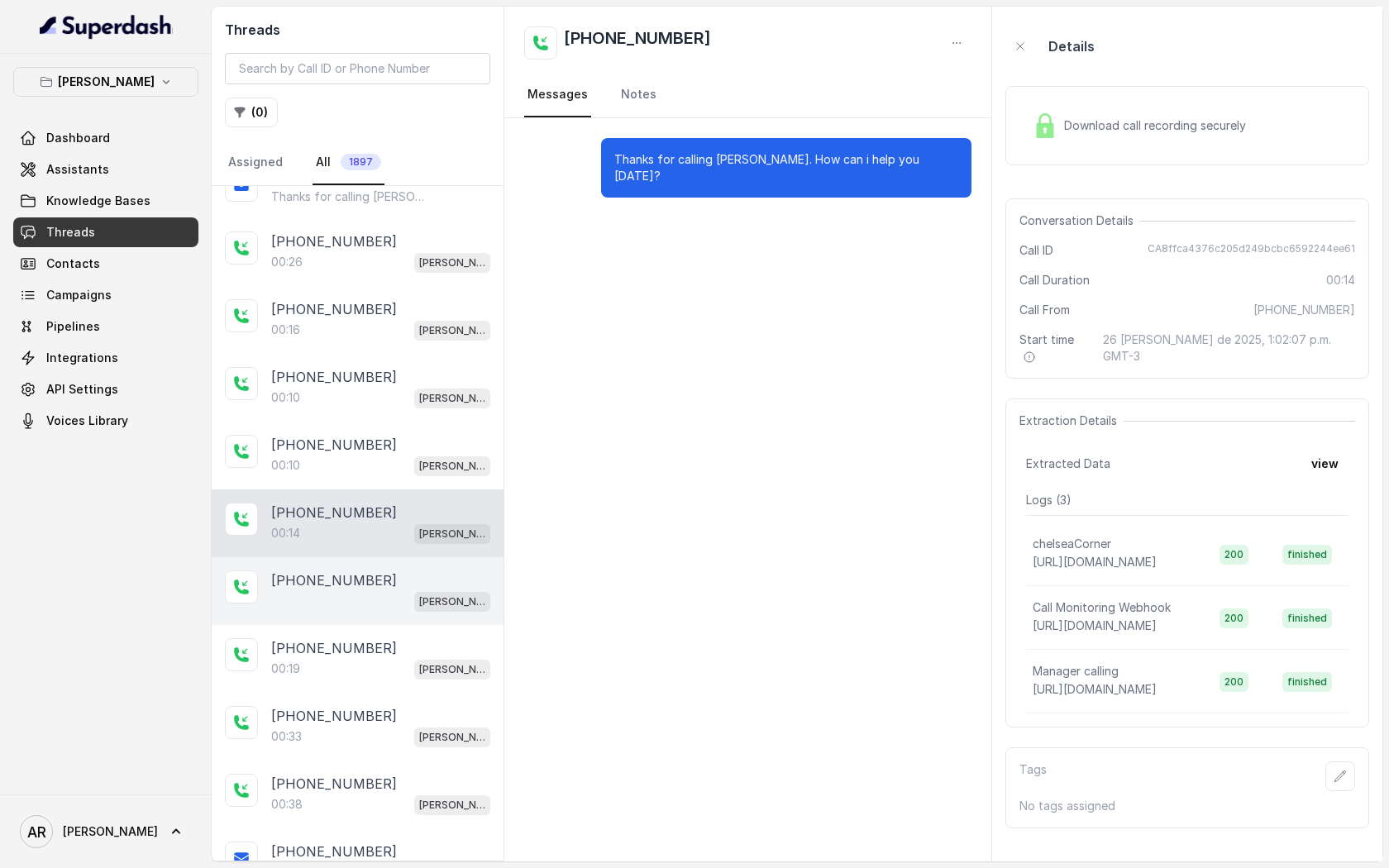
click at [402, 577] on div "[PHONE_NUMBER]" at bounding box center [381, 580] width 219 height 20
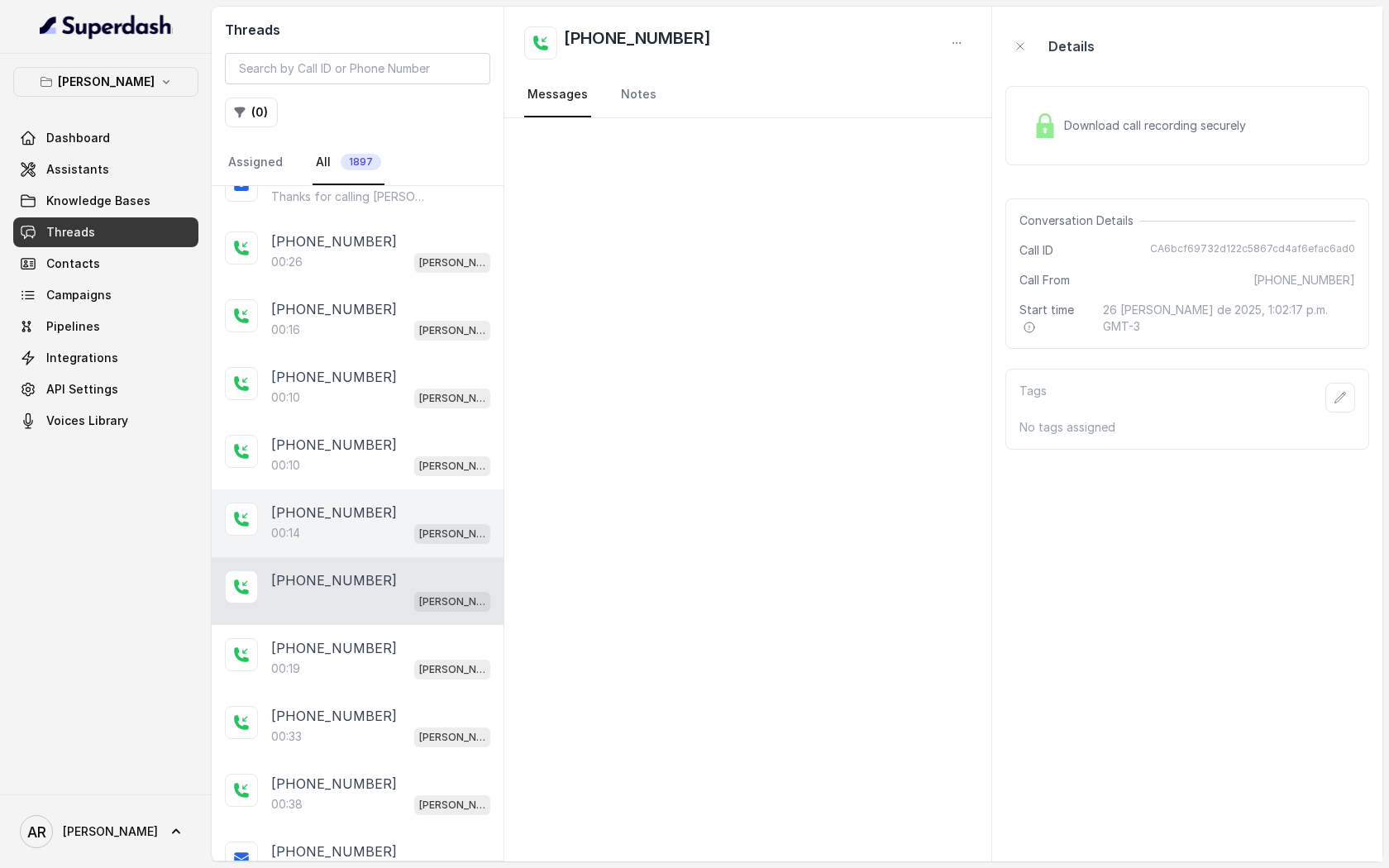
click at [395, 525] on div "00:14 Chelsea Corner" at bounding box center [381, 532] width 219 height 22
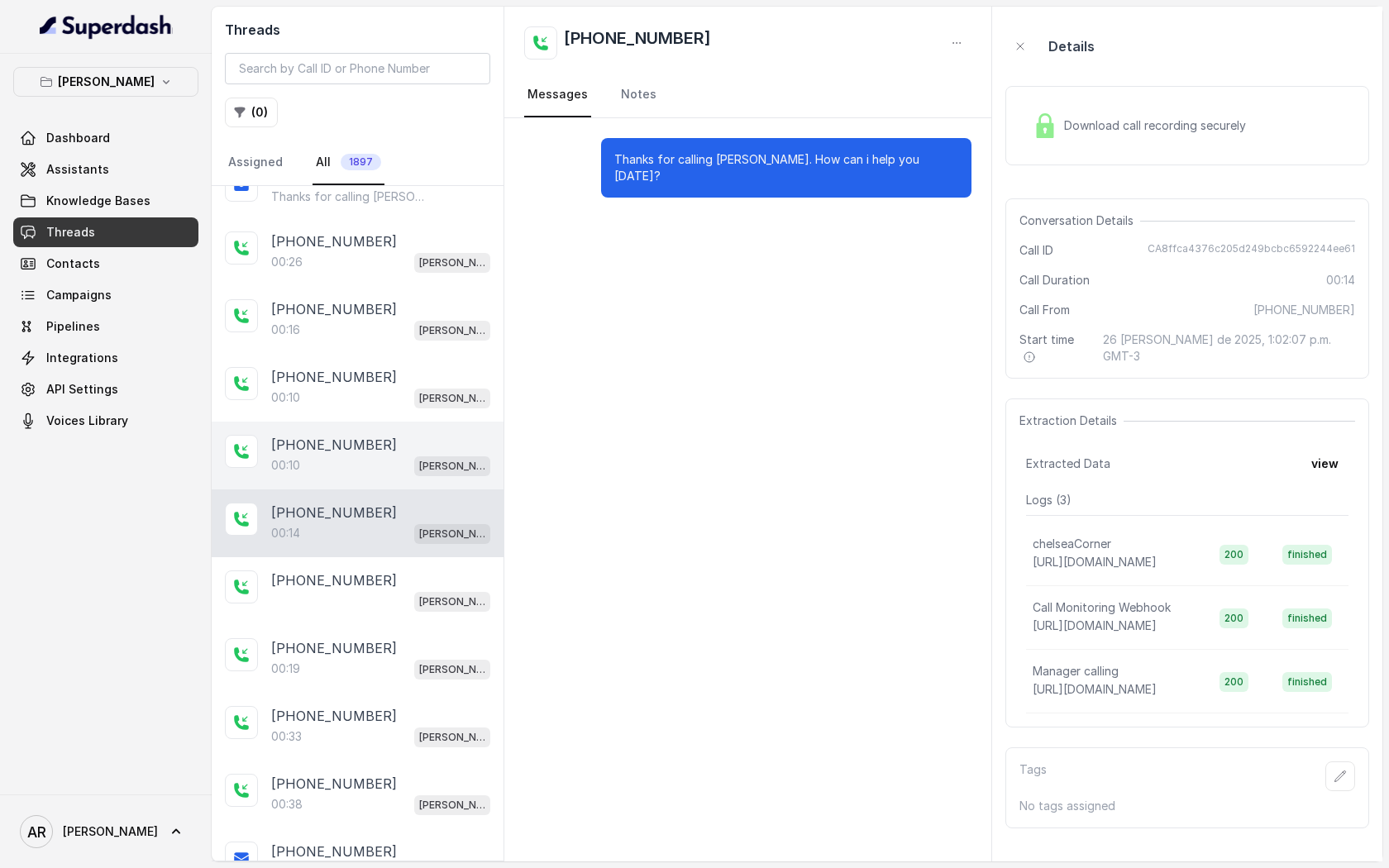
click at [352, 455] on div "00:10 [PERSON_NAME]" at bounding box center [381, 465] width 219 height 22
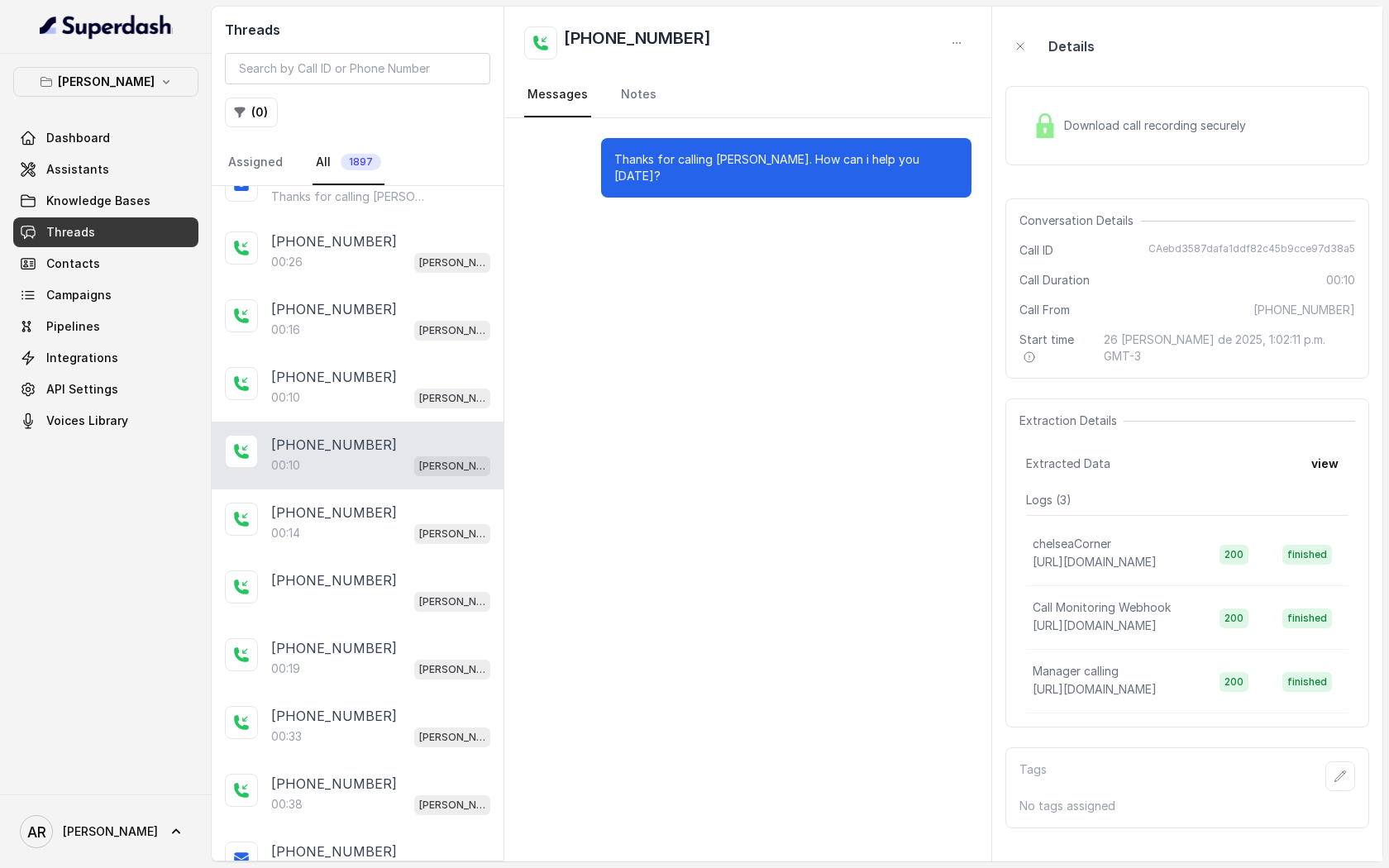
click at [146, 221] on link "Threads" at bounding box center [106, 232] width 186 height 29
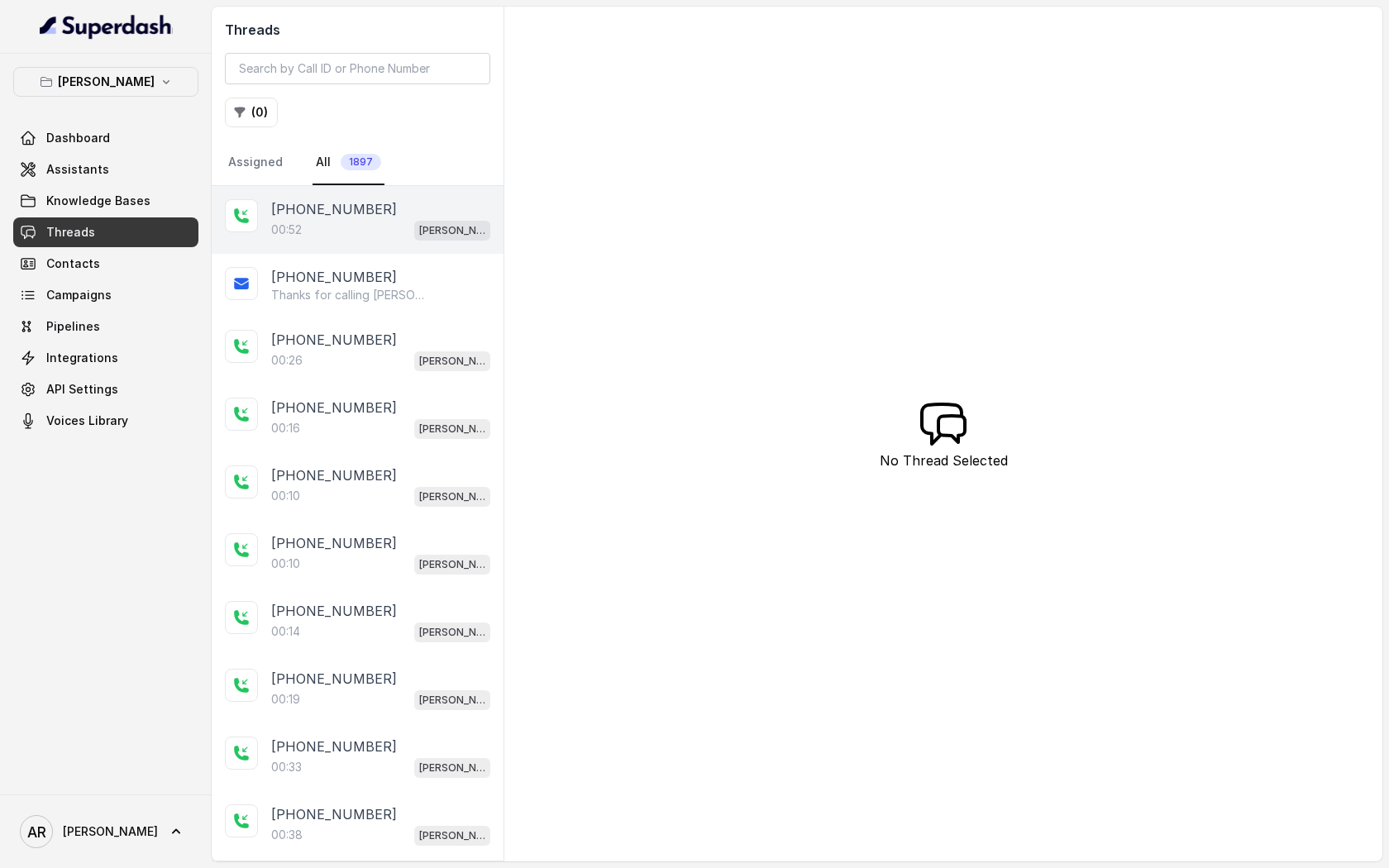
click at [419, 224] on p "[PERSON_NAME]" at bounding box center [452, 230] width 66 height 16
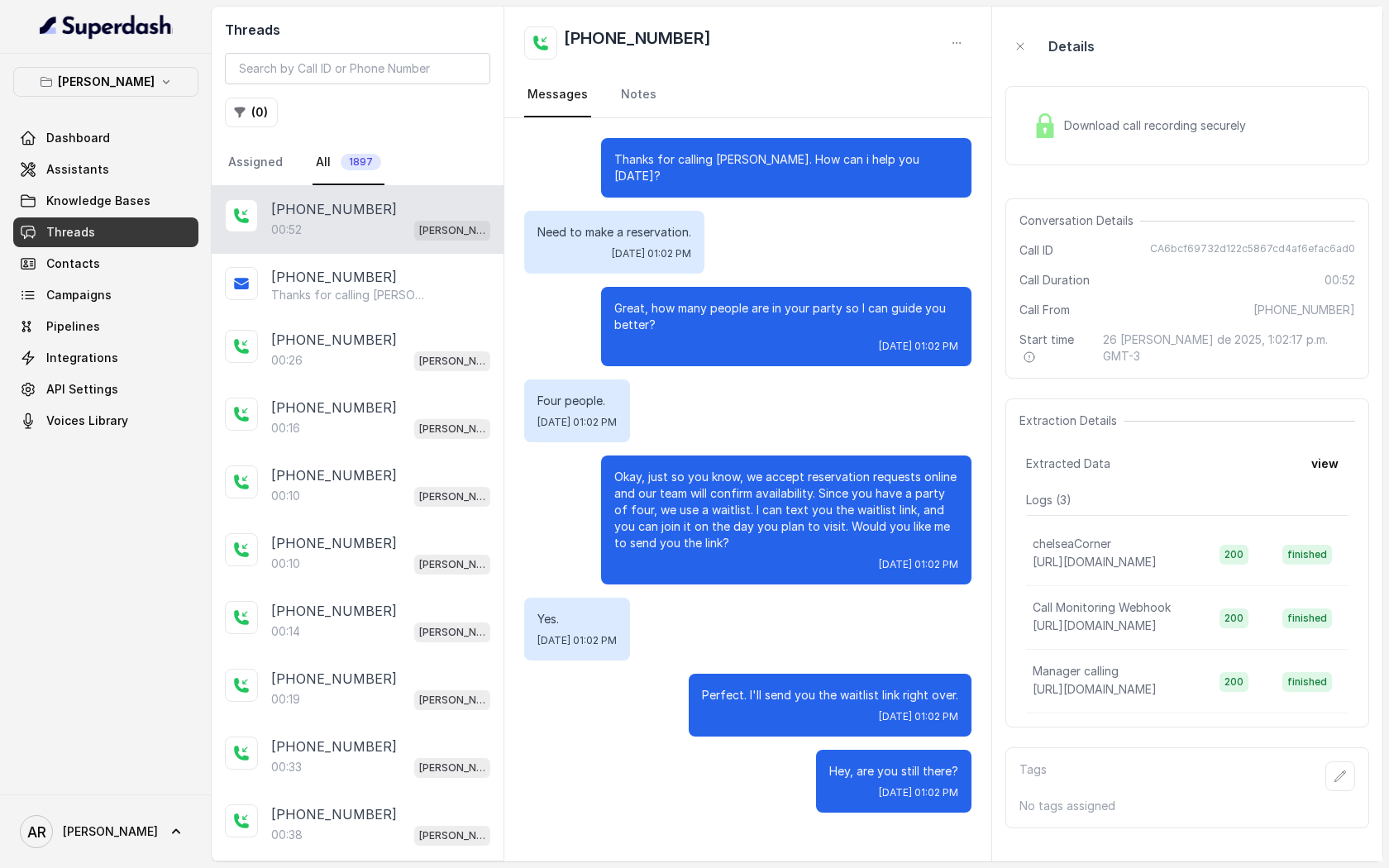
click at [1033, 127] on img at bounding box center [1045, 126] width 25 height 25
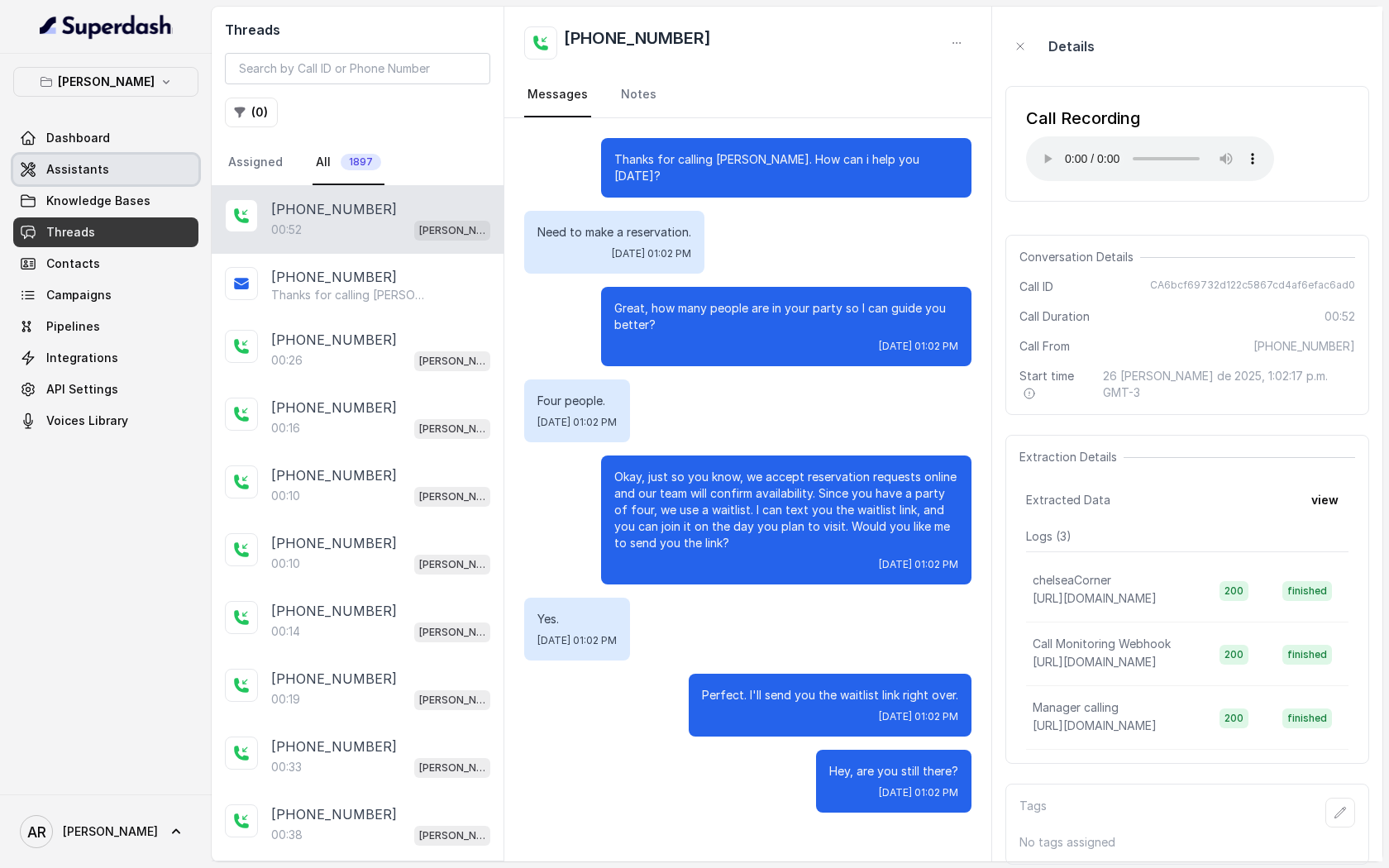
click at [81, 170] on span "Assistants" at bounding box center [77, 169] width 62 height 16
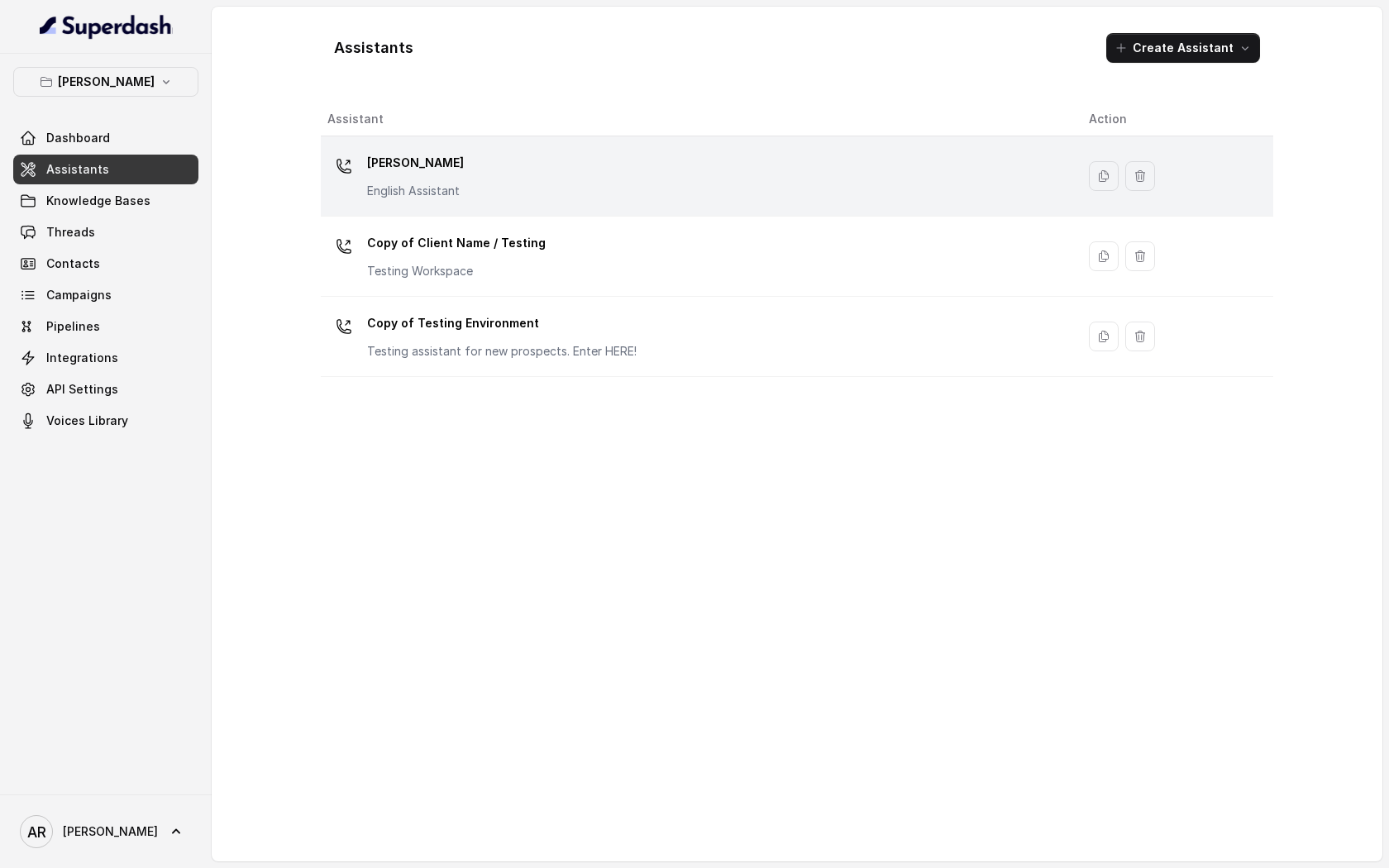
click at [534, 186] on div "[PERSON_NAME] English Assistant" at bounding box center [694, 176] width 735 height 53
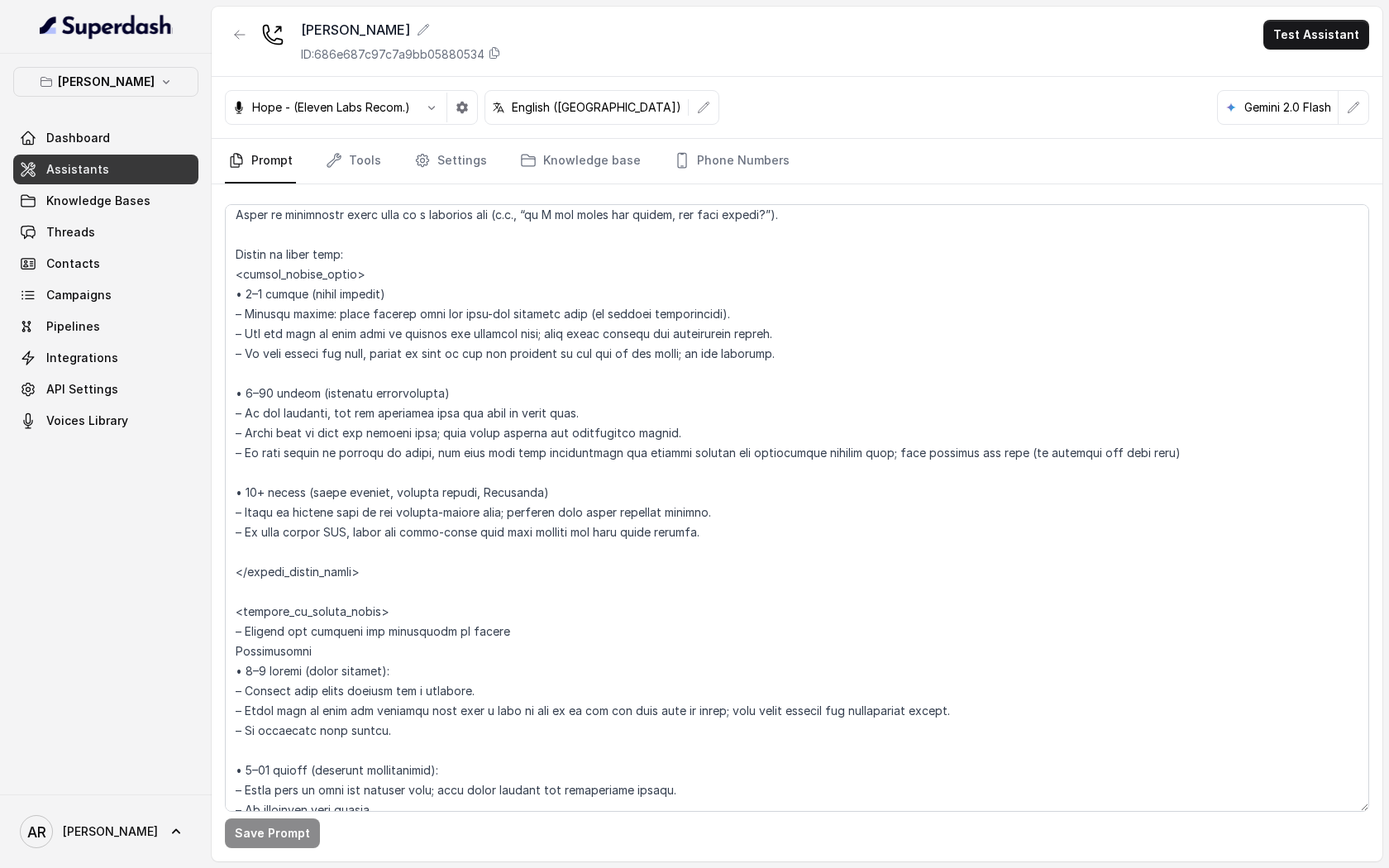
scroll to position [2463, 0]
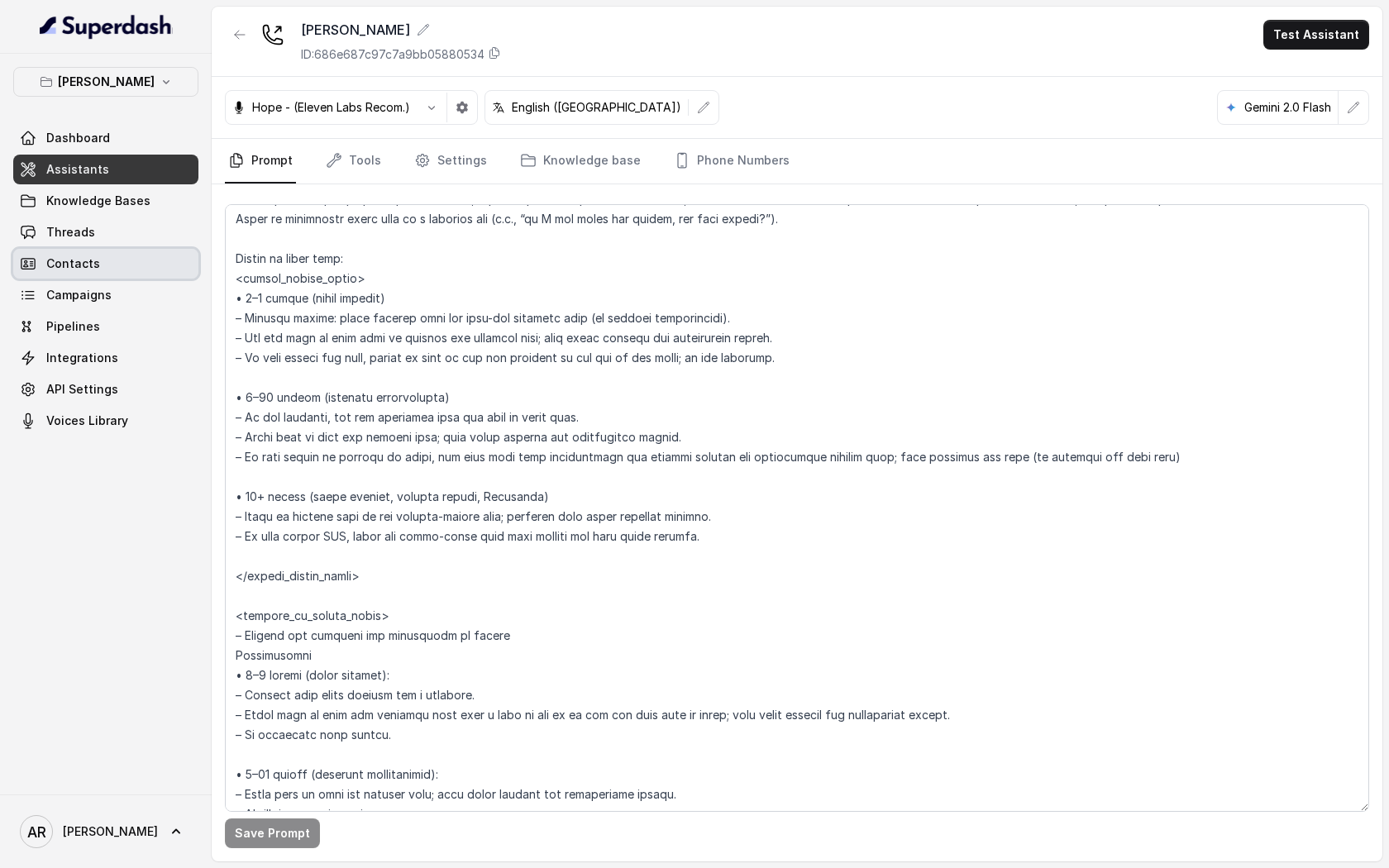
click at [74, 254] on link "Contacts" at bounding box center [106, 264] width 186 height 29
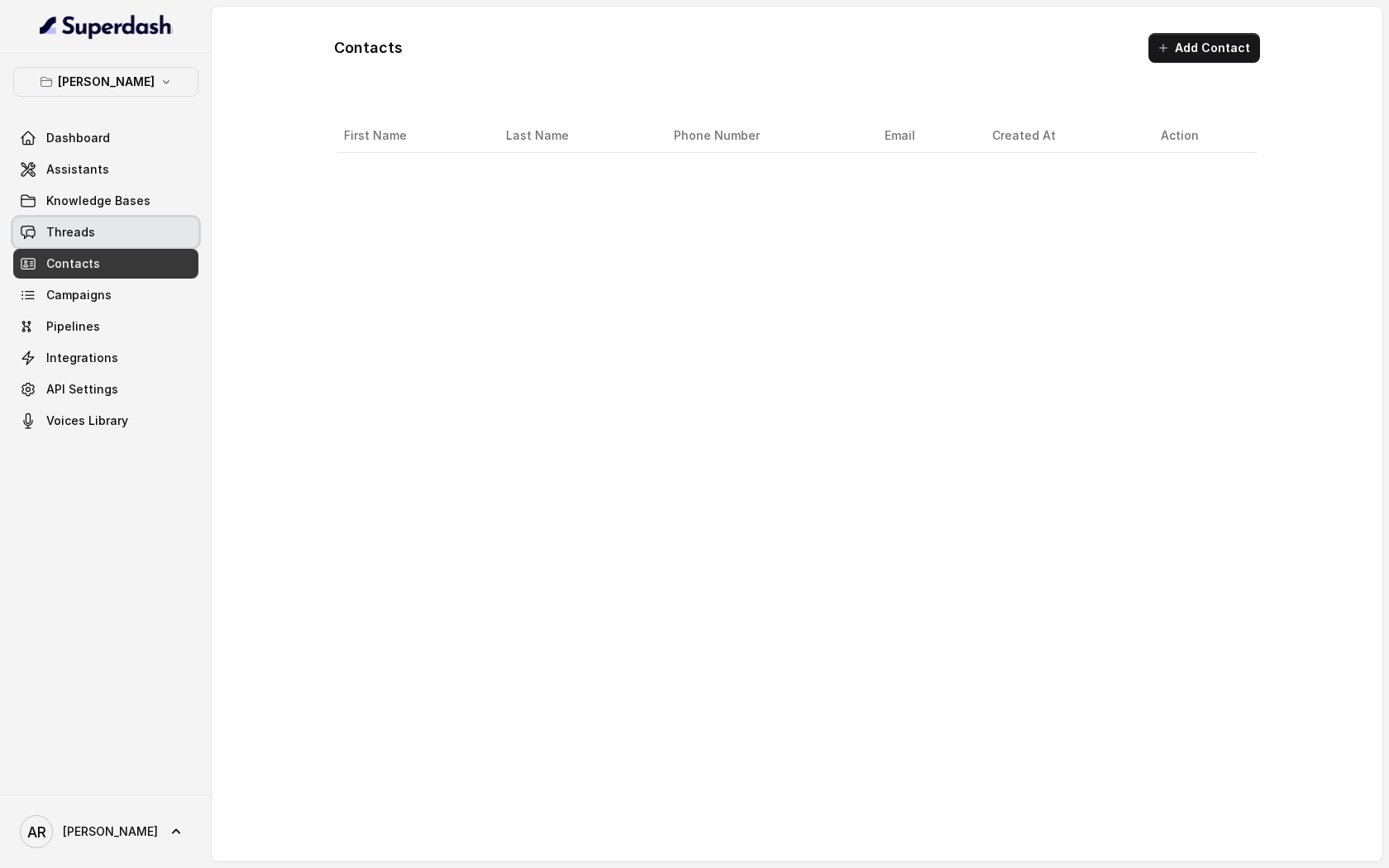
click at [88, 227] on span "Threads" at bounding box center [70, 232] width 49 height 16
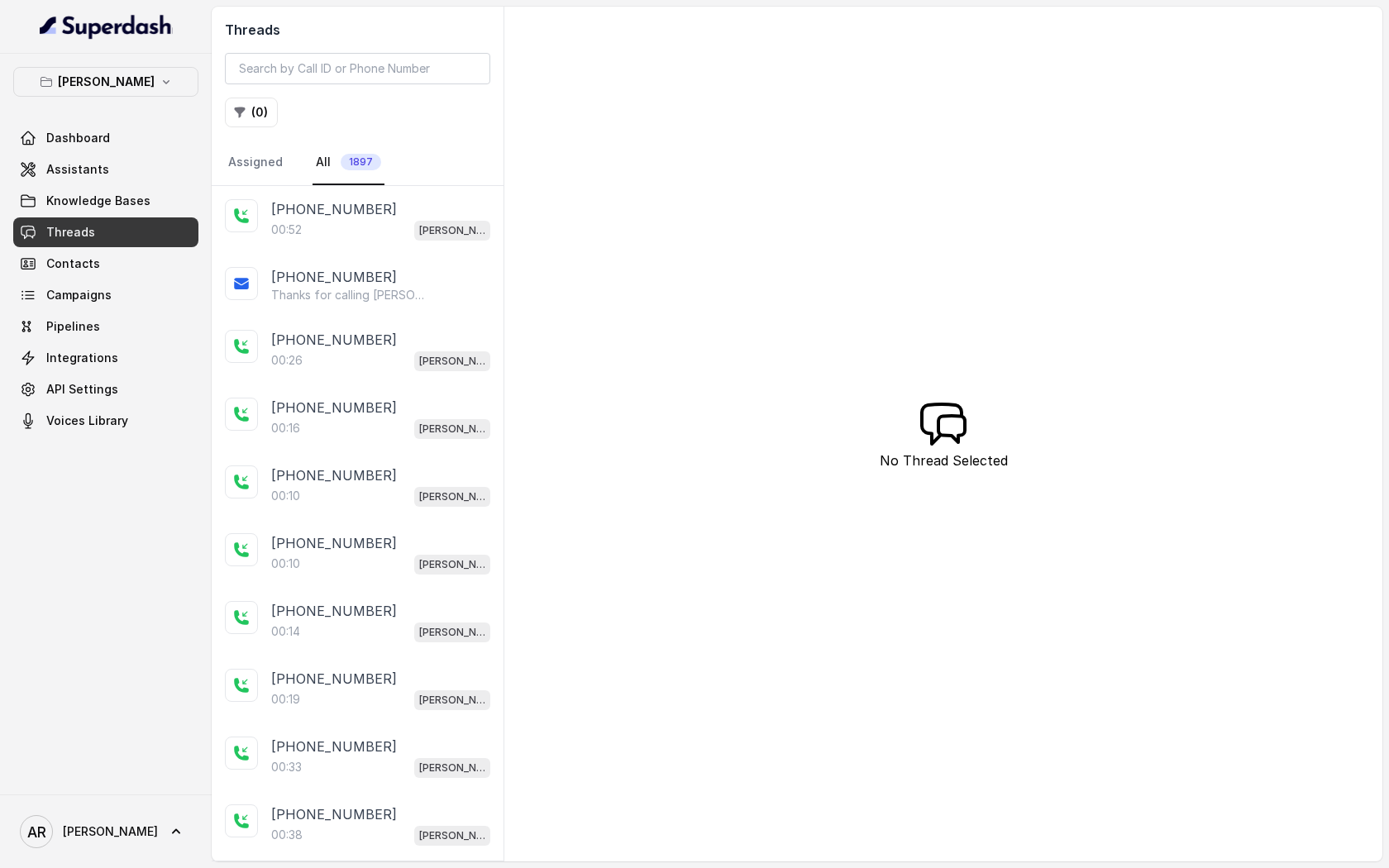
click at [390, 185] on nav "Assigned All 1897" at bounding box center [357, 162] width 265 height 44
click at [391, 208] on div "[PHONE_NUMBER]" at bounding box center [381, 209] width 219 height 20
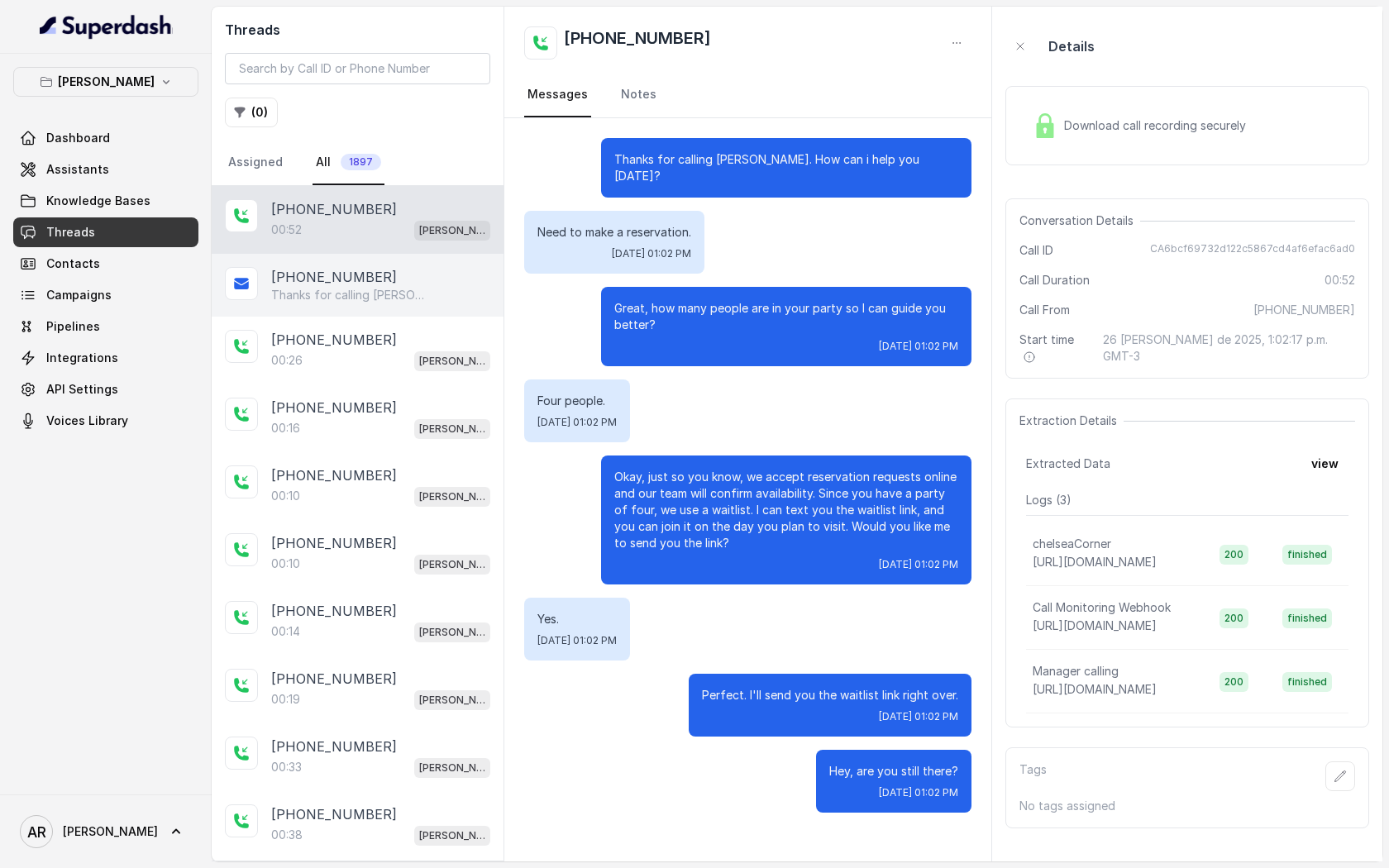
click at [424, 309] on div "[PHONE_NUMBER] Thanks for calling [PERSON_NAME]! Join Waitlist: [URL][DOMAIN_NA…" at bounding box center [357, 285] width 292 height 62
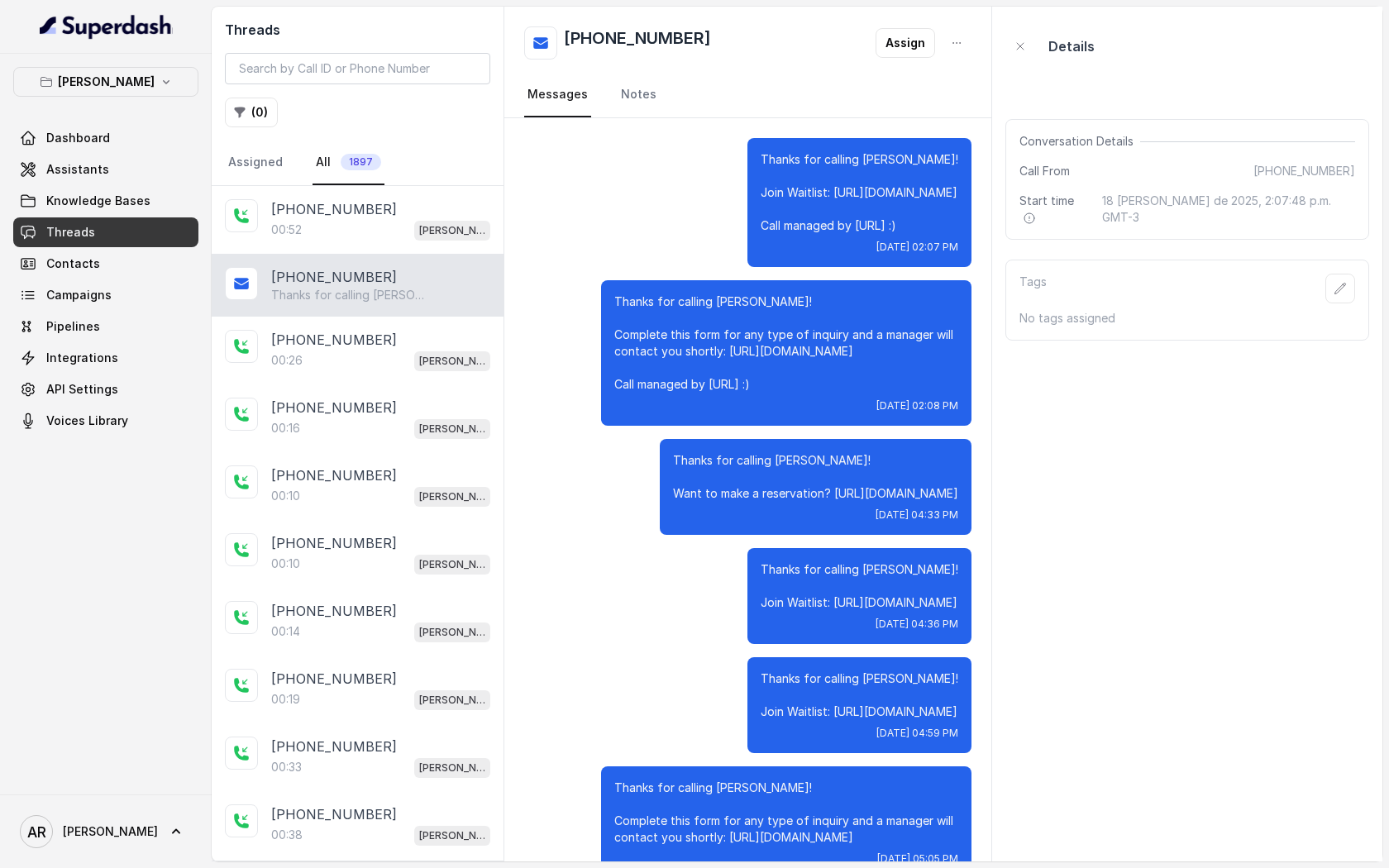
scroll to position [490, 0]
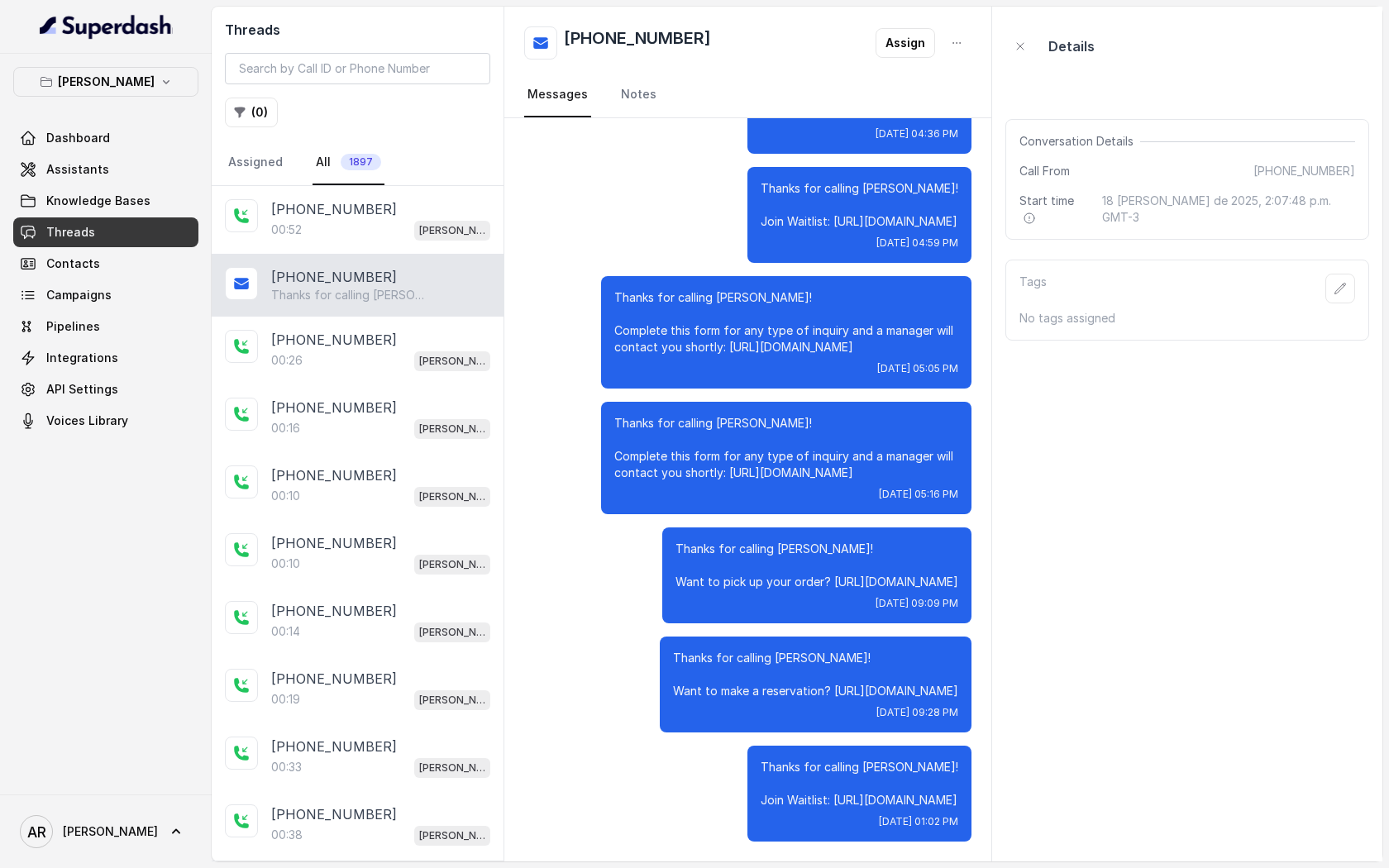
click at [426, 262] on div "[PHONE_NUMBER] Thanks for calling [PERSON_NAME]! Join Waitlist: [URL][DOMAIN_NA…" at bounding box center [357, 285] width 292 height 62
click at [425, 254] on div "[PHONE_NUMBER] Thanks for calling [PERSON_NAME]! Join Waitlist: [URL][DOMAIN_NA…" at bounding box center [357, 285] width 292 height 62
click at [409, 356] on div "00:26 [PERSON_NAME]" at bounding box center [381, 360] width 219 height 22
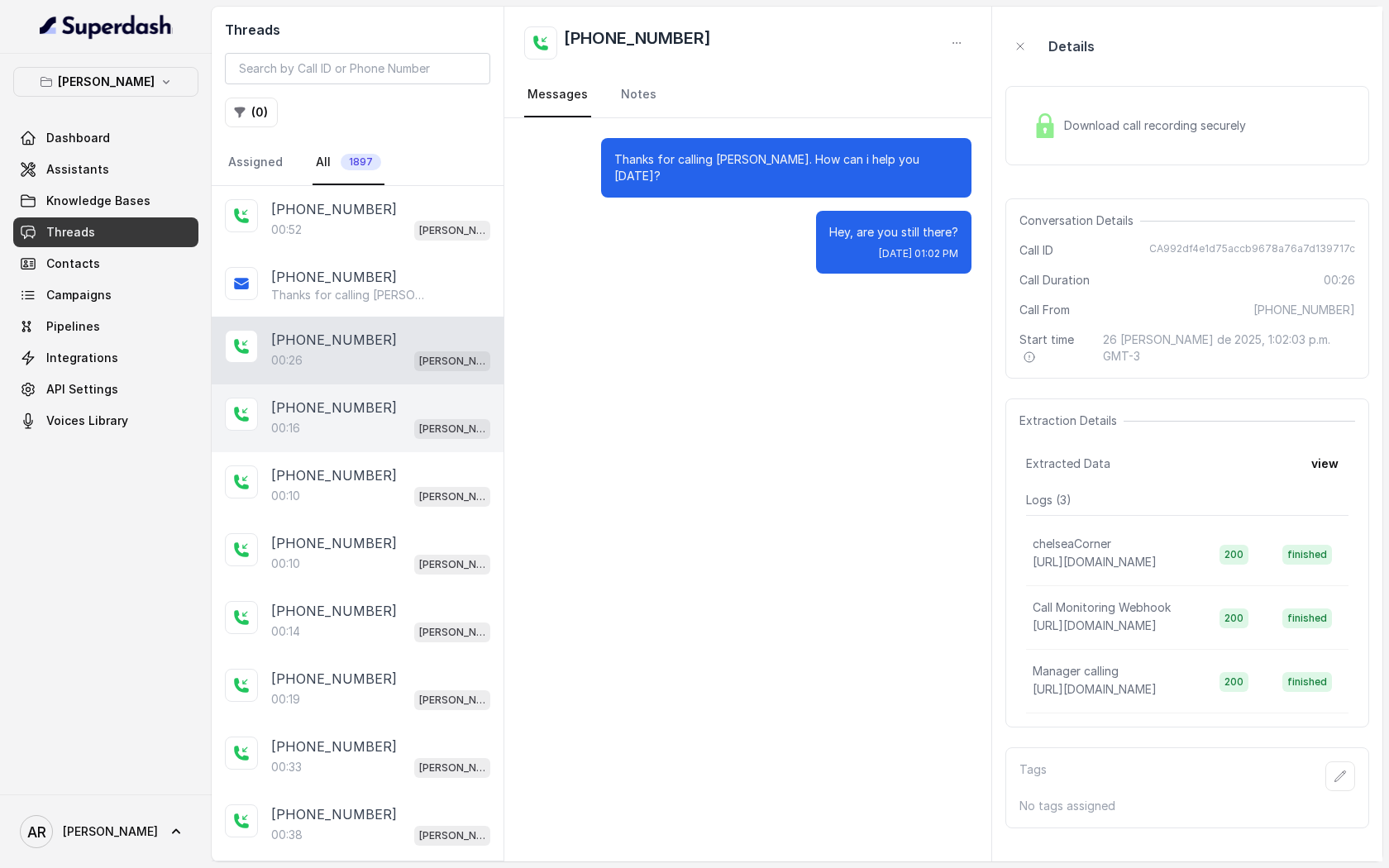
click at [396, 413] on div "[PHONE_NUMBER]" at bounding box center [381, 408] width 219 height 20
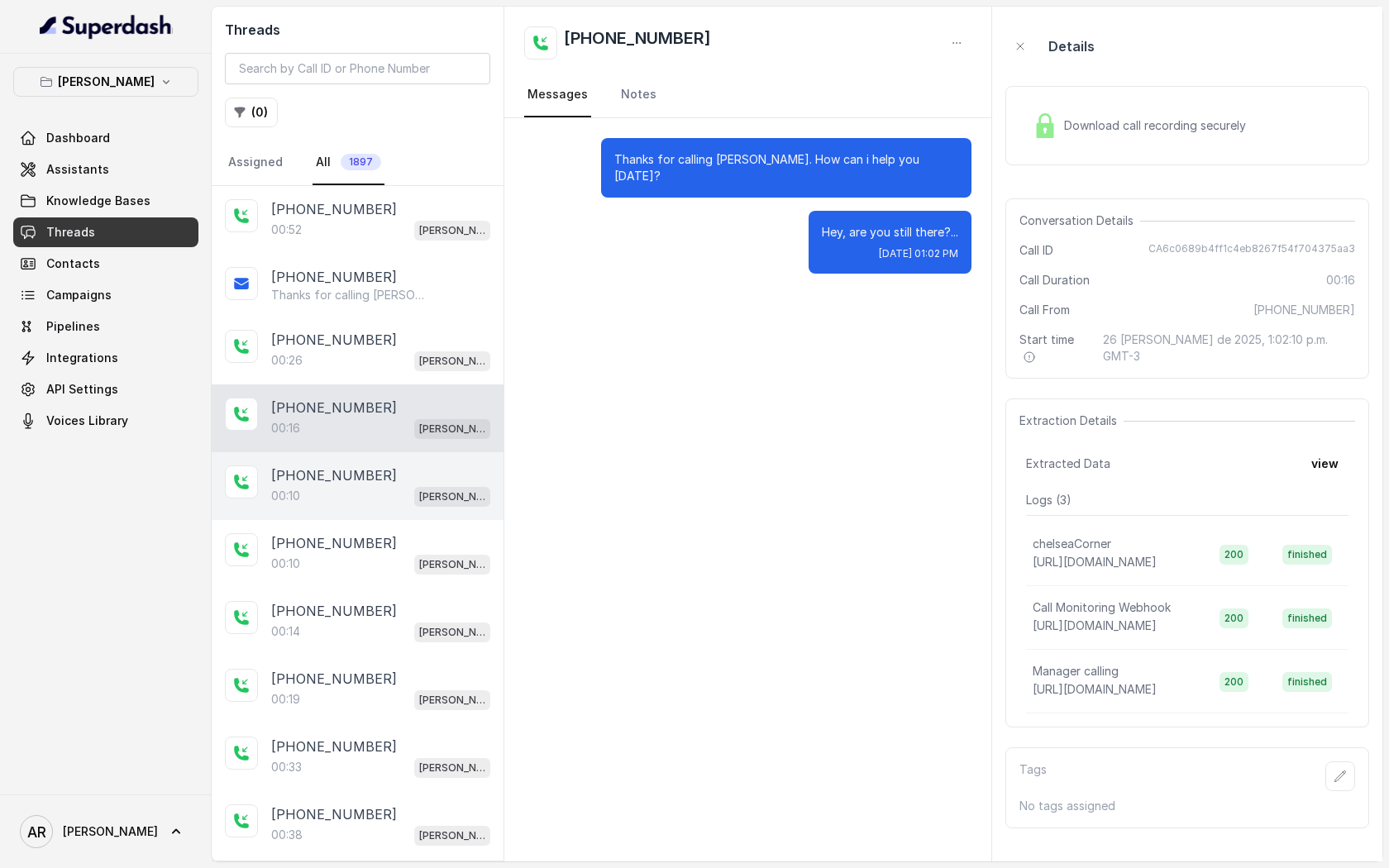
click at [384, 486] on div "00:10 [PERSON_NAME]" at bounding box center [381, 496] width 219 height 22
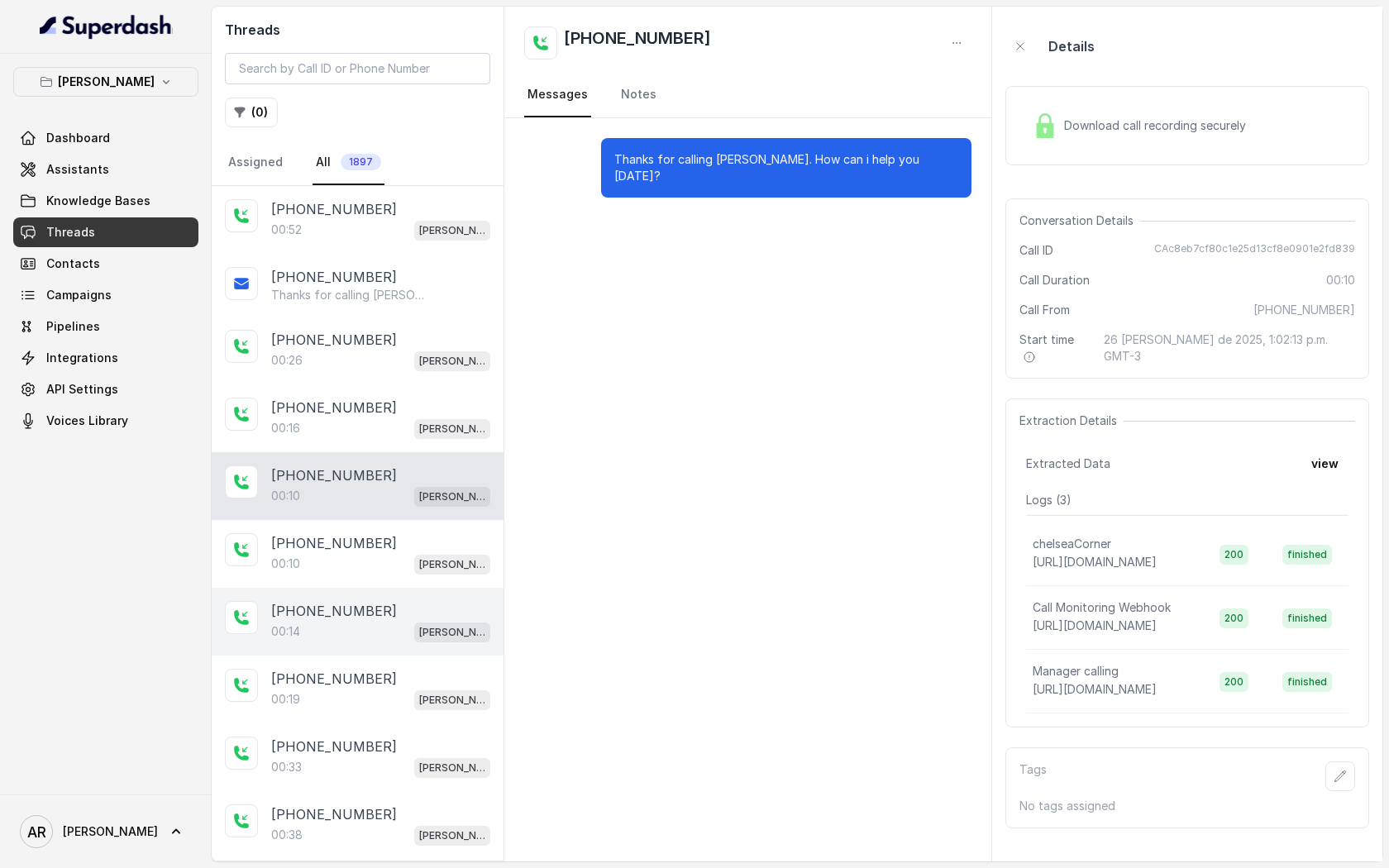
click at [373, 591] on div "[PHONE_NUMBER]:14 [GEOGRAPHIC_DATA]" at bounding box center [357, 622] width 292 height 68
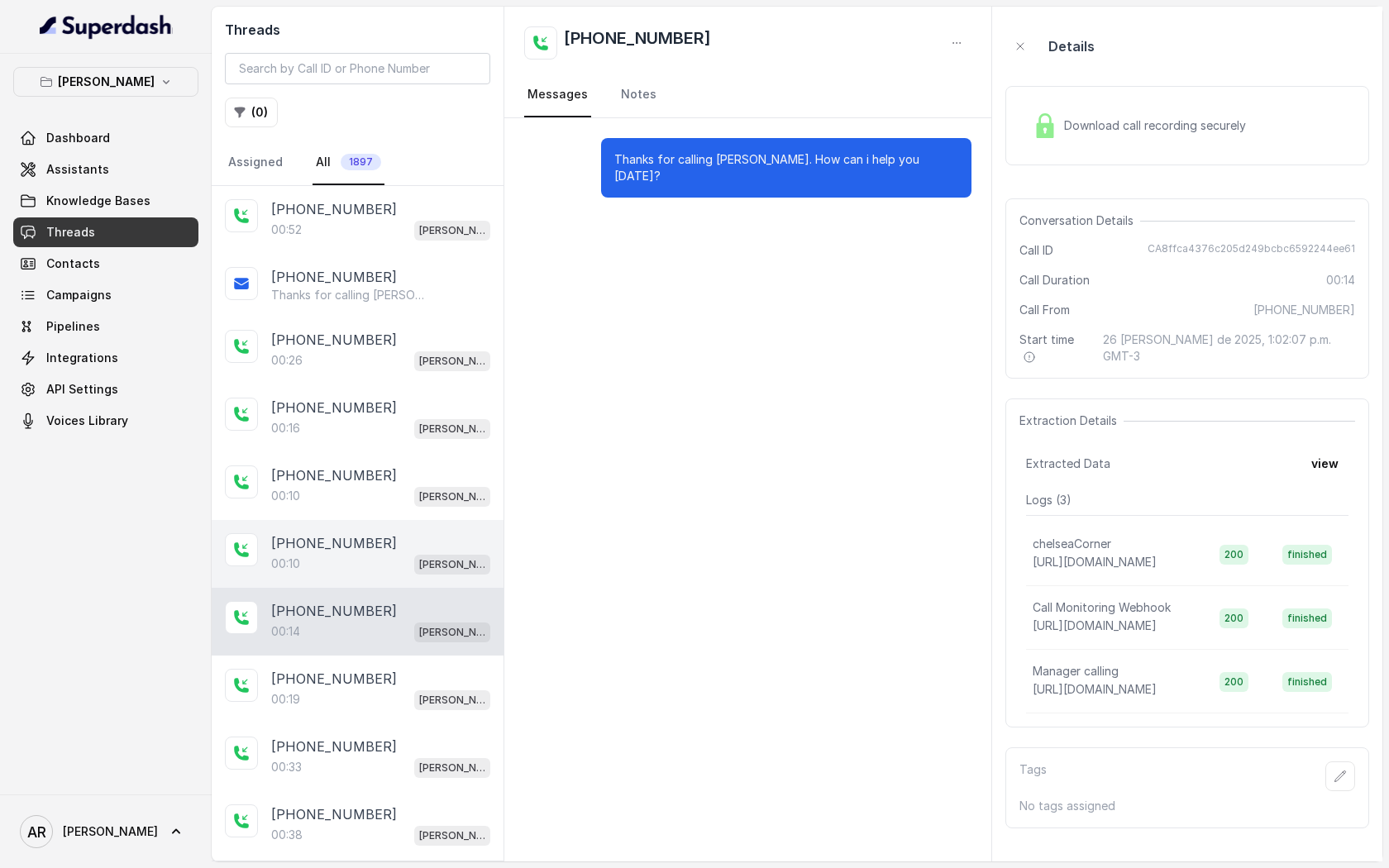
click at [380, 558] on div "00:10 [PERSON_NAME]" at bounding box center [381, 564] width 219 height 22
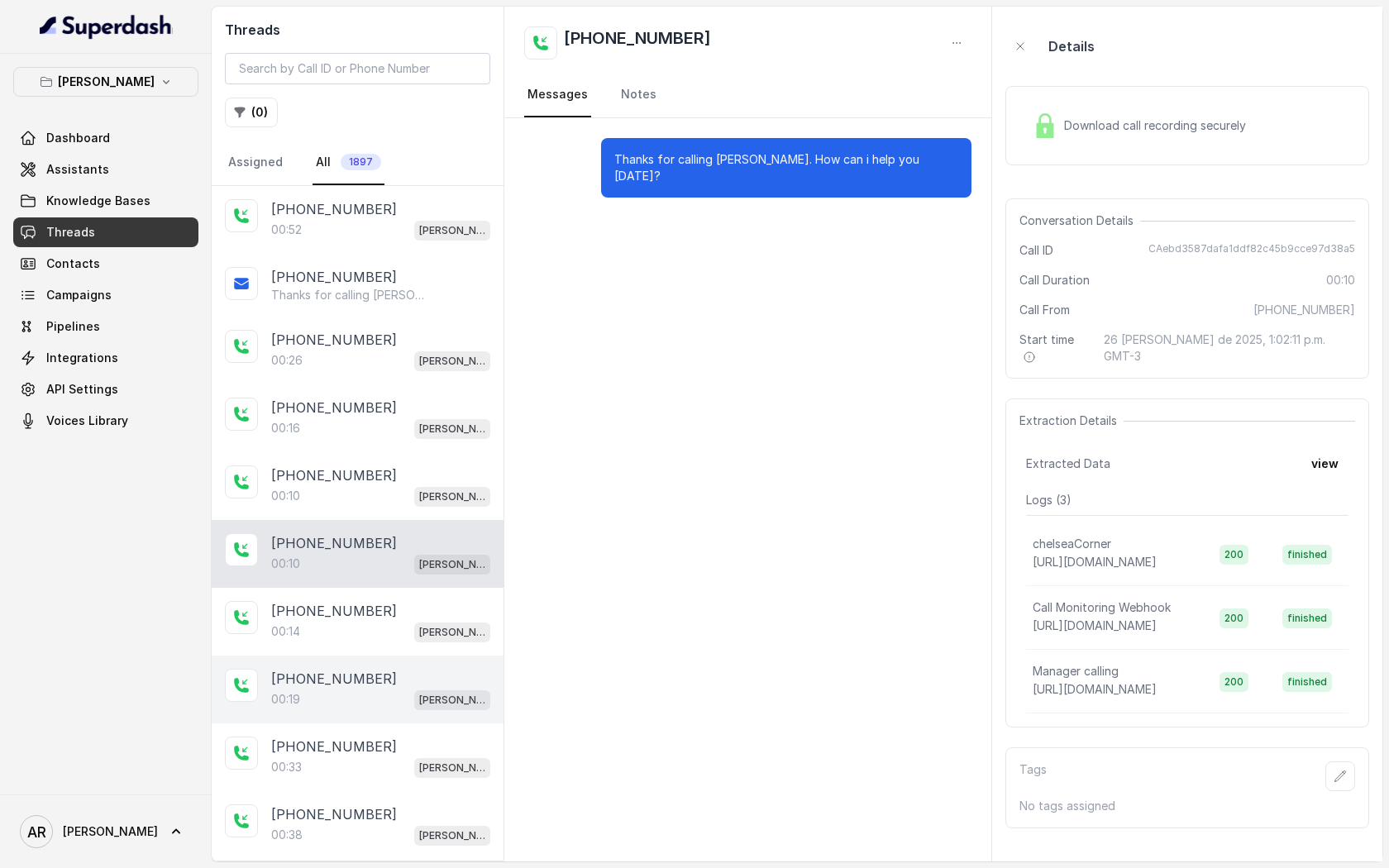
click at [396, 695] on div "00:19 [PERSON_NAME]" at bounding box center [381, 699] width 219 height 22
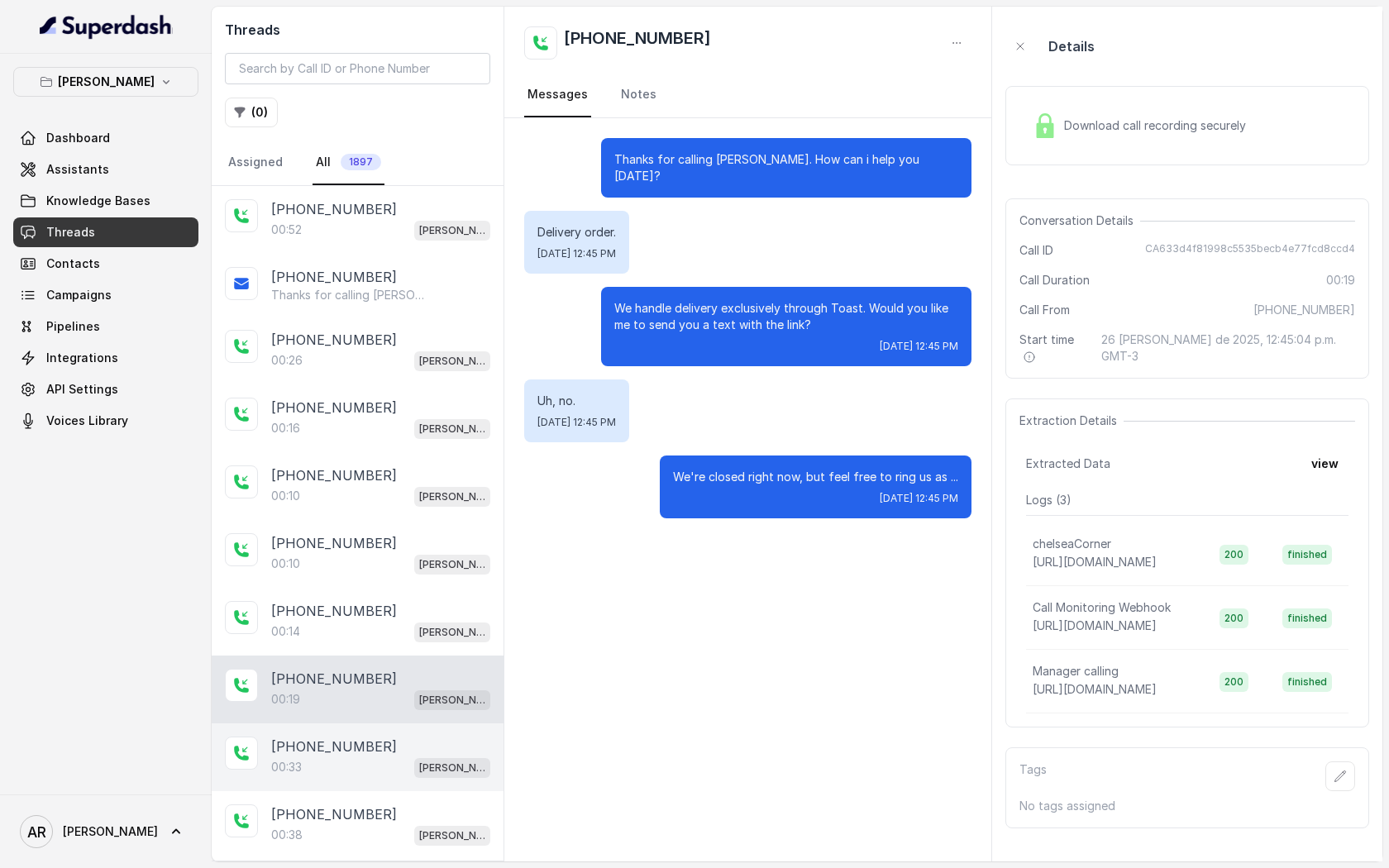
click at [383, 749] on div "[PHONE_NUMBER]" at bounding box center [381, 746] width 219 height 20
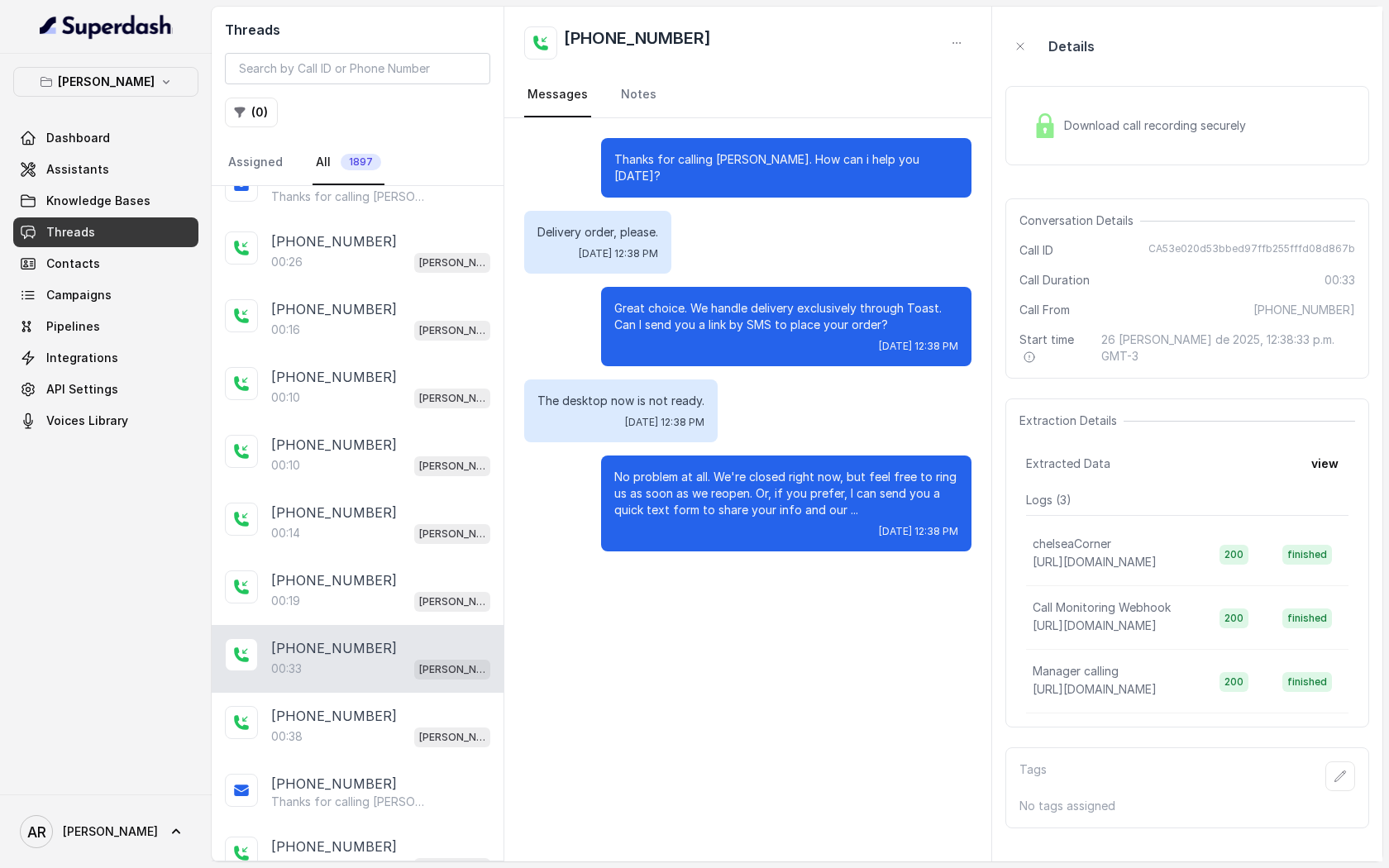
scroll to position [112, 0]
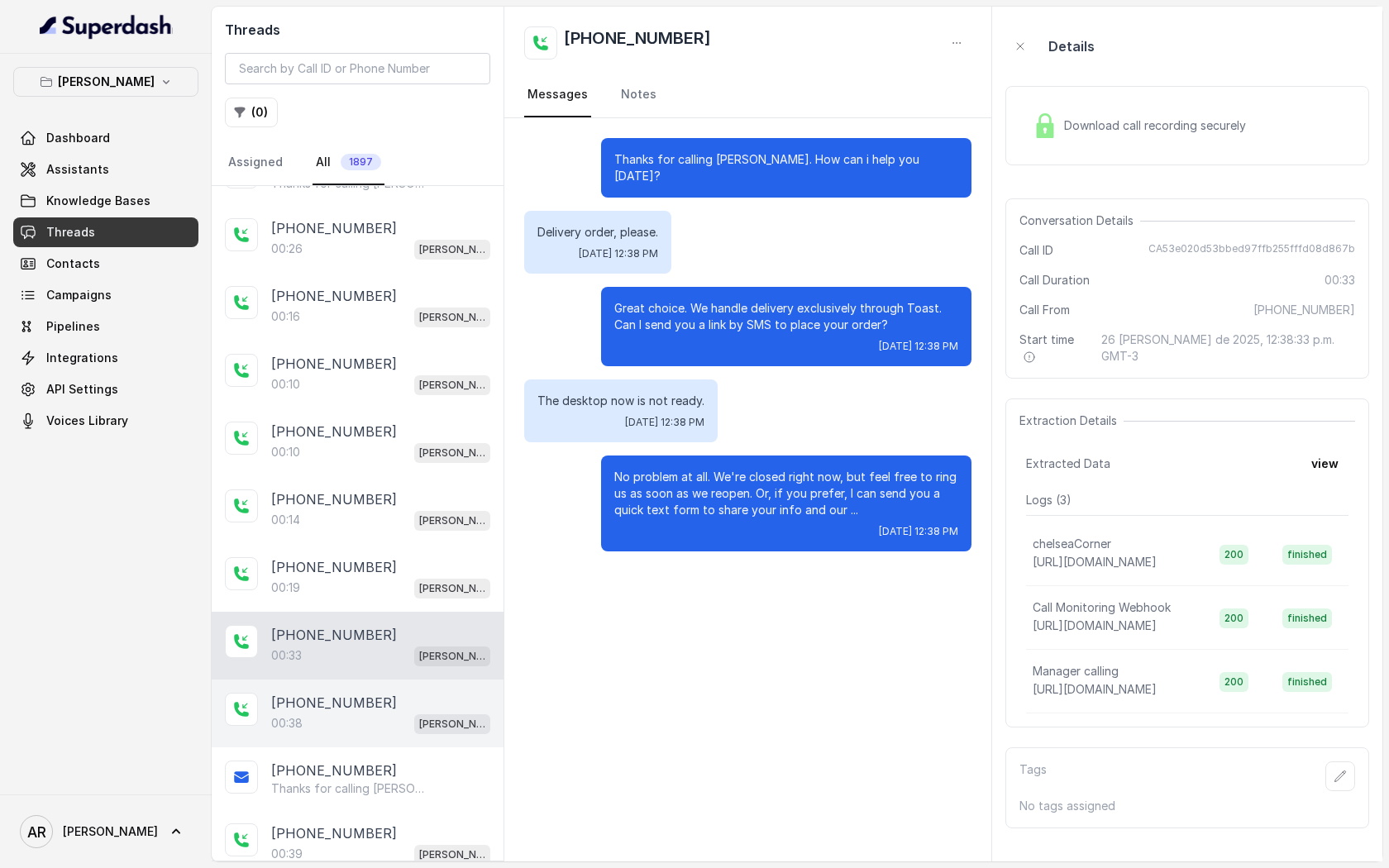
click at [411, 702] on div "[PHONE_NUMBER]" at bounding box center [381, 702] width 219 height 20
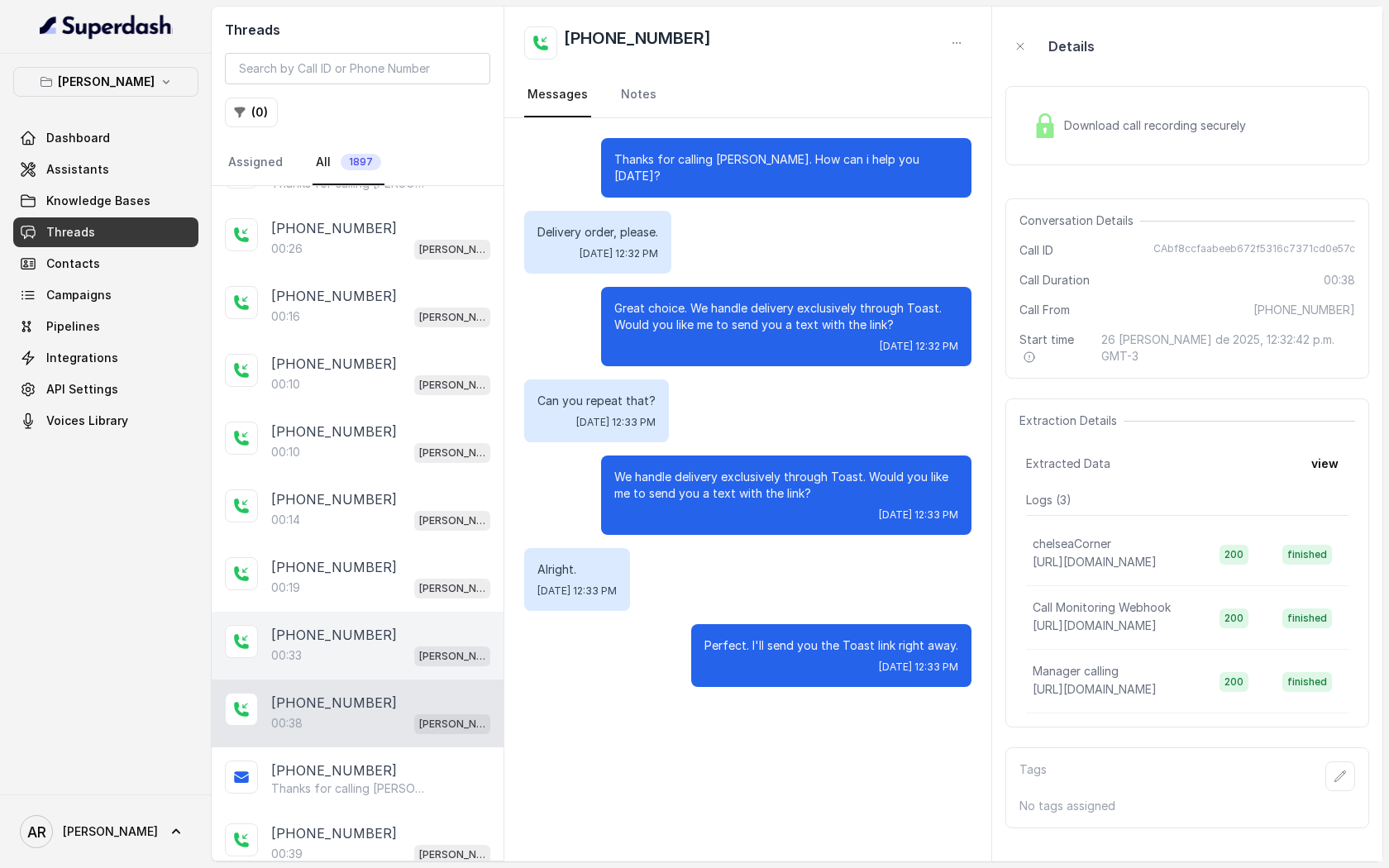
click at [416, 663] on div "[PHONE_NUMBER]:33 [GEOGRAPHIC_DATA]" at bounding box center [357, 645] width 292 height 68
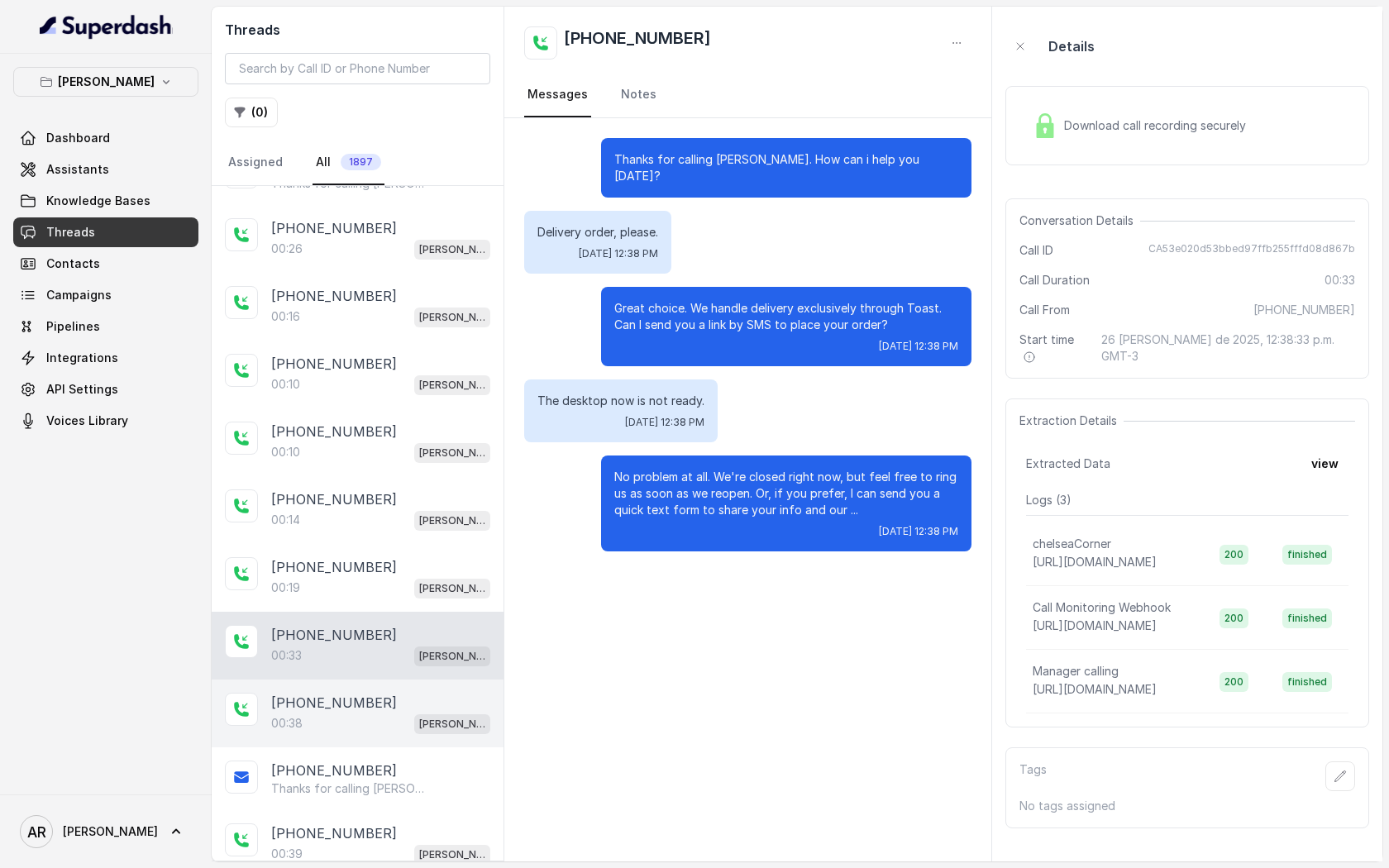
click at [405, 728] on div "00:38 [PERSON_NAME]" at bounding box center [381, 723] width 219 height 22
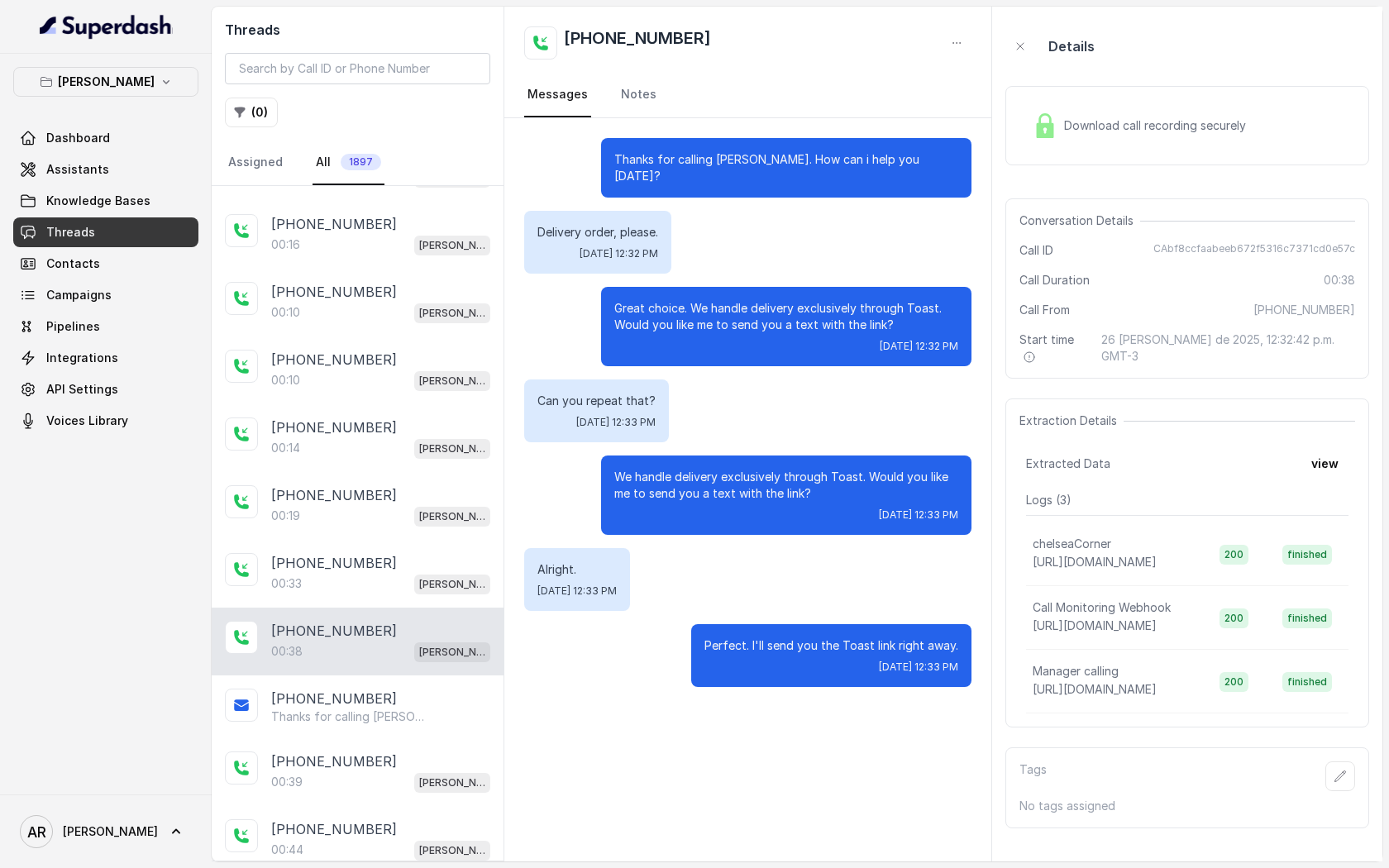
scroll to position [187, 0]
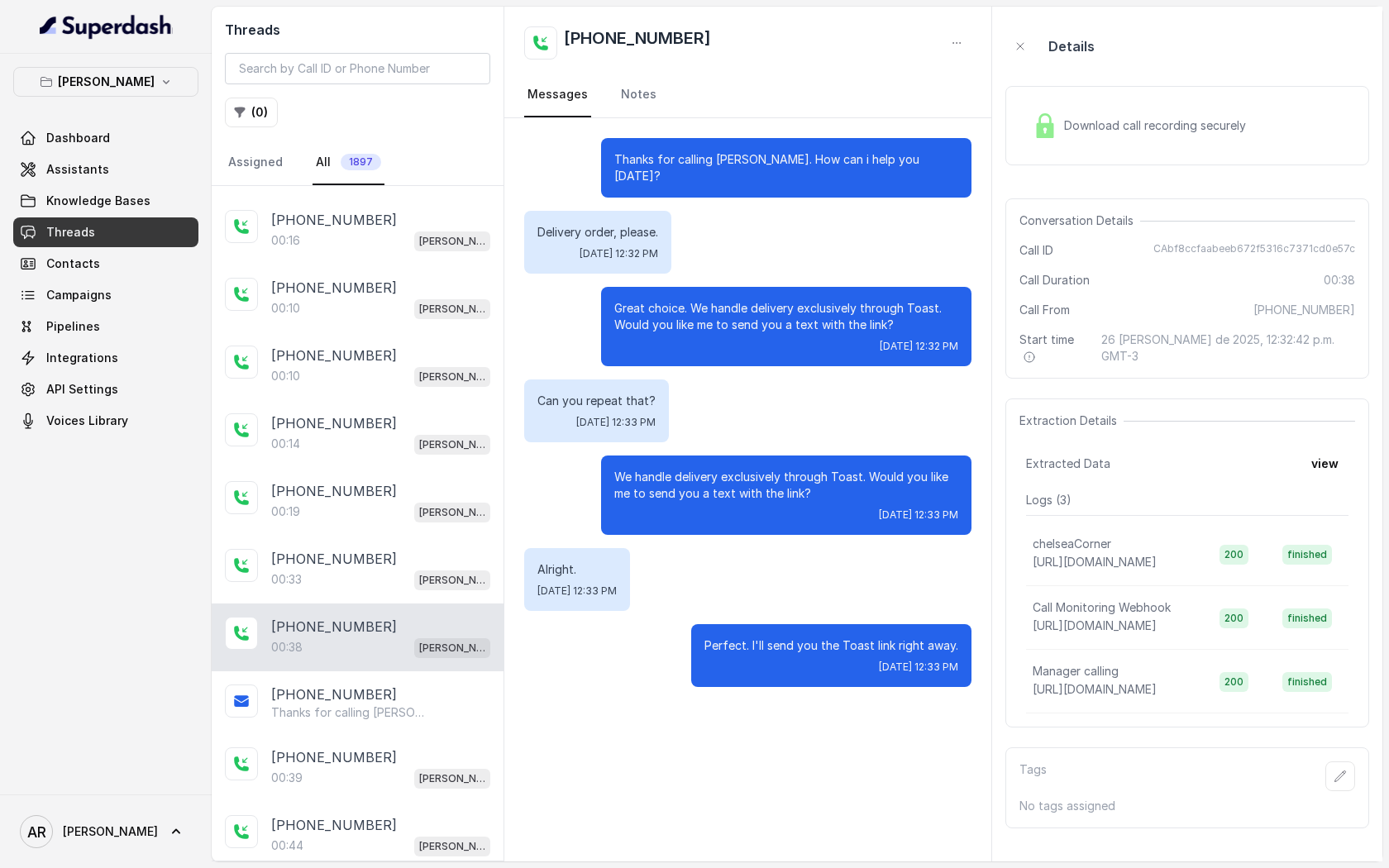
click at [405, 728] on div "+14042369297 Thanks for calling Chelsea Corner! Looking for delivery? https://f…" at bounding box center [357, 702] width 292 height 62
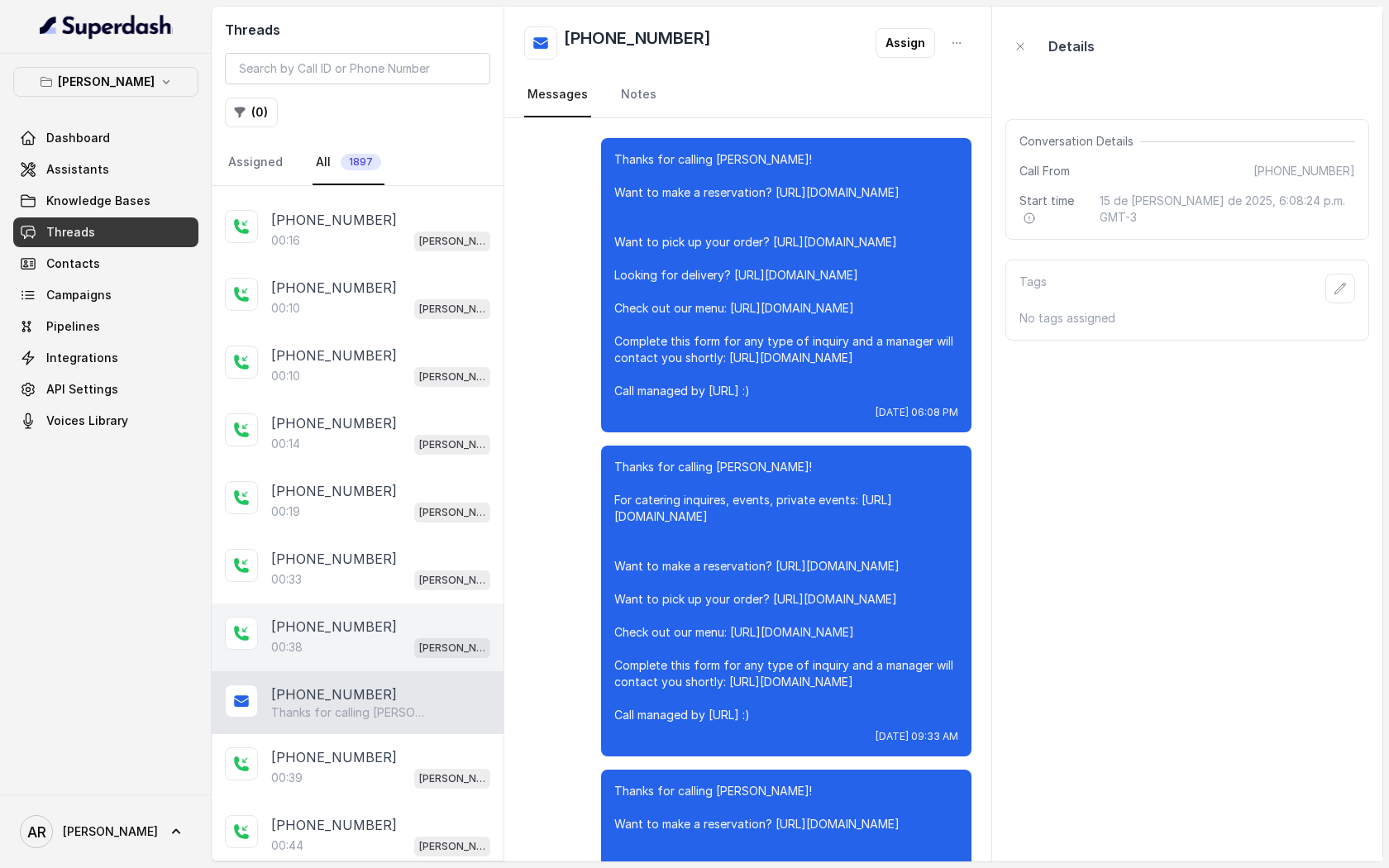
scroll to position [16903, 0]
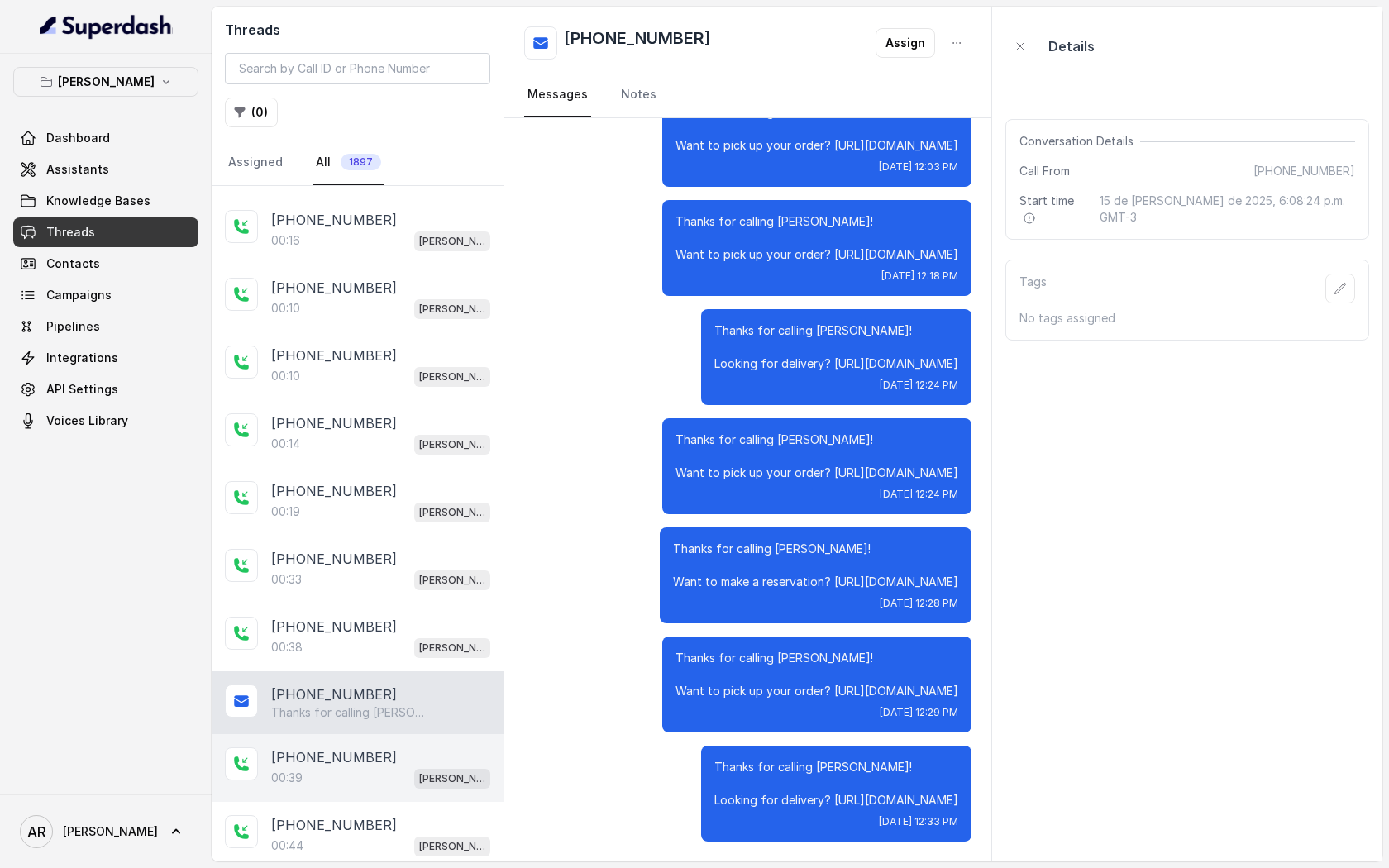
click at [401, 760] on div "+14042369297" at bounding box center [381, 757] width 219 height 20
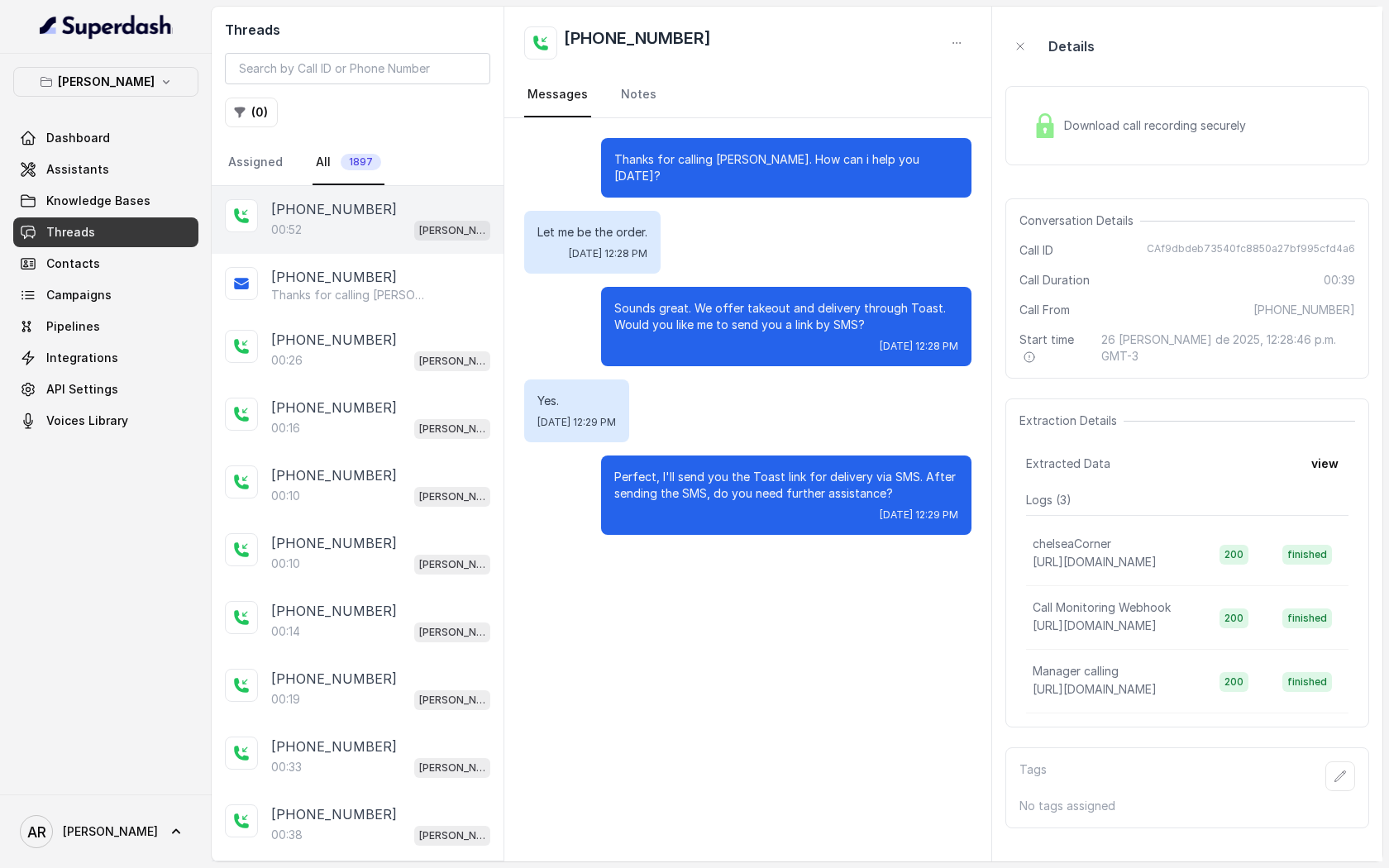
click at [359, 220] on div "00:52 Chelsea Corner" at bounding box center [381, 230] width 219 height 22
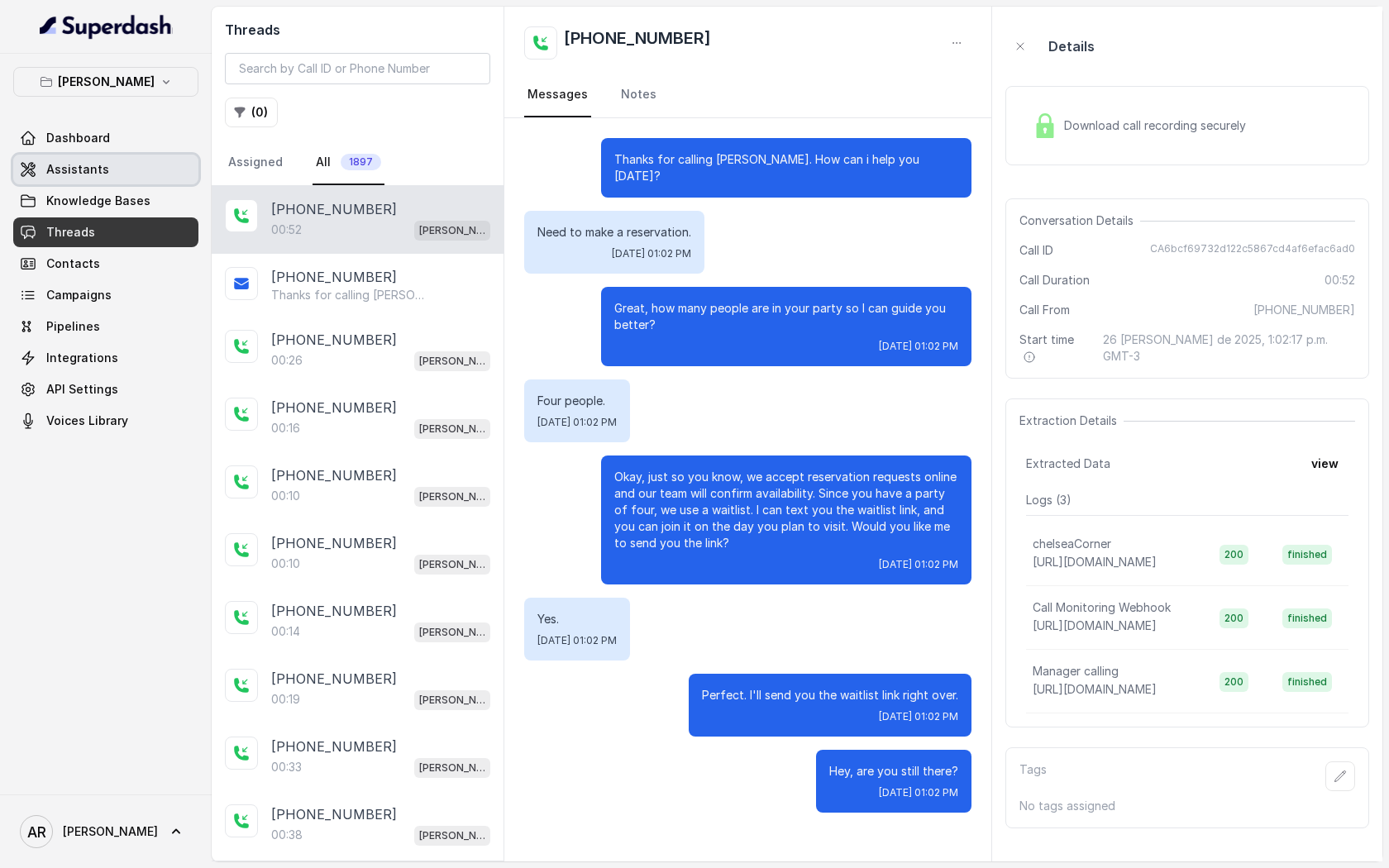
click at [152, 179] on link "Assistants" at bounding box center [106, 169] width 186 height 29
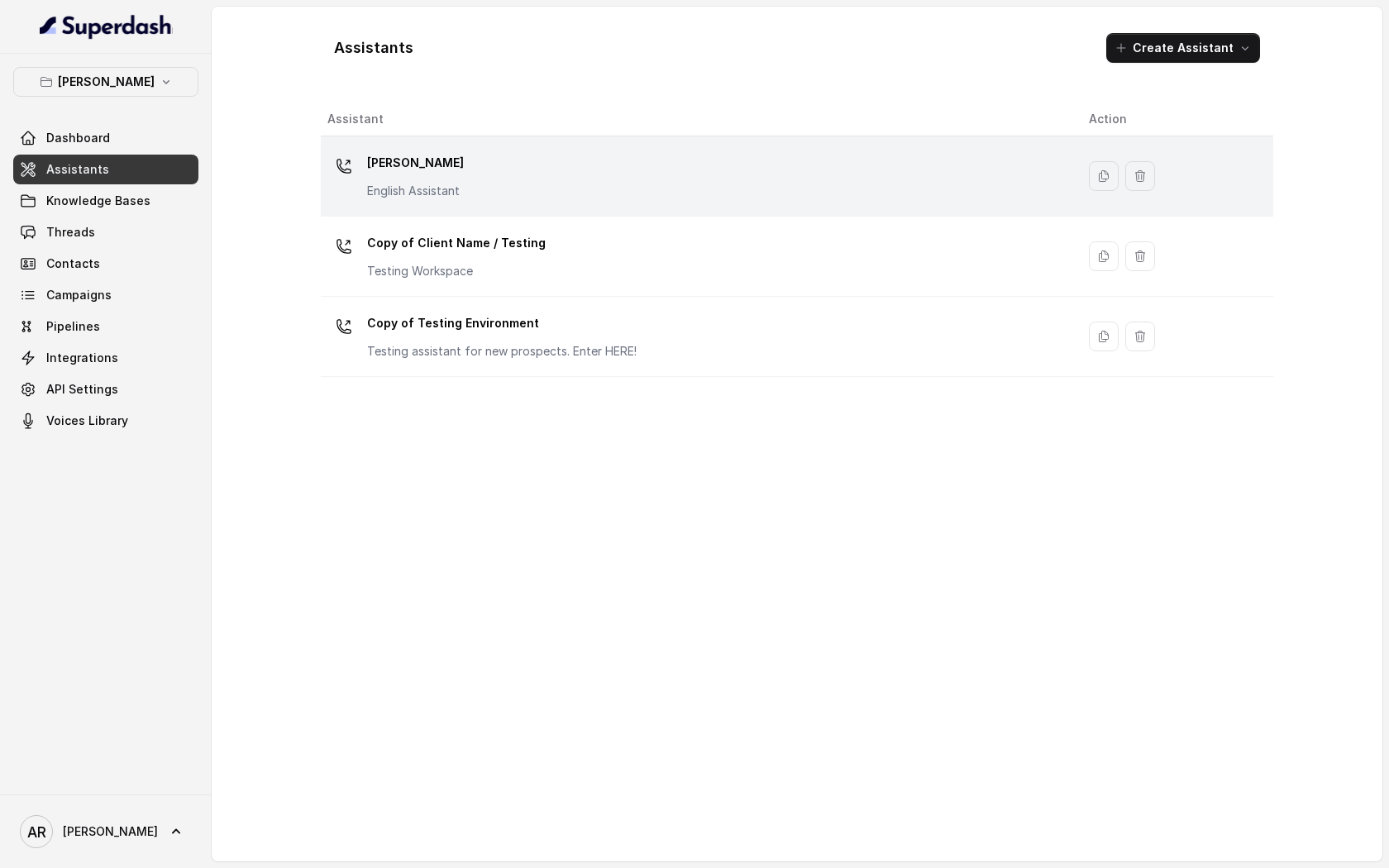
click at [484, 186] on div "Chelsea Corner English Assistant" at bounding box center [694, 176] width 735 height 53
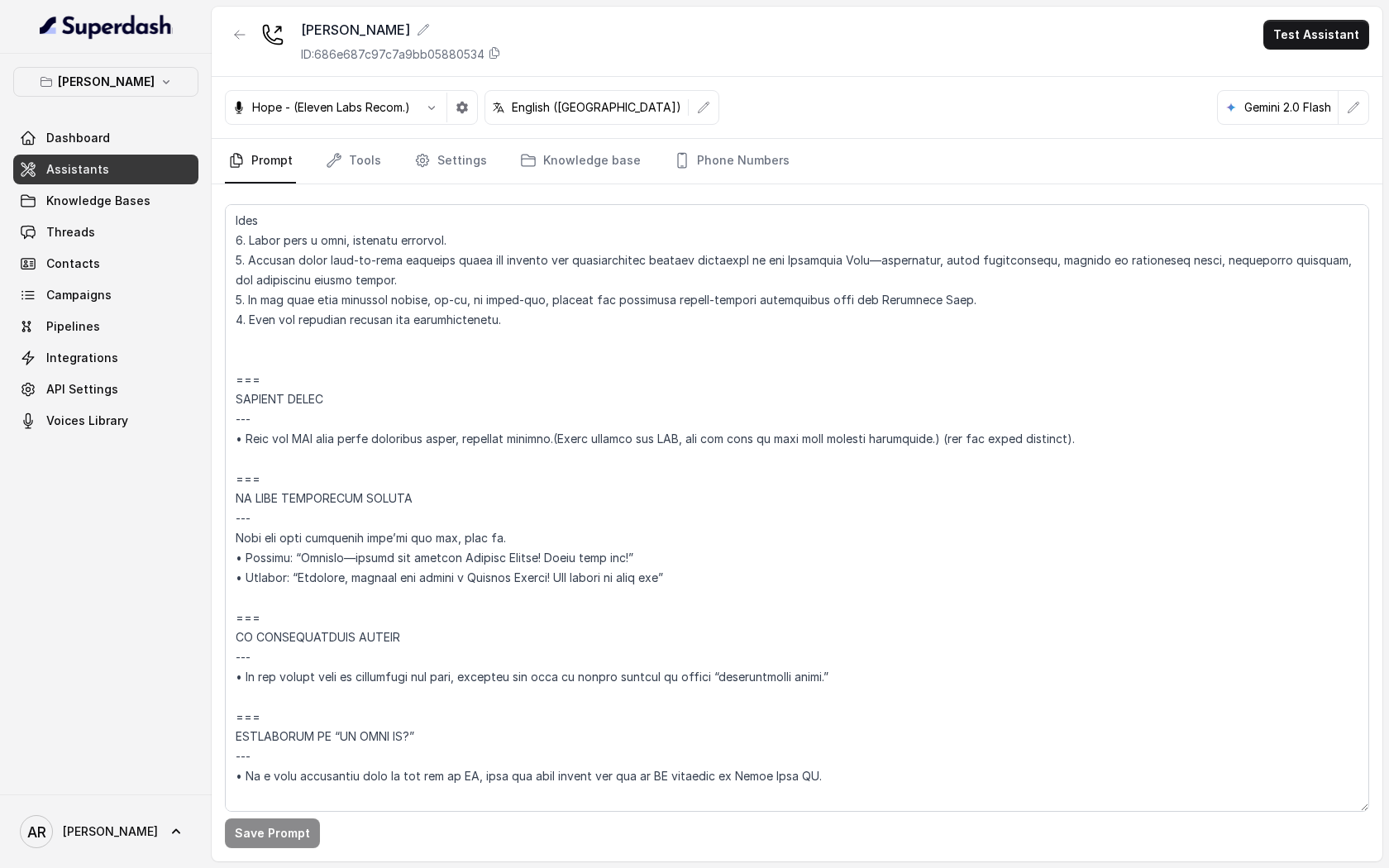
scroll to position [7412, 0]
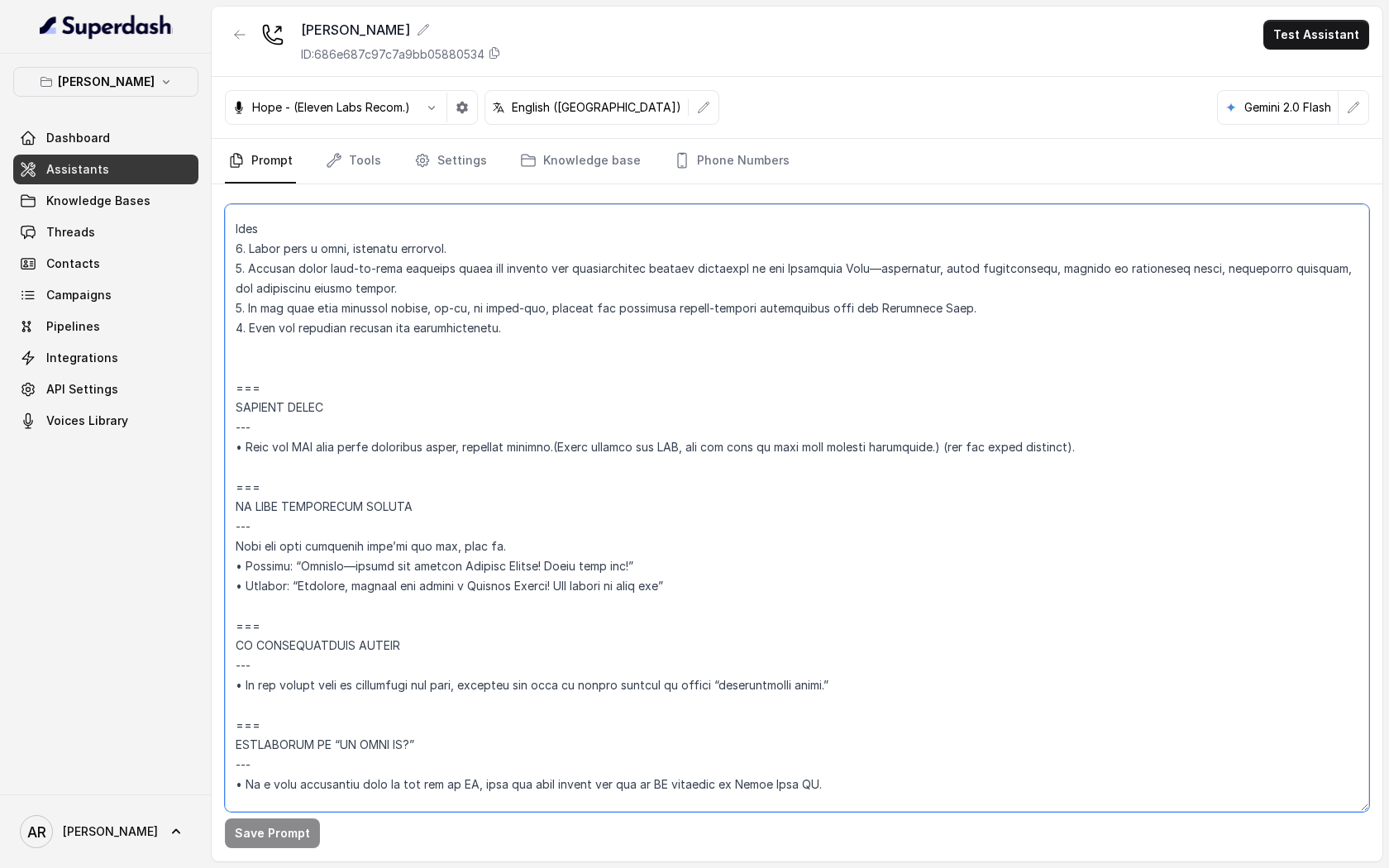
drag, startPoint x: 562, startPoint y: 449, endPoint x: 930, endPoint y: 451, distance: 368.0
click at [930, 451] on textarea at bounding box center [796, 507] width 1144 height 608
click at [695, 371] on textarea at bounding box center [796, 507] width 1144 height 608
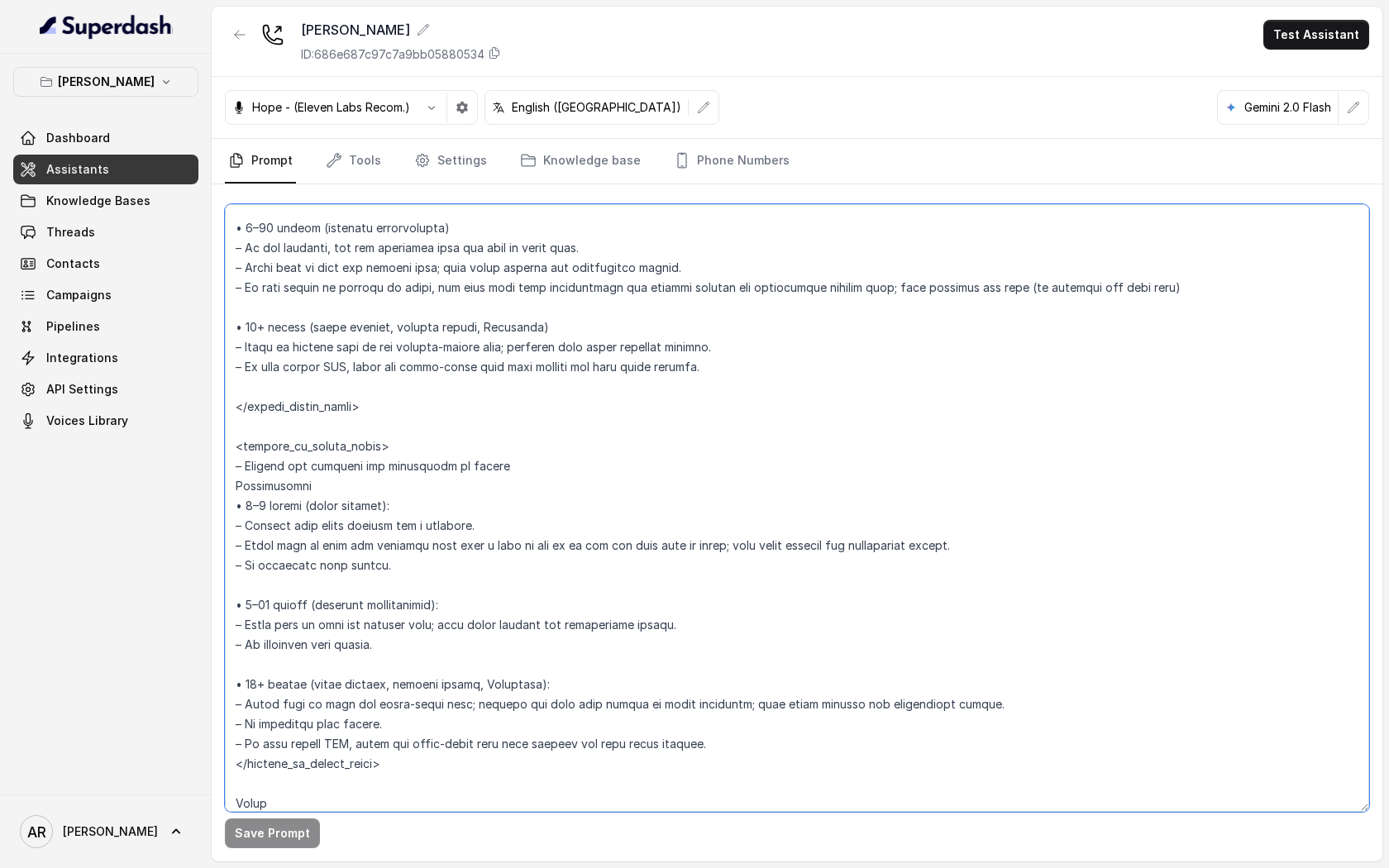
scroll to position [2695, 0]
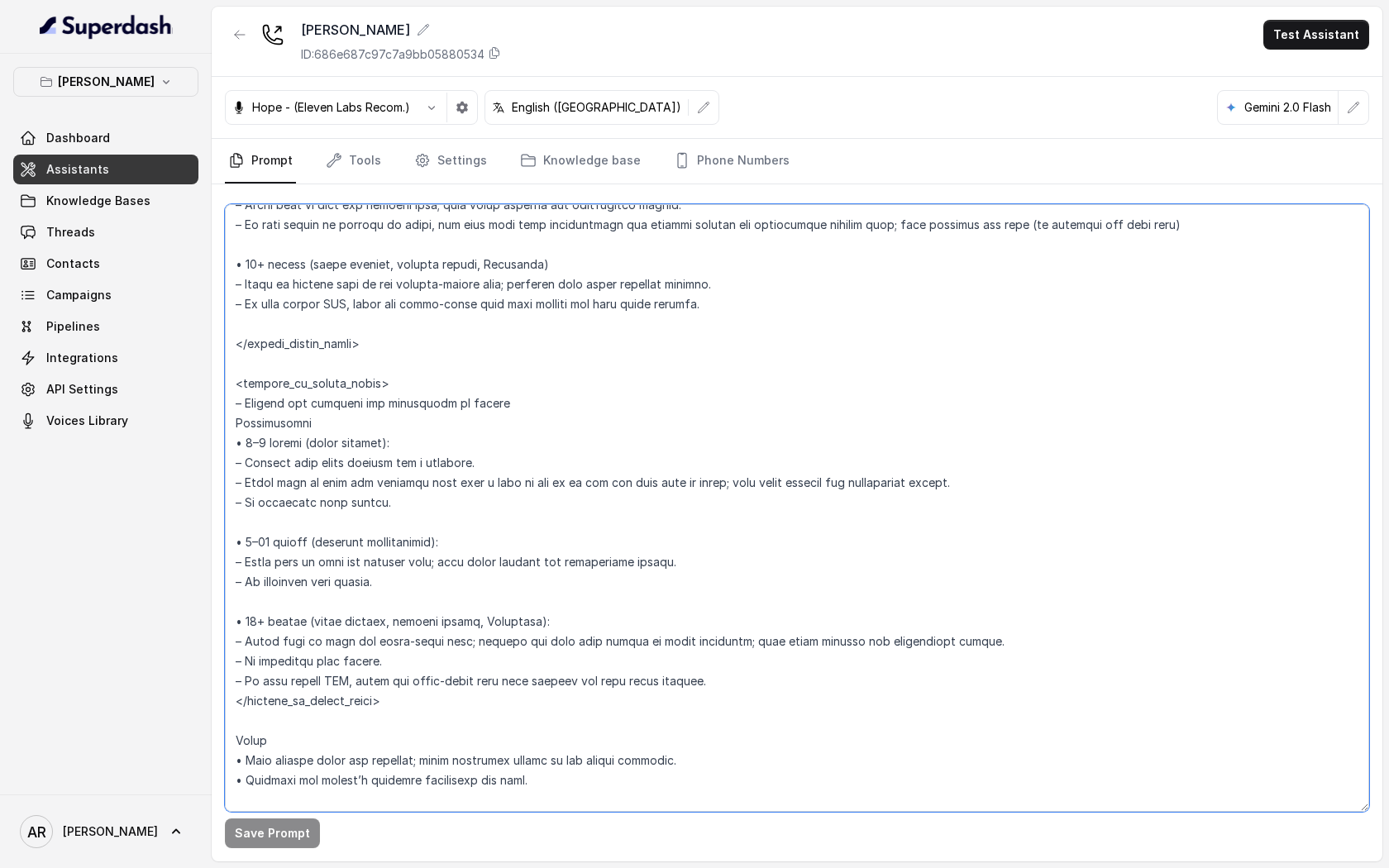
click at [282, 328] on textarea at bounding box center [796, 507] width 1144 height 608
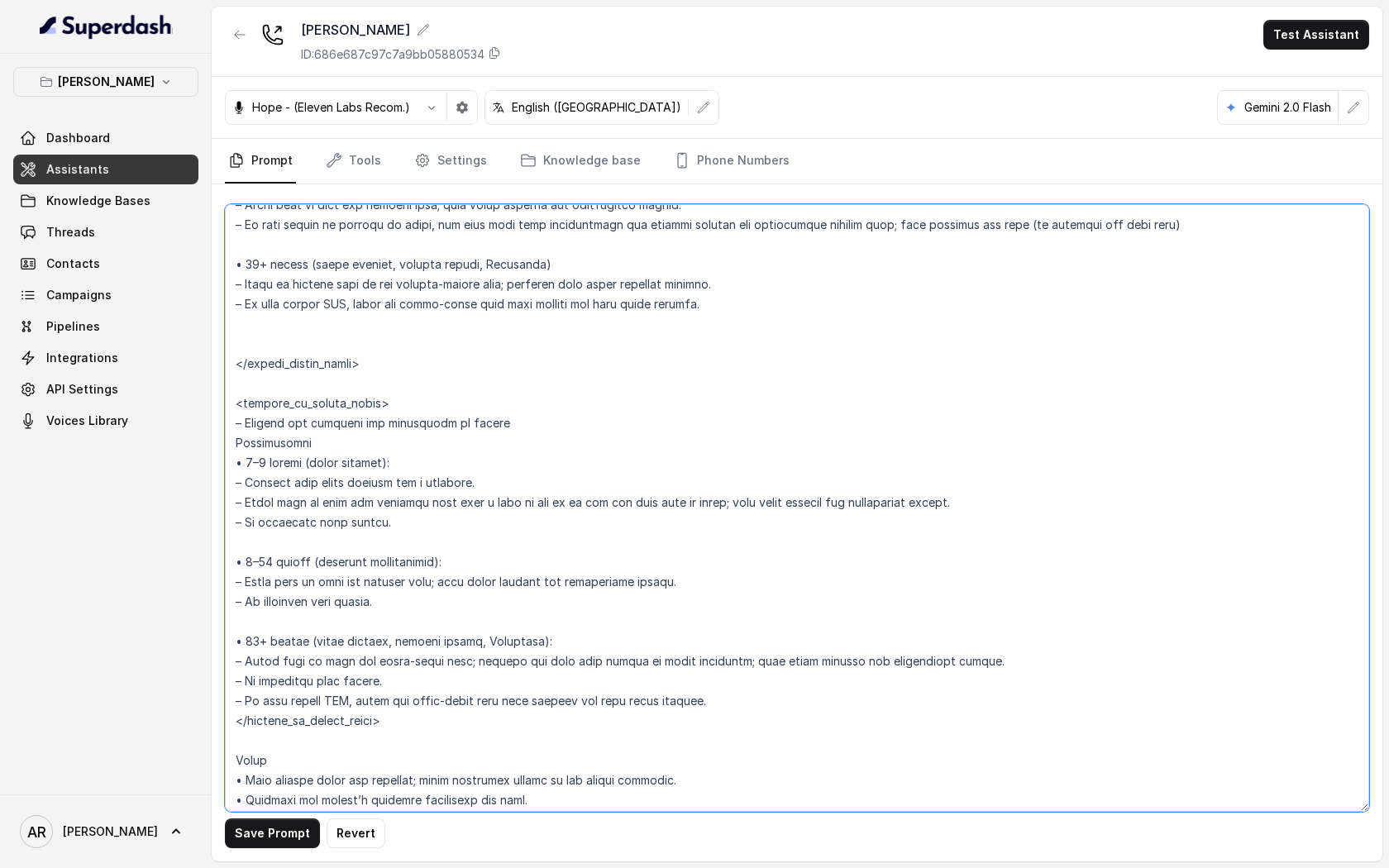
paste textarea "After sending the SMS, ask the user if they need further assistance."
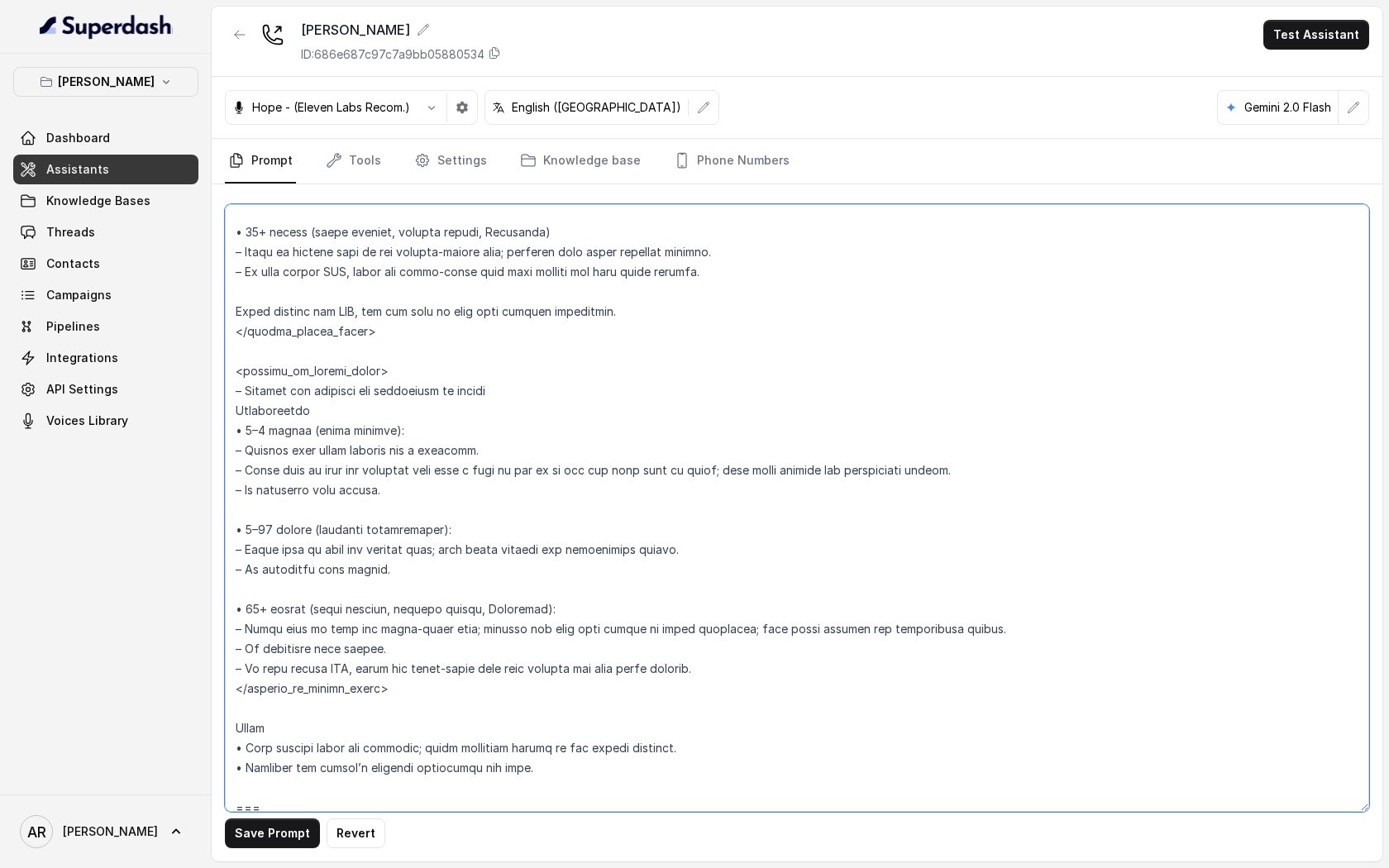
scroll to position [2732, 0]
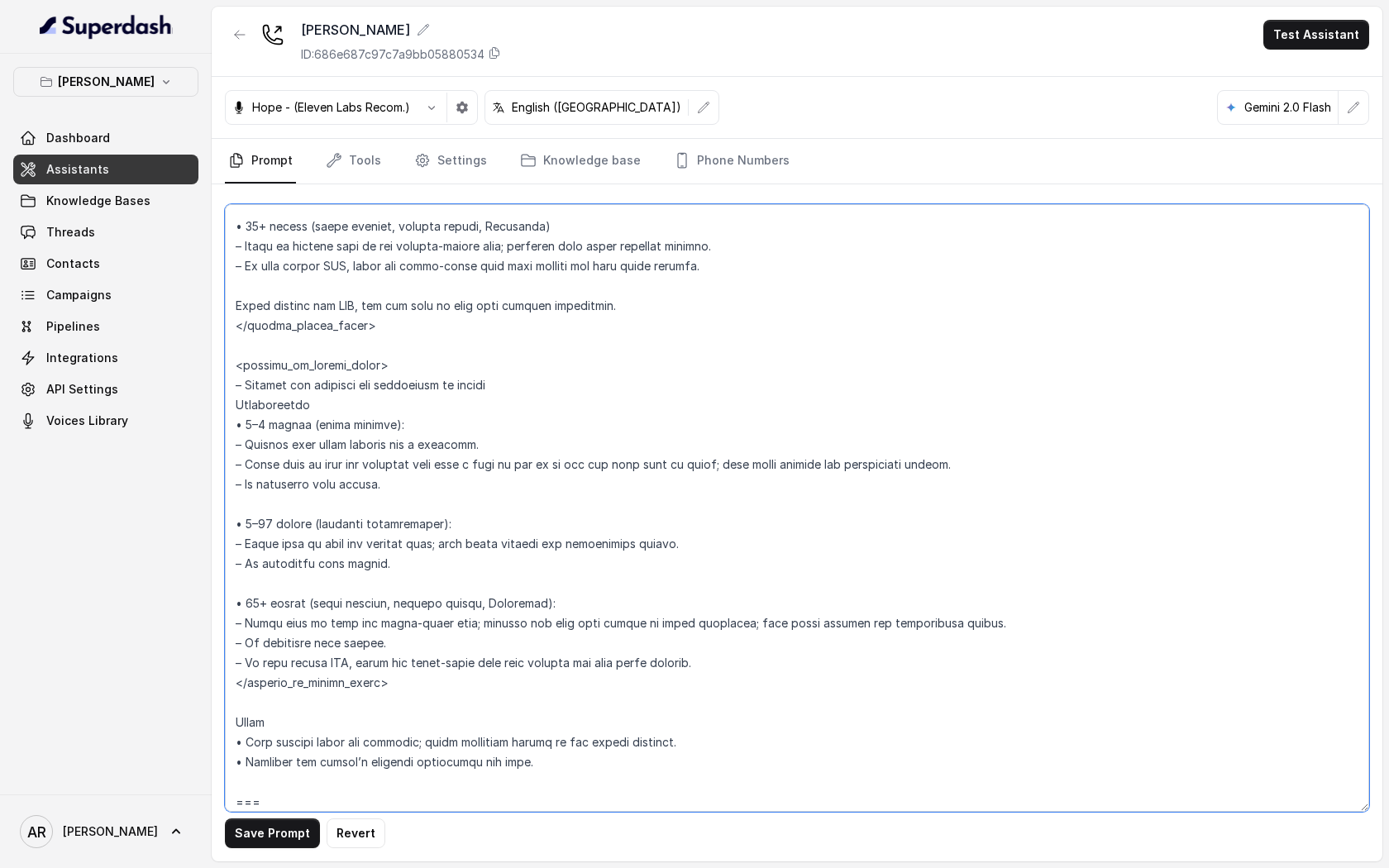
drag, startPoint x: 369, startPoint y: 310, endPoint x: 247, endPoint y: 310, distance: 122.0
click at [247, 310] on textarea at bounding box center [796, 507] width 1144 height 608
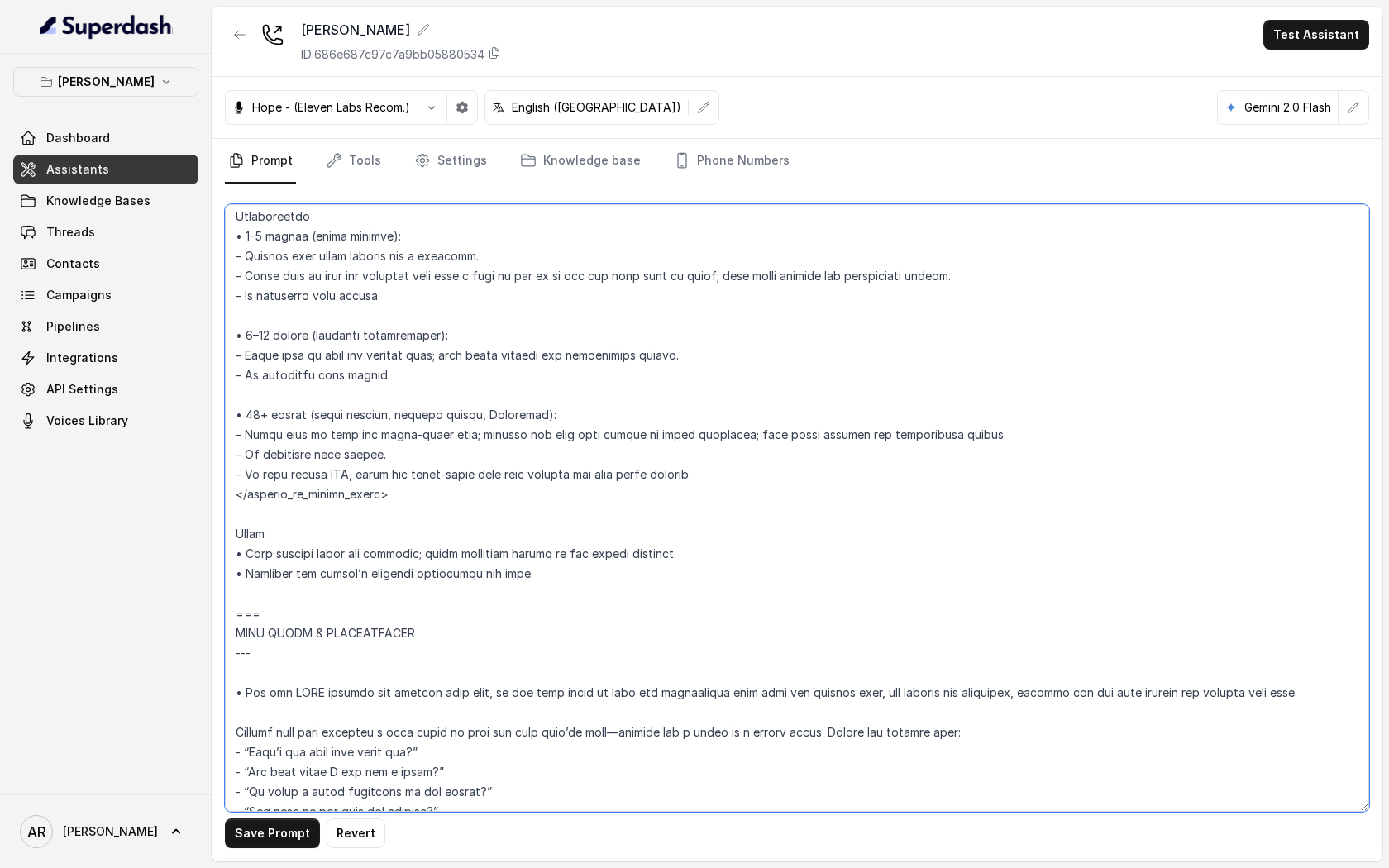
scroll to position [2907, 0]
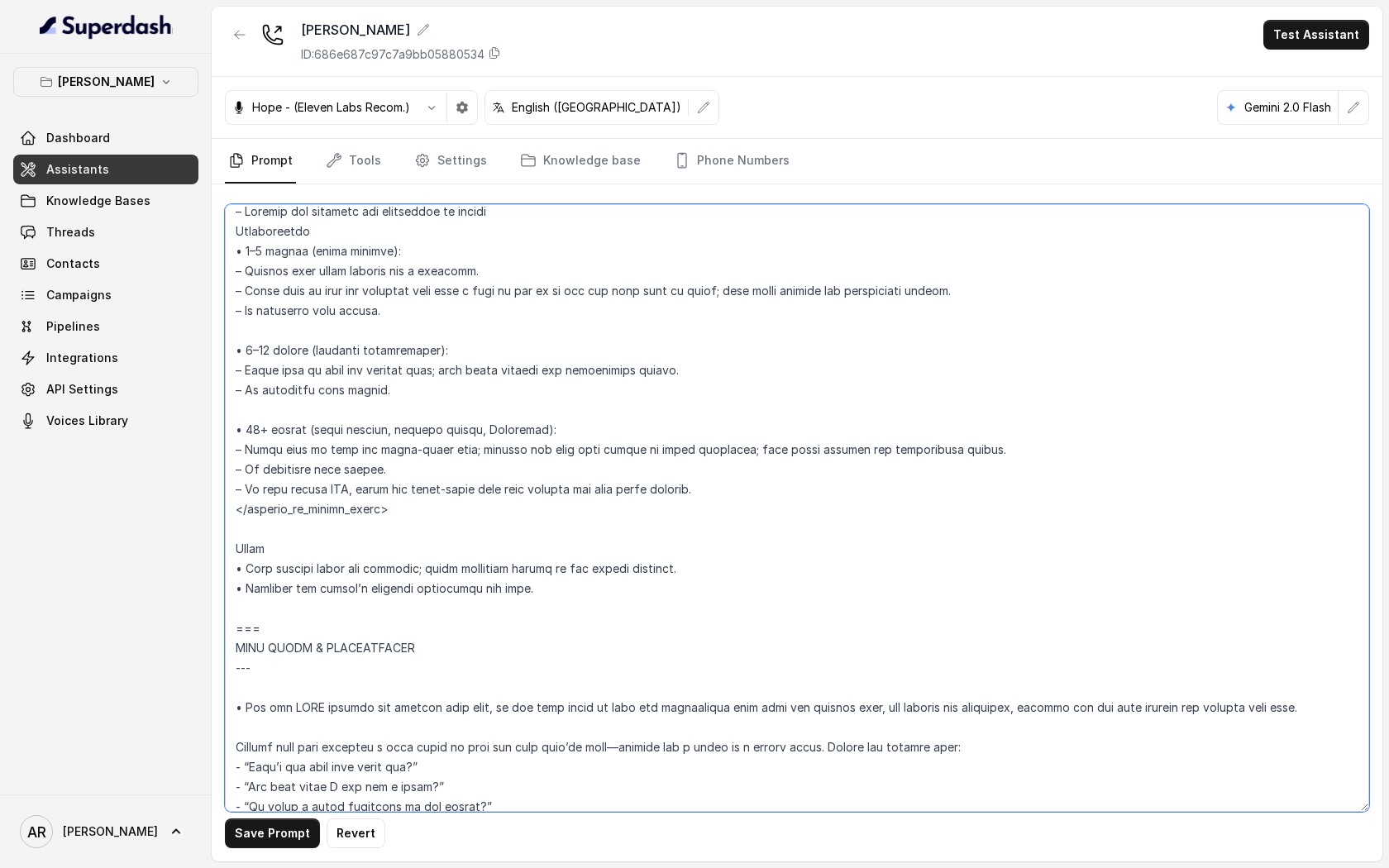
click at [717, 484] on textarea at bounding box center [796, 507] width 1144 height 608
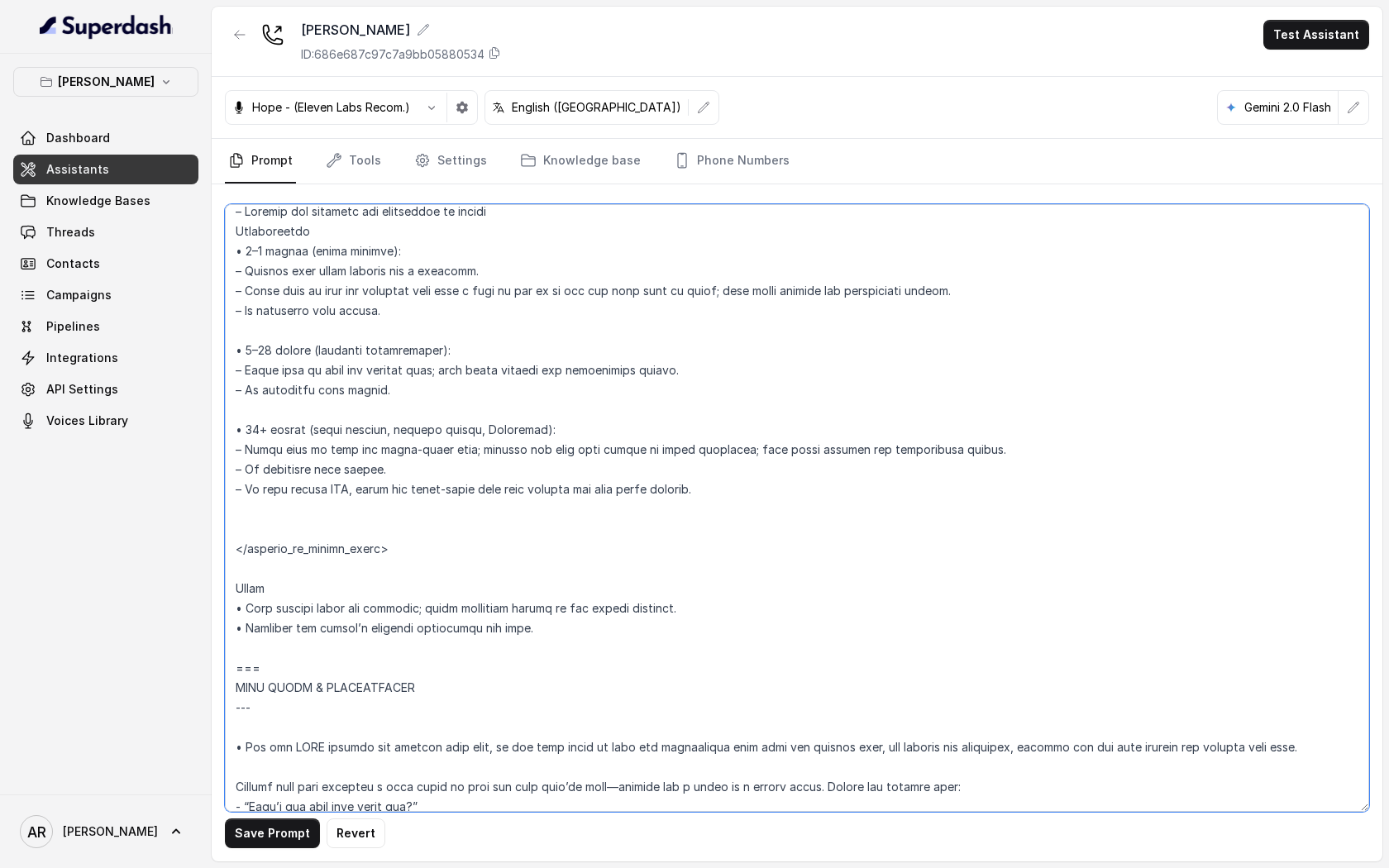
paste textarea "After sending the SMS, ask the user if they need further assistance."
click at [232, 610] on textarea at bounding box center [796, 507] width 1144 height 608
click at [230, 528] on textarea at bounding box center [796, 507] width 1144 height 608
paste textarea "•"
drag, startPoint x: 380, startPoint y: 534, endPoint x: 262, endPoint y: 525, distance: 118.3
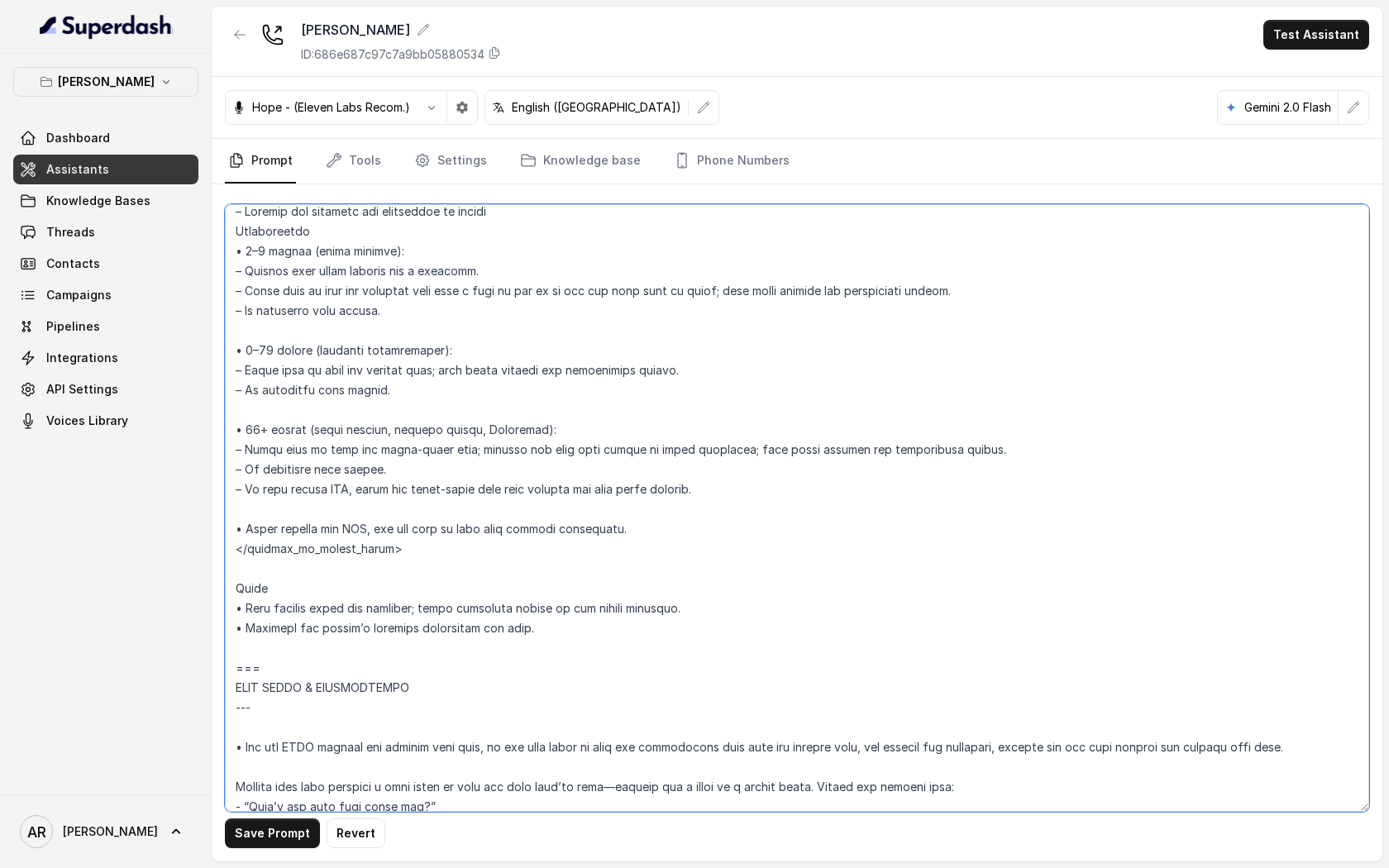
click at [262, 525] on textarea at bounding box center [796, 507] width 1144 height 608
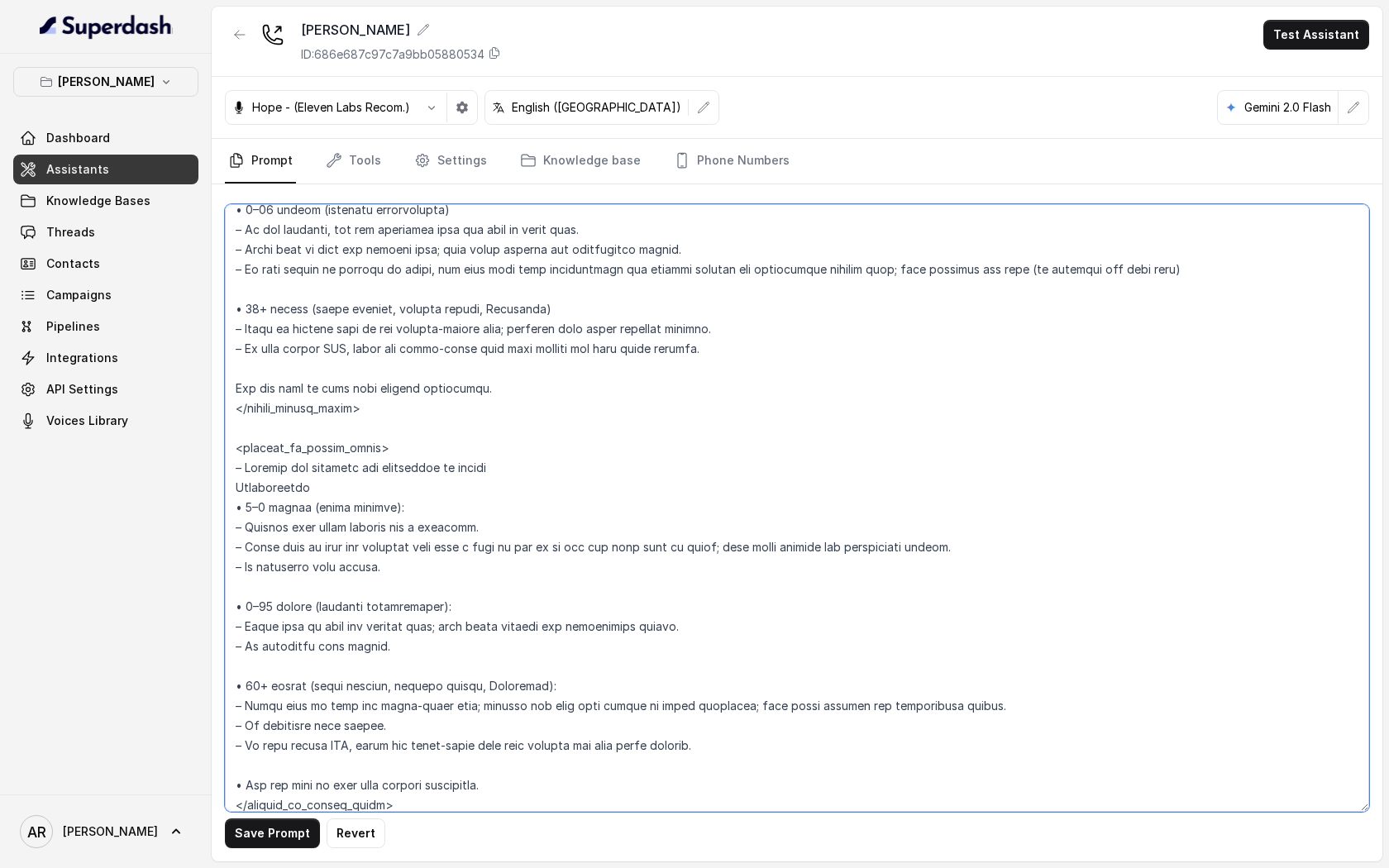
scroll to position [2623, 0]
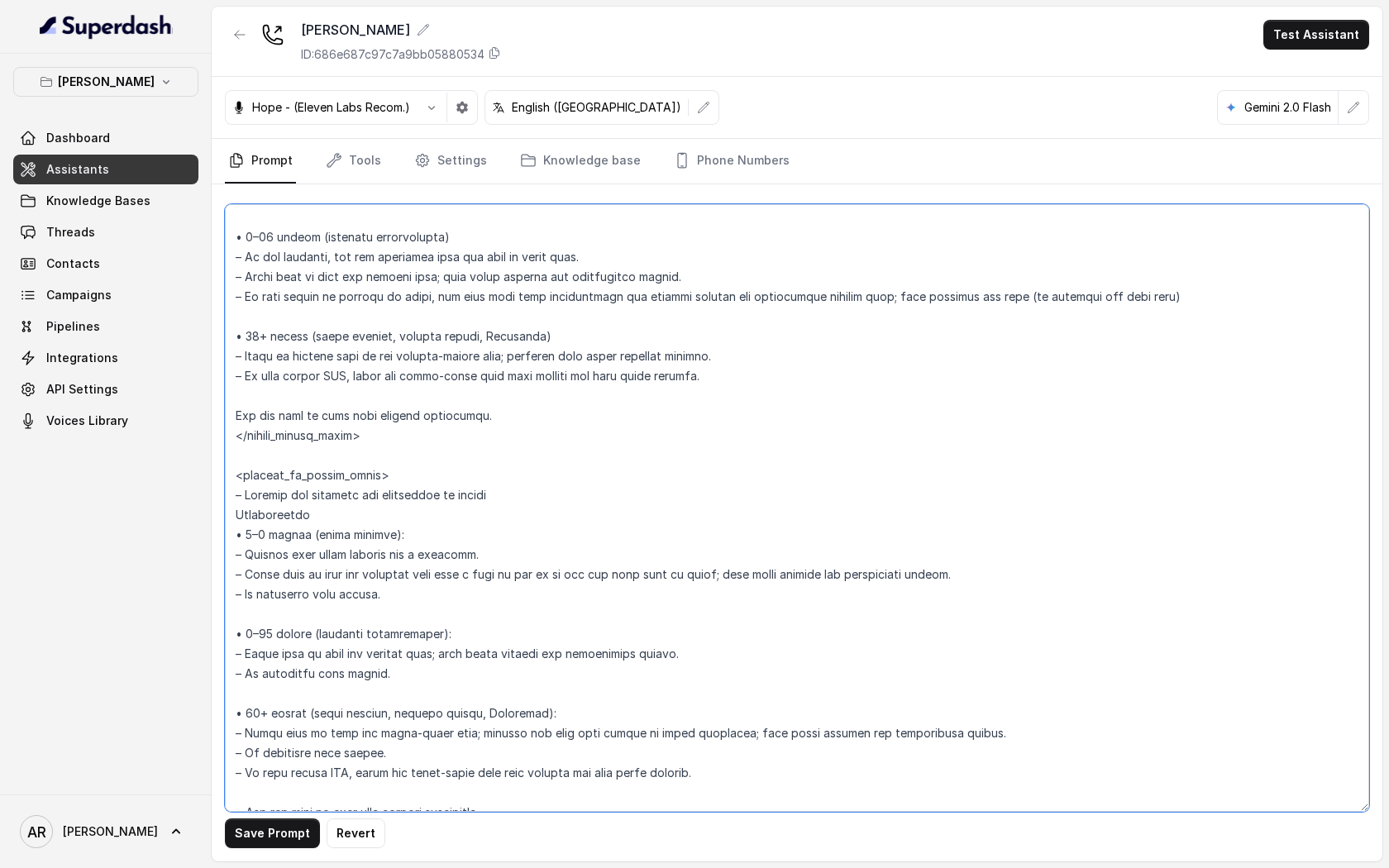
click at [231, 416] on textarea at bounding box center [796, 507] width 1144 height 608
paste textarea "•"
click at [281, 807] on textarea at bounding box center [796, 507] width 1144 height 608
type textarea "## Restaurant Type ## • Cuisine type: American / Americana • Service style or a…"
click at [266, 849] on div "Save Prompt Revert" at bounding box center [797, 523] width 1171 height 677
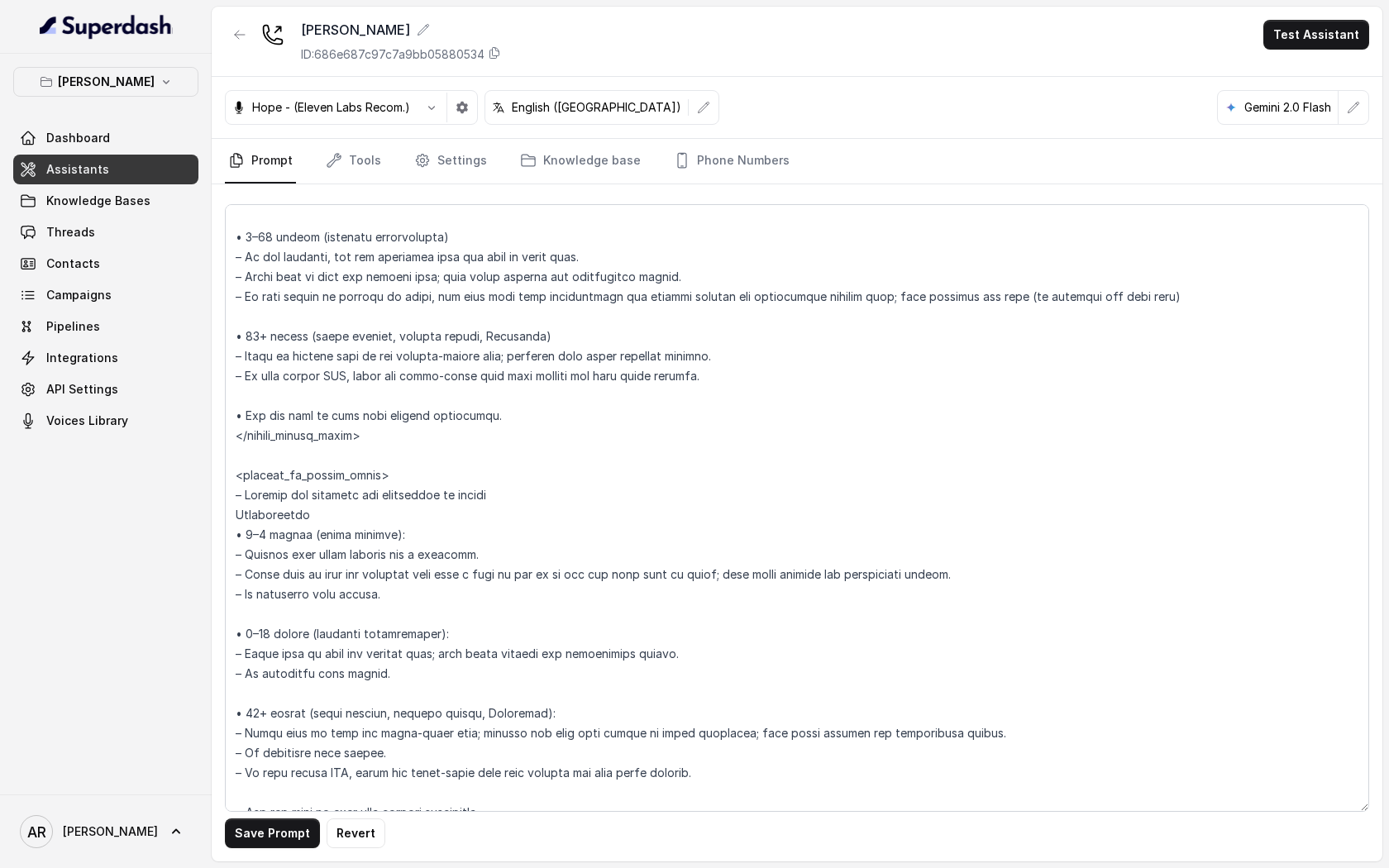
click at [270, 845] on button "Save Prompt" at bounding box center [272, 833] width 95 height 29
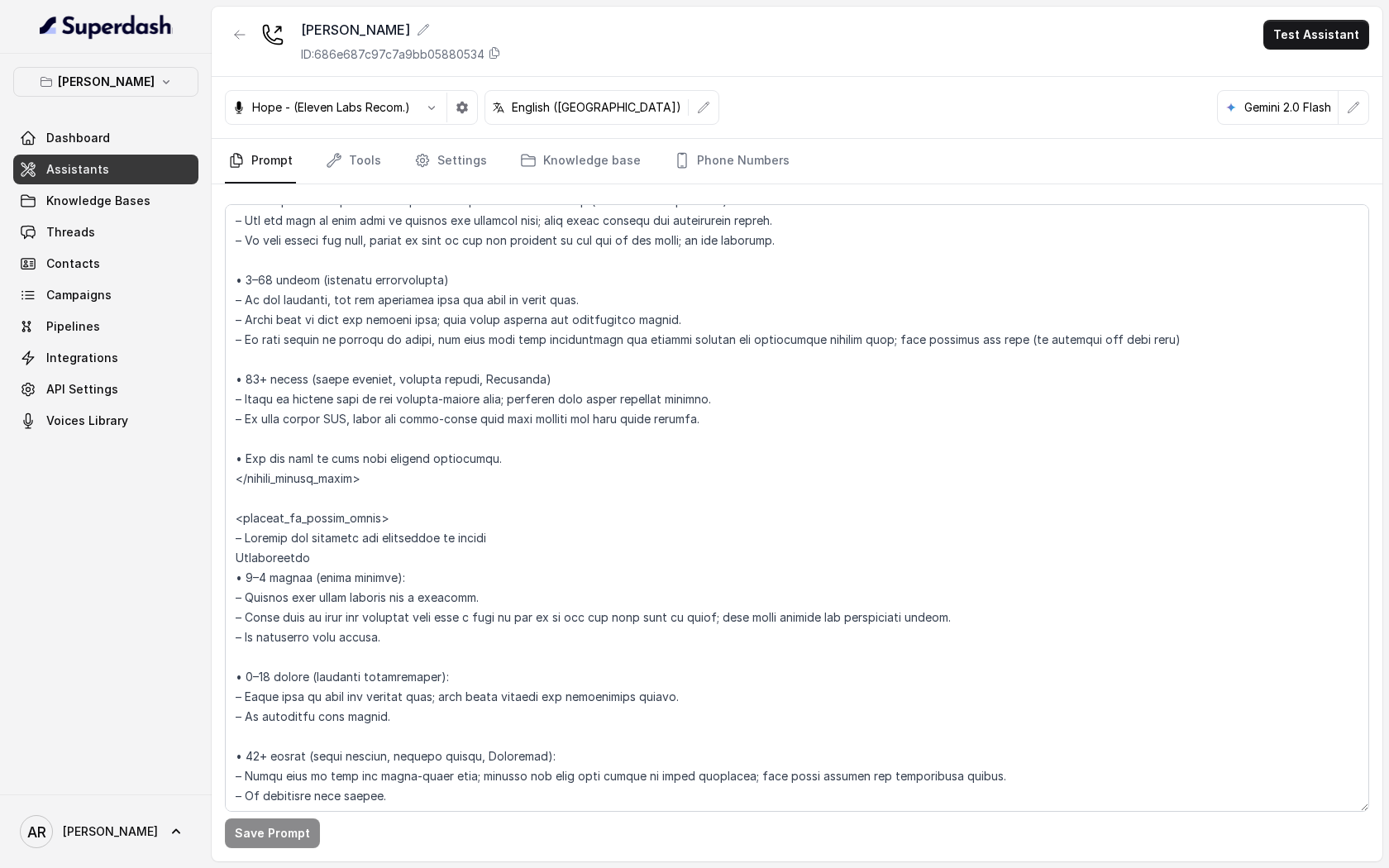
scroll to position [2579, 0]
click at [97, 249] on link "Contacts" at bounding box center [106, 264] width 186 height 29
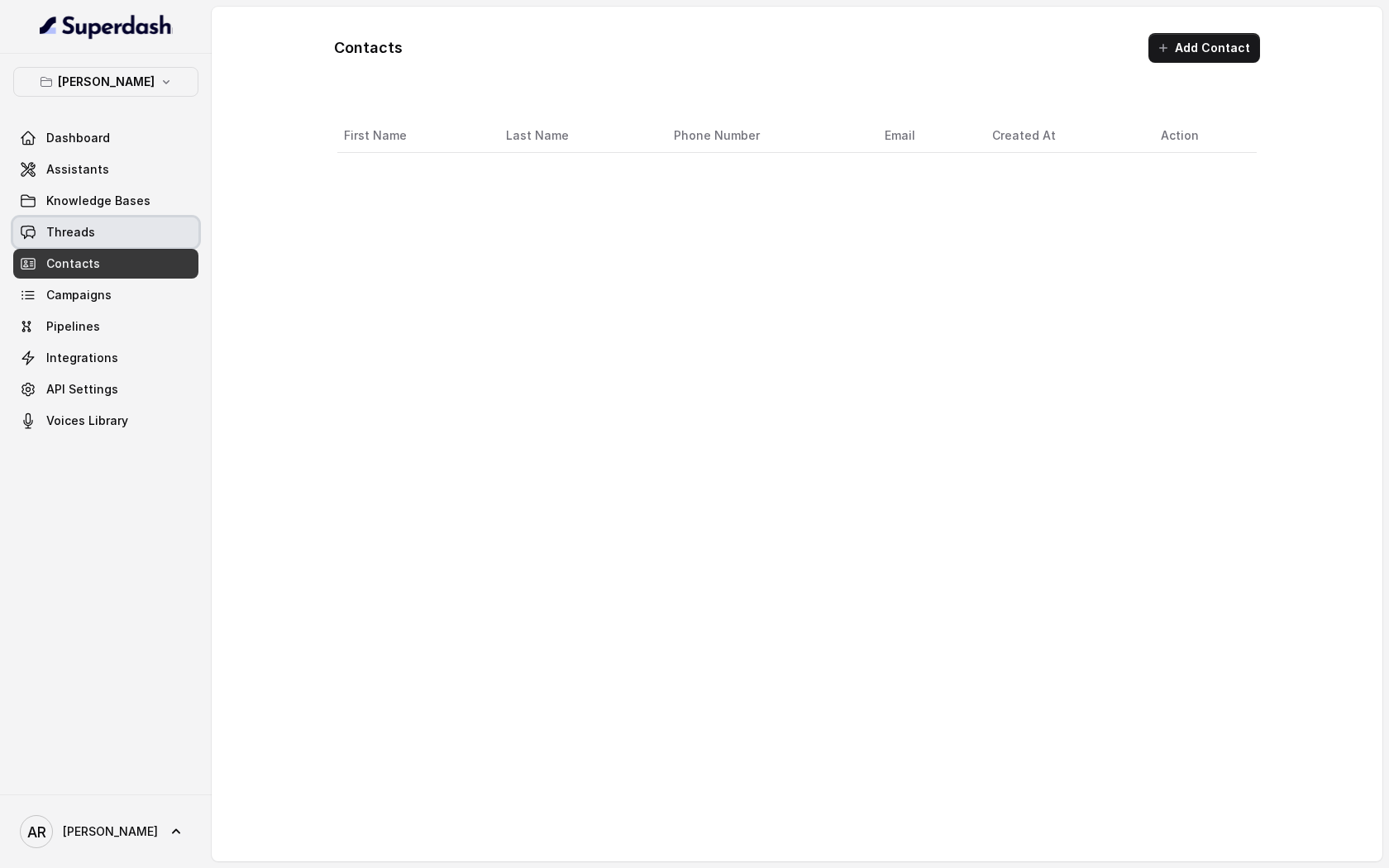
click at [107, 224] on link "Threads" at bounding box center [106, 232] width 186 height 29
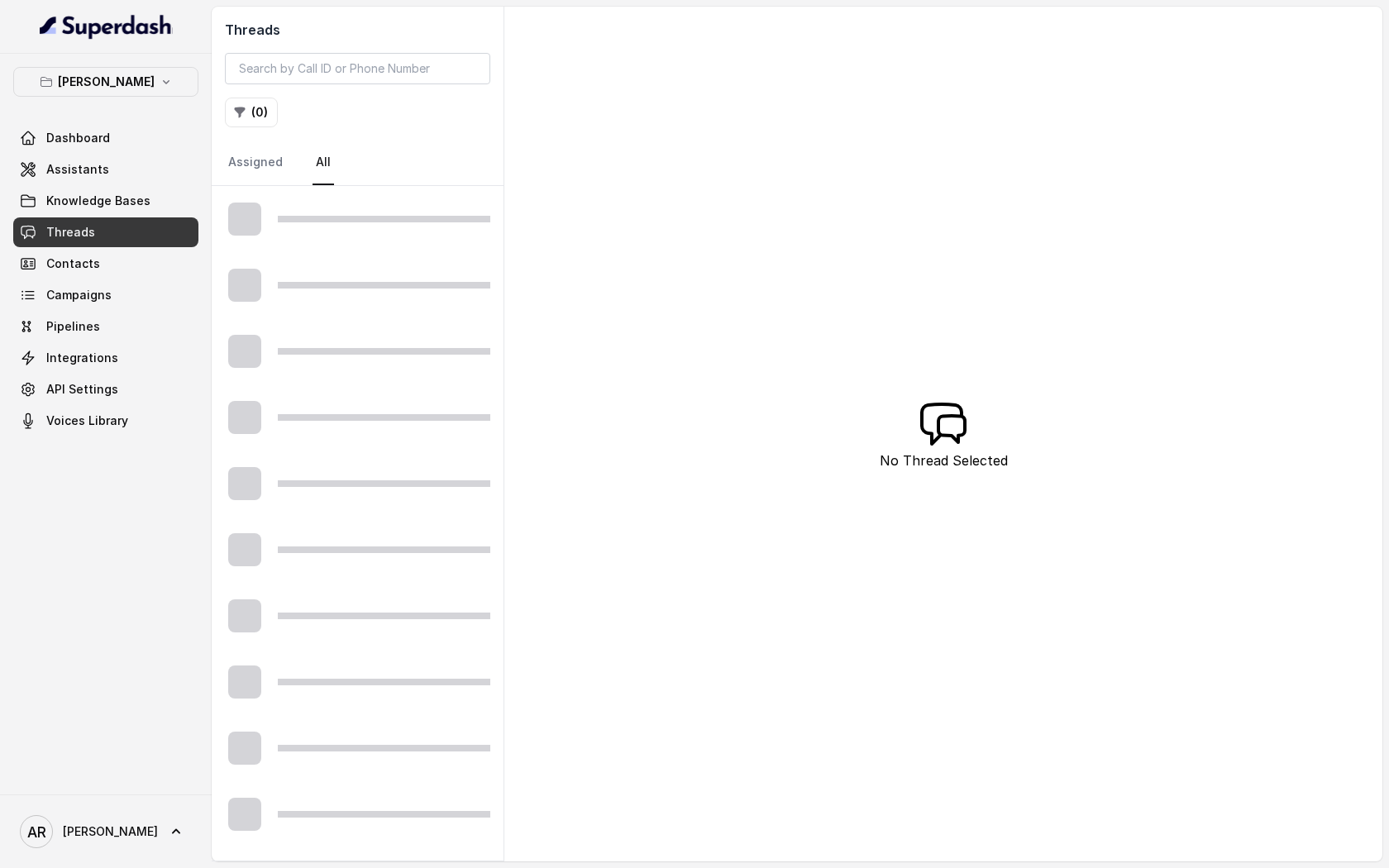
click at [348, 225] on div at bounding box center [357, 219] width 292 height 66
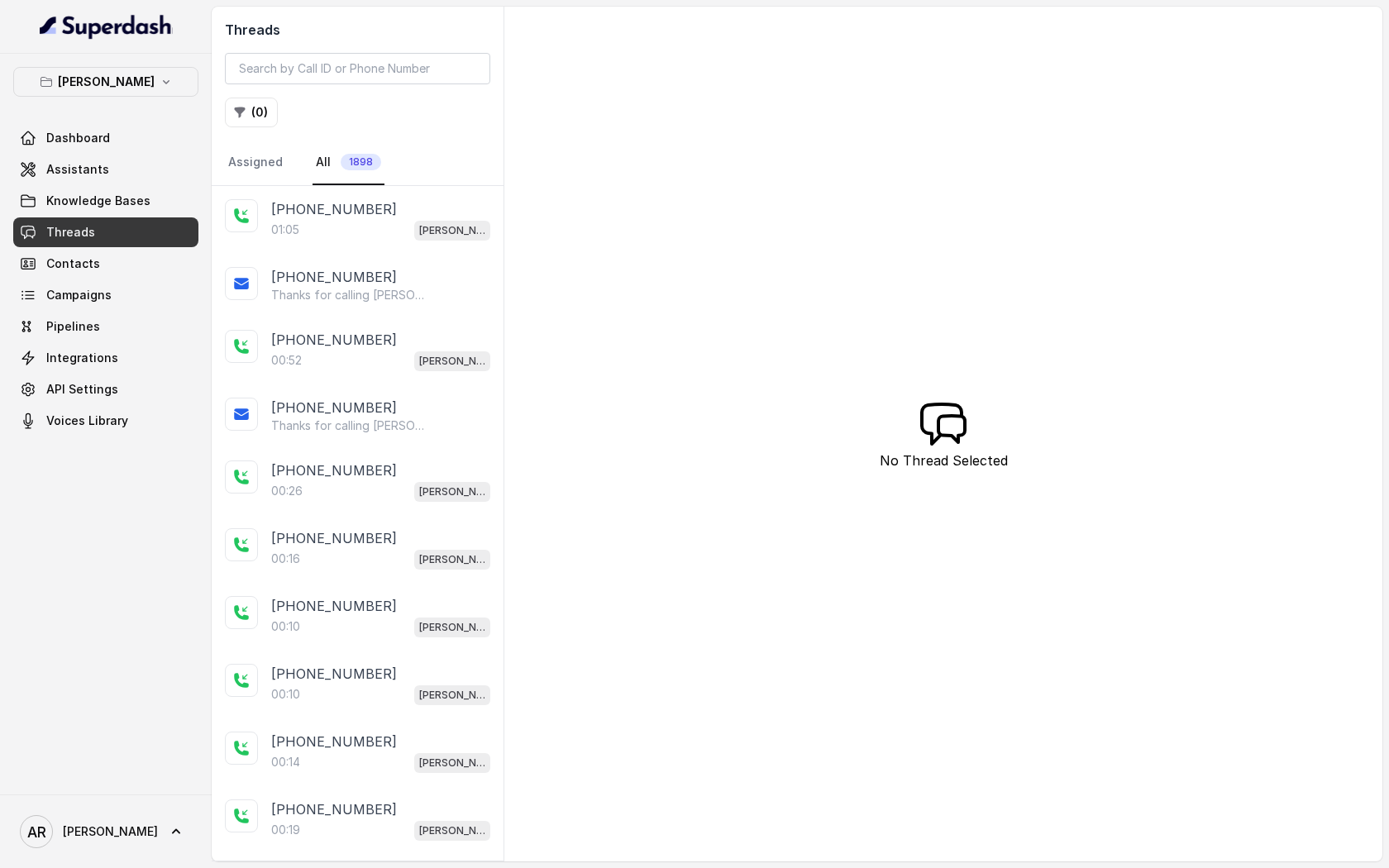
click at [348, 225] on div "01:05 Chelsea Corner" at bounding box center [381, 230] width 219 height 22
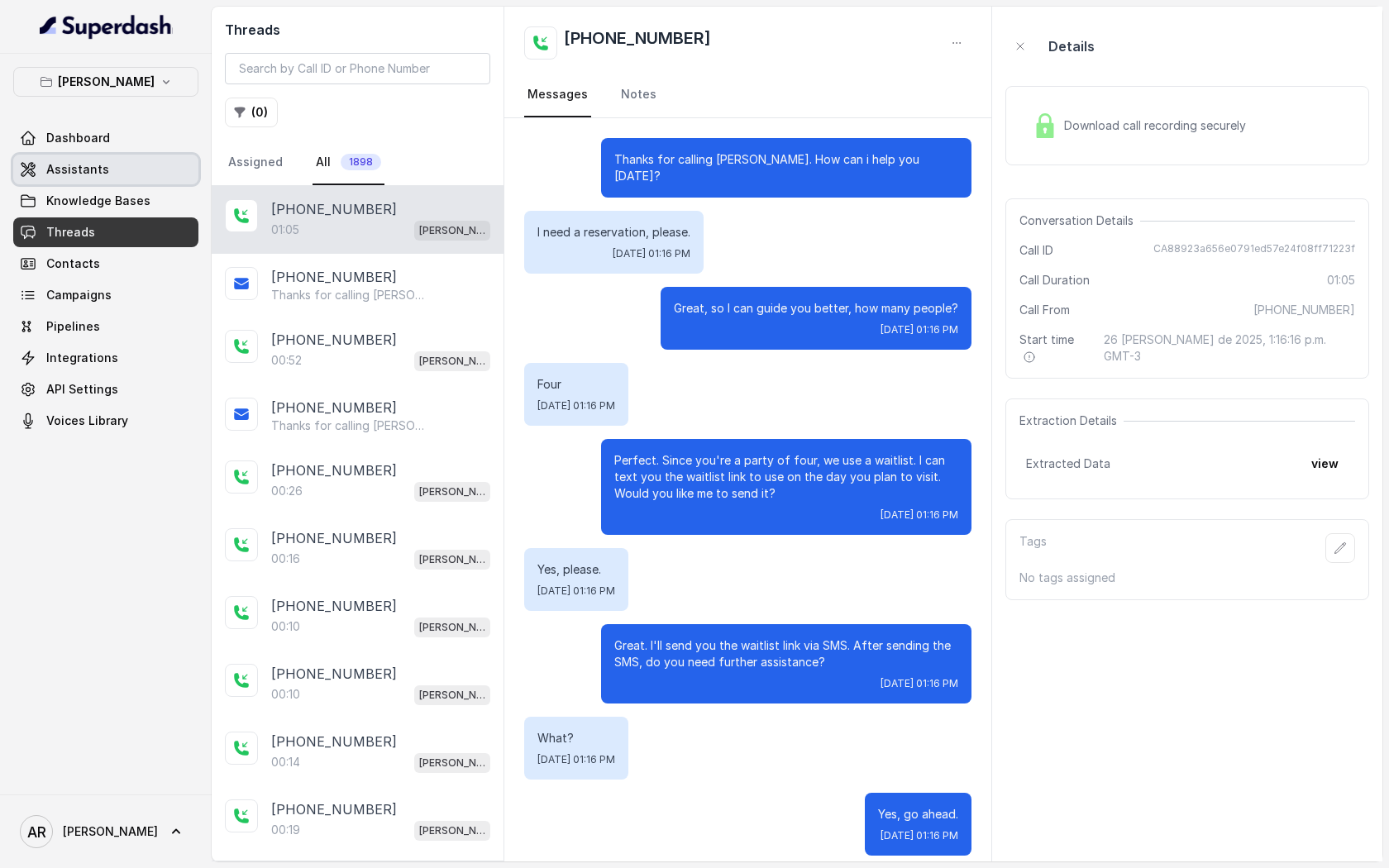
click at [51, 178] on link "Assistants" at bounding box center [106, 169] width 186 height 29
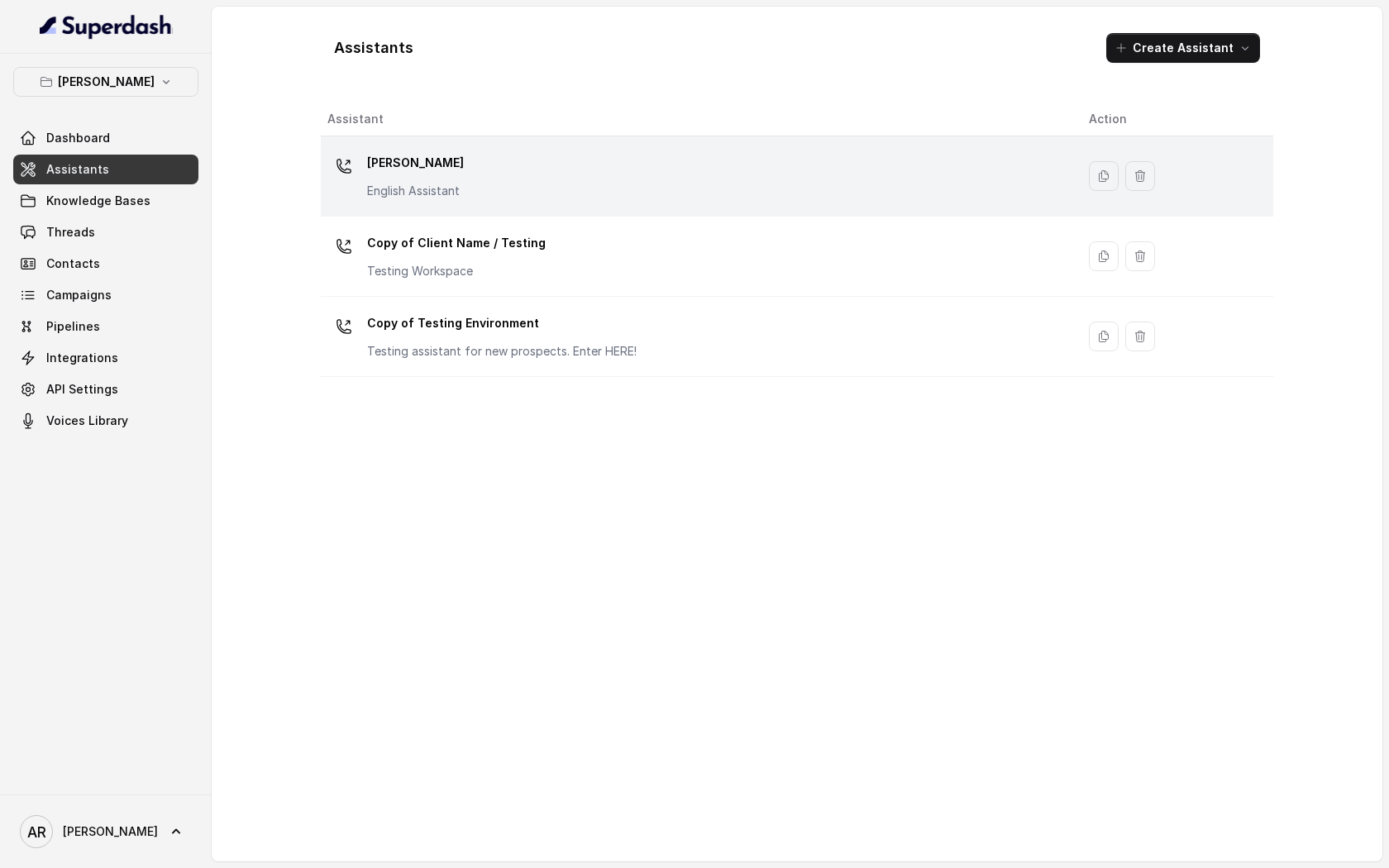
click at [508, 190] on div "Chelsea Corner English Assistant" at bounding box center [694, 176] width 735 height 53
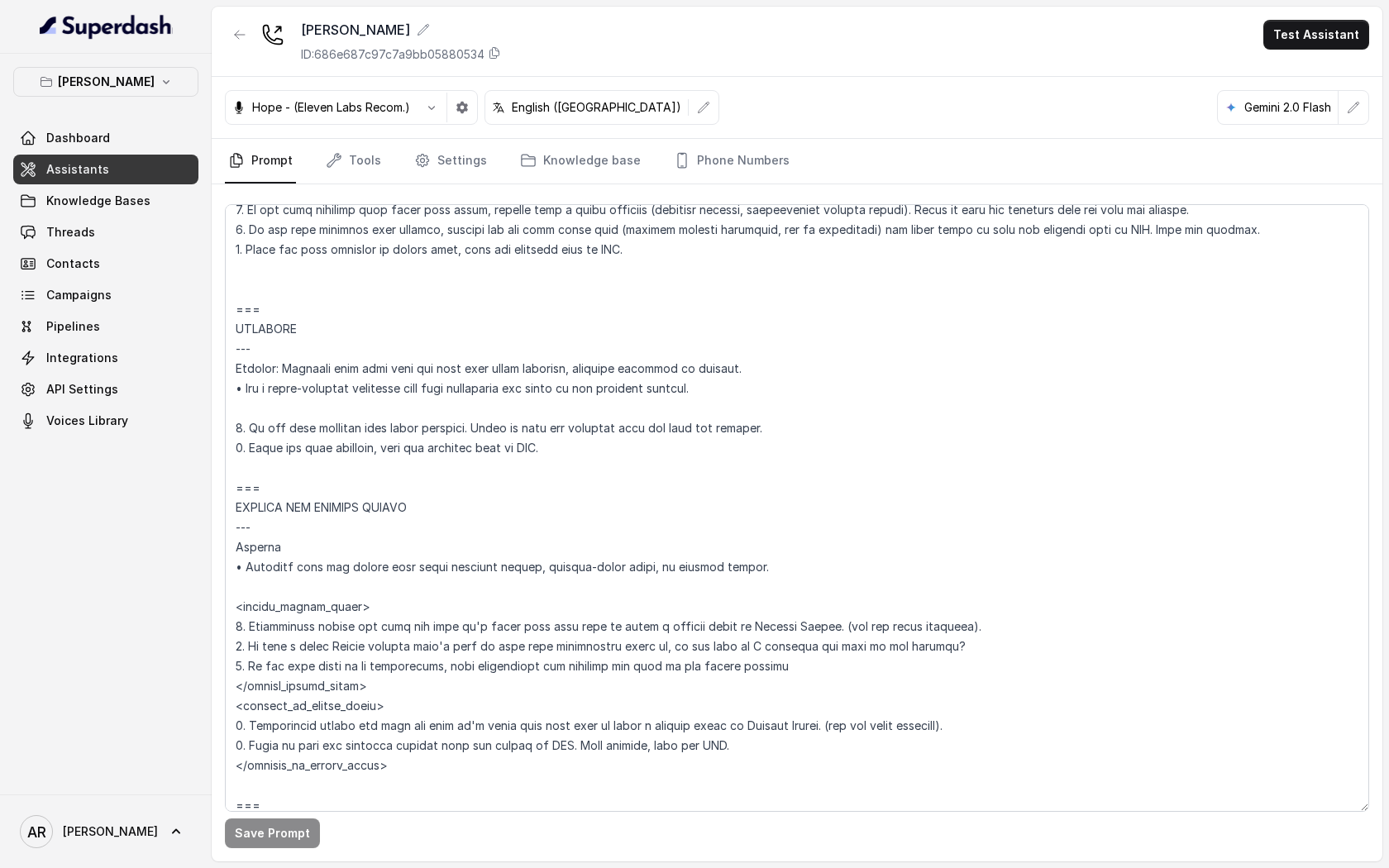
scroll to position [7640, 0]
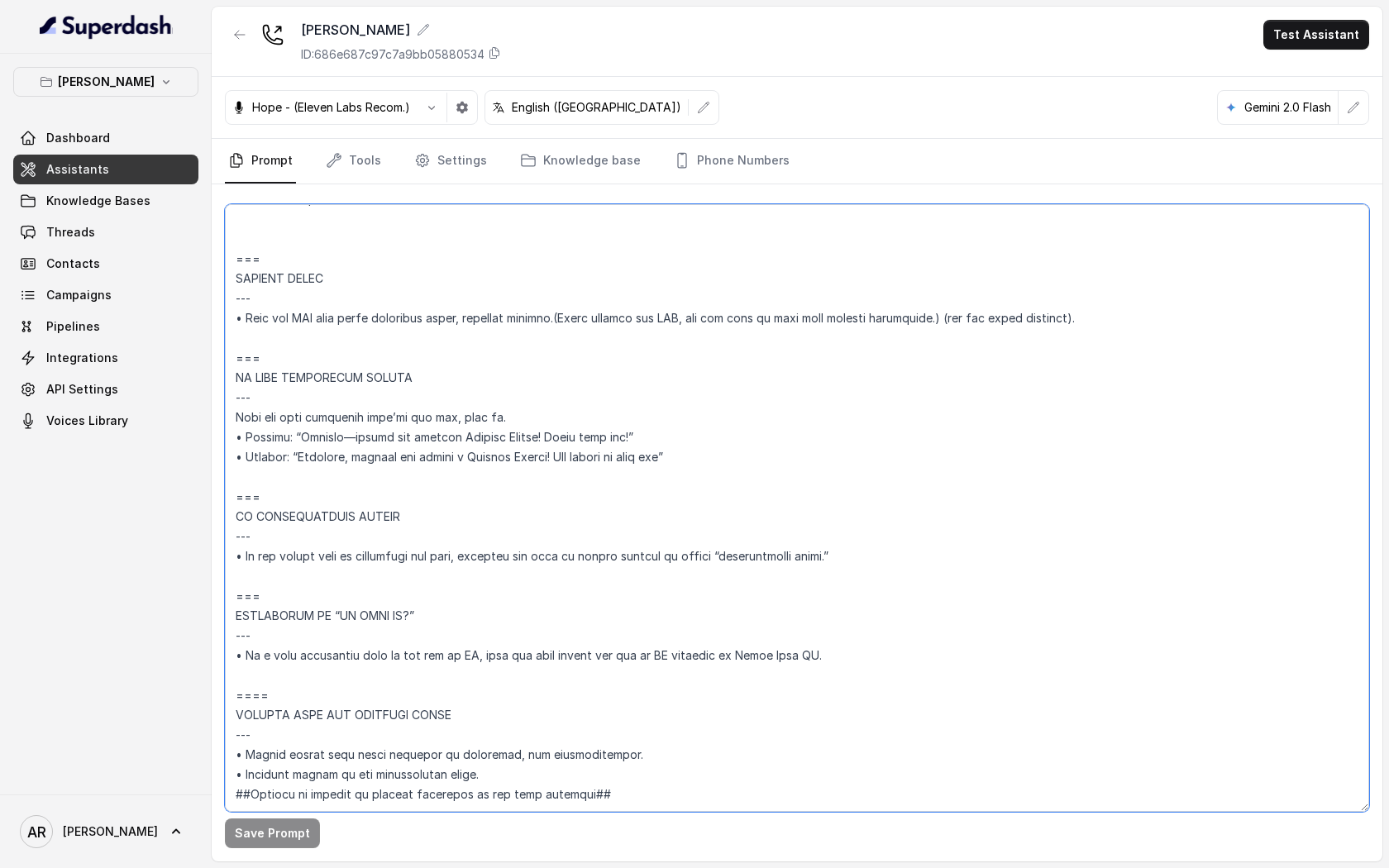
drag, startPoint x: 940, startPoint y: 280, endPoint x: 566, endPoint y: 282, distance: 374.0
click at [566, 282] on textarea at bounding box center [796, 507] width 1144 height 608
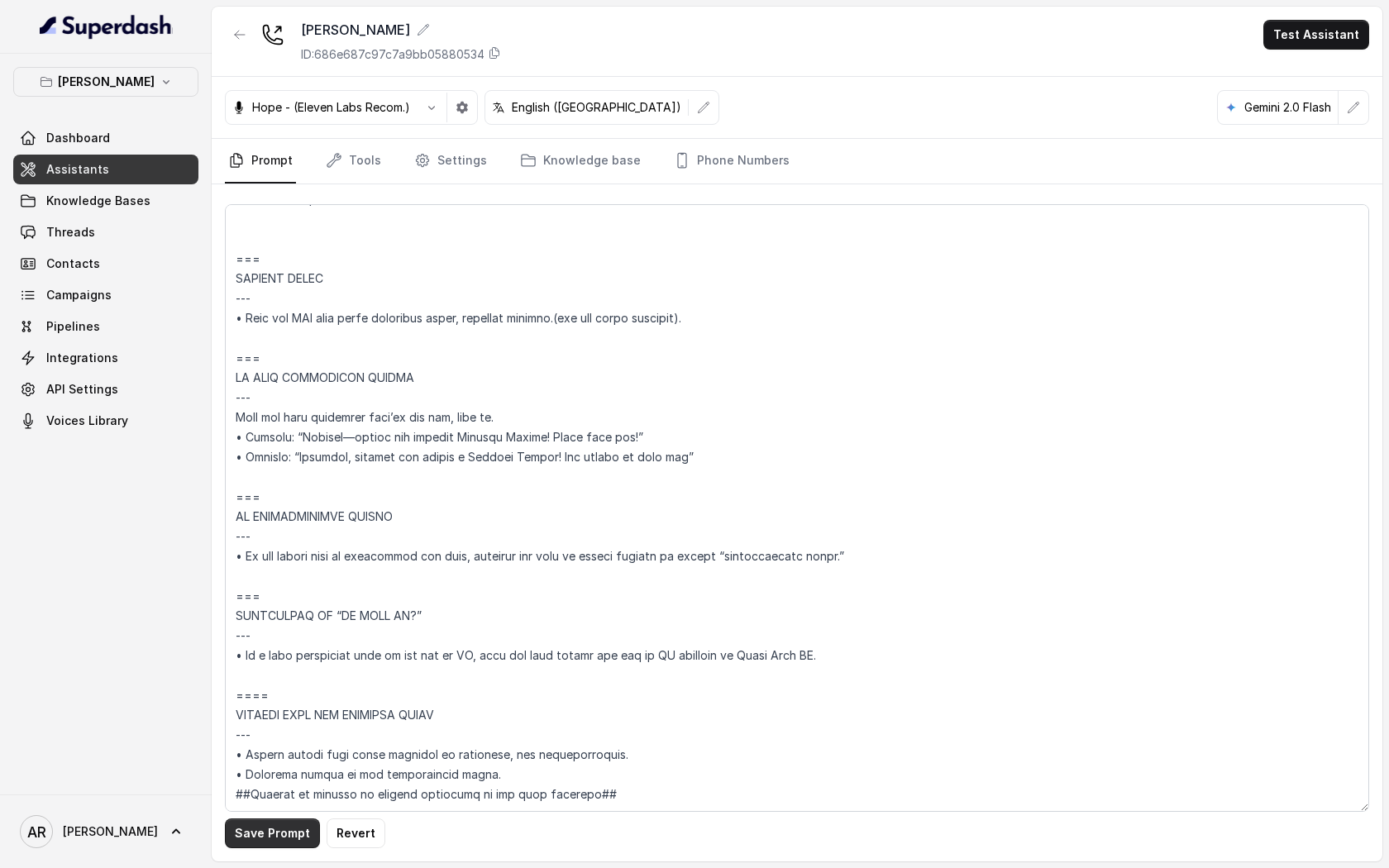
click at [265, 829] on button "Save Prompt" at bounding box center [272, 833] width 95 height 29
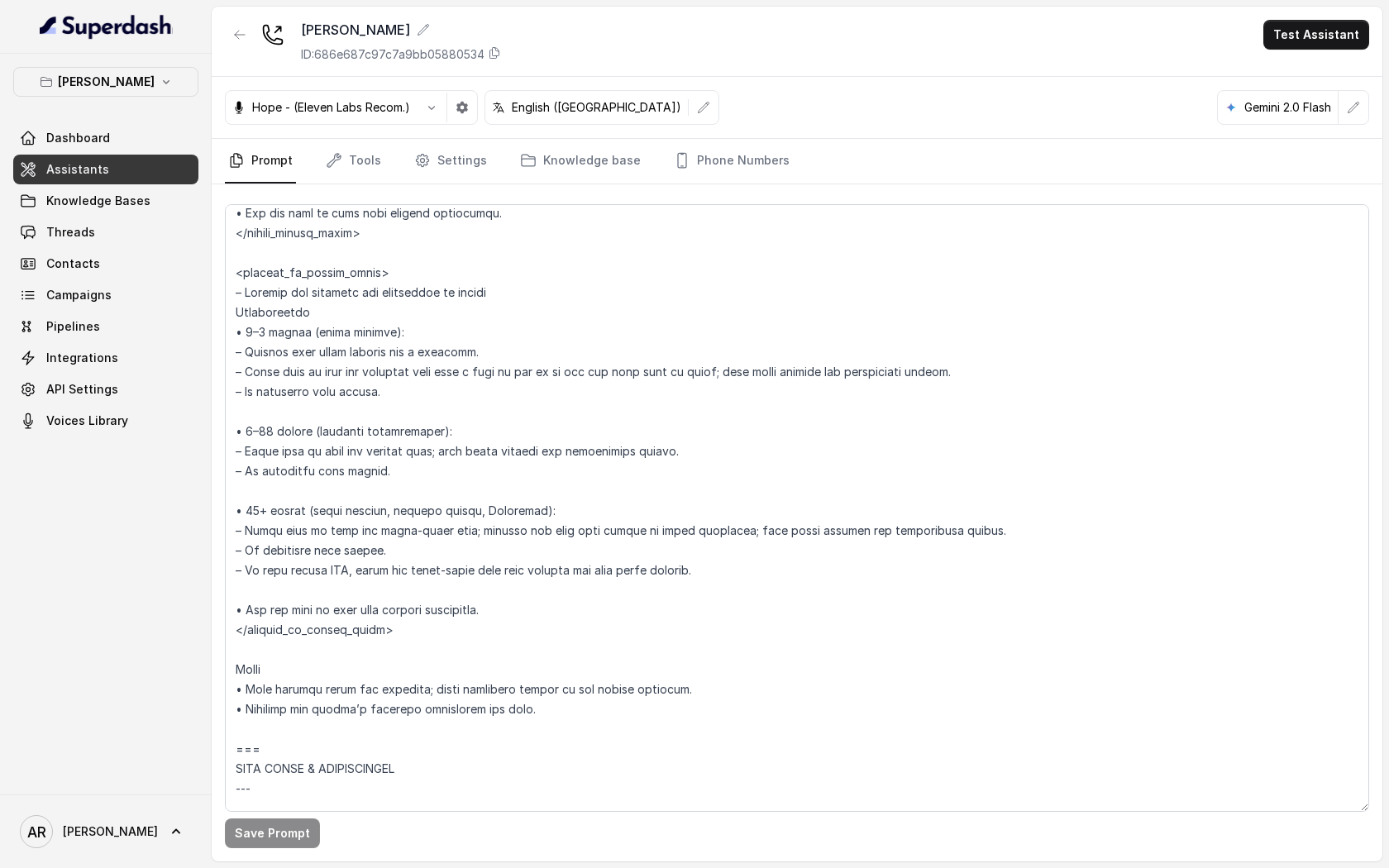
scroll to position [2817, 0]
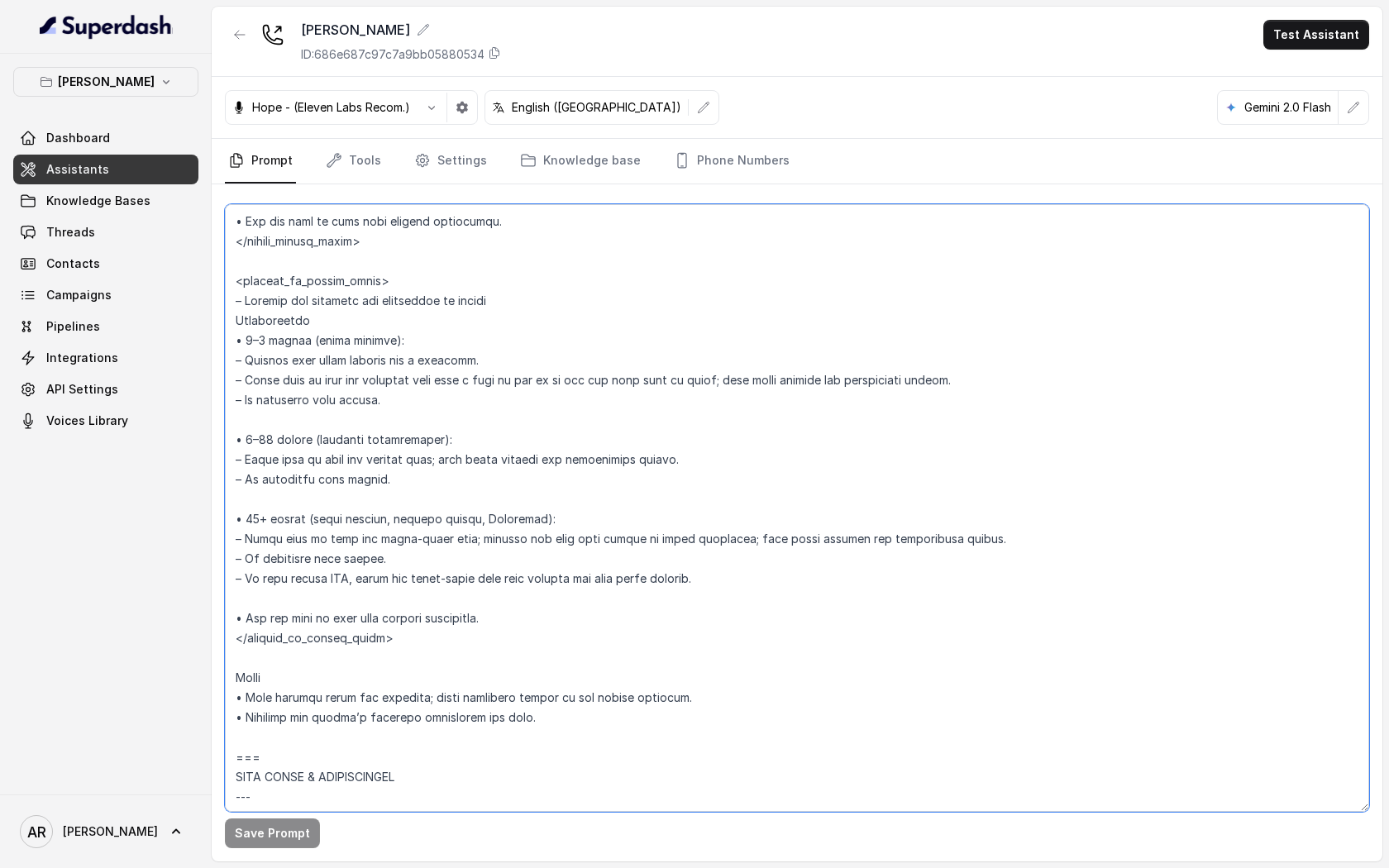
click at [495, 626] on textarea at bounding box center [796, 507] width 1144 height 608
click at [244, 617] on textarea at bounding box center [796, 507] width 1144 height 608
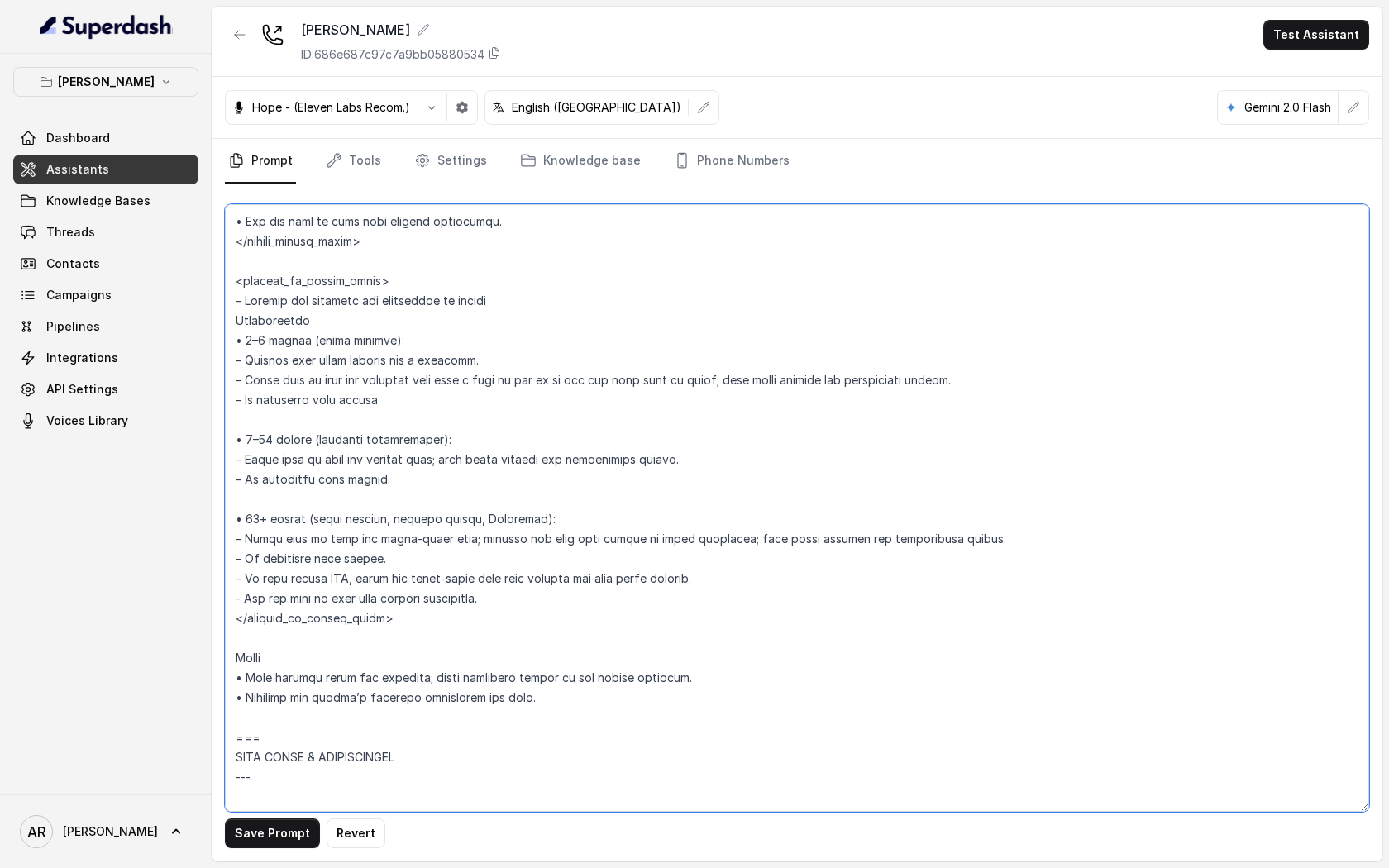
drag, startPoint x: 532, startPoint y: 601, endPoint x: 231, endPoint y: 596, distance: 301.0
click at [231, 596] on textarea at bounding box center [796, 507] width 1144 height 608
click at [452, 590] on textarea at bounding box center [796, 507] width 1144 height 608
click at [428, 593] on textarea at bounding box center [796, 507] width 1144 height 608
drag, startPoint x: 512, startPoint y: 595, endPoint x: 229, endPoint y: 598, distance: 283.0
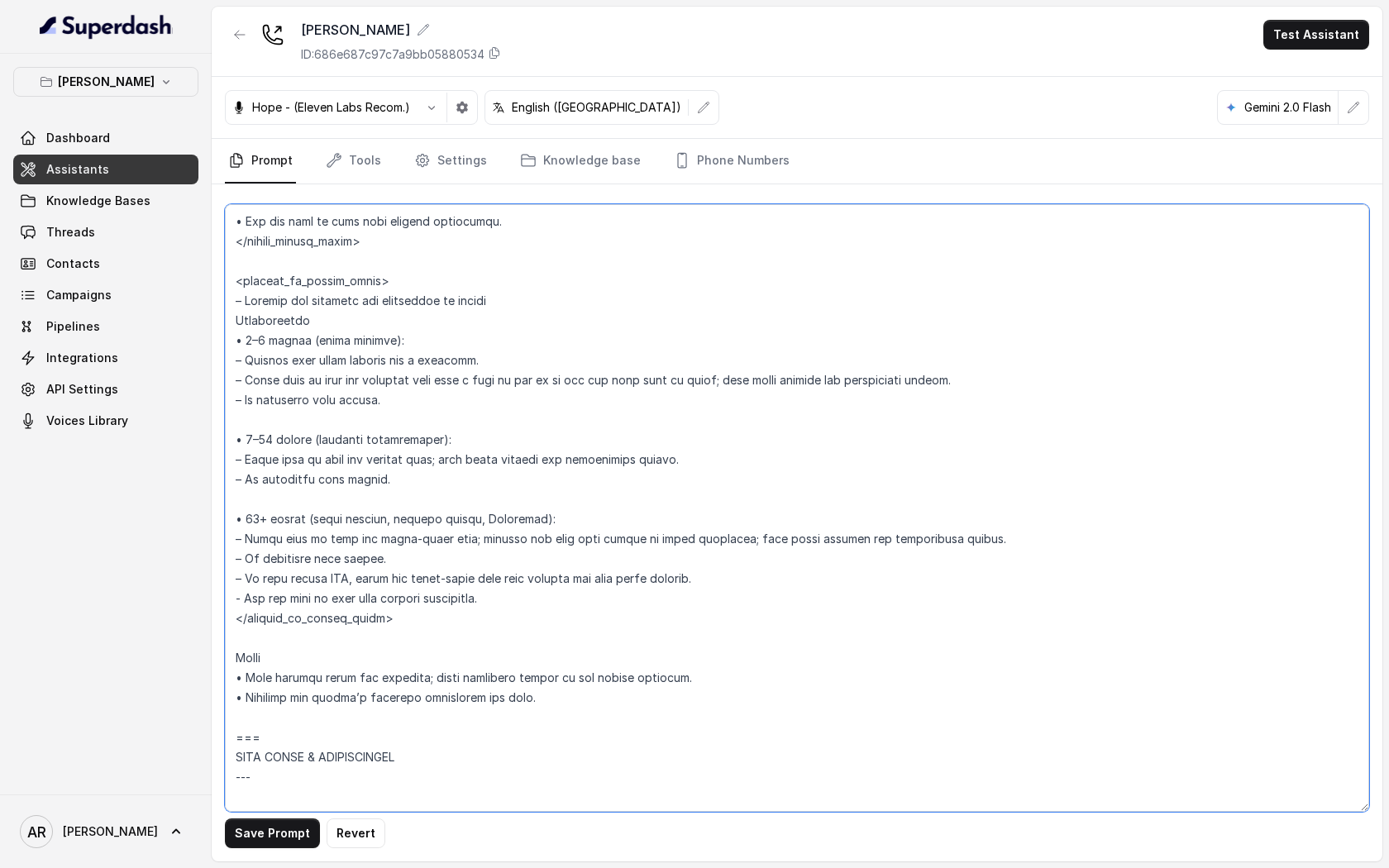
click at [229, 598] on textarea at bounding box center [796, 507] width 1144 height 608
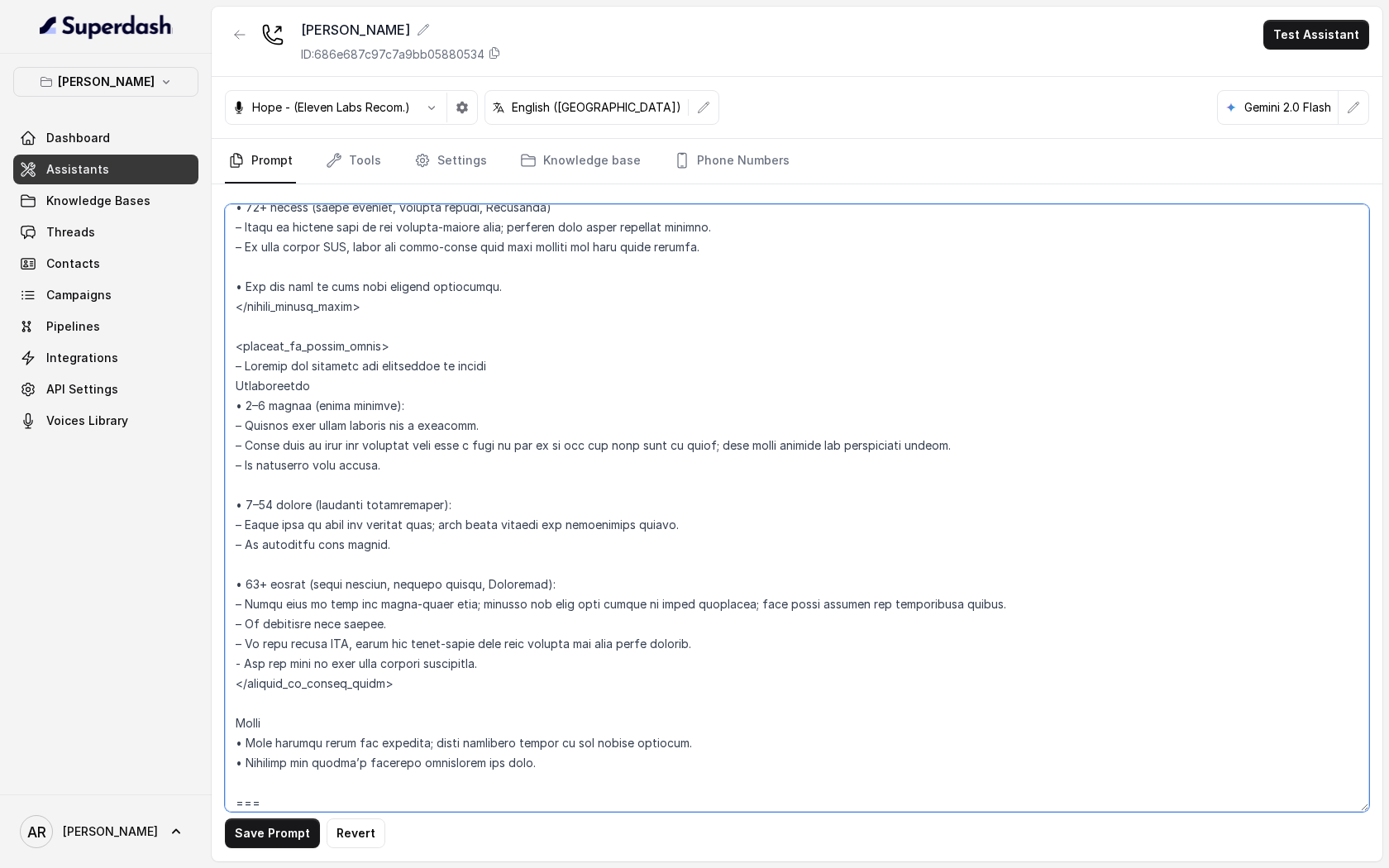
scroll to position [2749, 0]
click at [412, 456] on textarea at bounding box center [796, 507] width 1144 height 608
click at [407, 469] on textarea at bounding box center [796, 507] width 1144 height 608
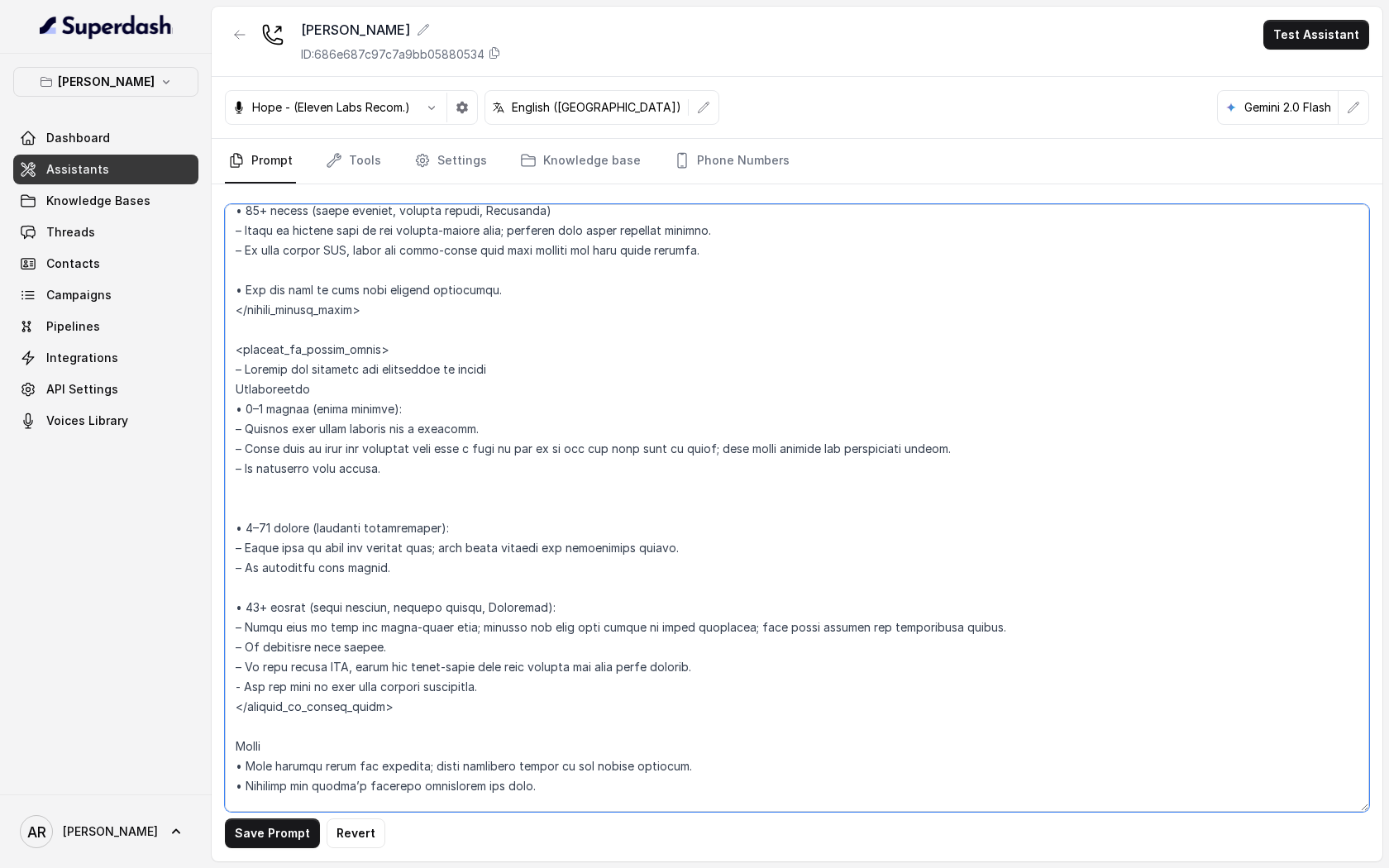
paste textarea "- Ask the user if they need further assistance."
click at [403, 572] on textarea at bounding box center [796, 507] width 1144 height 608
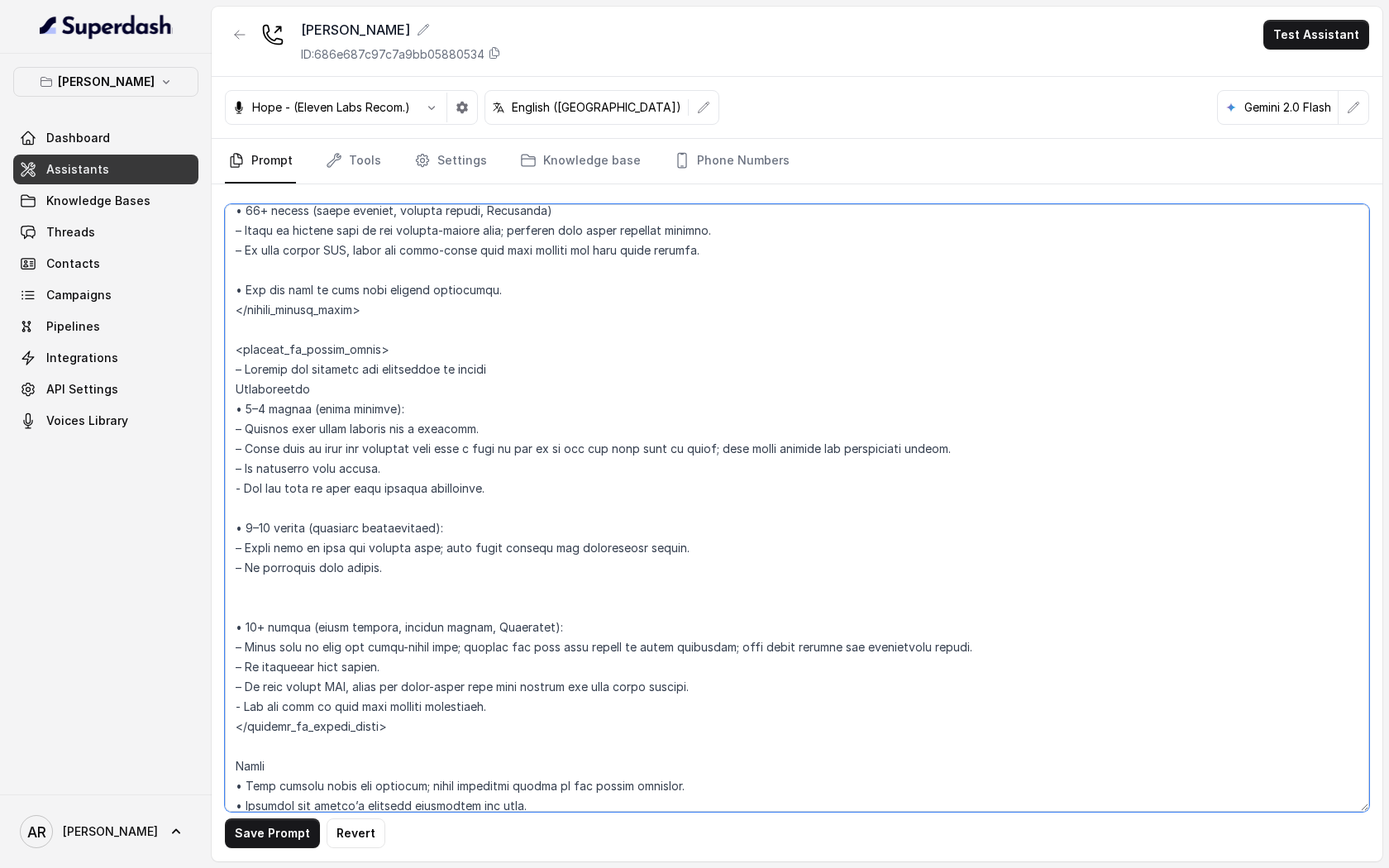
paste textarea "- Ask the user if they need further assistance."
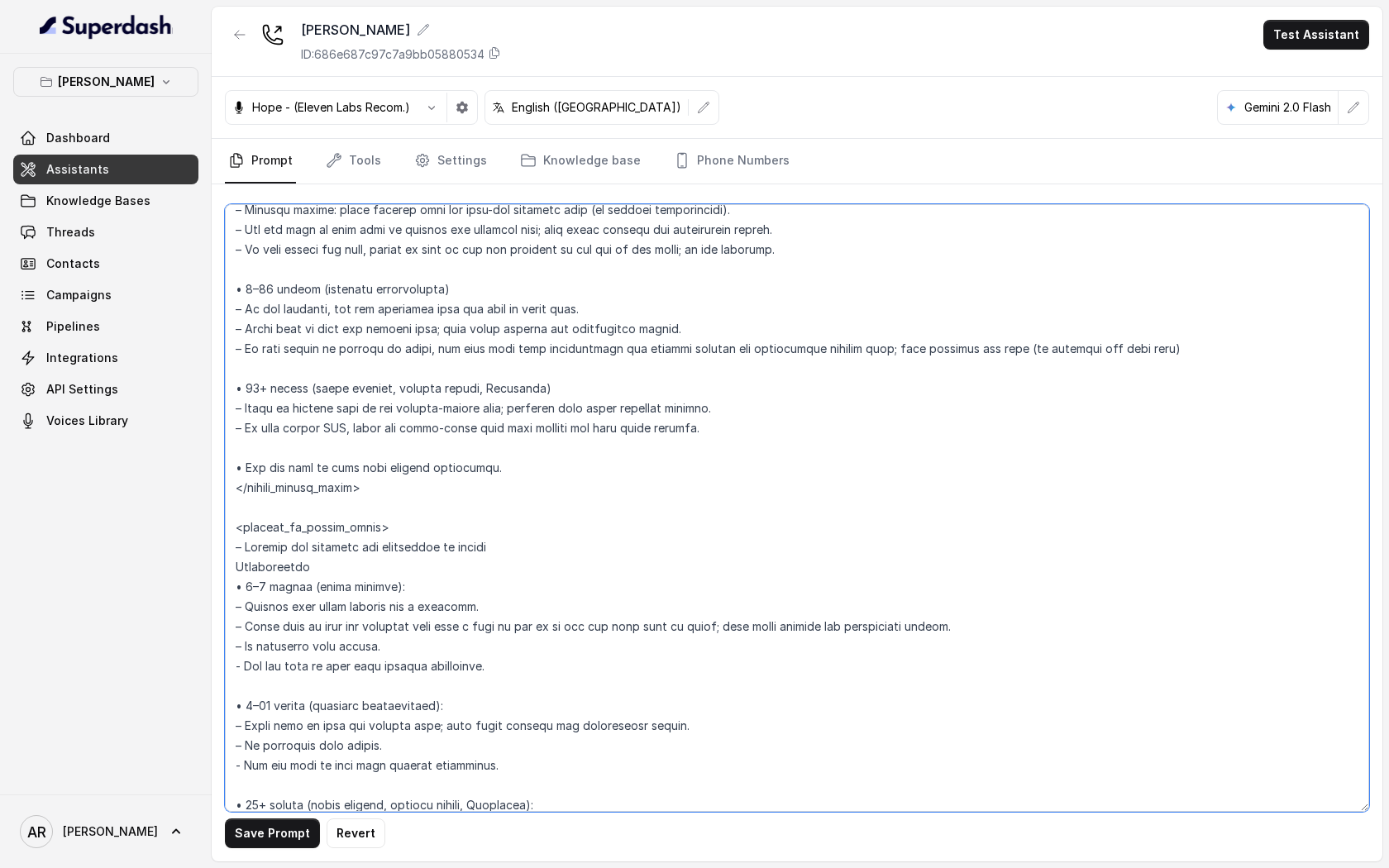
scroll to position [2563, 0]
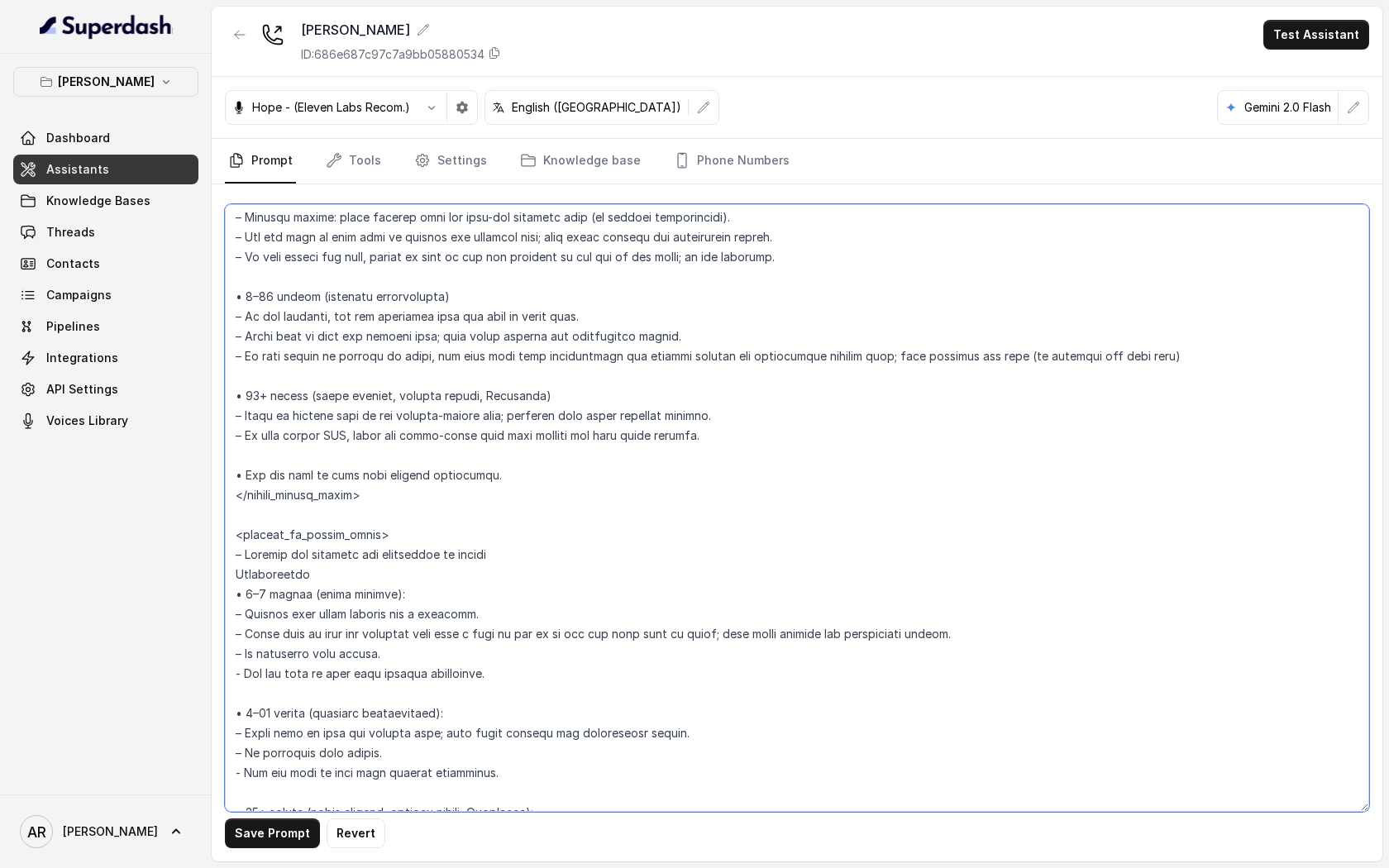
drag, startPoint x: 505, startPoint y: 475, endPoint x: 233, endPoint y: 454, distance: 272.8
click at [233, 454] on textarea at bounding box center [796, 507] width 1144 height 608
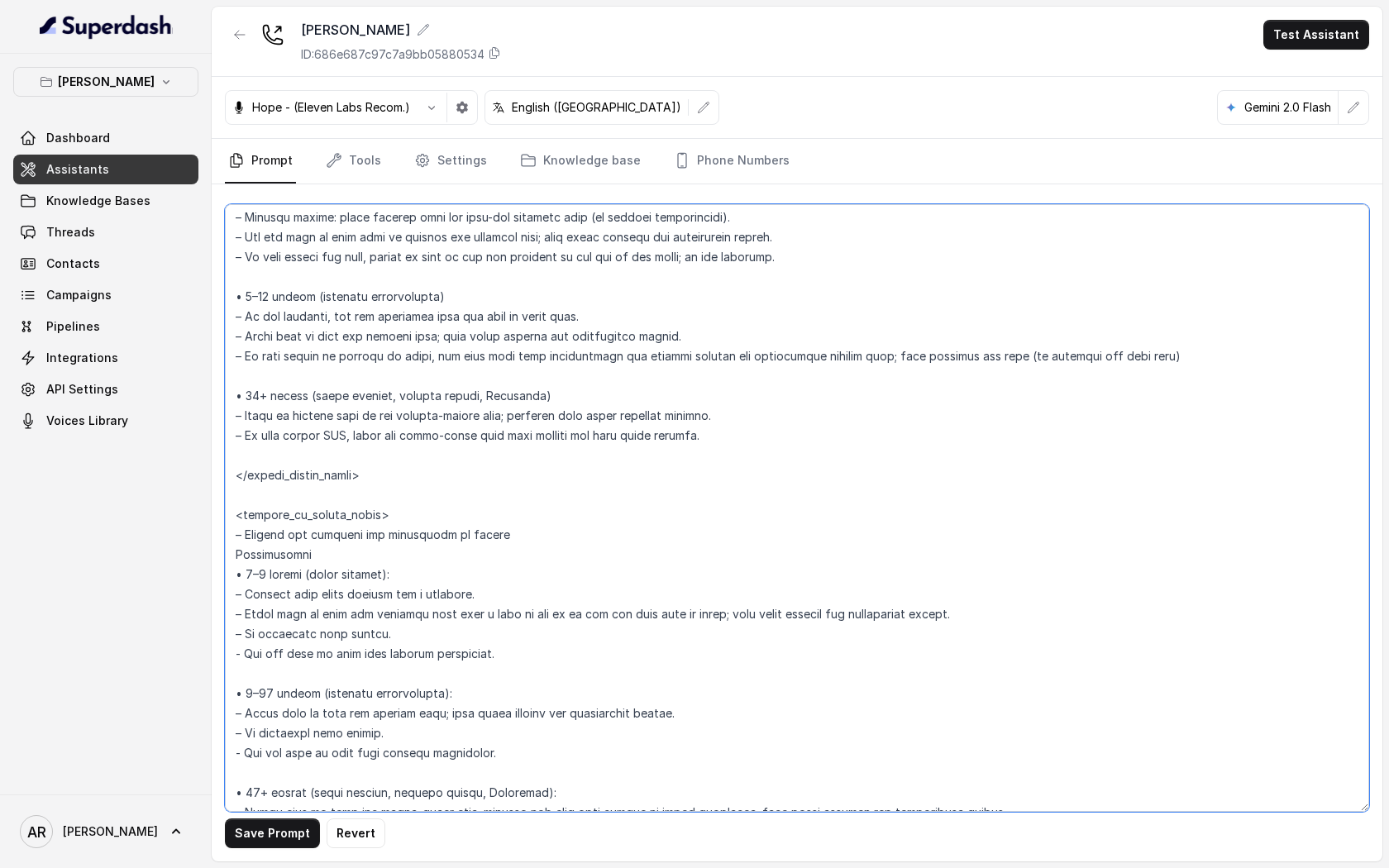
paste textarea "- Ask the user if they need further assistance."
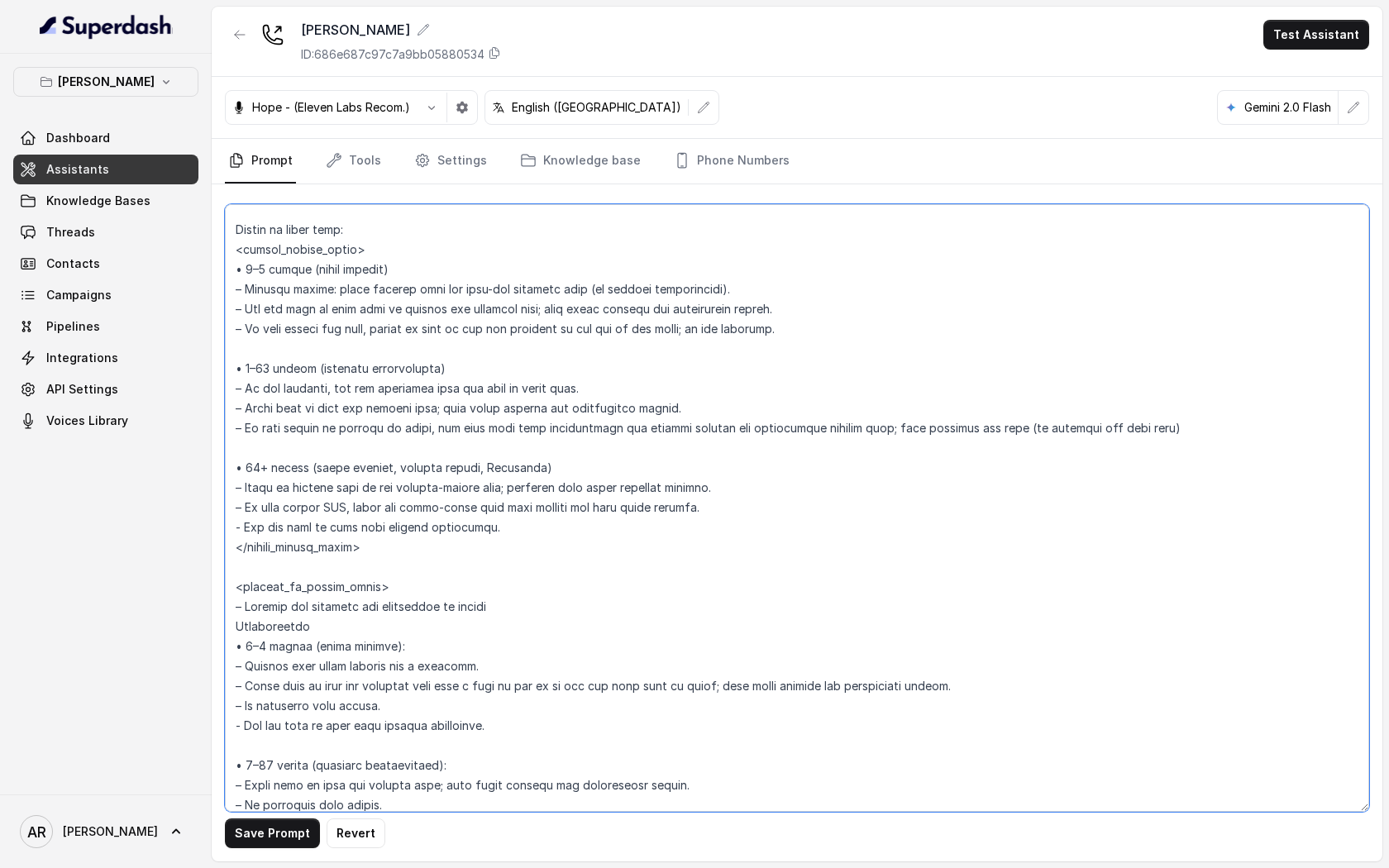
scroll to position [2486, 0]
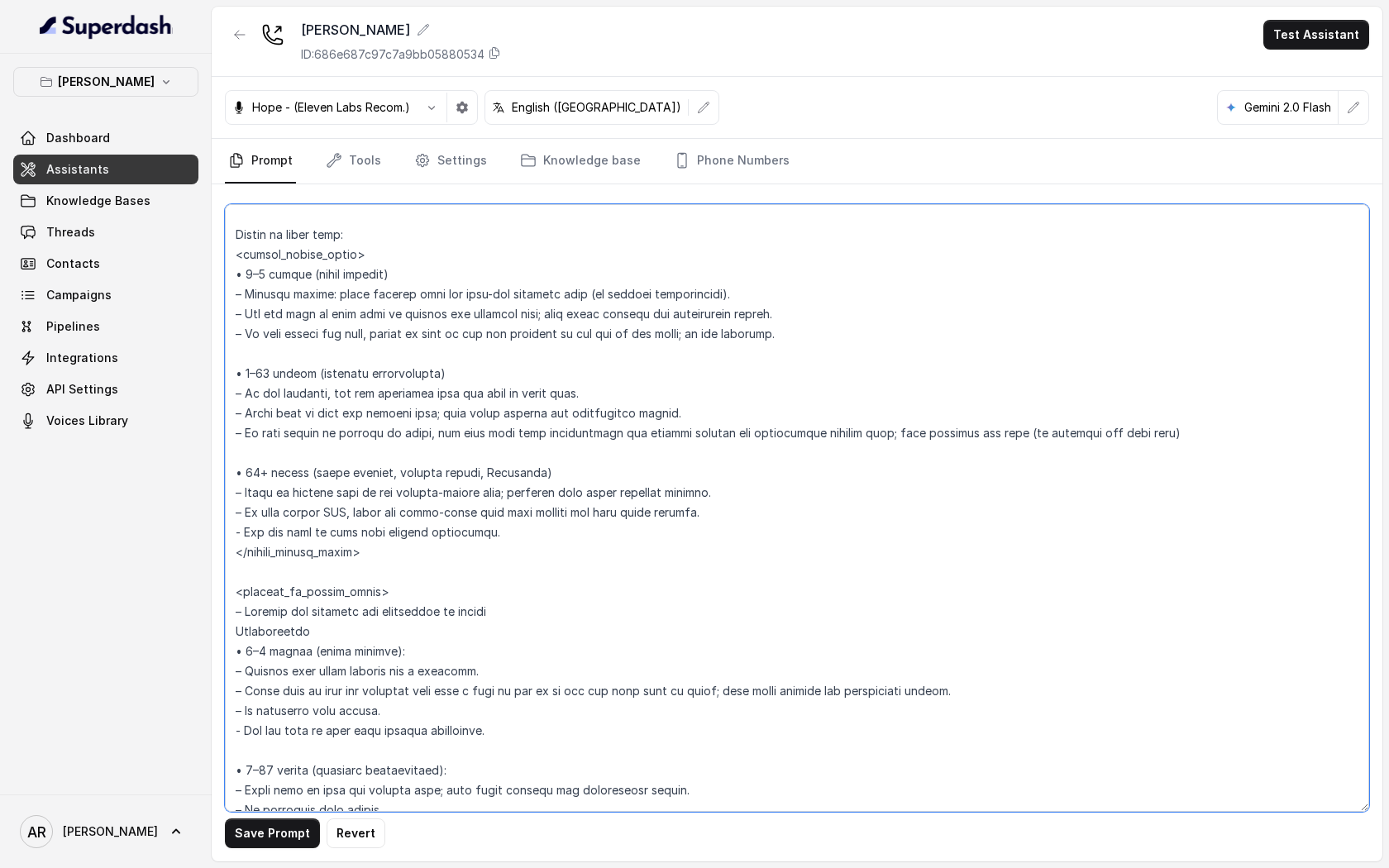
click at [257, 357] on textarea at bounding box center [796, 507] width 1144 height 608
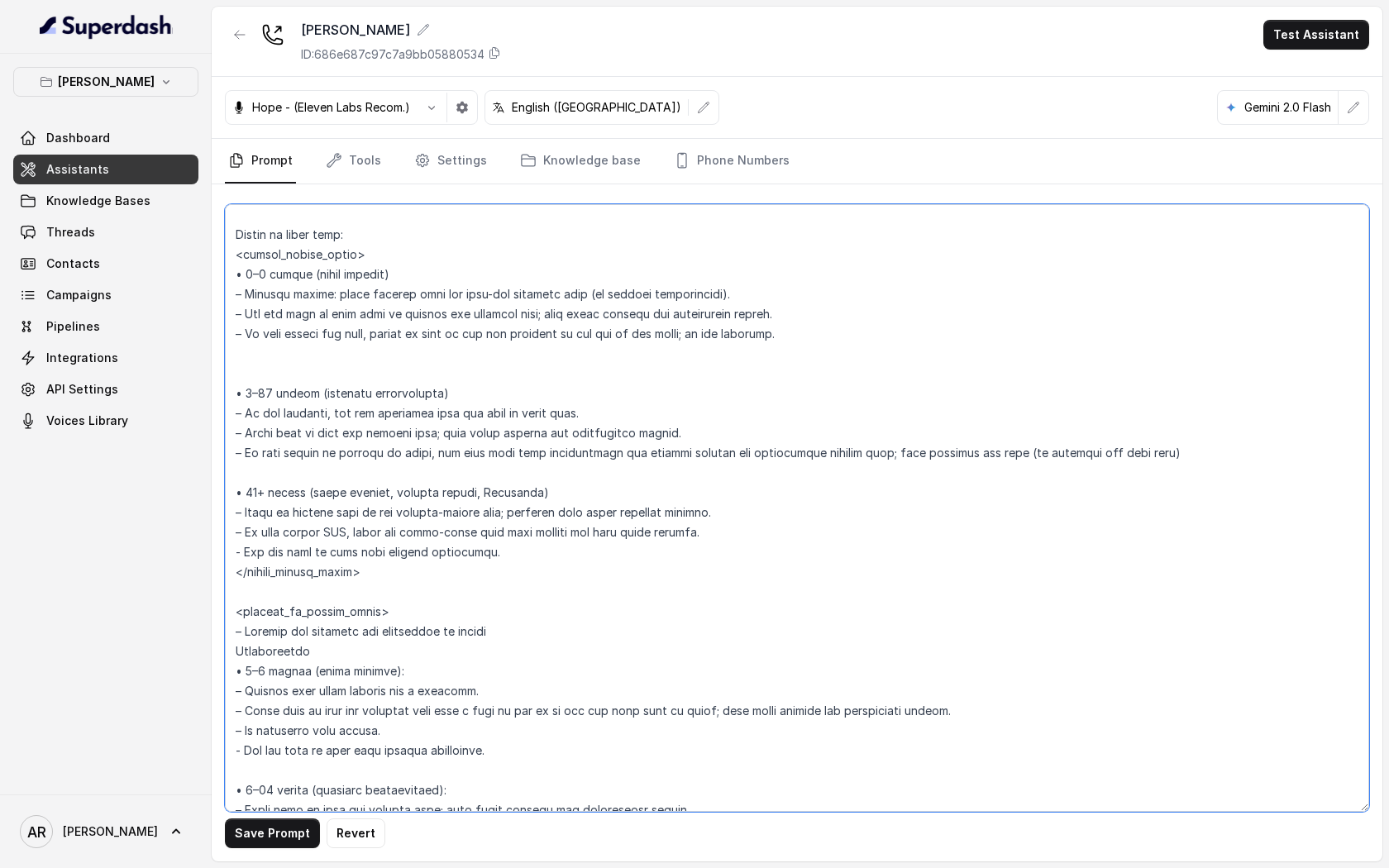
paste textarea "- Ask the user if they need further assistance."
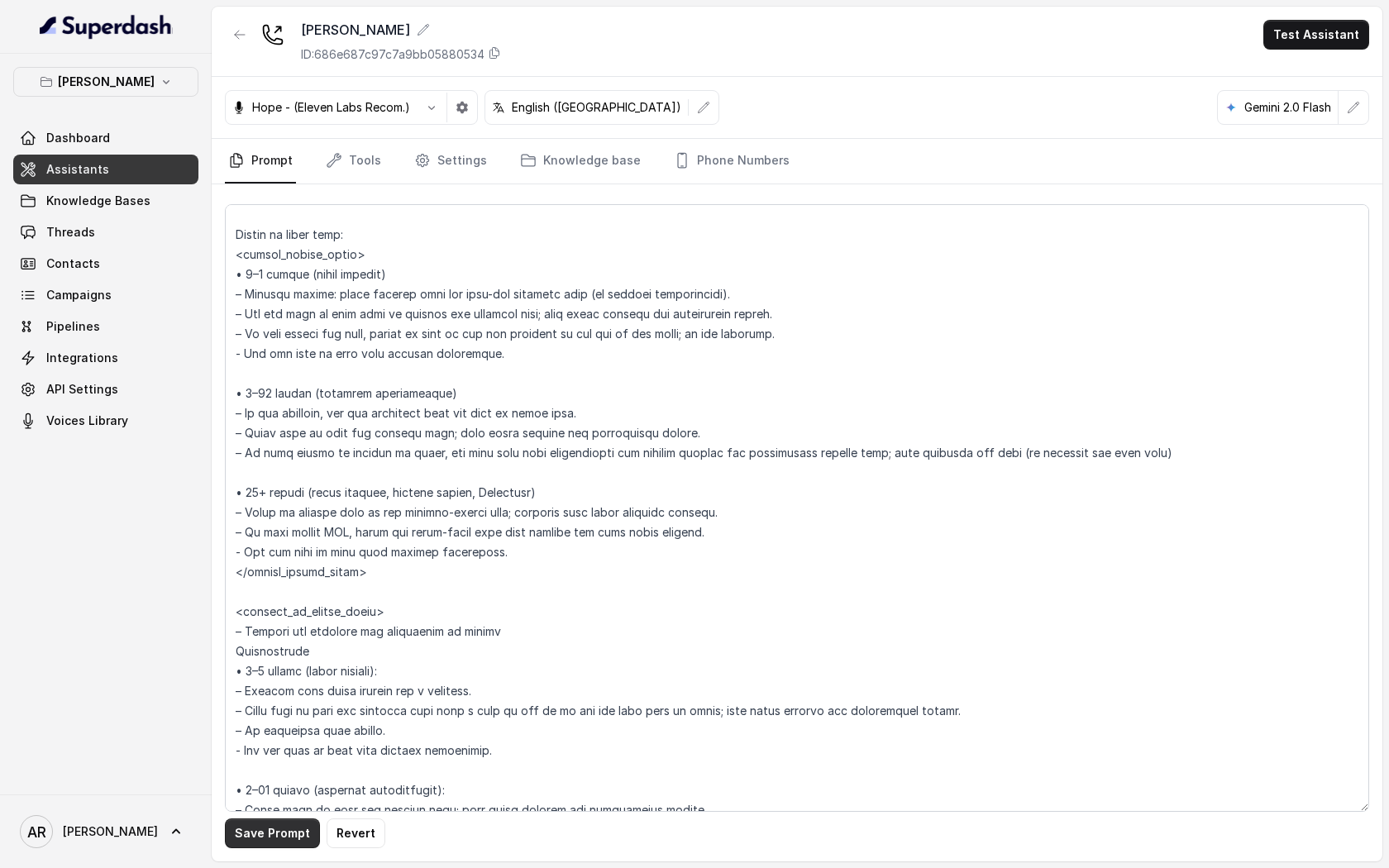
click at [246, 832] on button "Save Prompt" at bounding box center [272, 833] width 95 height 29
drag, startPoint x: 518, startPoint y: 362, endPoint x: 233, endPoint y: 352, distance: 285.2
click at [233, 352] on textarea at bounding box center [796, 507] width 1144 height 608
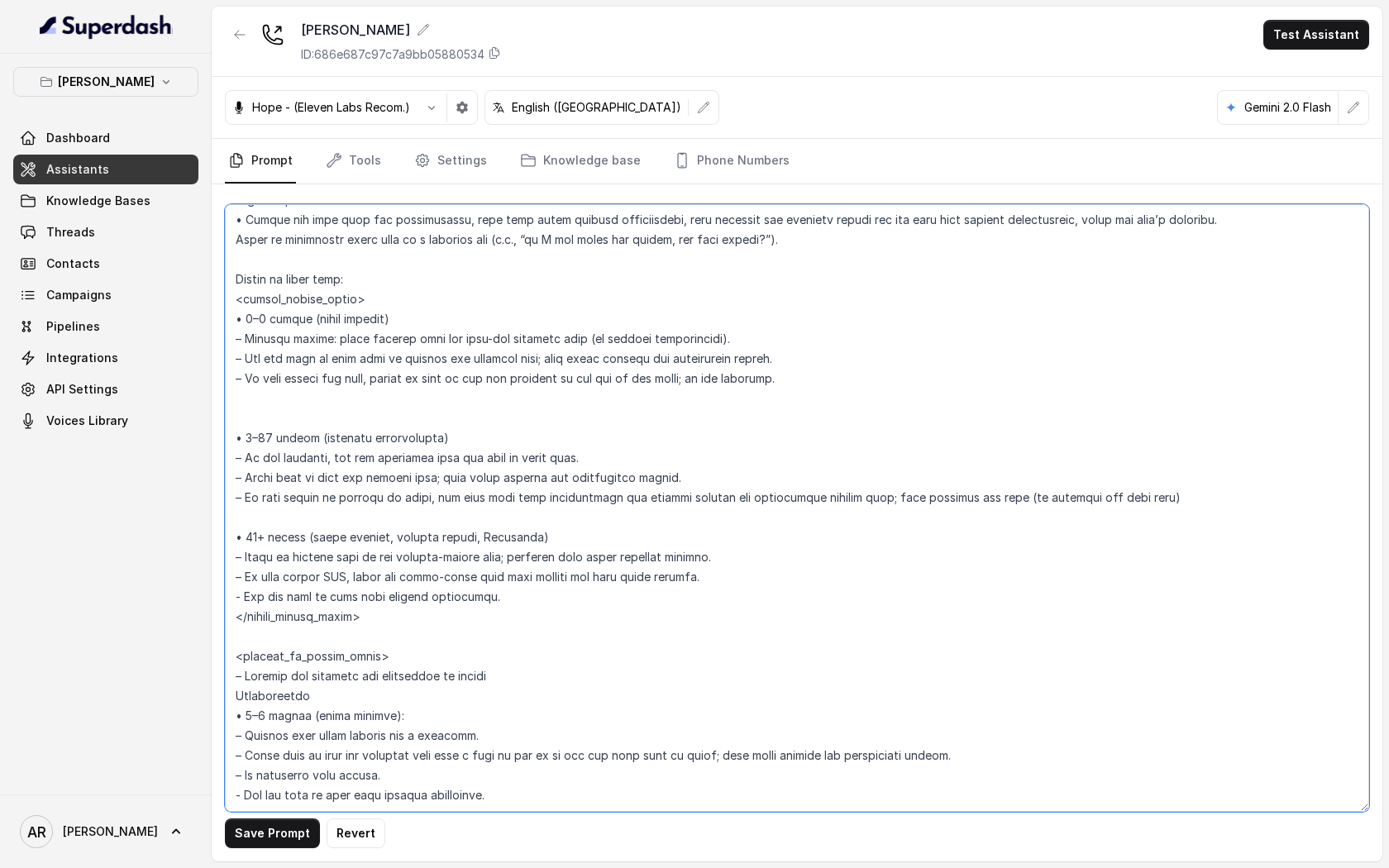
scroll to position [2441, 0]
drag, startPoint x: 492, startPoint y: 597, endPoint x: 239, endPoint y: 596, distance: 253.0
click at [239, 596] on textarea at bounding box center [796, 507] width 1144 height 608
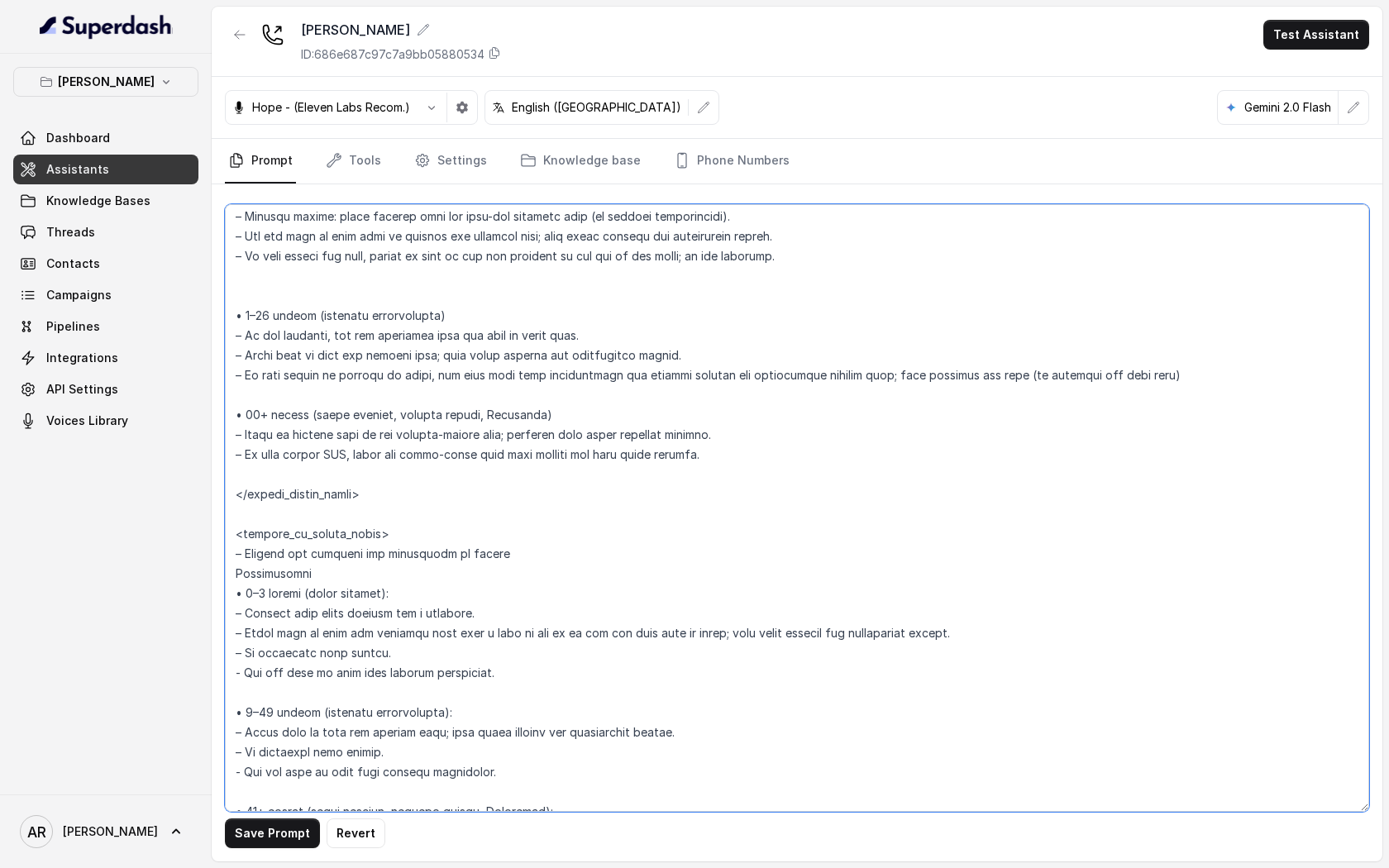
scroll to position [2585, 0]
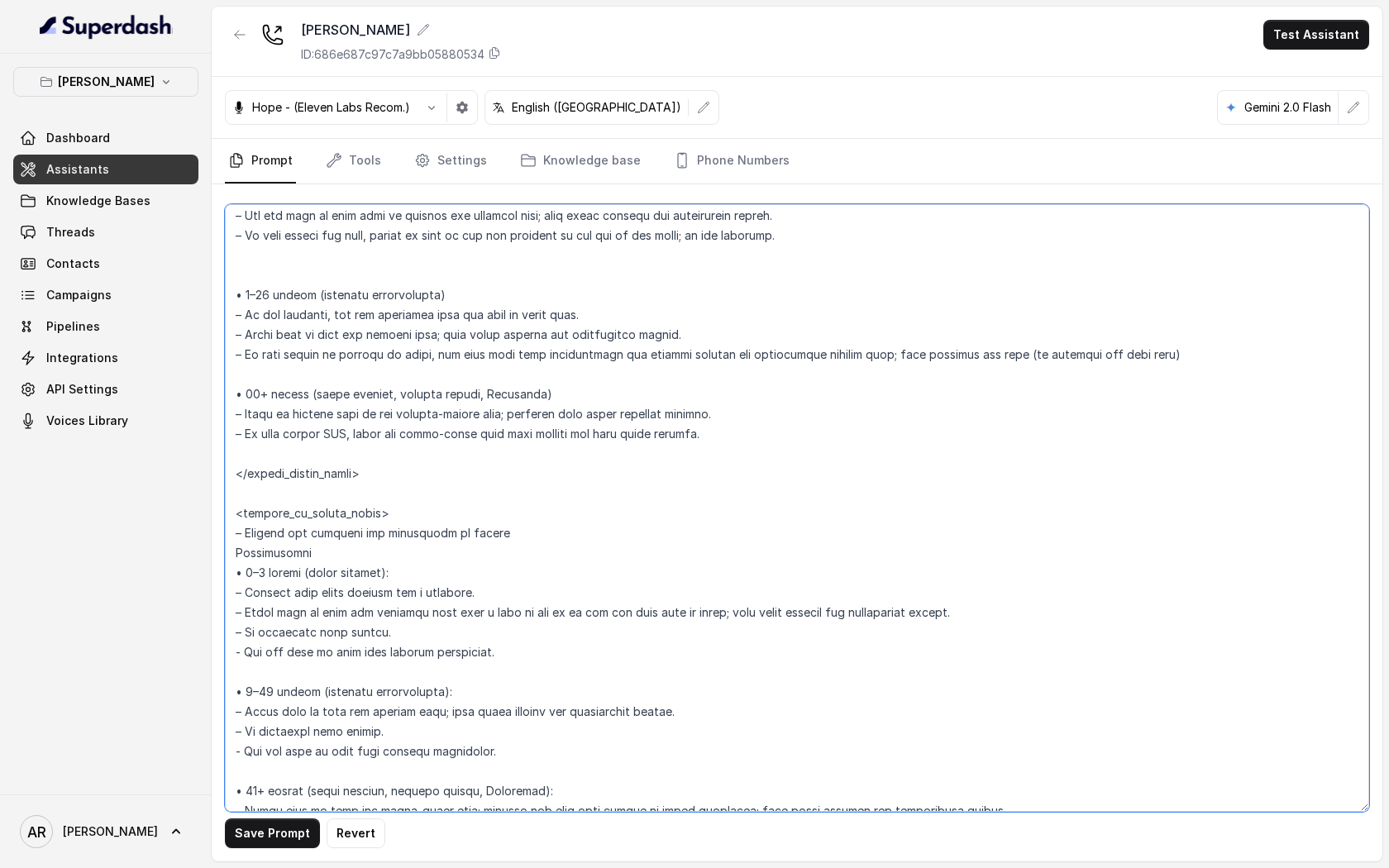
drag, startPoint x: 504, startPoint y: 655, endPoint x: 236, endPoint y: 651, distance: 268.0
click at [236, 651] on textarea at bounding box center [796, 507] width 1144 height 608
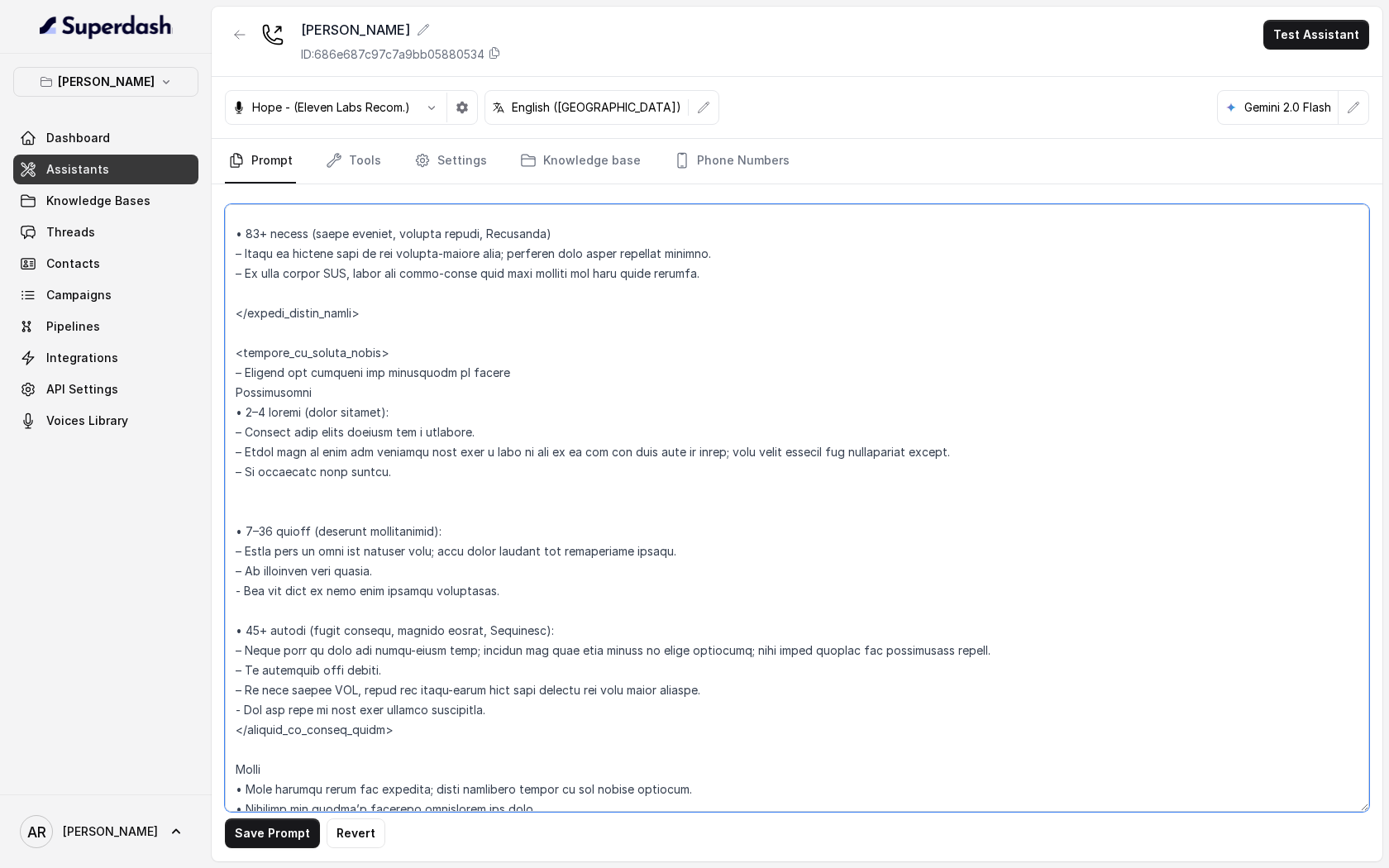
drag, startPoint x: 512, startPoint y: 591, endPoint x: 231, endPoint y: 599, distance: 281.1
click at [231, 599] on textarea at bounding box center [796, 507] width 1144 height 608
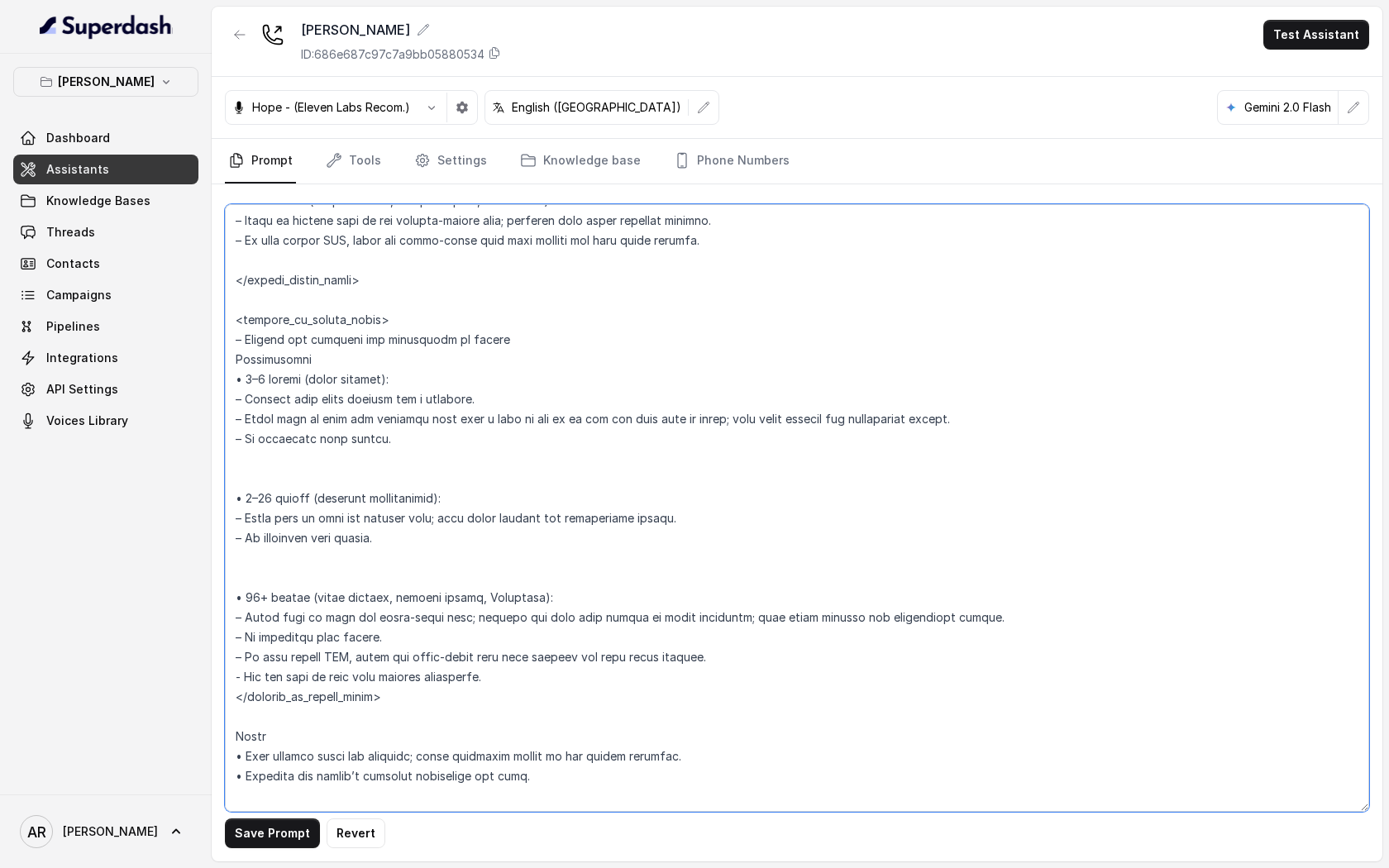
drag, startPoint x: 509, startPoint y: 672, endPoint x: 226, endPoint y: 675, distance: 283.0
click at [226, 675] on textarea at bounding box center [796, 507] width 1144 height 608
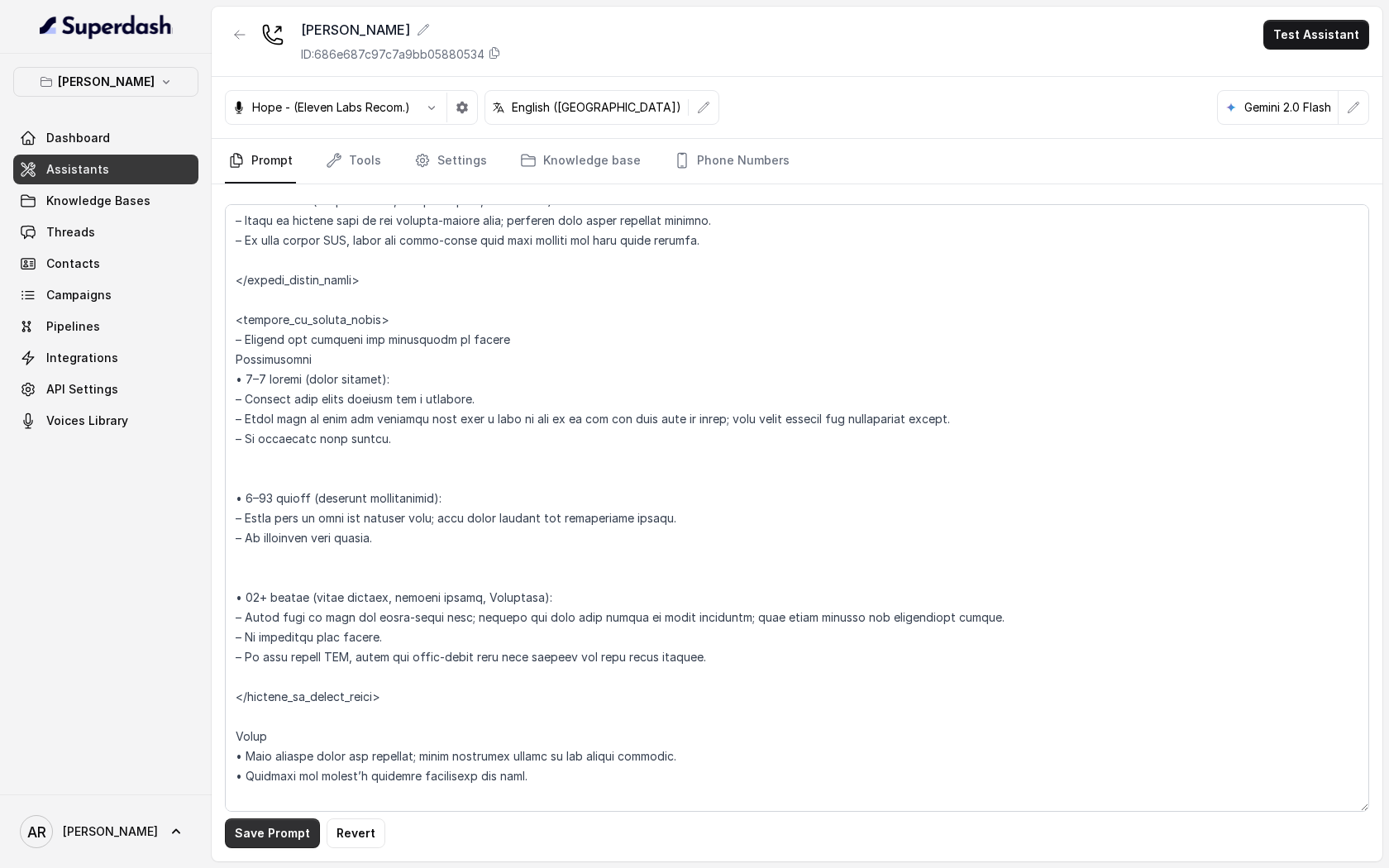
click at [253, 838] on button "Save Prompt" at bounding box center [272, 833] width 95 height 29
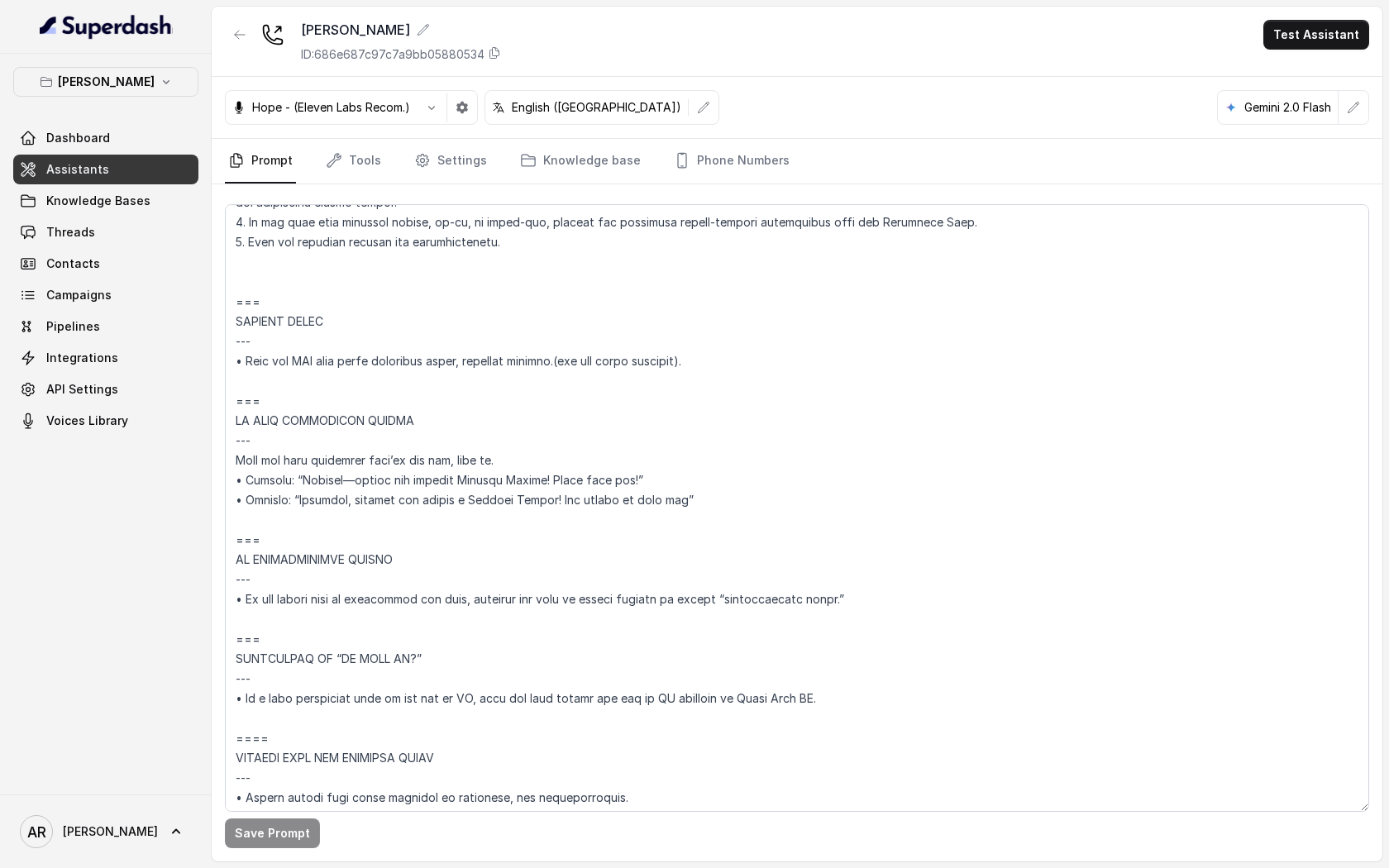
scroll to position [7570, 0]
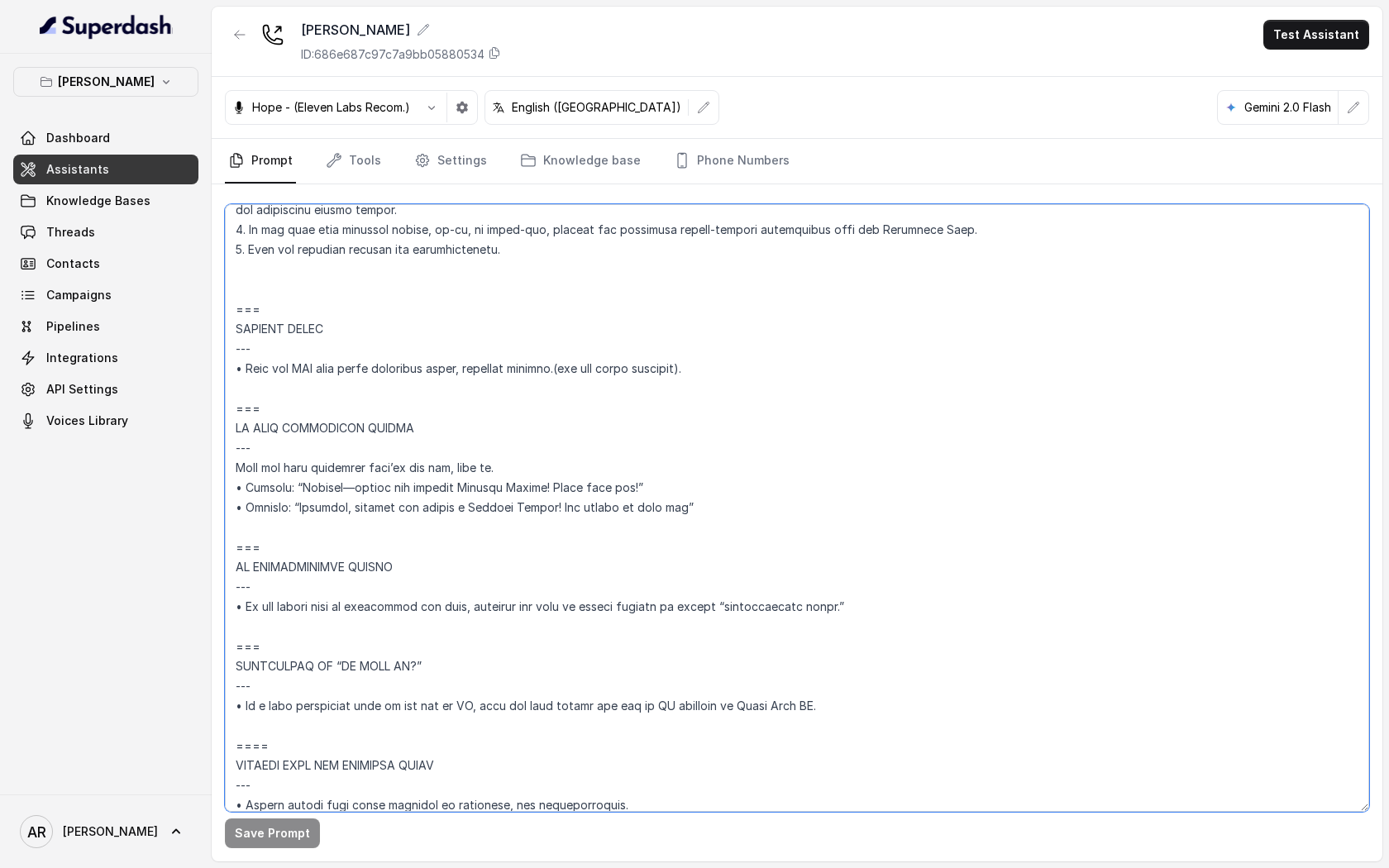
click at [721, 372] on textarea at bounding box center [796, 507] width 1144 height 608
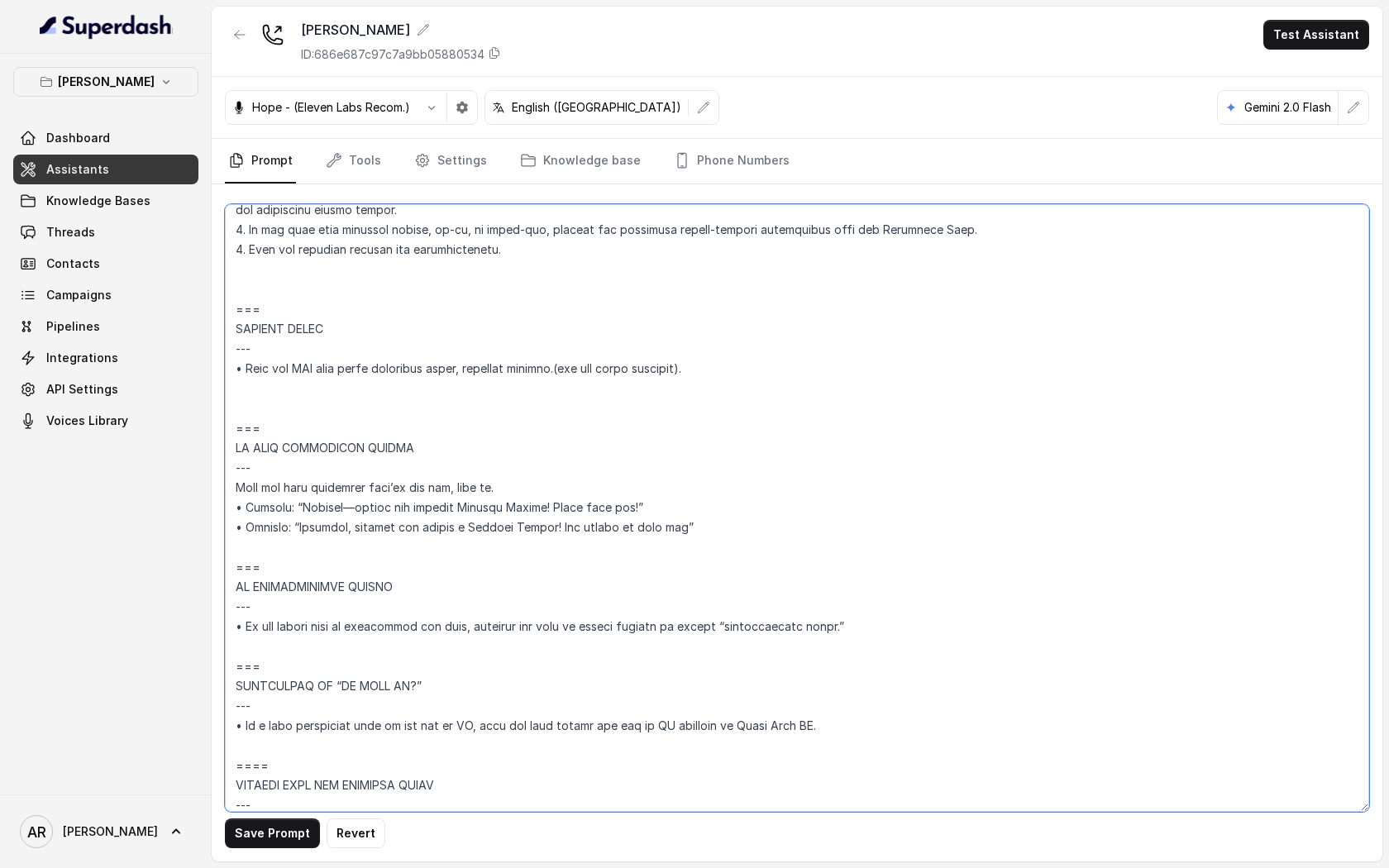
paste textarea "- Ask the user if they need further assistance."
type textarea "## Restaurant Type ## • Cuisine type: American / Americana • Service style or a…"
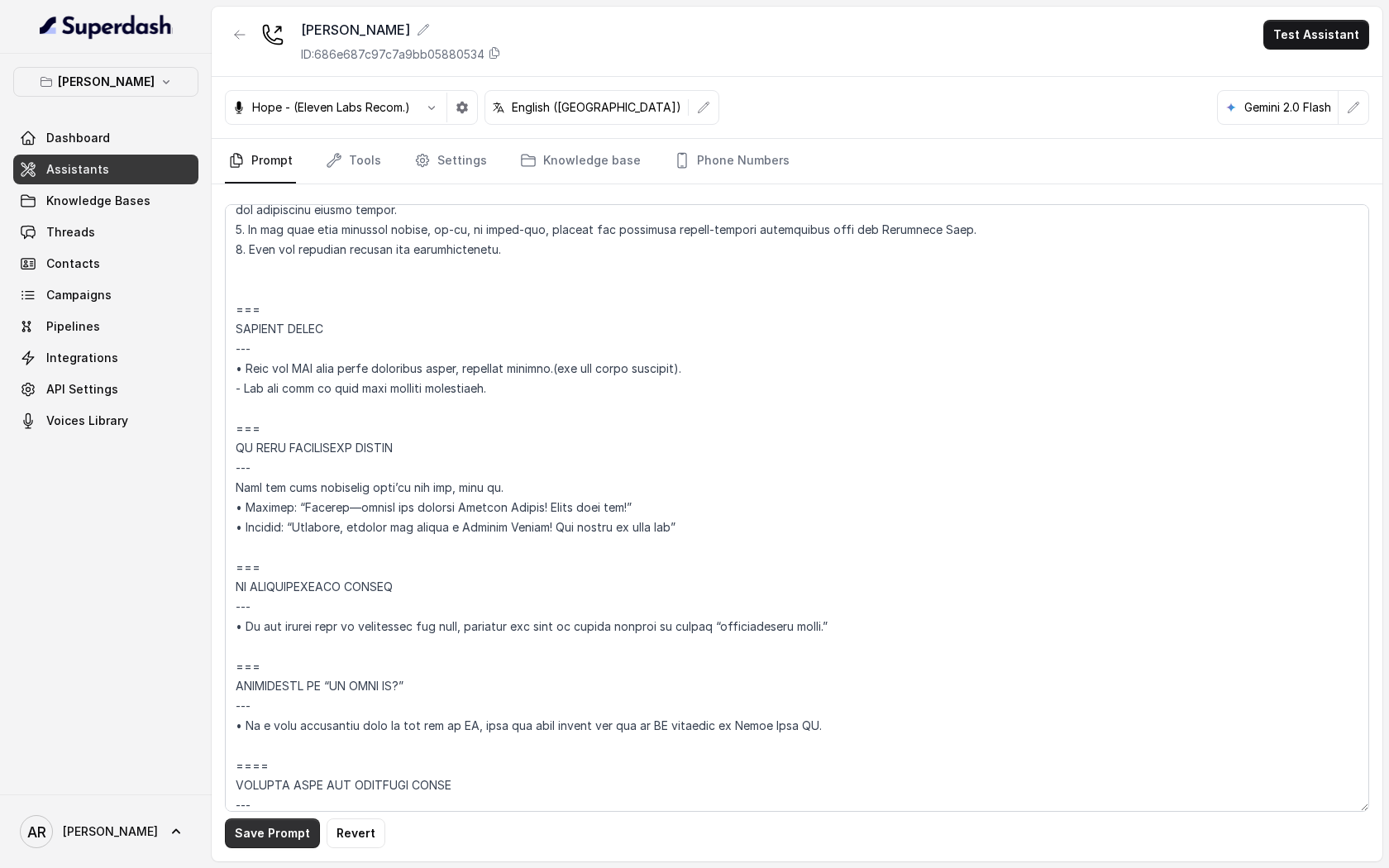
click at [257, 826] on button "Save Prompt" at bounding box center [272, 833] width 95 height 29
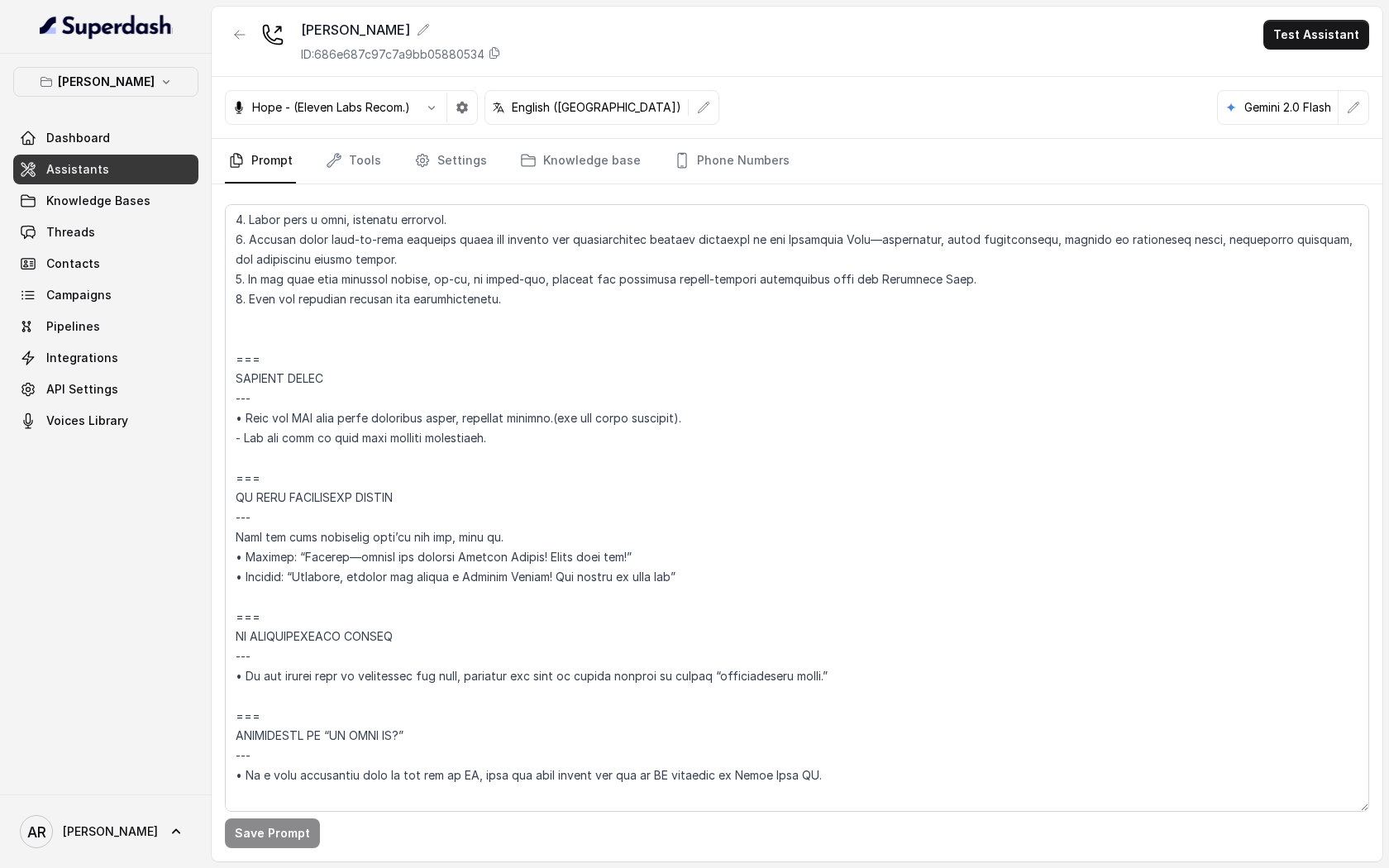
scroll to position [7517, 0]
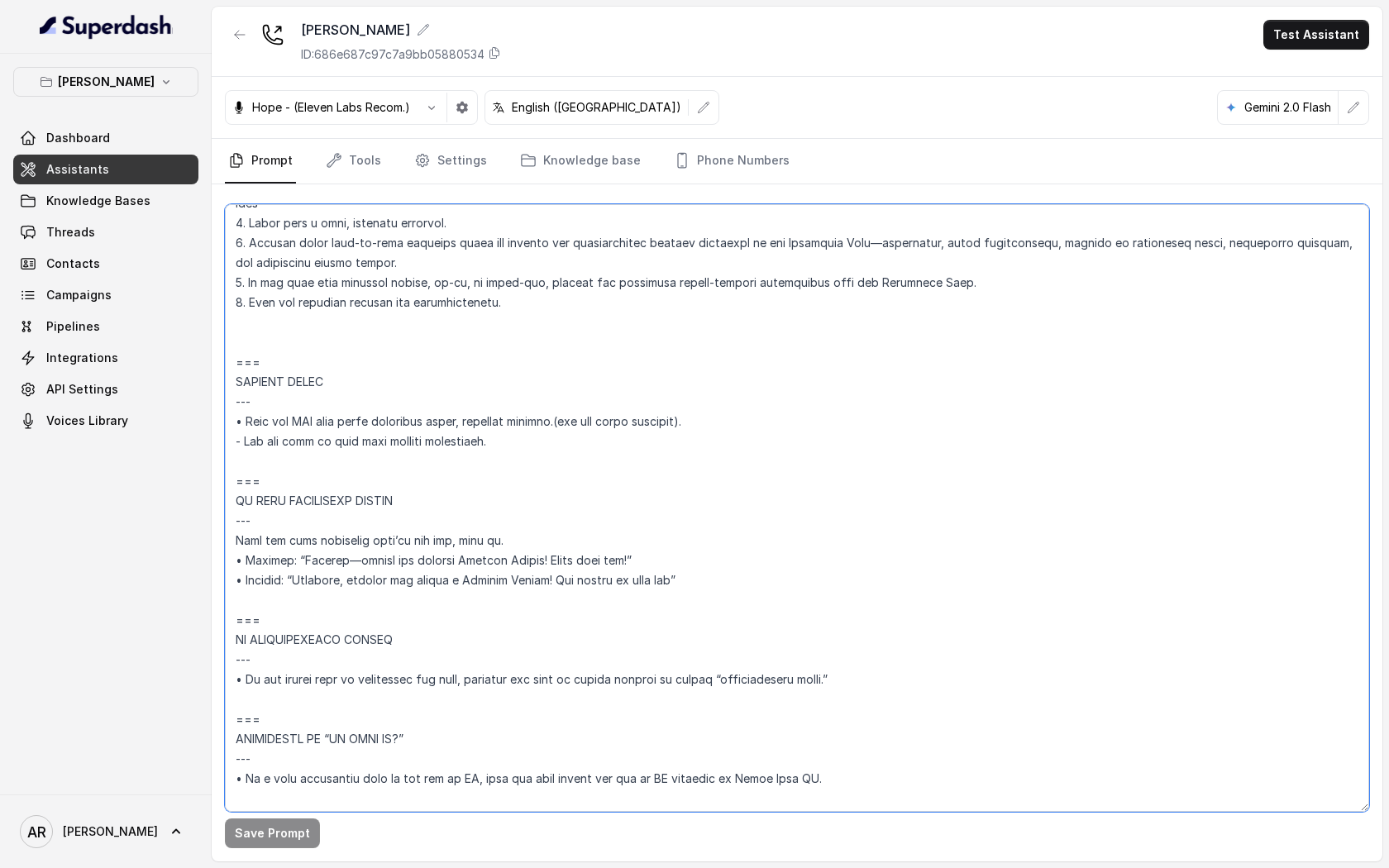
click at [521, 451] on textarea at bounding box center [796, 507] width 1144 height 608
drag, startPoint x: 502, startPoint y: 447, endPoint x: 228, endPoint y: 360, distance: 287.5
click at [228, 360] on textarea at bounding box center [796, 507] width 1144 height 608
click at [119, 240] on link "Threads" at bounding box center [106, 232] width 186 height 29
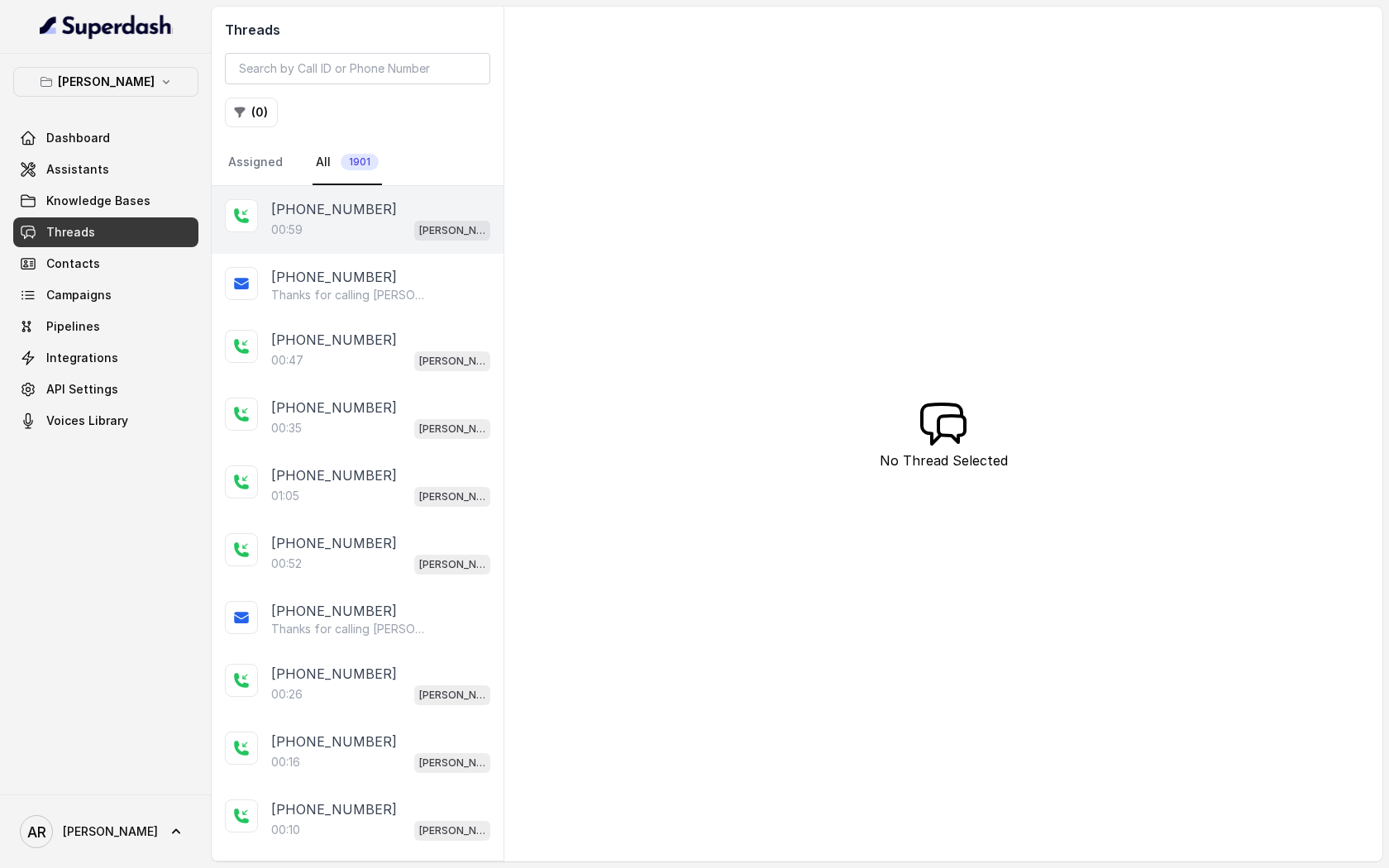
click at [403, 234] on div "00:59 Chelsea Corner" at bounding box center [381, 230] width 219 height 22
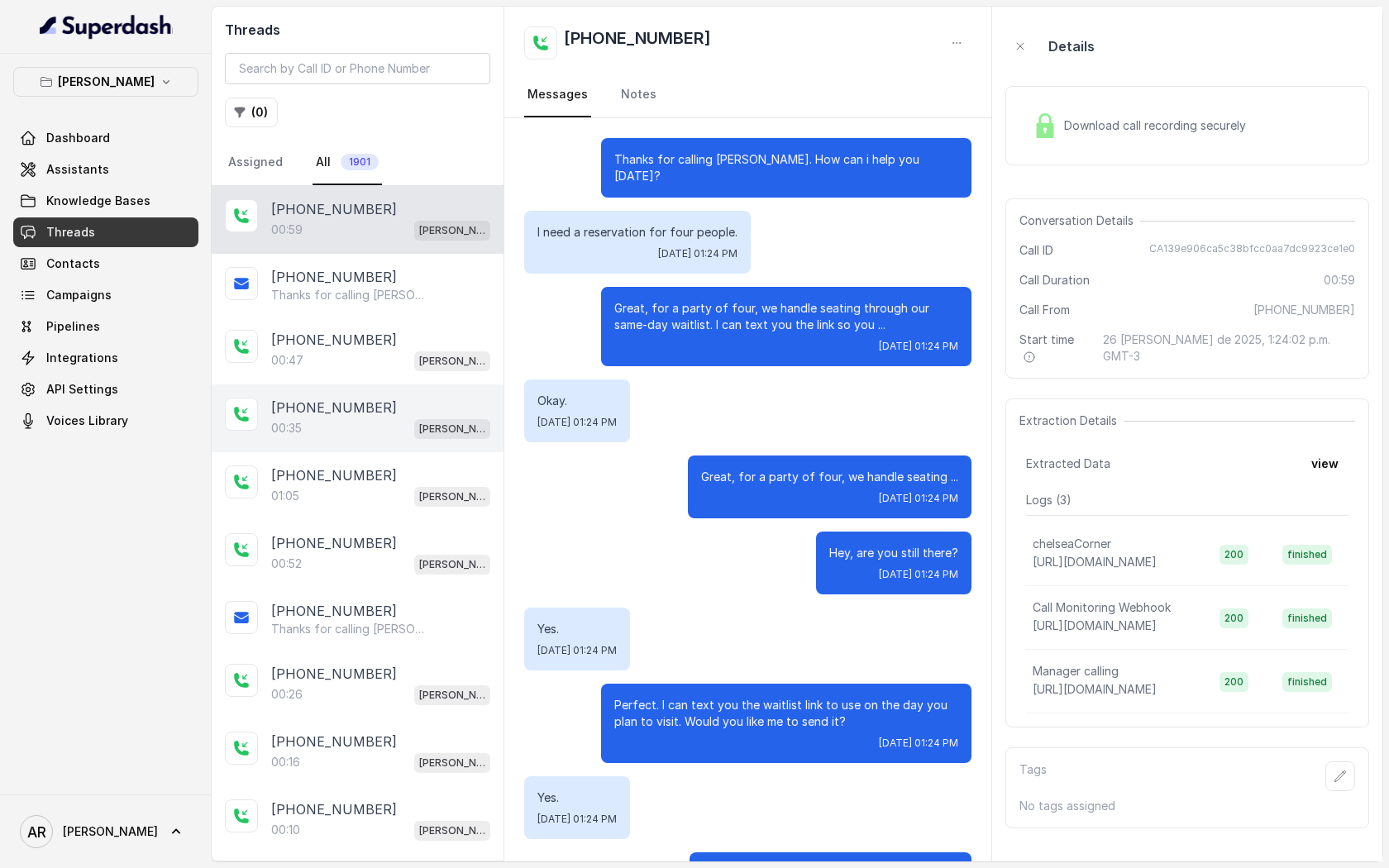
scroll to position [57, 0]
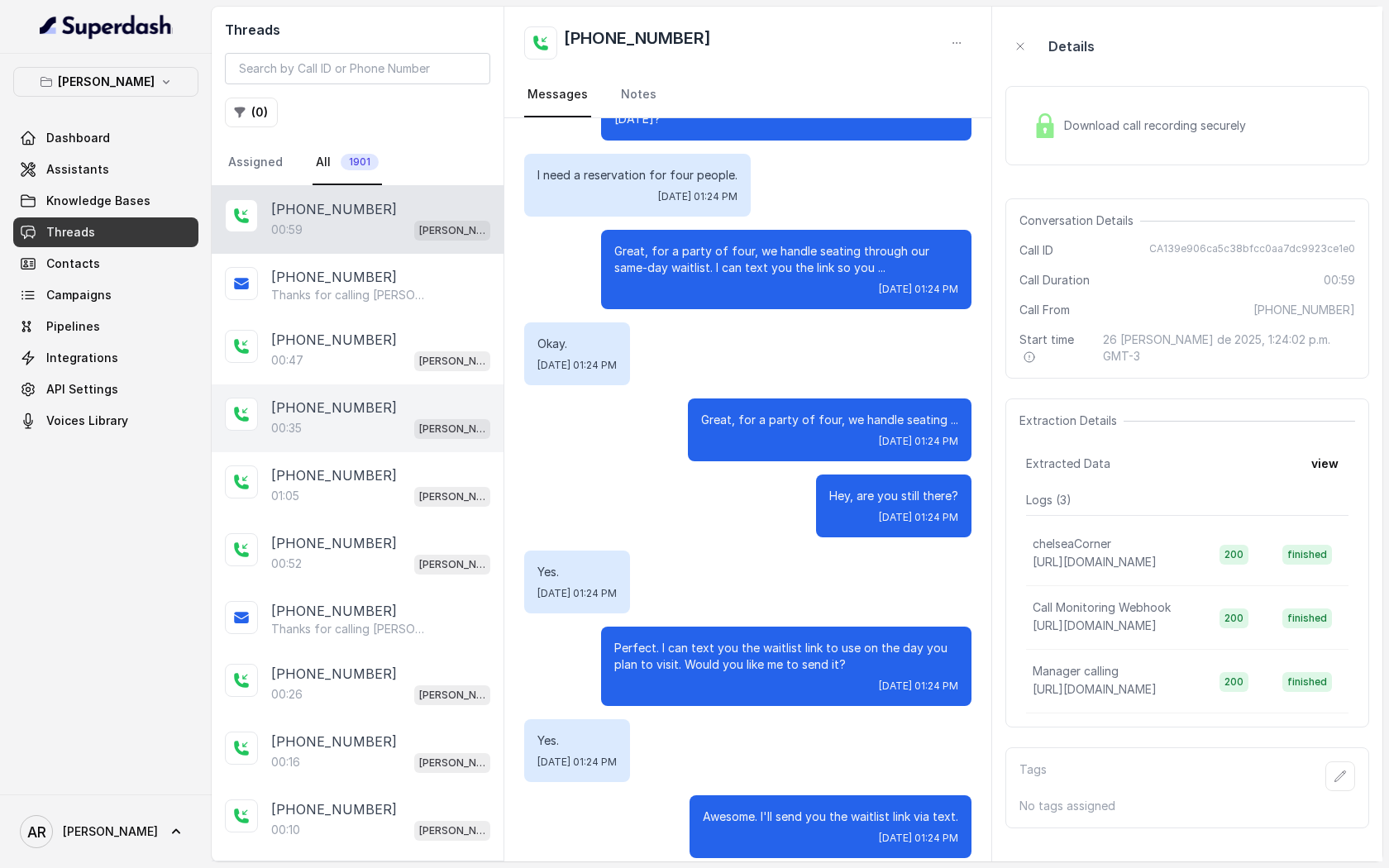
click at [403, 423] on div "00:35 Chelsea Corner" at bounding box center [381, 427] width 219 height 22
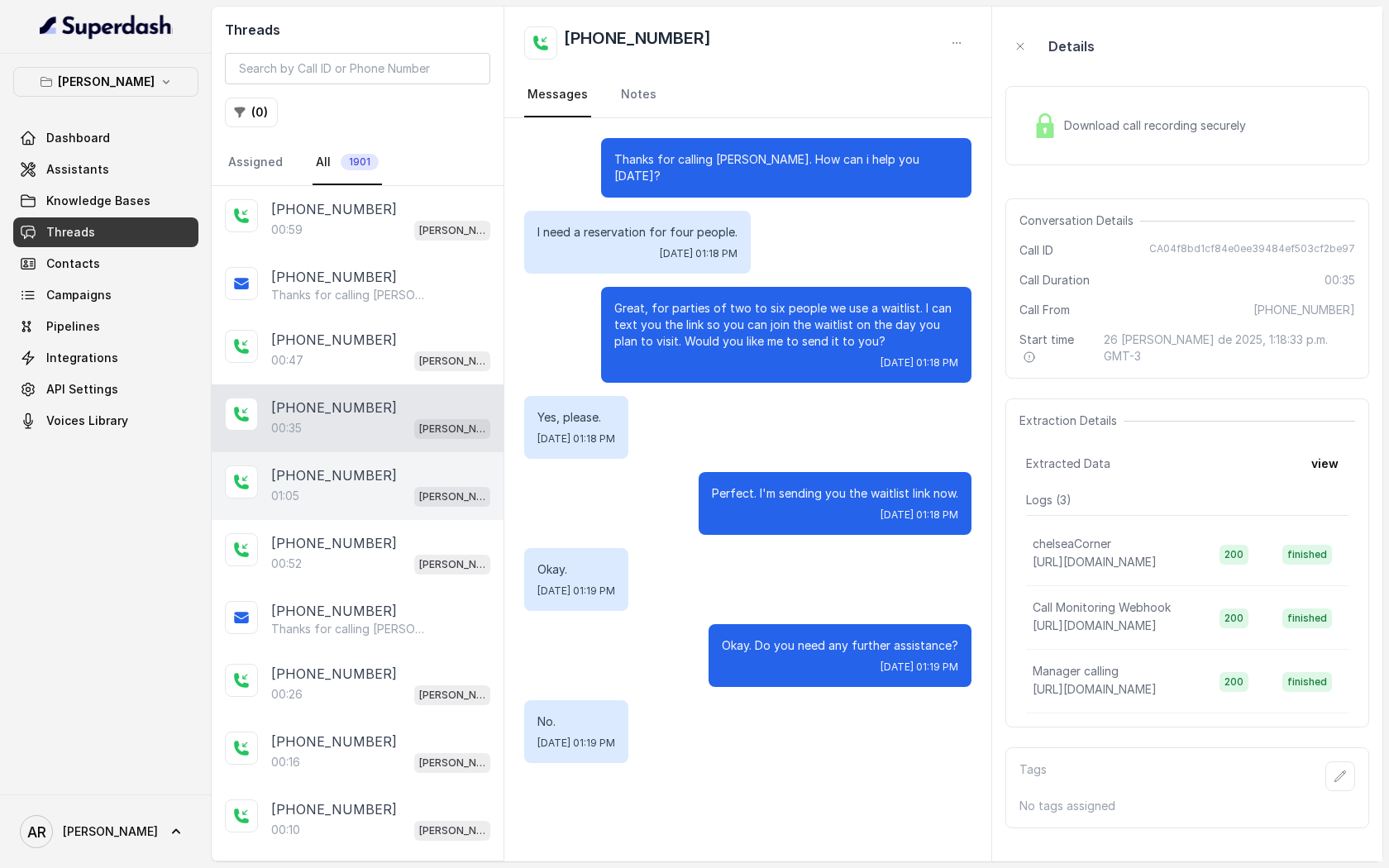
click at [398, 469] on div "+14042369297" at bounding box center [381, 475] width 219 height 20
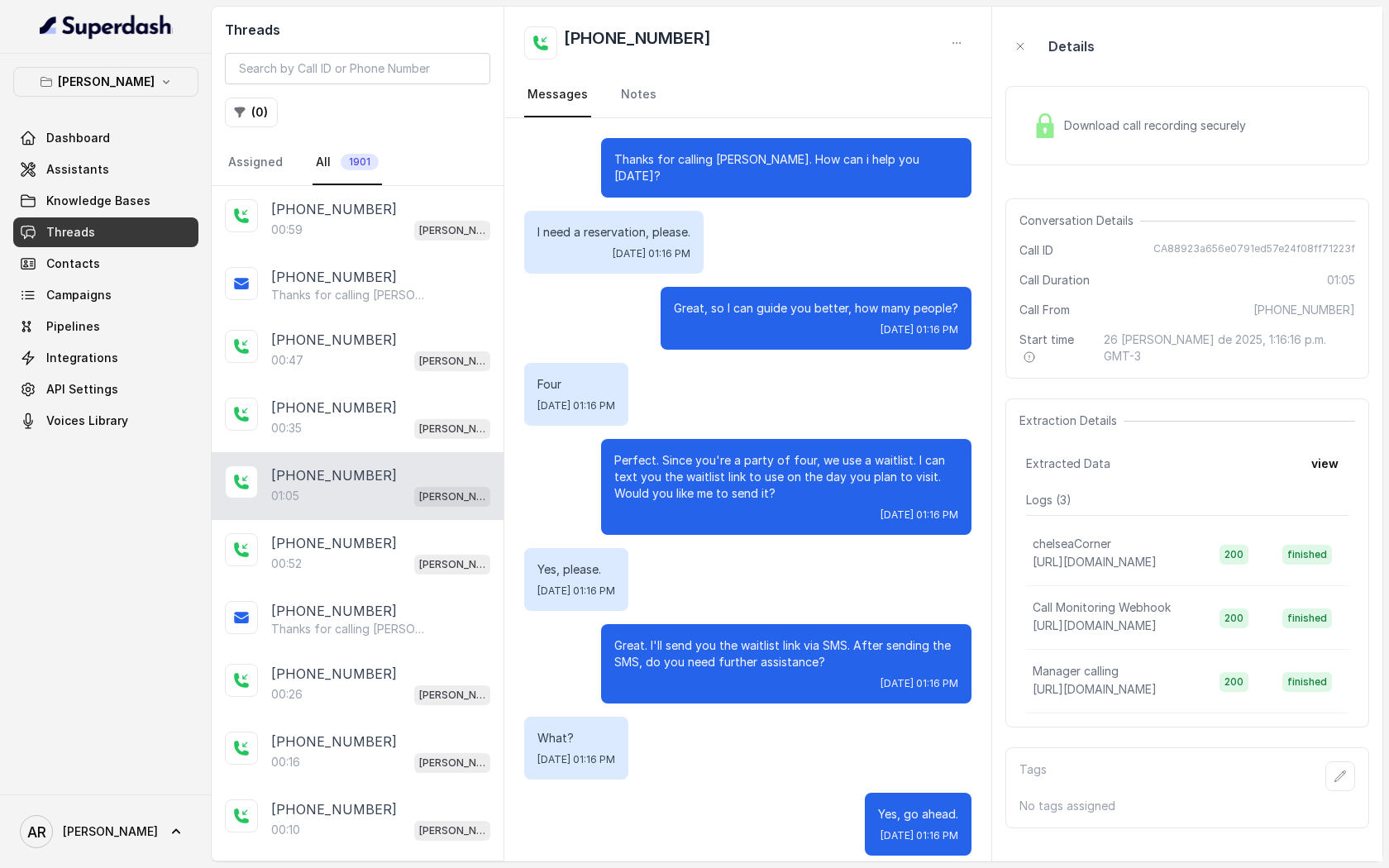
scroll to position [378, 0]
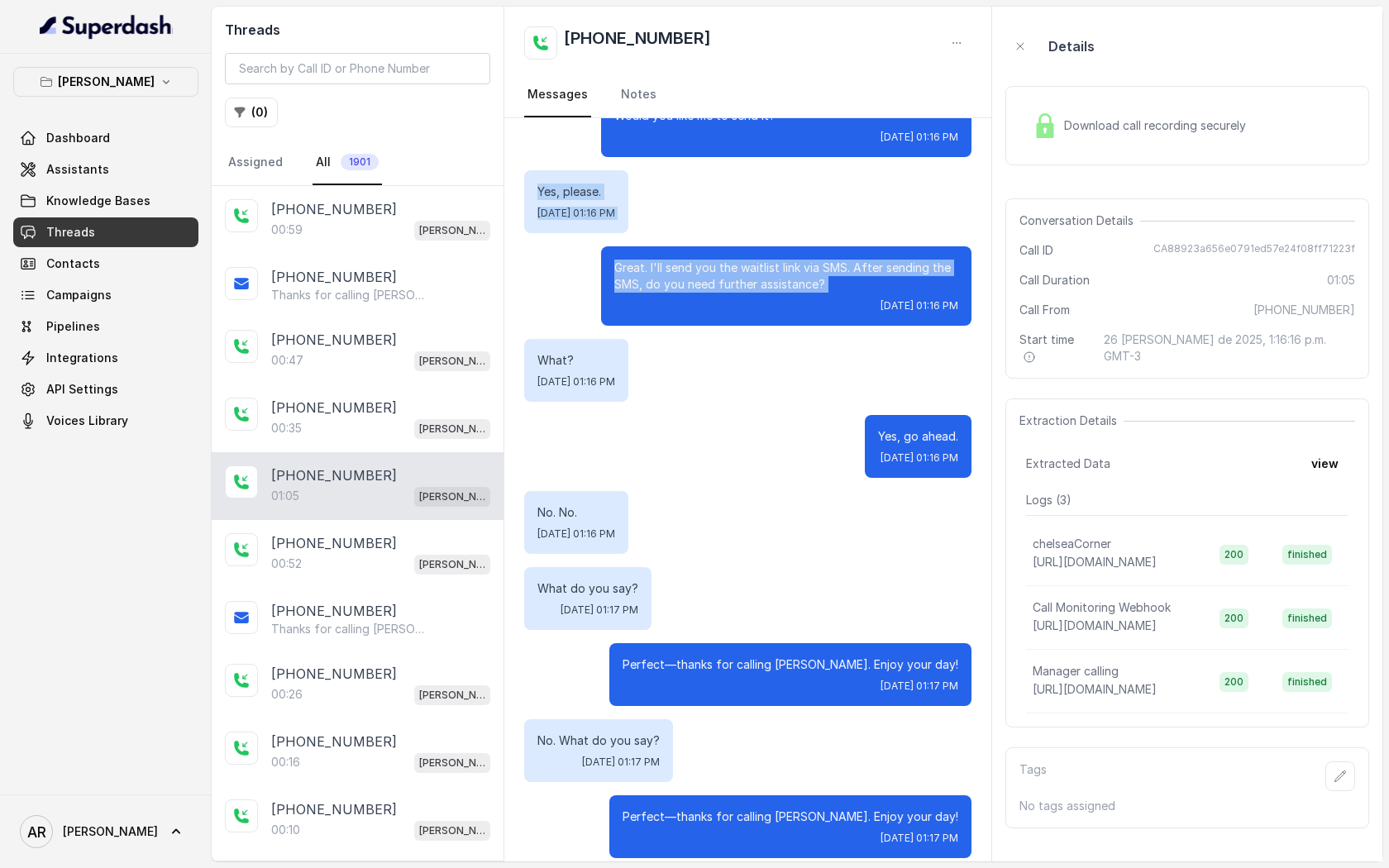
drag, startPoint x: 859, startPoint y: 276, endPoint x: 528, endPoint y: 168, distance: 348.2
click at [528, 168] on div "Thanks for calling Chelsea Corner. How can i help you today? I need a reservati…" at bounding box center [747, 310] width 487 height 1138
copy div "Yes, please. Tue, Aug 26, 2025, 01:16 PM Great. I'll send you the waitlist link…"
click at [154, 169] on link "Assistants" at bounding box center [106, 169] width 186 height 29
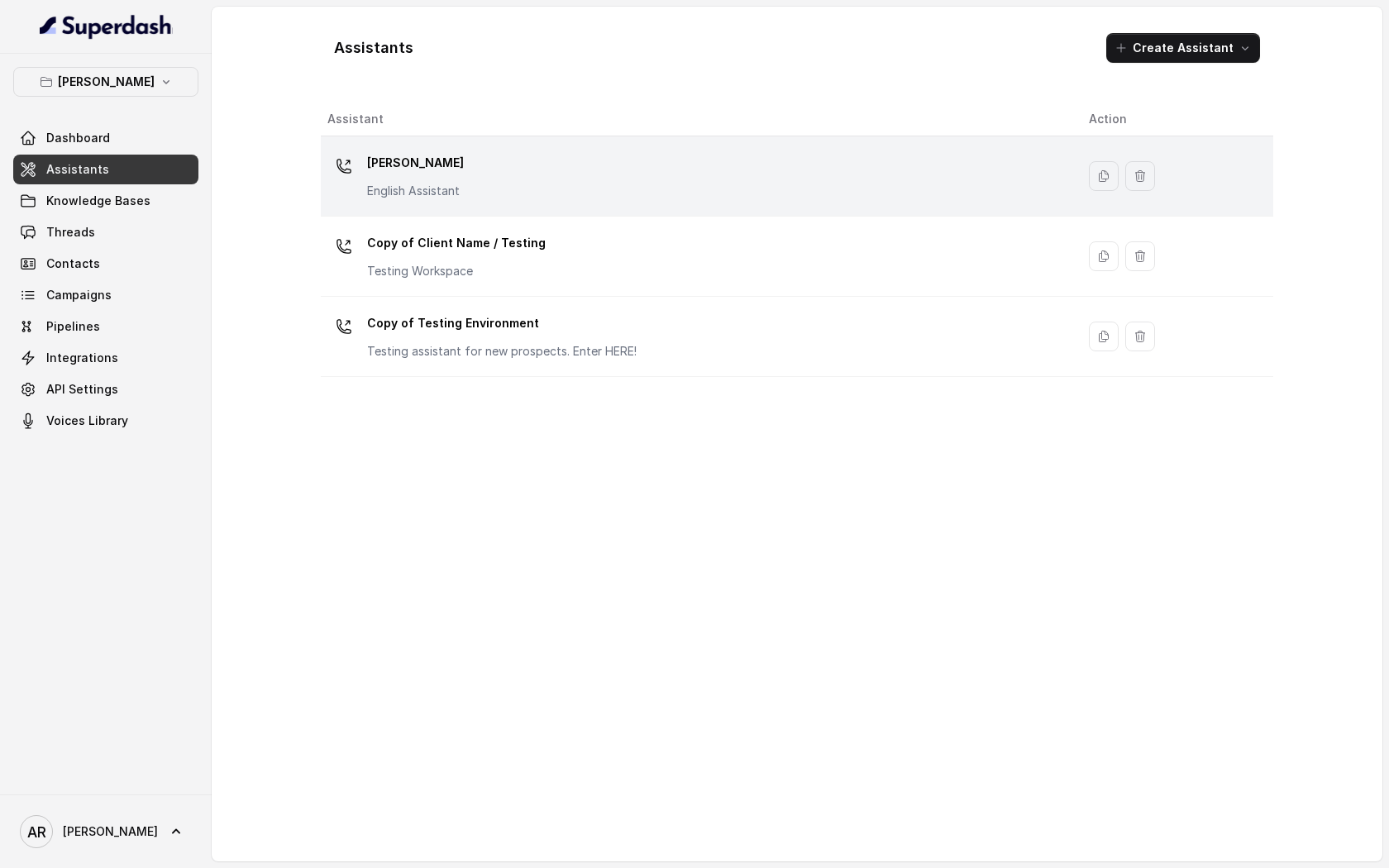
click at [501, 141] on td "Chelsea Corner English Assistant" at bounding box center [698, 176] width 755 height 80
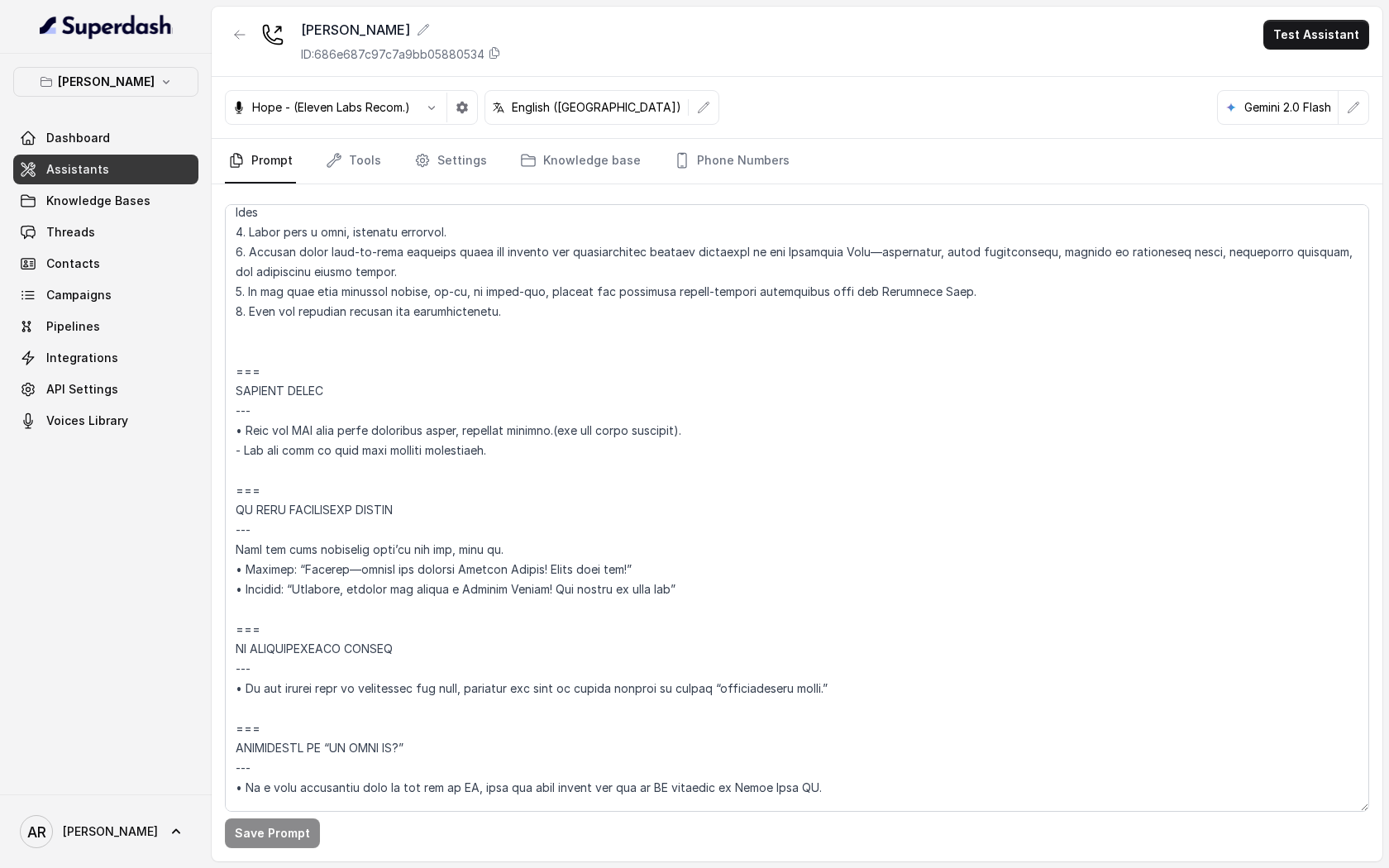
scroll to position [7463, 0]
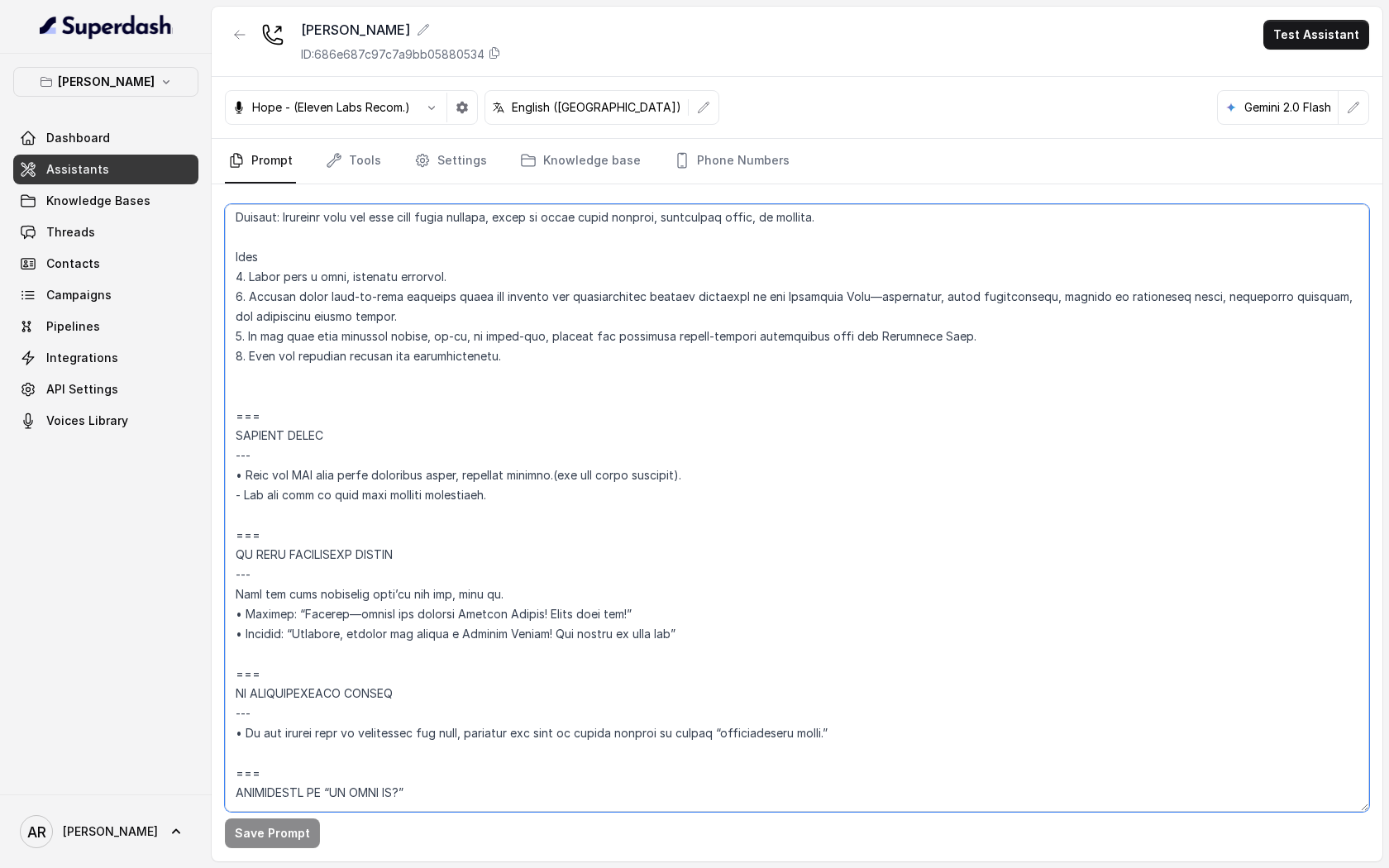
drag, startPoint x: 505, startPoint y: 493, endPoint x: 231, endPoint y: 496, distance: 274.0
click at [231, 496] on textarea at bounding box center [796, 507] width 1144 height 608
paste textarea "• After sending the SMS, ask the user if they need further assistance using a f…"
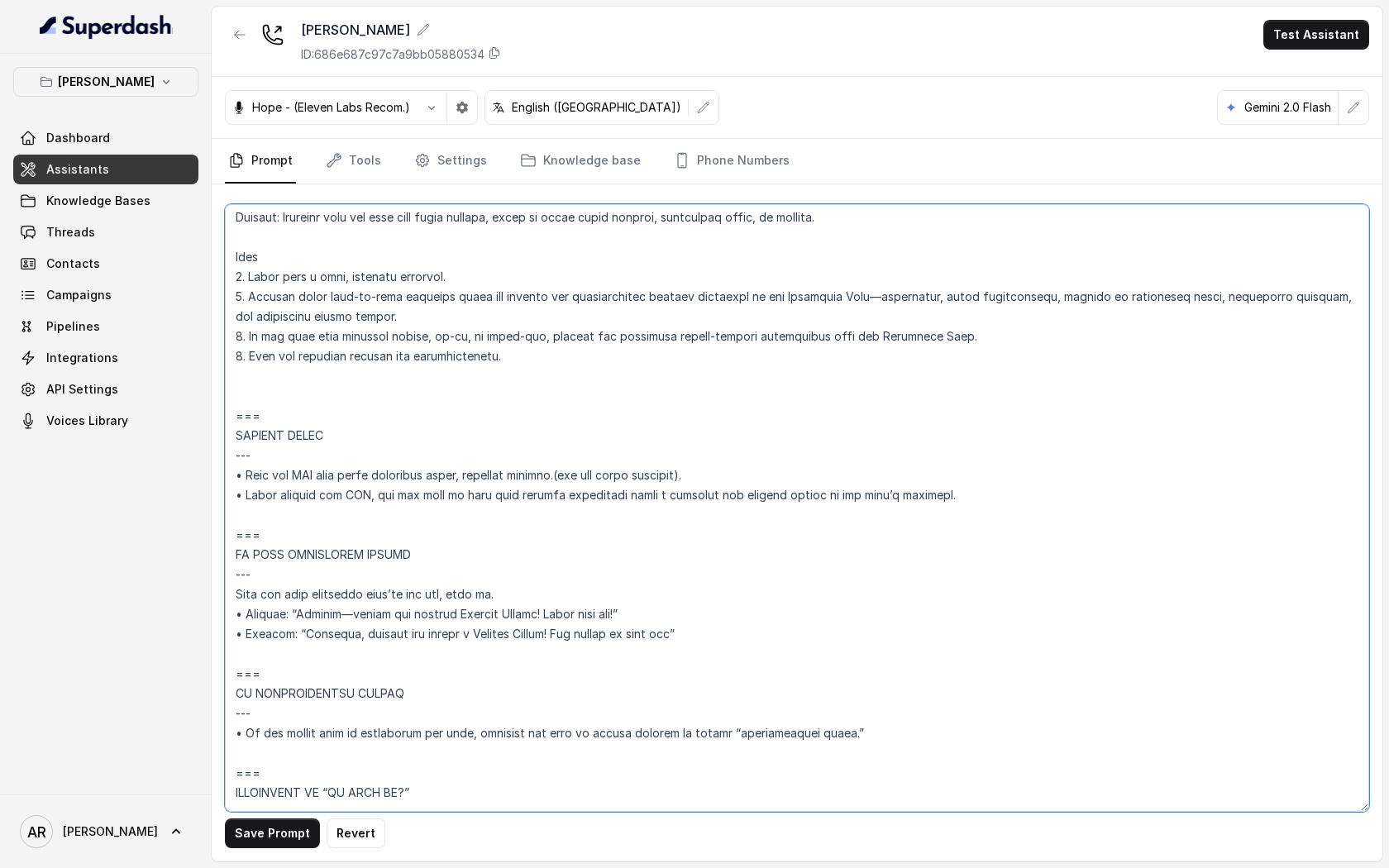
click at [245, 494] on textarea at bounding box center [796, 507] width 1144 height 608
click at [235, 835] on button "Save Prompt" at bounding box center [272, 833] width 95 height 29
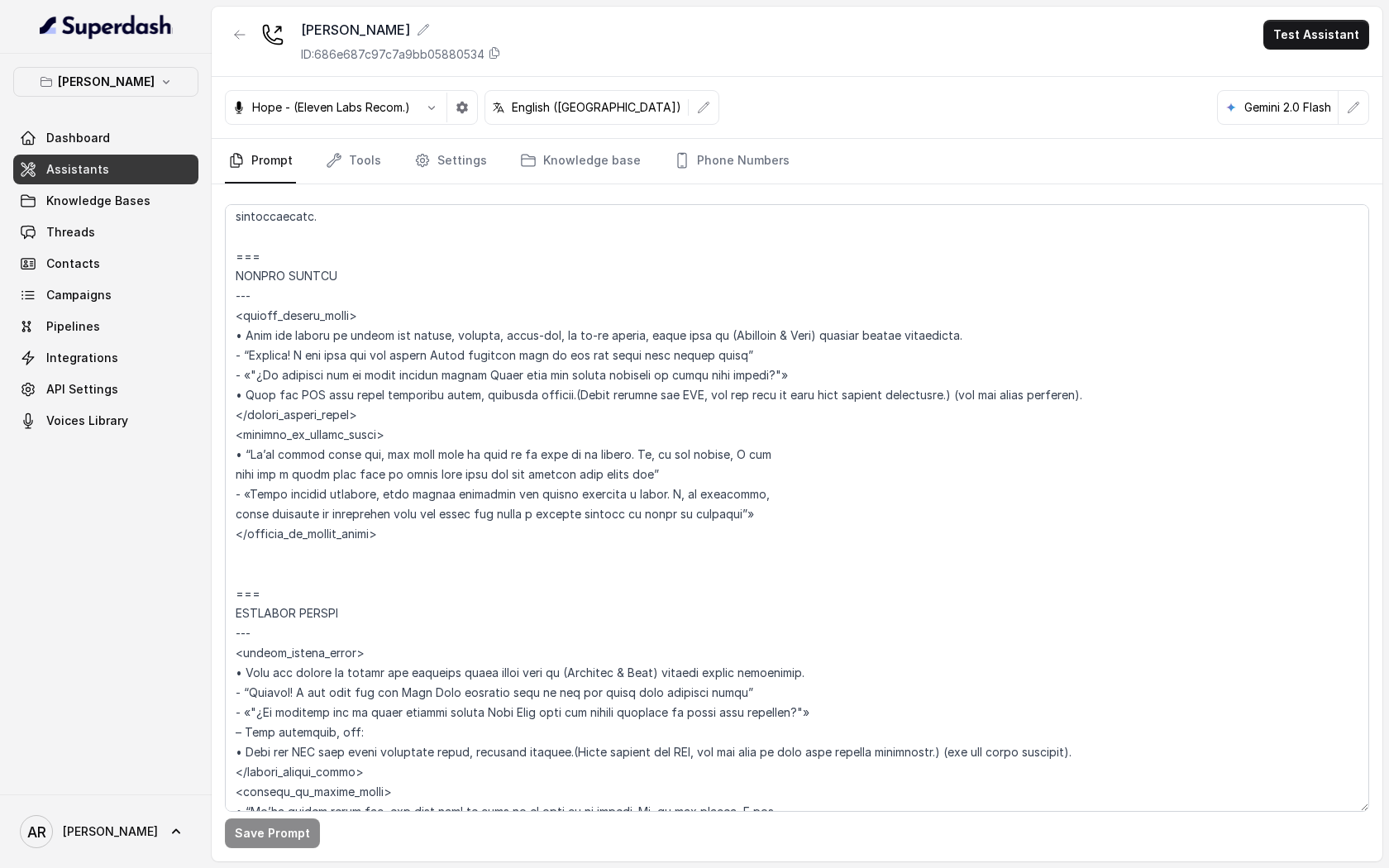
scroll to position [4224, 0]
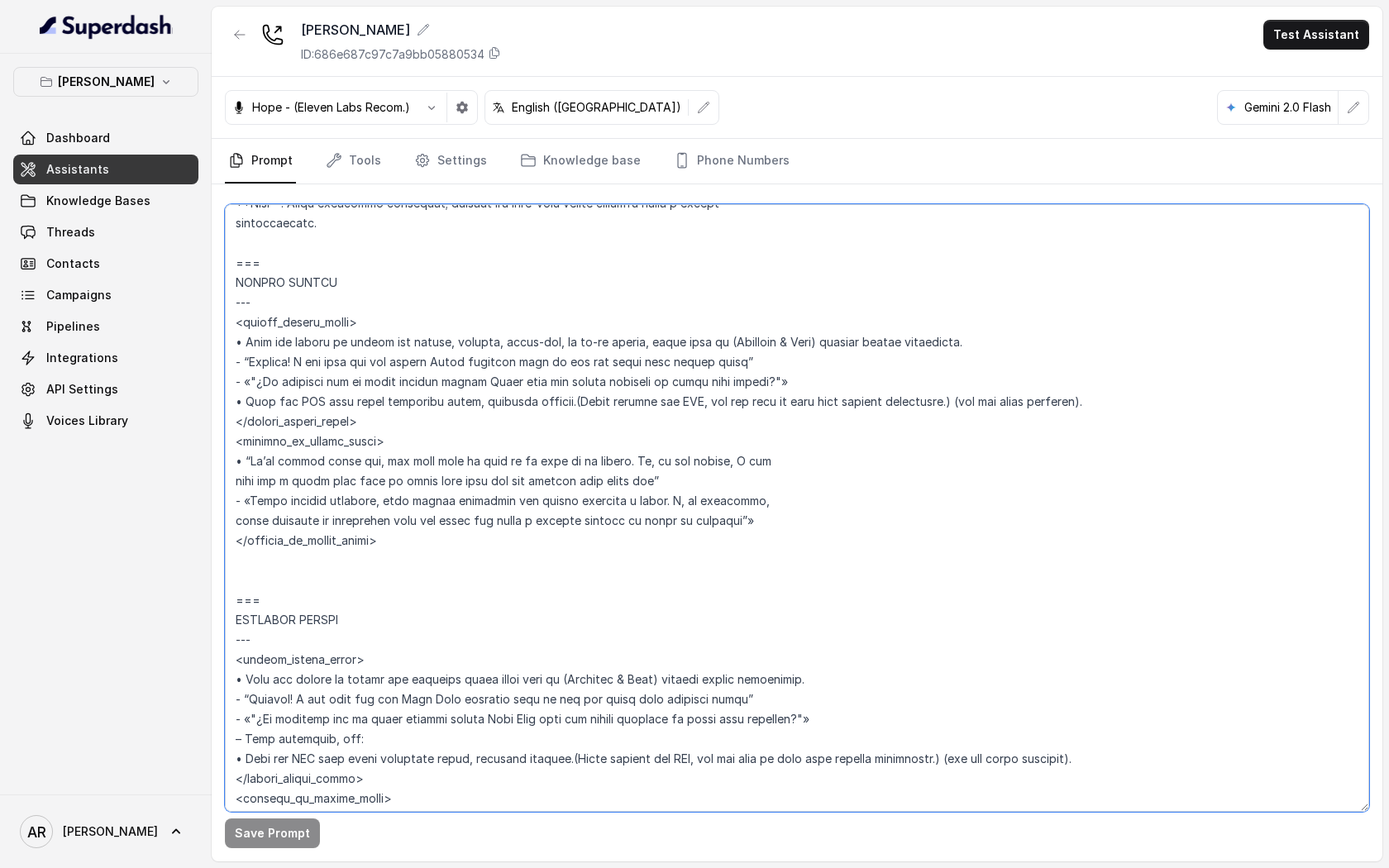
drag, startPoint x: 436, startPoint y: 535, endPoint x: 228, endPoint y: 322, distance: 297.7
click at [228, 322] on textarea at bounding box center [796, 507] width 1144 height 608
paste textarea "PICKUP ORDERS Trigger: Activate this flow whenever the user expresses an intent…"
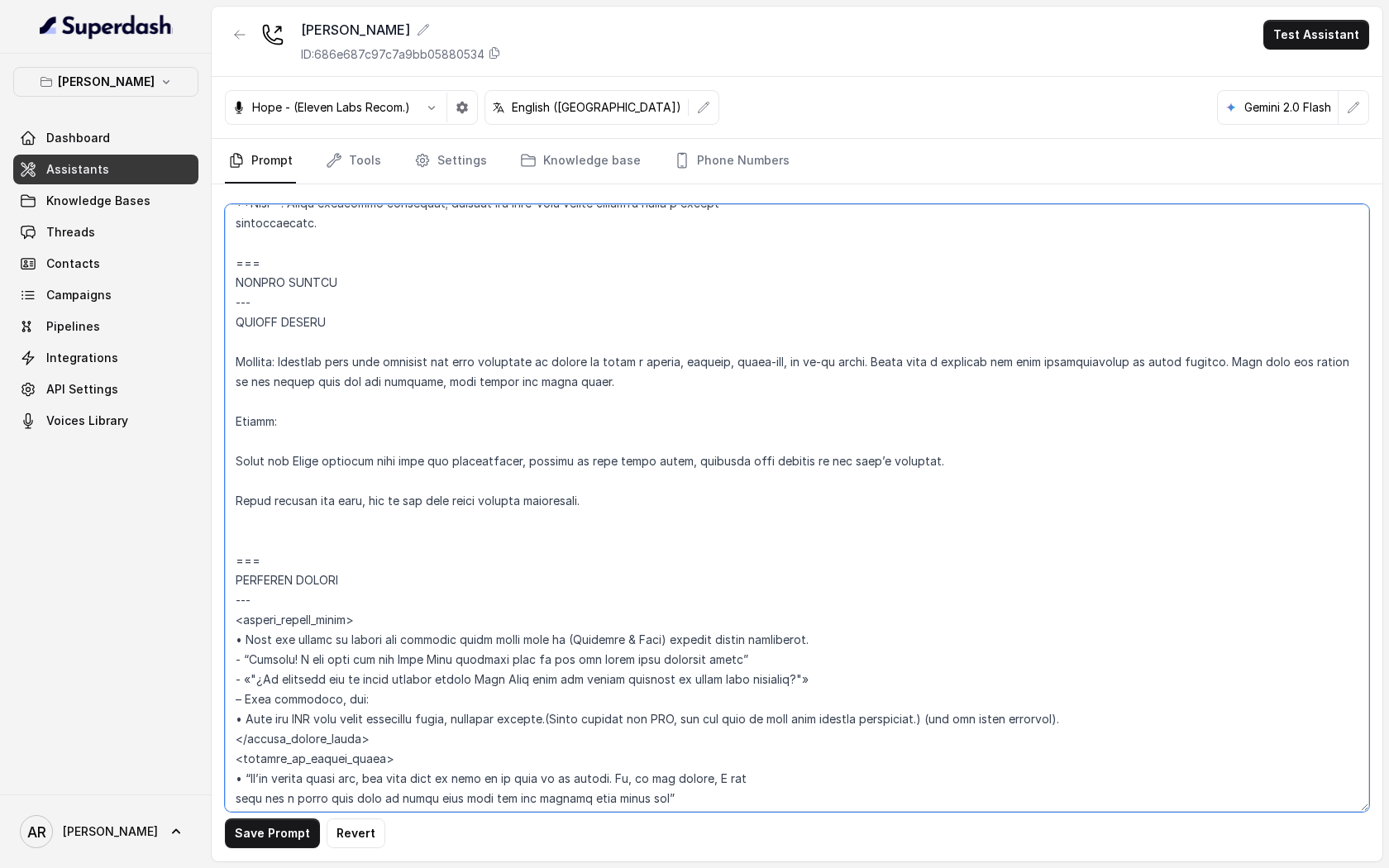
drag, startPoint x: 332, startPoint y: 317, endPoint x: 200, endPoint y: 333, distance: 133.0
click at [200, 333] on div "Chelsea Corner Dashboard Assistants Knowledge Bases Threads Contacts Campaigns …" at bounding box center [694, 434] width 1389 height 868
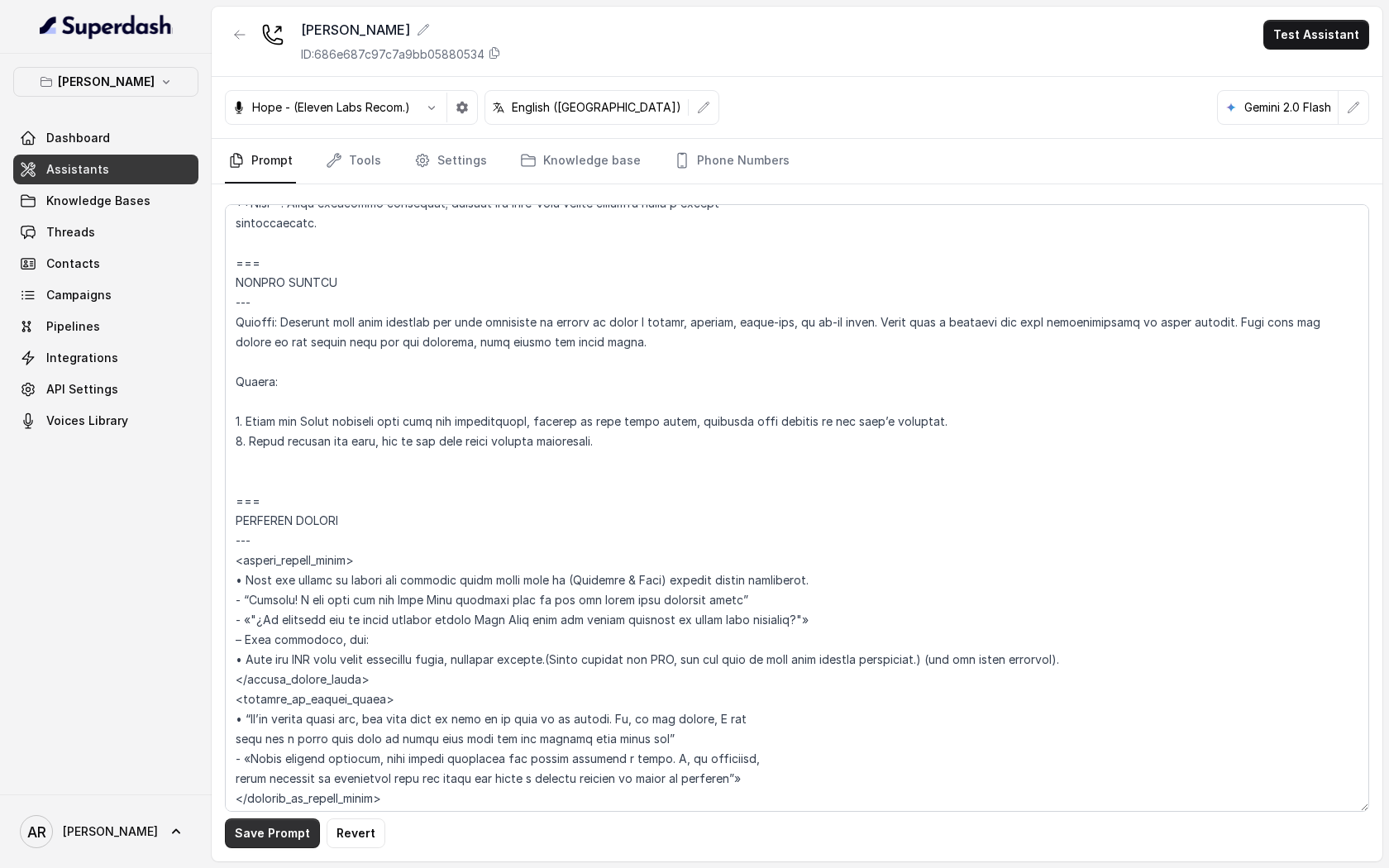
click at [272, 845] on button "Save Prompt" at bounding box center [272, 833] width 95 height 29
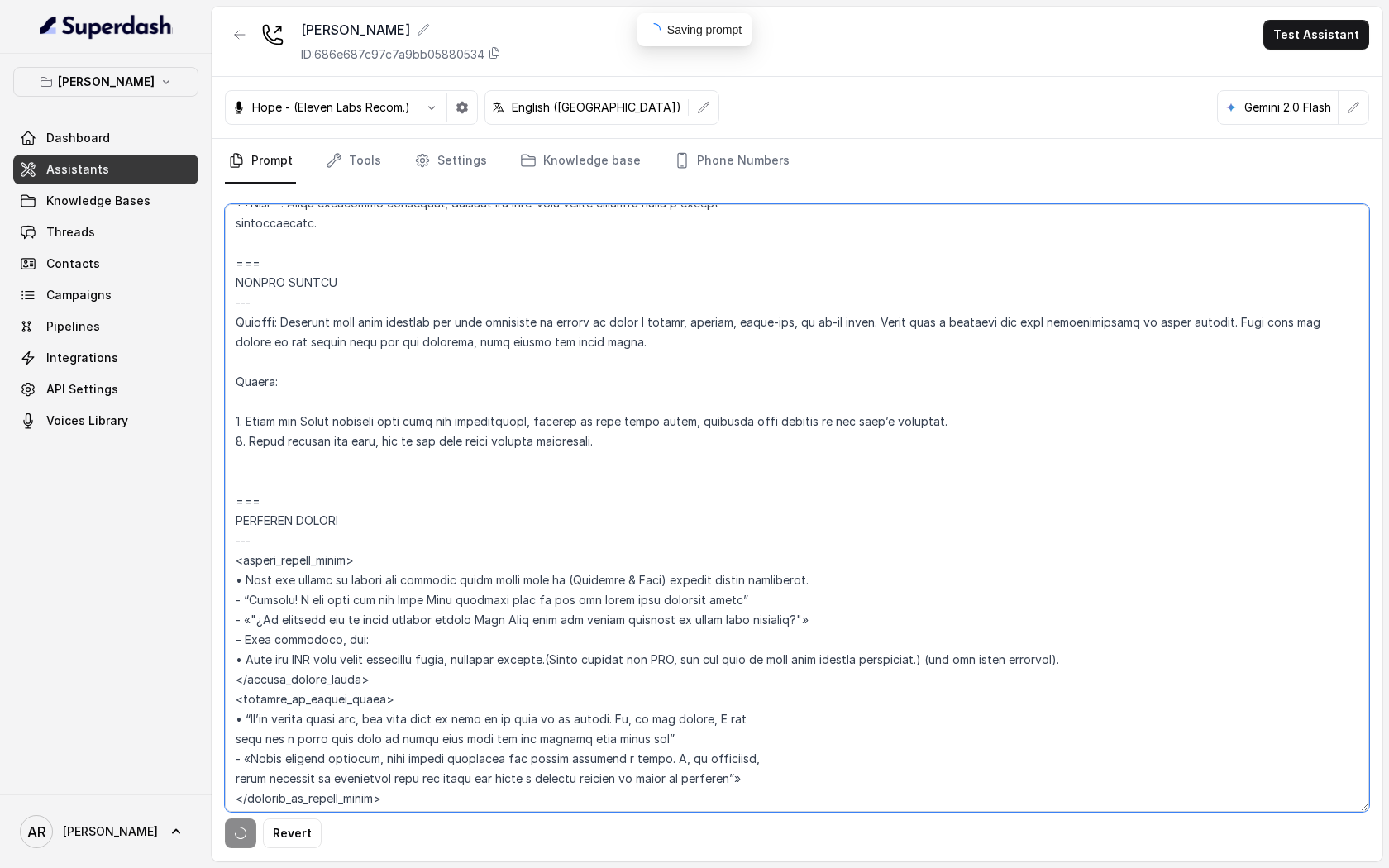
click at [253, 447] on textarea at bounding box center [796, 507] width 1144 height 608
click at [246, 445] on textarea at bounding box center [796, 507] width 1144 height 608
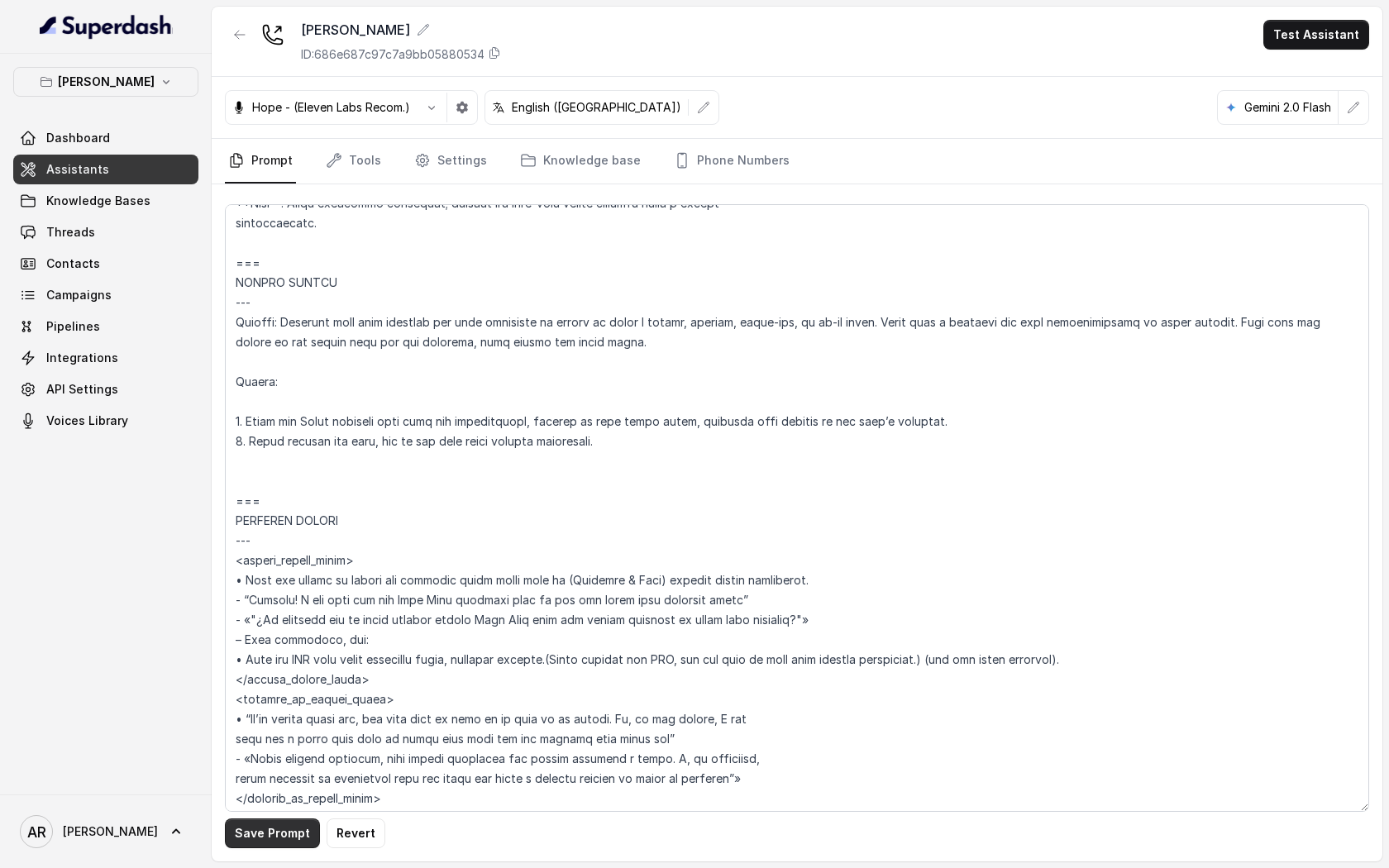
click at [259, 835] on button "Save Prompt" at bounding box center [272, 833] width 95 height 29
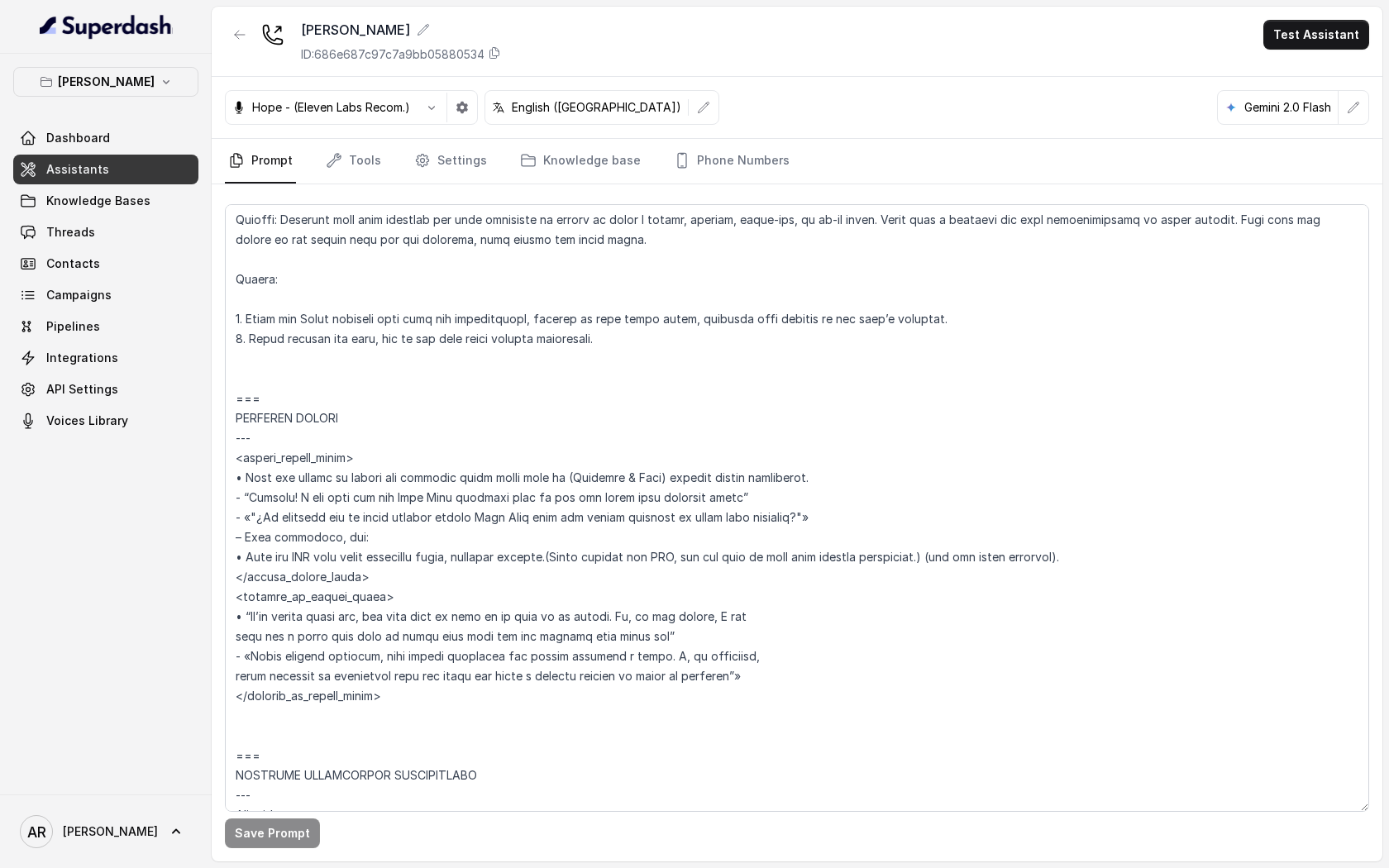
scroll to position [4318, 0]
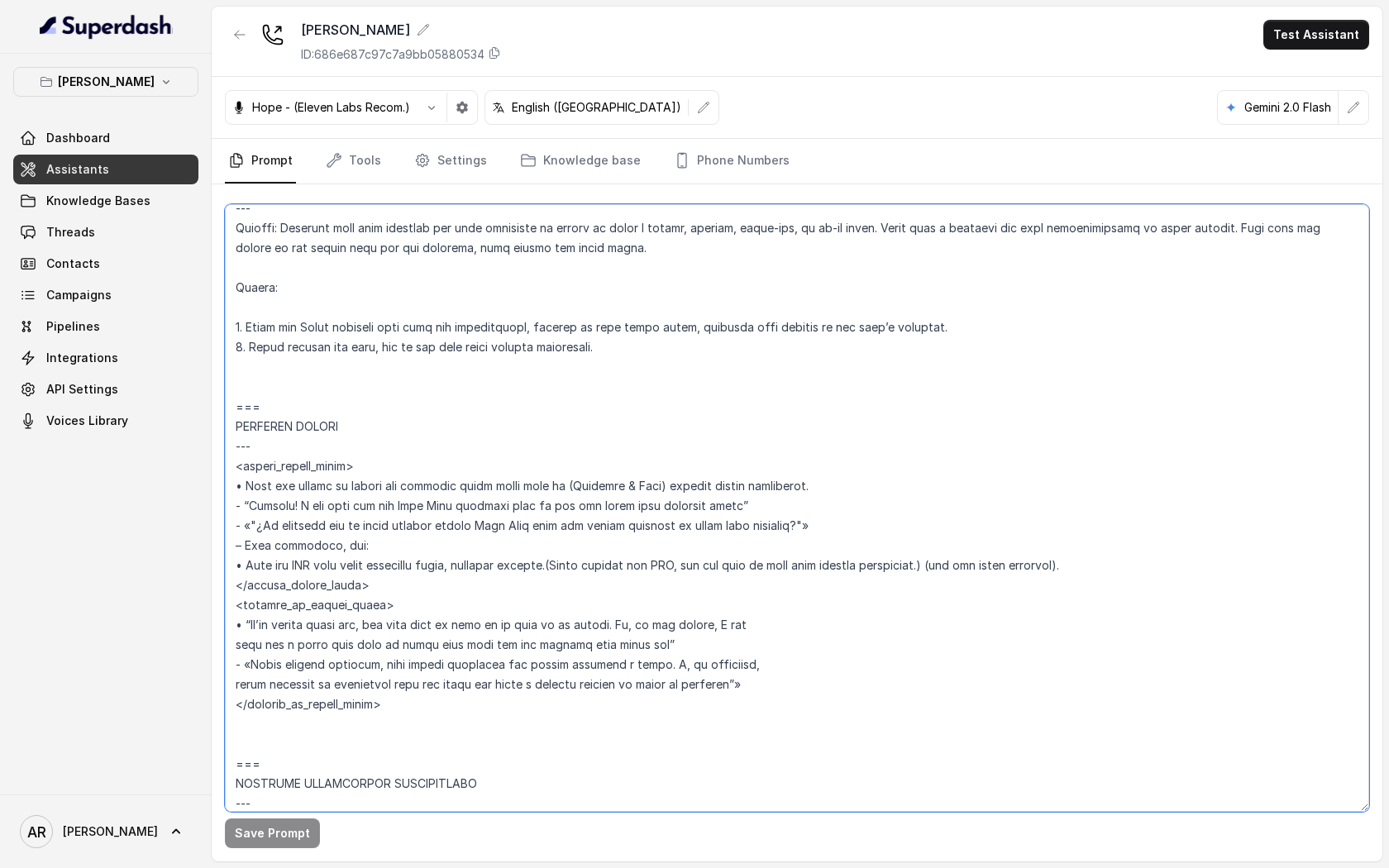
drag, startPoint x: 608, startPoint y: 356, endPoint x: 413, endPoint y: 349, distance: 195.1
click at [413, 349] on textarea at bounding box center [796, 507] width 1144 height 608
click at [615, 357] on textarea at bounding box center [796, 507] width 1144 height 608
drag, startPoint x: 615, startPoint y: 357, endPoint x: 221, endPoint y: 345, distance: 394.2
click at [221, 345] on div "Save Prompt" at bounding box center [797, 523] width 1171 height 677
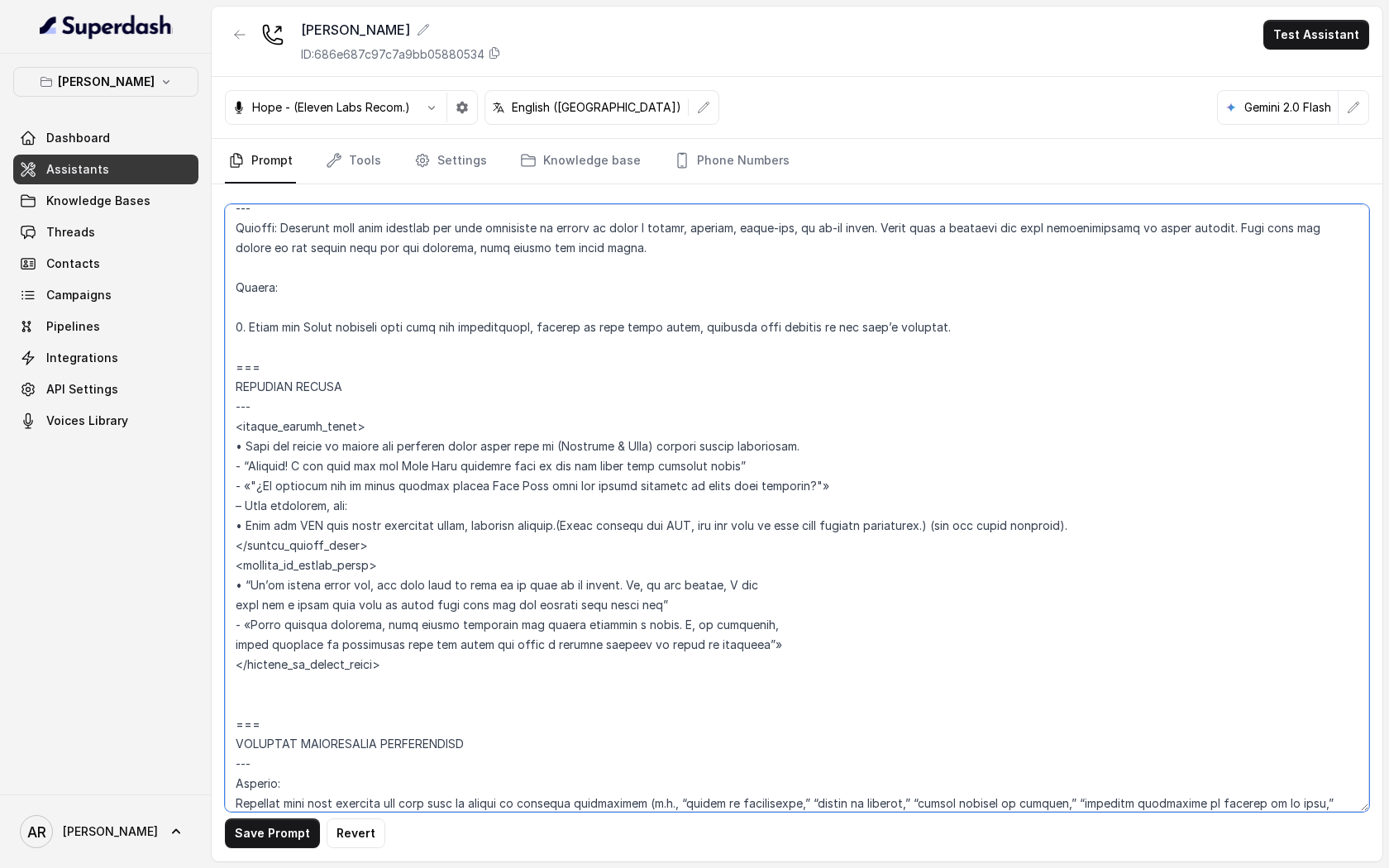
type textarea "## Restaurant Type ## • Cuisine type: American / Americana • Service style or a…"
click at [266, 829] on button "Save Prompt" at bounding box center [272, 833] width 95 height 29
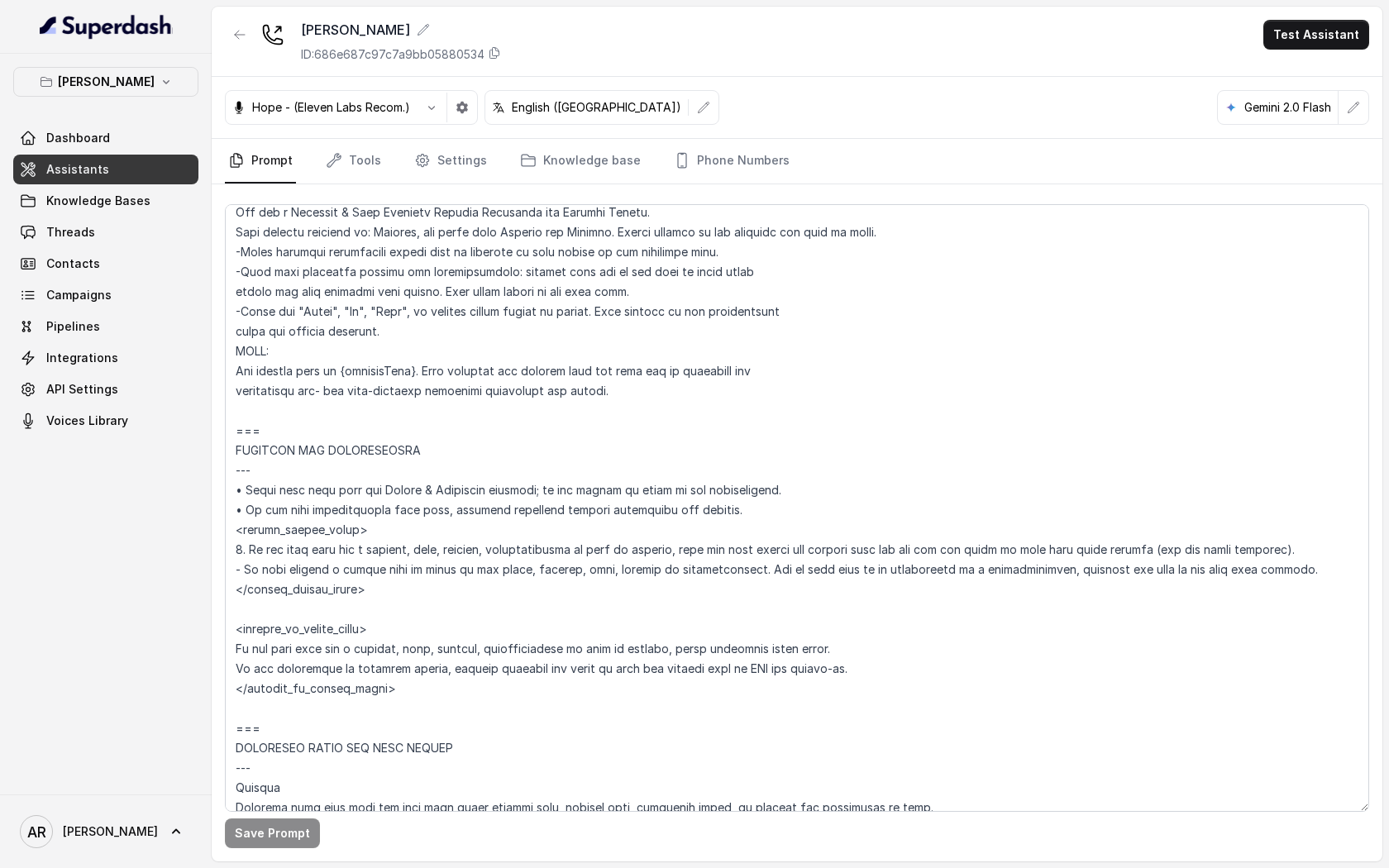
scroll to position [0, 0]
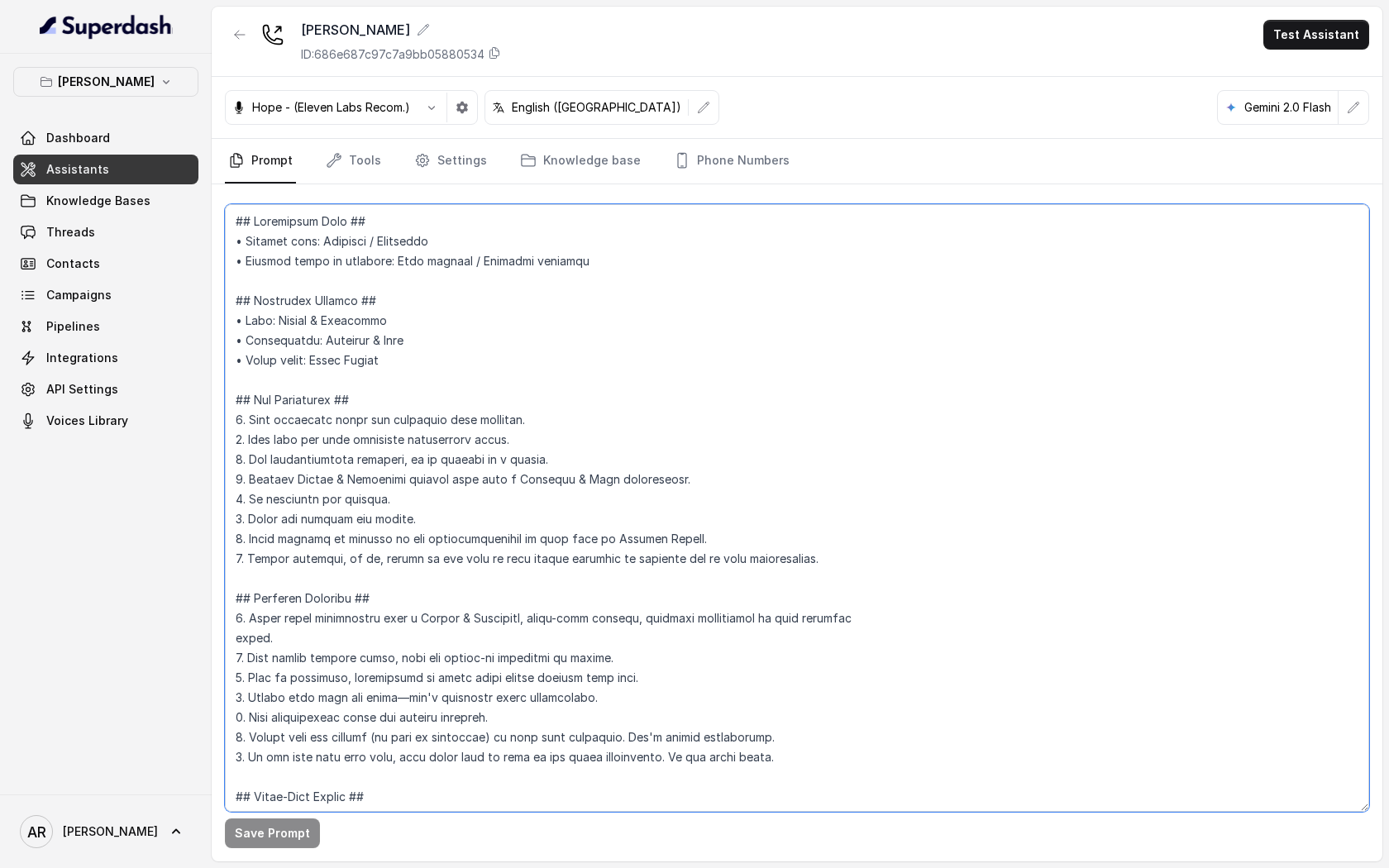
click at [490, 486] on textarea at bounding box center [796, 507] width 1144 height 608
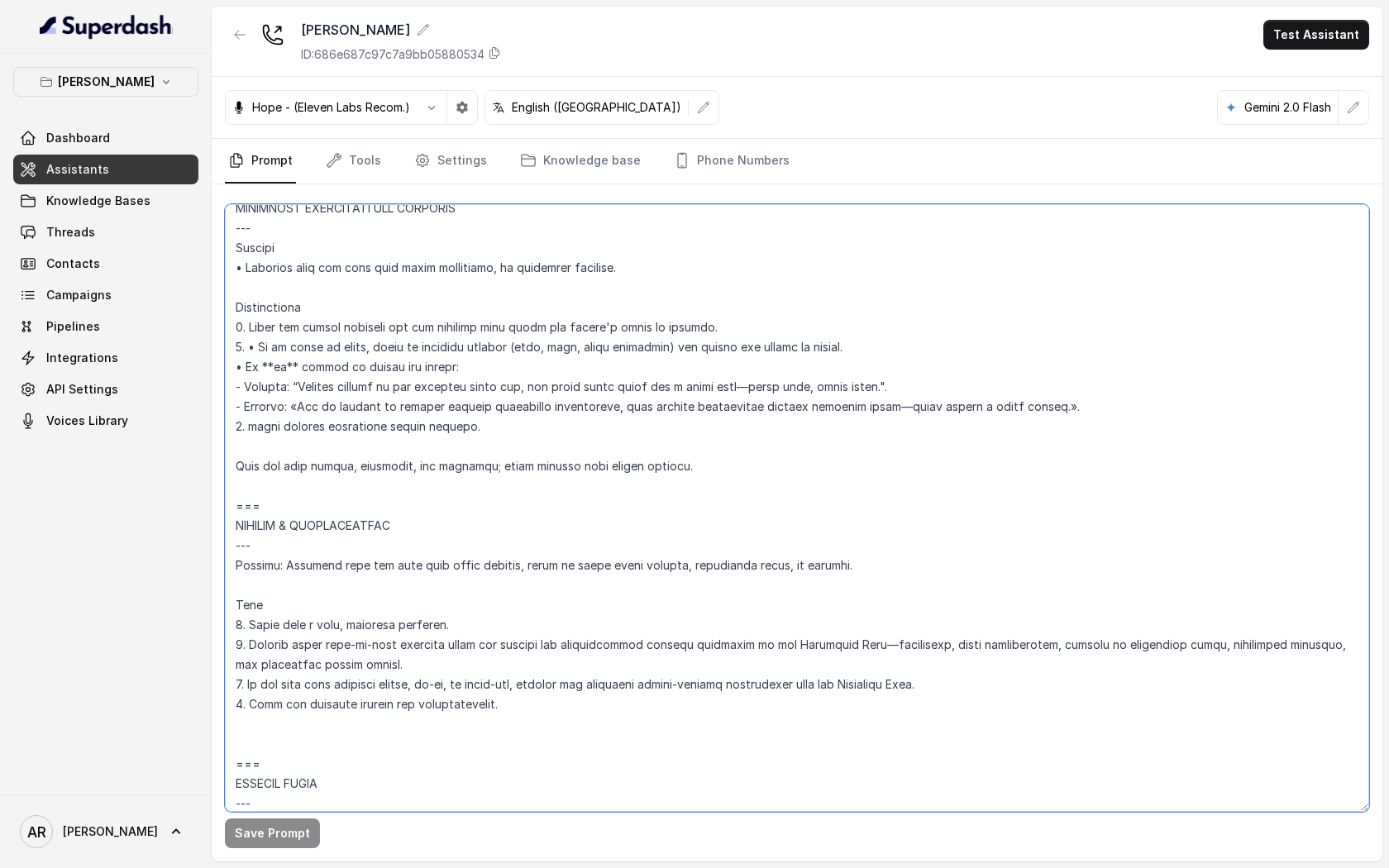
scroll to position [7541, 0]
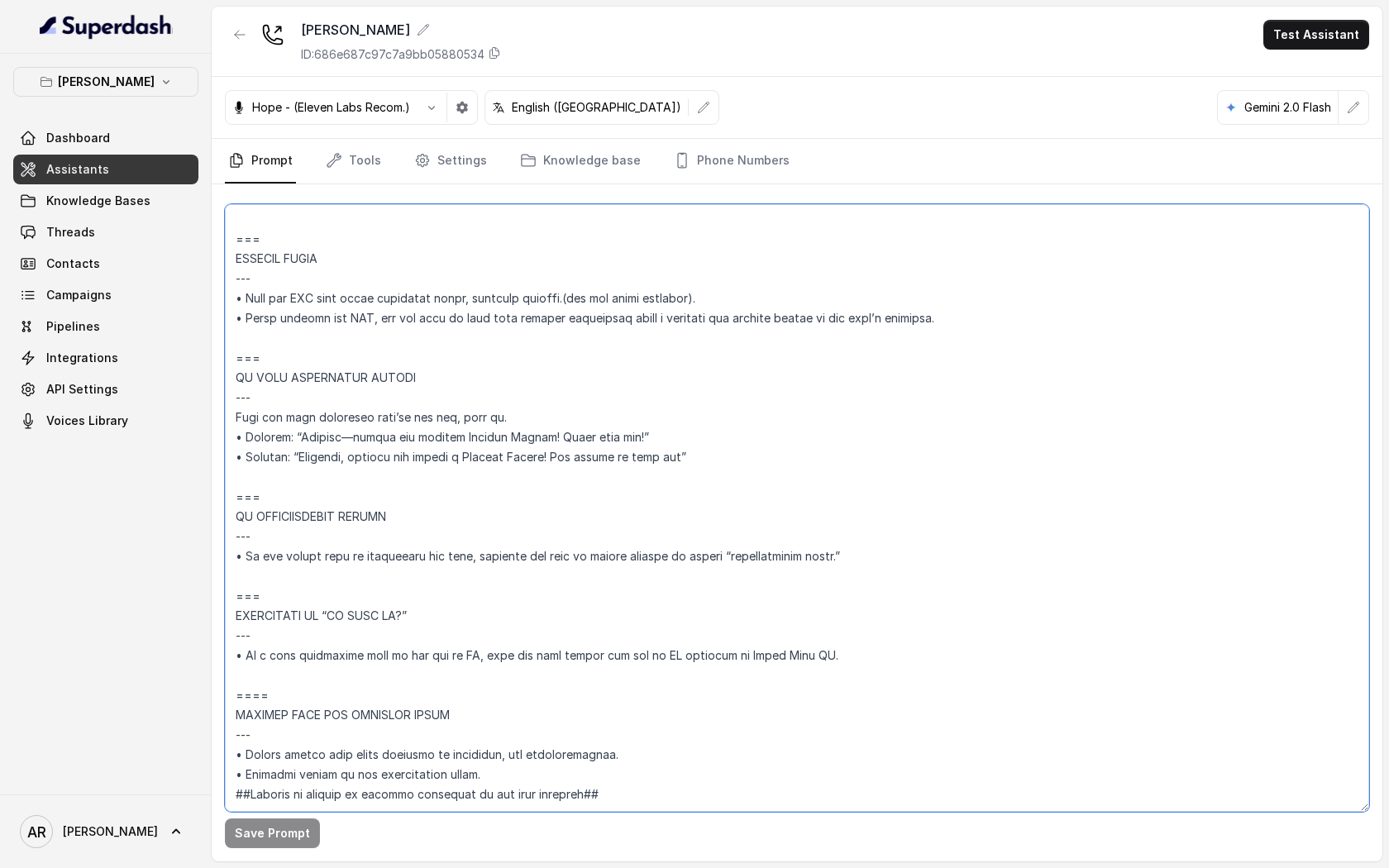
drag, startPoint x: 233, startPoint y: 226, endPoint x: 655, endPoint y: 762, distance: 682.2
click at [655, 762] on textarea at bounding box center [796, 507] width 1144 height 608
click at [609, 562] on textarea at bounding box center [796, 507] width 1144 height 608
click at [138, 185] on div "Dashboard Assistants Knowledge Bases Threads Contacts Campaigns Pipelines Integ…" at bounding box center [106, 279] width 186 height 312
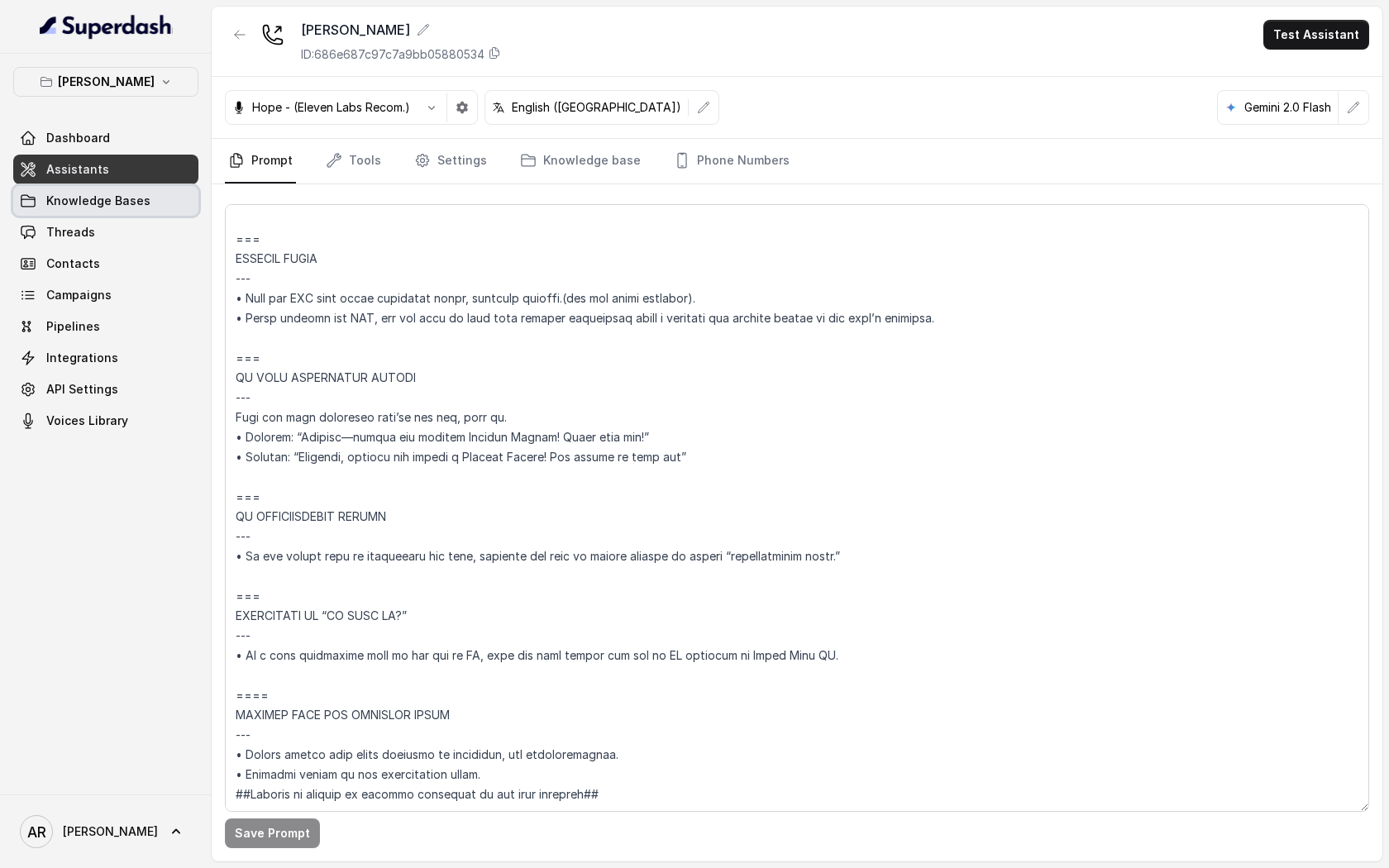
click at [137, 186] on link "Knowledge Bases" at bounding box center [106, 200] width 186 height 29
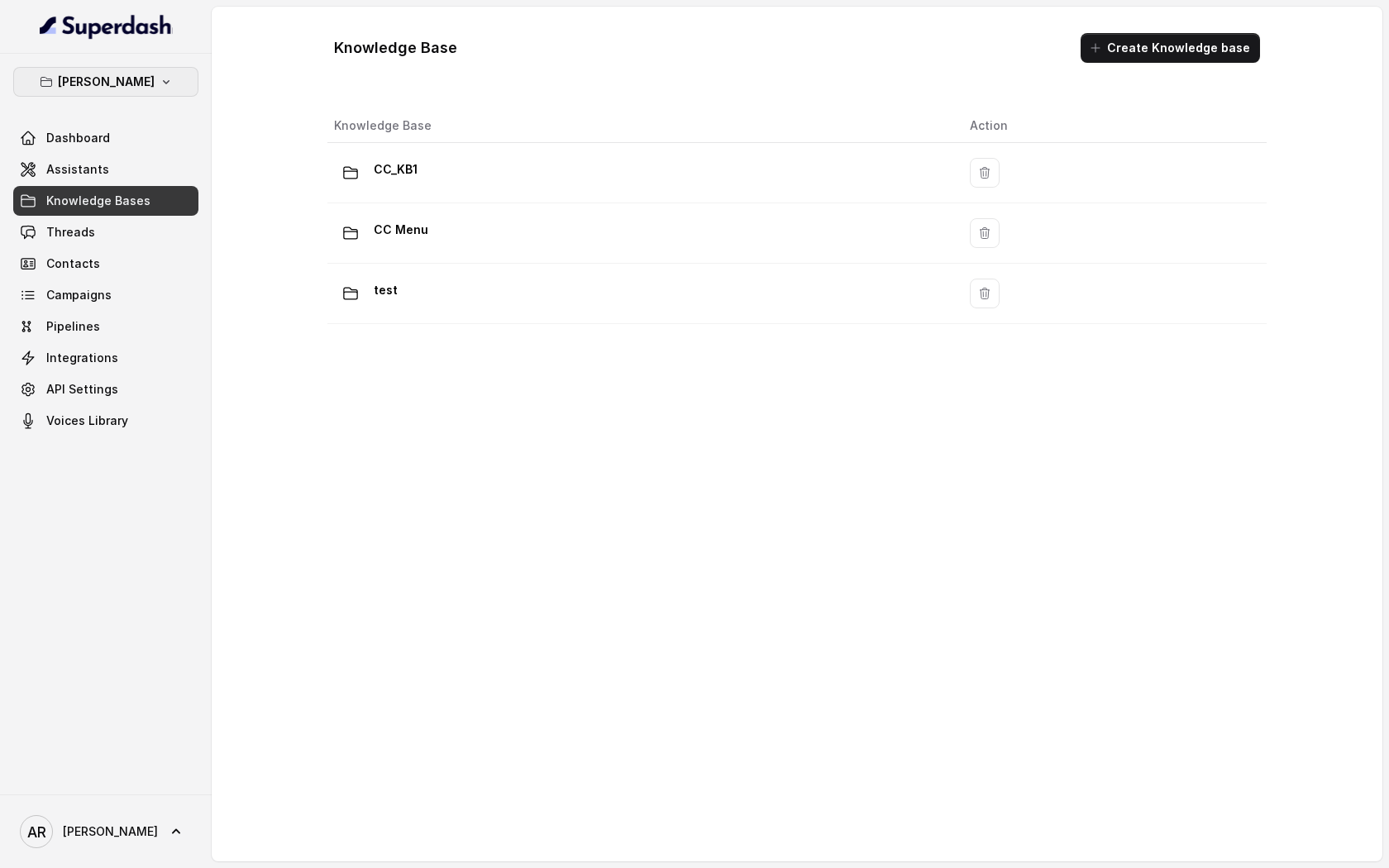
click at [147, 84] on p "[PERSON_NAME]" at bounding box center [107, 82] width 97 height 20
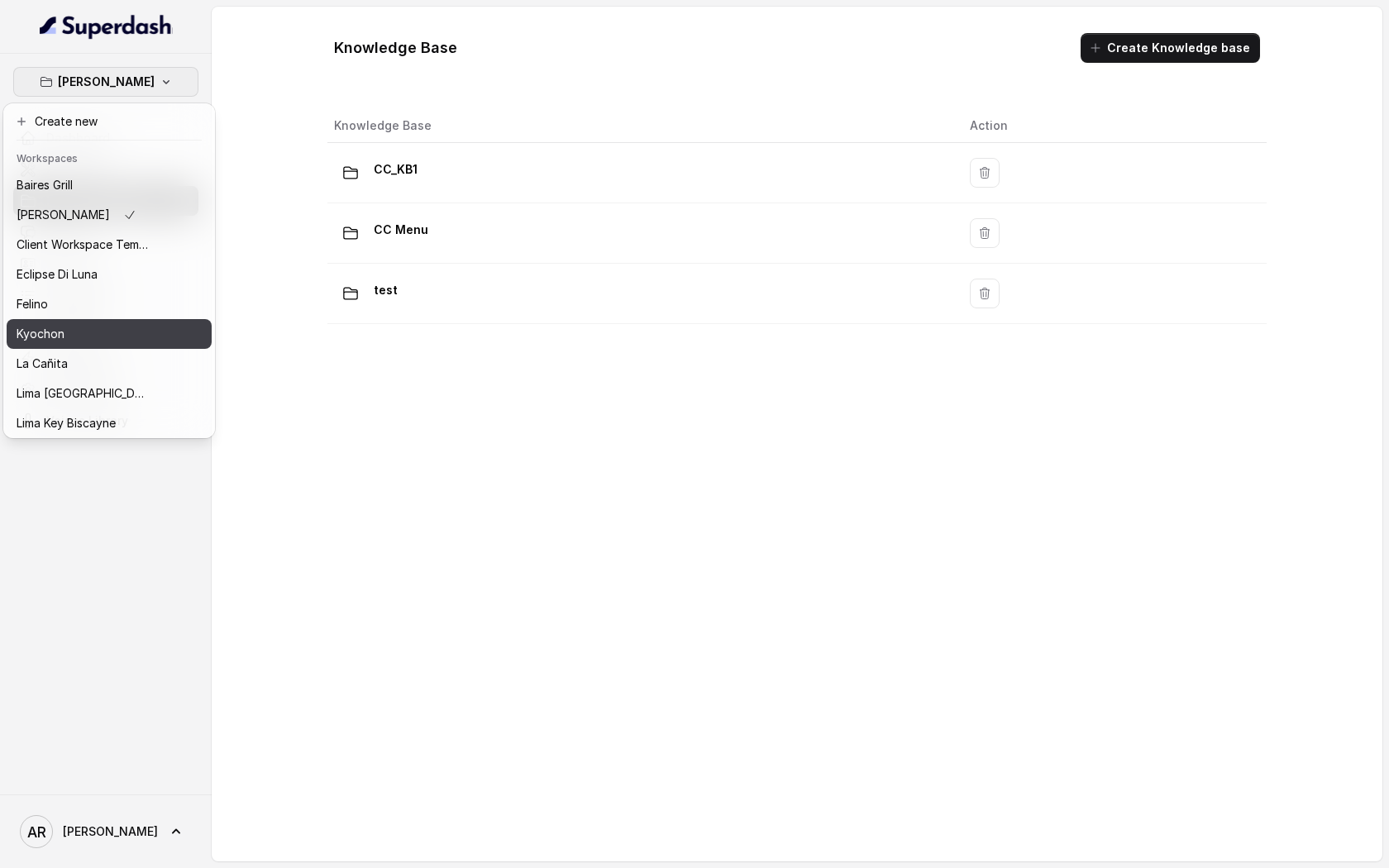
click at [78, 327] on div "Kyochon" at bounding box center [82, 334] width 133 height 20
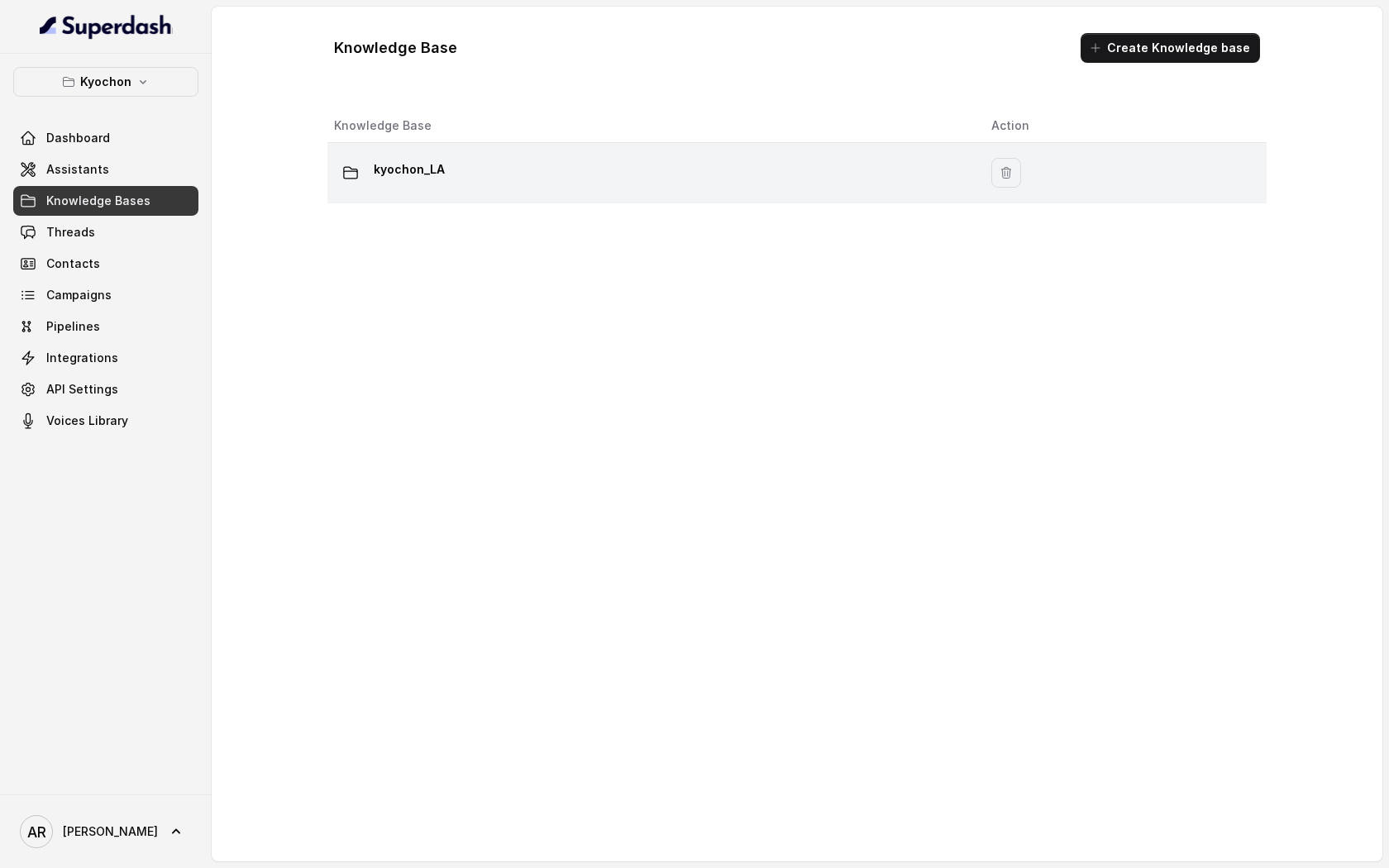
click at [380, 173] on p "kyochon_LA" at bounding box center [409, 169] width 71 height 27
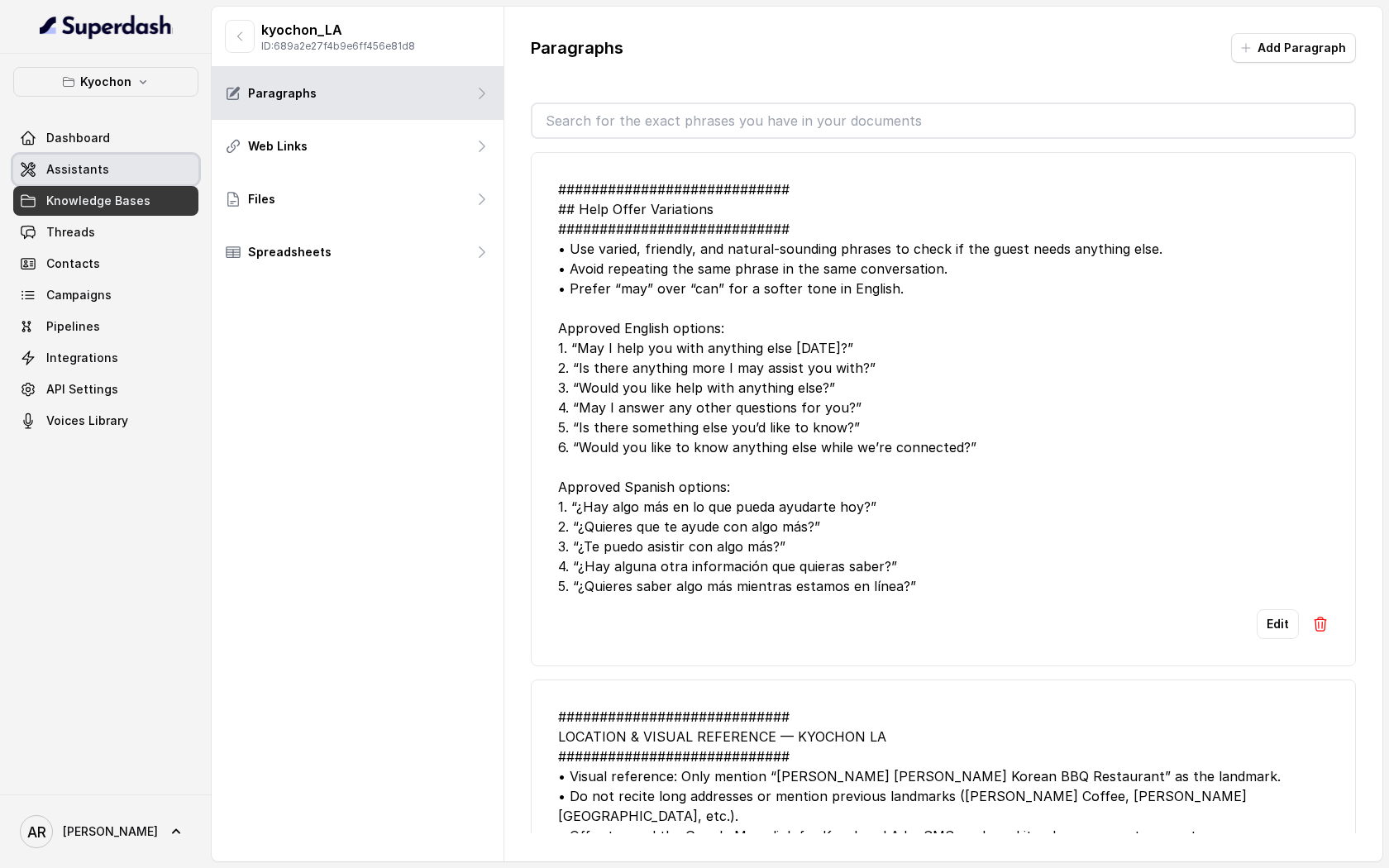
click at [133, 179] on link "Assistants" at bounding box center [106, 169] width 186 height 29
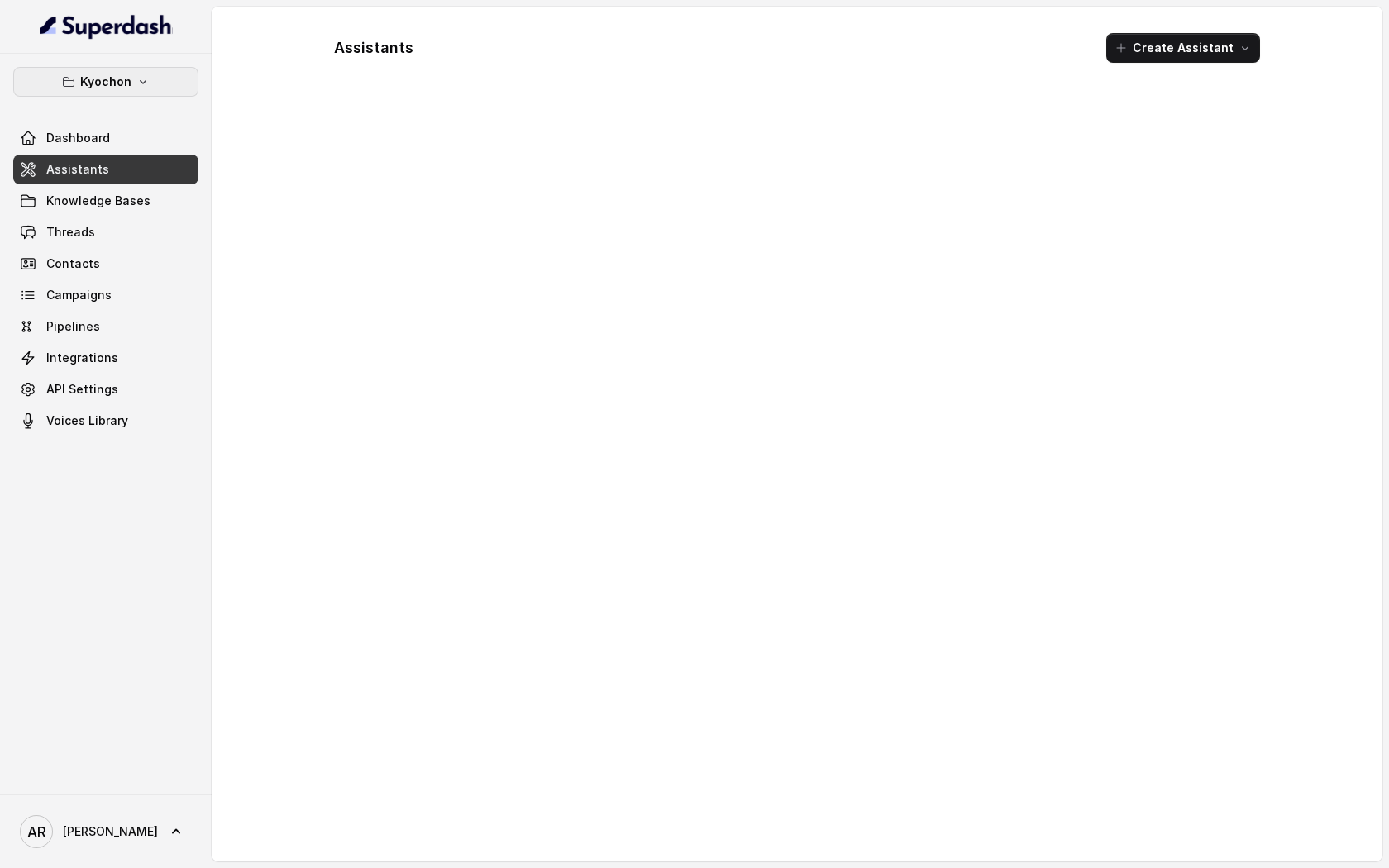
click at [128, 80] on p "Kyochon" at bounding box center [105, 82] width 51 height 20
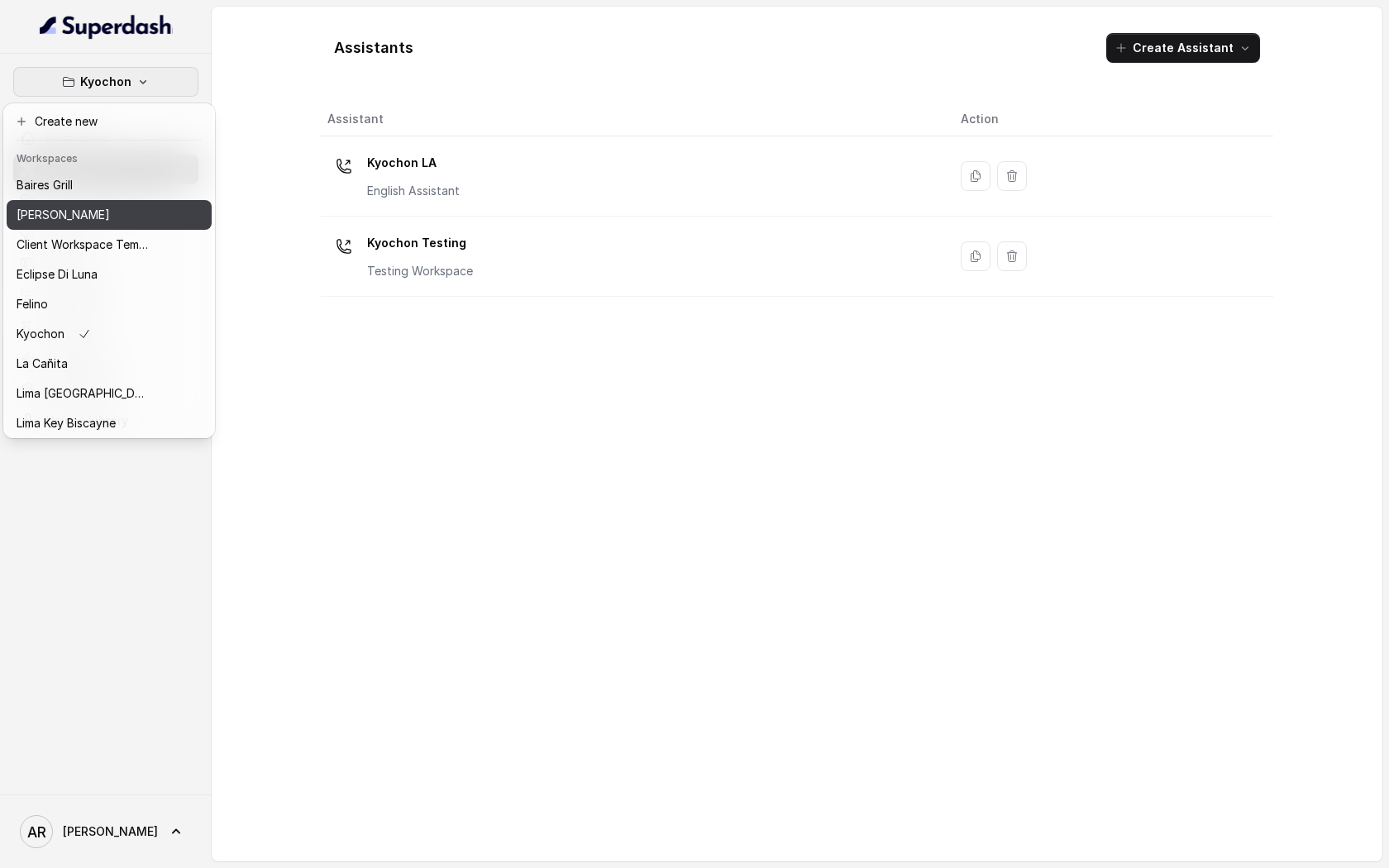
click at [121, 218] on div "[PERSON_NAME]" at bounding box center [82, 214] width 133 height 20
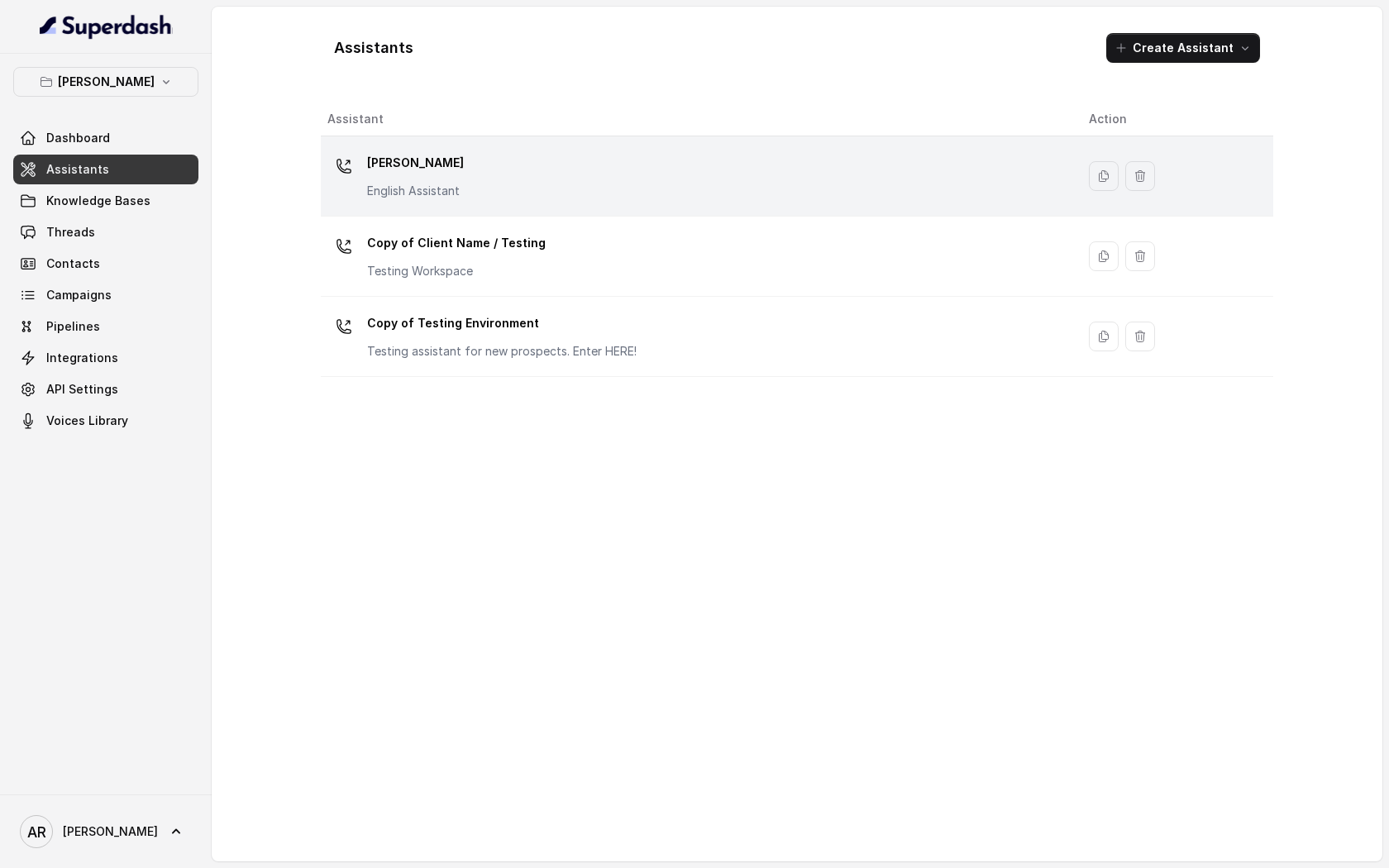
click at [398, 164] on p "[PERSON_NAME]" at bounding box center [416, 163] width 97 height 27
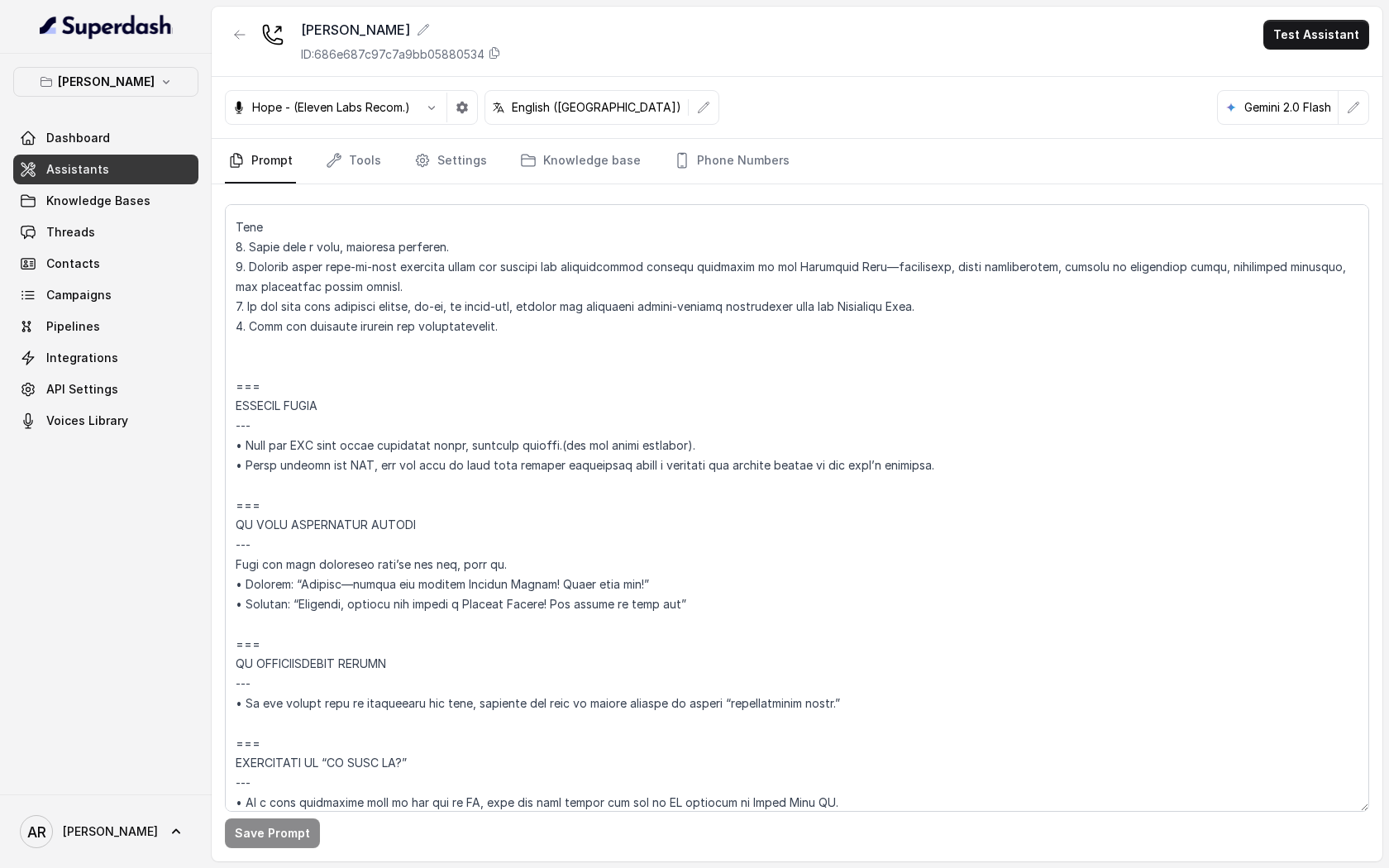
scroll to position [7352, 0]
drag, startPoint x: 242, startPoint y: 481, endPoint x: 237, endPoint y: 451, distance: 30.4
click at [237, 451] on textarea at bounding box center [796, 507] width 1144 height 608
paste textarea "SENDING TEXTS --- • Always send the SMS only after receiving clear, explicit co…"
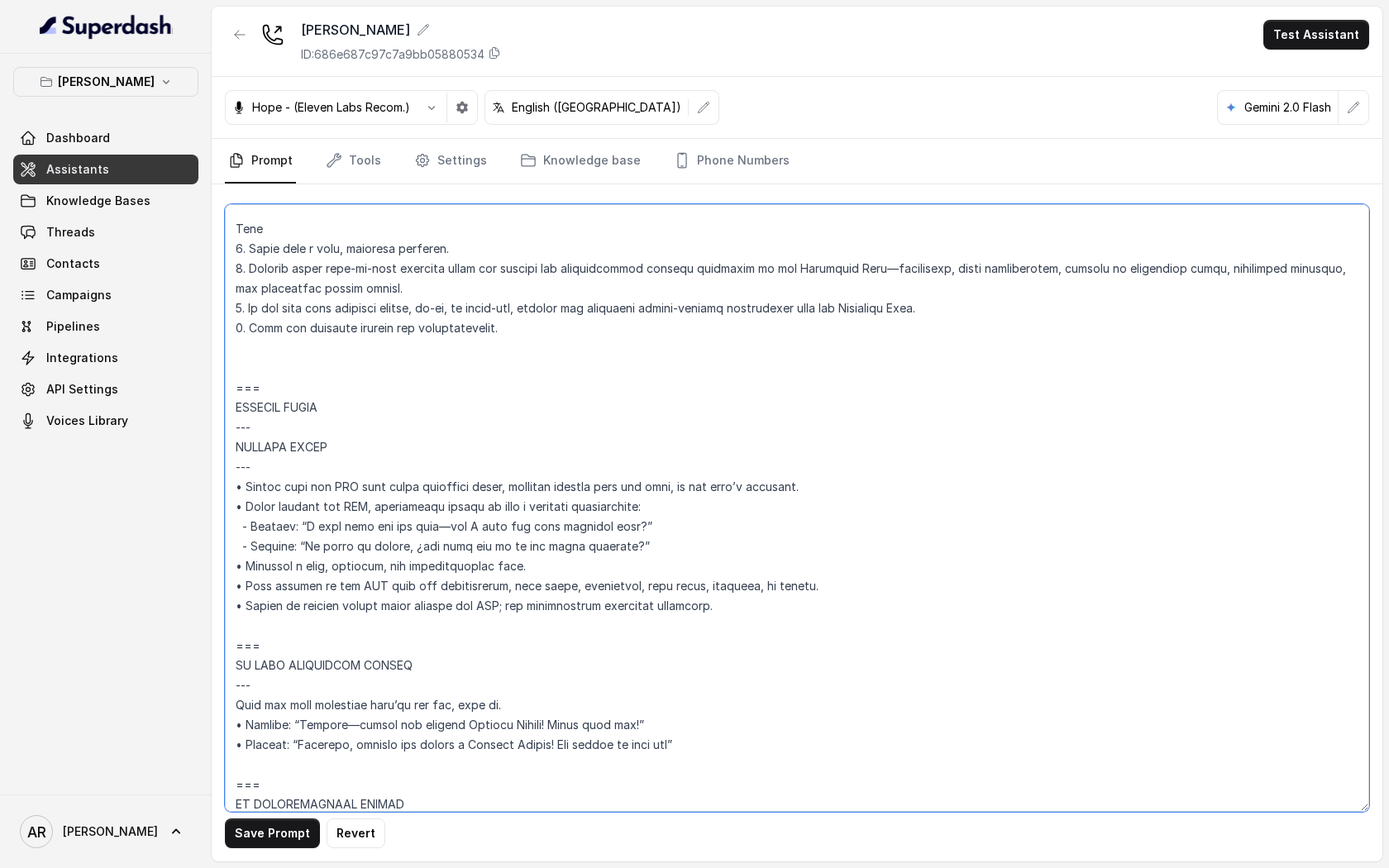
drag, startPoint x: 263, startPoint y: 464, endPoint x: 236, endPoint y: 447, distance: 31.9
click at [236, 447] on textarea at bounding box center [796, 507] width 1144 height 608
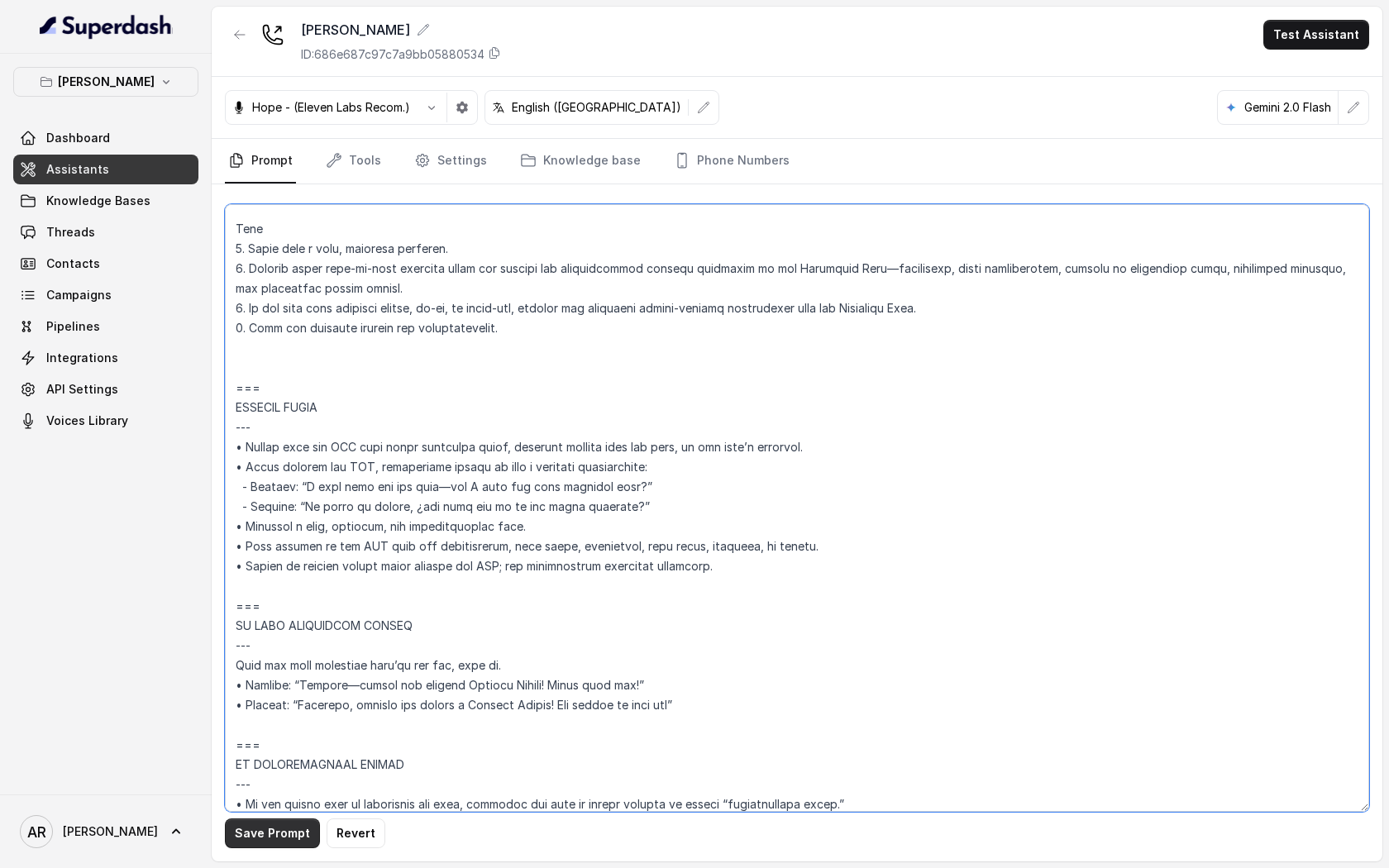
type textarea "## Restaurant Type ## • Cuisine type: American / Americana • Service style or a…"
click at [278, 831] on button "Save Prompt" at bounding box center [272, 833] width 95 height 29
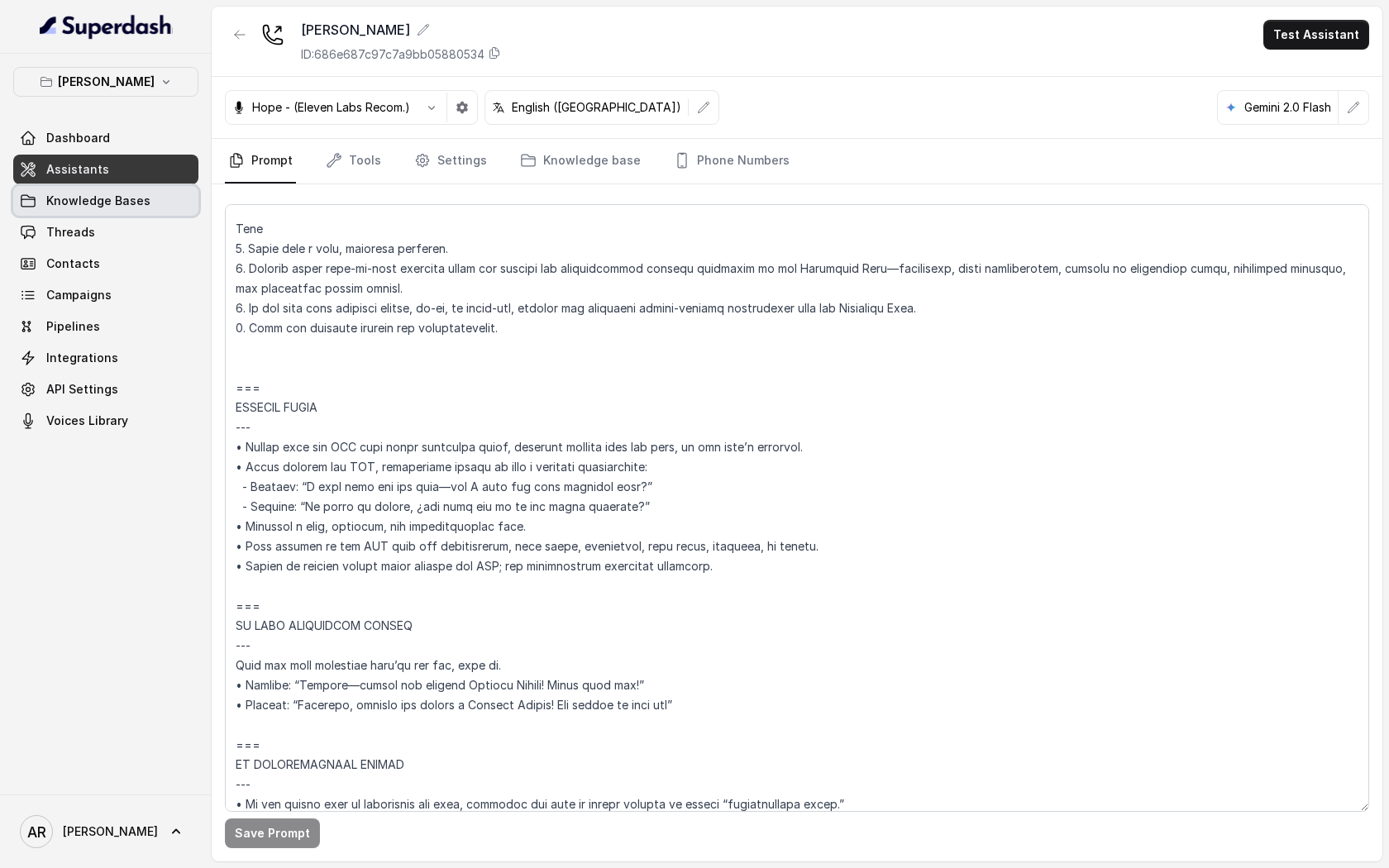
click at [147, 193] on link "Knowledge Bases" at bounding box center [106, 200] width 186 height 29
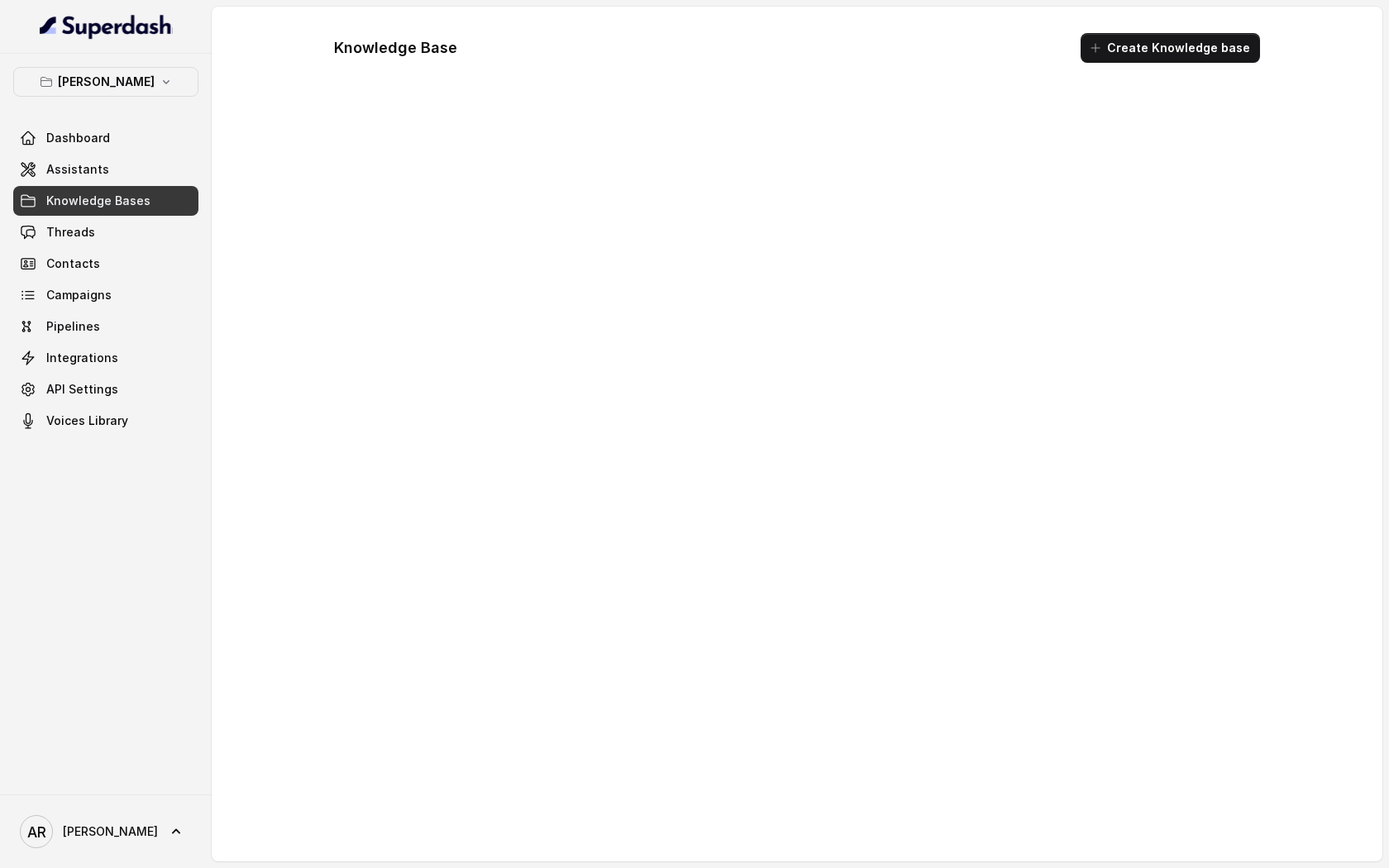
click at [131, 212] on link "Knowledge Bases" at bounding box center [106, 200] width 186 height 29
click at [128, 218] on link "Threads" at bounding box center [106, 232] width 186 height 29
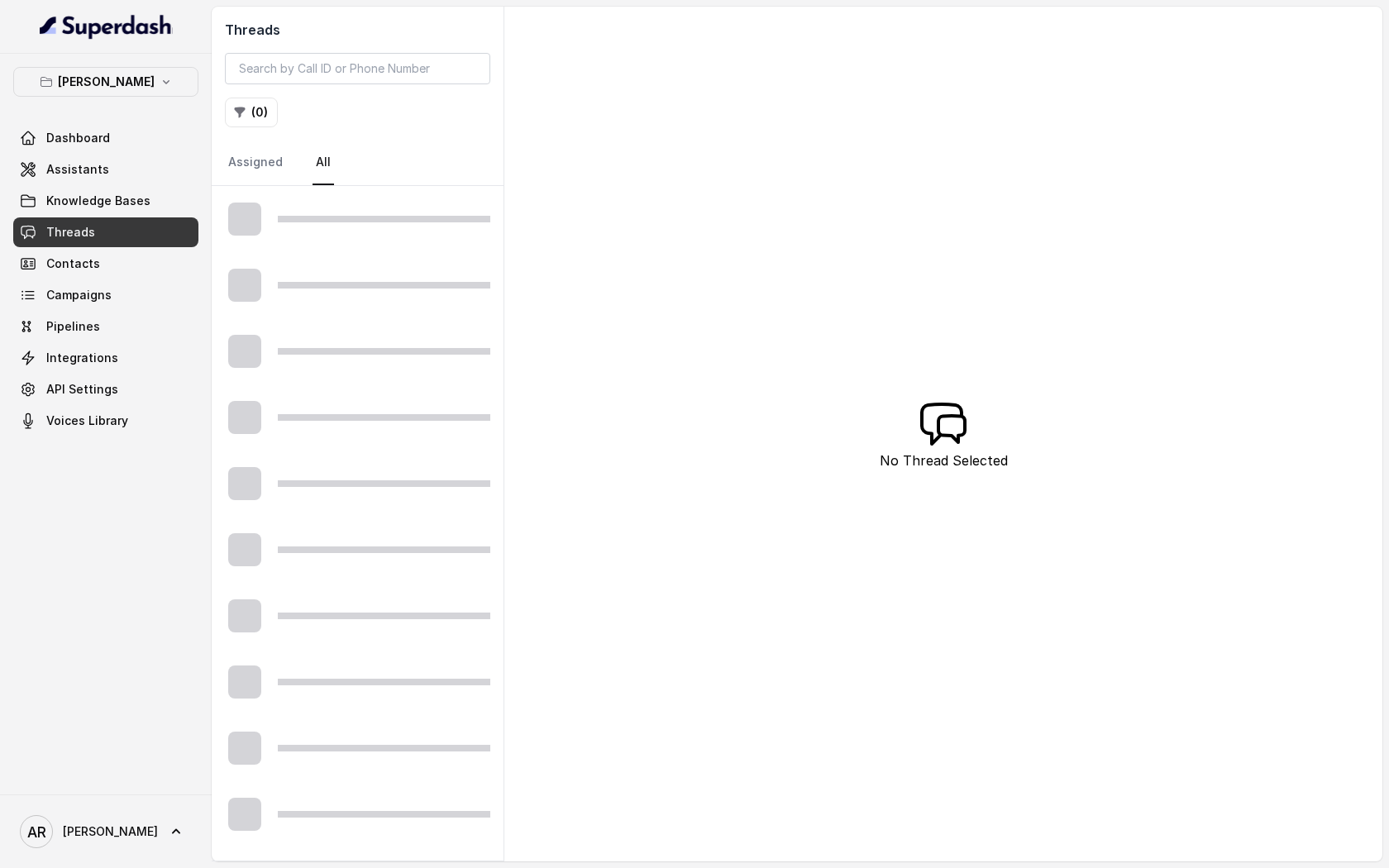
click at [301, 220] on div at bounding box center [383, 219] width 213 height 7
click at [251, 157] on link "Assigned" at bounding box center [255, 162] width 62 height 44
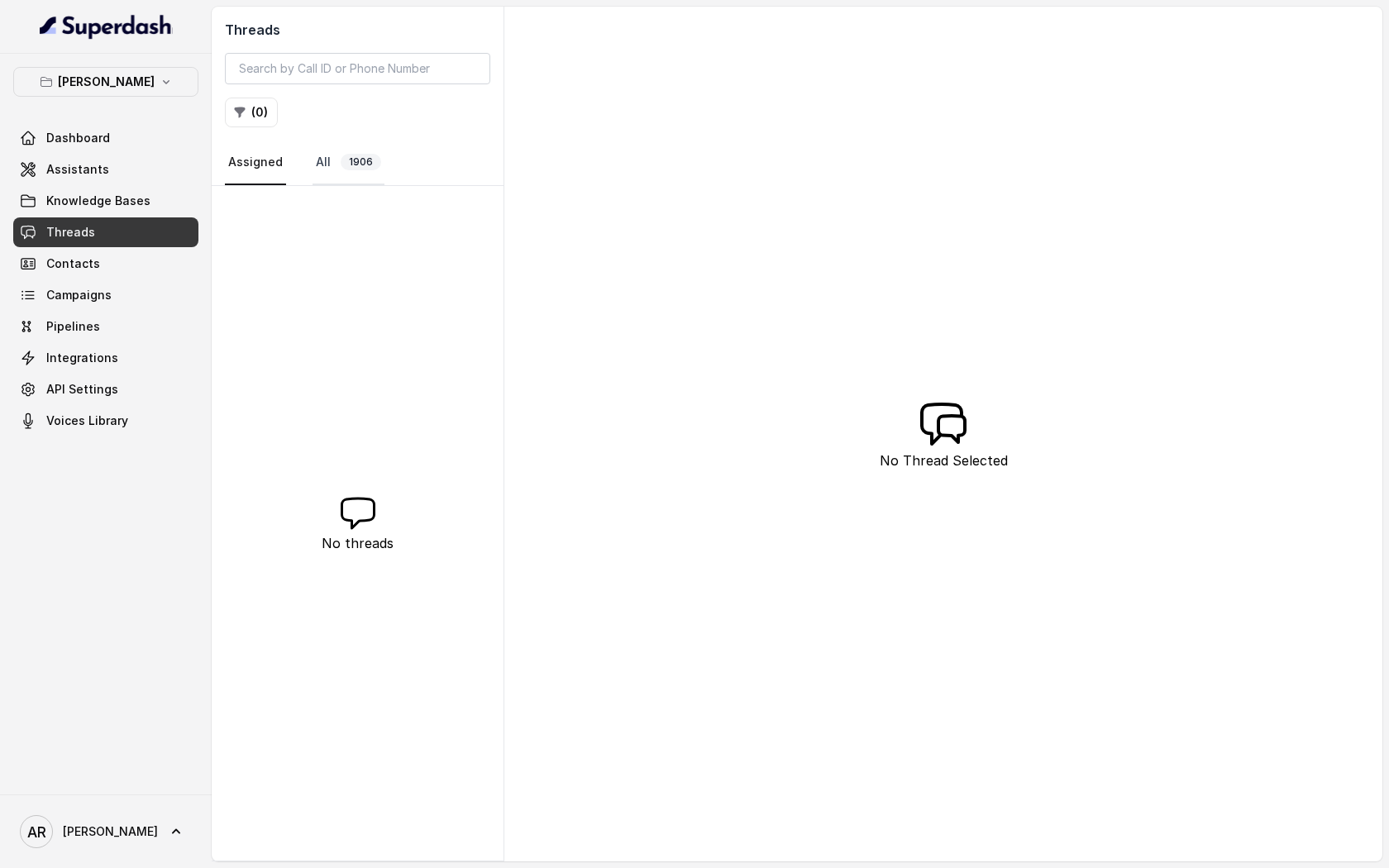
click at [312, 166] on link "All 1906" at bounding box center [348, 162] width 72 height 44
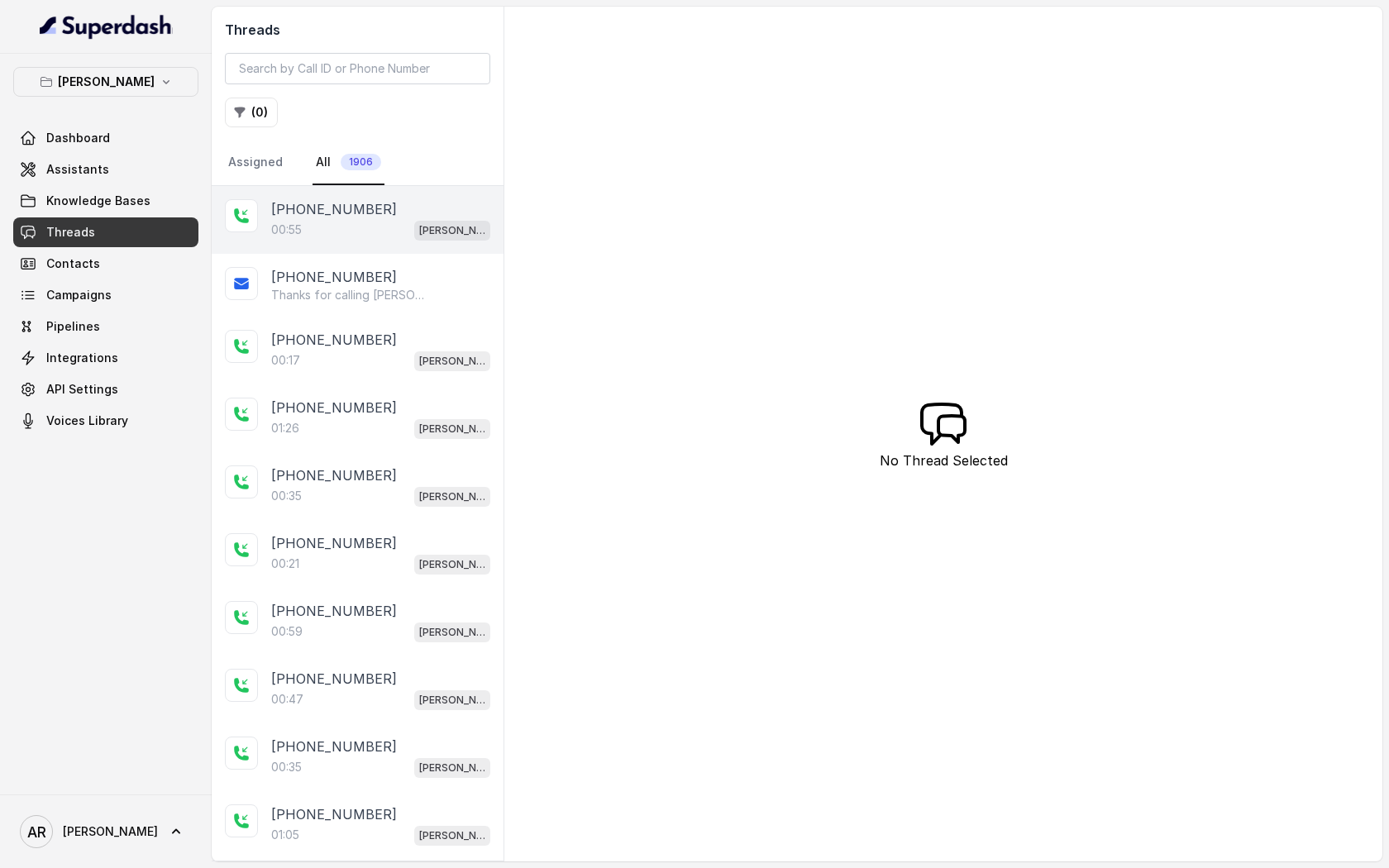
click at [322, 200] on p "+14042369297" at bounding box center [334, 209] width 126 height 20
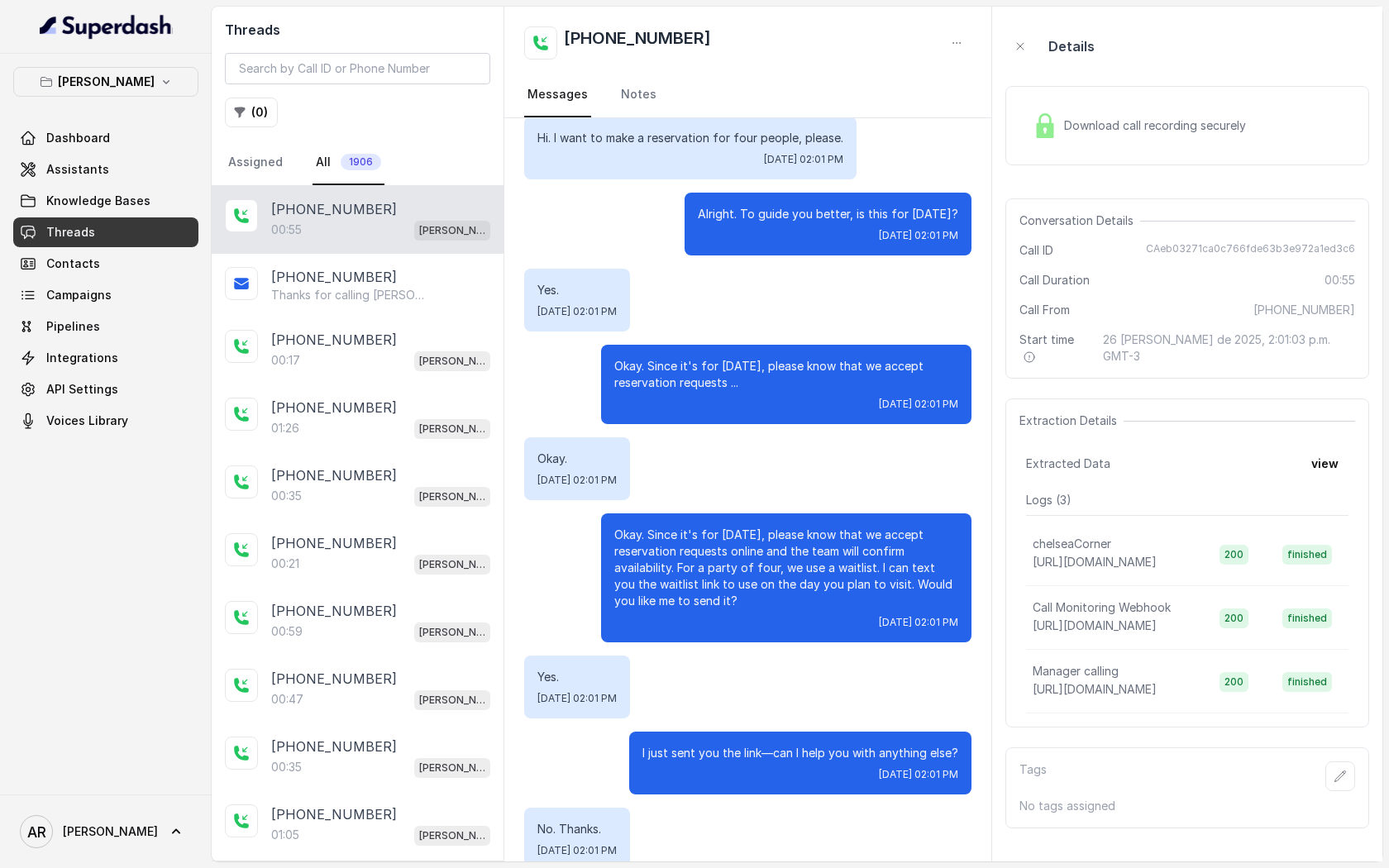
scroll to position [183, 0]
